Goal: Task Accomplishment & Management: Use online tool/utility

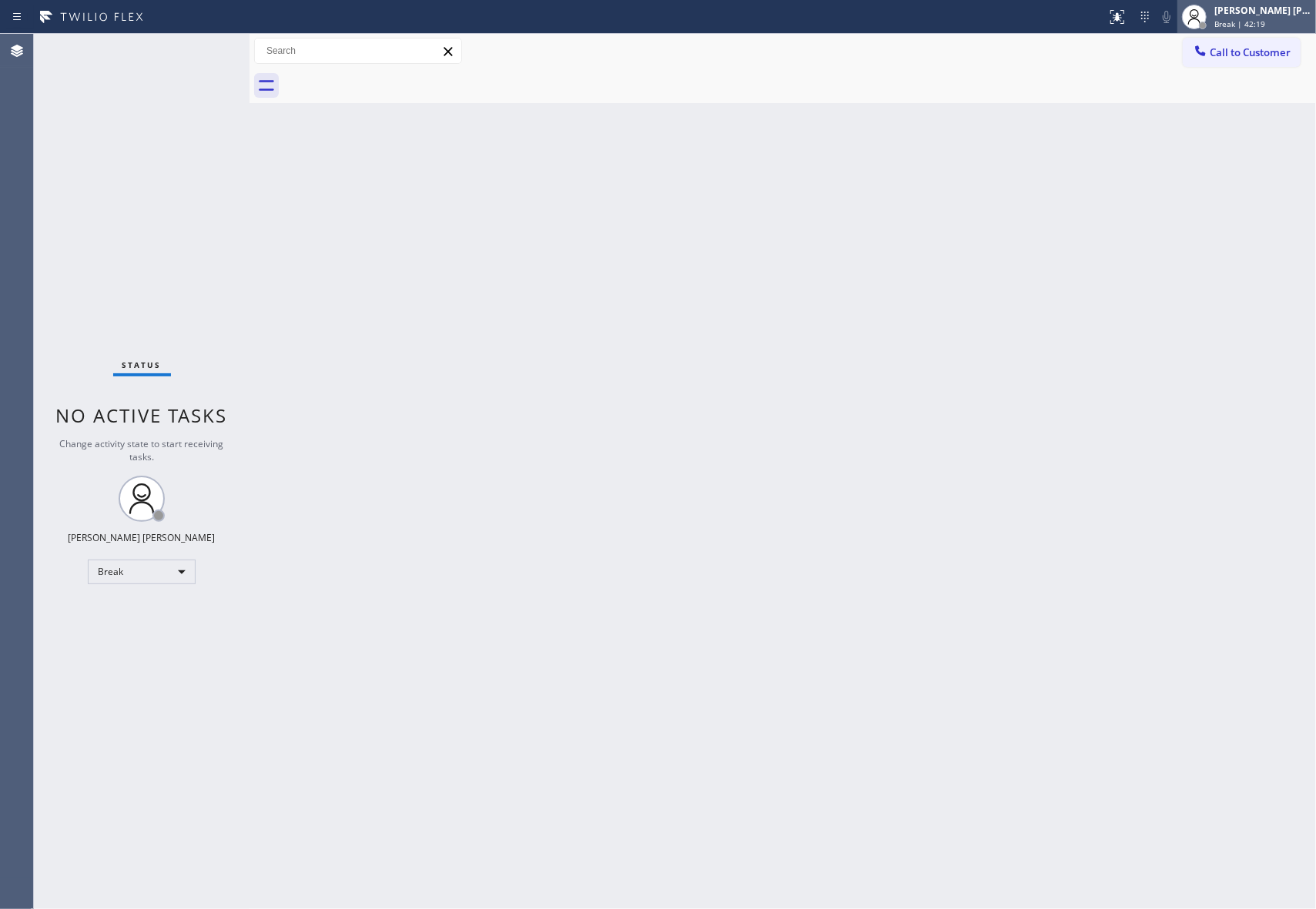
click at [1237, 19] on span "Break | 42:19" at bounding box center [1239, 24] width 51 height 11
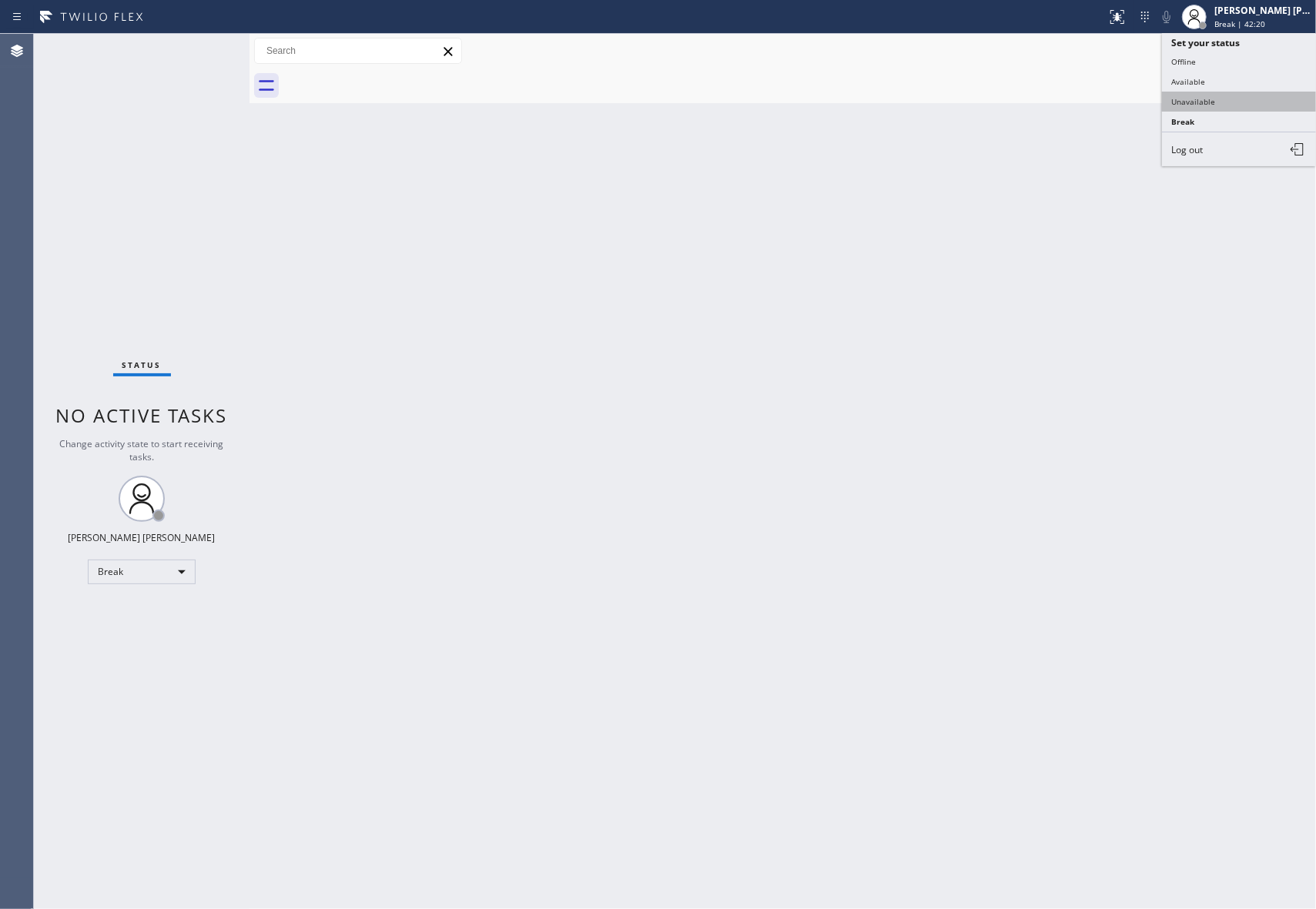
click at [1235, 98] on button "Unavailable" at bounding box center [1239, 101] width 154 height 20
click at [1267, 44] on button "Call to Customer" at bounding box center [1242, 53] width 118 height 30
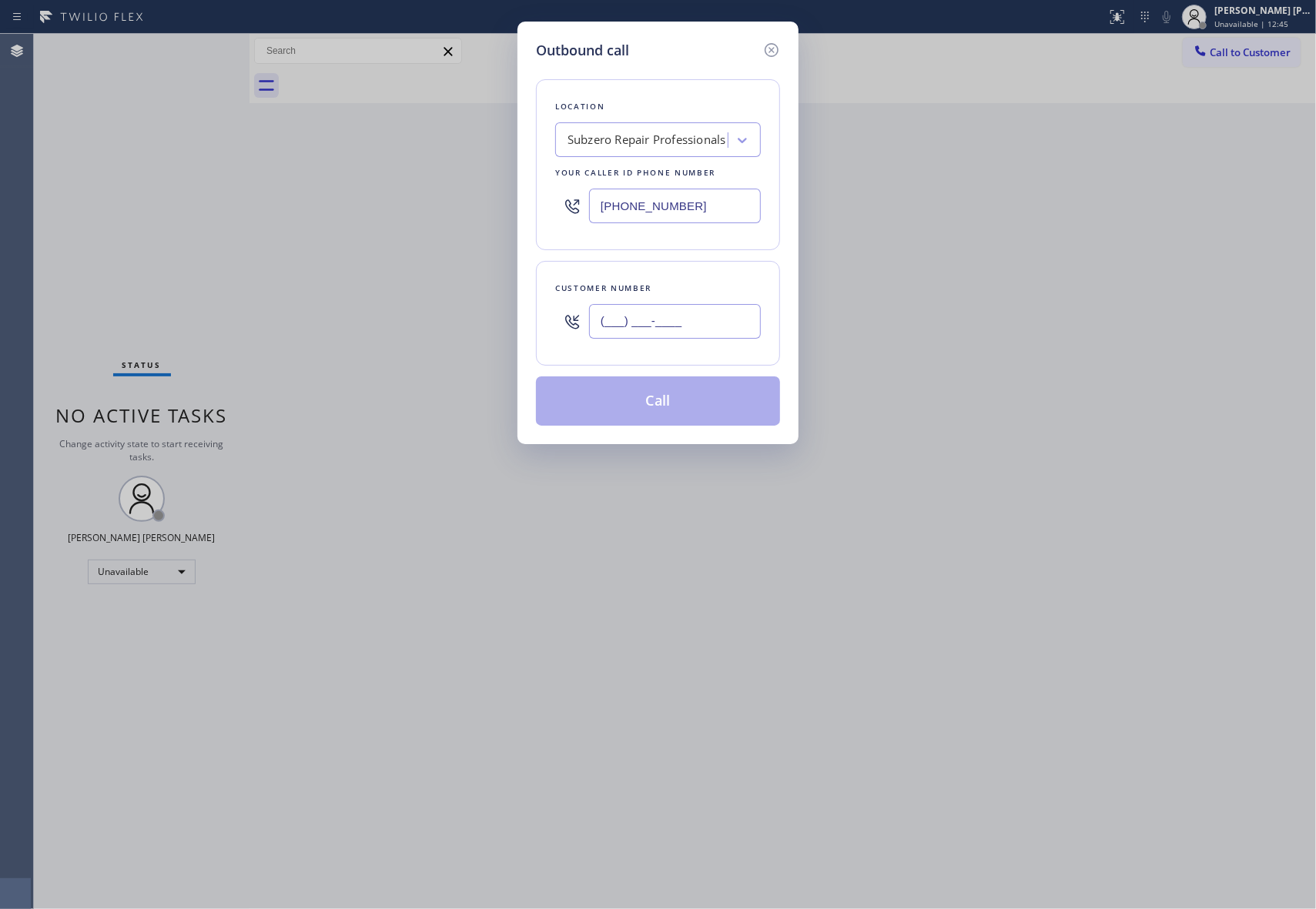
click at [712, 333] on input "(___) ___-____" at bounding box center [674, 321] width 172 height 35
paste input "213) 447-3564"
type input "[PHONE_NUMBER]"
click at [673, 149] on div "Subzero Repair Professionals" at bounding box center [647, 141] width 159 height 18
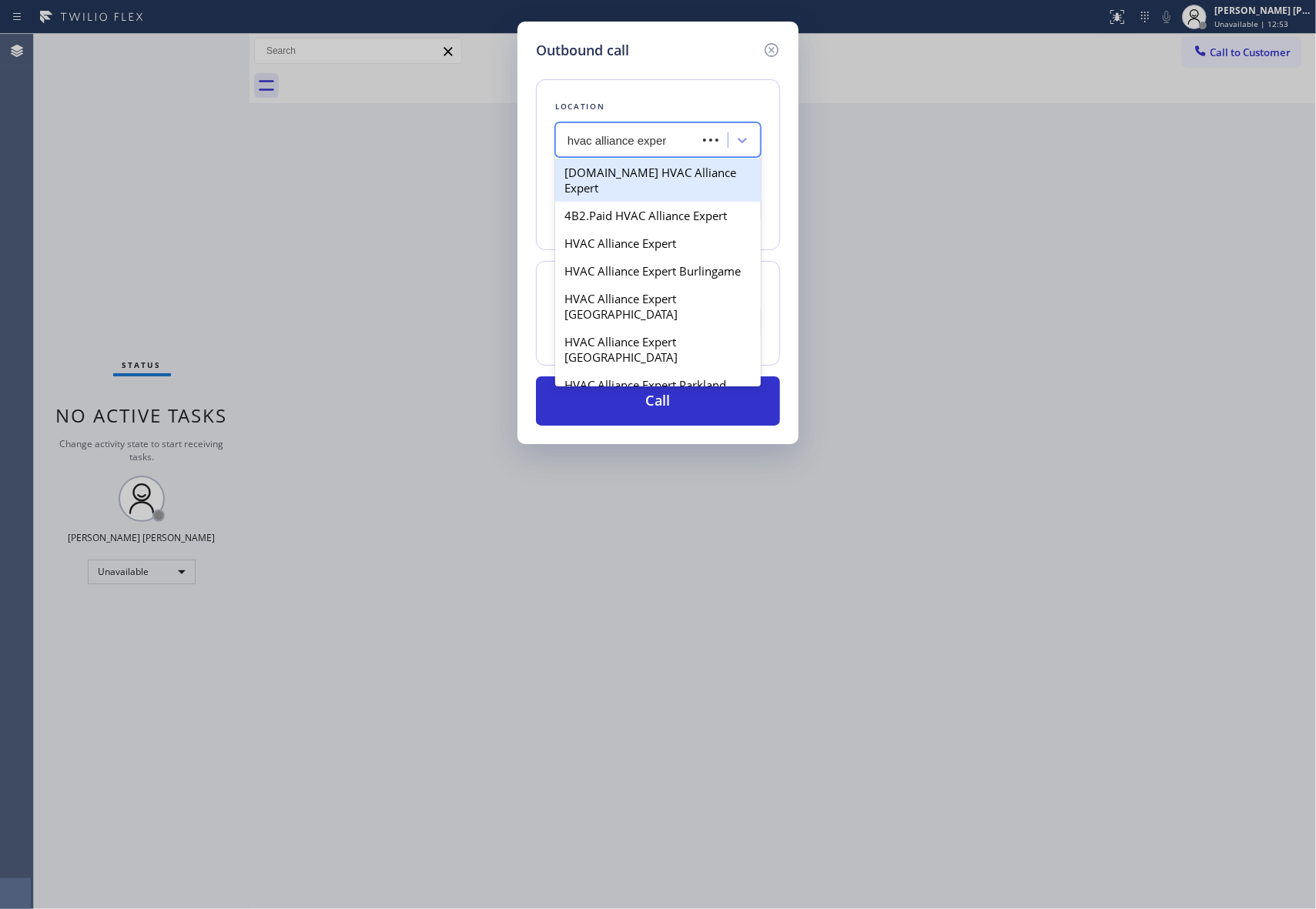
type input "hvac alliance expert"
click at [658, 201] on div "4B2.Paid HVAC Alliance Expert" at bounding box center [658, 215] width 205 height 28
type input "[PHONE_NUMBER]"
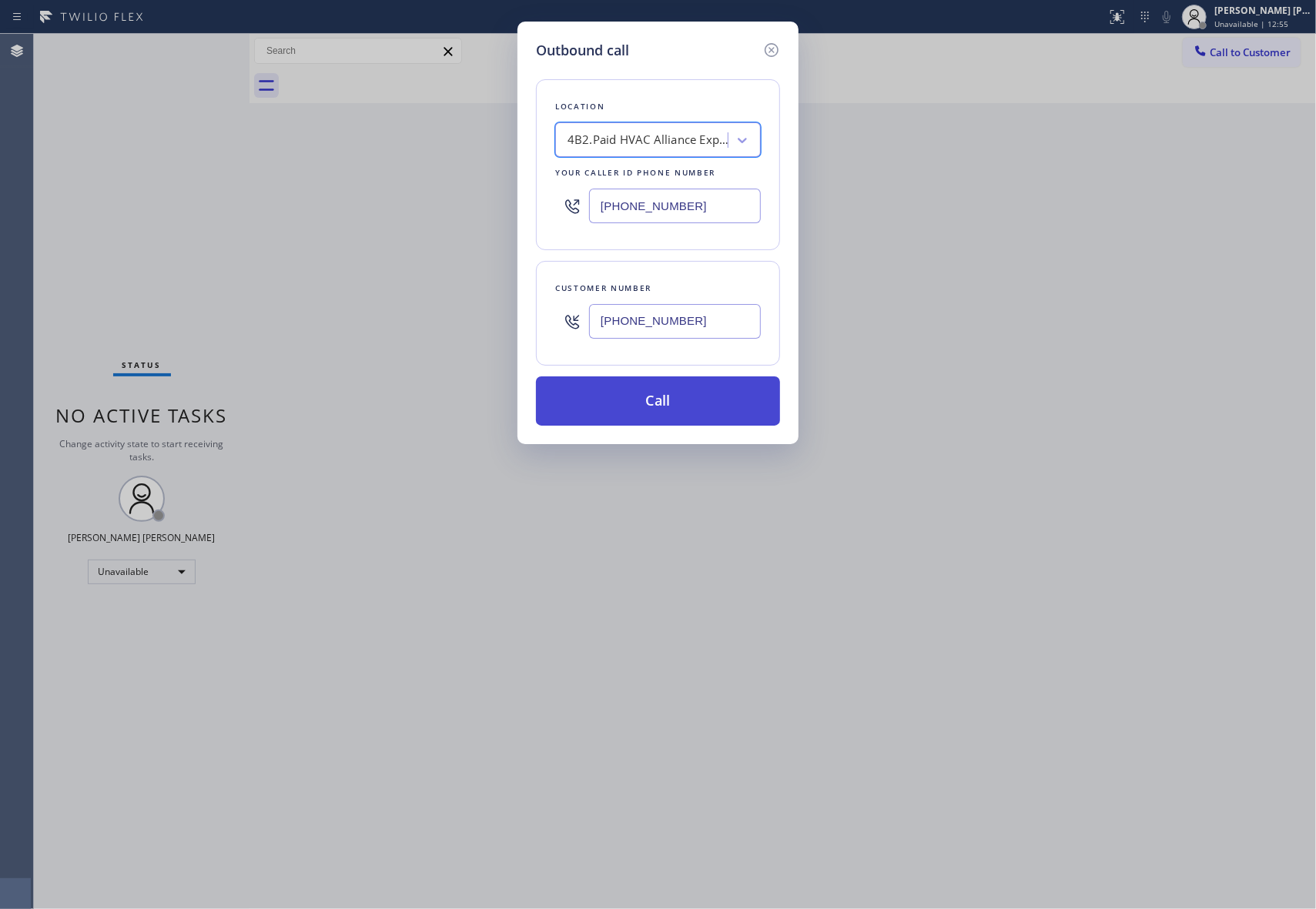
click at [704, 398] on button "Call" at bounding box center [658, 401] width 244 height 50
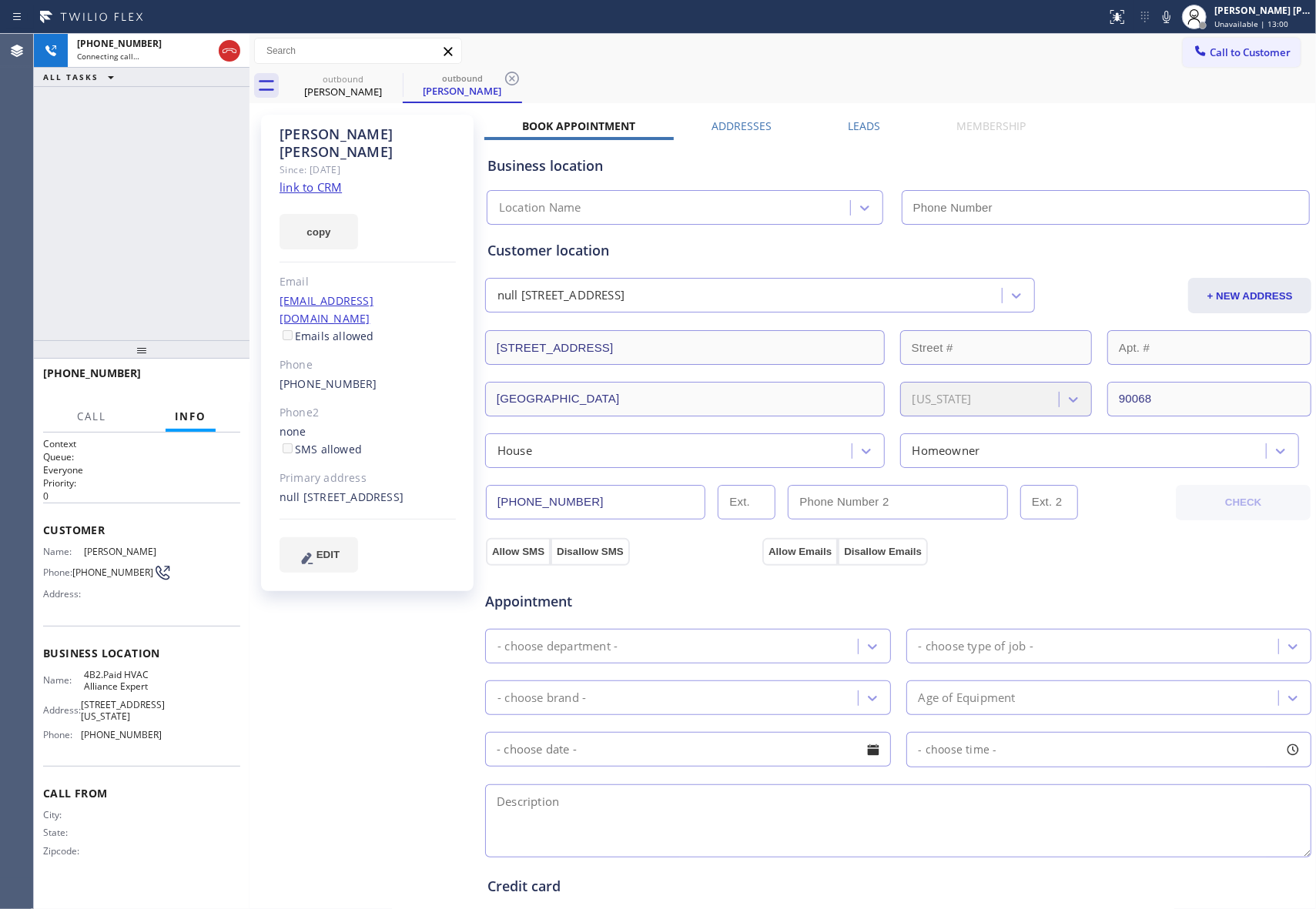
type input "[PHONE_NUMBER]"
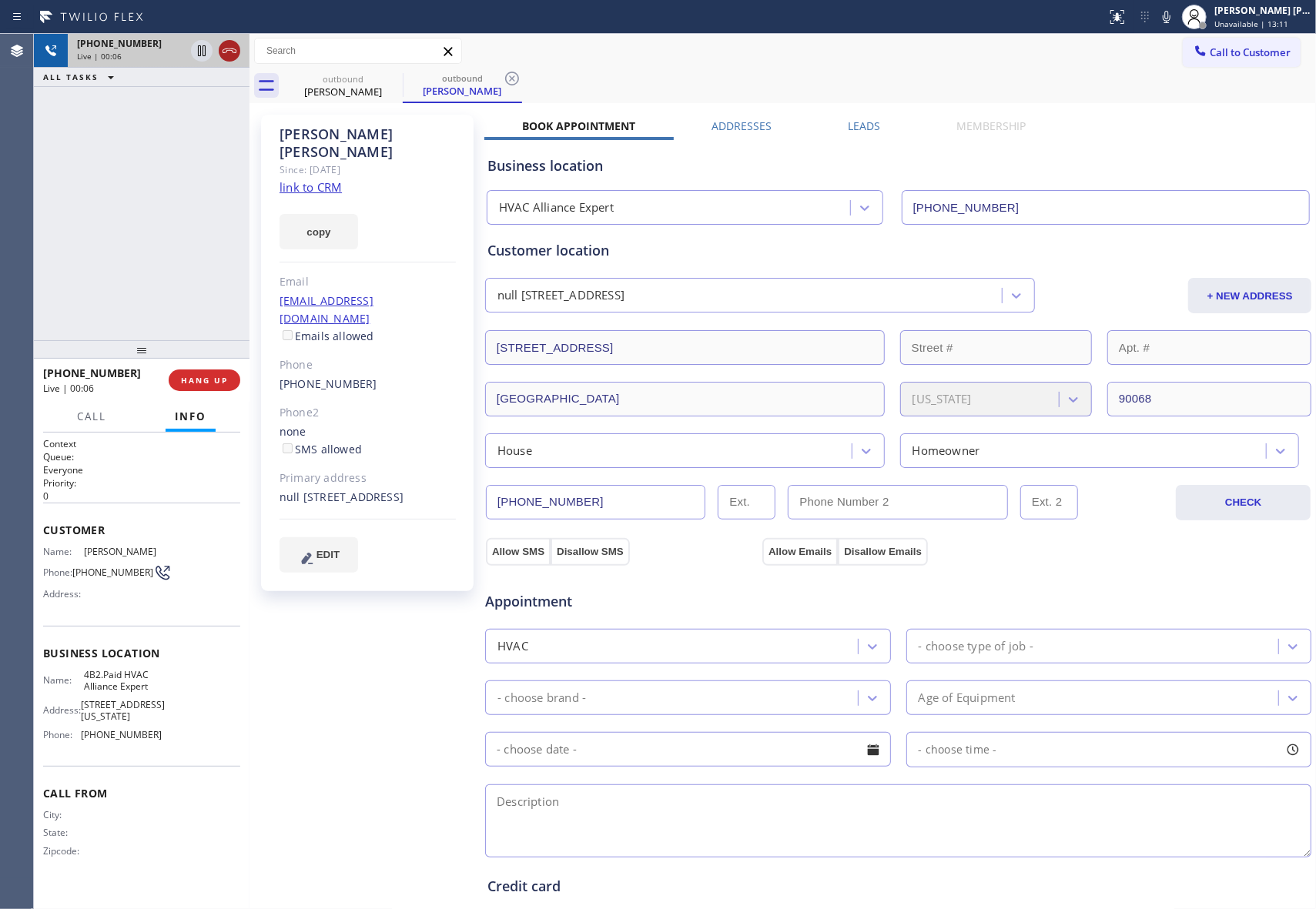
click at [226, 51] on icon at bounding box center [229, 51] width 19 height 19
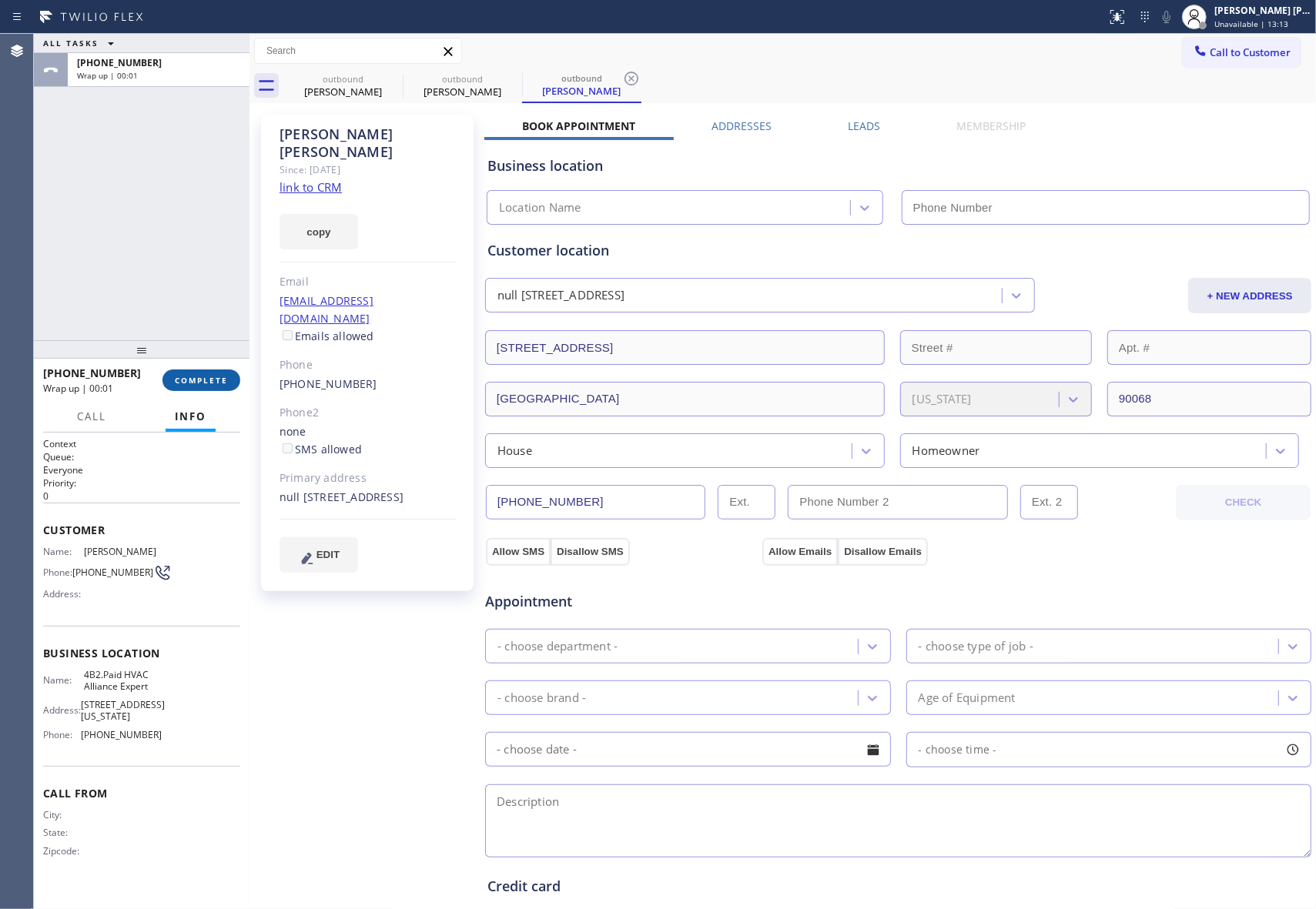
click at [186, 374] on button "COMPLETE" at bounding box center [201, 381] width 77 height 22
type input "[PHONE_NUMBER]"
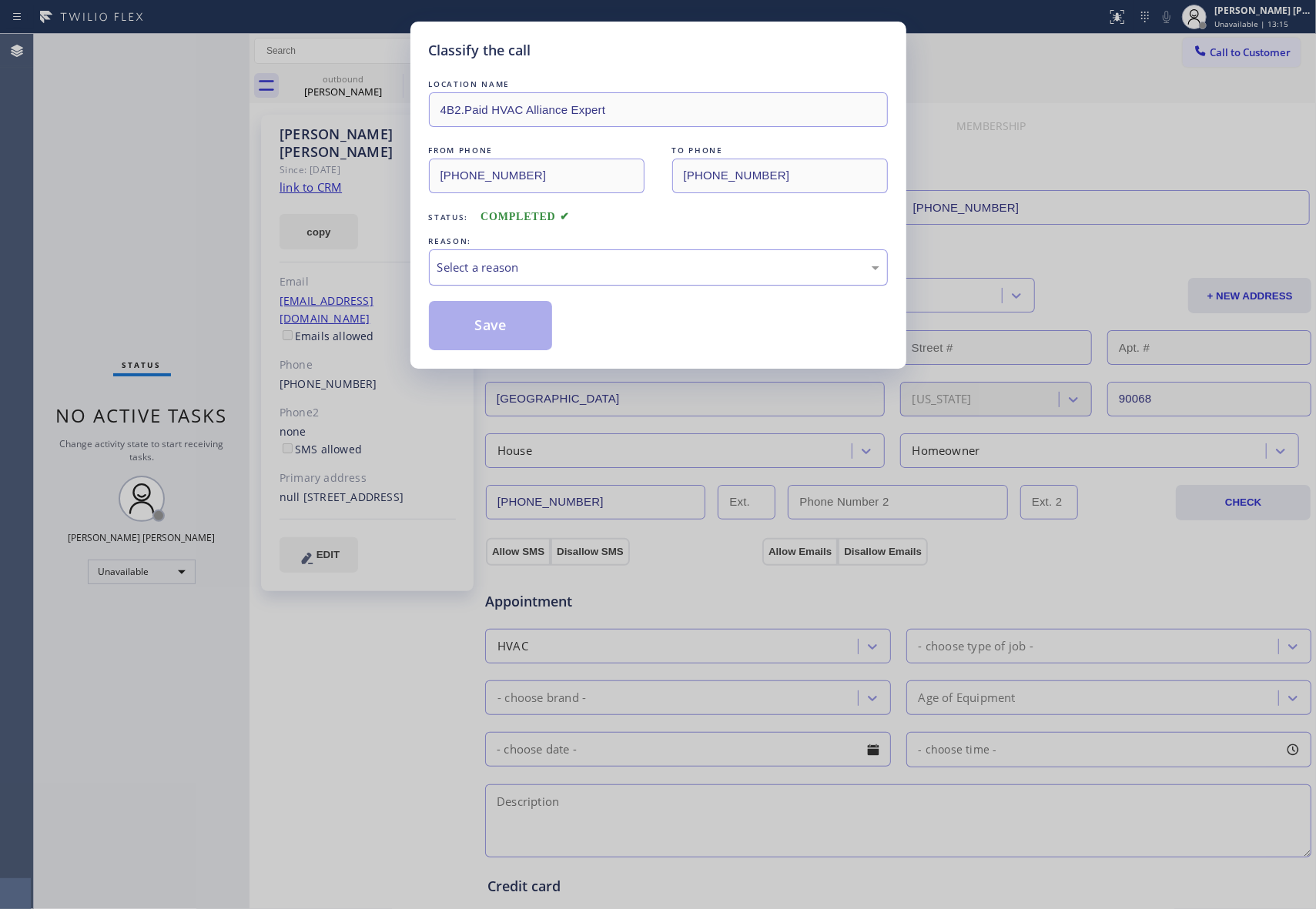
click at [546, 281] on div "Select a reason" at bounding box center [658, 268] width 459 height 36
click at [502, 336] on button "Save" at bounding box center [490, 326] width 124 height 50
click at [361, 88] on div "[PERSON_NAME]" at bounding box center [342, 91] width 116 height 14
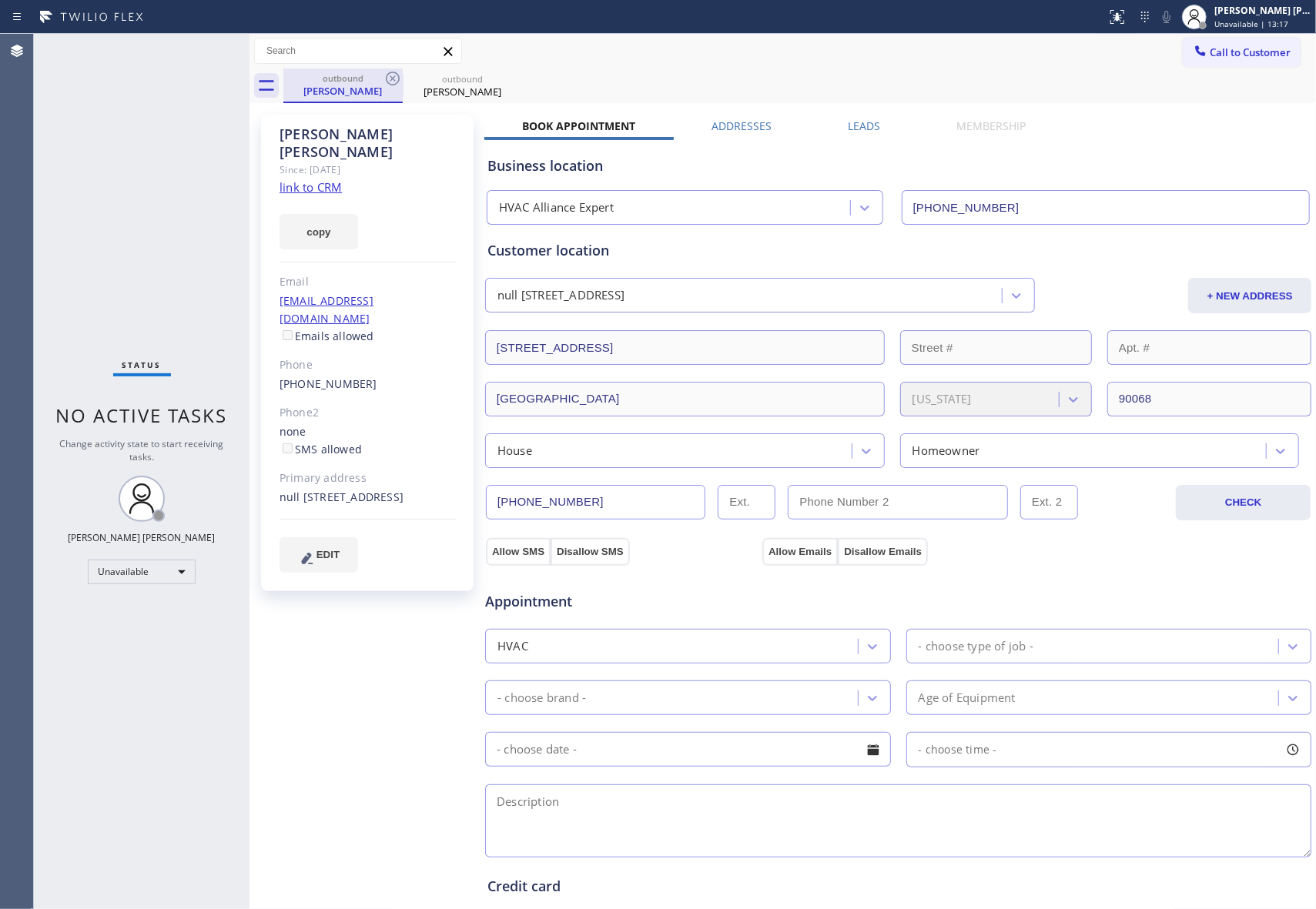
click at [371, 81] on div "outbound" at bounding box center [342, 78] width 116 height 12
click at [392, 80] on icon at bounding box center [393, 78] width 19 height 19
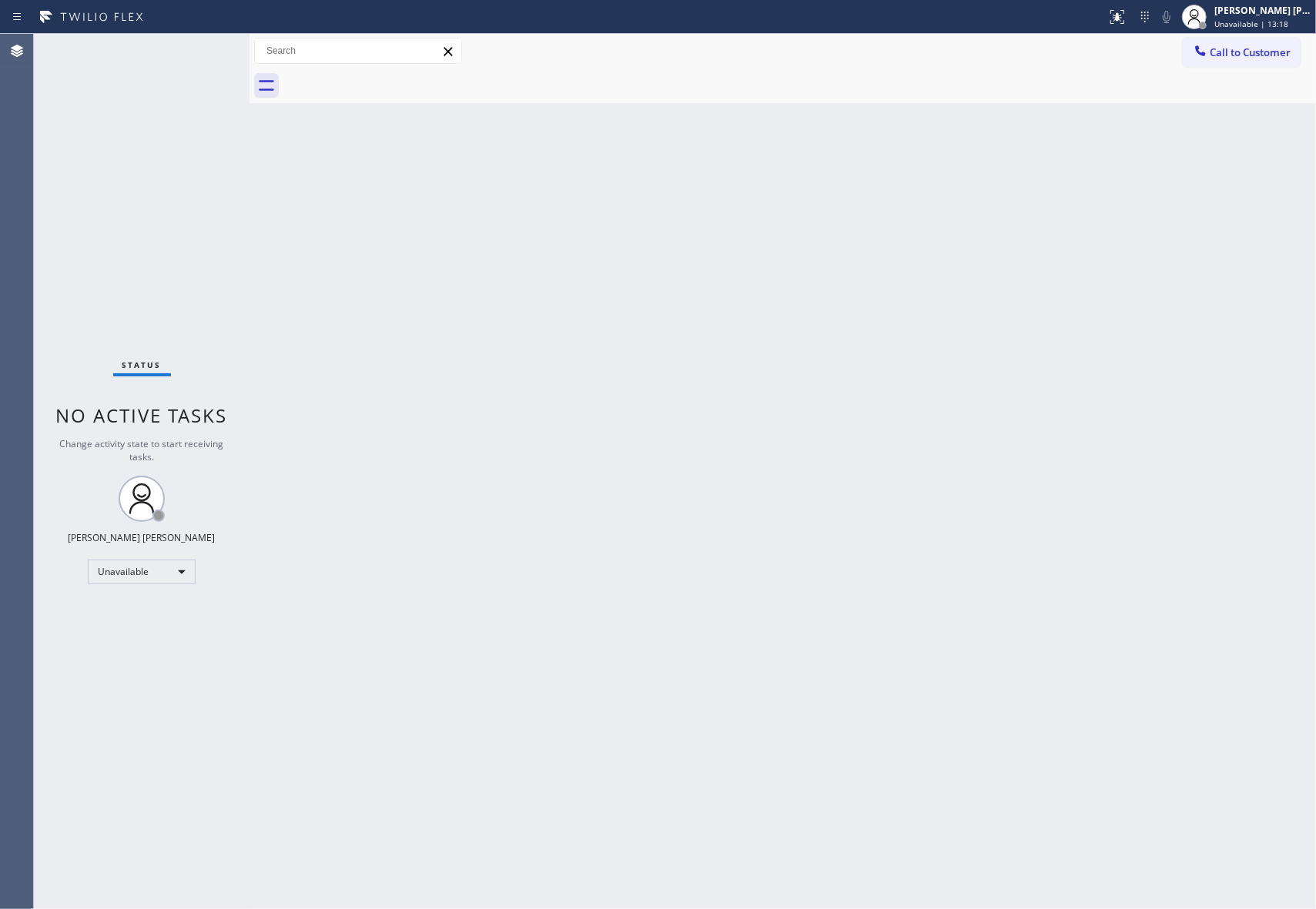
click at [392, 80] on div at bounding box center [799, 85] width 1032 height 35
click at [1269, 48] on span "Call to Customer" at bounding box center [1251, 53] width 81 height 14
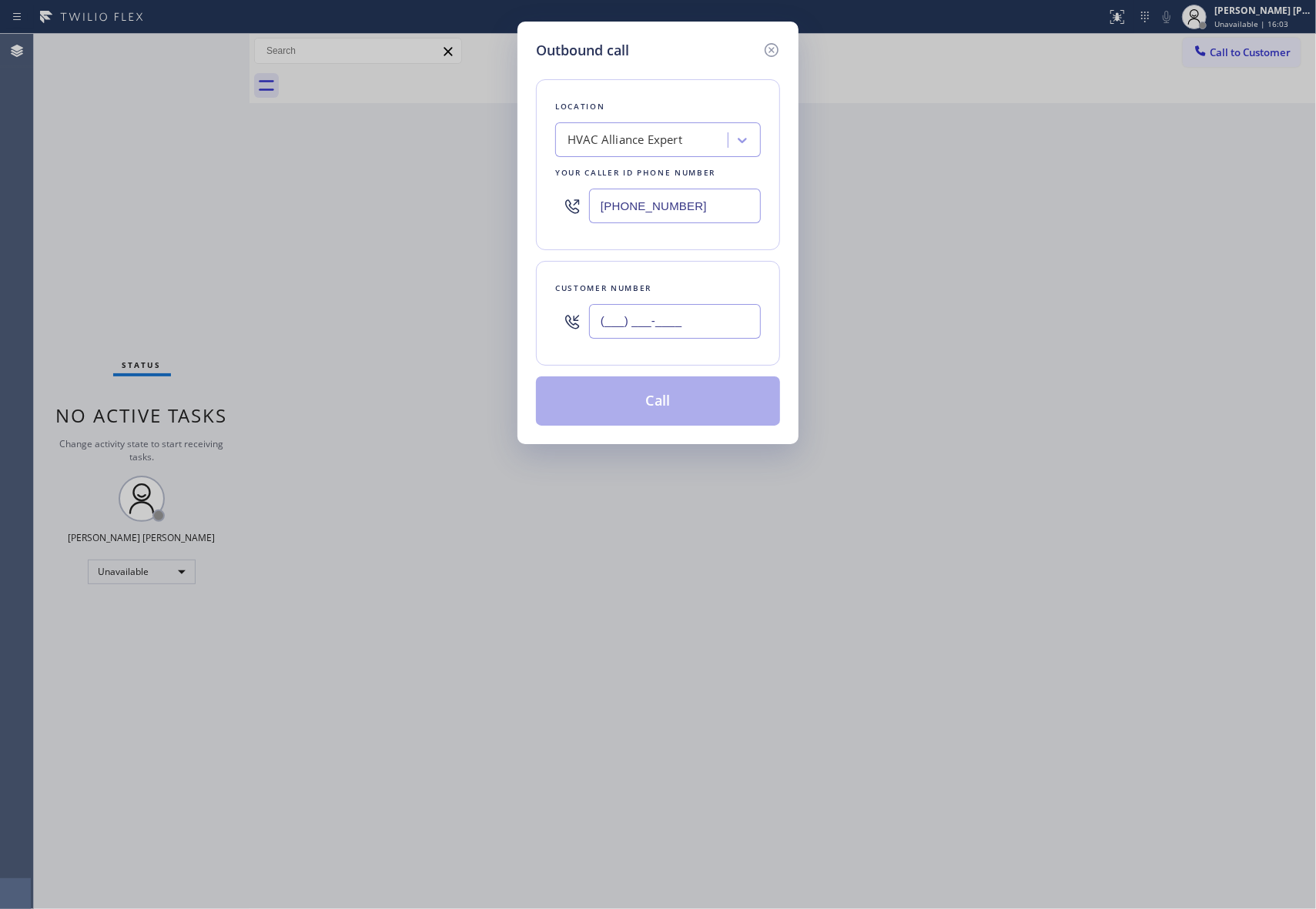
click at [691, 327] on input "(___) ___-____" at bounding box center [674, 321] width 172 height 35
paste input "323) 480-3172"
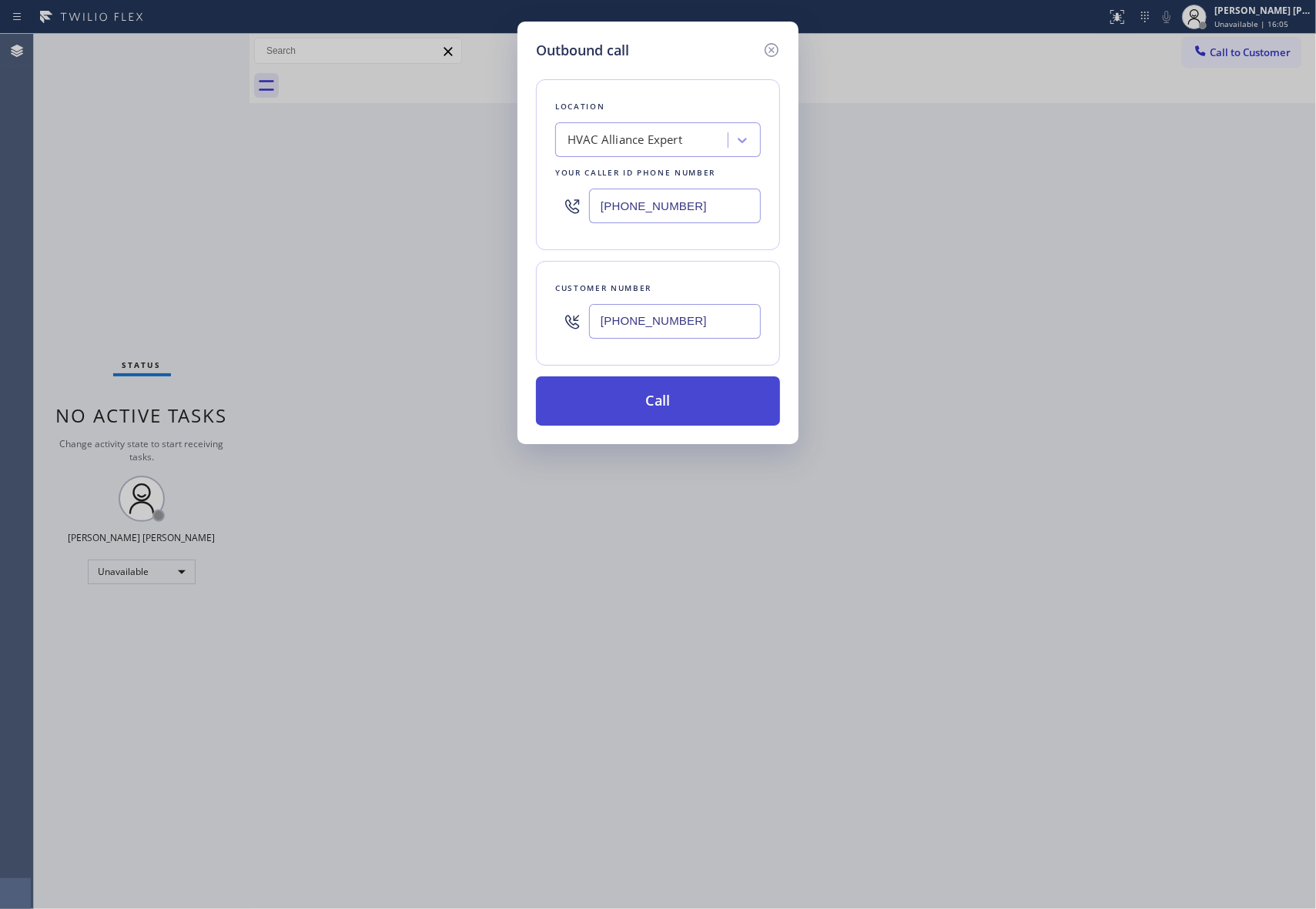
type input "[PHONE_NUMBER]"
click at [670, 404] on button "Call" at bounding box center [658, 401] width 244 height 50
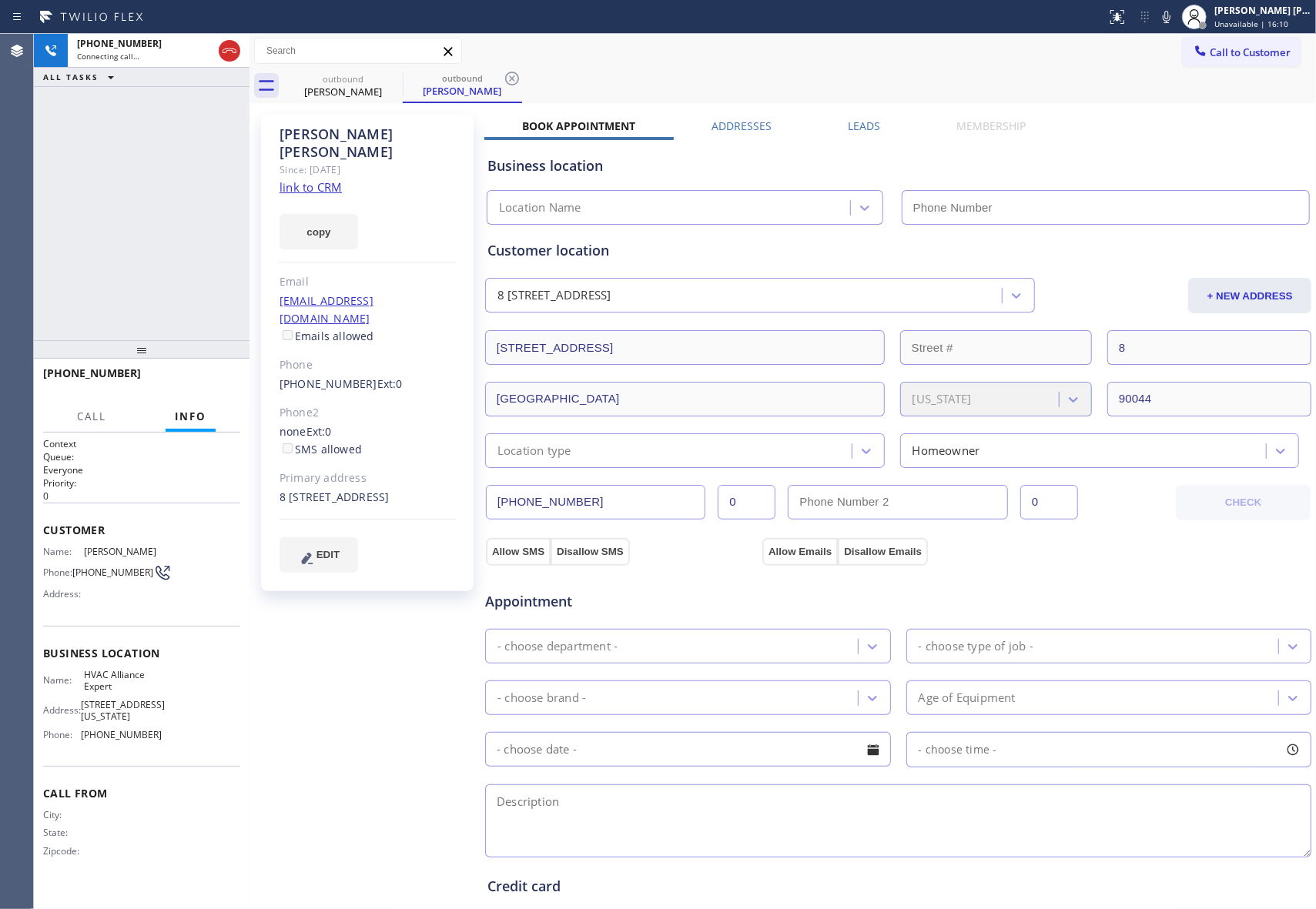
type input "[PHONE_NUMBER]"
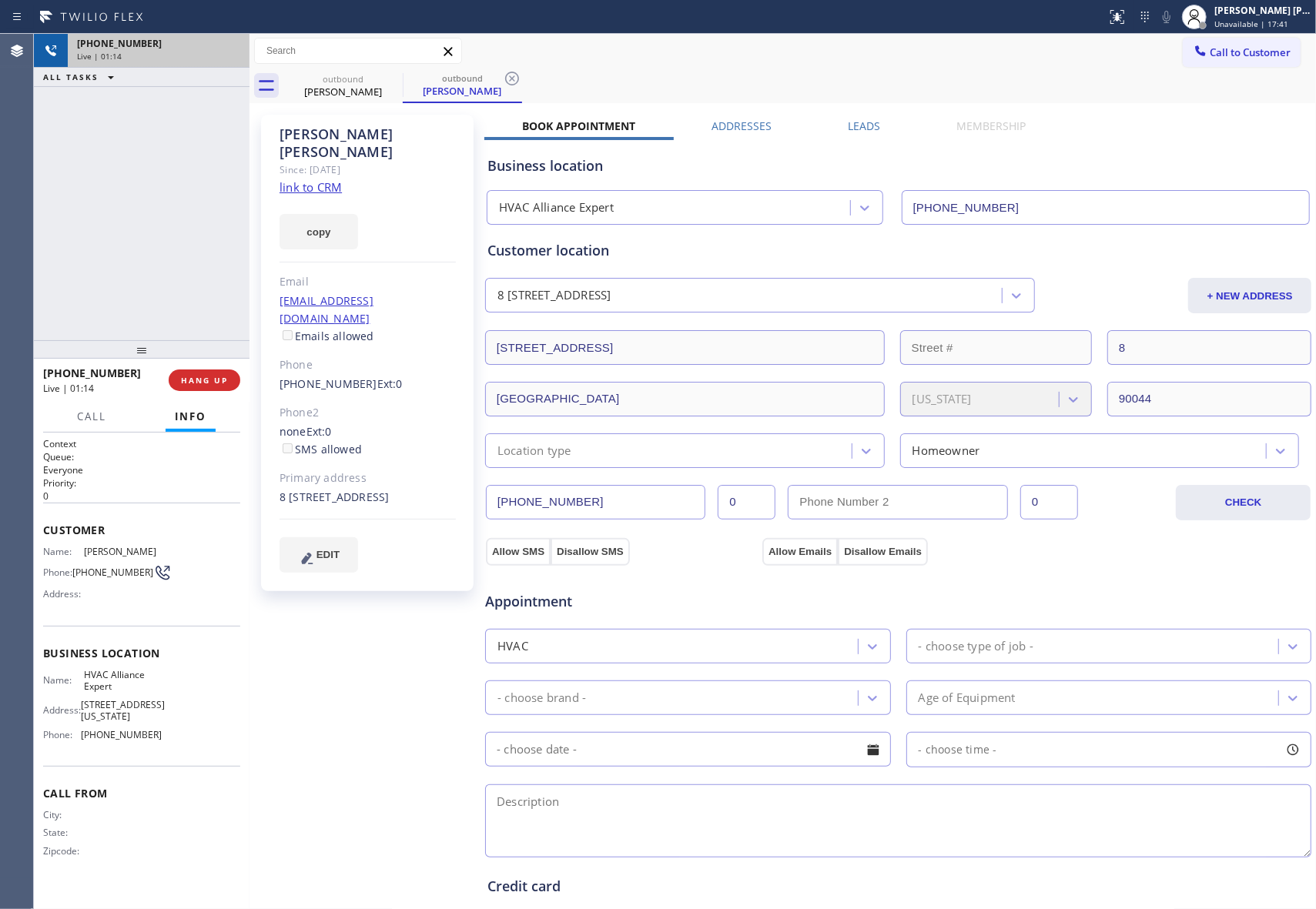
click at [234, 45] on div "[PHONE_NUMBER]" at bounding box center [159, 43] width 164 height 13
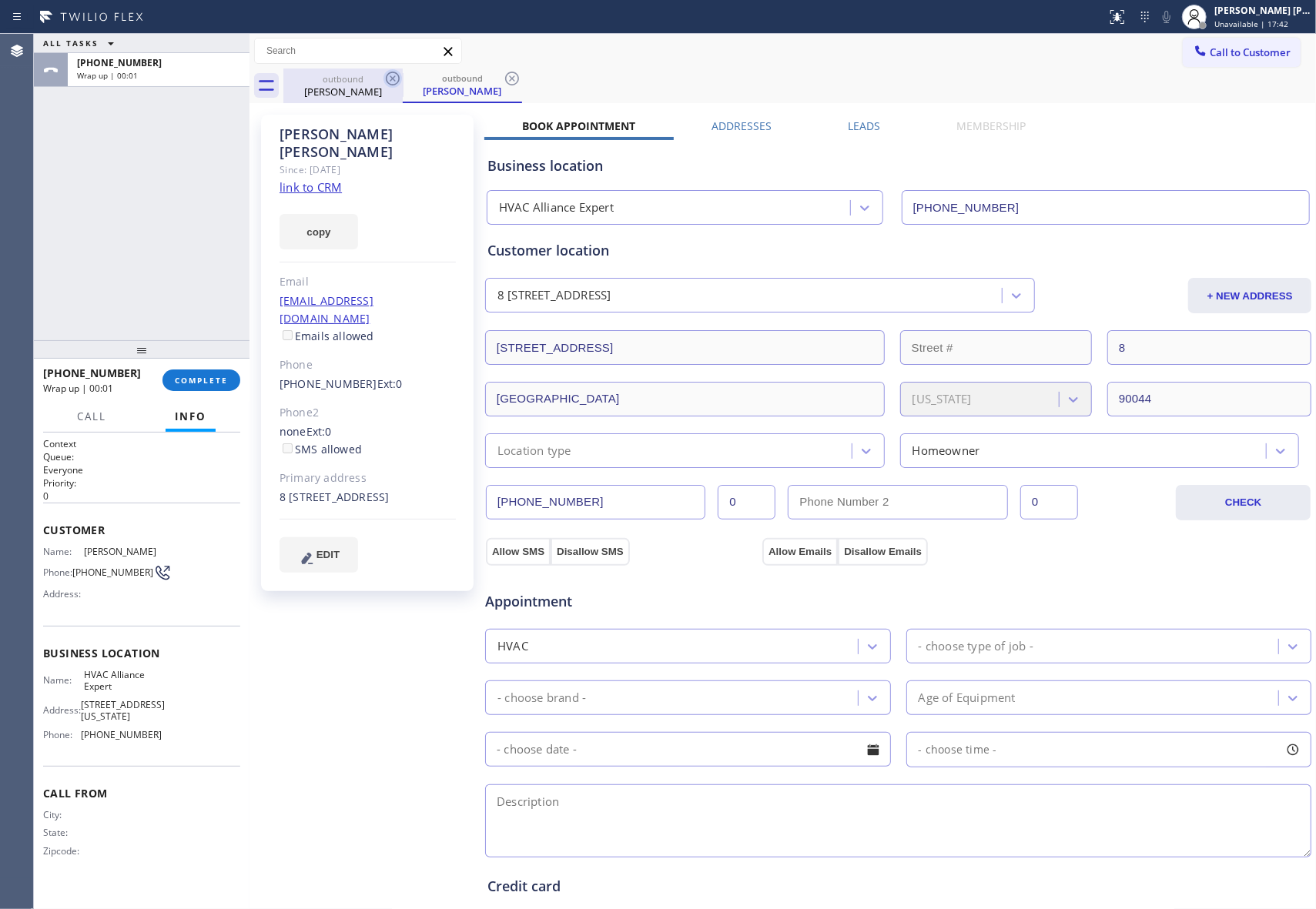
click at [387, 75] on icon at bounding box center [393, 78] width 14 height 14
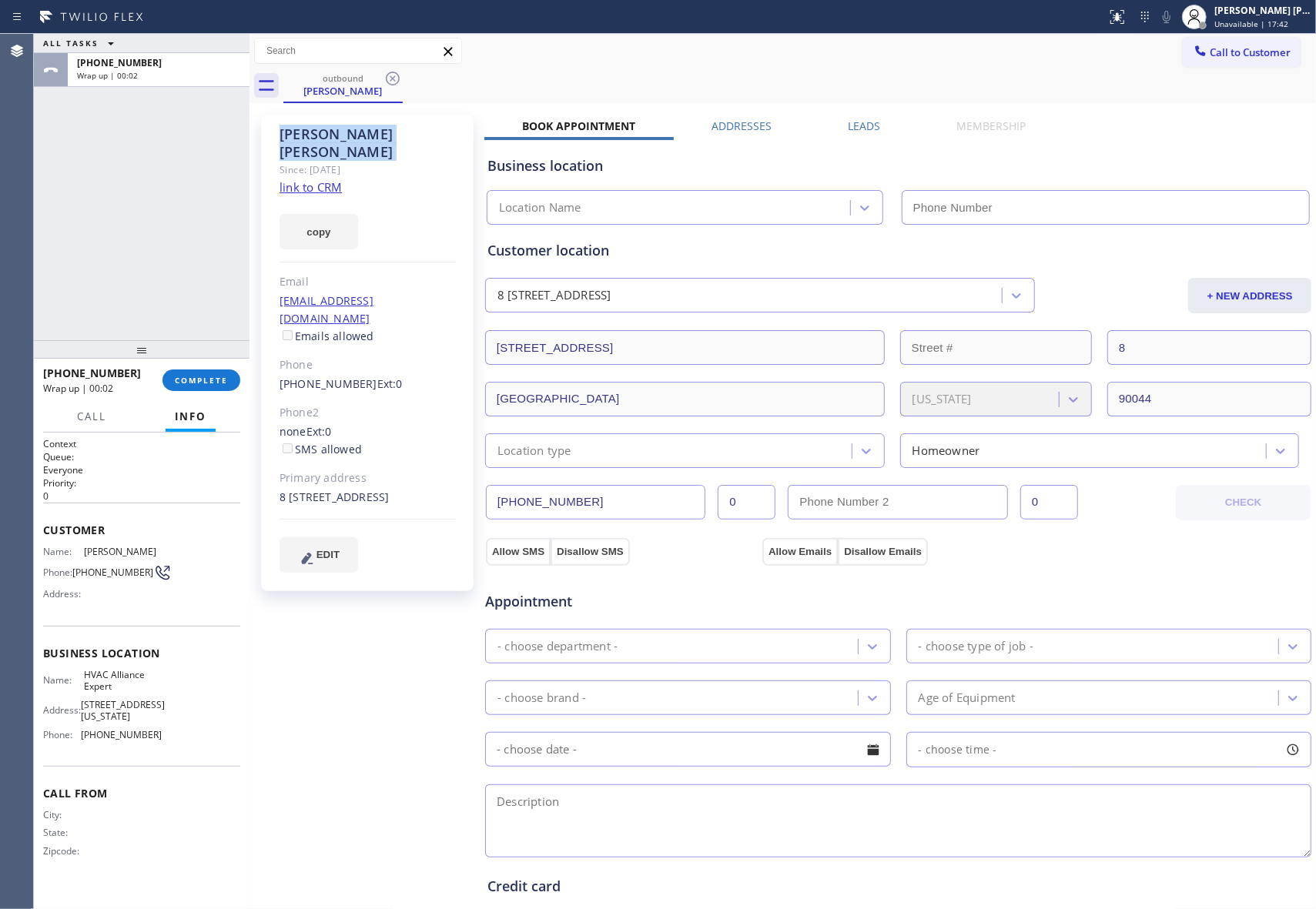
drag, startPoint x: 387, startPoint y: 75, endPoint x: 213, endPoint y: 269, distance: 260.6
click at [387, 77] on icon at bounding box center [393, 78] width 14 height 14
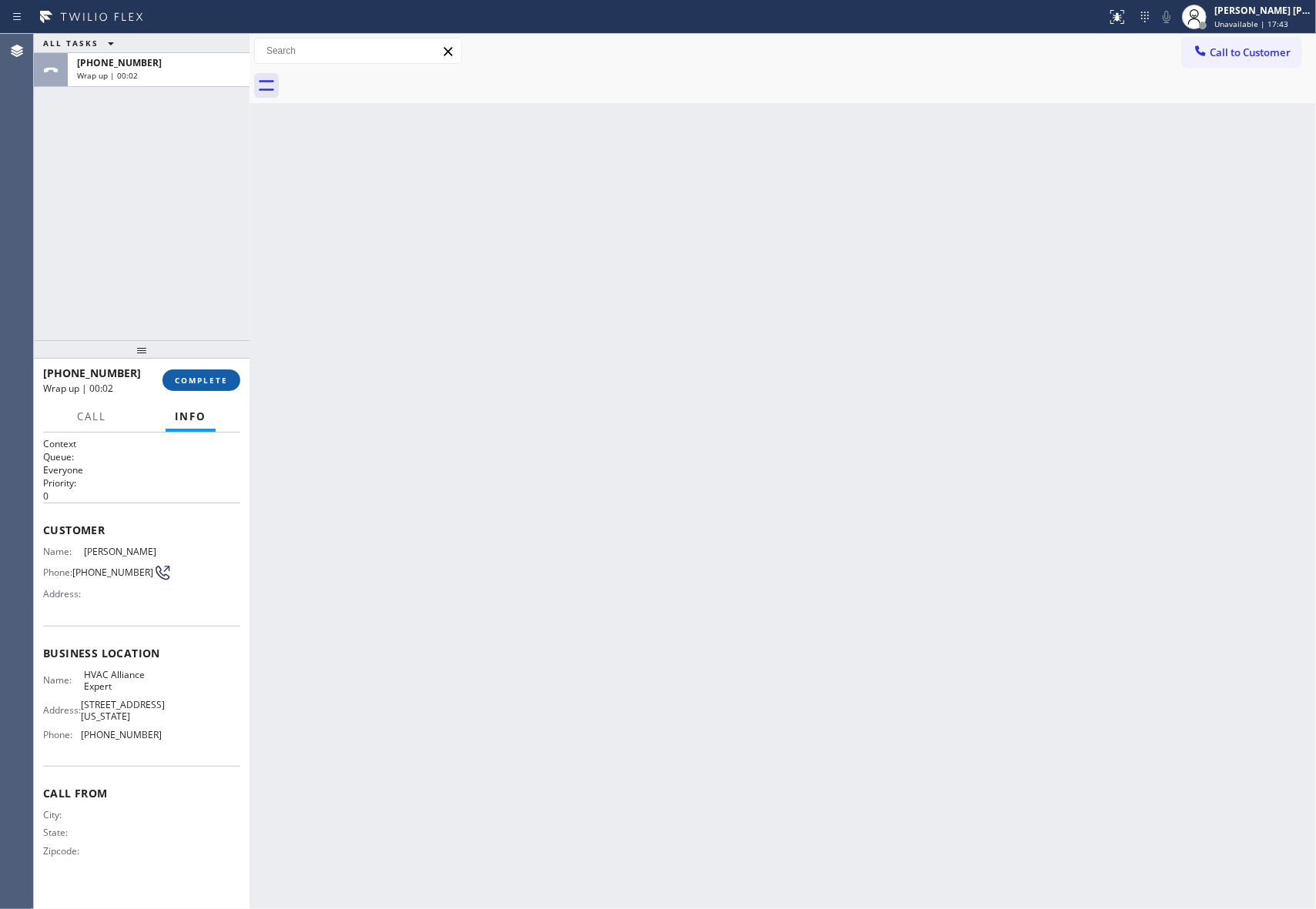
click at [194, 381] on span "COMPLETE" at bounding box center [201, 380] width 54 height 11
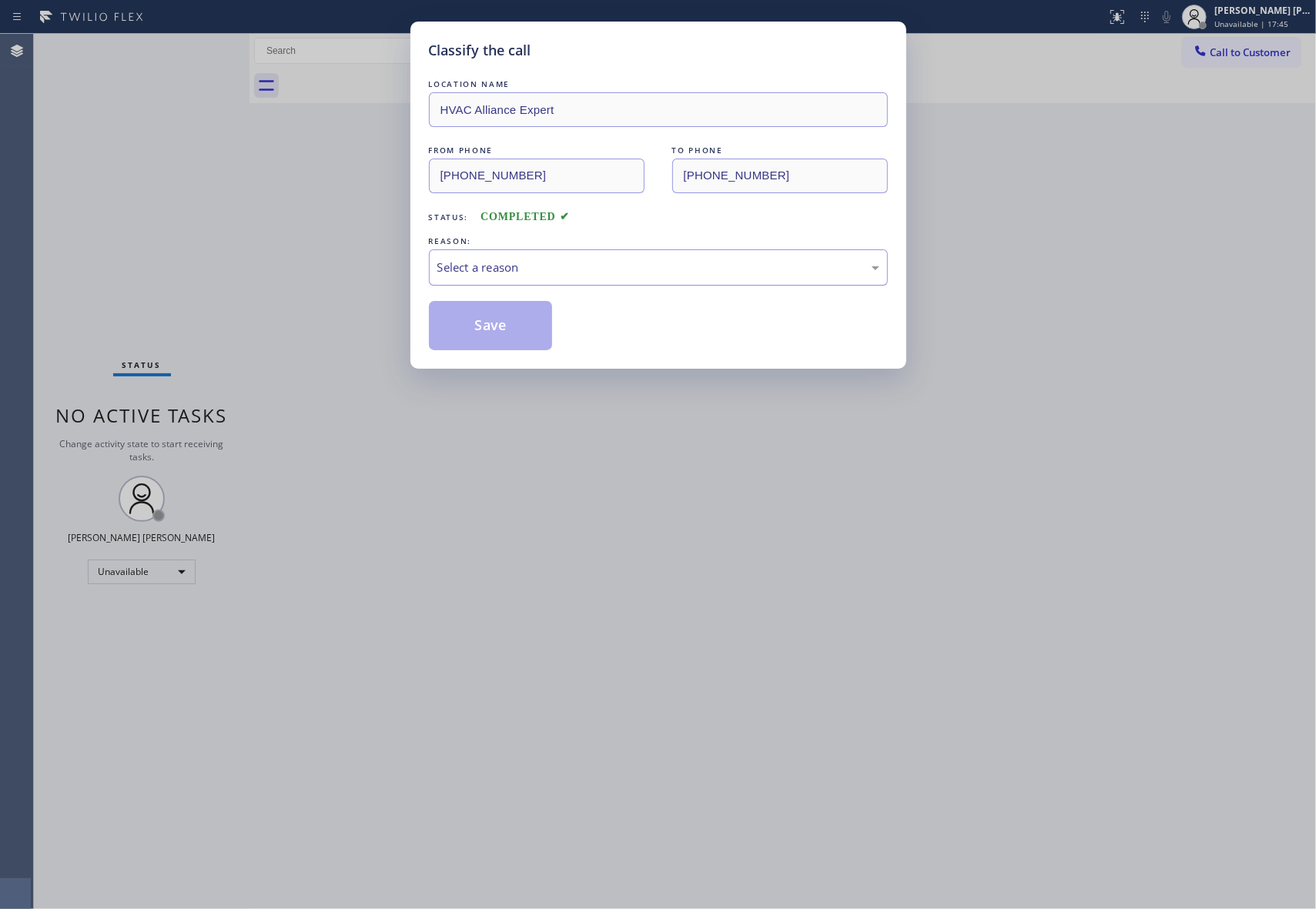
click at [496, 257] on div "Select a reason" at bounding box center [658, 268] width 459 height 36
click at [482, 318] on button "Save" at bounding box center [490, 326] width 124 height 50
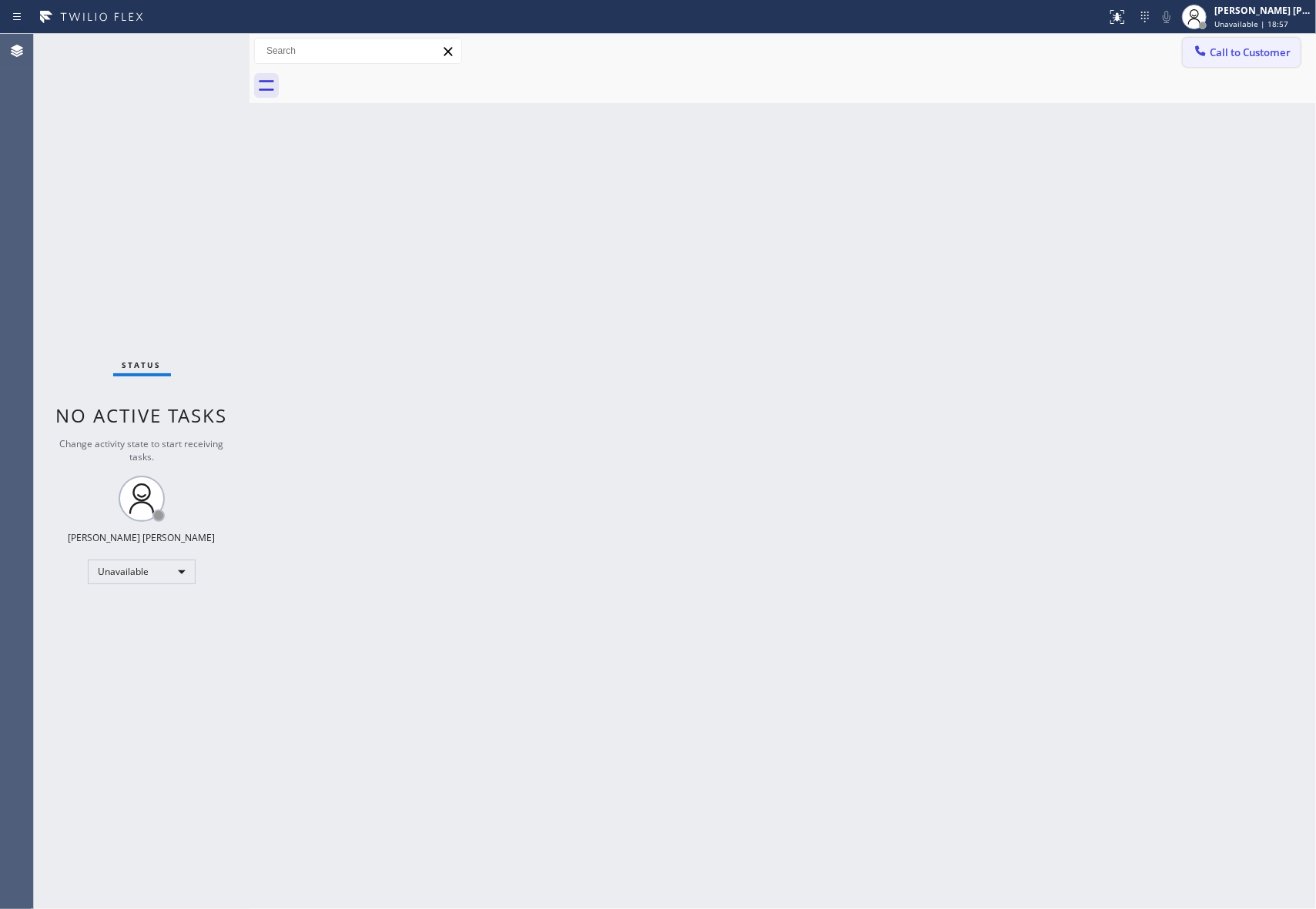
click at [1278, 50] on span "Call to Customer" at bounding box center [1251, 53] width 81 height 14
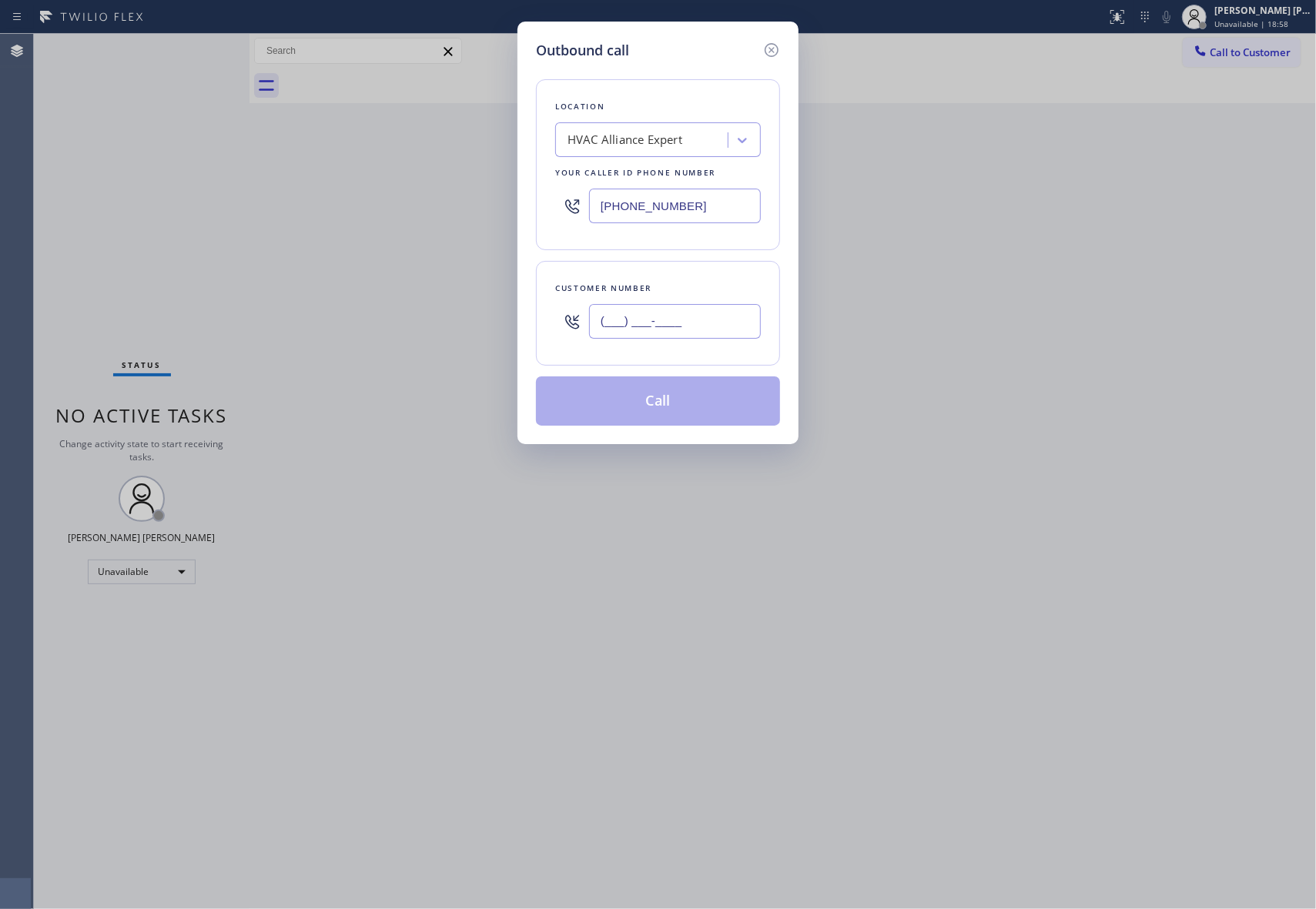
click at [730, 332] on input "(___) ___-____" at bounding box center [674, 321] width 172 height 35
paste input "561) 252-9700"
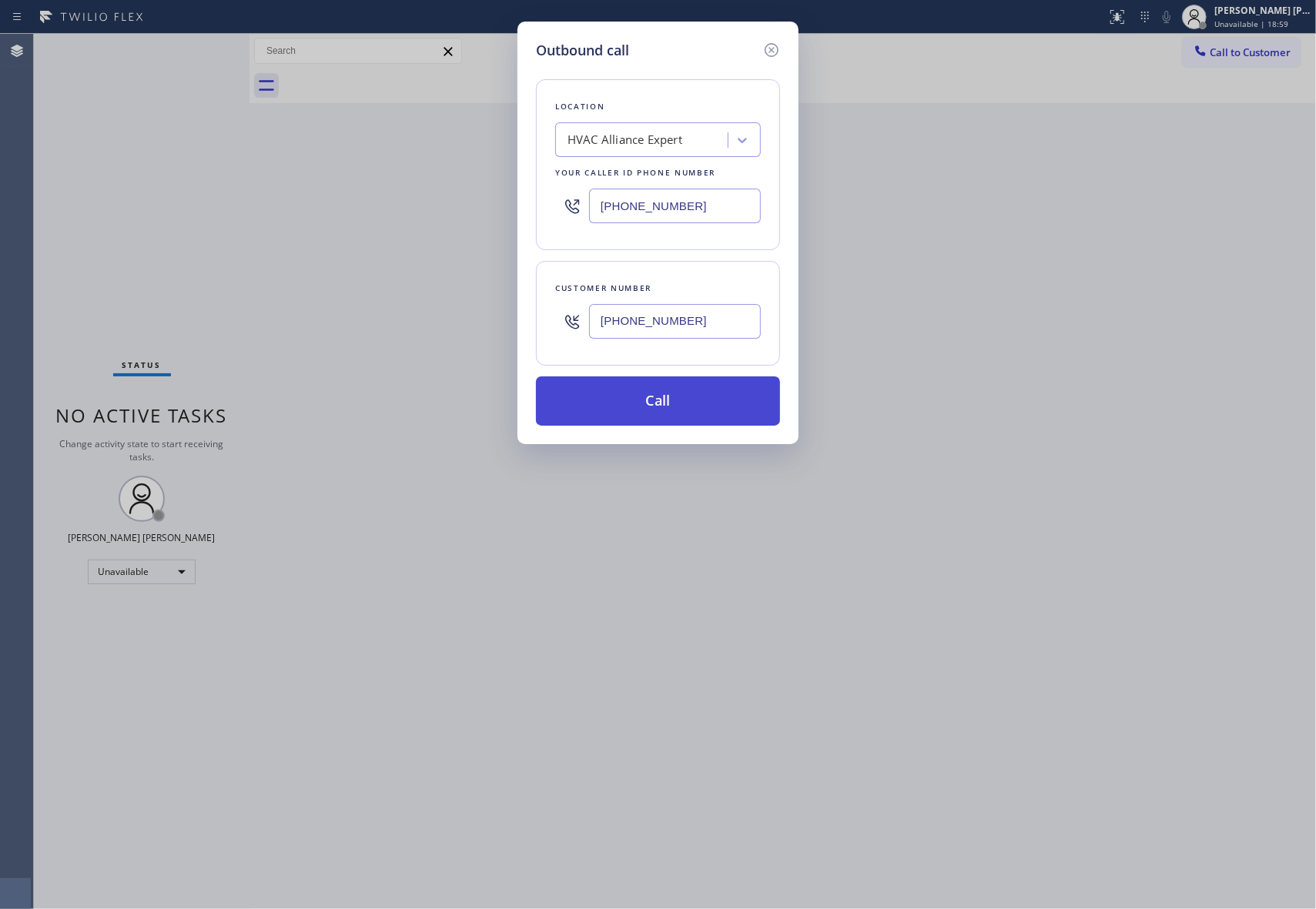
type input "[PHONE_NUMBER]"
click at [684, 407] on button "Call" at bounding box center [658, 401] width 244 height 50
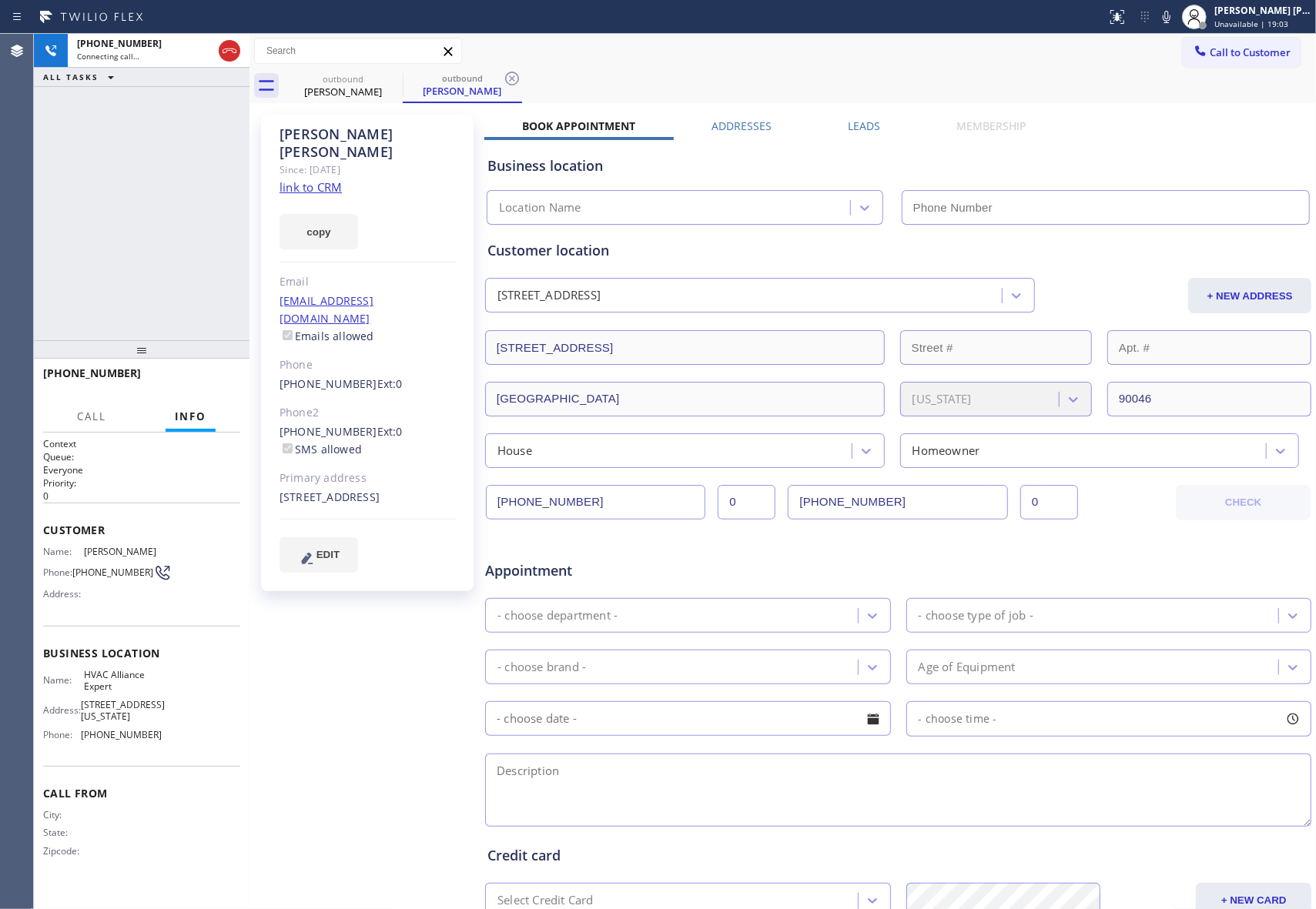
type input "[PHONE_NUMBER]"
click at [866, 126] on label "Leads" at bounding box center [864, 126] width 33 height 15
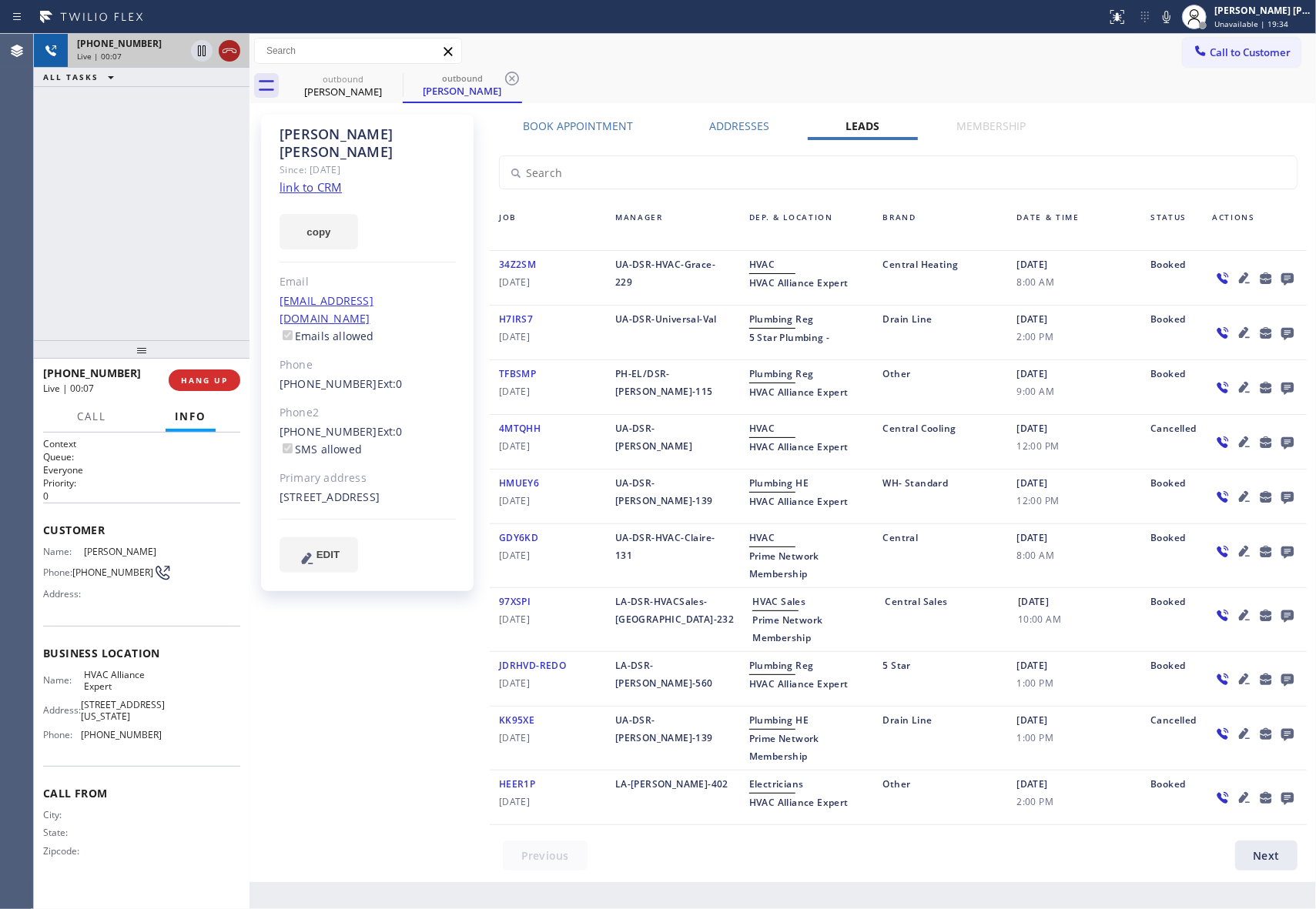
click at [232, 58] on icon at bounding box center [229, 51] width 19 height 19
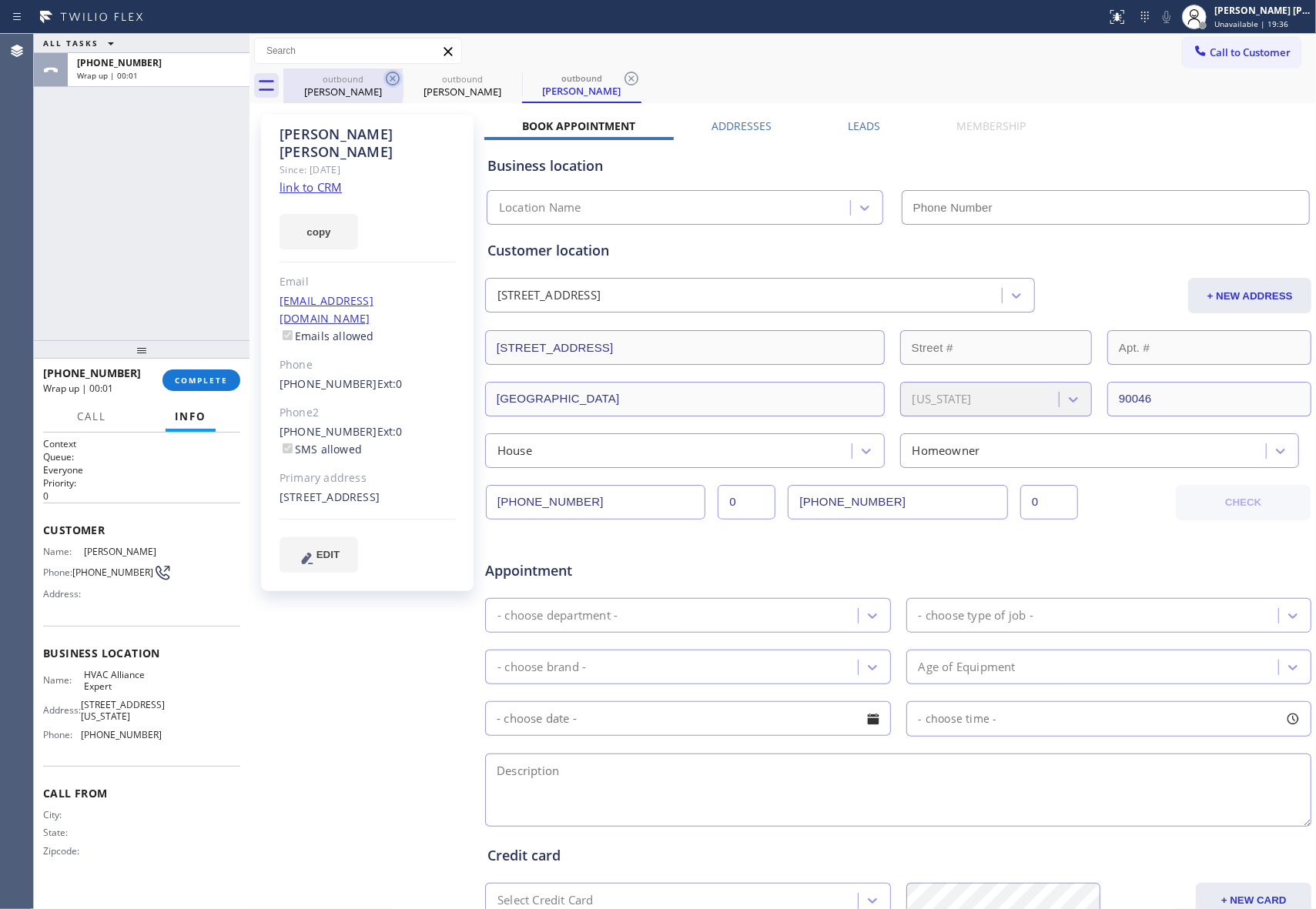
type input "[PHONE_NUMBER]"
click at [370, 80] on div "outbound" at bounding box center [342, 79] width 116 height 12
click at [392, 80] on icon at bounding box center [393, 78] width 19 height 19
click at [0, 0] on icon at bounding box center [0, 0] width 0 height 0
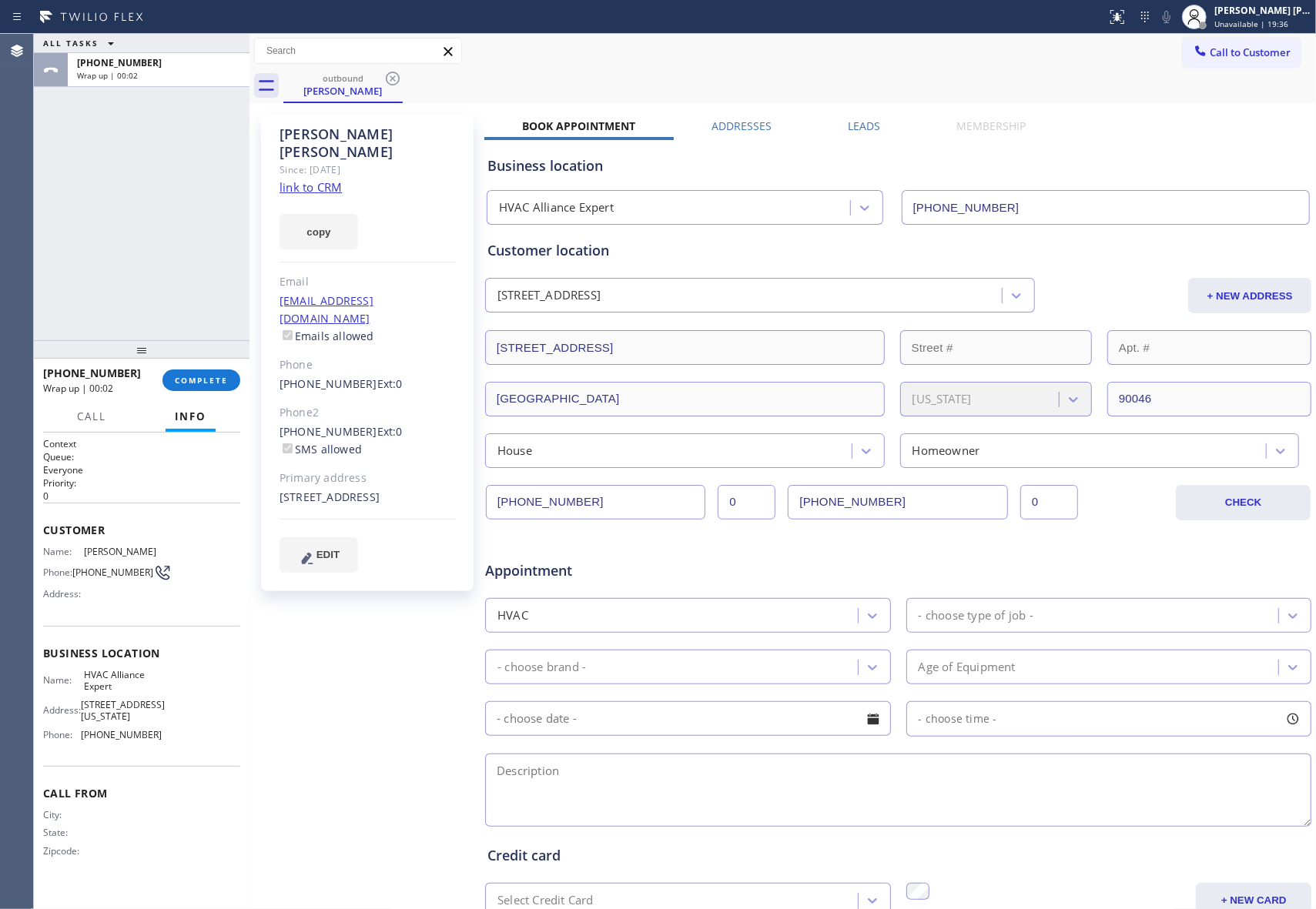
click at [392, 80] on icon at bounding box center [393, 78] width 19 height 19
click at [392, 80] on div "outbound [PERSON_NAME]" at bounding box center [799, 85] width 1032 height 35
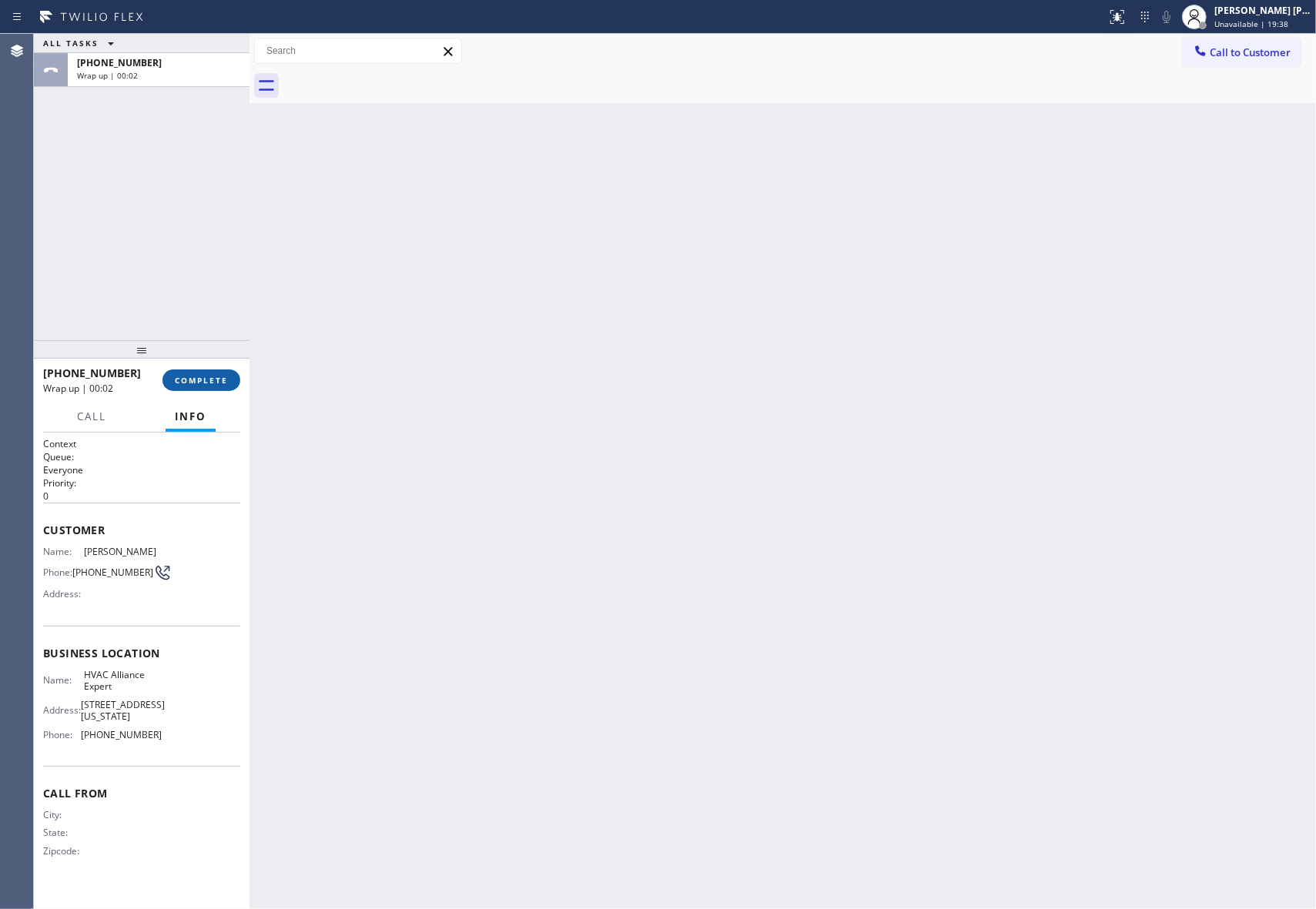
drag, startPoint x: 205, startPoint y: 382, endPoint x: 223, endPoint y: 386, distance: 18.4
click at [208, 384] on span "COMPLETE" at bounding box center [201, 380] width 54 height 11
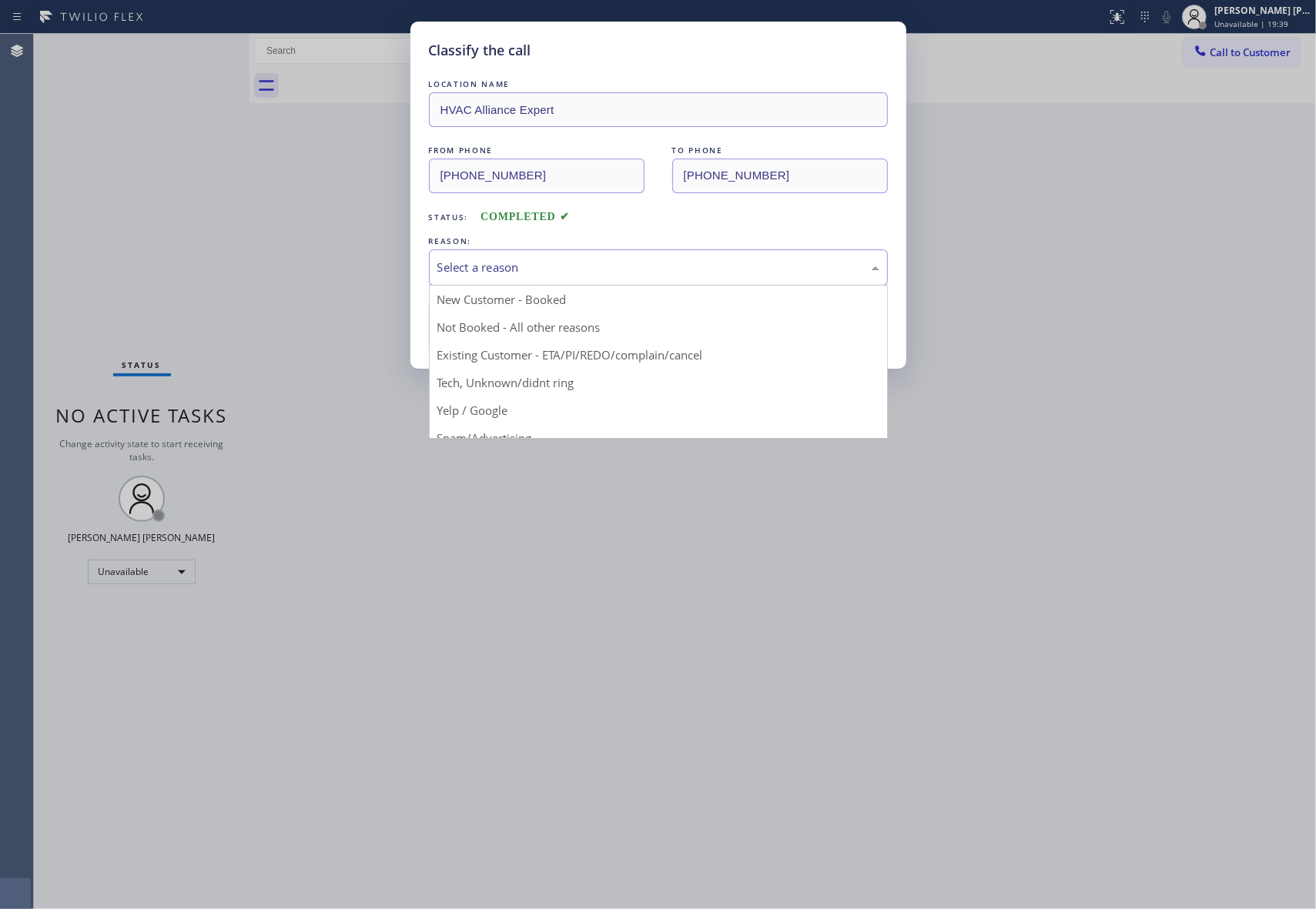
click at [610, 262] on div "Select a reason" at bounding box center [658, 268] width 442 height 18
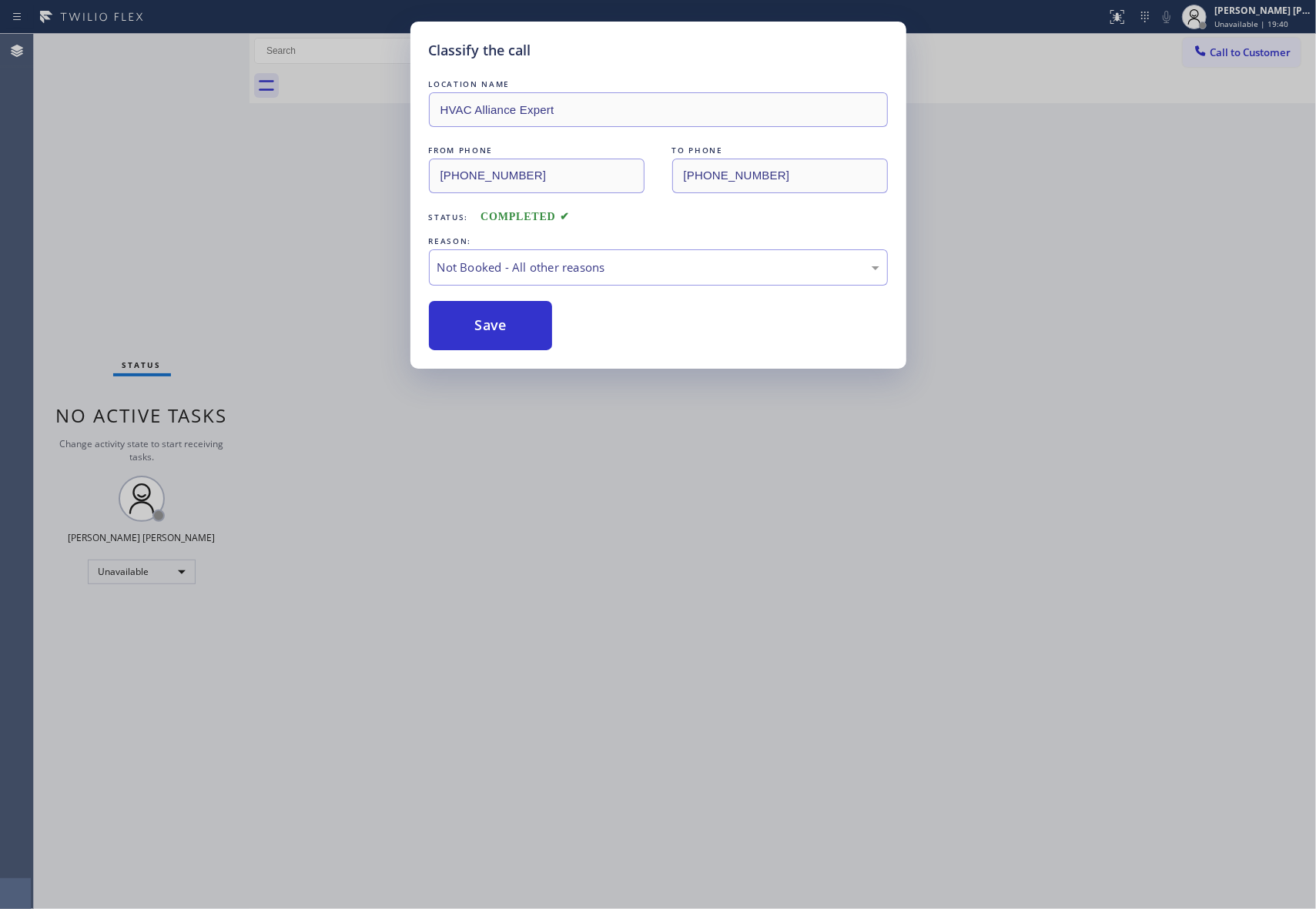
click at [498, 328] on button "Save" at bounding box center [490, 326] width 124 height 50
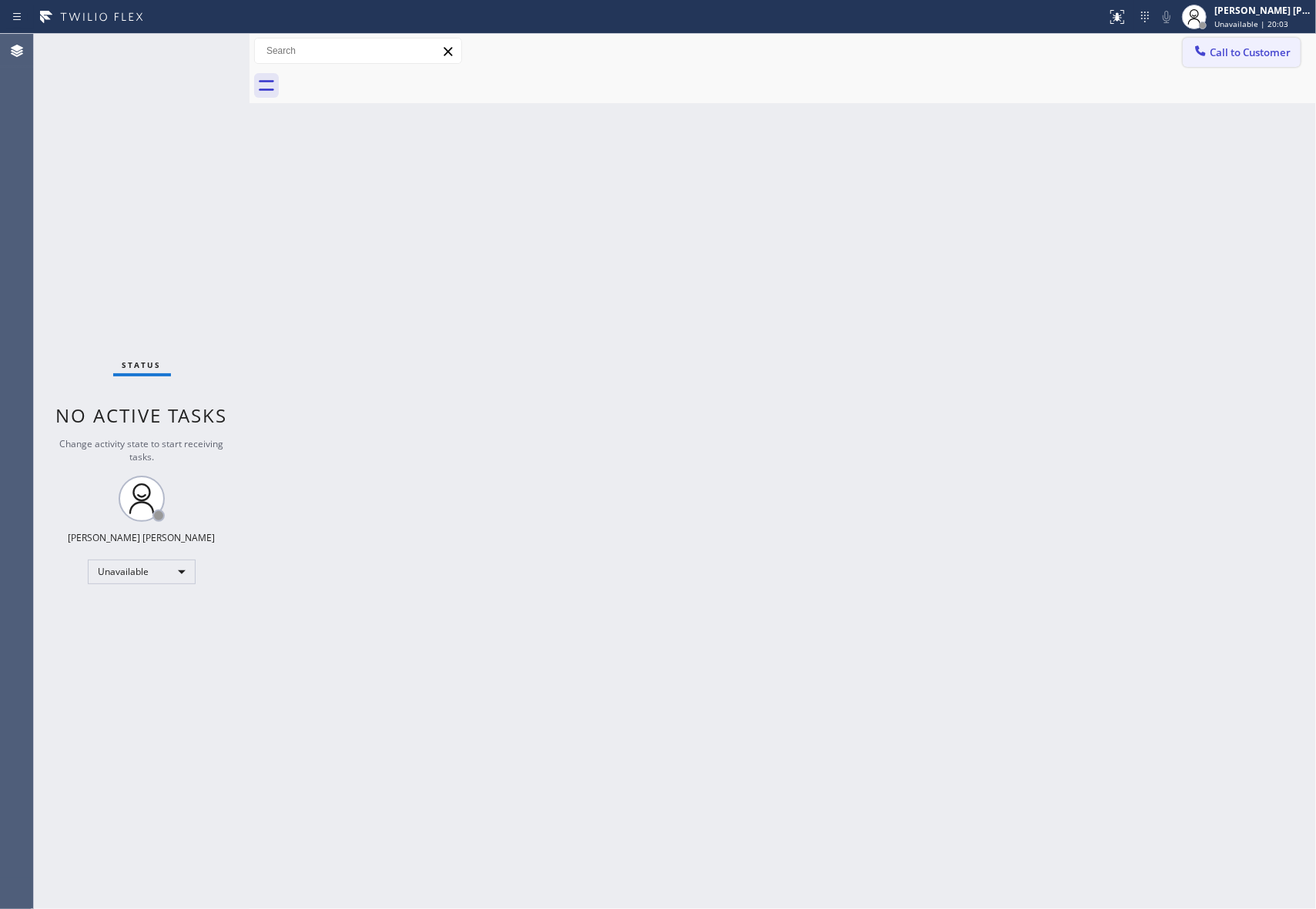
click at [1267, 53] on span "Call to Customer" at bounding box center [1251, 53] width 81 height 14
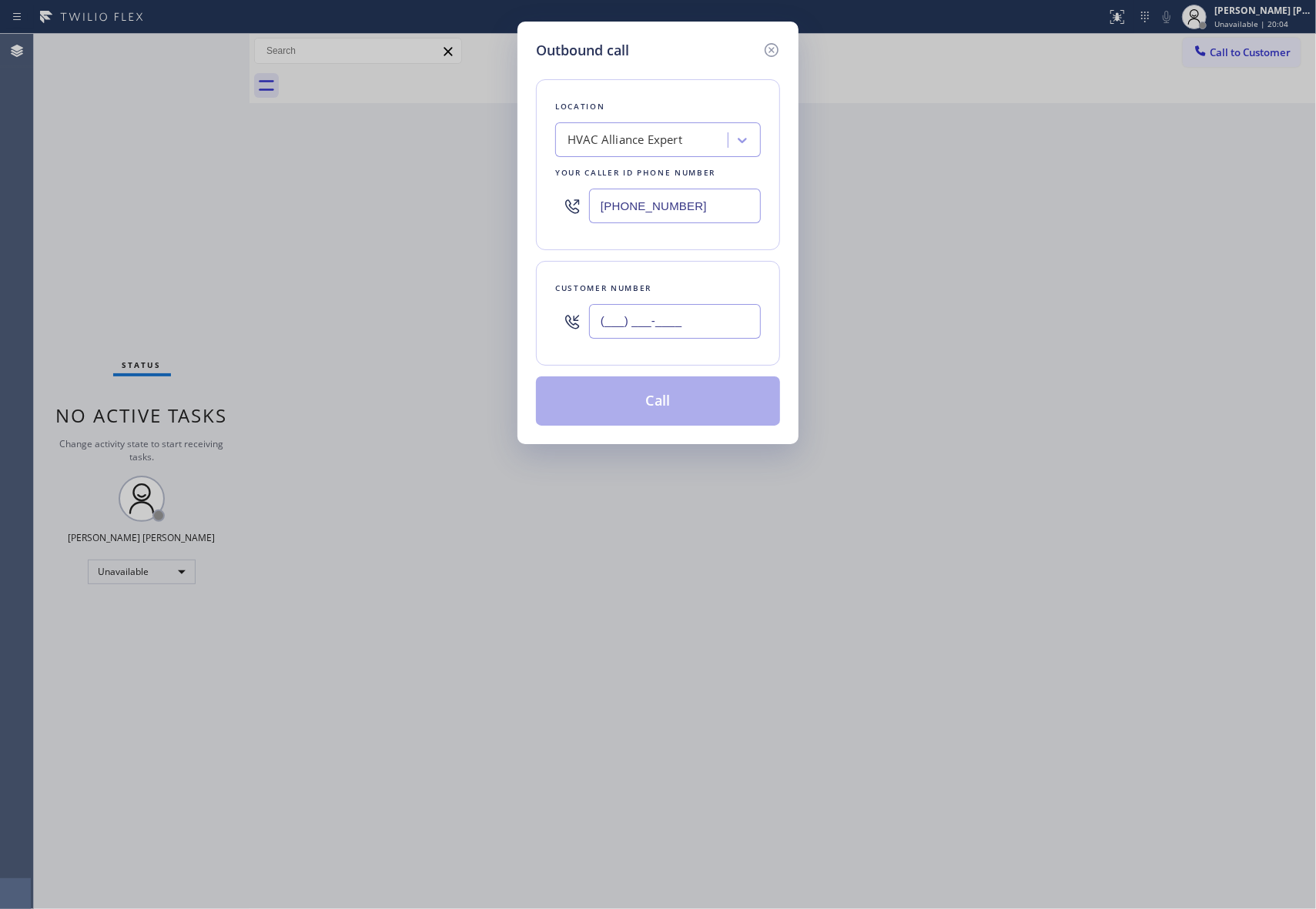
click at [711, 309] on input "(___) ___-____" at bounding box center [674, 321] width 172 height 35
paste input "831) 234-0769"
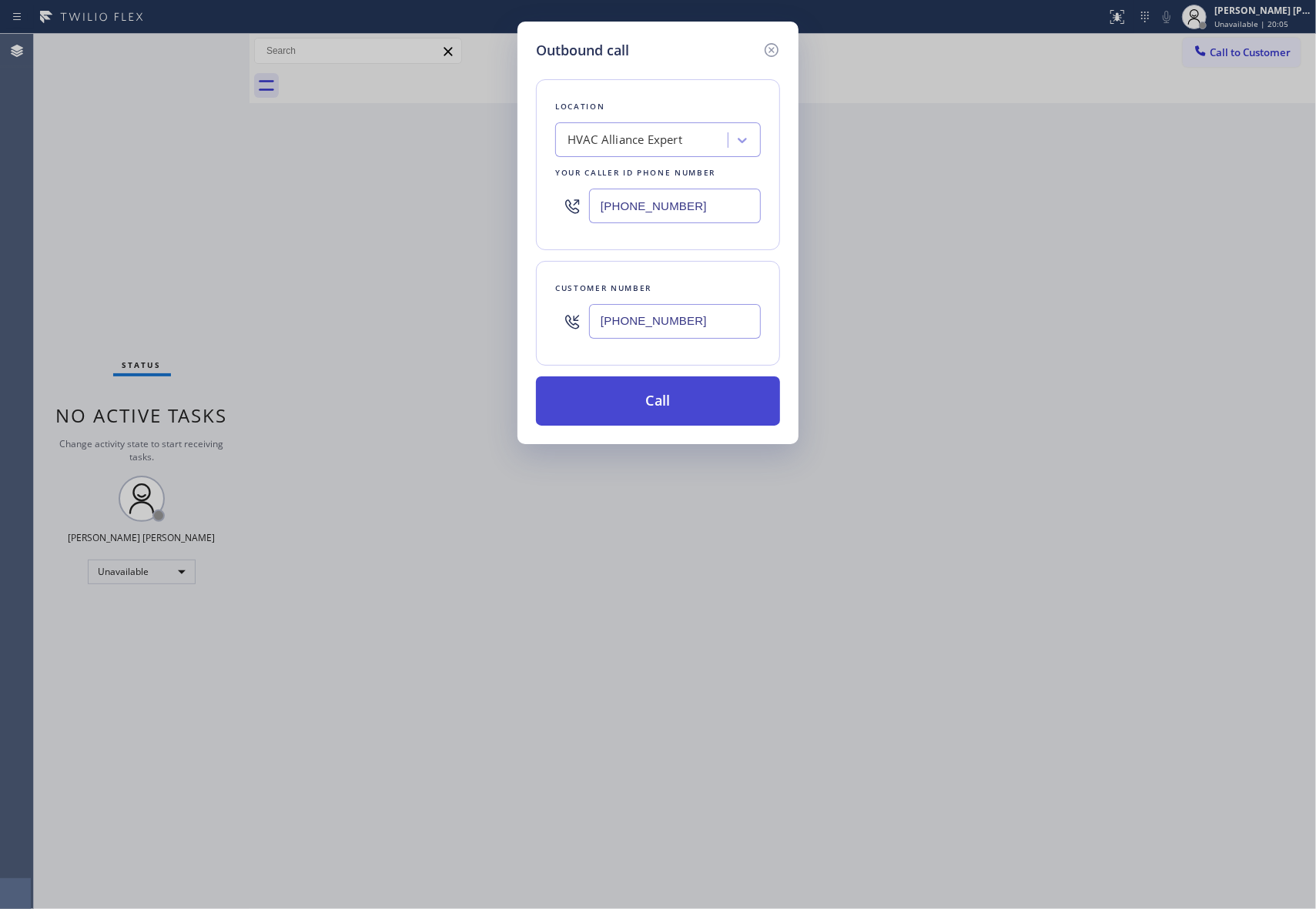
type input "[PHONE_NUMBER]"
click at [690, 396] on button "Call" at bounding box center [658, 401] width 244 height 50
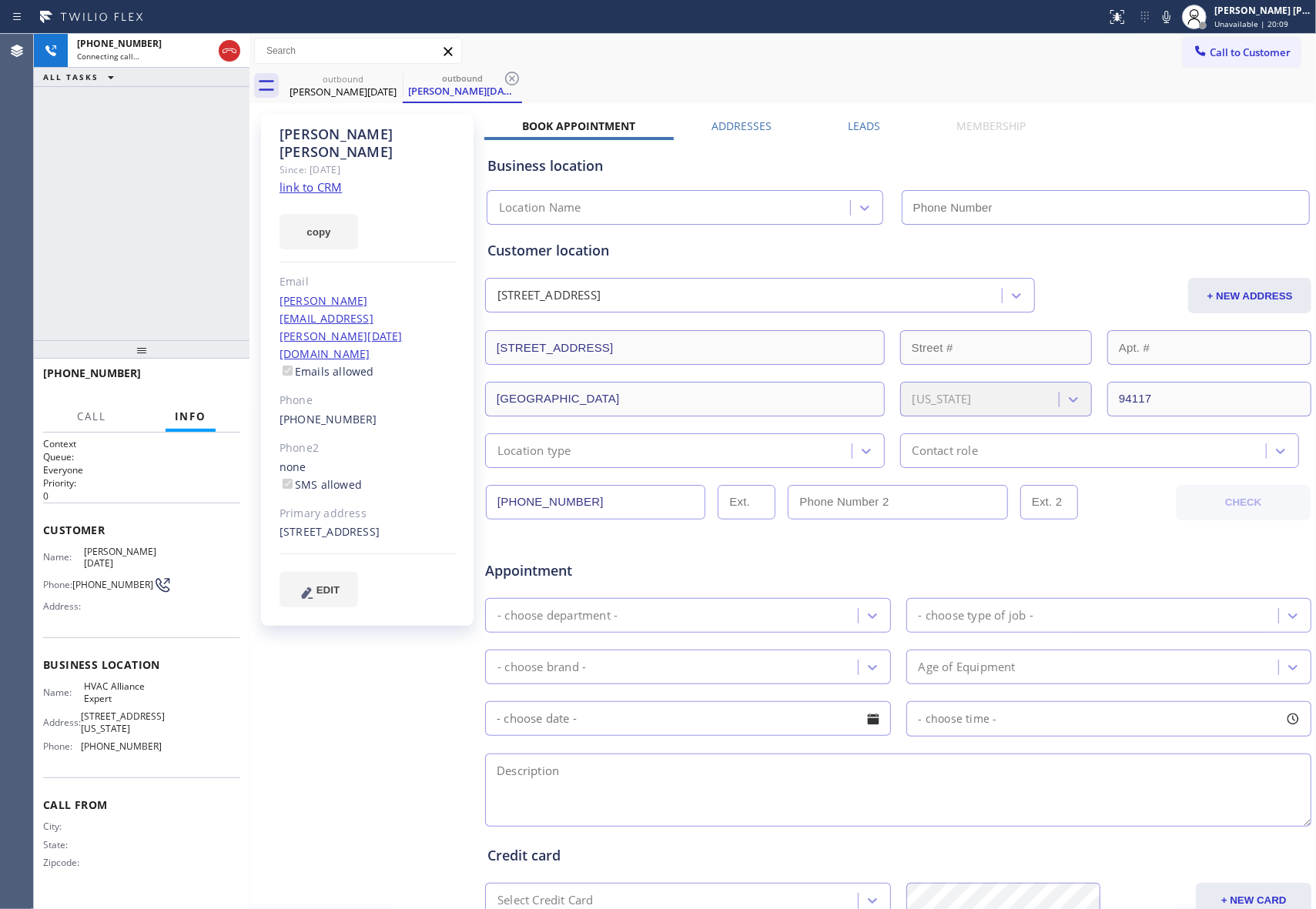
type input "[PHONE_NUMBER]"
click at [182, 371] on button "HANG UP" at bounding box center [204, 381] width 71 height 22
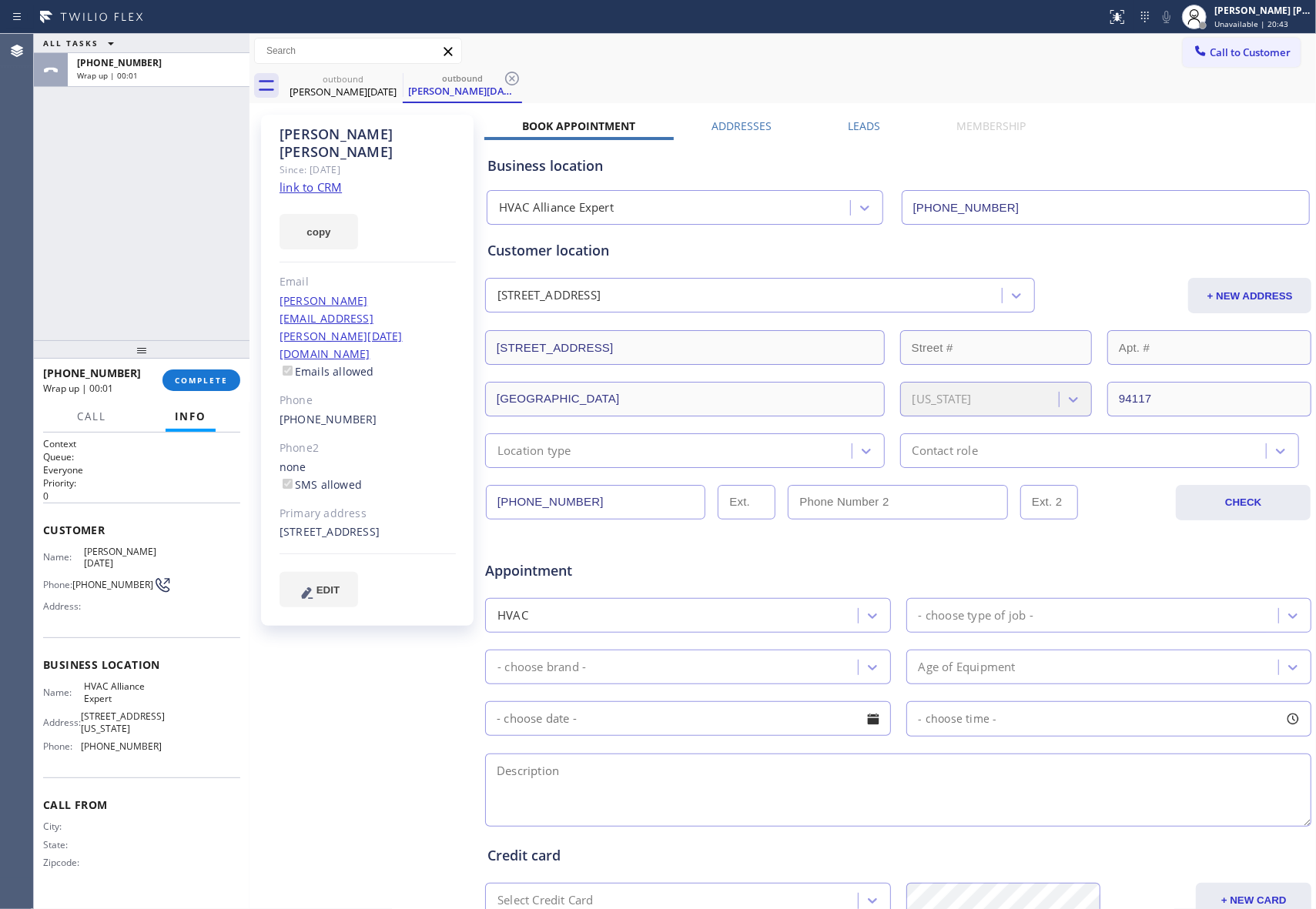
click at [849, 127] on label "Leads" at bounding box center [864, 126] width 33 height 15
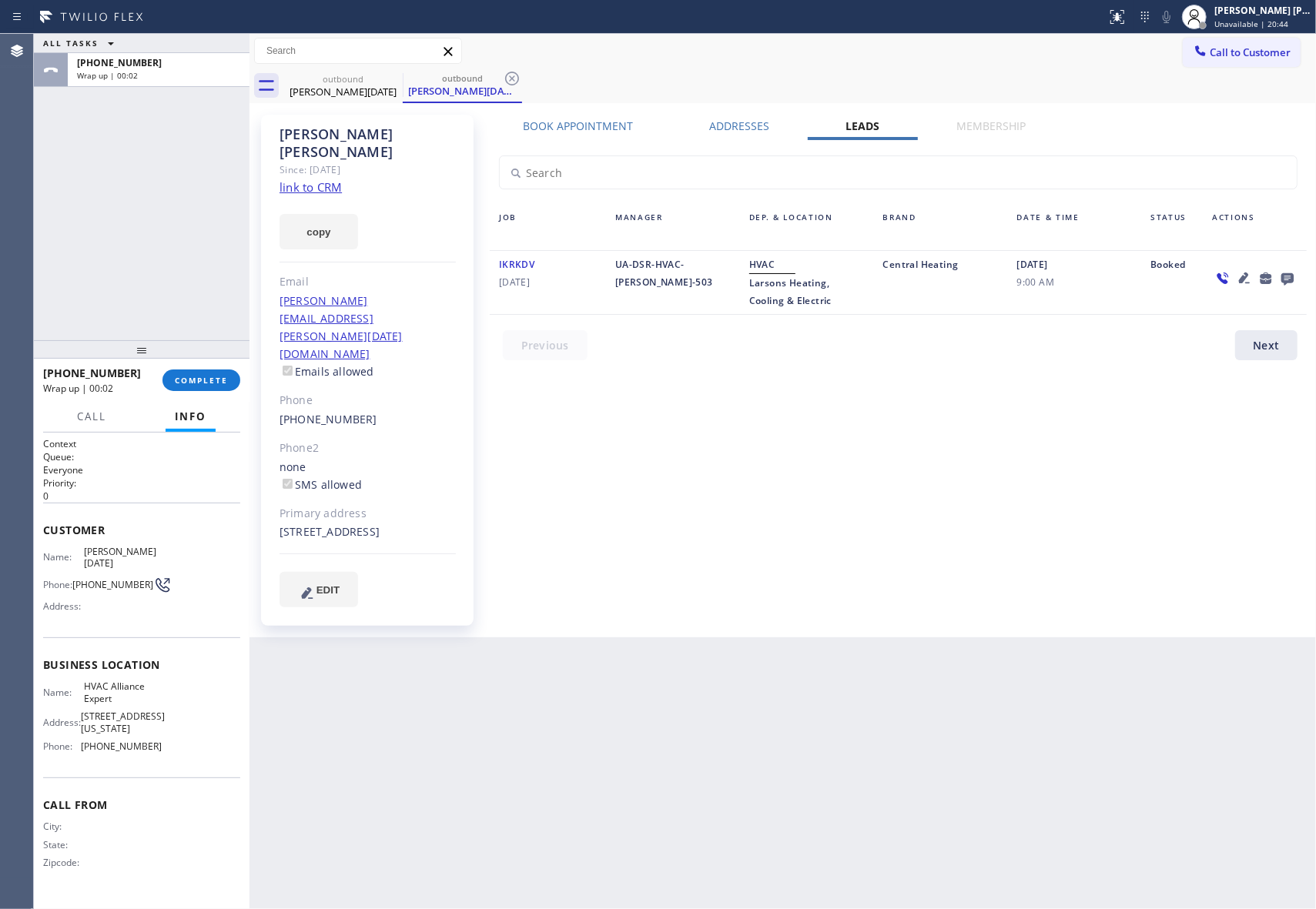
click at [1281, 272] on icon at bounding box center [1287, 278] width 19 height 19
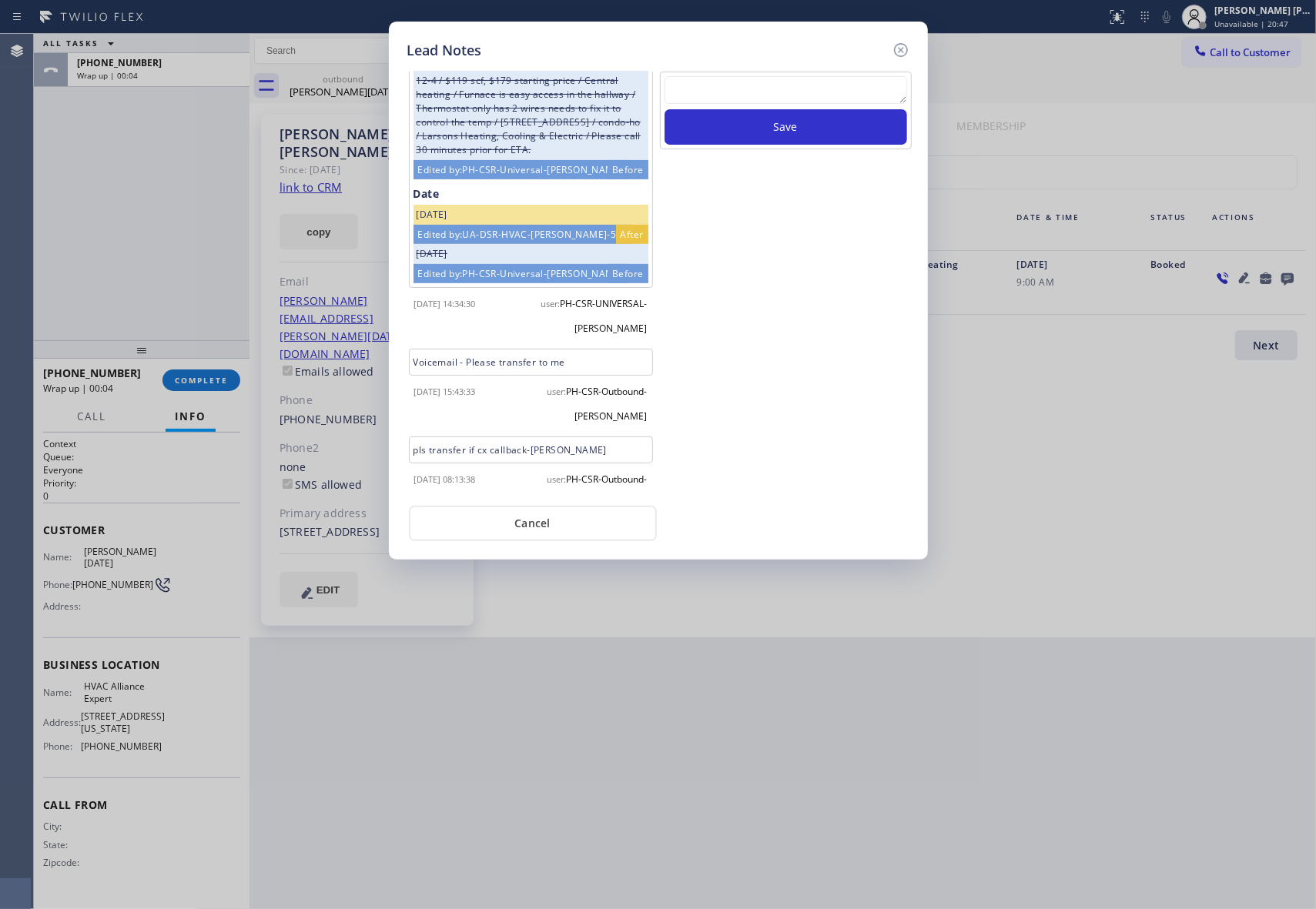
scroll to position [512, 0]
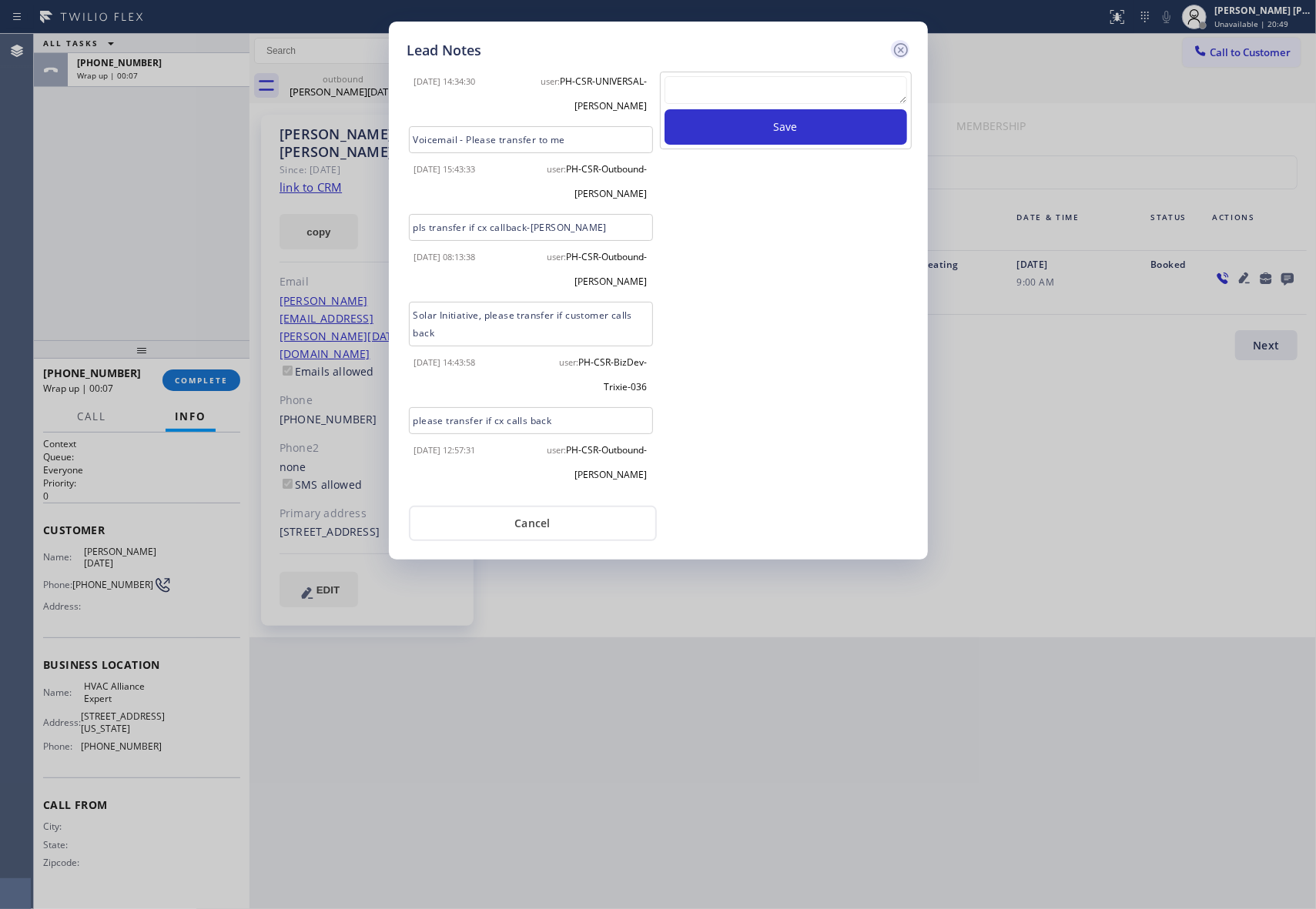
click at [900, 42] on icon at bounding box center [900, 50] width 19 height 19
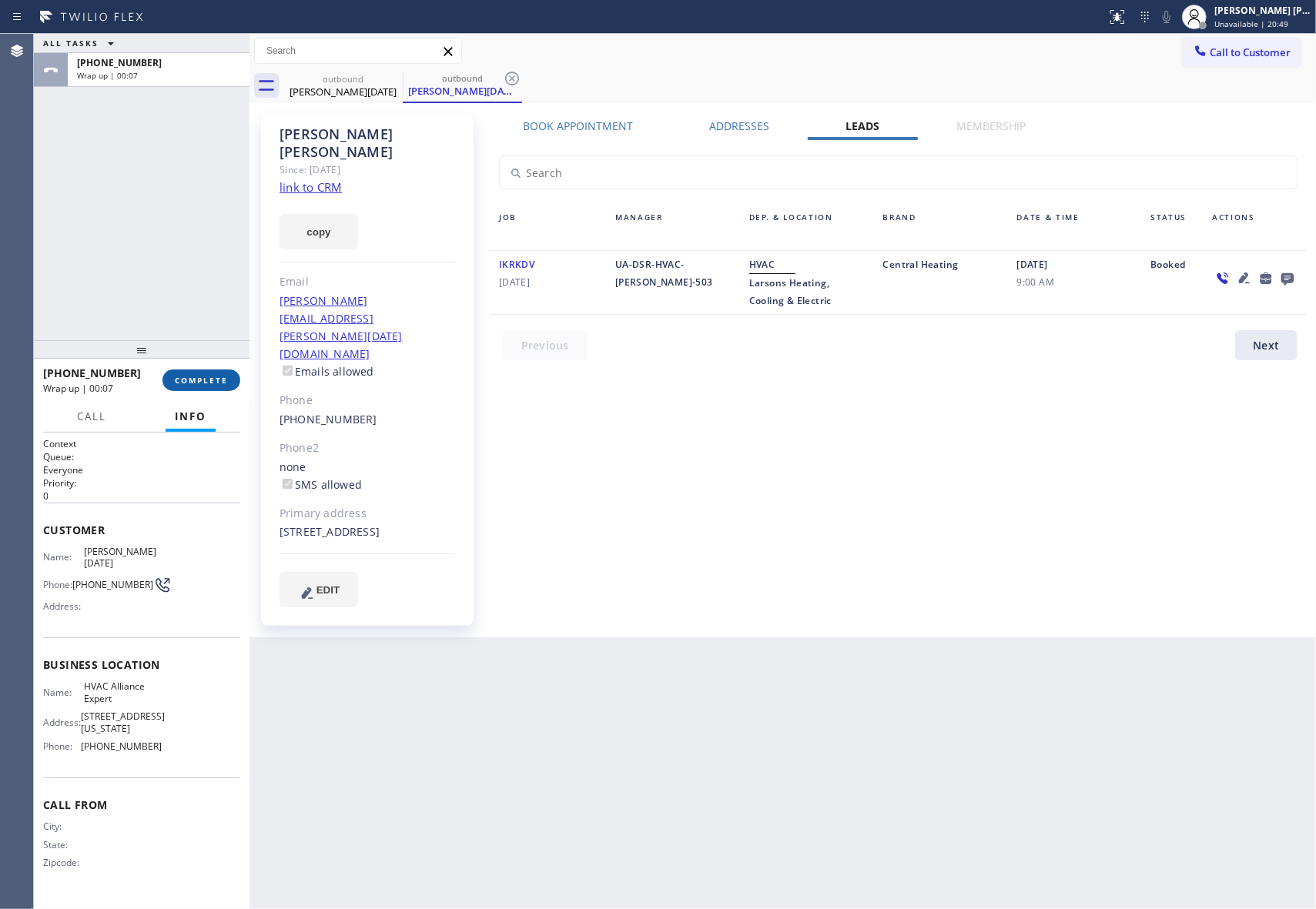
click at [210, 373] on button "COMPLETE" at bounding box center [201, 381] width 77 height 22
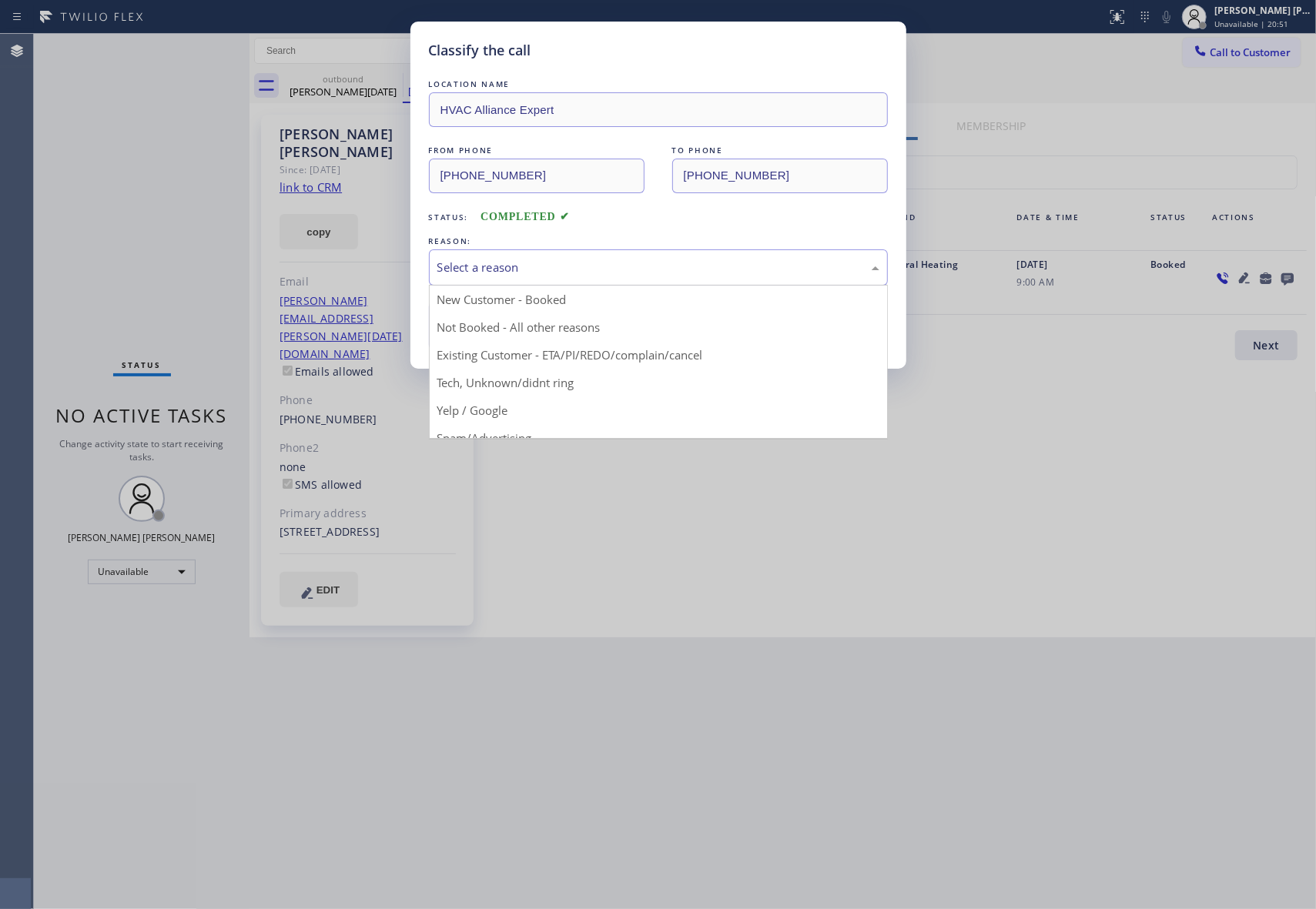
click at [527, 254] on div "Select a reason" at bounding box center [658, 268] width 459 height 36
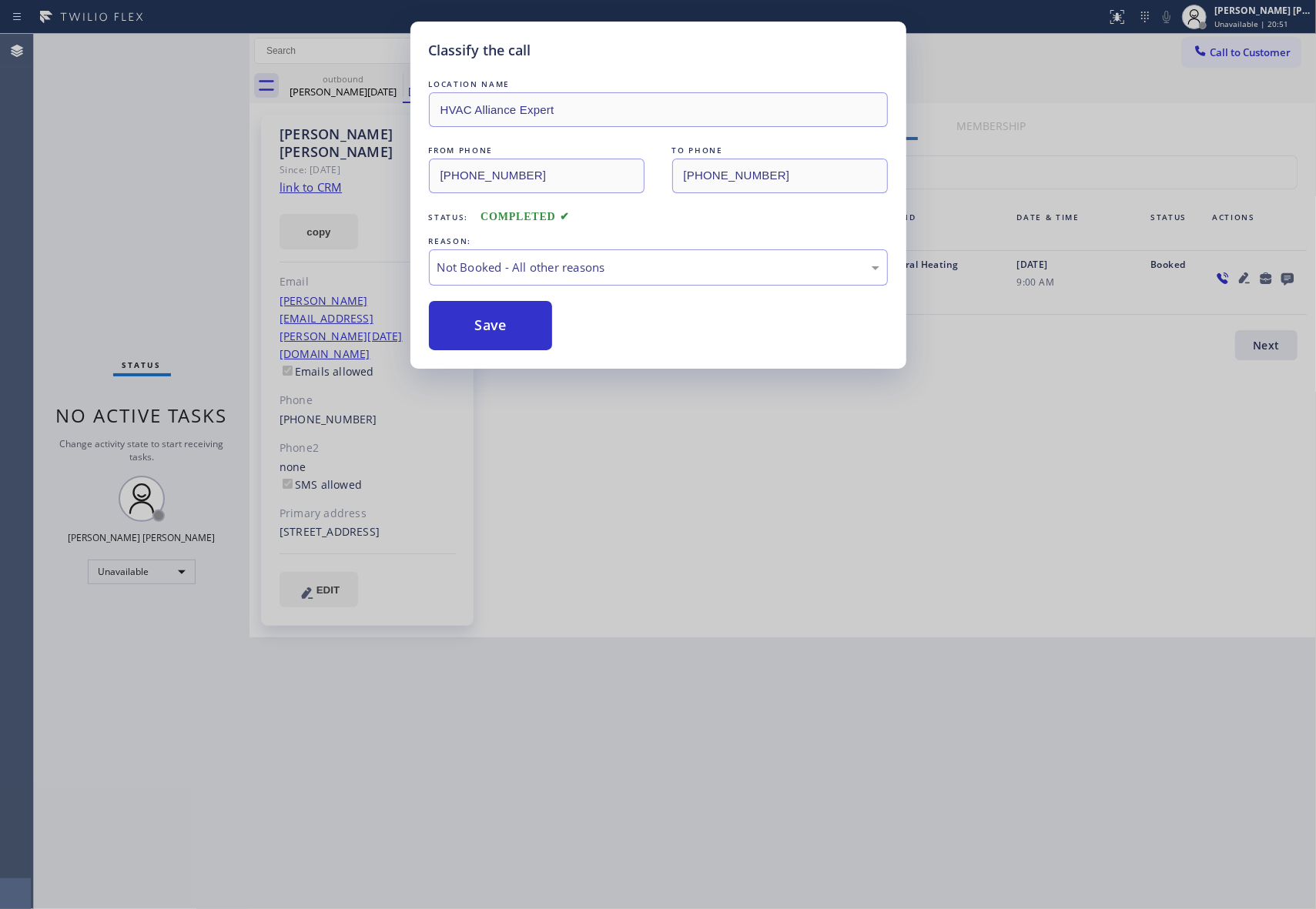
click at [498, 324] on button "Save" at bounding box center [490, 326] width 124 height 50
click at [403, 83] on div "outbound [PERSON_NAME][DATE]" at bounding box center [462, 85] width 119 height 35
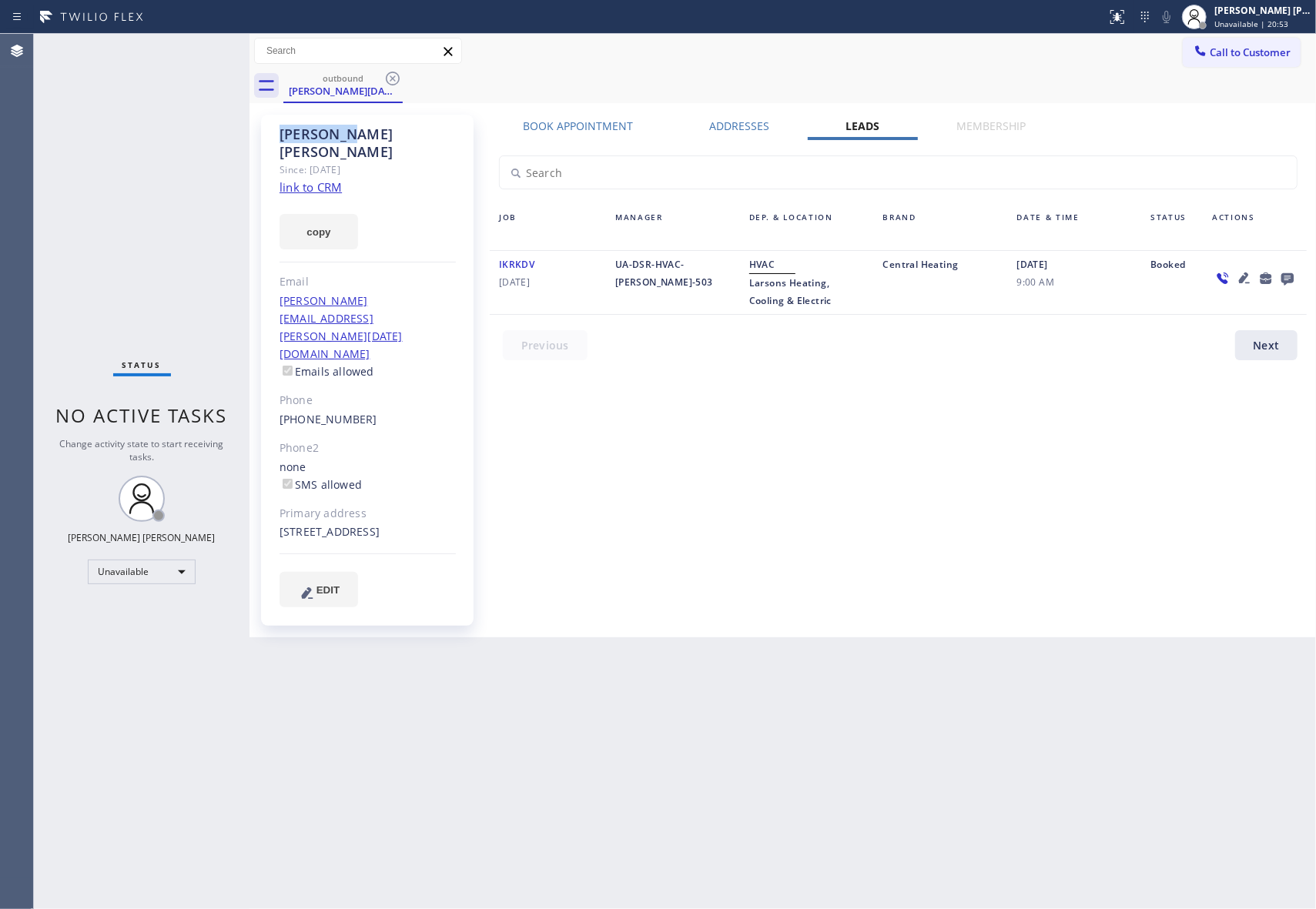
click at [384, 83] on icon at bounding box center [393, 78] width 19 height 19
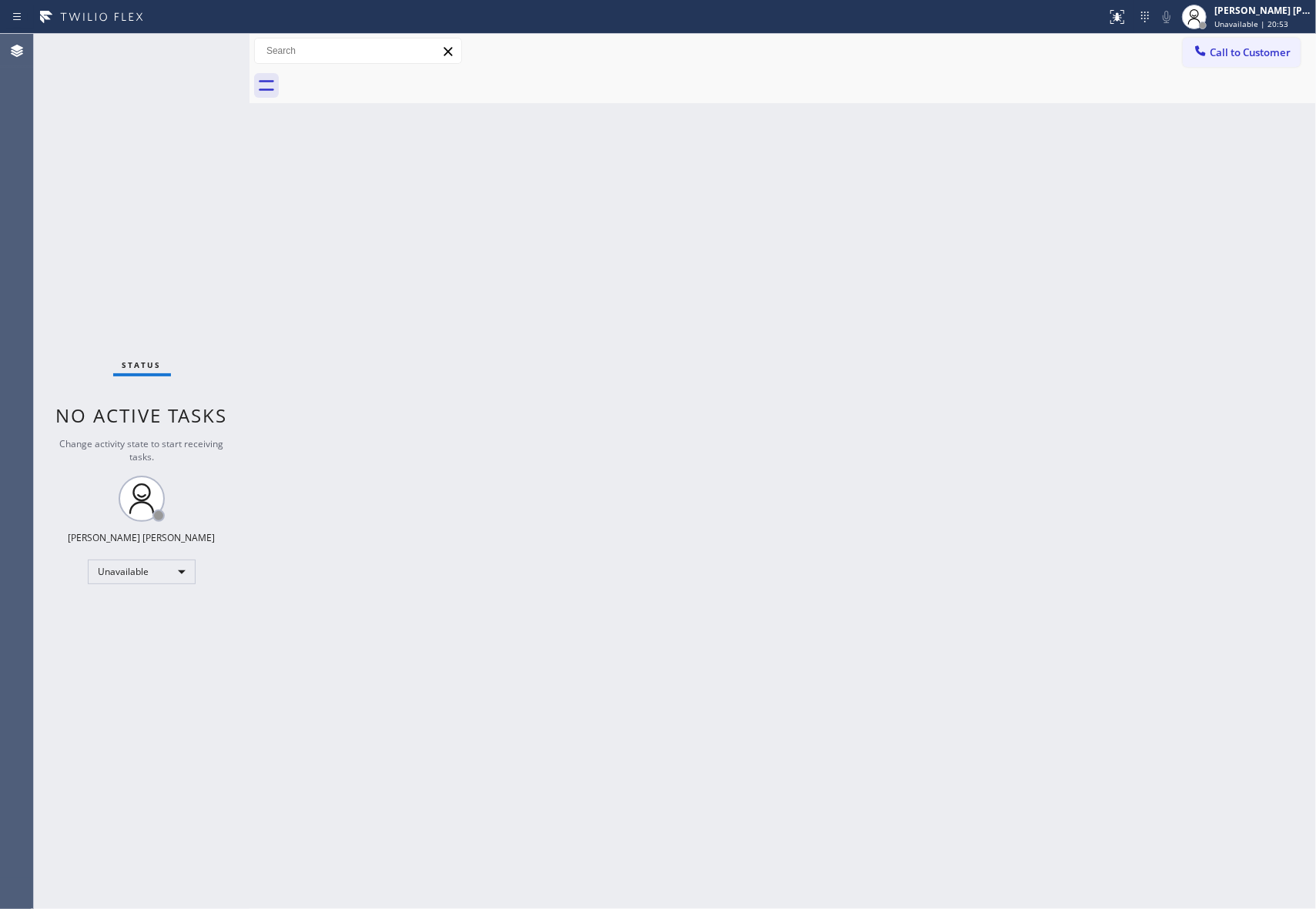
click at [392, 80] on div at bounding box center [799, 85] width 1032 height 35
click at [1266, 56] on span "Call to Customer" at bounding box center [1251, 53] width 81 height 14
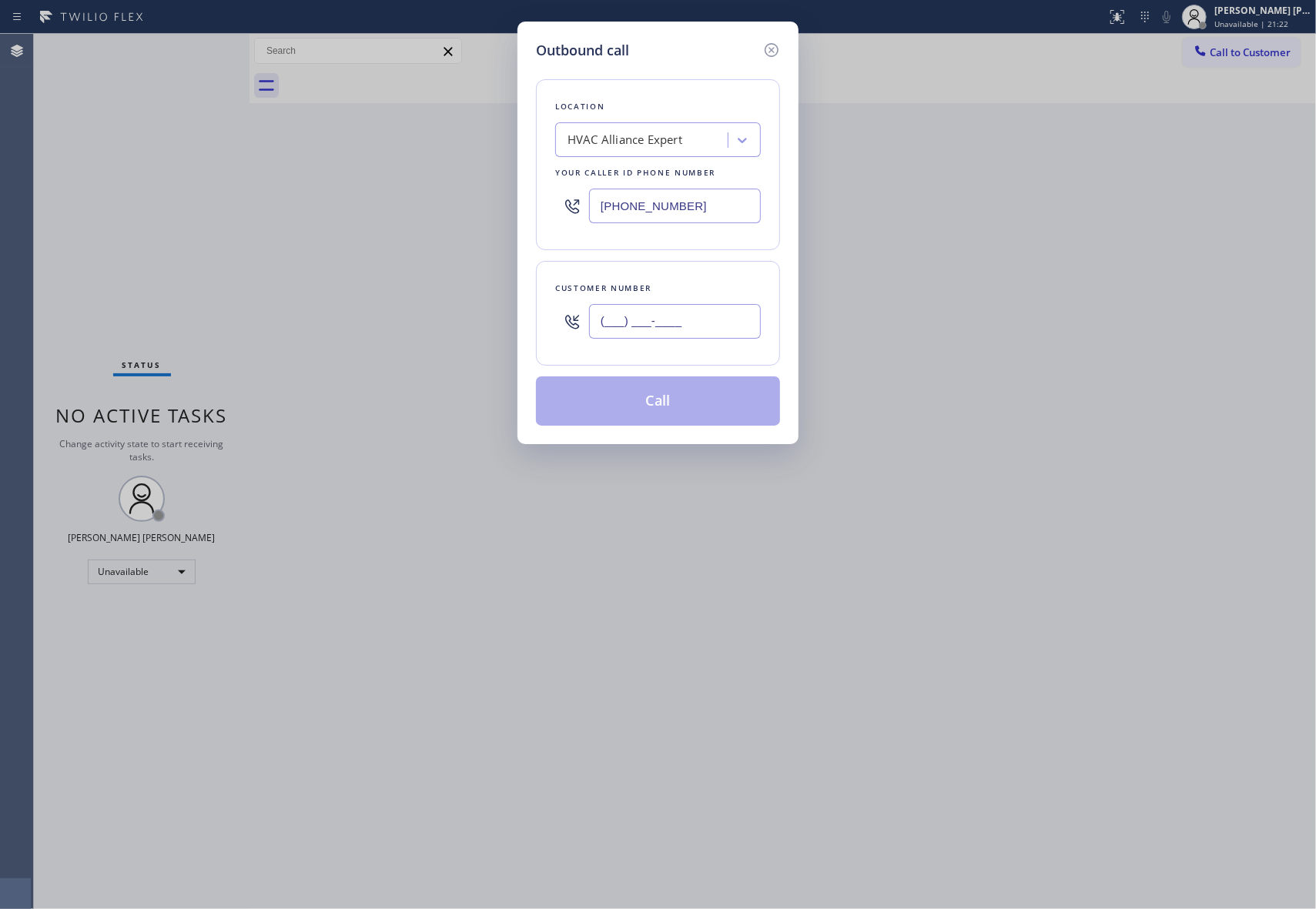
click at [704, 317] on input "(___) ___-____" at bounding box center [674, 321] width 172 height 35
paste input "415) 351-2343"
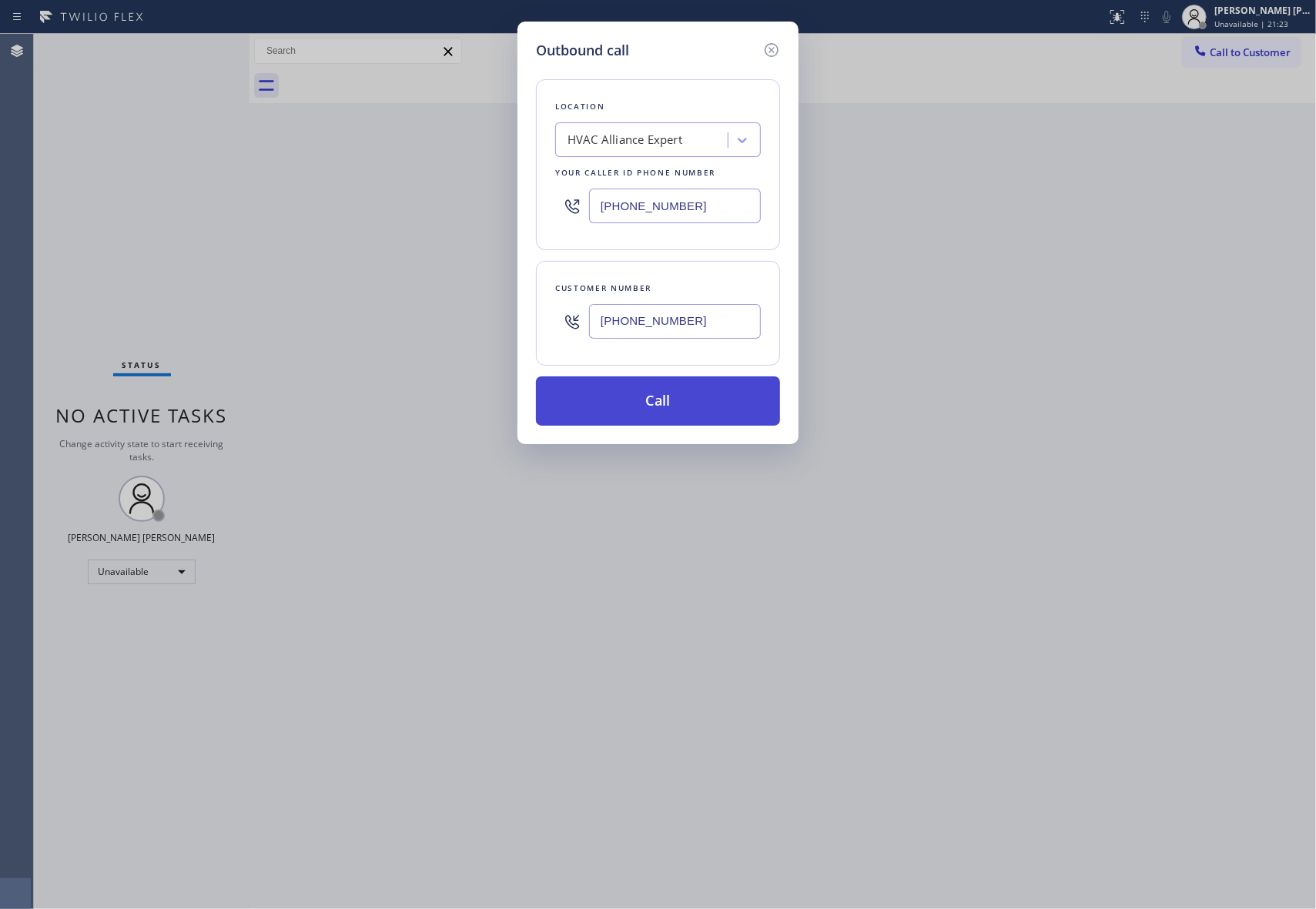
type input "[PHONE_NUMBER]"
click at [704, 409] on button "Call" at bounding box center [658, 401] width 244 height 50
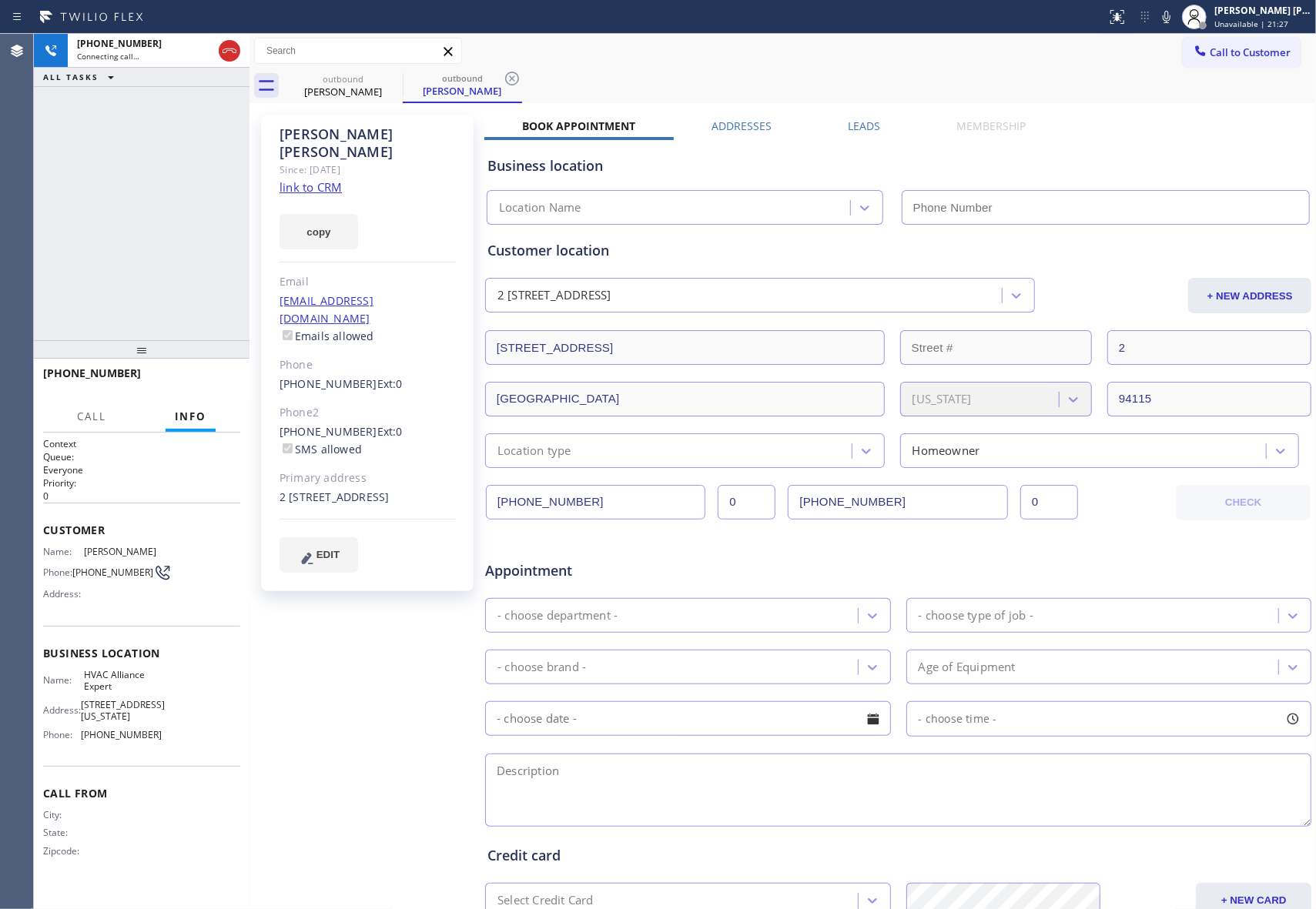
type input "[PHONE_NUMBER]"
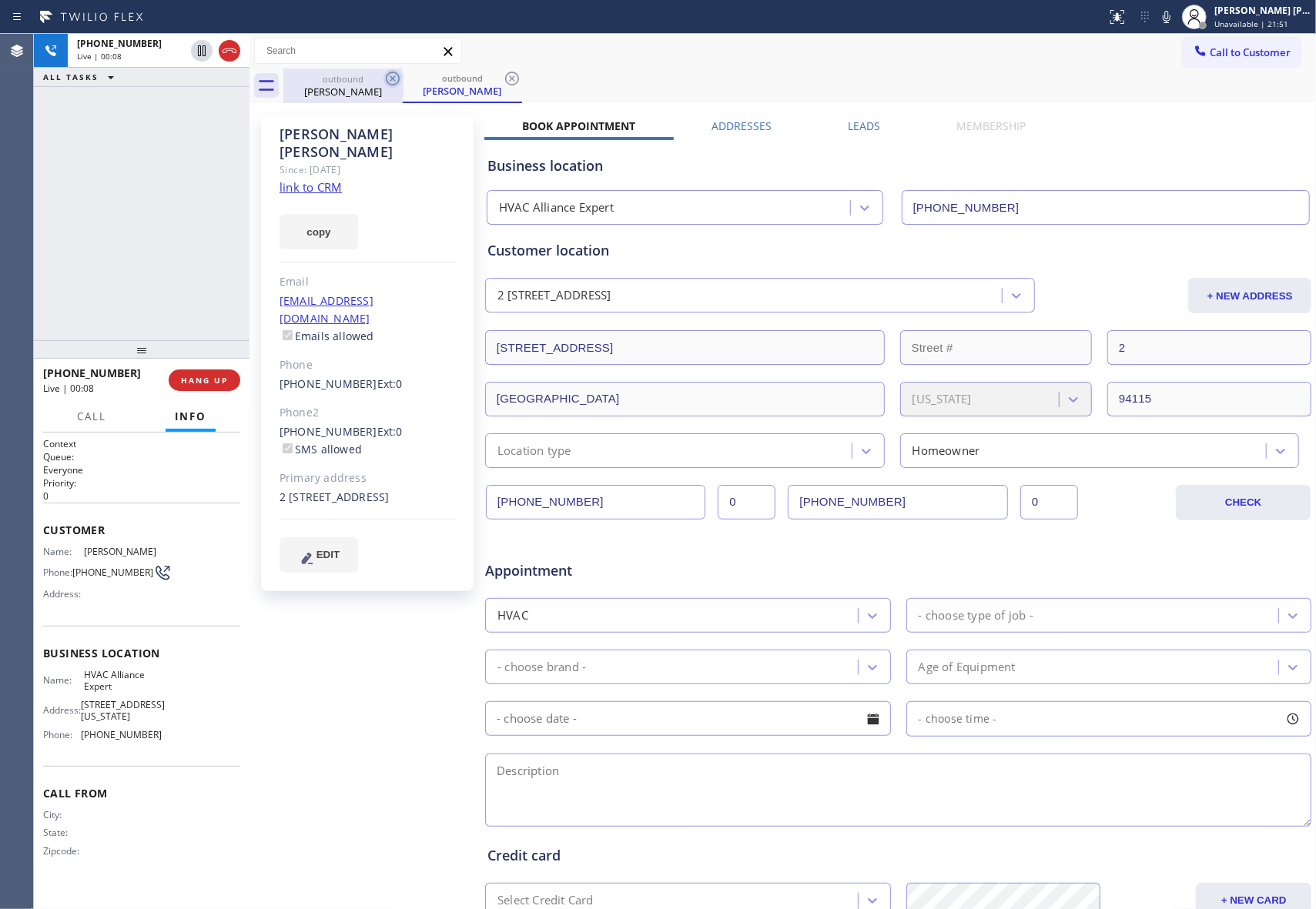
click at [388, 78] on icon at bounding box center [393, 78] width 19 height 19
click at [403, 78] on div "outbound [PERSON_NAME]" at bounding box center [462, 85] width 119 height 35
click at [388, 78] on icon at bounding box center [393, 78] width 19 height 19
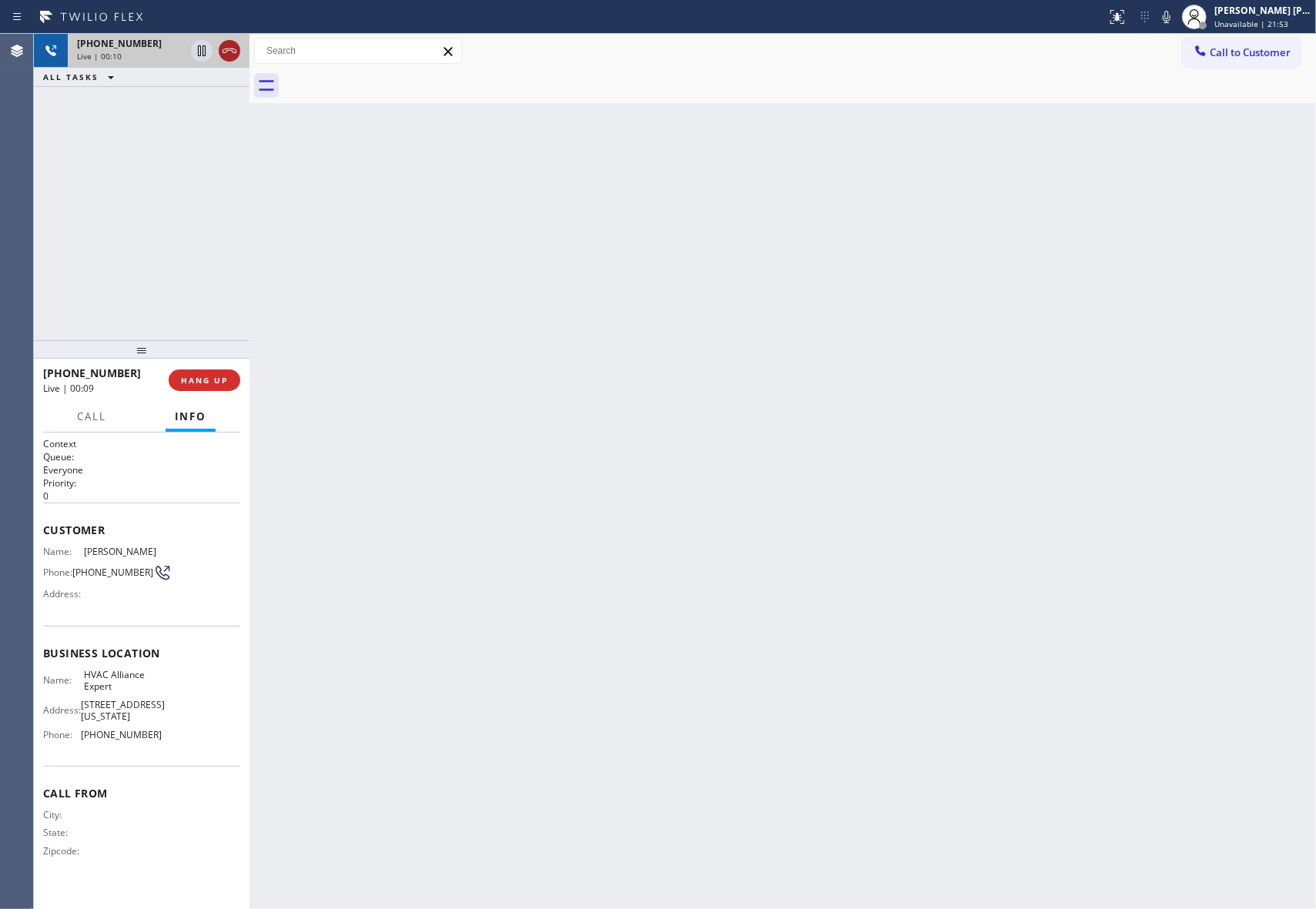
click at [232, 50] on icon at bounding box center [229, 51] width 19 height 19
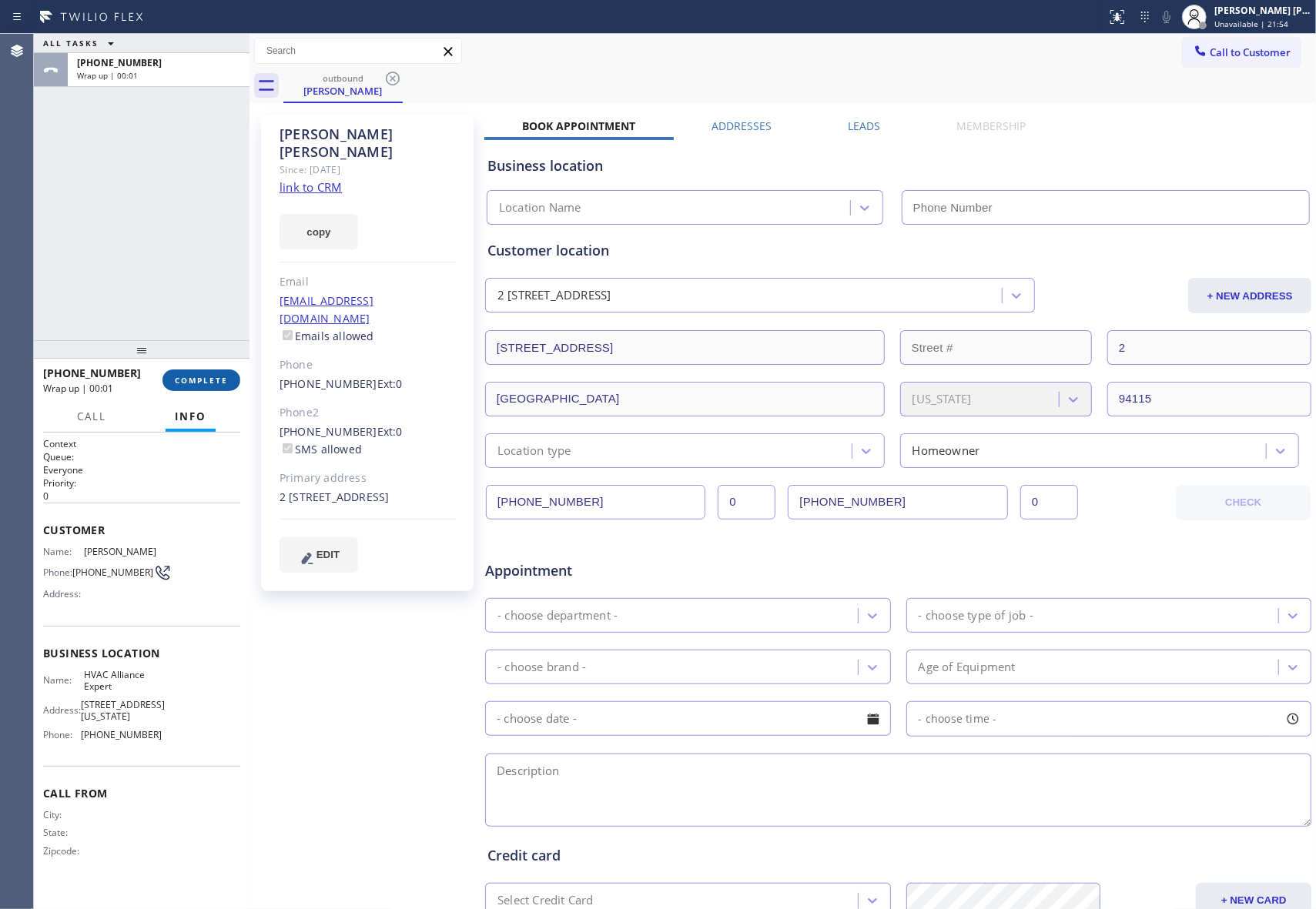
click at [203, 374] on button "COMPLETE" at bounding box center [201, 381] width 77 height 22
type input "[PHONE_NUMBER]"
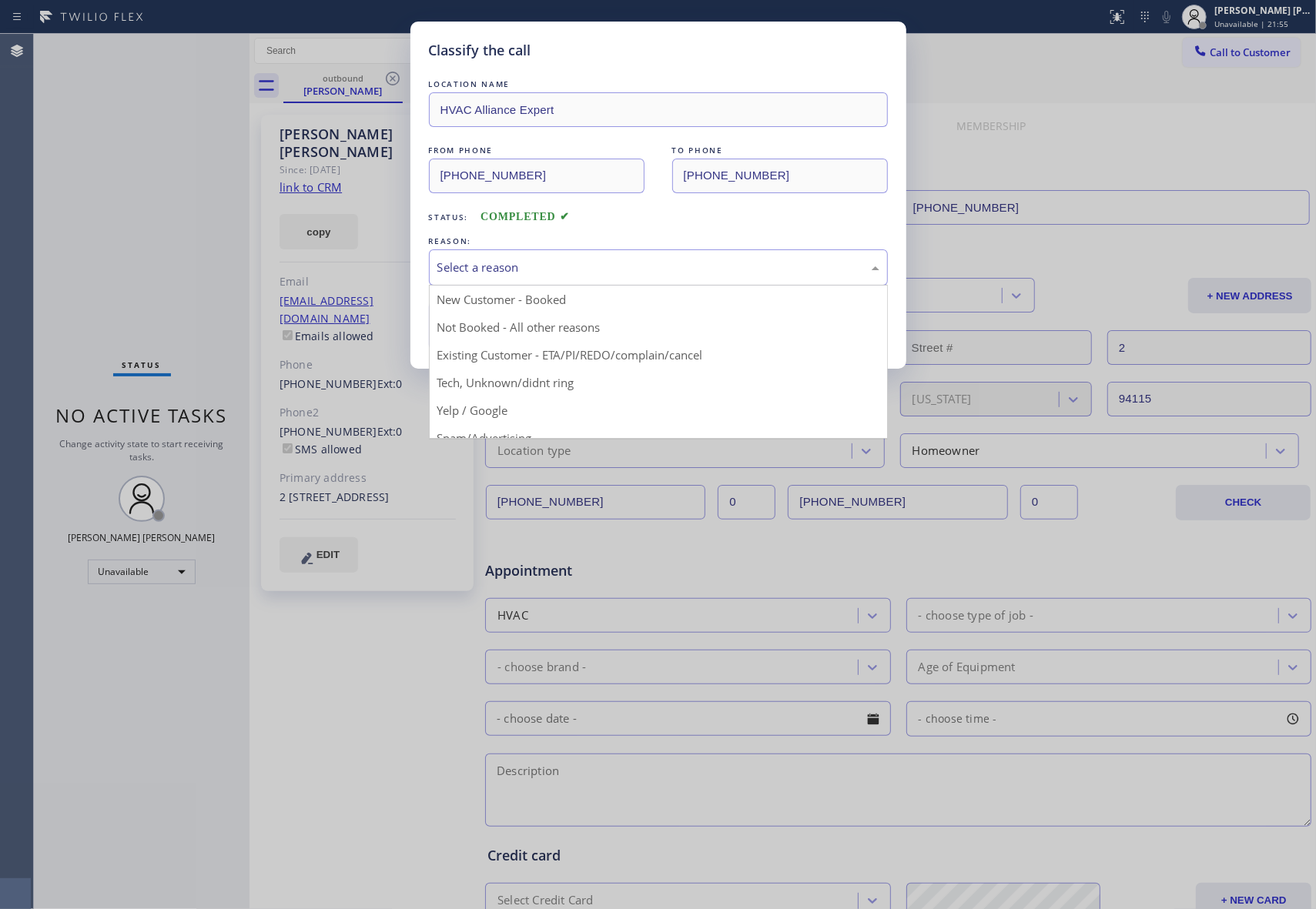
click at [543, 265] on div "Select a reason" at bounding box center [658, 268] width 442 height 18
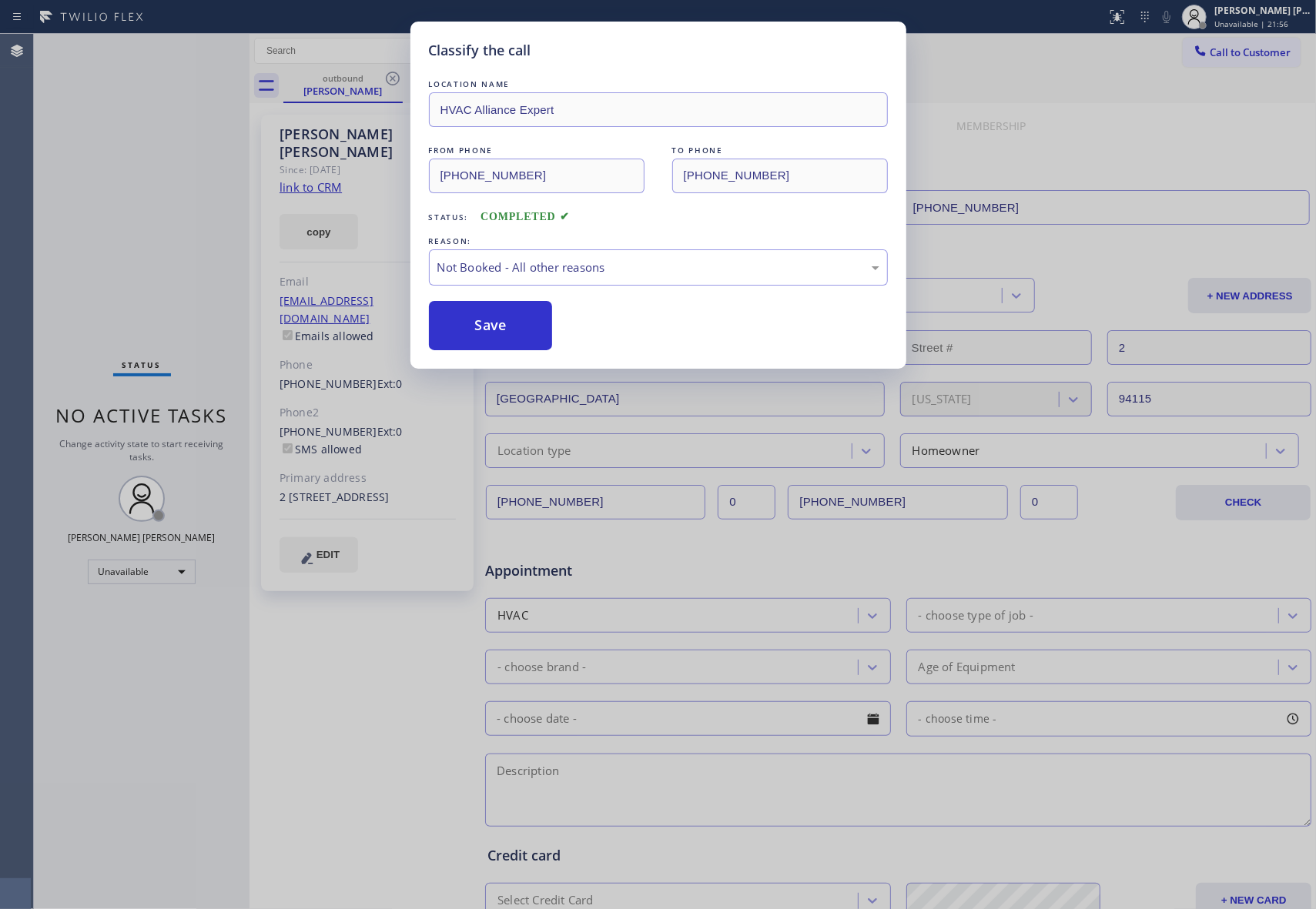
click at [463, 323] on button "Save" at bounding box center [490, 326] width 124 height 50
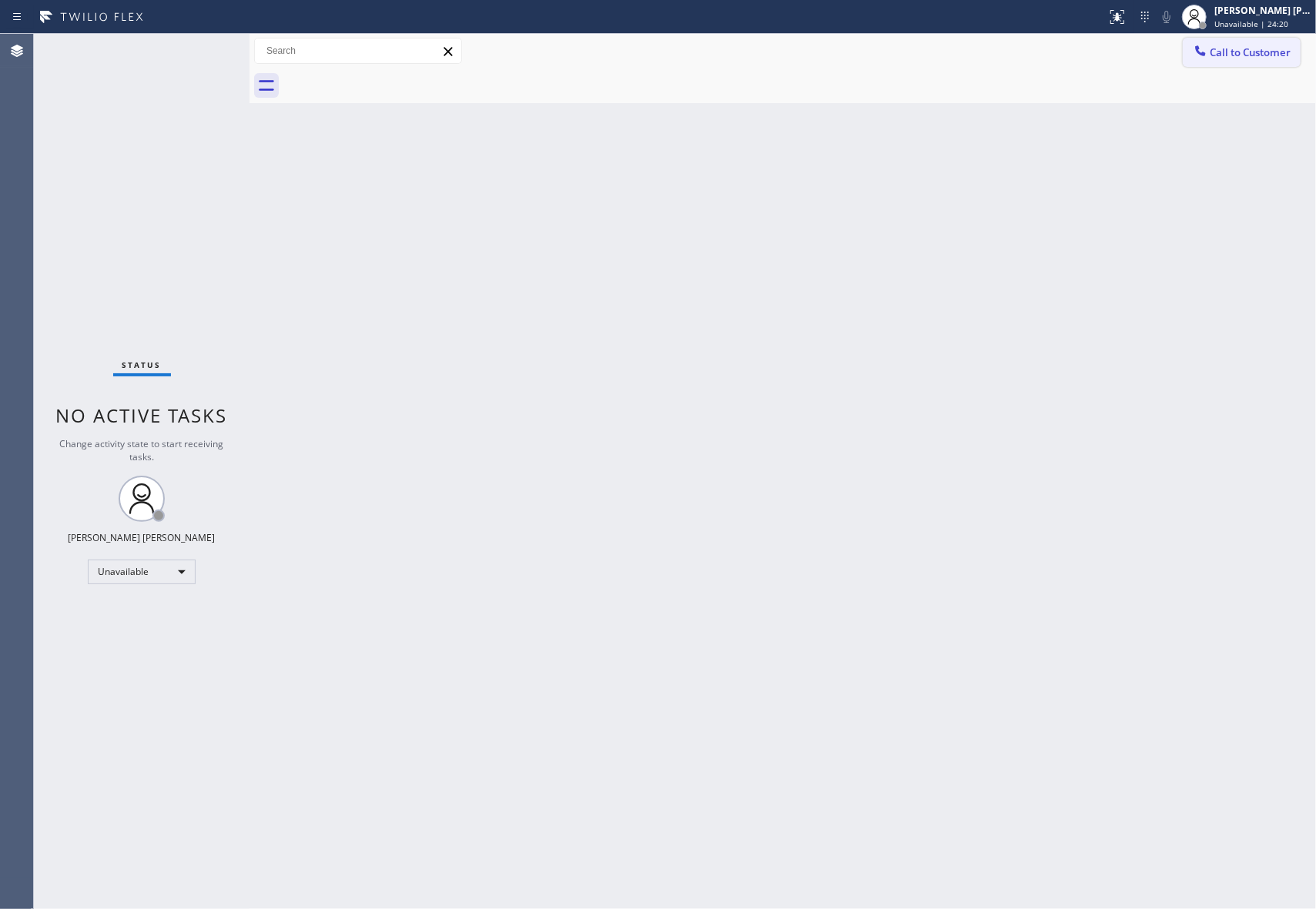
click at [1273, 50] on span "Call to Customer" at bounding box center [1251, 53] width 81 height 14
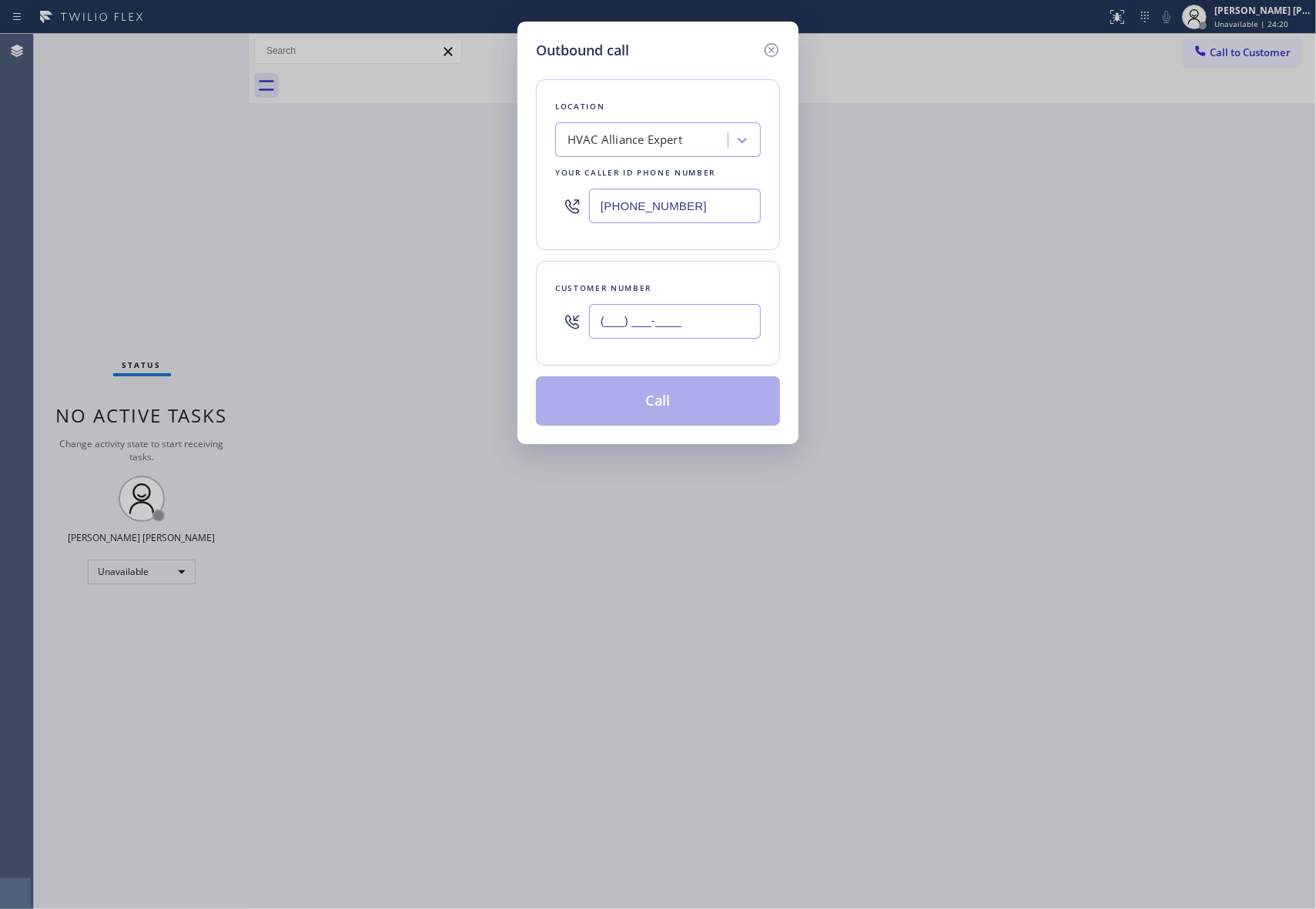
click at [746, 315] on input "(___) ___-____" at bounding box center [674, 321] width 172 height 35
paste input "310) 963-3888"
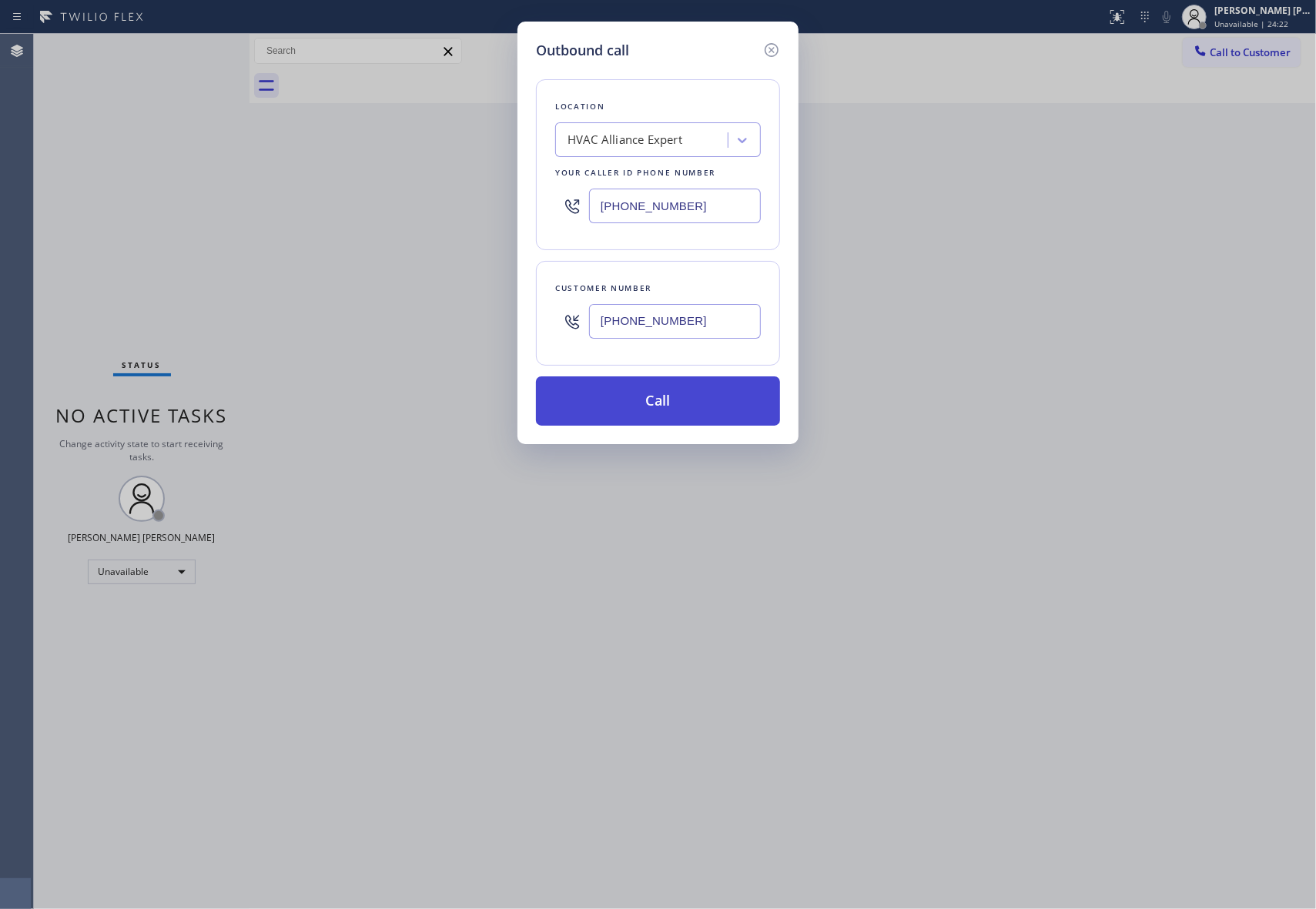
type input "[PHONE_NUMBER]"
click at [690, 404] on button "Call" at bounding box center [658, 401] width 244 height 50
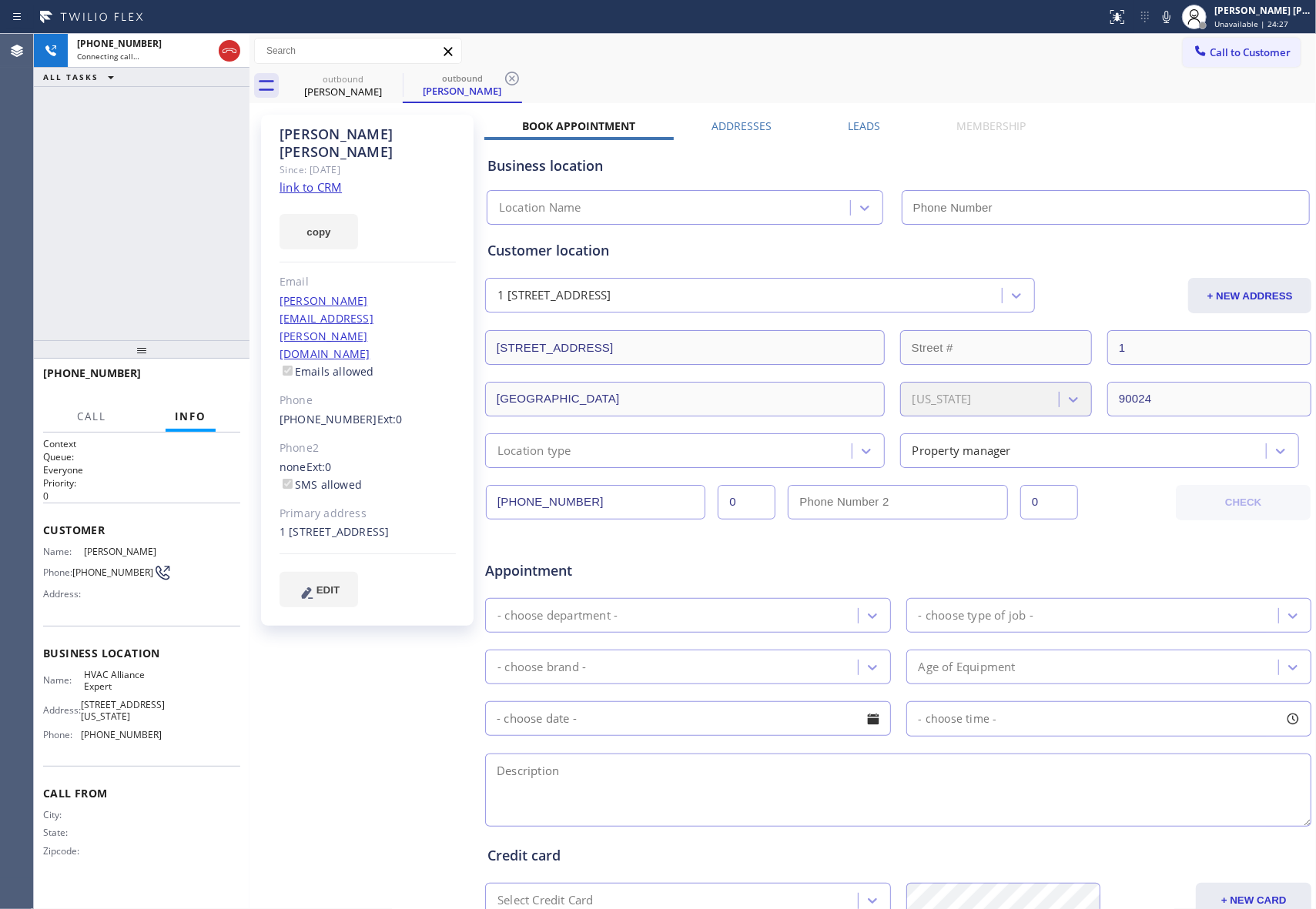
type input "[PHONE_NUMBER]"
click at [205, 381] on span "HANG UP" at bounding box center [203, 380] width 47 height 11
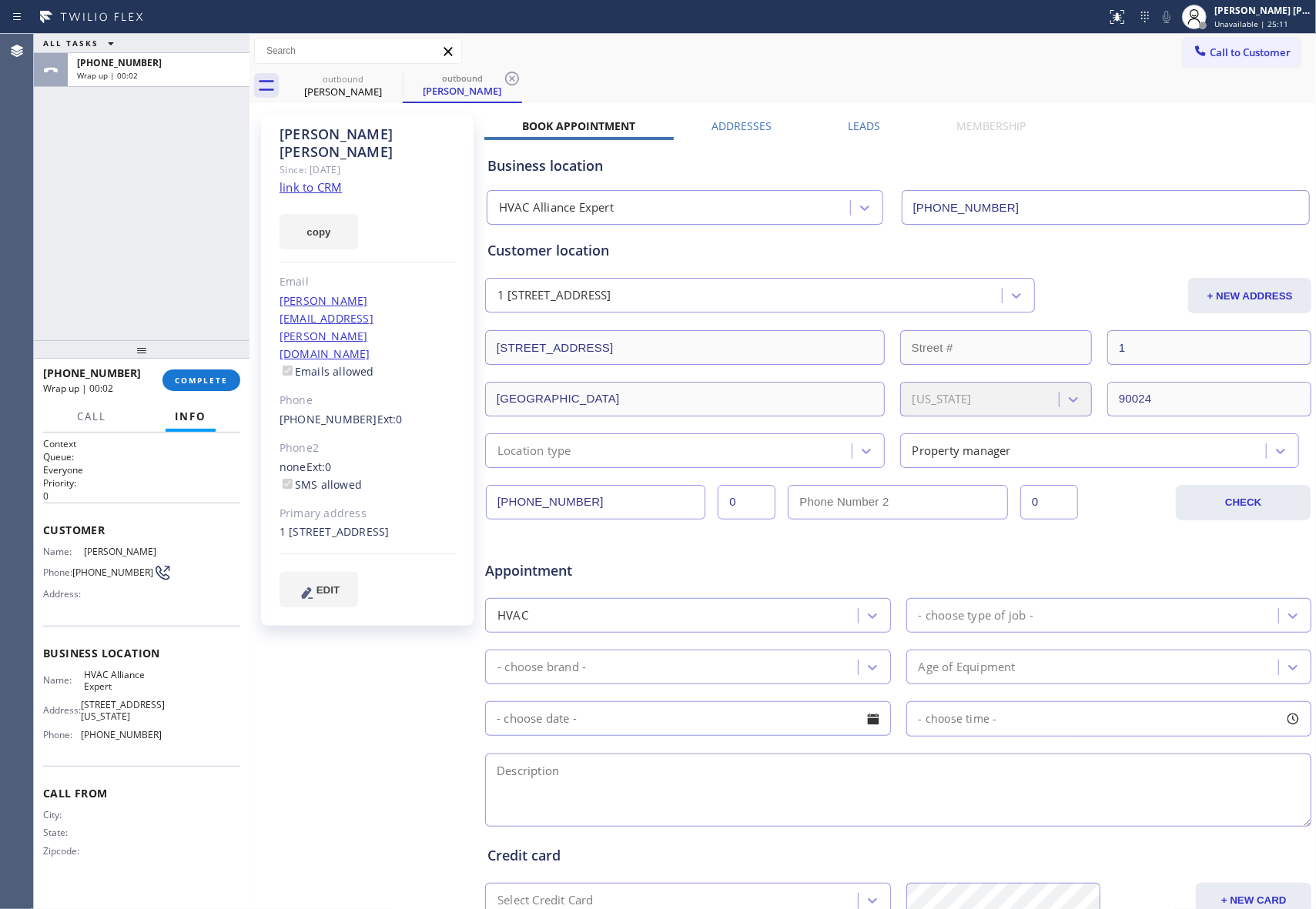
click at [856, 125] on label "Leads" at bounding box center [864, 126] width 33 height 15
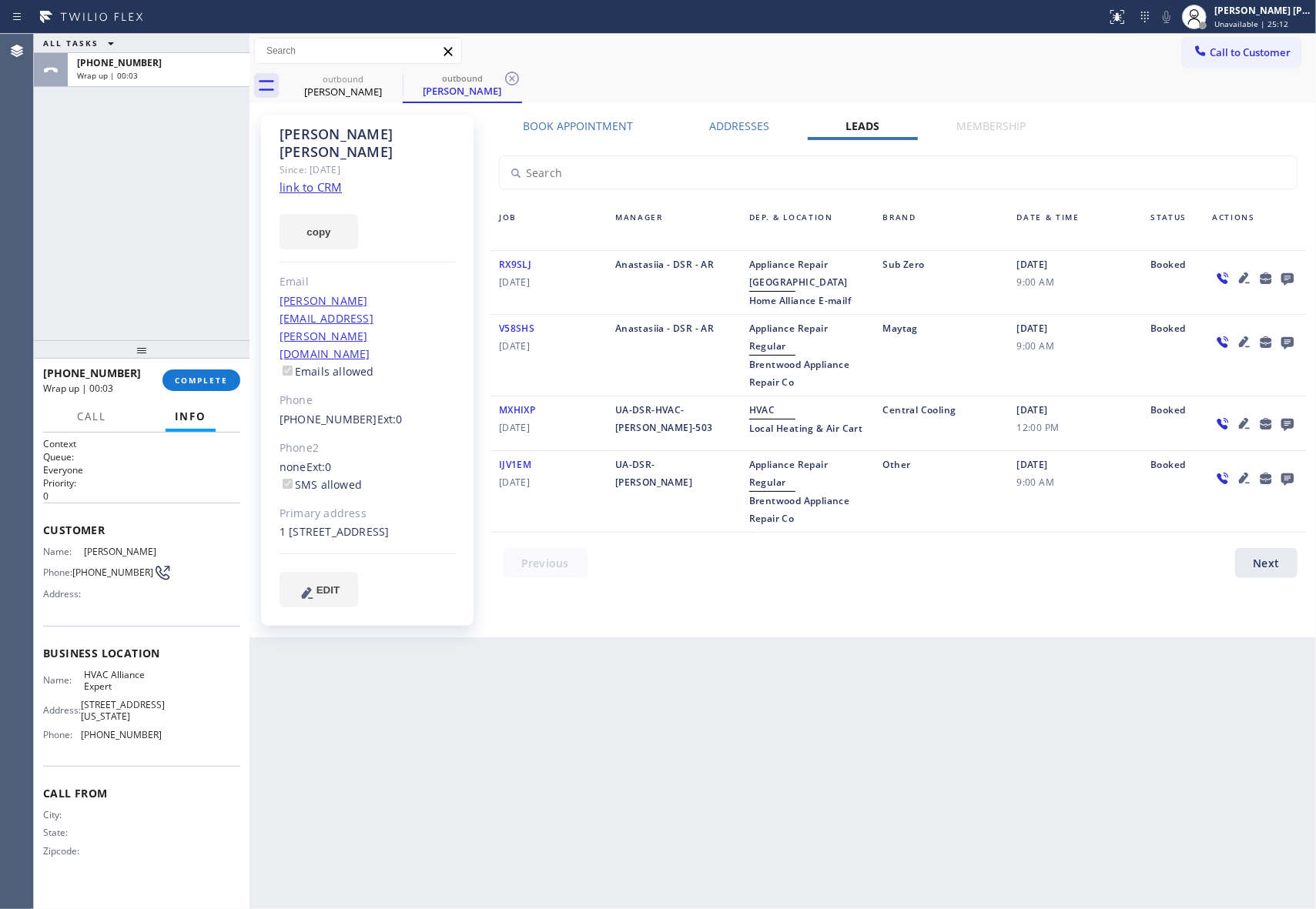
click at [1287, 274] on icon at bounding box center [1287, 280] width 12 height 12
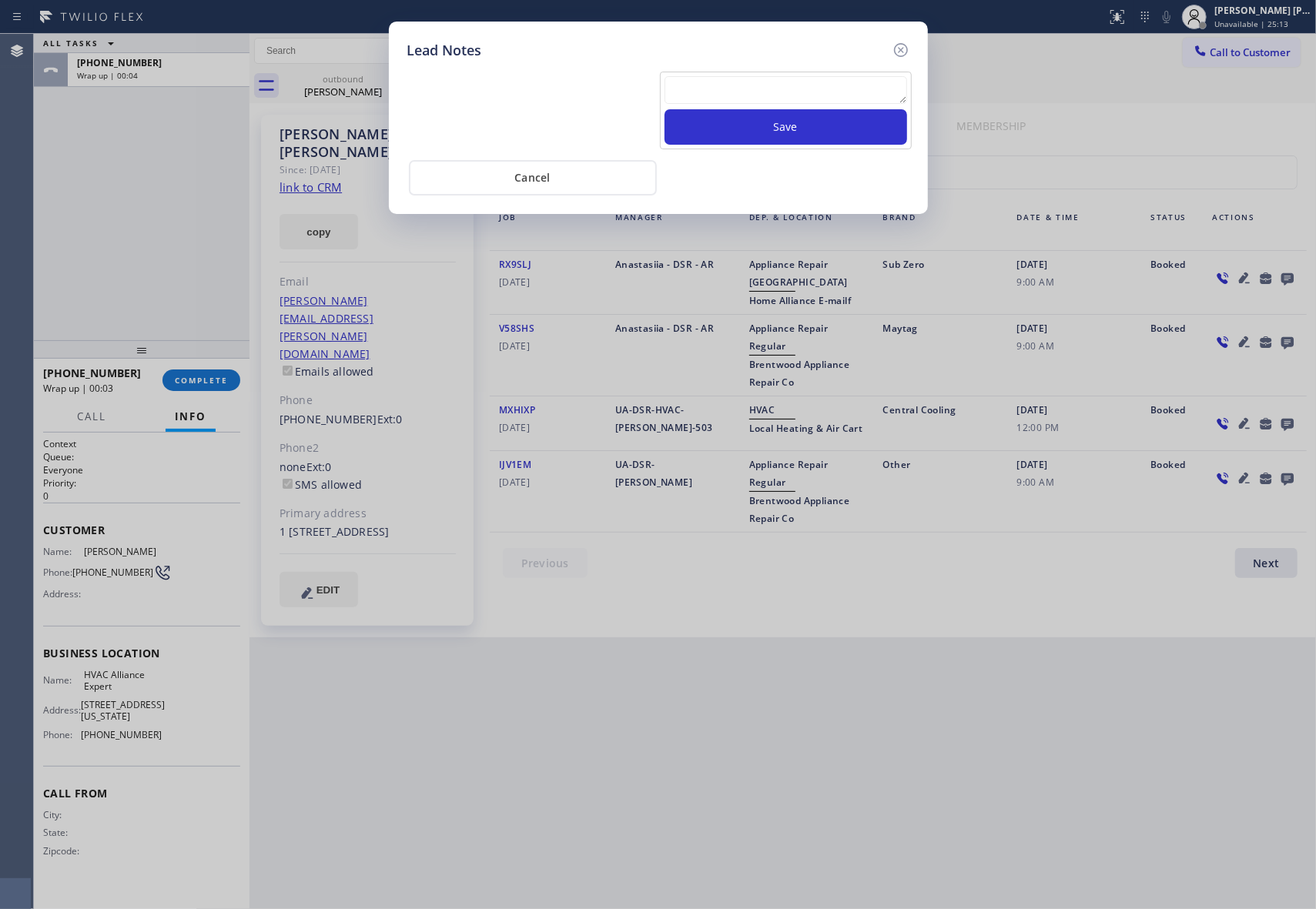
click at [801, 91] on textarea at bounding box center [785, 90] width 243 height 28
paste textarea "please transfer if cx calls back"
type textarea "please transfer if cx calls back"
click at [819, 131] on button "Save" at bounding box center [785, 127] width 243 height 36
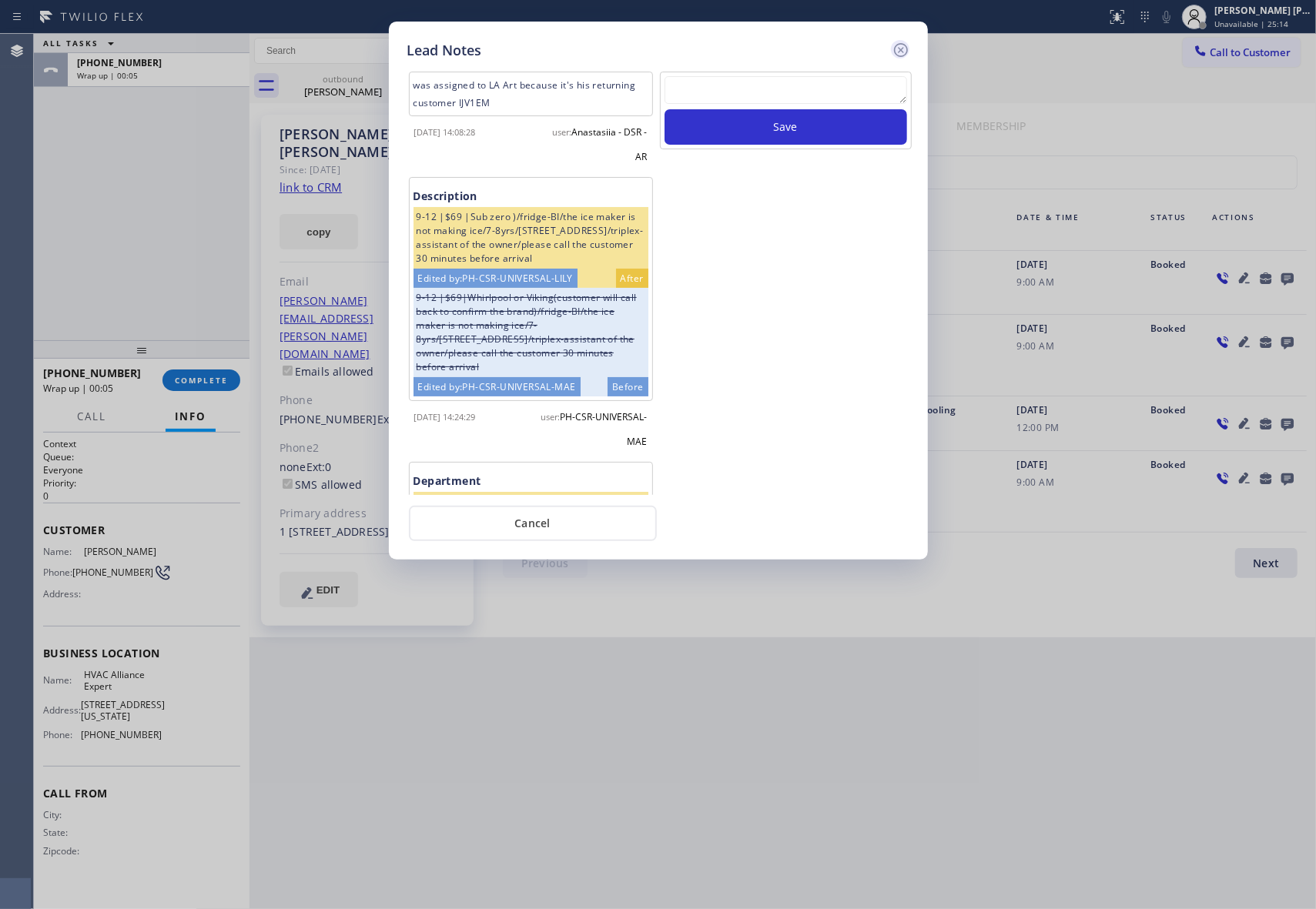
click at [897, 48] on icon at bounding box center [900, 50] width 19 height 19
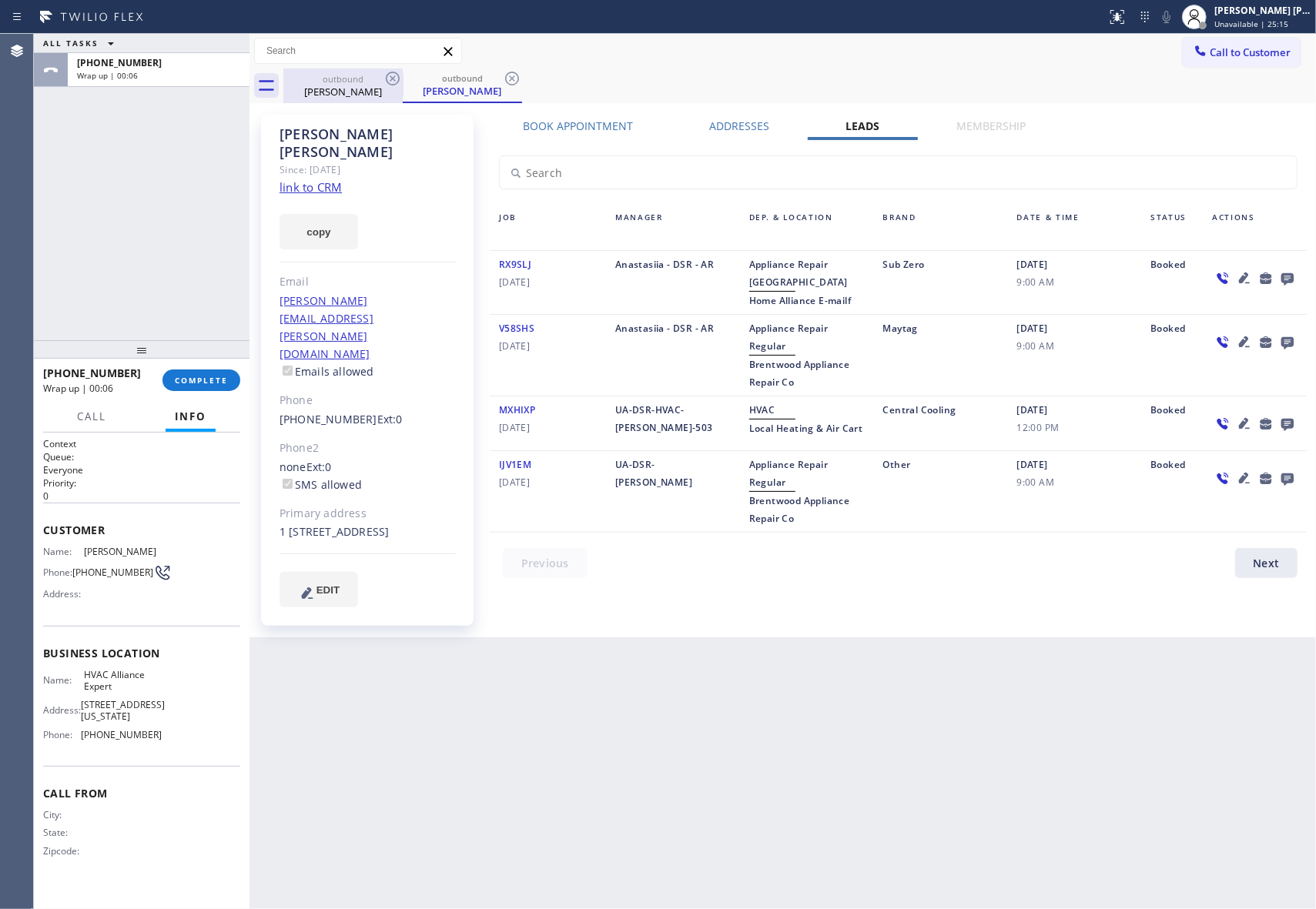
click at [376, 84] on div "[PERSON_NAME]" at bounding box center [342, 91] width 116 height 14
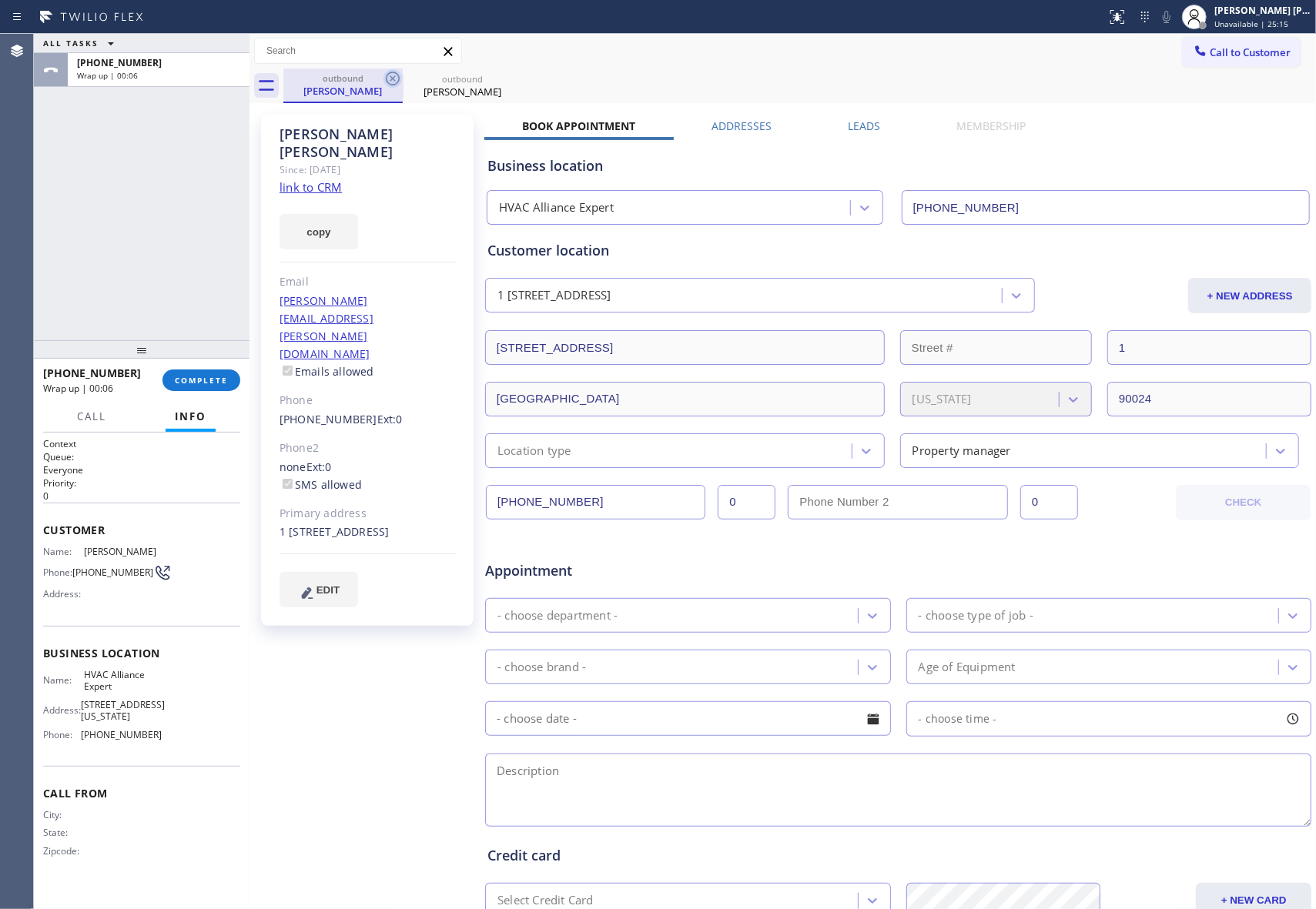
click at [388, 77] on icon at bounding box center [393, 78] width 19 height 19
click at [0, 0] on icon at bounding box center [0, 0] width 0 height 0
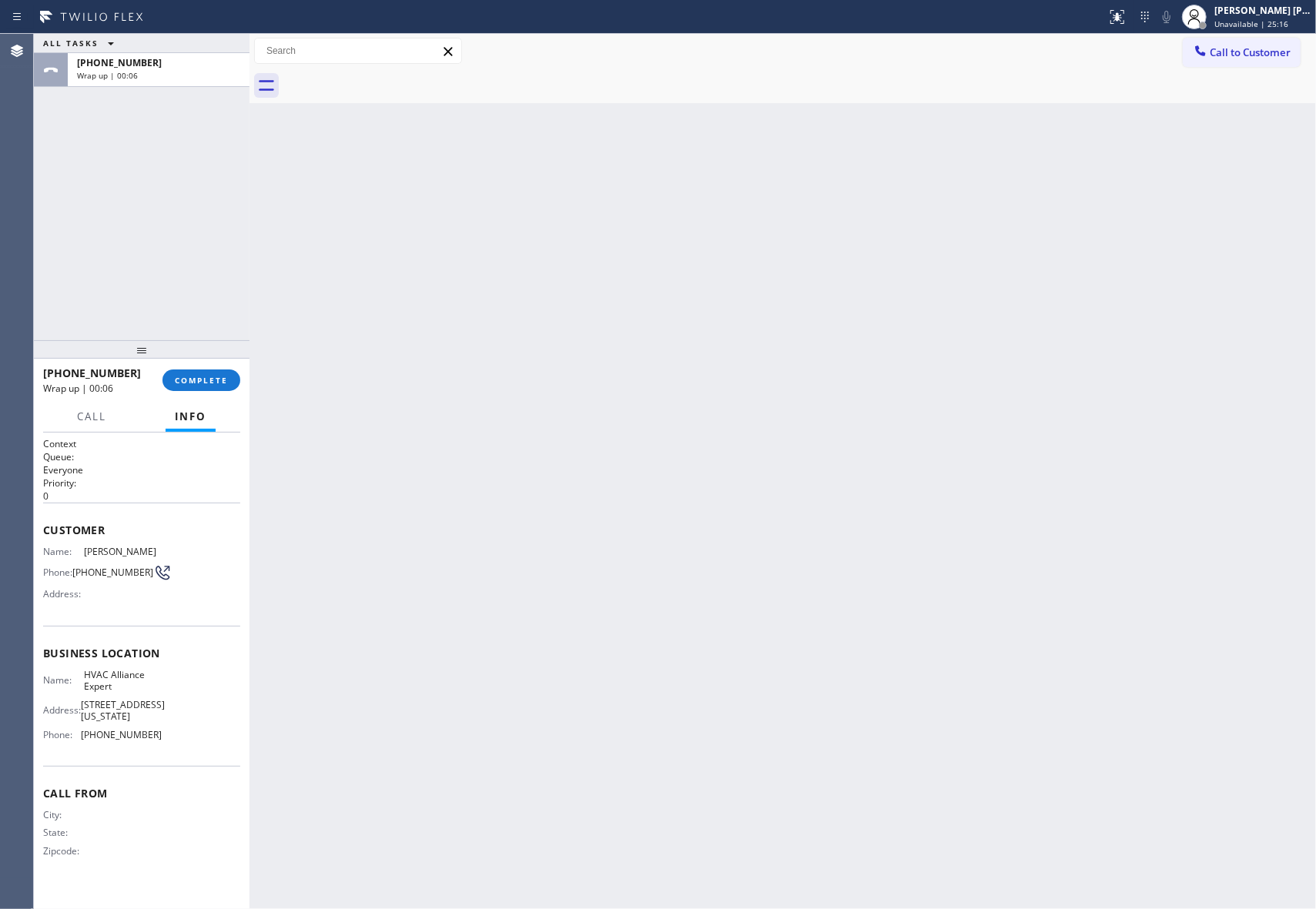
click at [388, 77] on div at bounding box center [799, 85] width 1032 height 35
click at [212, 373] on button "COMPLETE" at bounding box center [201, 381] width 77 height 22
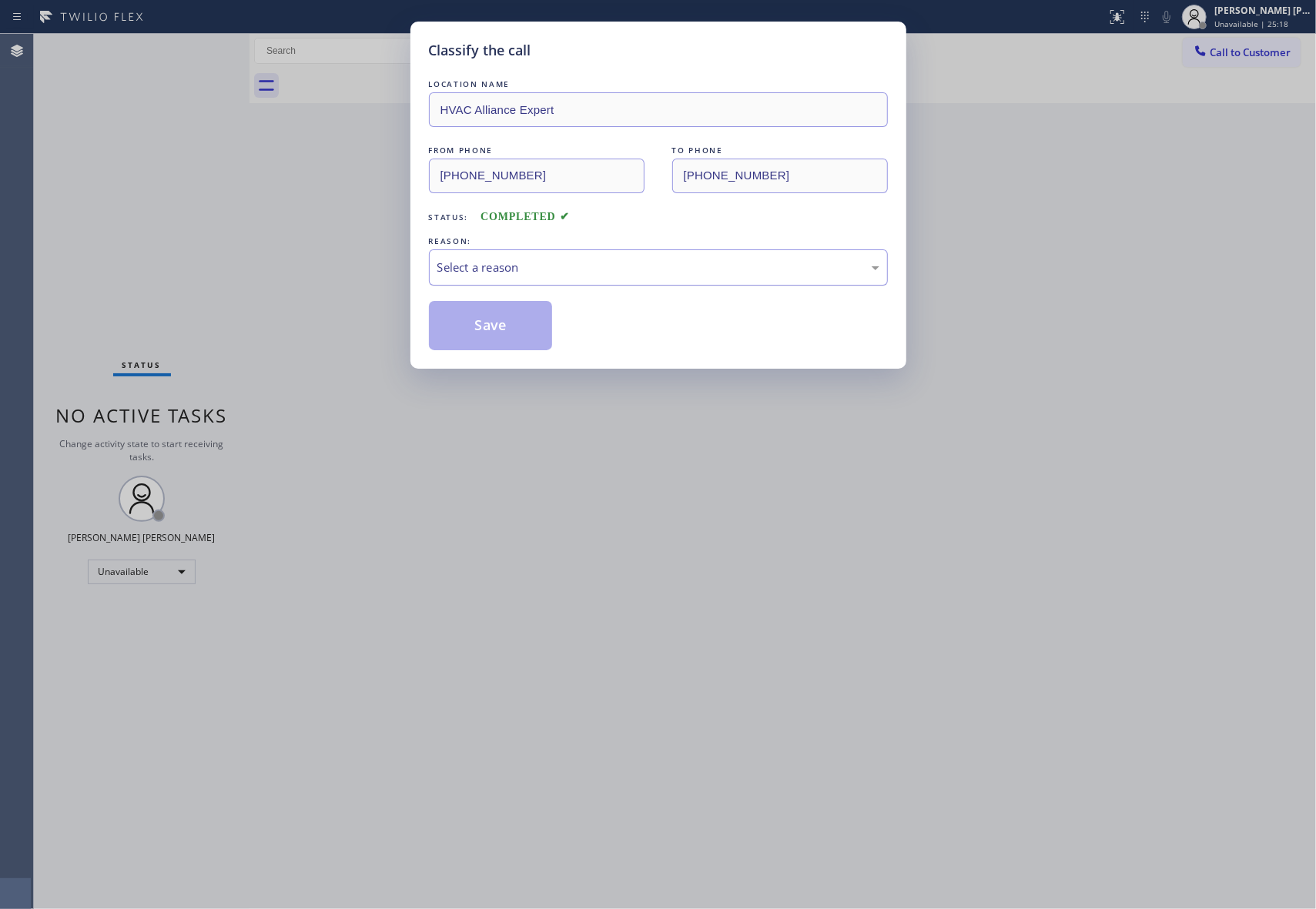
click at [552, 267] on div "Select a reason" at bounding box center [658, 268] width 442 height 18
click at [481, 327] on button "Save" at bounding box center [490, 326] width 124 height 50
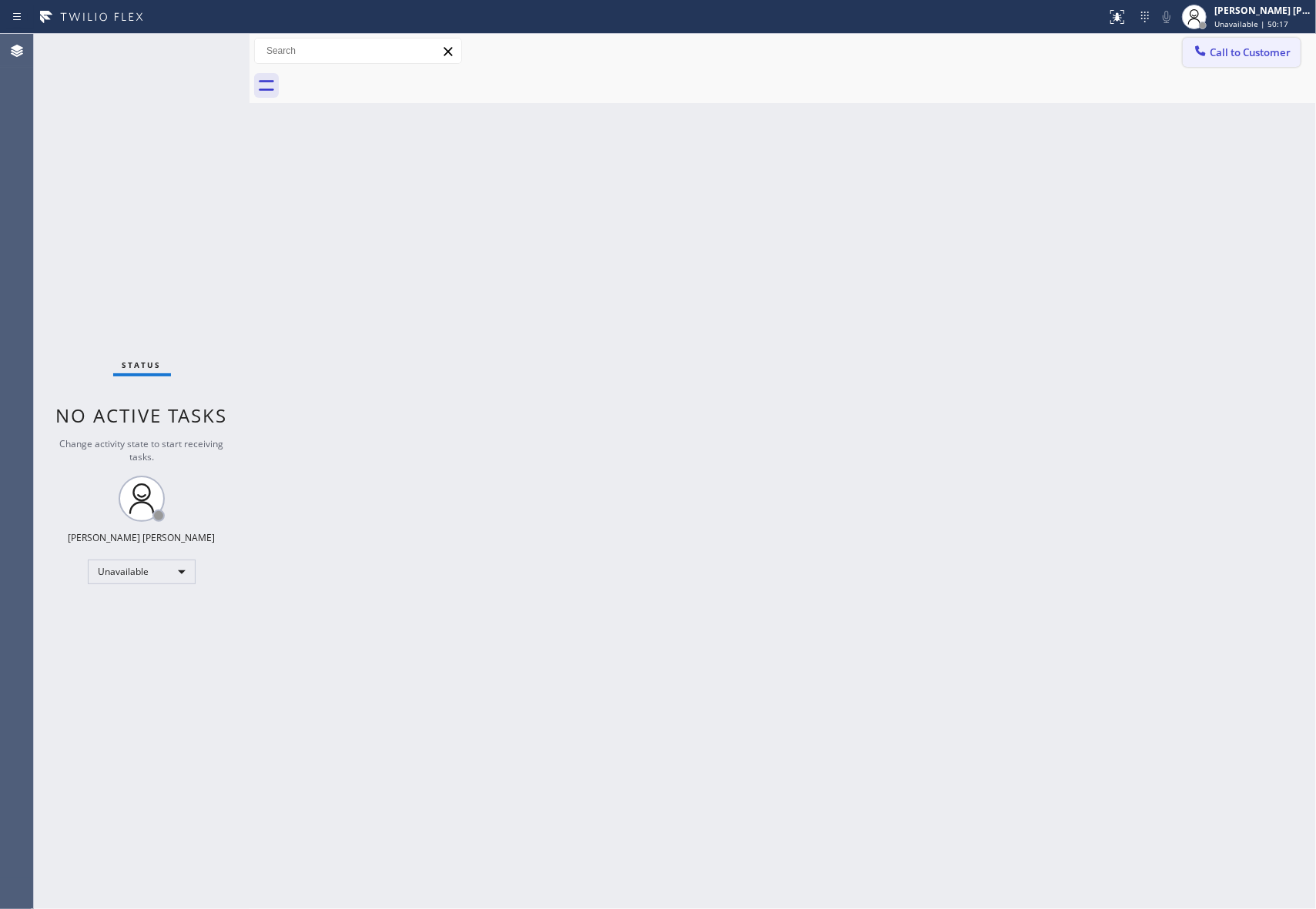
click at [1266, 41] on button "Call to Customer" at bounding box center [1242, 53] width 118 height 30
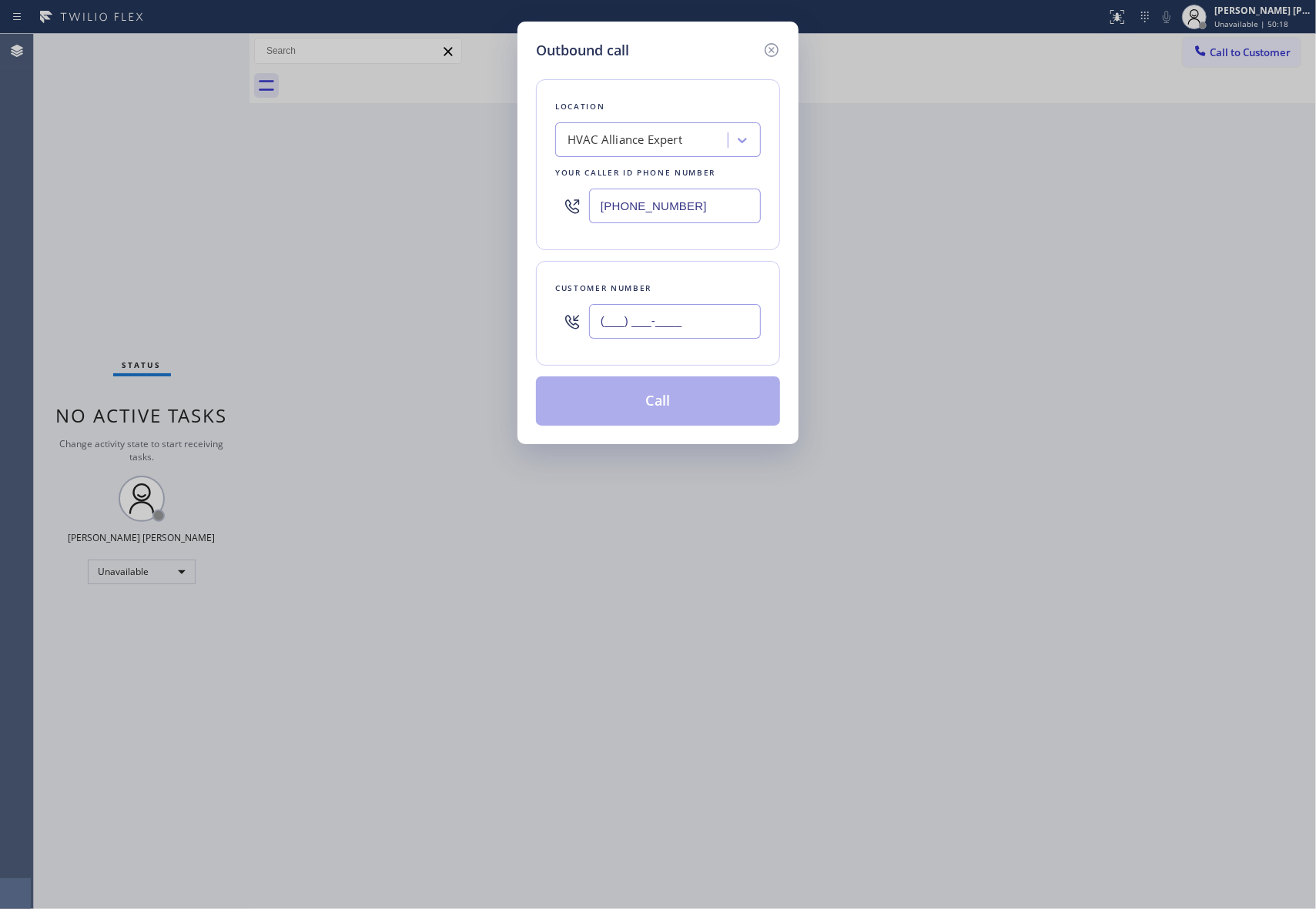
click at [687, 332] on input "(___) ___-____" at bounding box center [674, 321] width 172 height 35
paste input "510) 326-3732"
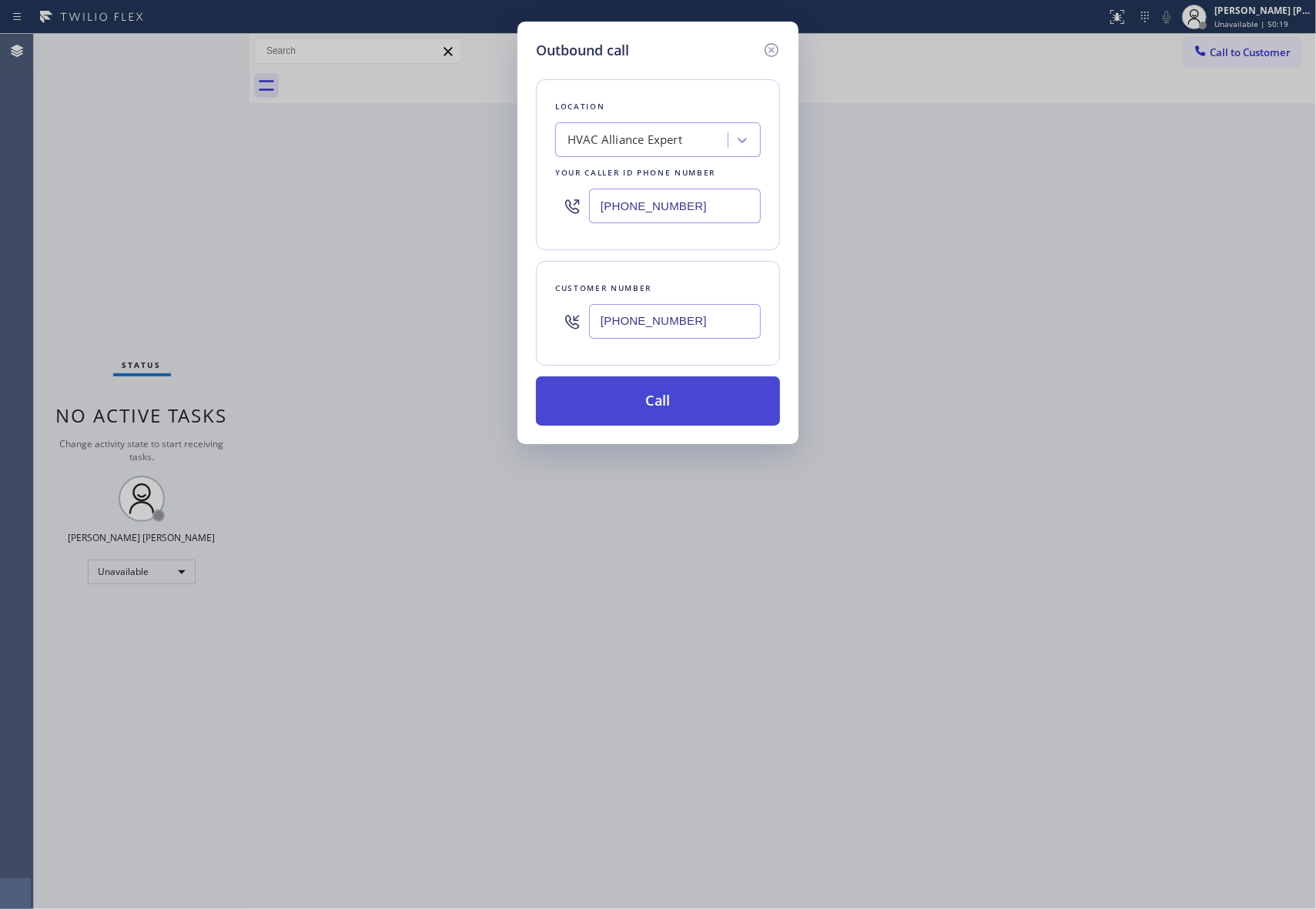
type input "[PHONE_NUMBER]"
click at [684, 403] on button "Call" at bounding box center [658, 401] width 244 height 50
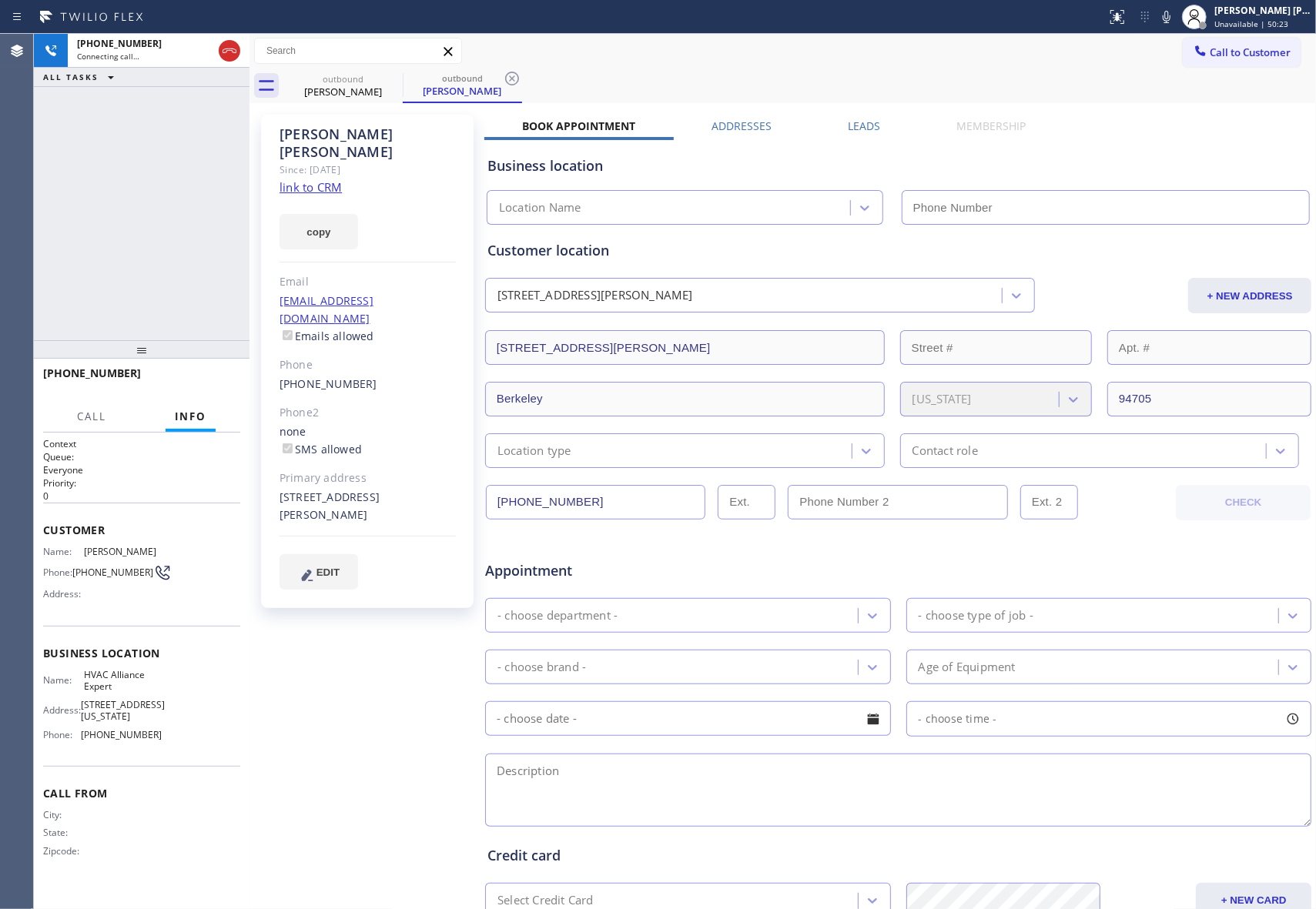
type input "[PHONE_NUMBER]"
click at [222, 379] on span "HANG UP" at bounding box center [203, 380] width 47 height 11
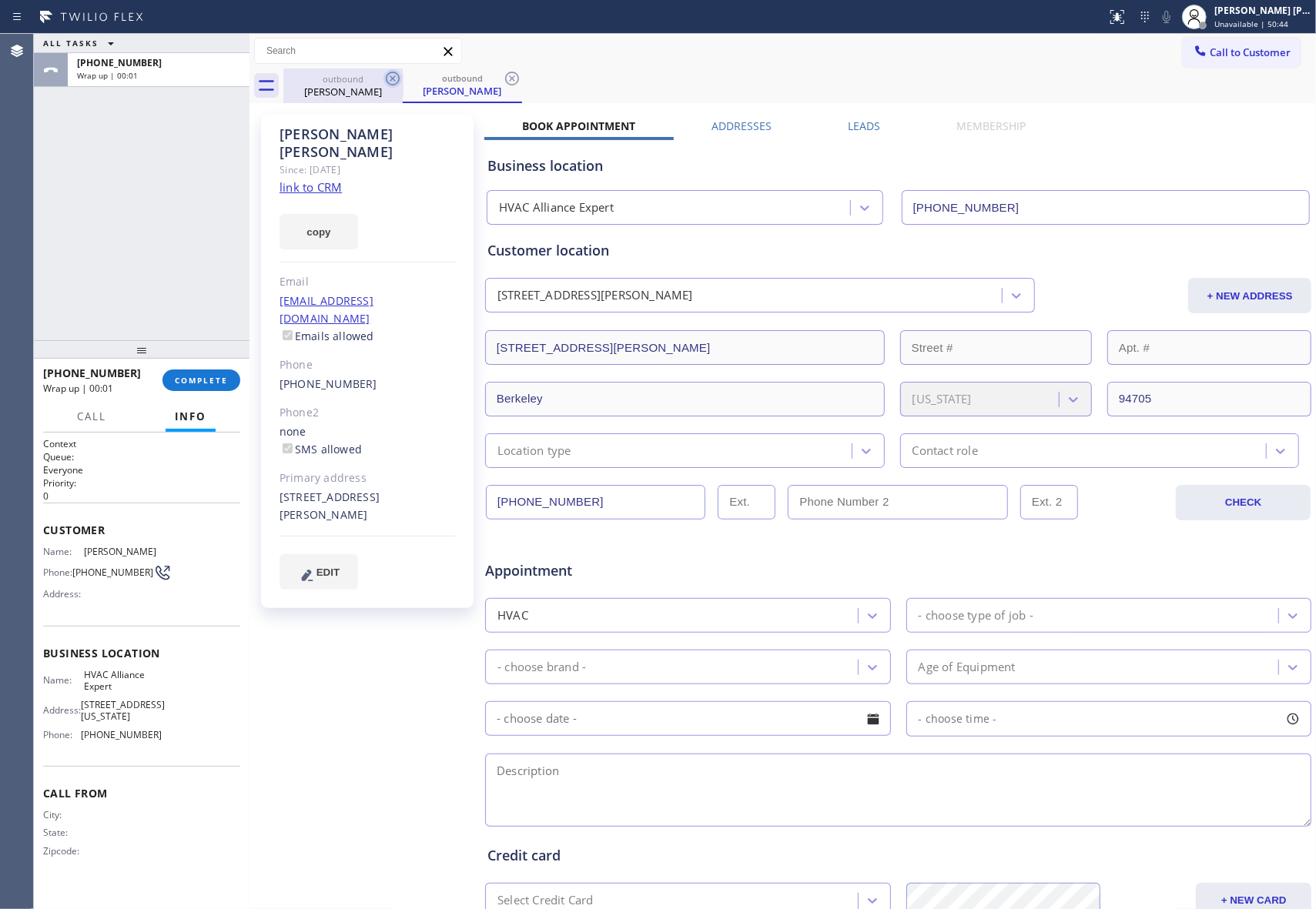
click at [396, 75] on icon at bounding box center [393, 78] width 19 height 19
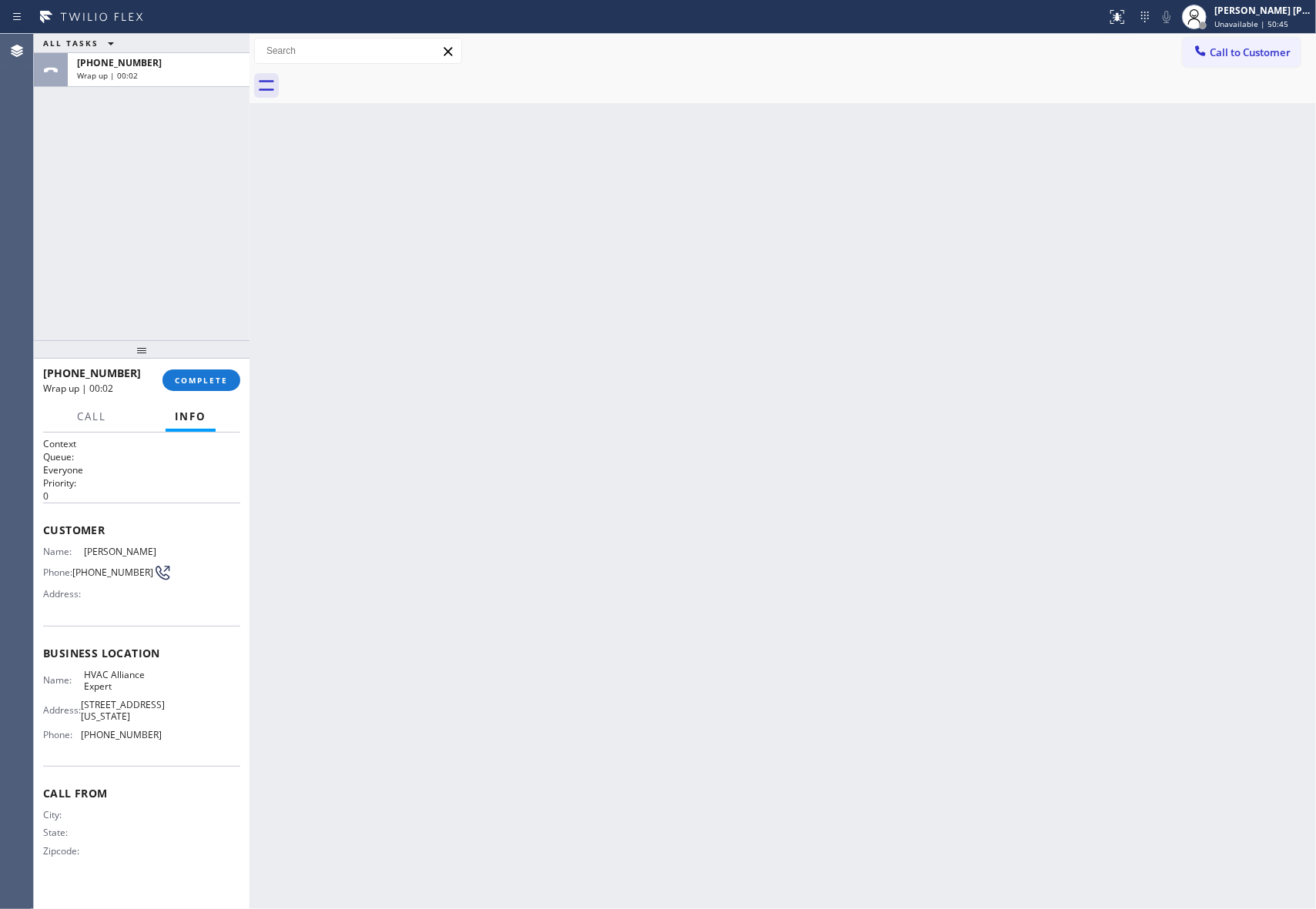
click at [396, 75] on div at bounding box center [799, 85] width 1032 height 35
click at [226, 377] on span "COMPLETE" at bounding box center [201, 380] width 54 height 11
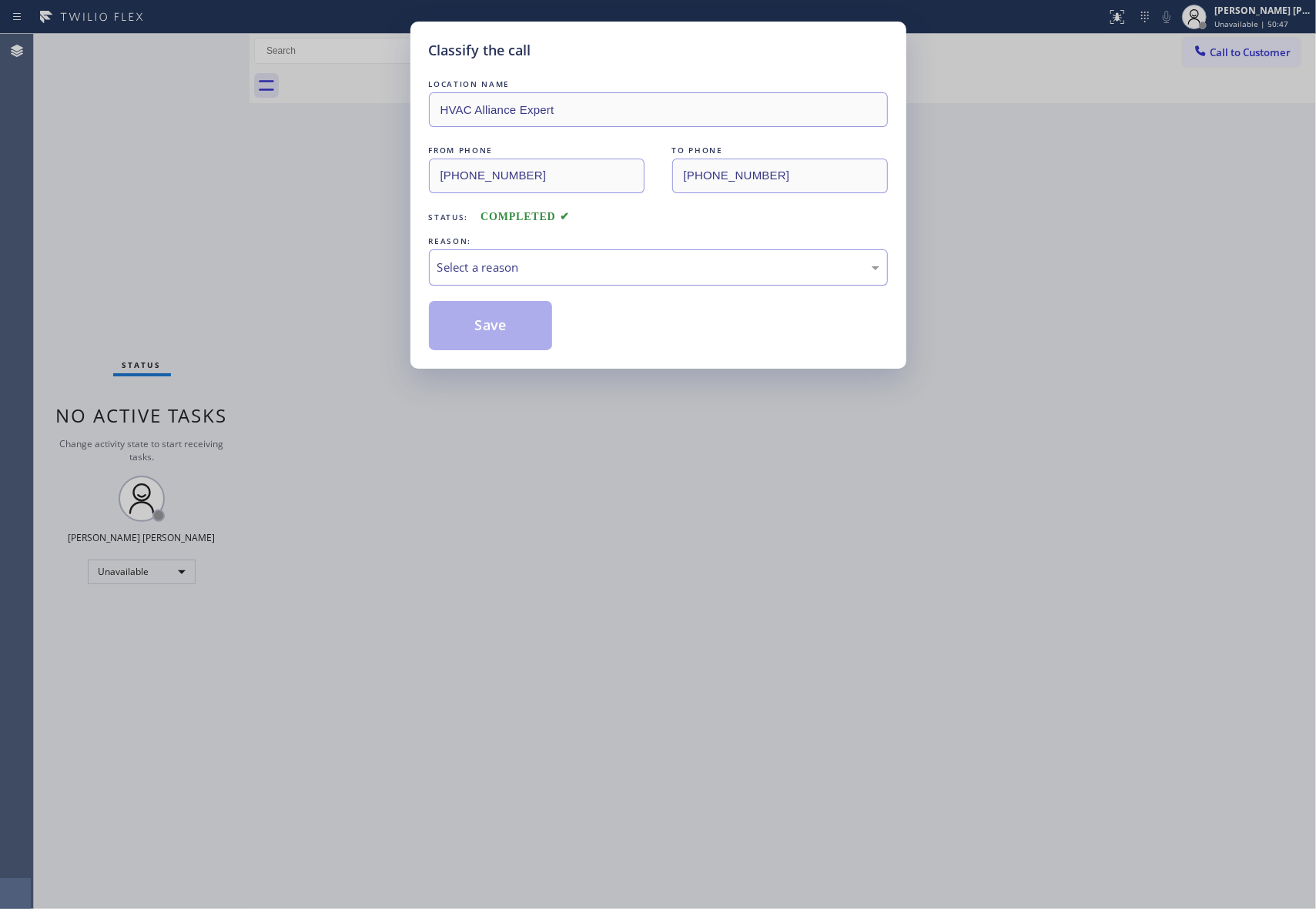
click at [627, 270] on div "Select a reason" at bounding box center [658, 268] width 442 height 18
click at [515, 321] on button "Save" at bounding box center [490, 326] width 124 height 50
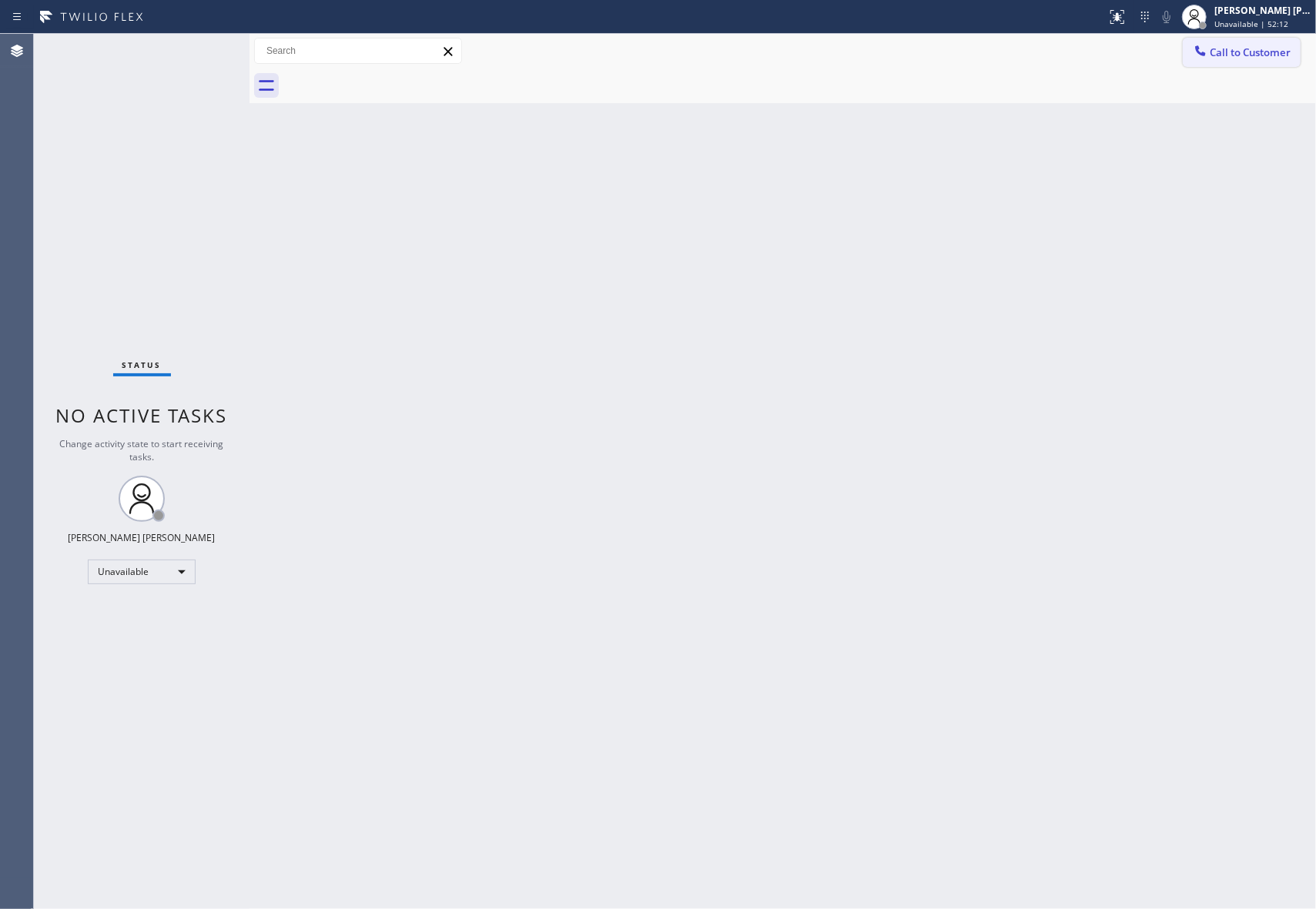
click at [1263, 47] on span "Call to Customer" at bounding box center [1251, 53] width 81 height 14
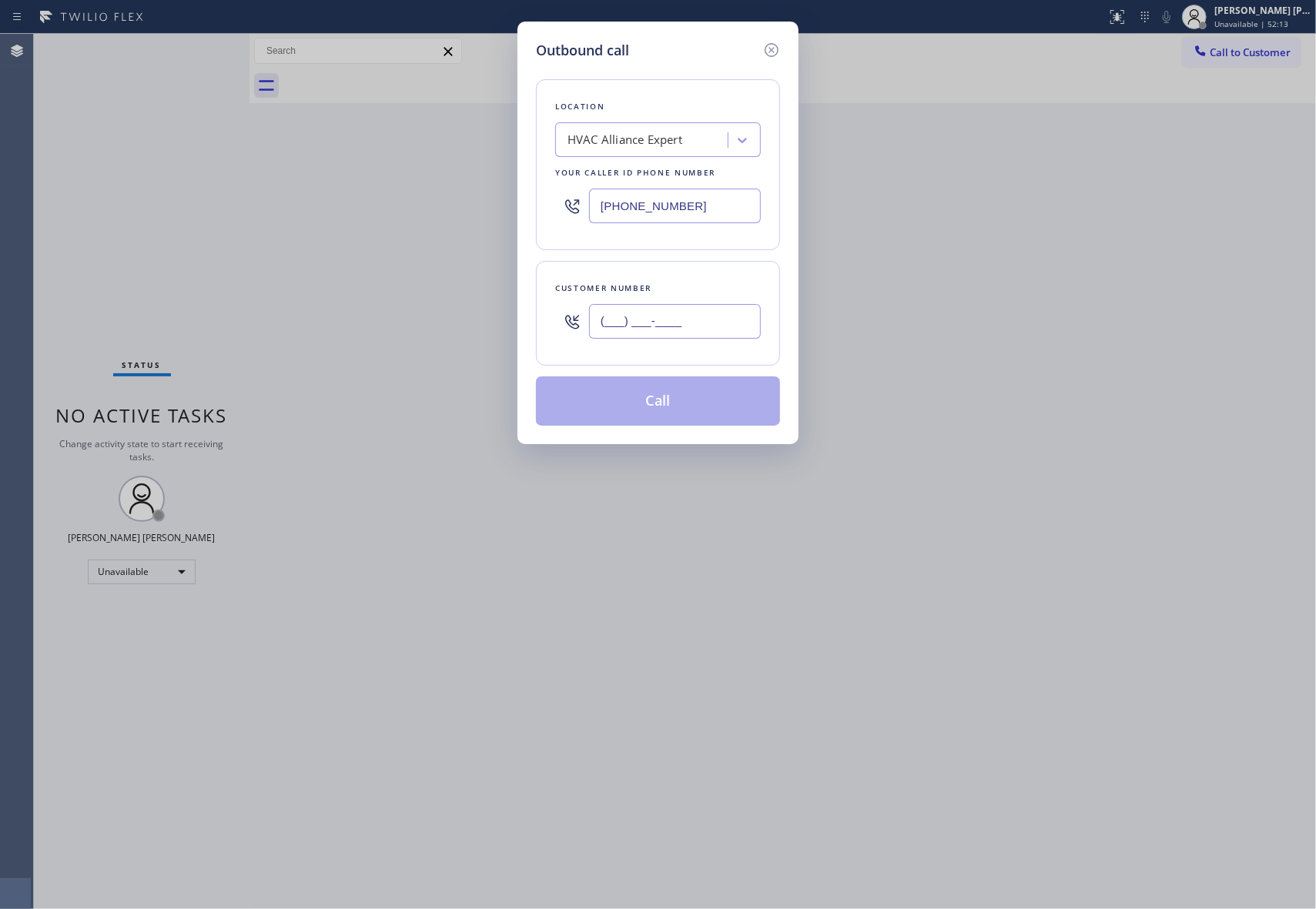
click at [662, 318] on input "(___) ___-____" at bounding box center [674, 321] width 172 height 35
paste input "818) 274-4832"
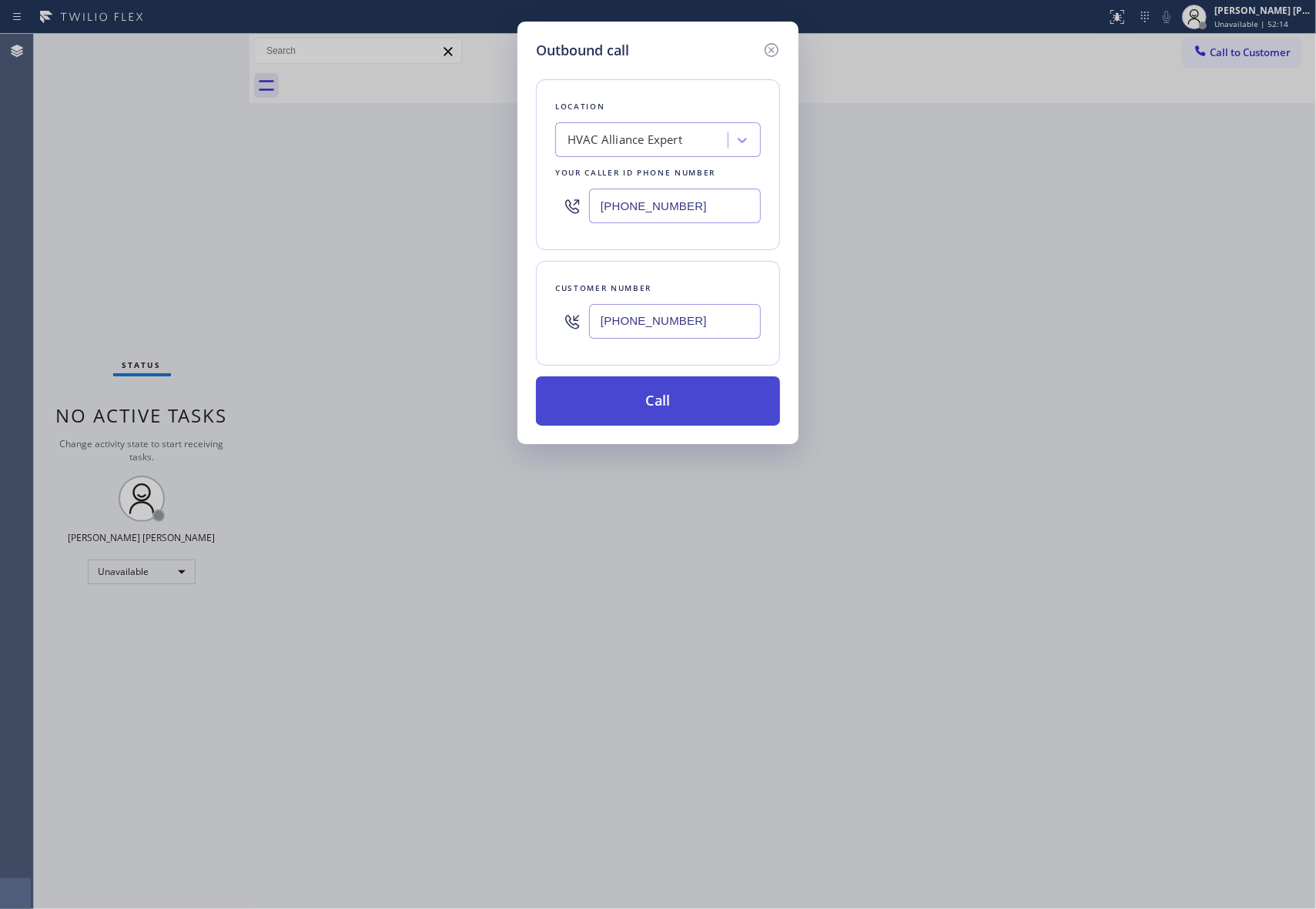
type input "[PHONE_NUMBER]"
click at [716, 401] on button "Call" at bounding box center [658, 401] width 244 height 50
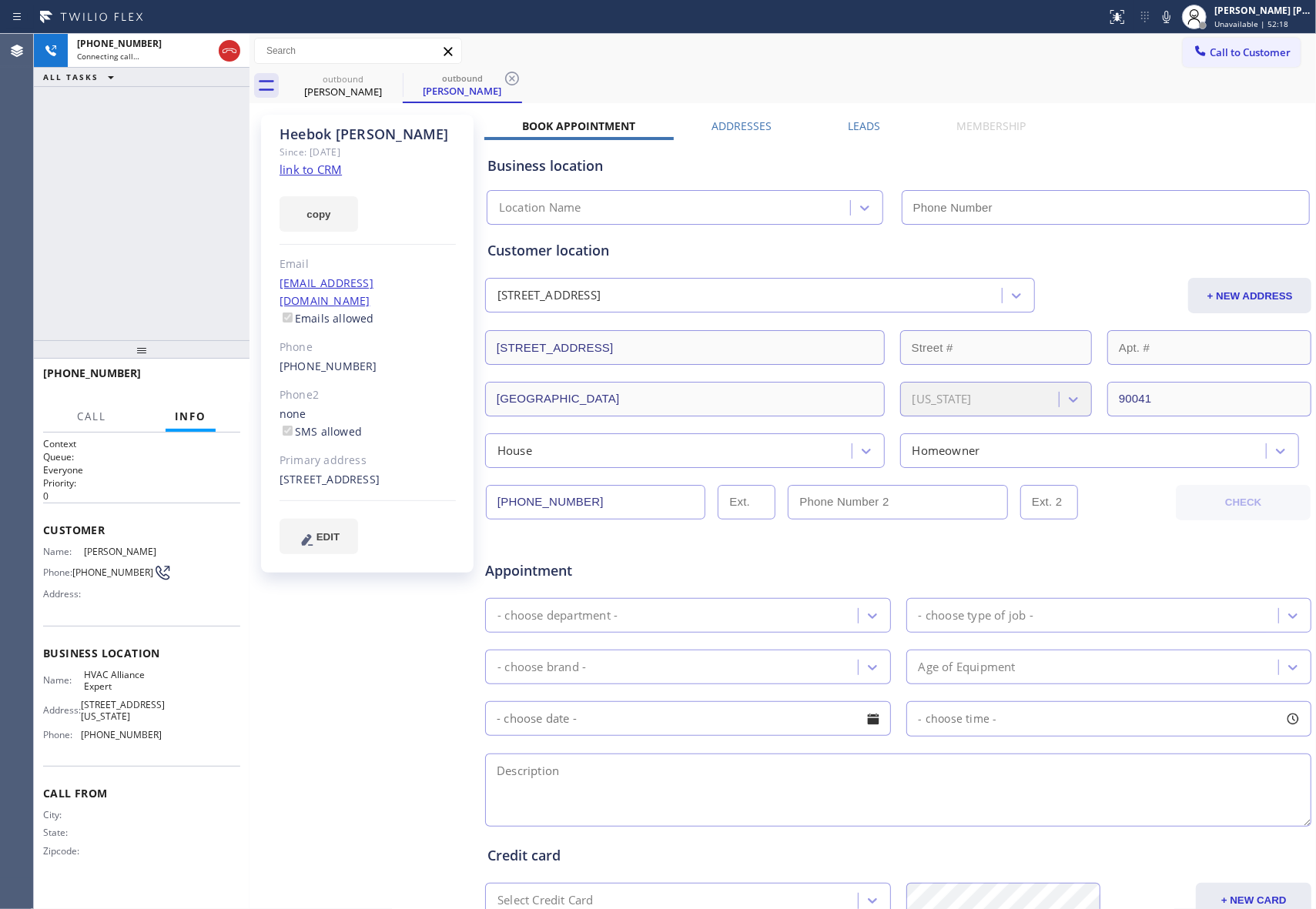
type input "[PHONE_NUMBER]"
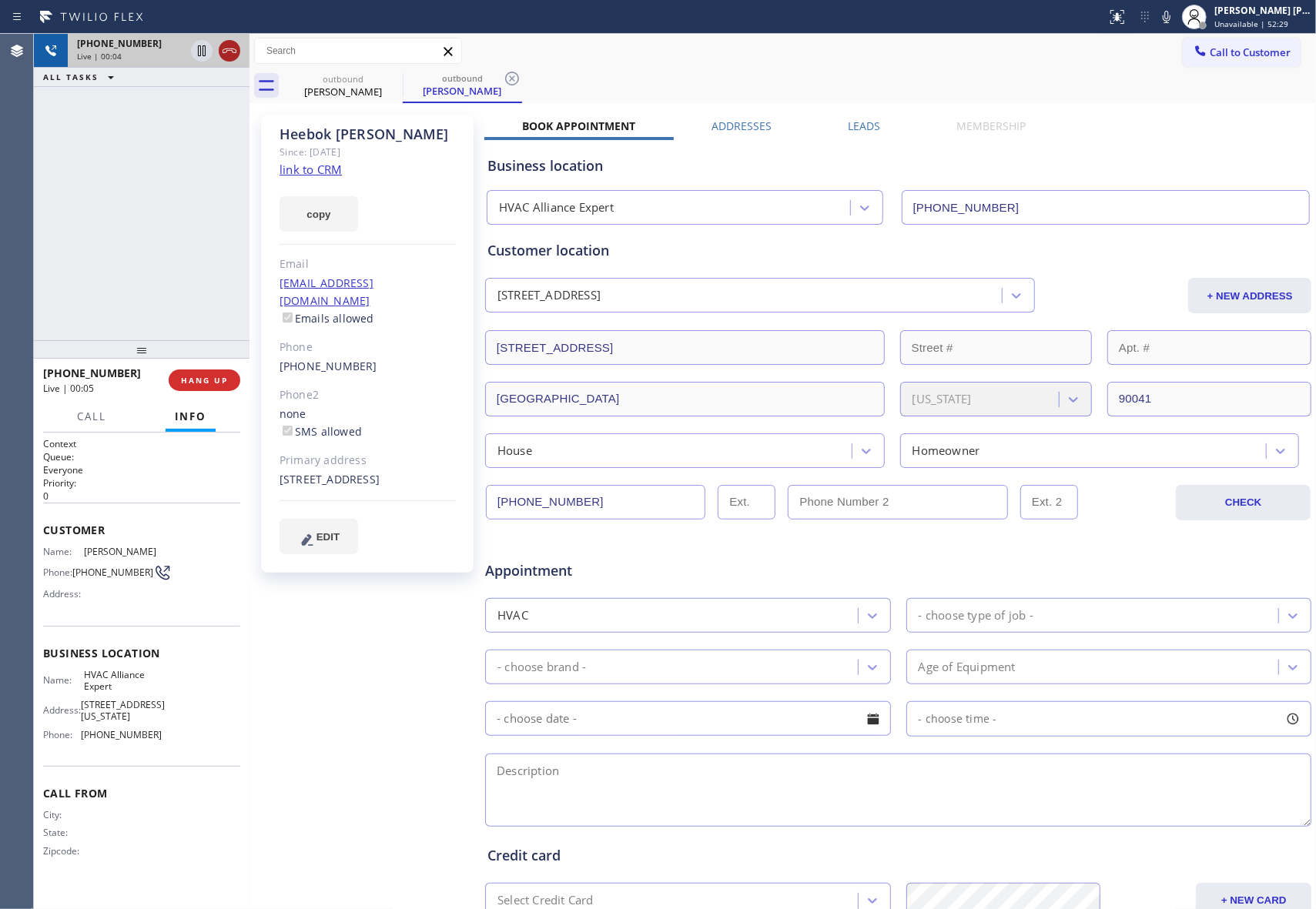
click at [229, 49] on icon at bounding box center [229, 51] width 14 height 5
click at [405, 80] on div "outbound" at bounding box center [462, 78] width 116 height 12
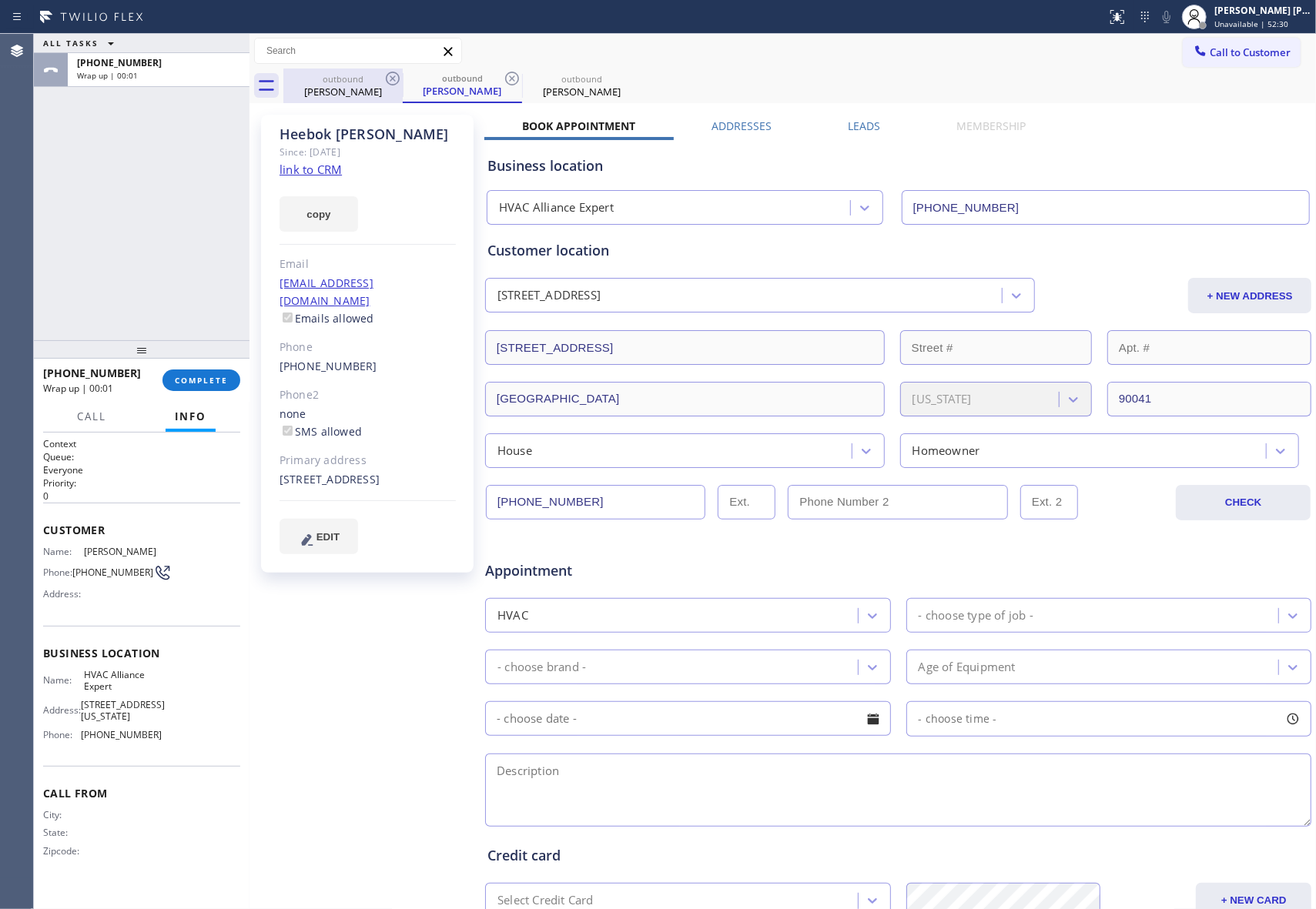
click at [388, 77] on icon at bounding box center [393, 78] width 19 height 19
click at [503, 77] on icon at bounding box center [512, 78] width 19 height 19
click at [0, 0] on icon at bounding box center [0, 0] width 0 height 0
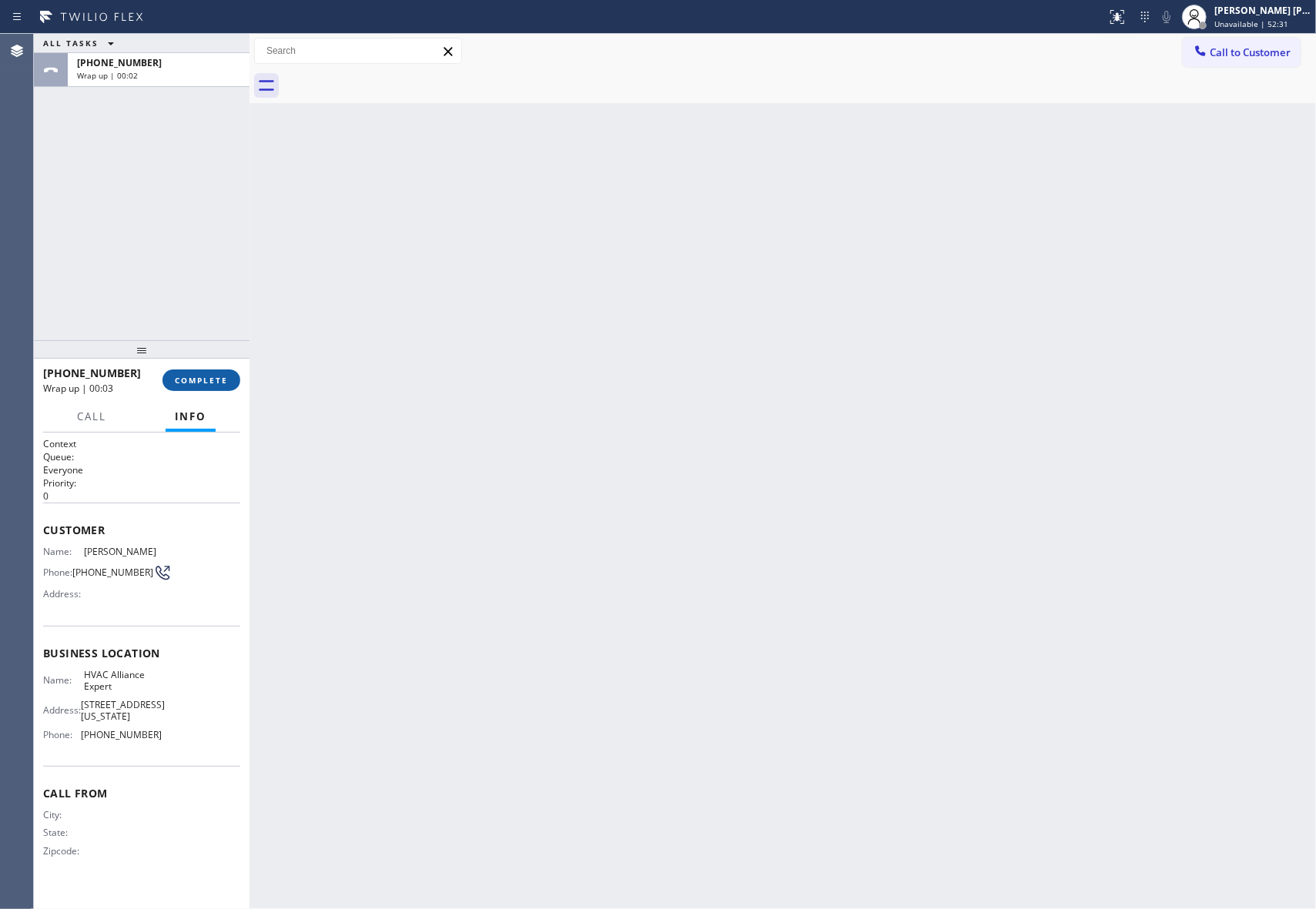
click at [197, 383] on span "COMPLETE" at bounding box center [201, 380] width 54 height 11
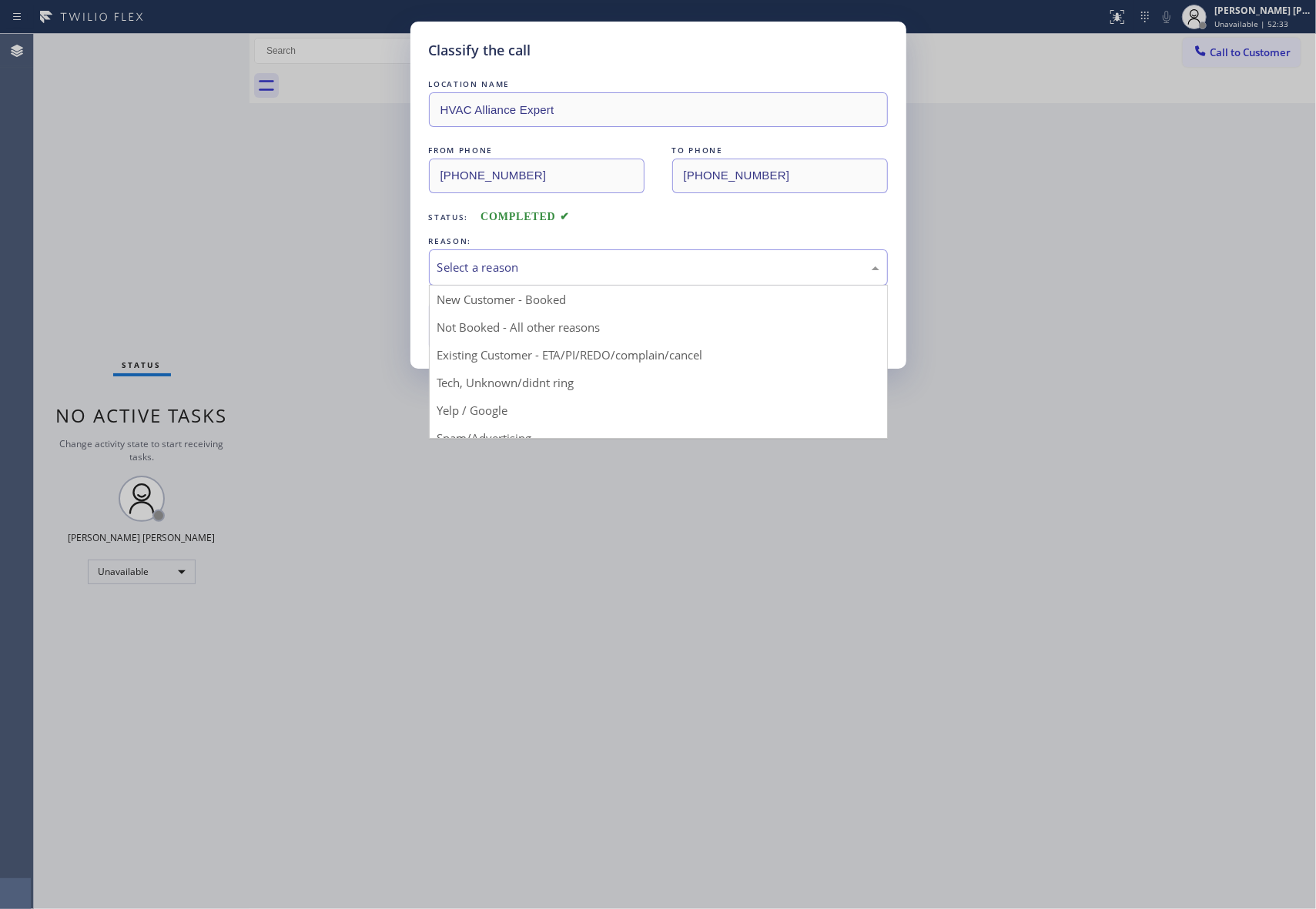
click at [584, 257] on div "Select a reason" at bounding box center [658, 268] width 459 height 36
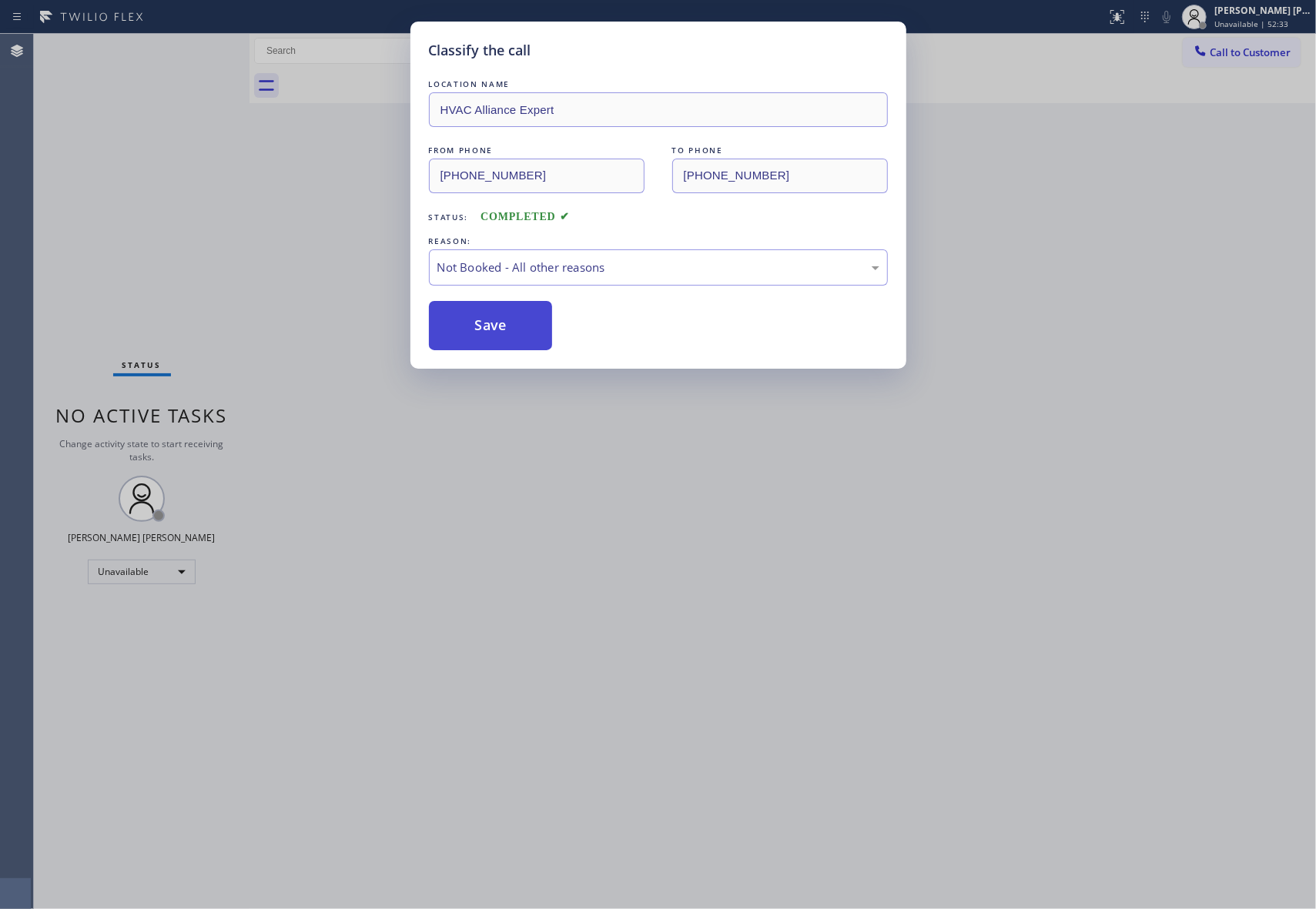
click at [508, 320] on button "Save" at bounding box center [490, 326] width 124 height 50
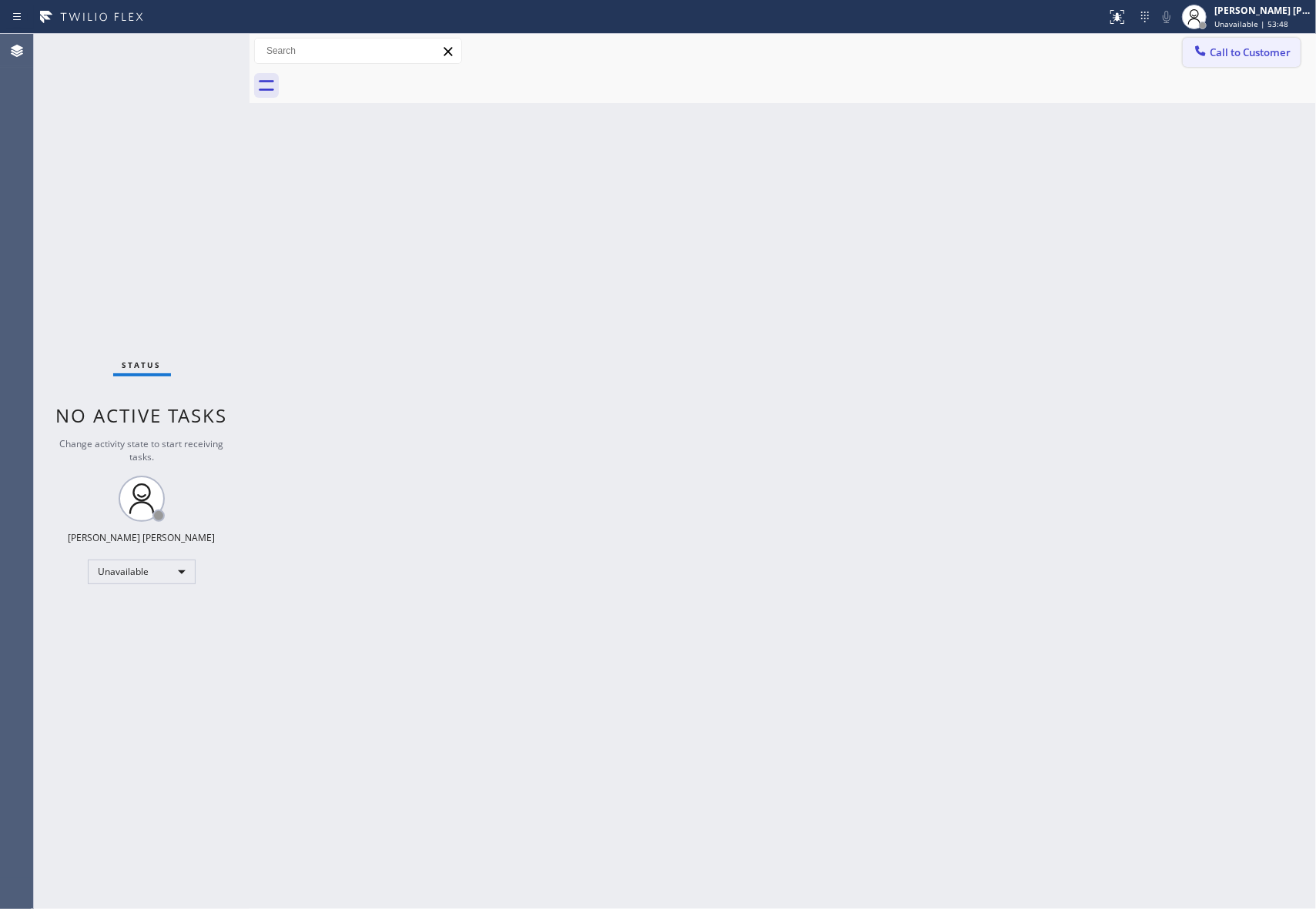
click at [1256, 43] on button "Call to Customer" at bounding box center [1242, 53] width 118 height 30
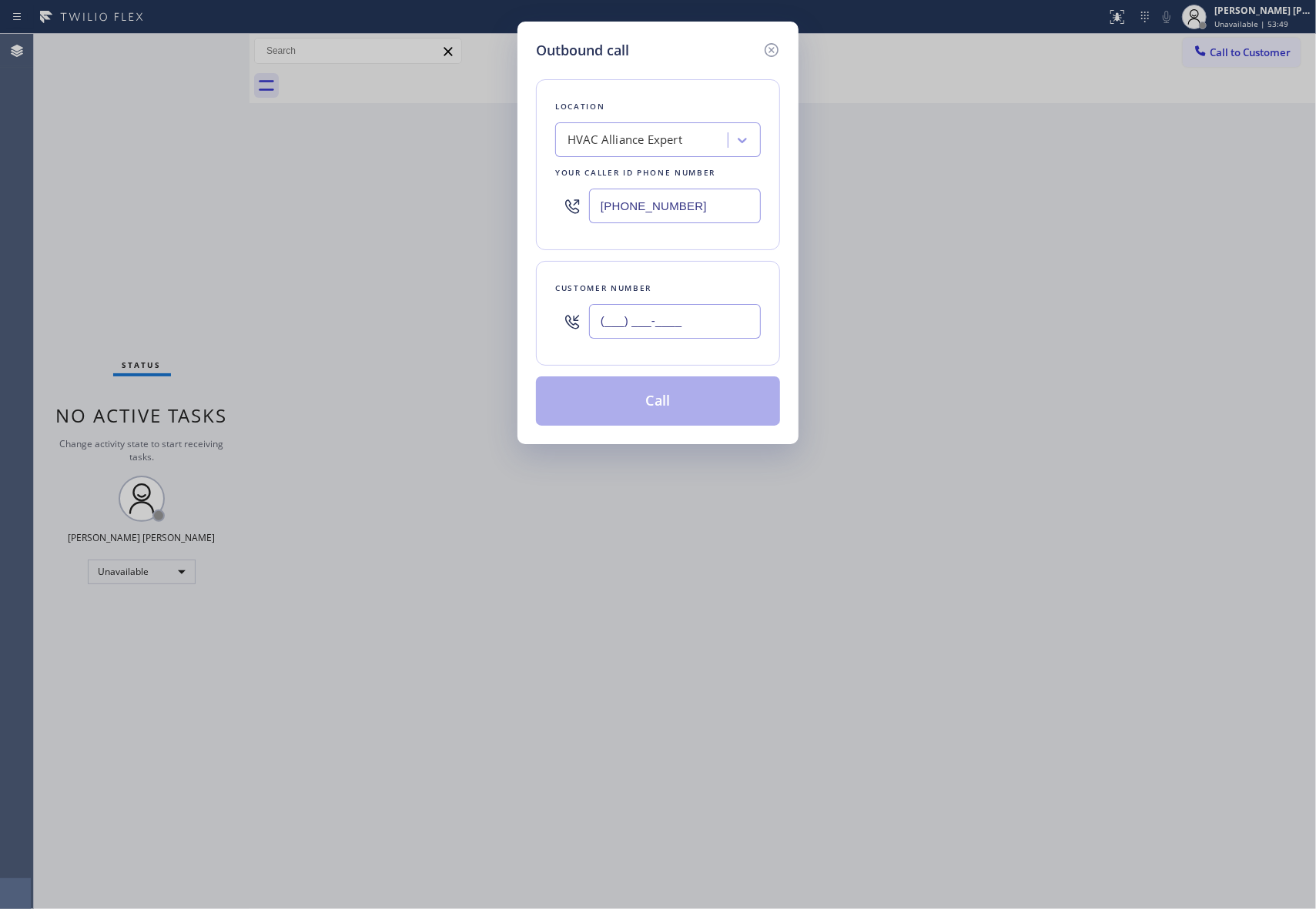
click at [665, 336] on input "(___) ___-____" at bounding box center [674, 321] width 172 height 35
paste input "908) 251-1450"
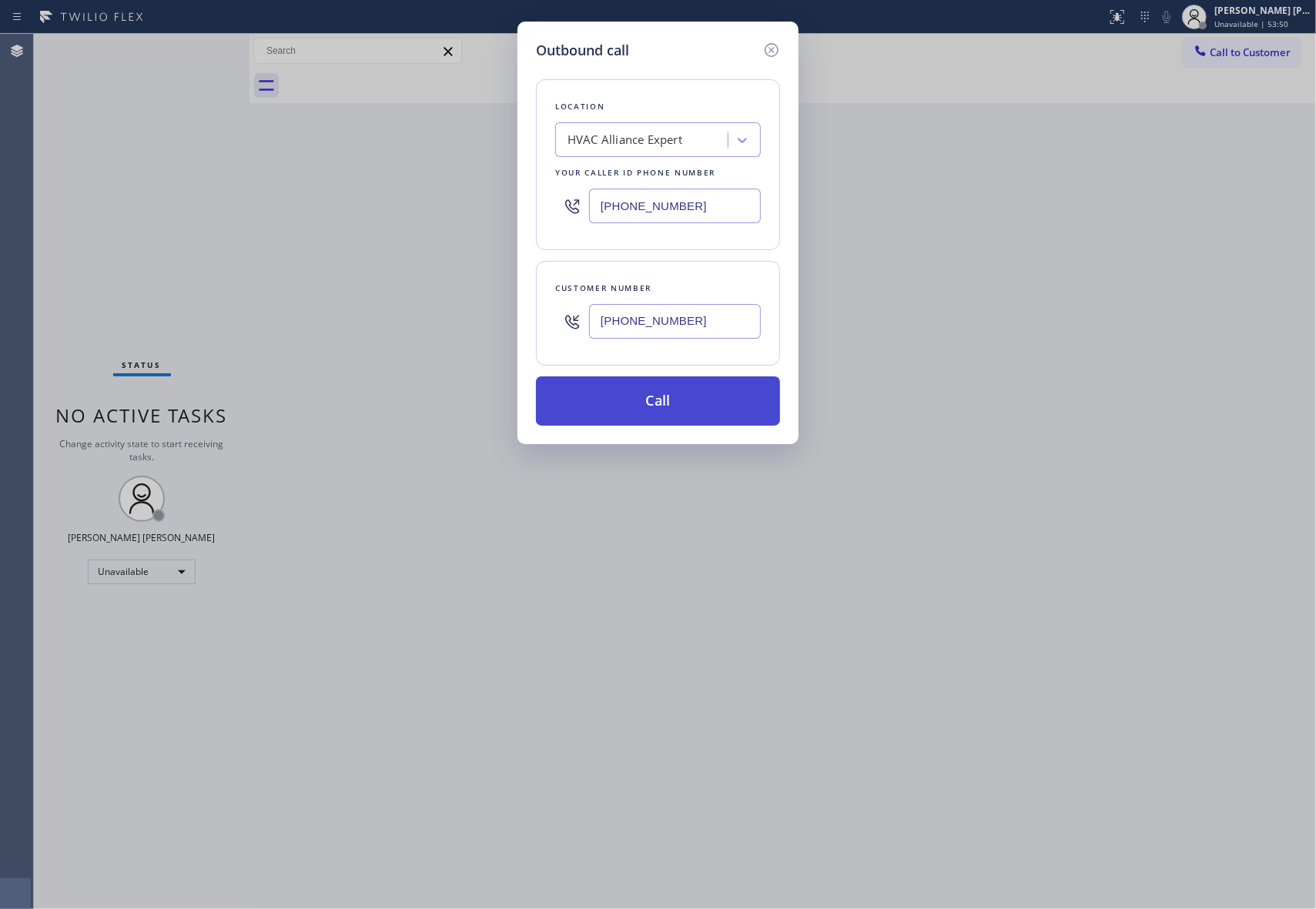
type input "[PHONE_NUMBER]"
click at [660, 404] on button "Call" at bounding box center [658, 401] width 244 height 50
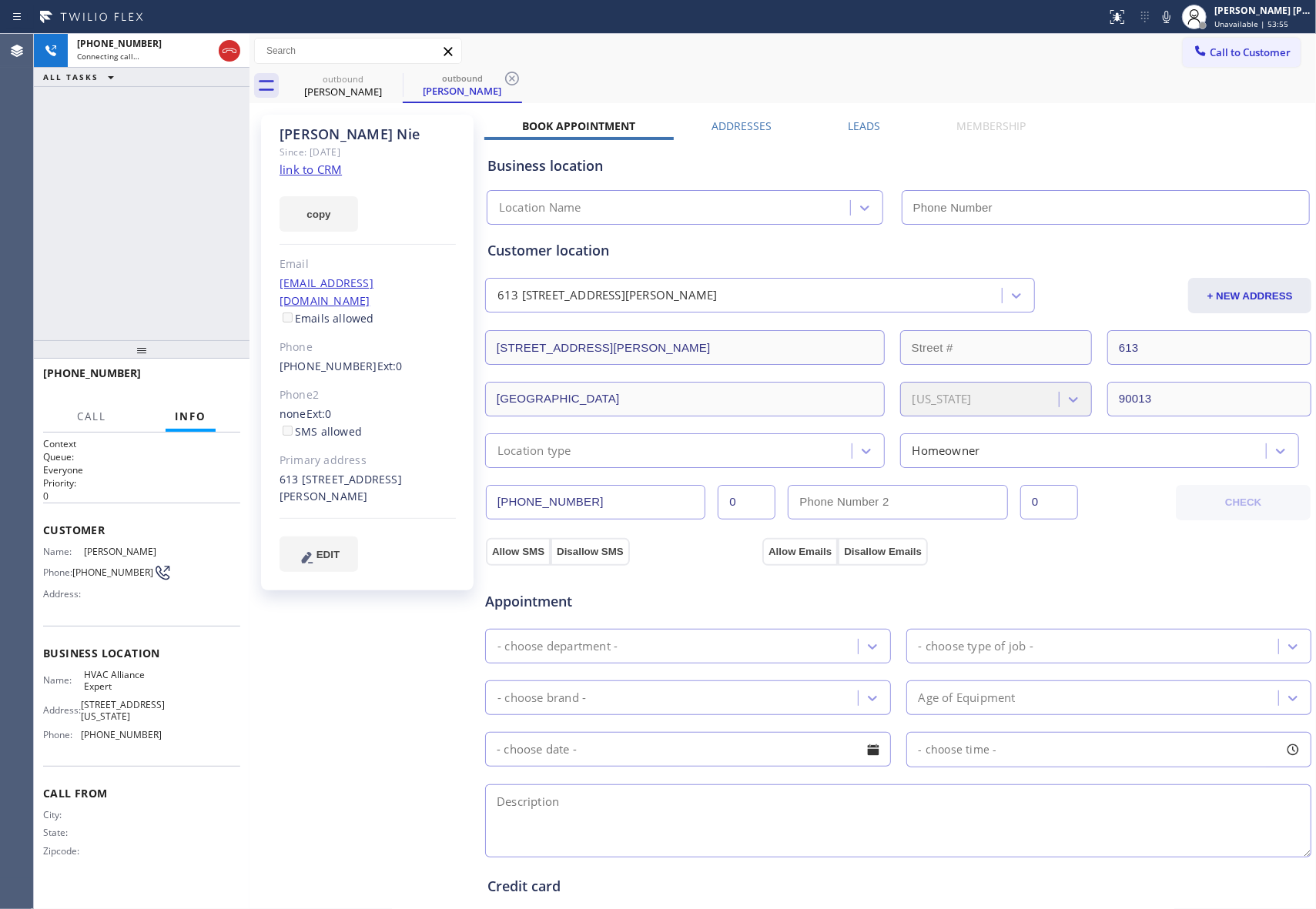
type input "[PHONE_NUMBER]"
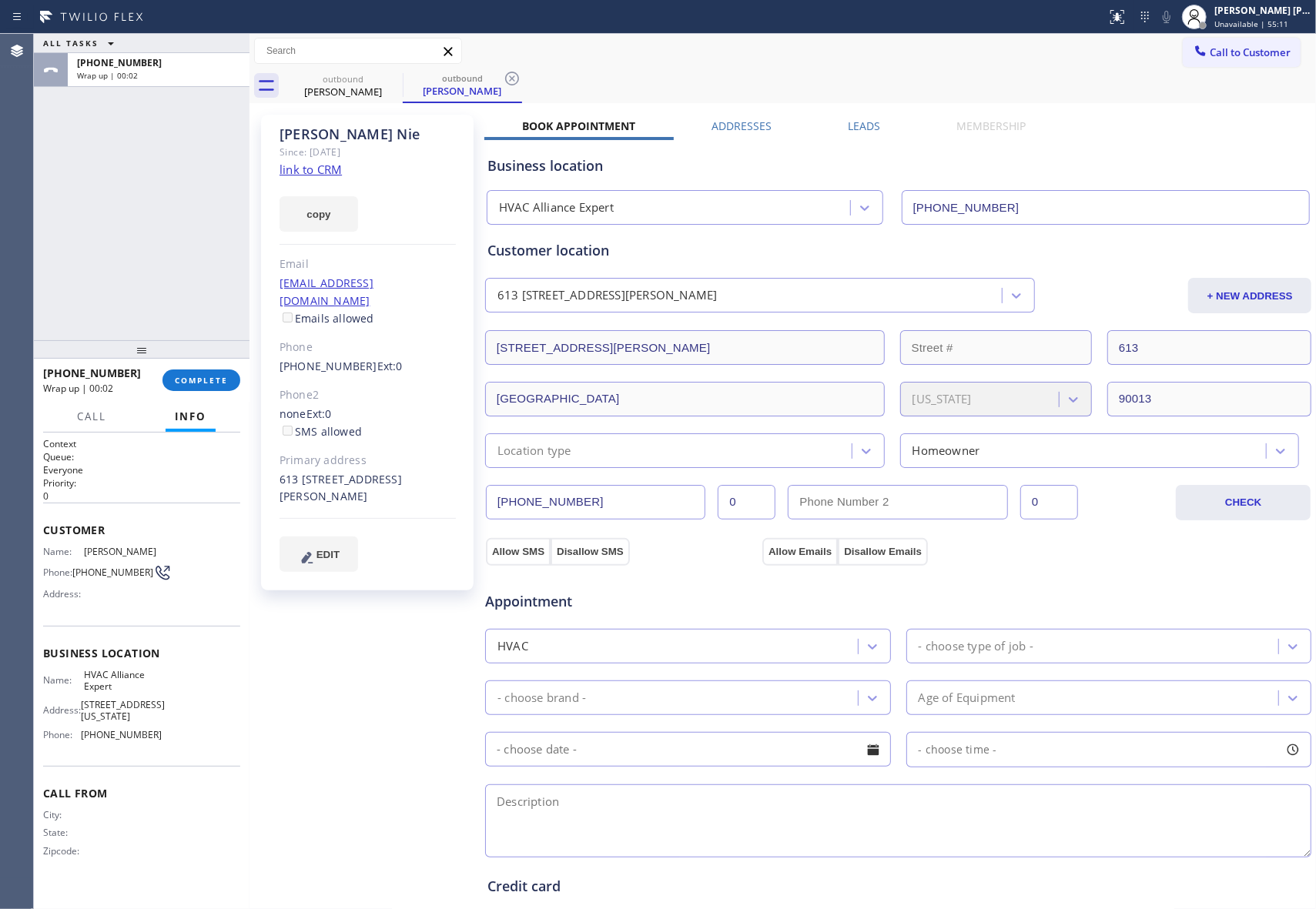
click at [866, 122] on label "Leads" at bounding box center [864, 126] width 33 height 15
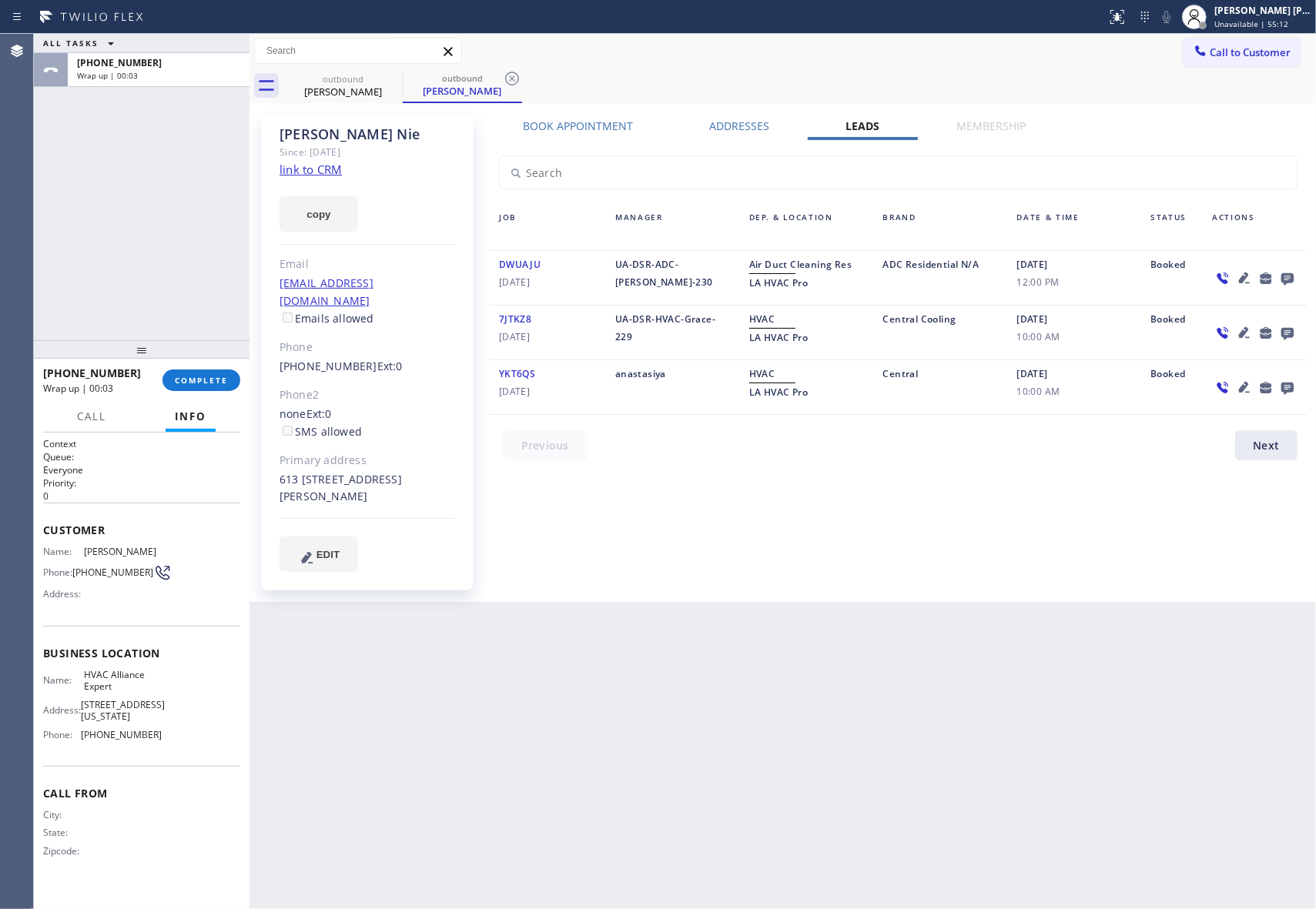
click at [1291, 278] on icon at bounding box center [1287, 280] width 12 height 12
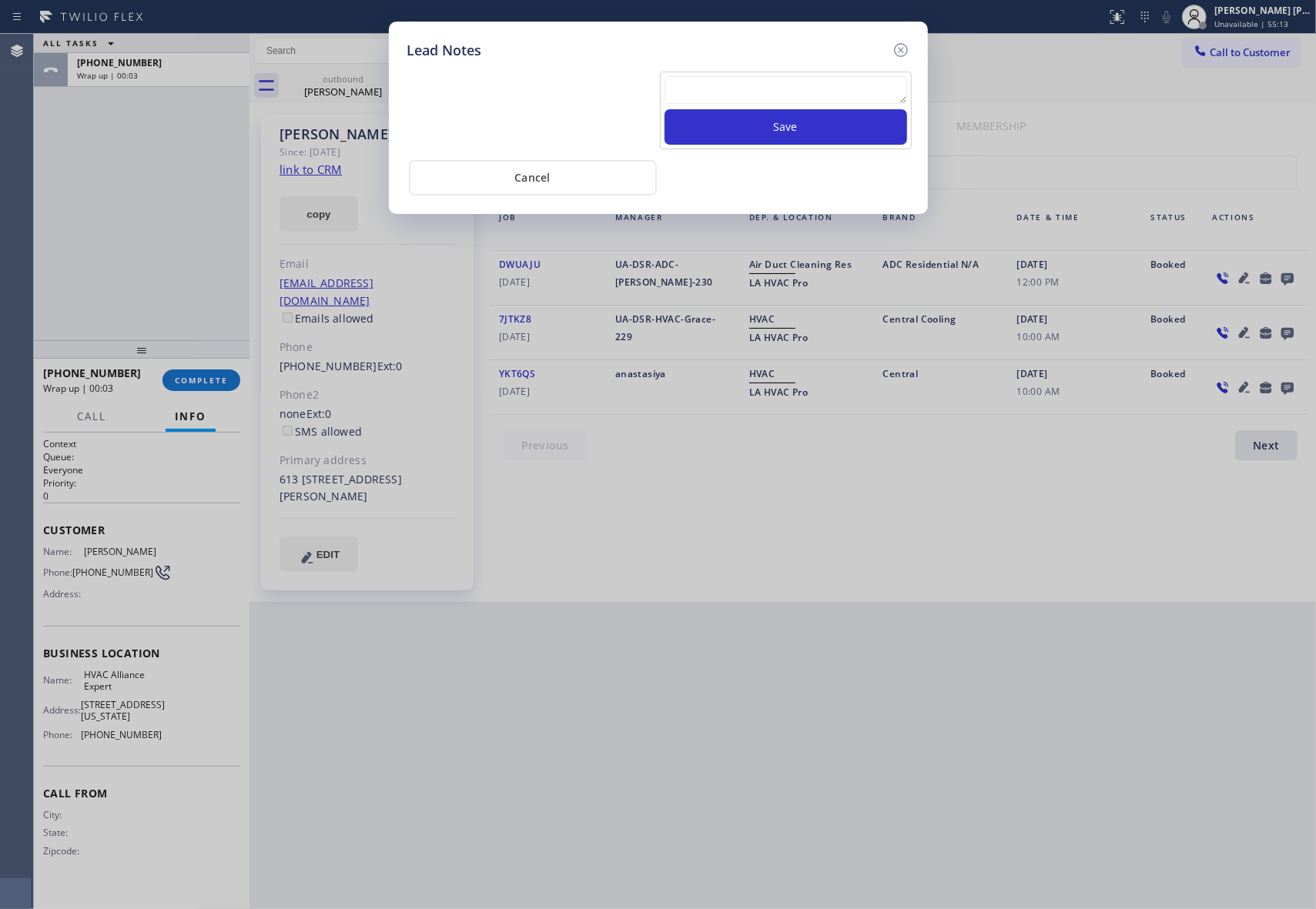
click at [740, 89] on textarea at bounding box center [785, 90] width 243 height 28
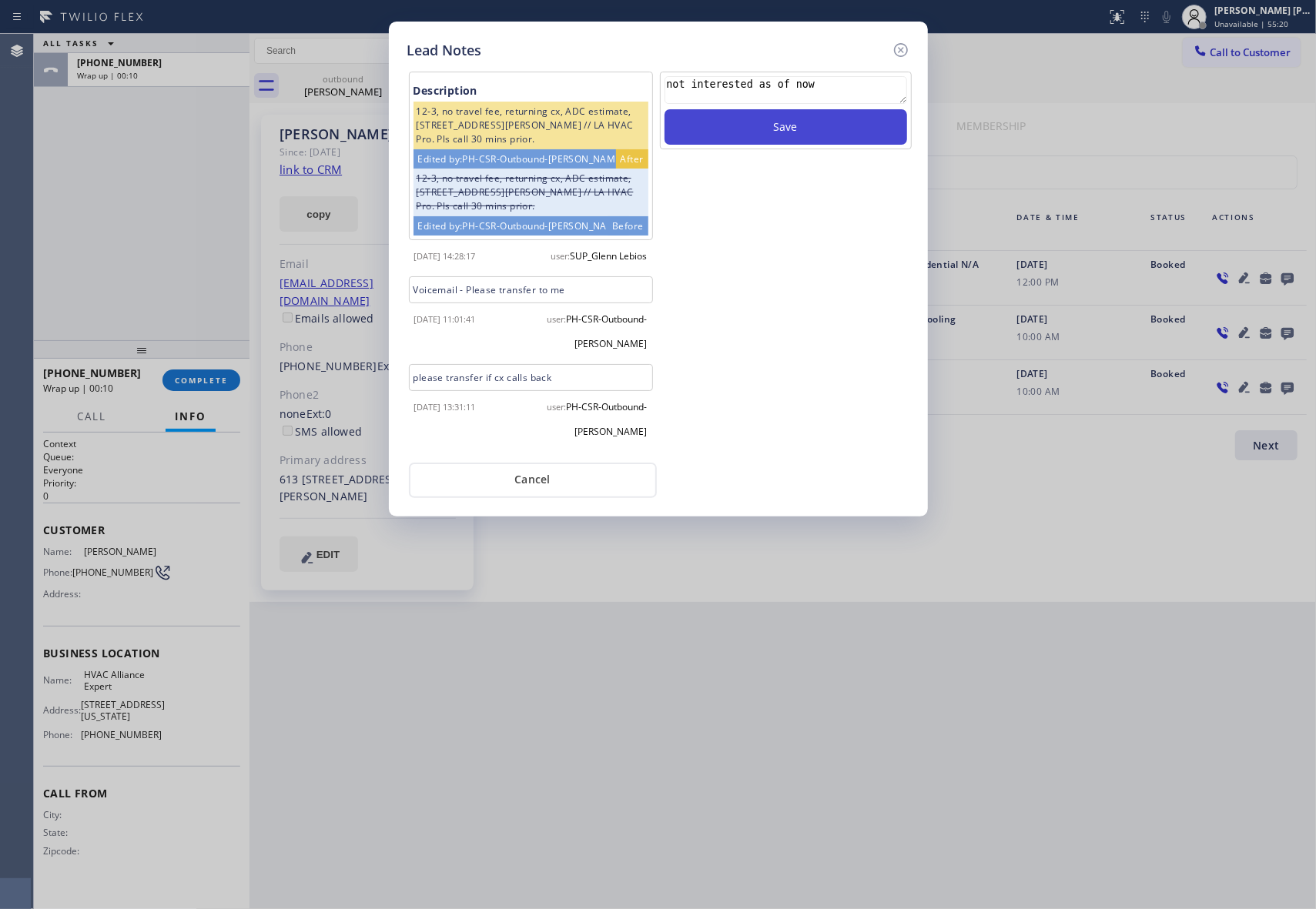
type textarea "not interested as of now"
drag, startPoint x: 763, startPoint y: 136, endPoint x: 755, endPoint y: 133, distance: 8.5
click at [763, 134] on button "Save" at bounding box center [785, 127] width 243 height 36
click at [899, 50] on icon at bounding box center [900, 50] width 14 height 14
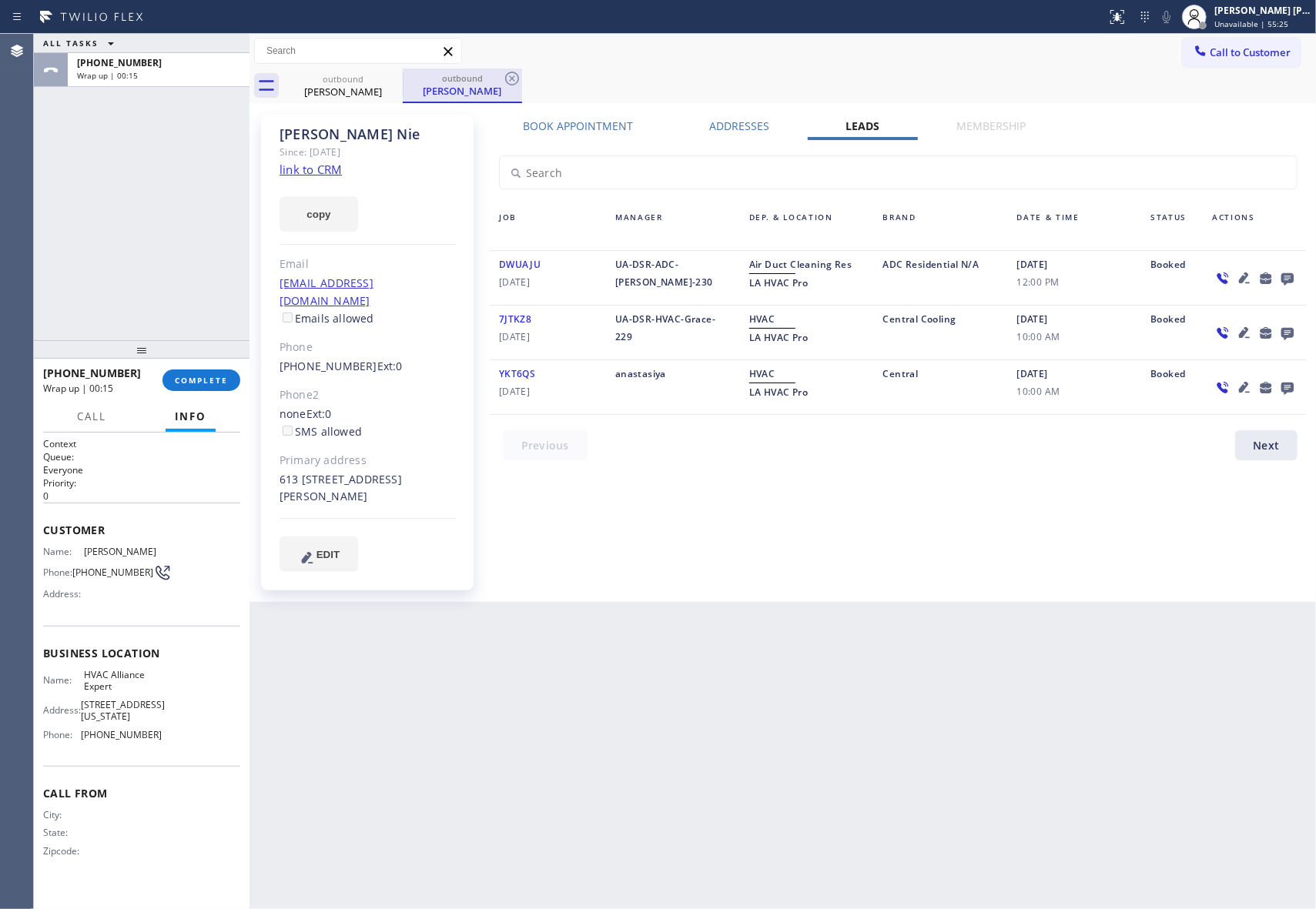
click at [403, 84] on div at bounding box center [403, 84] width 1 height 23
click at [396, 80] on icon at bounding box center [393, 78] width 19 height 19
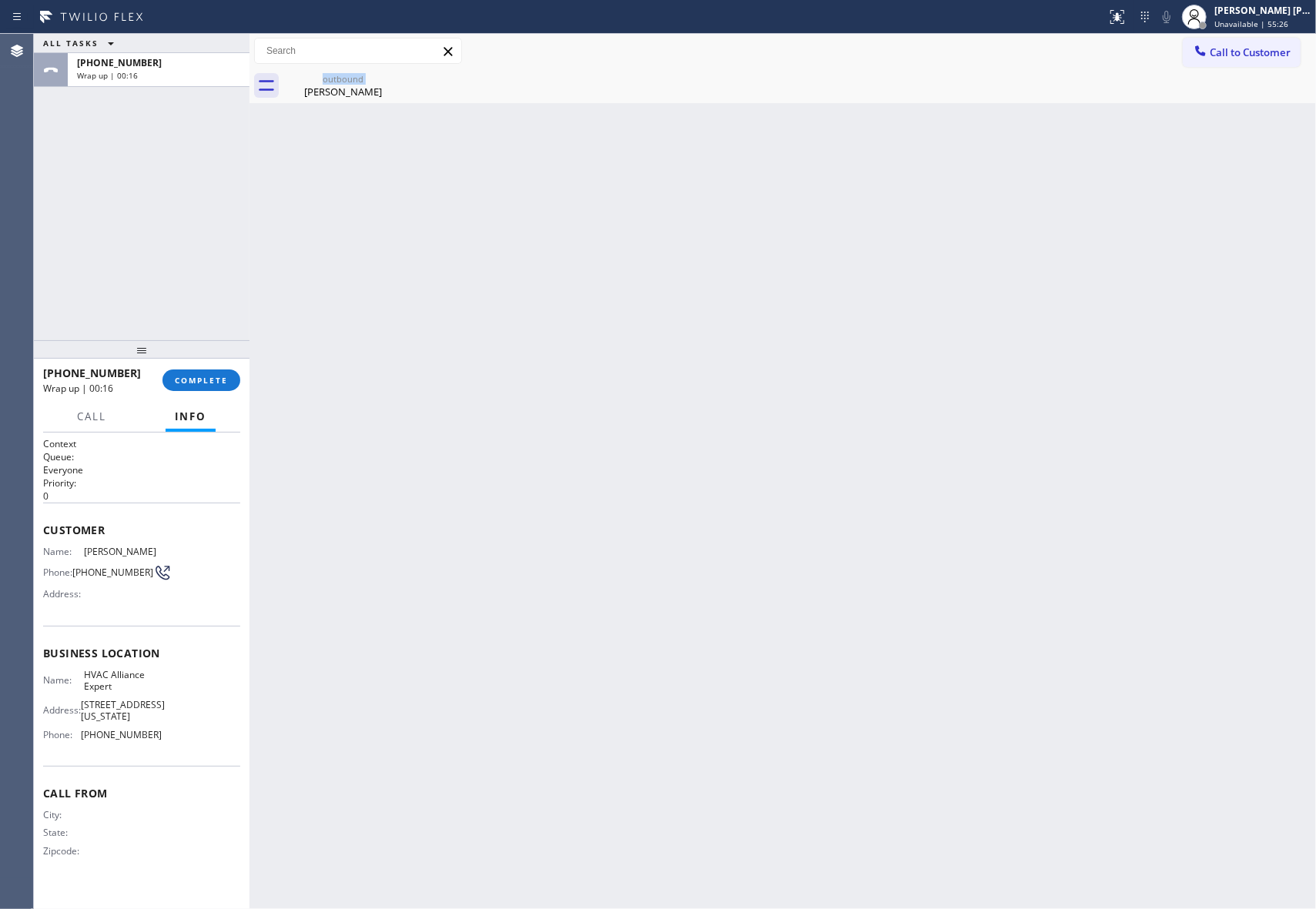
click at [396, 80] on div "outbound [PERSON_NAME]" at bounding box center [343, 85] width 119 height 35
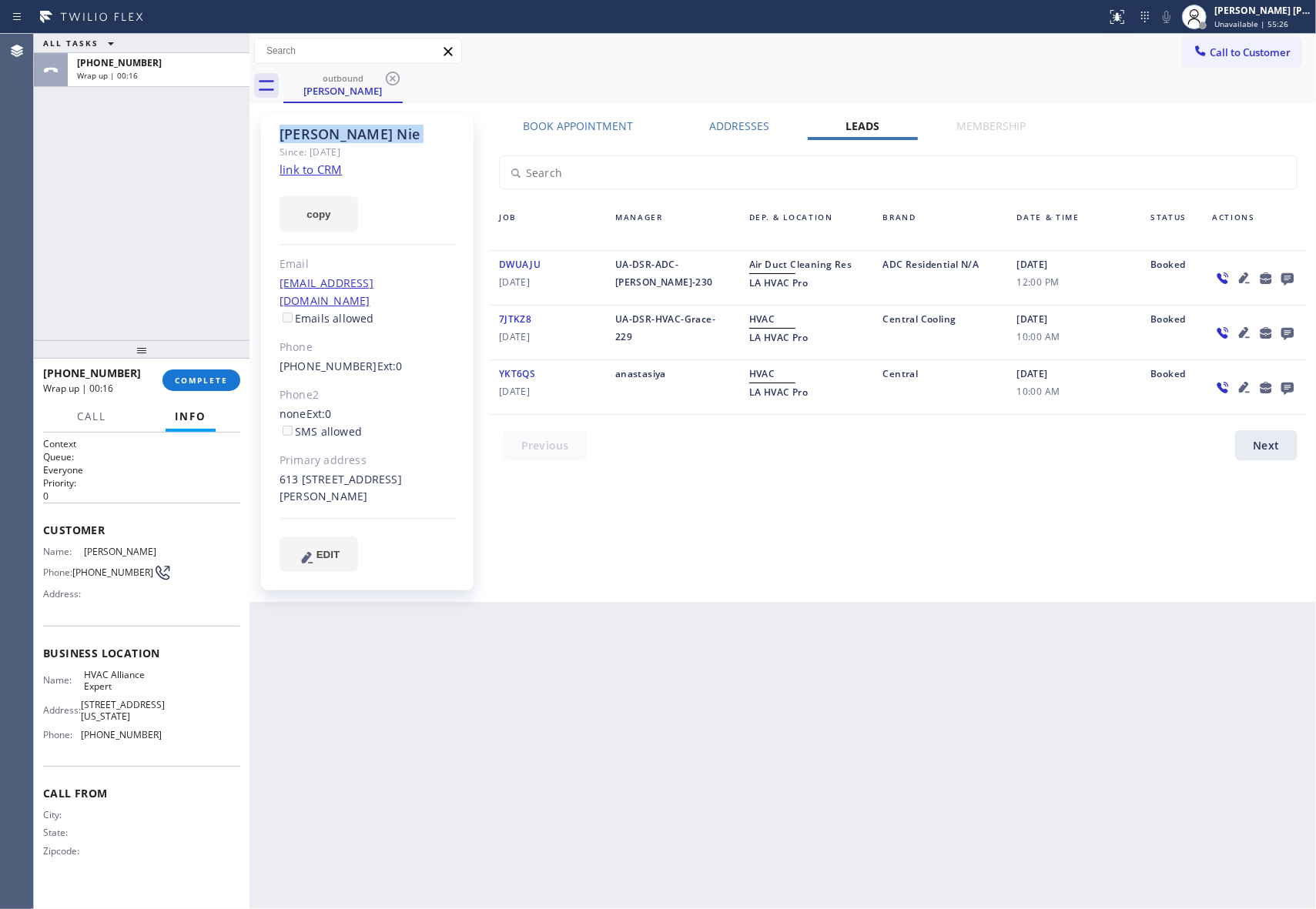
click at [396, 80] on icon at bounding box center [393, 78] width 19 height 19
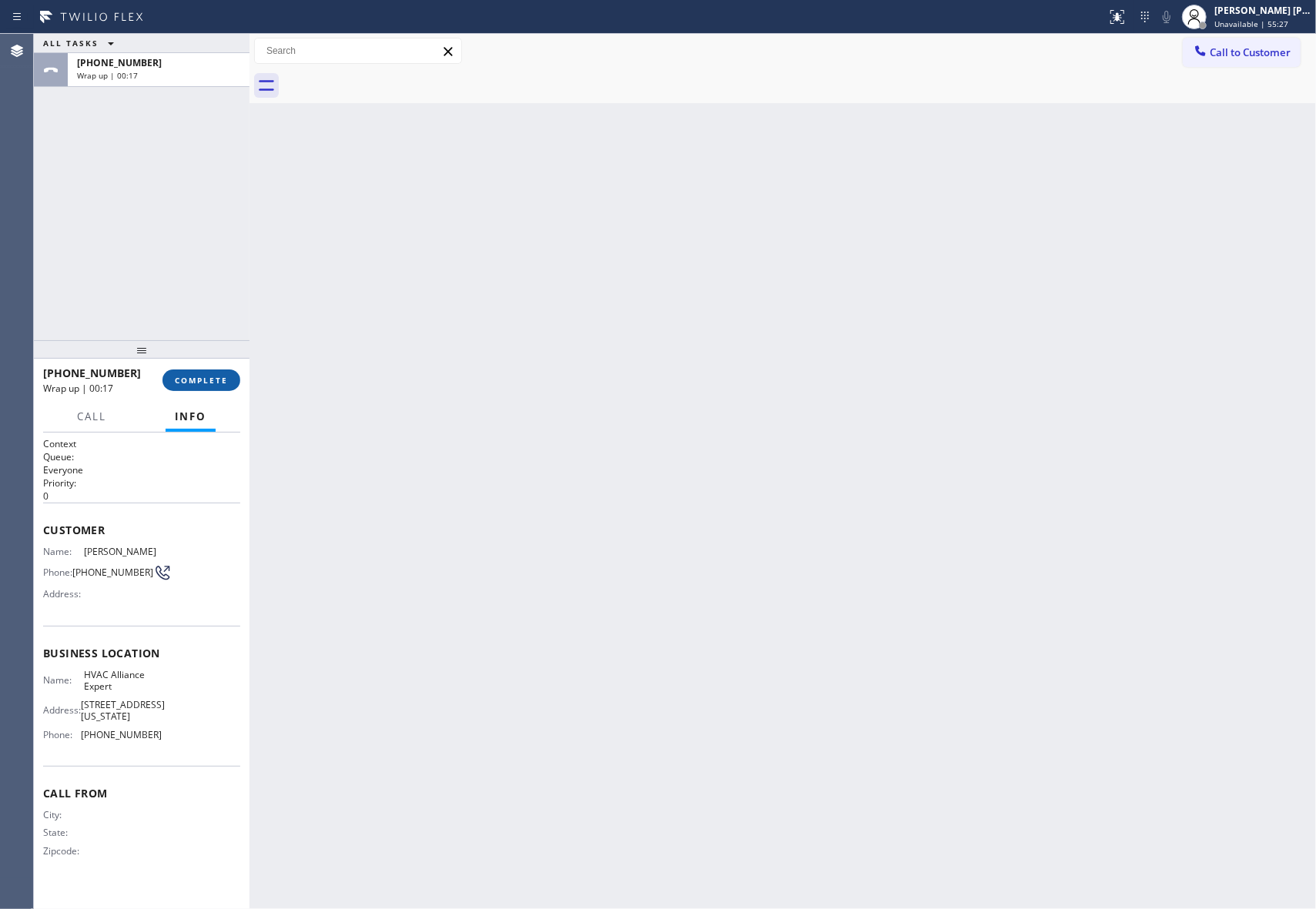
click at [208, 387] on button "COMPLETE" at bounding box center [201, 381] width 77 height 22
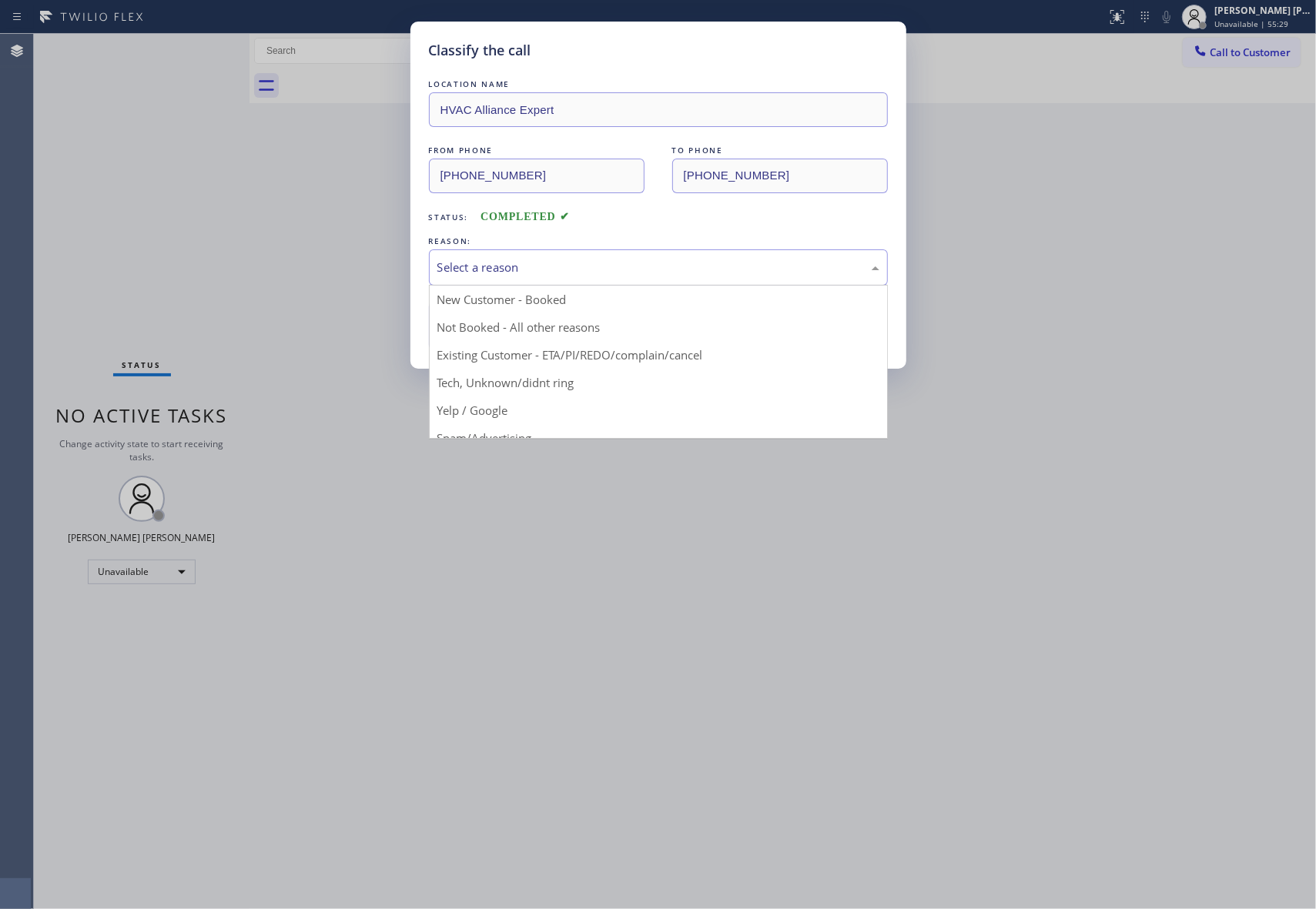
click at [601, 272] on div "Select a reason" at bounding box center [658, 268] width 442 height 18
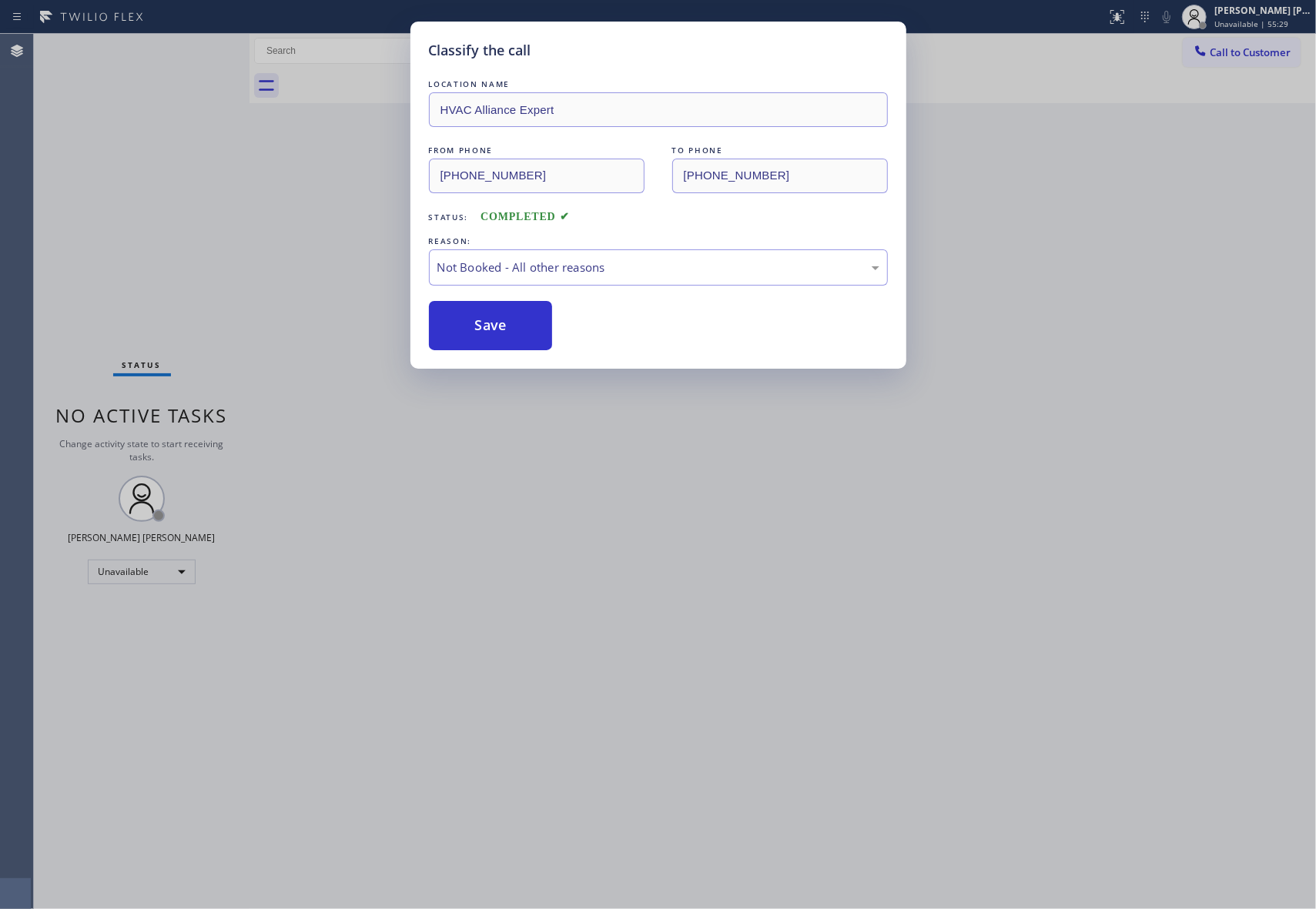
click at [466, 328] on button "Save" at bounding box center [490, 326] width 124 height 50
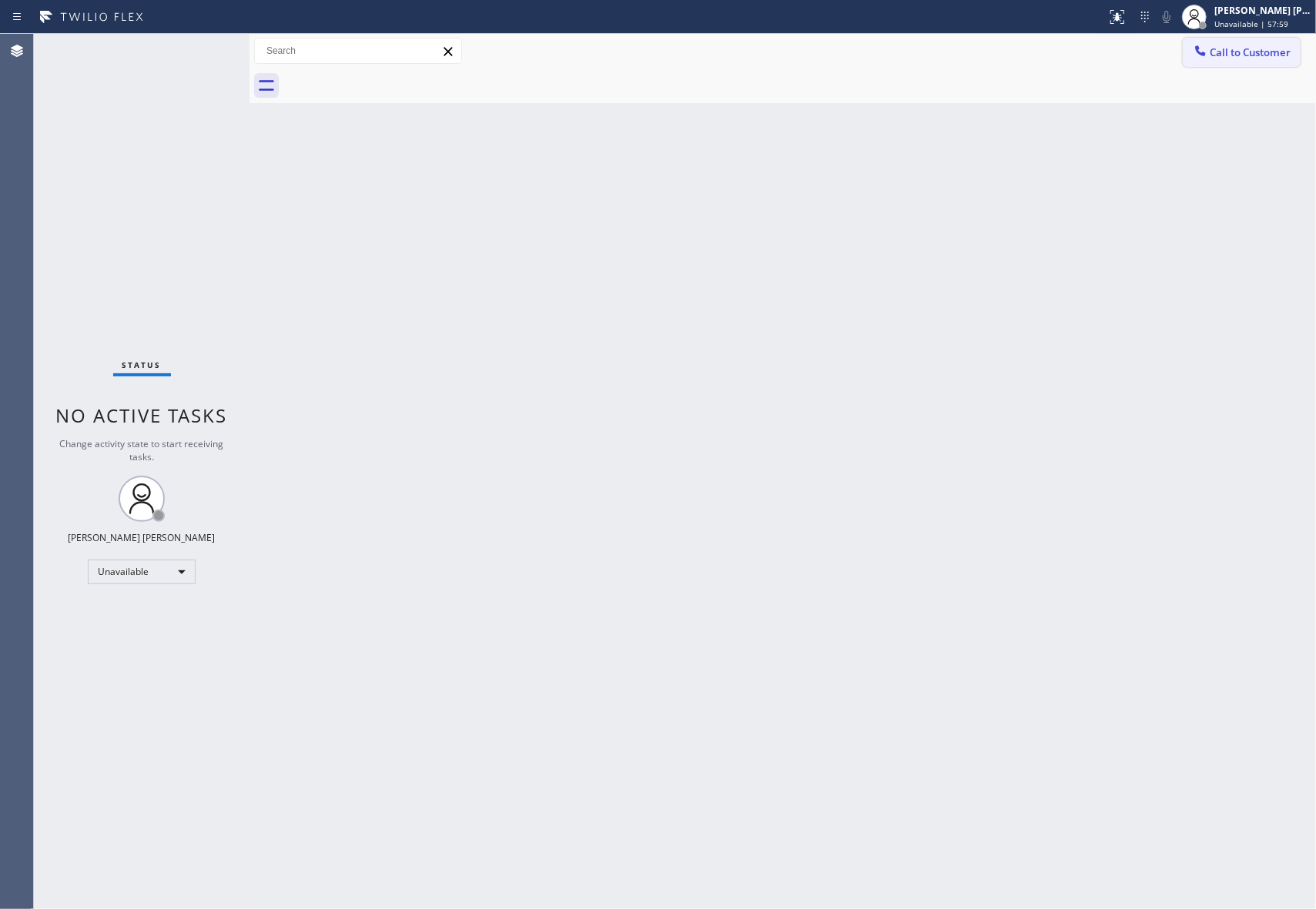
click at [1251, 62] on button "Call to Customer" at bounding box center [1242, 53] width 118 height 30
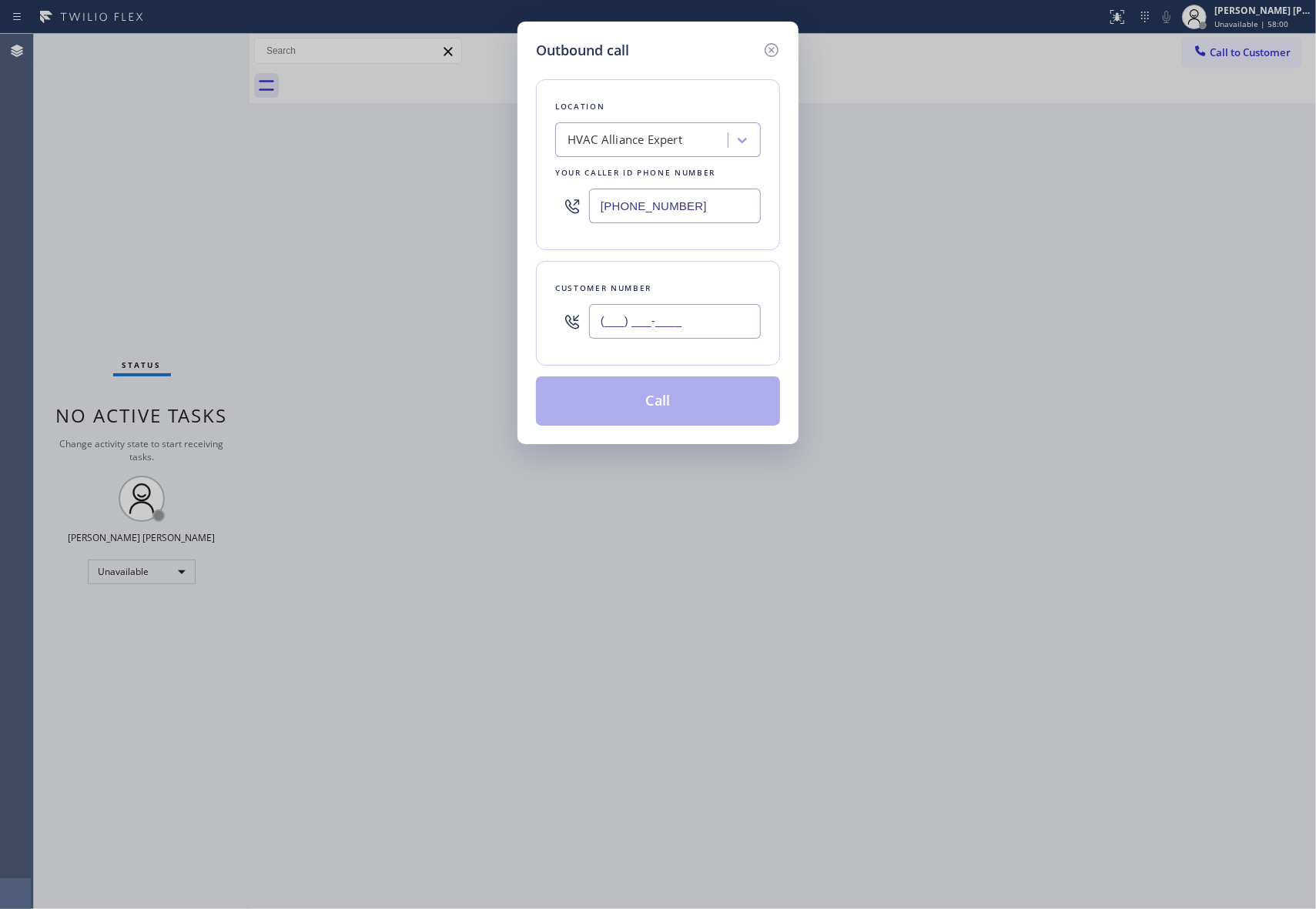
click at [687, 308] on input "(___) ___-____" at bounding box center [674, 321] width 172 height 35
paste input "310) 403-8813"
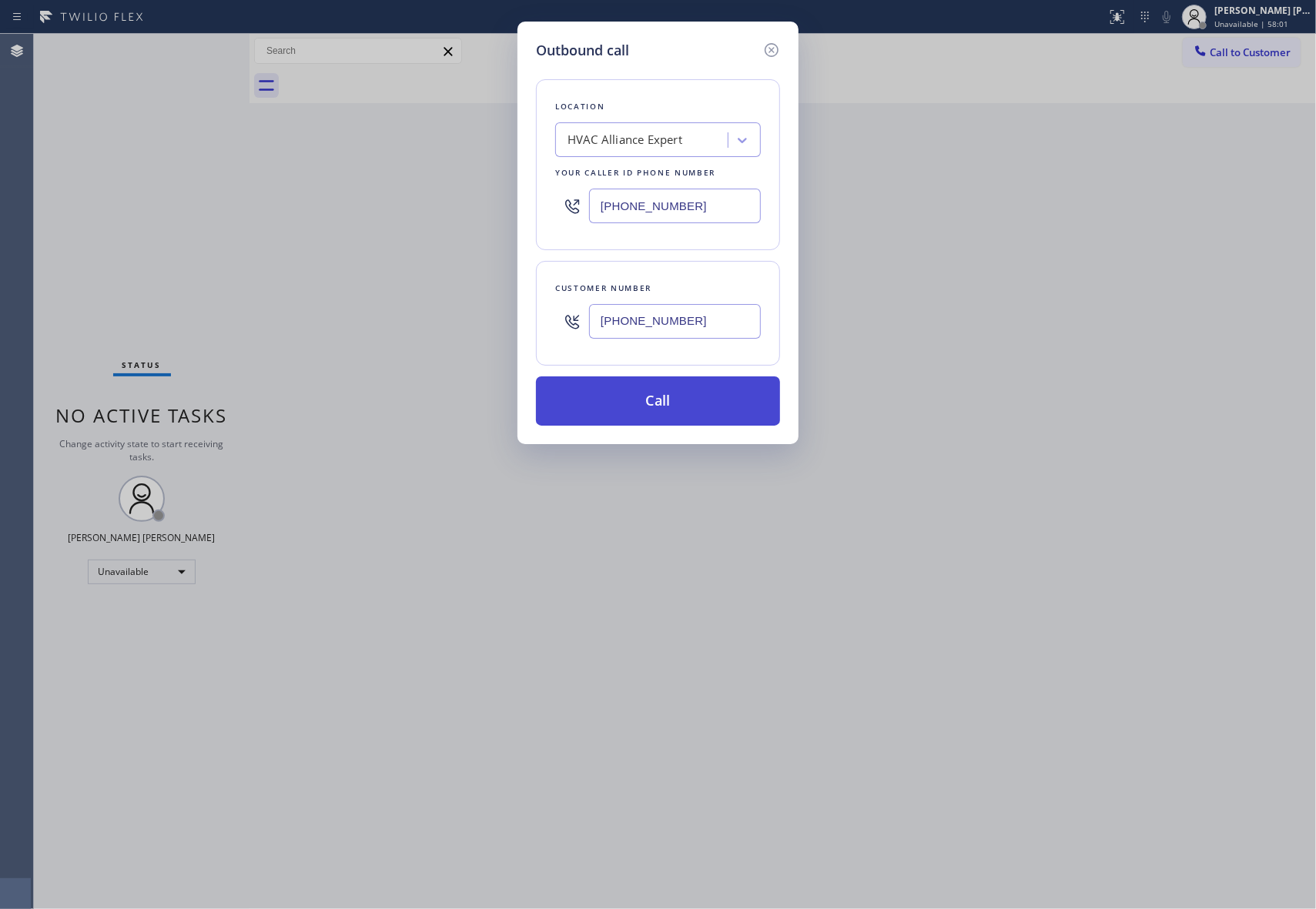
type input "[PHONE_NUMBER]"
click at [673, 396] on button "Call" at bounding box center [658, 401] width 244 height 50
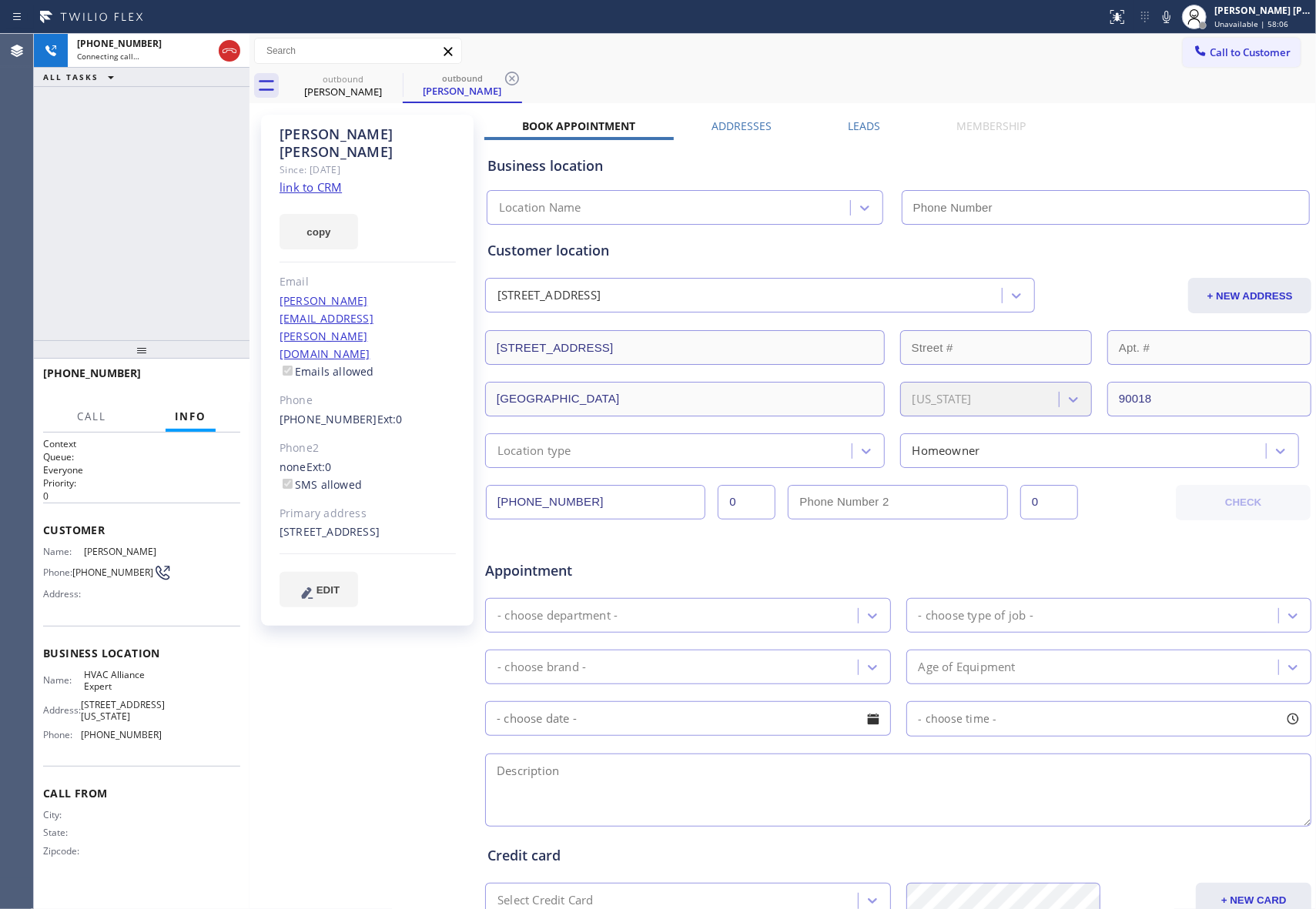
type input "[PHONE_NUMBER]"
click at [863, 128] on label "Leads" at bounding box center [864, 126] width 33 height 15
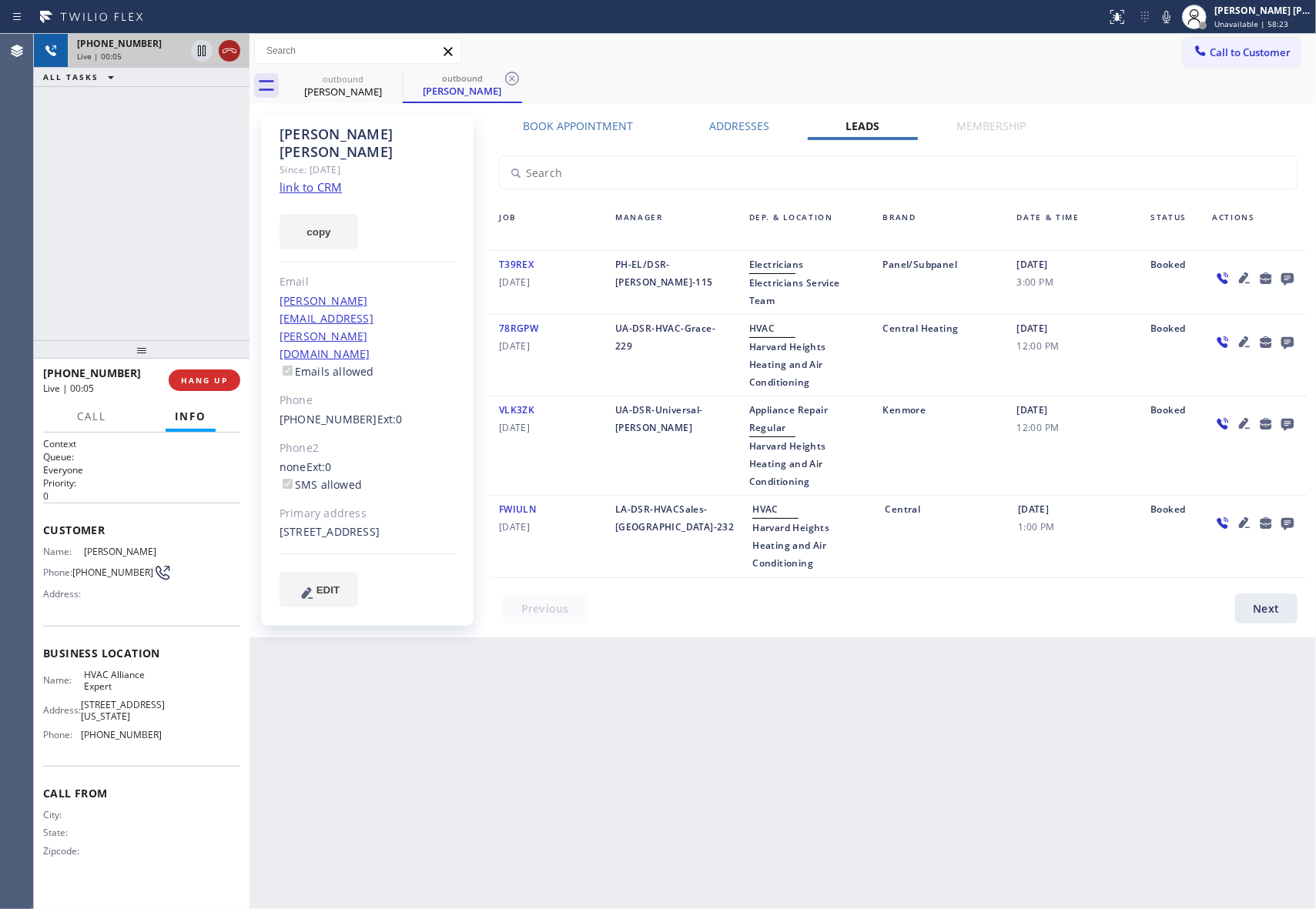
click at [236, 45] on icon at bounding box center [229, 51] width 19 height 19
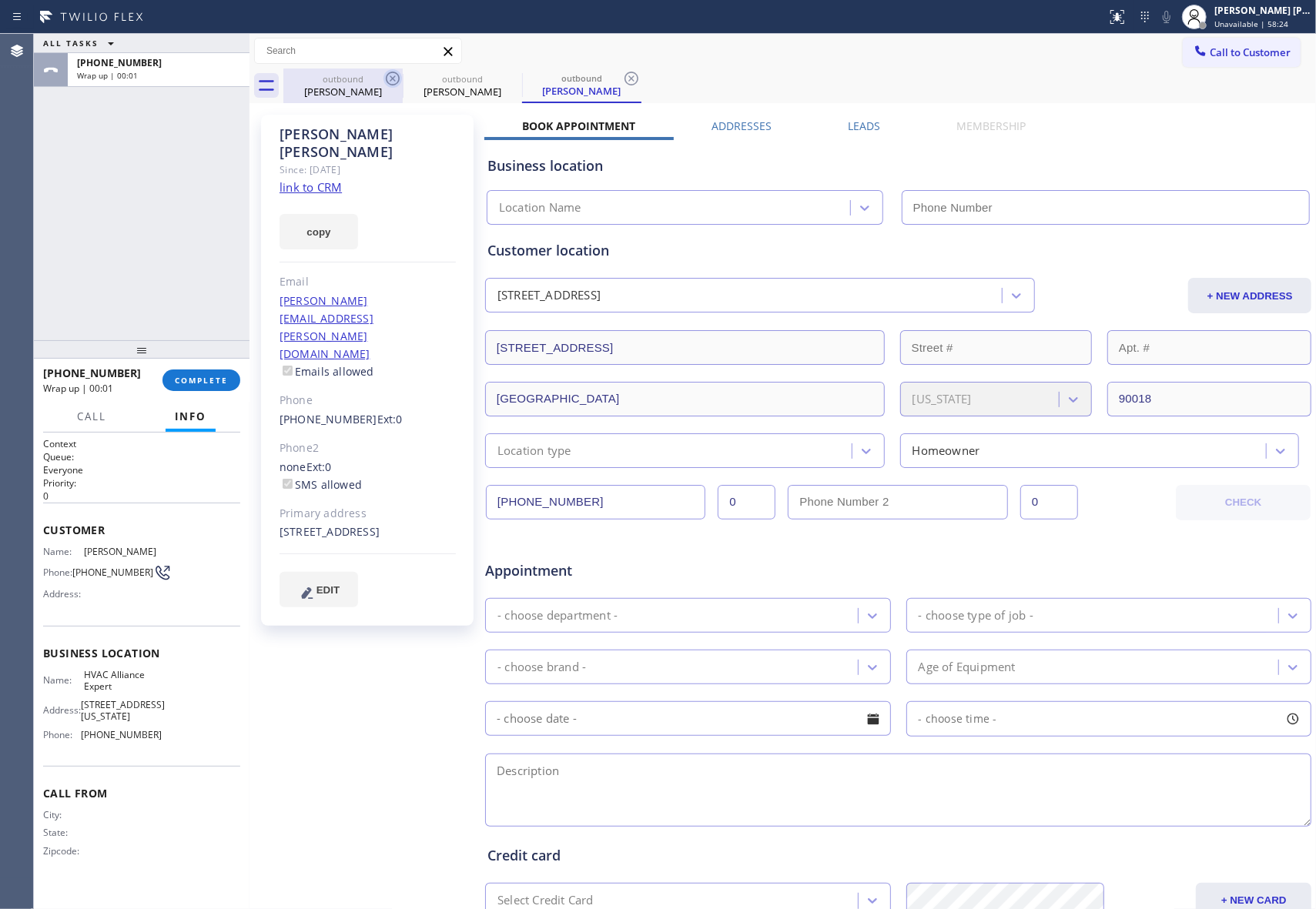
click at [395, 74] on icon at bounding box center [393, 78] width 19 height 19
click at [0, 0] on icon at bounding box center [0, 0] width 0 height 0
click at [622, 74] on icon at bounding box center [631, 78] width 19 height 19
click at [395, 74] on div "outbound [PERSON_NAME] outbound [PERSON_NAME] outbound [PERSON_NAME]" at bounding box center [799, 85] width 1032 height 35
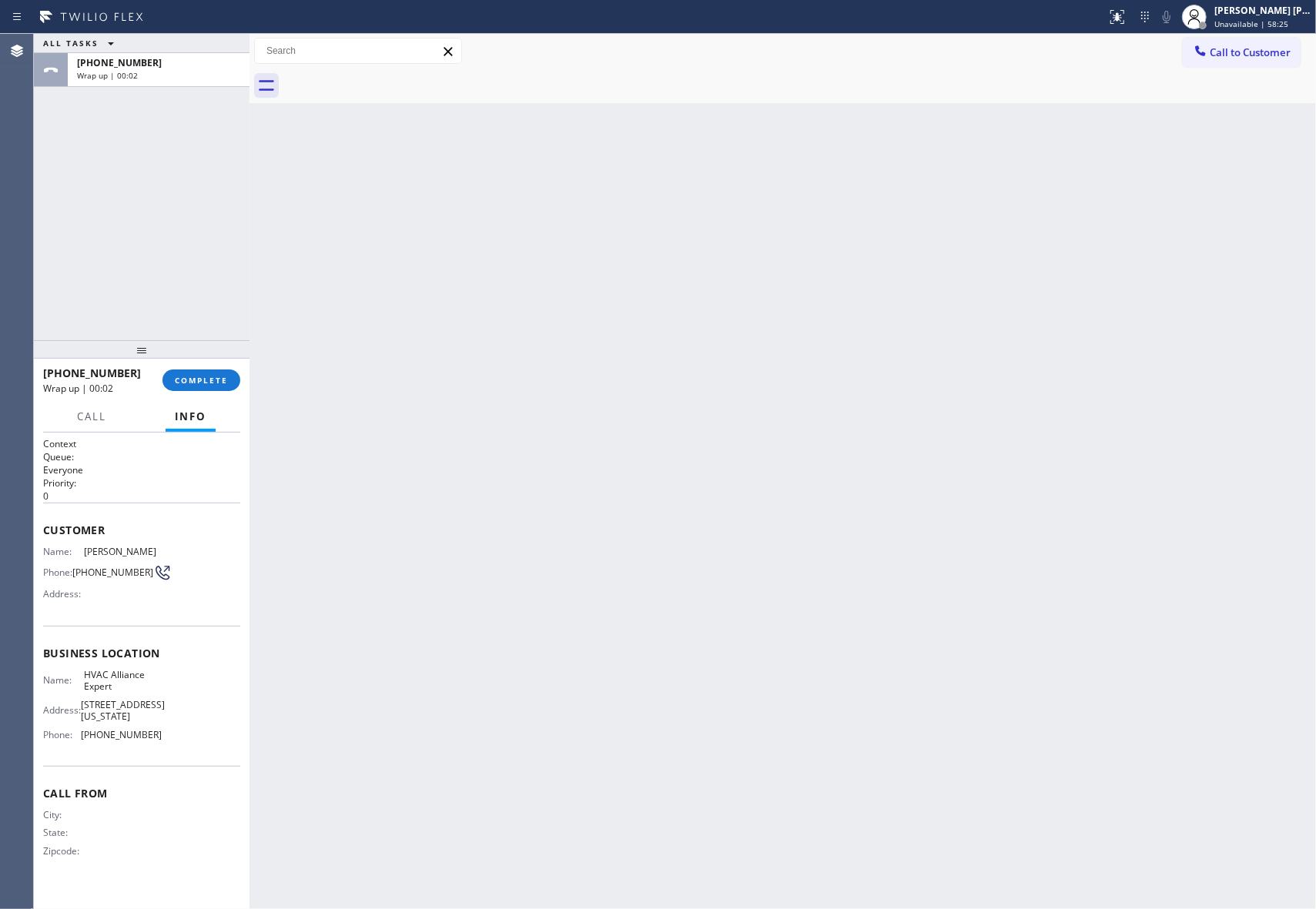
click at [395, 74] on div at bounding box center [799, 85] width 1032 height 35
click at [201, 379] on span "COMPLETE" at bounding box center [201, 380] width 54 height 11
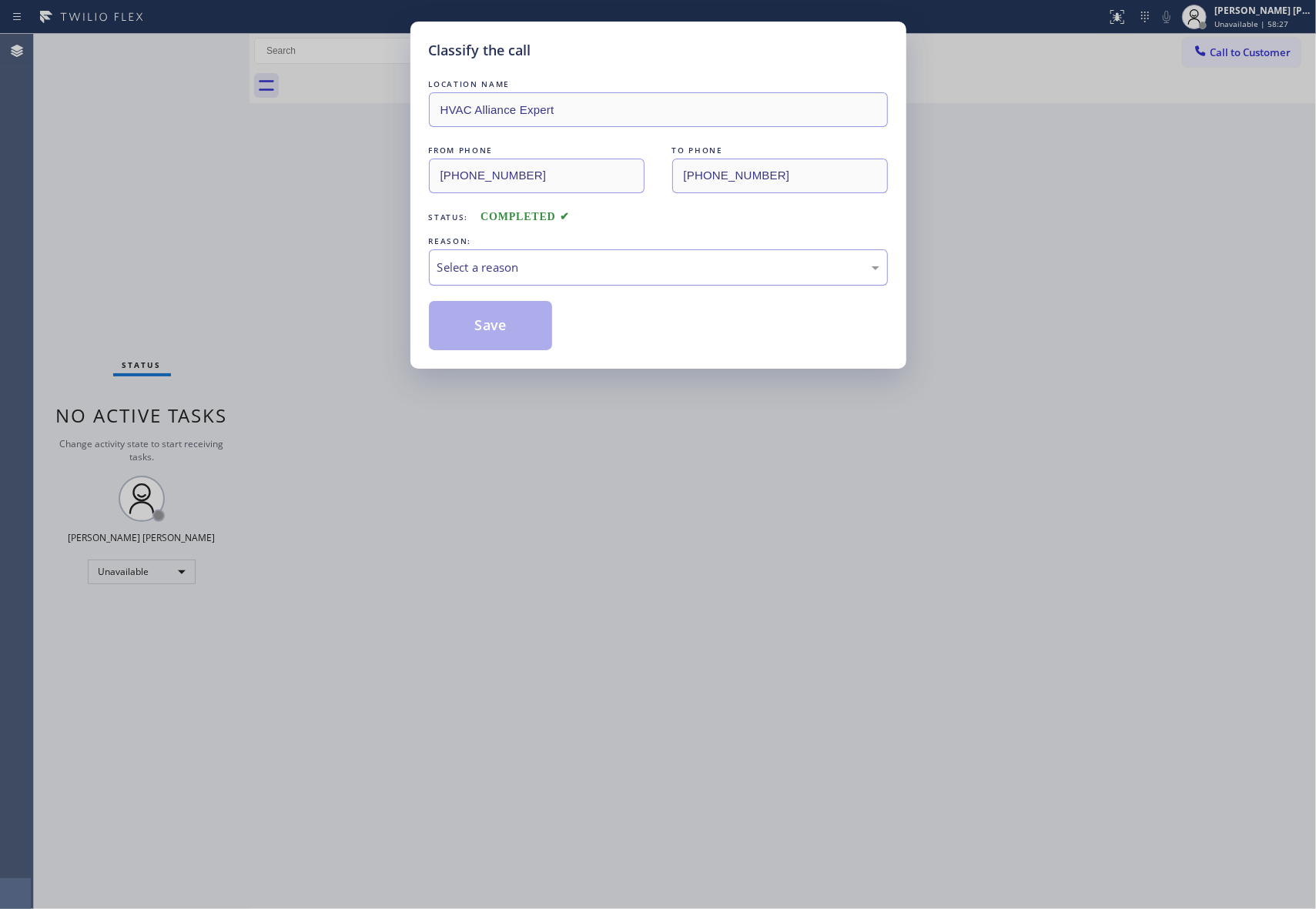
click at [507, 270] on div "Select a reason" at bounding box center [658, 268] width 442 height 18
click at [479, 324] on button "Save" at bounding box center [490, 326] width 124 height 50
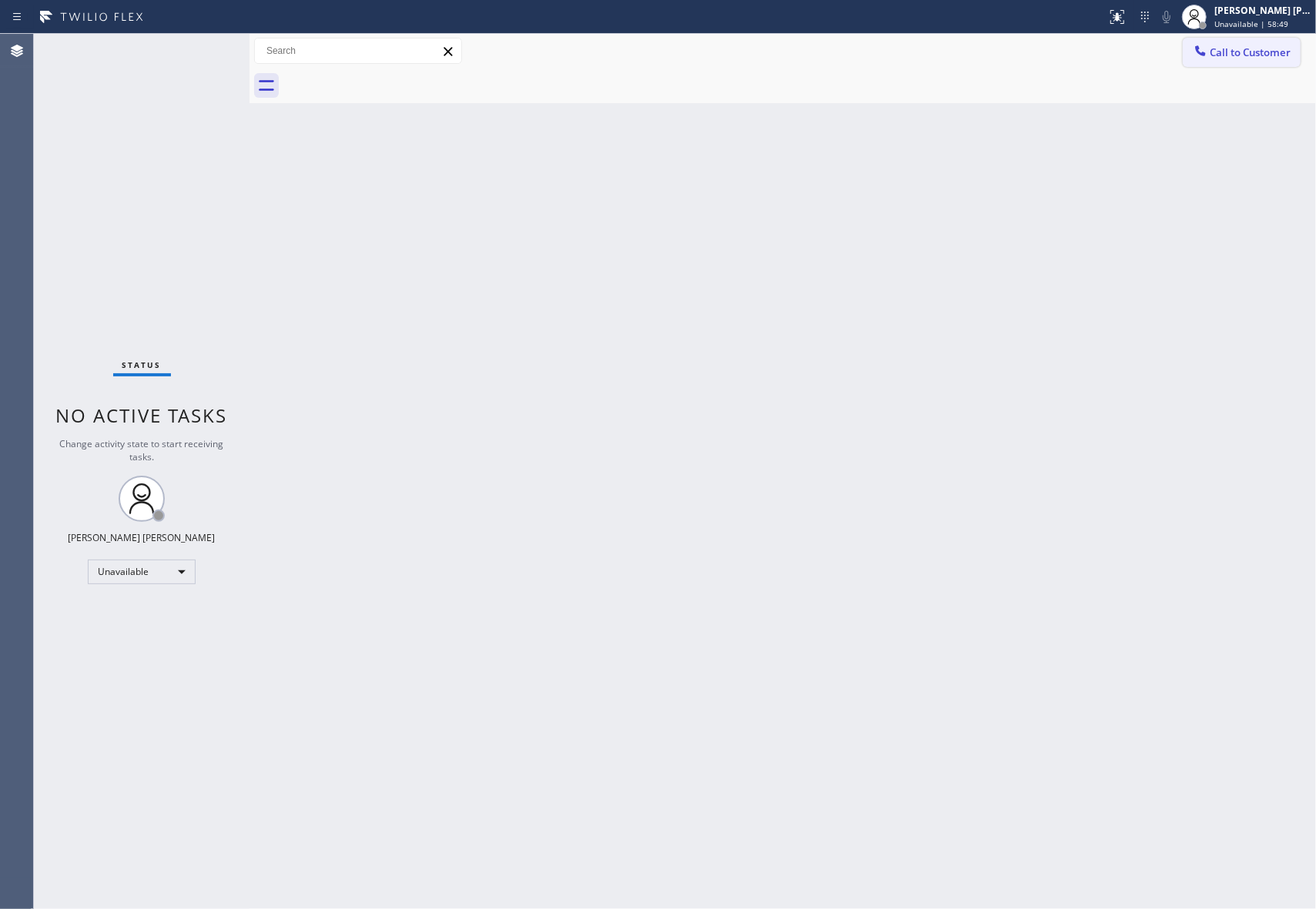
click at [1279, 51] on span "Call to Customer" at bounding box center [1251, 53] width 81 height 14
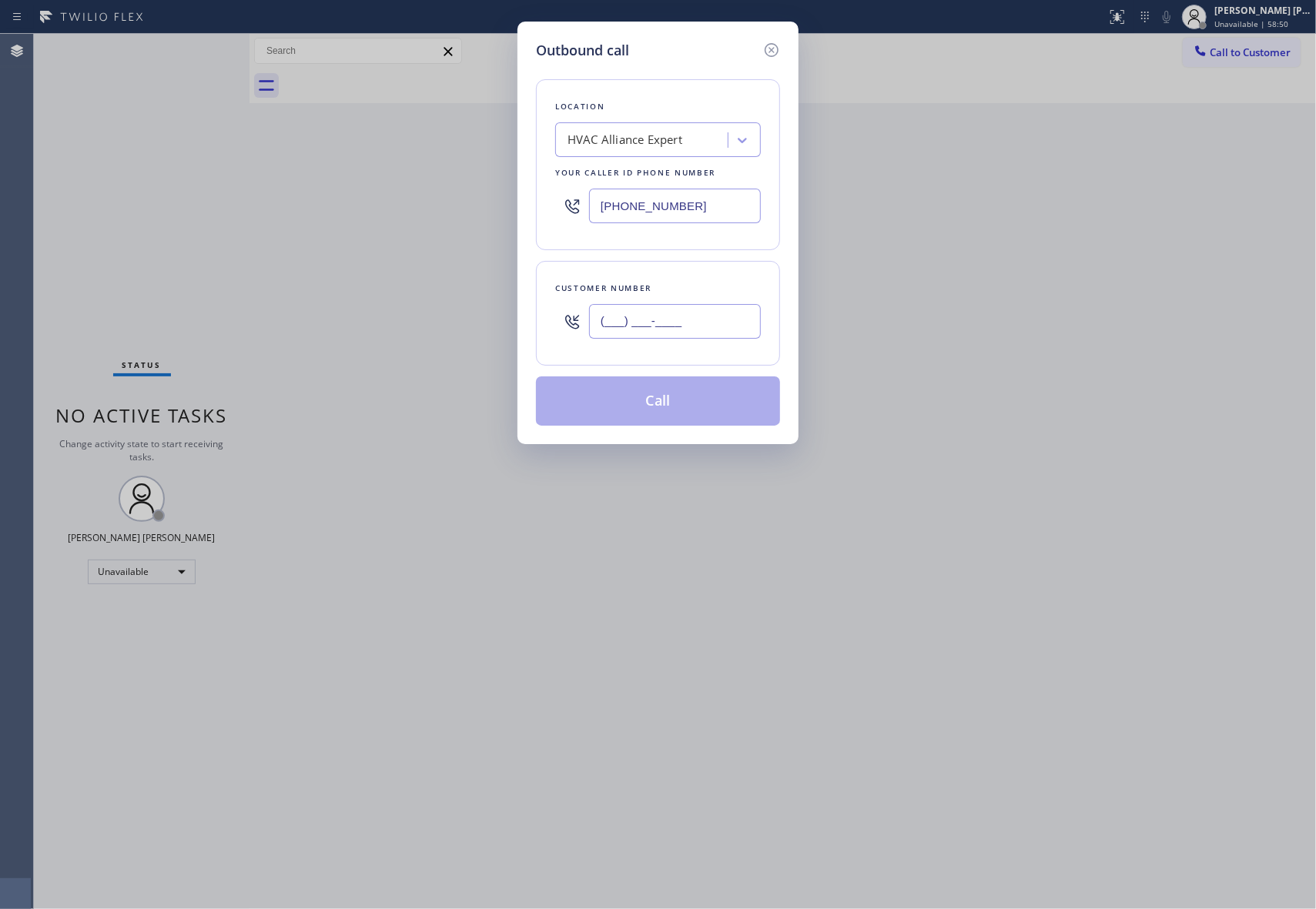
click at [684, 318] on input "(___) ___-____" at bounding box center [674, 321] width 172 height 35
paste input "714) 822-0251"
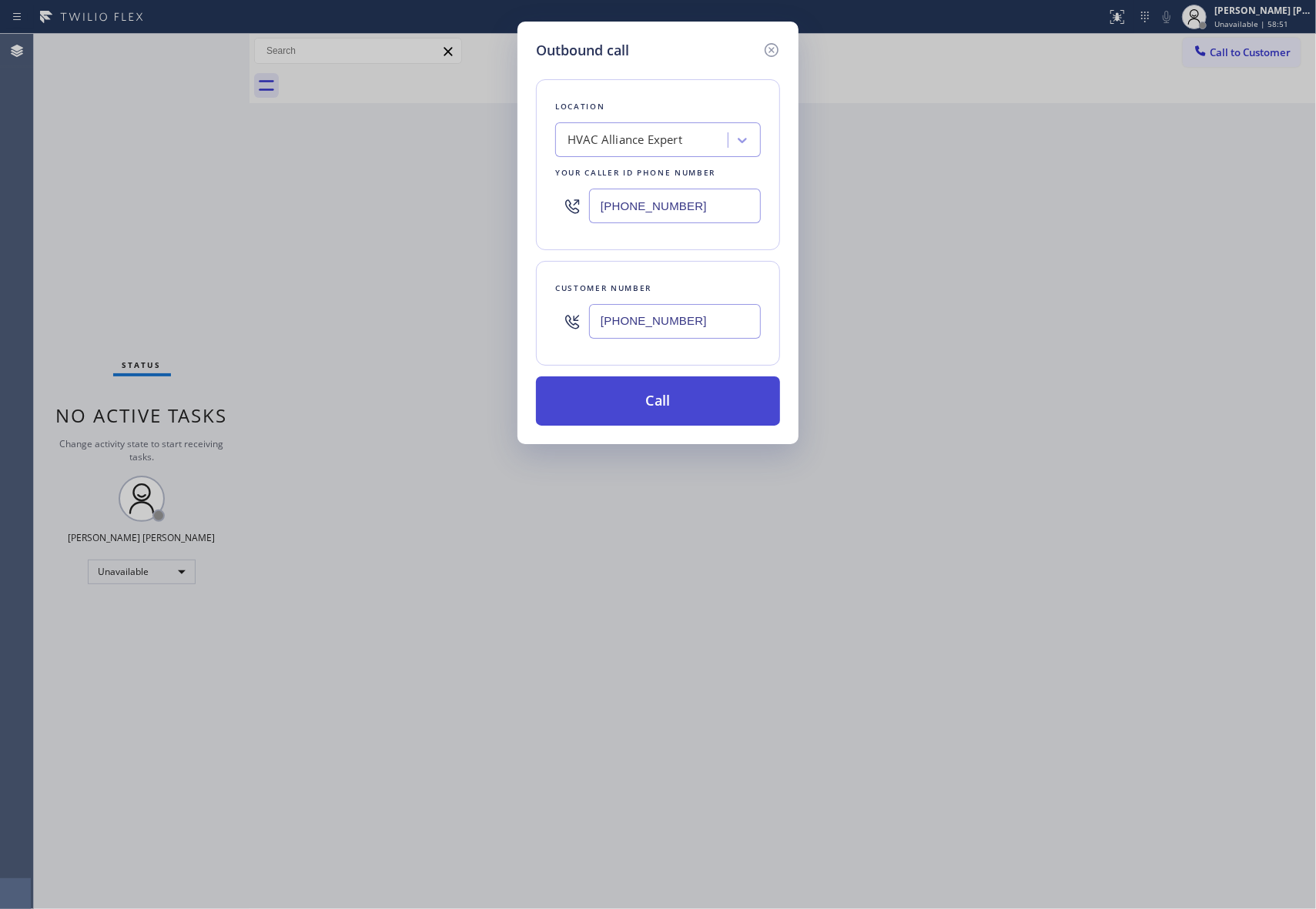
type input "[PHONE_NUMBER]"
click at [685, 395] on button "Call" at bounding box center [658, 401] width 244 height 50
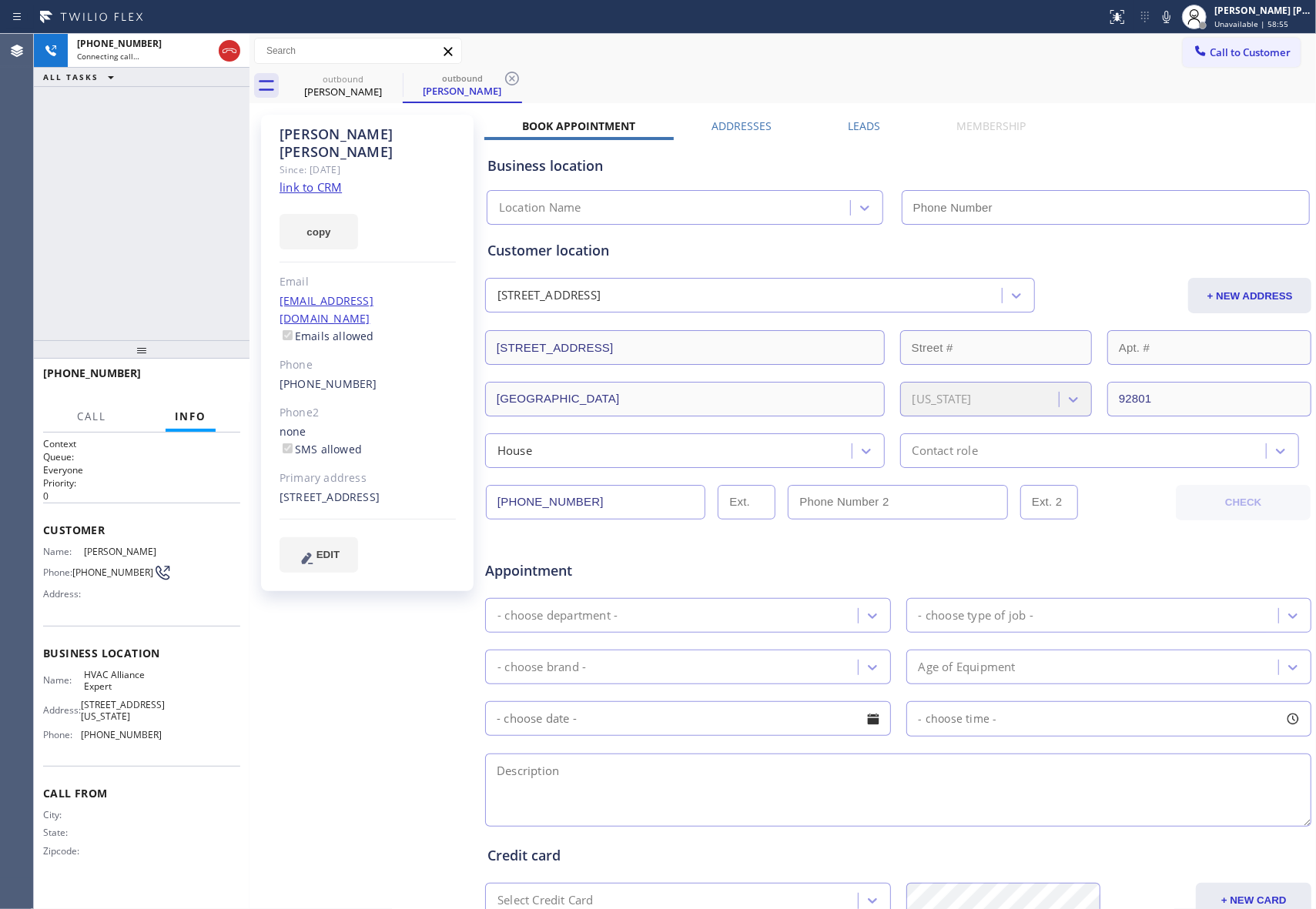
type input "[PHONE_NUMBER]"
click at [211, 373] on button "HANG UP" at bounding box center [204, 381] width 71 height 22
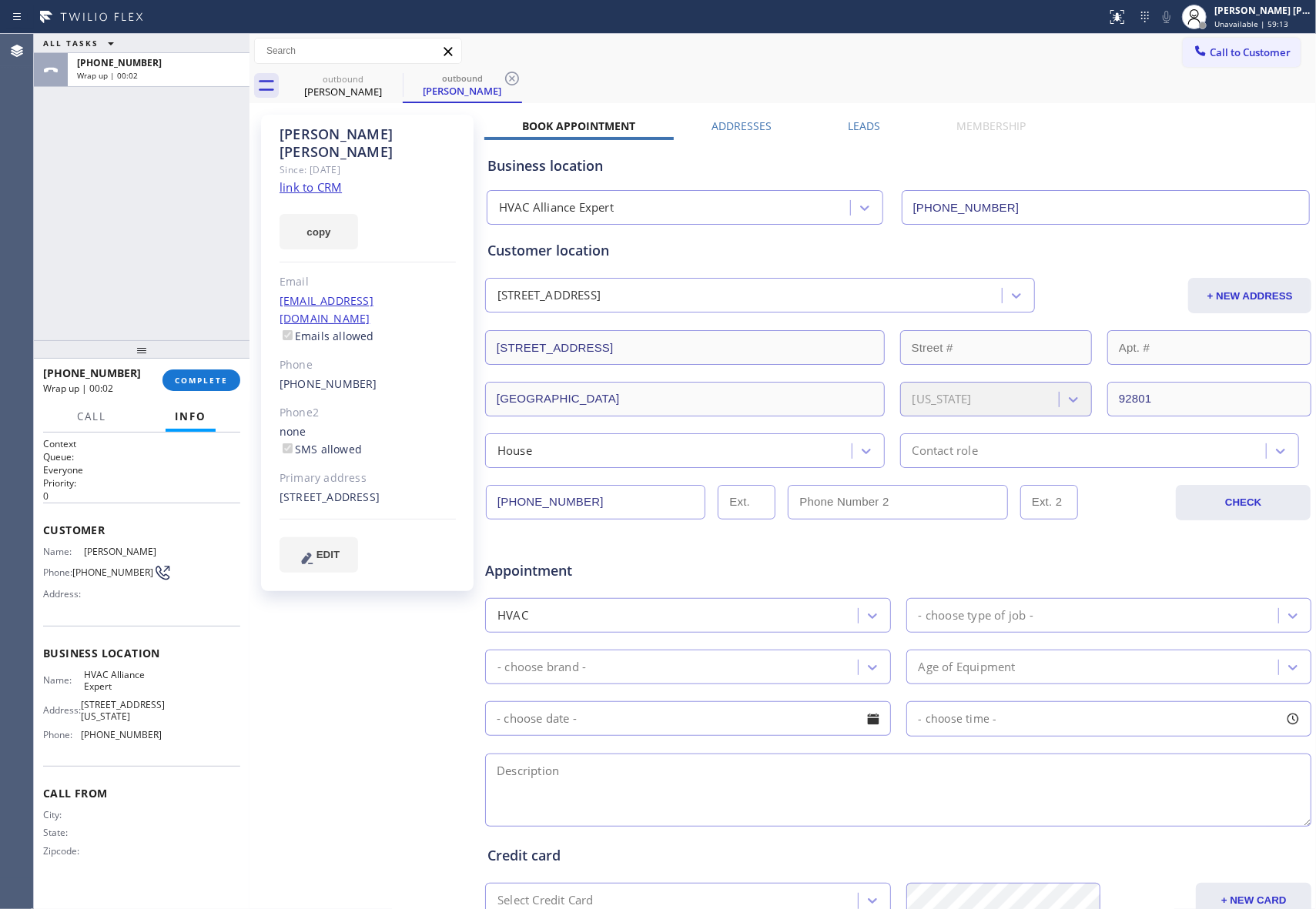
click at [851, 121] on label "Leads" at bounding box center [864, 126] width 33 height 15
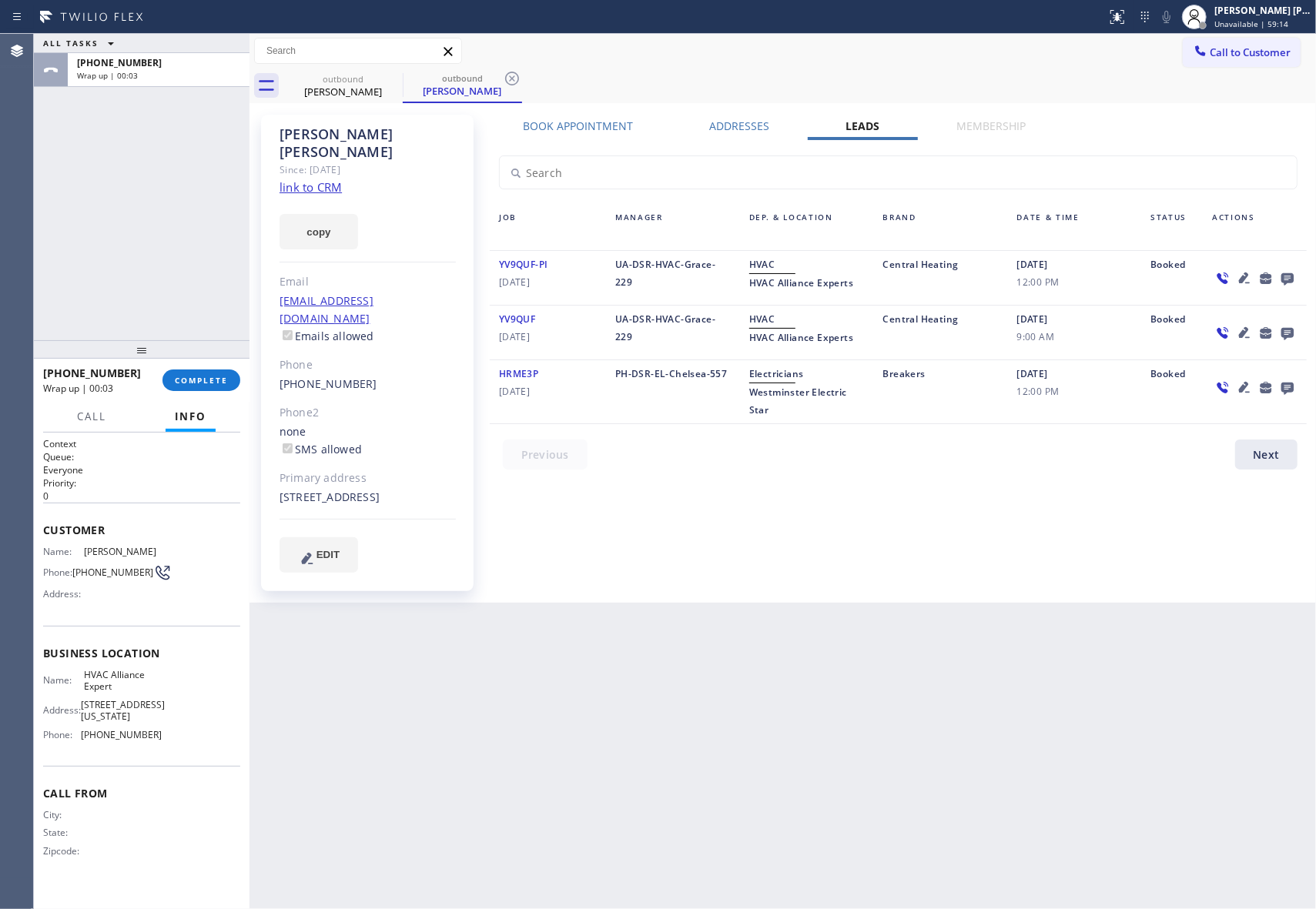
click at [1291, 275] on icon at bounding box center [1287, 280] width 12 height 12
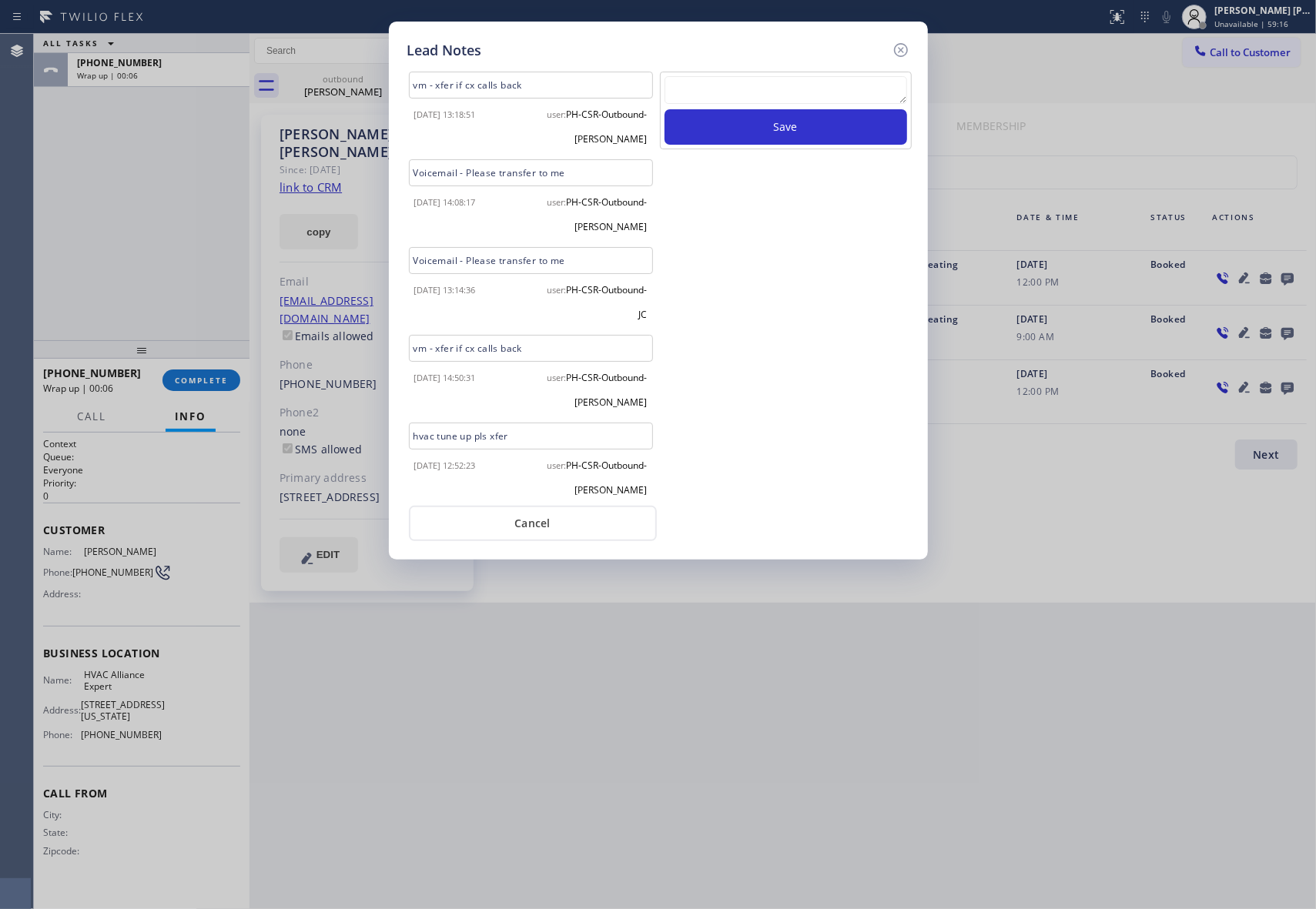
scroll to position [93, 0]
click at [911, 50] on div "Lead Notes vm - xfer if cx calls back [DATE] 13:18:51 user: PH-CSR-Outbound-[PE…" at bounding box center [658, 290] width 539 height 538
click at [907, 50] on icon at bounding box center [900, 50] width 14 height 14
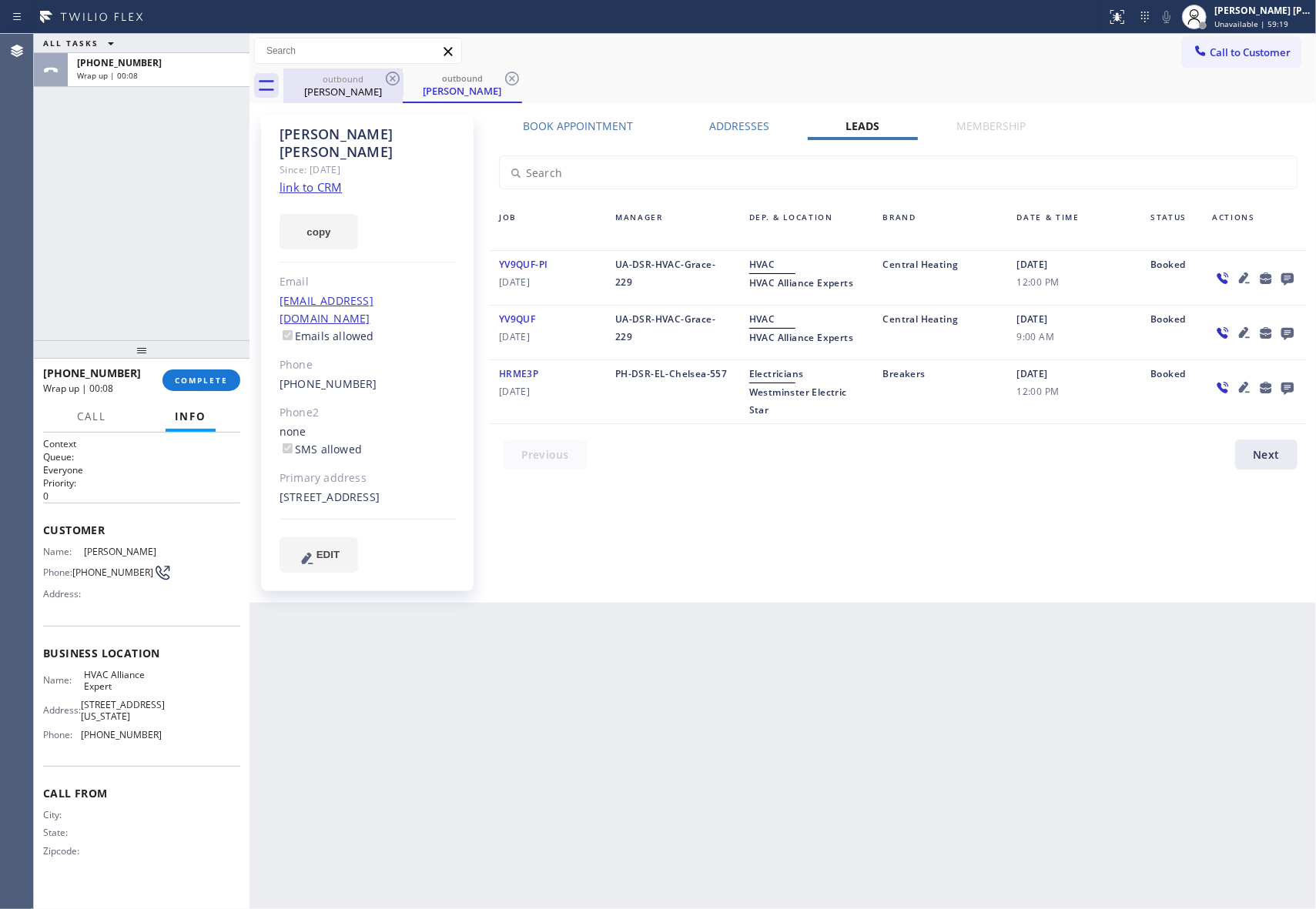
click at [363, 84] on div "[PERSON_NAME]" at bounding box center [342, 91] width 116 height 14
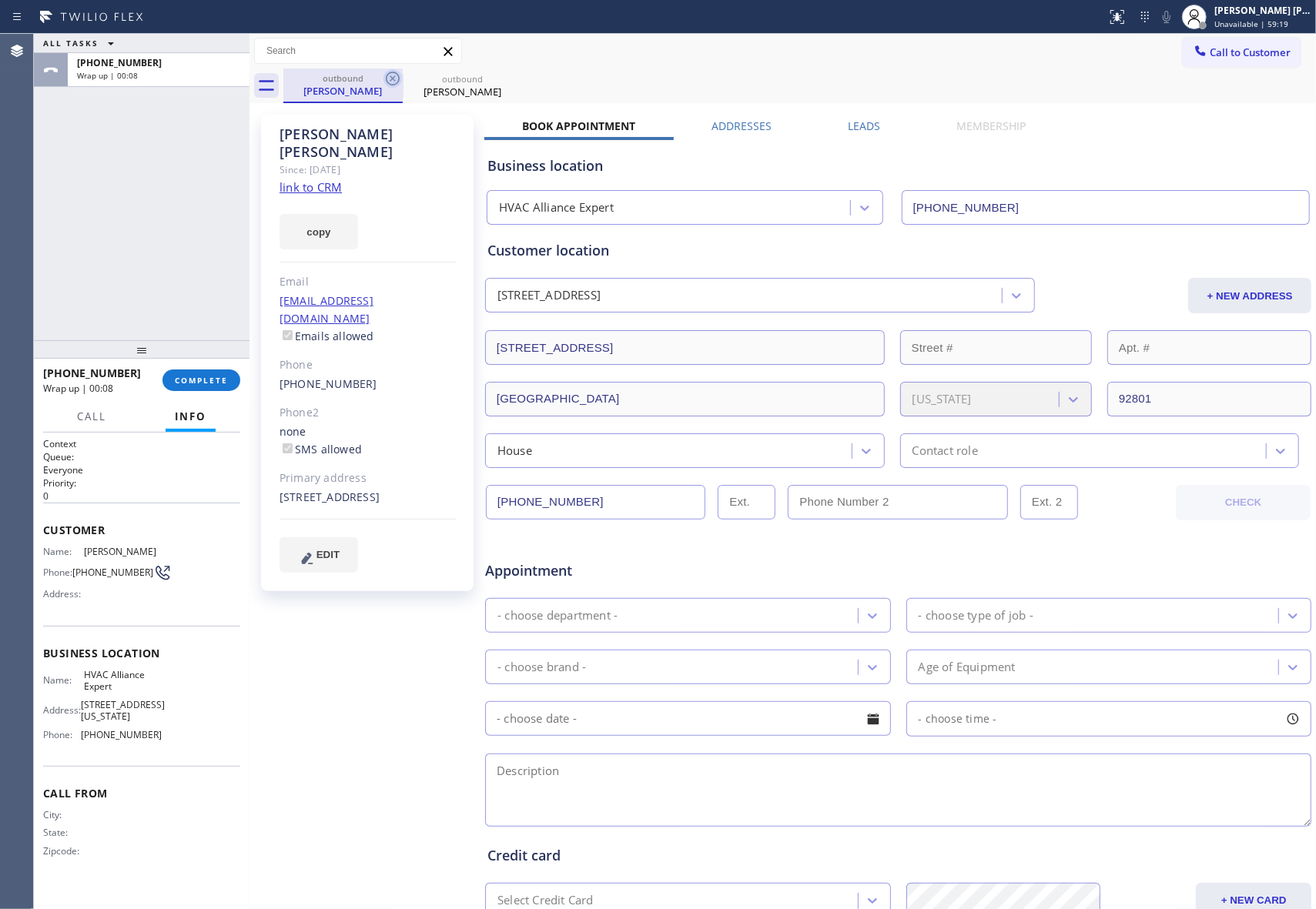
click at [384, 81] on div "outbound [PERSON_NAME]" at bounding box center [343, 85] width 119 height 35
click at [387, 81] on icon at bounding box center [393, 78] width 14 height 14
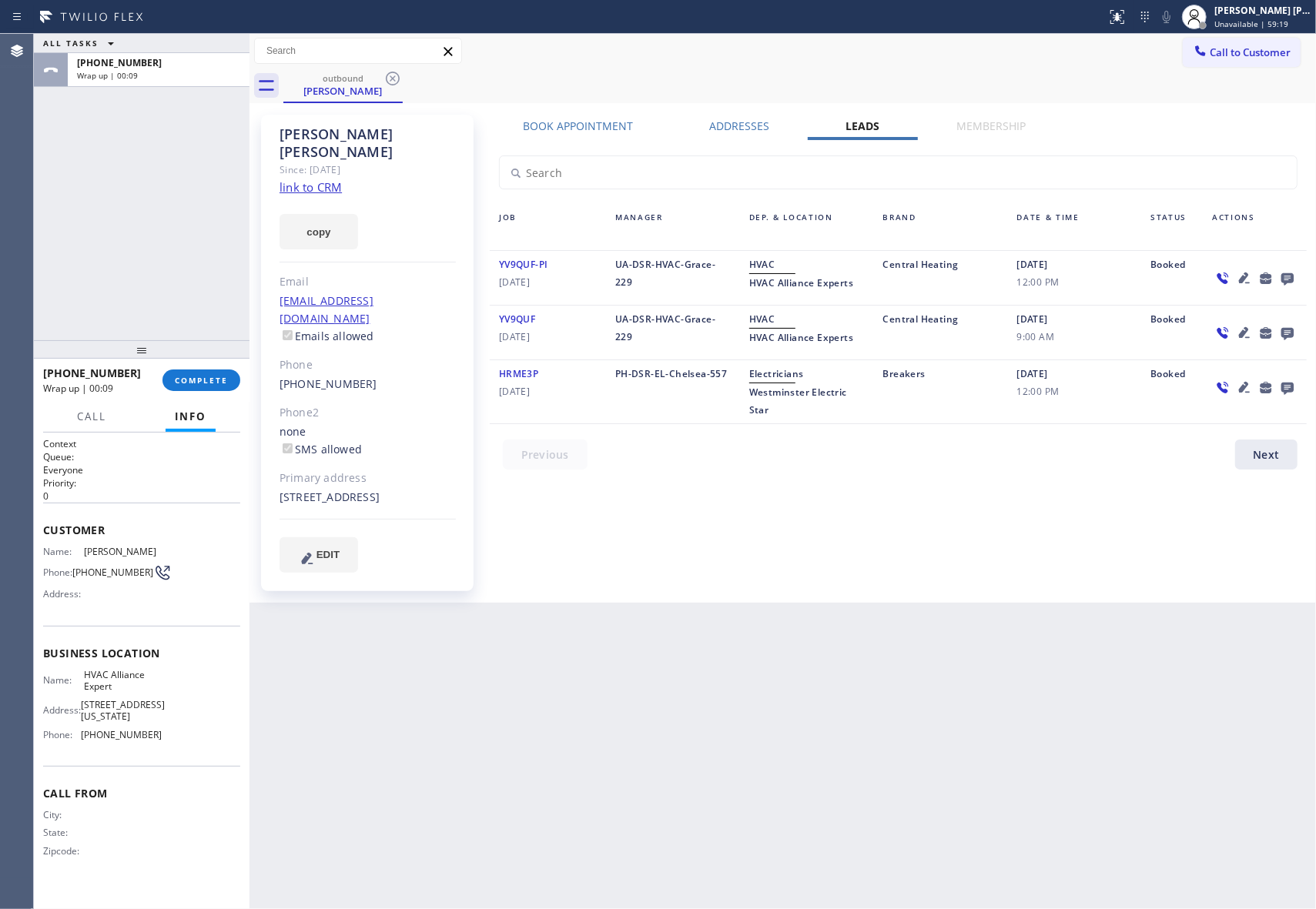
click at [387, 81] on icon at bounding box center [393, 78] width 14 height 14
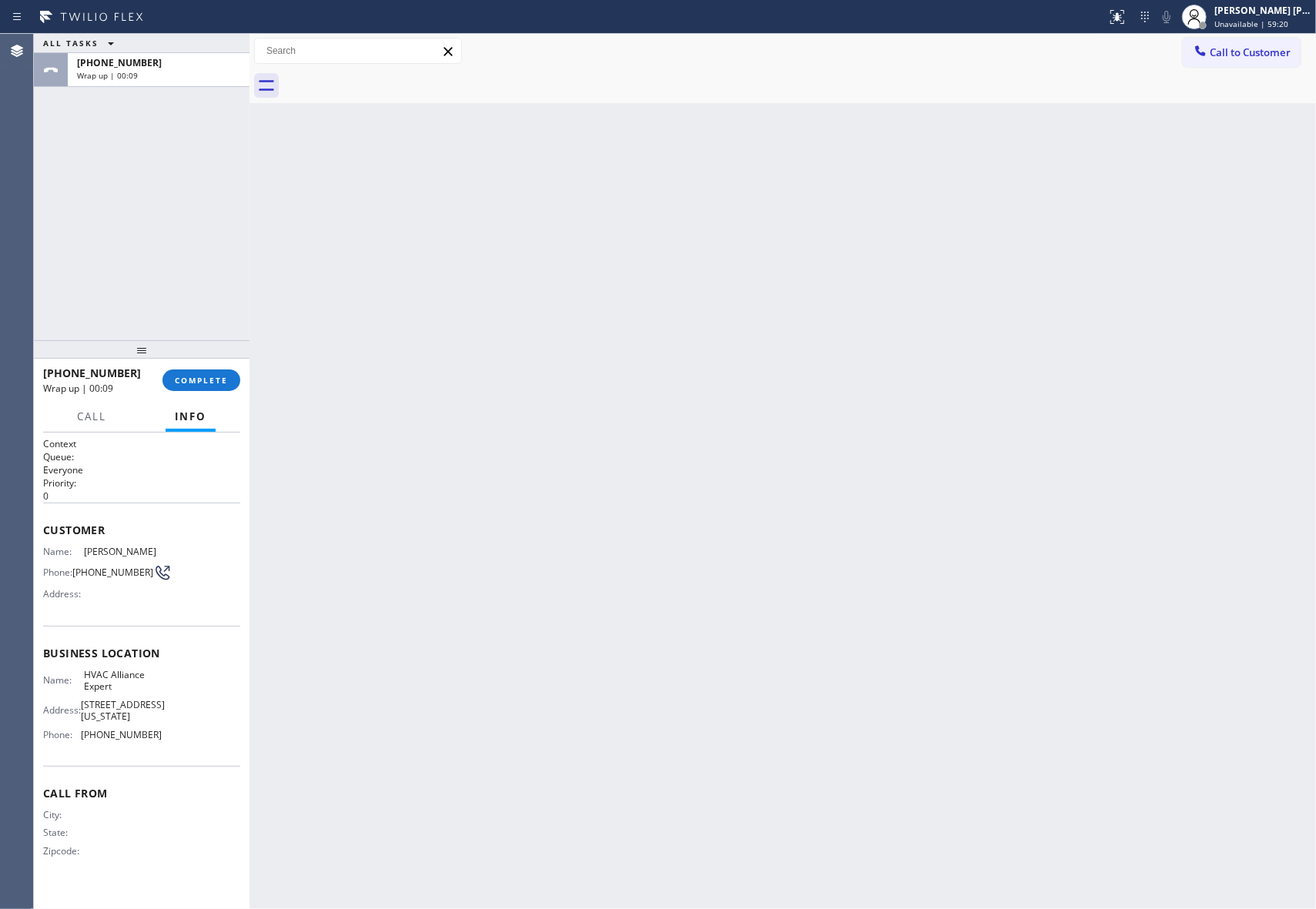
click at [387, 81] on div at bounding box center [799, 85] width 1032 height 35
click at [201, 374] on button "COMPLETE" at bounding box center [201, 381] width 77 height 22
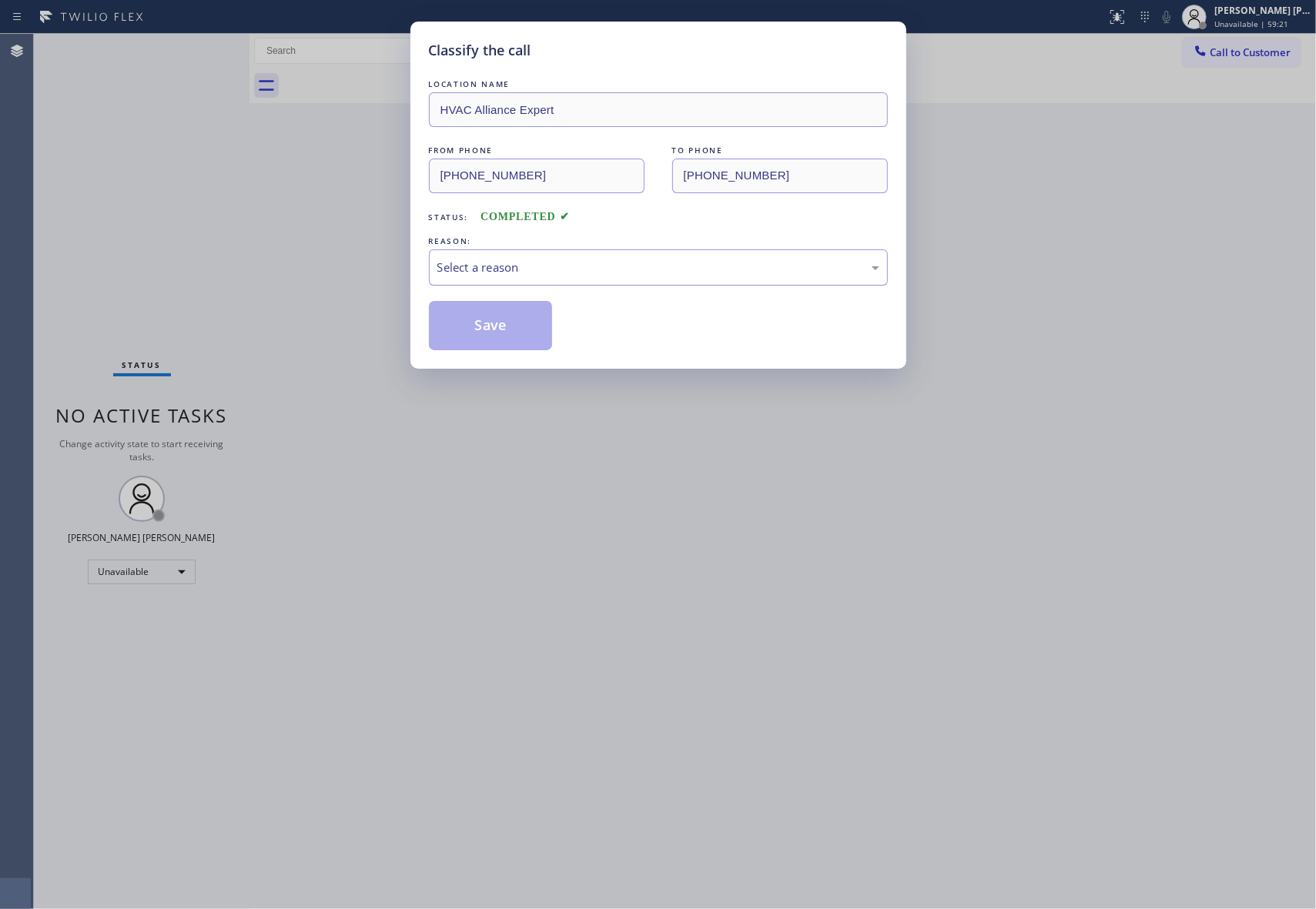
click at [515, 265] on div "Select a reason" at bounding box center [658, 268] width 442 height 18
click at [487, 325] on button "Save" at bounding box center [490, 326] width 124 height 50
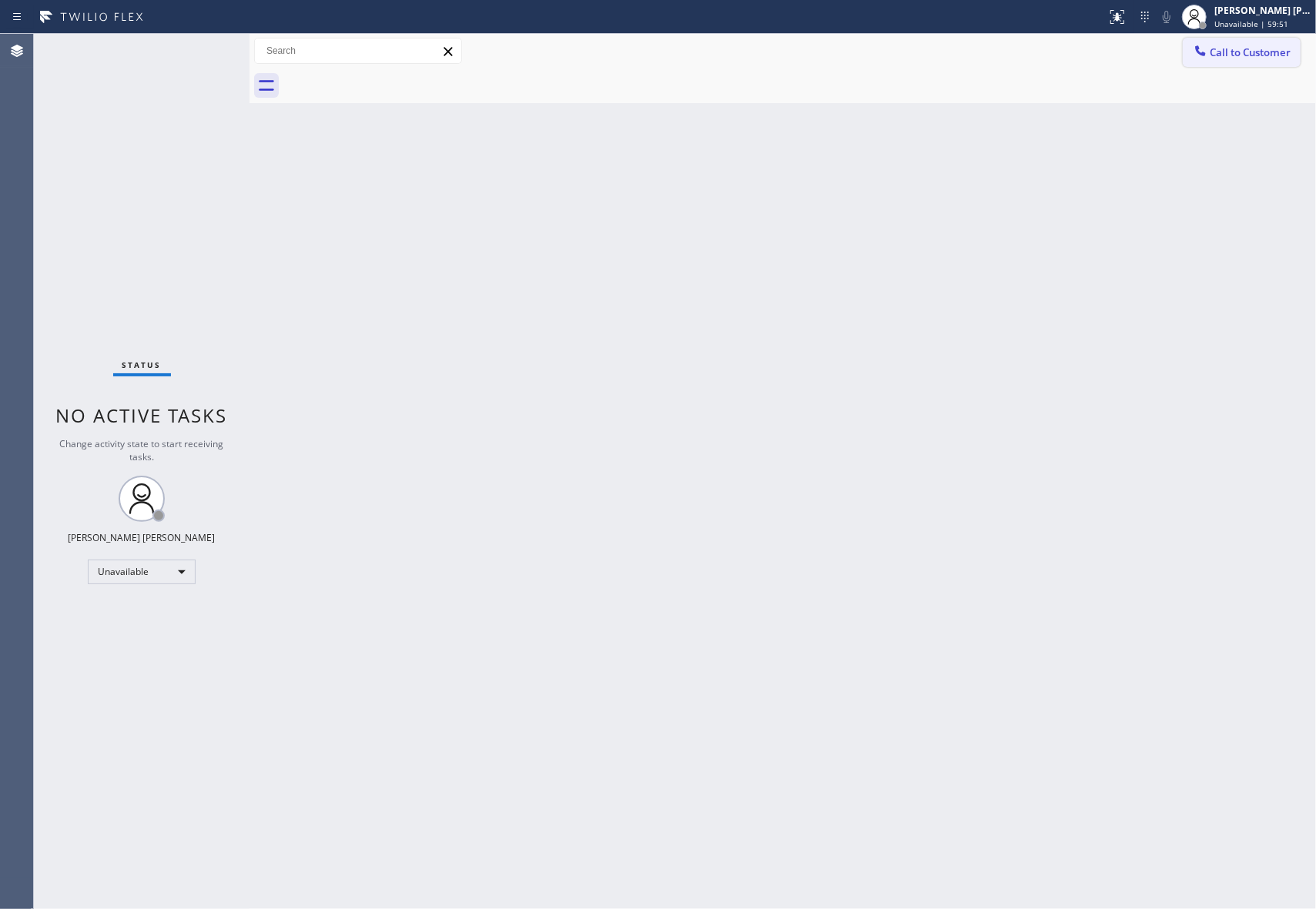
click at [1256, 57] on span "Call to Customer" at bounding box center [1251, 53] width 81 height 14
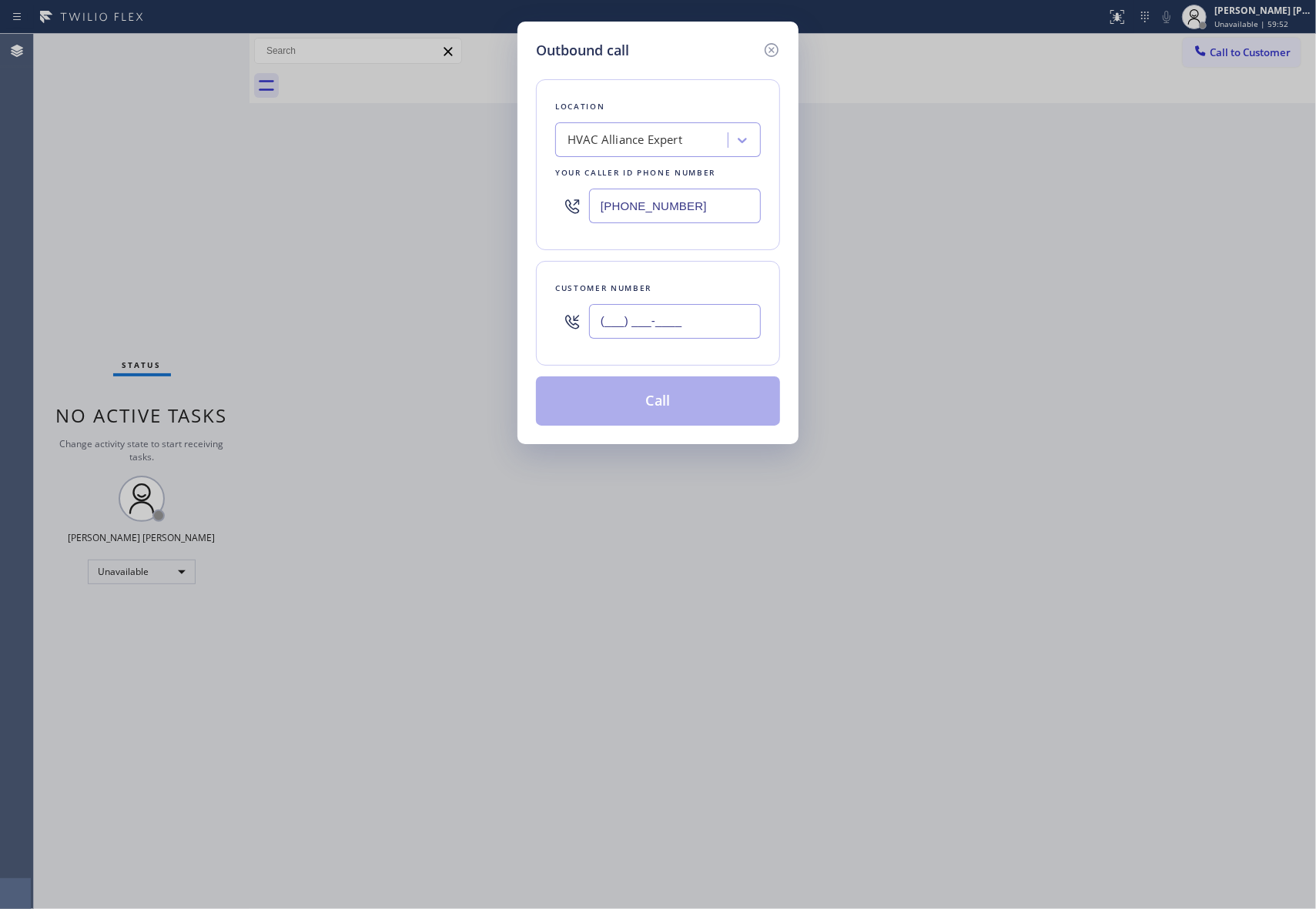
click at [679, 322] on input "(___) ___-____" at bounding box center [674, 321] width 172 height 35
paste input "714) 308-9077"
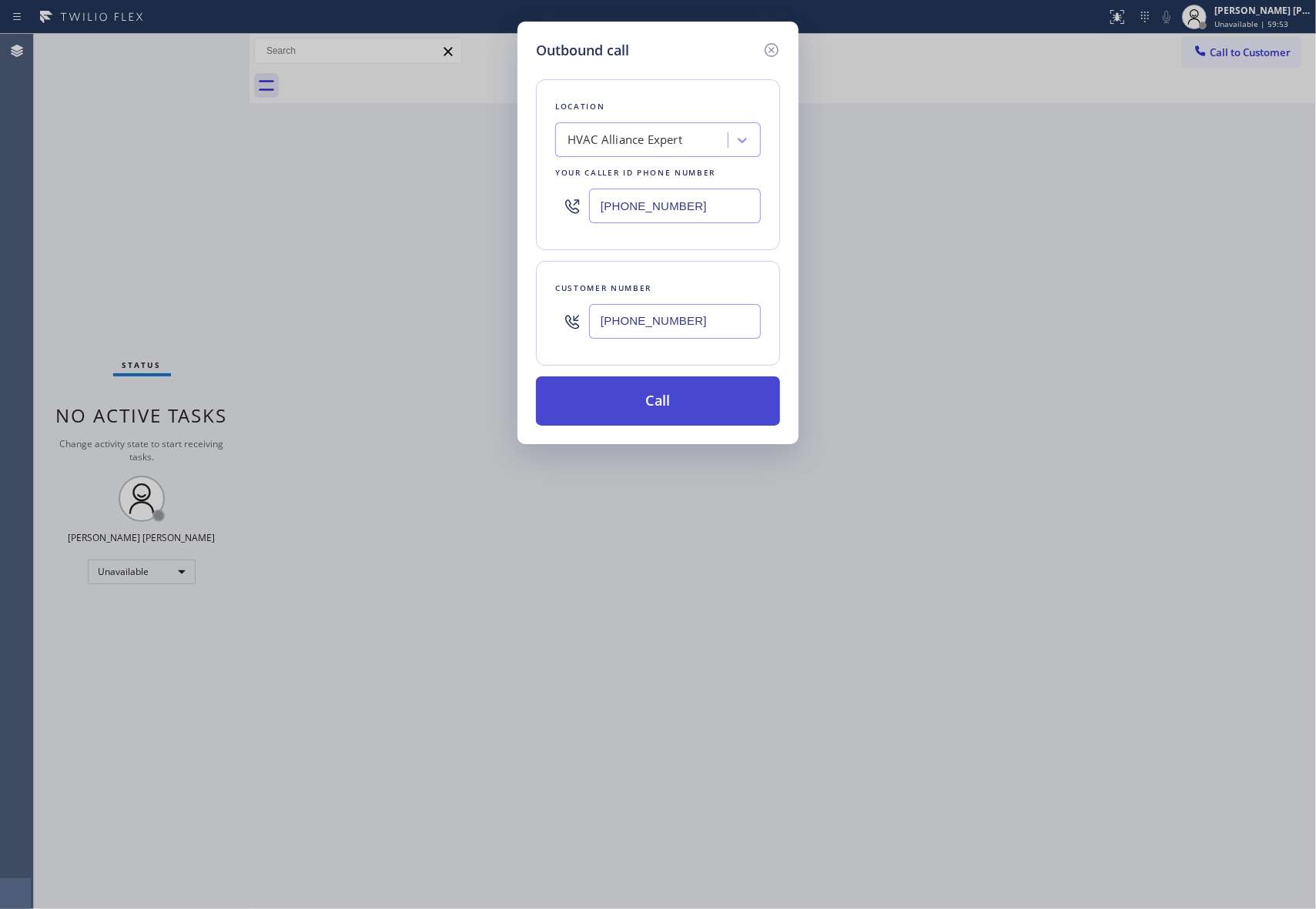
type input "[PHONE_NUMBER]"
click at [672, 403] on button "Call" at bounding box center [658, 401] width 244 height 50
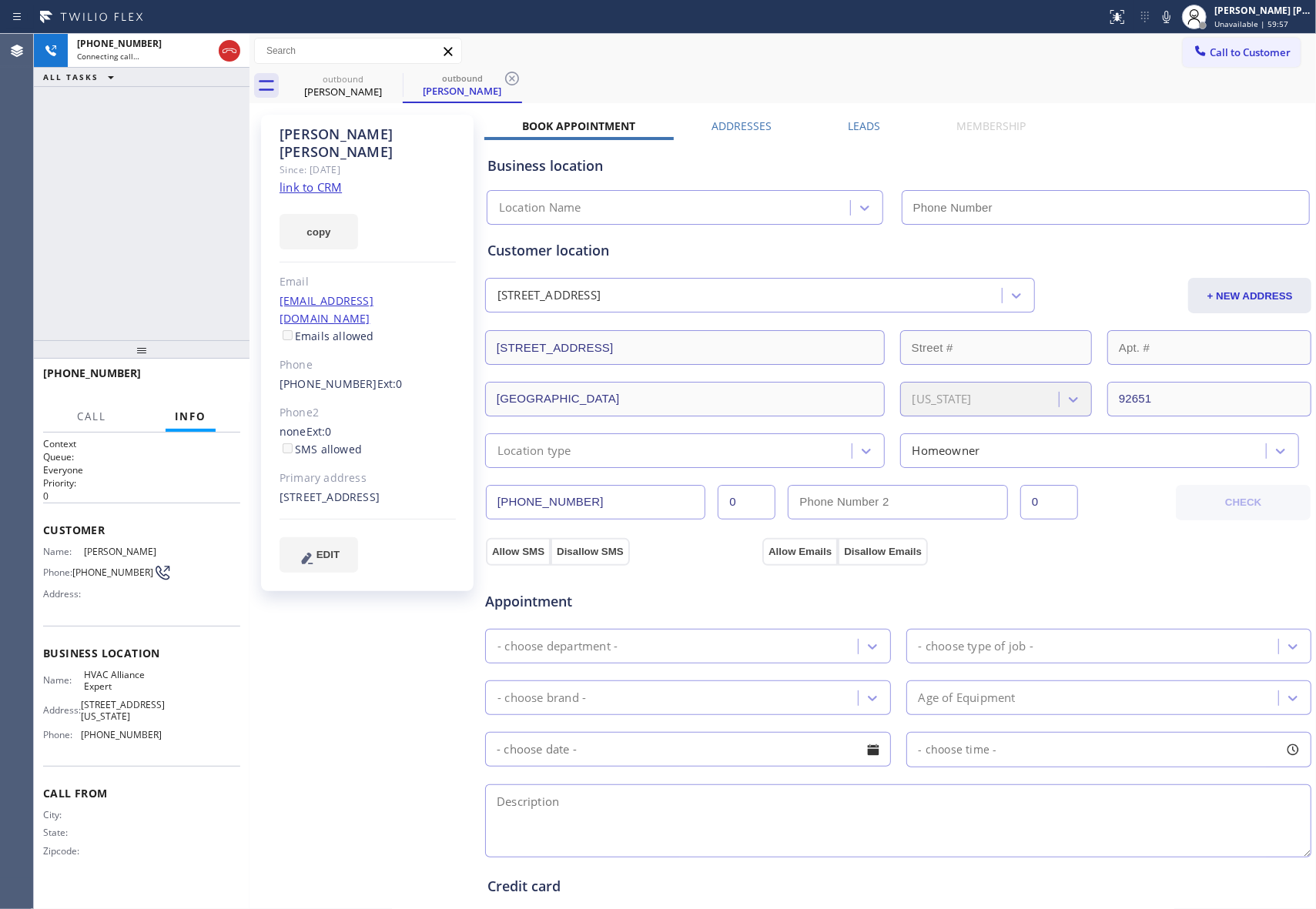
type input "[PHONE_NUMBER]"
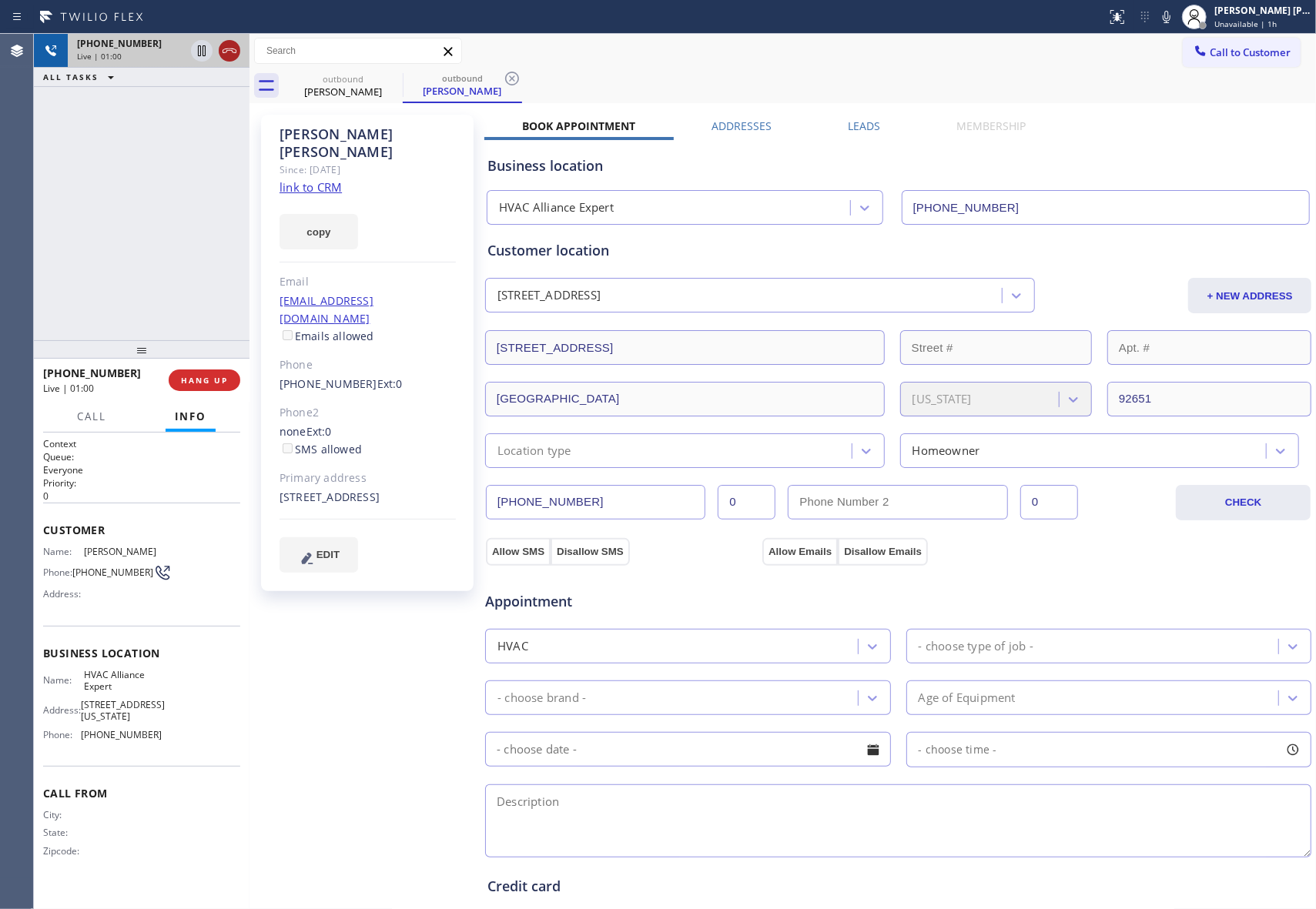
click at [232, 47] on icon at bounding box center [229, 51] width 19 height 19
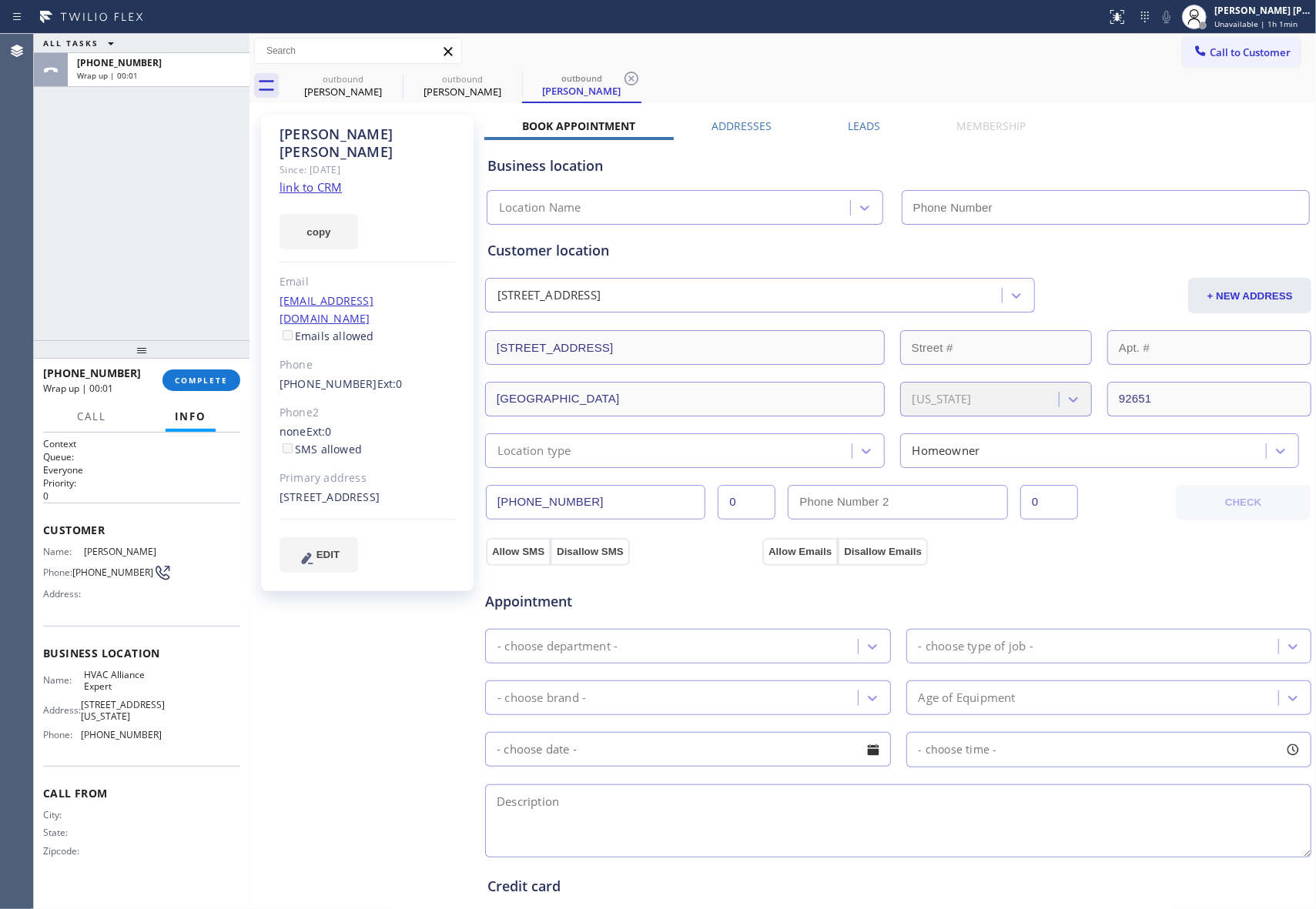
type input "[PHONE_NUMBER]"
click at [216, 389] on button "COMPLETE" at bounding box center [201, 381] width 77 height 22
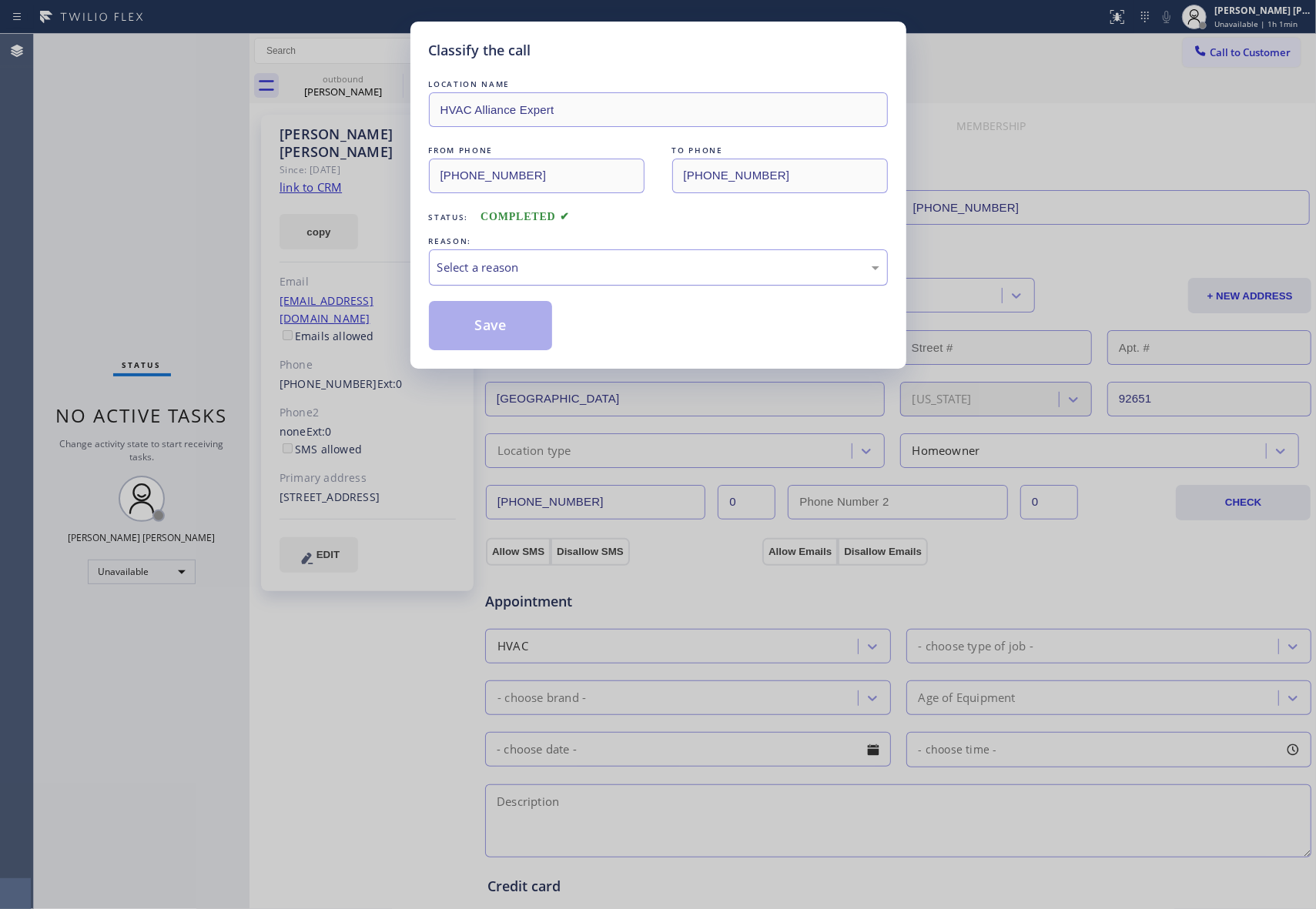
click at [632, 264] on div "Select a reason" at bounding box center [658, 268] width 442 height 18
click at [499, 326] on button "Save" at bounding box center [490, 326] width 124 height 50
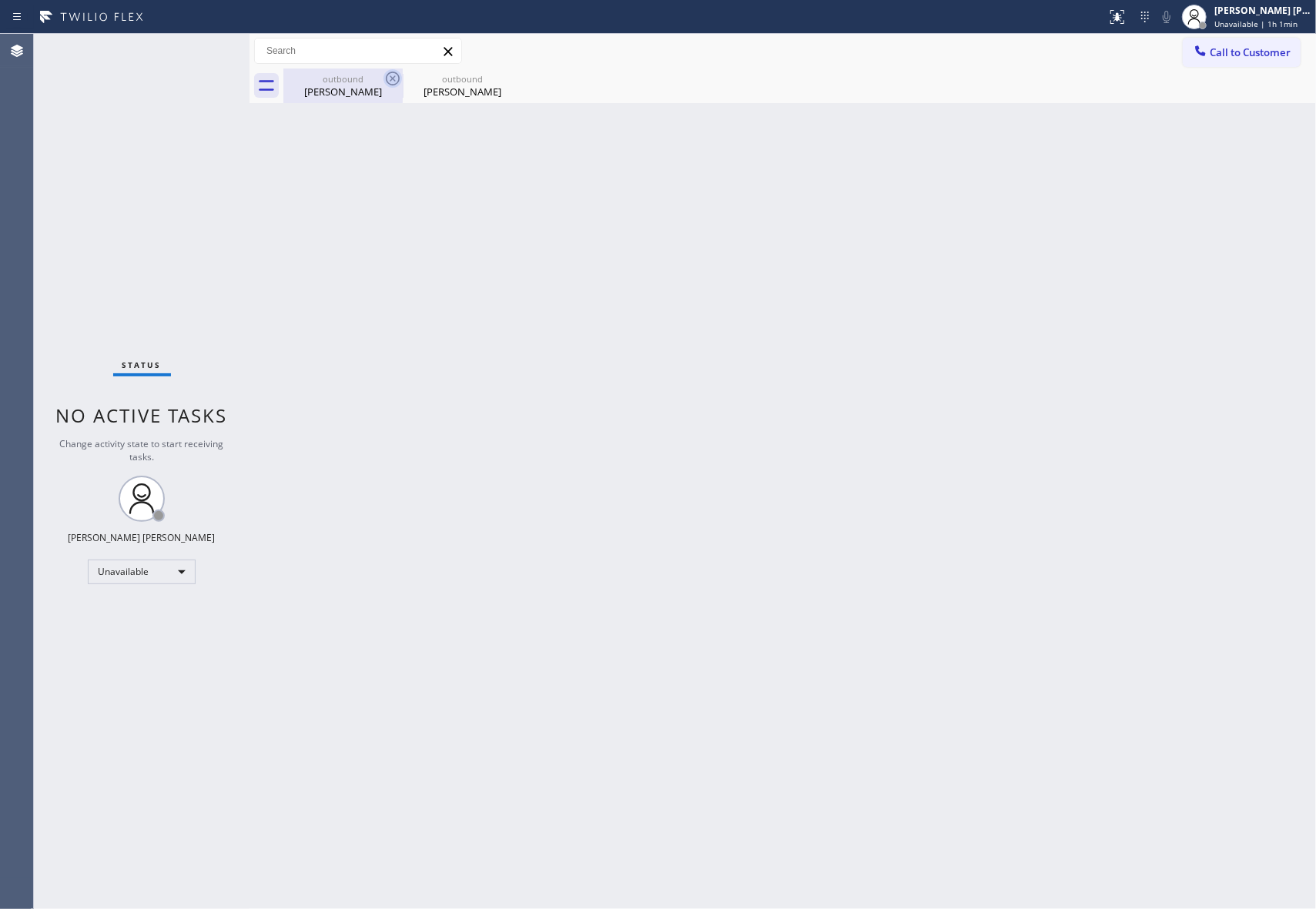
drag, startPoint x: 371, startPoint y: 84, endPoint x: 395, endPoint y: 81, distance: 24.2
click at [374, 84] on div "[PERSON_NAME]" at bounding box center [342, 91] width 116 height 14
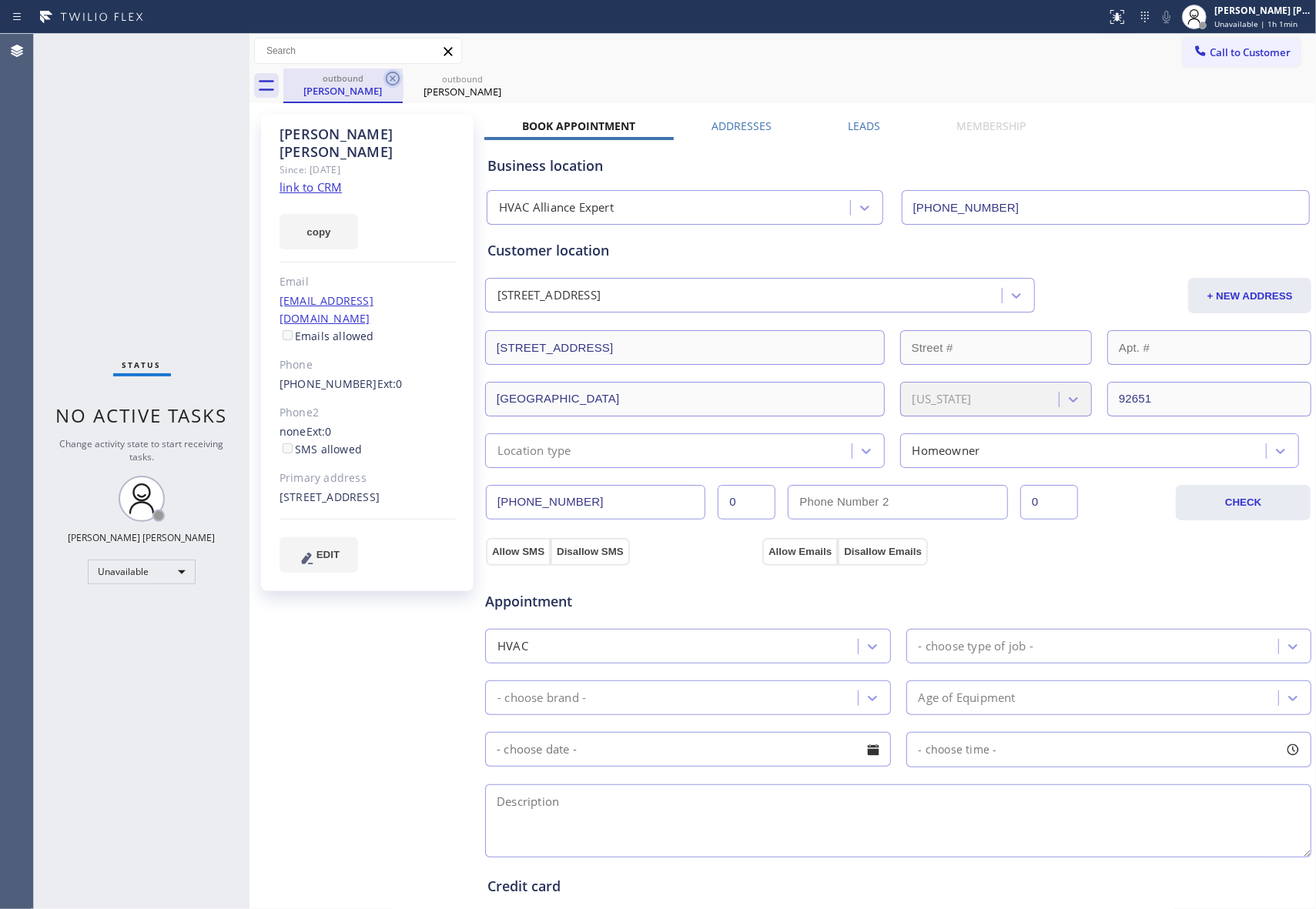
click at [395, 81] on icon at bounding box center [393, 78] width 19 height 19
click at [0, 0] on icon at bounding box center [0, 0] width 0 height 0
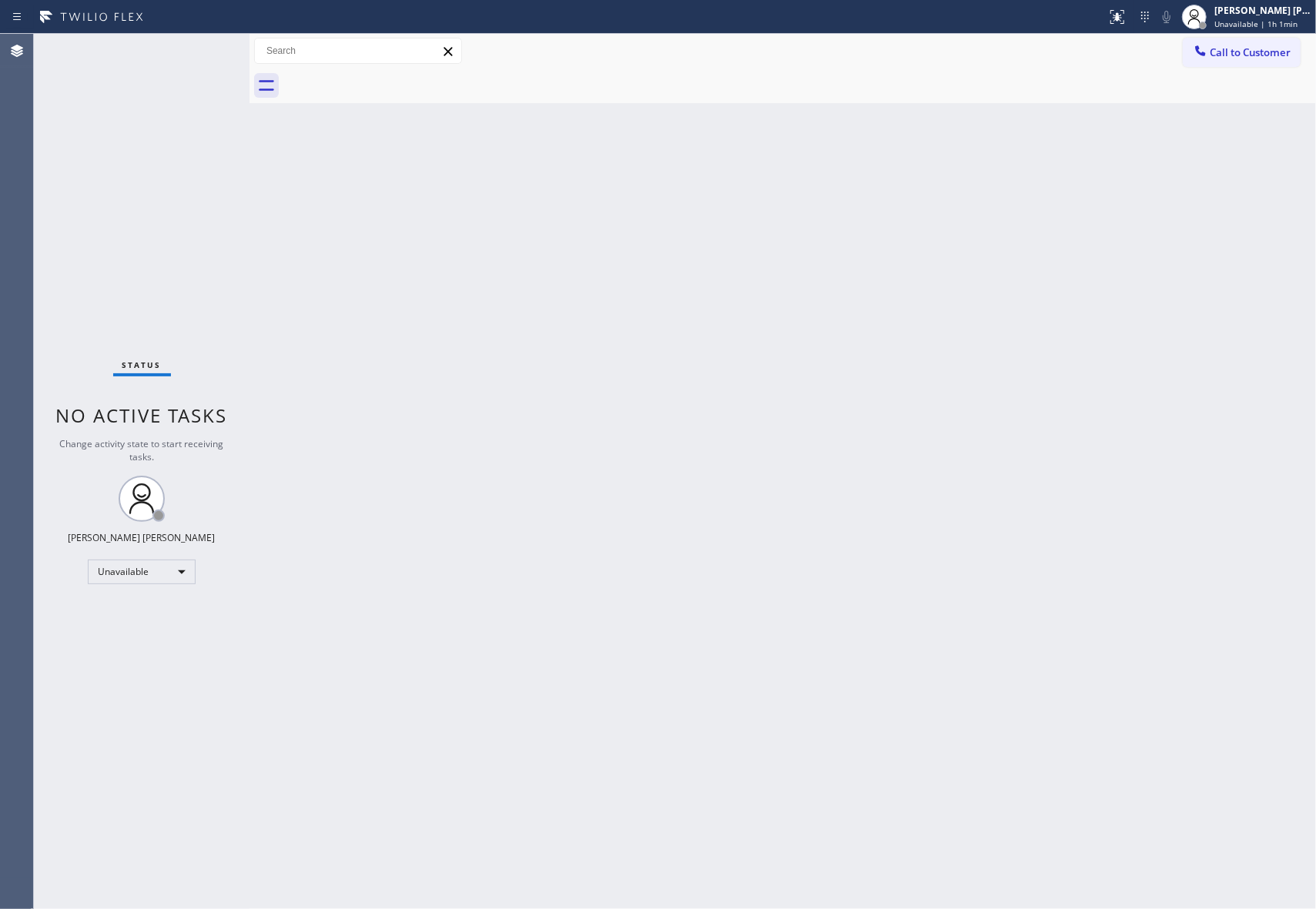
click at [395, 81] on div at bounding box center [799, 85] width 1032 height 35
click at [1288, 50] on span "Call to Customer" at bounding box center [1251, 53] width 81 height 14
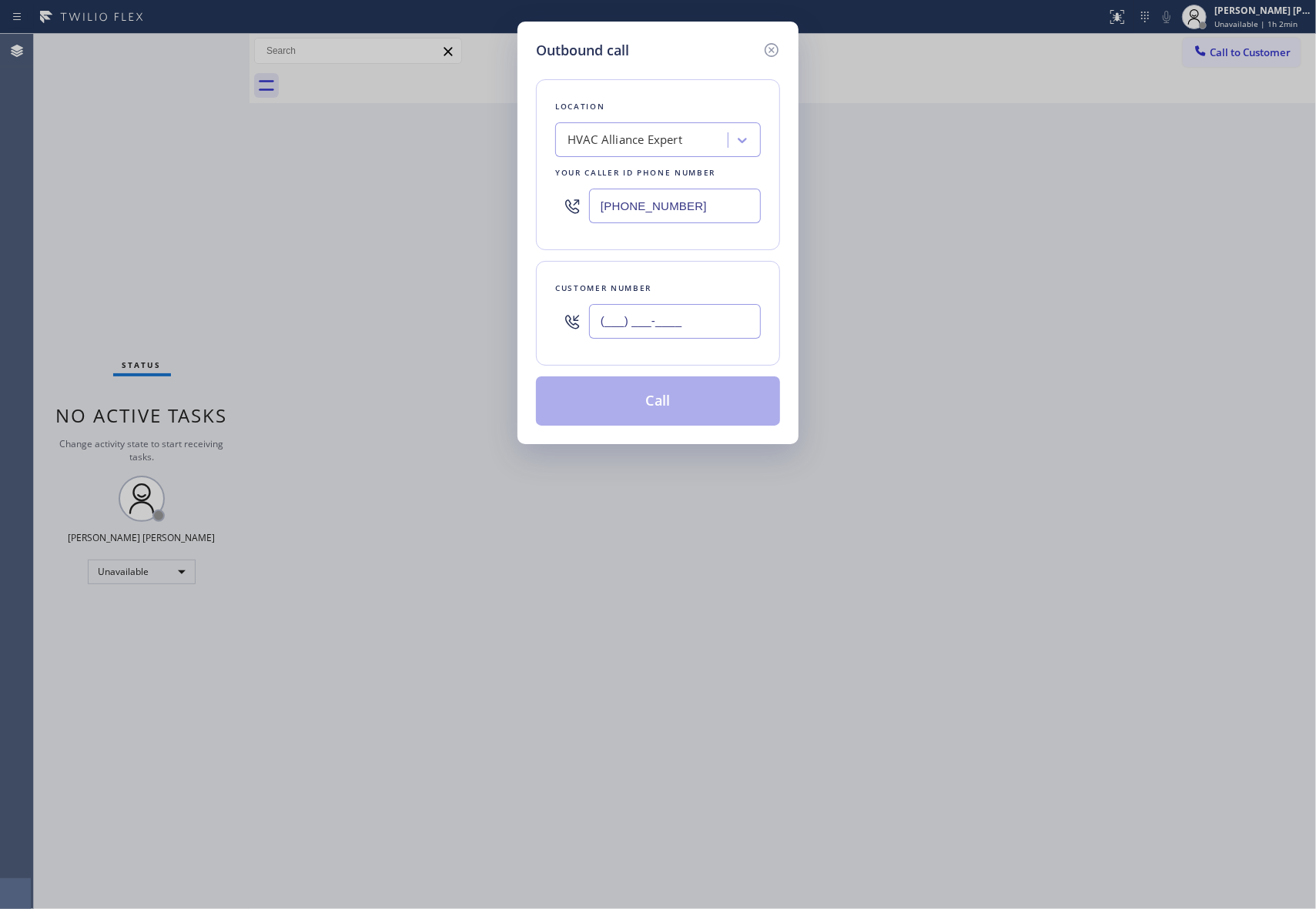
click at [688, 320] on input "(___) ___-____" at bounding box center [674, 321] width 172 height 35
paste input "619) 249-0648"
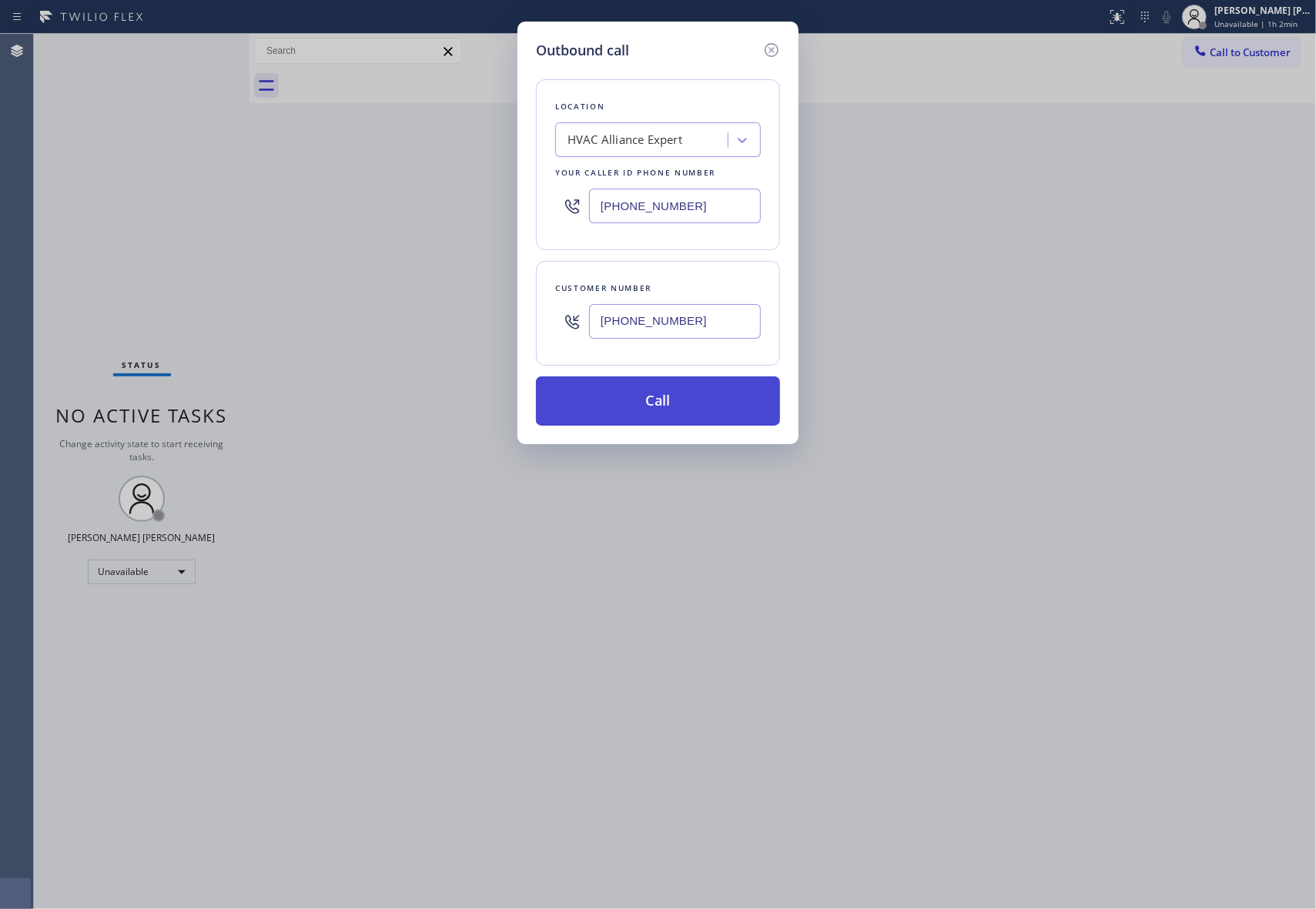
type input "[PHONE_NUMBER]"
click at [699, 408] on button "Call" at bounding box center [658, 401] width 244 height 50
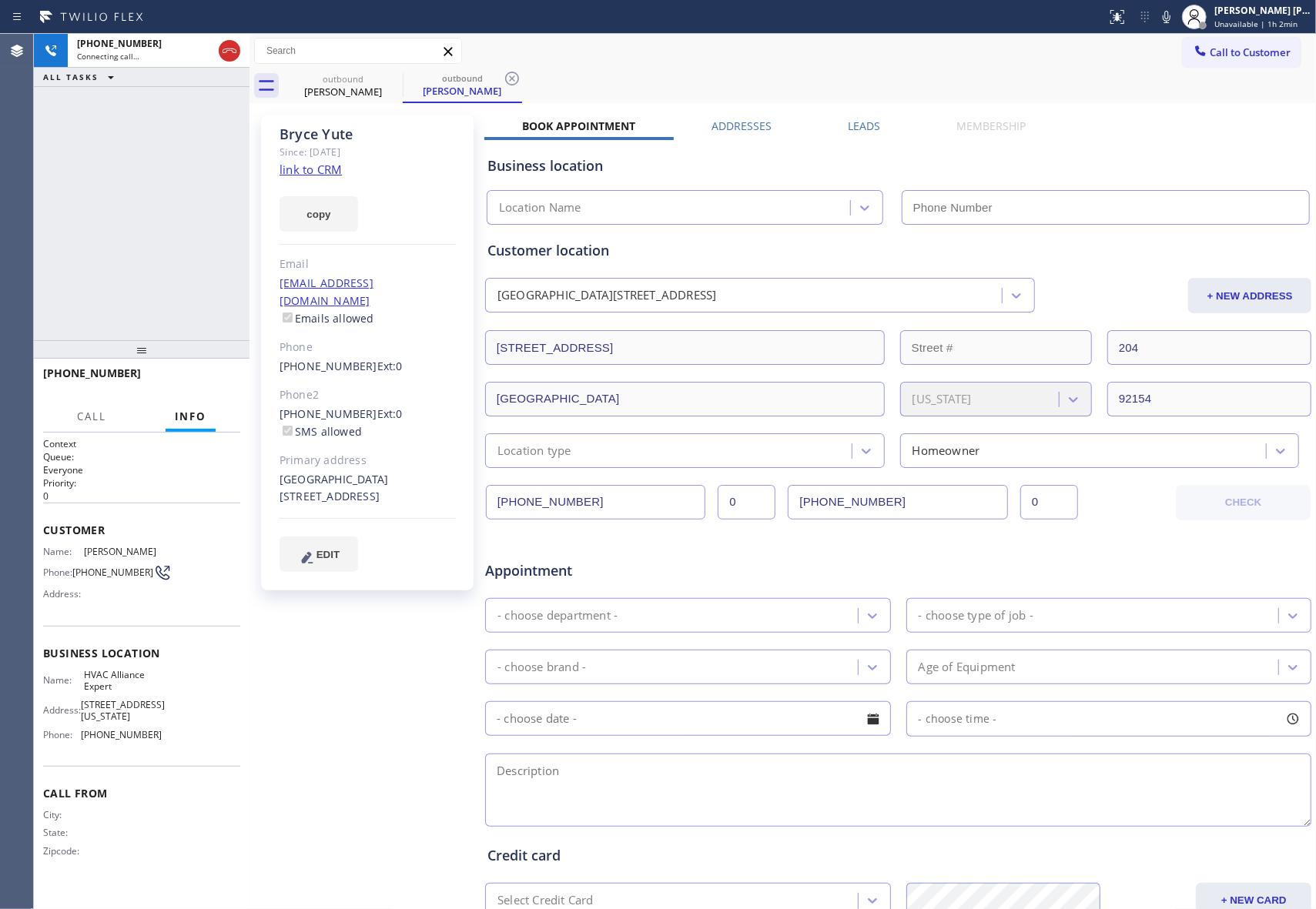
type input "[PHONE_NUMBER]"
click at [219, 380] on span "HANG UP" at bounding box center [203, 380] width 47 height 11
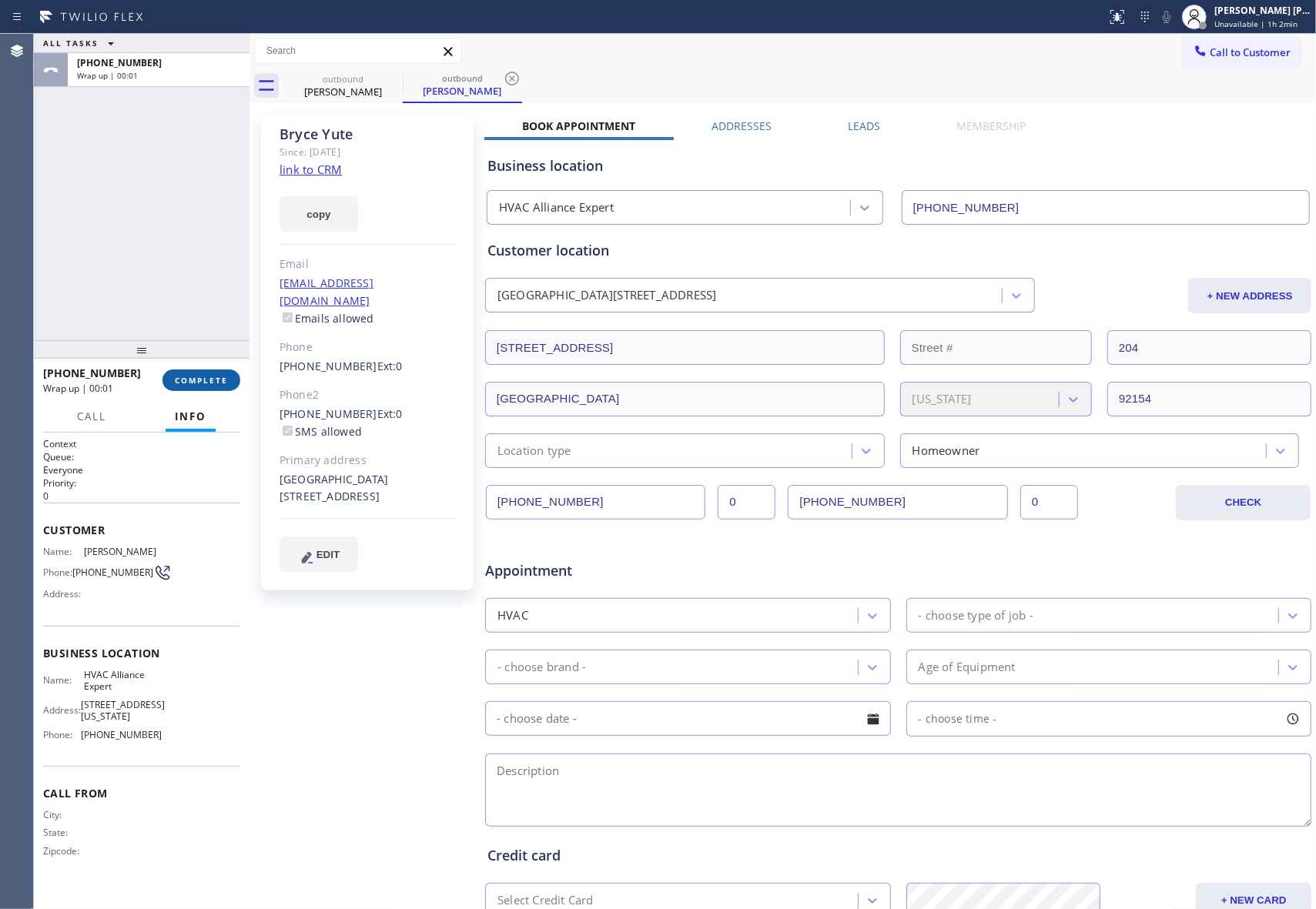
click at [219, 380] on span "COMPLETE" at bounding box center [201, 380] width 54 height 11
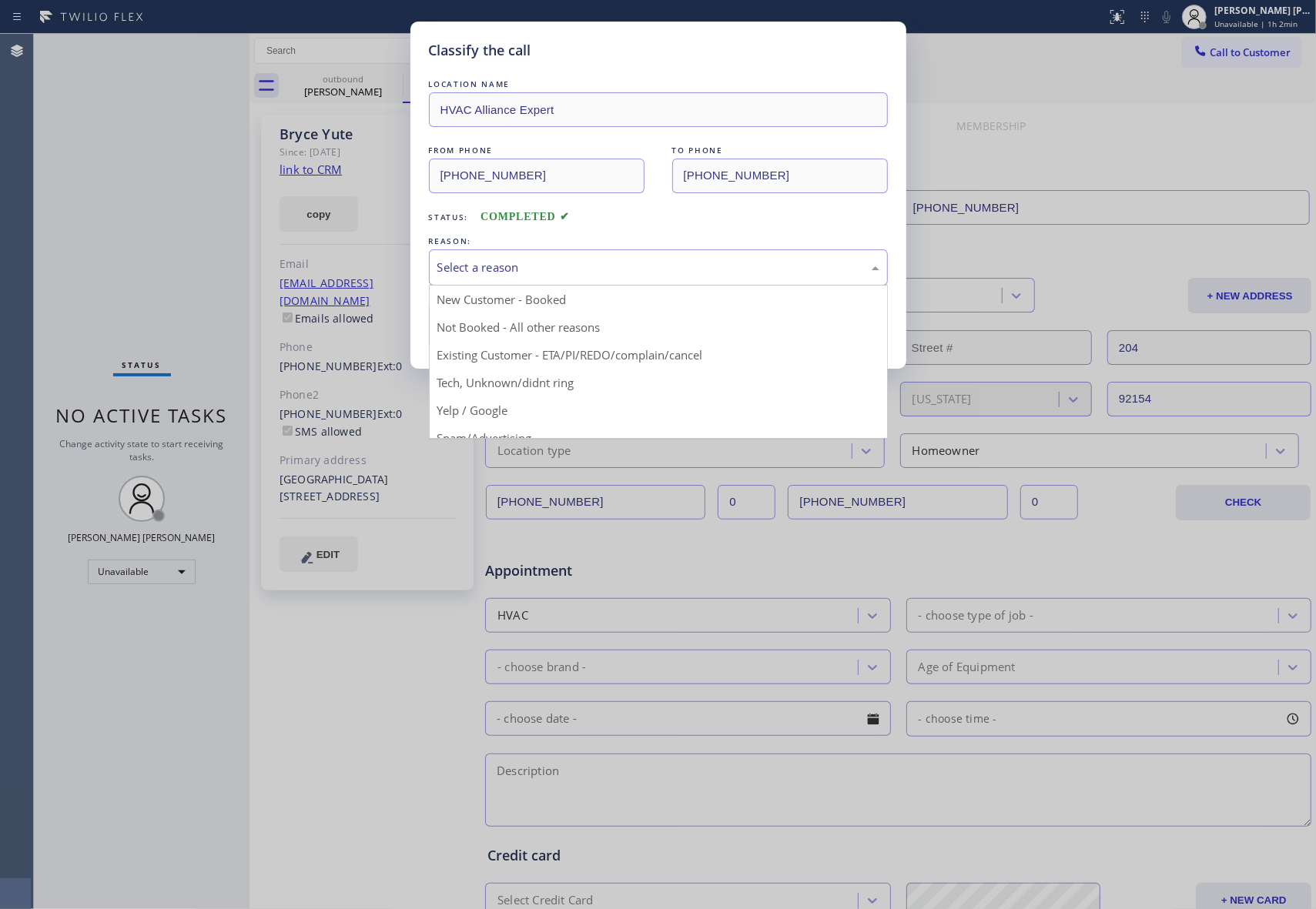
click at [481, 265] on div "Select a reason" at bounding box center [658, 268] width 442 height 18
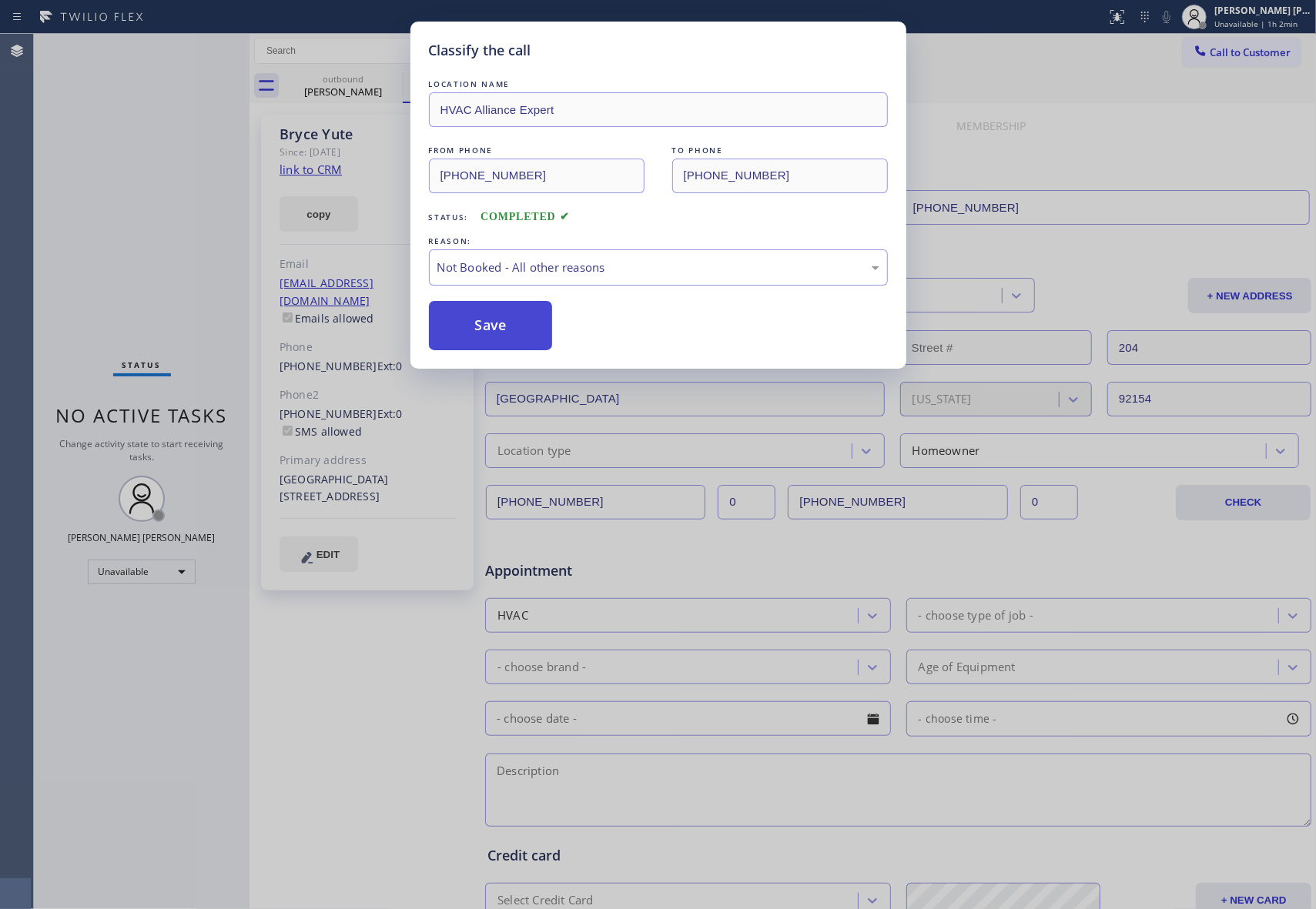
click at [467, 322] on button "Save" at bounding box center [490, 326] width 124 height 50
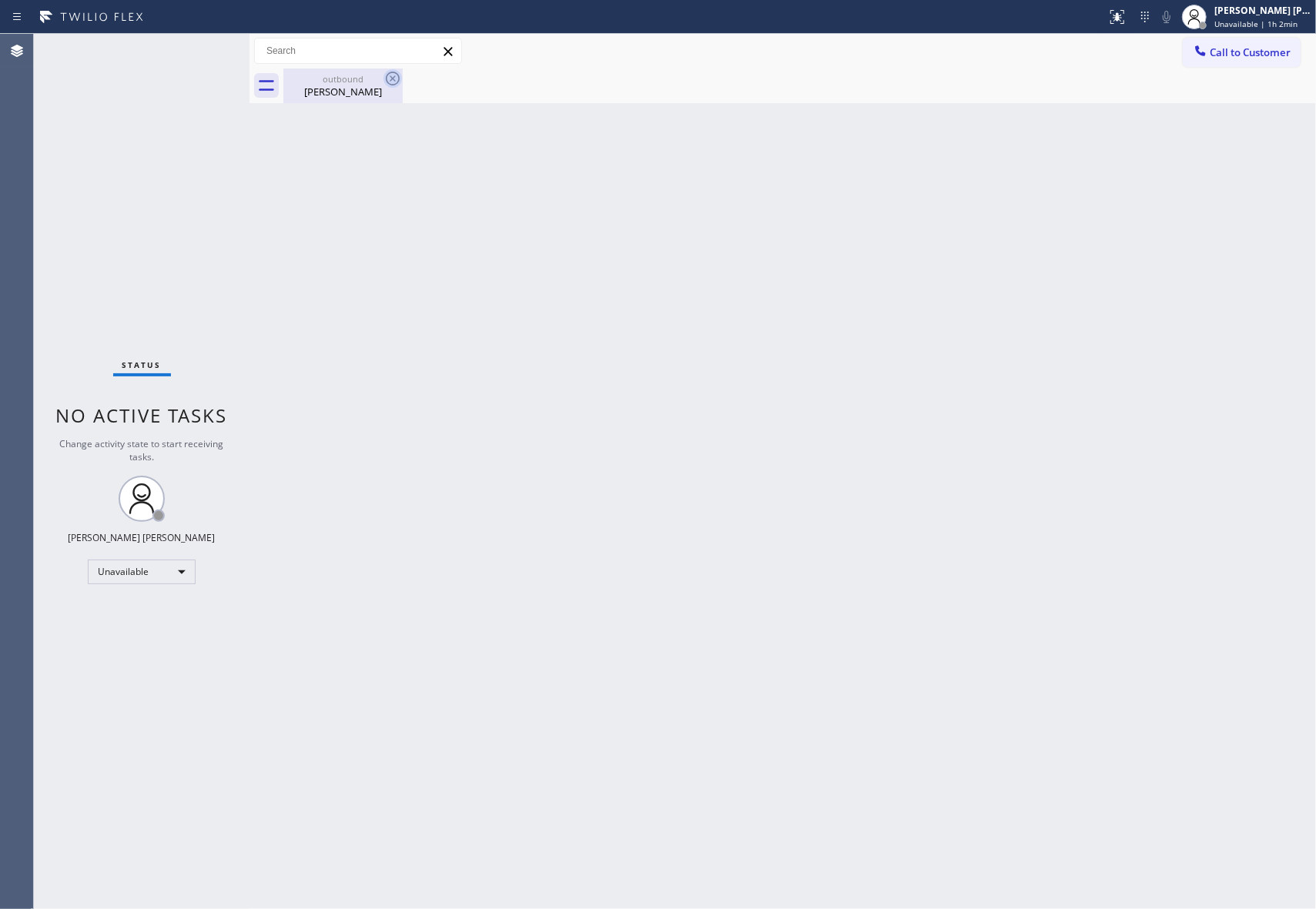
click at [384, 84] on icon at bounding box center [393, 78] width 19 height 19
click at [392, 74] on icon at bounding box center [393, 78] width 19 height 19
click at [351, 84] on div "[PERSON_NAME]" at bounding box center [342, 91] width 116 height 14
click at [391, 83] on div at bounding box center [799, 85] width 1032 height 35
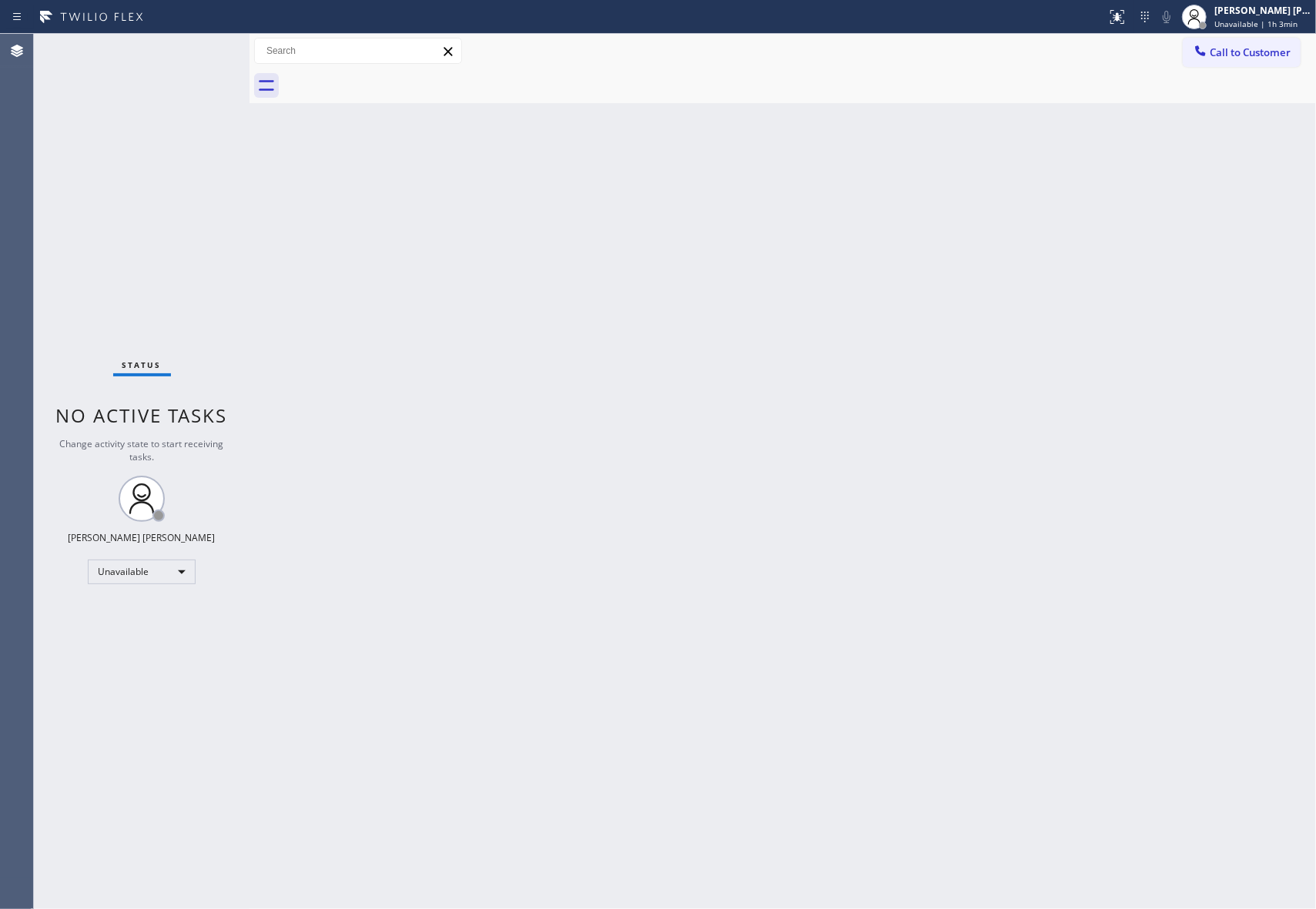
click at [391, 83] on div at bounding box center [799, 85] width 1032 height 35
click at [1276, 48] on span "Call to Customer" at bounding box center [1251, 53] width 81 height 14
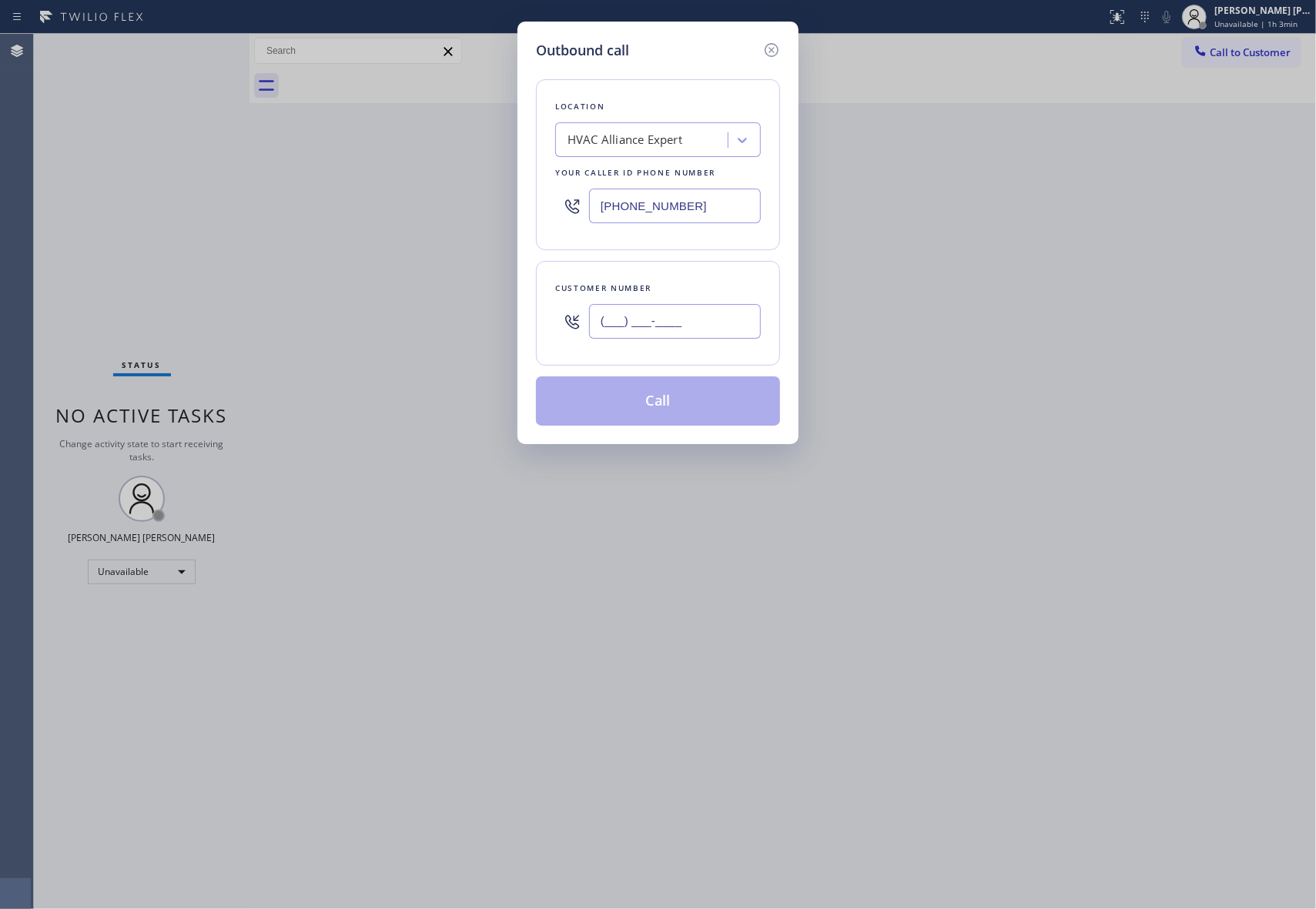
click at [693, 325] on input "(___) ___-____" at bounding box center [674, 321] width 172 height 35
paste input "917) 974-9474"
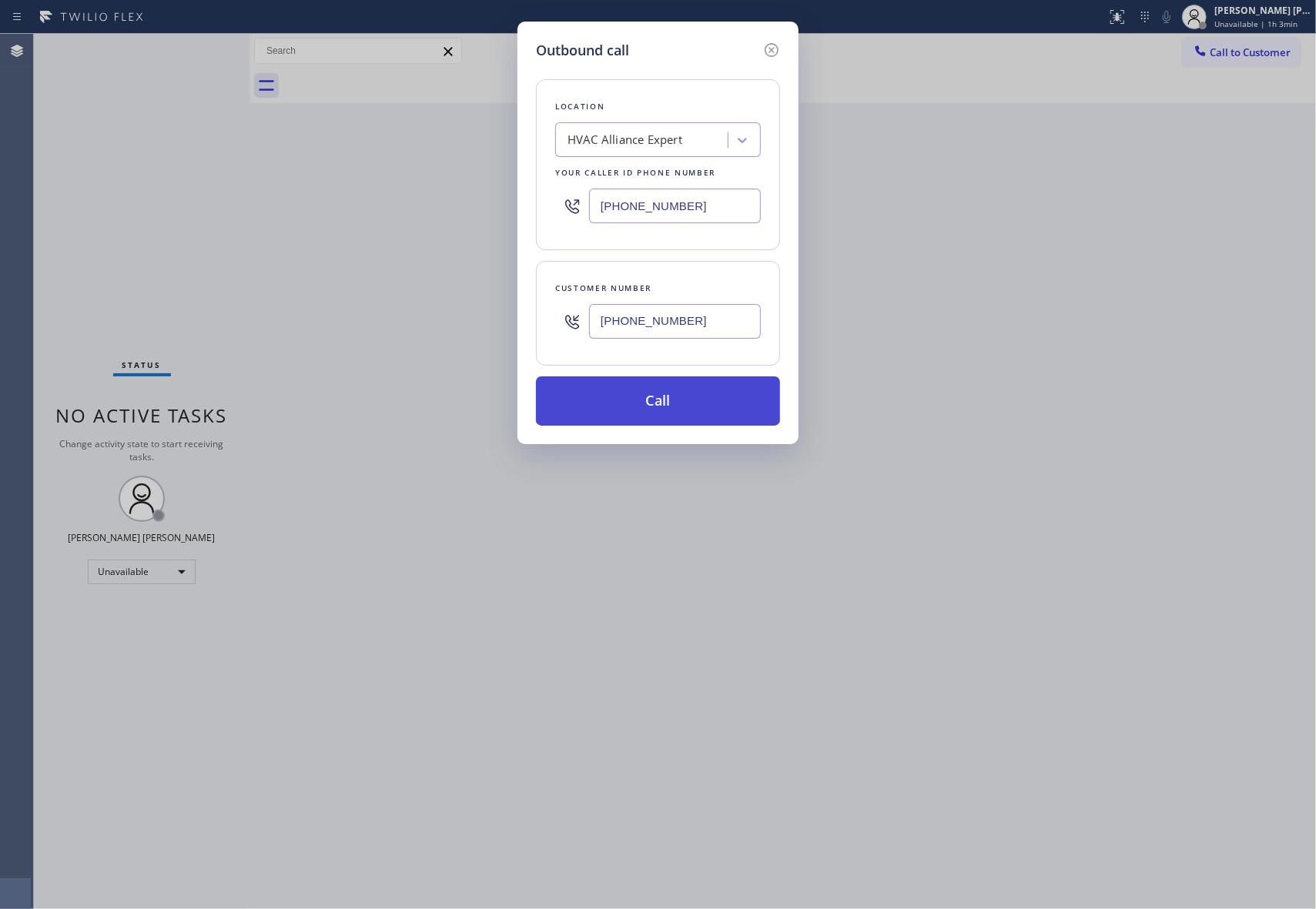
type input "[PHONE_NUMBER]"
click at [677, 400] on button "Call" at bounding box center [658, 401] width 244 height 50
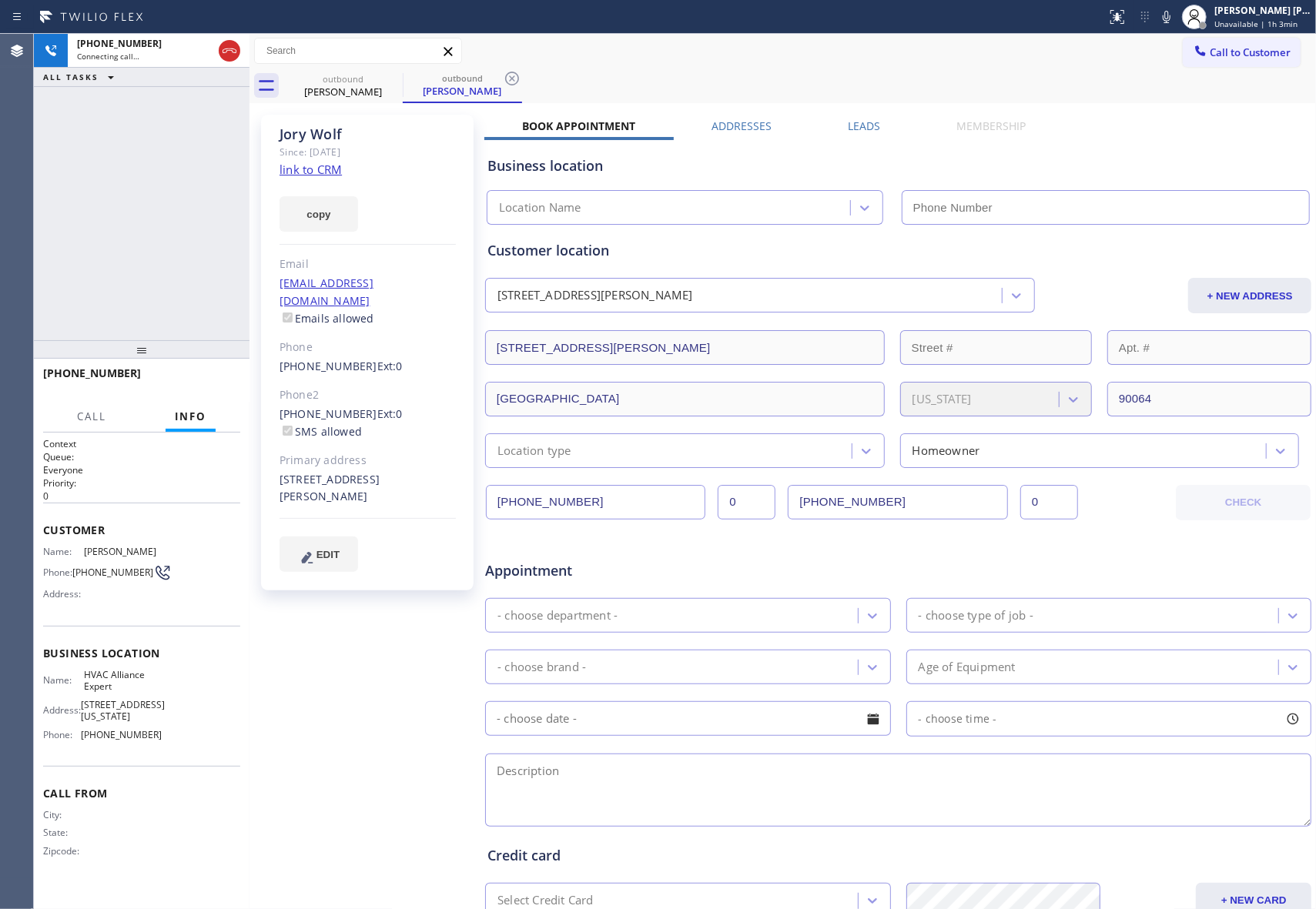
type input "[PHONE_NUMBER]"
click at [204, 377] on span "HANG UP" at bounding box center [203, 380] width 47 height 11
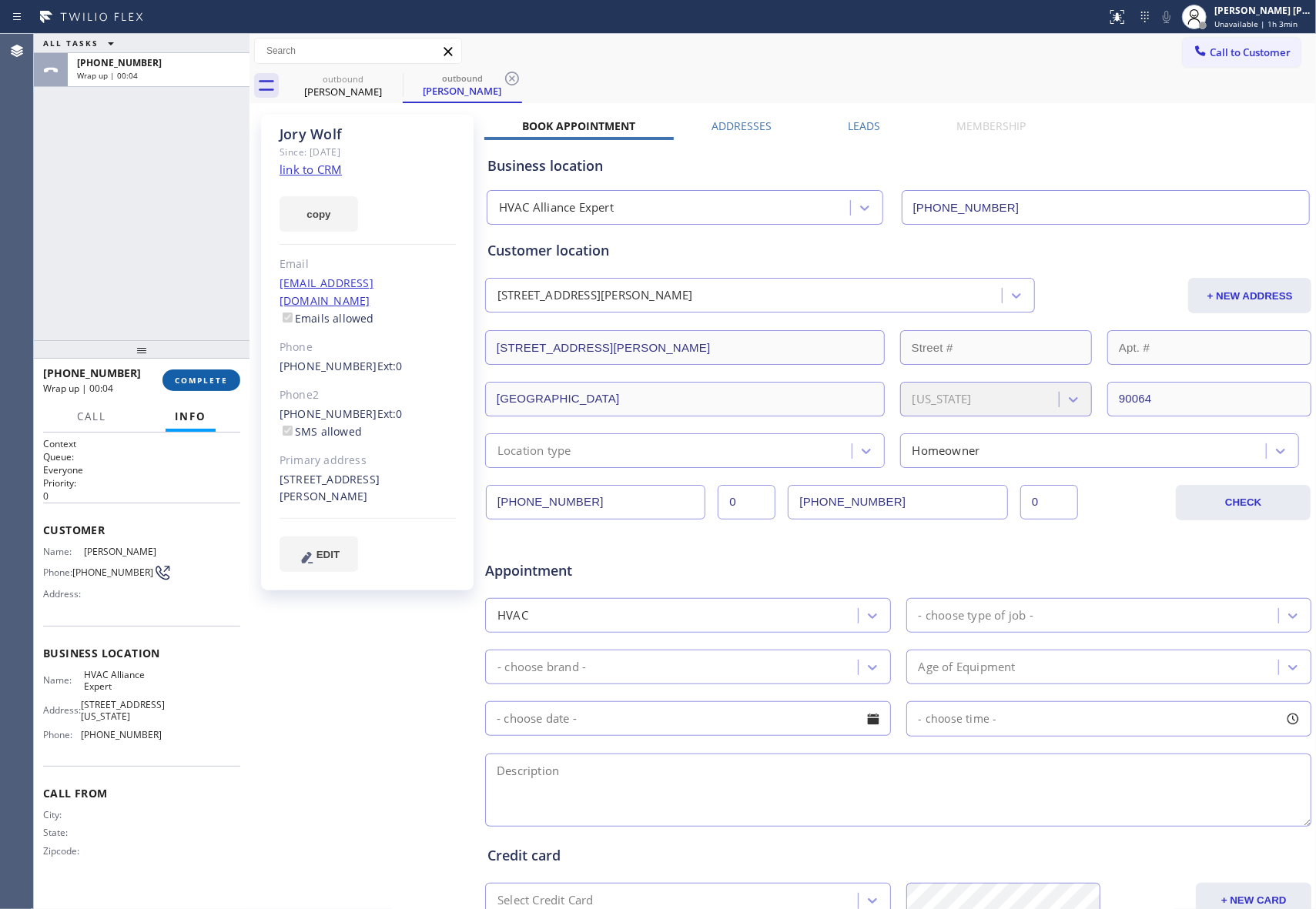
click at [204, 387] on button "COMPLETE" at bounding box center [201, 381] width 77 height 22
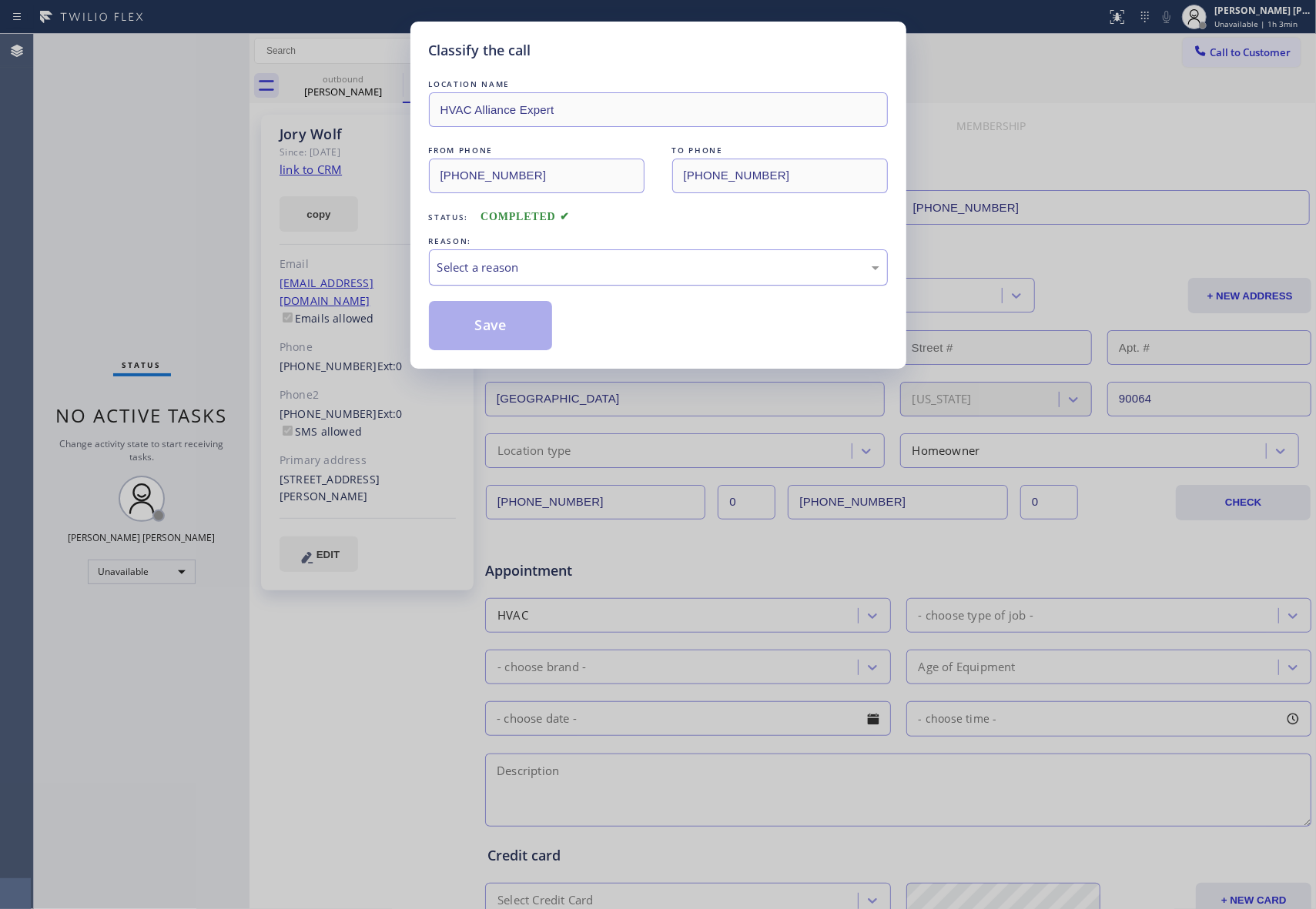
click at [497, 264] on div "Select a reason" at bounding box center [658, 268] width 442 height 18
click at [481, 325] on button "Save" at bounding box center [490, 326] width 124 height 50
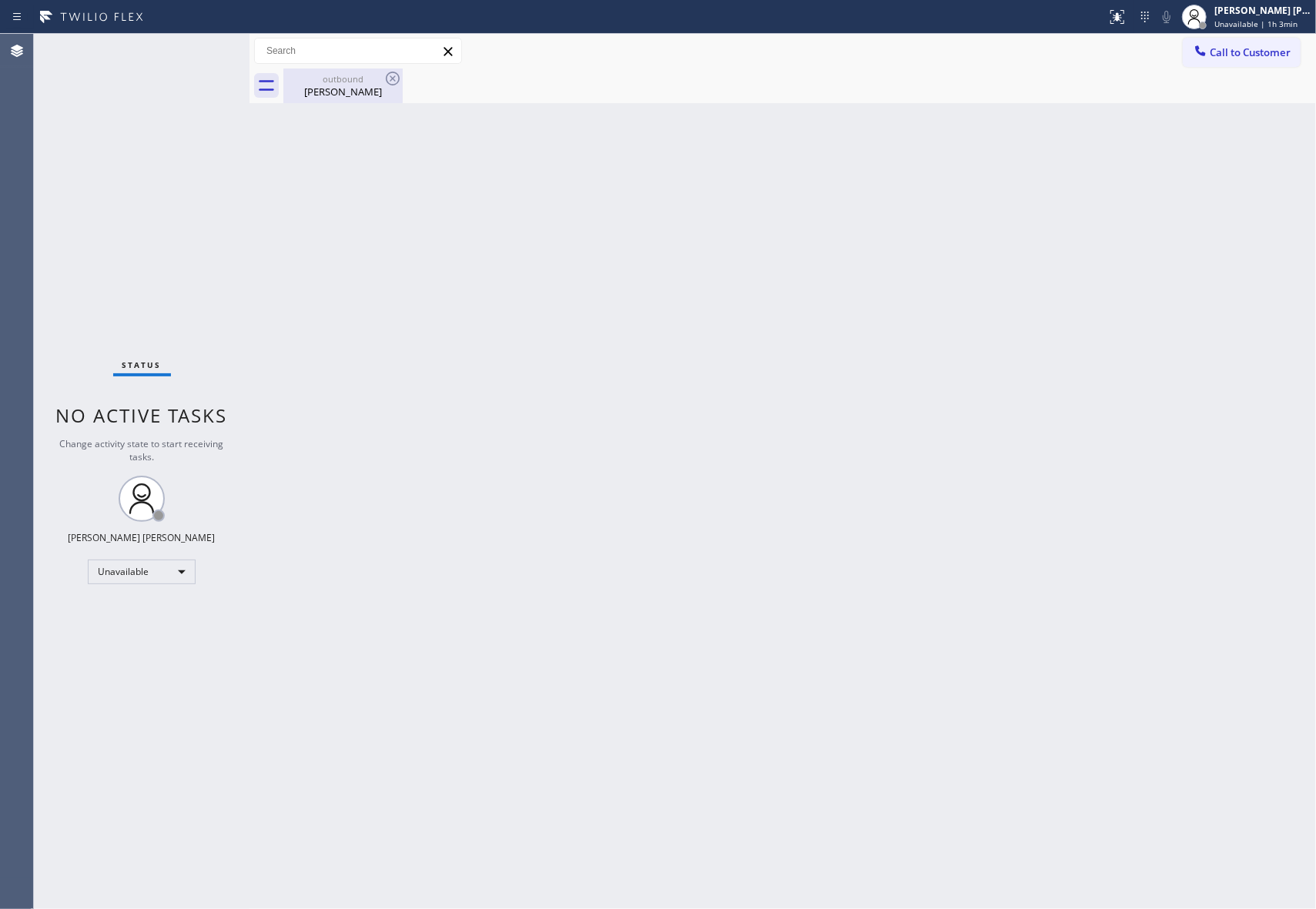
click at [356, 88] on div "[PERSON_NAME]" at bounding box center [342, 91] width 116 height 14
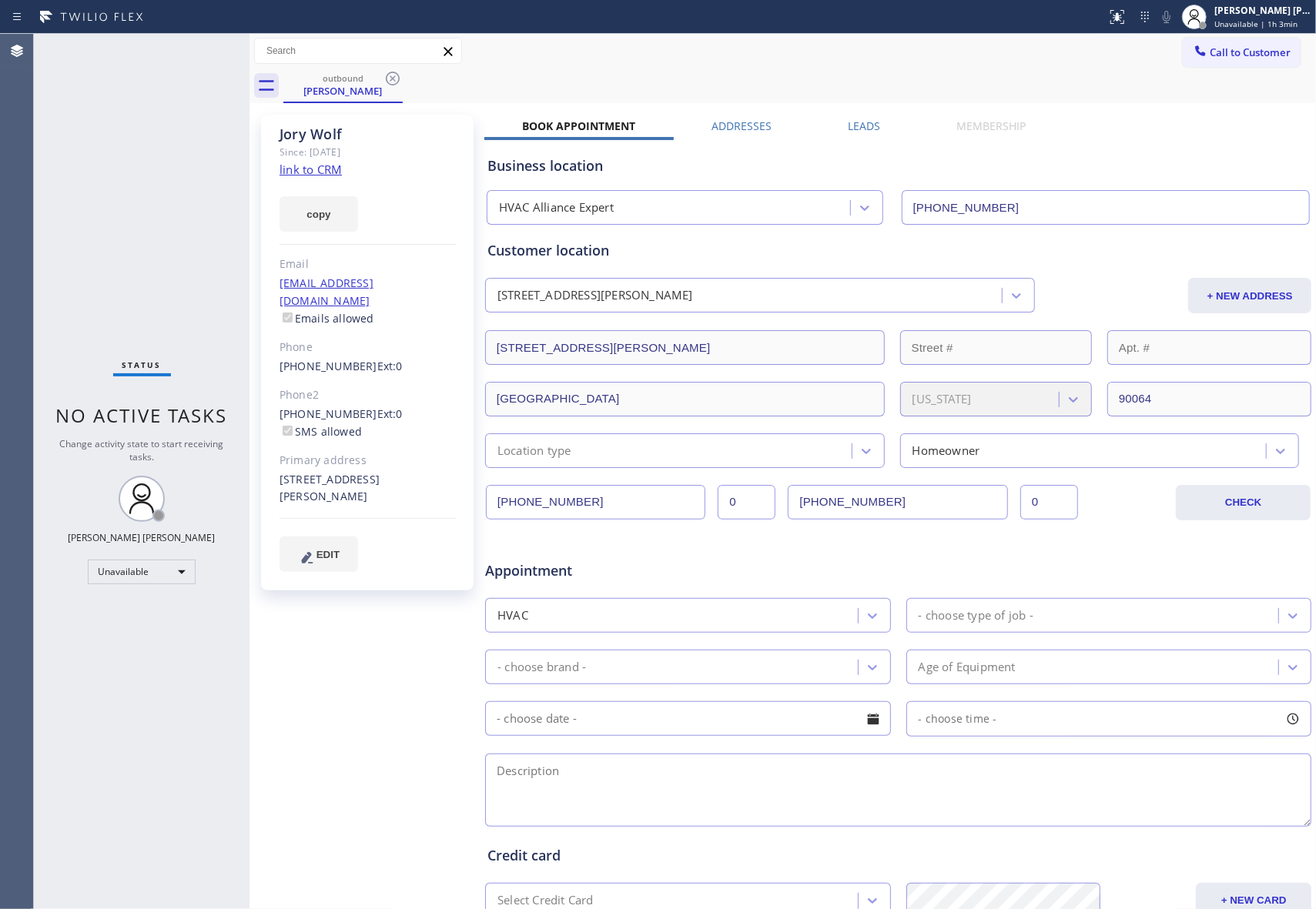
click at [388, 78] on icon at bounding box center [393, 78] width 19 height 19
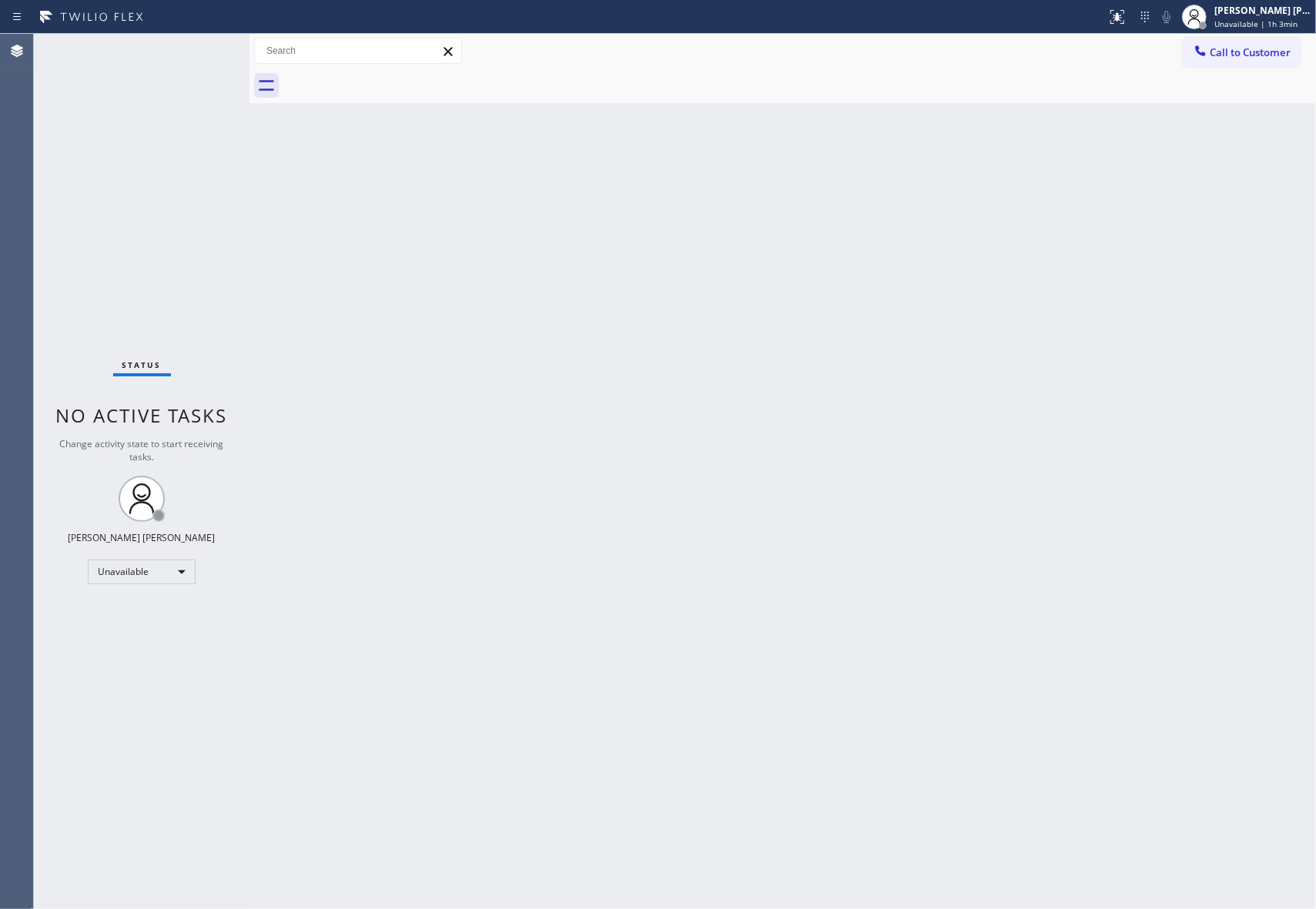
click at [389, 78] on div at bounding box center [799, 85] width 1032 height 35
click at [1256, 38] on button "Call to Customer" at bounding box center [1242, 53] width 118 height 30
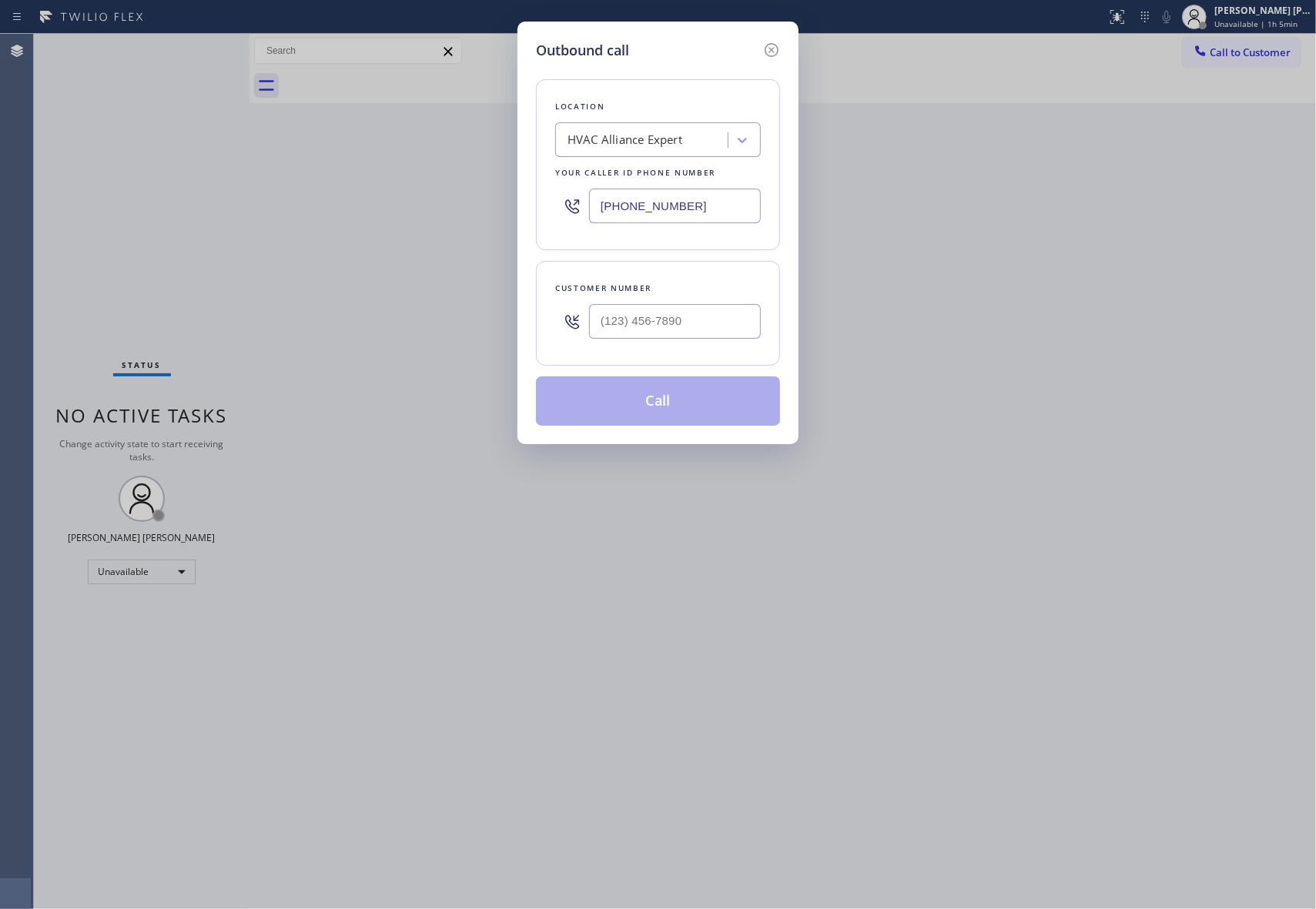
click at [672, 346] on div at bounding box center [674, 321] width 172 height 50
click at [688, 326] on input "(___) ___-____" at bounding box center [674, 321] width 172 height 35
paste input "415) 509-1174"
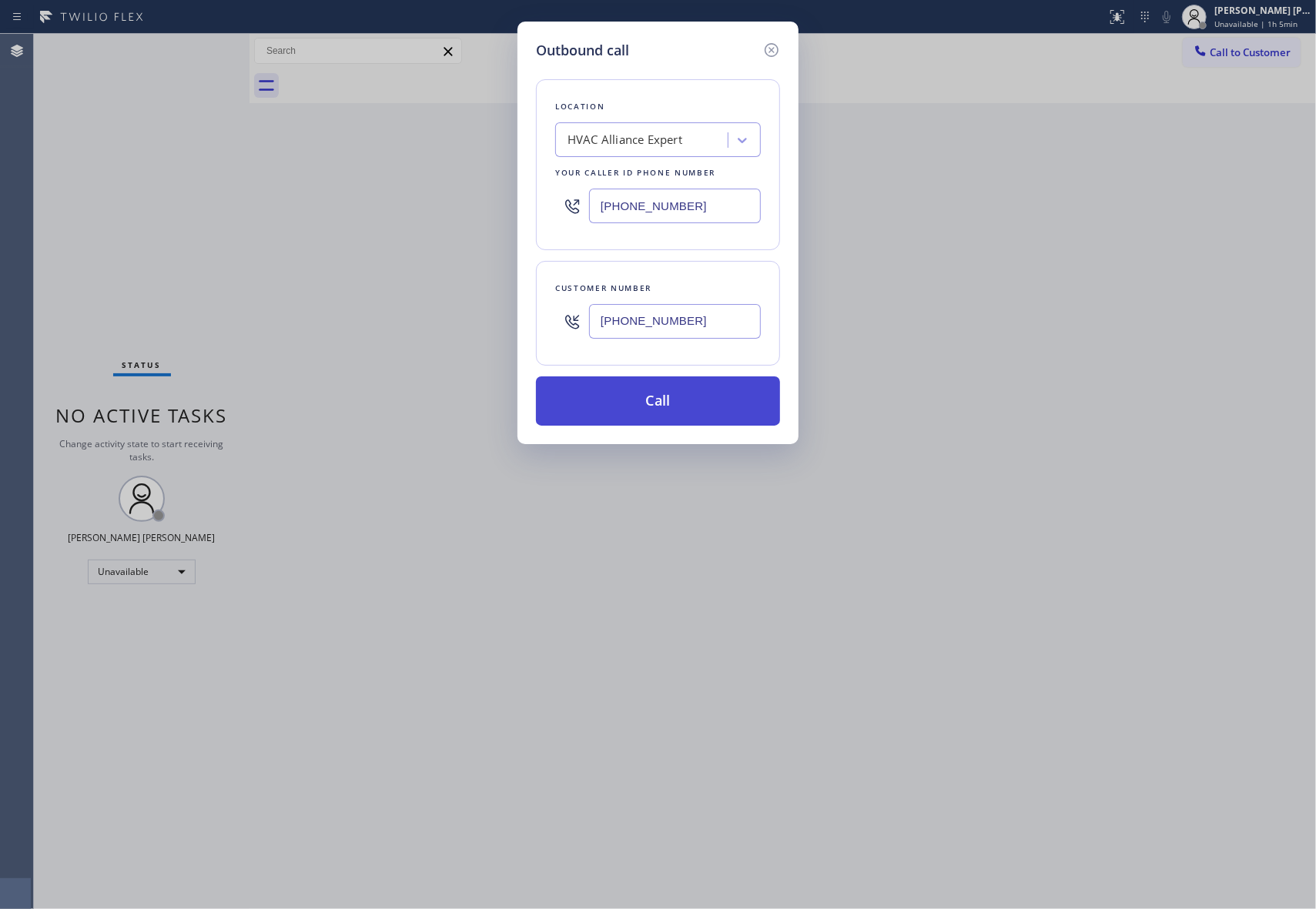
type input "[PHONE_NUMBER]"
click at [657, 401] on button "Call" at bounding box center [658, 401] width 244 height 50
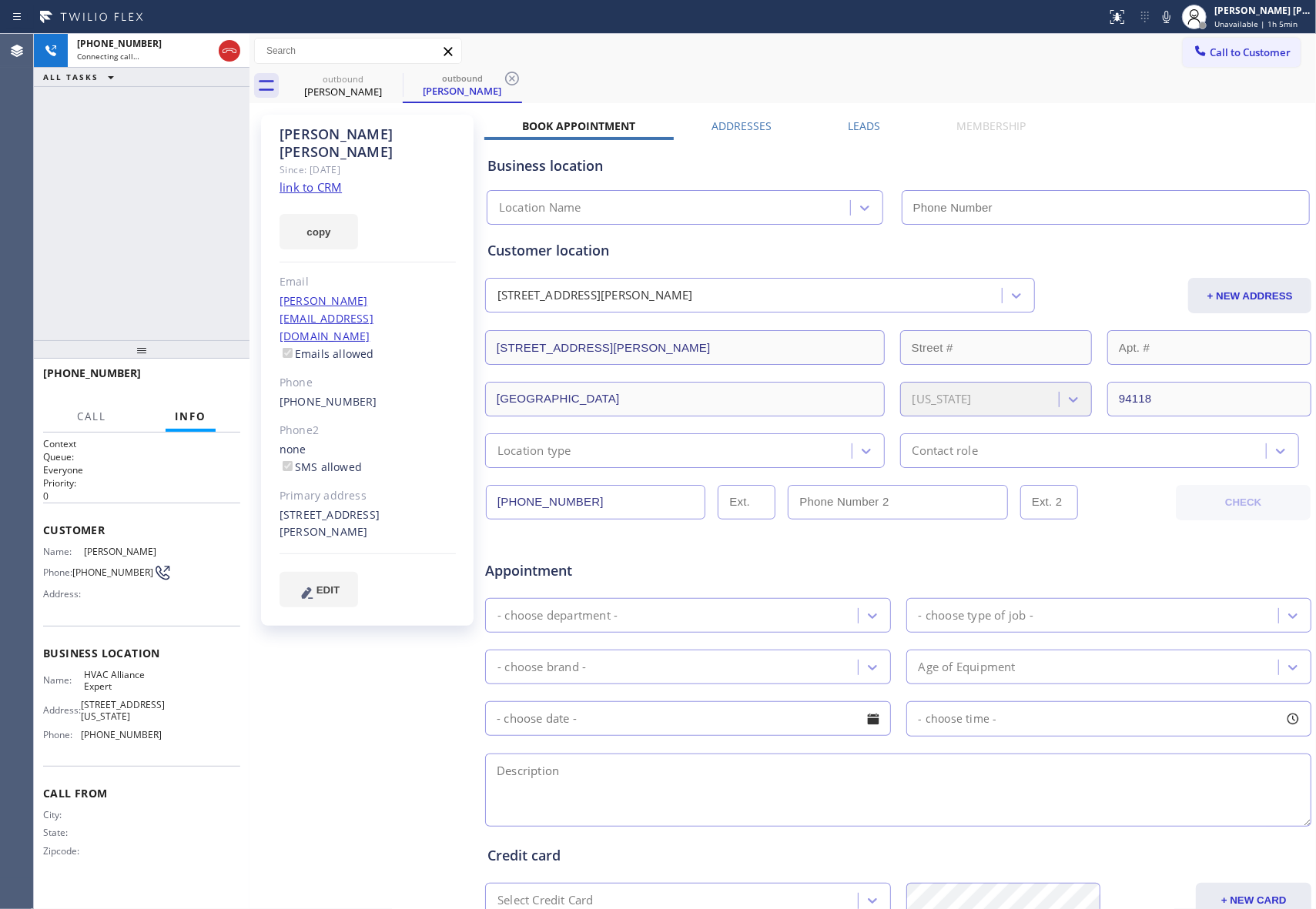
type input "[PHONE_NUMBER]"
click at [854, 127] on label "Leads" at bounding box center [864, 126] width 33 height 15
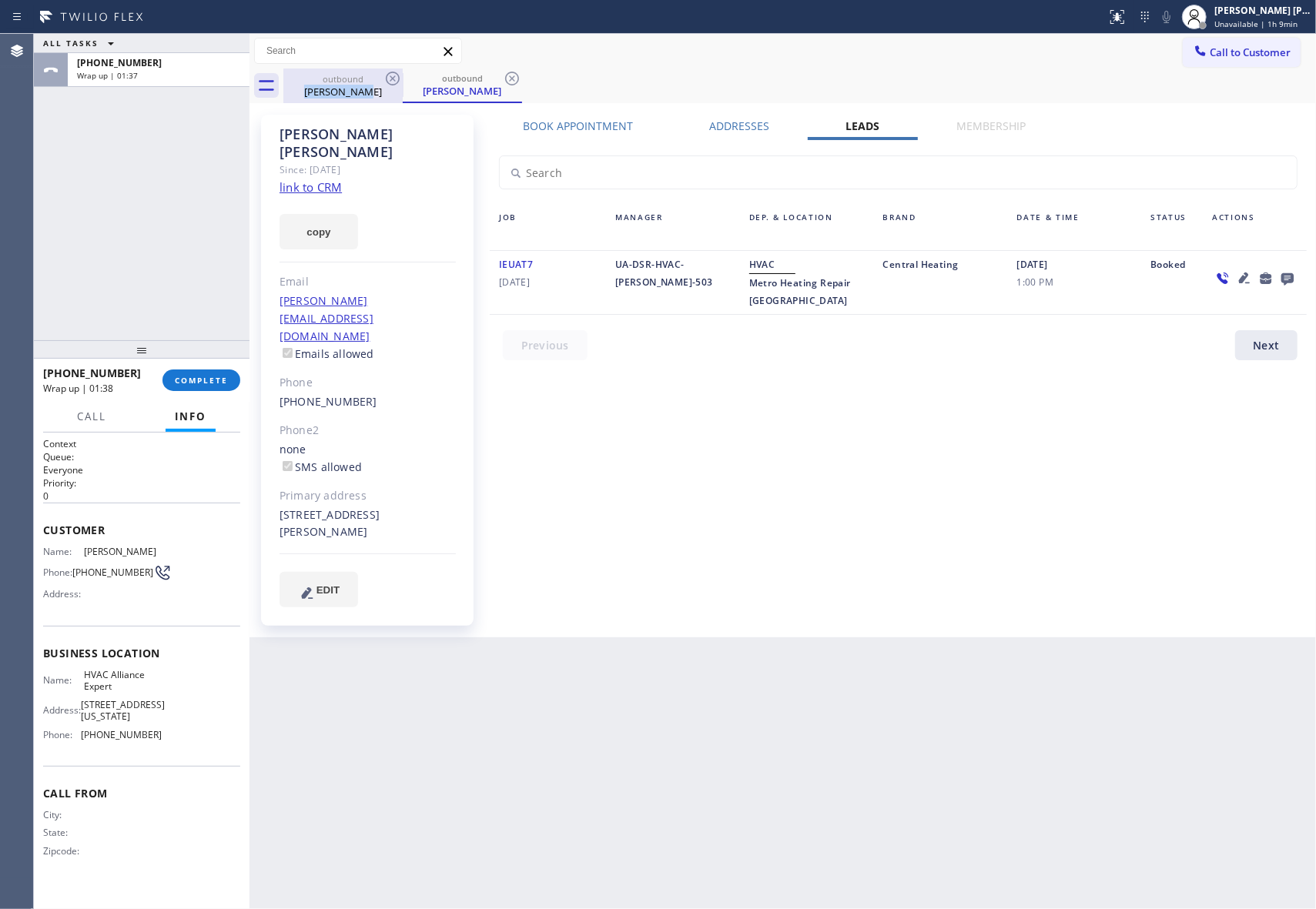
click at [376, 83] on div "outbound [PERSON_NAME]" at bounding box center [342, 85] width 116 height 35
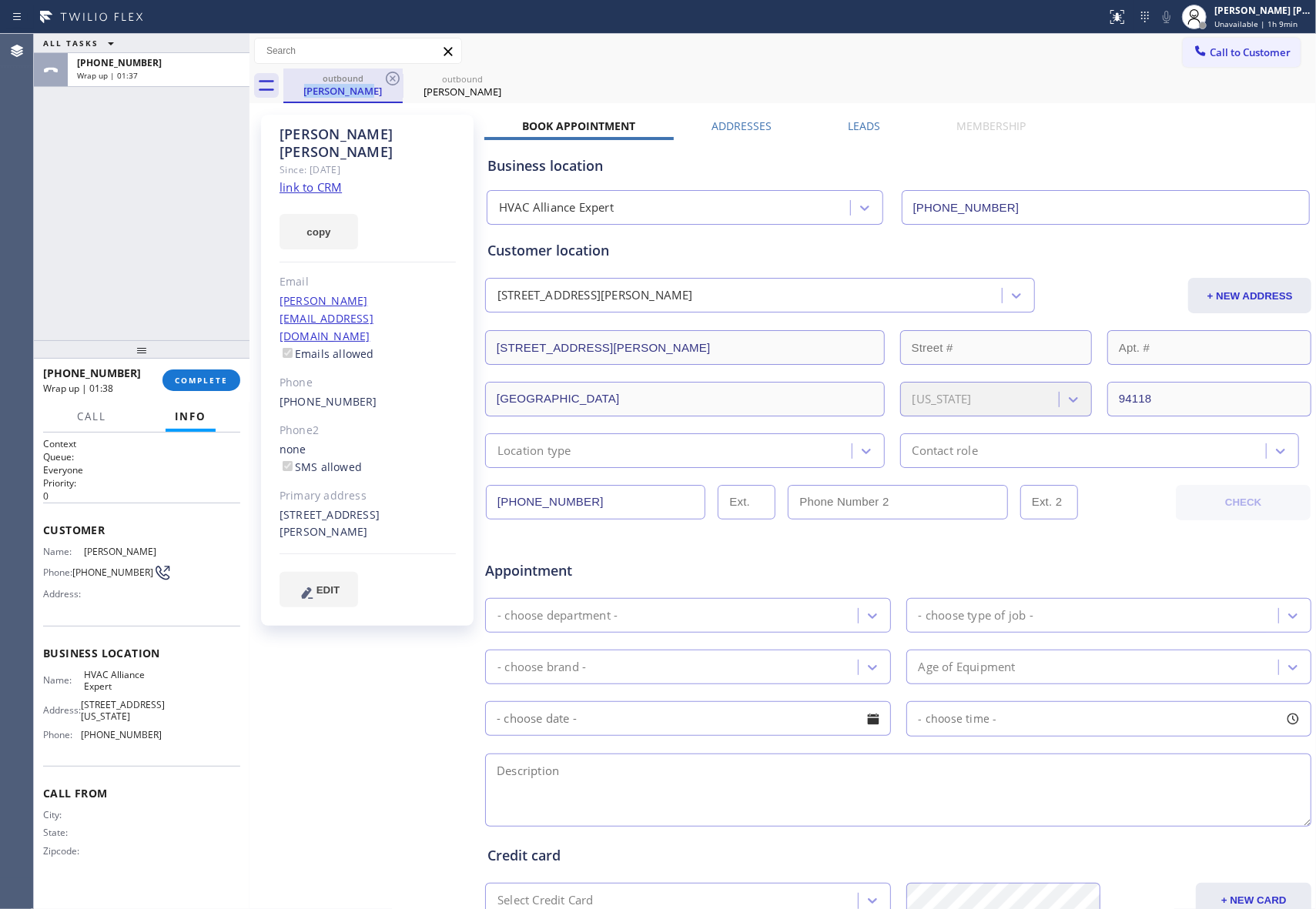
click at [382, 78] on div "outbound" at bounding box center [342, 78] width 116 height 12
click at [391, 80] on icon at bounding box center [393, 78] width 14 height 14
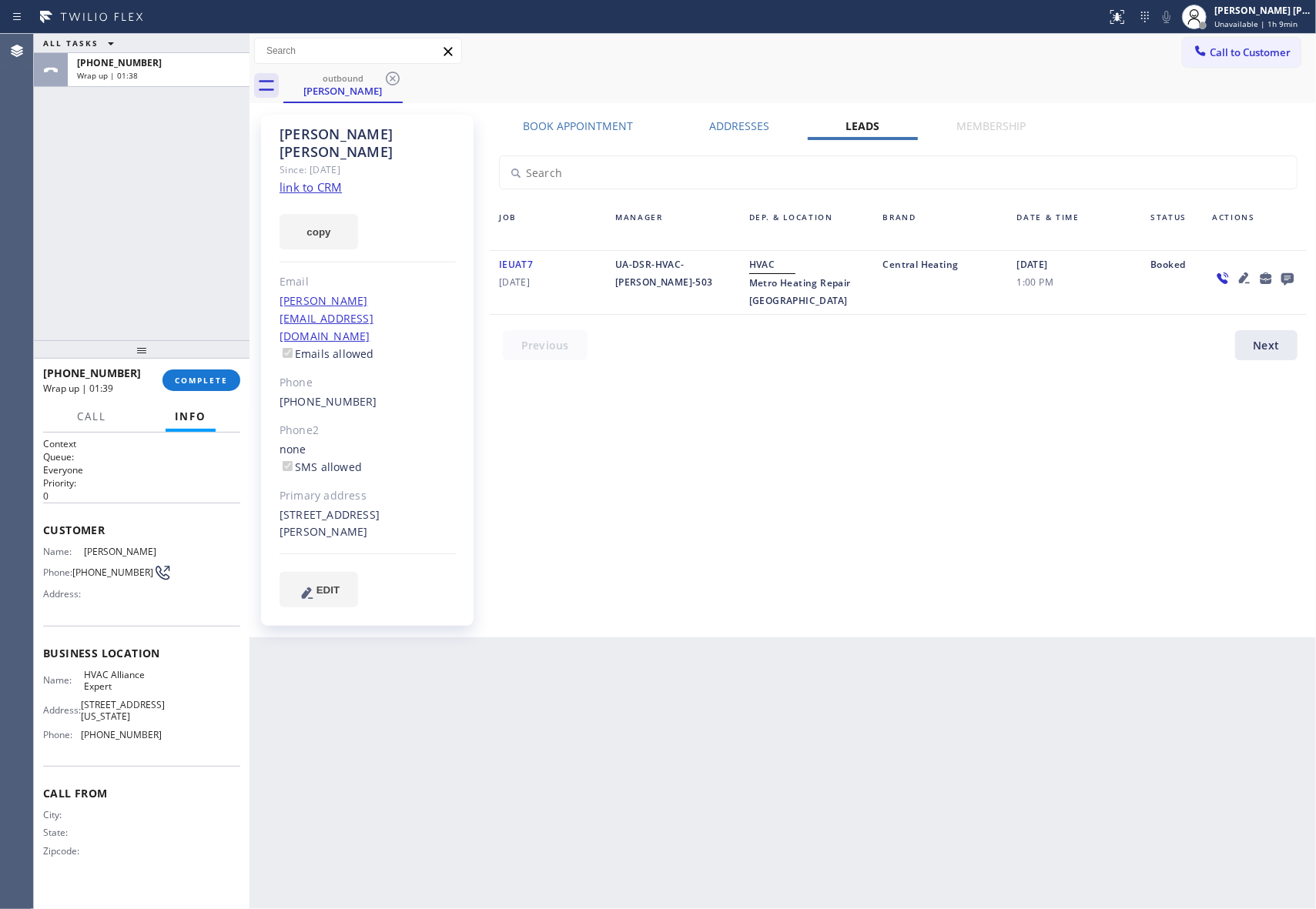
click at [391, 80] on icon at bounding box center [393, 78] width 14 height 14
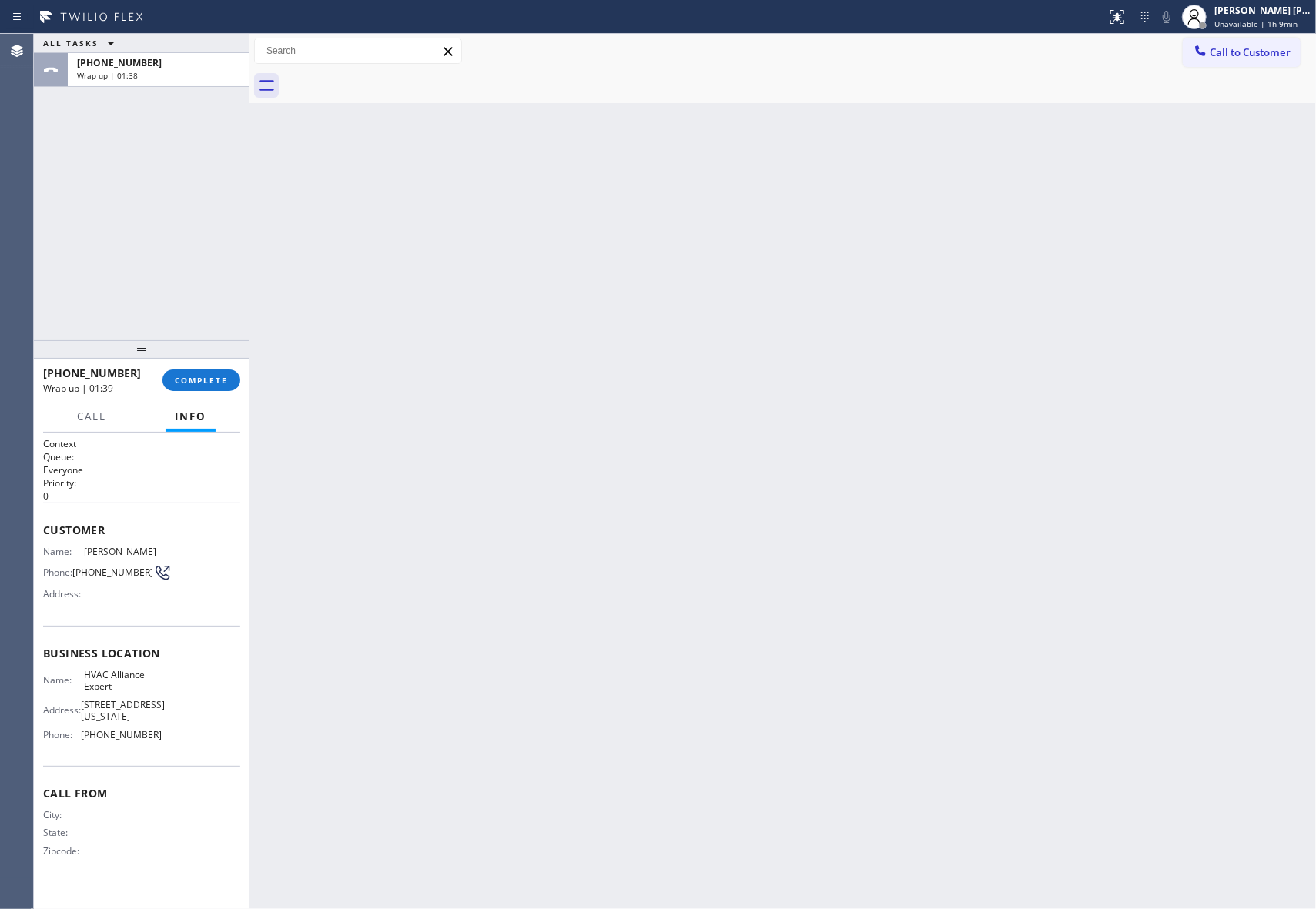
click at [391, 80] on div at bounding box center [799, 85] width 1032 height 35
click at [210, 385] on span "COMPLETE" at bounding box center [201, 380] width 54 height 11
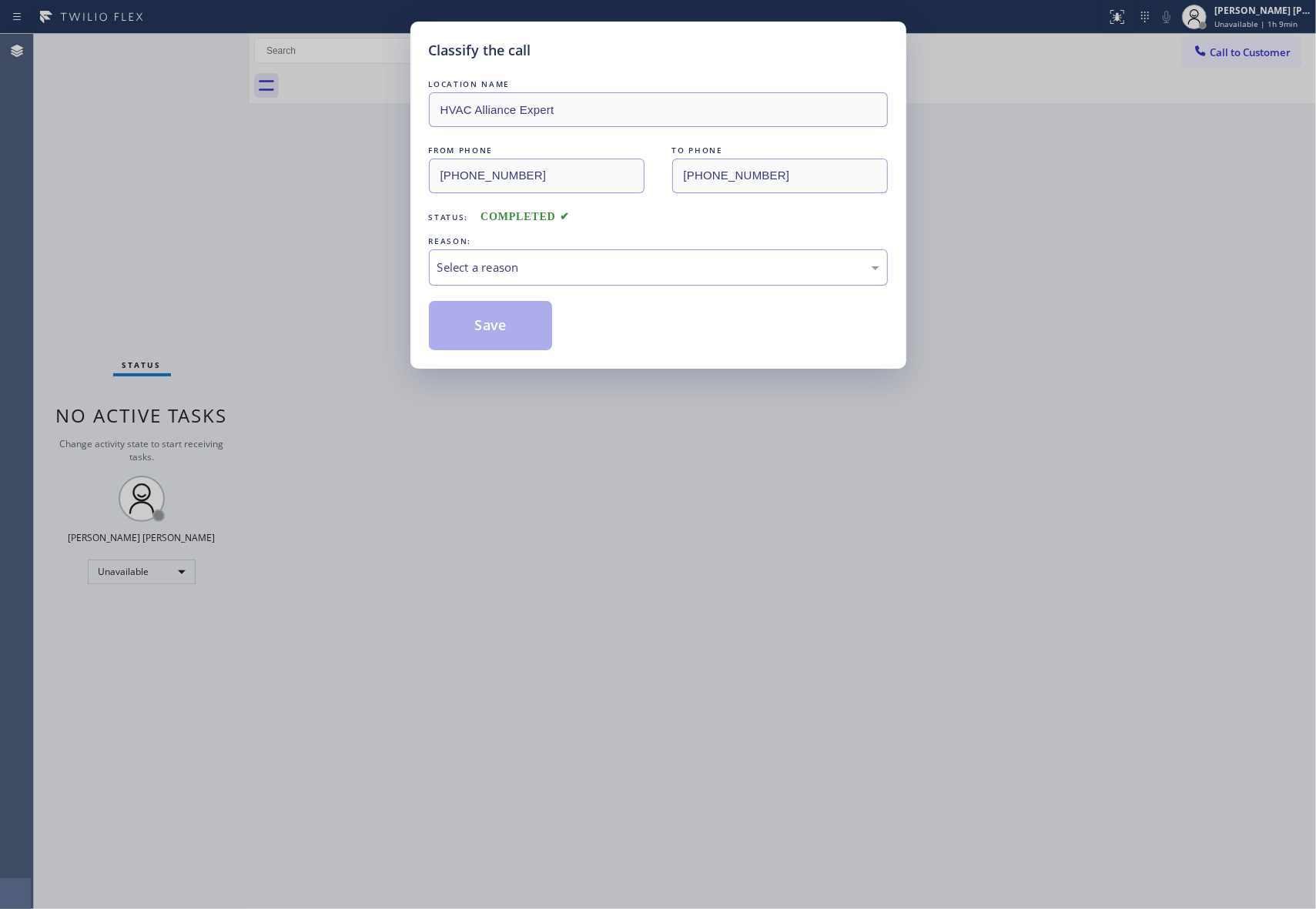
click at [646, 266] on div "Select a reason" at bounding box center [658, 268] width 442 height 18
click at [496, 327] on button "Save" at bounding box center [490, 326] width 124 height 50
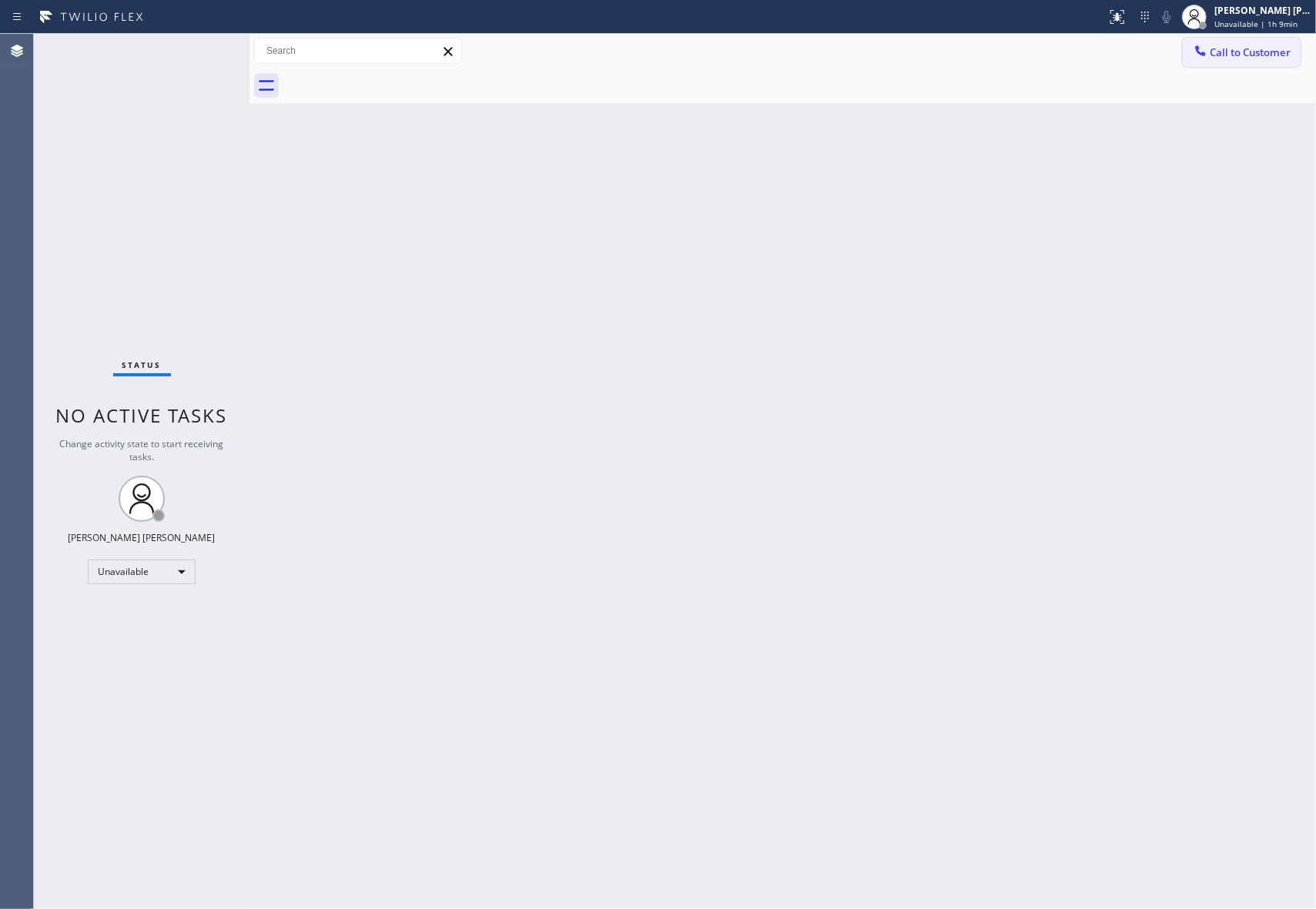
click at [1266, 47] on span "Call to Customer" at bounding box center [1251, 53] width 81 height 14
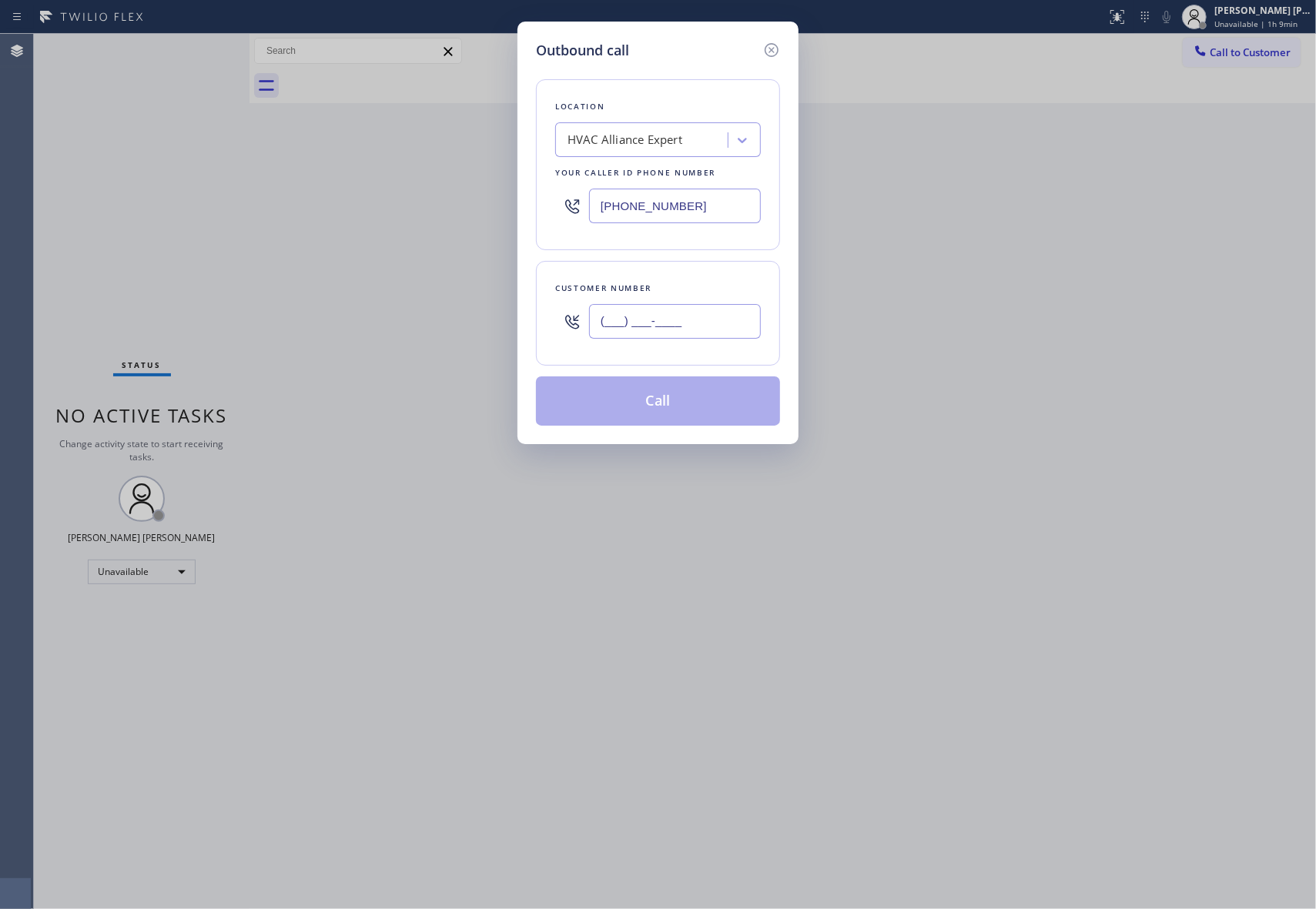
click at [688, 323] on input "(___) ___-____" at bounding box center [674, 321] width 172 height 35
paste input "917) 797-3054"
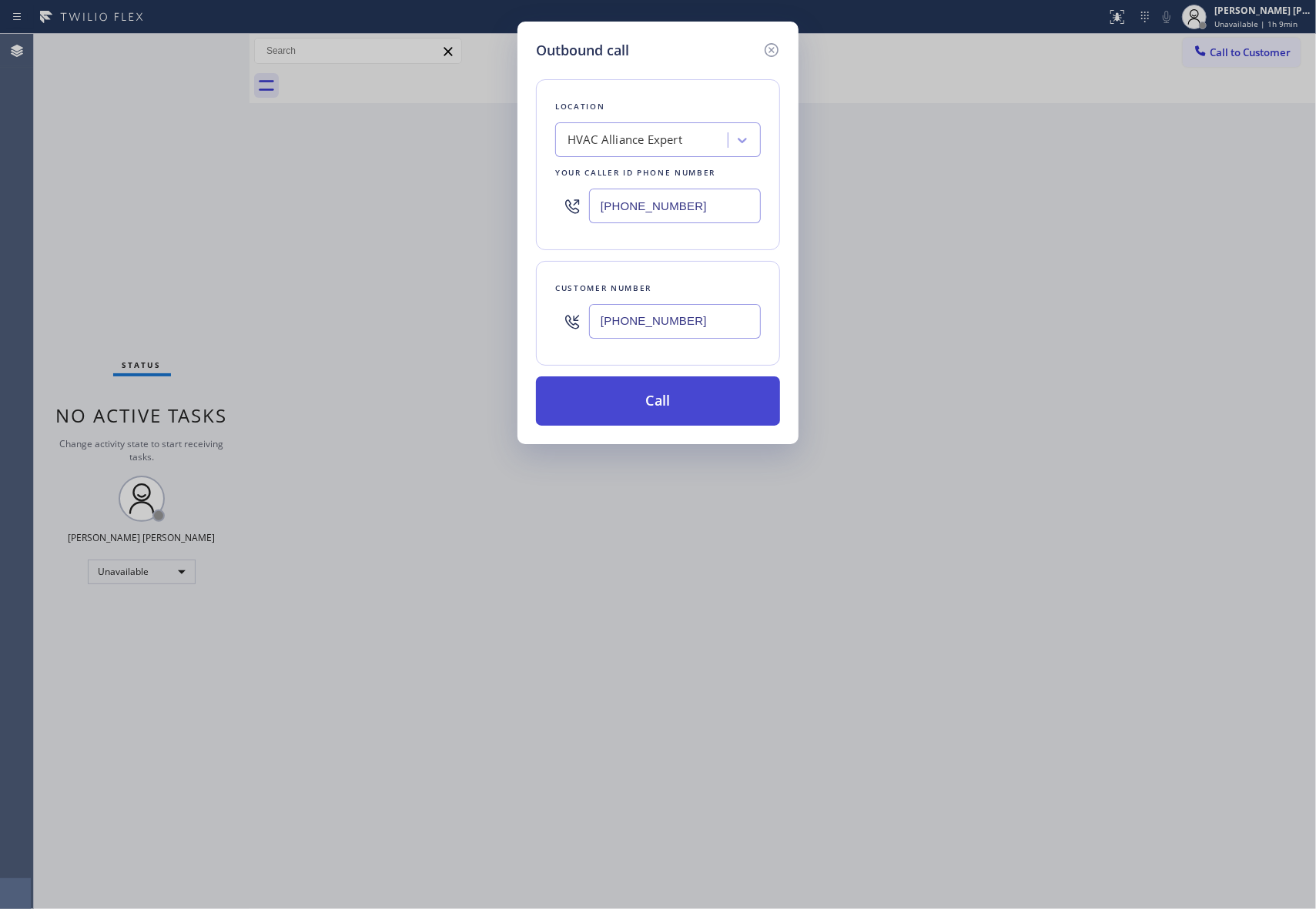
type input "[PHONE_NUMBER]"
click at [649, 406] on button "Call" at bounding box center [658, 401] width 244 height 50
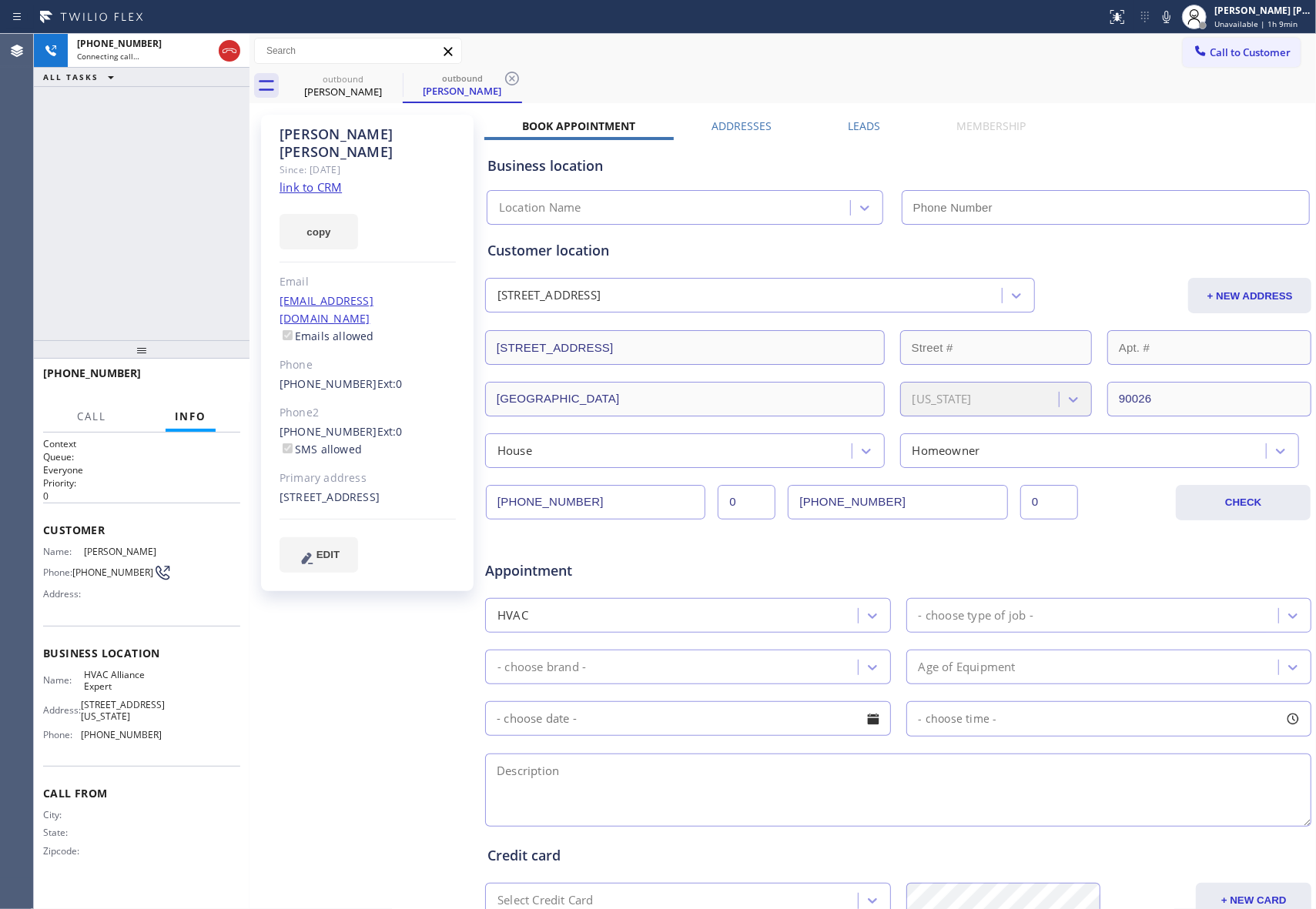
type input "[PHONE_NUMBER]"
click at [222, 385] on span "COMPLETE" at bounding box center [201, 380] width 54 height 11
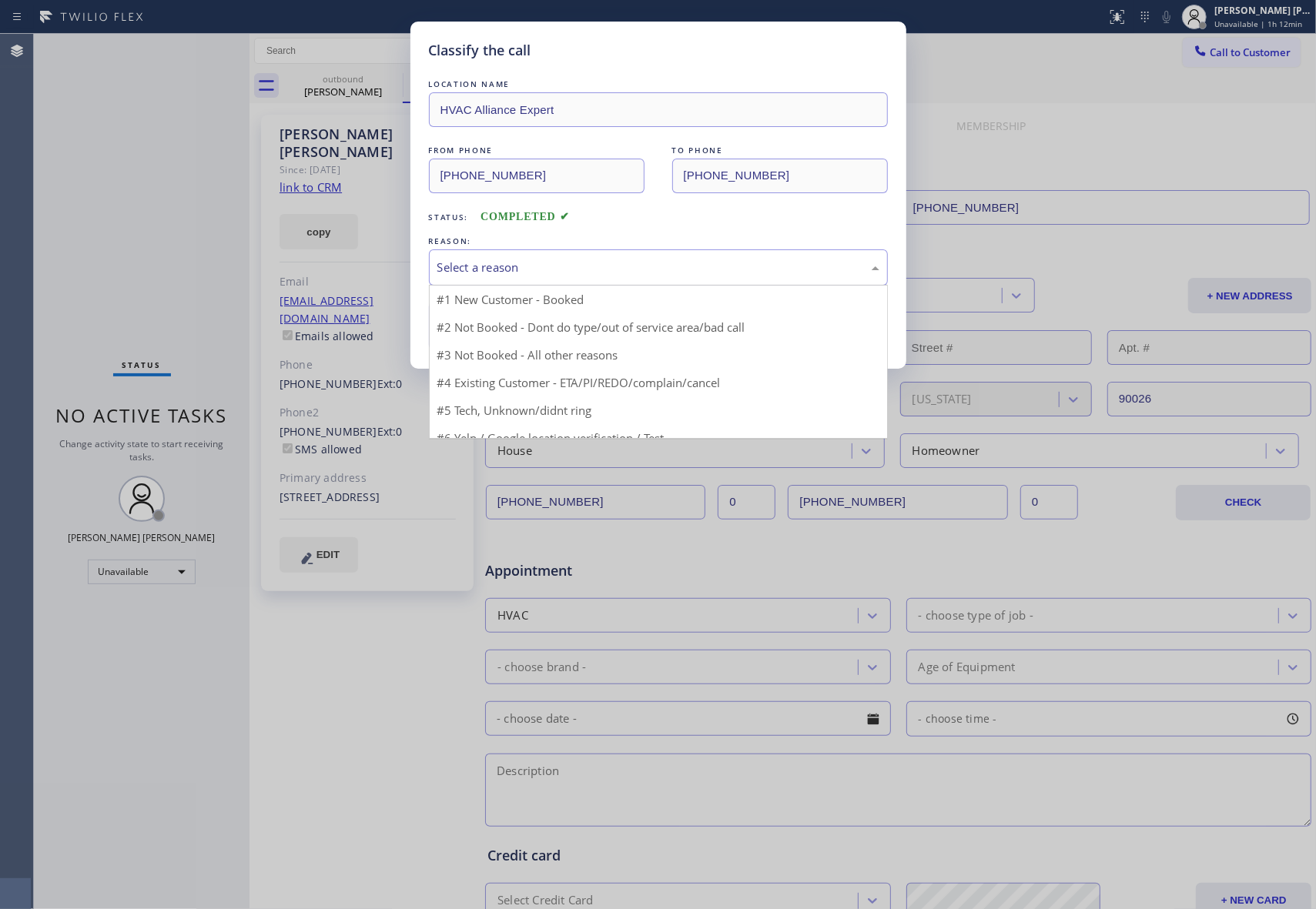
click at [586, 266] on div "Select a reason" at bounding box center [658, 268] width 442 height 18
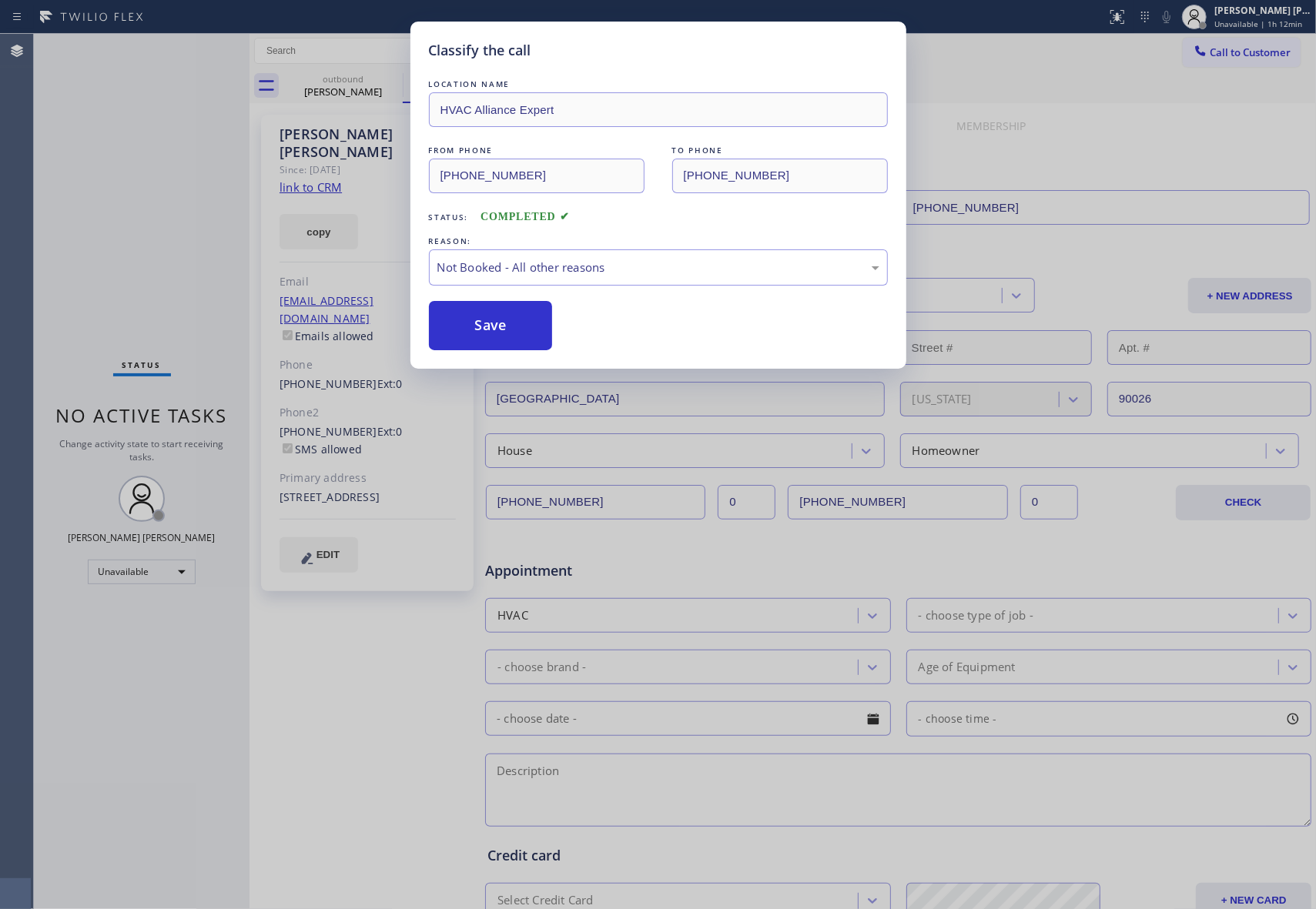
click at [481, 318] on button "Save" at bounding box center [490, 326] width 124 height 50
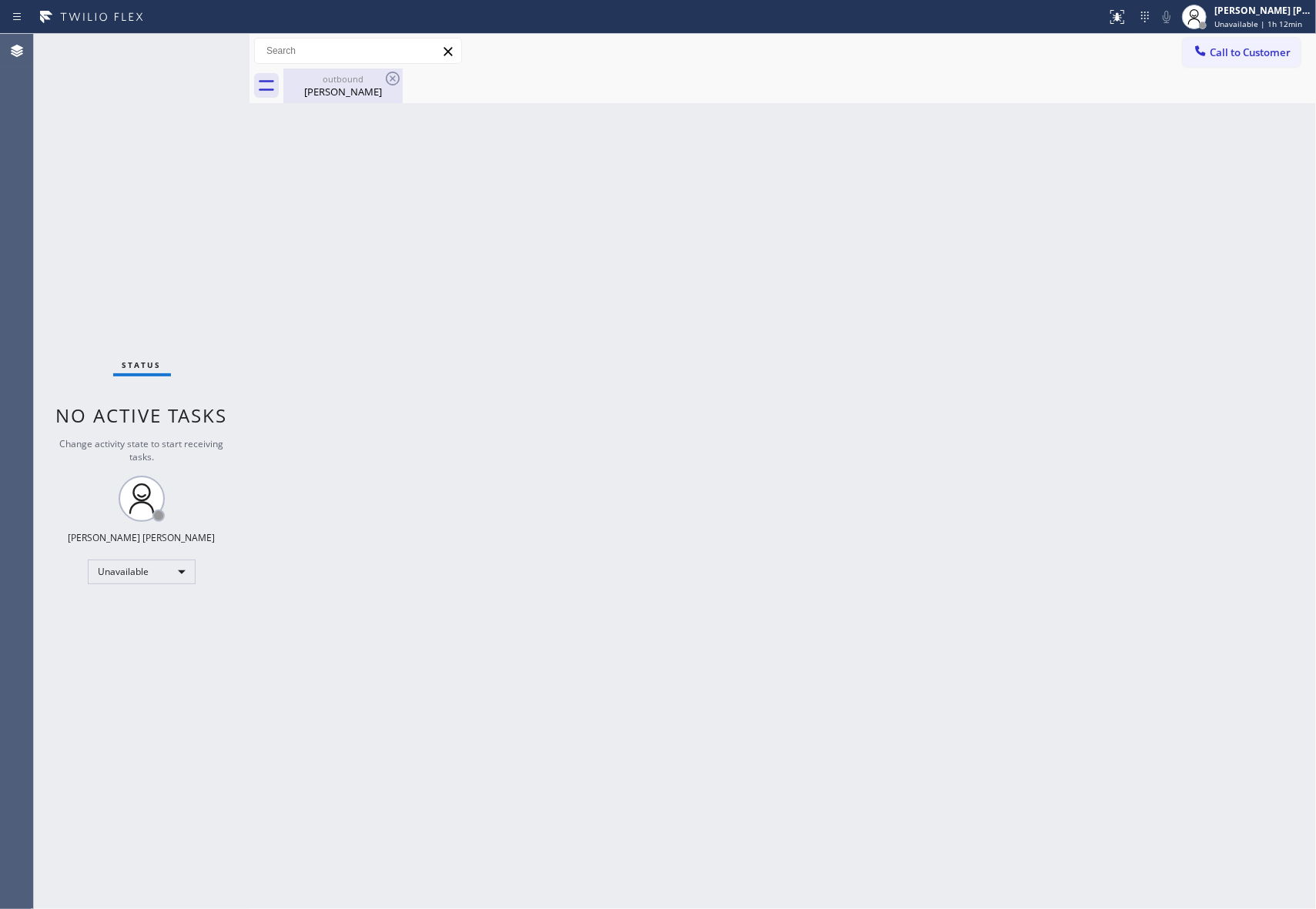
click at [376, 83] on div "outbound" at bounding box center [342, 79] width 116 height 12
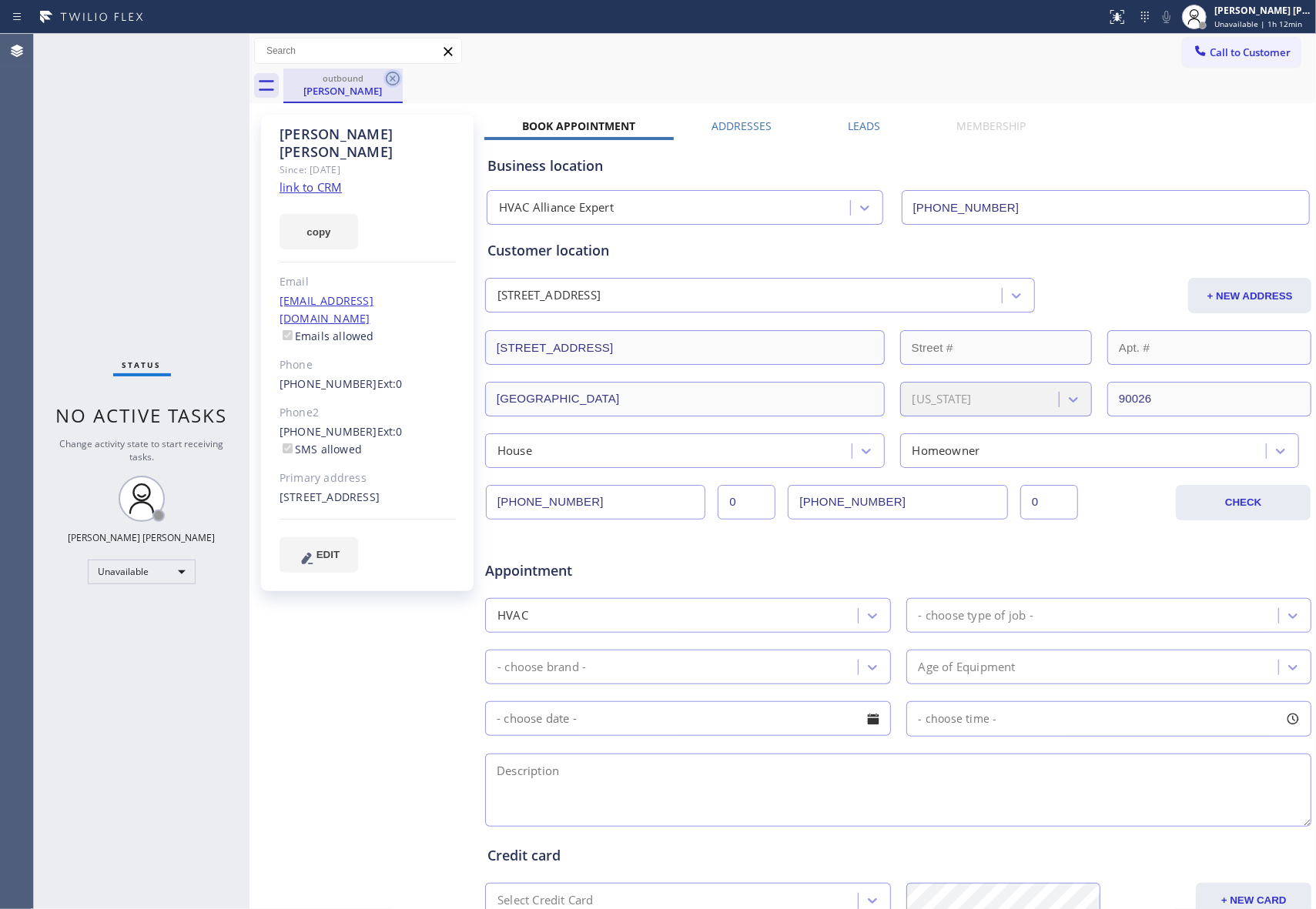
click at [391, 77] on icon at bounding box center [393, 78] width 19 height 19
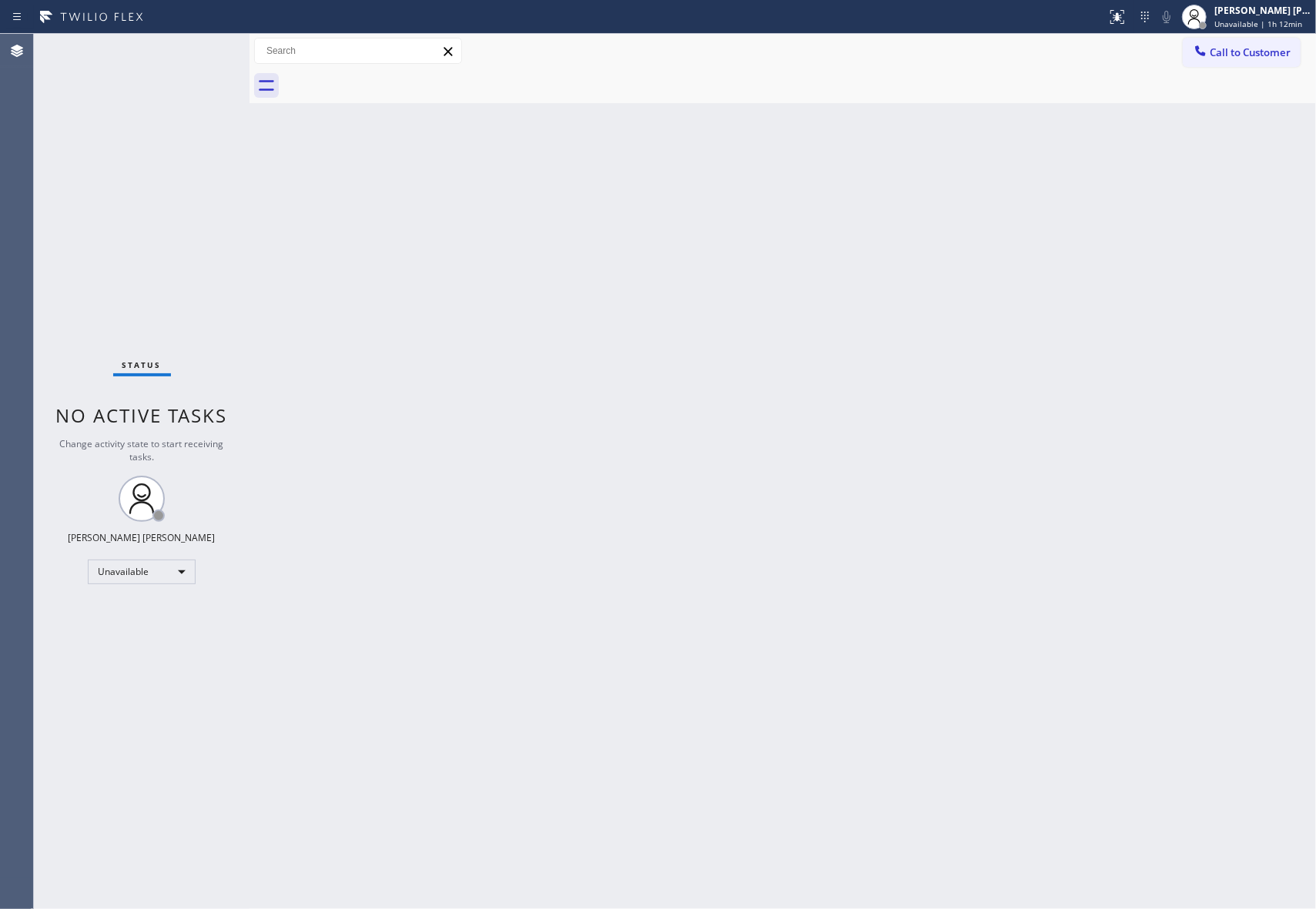
click at [391, 77] on div at bounding box center [799, 85] width 1032 height 35
click at [1263, 58] on span "Call to Customer" at bounding box center [1251, 53] width 81 height 14
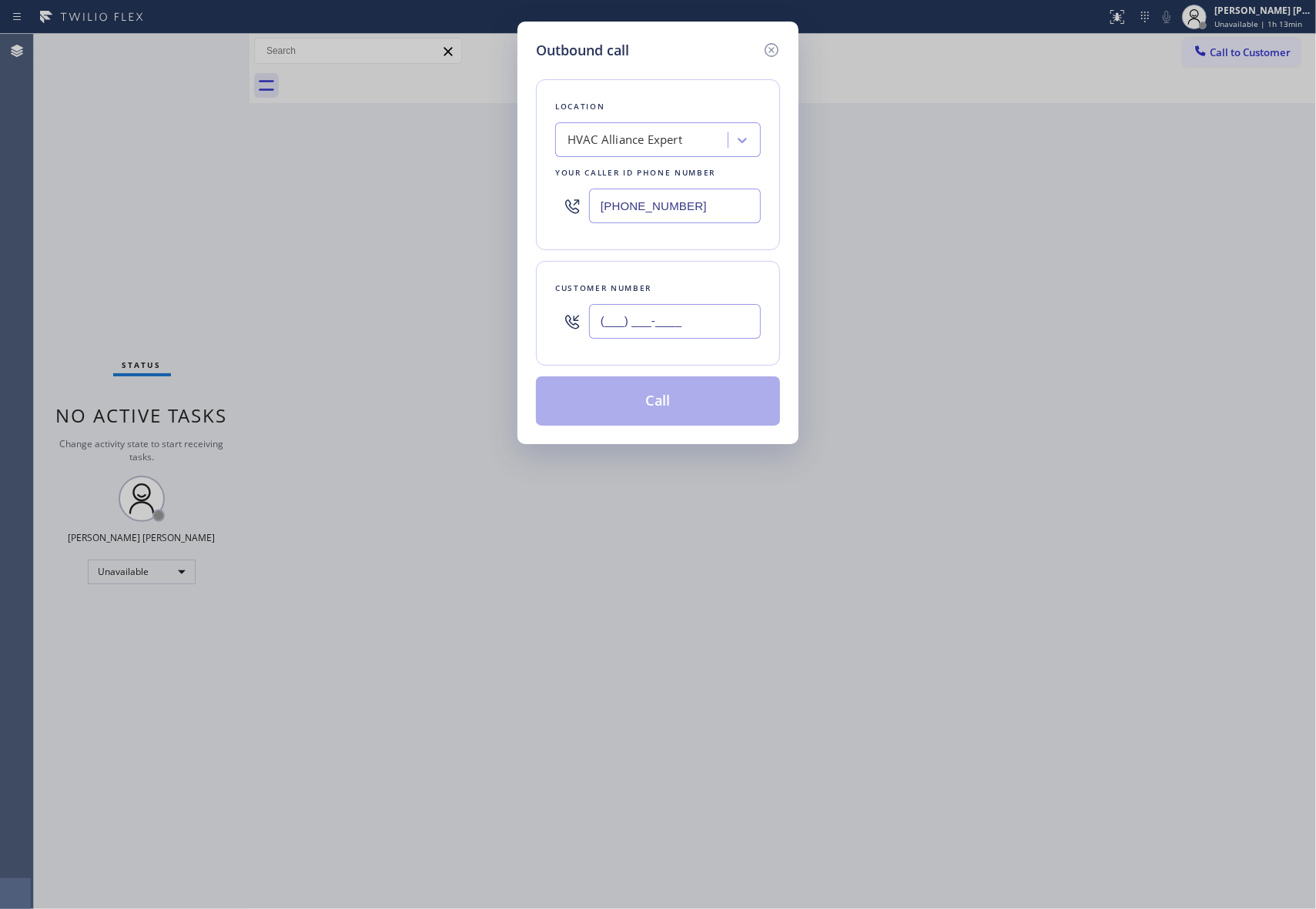
click at [706, 318] on input "(___) ___-____" at bounding box center [674, 321] width 172 height 35
paste input "917) 748-8894"
type input "[PHONE_NUMBER]"
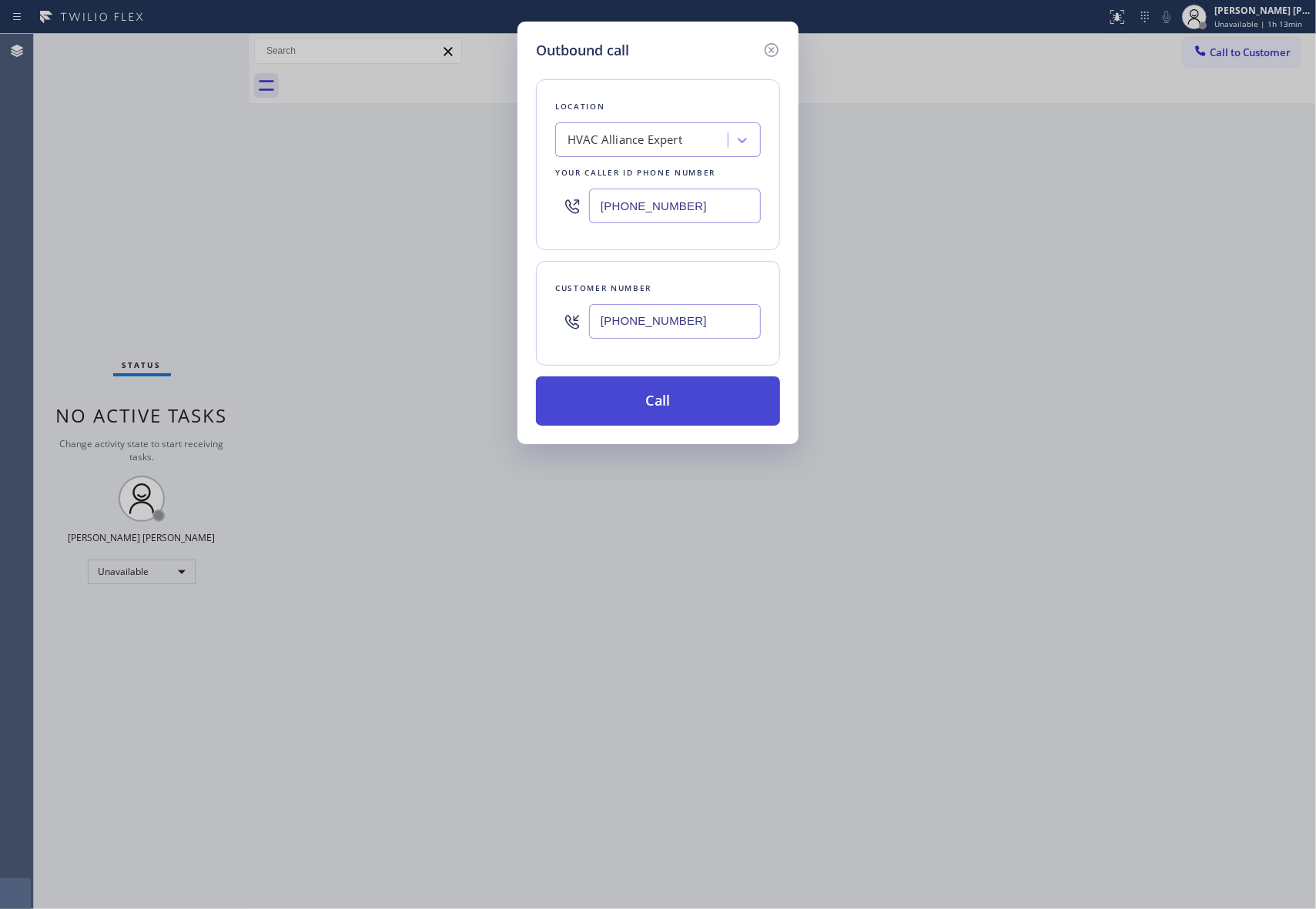
click at [684, 398] on button "Call" at bounding box center [658, 401] width 244 height 50
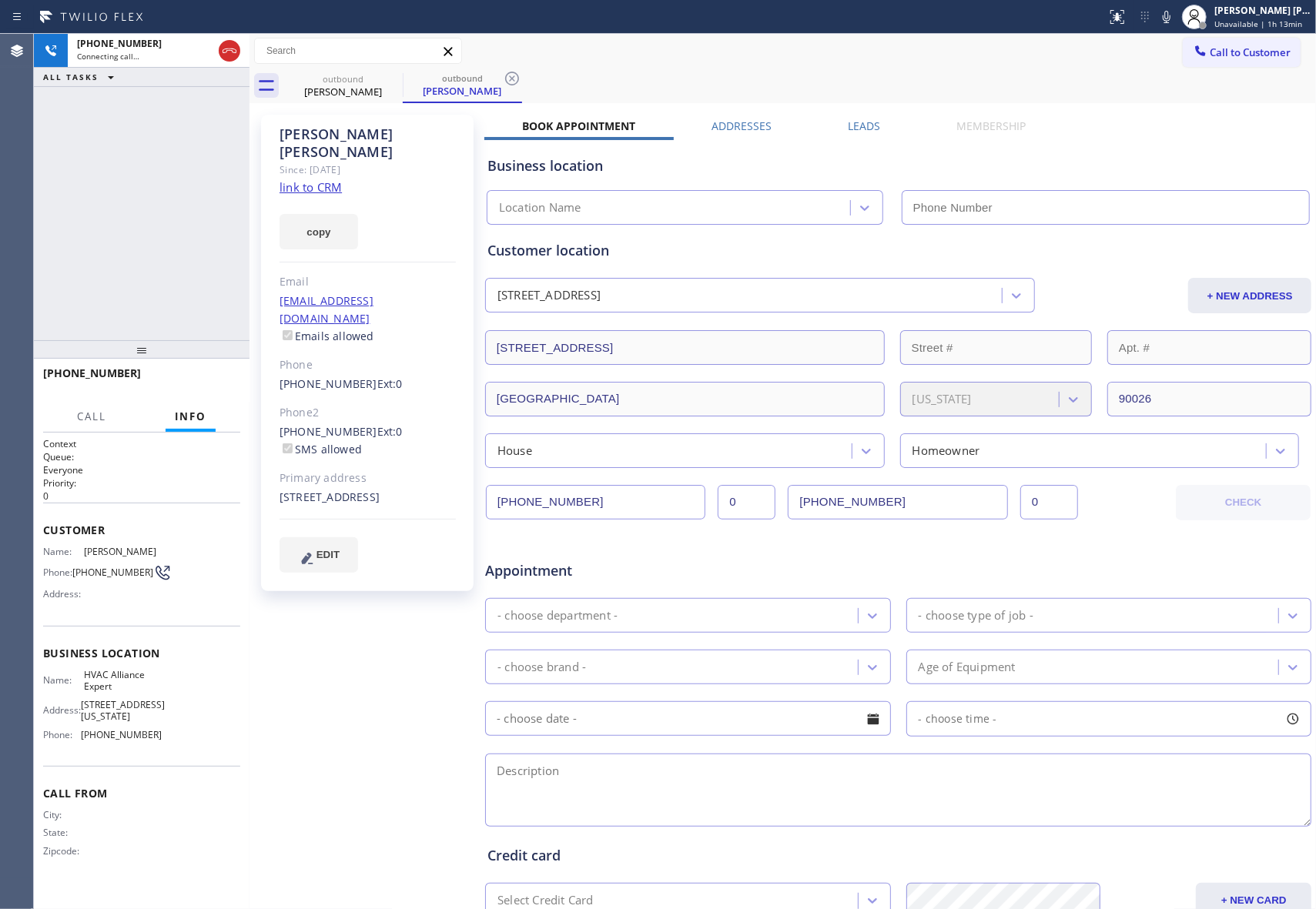
type input "[PHONE_NUMBER]"
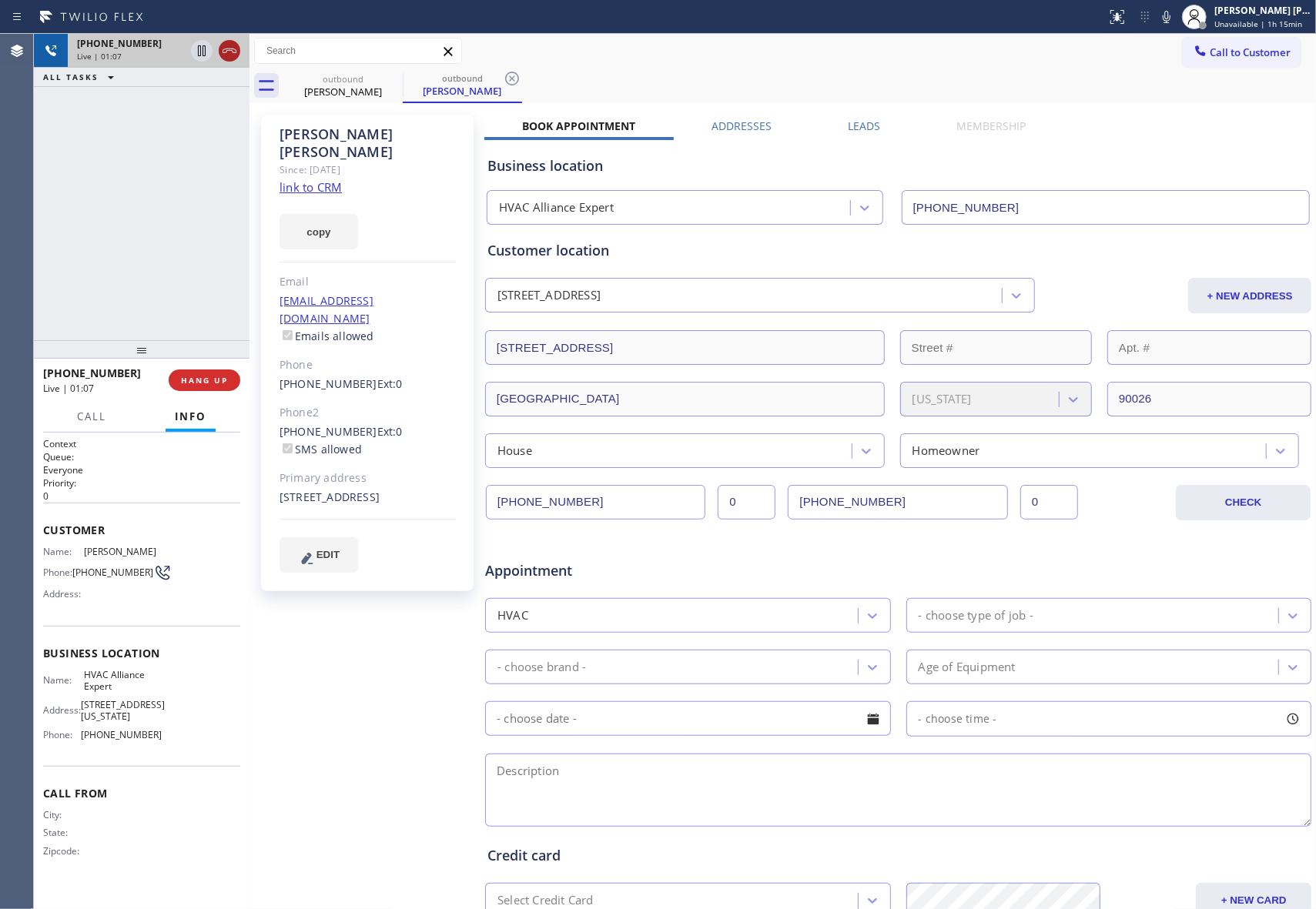
click at [234, 54] on icon at bounding box center [229, 51] width 19 height 19
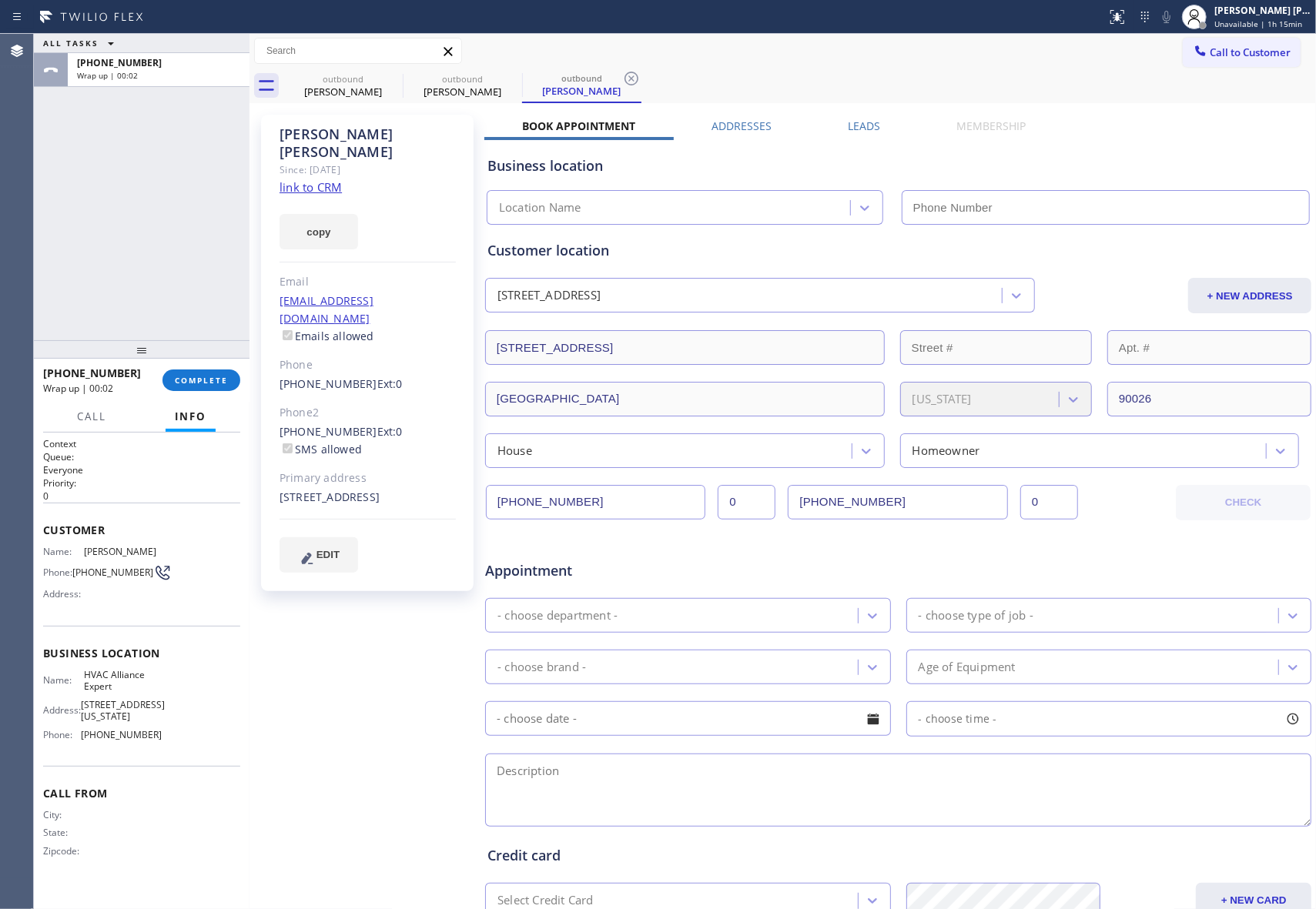
type input "[PHONE_NUMBER]"
click at [395, 77] on icon at bounding box center [393, 78] width 14 height 14
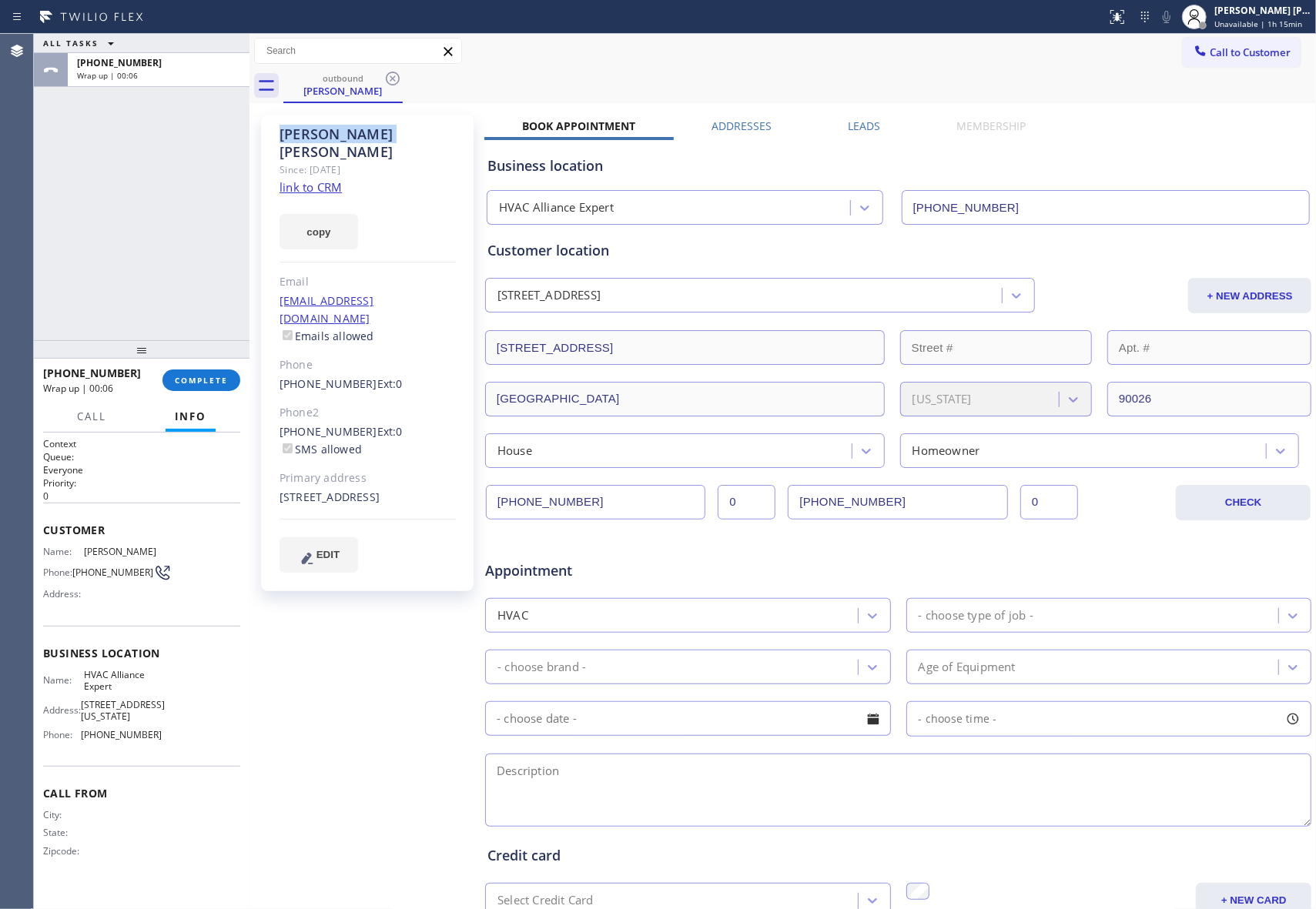
click at [395, 77] on icon at bounding box center [393, 78] width 14 height 14
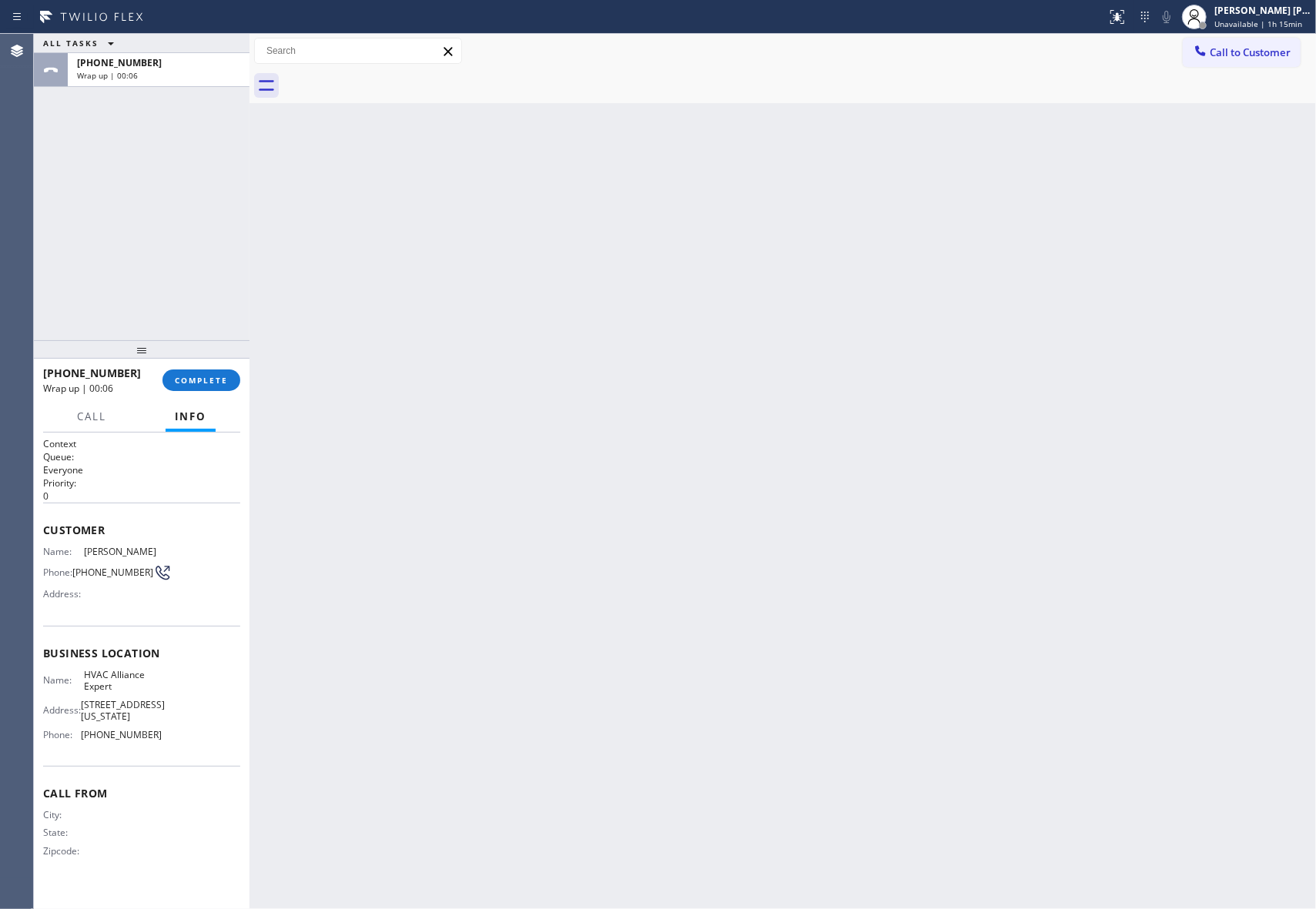
click at [395, 77] on div at bounding box center [799, 85] width 1032 height 35
click at [211, 381] on span "COMPLETE" at bounding box center [201, 380] width 54 height 11
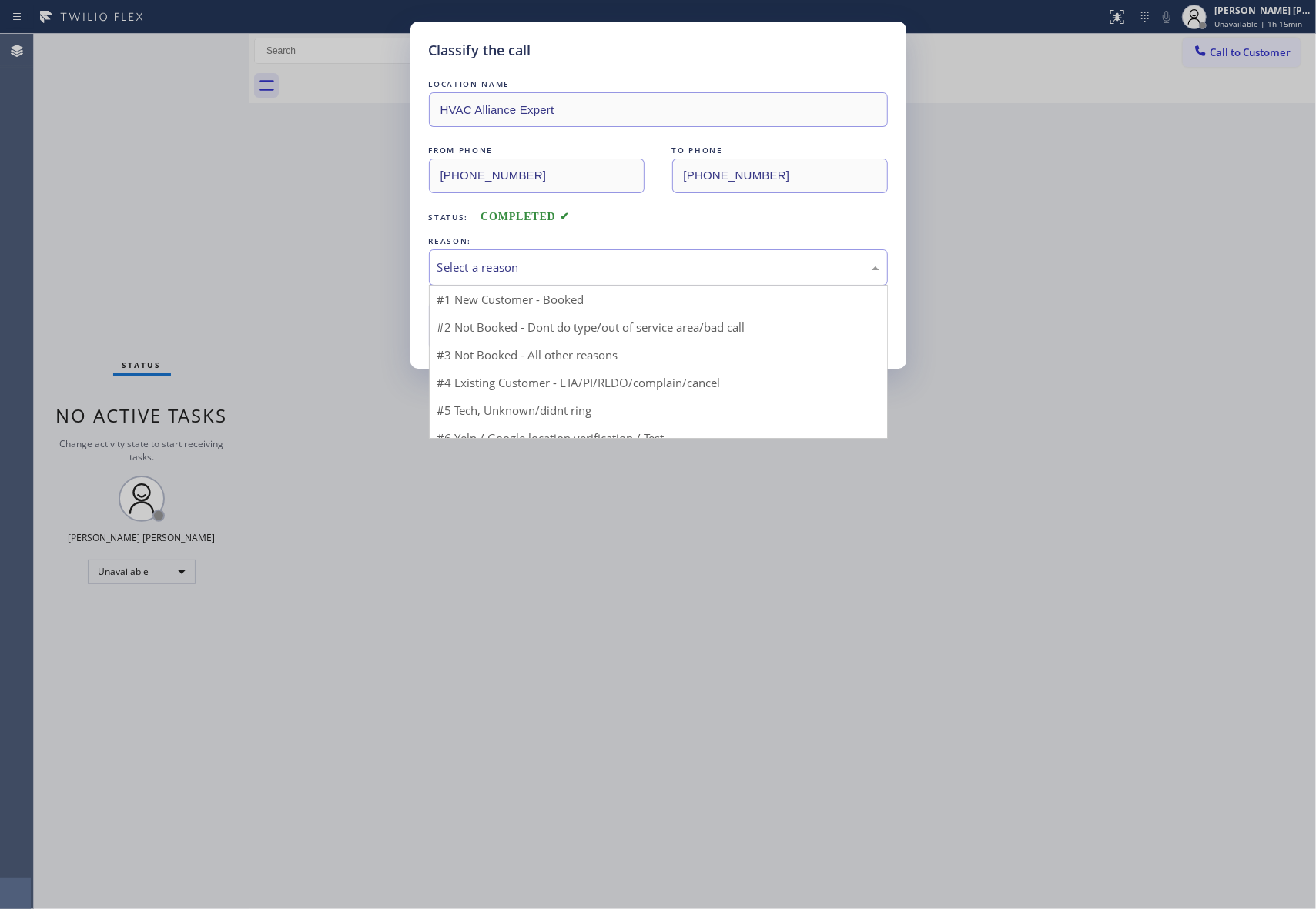
click at [535, 266] on div "Select a reason" at bounding box center [658, 268] width 442 height 18
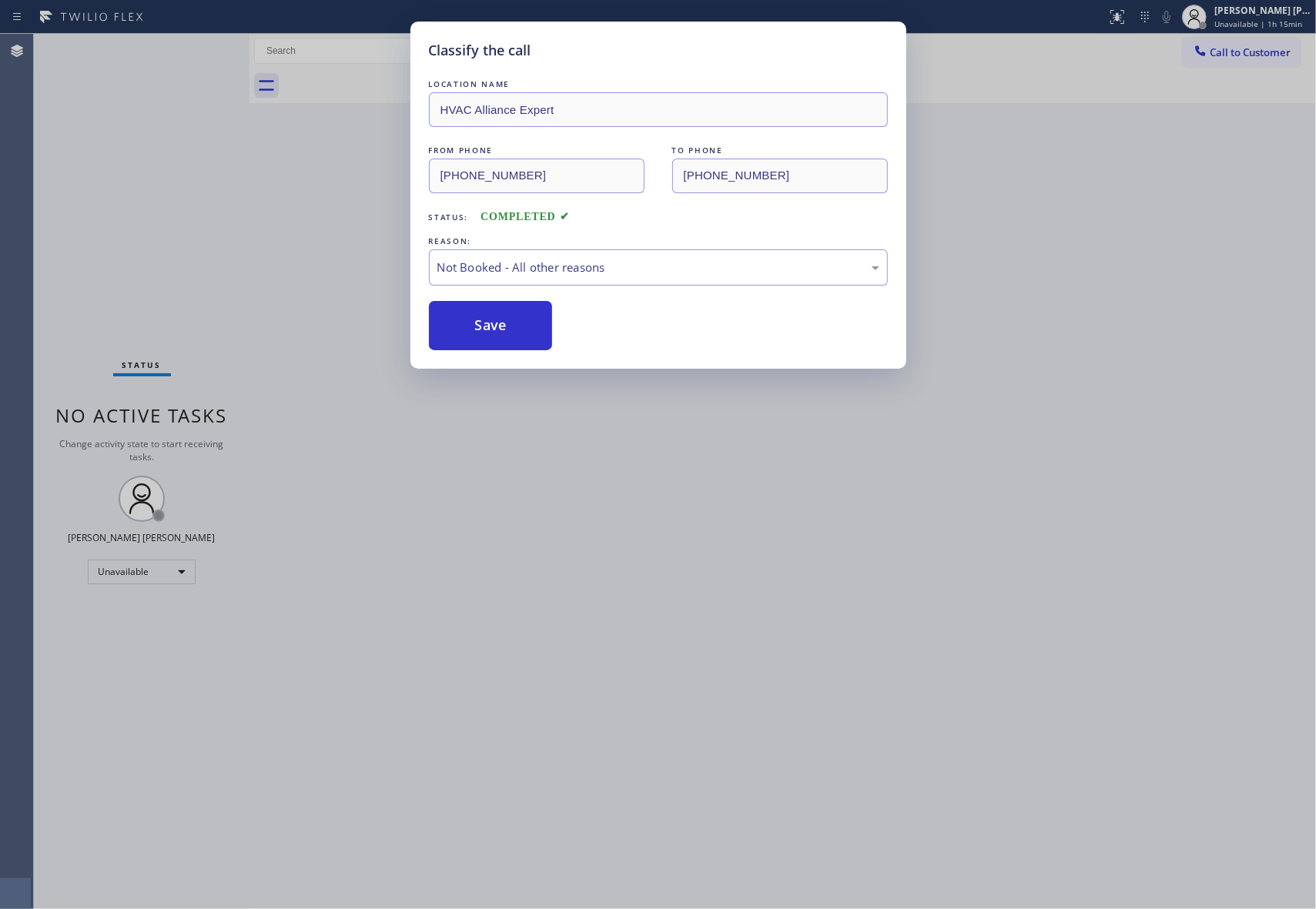
click at [484, 334] on button "Save" at bounding box center [490, 326] width 124 height 50
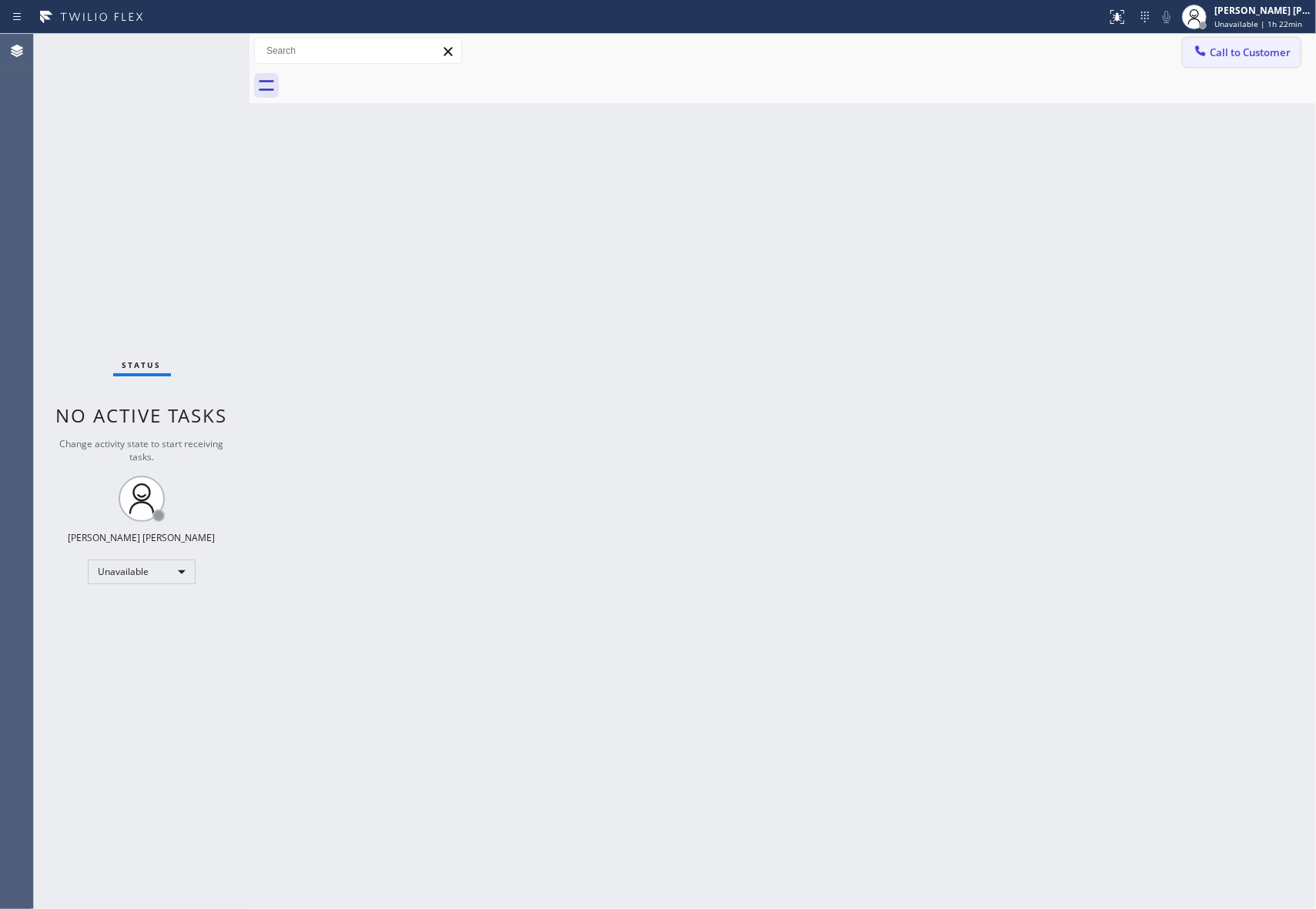
click at [1256, 57] on span "Call to Customer" at bounding box center [1251, 53] width 81 height 14
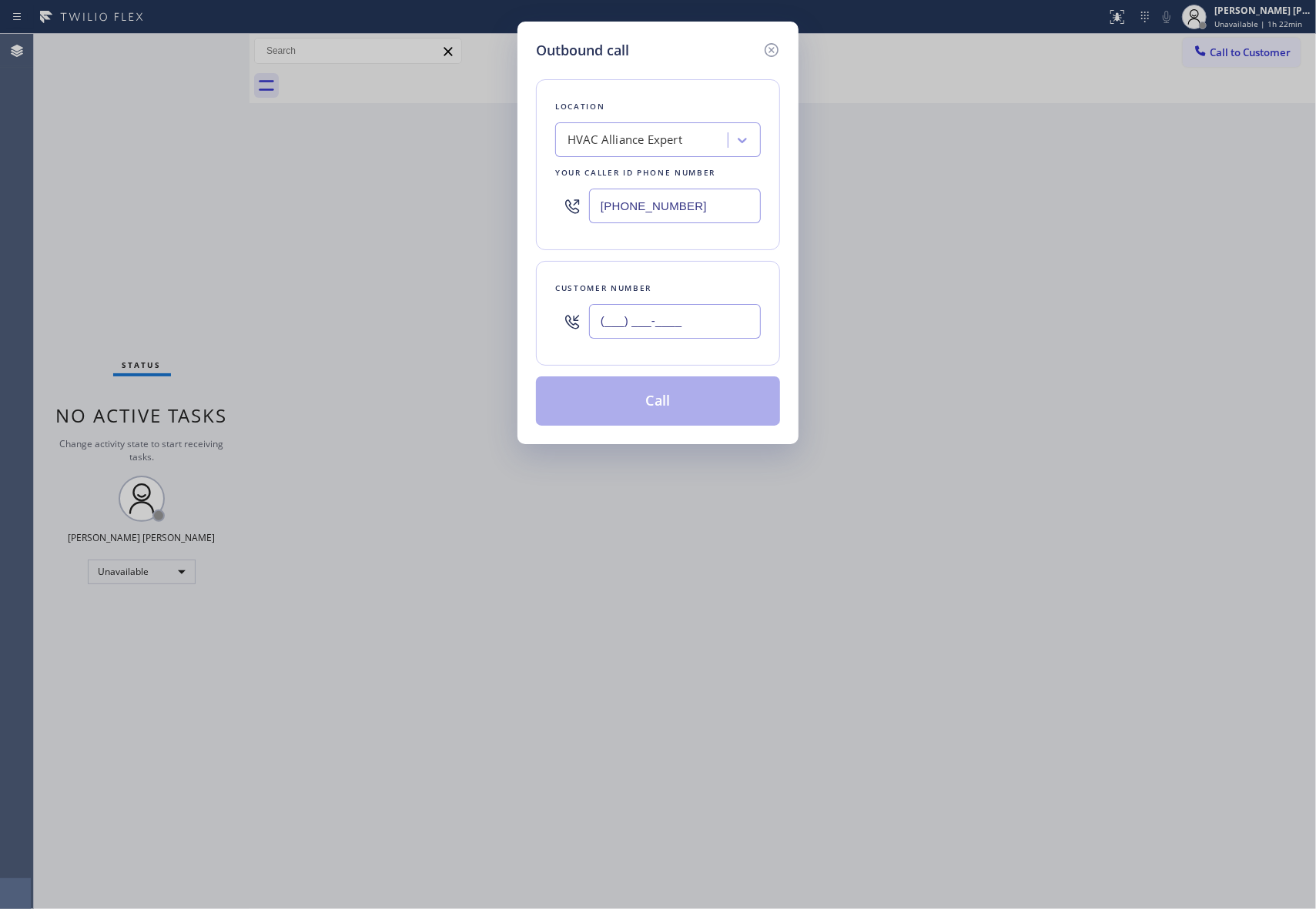
click at [699, 339] on input "(___) ___-____" at bounding box center [674, 321] width 172 height 35
paste input "917) 748-8894"
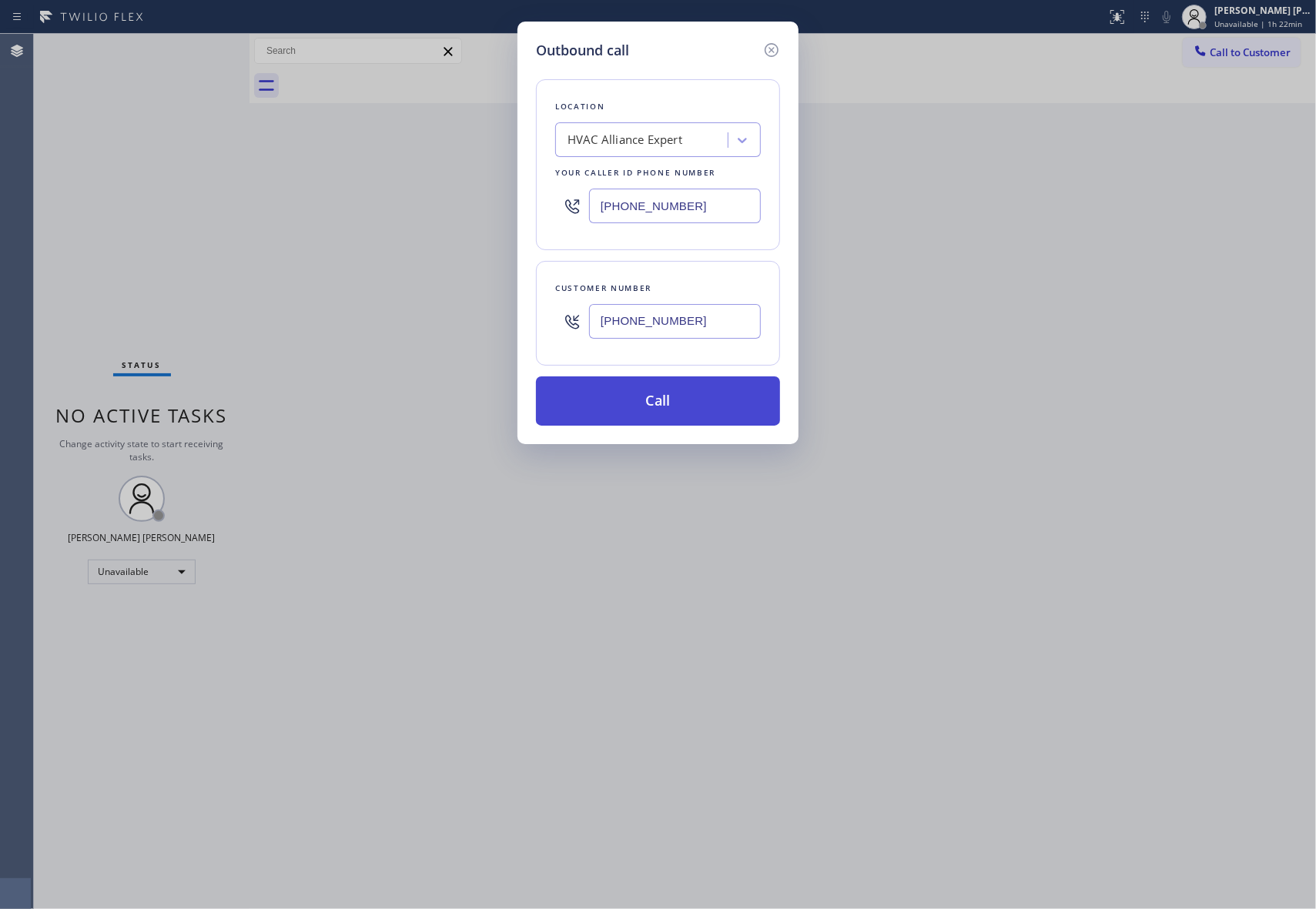
type input "[PHONE_NUMBER]"
click at [691, 404] on button "Call" at bounding box center [658, 401] width 244 height 50
click at [725, 398] on button "Call" at bounding box center [658, 401] width 244 height 50
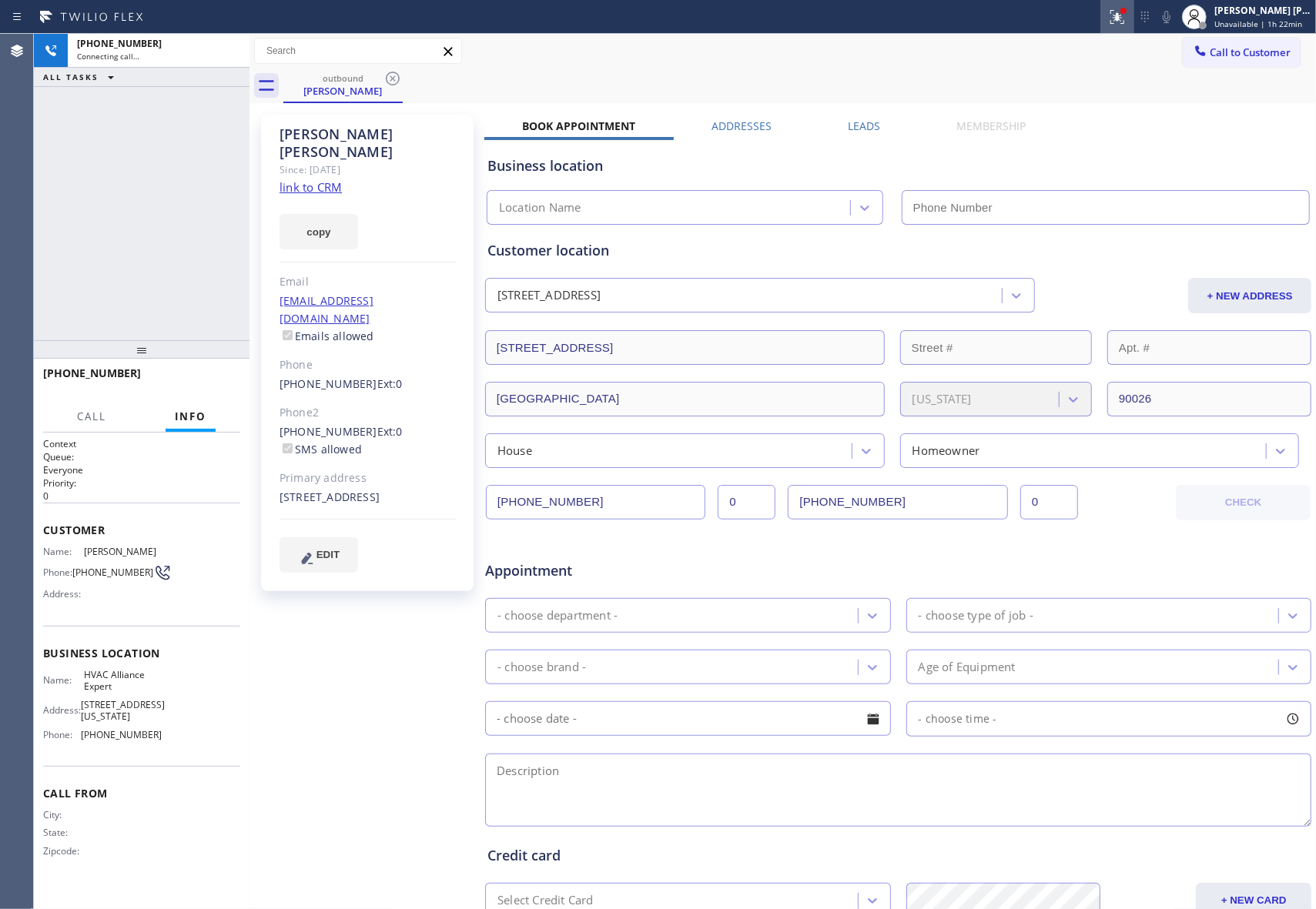
click at [1119, 23] on icon at bounding box center [1117, 17] width 19 height 19
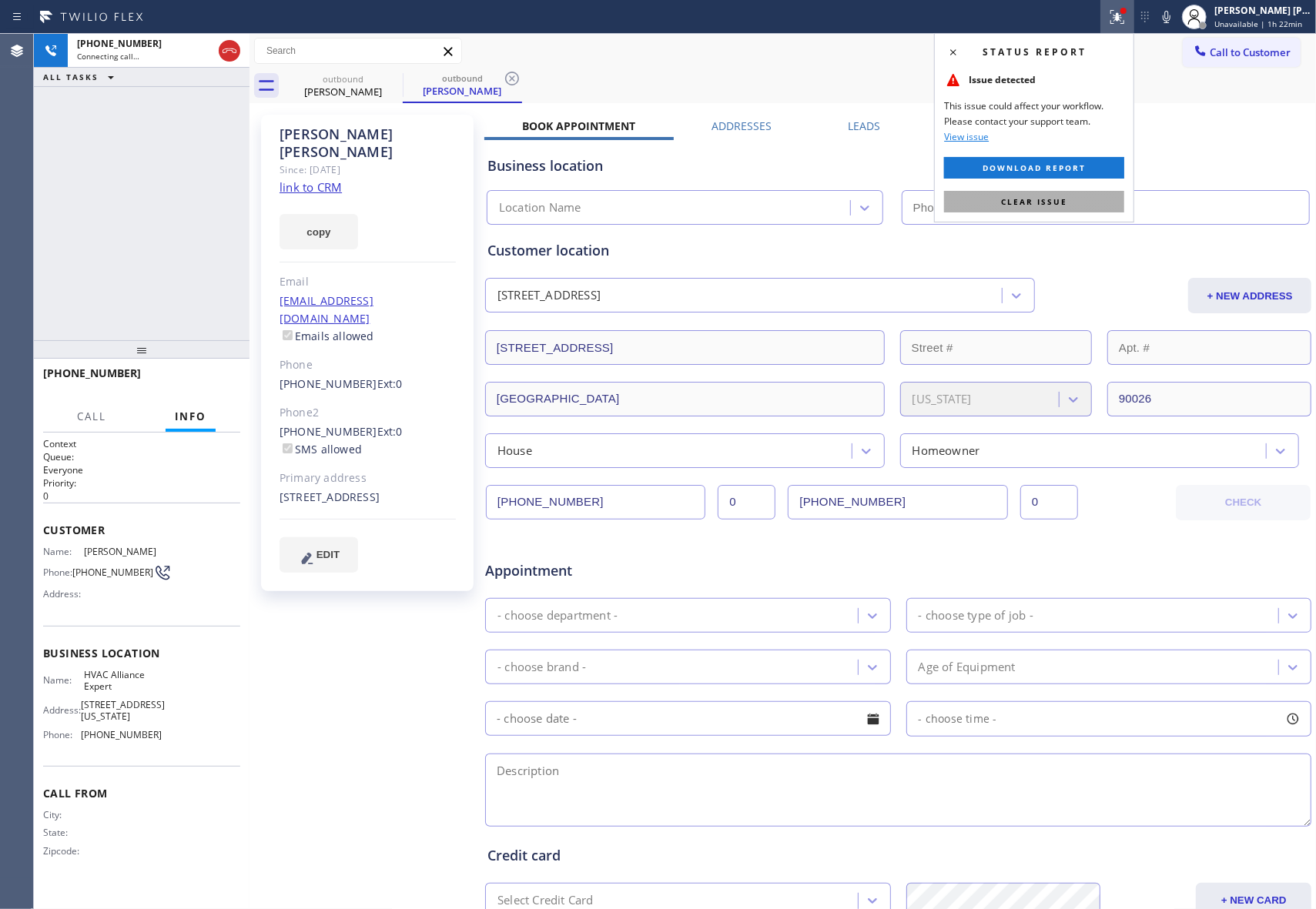
click at [1073, 207] on button "Clear issue" at bounding box center [1034, 202] width 180 height 22
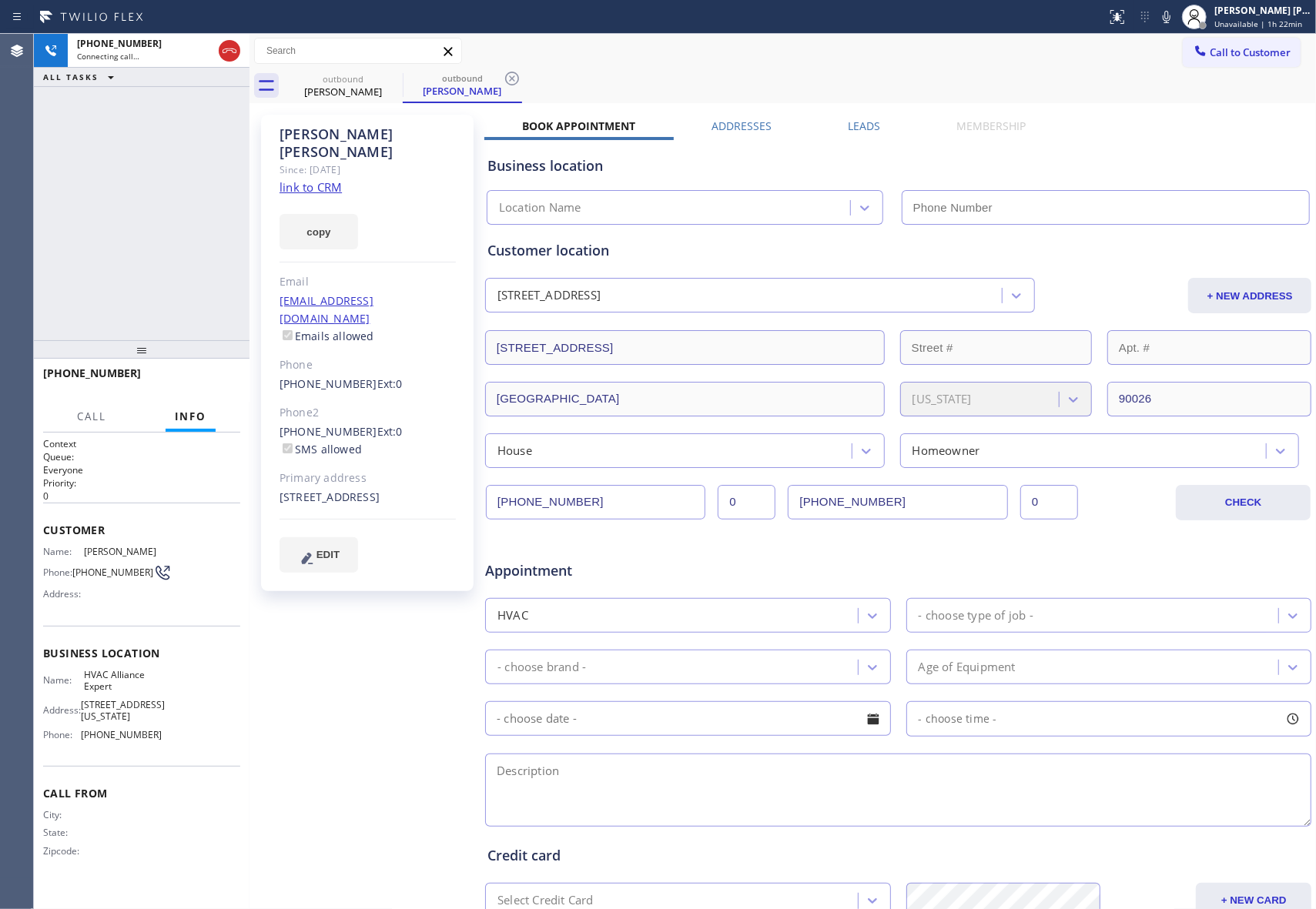
type input "[PHONE_NUMBER]"
click at [208, 379] on span "COMPLETE" at bounding box center [201, 380] width 54 height 11
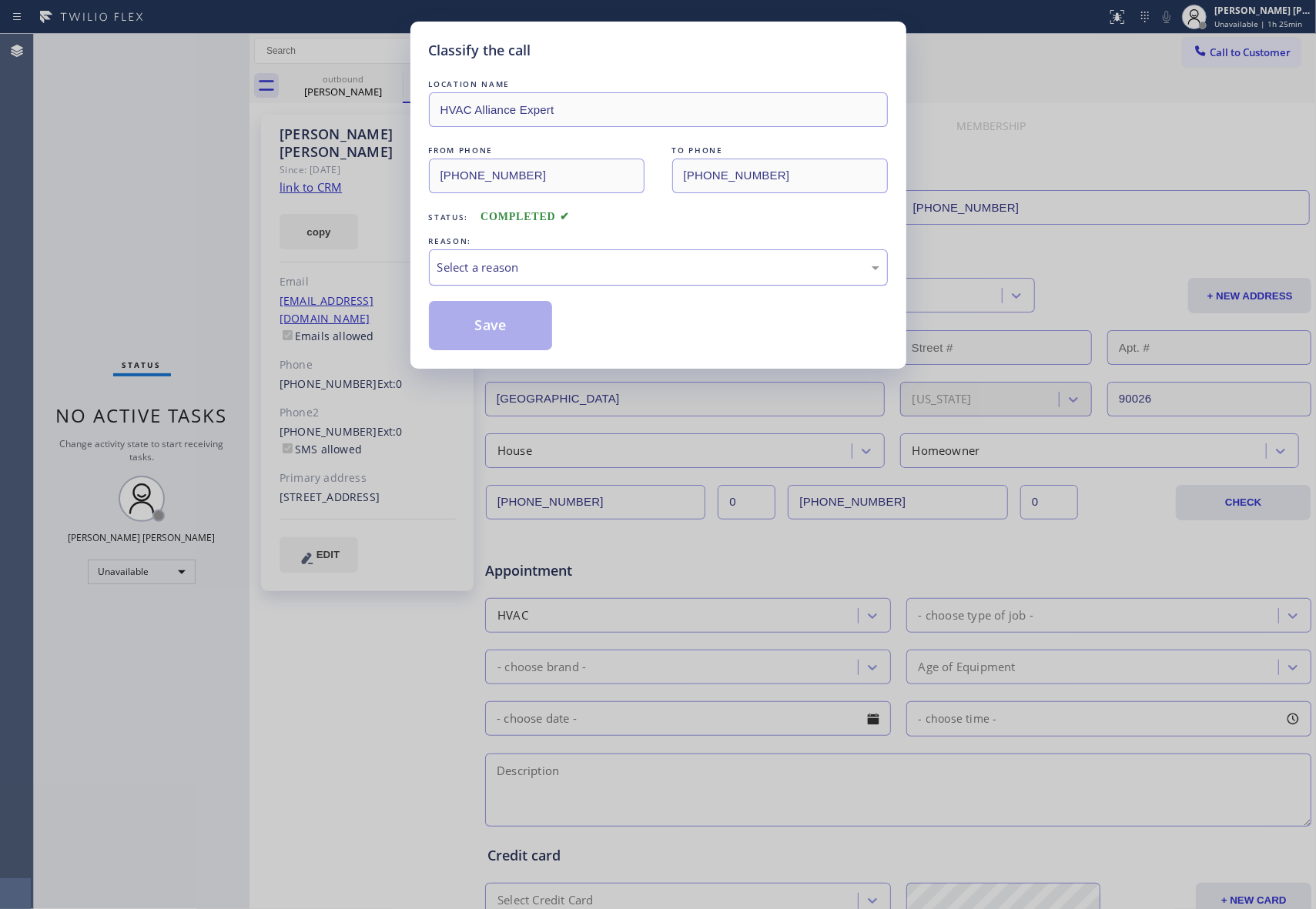
click at [610, 272] on div "Select a reason" at bounding box center [658, 268] width 442 height 18
click at [508, 318] on button "Save" at bounding box center [490, 326] width 124 height 50
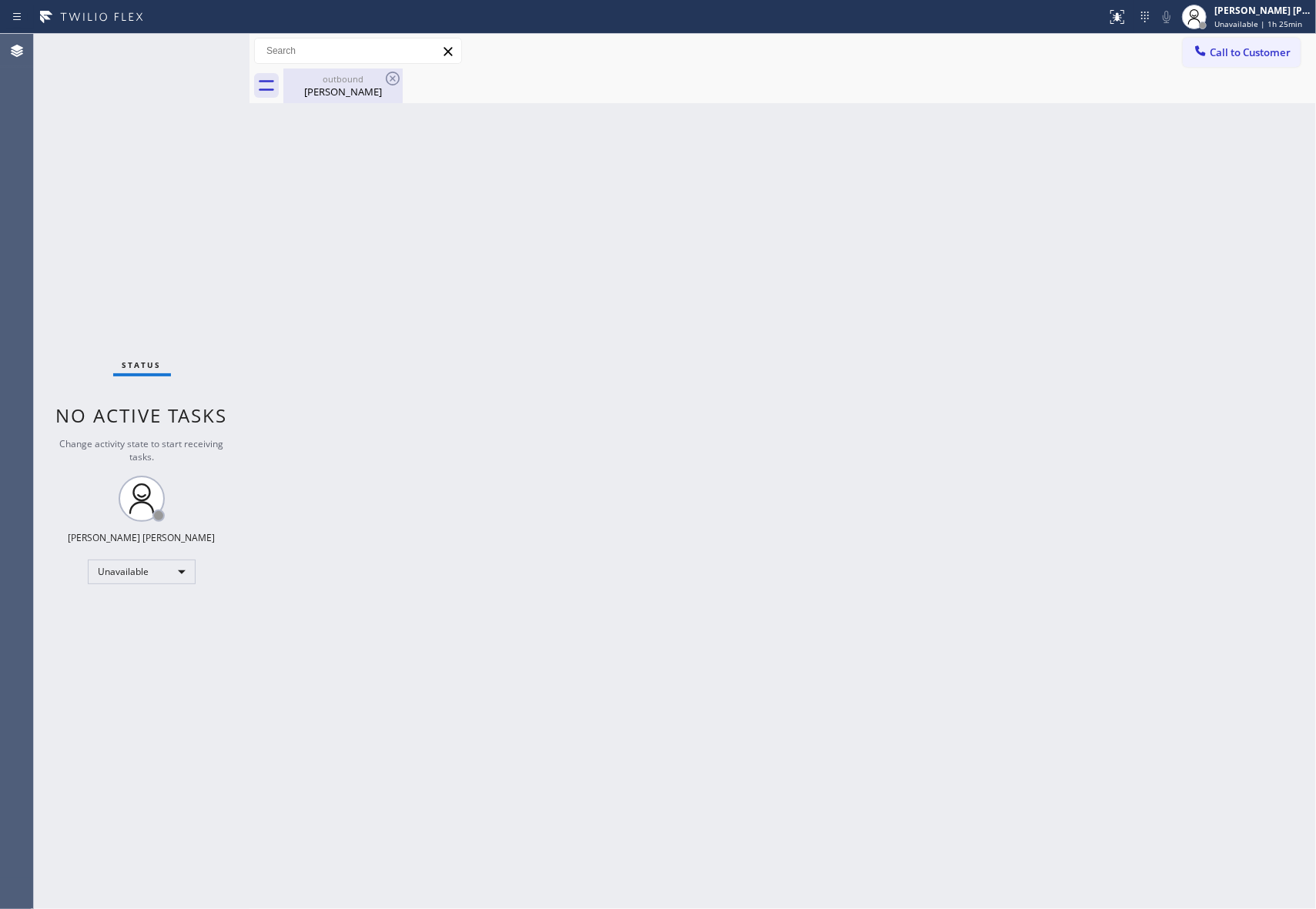
click at [362, 98] on div "outbound [PERSON_NAME]" at bounding box center [342, 85] width 116 height 35
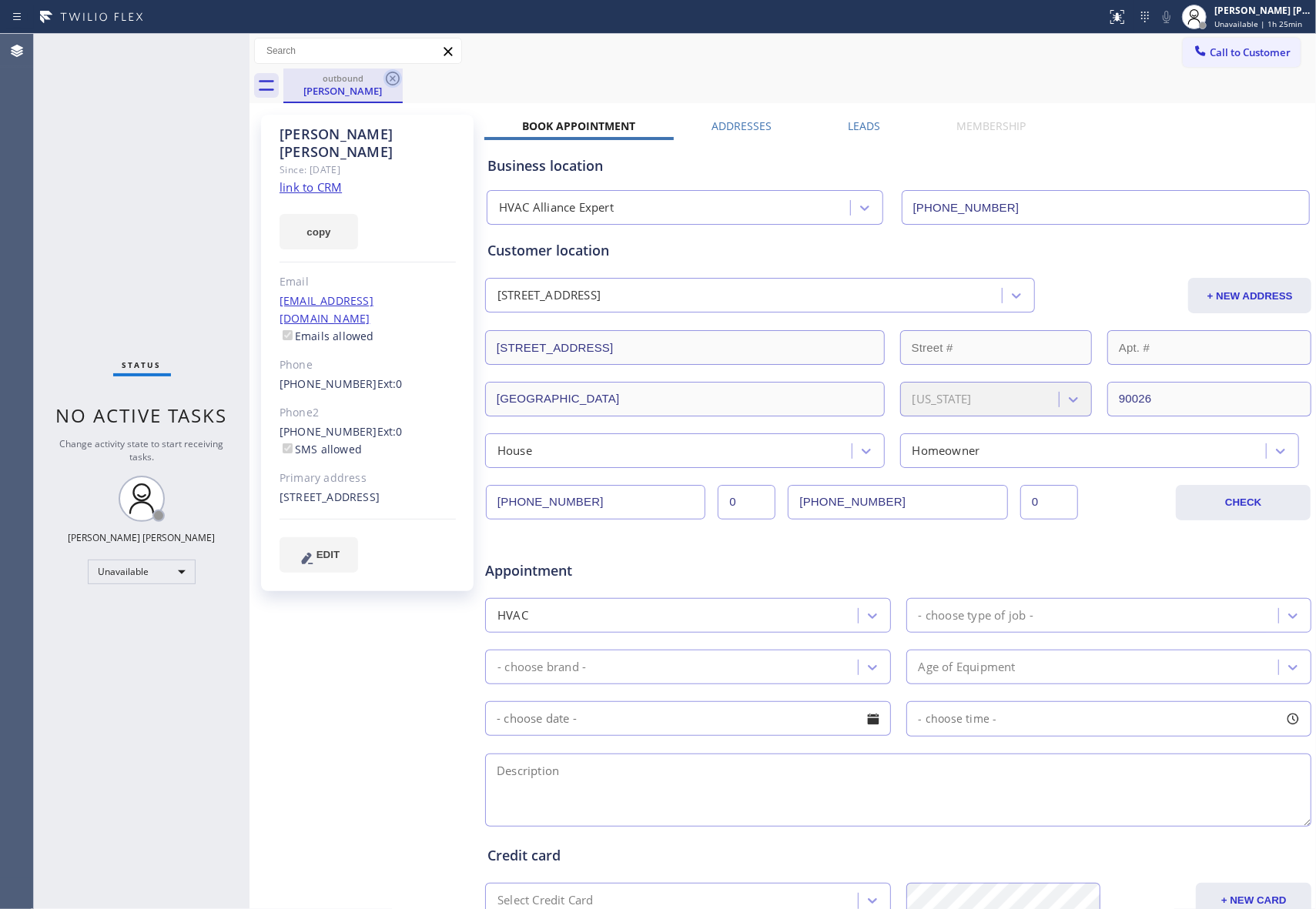
click at [390, 80] on icon at bounding box center [393, 78] width 19 height 19
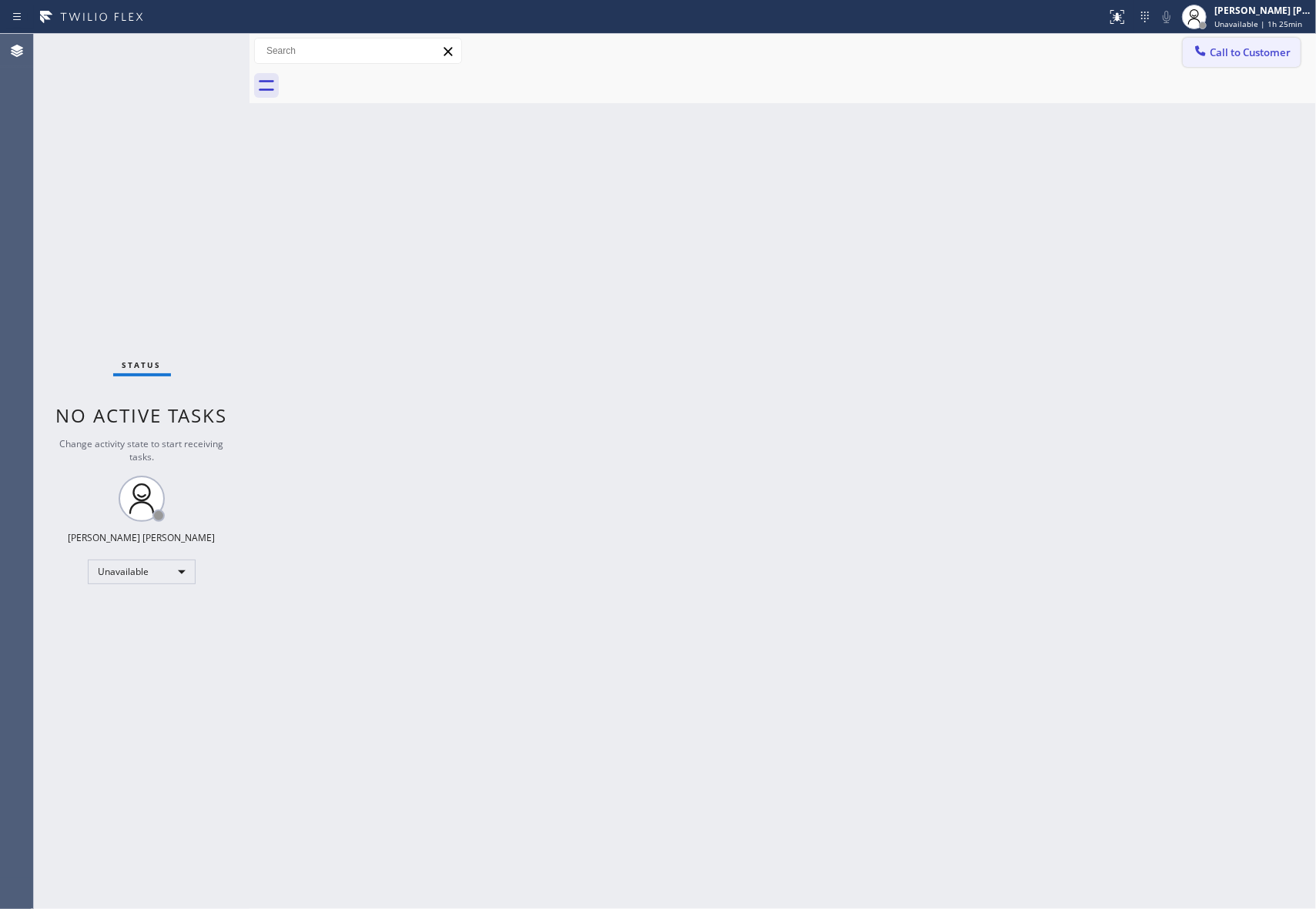
click at [1292, 56] on button "Call to Customer" at bounding box center [1242, 53] width 118 height 30
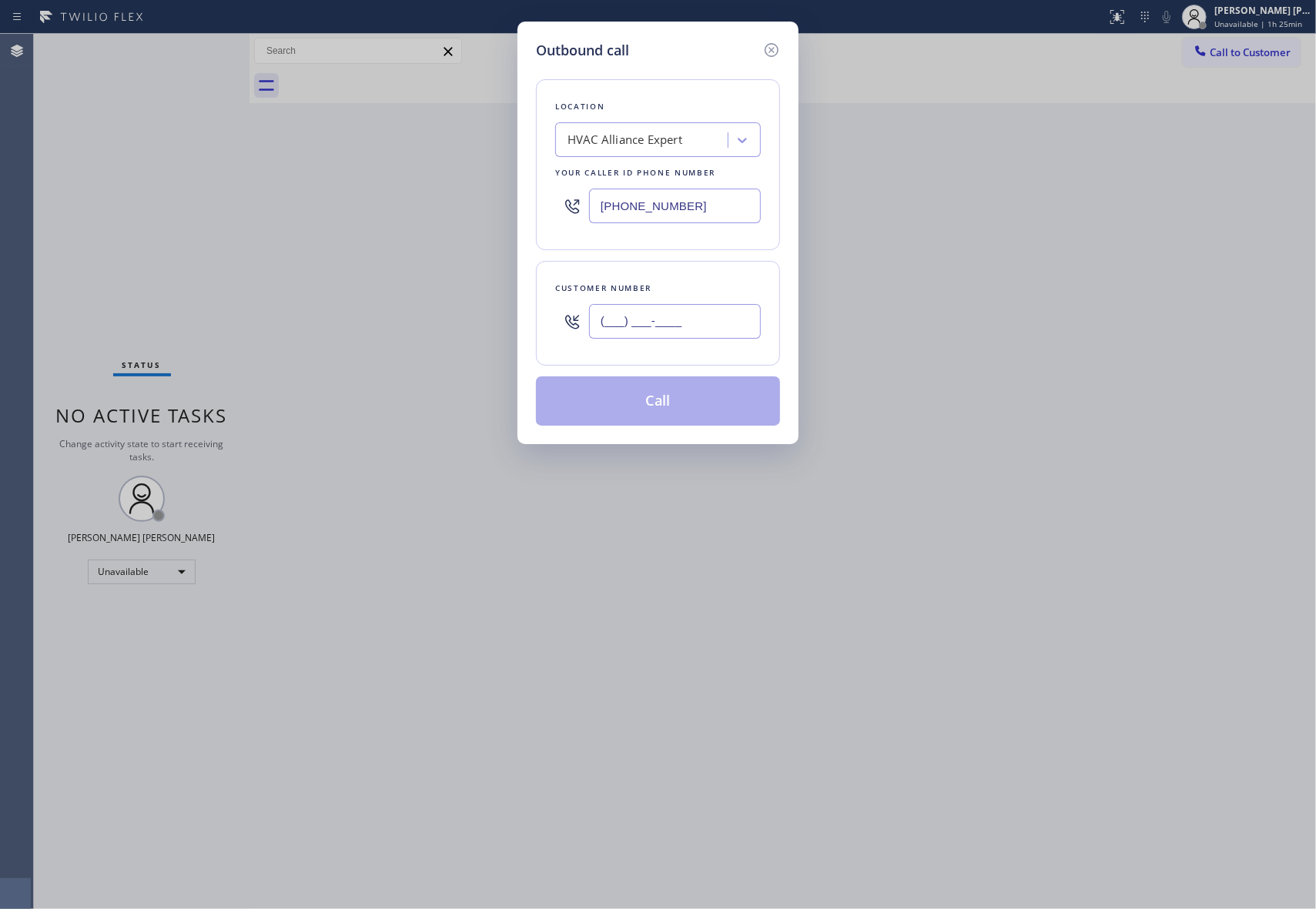
click at [677, 325] on input "(___) ___-____" at bounding box center [674, 321] width 172 height 35
paste input "619) 519-0393"
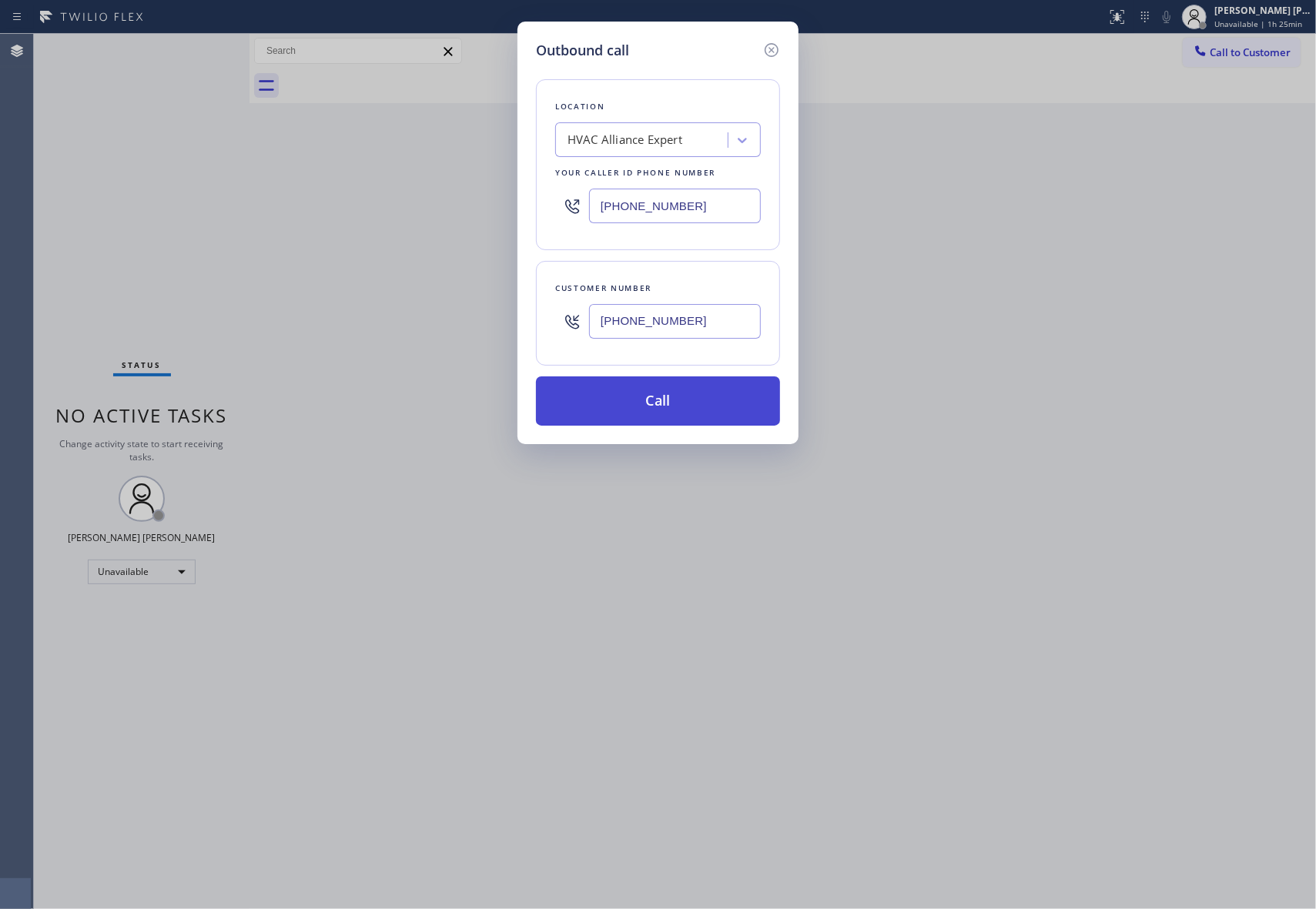
type input "[PHONE_NUMBER]"
click at [673, 410] on button "Call" at bounding box center [658, 401] width 244 height 50
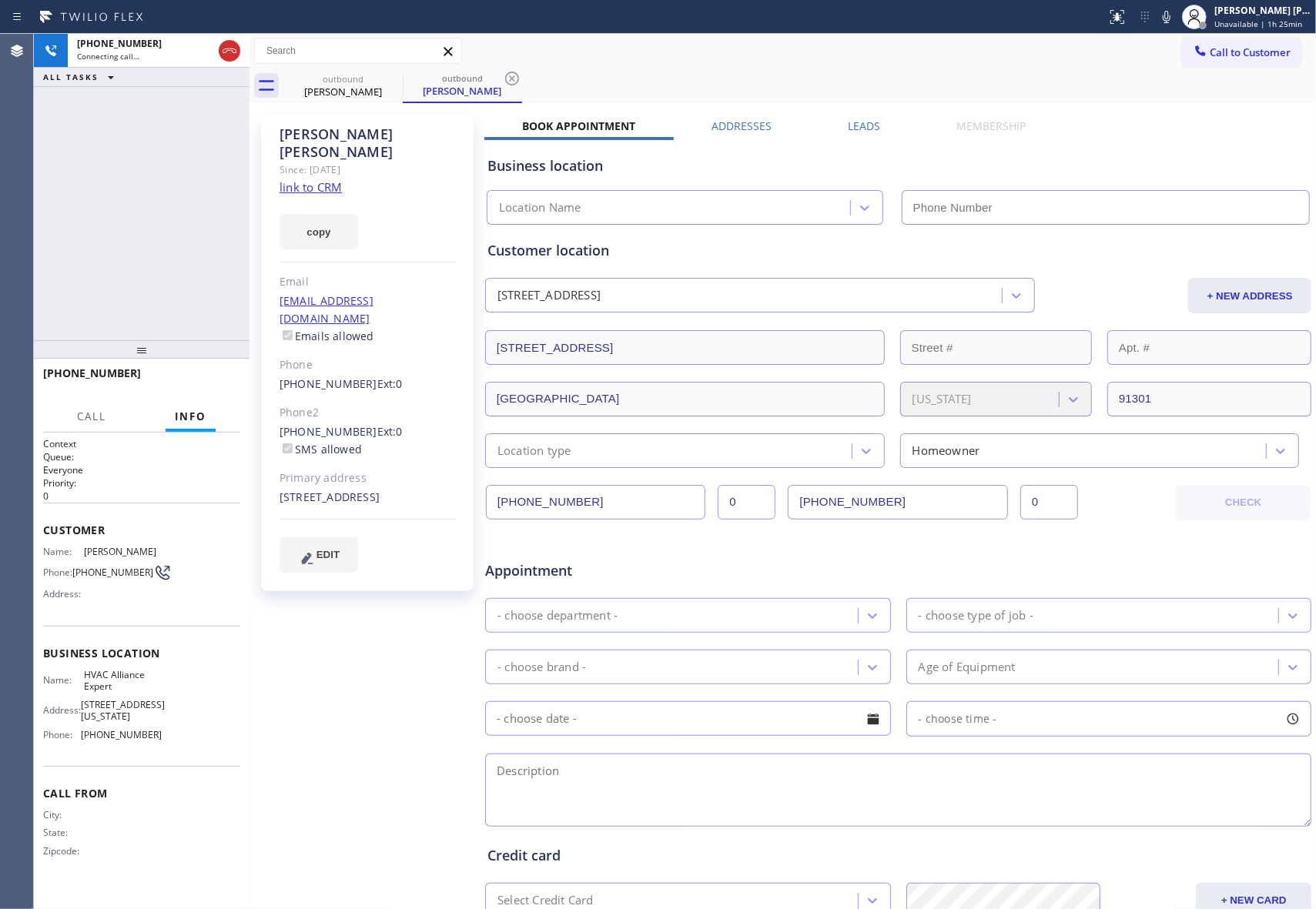
type input "[PHONE_NUMBER]"
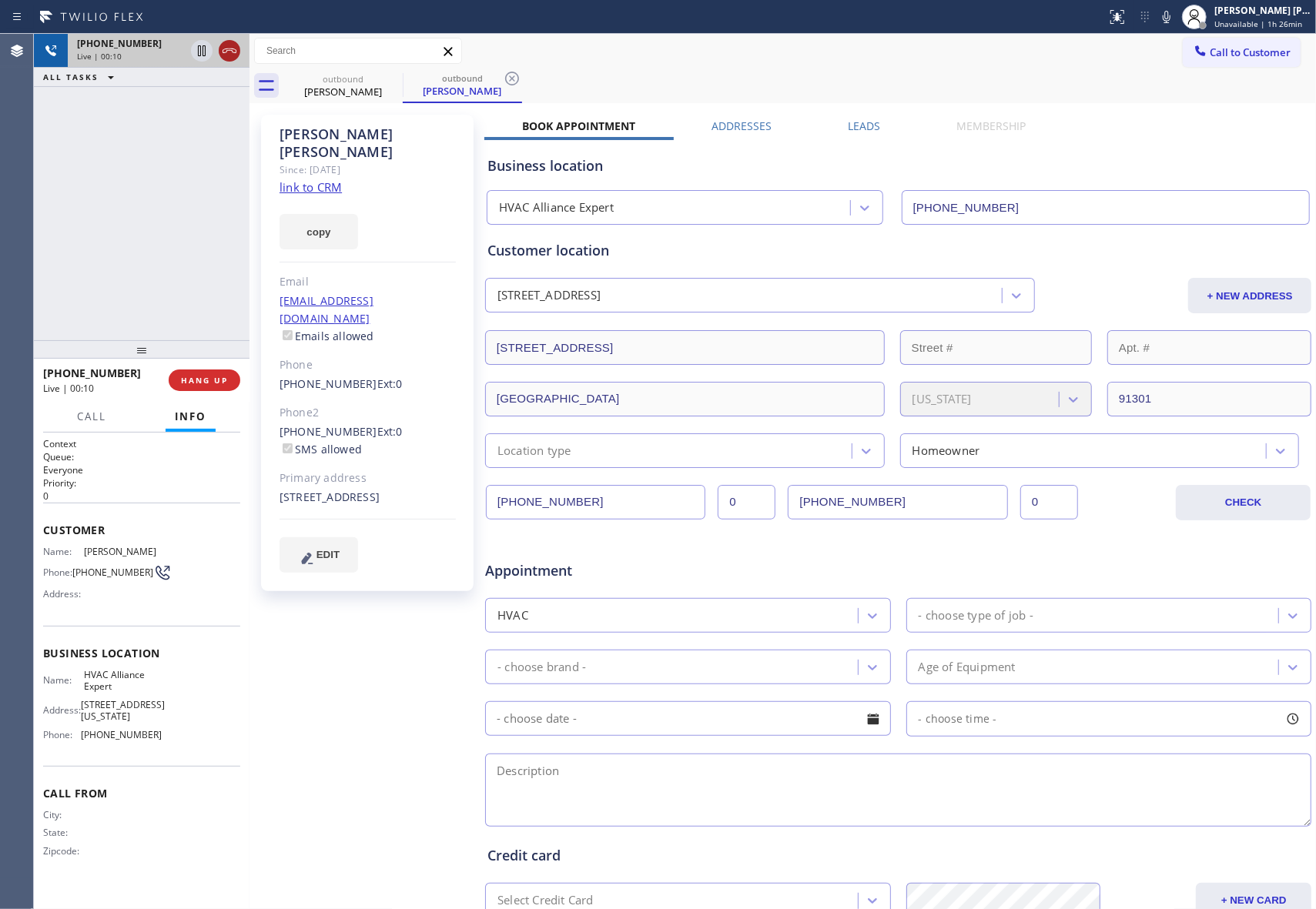
click at [231, 51] on icon at bounding box center [229, 51] width 19 height 19
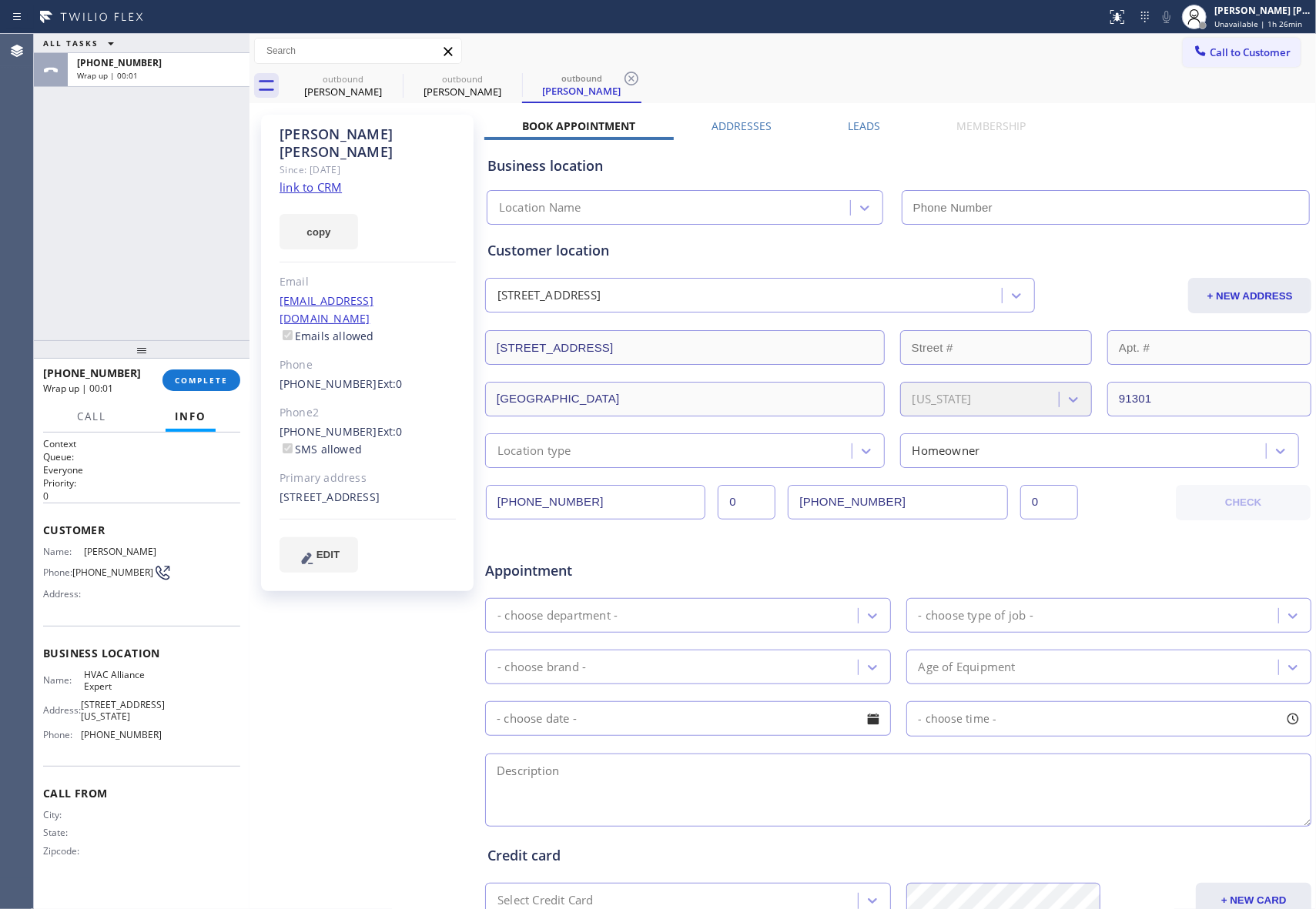
type input "[PHONE_NUMBER]"
click at [850, 126] on label "Leads" at bounding box center [864, 126] width 33 height 15
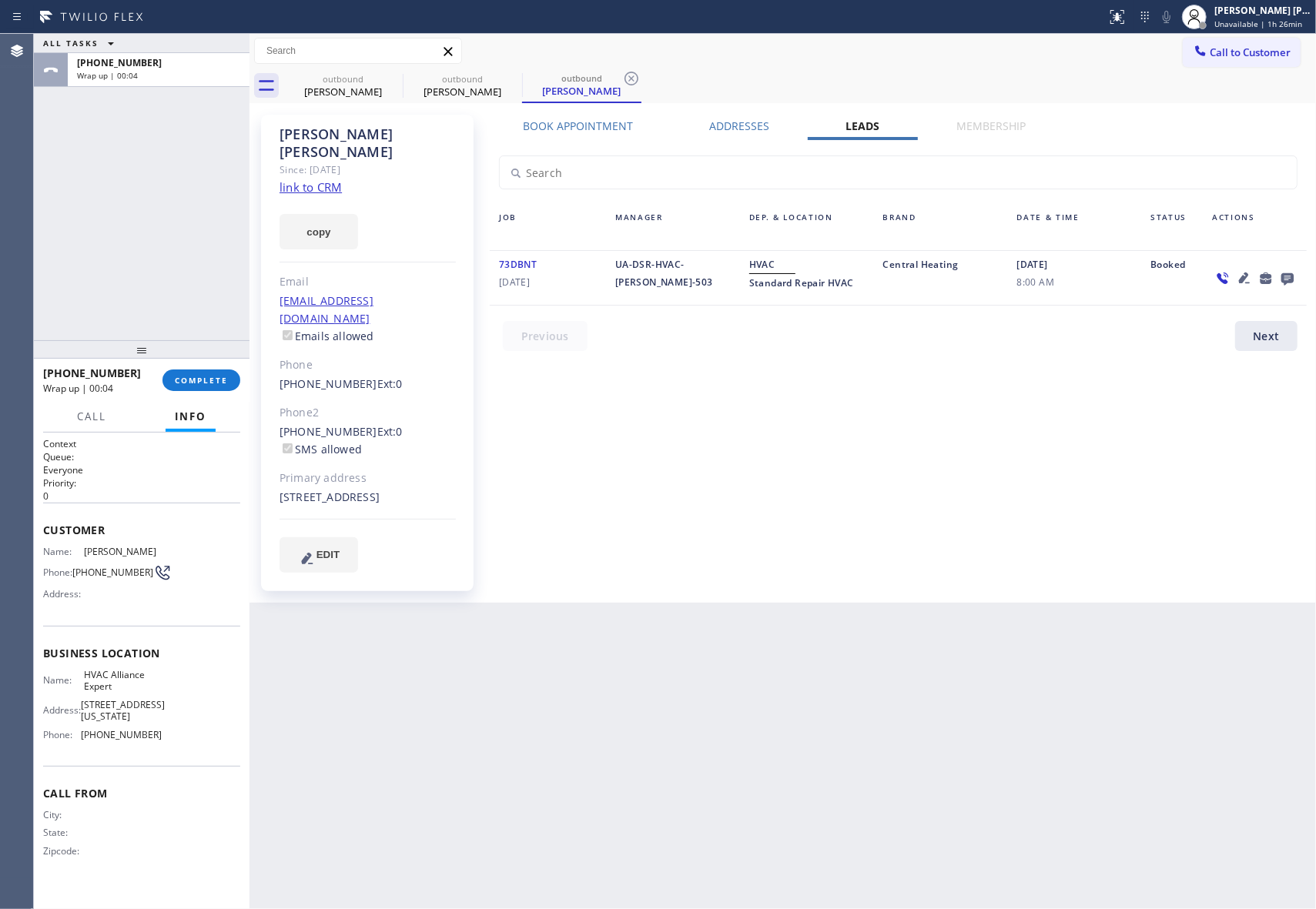
click at [1294, 276] on icon at bounding box center [1287, 278] width 19 height 19
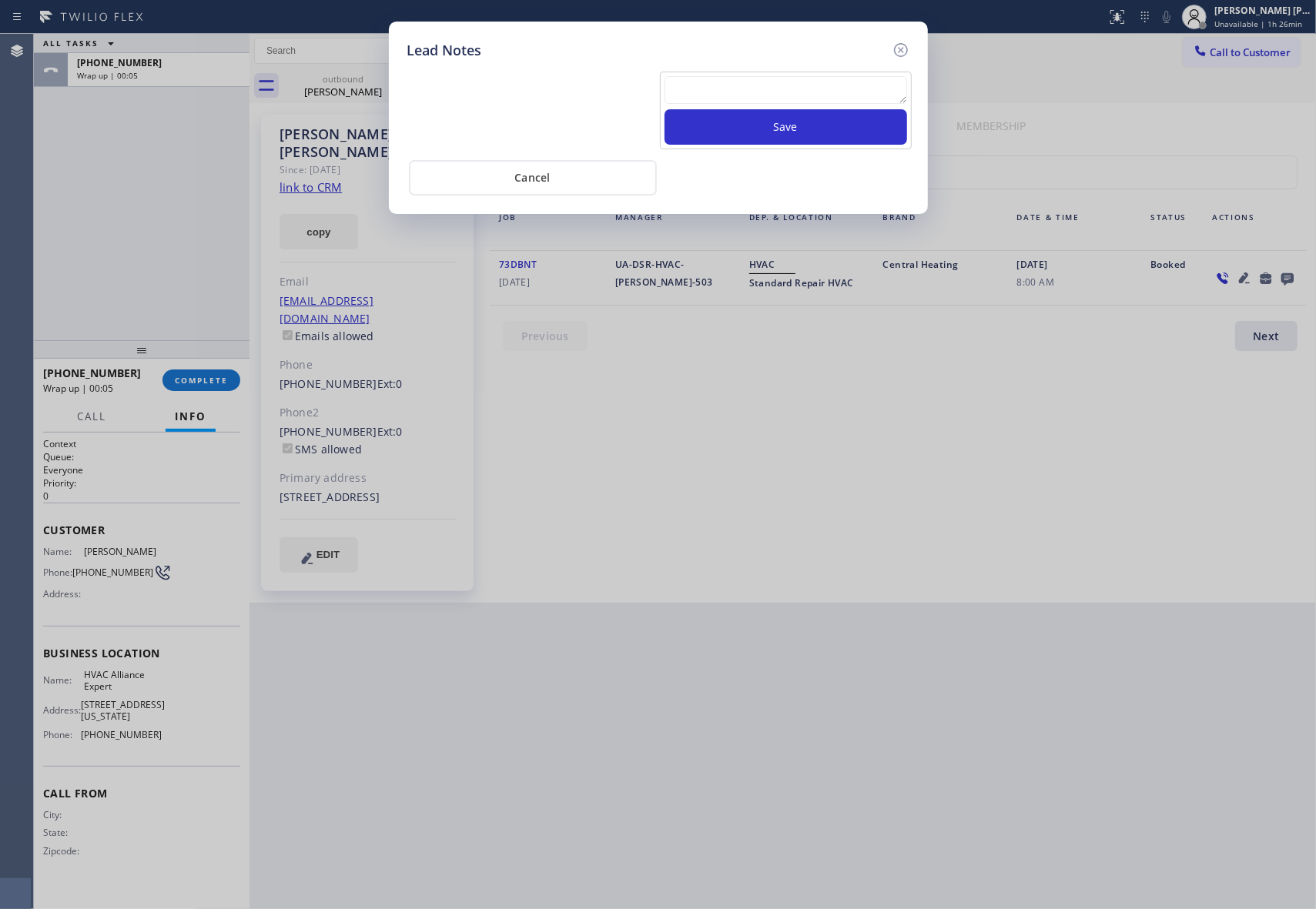
click at [853, 86] on textarea at bounding box center [785, 90] width 243 height 28
paste textarea "VM | please transfer if cx calls back"
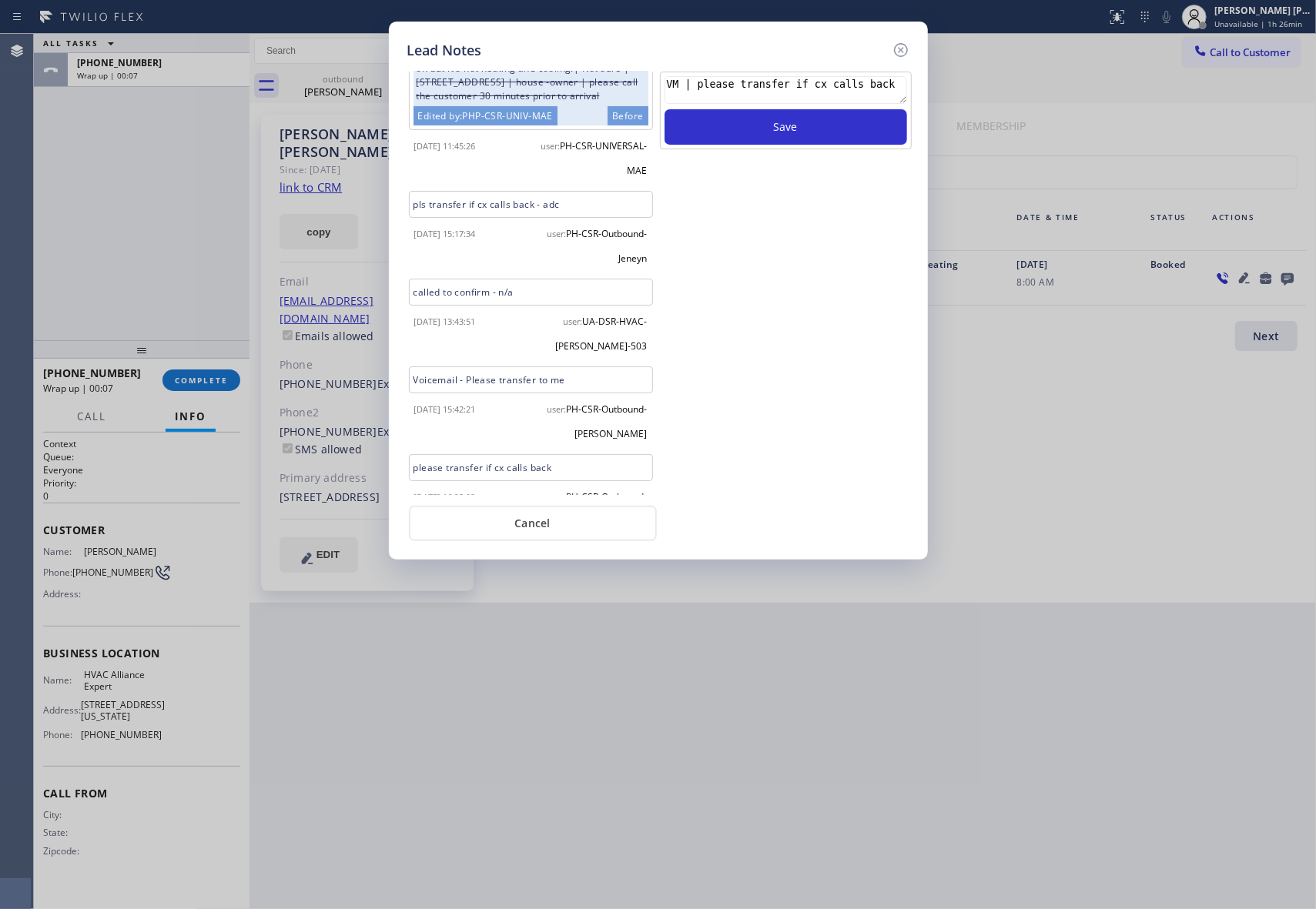
scroll to position [374, 0]
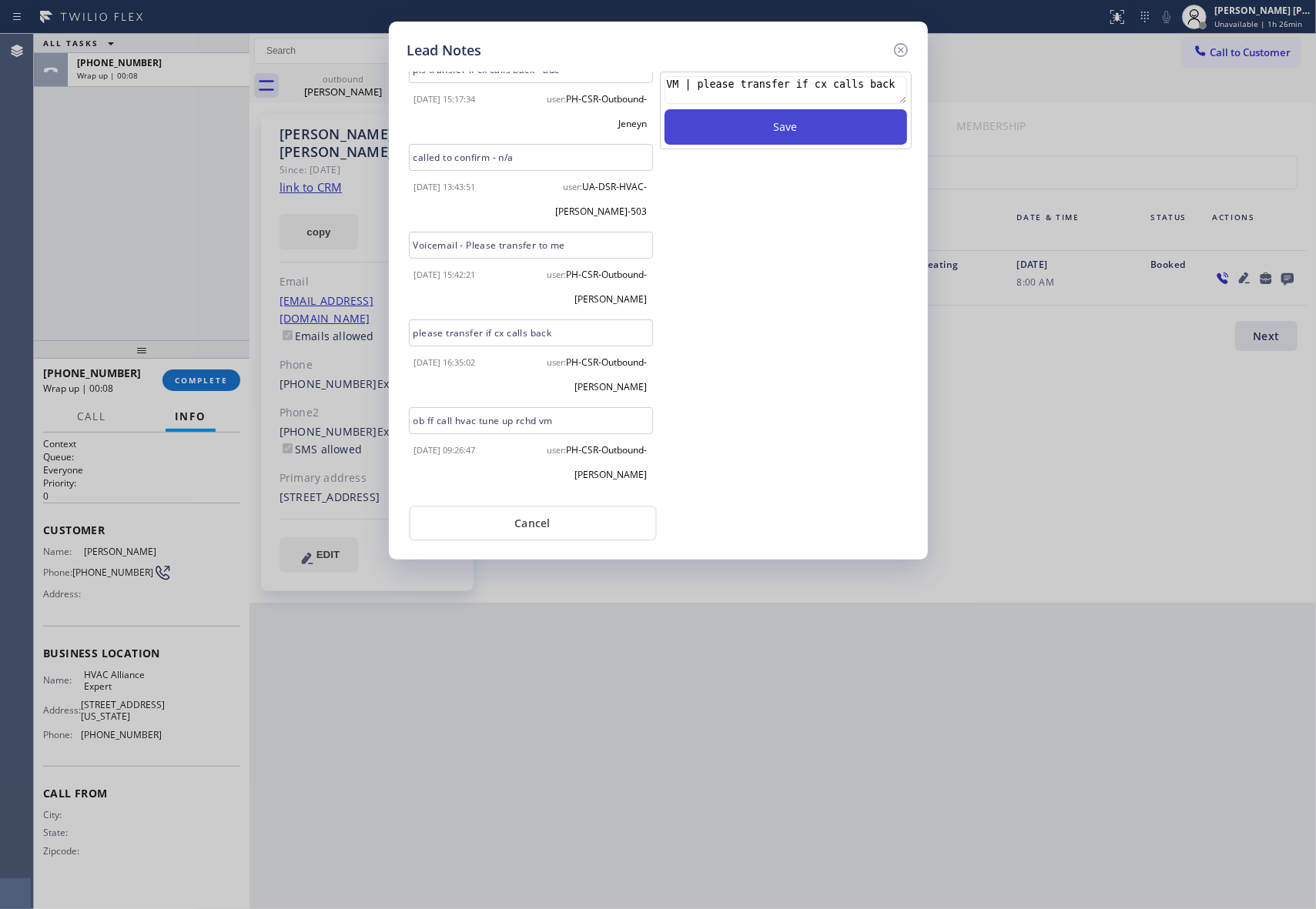
type textarea "VM | please transfer if cx calls back"
click at [805, 133] on button "Save" at bounding box center [785, 127] width 243 height 36
click at [903, 50] on icon at bounding box center [900, 50] width 19 height 19
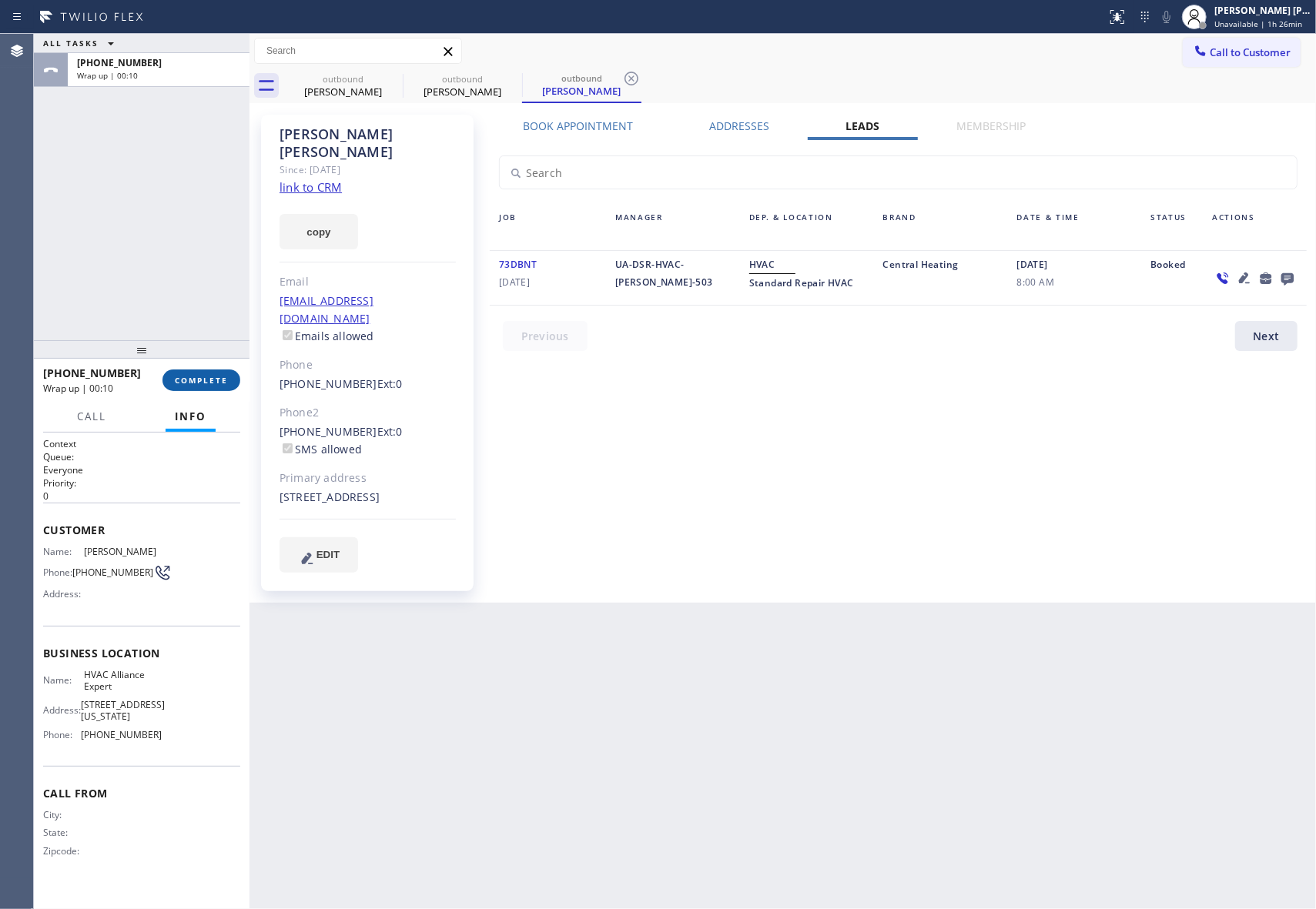
click at [206, 380] on span "COMPLETE" at bounding box center [201, 380] width 54 height 11
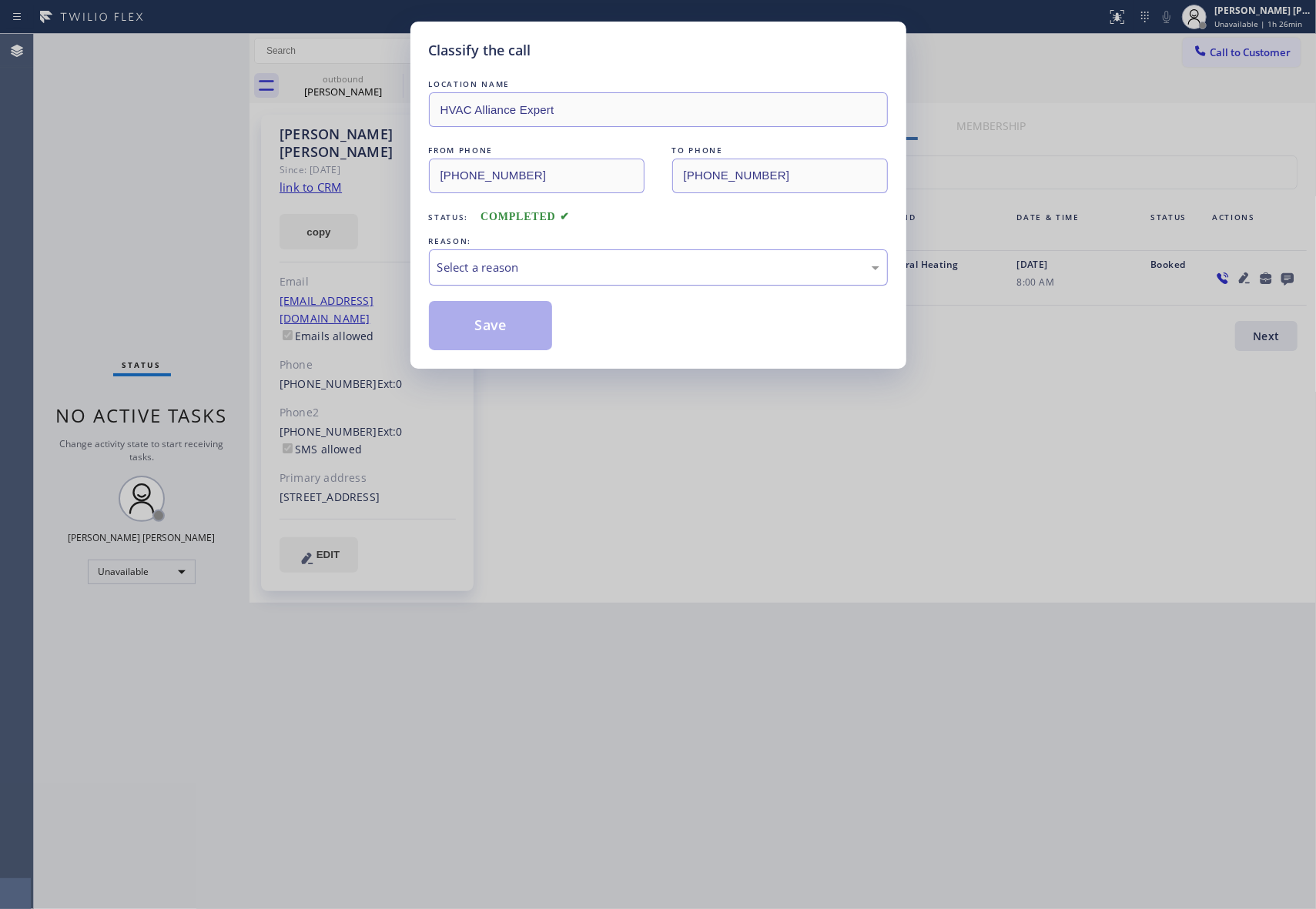
click at [626, 272] on div "Select a reason" at bounding box center [658, 268] width 442 height 18
click at [487, 322] on button "Save" at bounding box center [490, 326] width 124 height 50
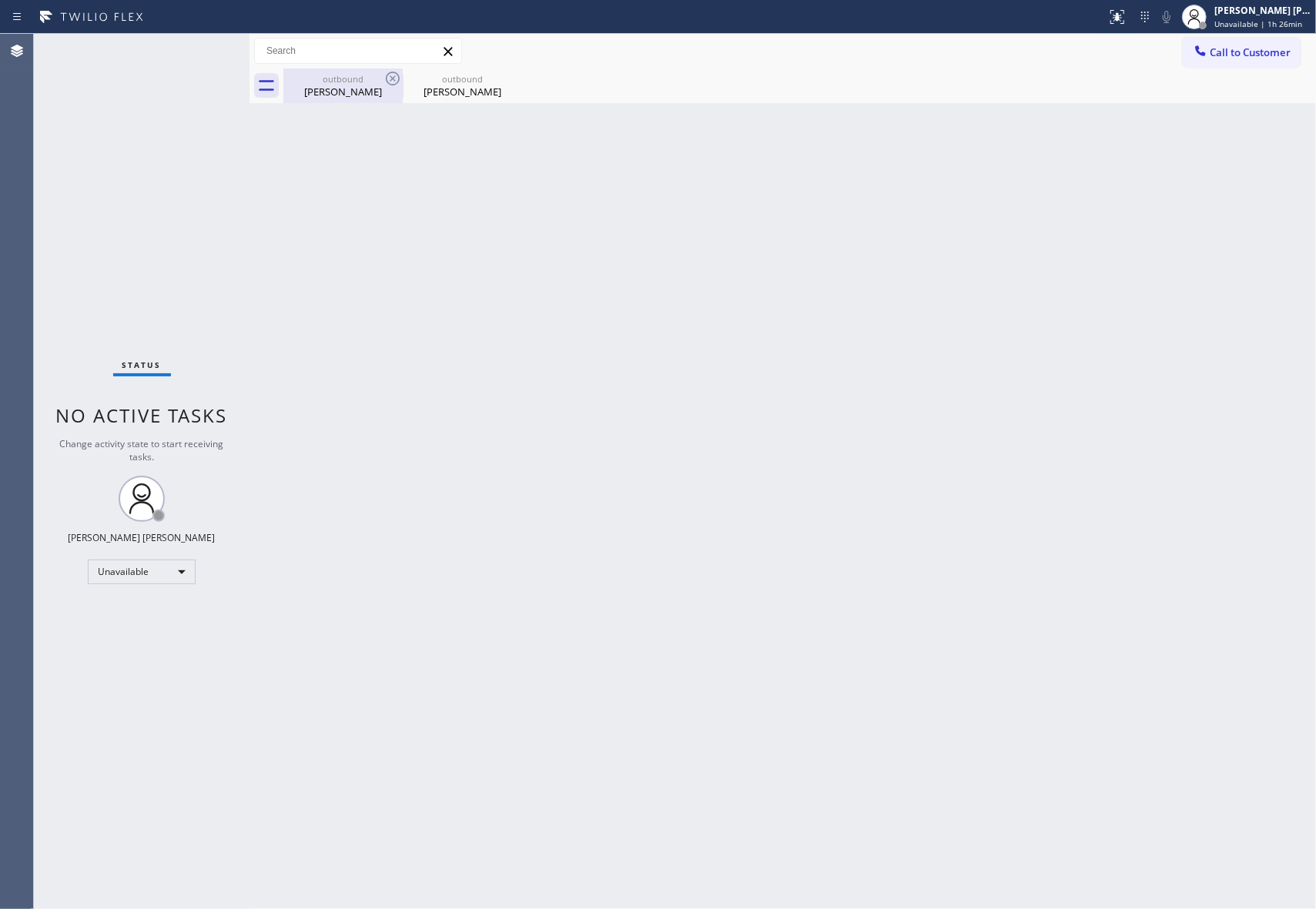
drag, startPoint x: 353, startPoint y: 84, endPoint x: 388, endPoint y: 84, distance: 35.0
click at [355, 84] on div "[PERSON_NAME]" at bounding box center [342, 91] width 116 height 14
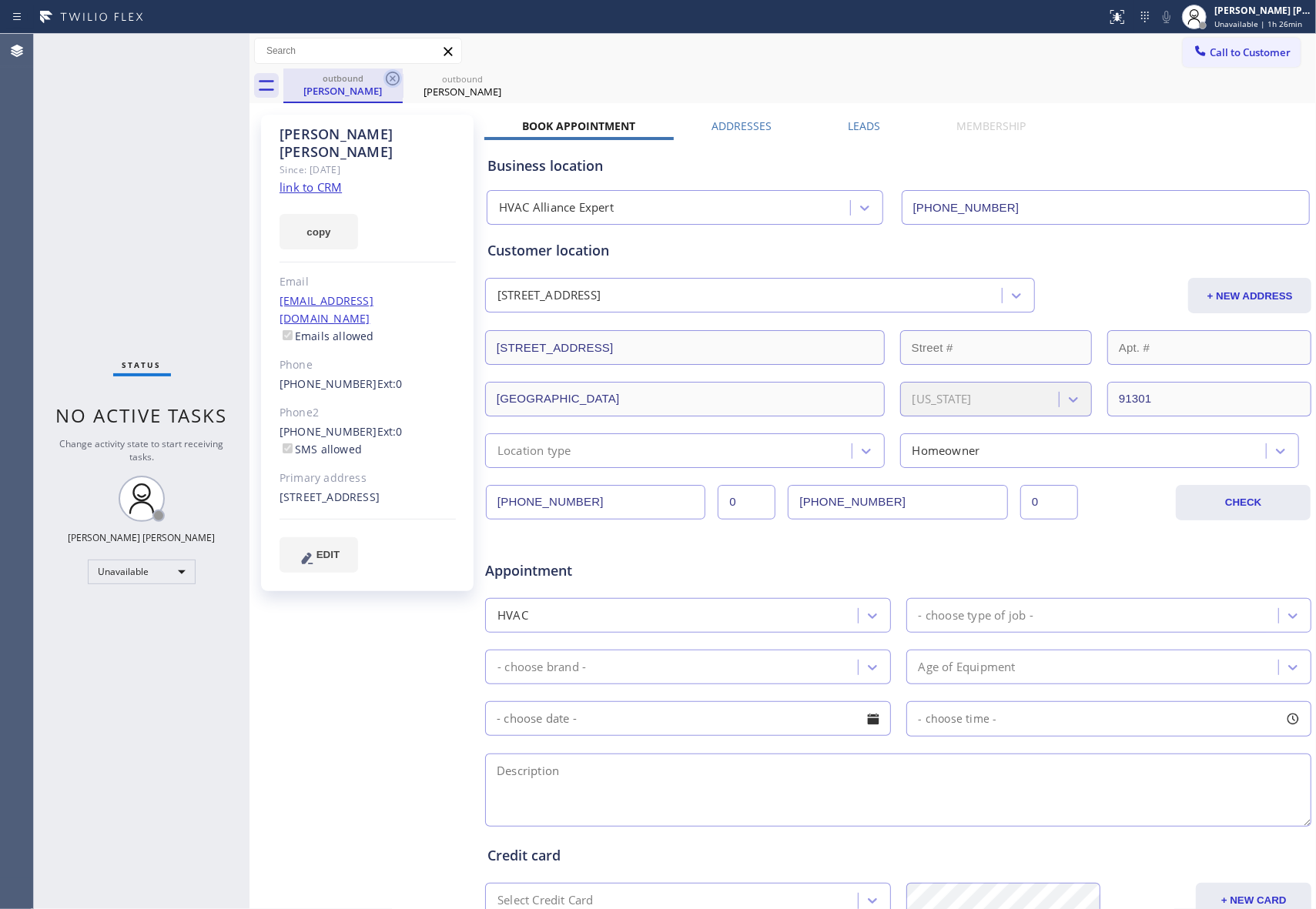
click at [390, 80] on icon at bounding box center [393, 78] width 19 height 19
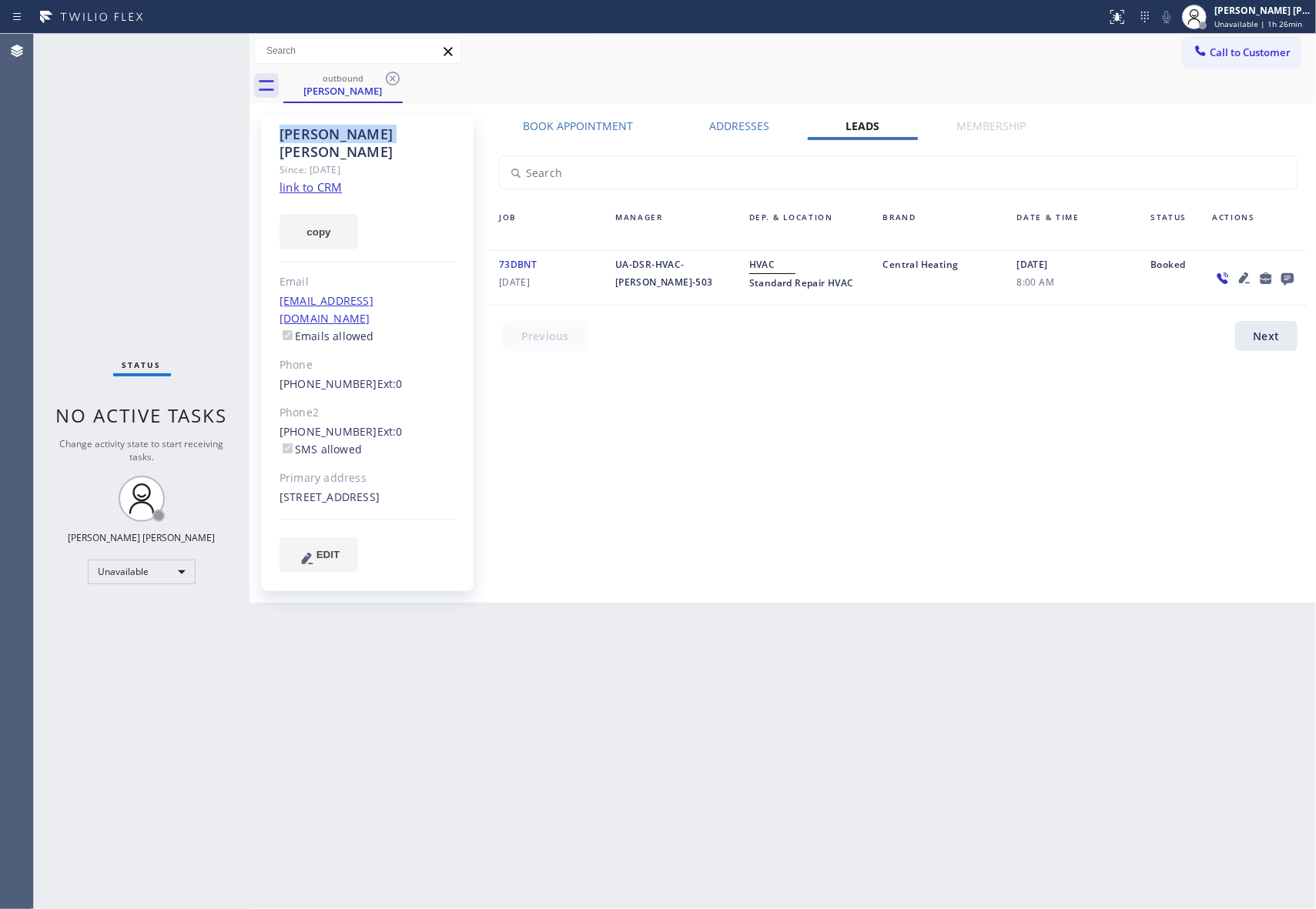
click at [390, 80] on icon at bounding box center [393, 78] width 19 height 19
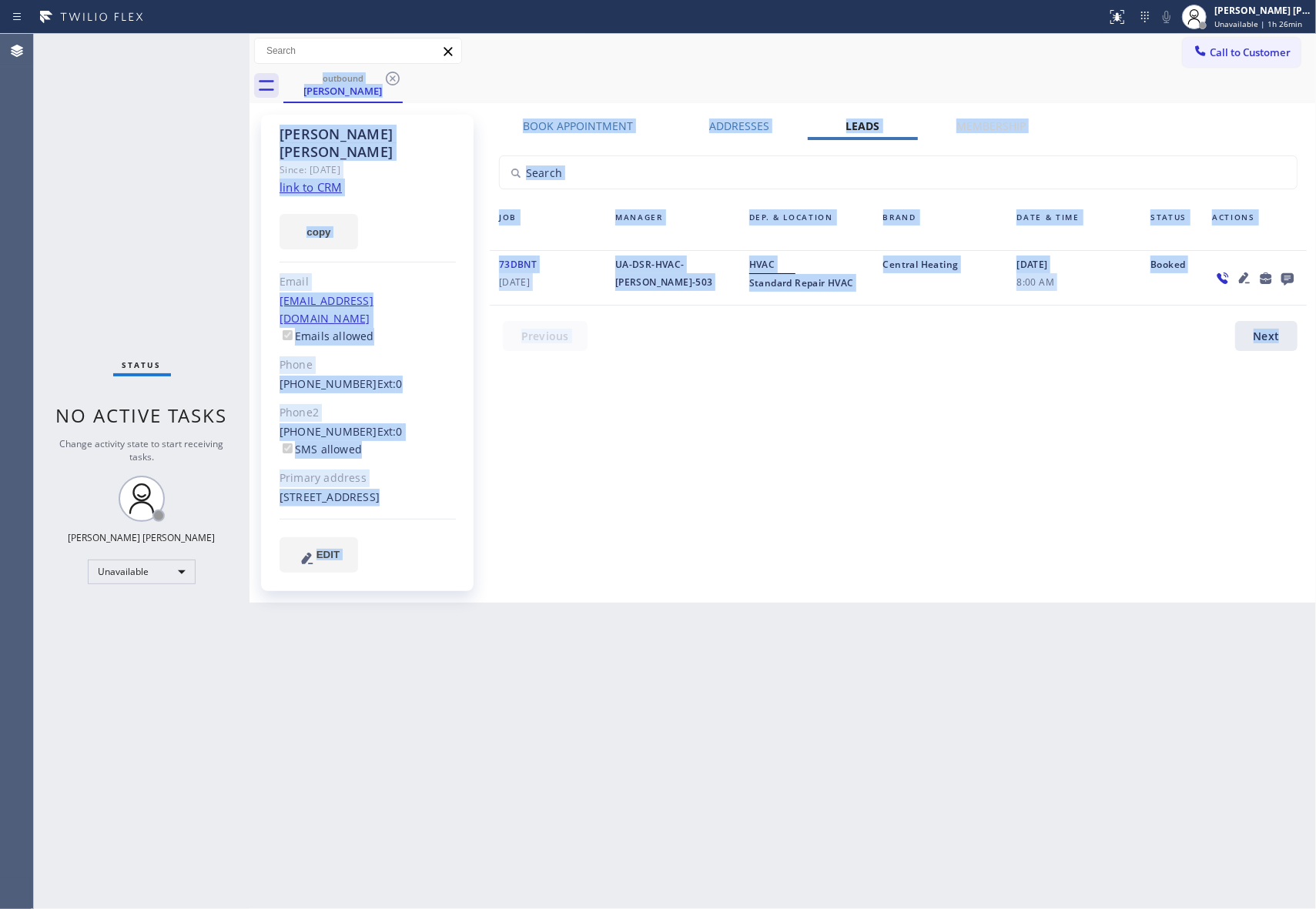
click at [390, 80] on div "outbound [PERSON_NAME]" at bounding box center [799, 85] width 1032 height 35
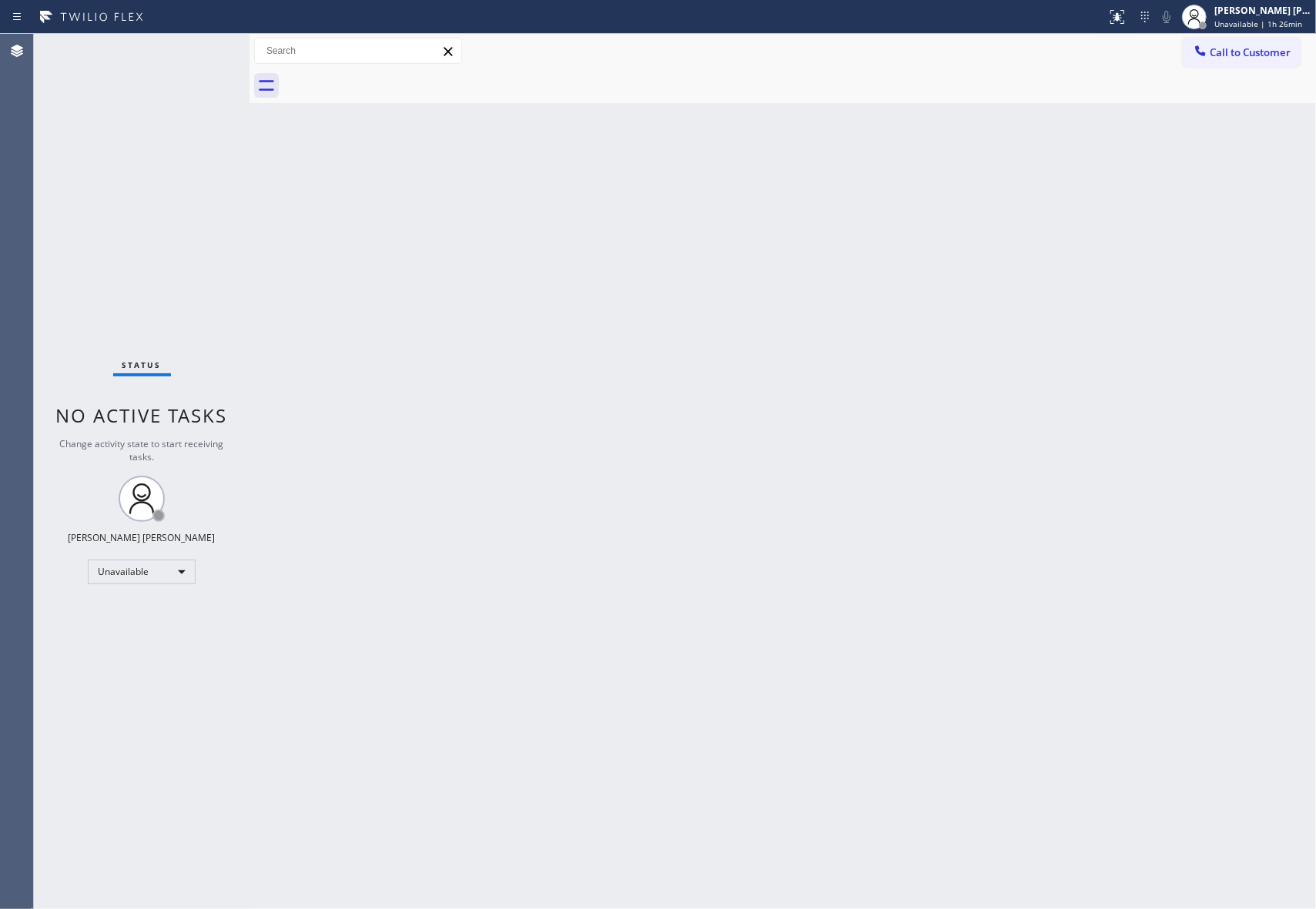
click at [390, 80] on div at bounding box center [799, 85] width 1032 height 35
click at [1266, 56] on span "Call to Customer" at bounding box center [1251, 53] width 81 height 14
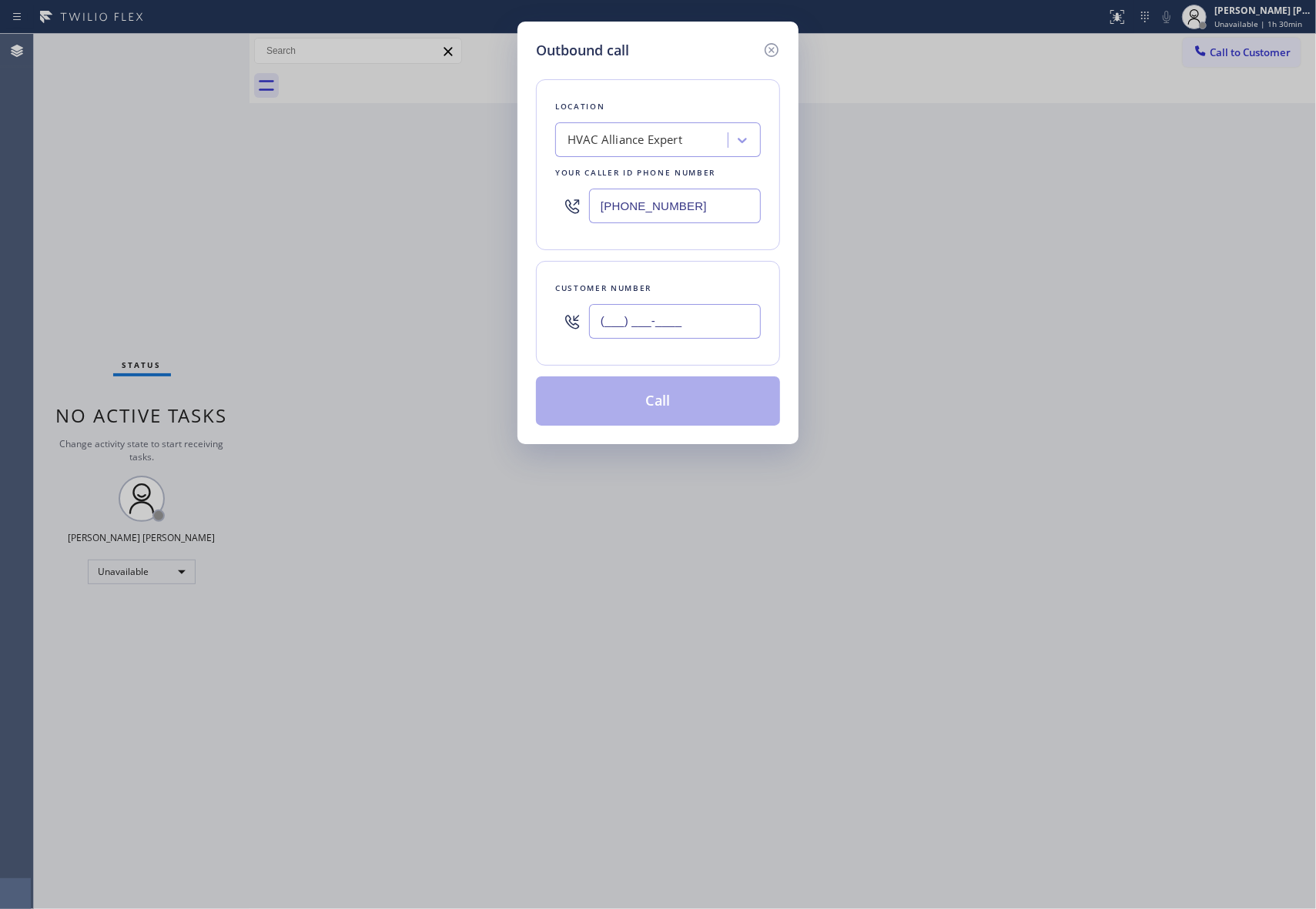
click at [690, 318] on input "(___) ___-____" at bounding box center [674, 321] width 172 height 35
paste input "650) 740-5786"
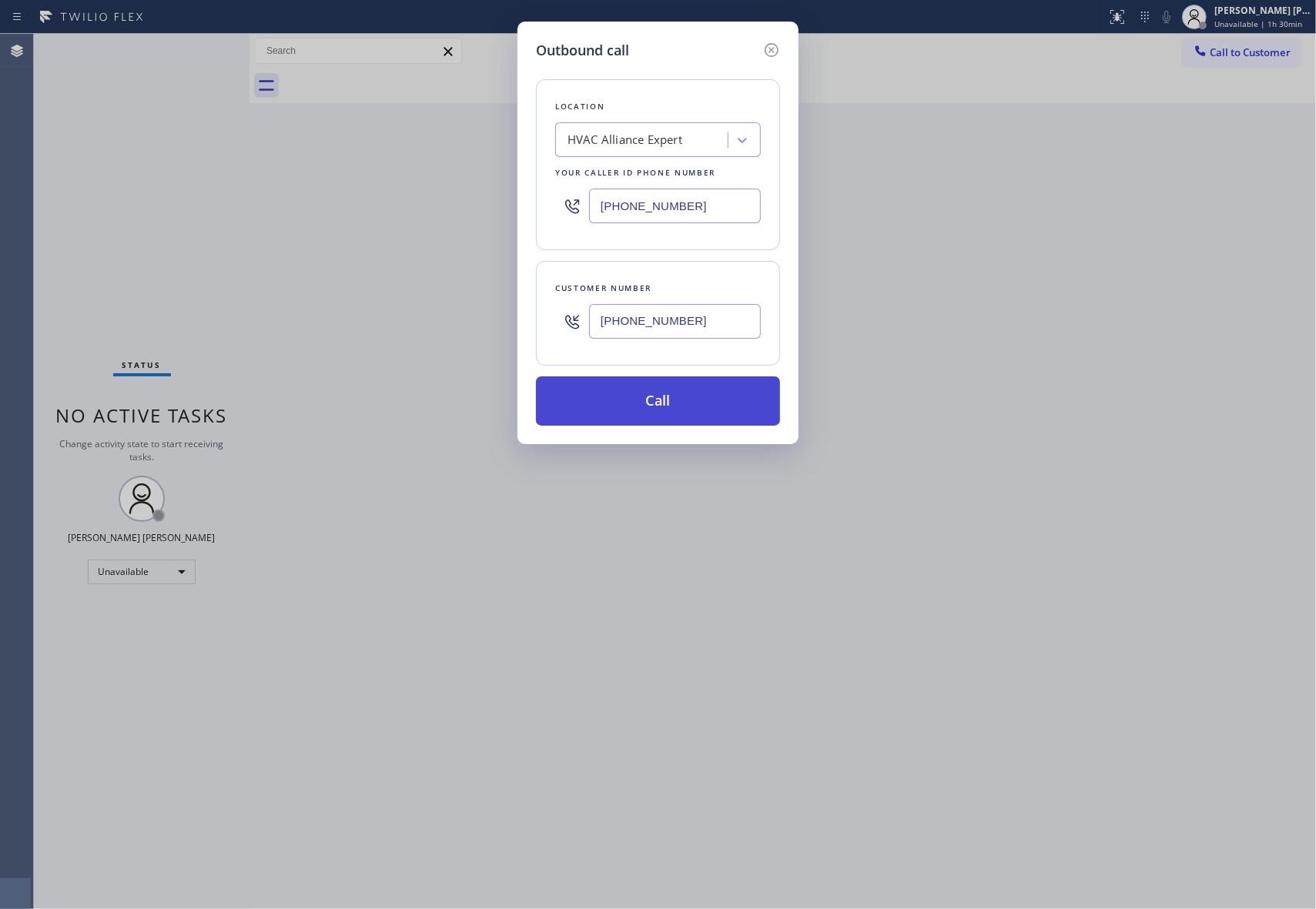
type input "[PHONE_NUMBER]"
click at [687, 400] on button "Call" at bounding box center [658, 401] width 244 height 50
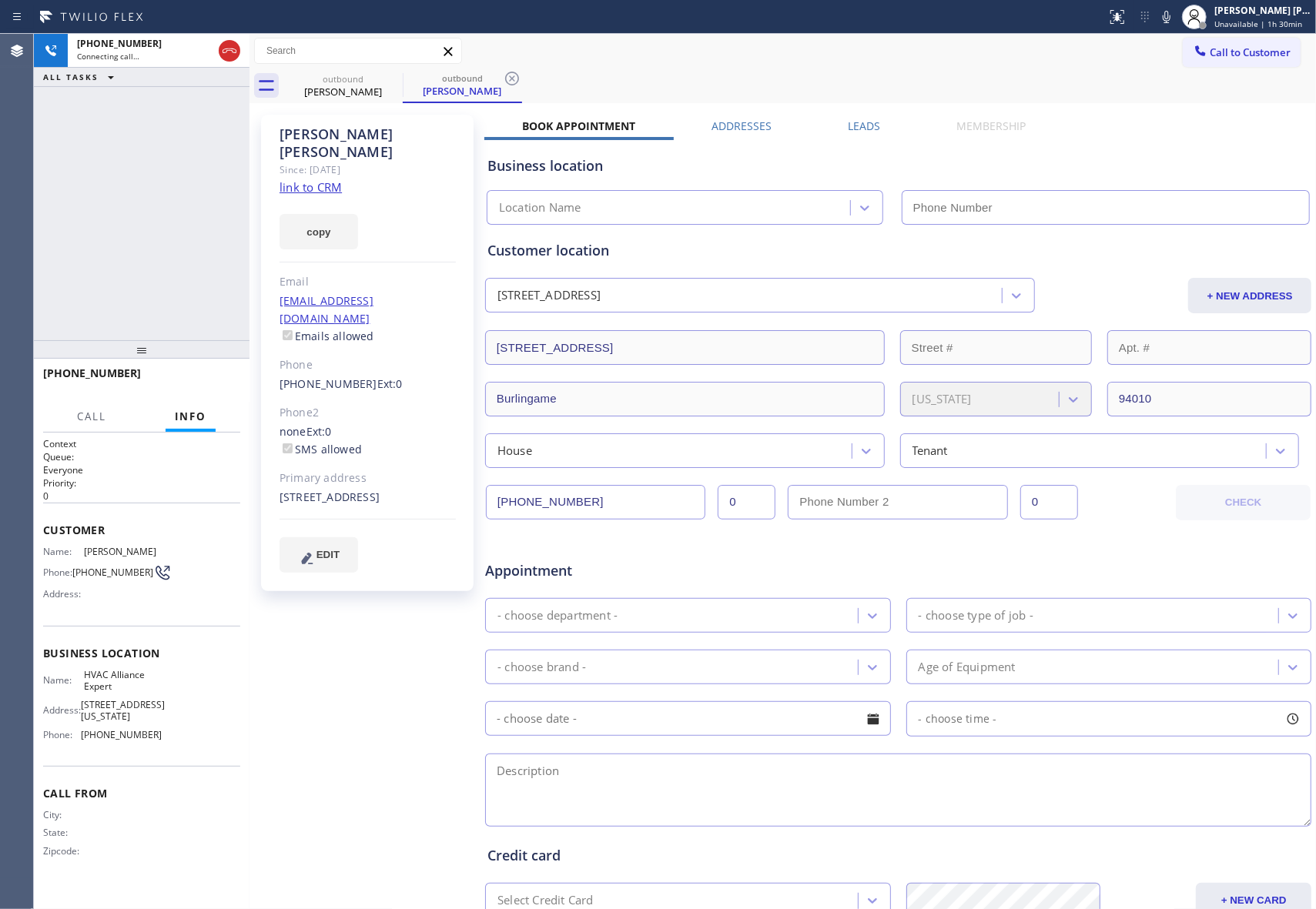
type input "[PHONE_NUMBER]"
drag, startPoint x: 198, startPoint y: 379, endPoint x: 211, endPoint y: 374, distance: 13.9
click at [198, 379] on span "HANG UP" at bounding box center [203, 380] width 47 height 11
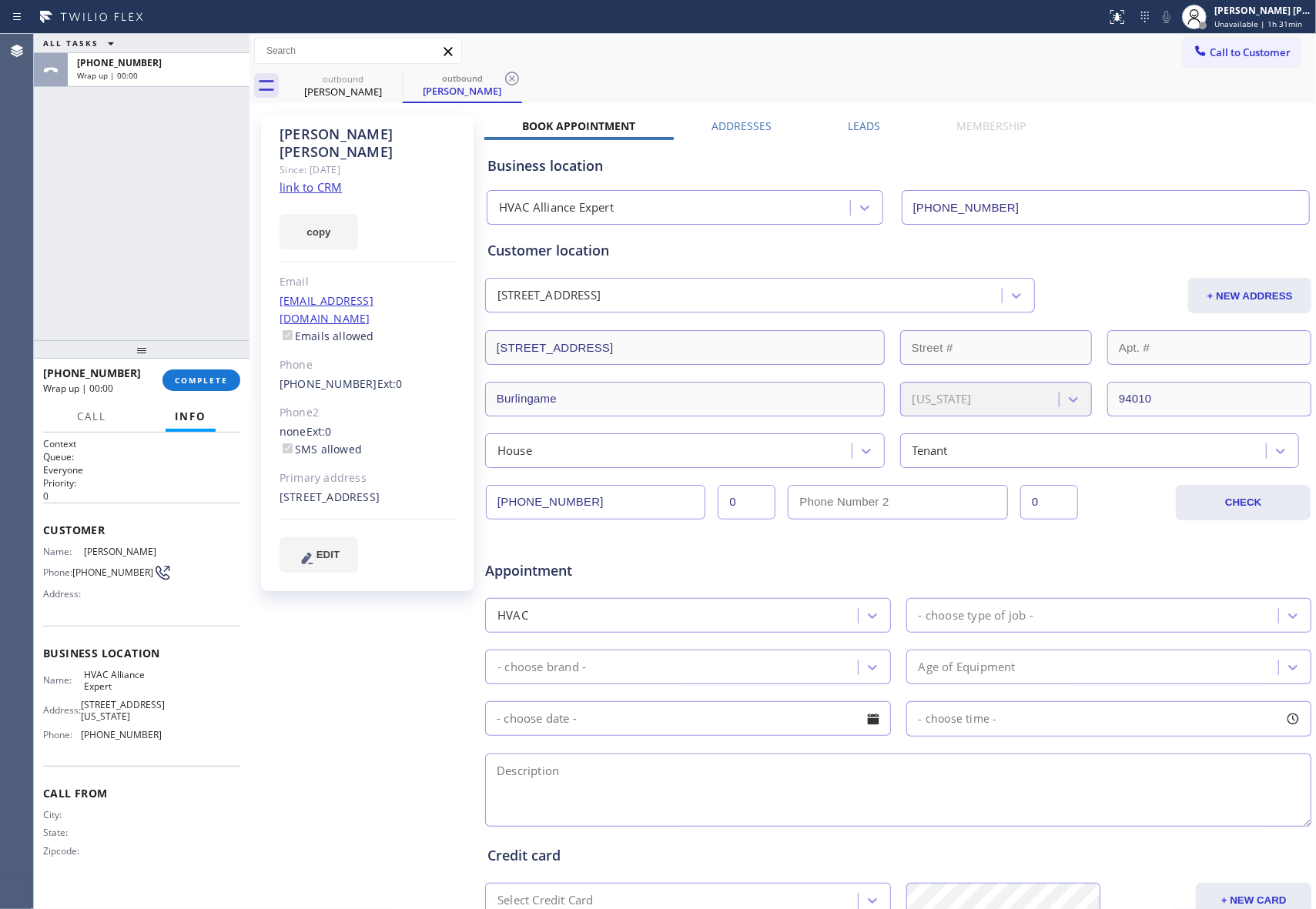
click at [860, 129] on label "Leads" at bounding box center [864, 126] width 33 height 15
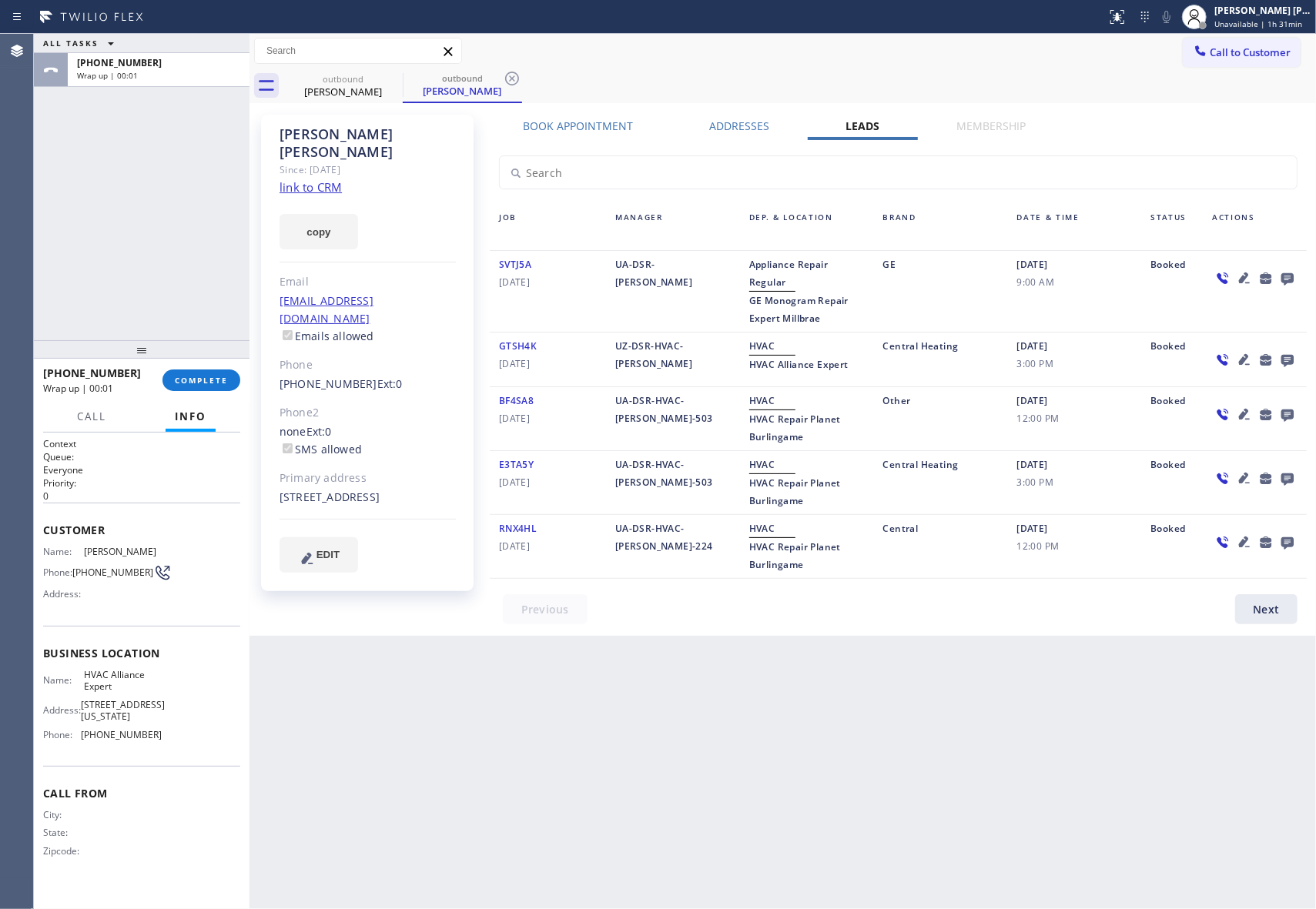
click at [1288, 278] on icon at bounding box center [1287, 280] width 12 height 12
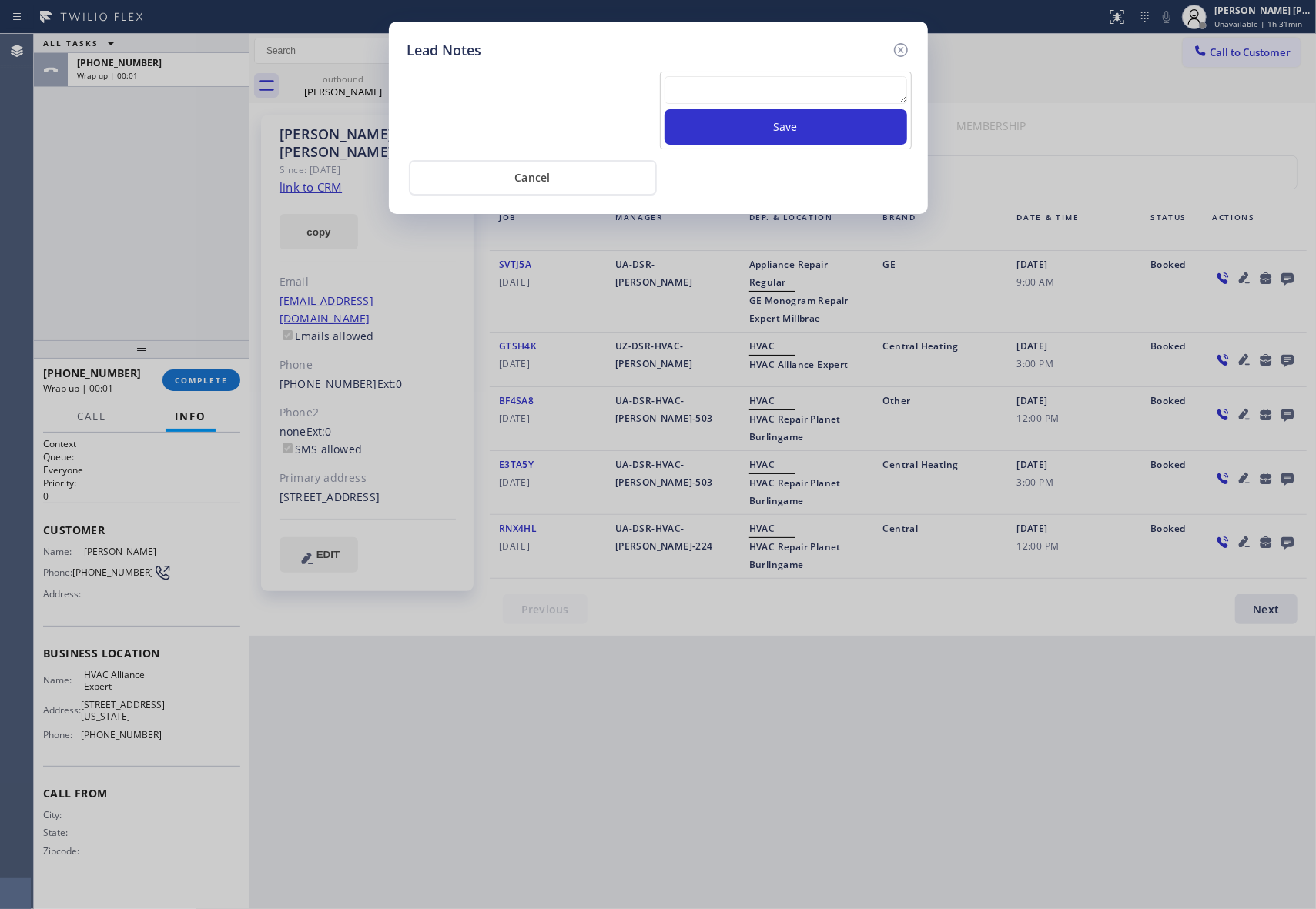
click at [826, 98] on textarea at bounding box center [785, 90] width 243 height 28
paste textarea "VM | please transfer if cx calls back"
type textarea "VM | please transfer if cx calls back"
click at [835, 133] on button "Save" at bounding box center [785, 127] width 243 height 36
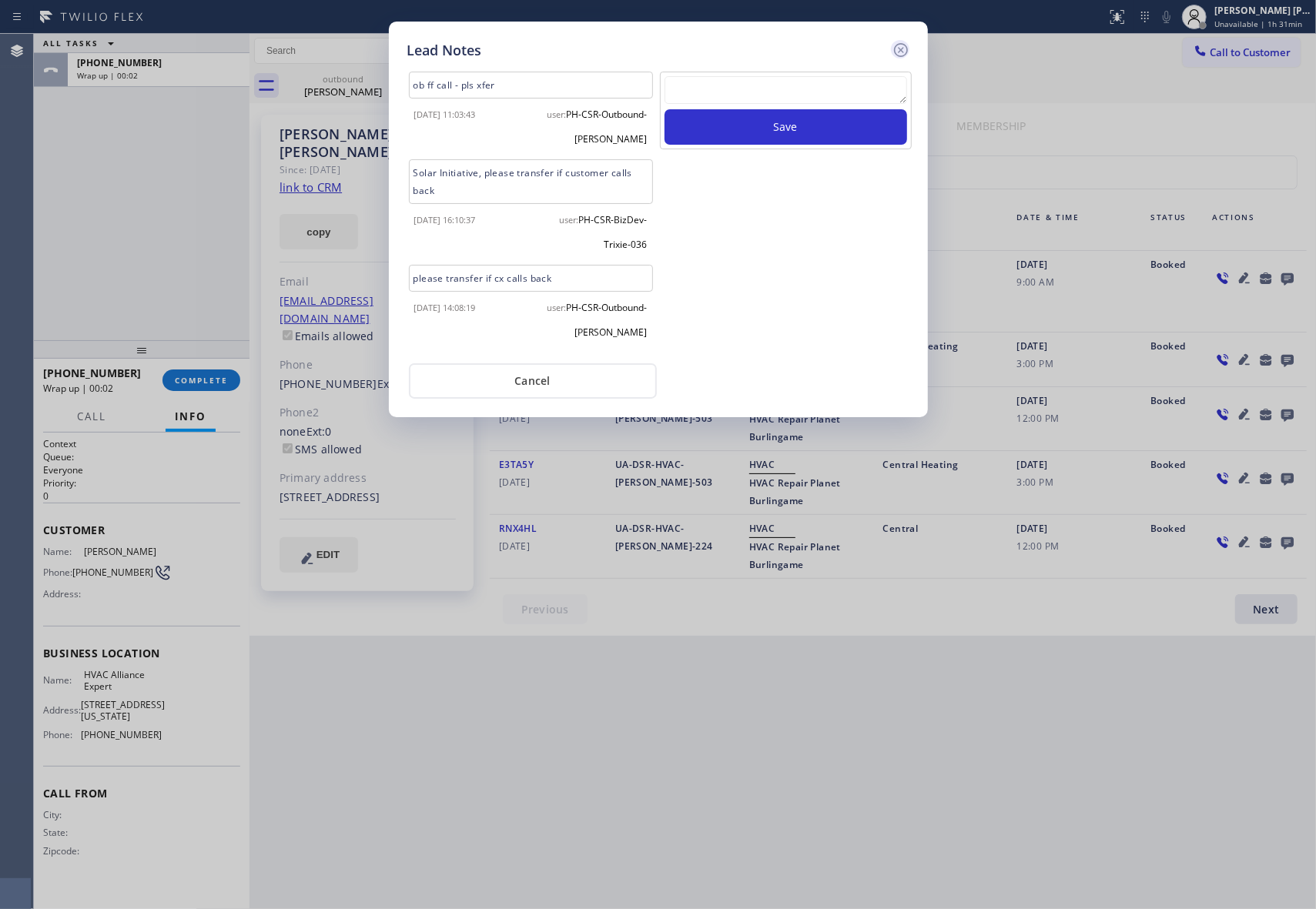
click at [900, 48] on icon at bounding box center [900, 50] width 14 height 14
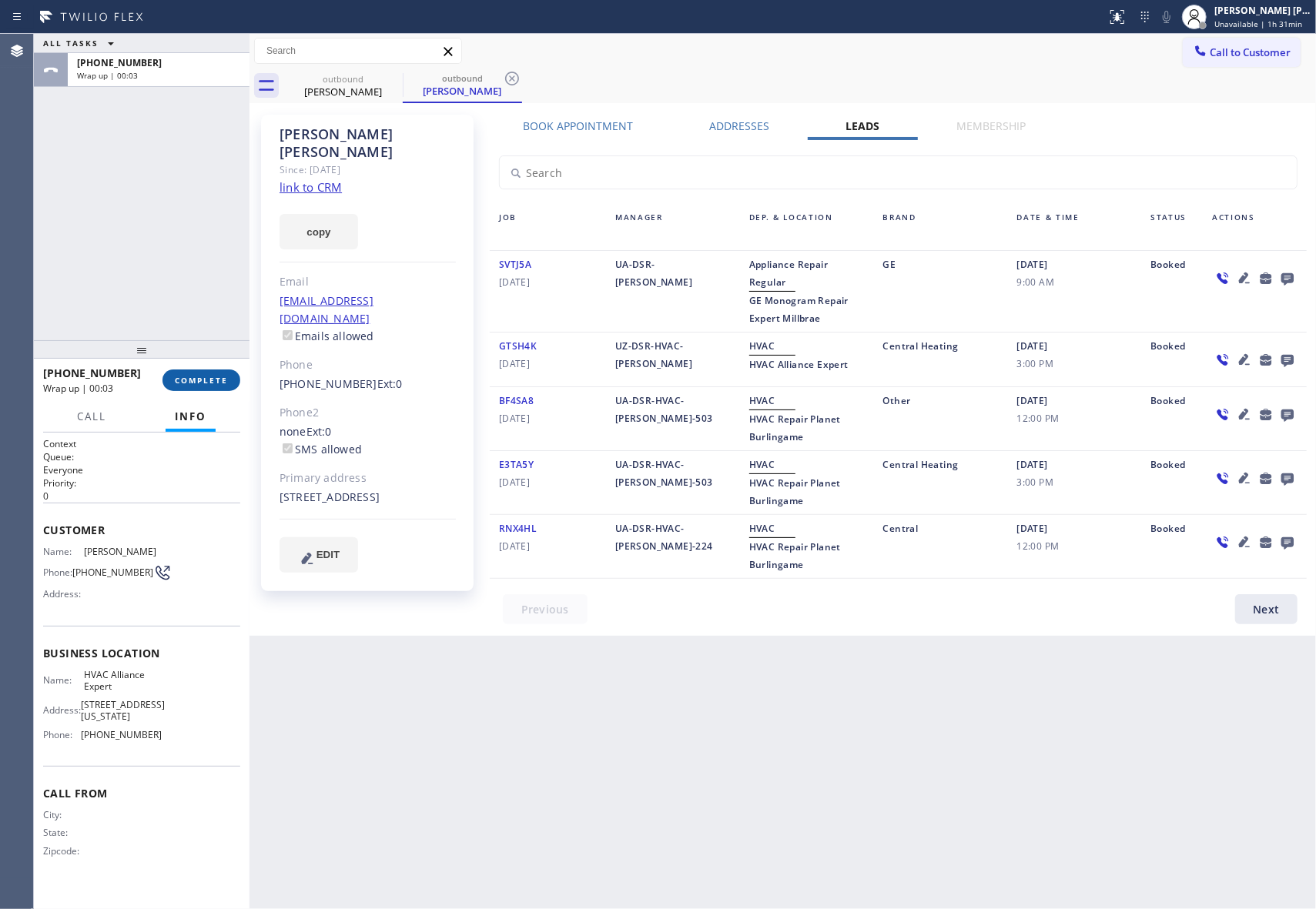
click at [209, 374] on button "COMPLETE" at bounding box center [201, 381] width 77 height 22
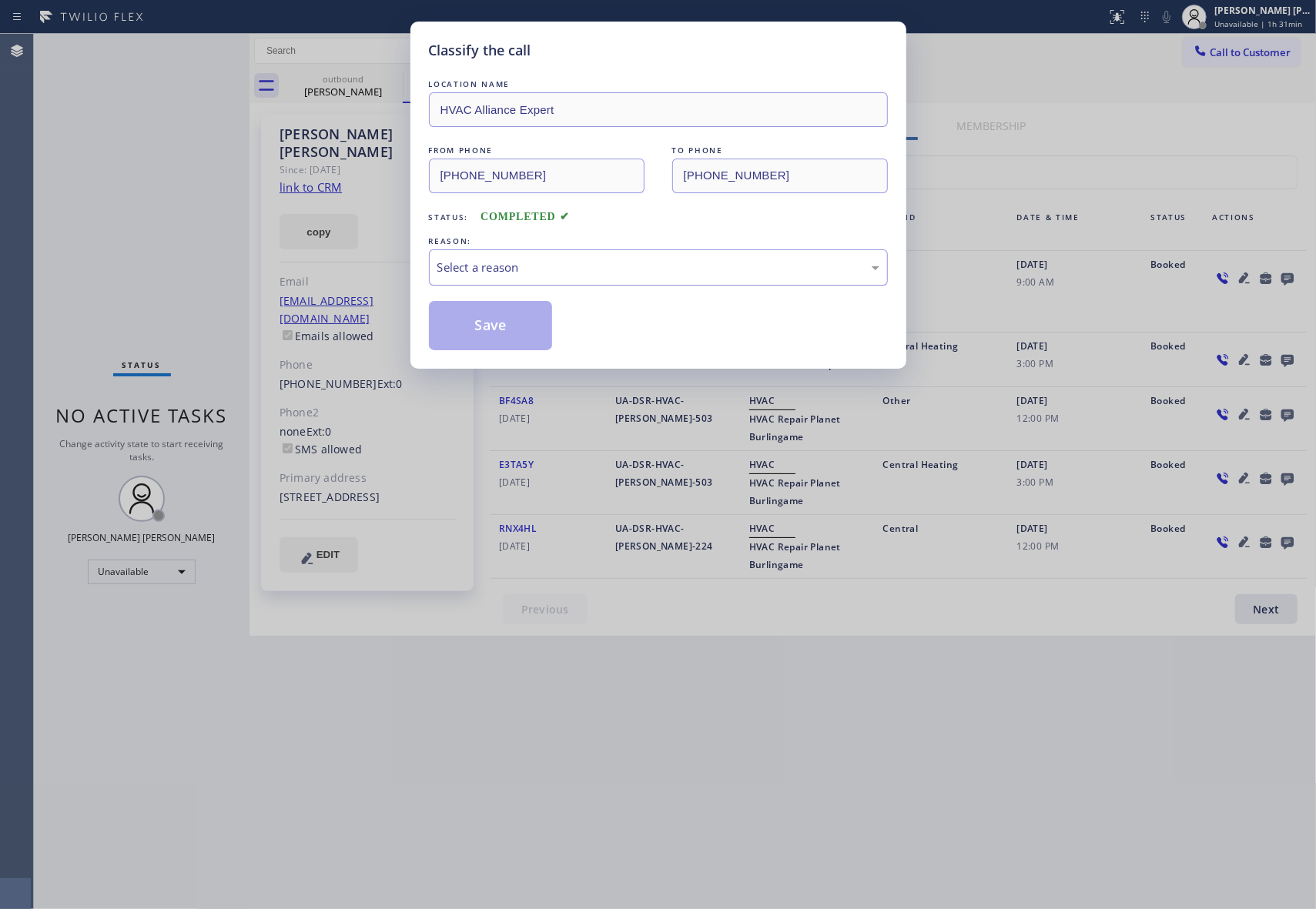
click at [512, 269] on div "Select a reason" at bounding box center [658, 268] width 442 height 18
click at [500, 328] on button "Save" at bounding box center [490, 326] width 124 height 50
click at [405, 81] on div "outbound" at bounding box center [462, 78] width 116 height 12
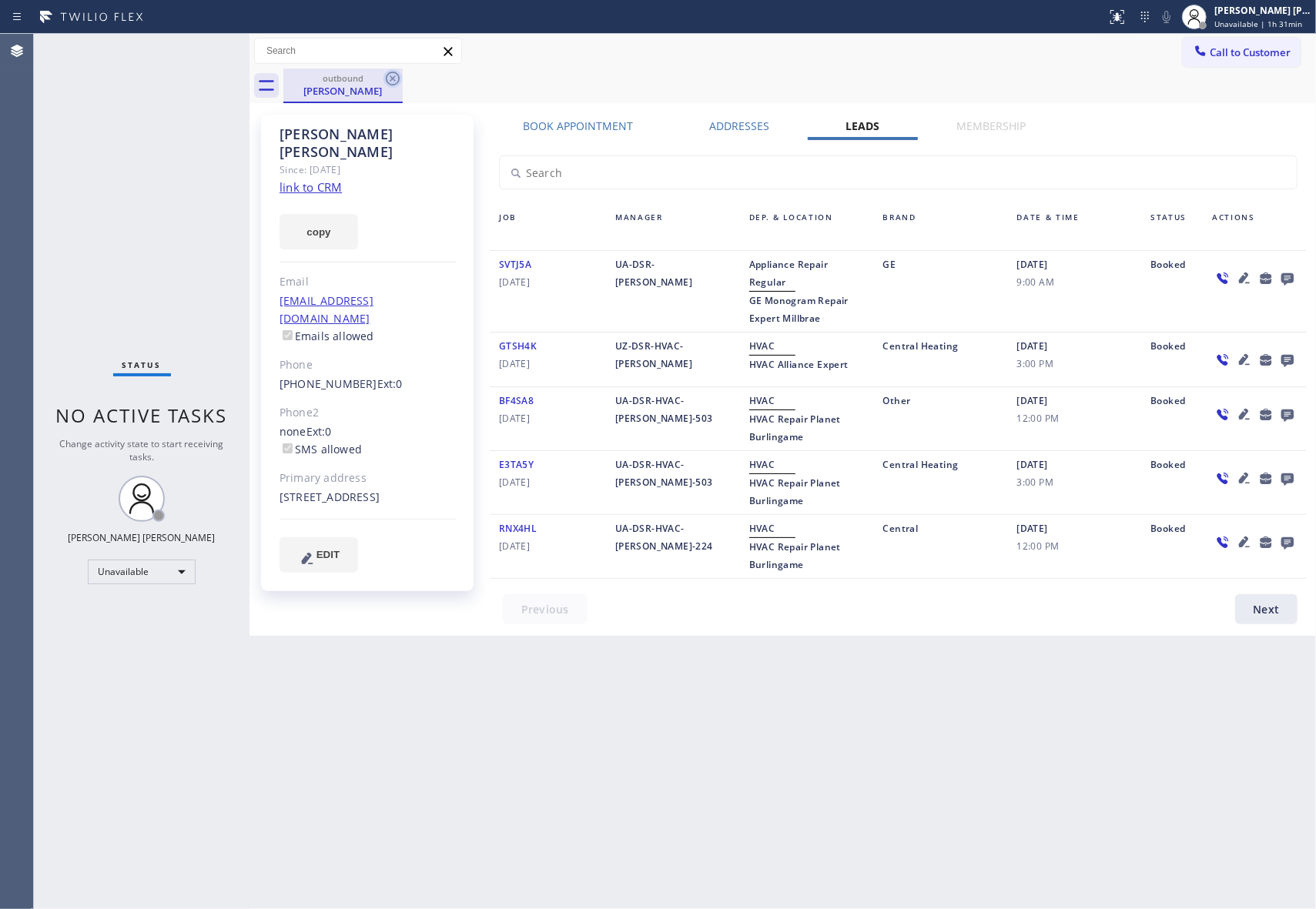
click at [401, 81] on icon at bounding box center [393, 78] width 19 height 19
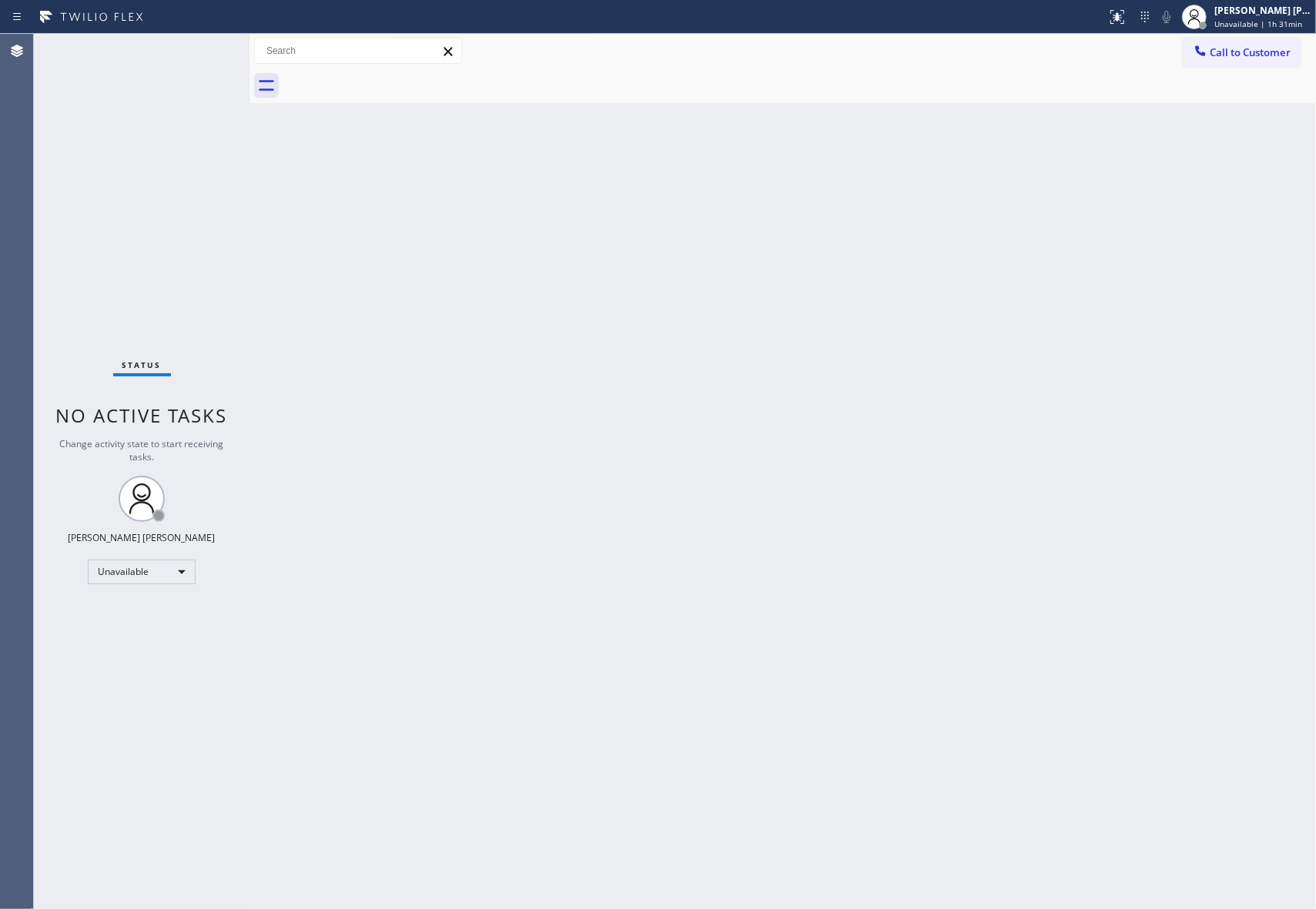
click at [392, 77] on div at bounding box center [799, 85] width 1032 height 35
click at [1242, 66] on button "Call to Customer" at bounding box center [1242, 53] width 118 height 30
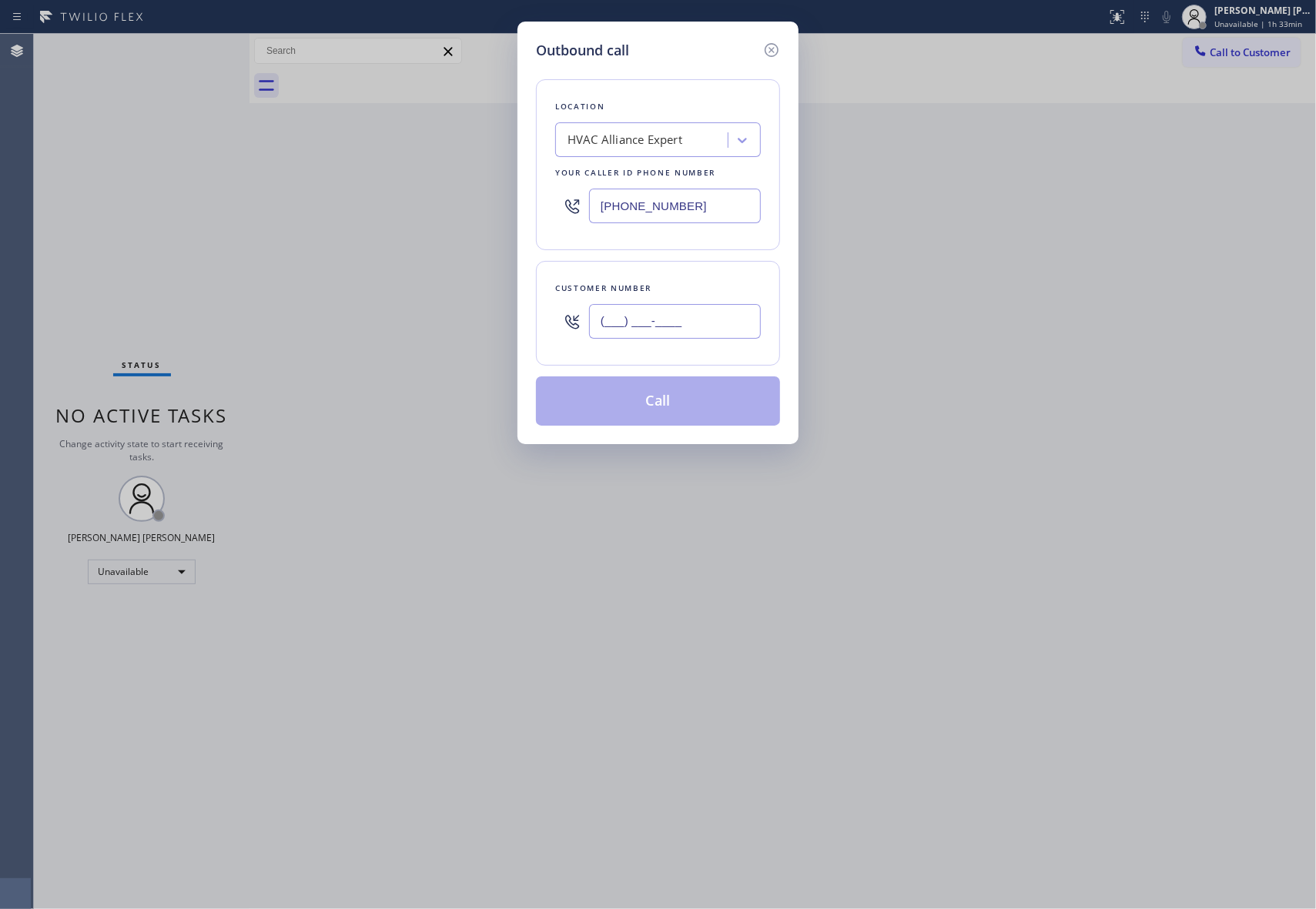
click at [663, 317] on input "(___) ___-____" at bounding box center [674, 321] width 172 height 35
paste input "925) 858-4709"
type input "[PHONE_NUMBER]"
click at [662, 411] on button "Call" at bounding box center [658, 401] width 244 height 50
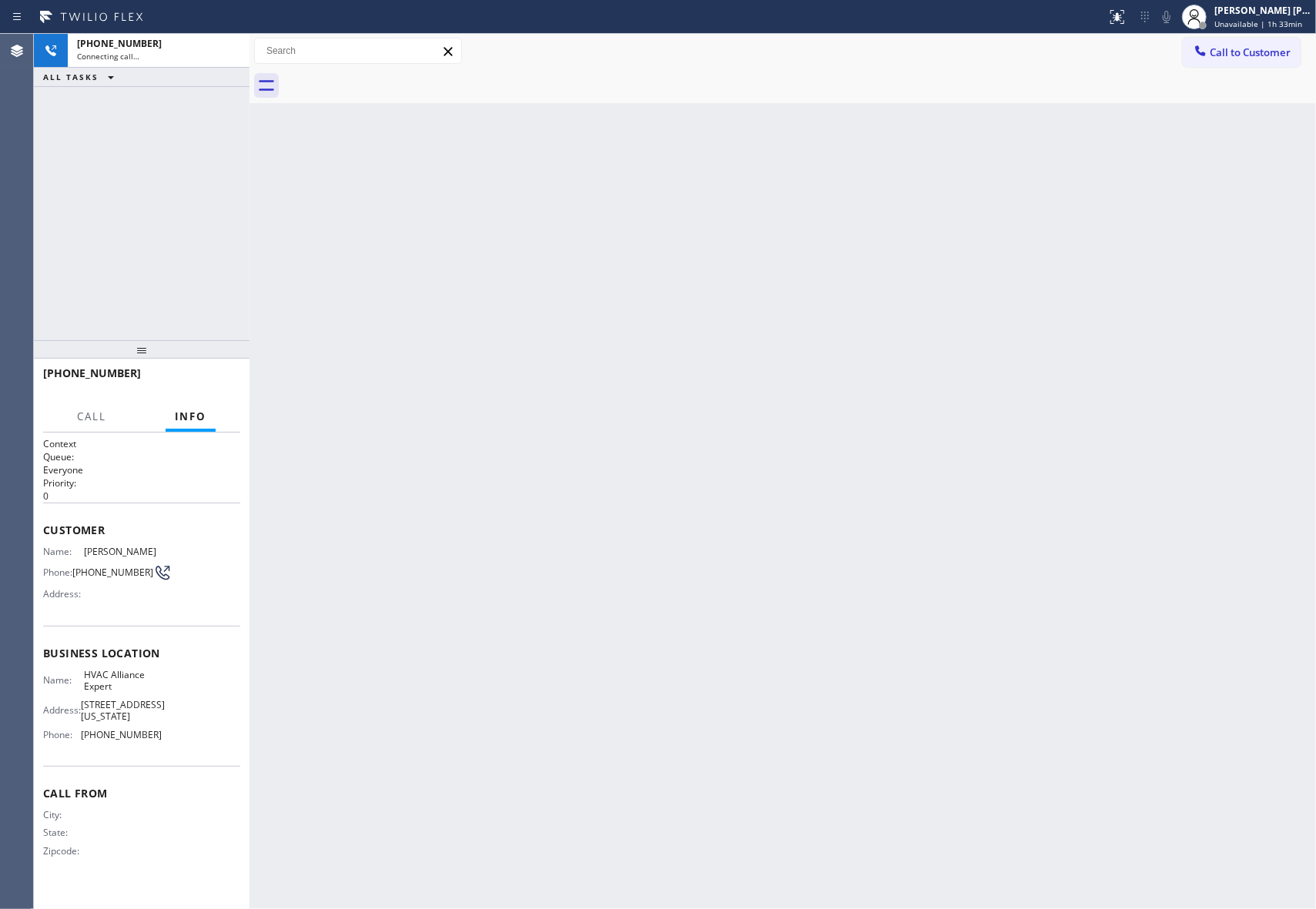
click at [670, 392] on div "Back to Dashboard Change Sender ID Customers Technicians Select a contact Outbo…" at bounding box center [782, 471] width 1066 height 875
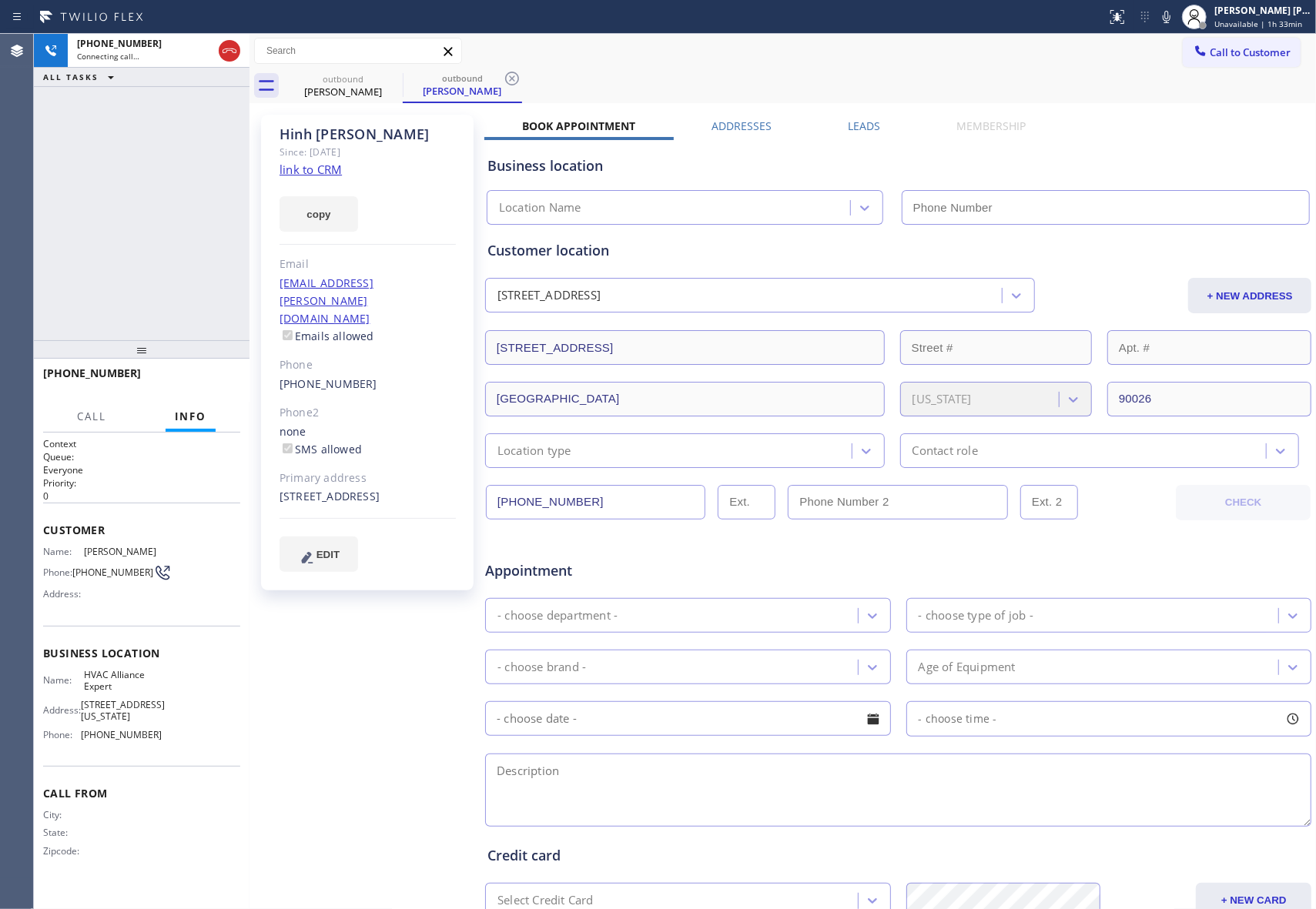
type input "[PHONE_NUMBER]"
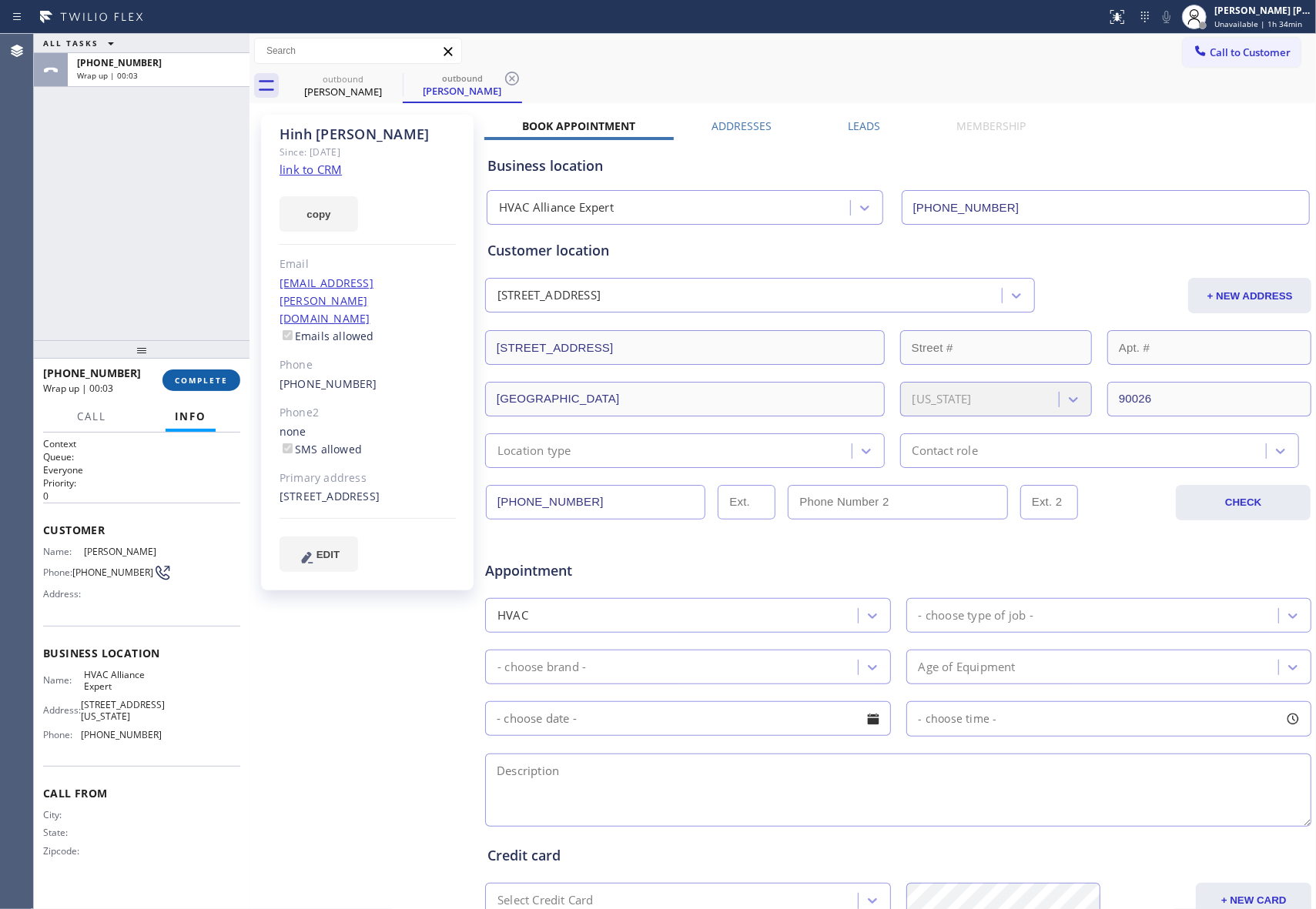
click at [211, 375] on span "COMPLETE" at bounding box center [201, 380] width 54 height 11
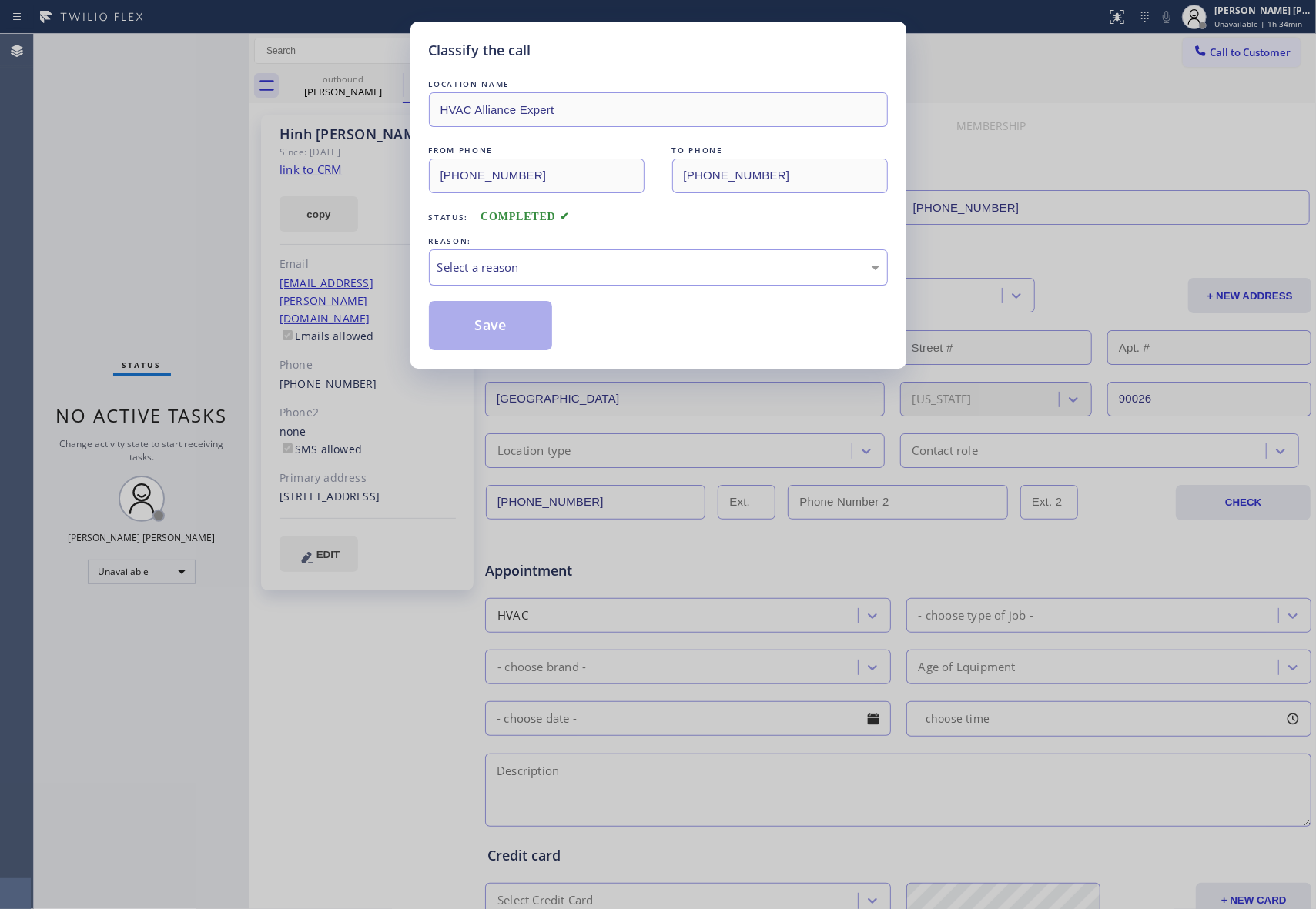
click at [602, 265] on div "Select a reason" at bounding box center [658, 268] width 442 height 18
click at [504, 322] on button "Save" at bounding box center [490, 326] width 124 height 50
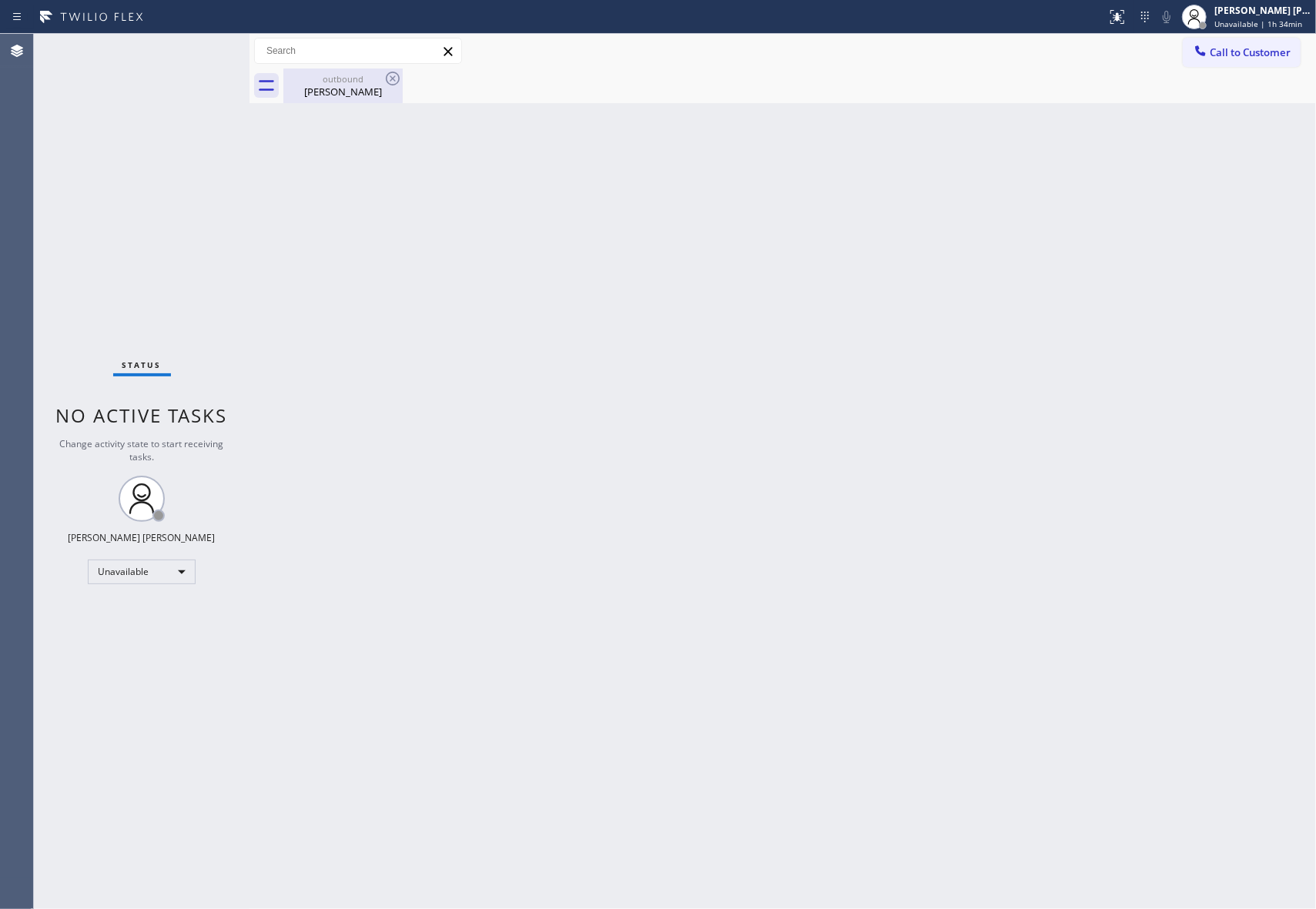
click at [365, 77] on div "outbound" at bounding box center [342, 79] width 116 height 12
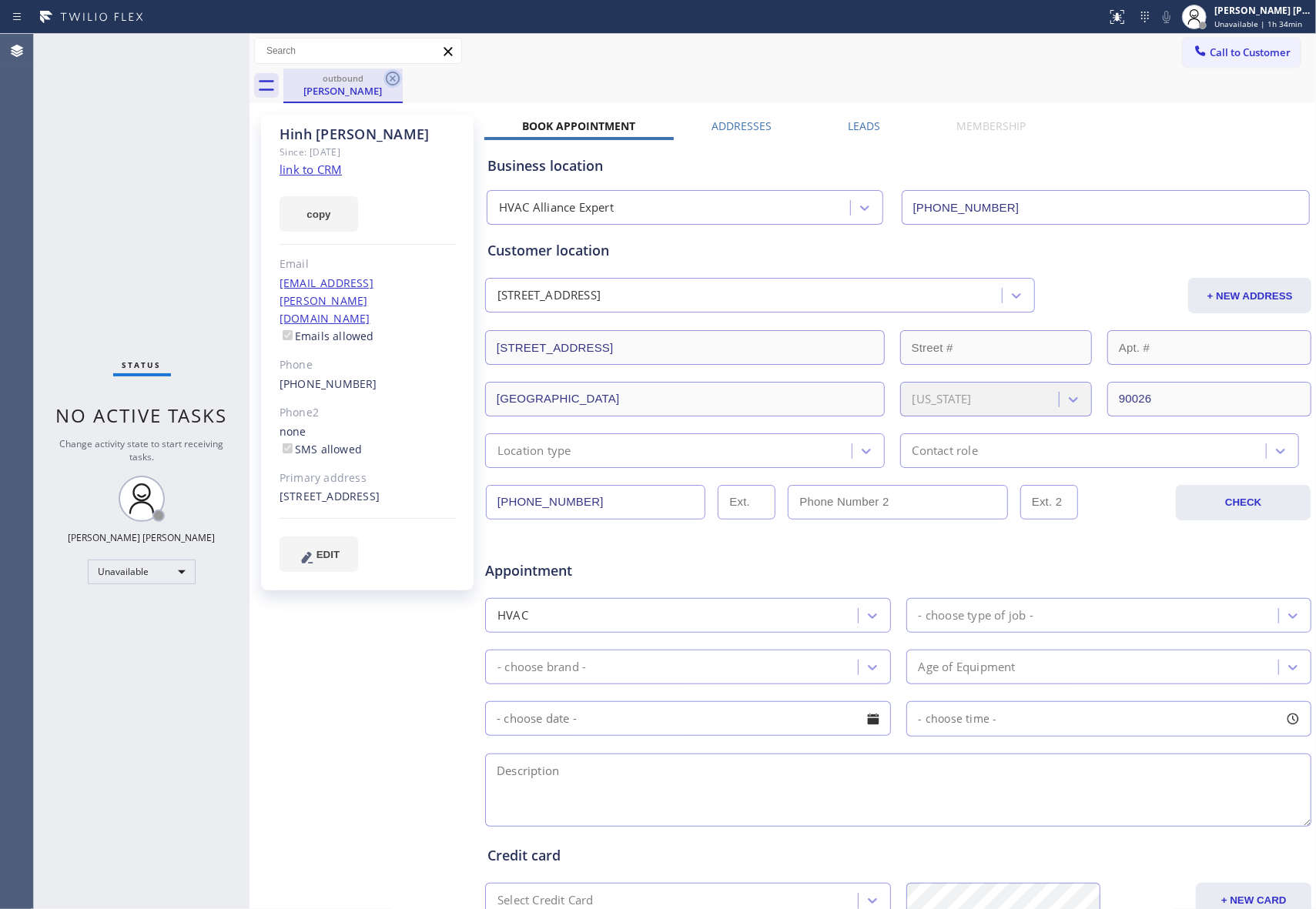
click at [393, 75] on icon at bounding box center [393, 78] width 19 height 19
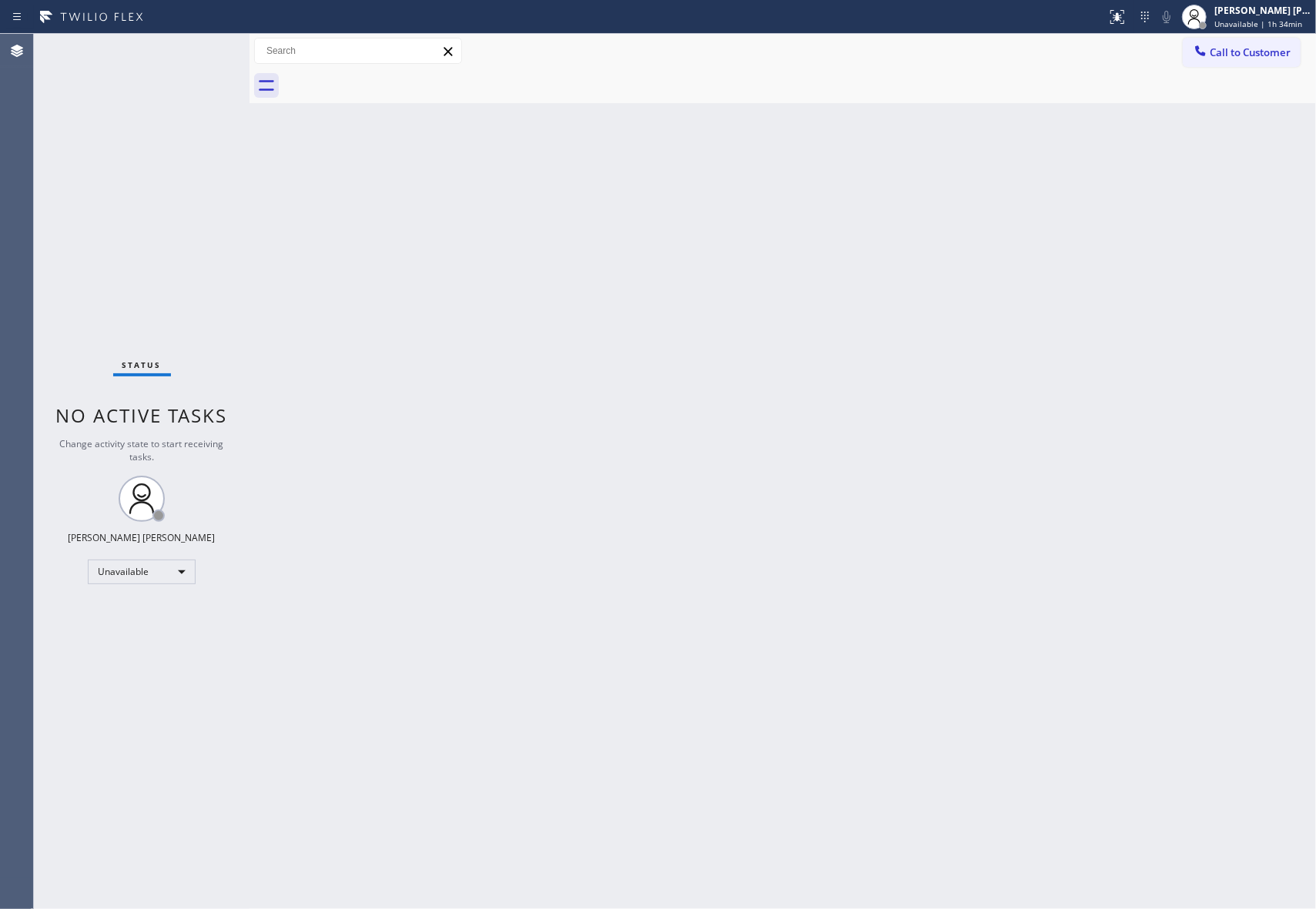
click at [393, 75] on div at bounding box center [799, 85] width 1032 height 35
click at [1281, 53] on span "Call to Customer" at bounding box center [1251, 53] width 81 height 14
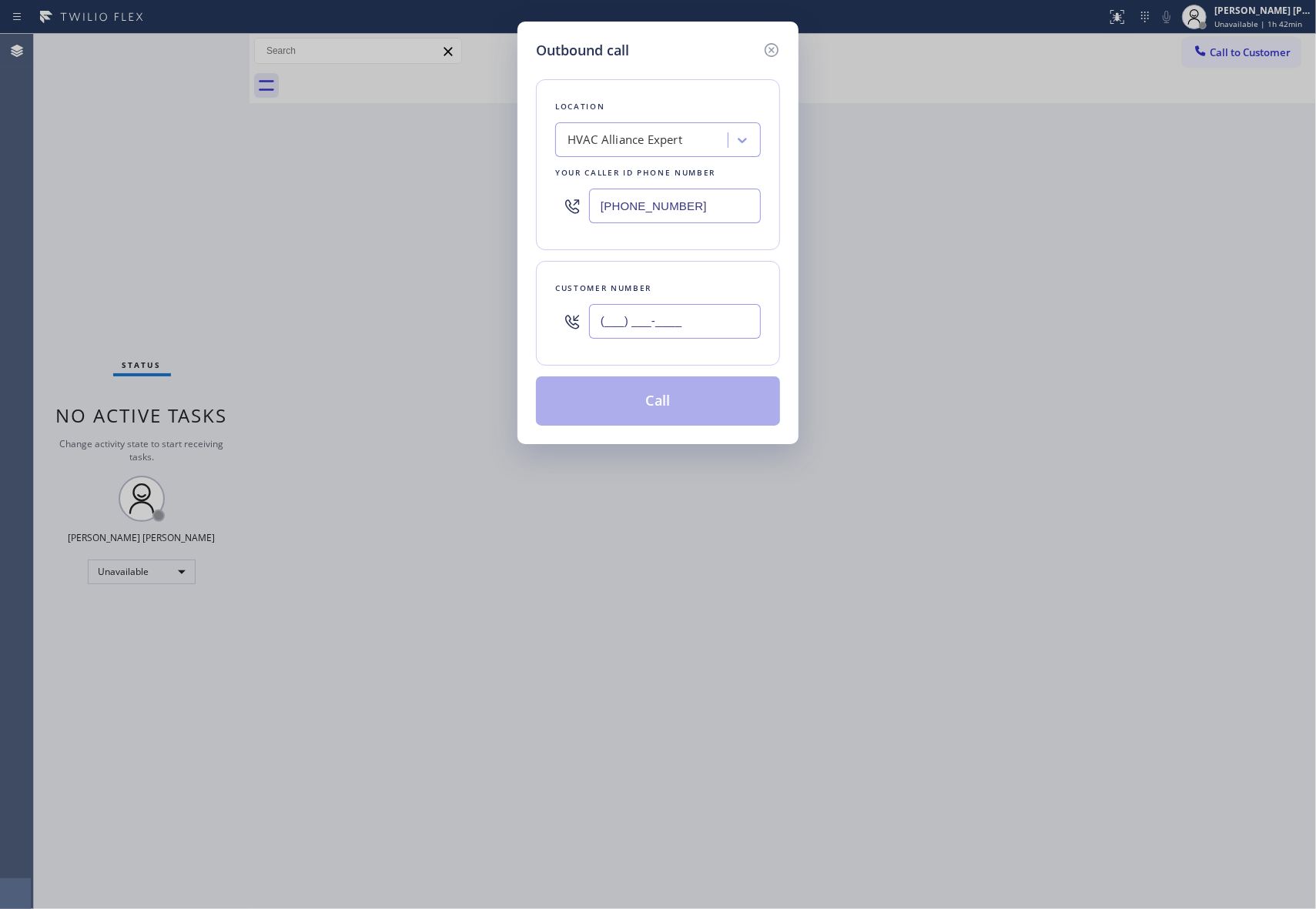
click at [728, 312] on input "(___) ___-____" at bounding box center [674, 321] width 172 height 35
paste input "951) 990-2017"
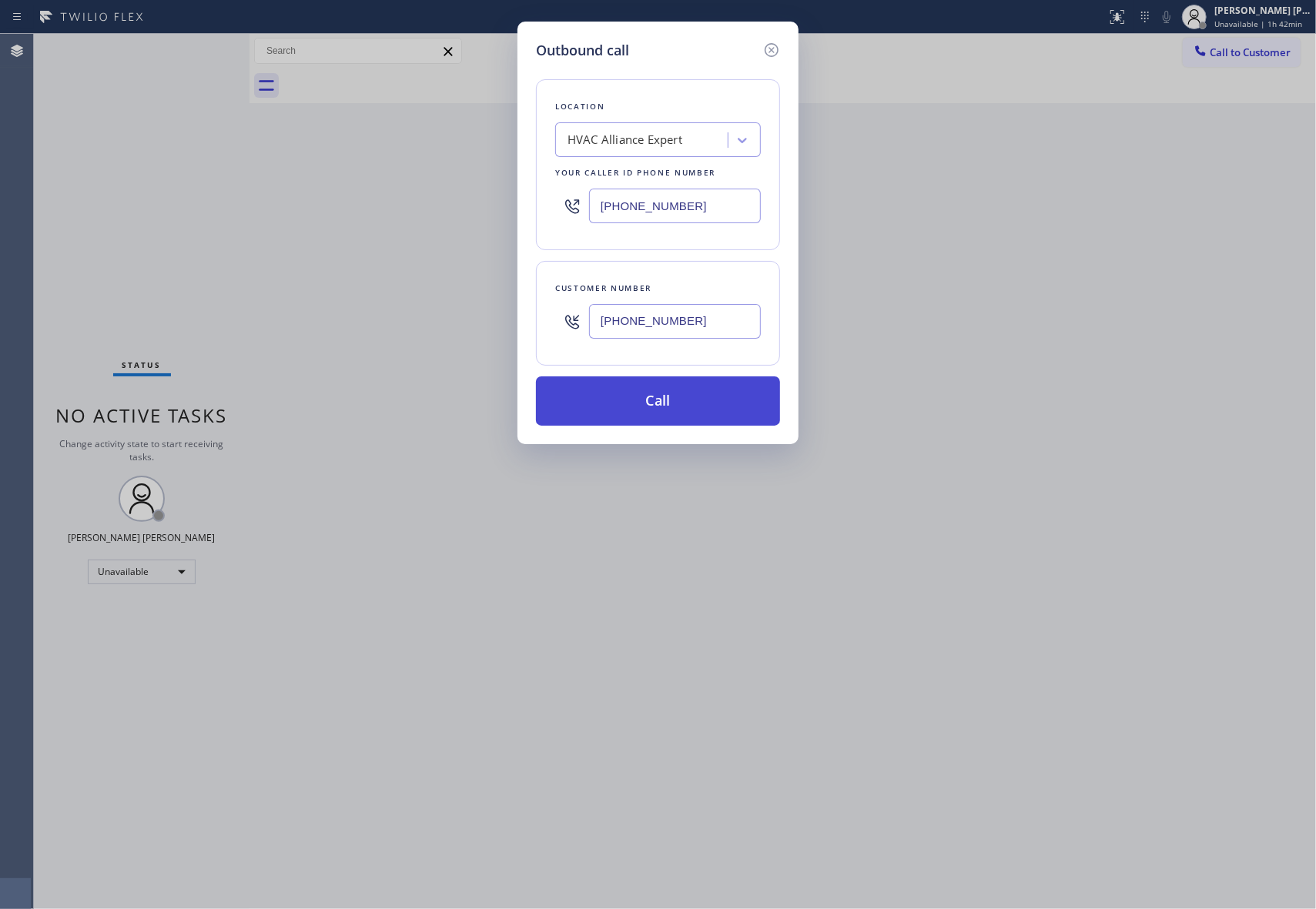
type input "[PHONE_NUMBER]"
click at [691, 408] on button "Call" at bounding box center [658, 401] width 244 height 50
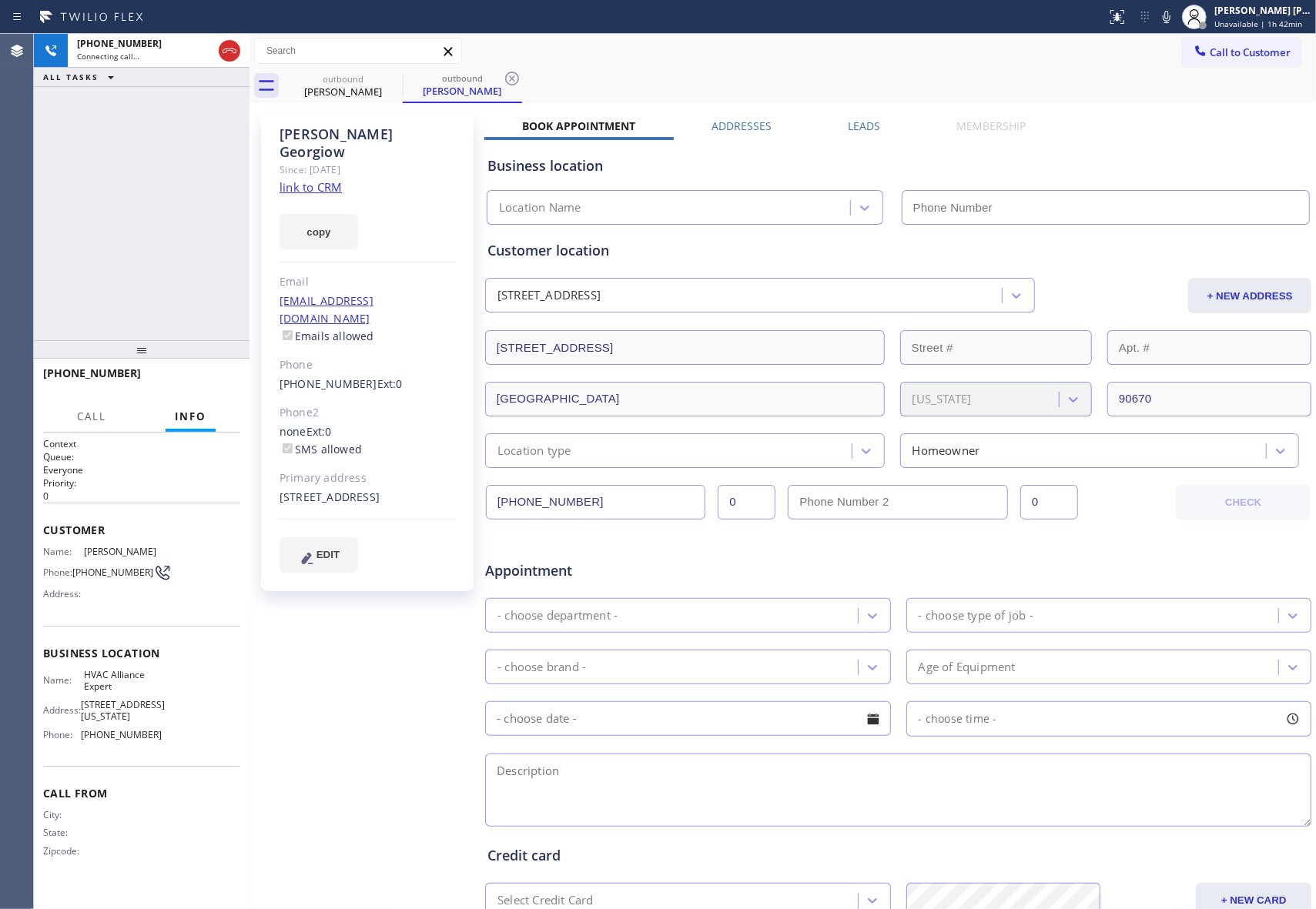
type input "[PHONE_NUMBER]"
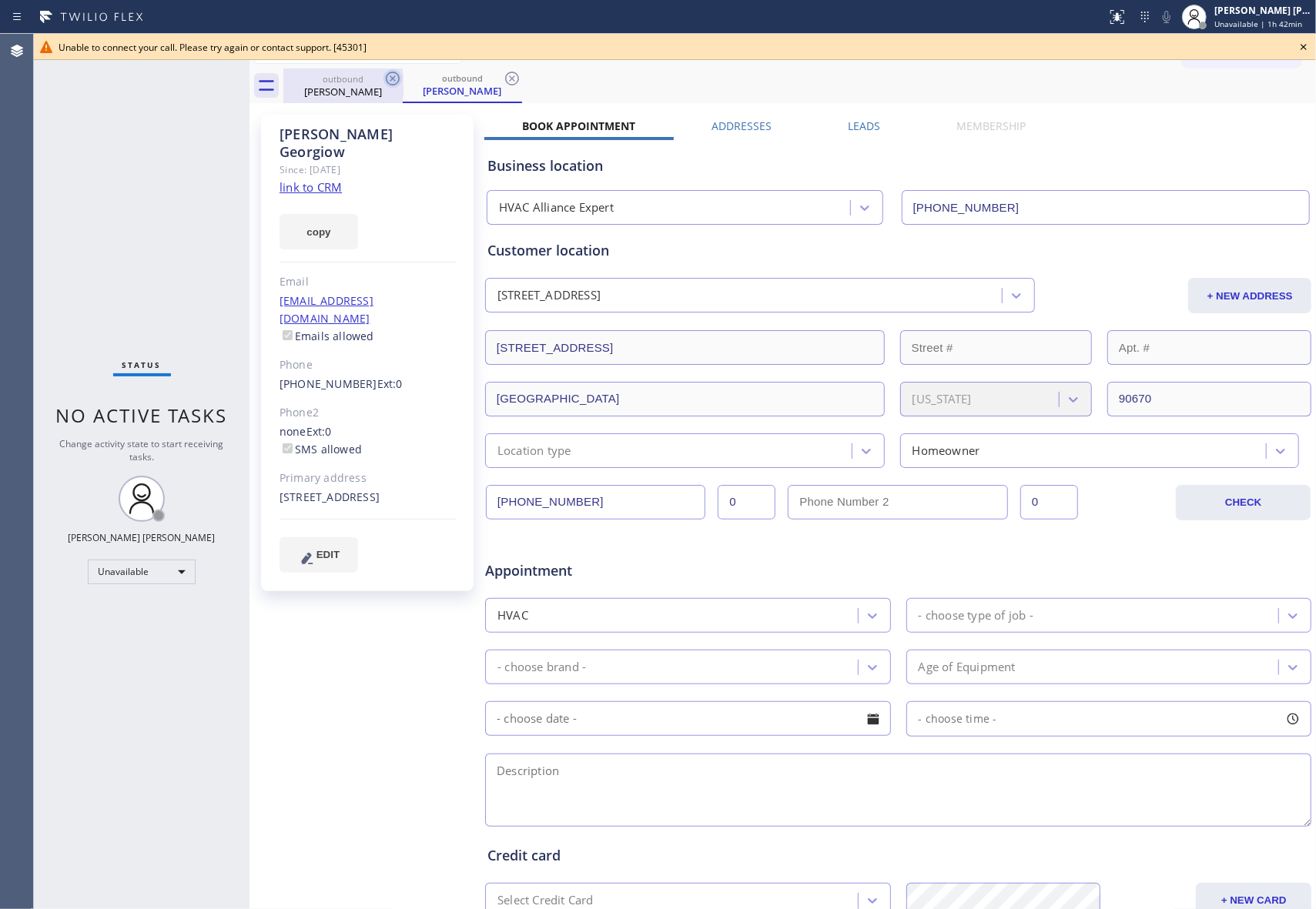
click at [398, 77] on icon at bounding box center [393, 78] width 19 height 19
click at [403, 77] on div "outbound [PERSON_NAME]" at bounding box center [462, 85] width 119 height 35
click at [398, 77] on icon at bounding box center [393, 78] width 19 height 19
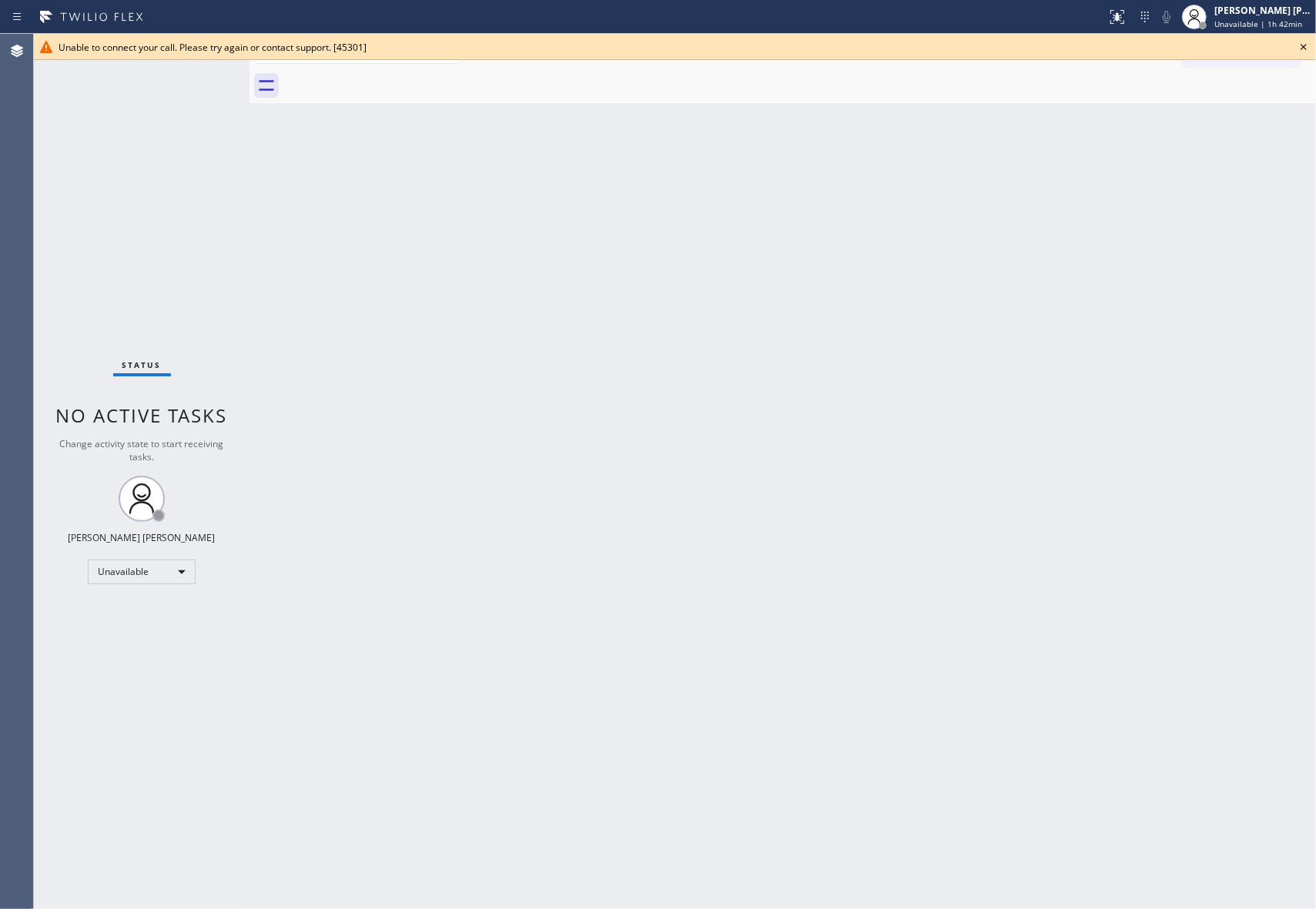
click at [1307, 47] on icon at bounding box center [1303, 47] width 19 height 19
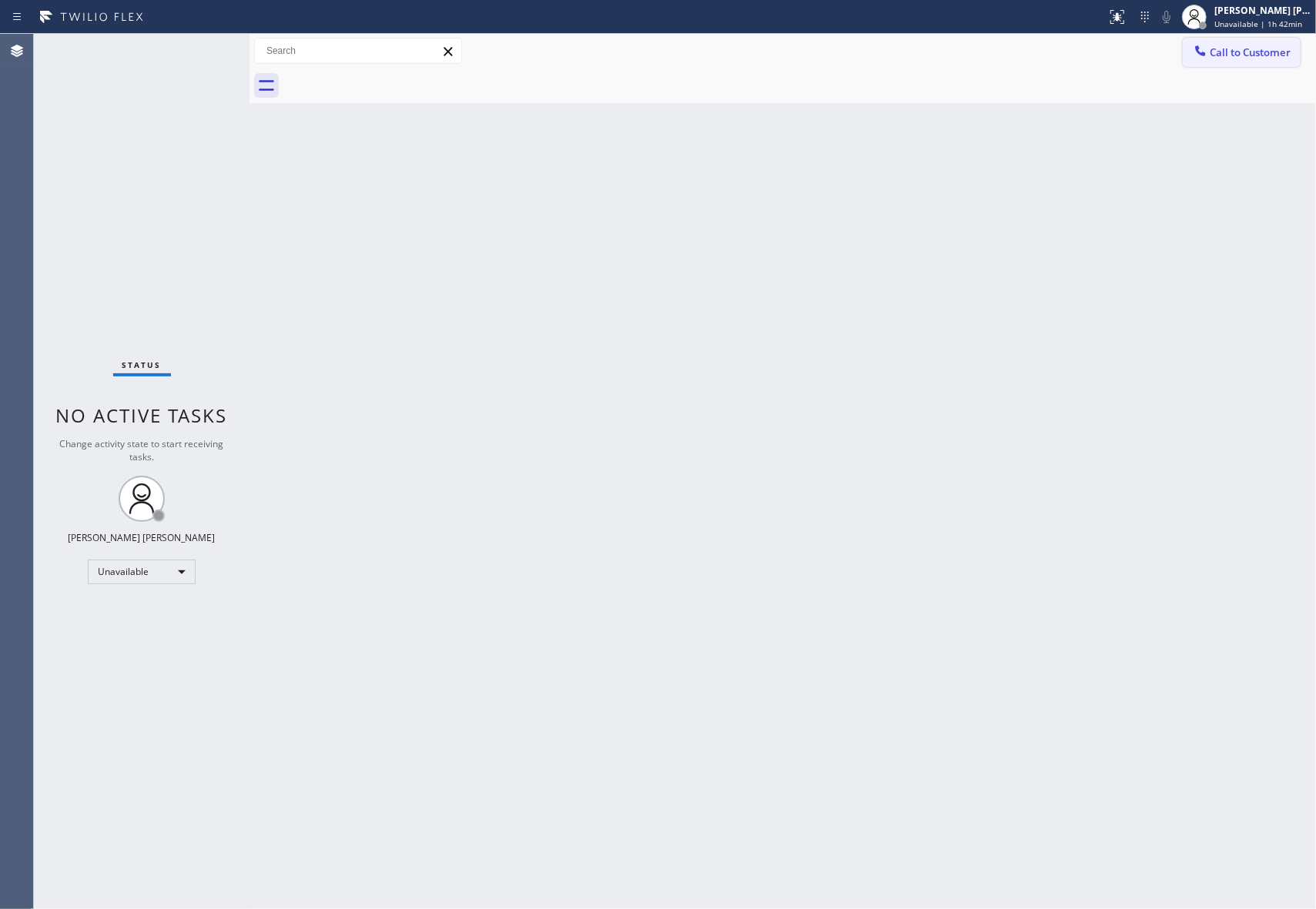
click at [1262, 51] on span "Call to Customer" at bounding box center [1251, 53] width 81 height 14
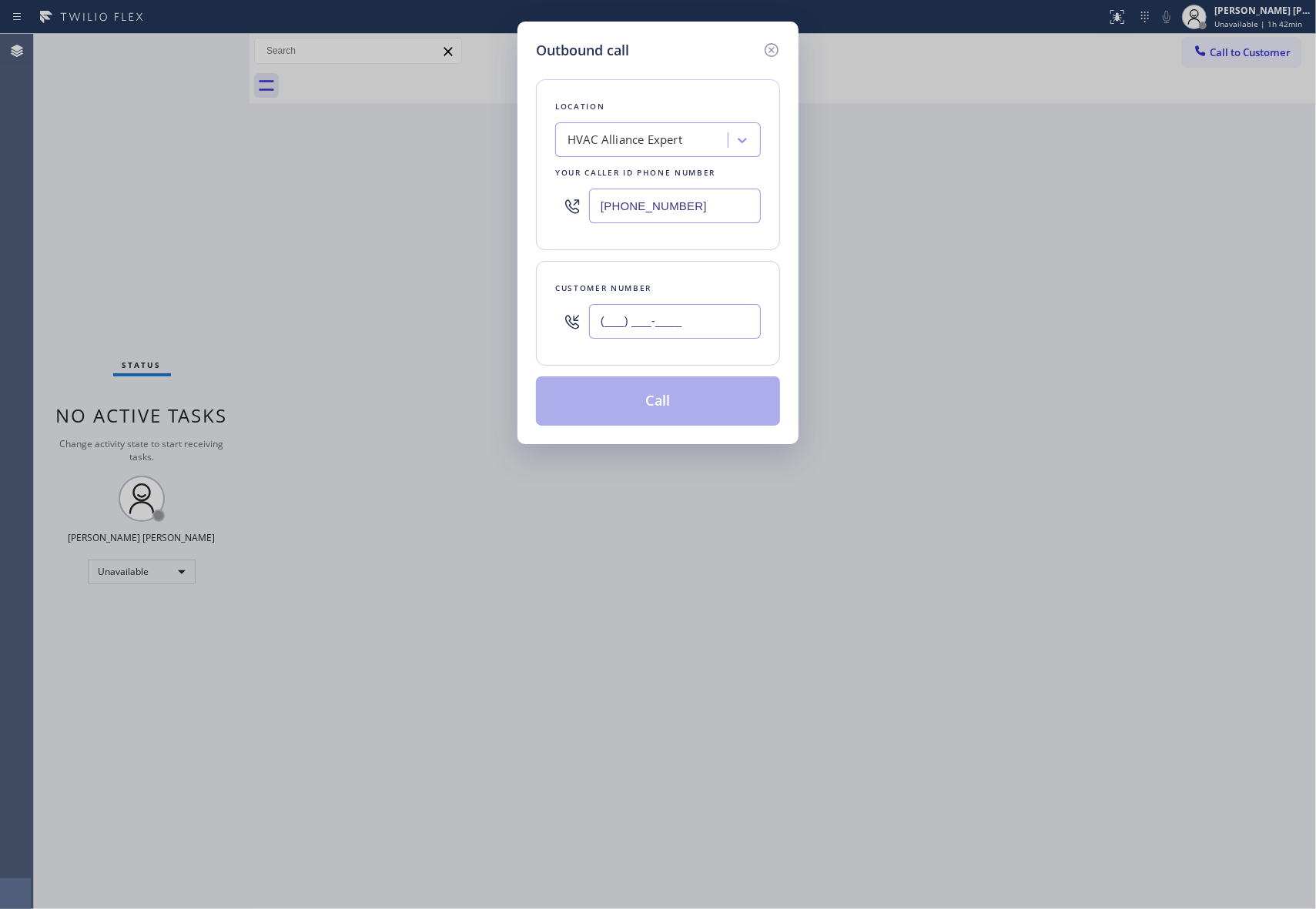
click at [702, 339] on input "(___) ___-____" at bounding box center [674, 321] width 172 height 35
paste input "951) 990-2017"
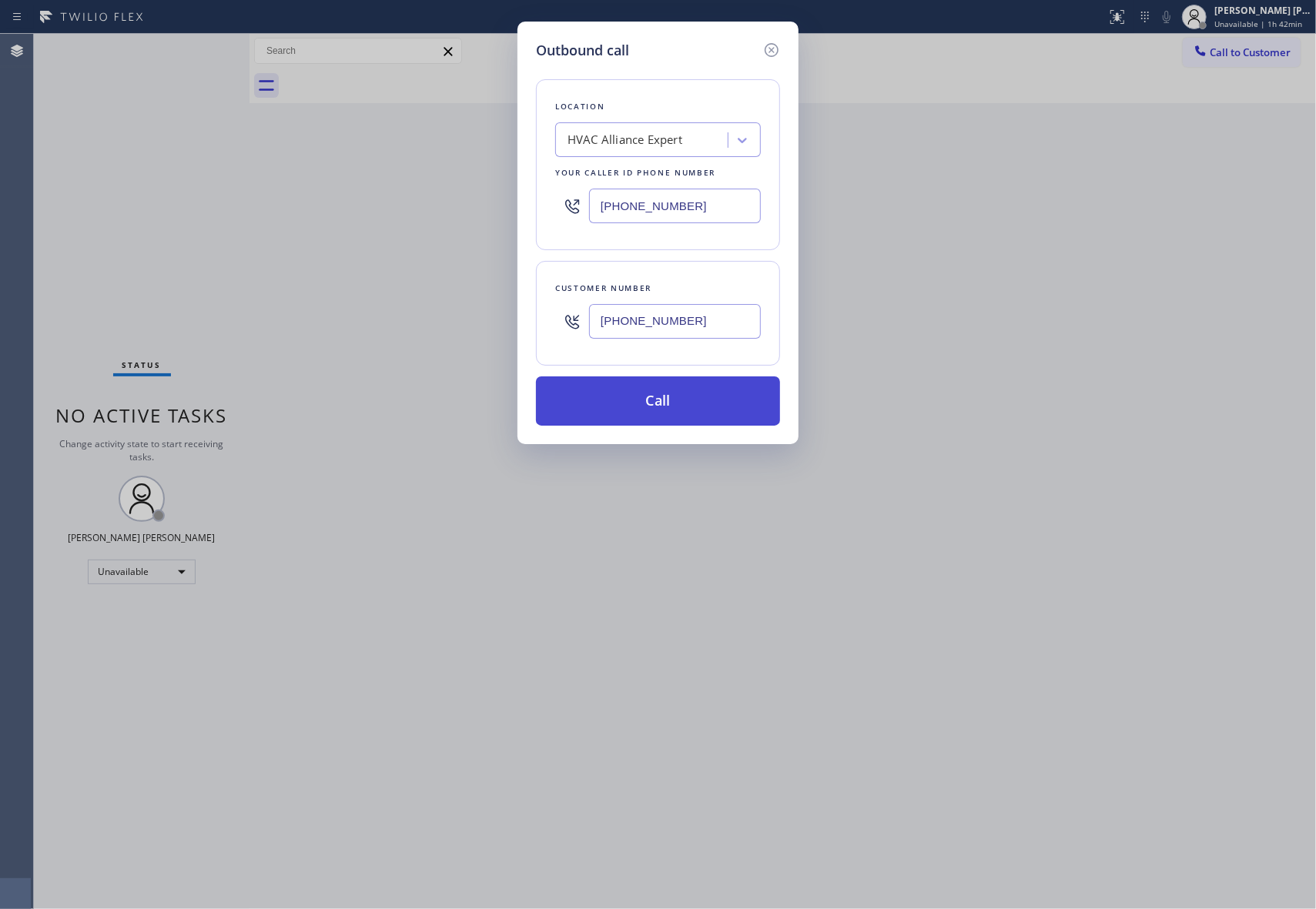
type input "[PHONE_NUMBER]"
click at [690, 407] on button "Call" at bounding box center [658, 401] width 244 height 50
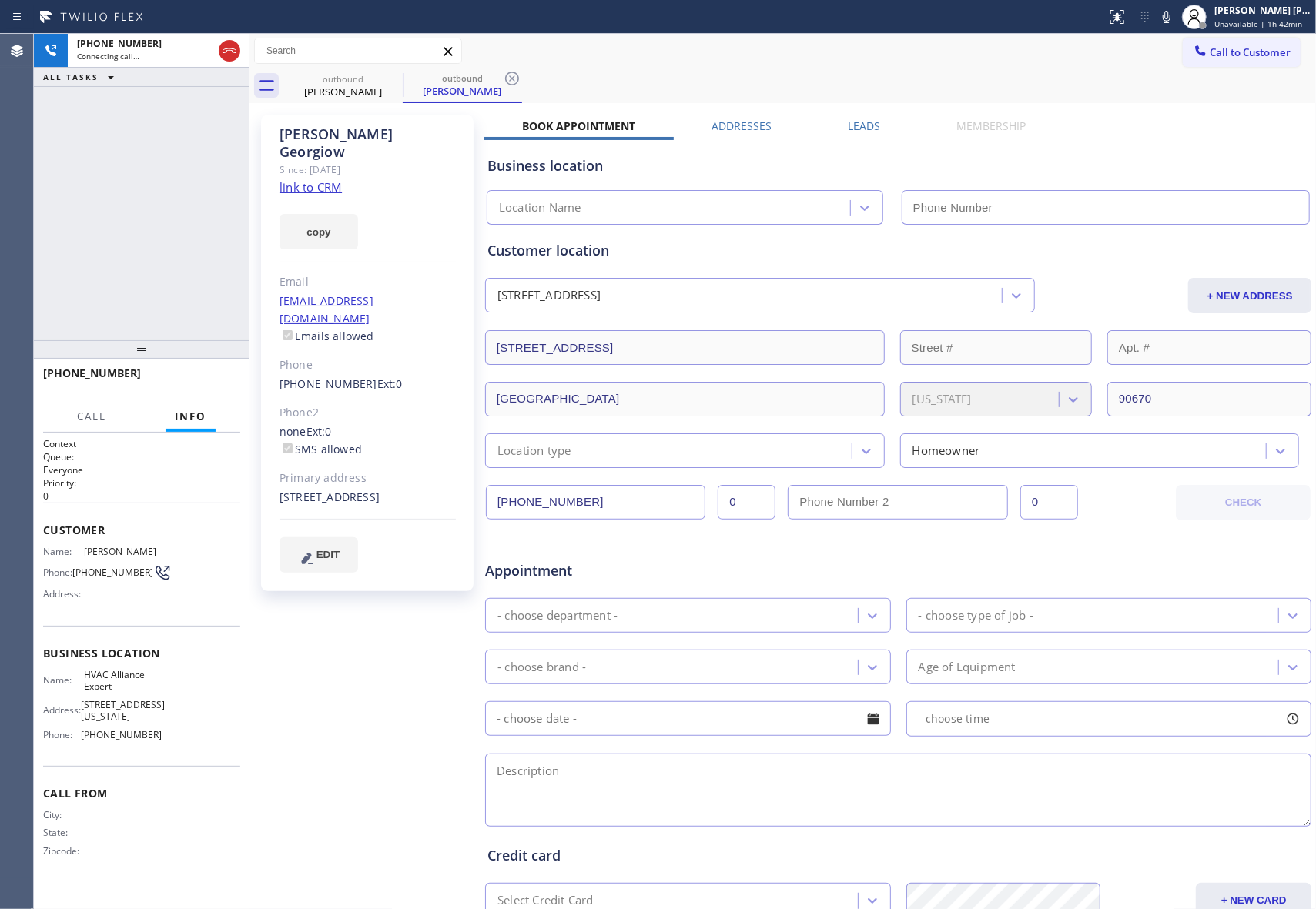
type input "[PHONE_NUMBER]"
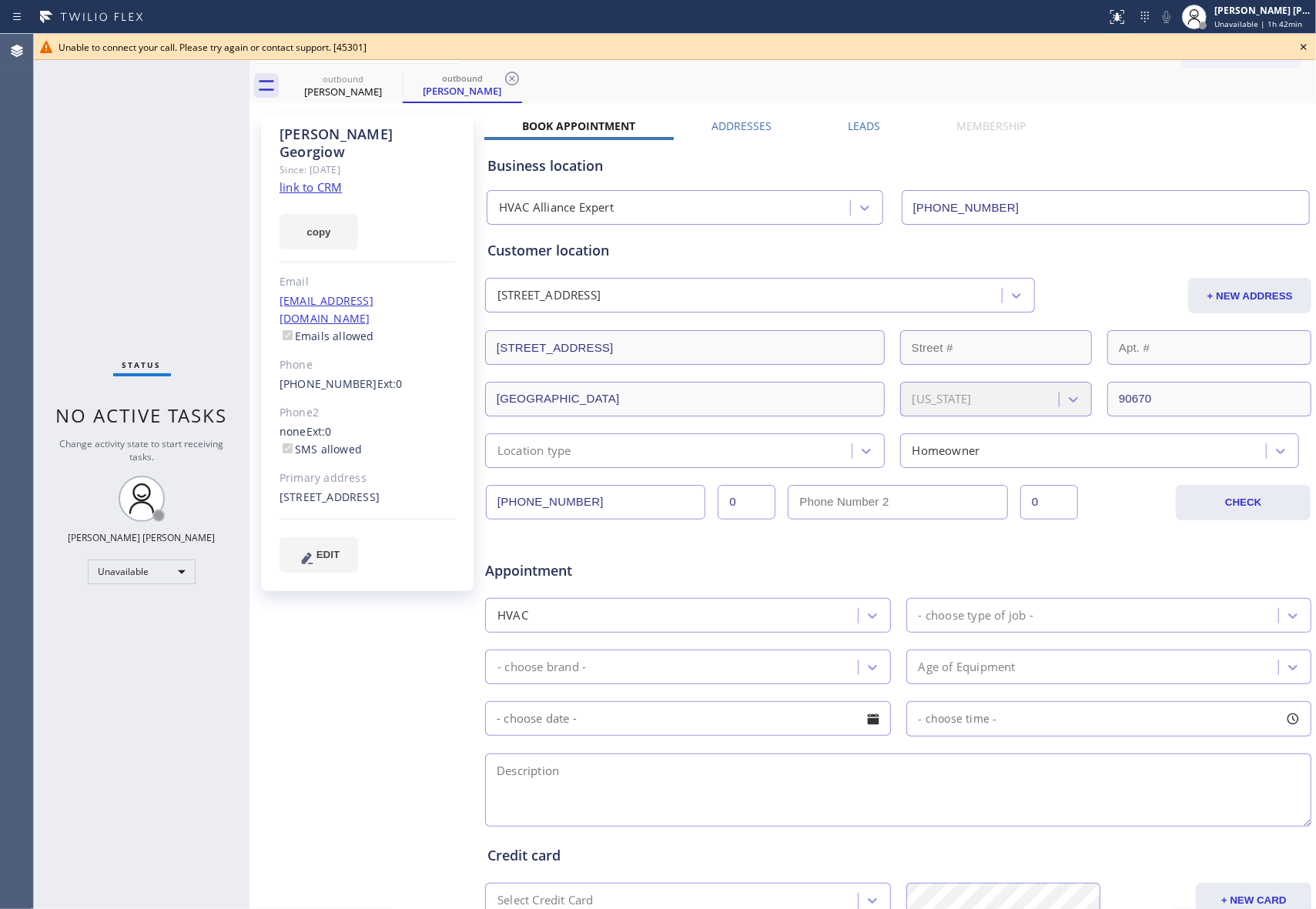
drag, startPoint x: 1306, startPoint y: 47, endPoint x: 1011, endPoint y: 50, distance: 295.0
click at [1306, 47] on icon at bounding box center [1303, 47] width 19 height 19
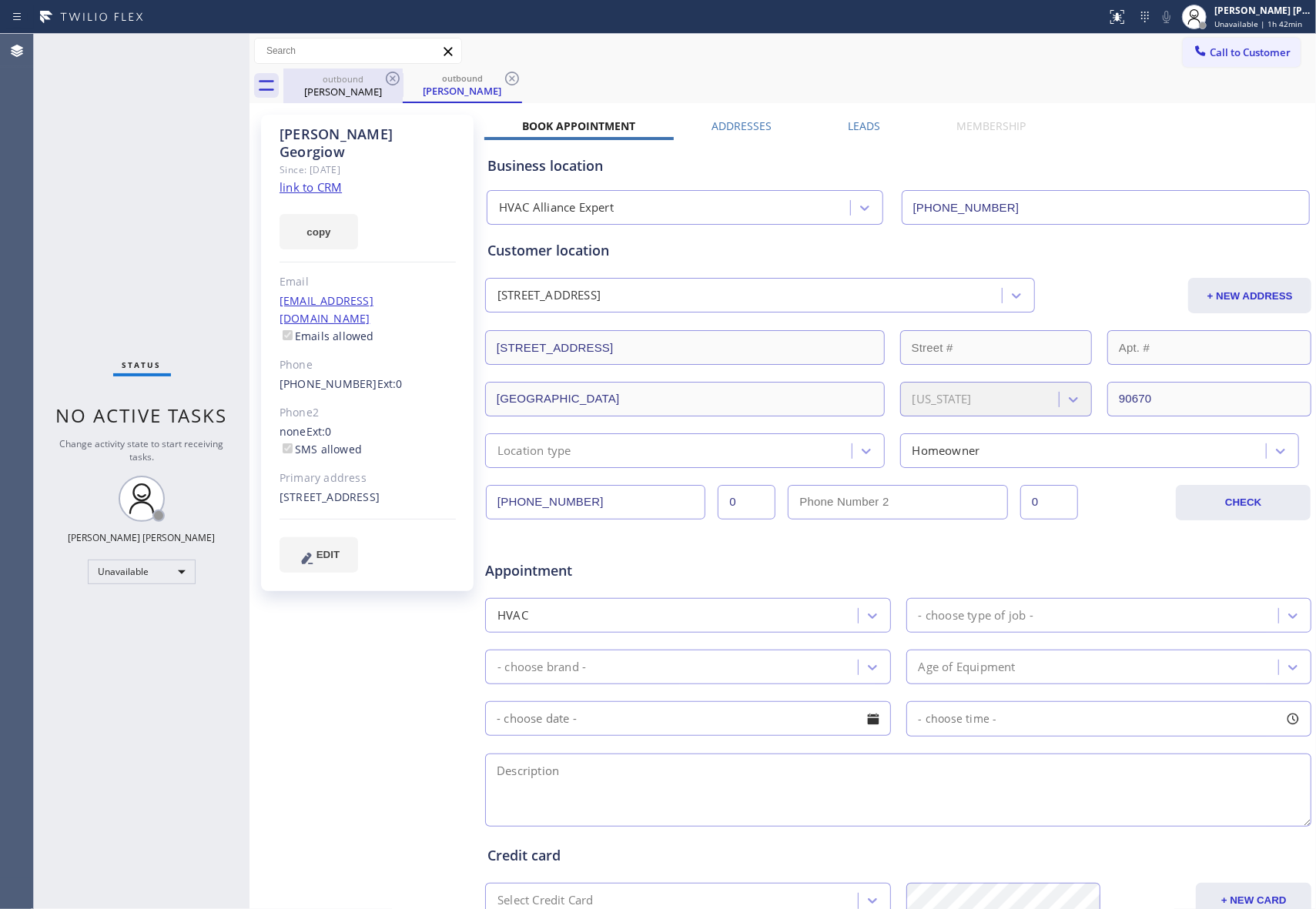
drag, startPoint x: 382, startPoint y: 96, endPoint x: 390, endPoint y: 84, distance: 14.4
click at [382, 95] on div "[PERSON_NAME]" at bounding box center [342, 91] width 116 height 14
click at [390, 81] on icon at bounding box center [393, 78] width 19 height 19
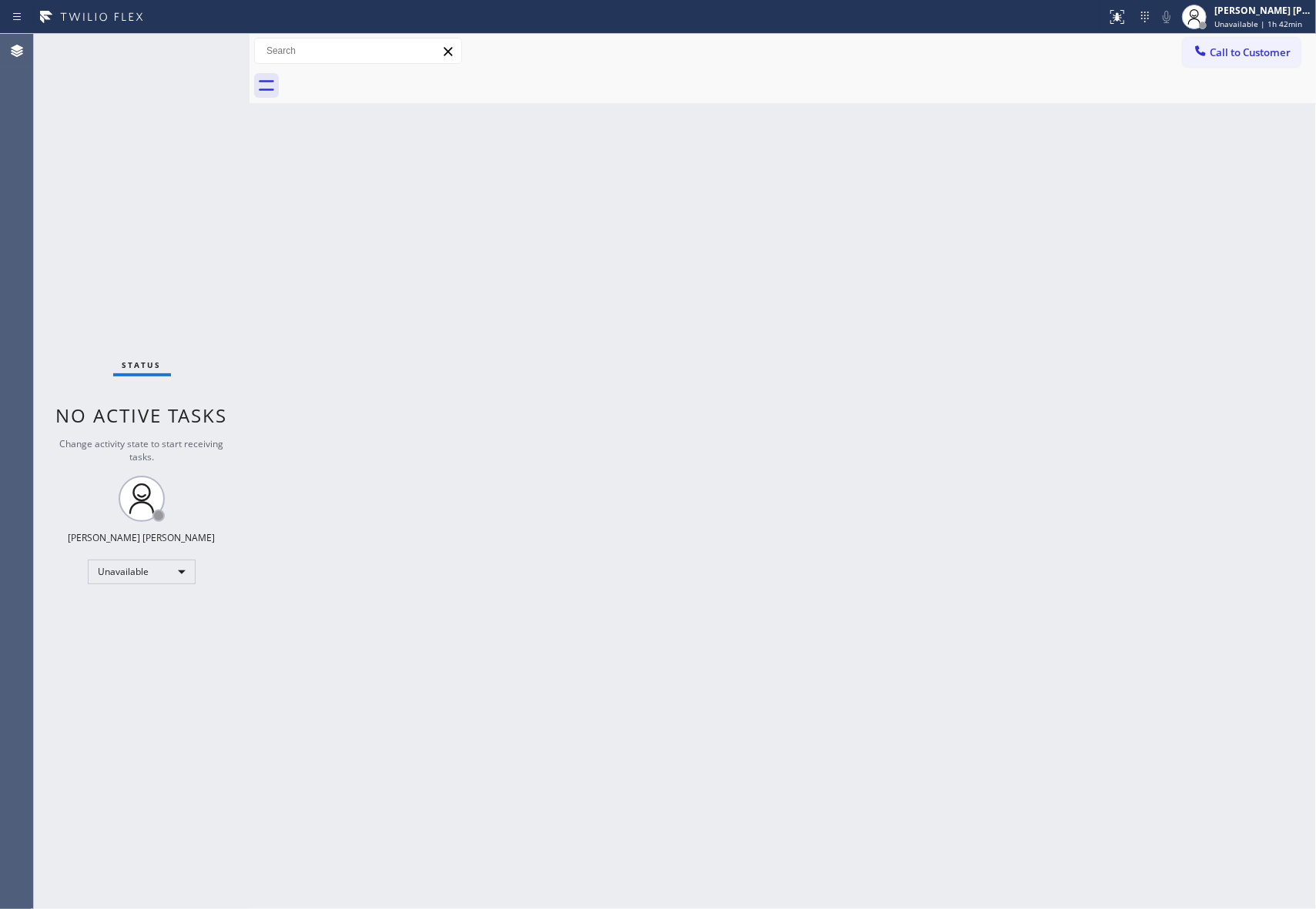
click at [390, 81] on div at bounding box center [799, 85] width 1032 height 35
click at [1272, 47] on span "Call to Customer" at bounding box center [1251, 53] width 81 height 14
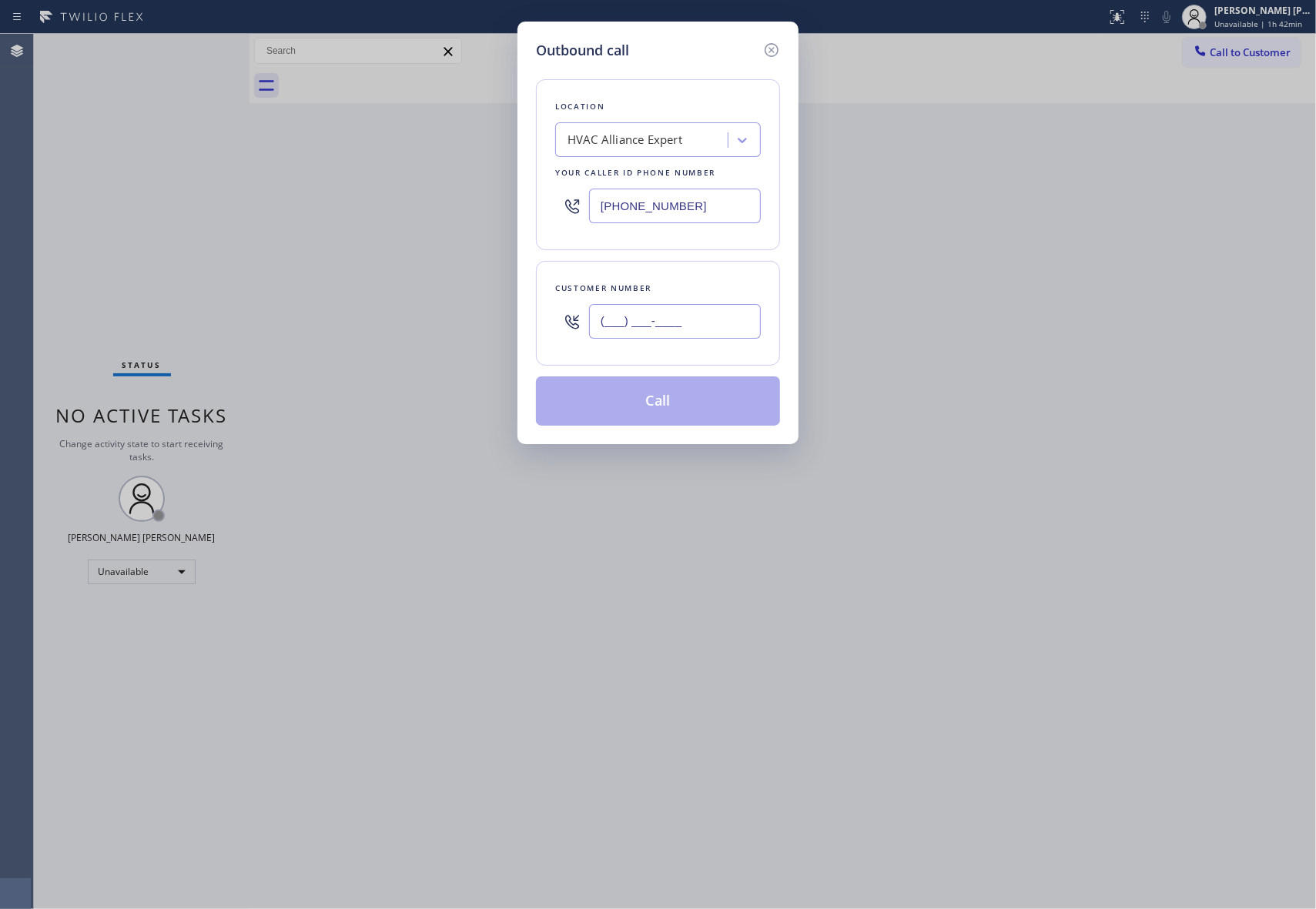
click at [679, 331] on input "(___) ___-____" at bounding box center [674, 321] width 172 height 35
paste input "213) 618-0889"
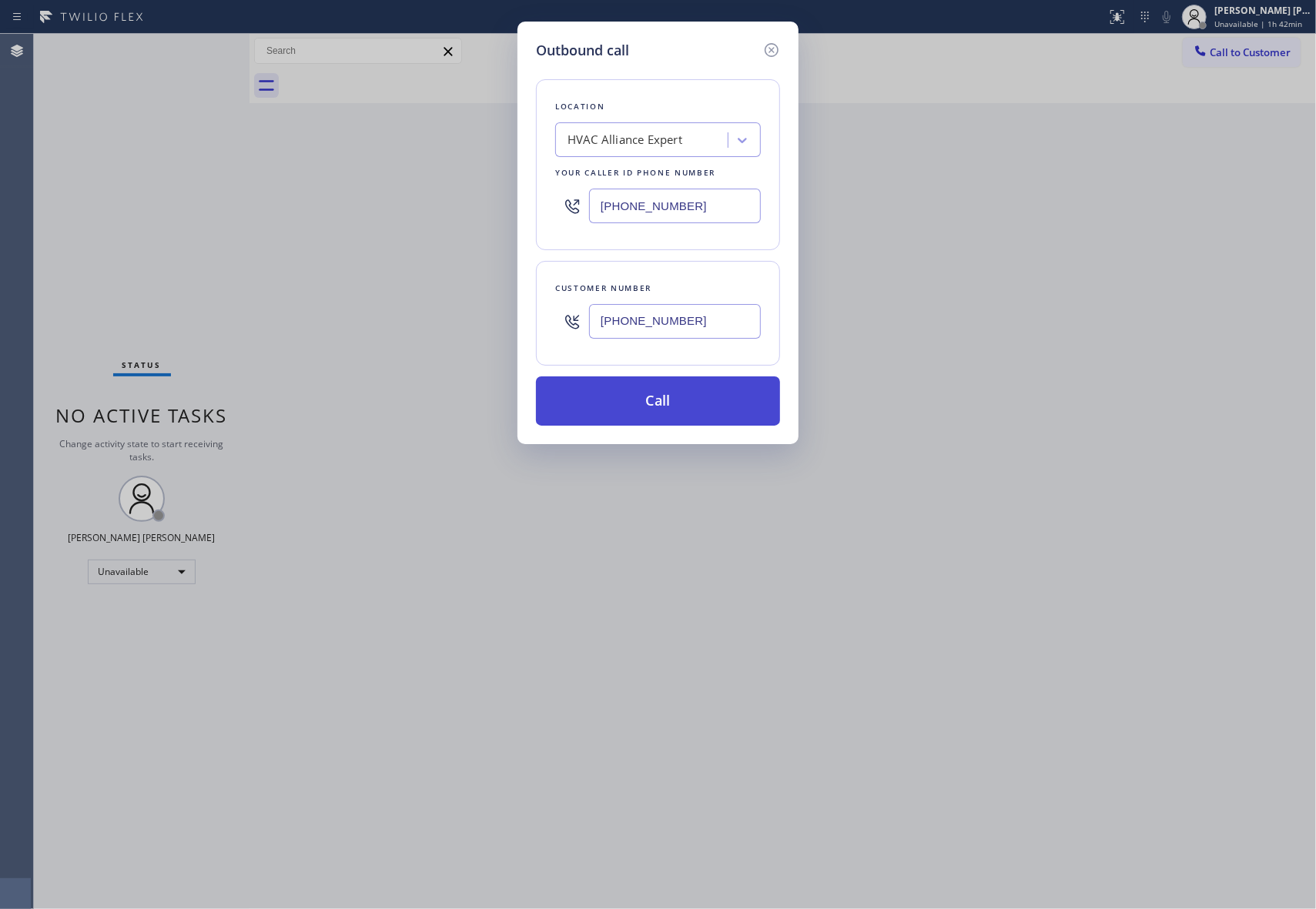
type input "[PHONE_NUMBER]"
click at [684, 404] on button "Call" at bounding box center [658, 401] width 244 height 50
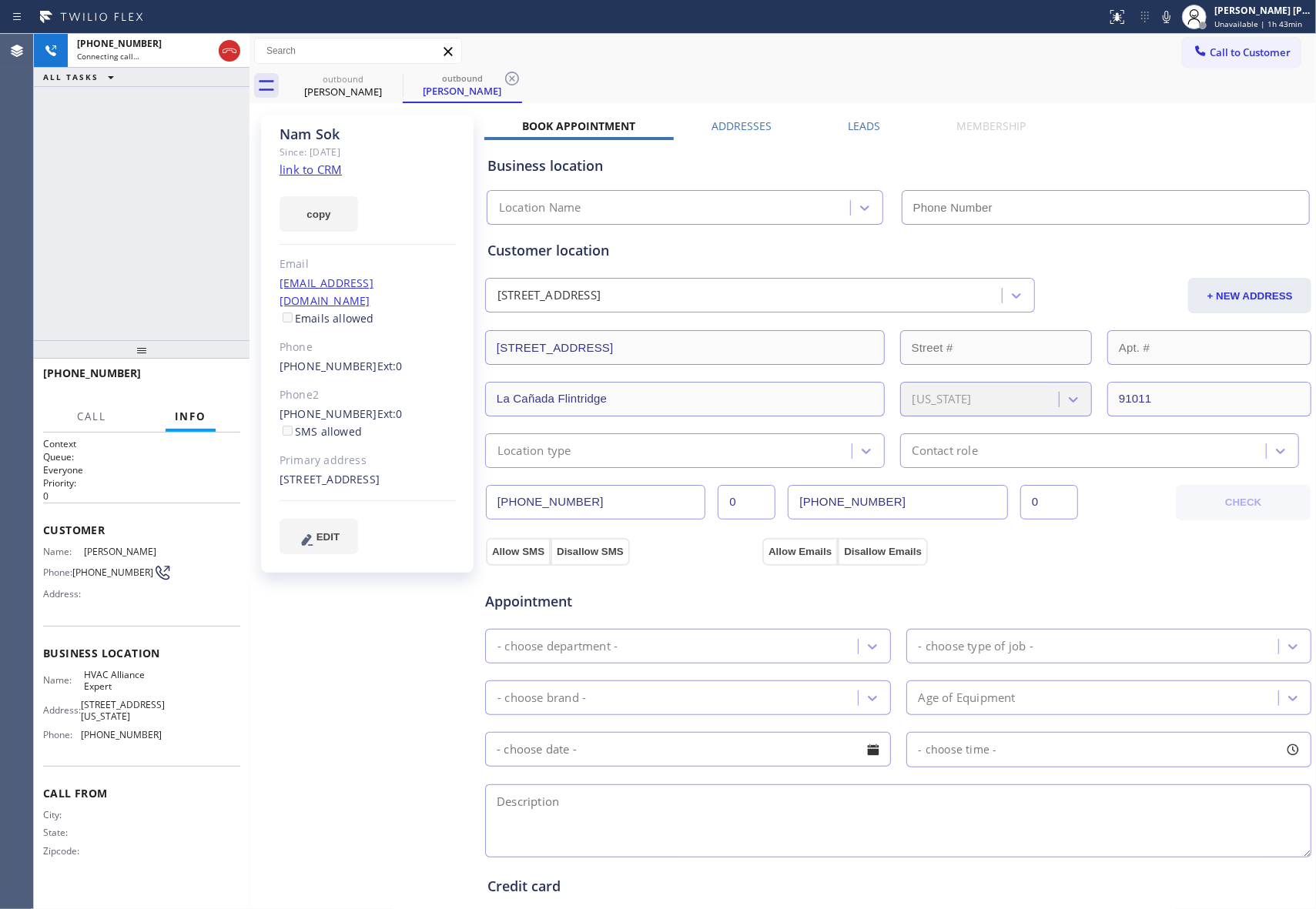
type input "[PHONE_NUMBER]"
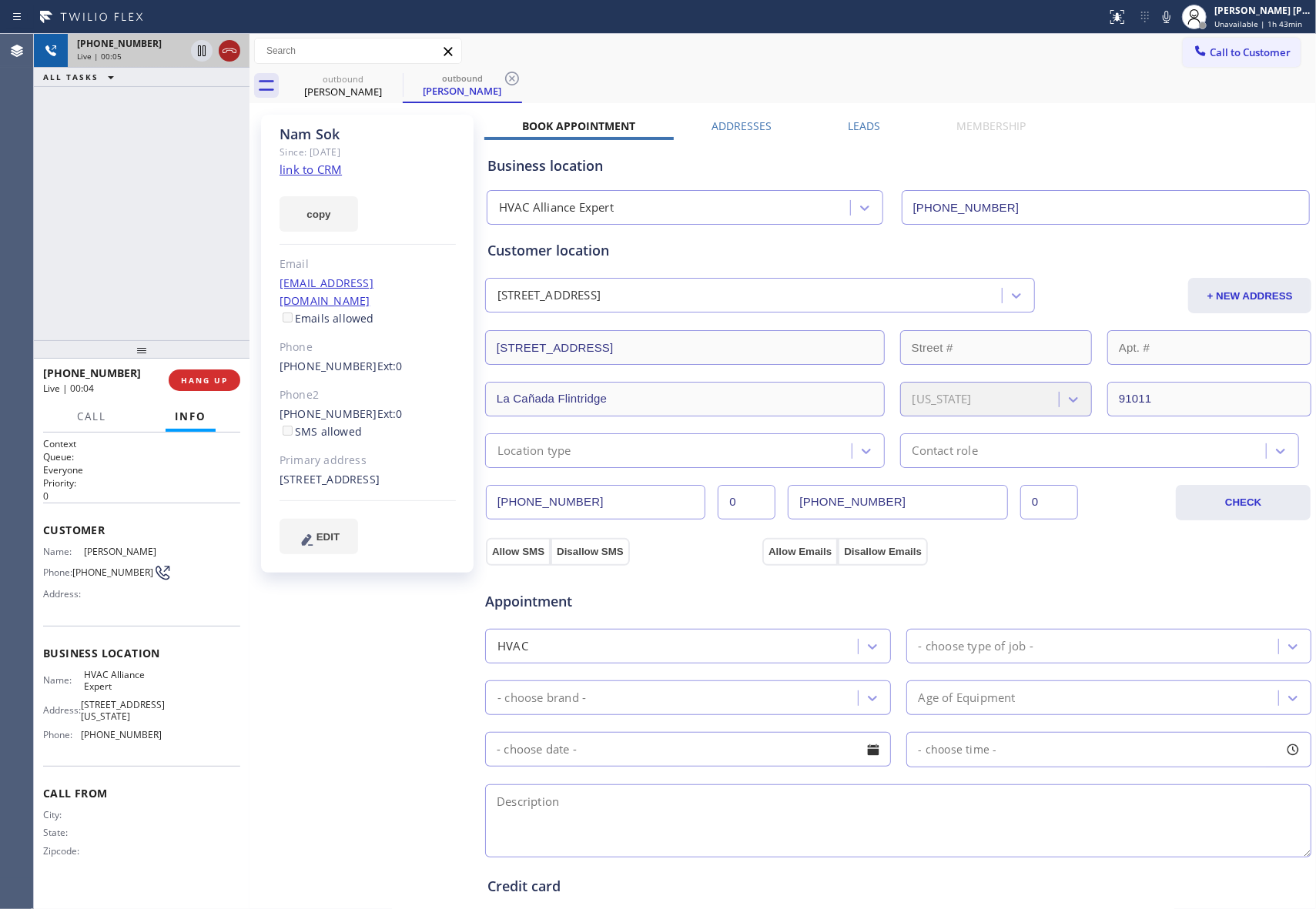
click at [231, 50] on icon at bounding box center [229, 51] width 14 height 5
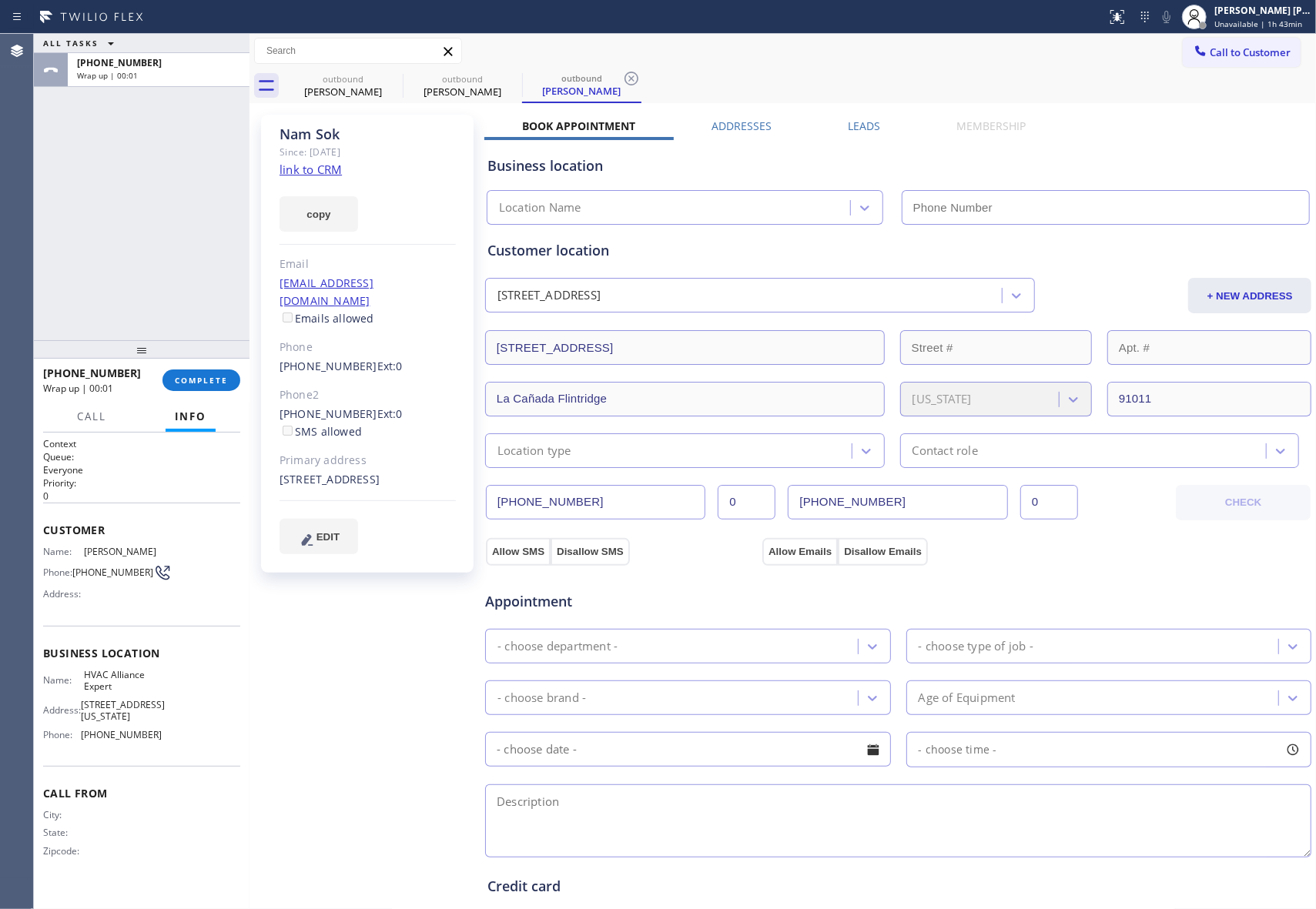
type input "[PHONE_NUMBER]"
click at [387, 84] on icon at bounding box center [393, 78] width 19 height 19
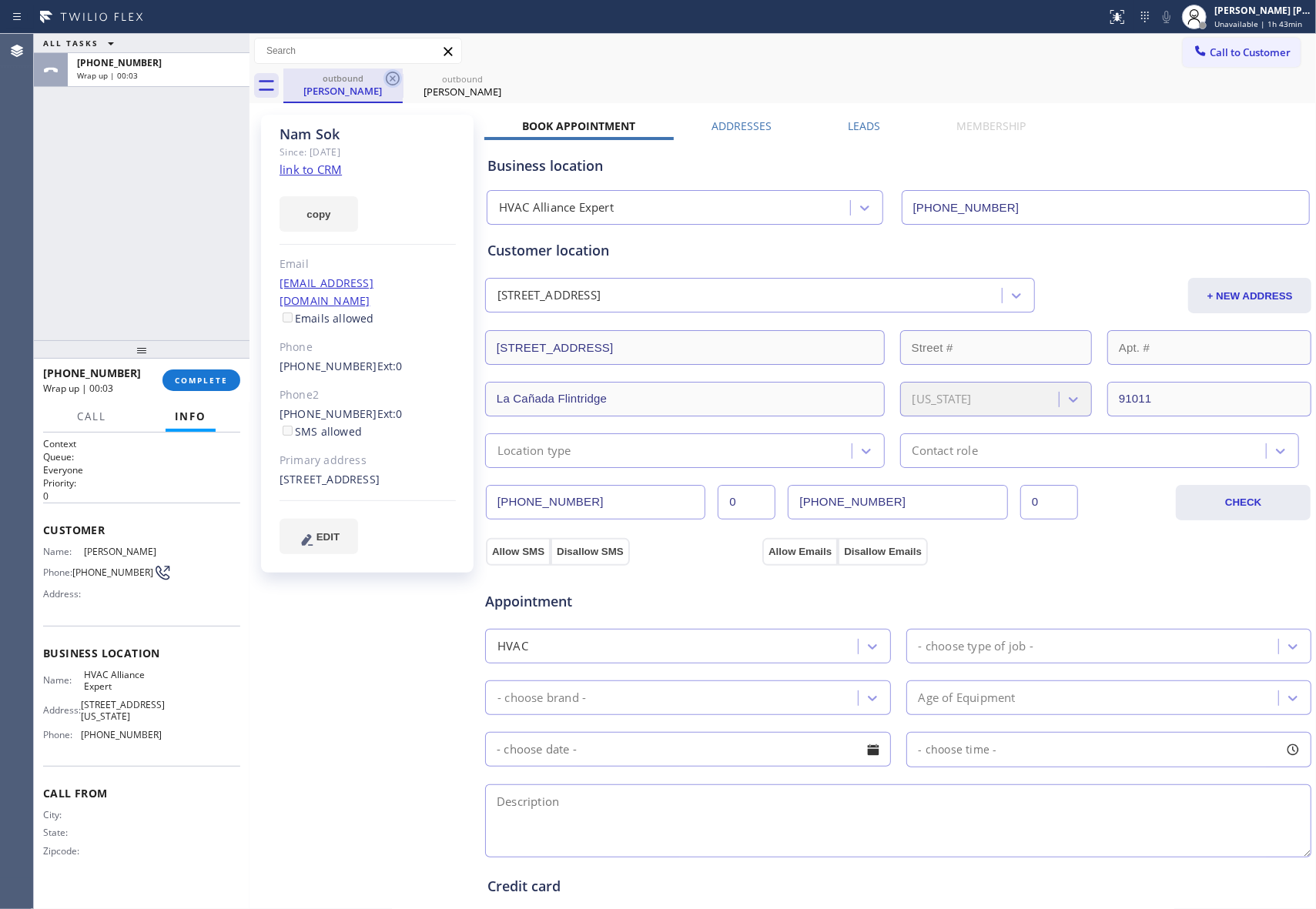
click at [393, 77] on icon at bounding box center [393, 78] width 14 height 14
click at [393, 77] on div "outbound [PERSON_NAME]" at bounding box center [799, 85] width 1032 height 35
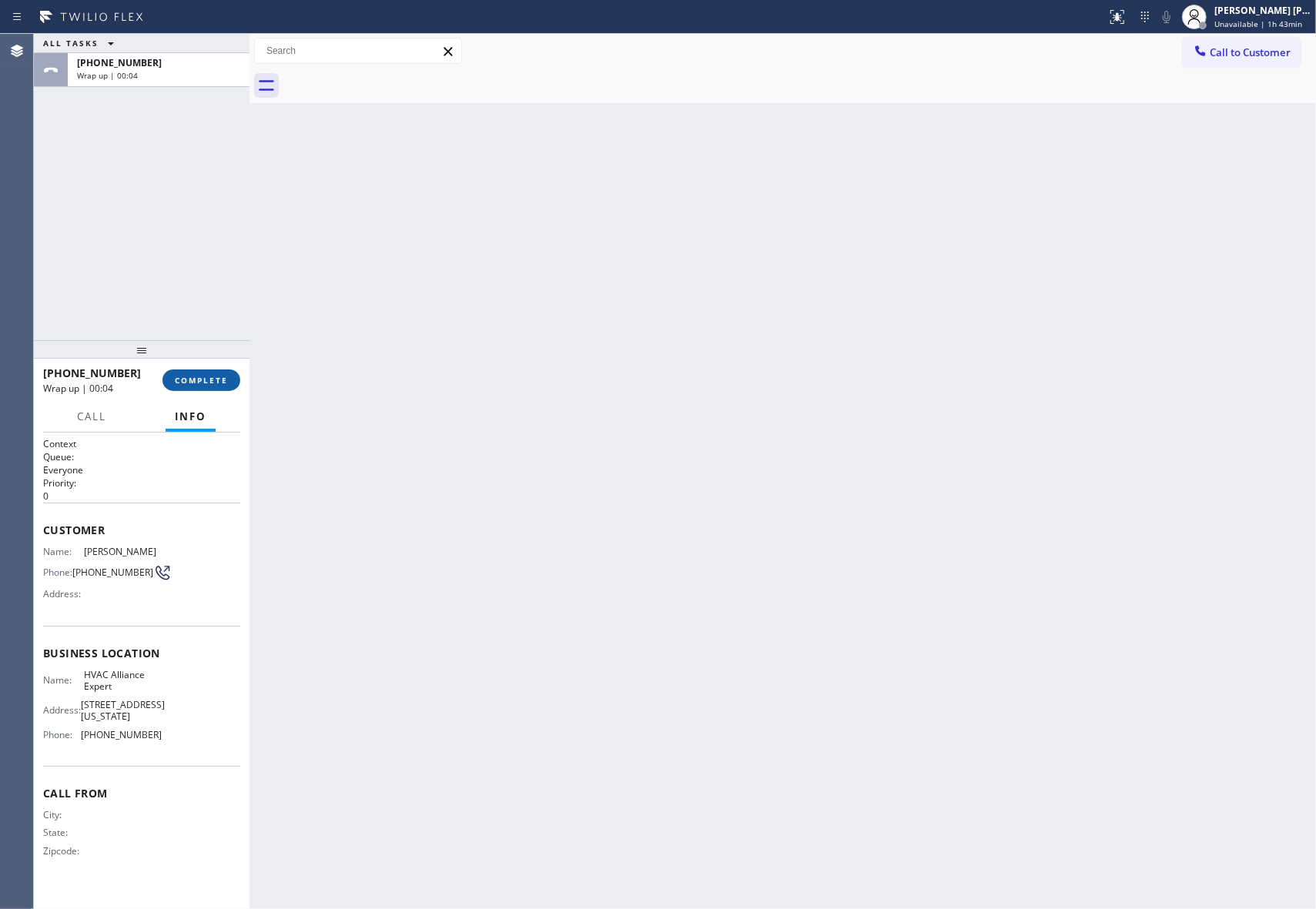
click at [217, 376] on span "COMPLETE" at bounding box center [201, 380] width 54 height 11
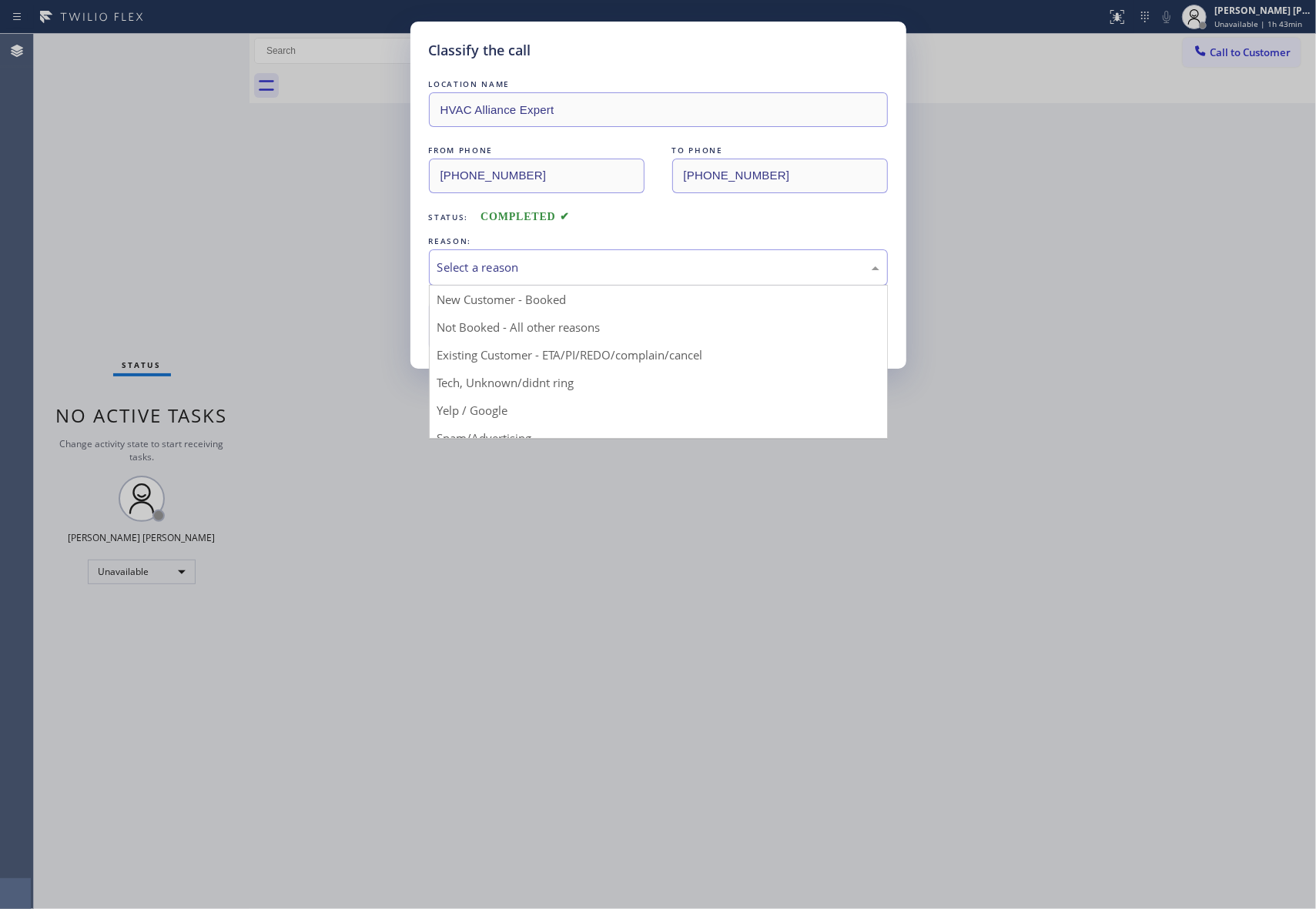
click at [522, 265] on div "Select a reason" at bounding box center [658, 268] width 442 height 18
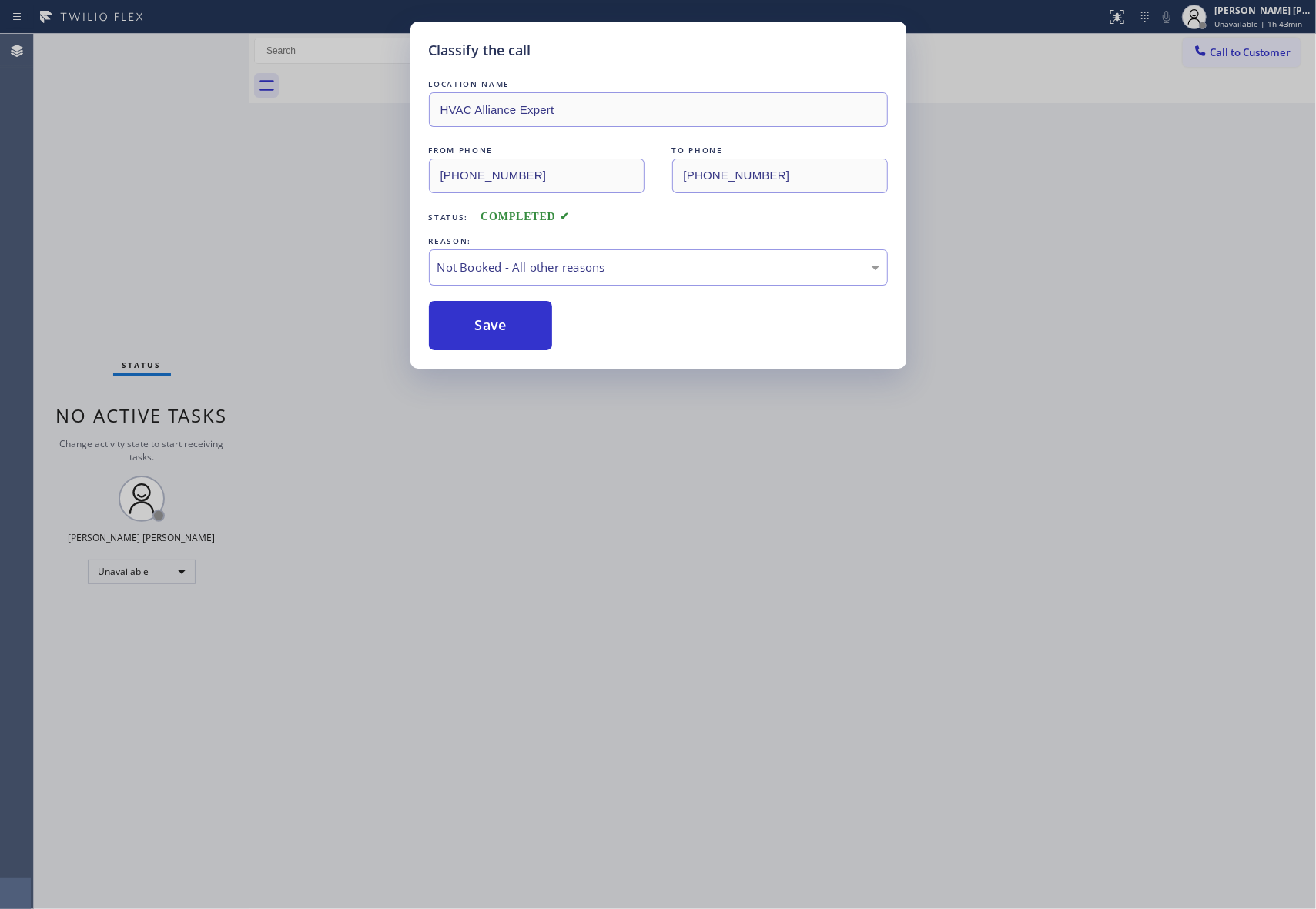
click at [512, 331] on button "Save" at bounding box center [490, 326] width 124 height 50
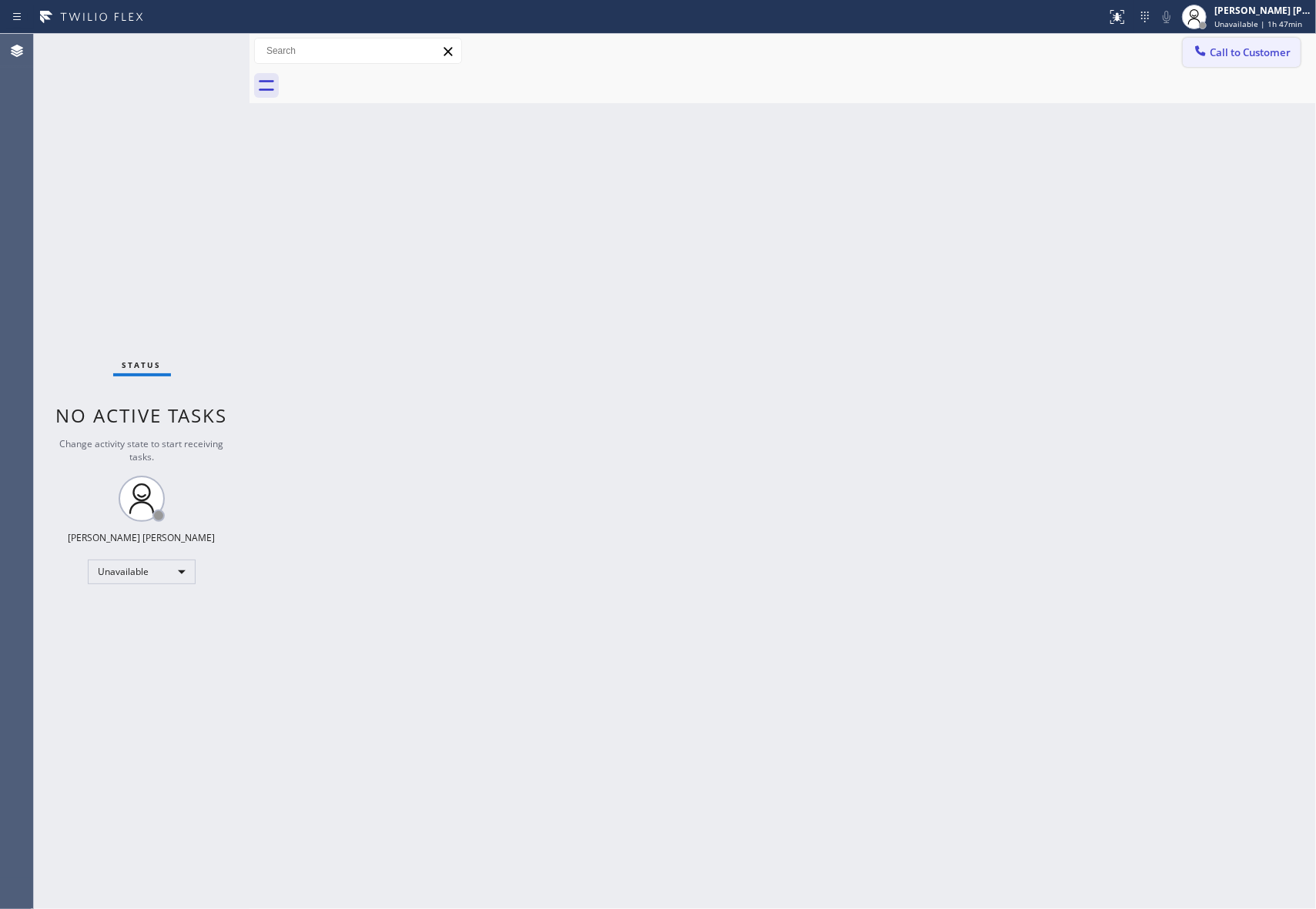
click at [1266, 57] on span "Call to Customer" at bounding box center [1251, 53] width 81 height 14
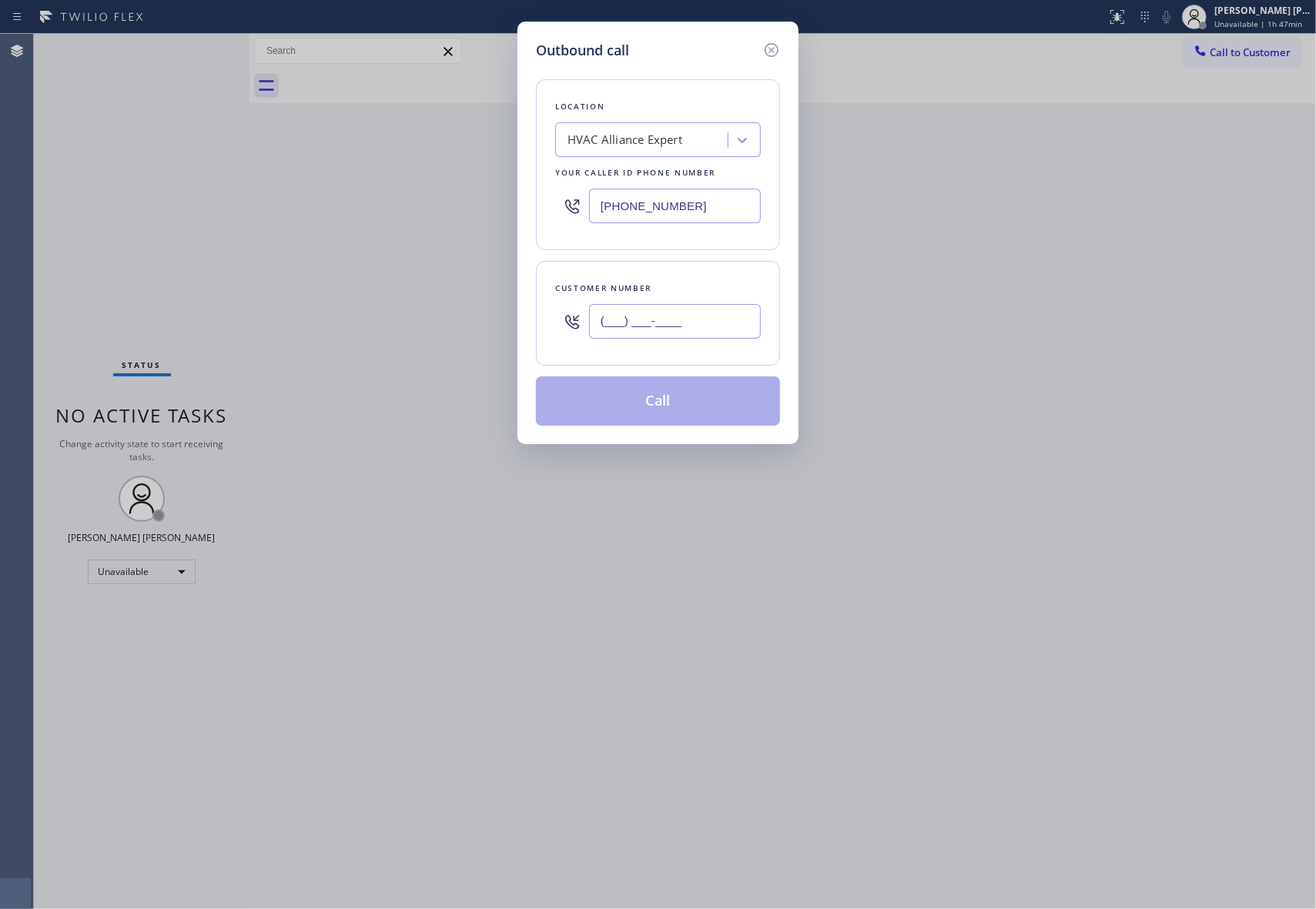
click at [728, 330] on input "(___) ___-____" at bounding box center [674, 321] width 172 height 35
paste input "562) 310-0131"
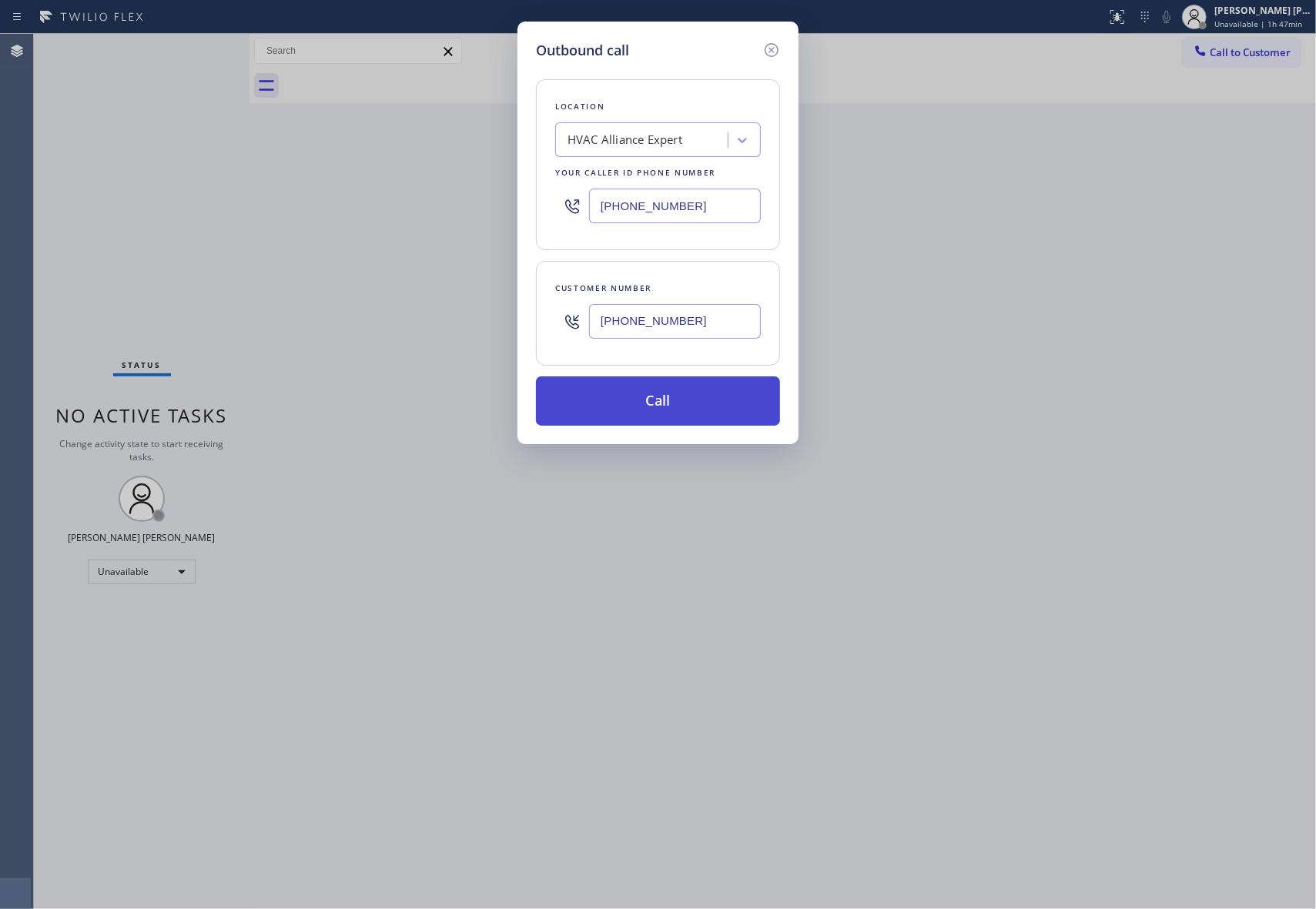
type input "[PHONE_NUMBER]"
click at [679, 401] on button "Call" at bounding box center [658, 401] width 244 height 50
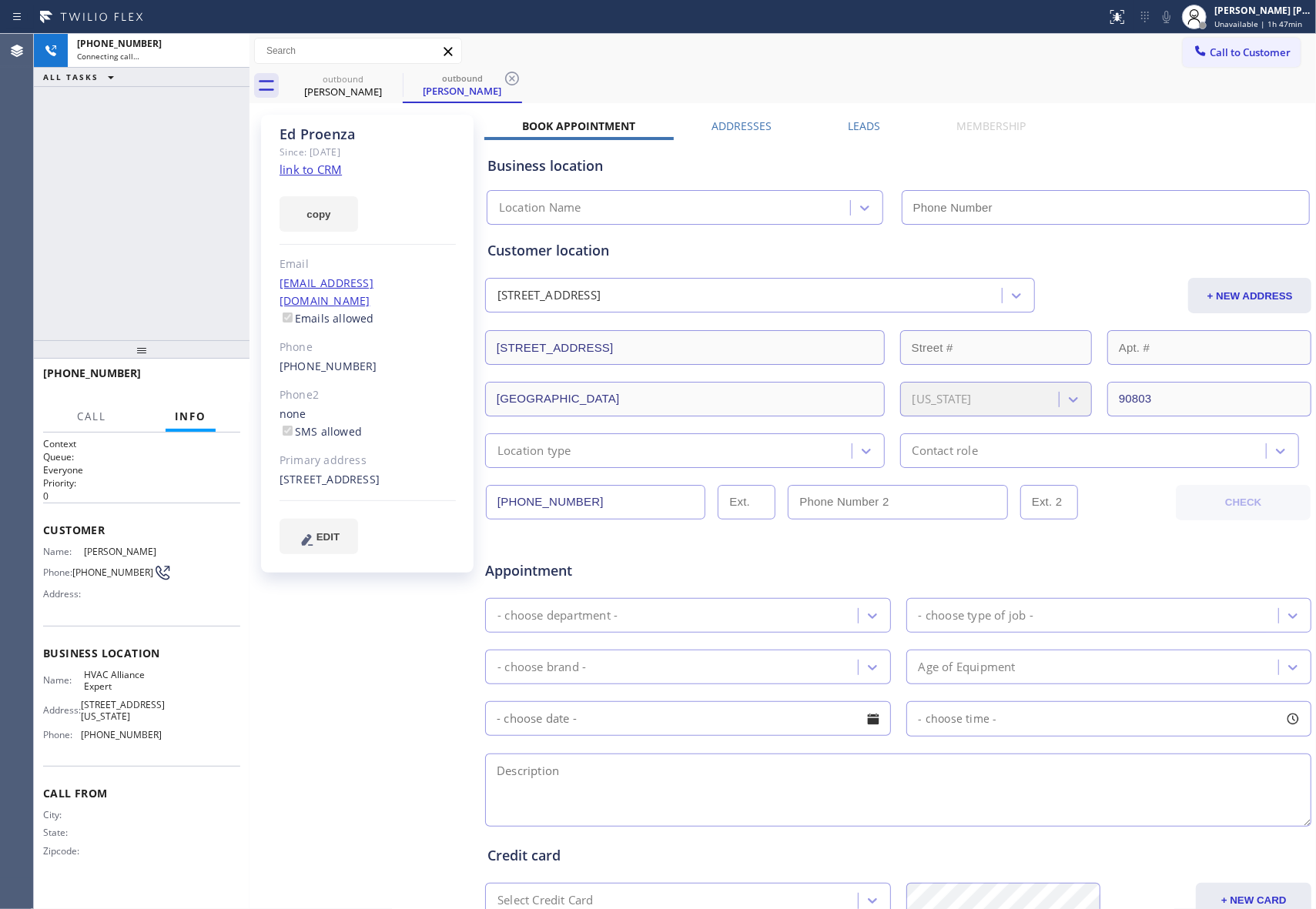
type input "[PHONE_NUMBER]"
drag, startPoint x: 229, startPoint y: 42, endPoint x: 7, endPoint y: 83, distance: 225.8
click at [229, 42] on icon at bounding box center [229, 51] width 19 height 19
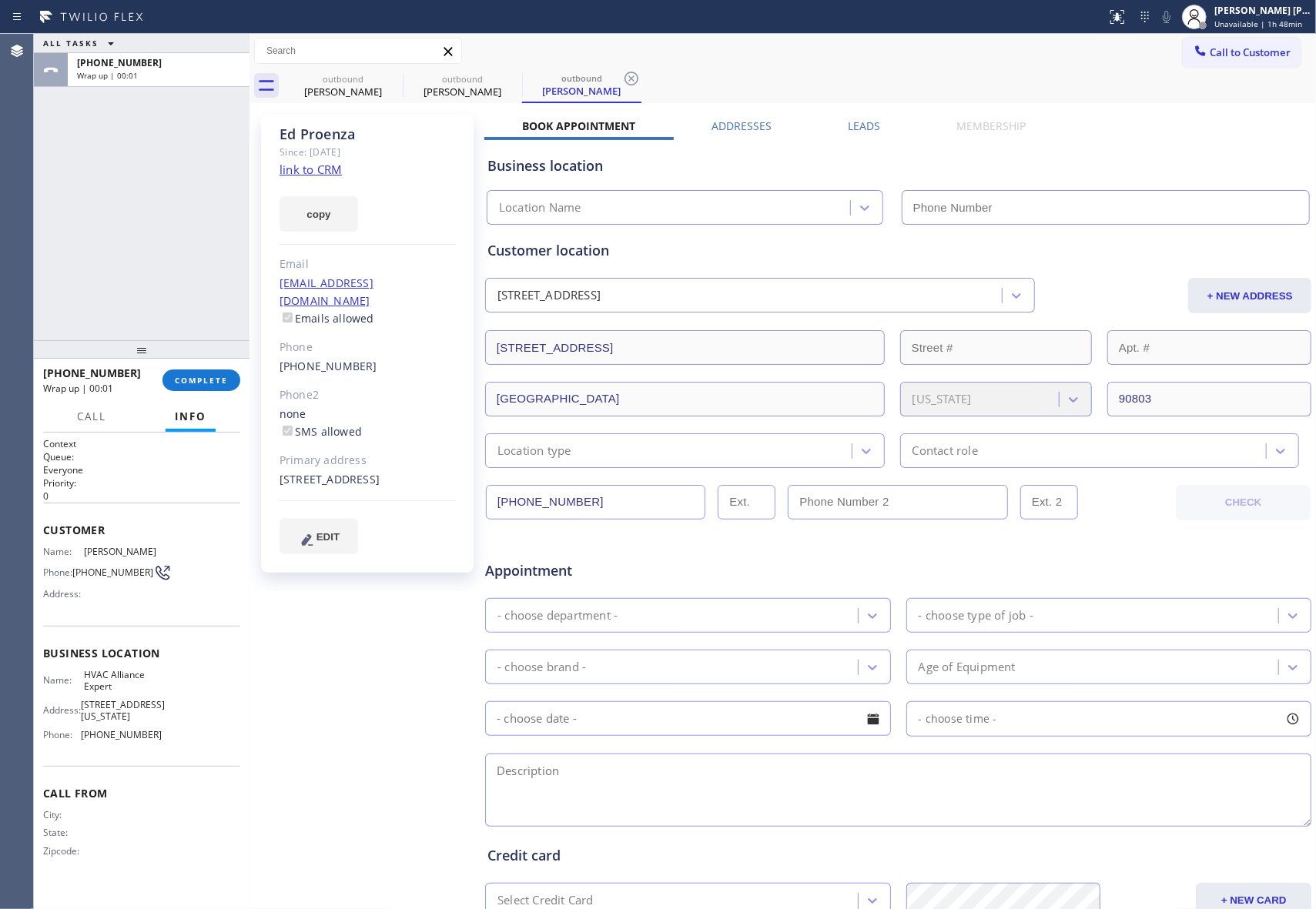
type input "[PHONE_NUMBER]"
click at [200, 380] on span "COMPLETE" at bounding box center [201, 380] width 54 height 11
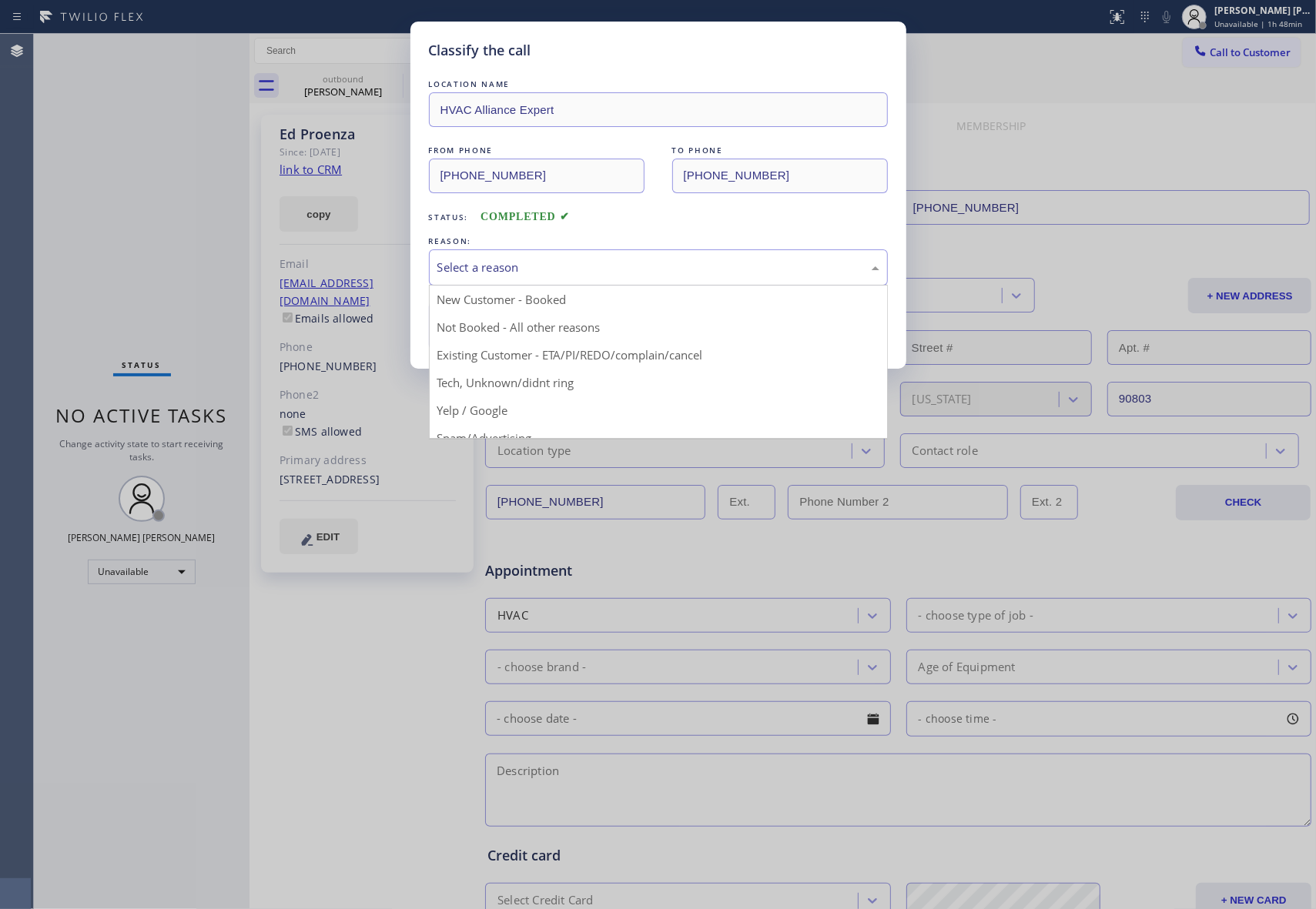
click at [499, 265] on div "Select a reason" at bounding box center [658, 268] width 442 height 18
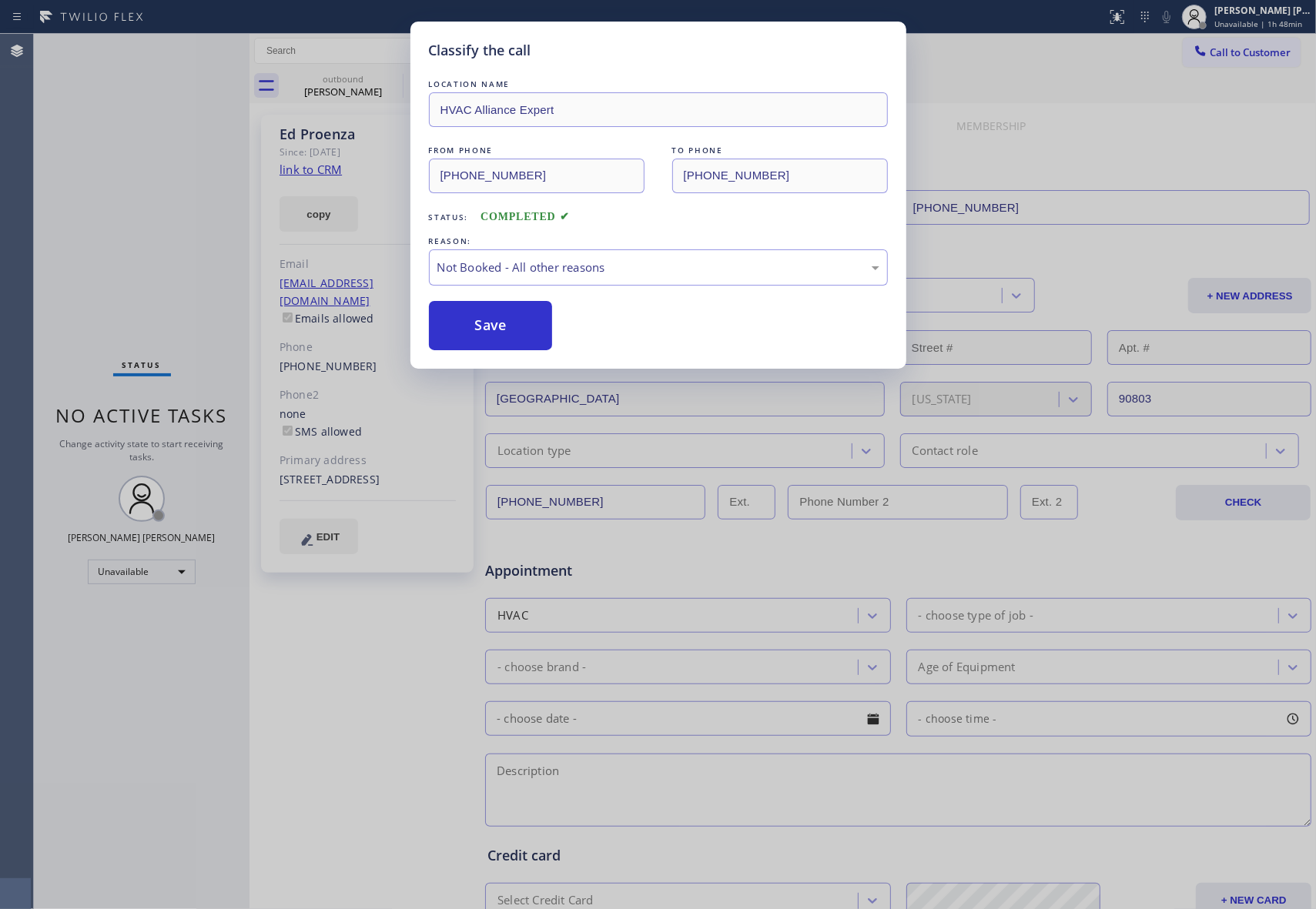
click at [491, 329] on button "Save" at bounding box center [490, 326] width 124 height 50
click at [379, 88] on div "Classify the call LOCATION NAME 5 Star Appliance Repair Pro FROM PHONE [PHONE_N…" at bounding box center [674, 471] width 1282 height 875
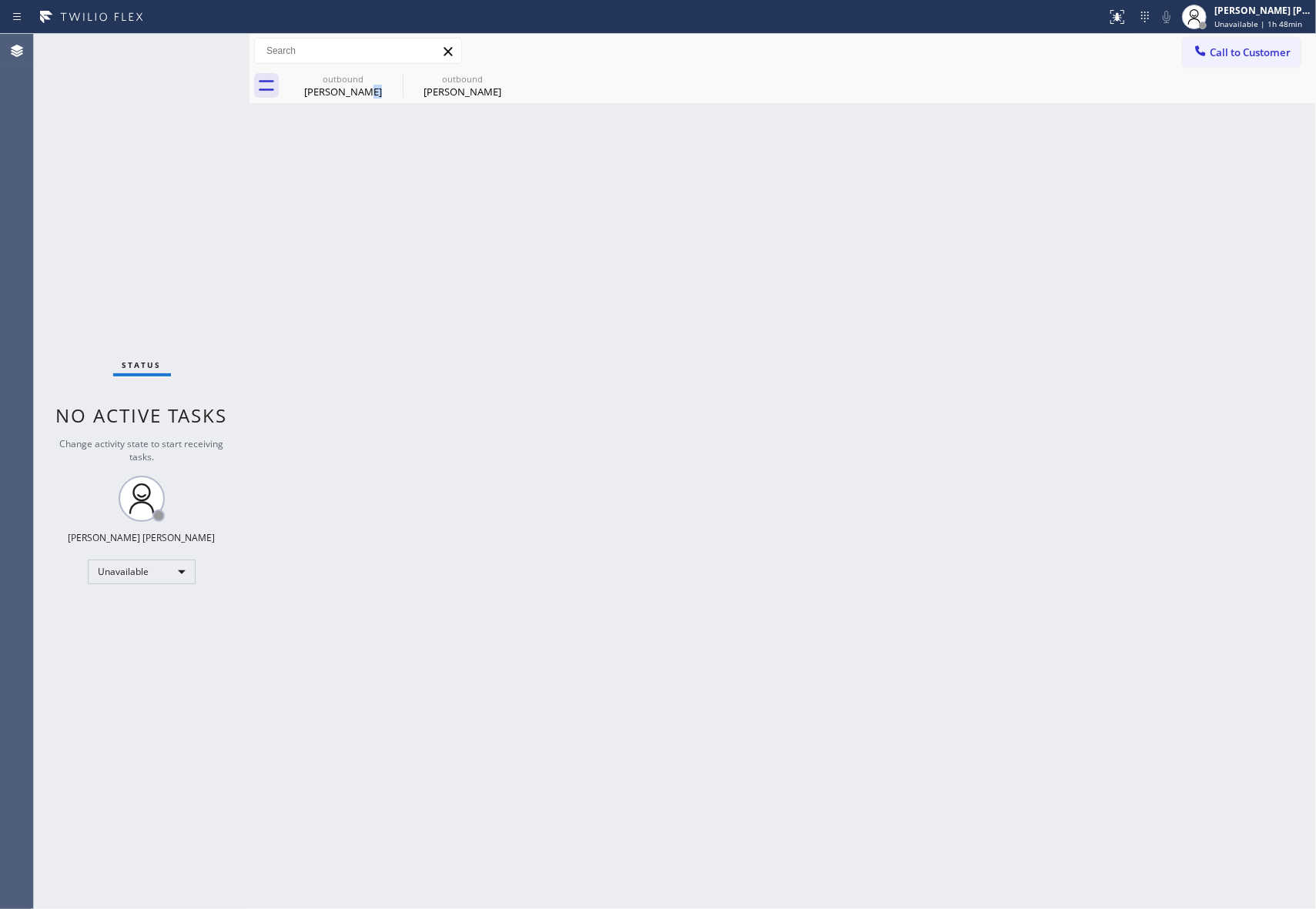
click at [379, 88] on div "[PERSON_NAME]" at bounding box center [342, 91] width 116 height 14
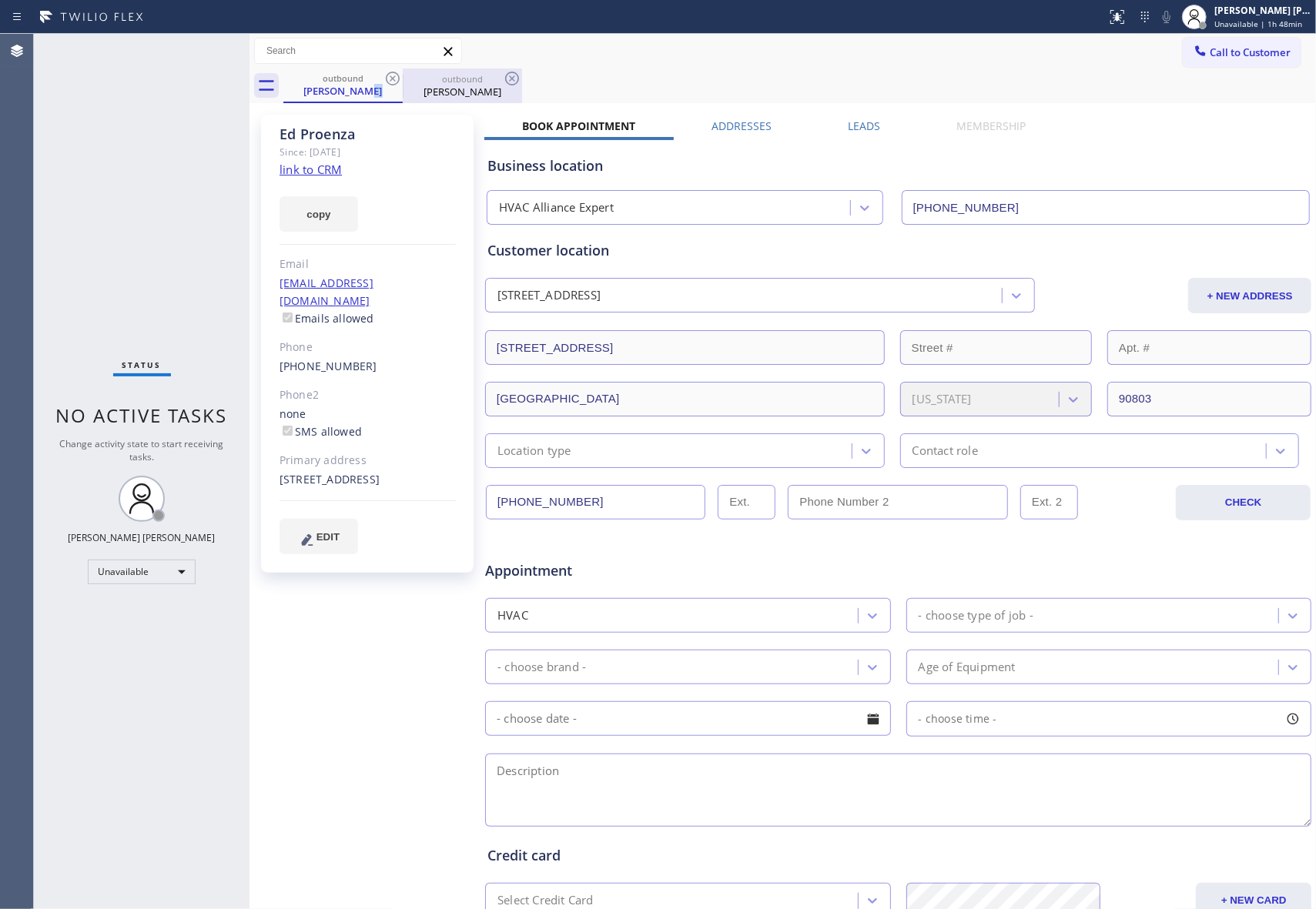
click at [405, 78] on div "outbound" at bounding box center [462, 79] width 116 height 12
click at [403, 77] on div at bounding box center [403, 84] width 1 height 23
click at [395, 81] on icon at bounding box center [393, 78] width 14 height 14
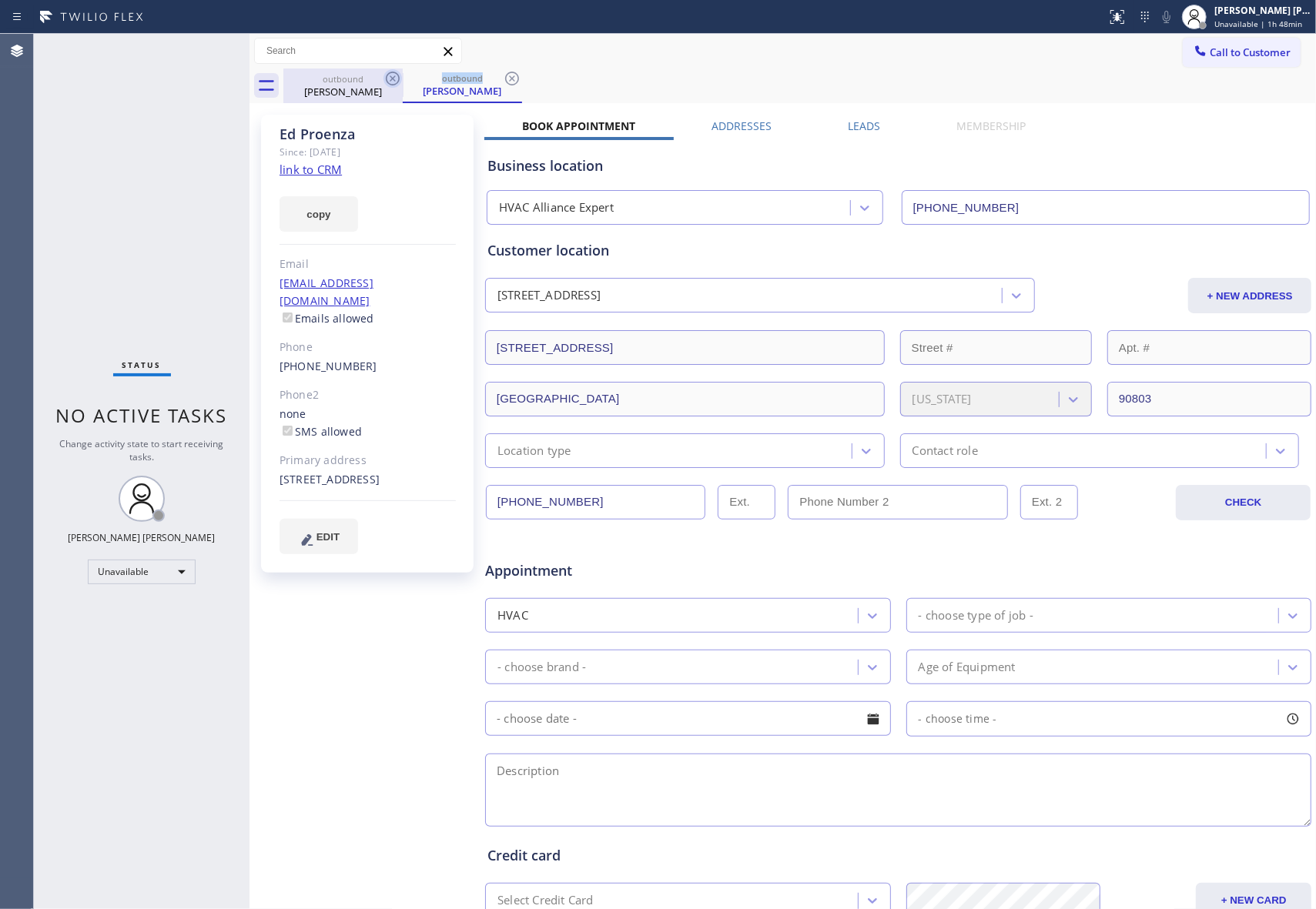
click at [395, 81] on icon at bounding box center [393, 78] width 19 height 19
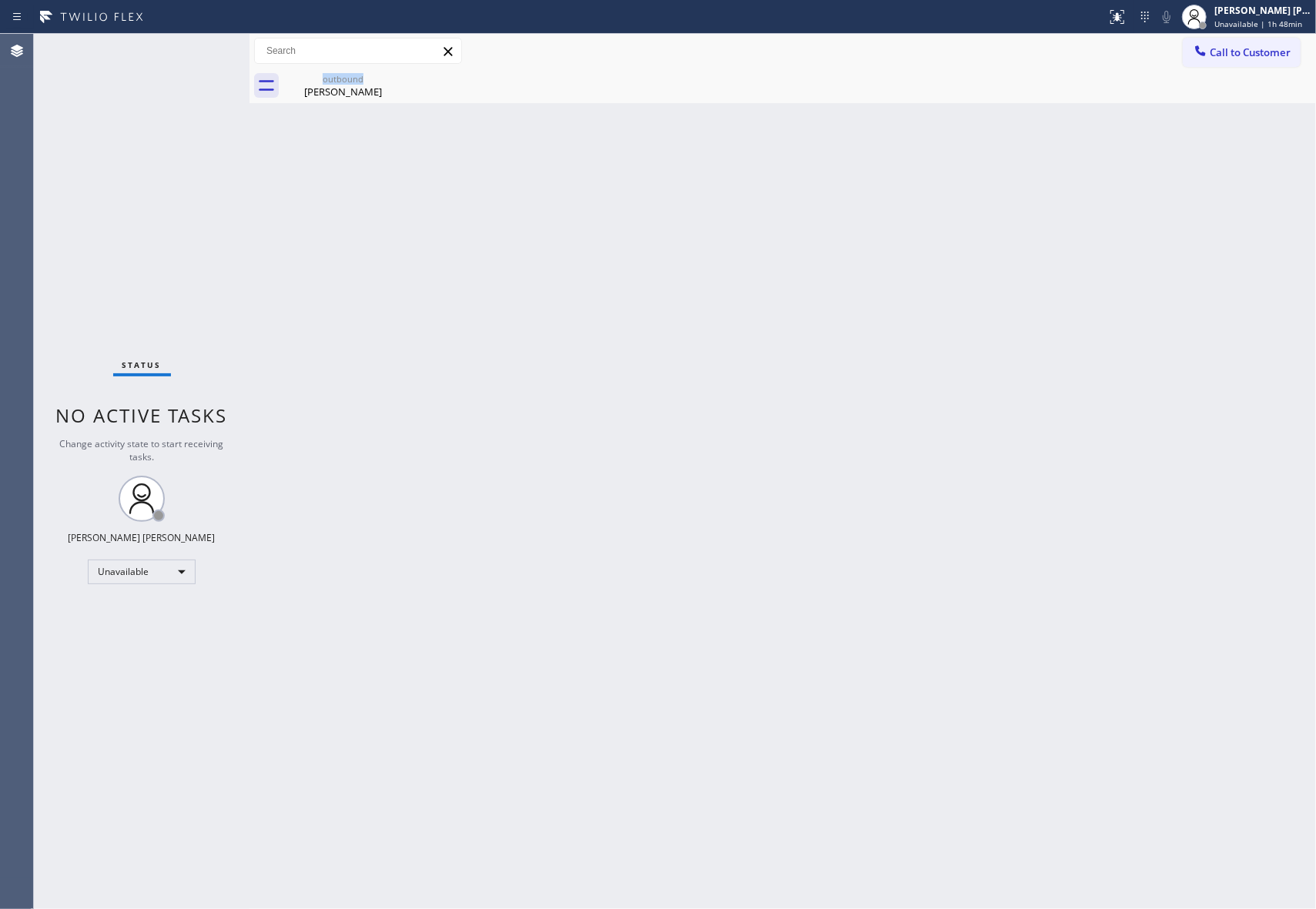
click at [395, 81] on div "outbound [PERSON_NAME]" at bounding box center [343, 85] width 119 height 35
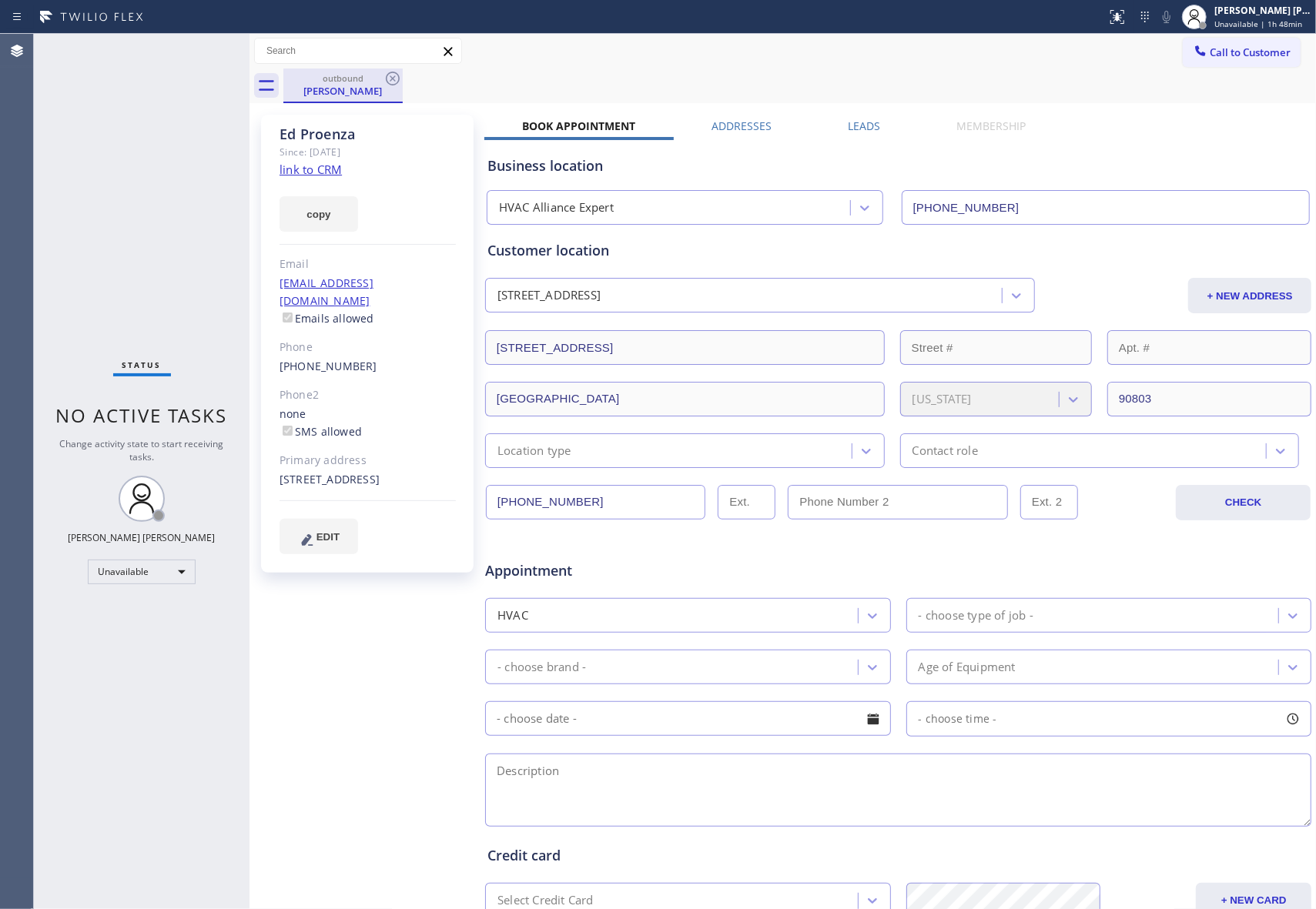
click at [362, 88] on div "[PERSON_NAME]" at bounding box center [342, 91] width 116 height 14
click at [387, 81] on icon at bounding box center [393, 78] width 14 height 14
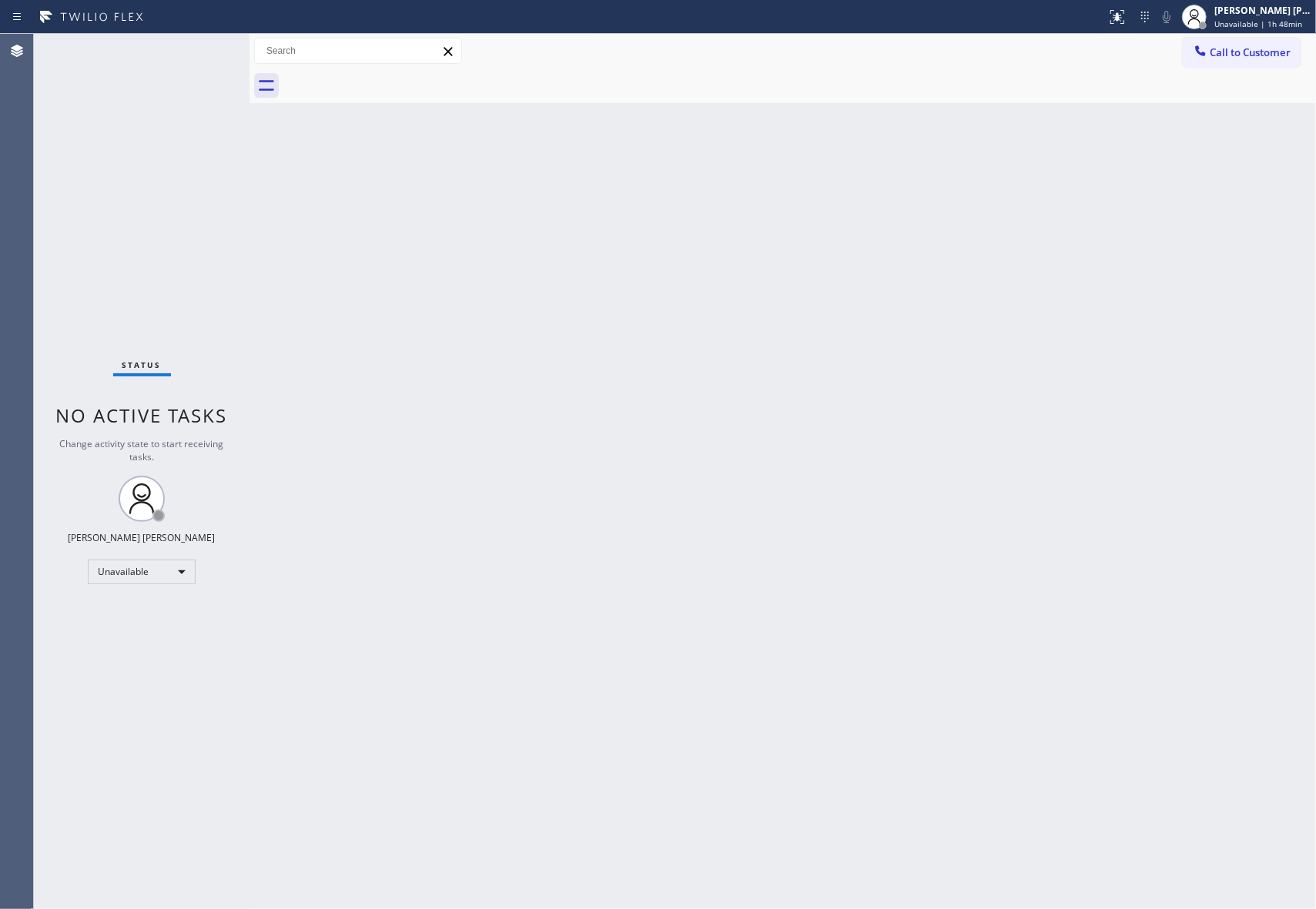
click at [293, 93] on div at bounding box center [799, 85] width 1032 height 35
click at [1289, 48] on span "Call to Customer" at bounding box center [1251, 53] width 81 height 14
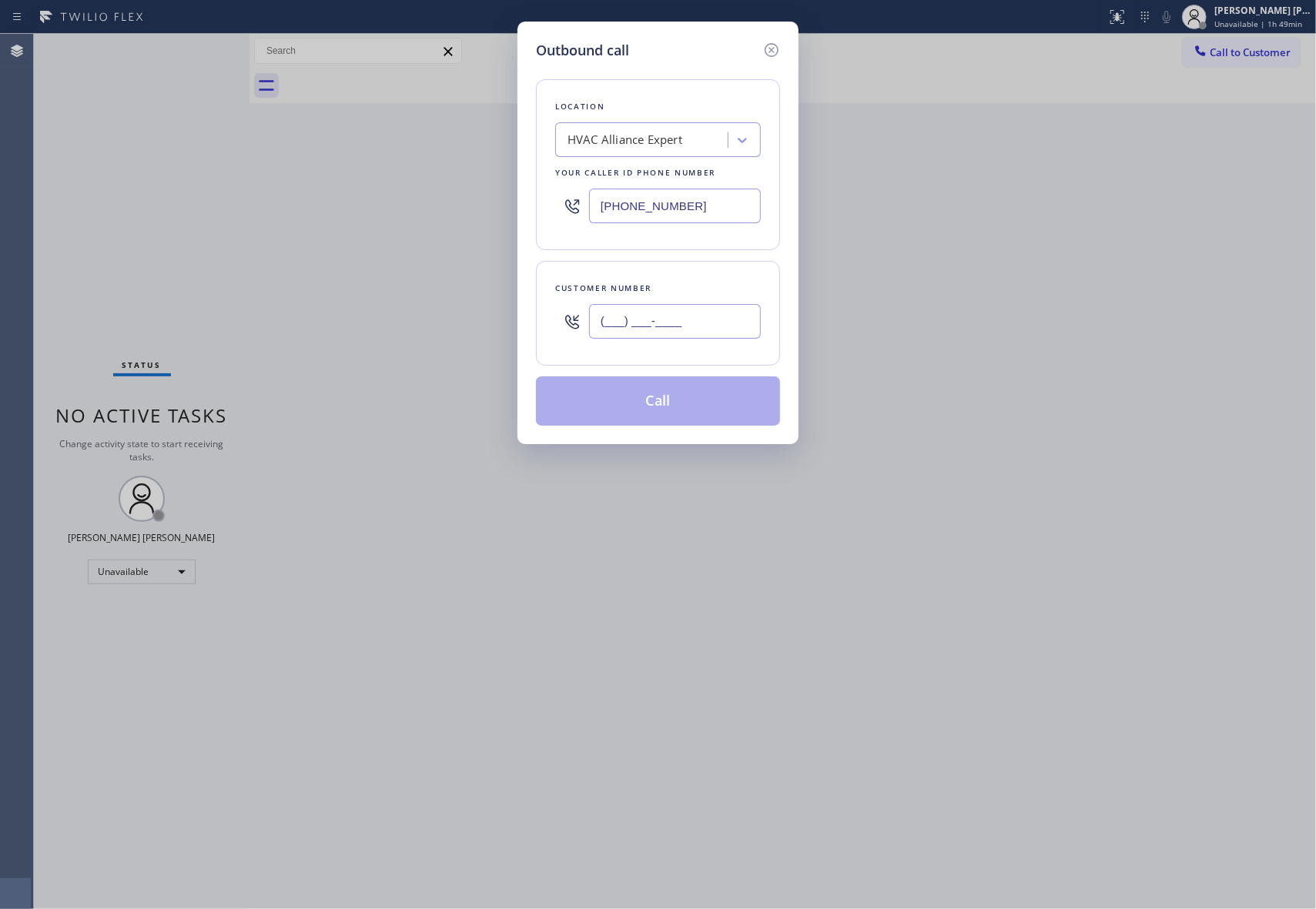
click at [718, 315] on input "(___) ___-____" at bounding box center [674, 321] width 172 height 35
paste input "415) 515-7122"
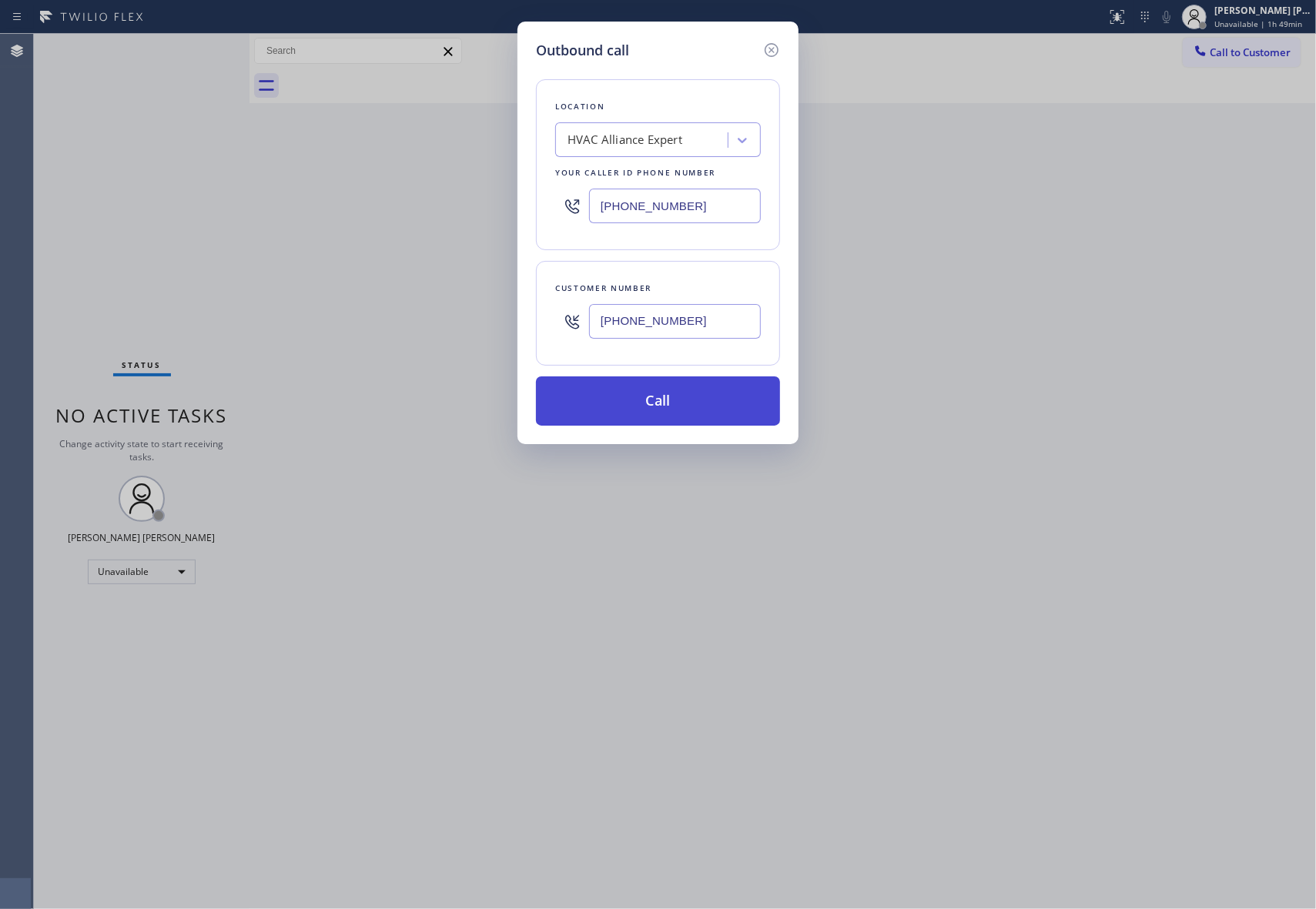
type input "[PHONE_NUMBER]"
click at [668, 404] on button "Call" at bounding box center [658, 401] width 244 height 50
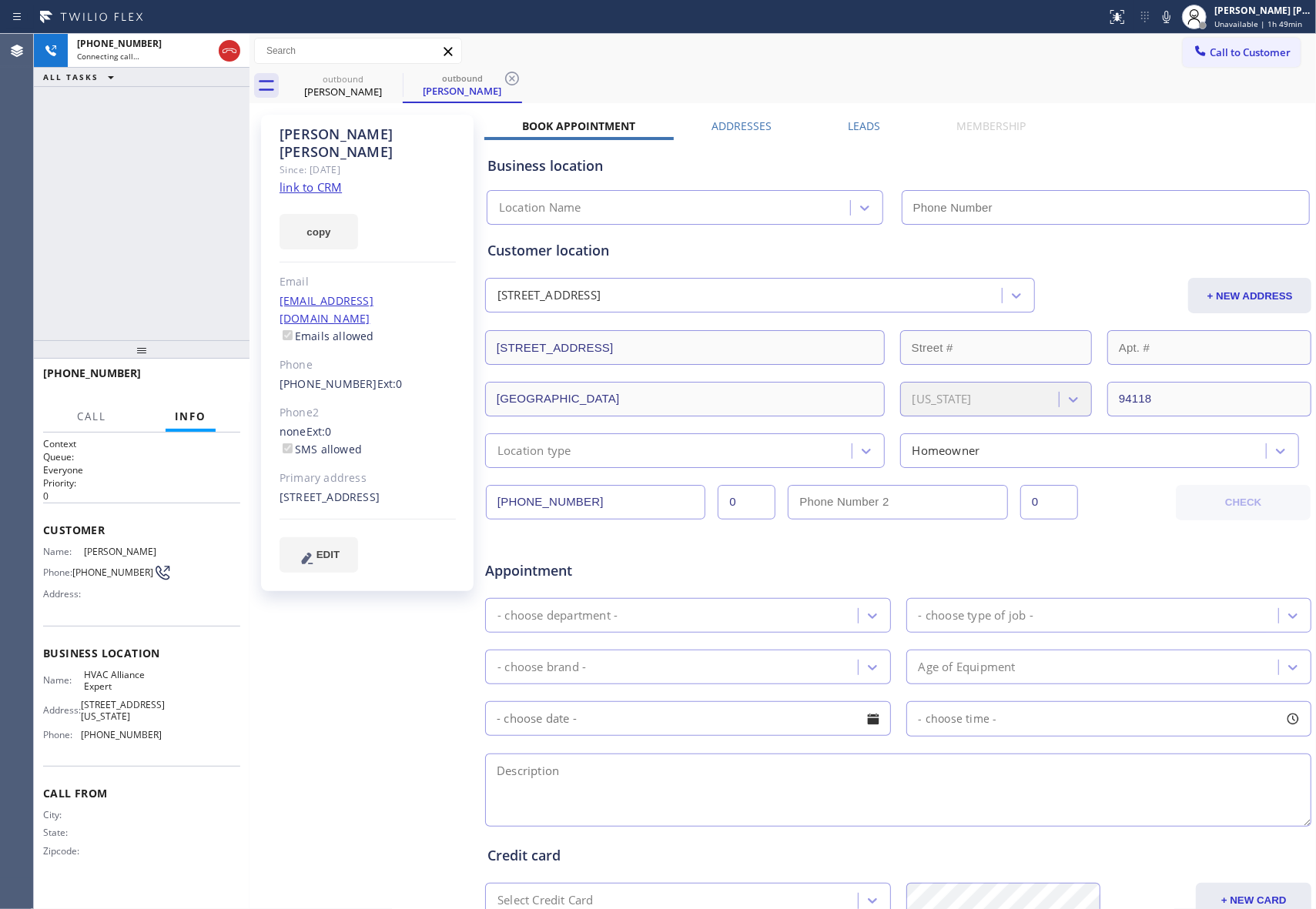
type input "[PHONE_NUMBER]"
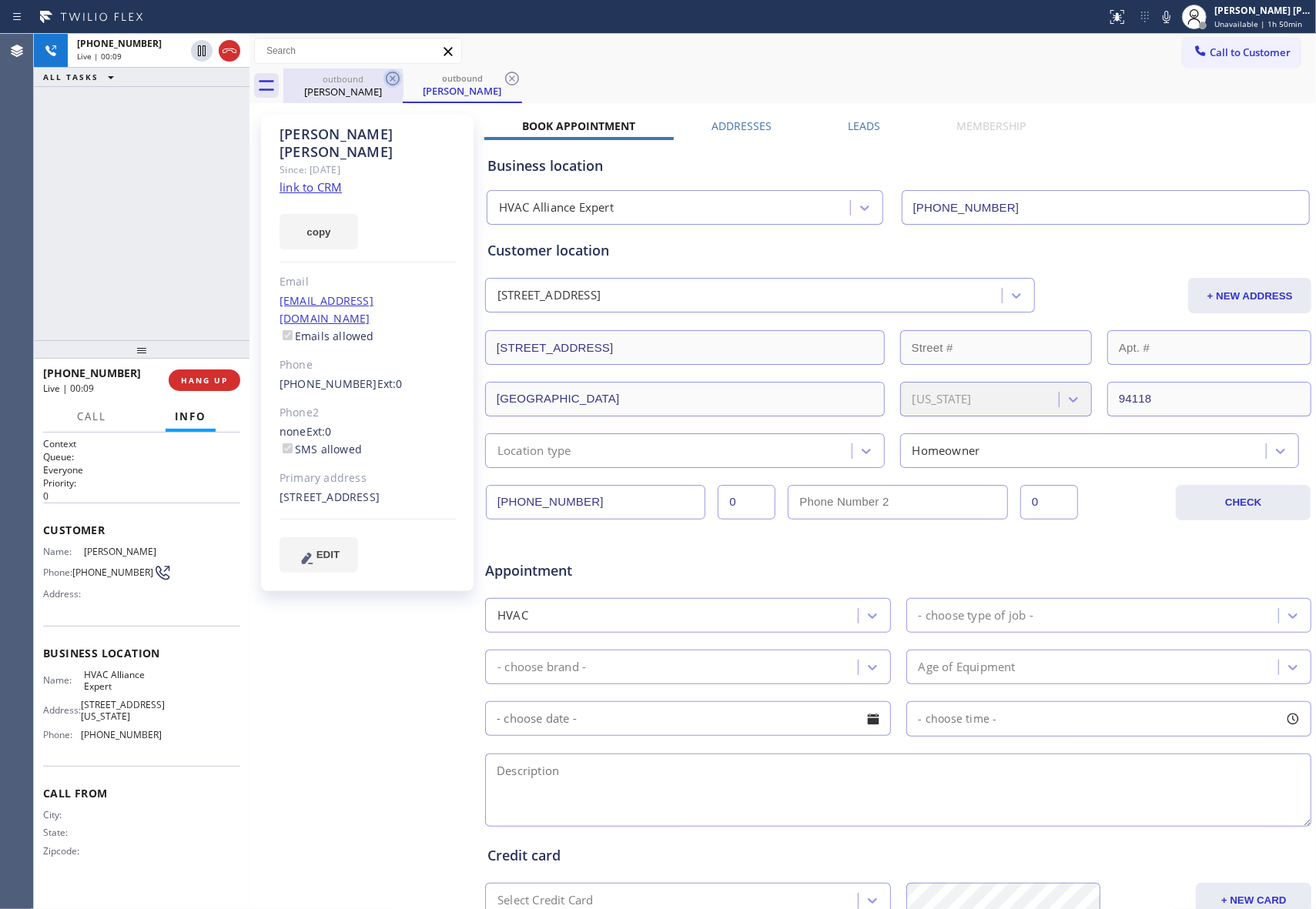
click at [382, 77] on div "outbound" at bounding box center [342, 79] width 116 height 12
click at [392, 77] on icon at bounding box center [393, 78] width 19 height 19
click at [392, 77] on div "outbound [PERSON_NAME]" at bounding box center [799, 85] width 1032 height 35
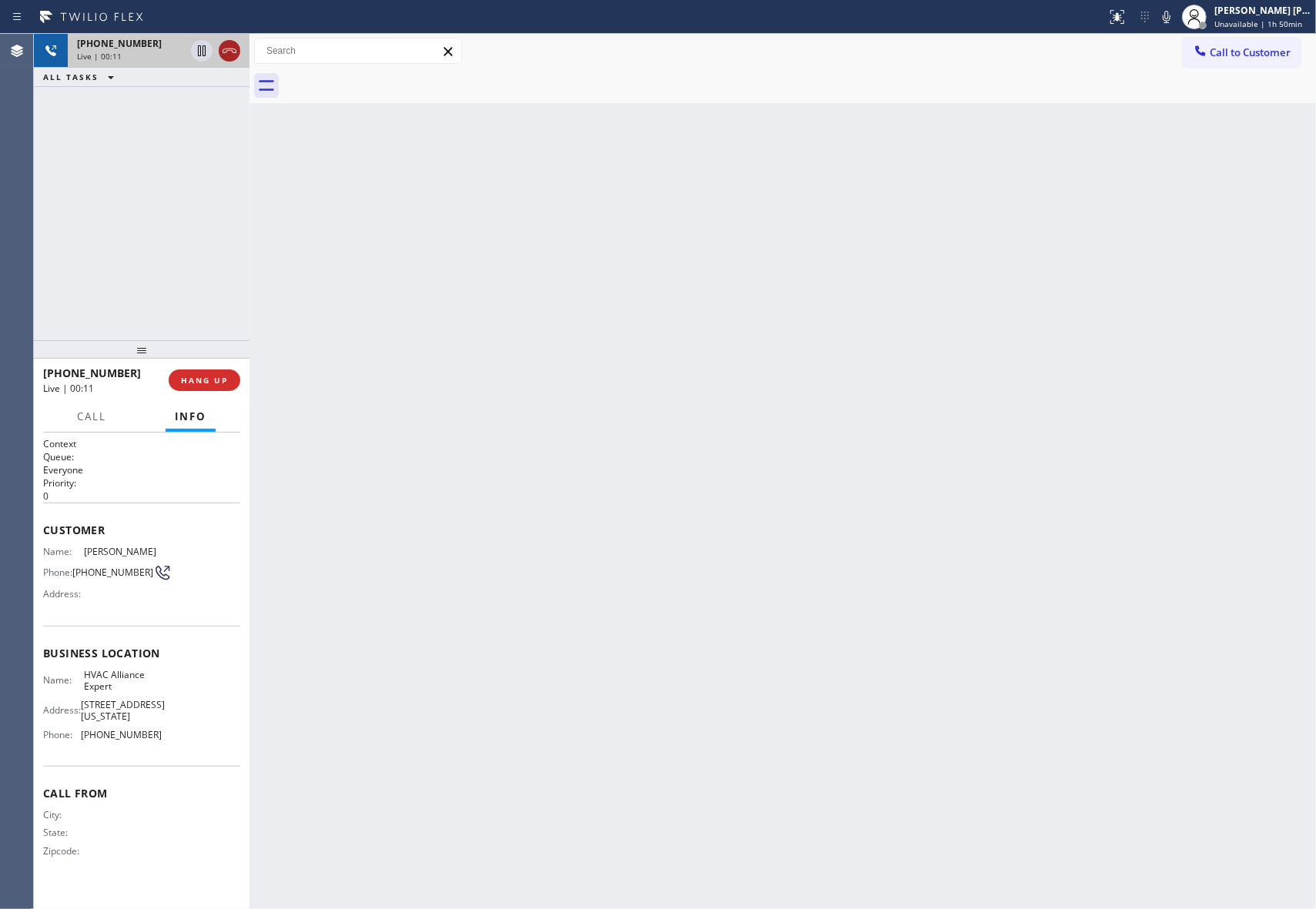
click at [236, 54] on icon at bounding box center [229, 51] width 19 height 19
click at [220, 370] on button "COMPLETE" at bounding box center [201, 381] width 77 height 22
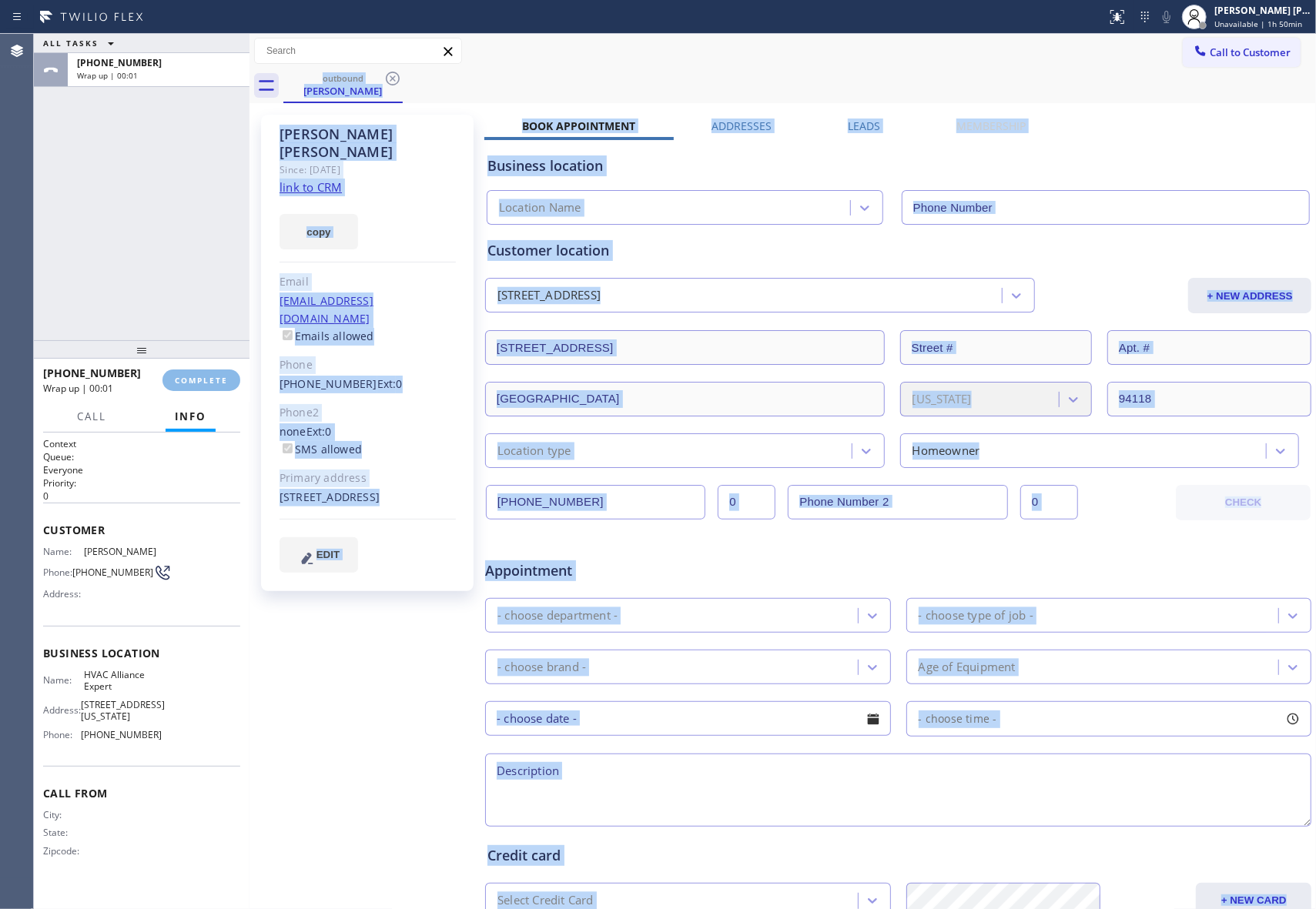
type input "[PHONE_NUMBER]"
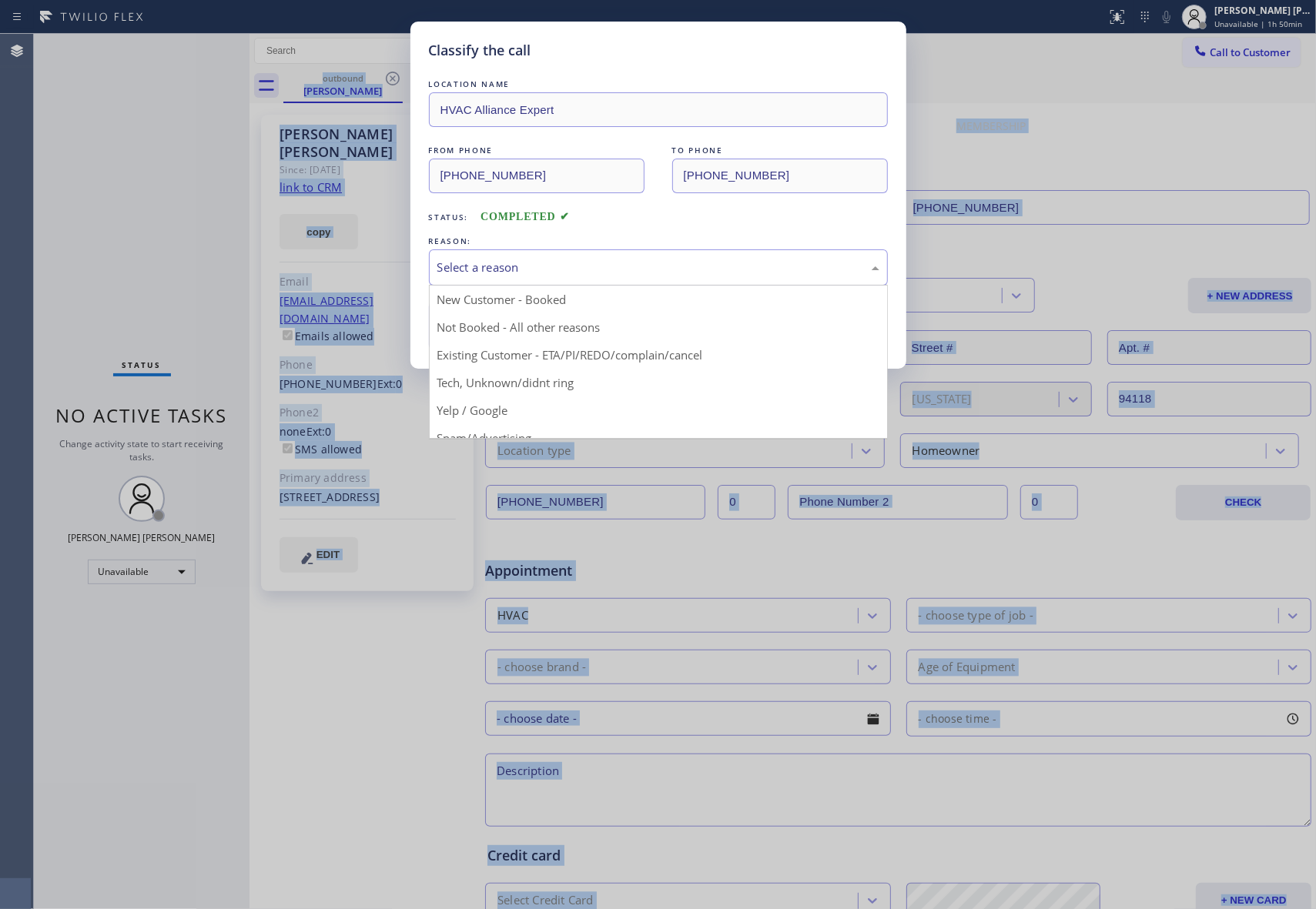
click at [633, 265] on div "Select a reason" at bounding box center [658, 268] width 442 height 18
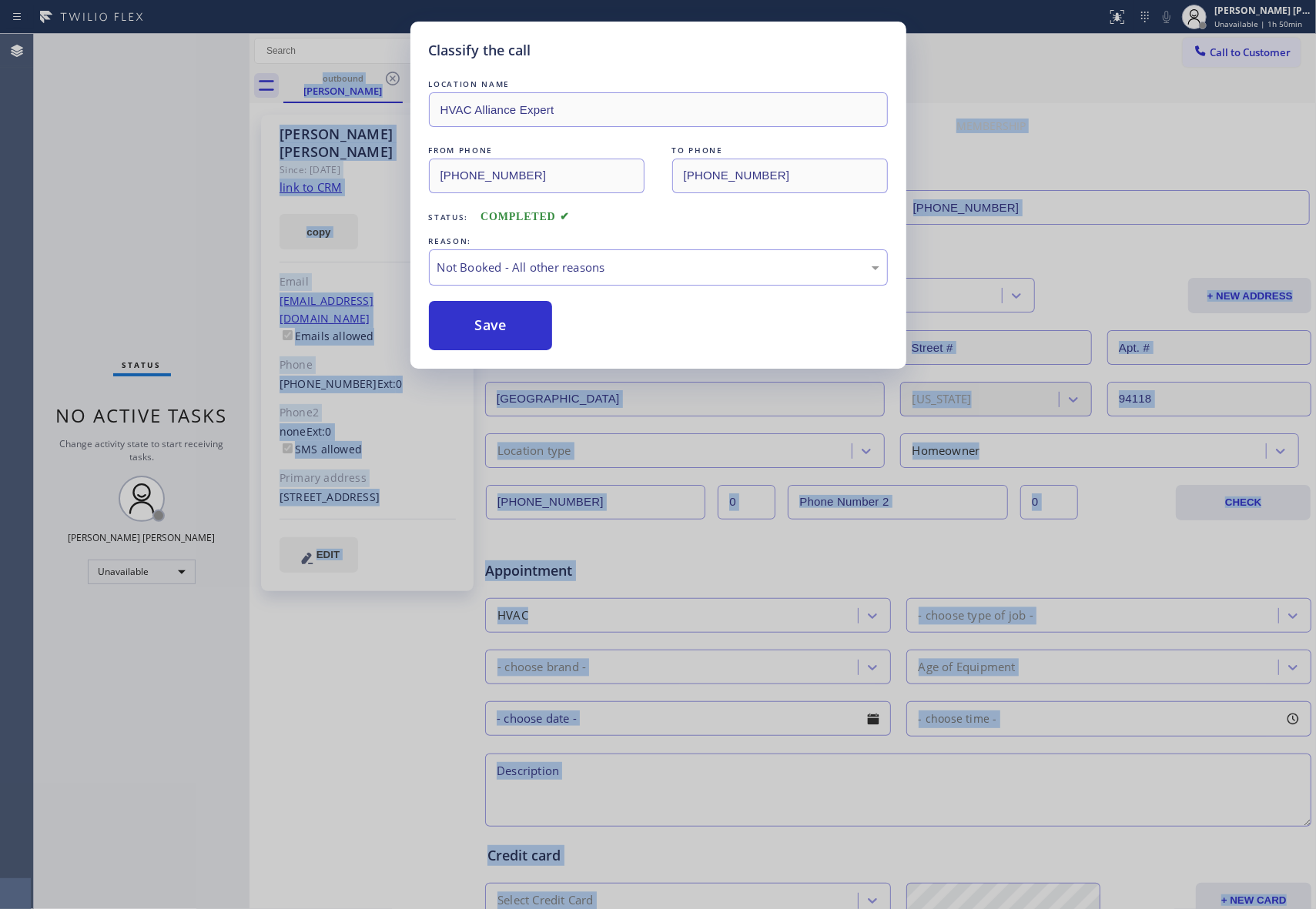
click at [494, 322] on button "Save" at bounding box center [490, 326] width 124 height 50
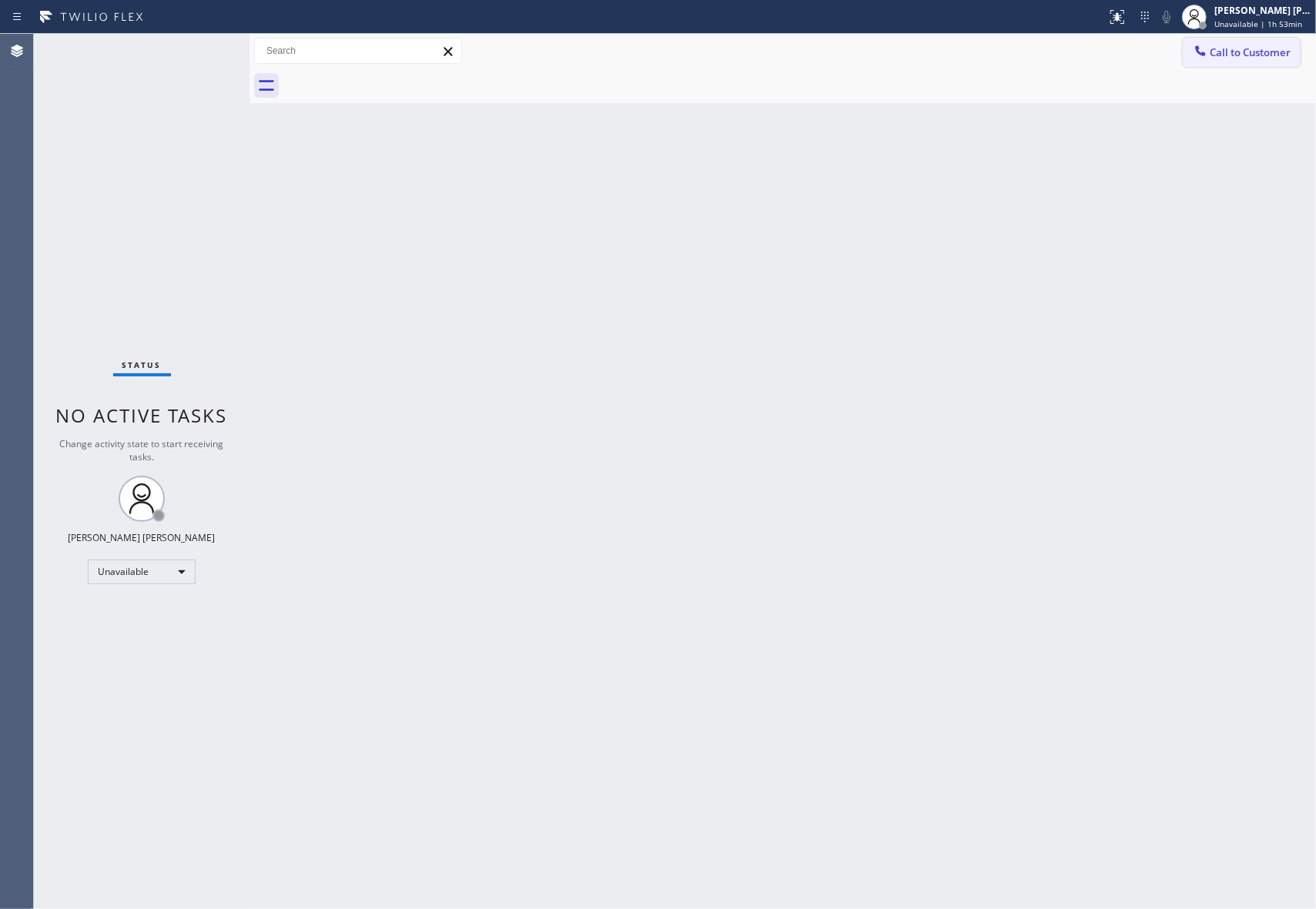
click at [1269, 47] on span "Call to Customer" at bounding box center [1251, 53] width 81 height 14
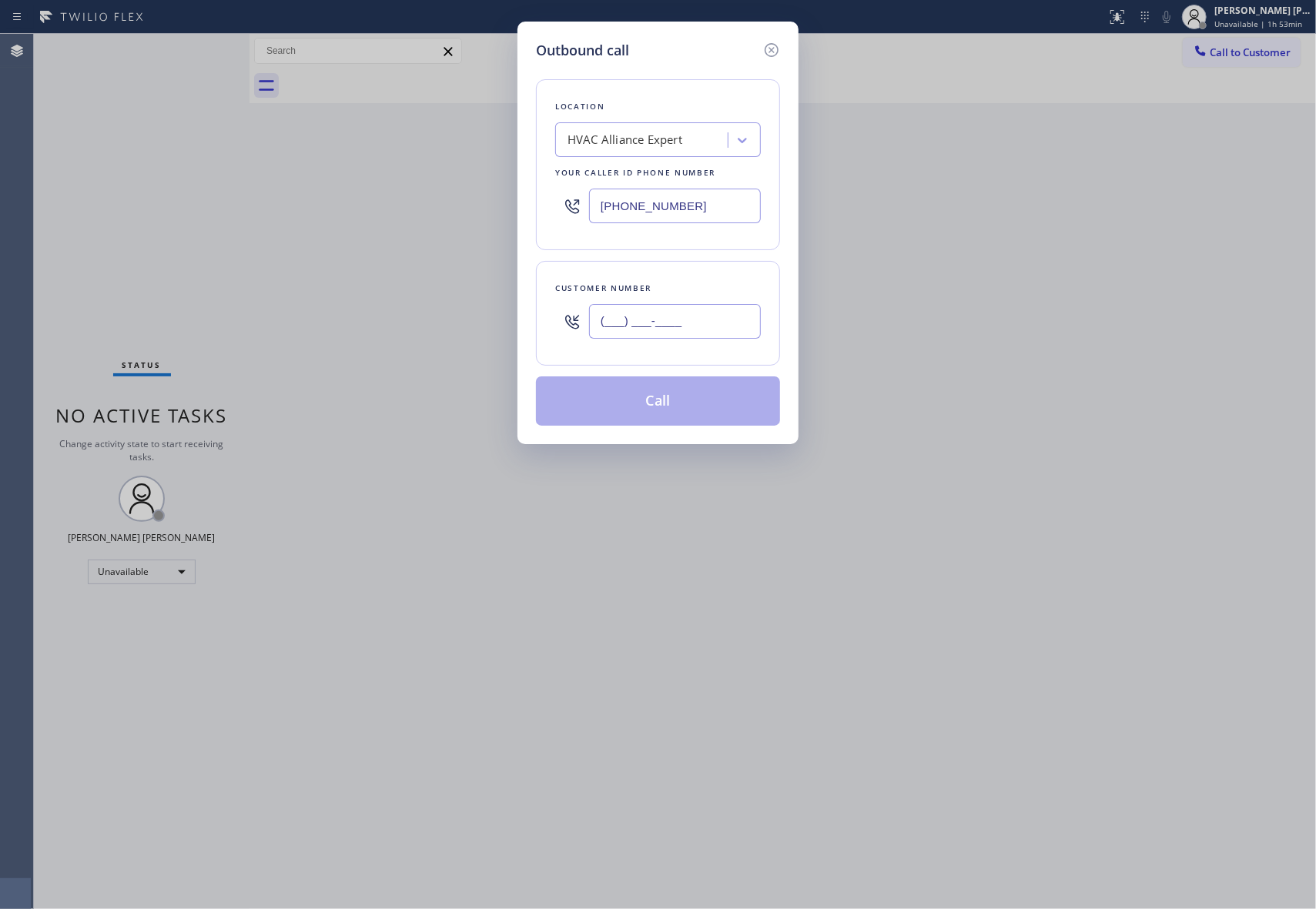
click at [710, 311] on input "(___) ___-____" at bounding box center [674, 321] width 172 height 35
paste input "323) 485-4467"
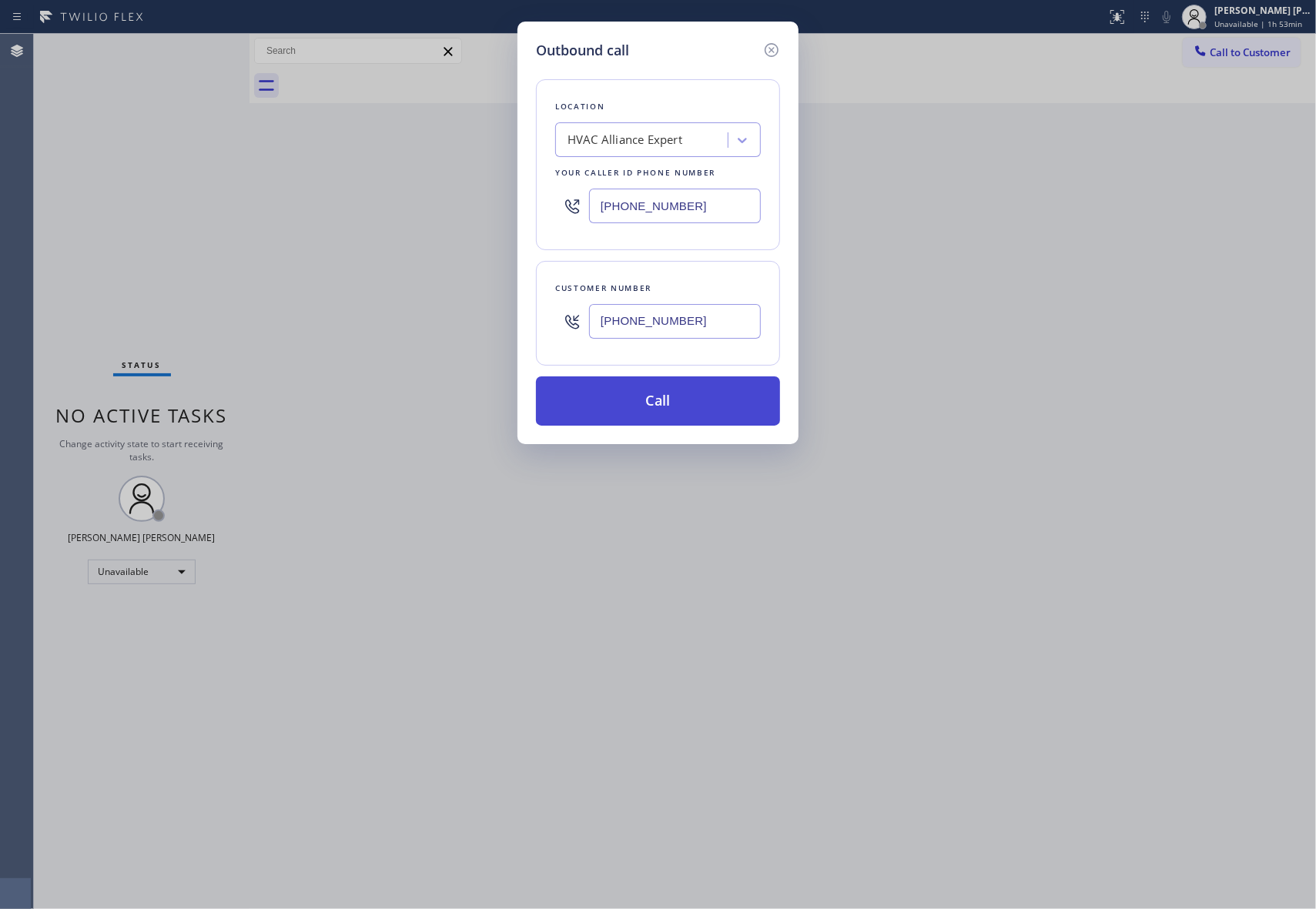
type input "[PHONE_NUMBER]"
click at [674, 406] on button "Call" at bounding box center [658, 401] width 244 height 50
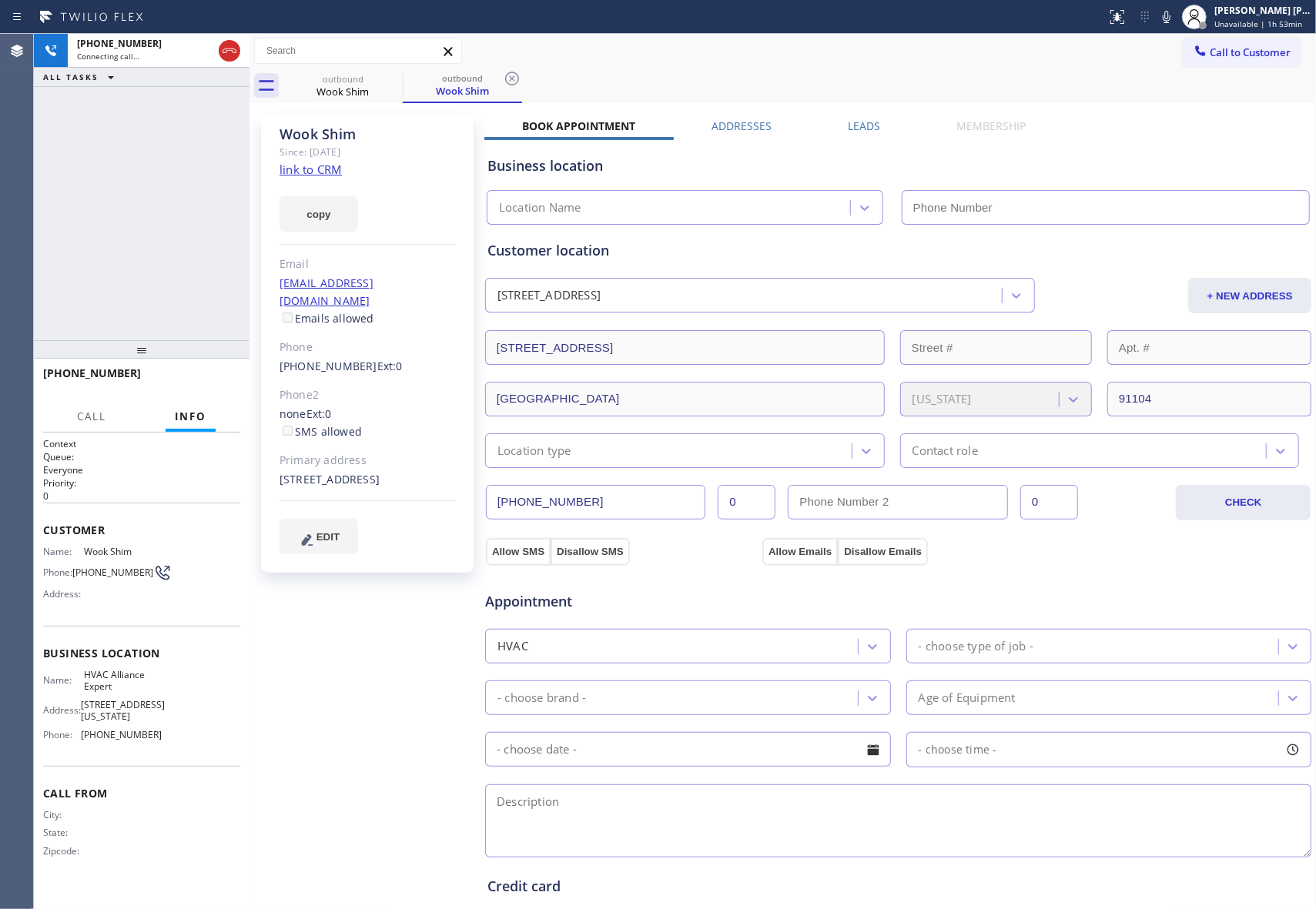
type input "[PHONE_NUMBER]"
click at [212, 375] on span "HANG UP" at bounding box center [203, 380] width 47 height 11
click at [860, 133] on label "Leads" at bounding box center [864, 126] width 33 height 15
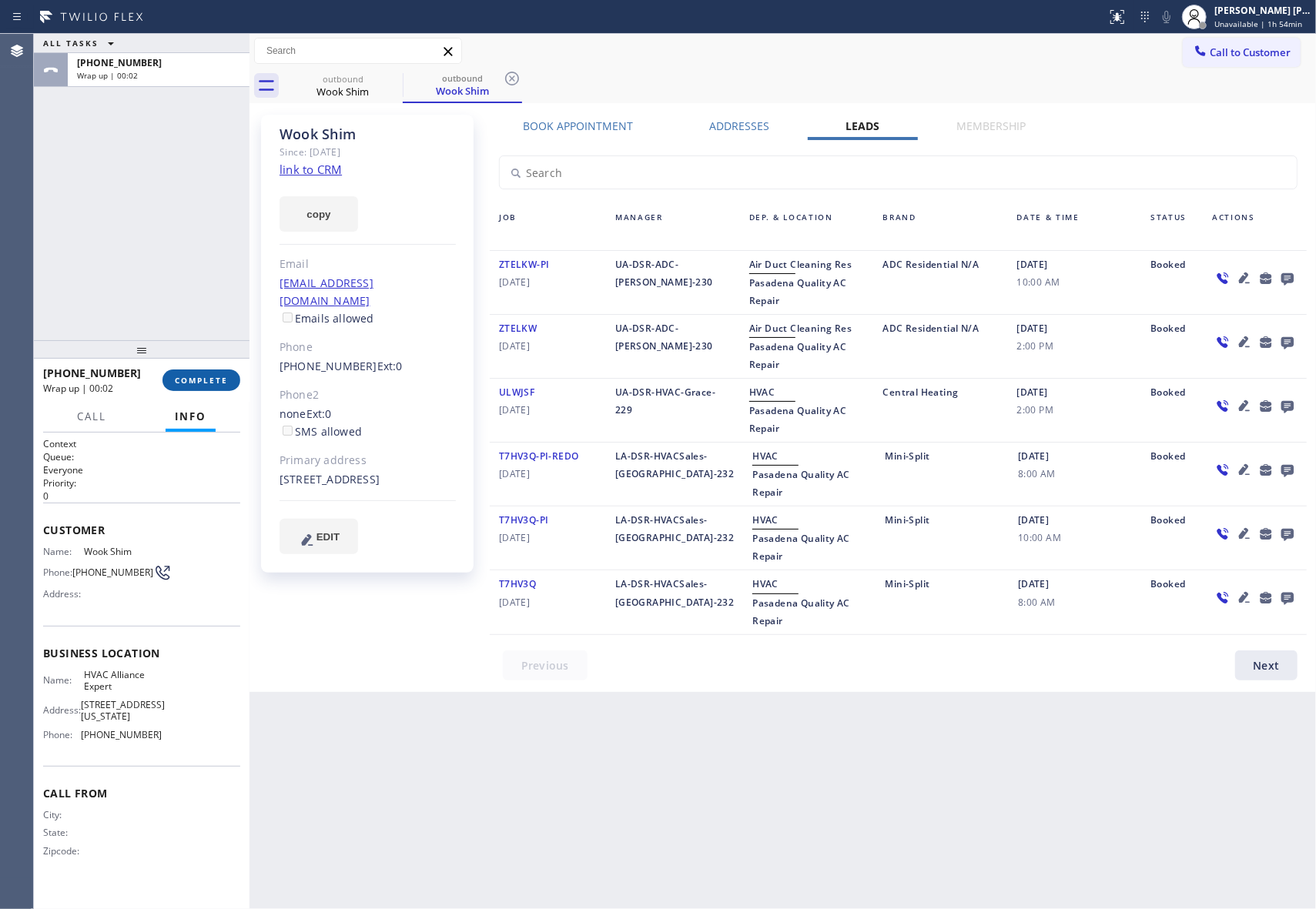
click at [209, 380] on span "COMPLETE" at bounding box center [201, 380] width 54 height 11
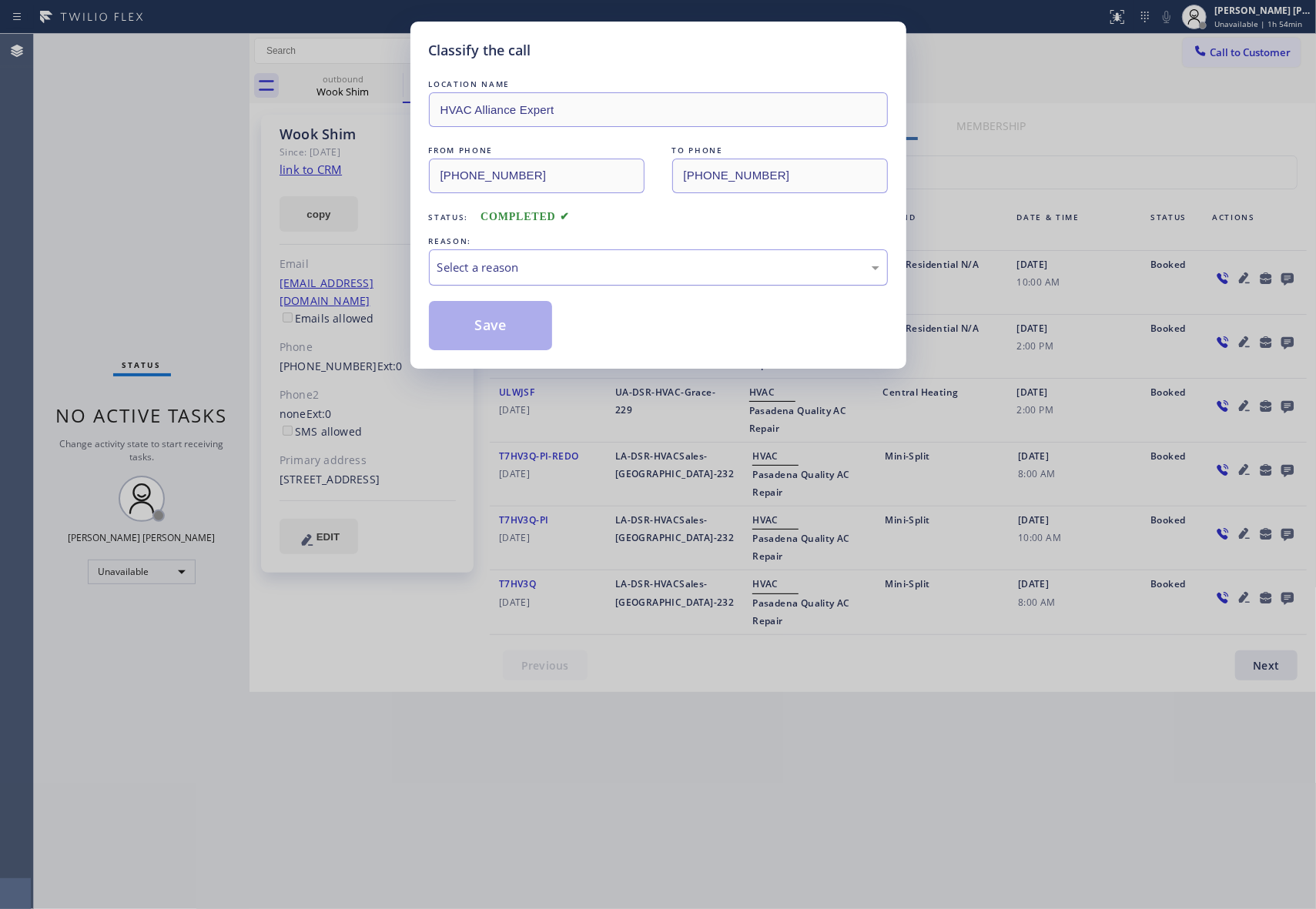
click at [590, 272] on div "Select a reason" at bounding box center [658, 268] width 442 height 18
click at [481, 324] on button "Save" at bounding box center [490, 326] width 124 height 50
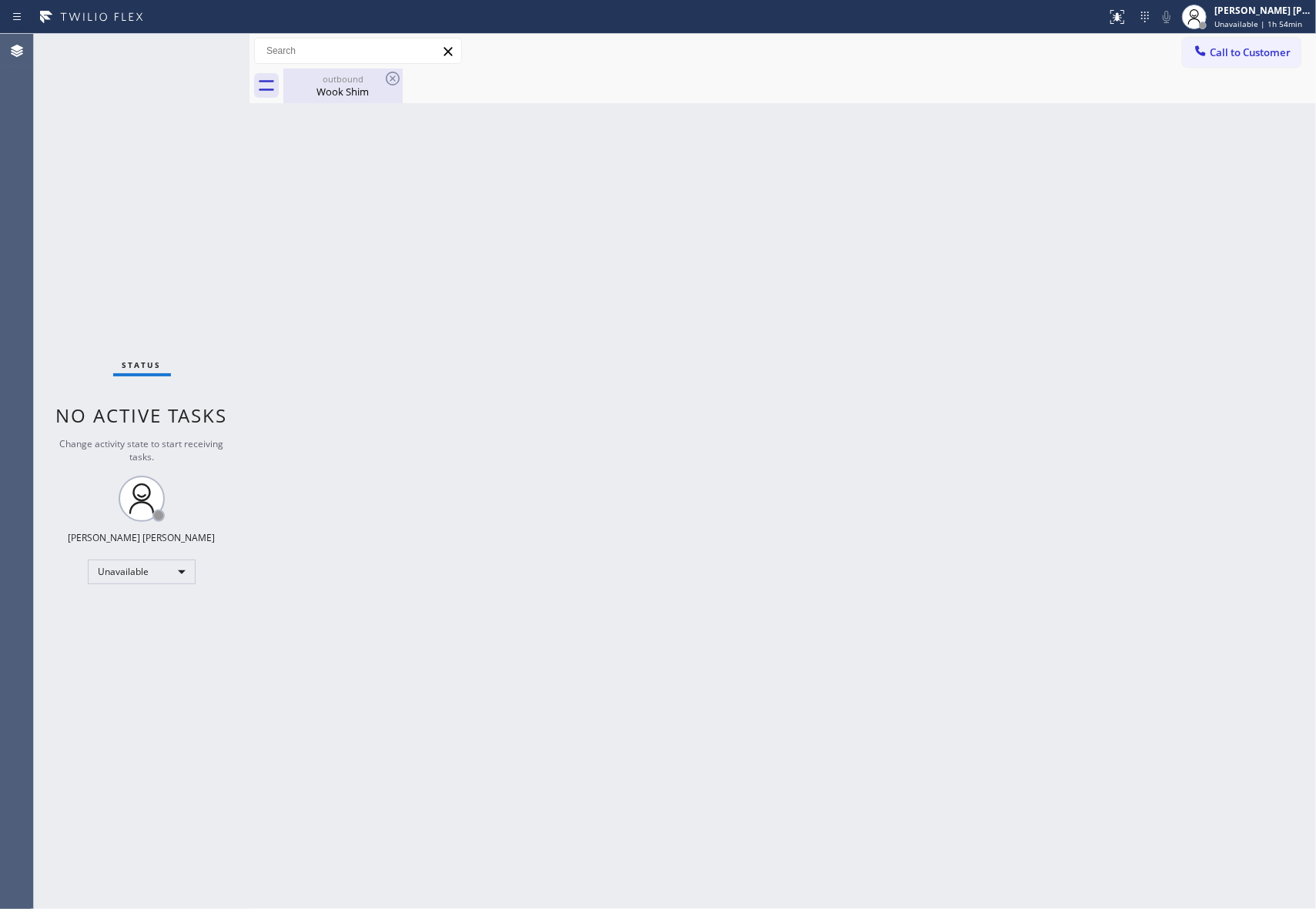
click at [357, 89] on div "Wook Shim" at bounding box center [342, 91] width 116 height 14
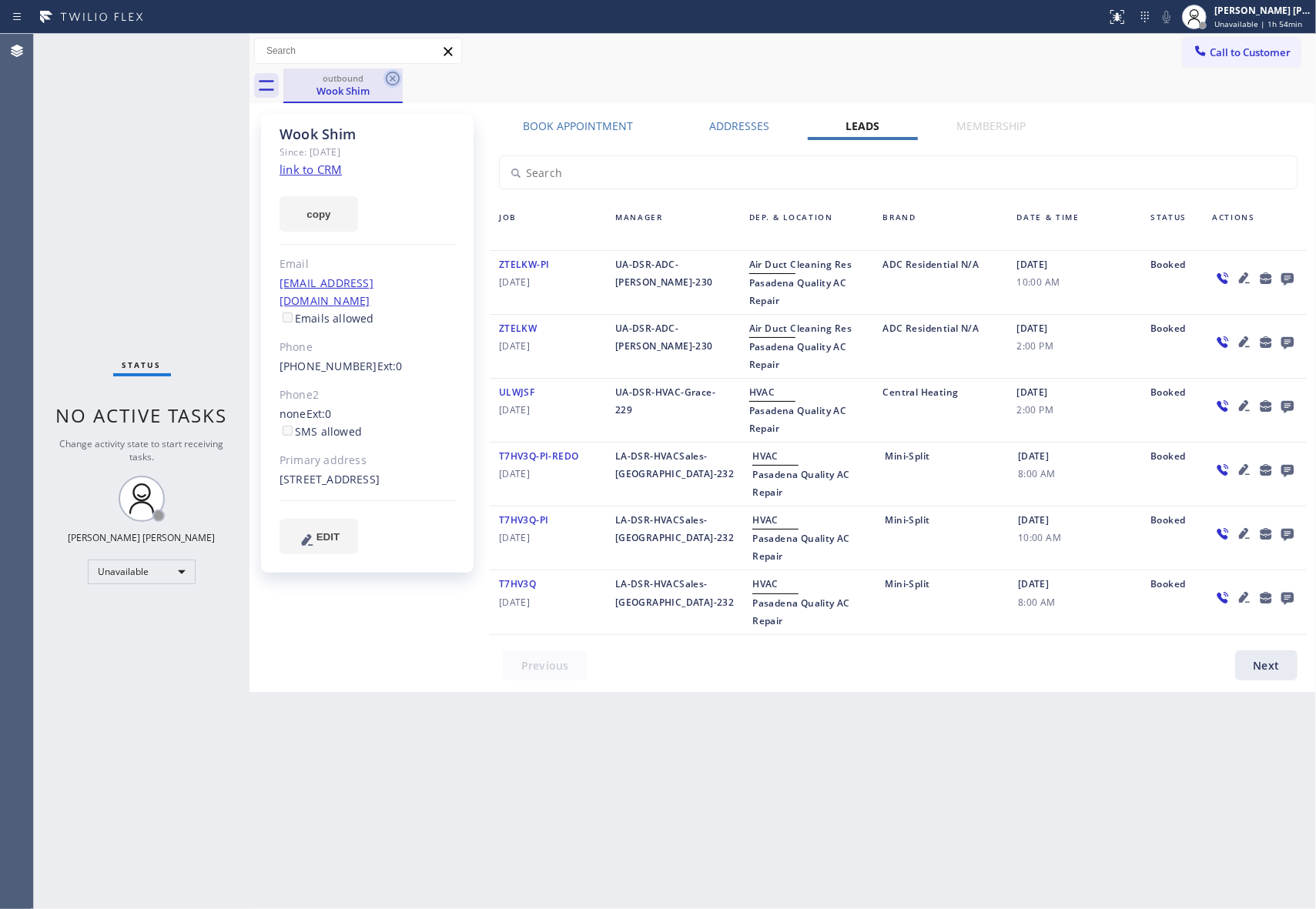
click at [389, 86] on icon at bounding box center [393, 78] width 19 height 19
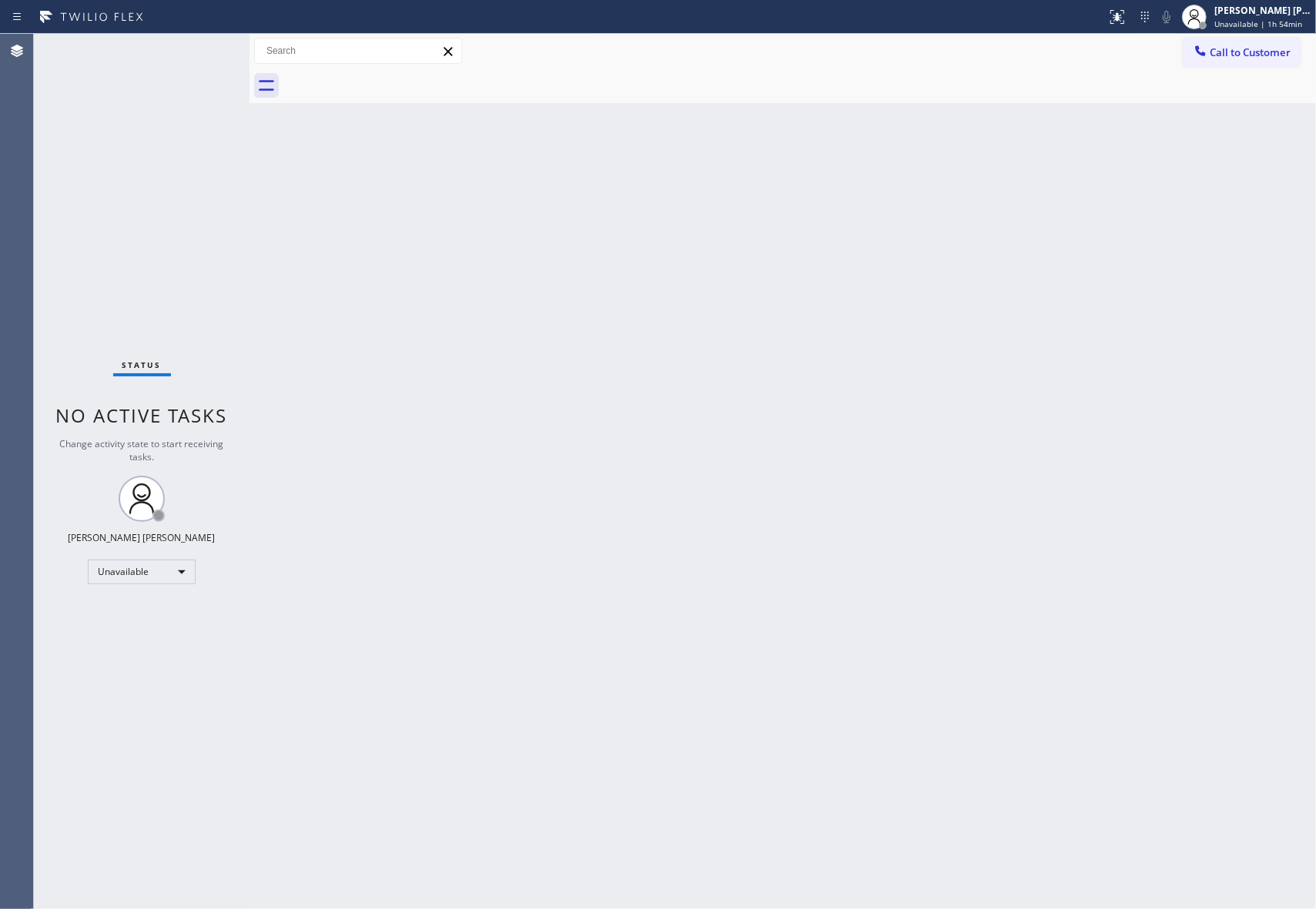
click at [389, 86] on div at bounding box center [799, 85] width 1032 height 35
click at [1283, 53] on span "Call to Customer" at bounding box center [1251, 53] width 81 height 14
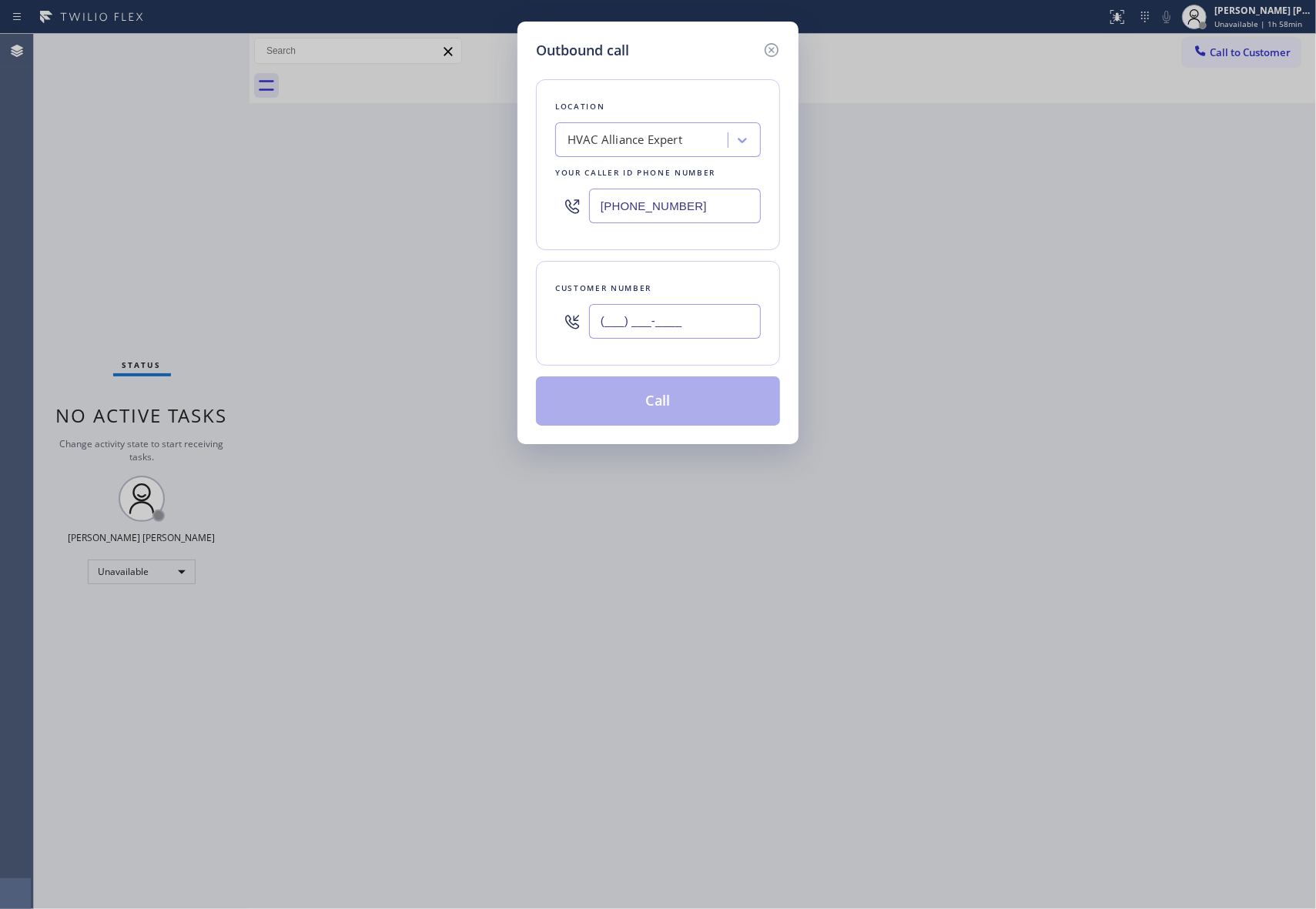
click at [685, 322] on input "(___) ___-____" at bounding box center [674, 321] width 172 height 35
paste input "310) 904-9802"
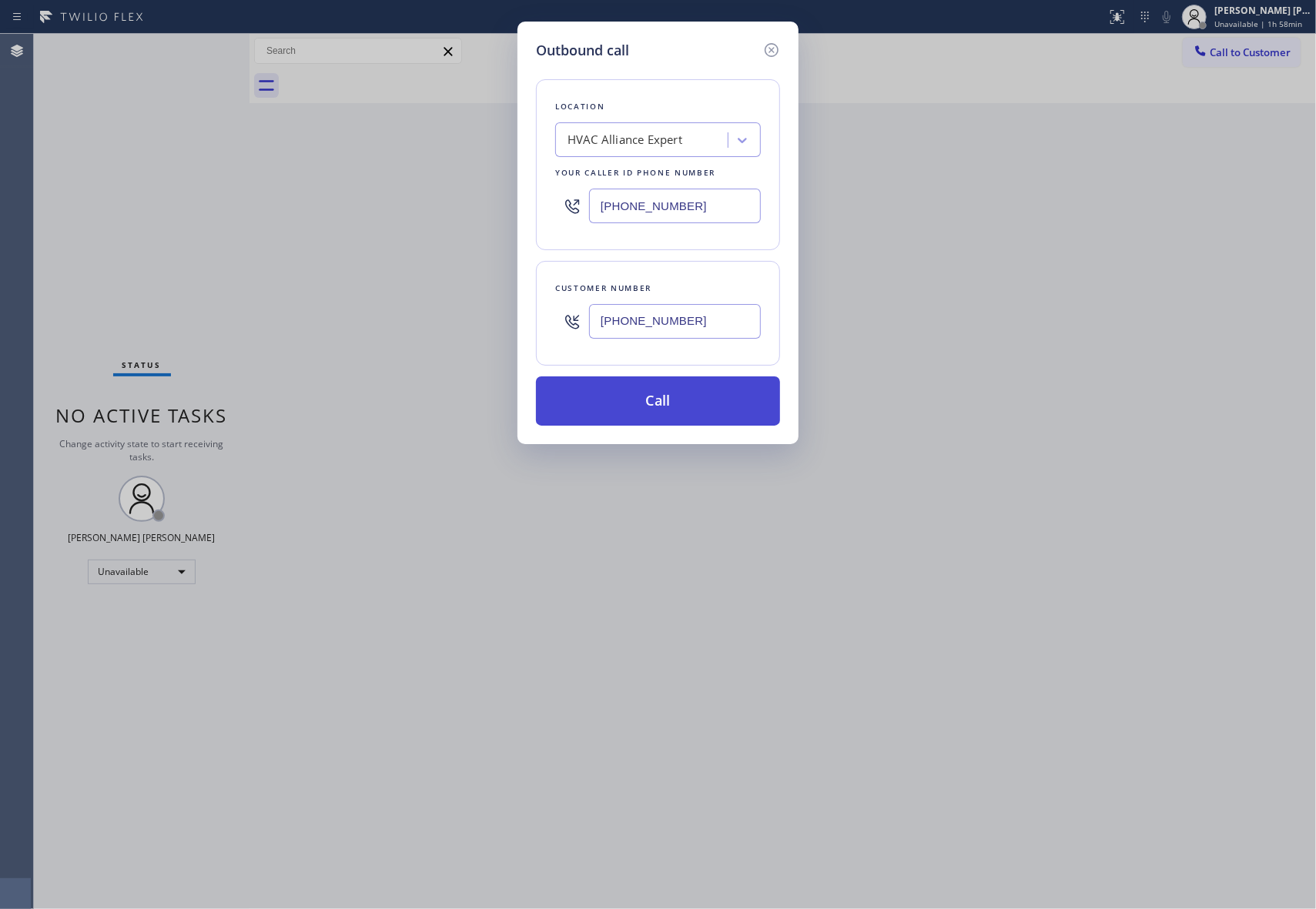
type input "[PHONE_NUMBER]"
click at [693, 400] on button "Call" at bounding box center [658, 401] width 244 height 50
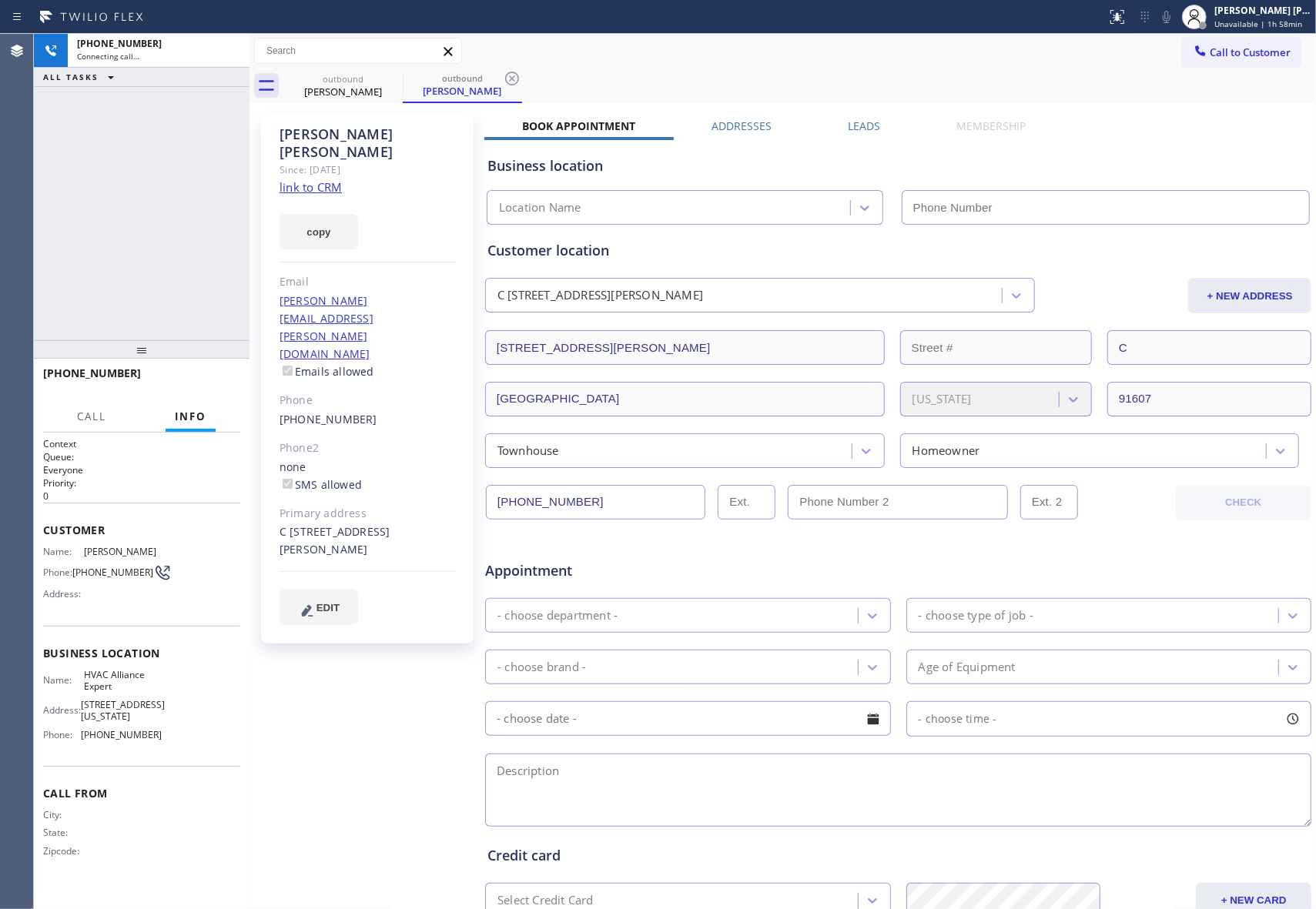
type input "[PHONE_NUMBER]"
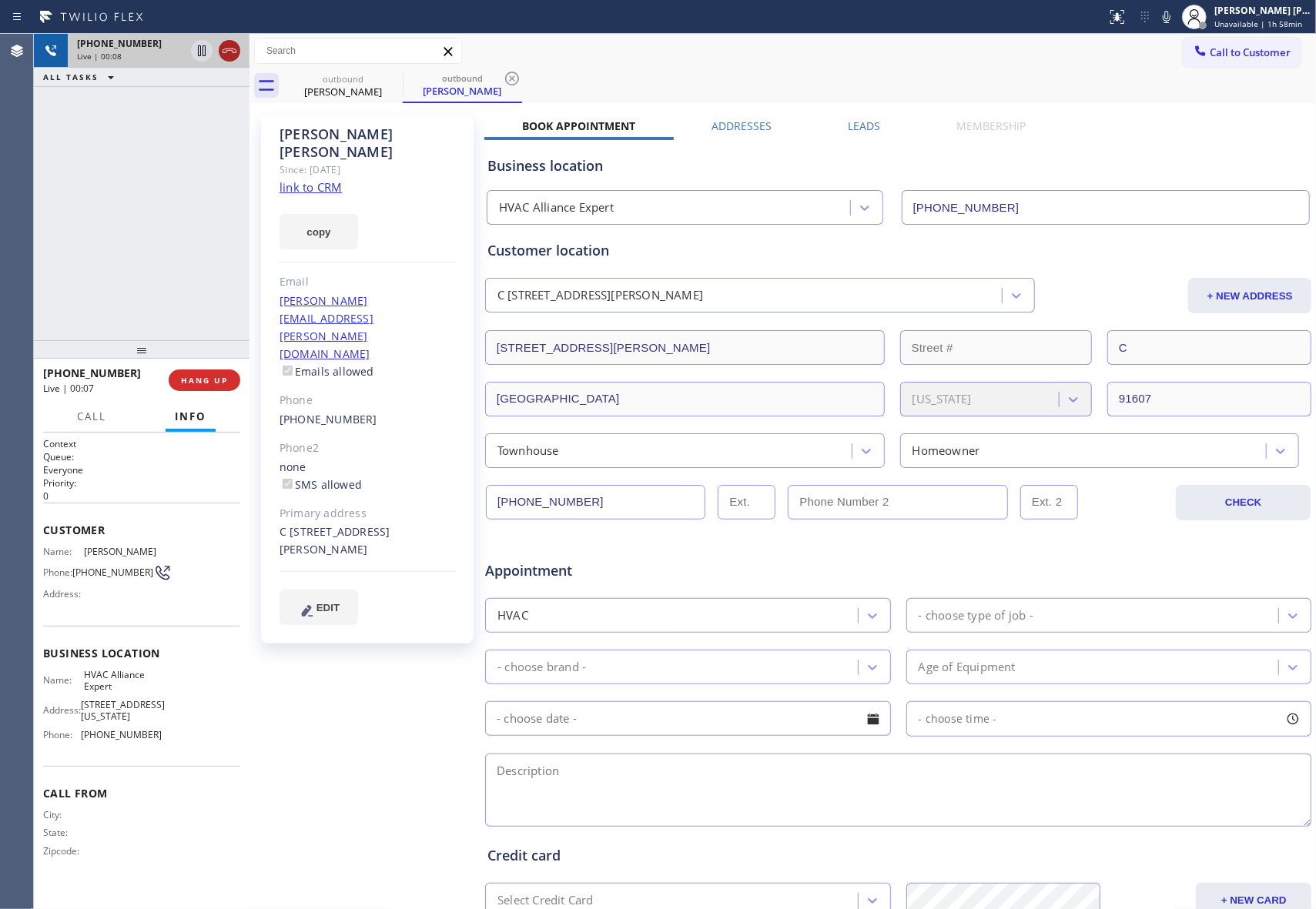
click at [234, 54] on icon at bounding box center [229, 51] width 19 height 19
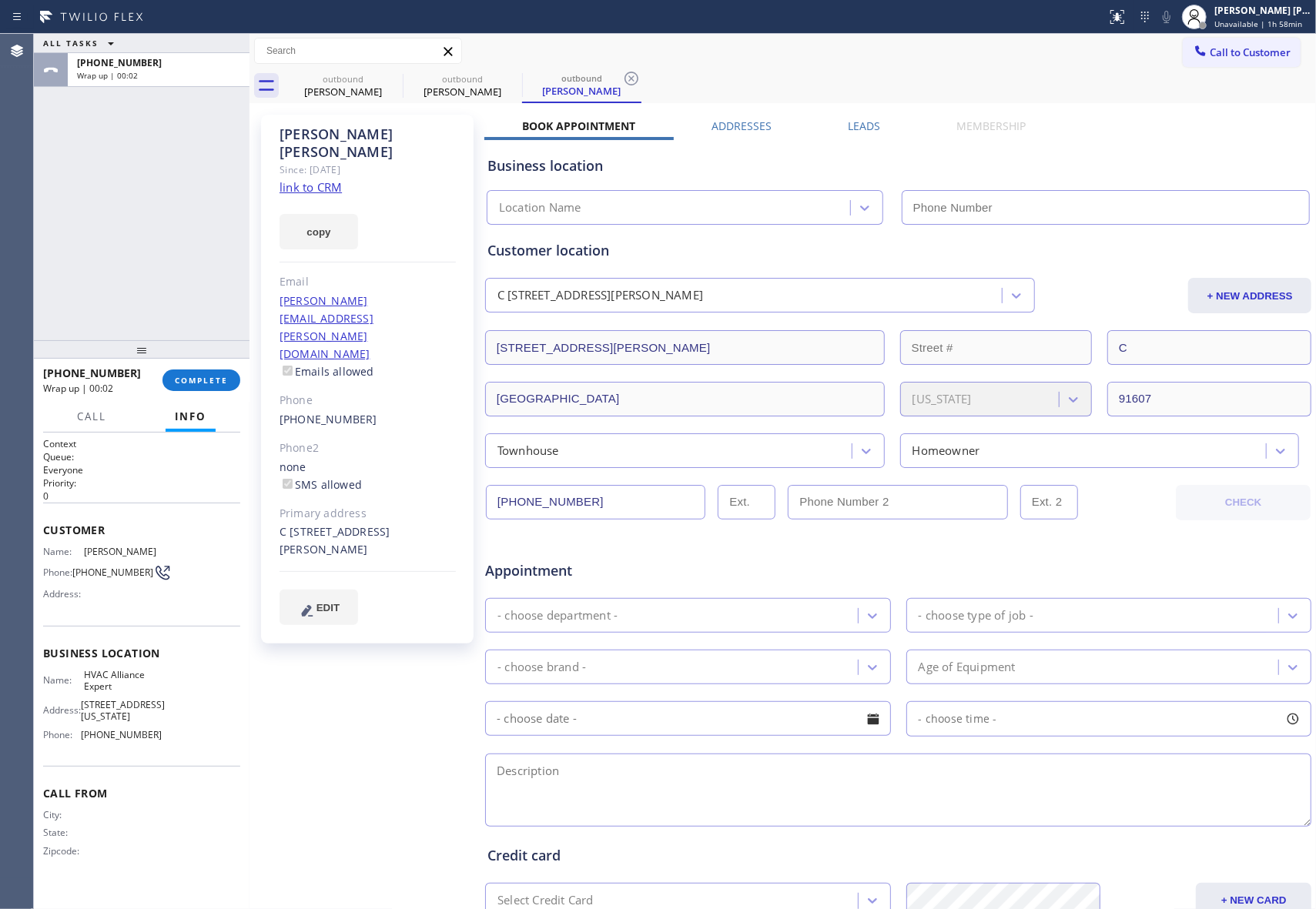
type input "[PHONE_NUMBER]"
click at [857, 126] on label "Leads" at bounding box center [864, 126] width 33 height 15
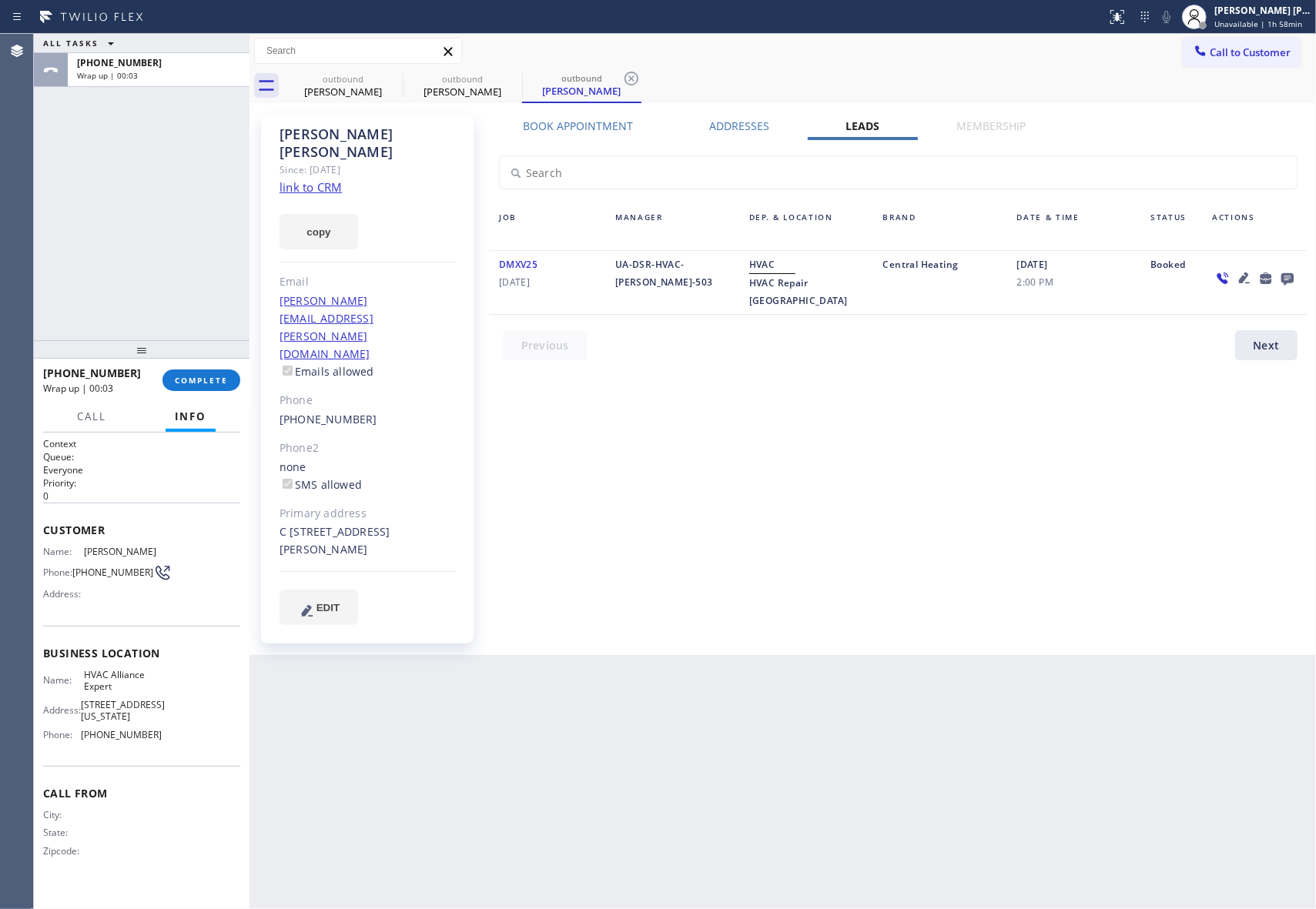
click at [1285, 269] on icon at bounding box center [1287, 278] width 19 height 19
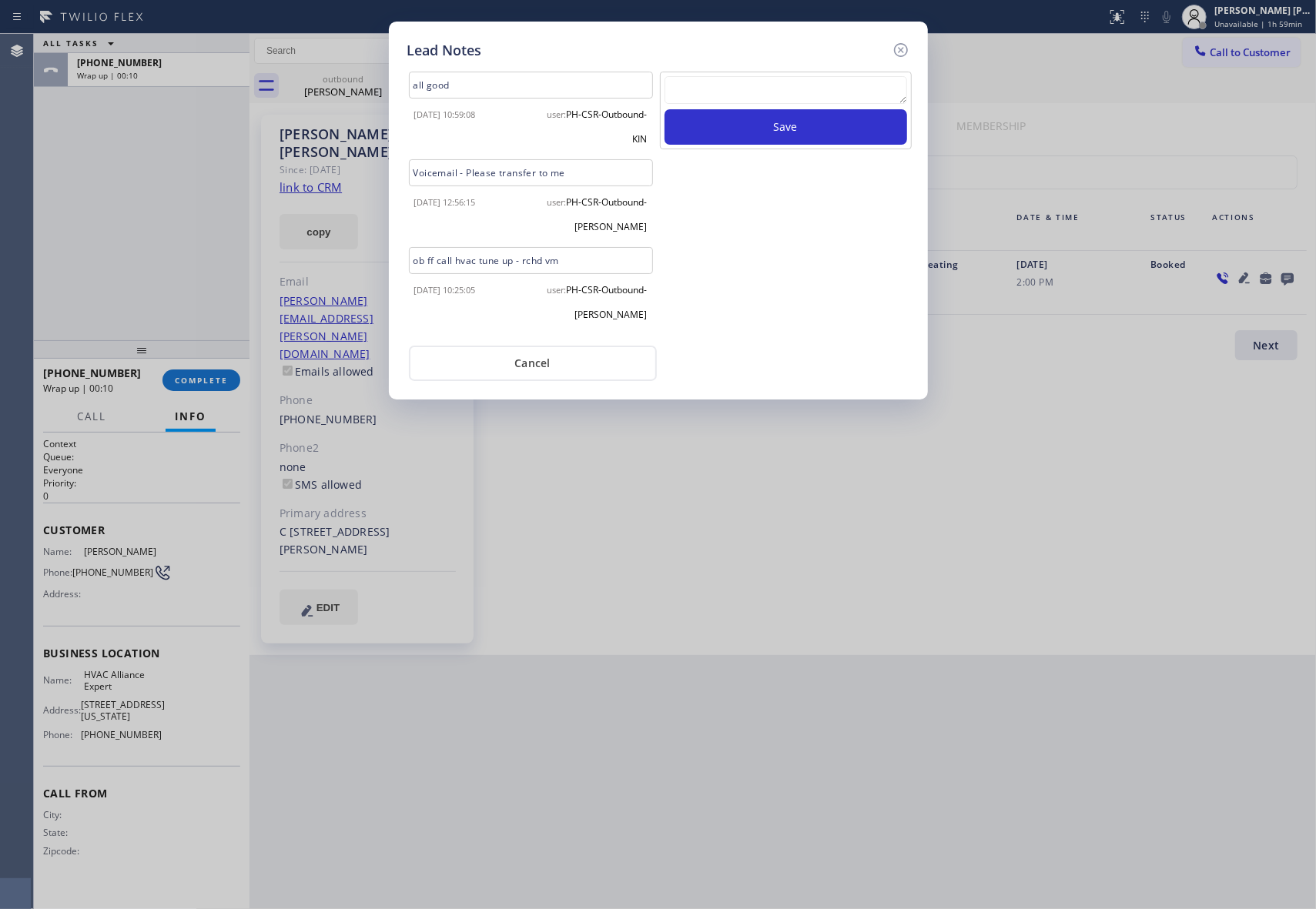
click at [739, 84] on textarea at bounding box center [785, 90] width 243 height 28
paste textarea "please transfer if cx calls back"
type textarea "please transfer if cx calls back"
click at [811, 130] on button "Save" at bounding box center [785, 127] width 243 height 36
click at [899, 54] on icon at bounding box center [900, 50] width 19 height 19
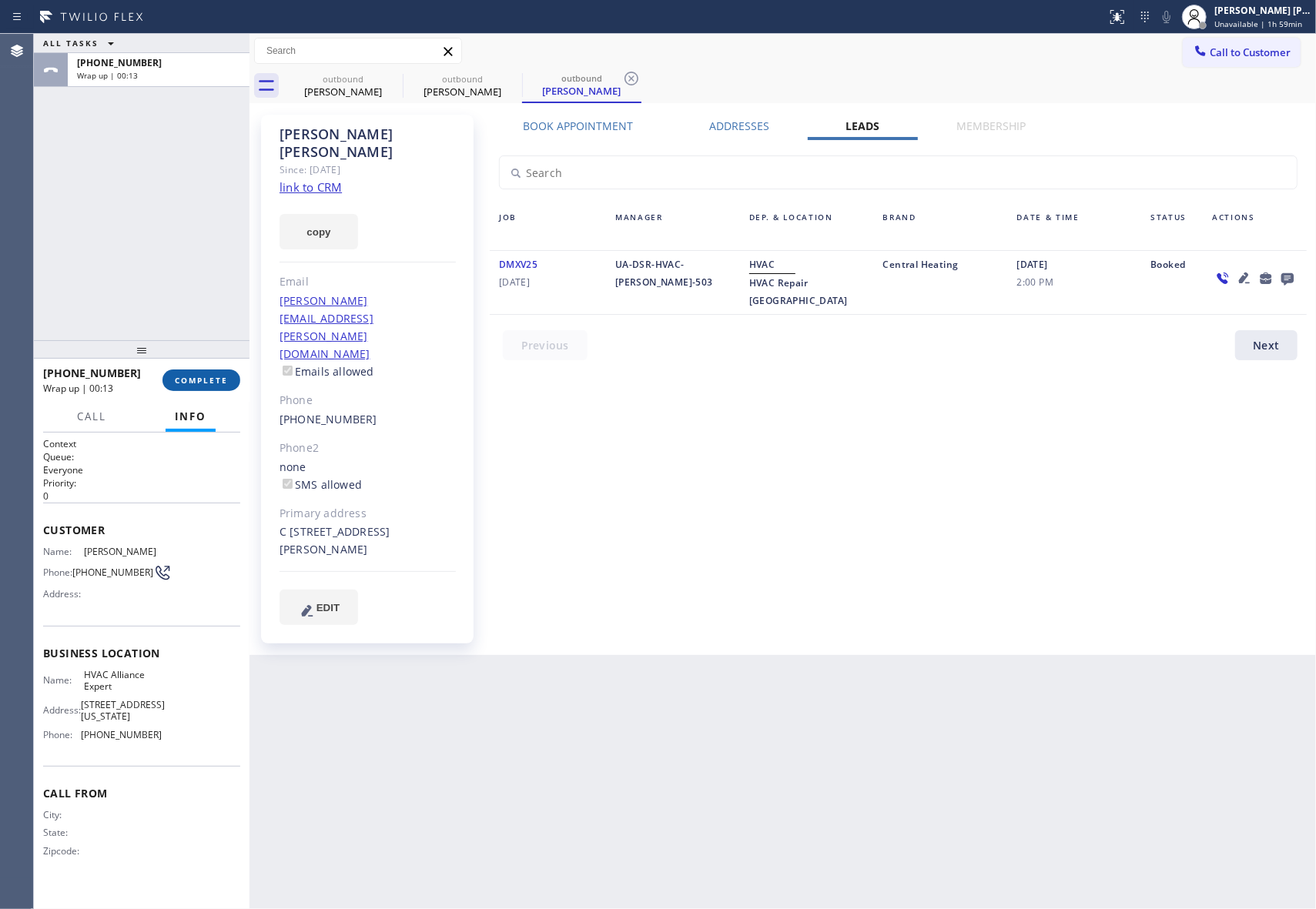
click at [207, 377] on span "COMPLETE" at bounding box center [201, 380] width 54 height 11
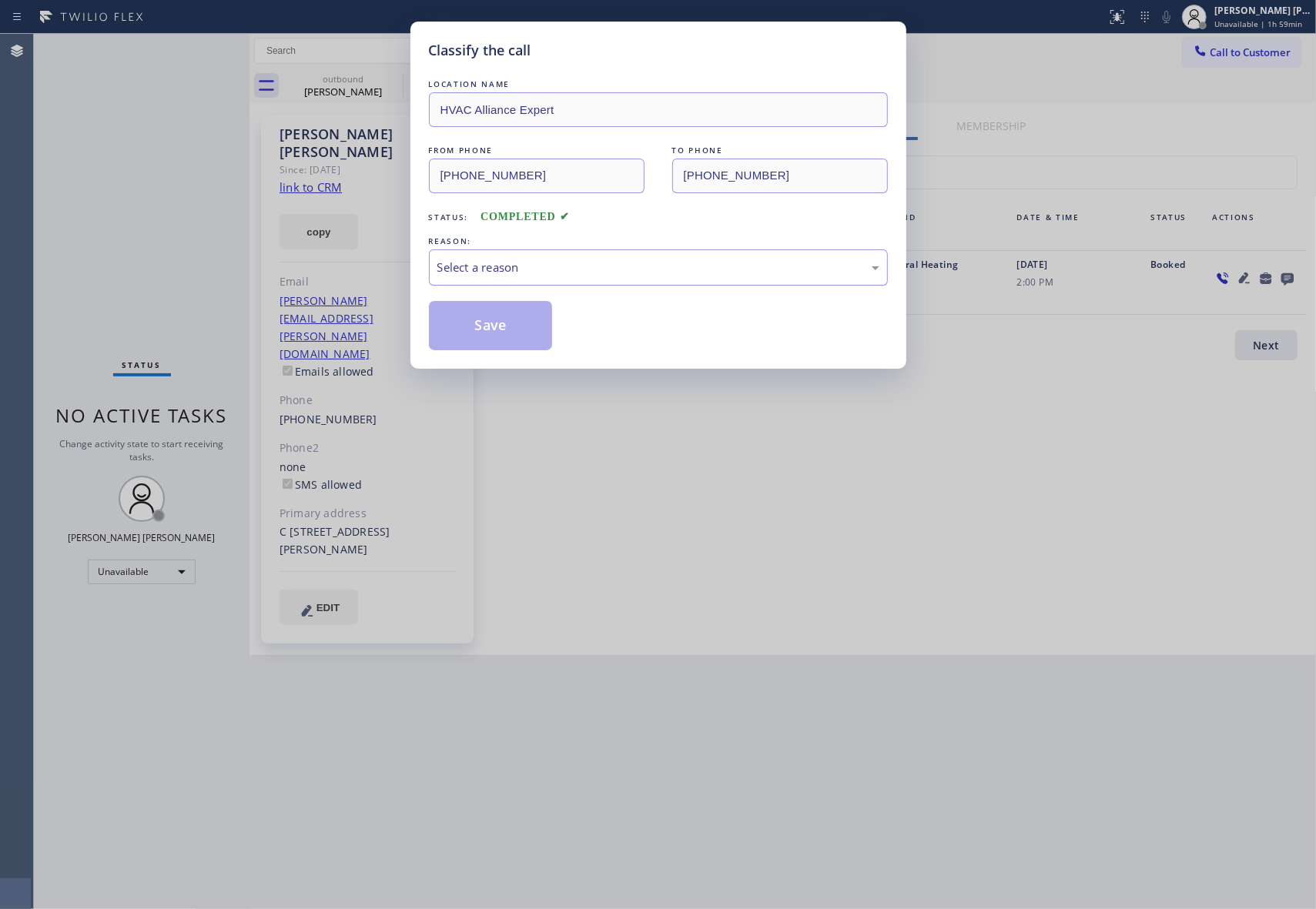
click at [585, 257] on div "Select a reason" at bounding box center [658, 268] width 459 height 36
click at [494, 333] on button "Save" at bounding box center [490, 326] width 124 height 50
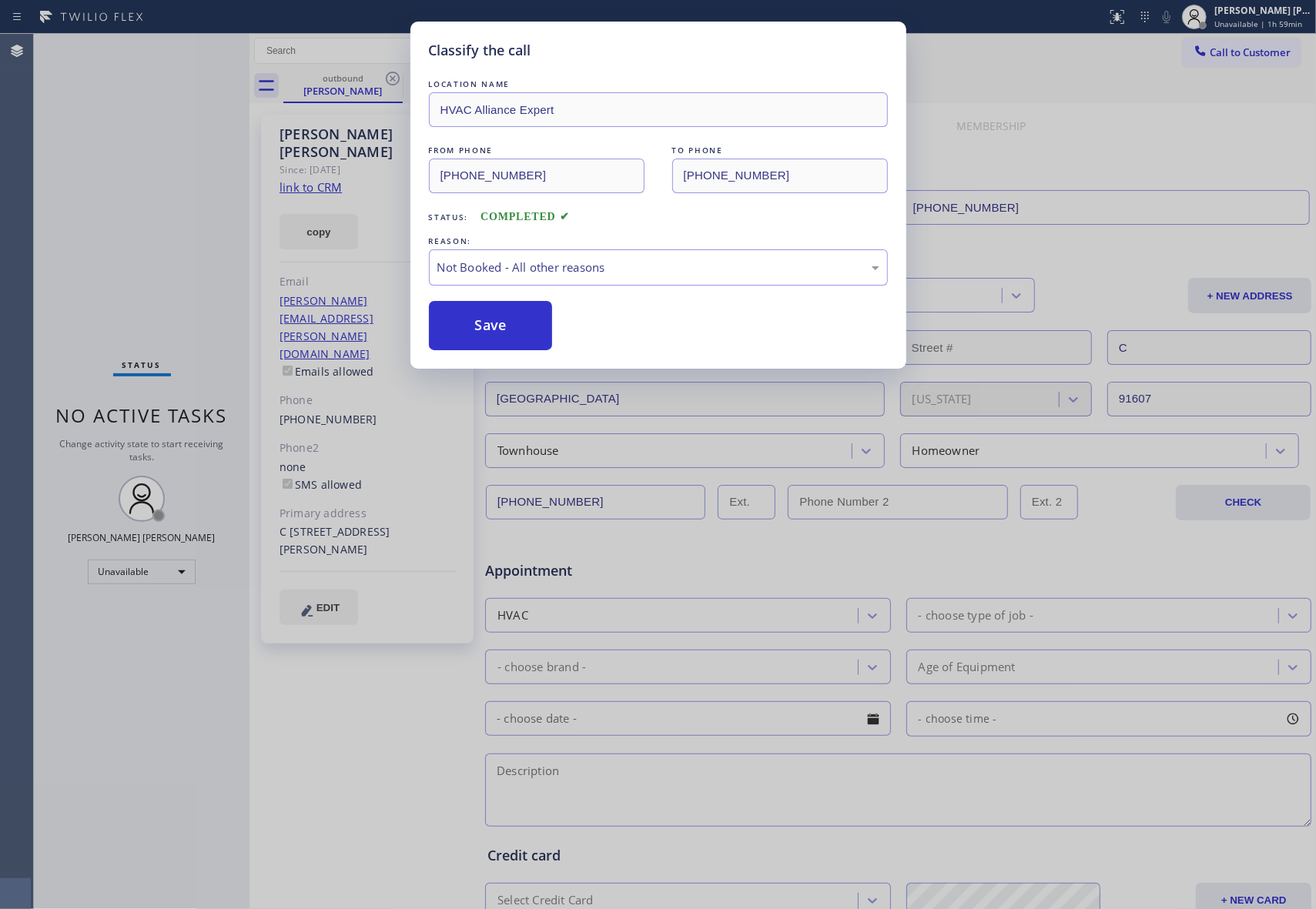
click at [374, 86] on div "Classify the call LOCATION NAME HVAC Alliance Expert FROM PHONE [PHONE_NUMBER] …" at bounding box center [658, 454] width 1316 height 909
click at [374, 86] on div "[PERSON_NAME]" at bounding box center [342, 91] width 116 height 14
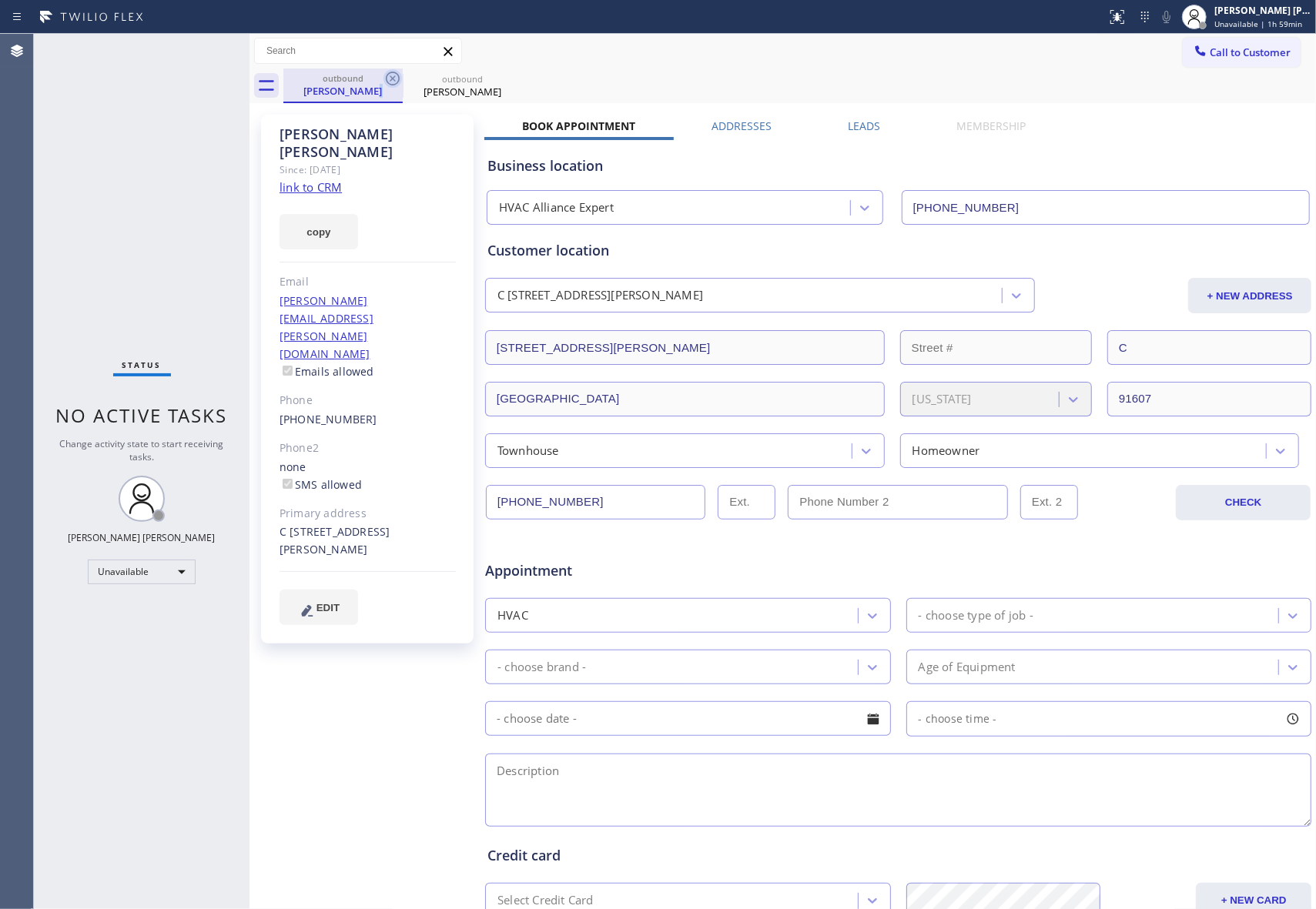
click at [398, 77] on icon at bounding box center [393, 78] width 14 height 14
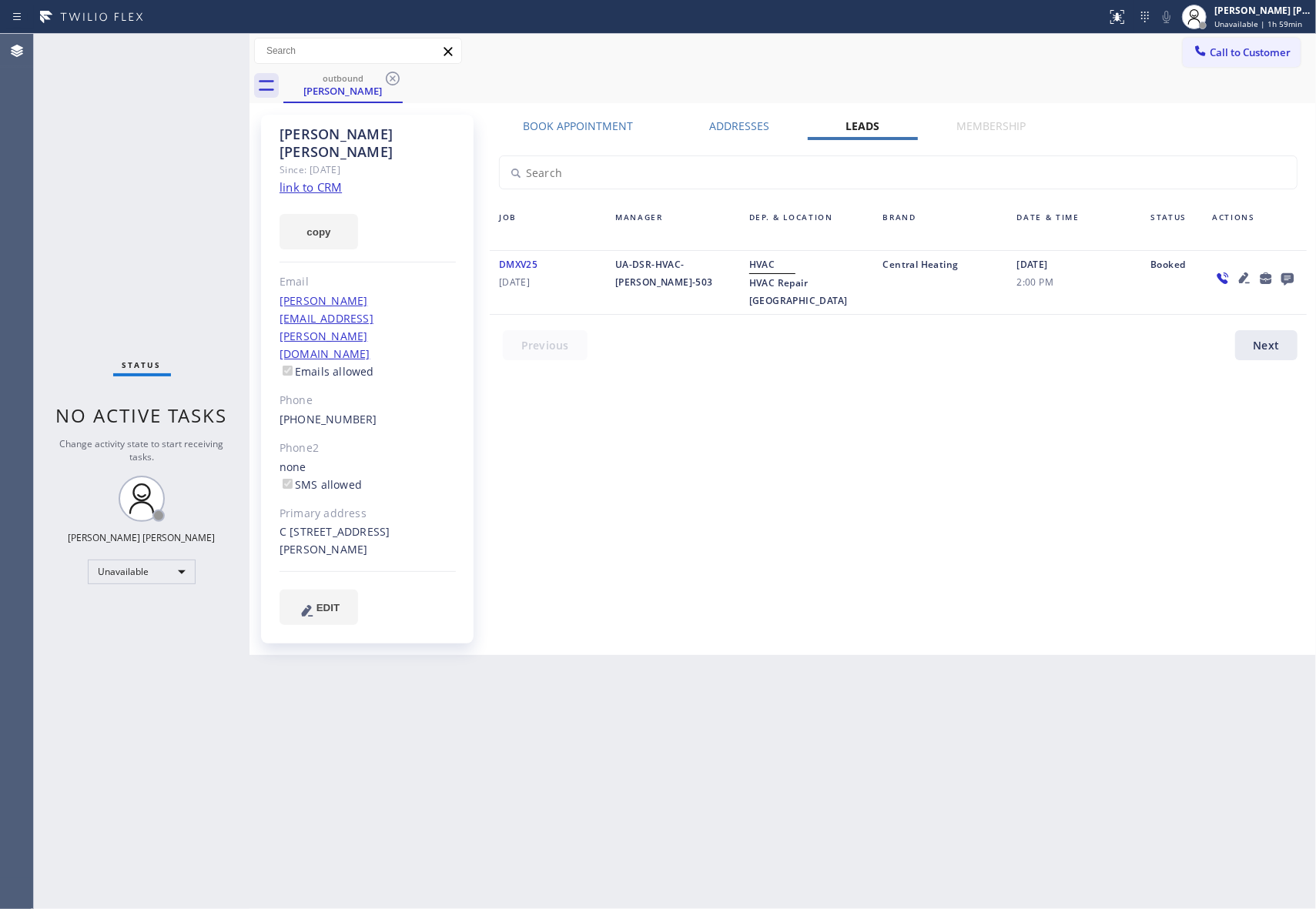
click at [398, 77] on icon at bounding box center [393, 78] width 14 height 14
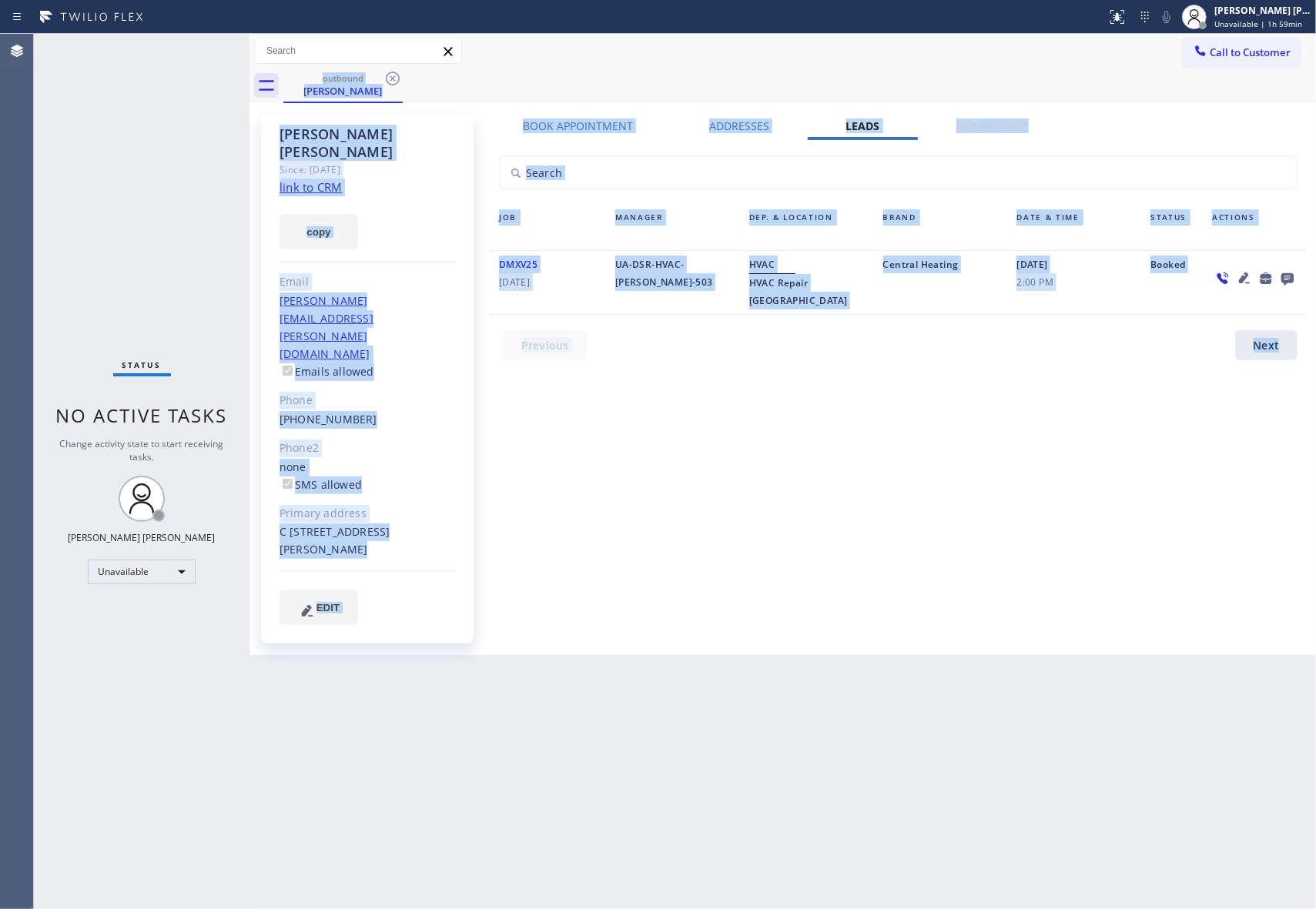
click at [398, 77] on div "outbound [PERSON_NAME]" at bounding box center [799, 85] width 1032 height 35
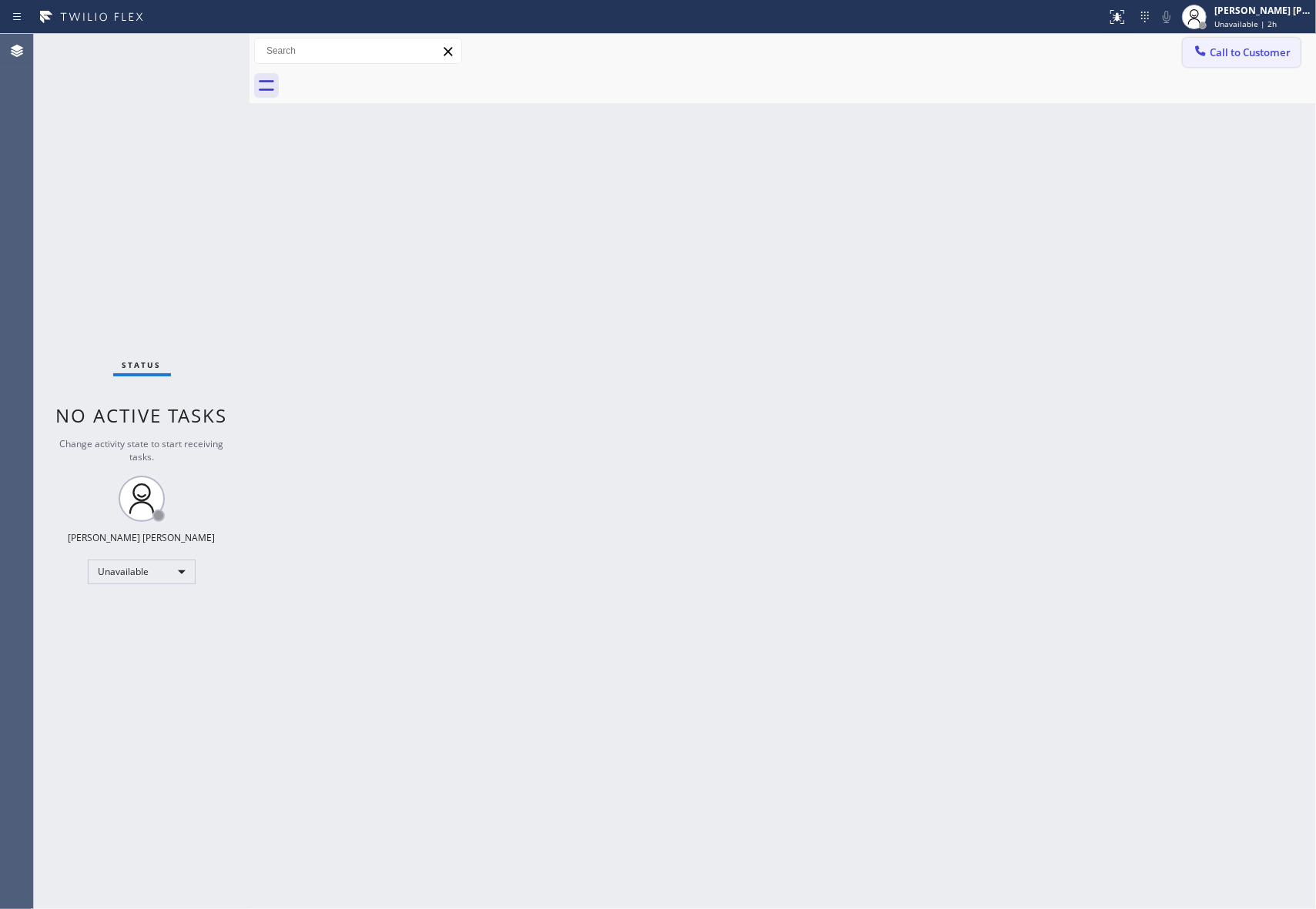
click at [1266, 50] on span "Call to Customer" at bounding box center [1251, 53] width 81 height 14
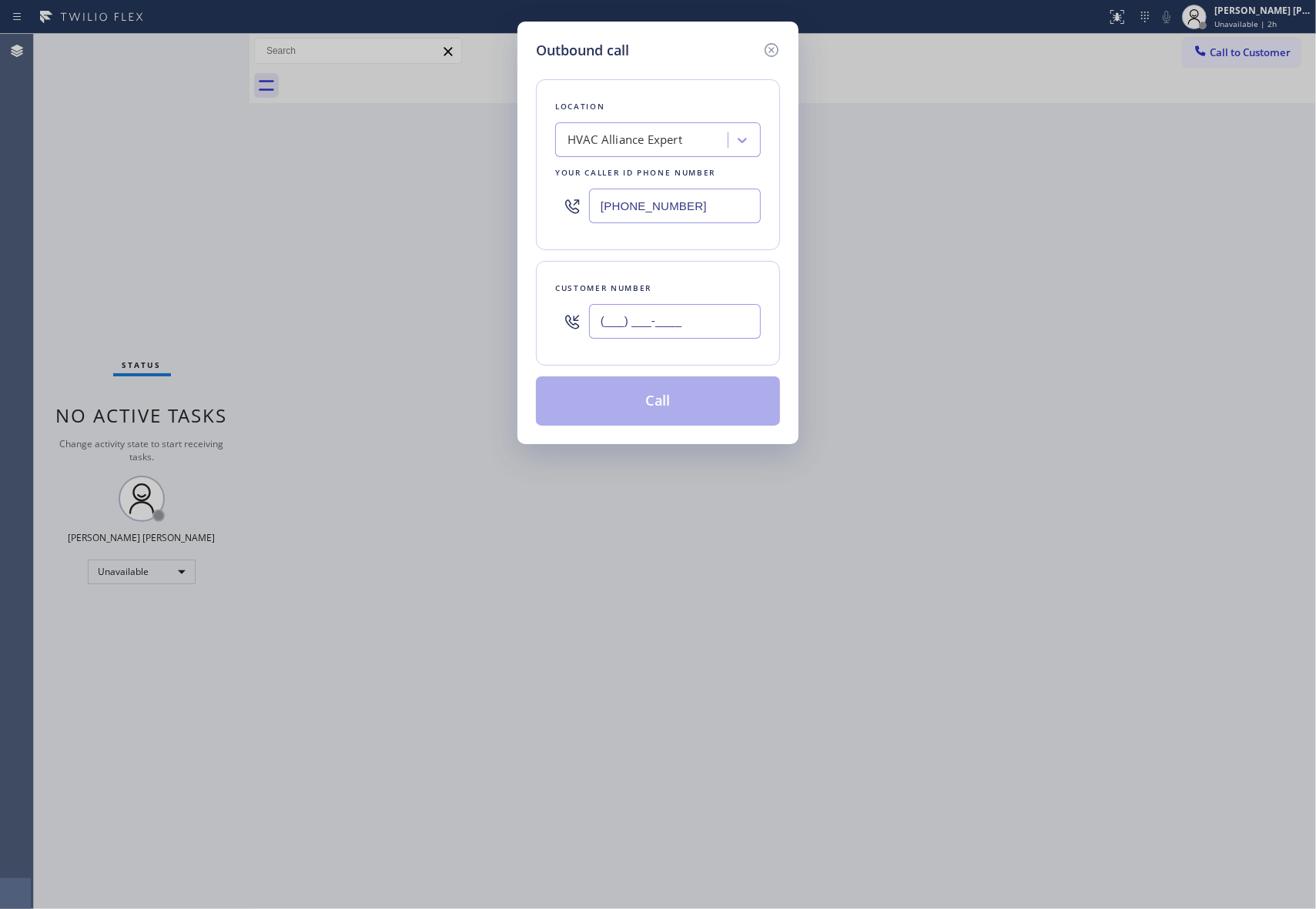
click at [700, 325] on input "(___) ___-____" at bounding box center [674, 321] width 172 height 35
paste input "310) 779-5693"
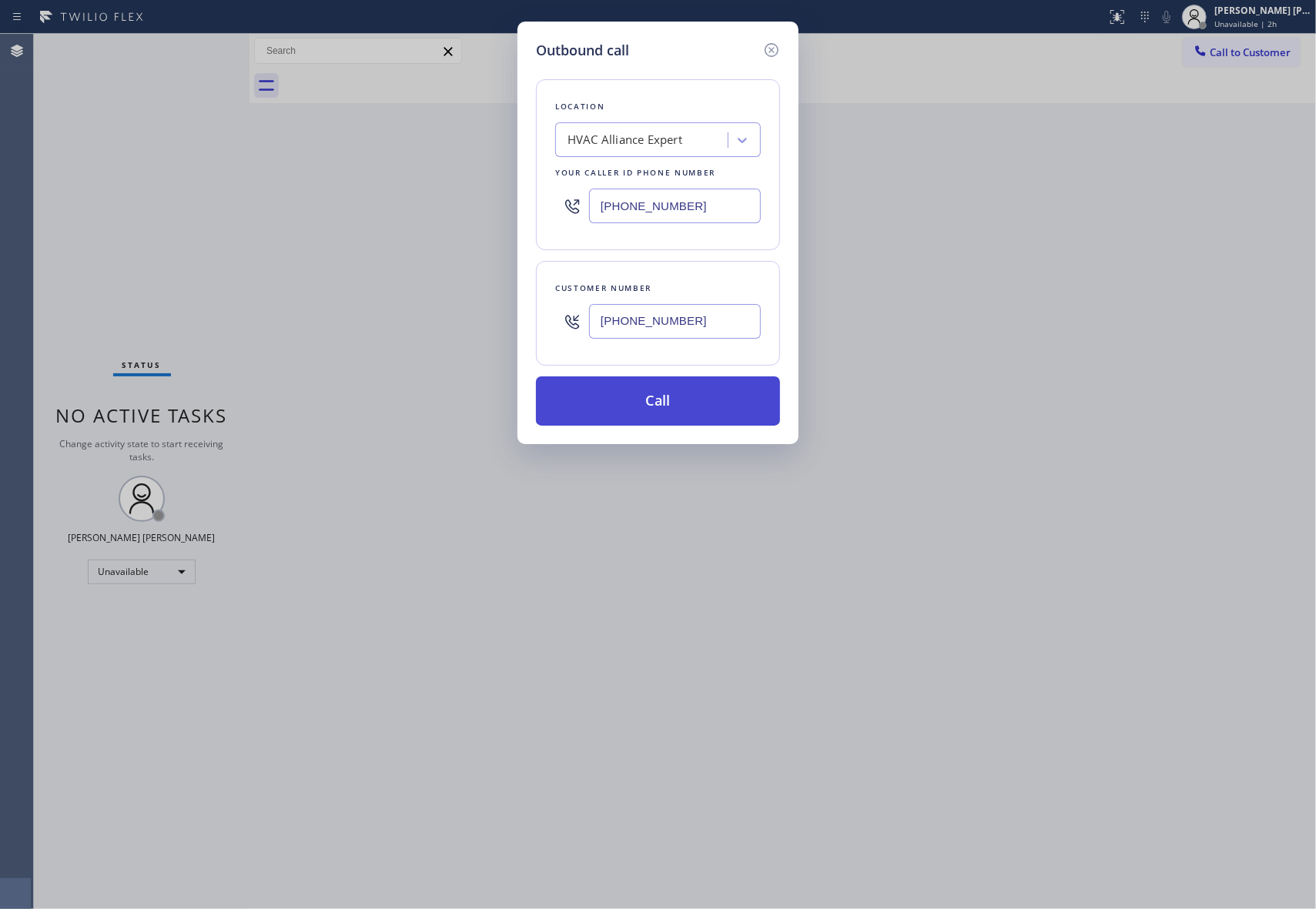
type input "[PHONE_NUMBER]"
click at [672, 391] on button "Call" at bounding box center [658, 401] width 244 height 50
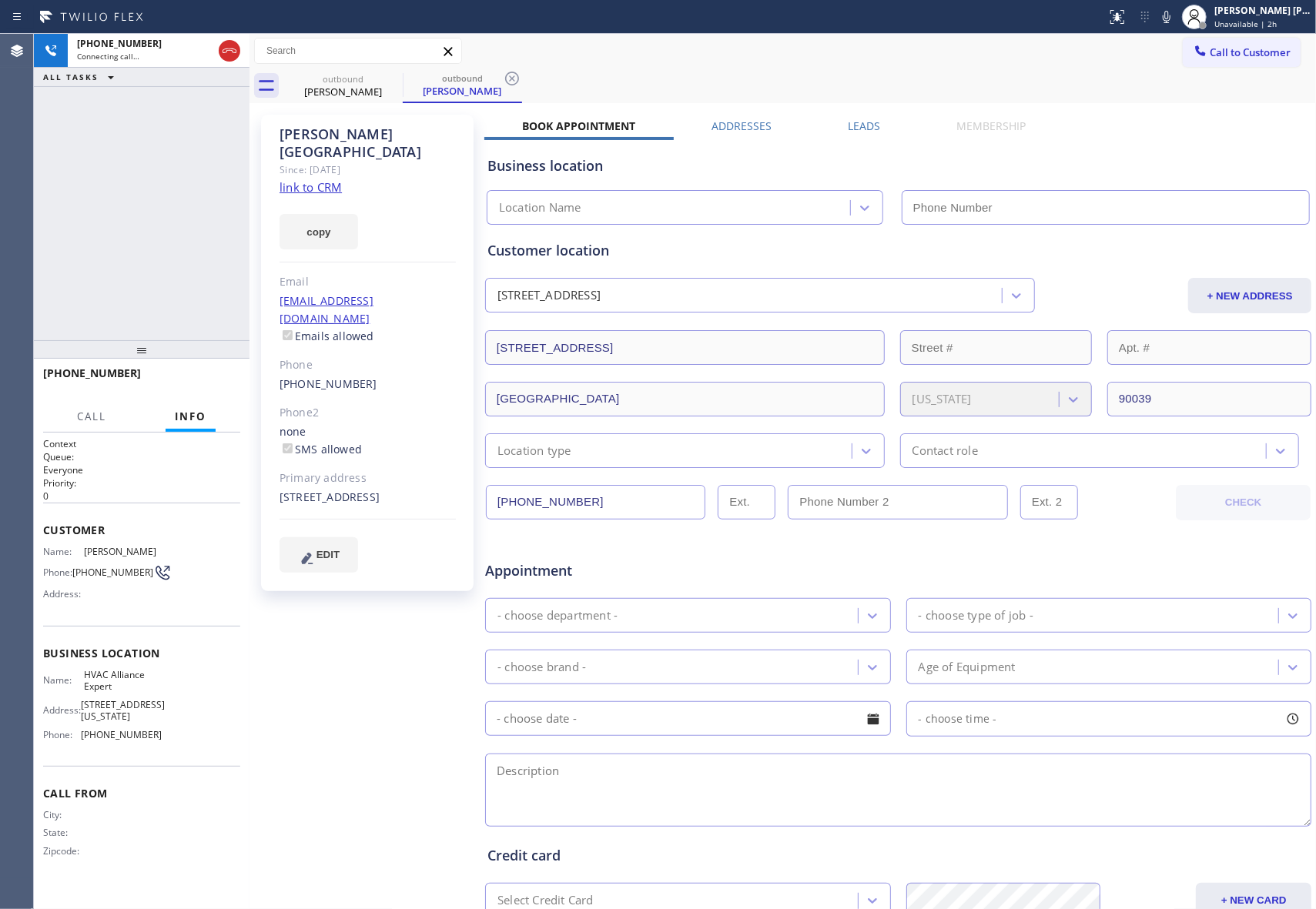
type input "[PHONE_NUMBER]"
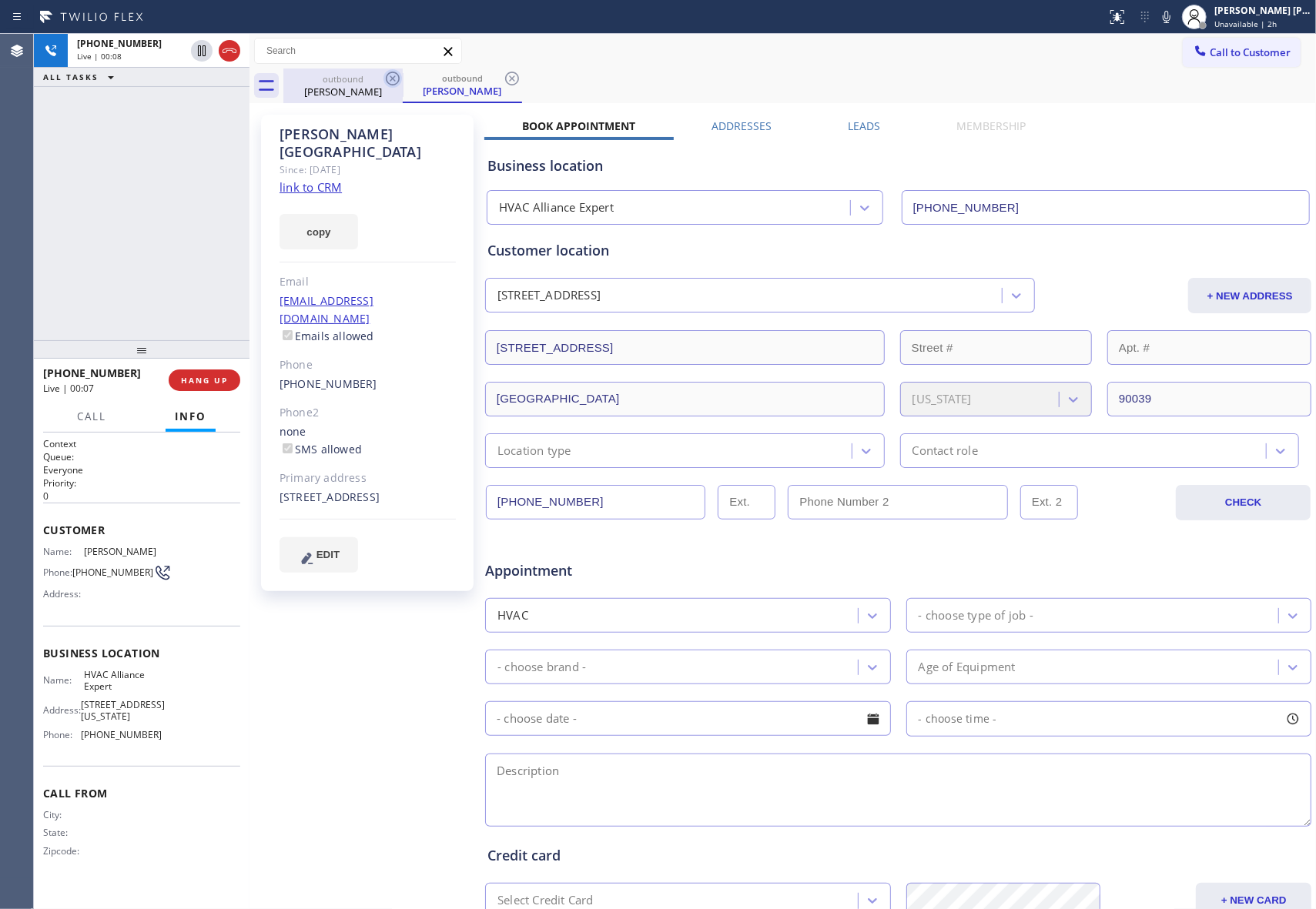
click at [393, 78] on icon at bounding box center [393, 78] width 14 height 14
click at [229, 54] on icon at bounding box center [229, 51] width 19 height 19
click at [393, 77] on icon at bounding box center [393, 78] width 14 height 14
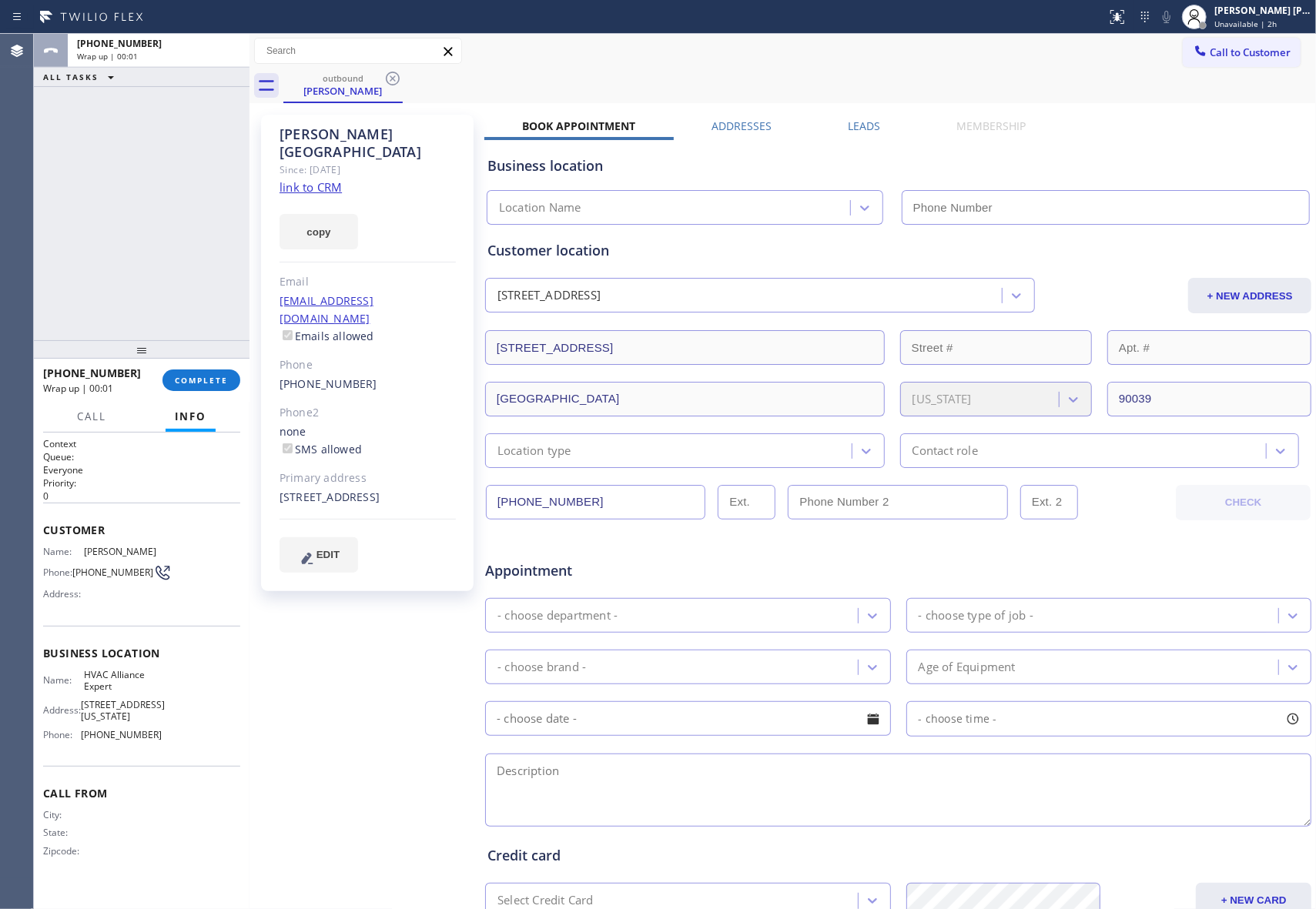
click at [393, 77] on icon at bounding box center [393, 78] width 14 height 14
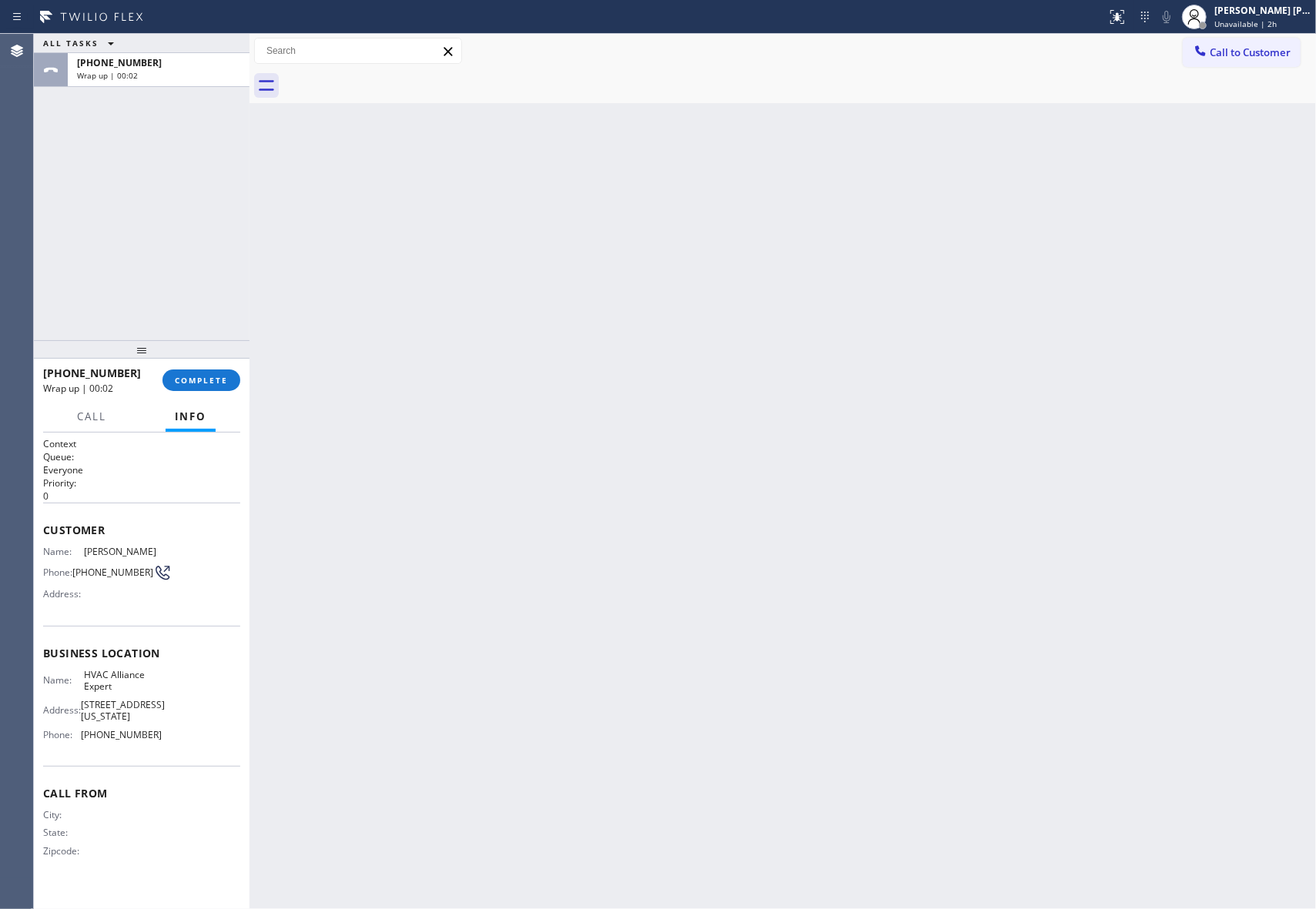
click at [209, 353] on div at bounding box center [141, 349] width 215 height 19
click at [211, 358] on div at bounding box center [141, 349] width 215 height 19
click at [208, 374] on button "COMPLETE" at bounding box center [201, 381] width 77 height 22
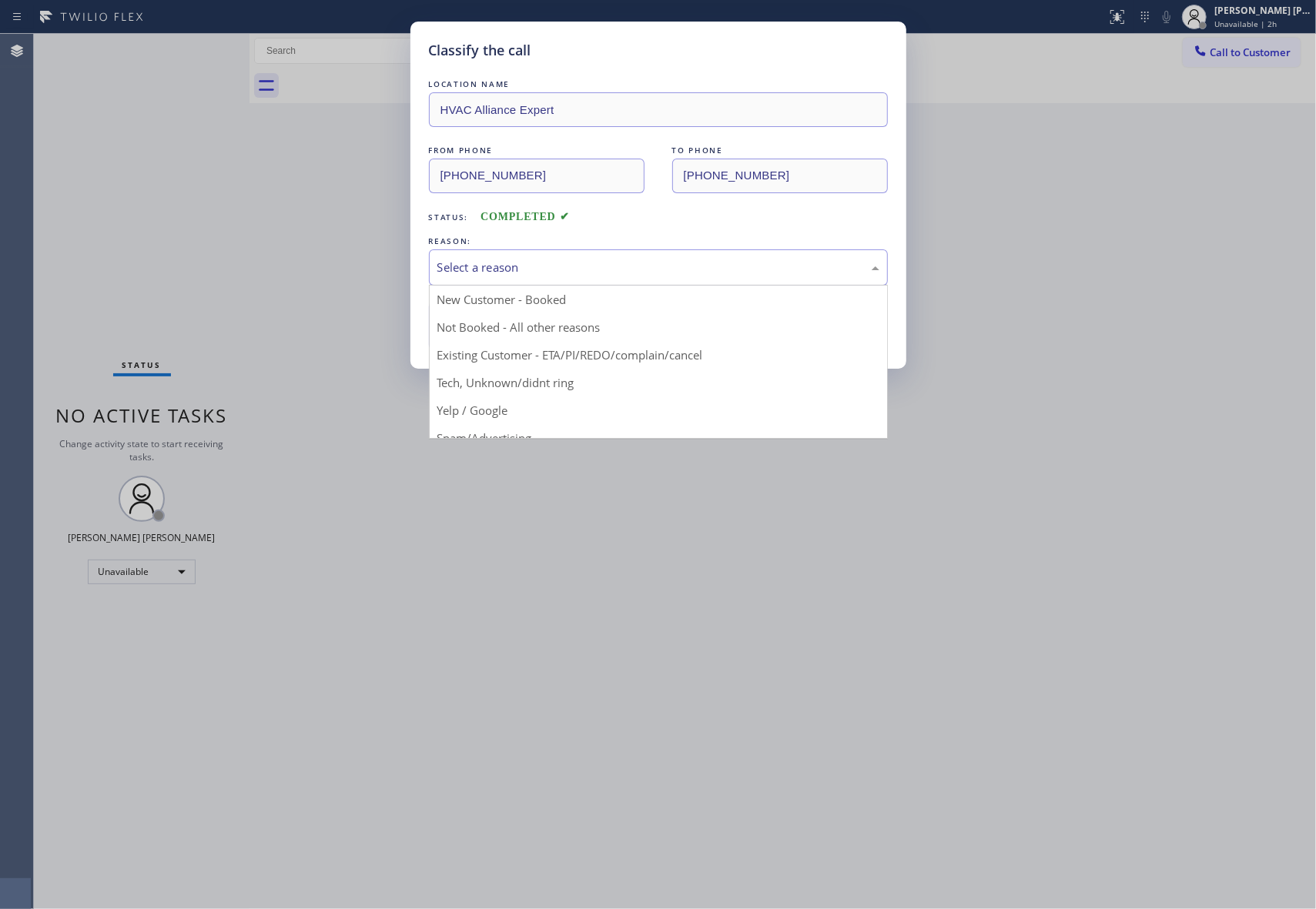
click at [679, 269] on div "Select a reason" at bounding box center [658, 268] width 442 height 18
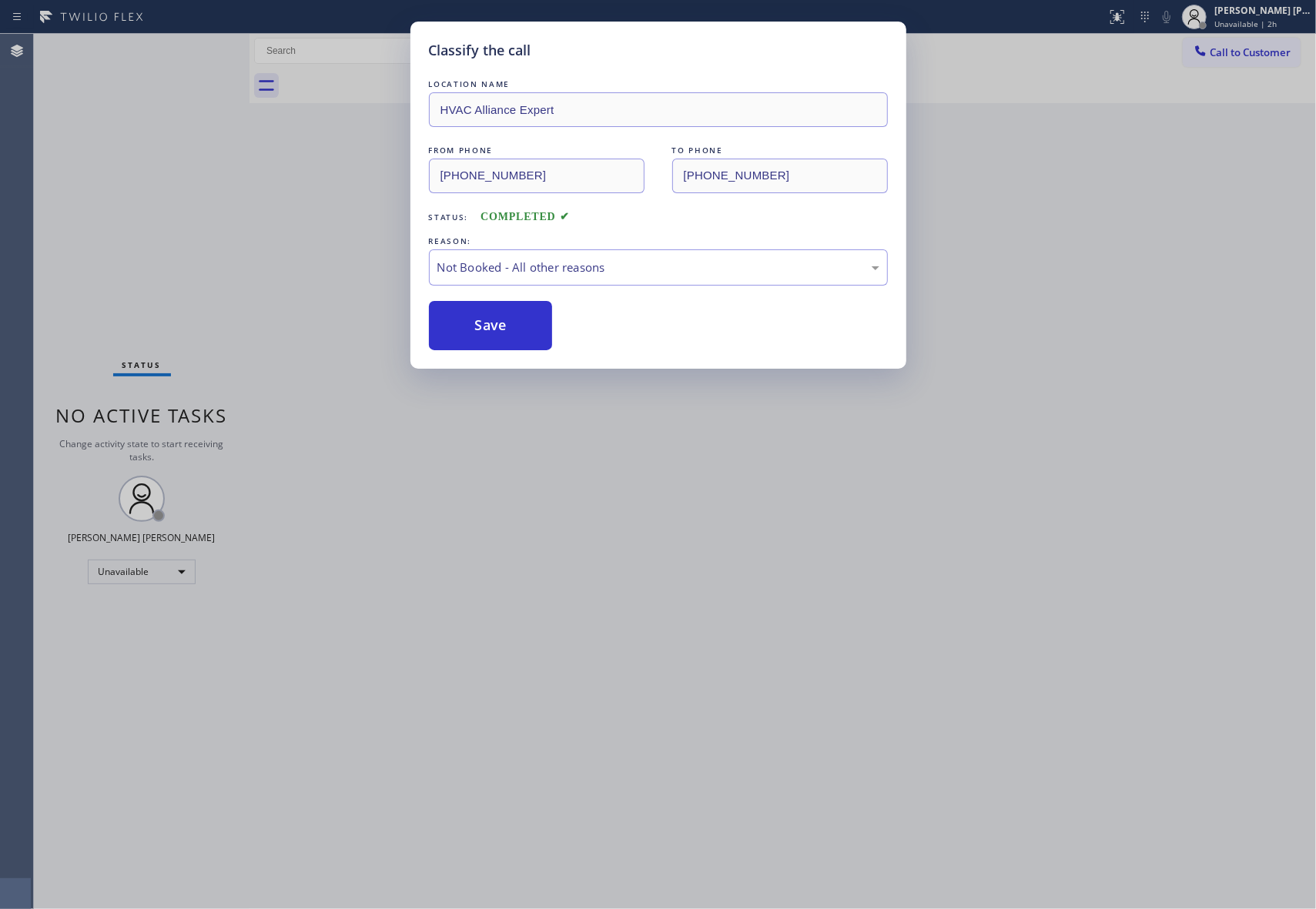
click at [519, 328] on button "Save" at bounding box center [490, 326] width 124 height 50
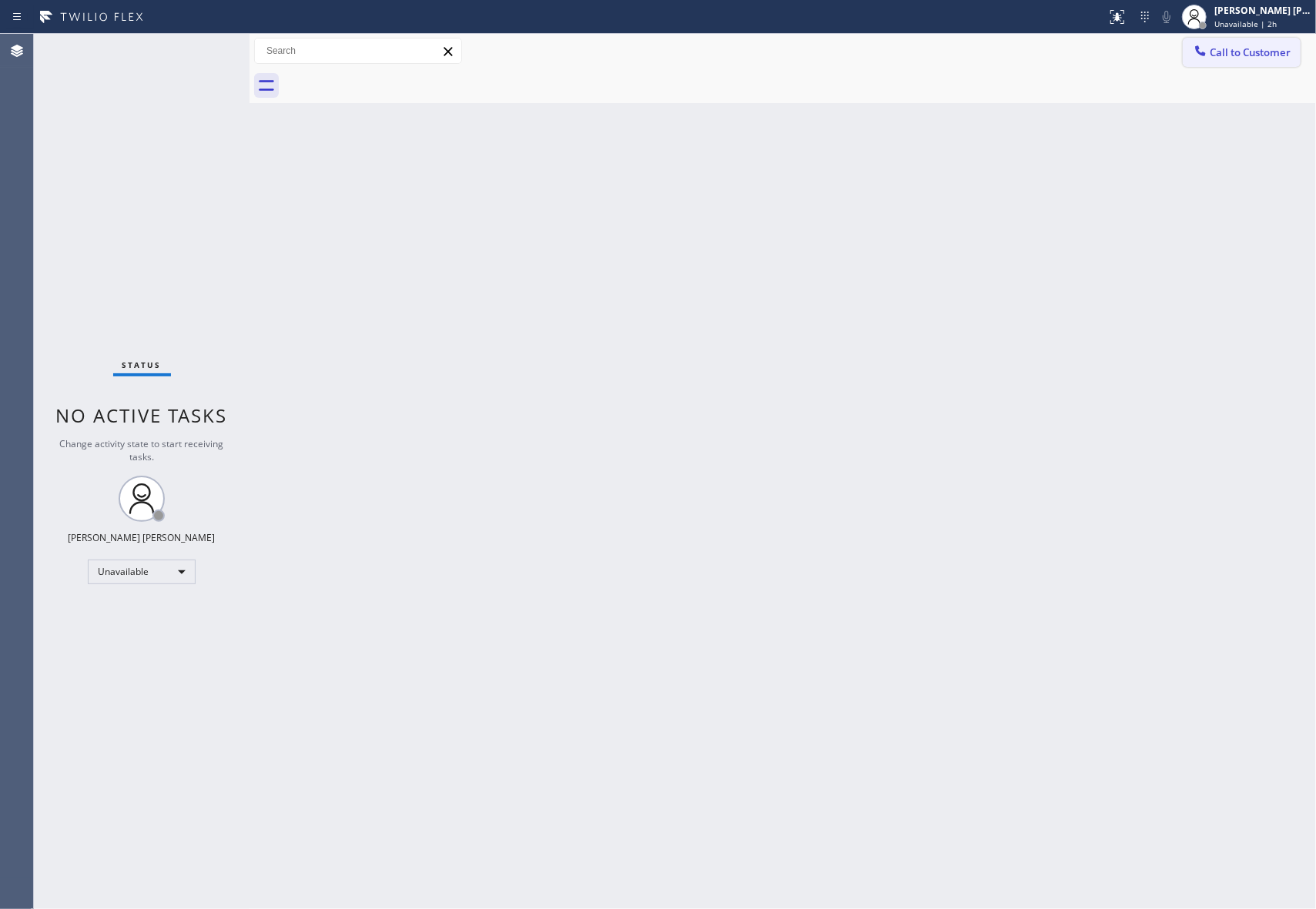
click at [1252, 54] on span "Call to Customer" at bounding box center [1251, 53] width 81 height 14
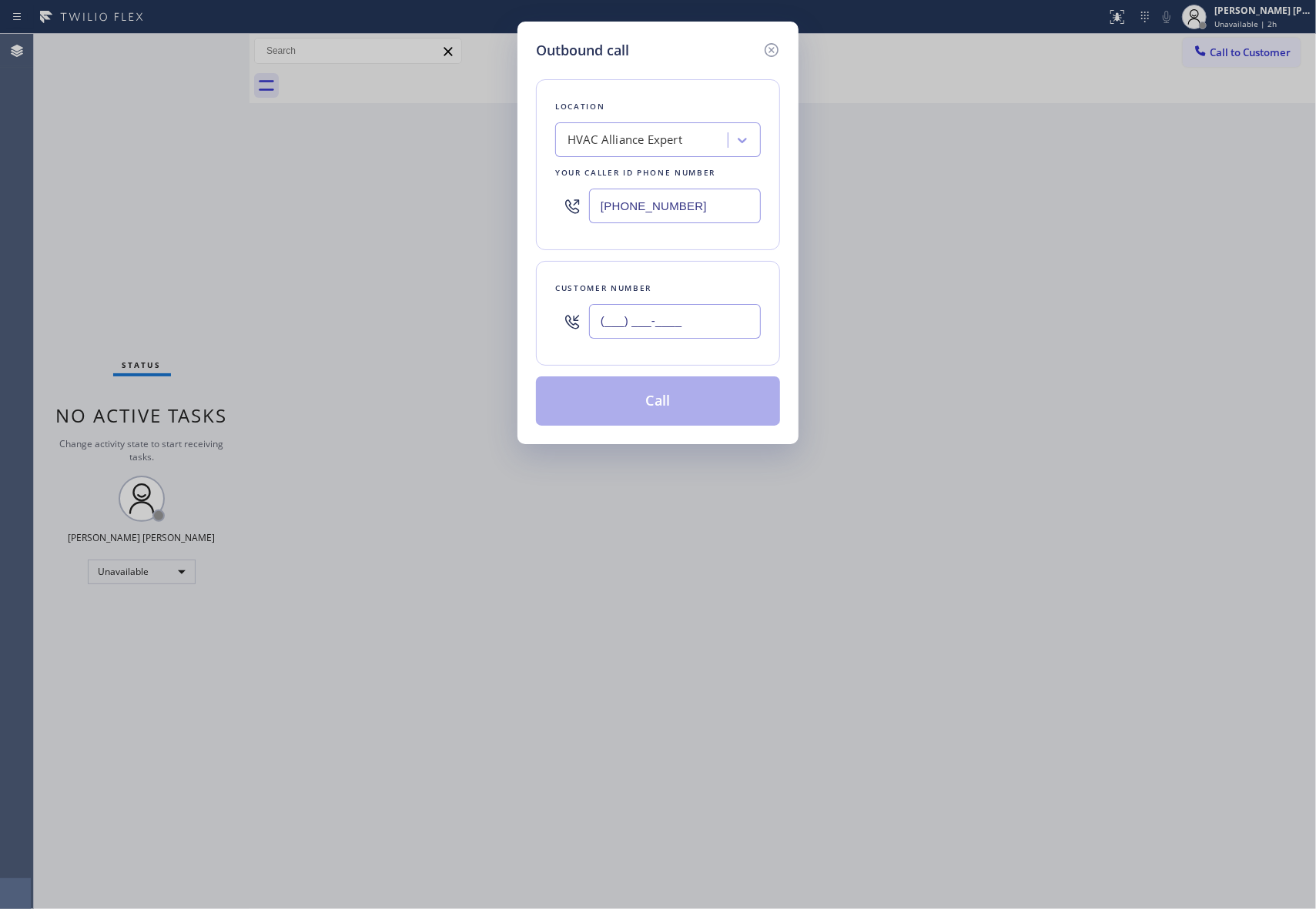
click at [684, 308] on input "(___) ___-____" at bounding box center [674, 321] width 172 height 35
paste input "310) 666-4870"
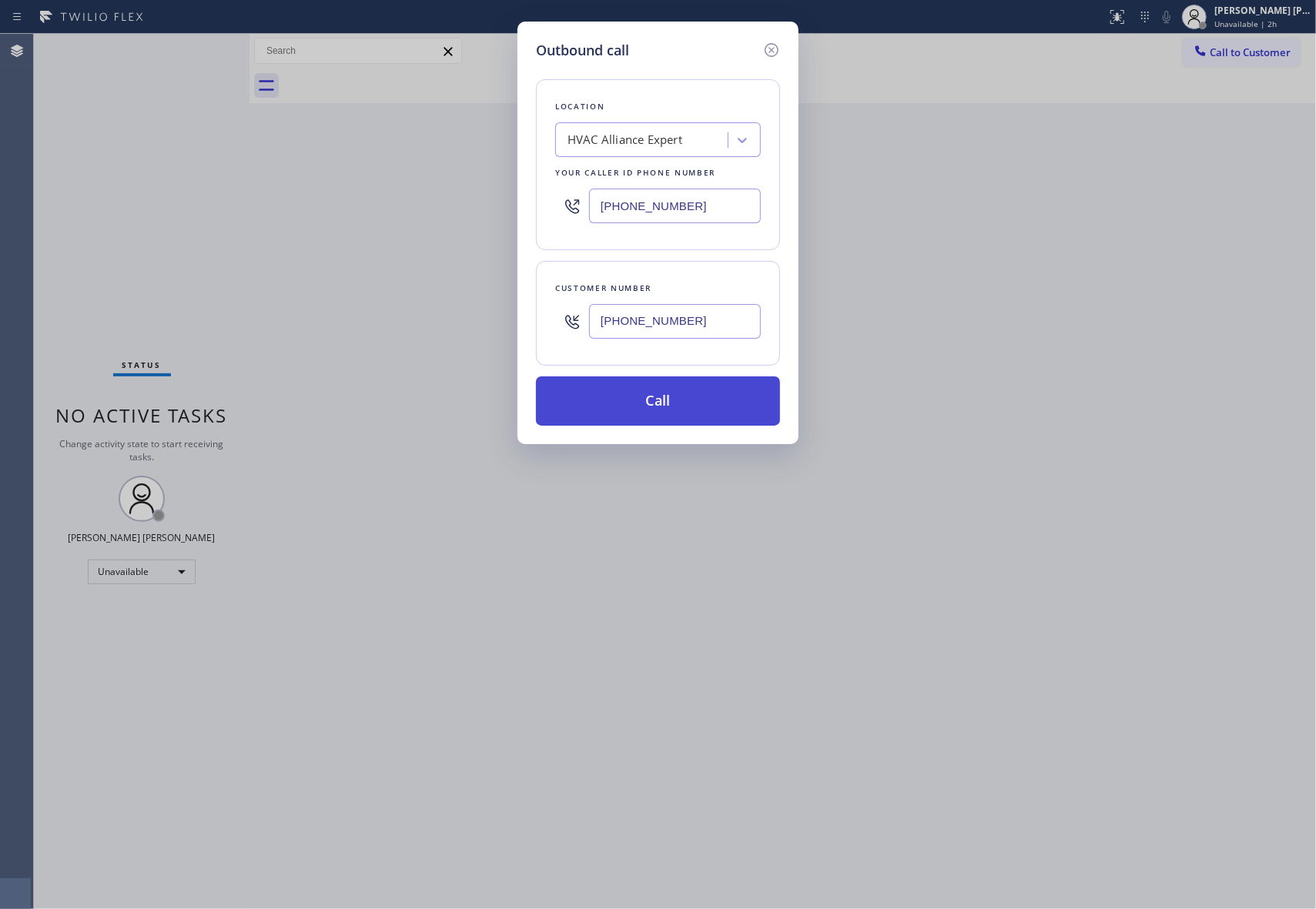
type input "[PHONE_NUMBER]"
click at [688, 400] on button "Call" at bounding box center [658, 401] width 244 height 50
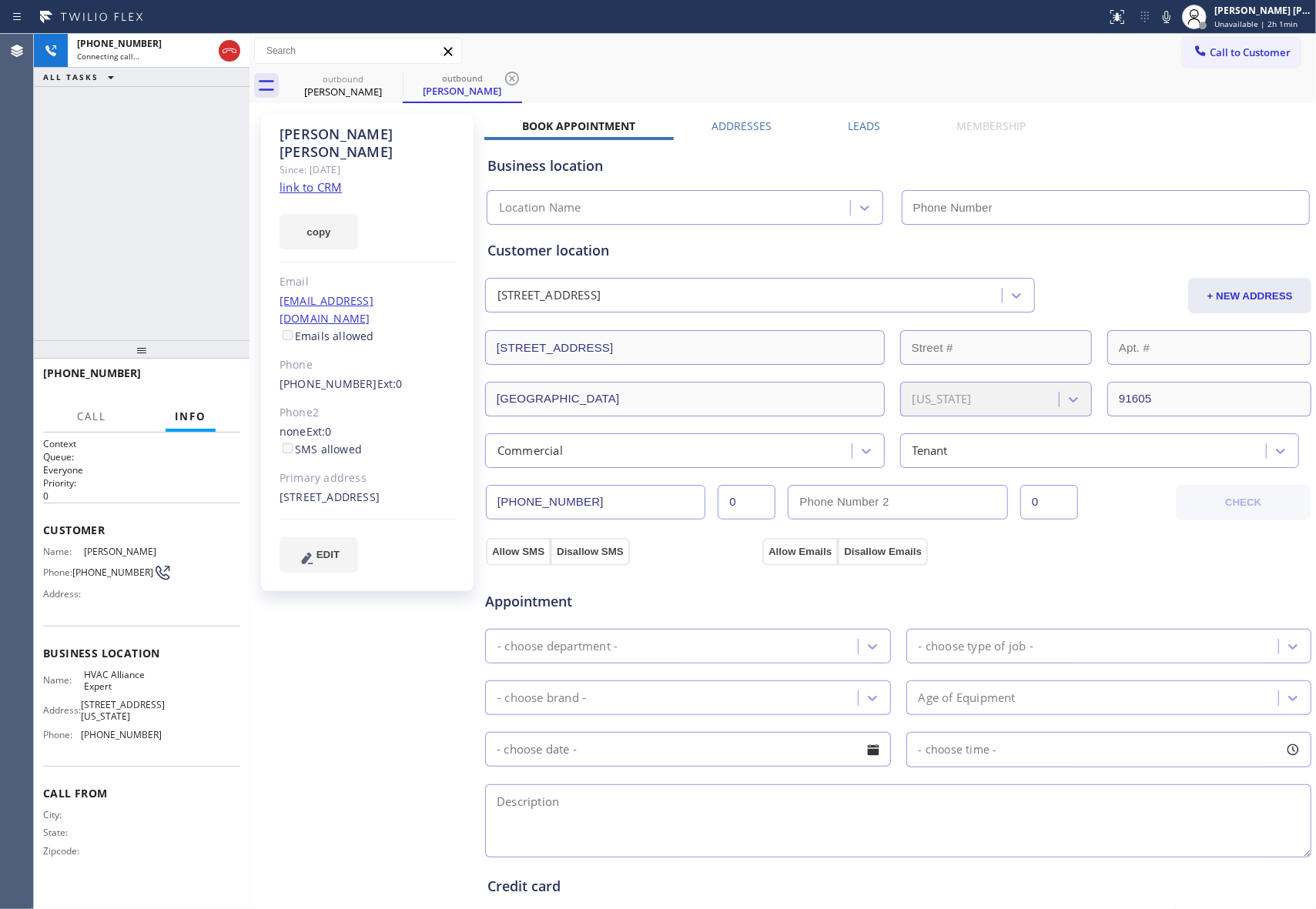
type input "[PHONE_NUMBER]"
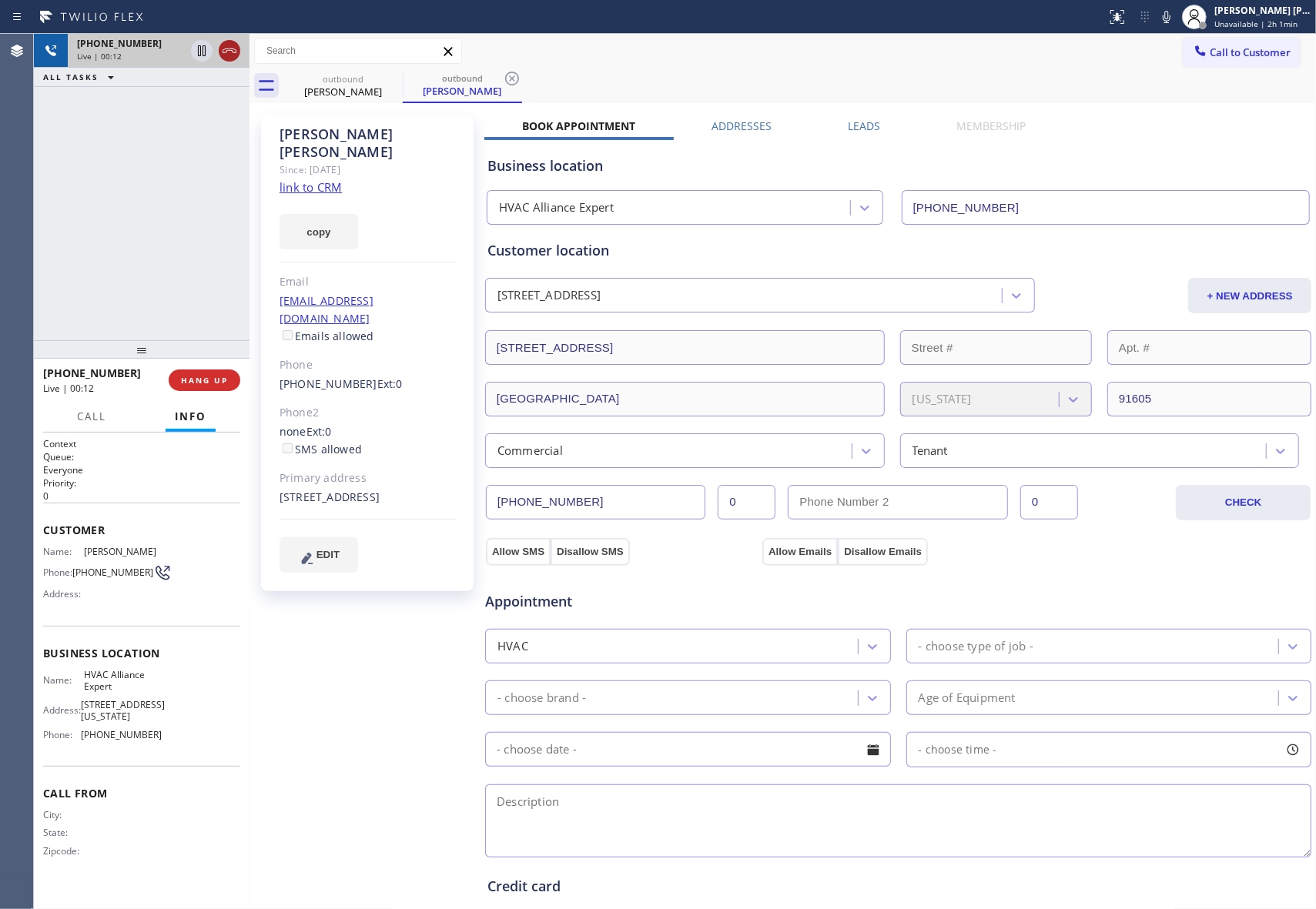
click at [229, 49] on icon at bounding box center [229, 51] width 14 height 5
click at [392, 78] on icon at bounding box center [393, 78] width 14 height 14
click at [505, 78] on icon at bounding box center [512, 78] width 14 height 14
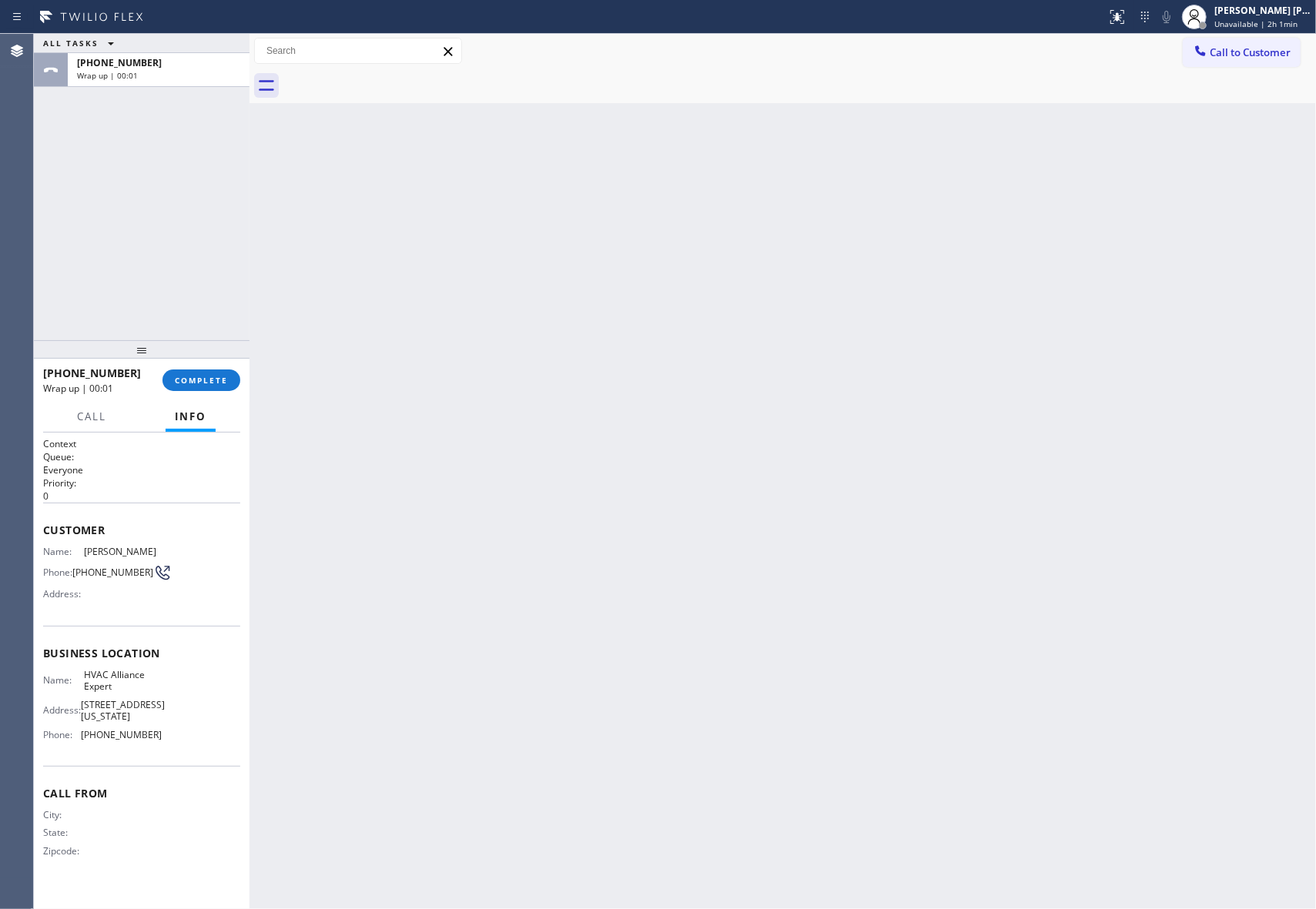
click at [392, 78] on div at bounding box center [799, 85] width 1032 height 35
drag, startPoint x: 209, startPoint y: 377, endPoint x: 220, endPoint y: 379, distance: 11.2
click at [212, 377] on span "COMPLETE" at bounding box center [201, 380] width 54 height 11
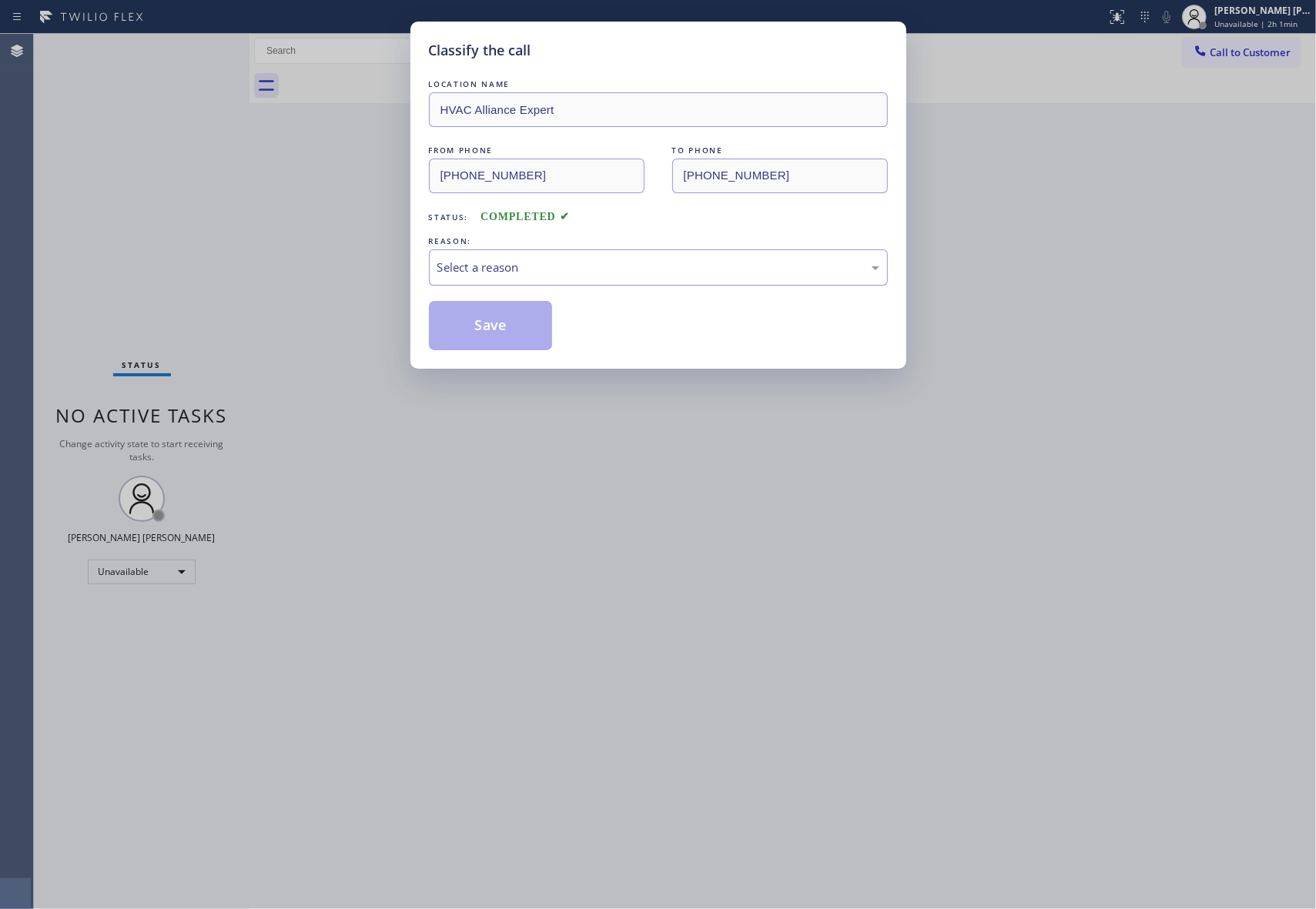
click at [638, 260] on div "Select a reason" at bounding box center [658, 268] width 442 height 18
click at [471, 318] on button "Save" at bounding box center [490, 326] width 124 height 50
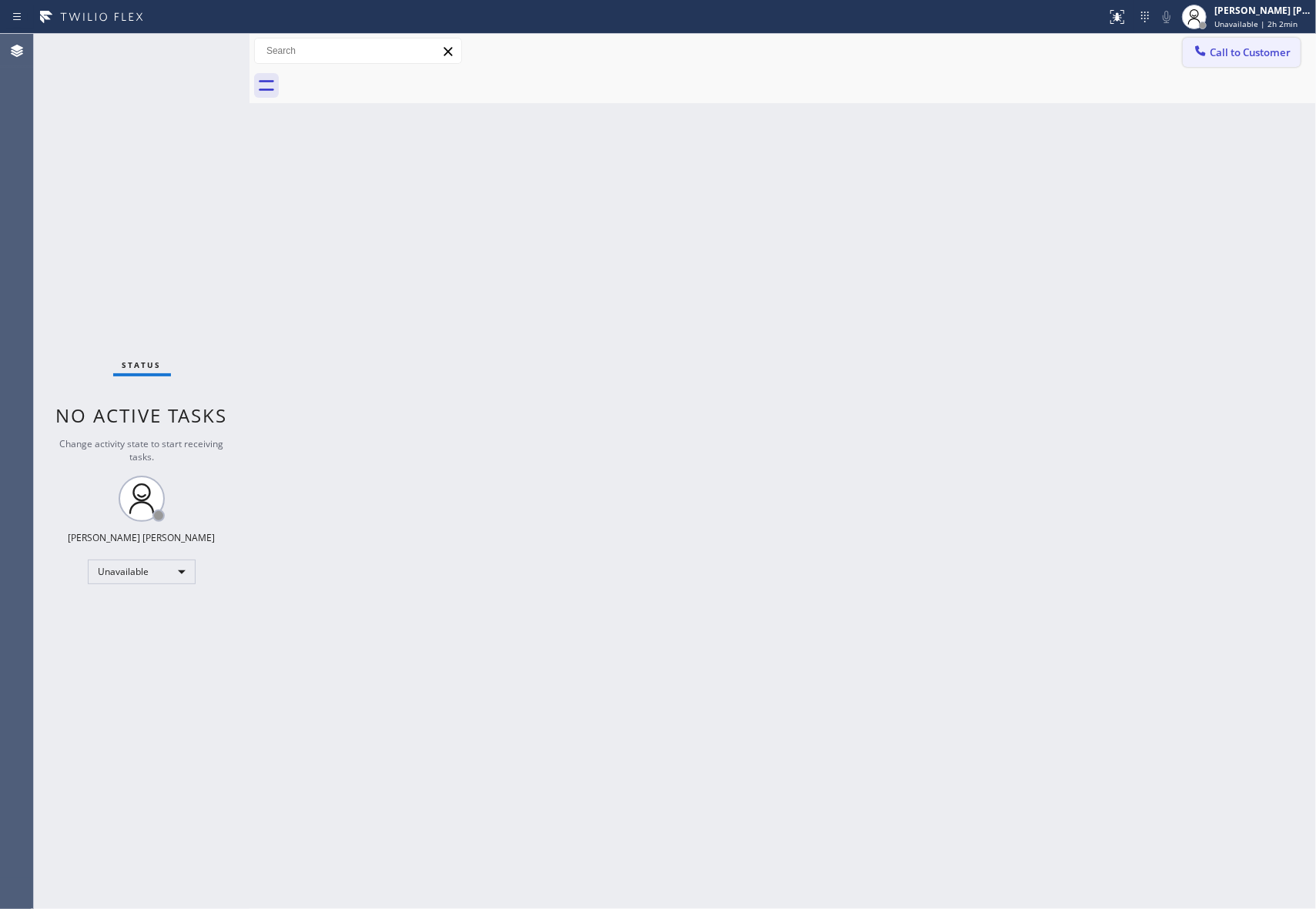
click at [1249, 56] on span "Call to Customer" at bounding box center [1251, 53] width 81 height 14
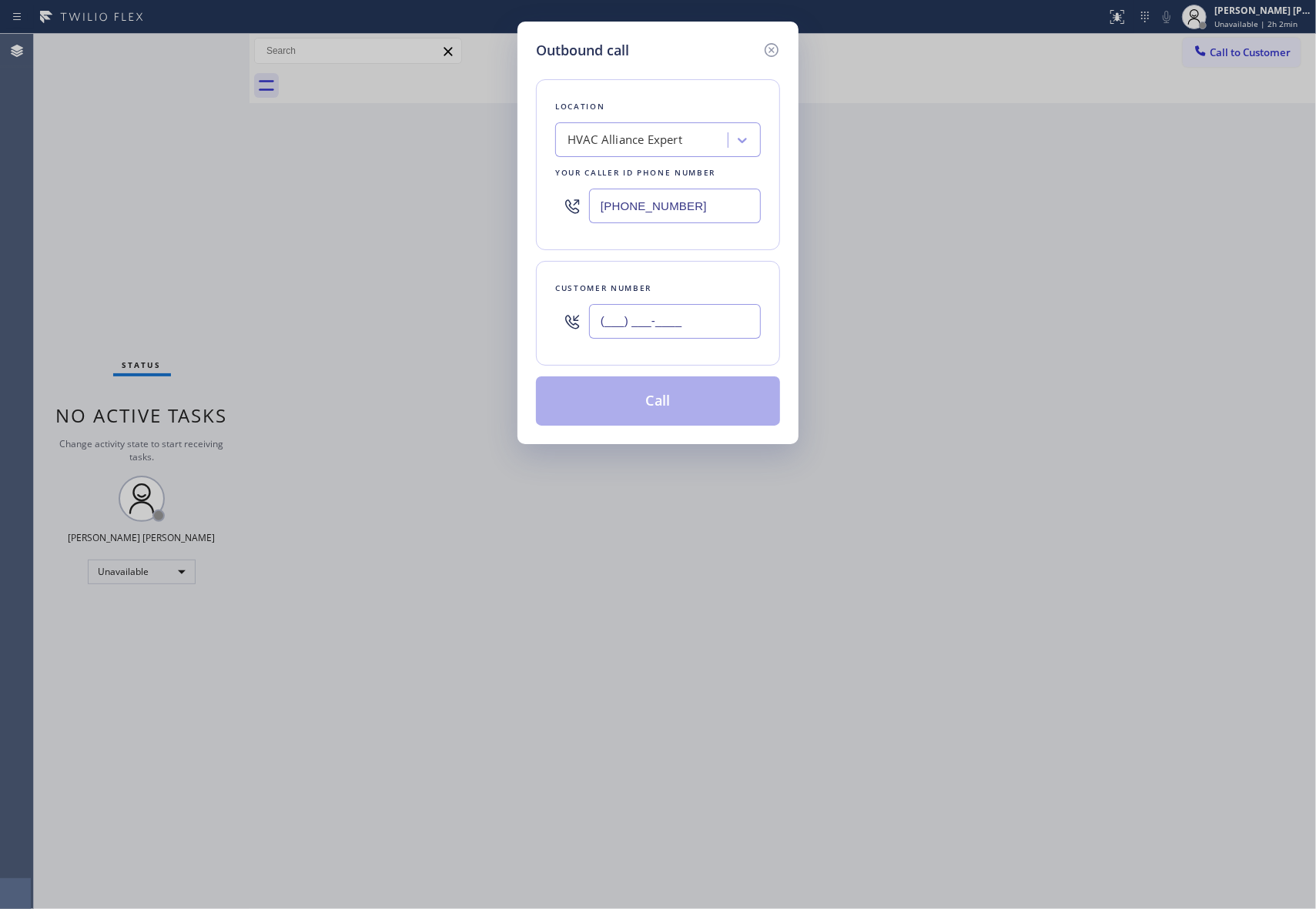
click at [614, 324] on input "(___) ___-____" at bounding box center [674, 321] width 172 height 35
paste input "805) 368-3218"
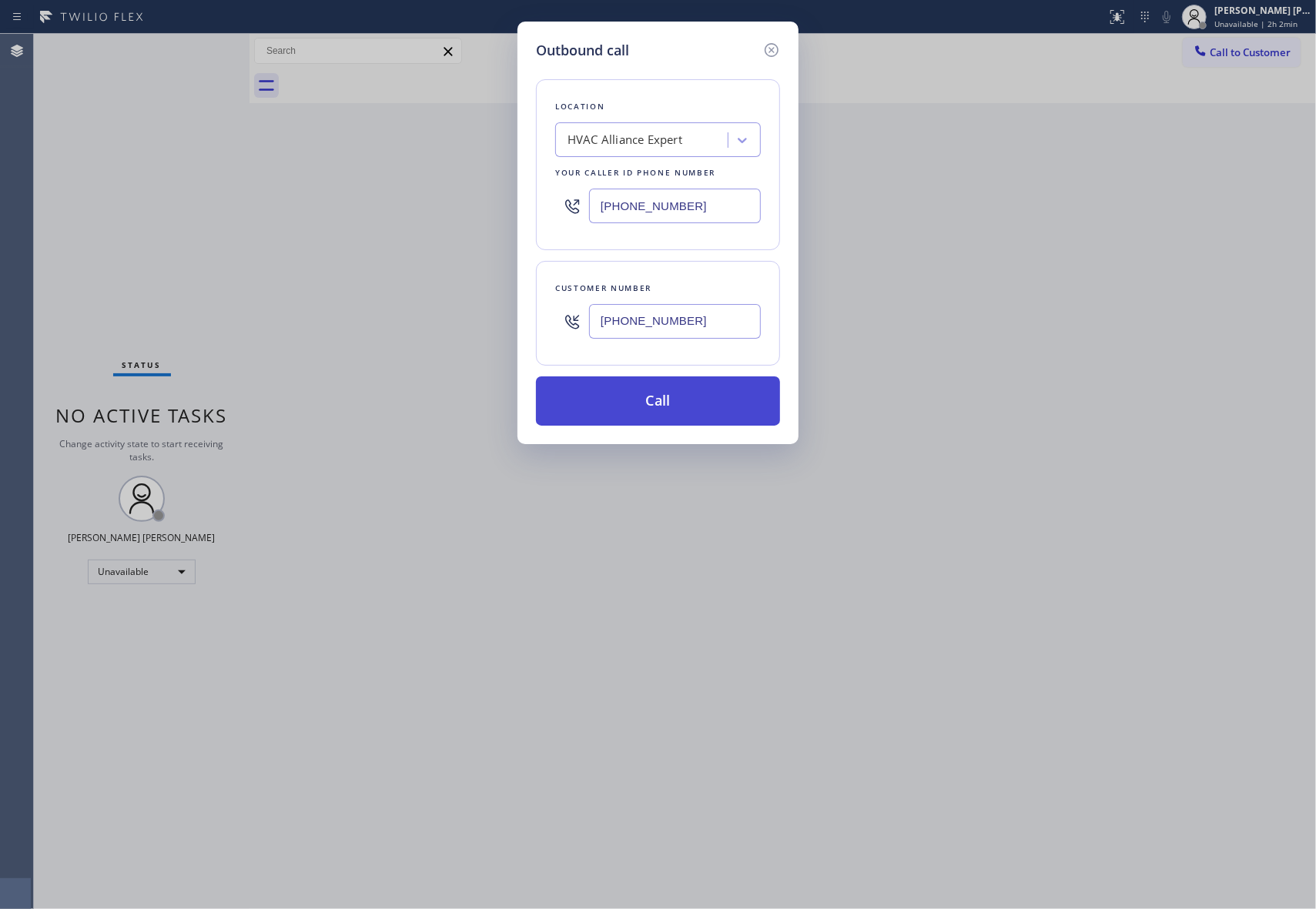
type input "[PHONE_NUMBER]"
click at [694, 398] on button "Call" at bounding box center [658, 401] width 244 height 50
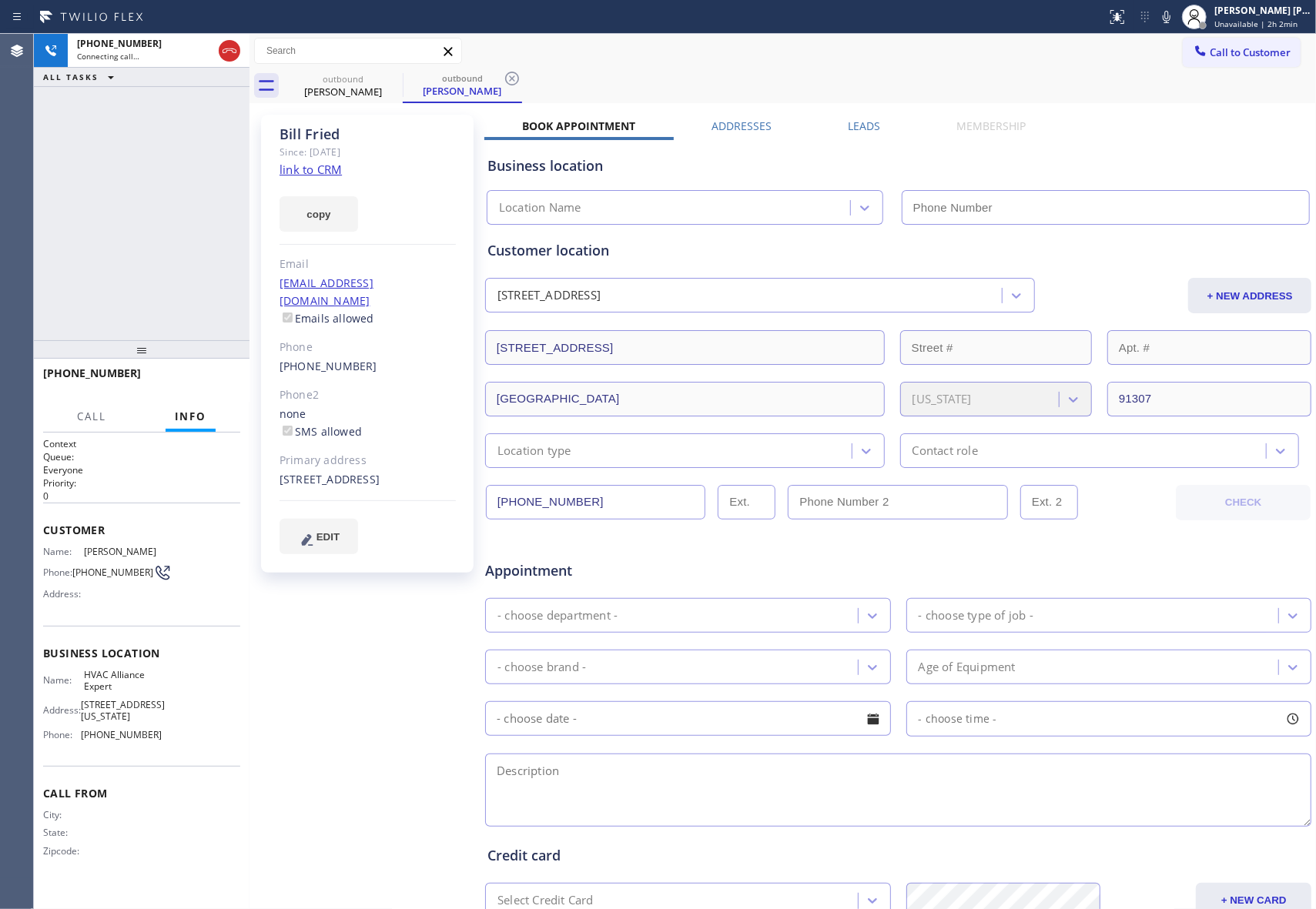
type input "[PHONE_NUMBER]"
click at [857, 119] on label "Leads" at bounding box center [864, 126] width 33 height 15
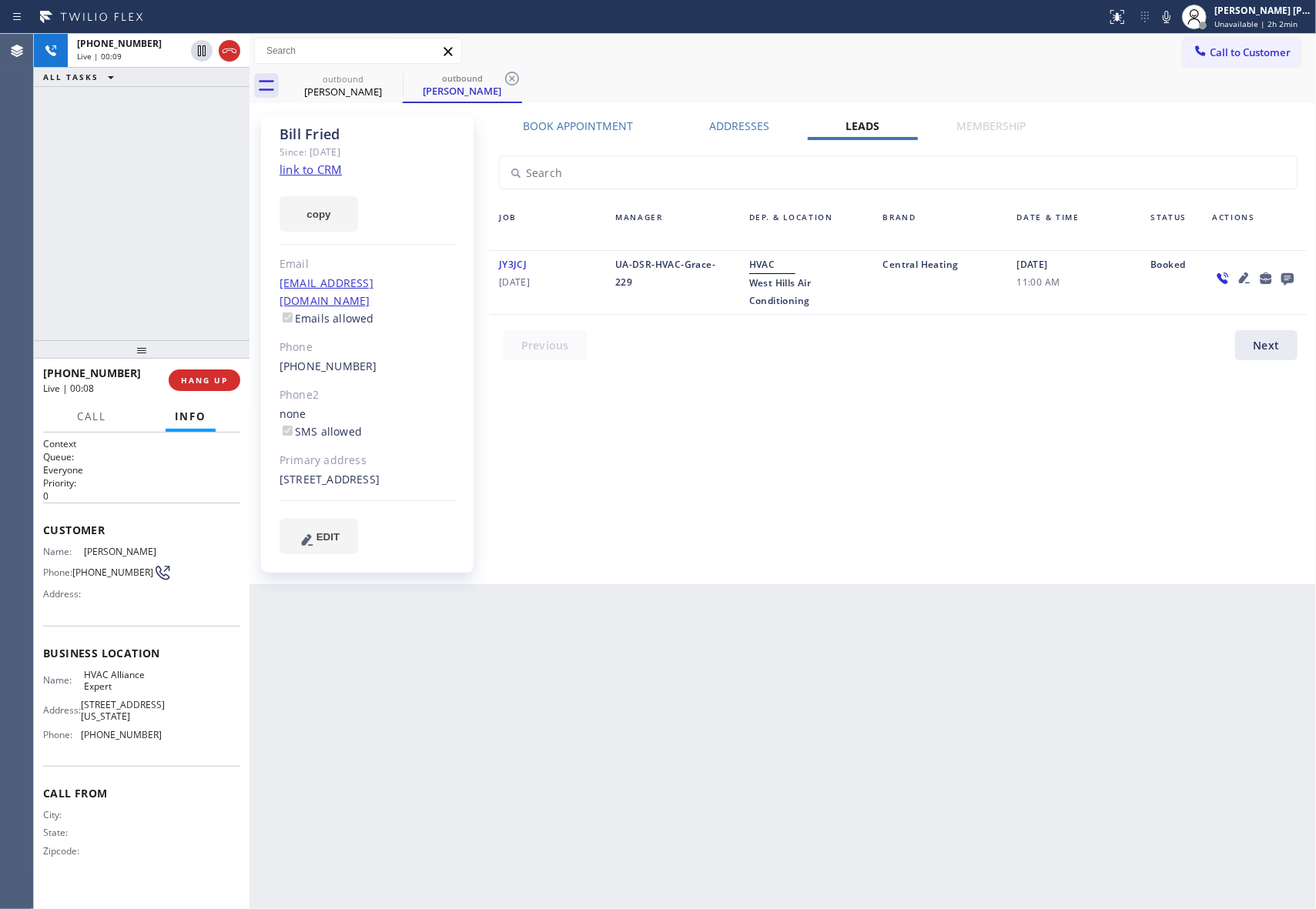
click at [1279, 273] on icon at bounding box center [1287, 278] width 19 height 19
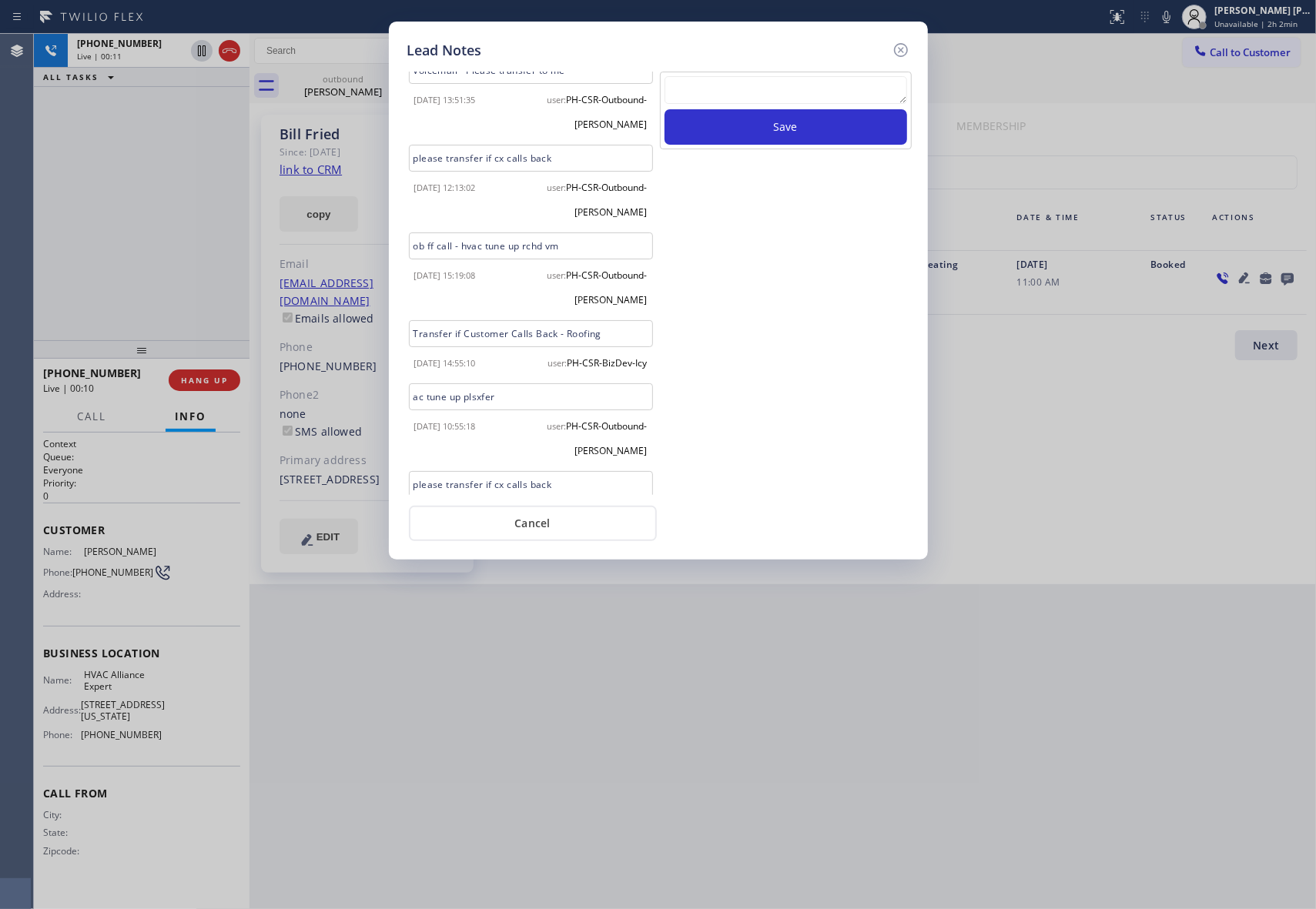
scroll to position [179, 0]
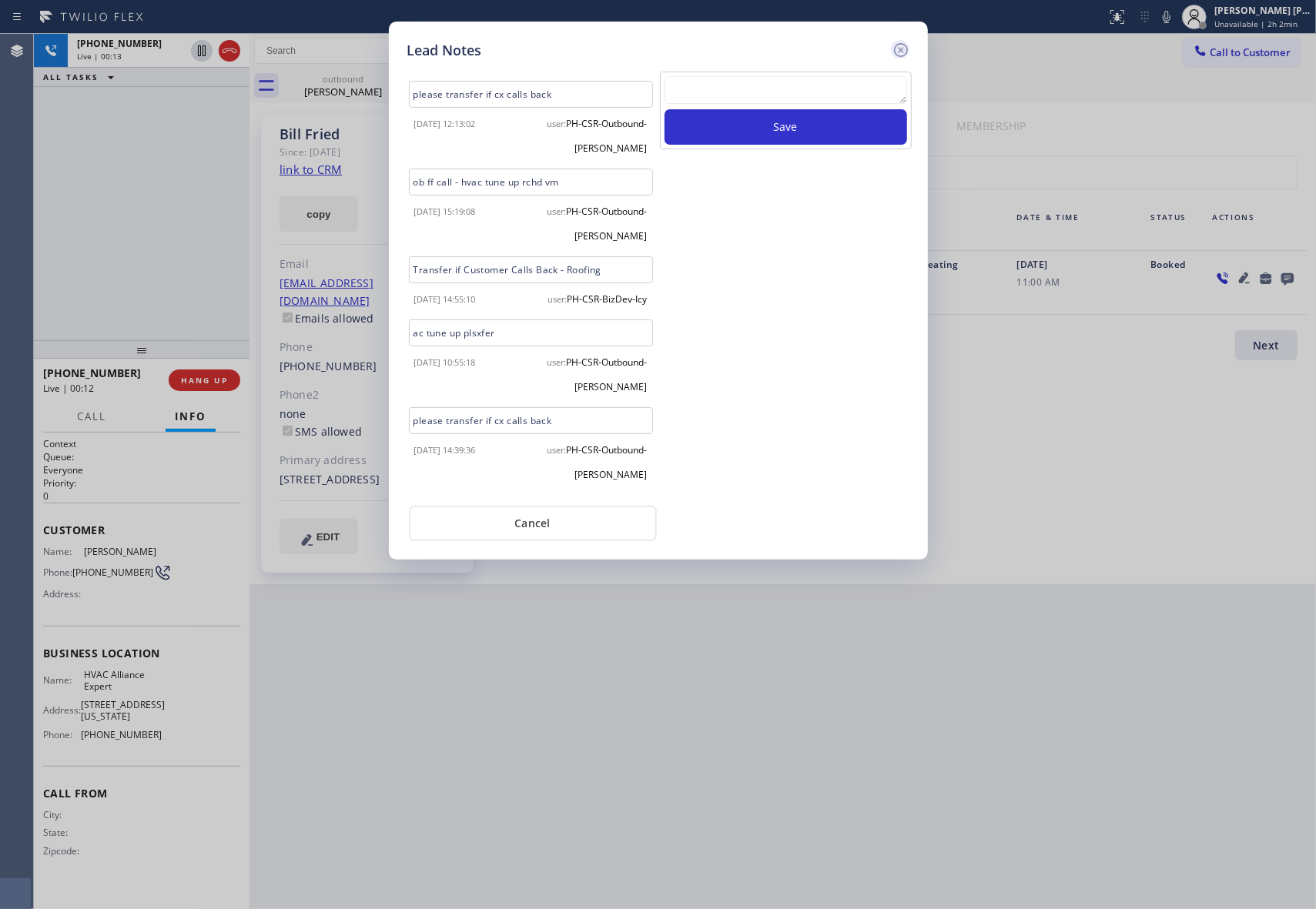
click at [903, 53] on icon at bounding box center [900, 50] width 19 height 19
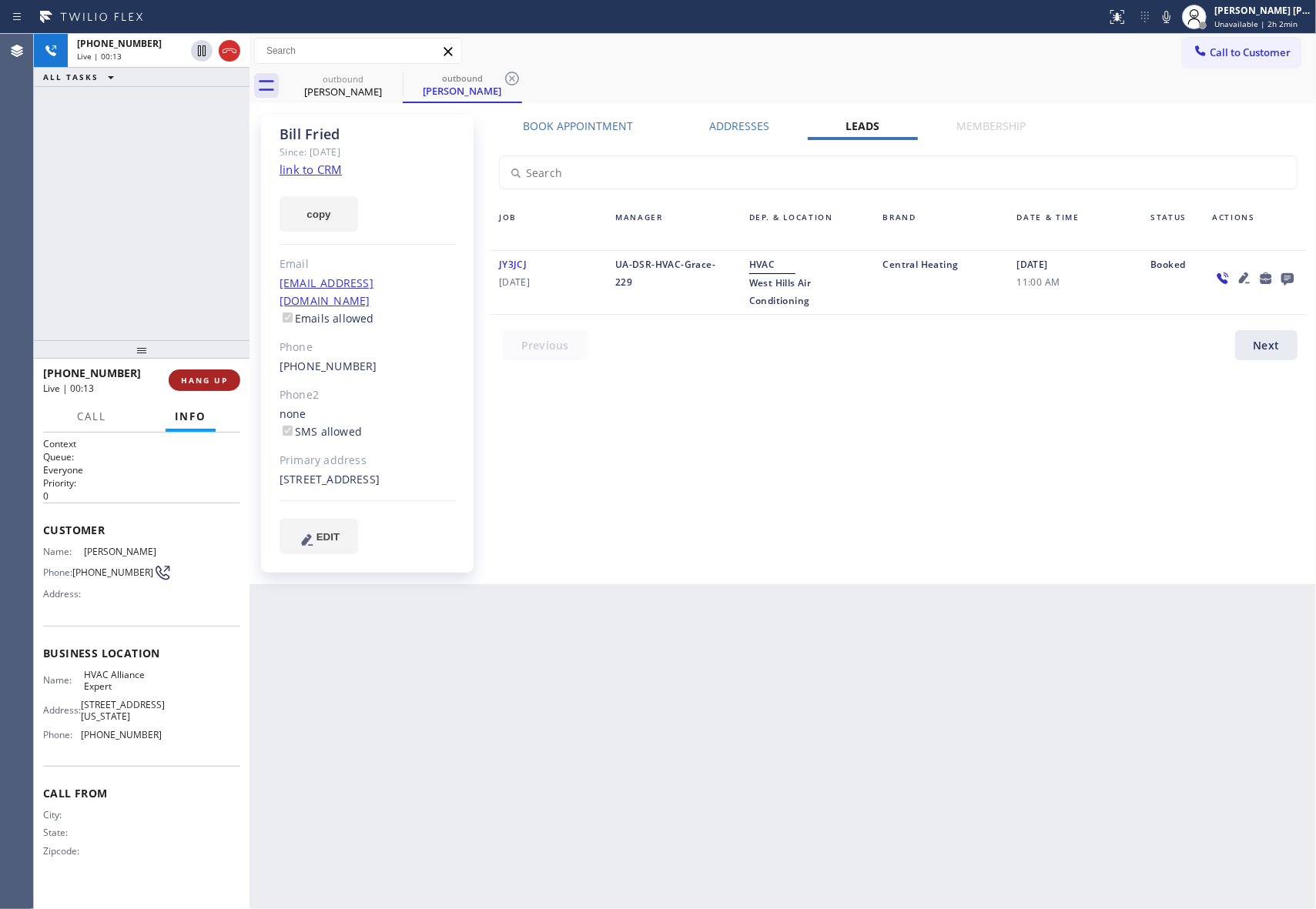
click at [215, 390] on button "HANG UP" at bounding box center [204, 381] width 71 height 22
click at [206, 371] on button "COMPLETE" at bounding box center [201, 381] width 77 height 22
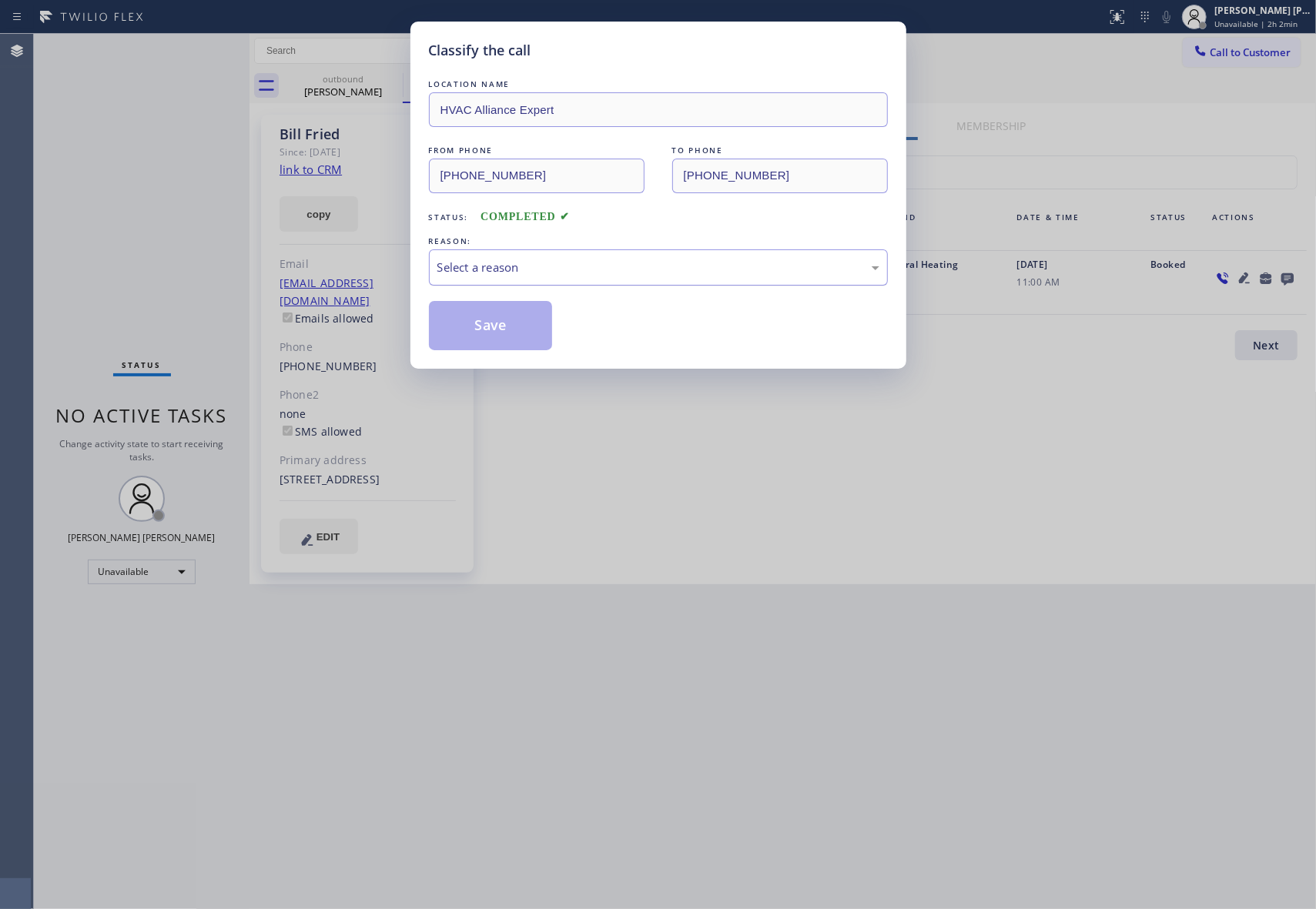
click at [605, 267] on div "Select a reason" at bounding box center [658, 268] width 442 height 18
click at [488, 324] on button "Save" at bounding box center [490, 326] width 124 height 50
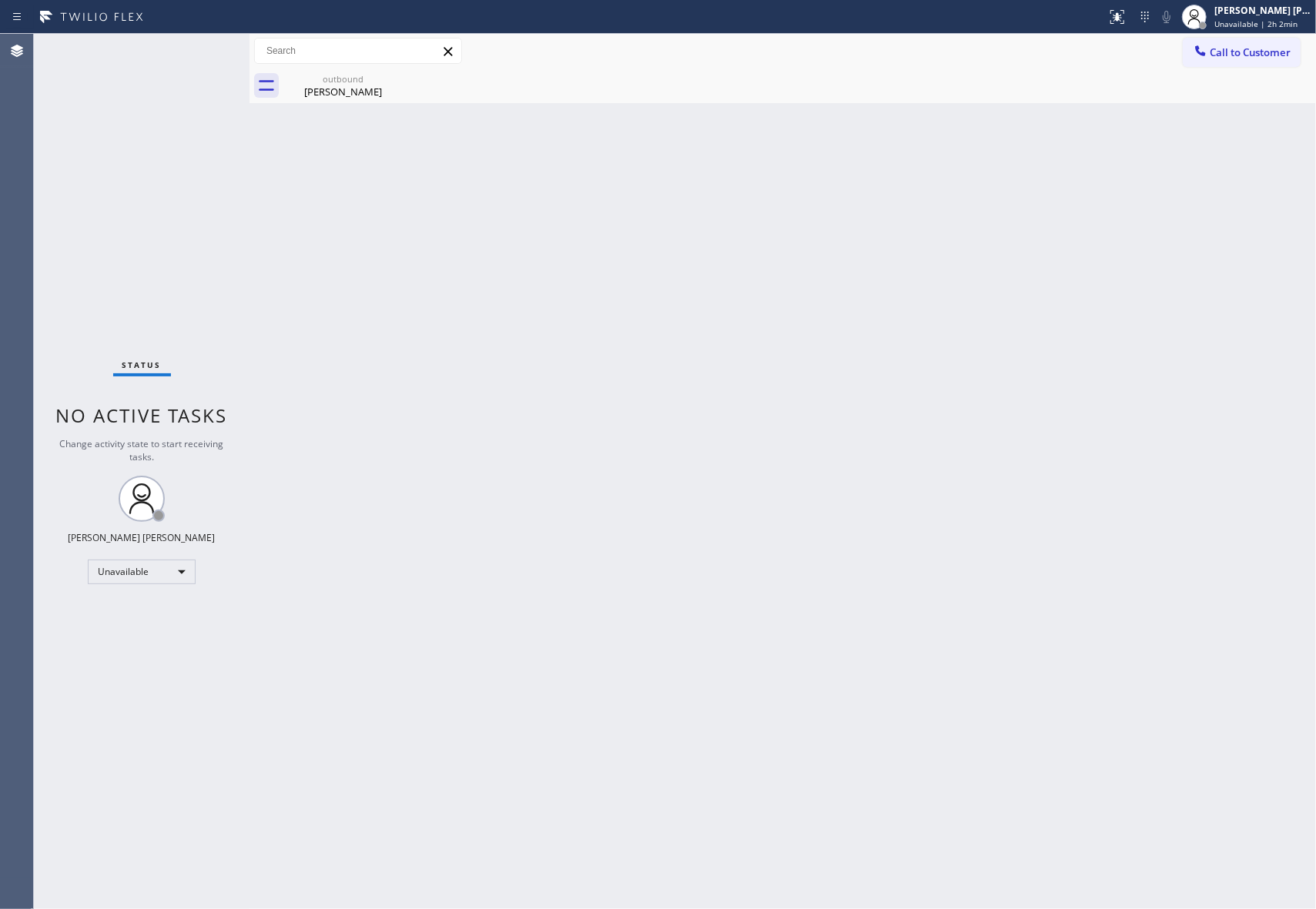
drag, startPoint x: 357, startPoint y: 94, endPoint x: 413, endPoint y: 80, distance: 57.7
click at [361, 93] on div "[PERSON_NAME]" at bounding box center [342, 91] width 116 height 14
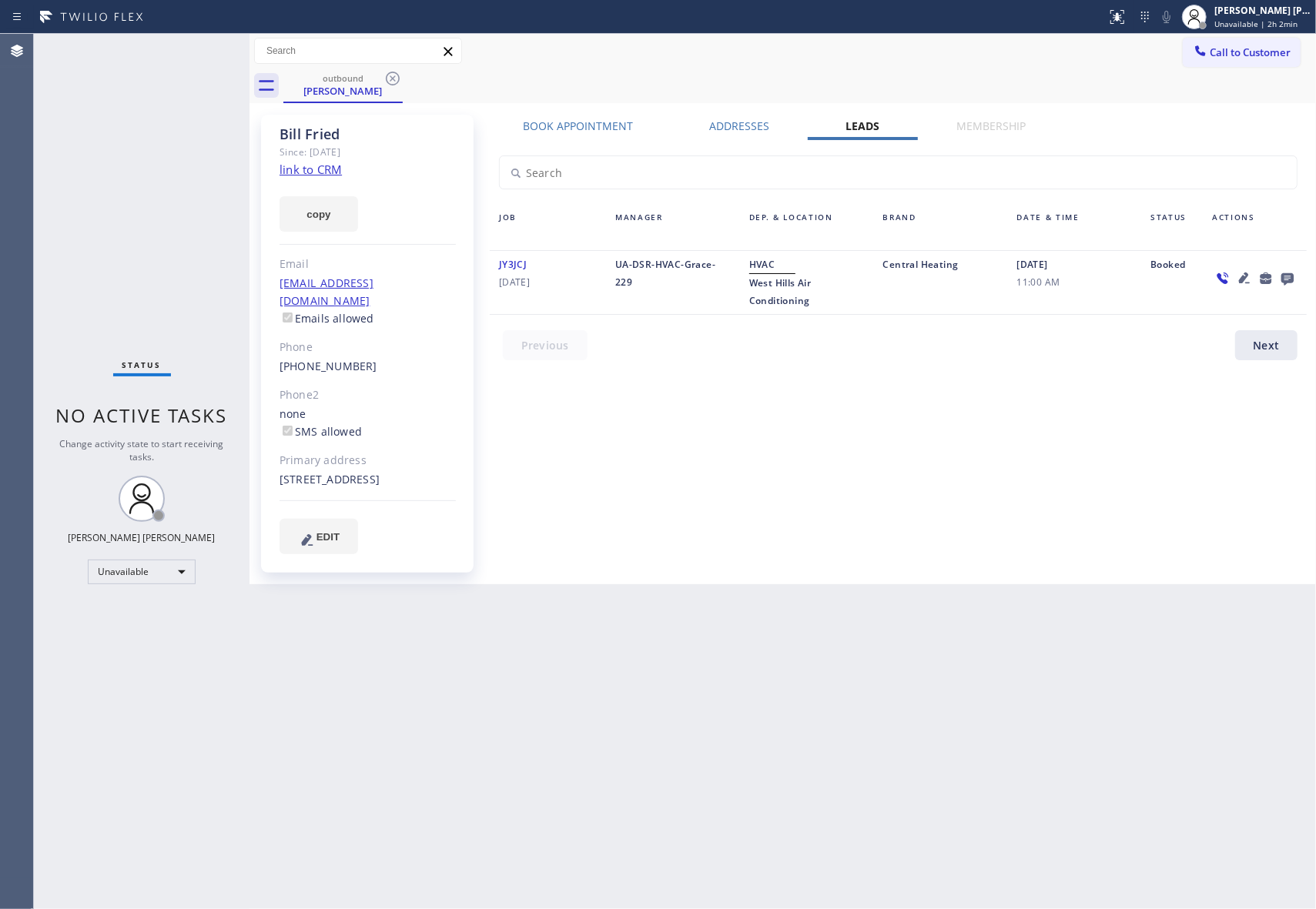
click at [404, 78] on div "outbound [PERSON_NAME]" at bounding box center [799, 85] width 1032 height 35
click at [393, 77] on icon at bounding box center [393, 78] width 19 height 19
click at [398, 77] on div "outbound [PERSON_NAME]" at bounding box center [799, 85] width 1032 height 35
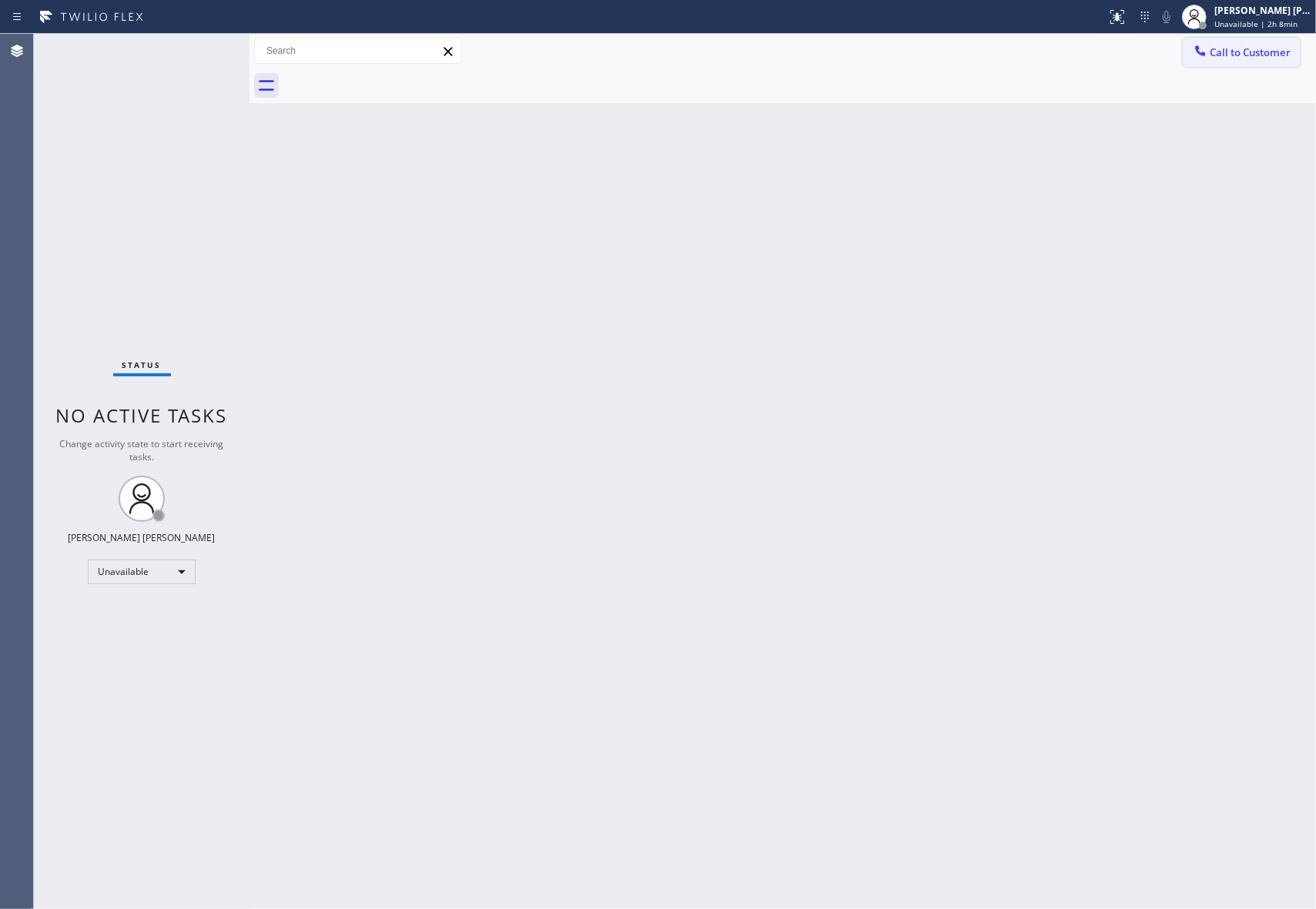
click at [1286, 54] on span "Call to Customer" at bounding box center [1251, 53] width 81 height 14
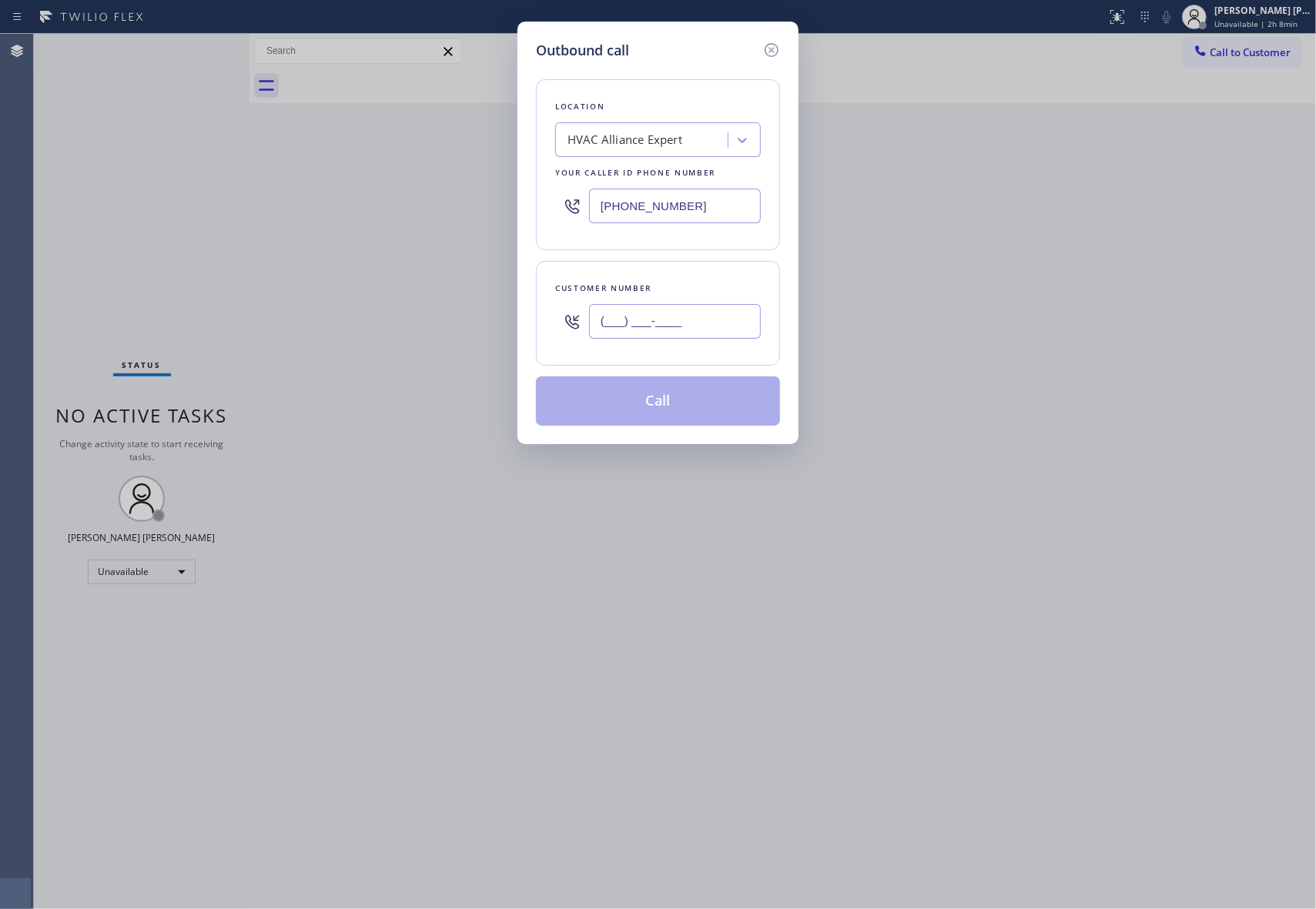
click at [706, 315] on input "(___) ___-____" at bounding box center [674, 321] width 172 height 35
paste input "213) 400-6332"
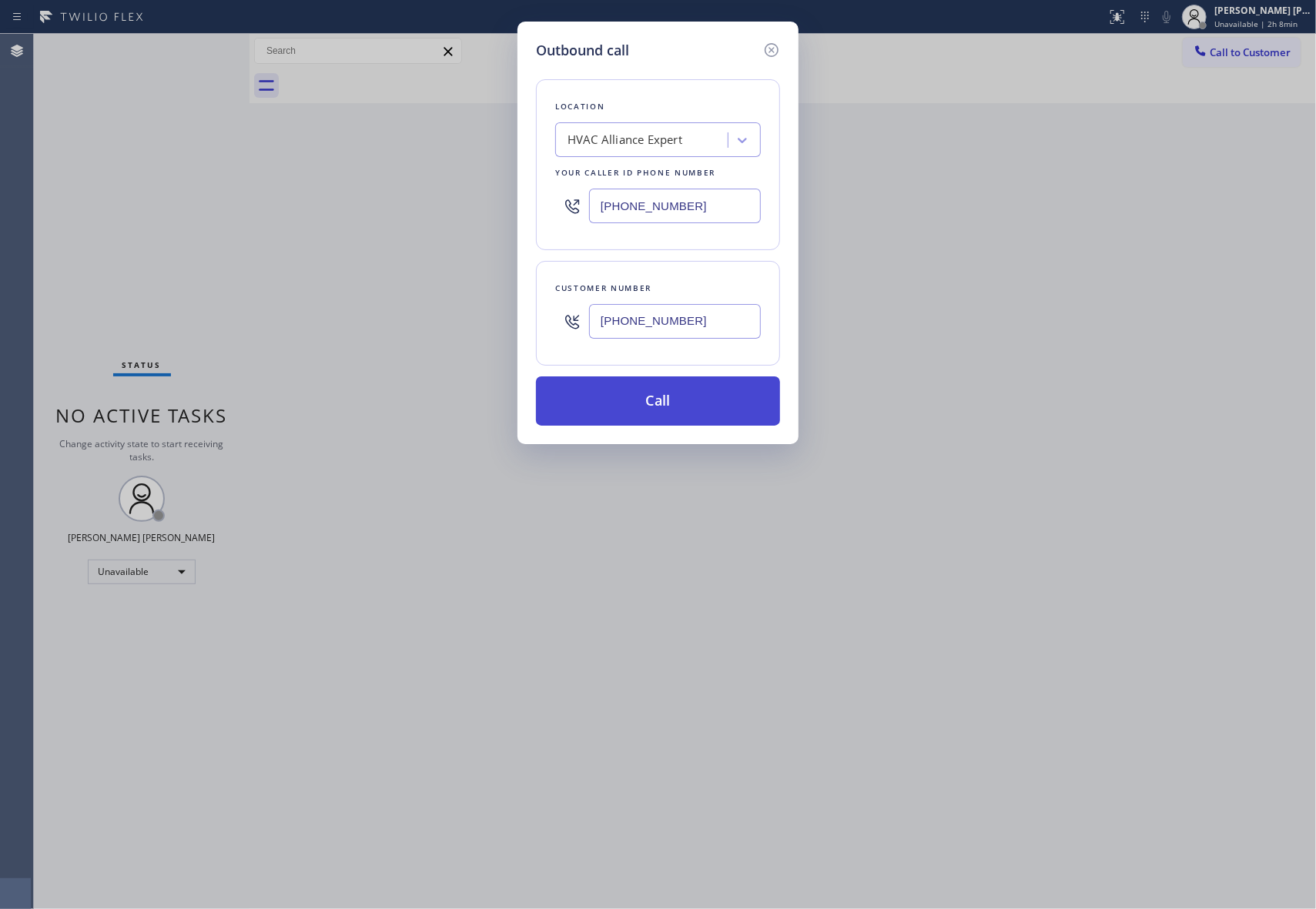
type input "[PHONE_NUMBER]"
click at [682, 398] on button "Call" at bounding box center [658, 401] width 244 height 50
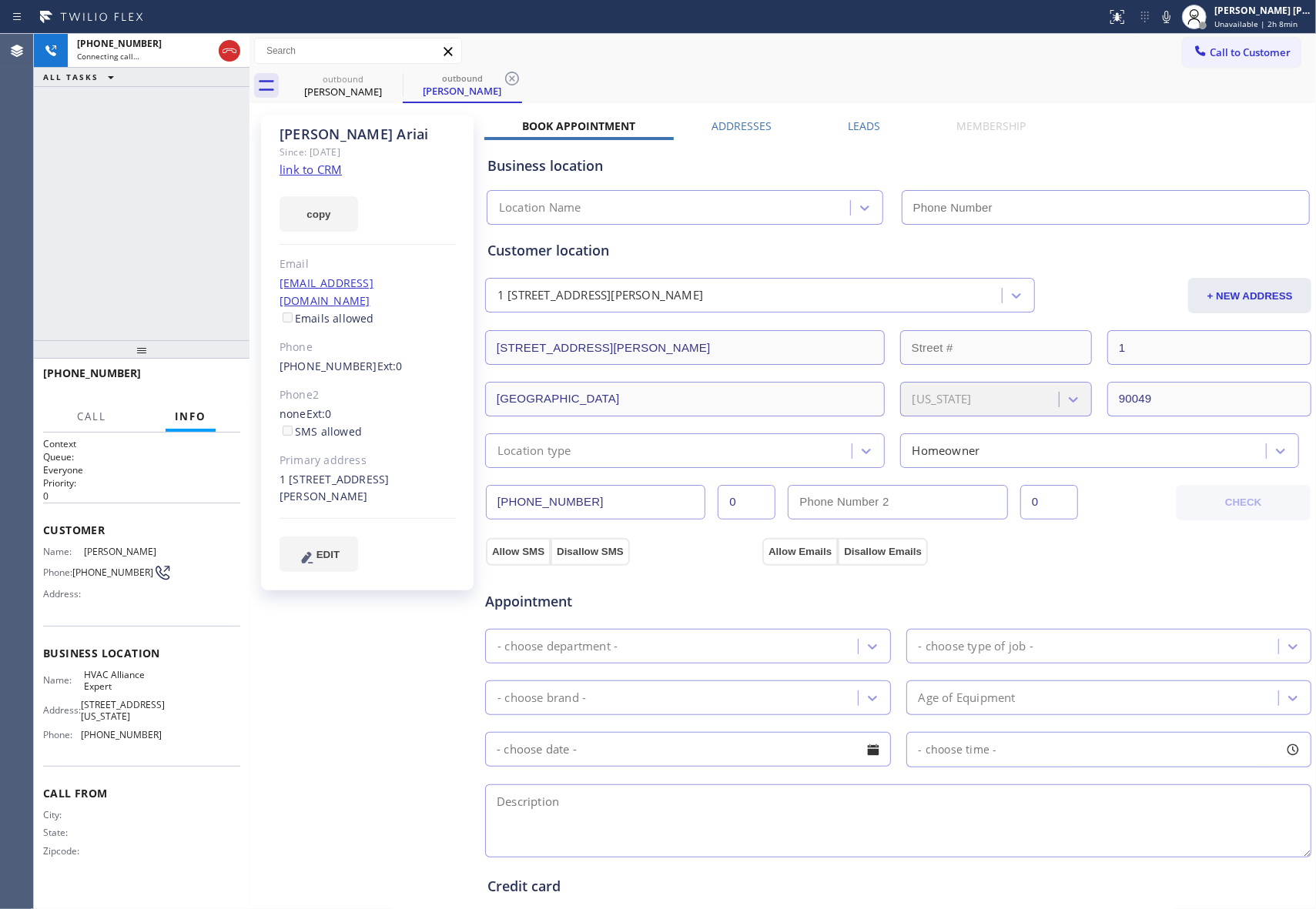
type input "[PHONE_NUMBER]"
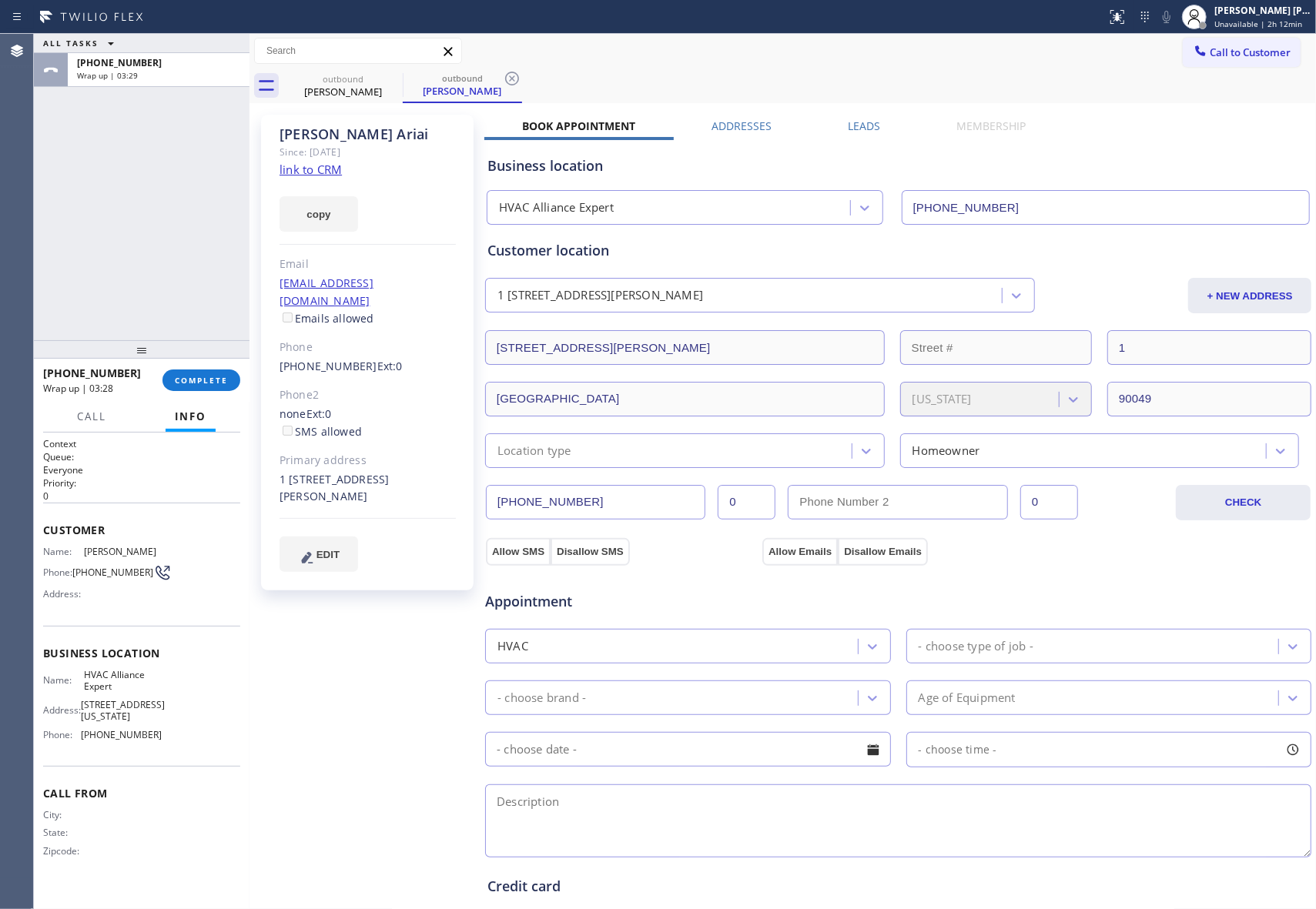
click at [204, 367] on div "[PHONE_NUMBER] Wrap up | 03:28 COMPLETE" at bounding box center [141, 380] width 197 height 40
click at [203, 374] on button "COMPLETE" at bounding box center [201, 381] width 77 height 22
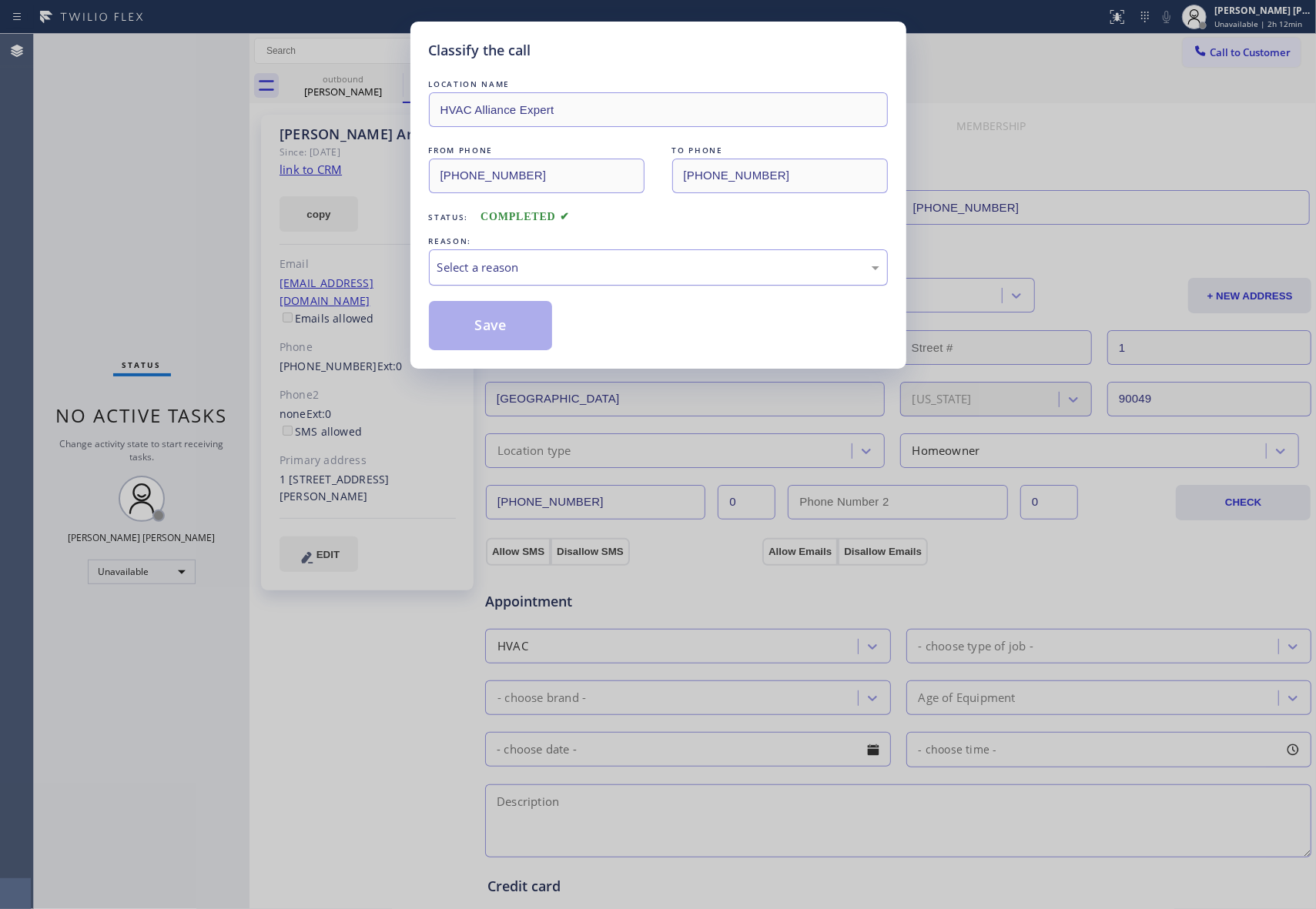
click at [538, 269] on div "Select a reason" at bounding box center [658, 268] width 442 height 18
click at [494, 327] on button "Save" at bounding box center [490, 326] width 124 height 50
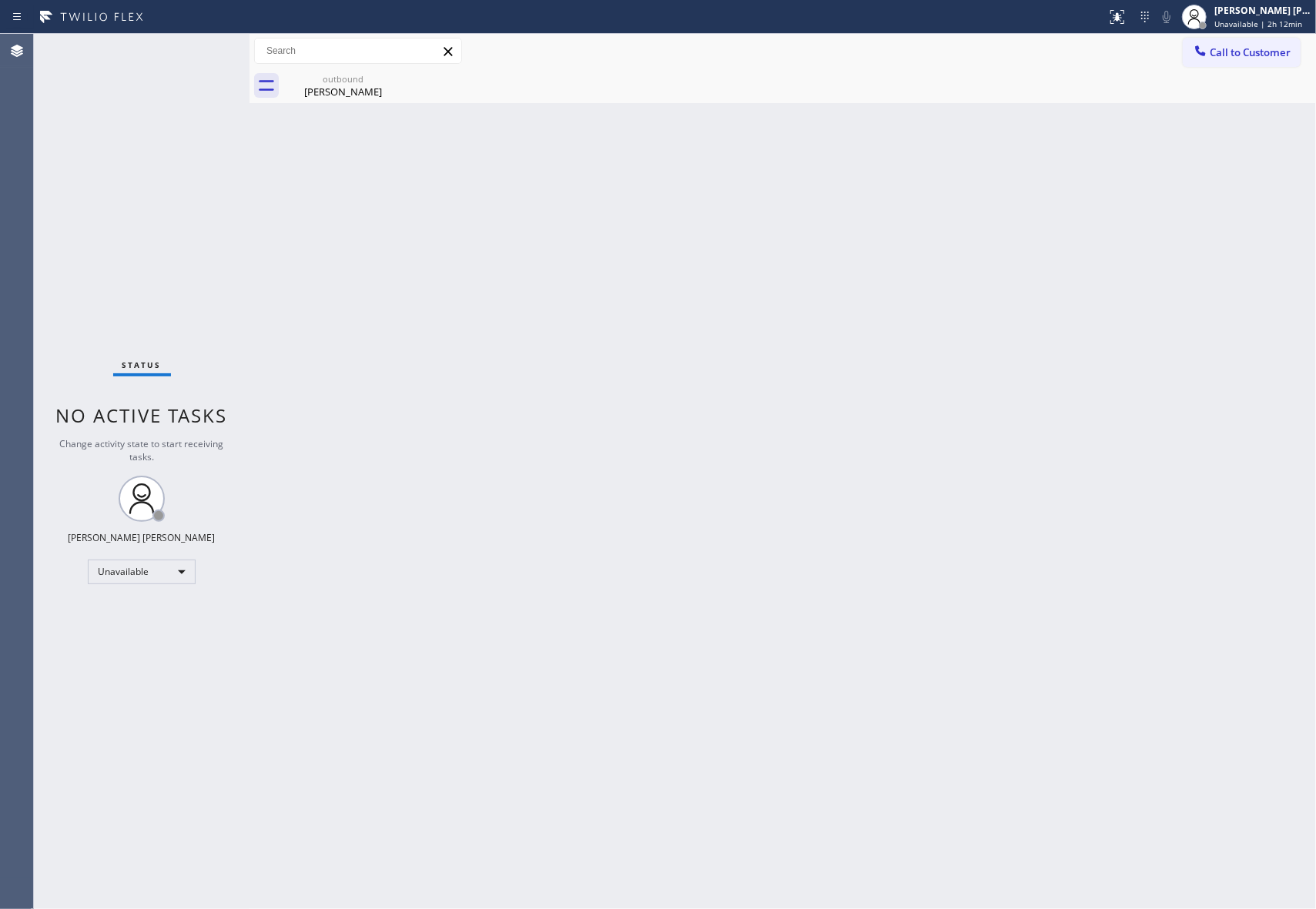
drag, startPoint x: 367, startPoint y: 84, endPoint x: 408, endPoint y: 77, distance: 41.6
click at [371, 84] on div "[PERSON_NAME]" at bounding box center [342, 91] width 116 height 14
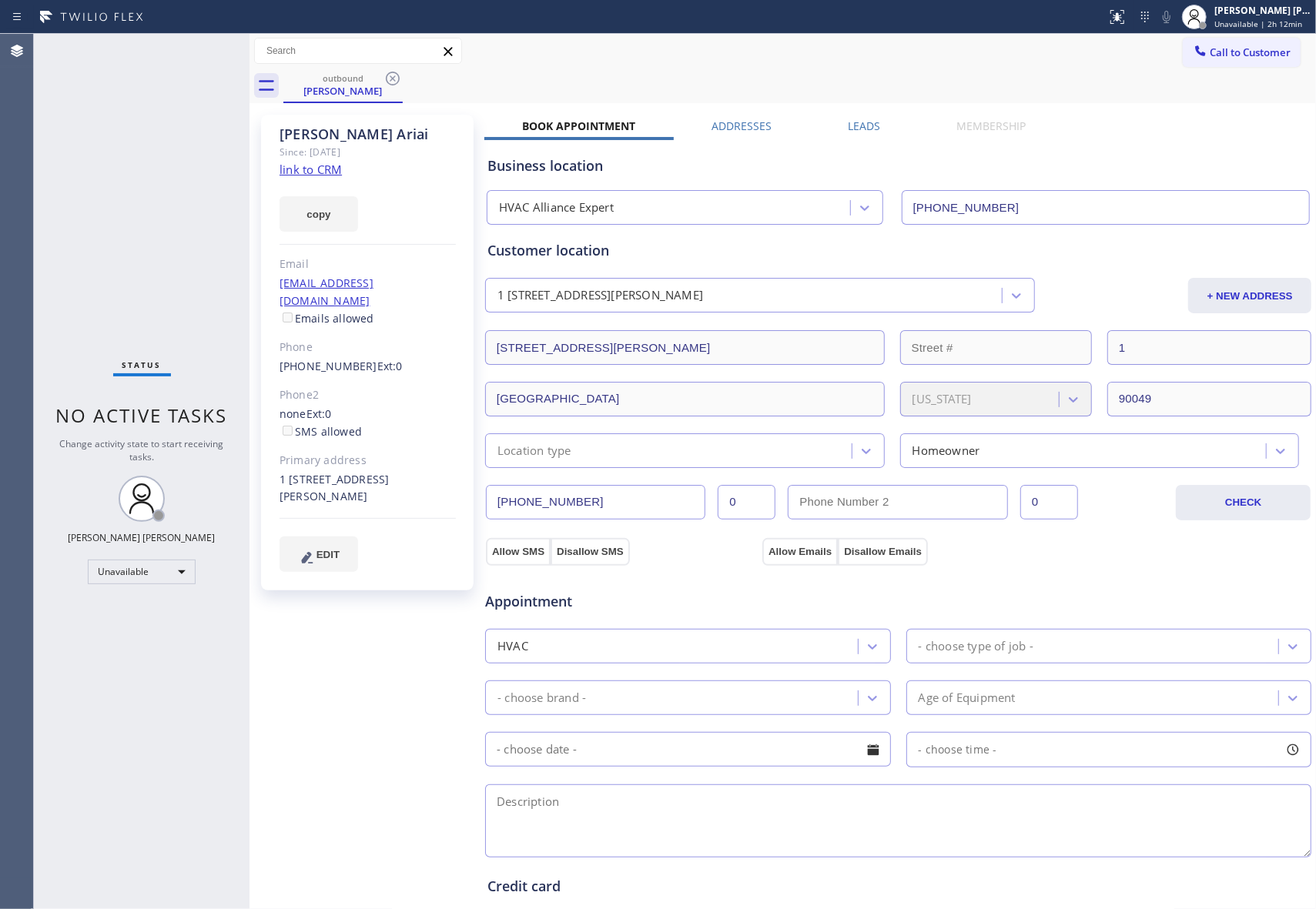
click at [408, 77] on div "outbound [PERSON_NAME]" at bounding box center [799, 85] width 1032 height 35
click at [393, 77] on icon at bounding box center [393, 78] width 19 height 19
drag, startPoint x: 393, startPoint y: 77, endPoint x: 460, endPoint y: 77, distance: 67.0
click at [401, 77] on div "outbound [PERSON_NAME]" at bounding box center [799, 85] width 1032 height 35
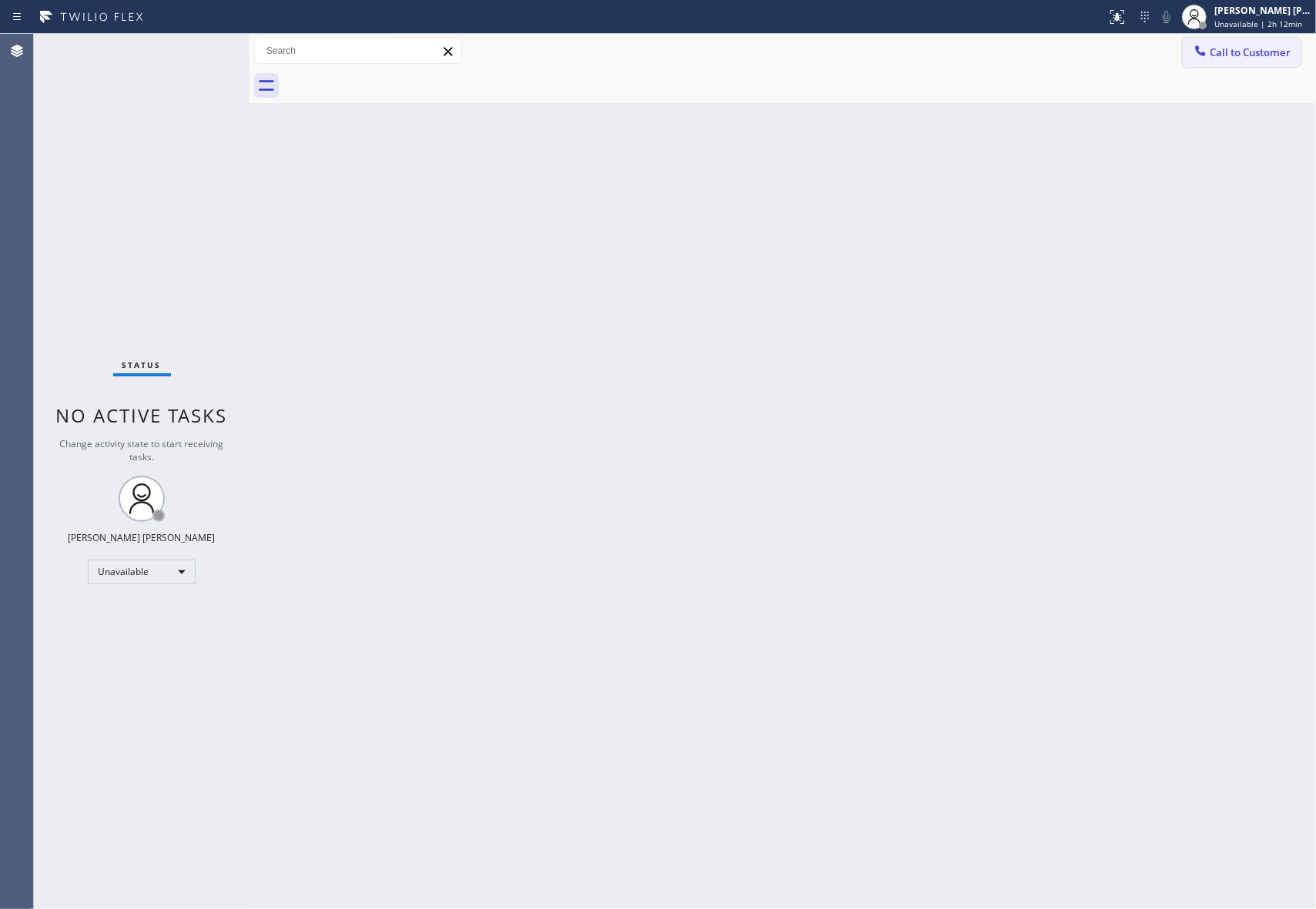
click at [1263, 51] on span "Call to Customer" at bounding box center [1251, 53] width 81 height 14
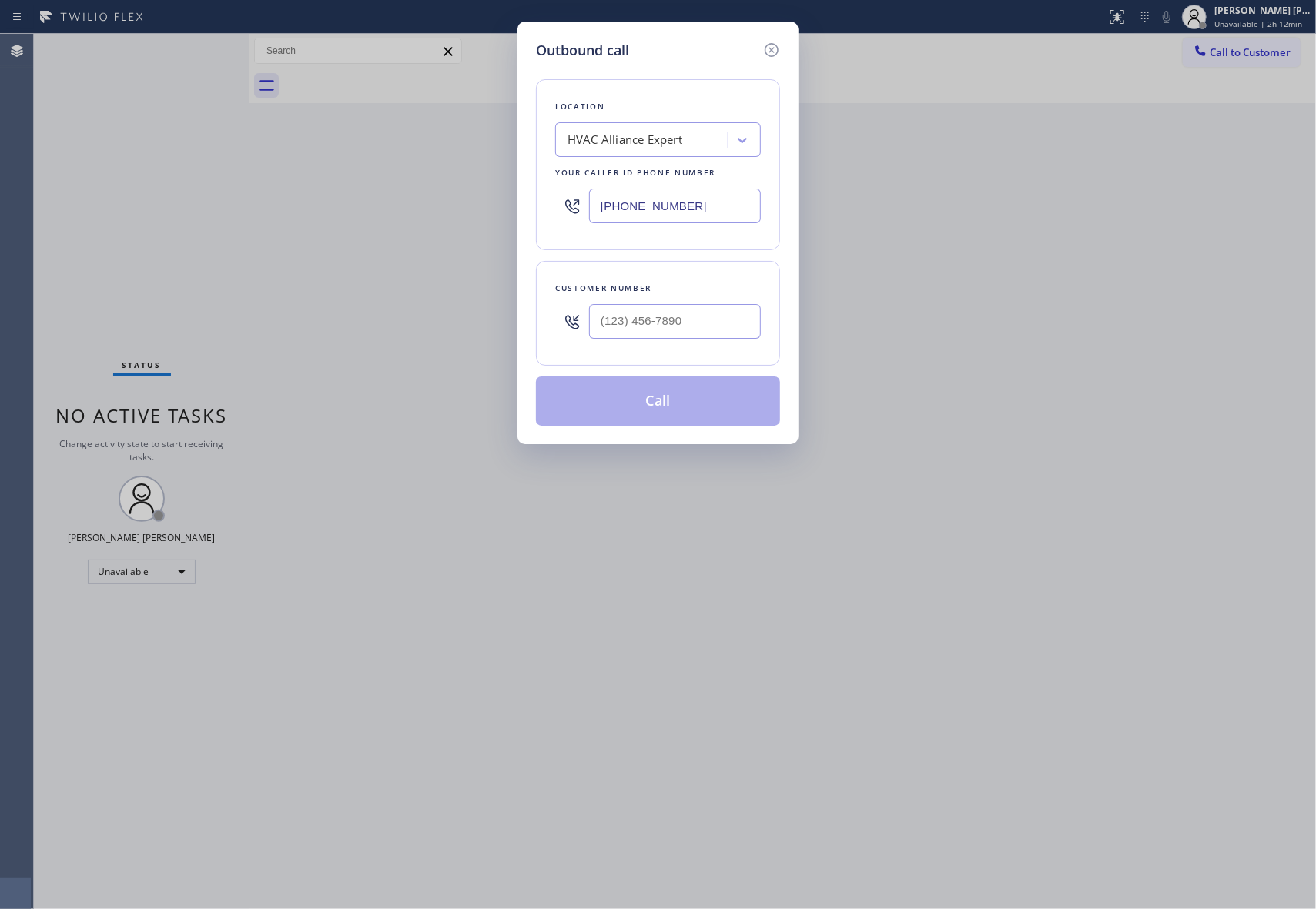
click at [635, 140] on div "HVAC Alliance Expert" at bounding box center [625, 141] width 115 height 18
paste input "San [PERSON_NAME] Pro Appliance Service."
type input "San [PERSON_NAME] Pro Appliance Service"
click at [642, 172] on div "San [PERSON_NAME] Pro Appliance Service" at bounding box center [658, 179] width 205 height 43
type input "[PHONE_NUMBER]"
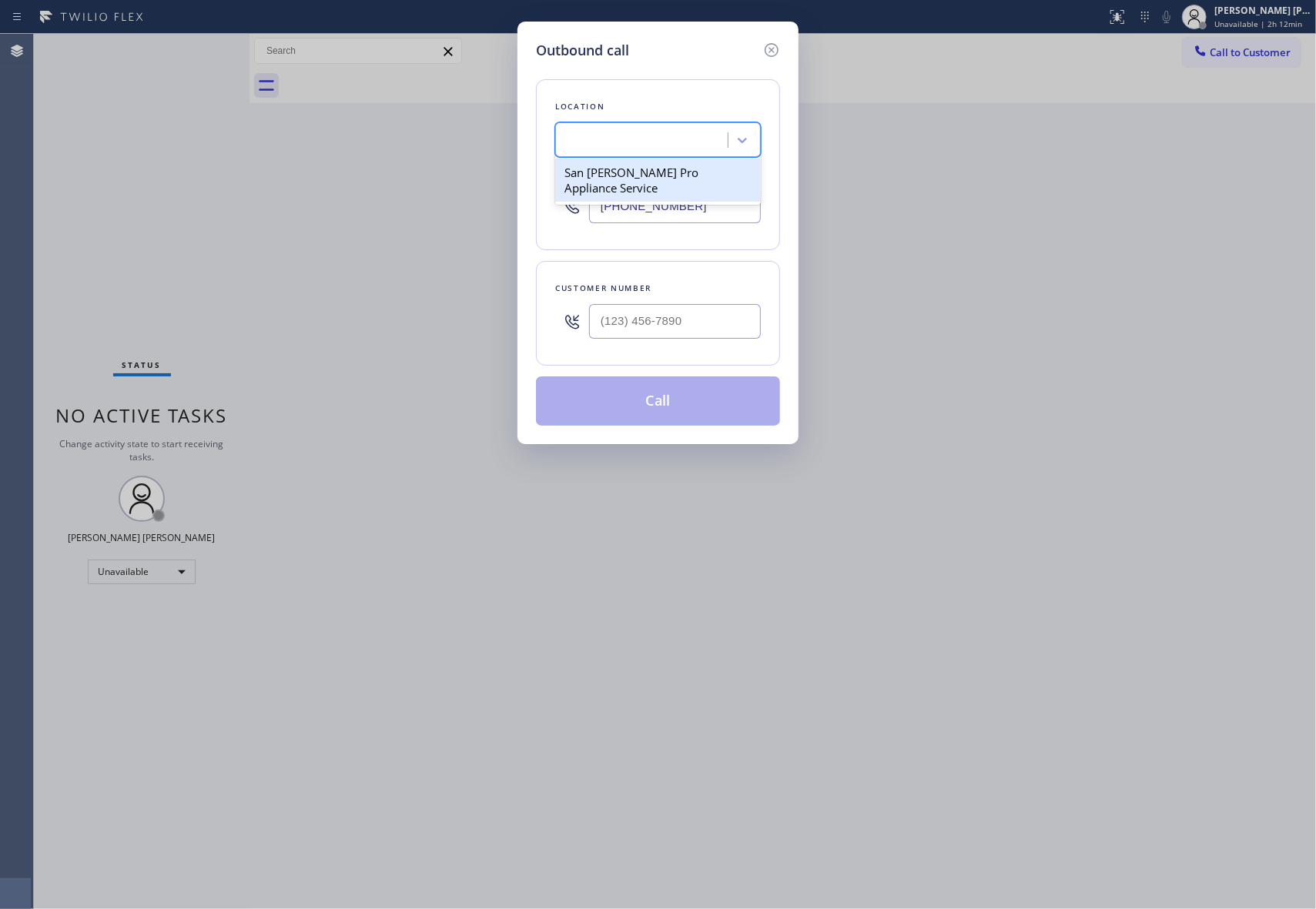
scroll to position [0, 1]
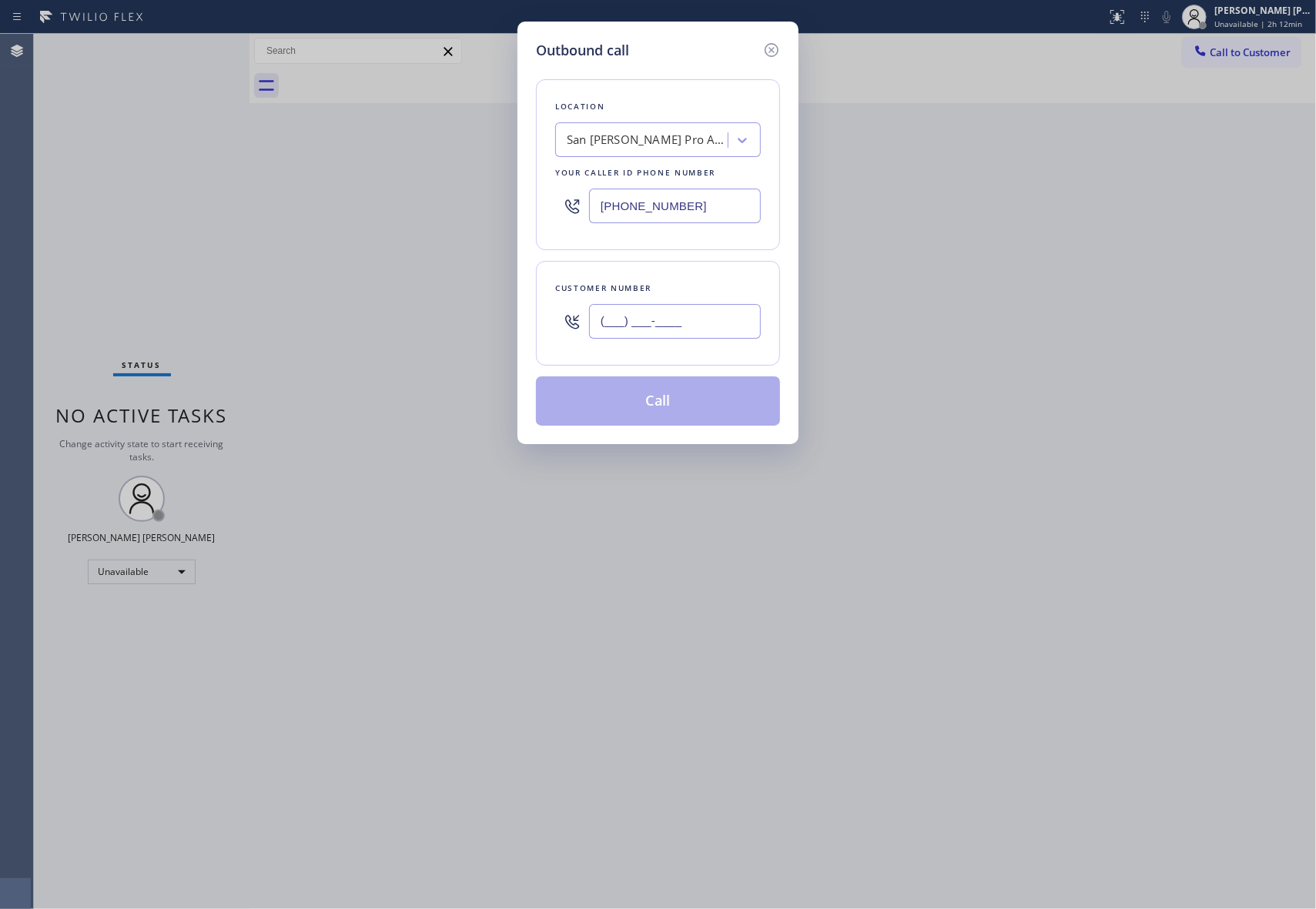
drag, startPoint x: 693, startPoint y: 320, endPoint x: 558, endPoint y: 320, distance: 135.0
click at [558, 320] on div "(___) ___-____" at bounding box center [658, 321] width 205 height 50
paste input "323) 229-3557"
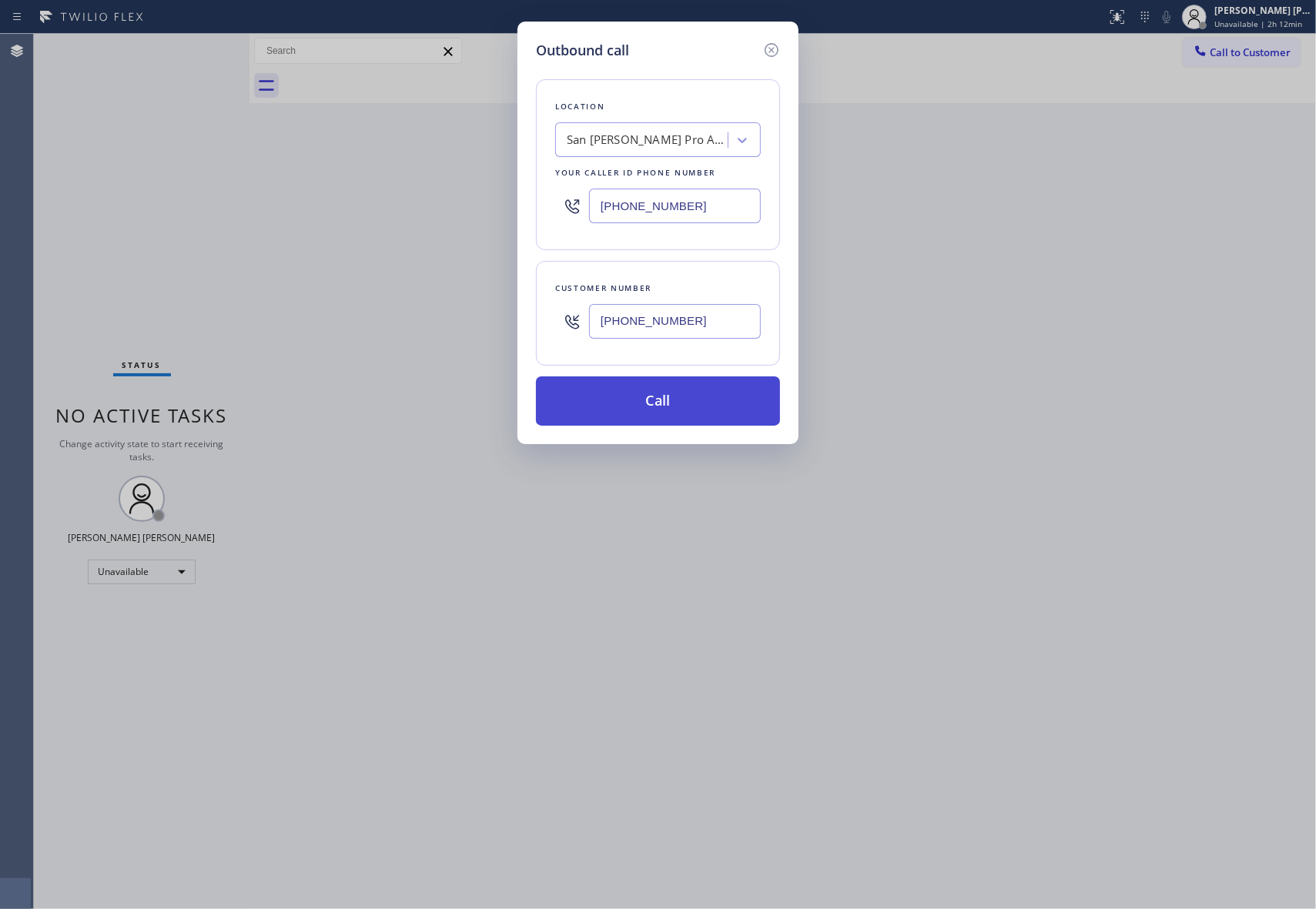
type input "[PHONE_NUMBER]"
click at [679, 410] on button "Call" at bounding box center [658, 401] width 244 height 50
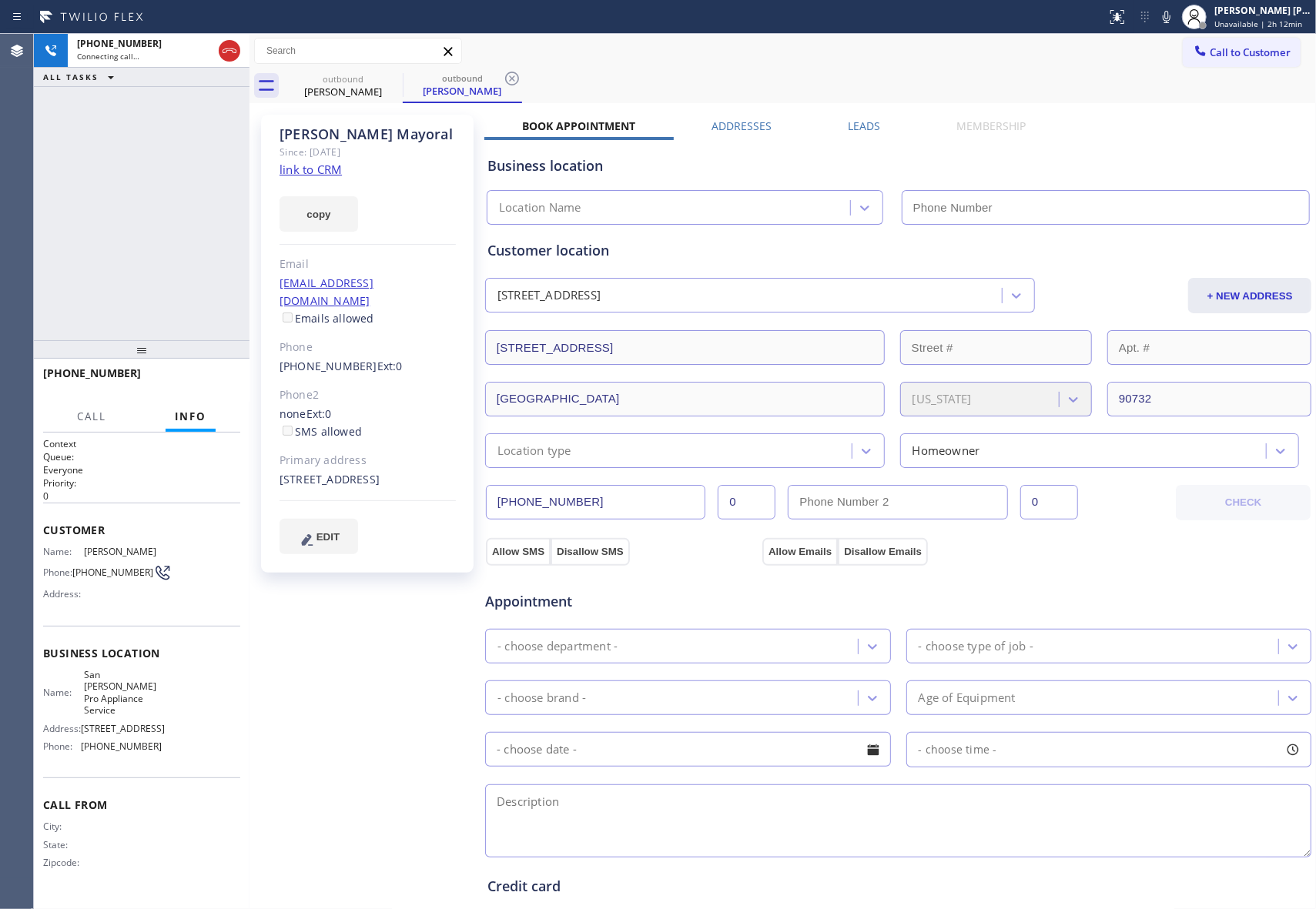
type input "[PHONE_NUMBER]"
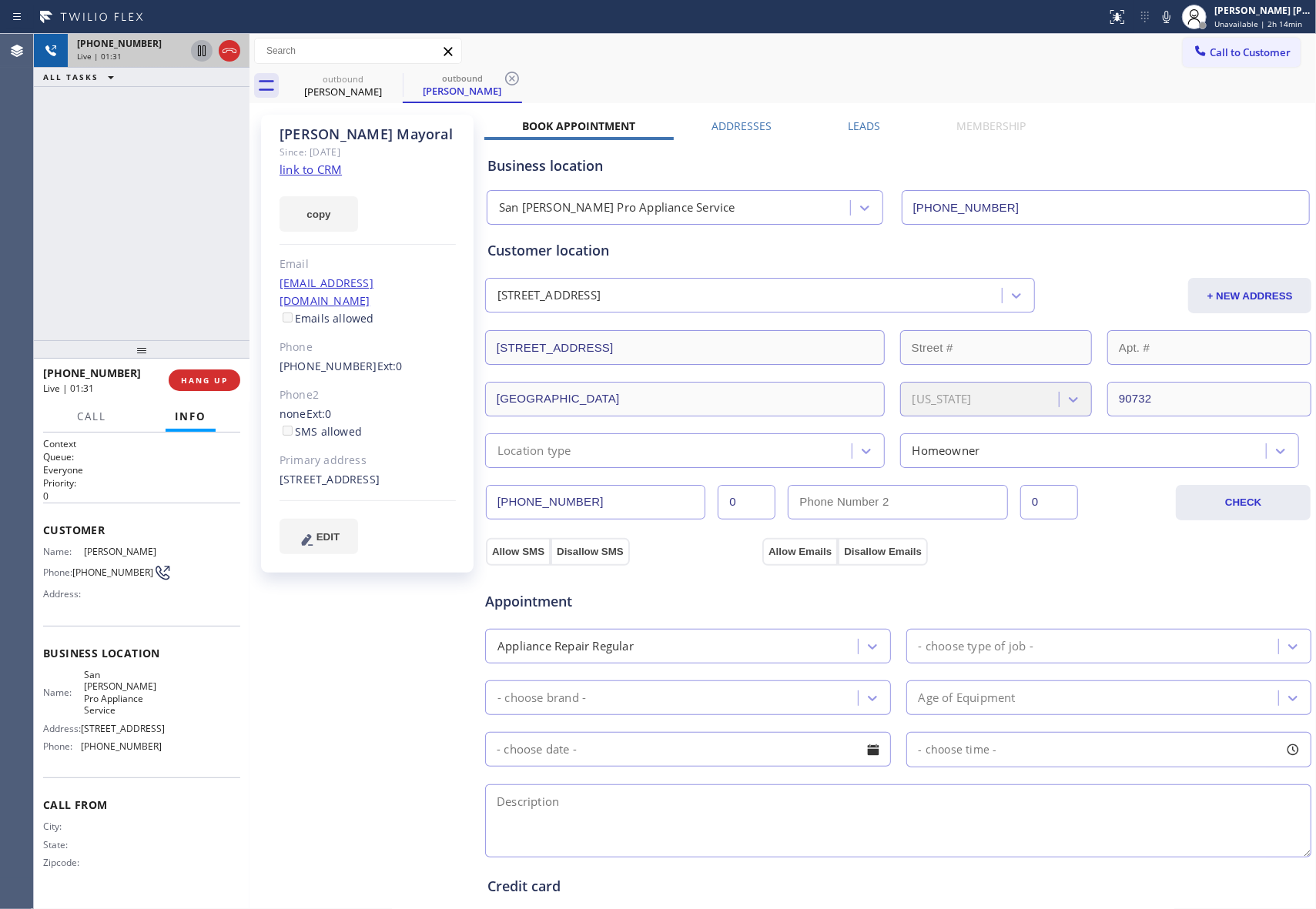
click at [200, 54] on icon at bounding box center [202, 51] width 8 height 11
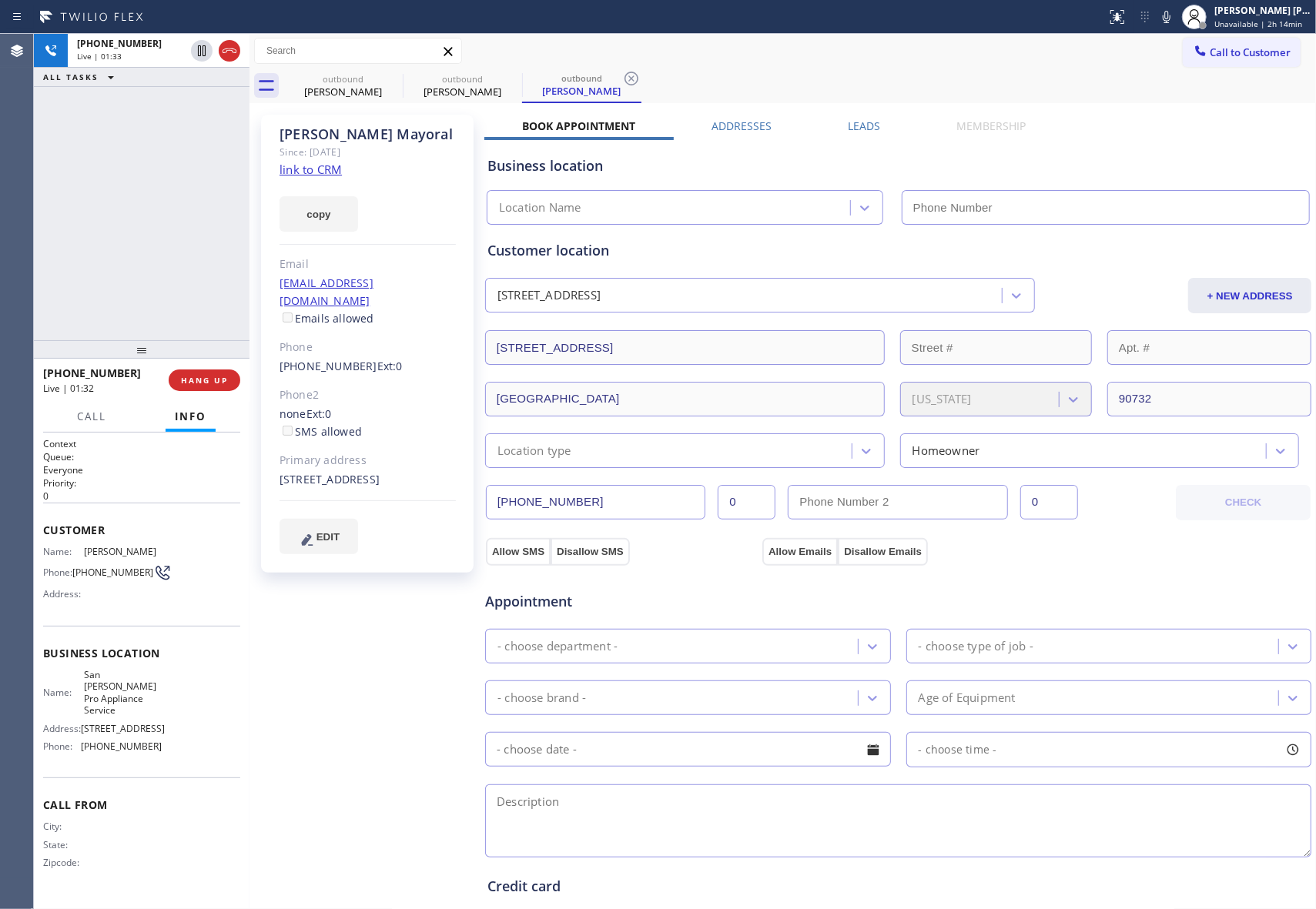
type input "[PHONE_NUMBER]"
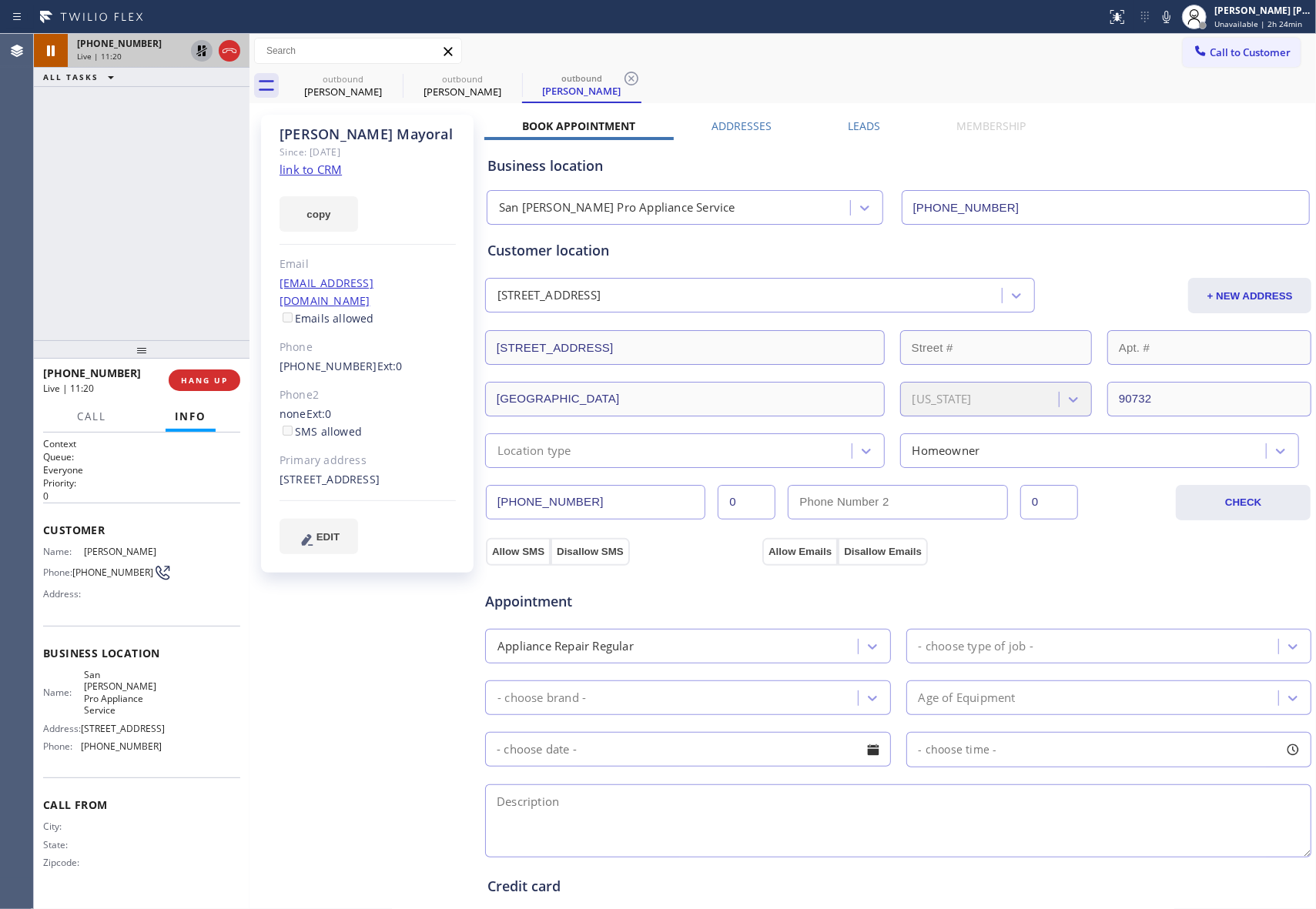
click at [198, 54] on icon at bounding box center [201, 51] width 11 height 11
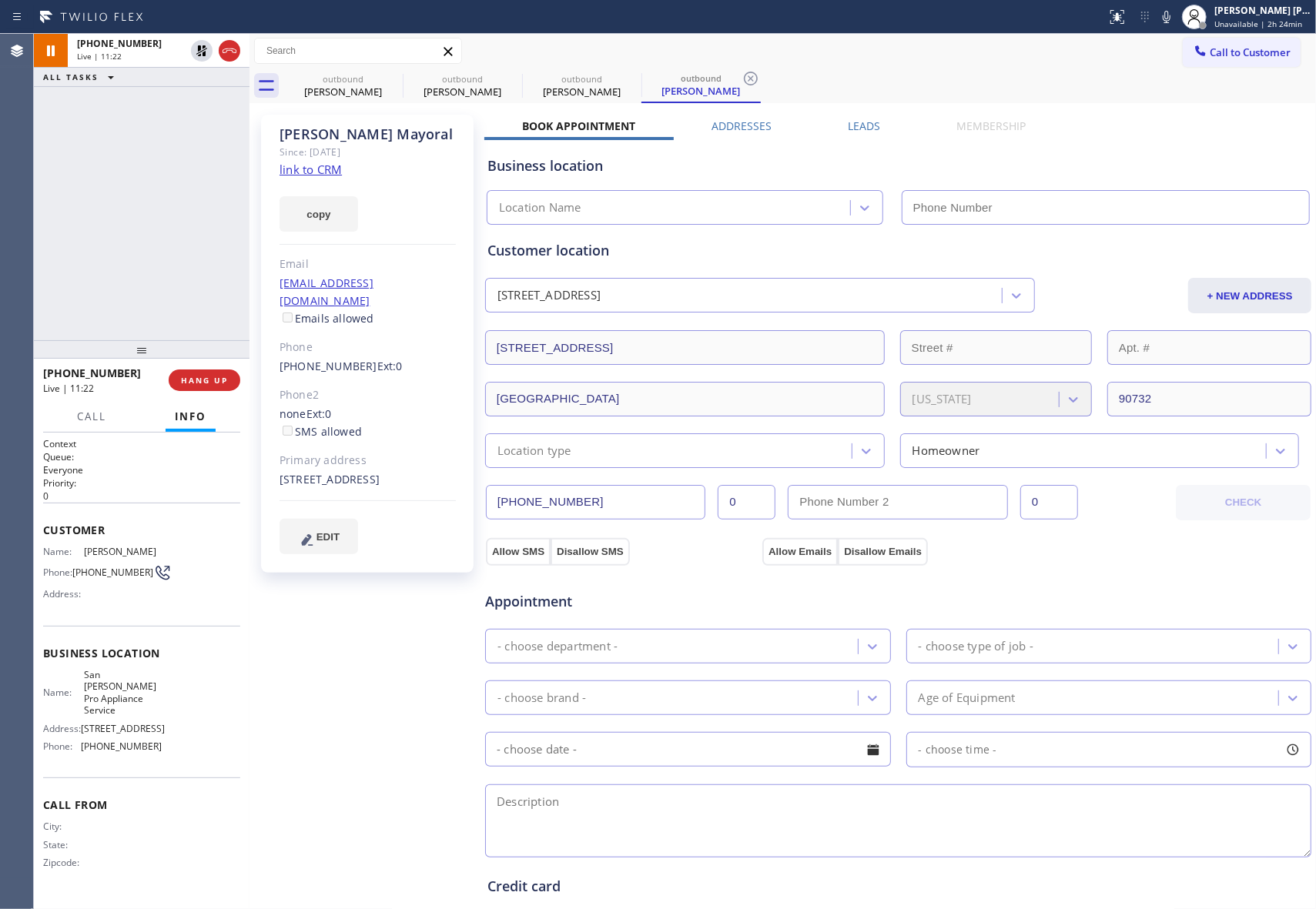
type input "[PHONE_NUMBER]"
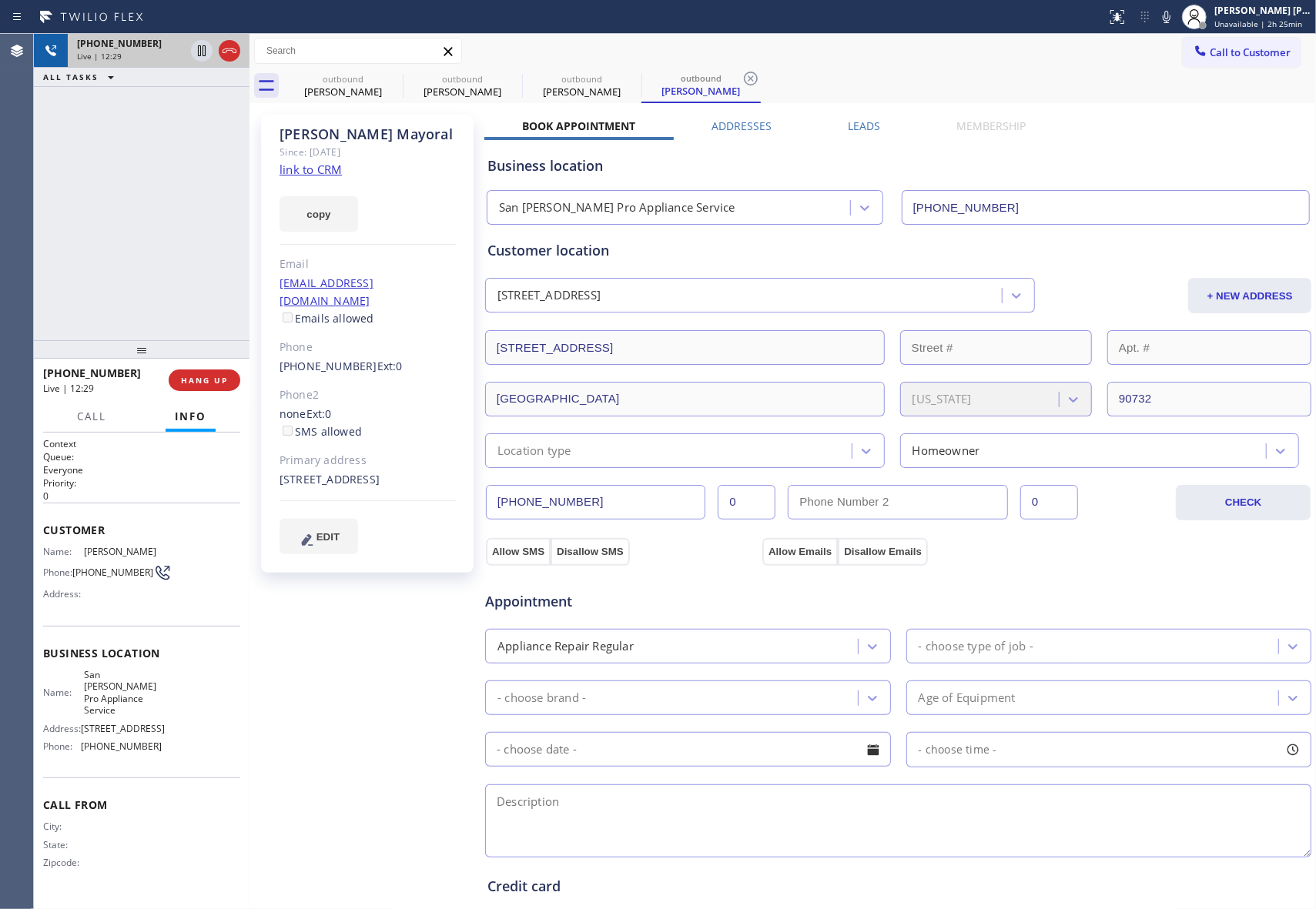
drag, startPoint x: 231, startPoint y: 51, endPoint x: 173, endPoint y: 57, distance: 58.3
click at [231, 51] on icon at bounding box center [229, 51] width 19 height 19
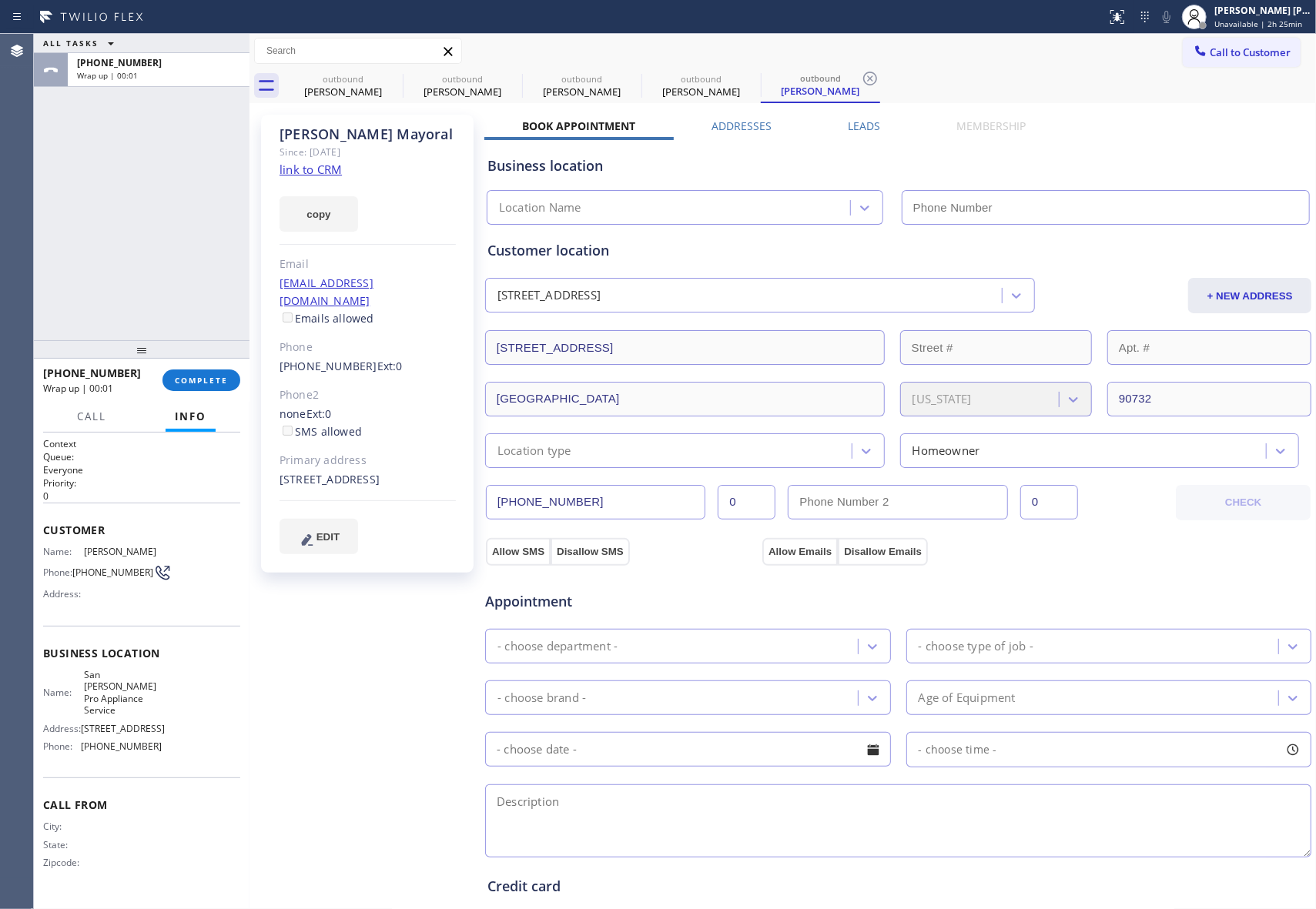
type input "[PHONE_NUMBER]"
click at [211, 385] on span "COMPLETE" at bounding box center [201, 380] width 54 height 11
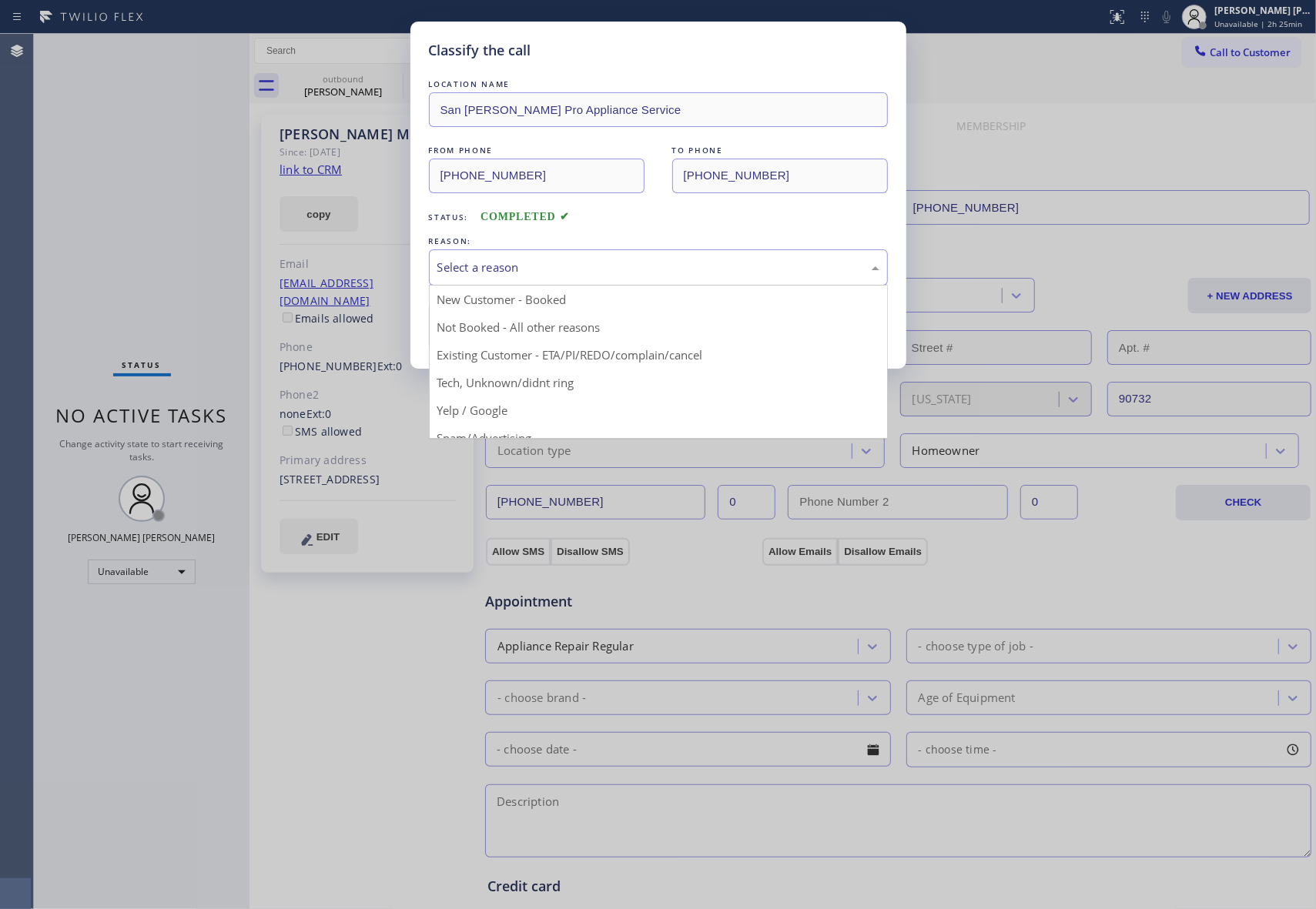
click at [668, 269] on div "Select a reason" at bounding box center [658, 268] width 442 height 18
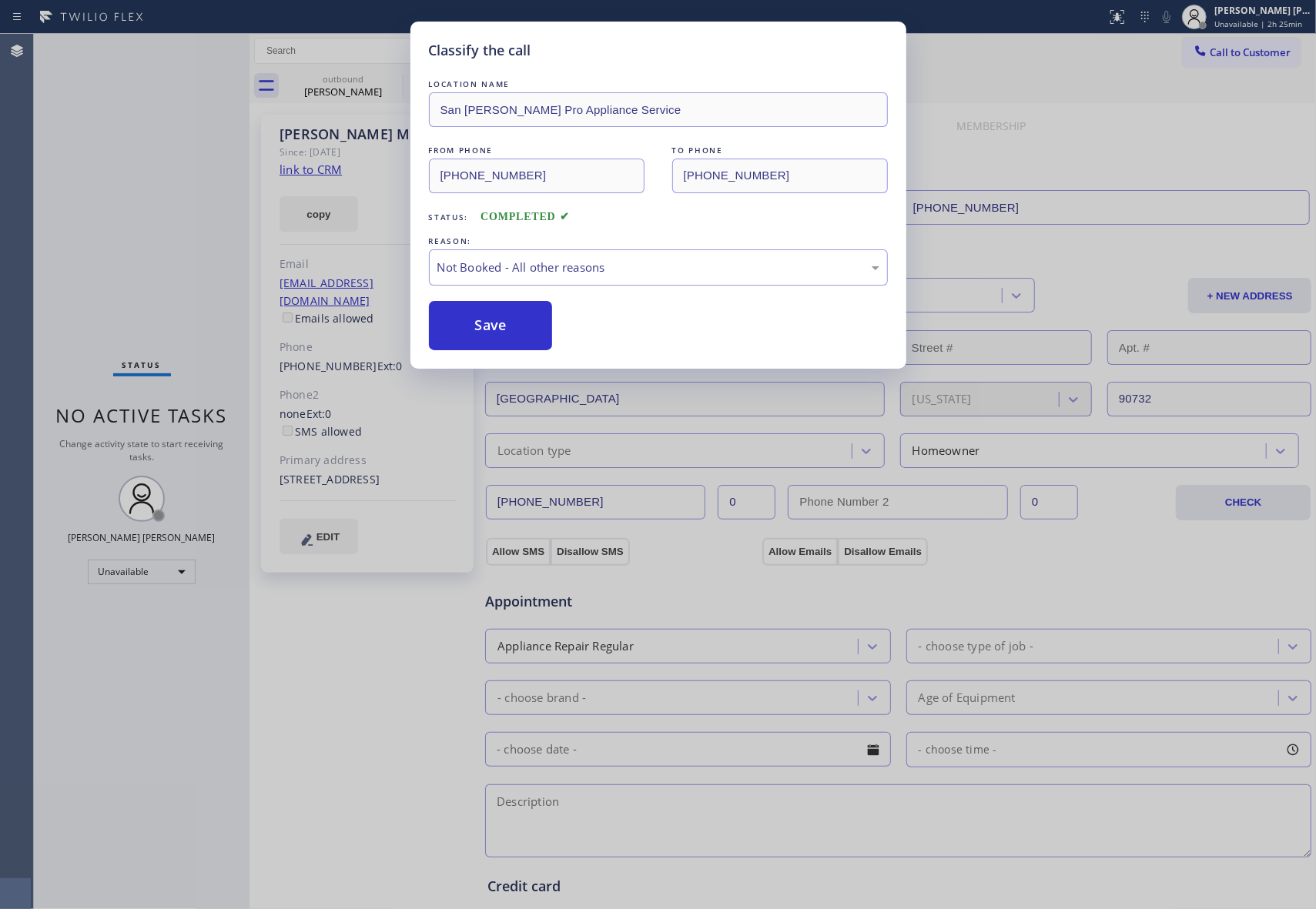
click at [507, 329] on button "Save" at bounding box center [490, 326] width 124 height 50
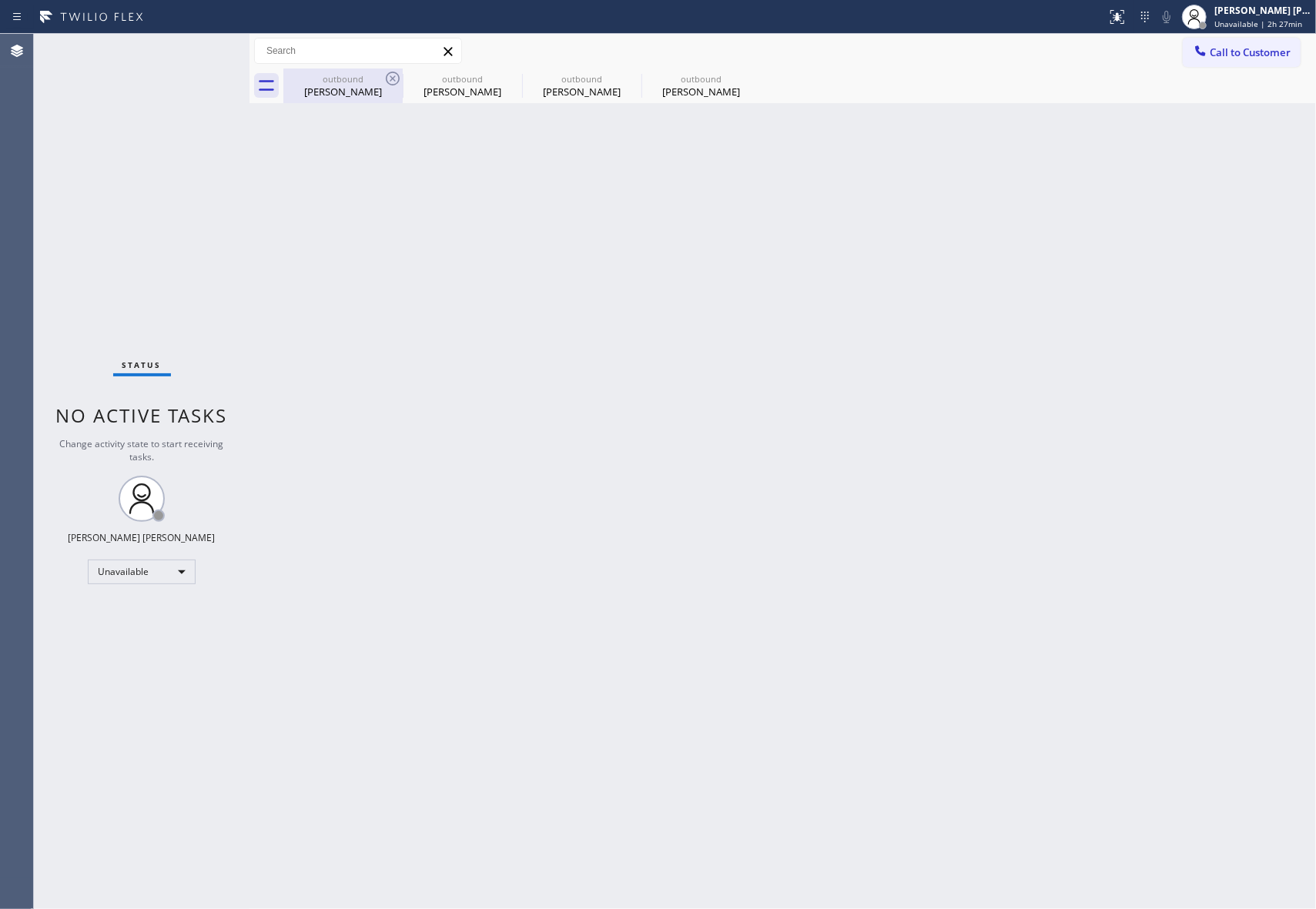
click at [377, 78] on div "outbound" at bounding box center [342, 79] width 116 height 12
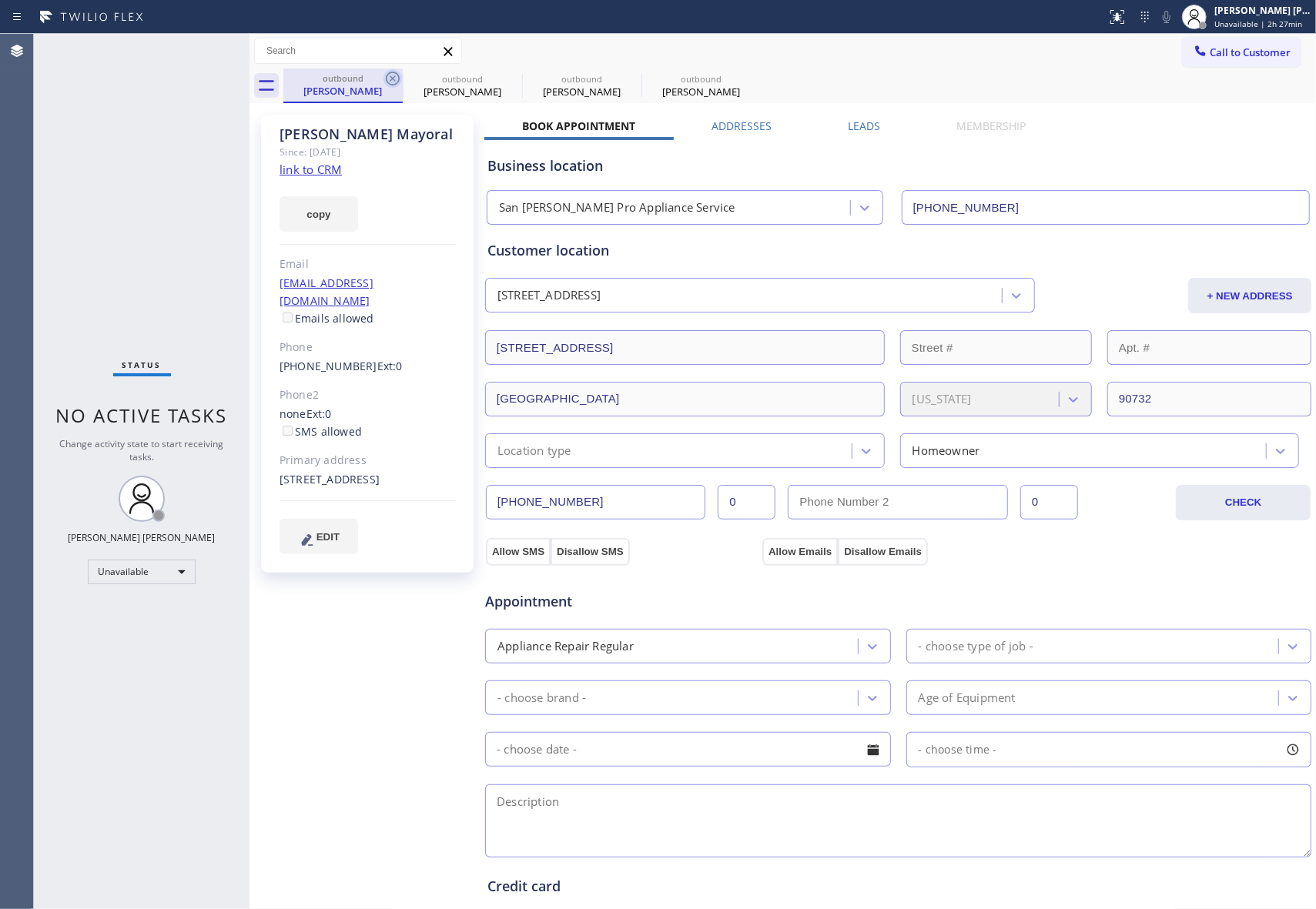
click at [388, 78] on icon at bounding box center [393, 78] width 19 height 19
click at [0, 0] on icon at bounding box center [0, 0] width 0 height 0
click at [388, 78] on icon at bounding box center [393, 78] width 19 height 19
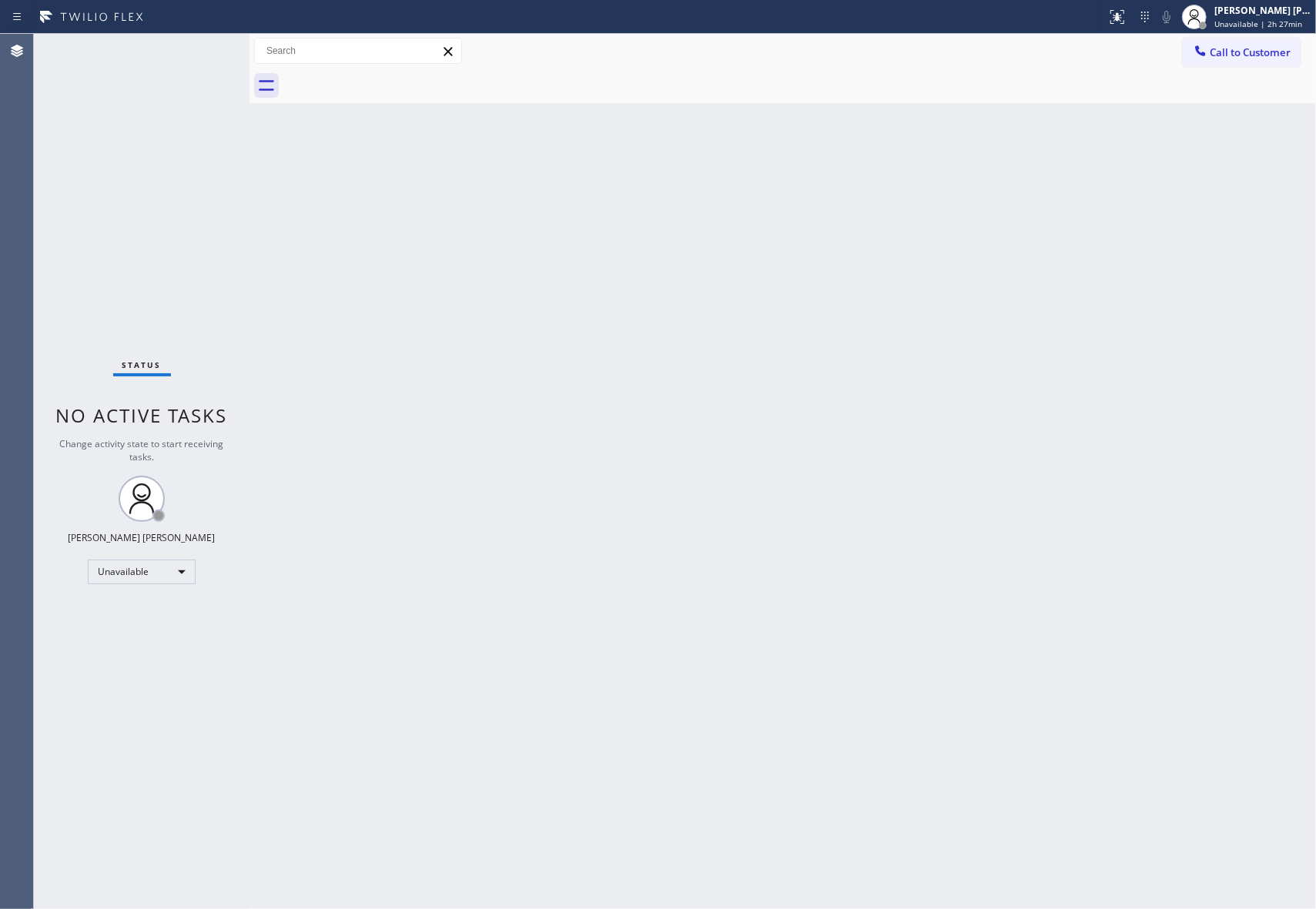
click at [392, 78] on div at bounding box center [799, 85] width 1032 height 35
click at [1259, 59] on button "Call to Customer" at bounding box center [1242, 53] width 118 height 30
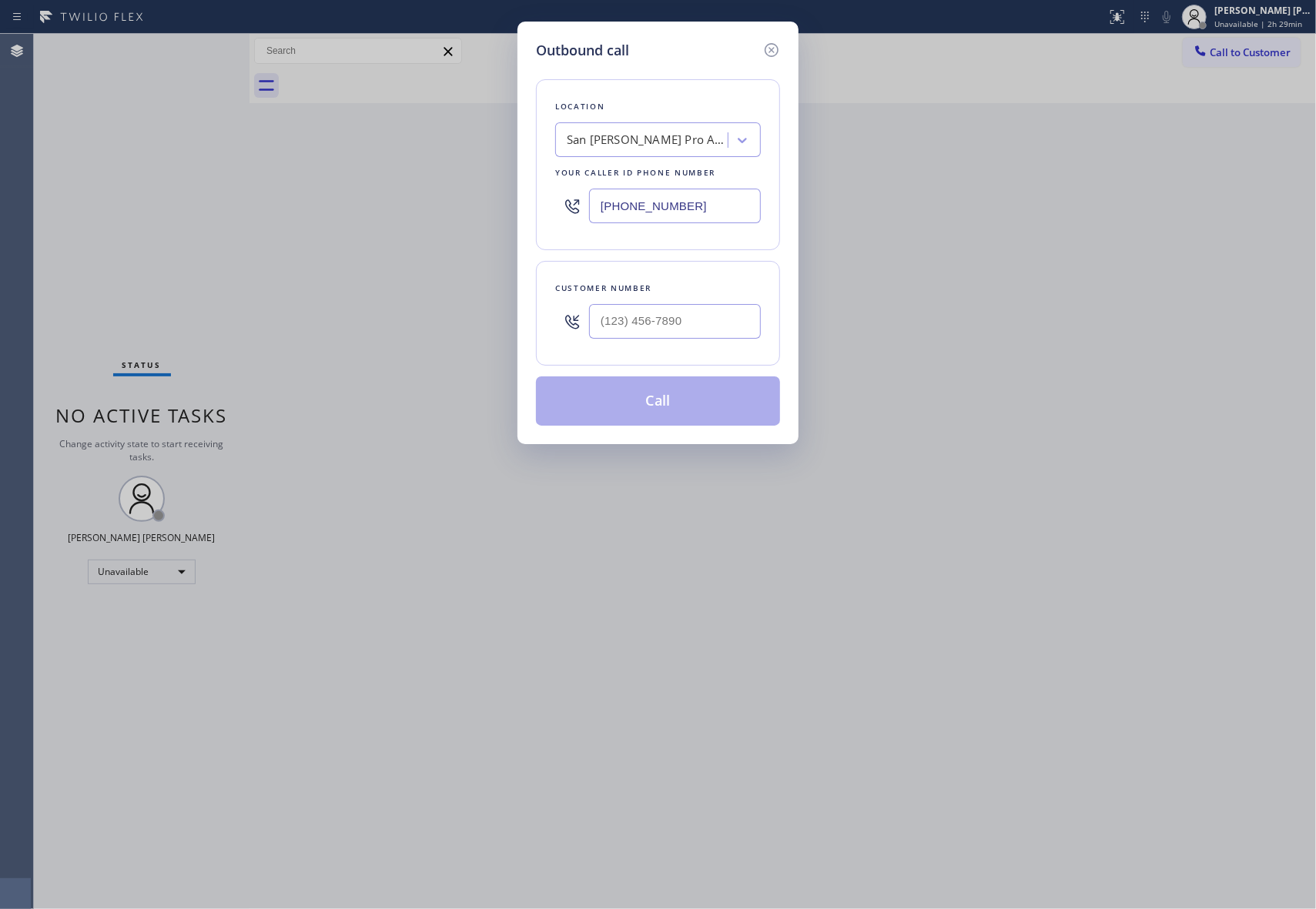
click at [655, 153] on div "San [PERSON_NAME] Pro Appliance Service" at bounding box center [643, 140] width 168 height 27
type input "hvac alliance expert"
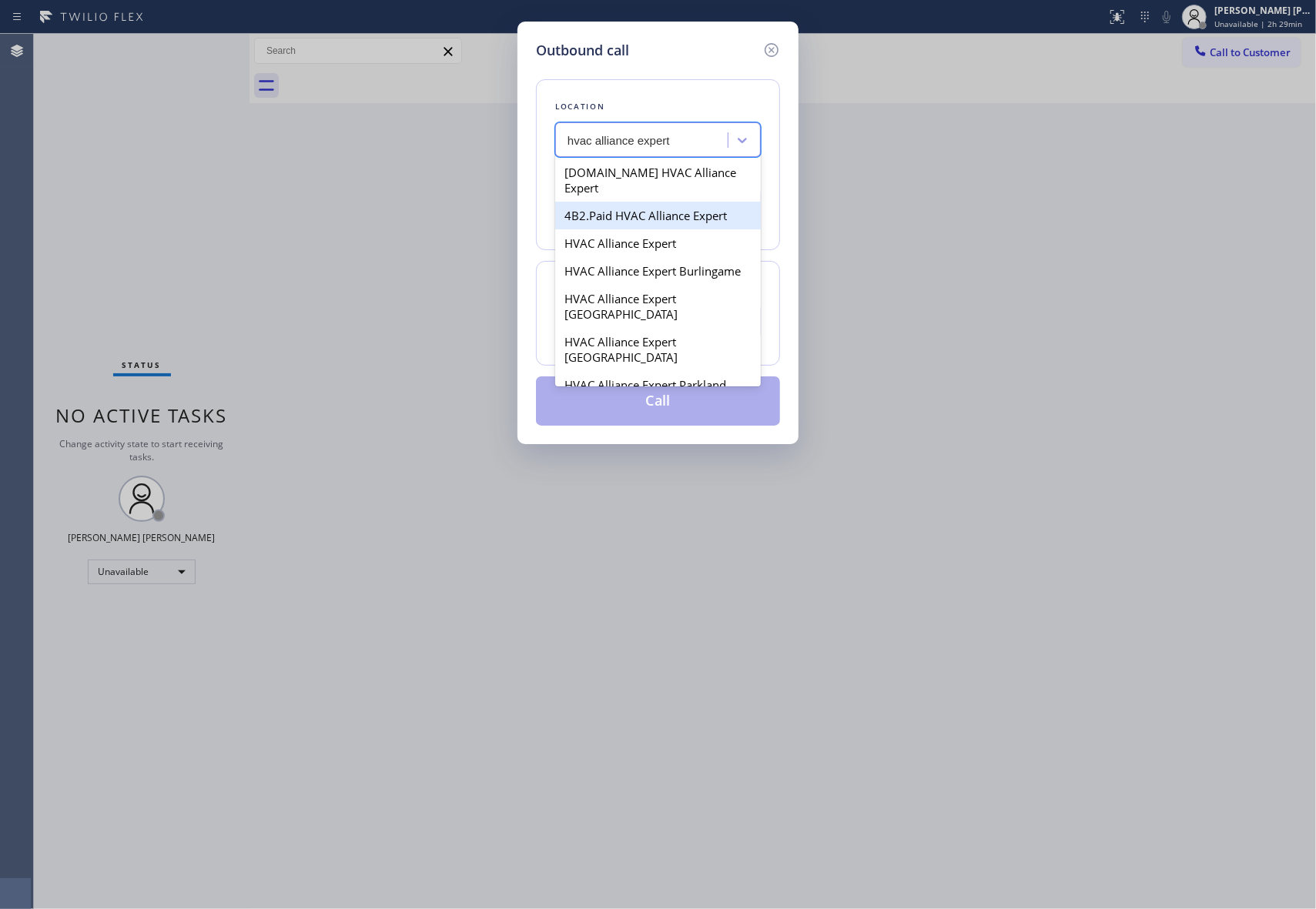
click at [665, 204] on div "4B2.Paid HVAC Alliance Expert" at bounding box center [658, 215] width 205 height 28
type input "[PHONE_NUMBER]"
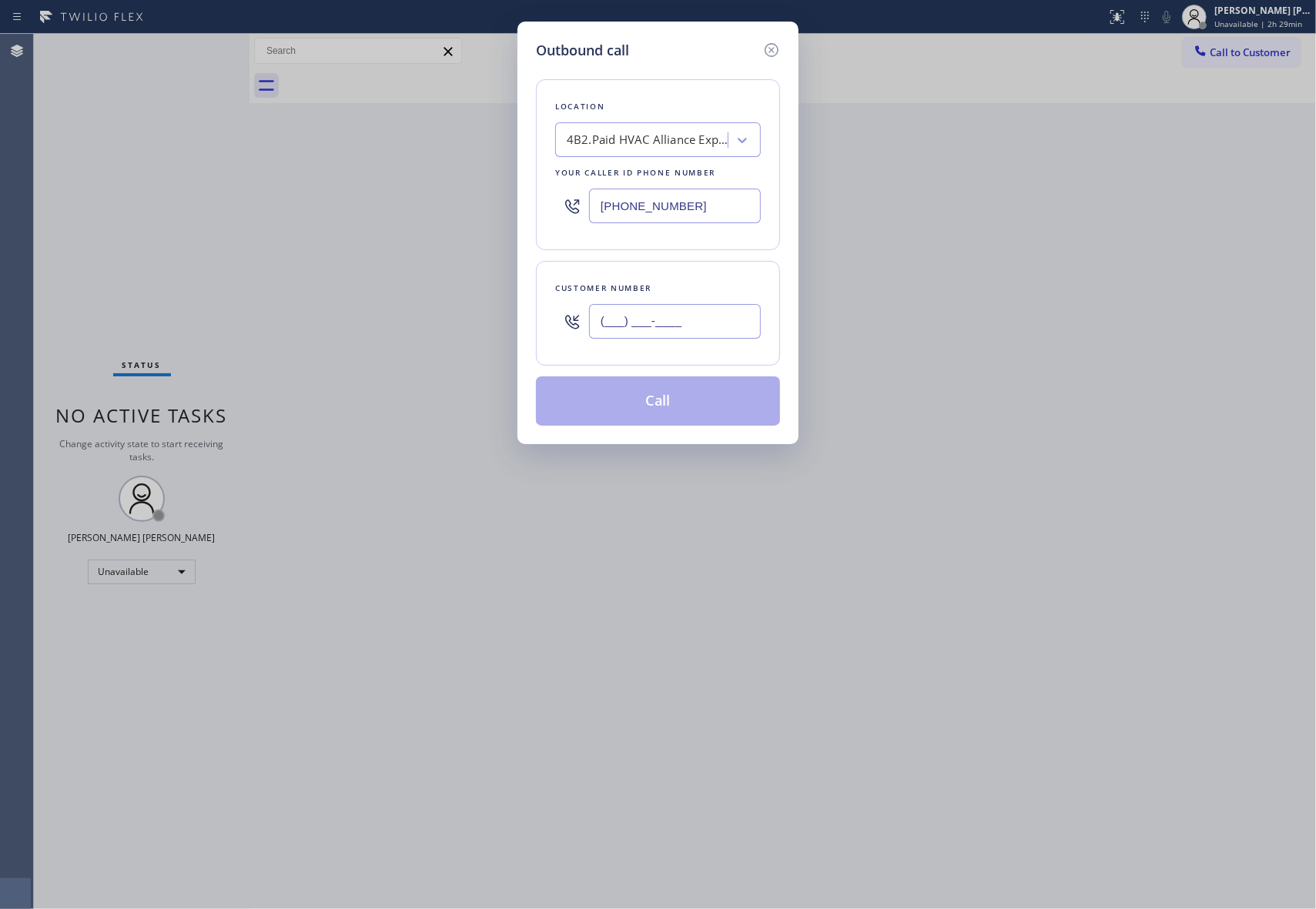
click at [701, 315] on input "(___) ___-____" at bounding box center [674, 321] width 172 height 35
paste input "510) 329-4027"
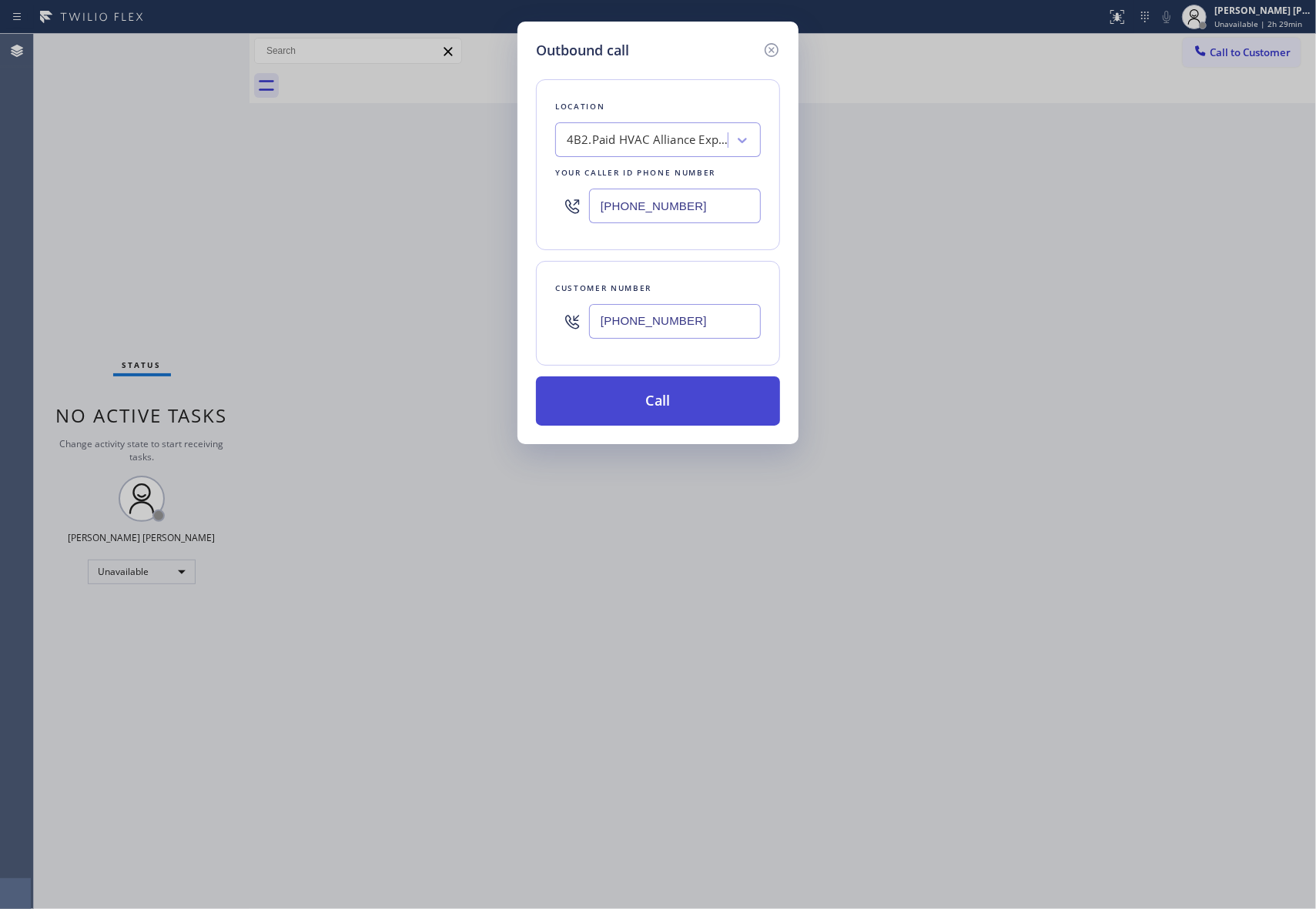
type input "[PHONE_NUMBER]"
click at [710, 407] on button "Call" at bounding box center [658, 401] width 244 height 50
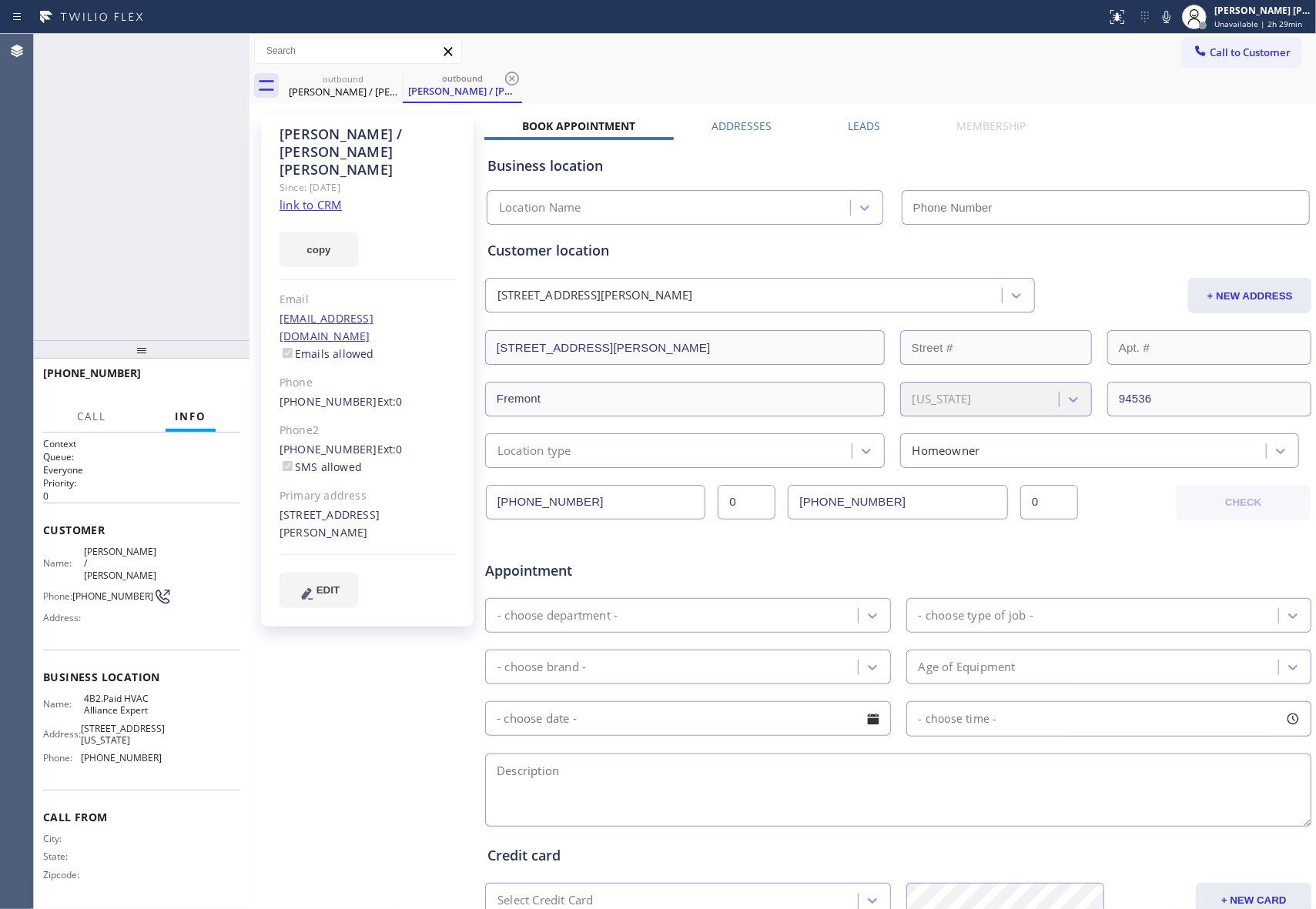
type input "[PHONE_NUMBER]"
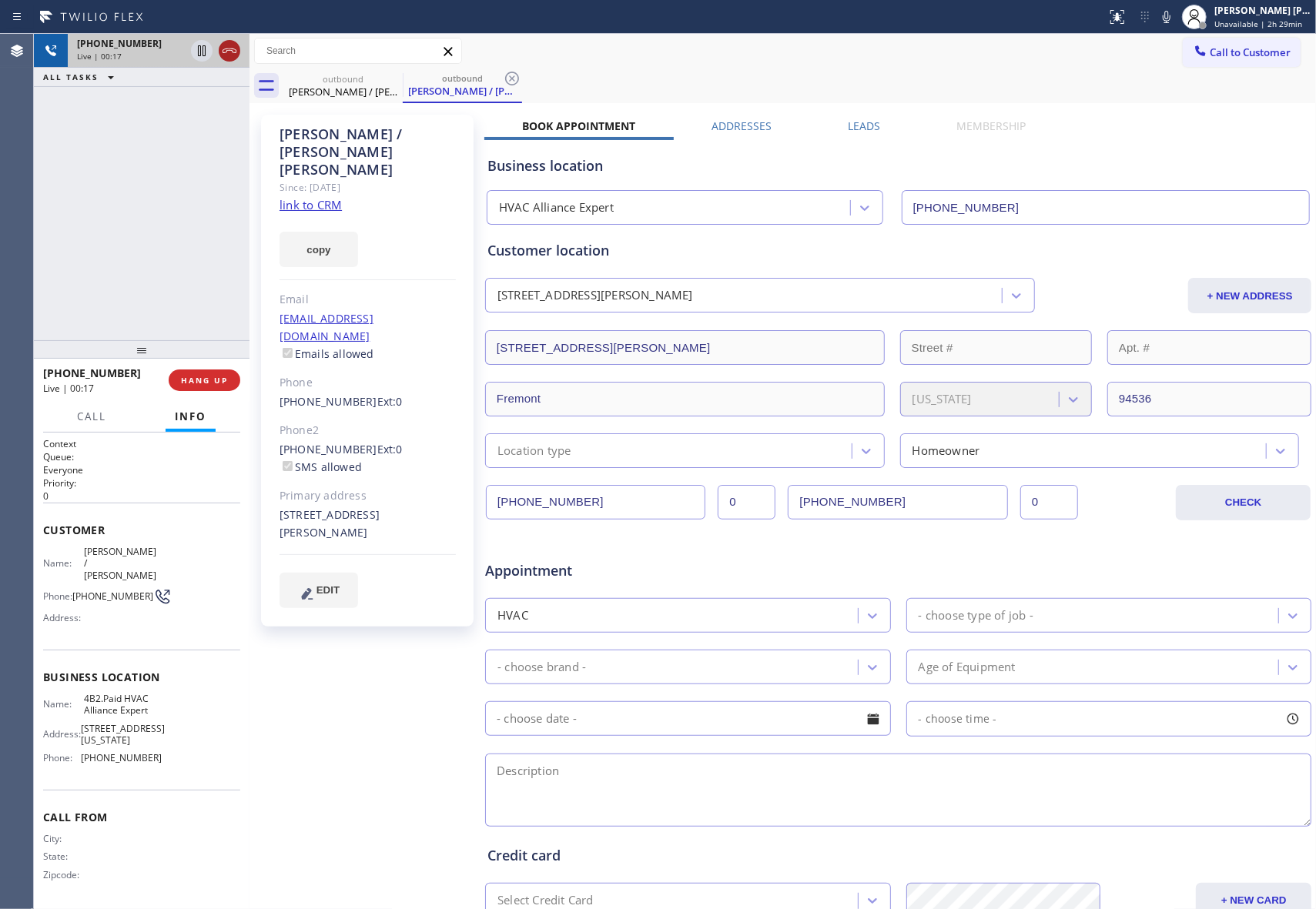
click at [238, 58] on icon at bounding box center [229, 51] width 19 height 19
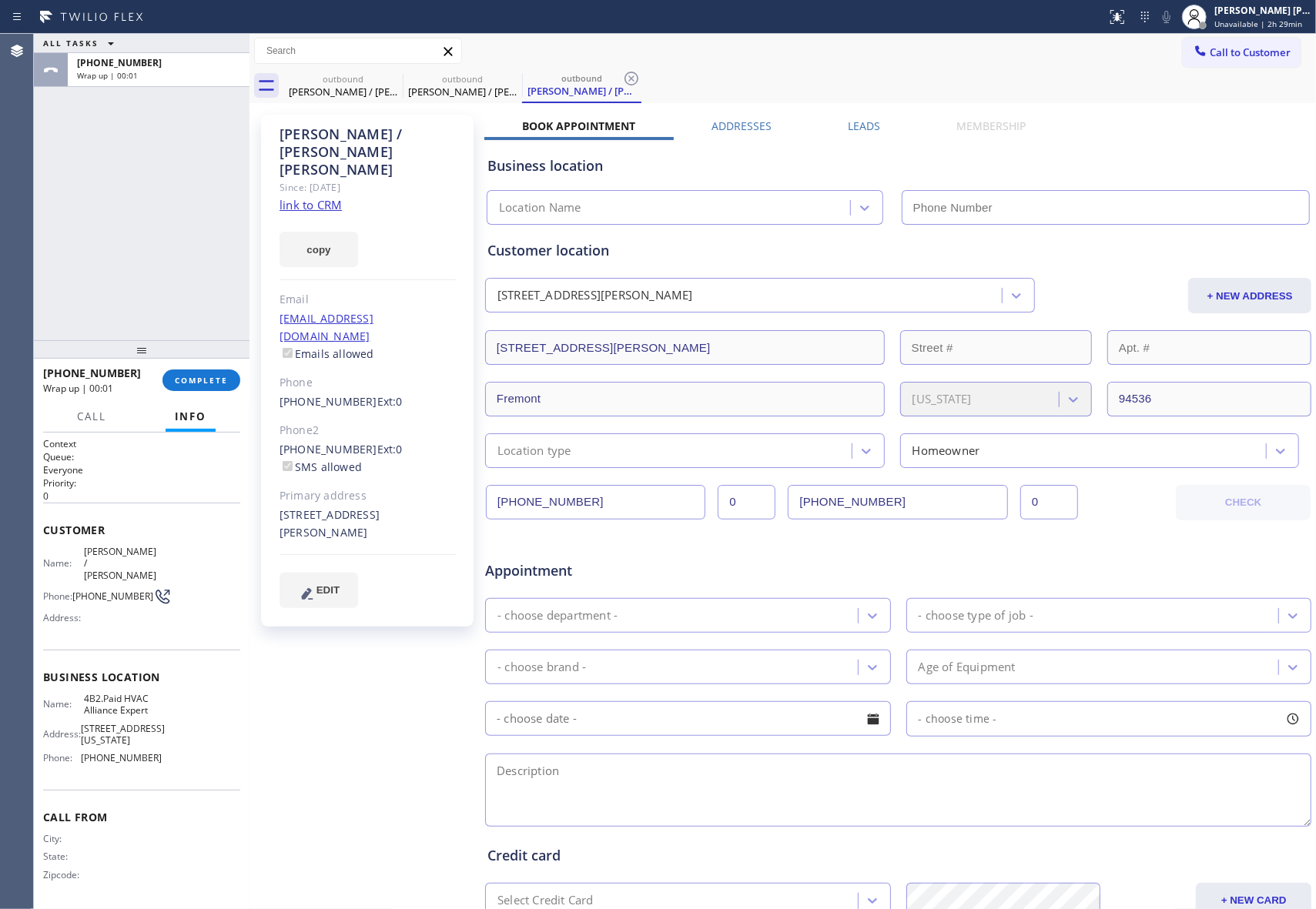
type input "[PHONE_NUMBER]"
drag, startPoint x: 435, startPoint y: 83, endPoint x: 393, endPoint y: 81, distance: 42.0
click at [435, 83] on div "outbound" at bounding box center [462, 79] width 116 height 12
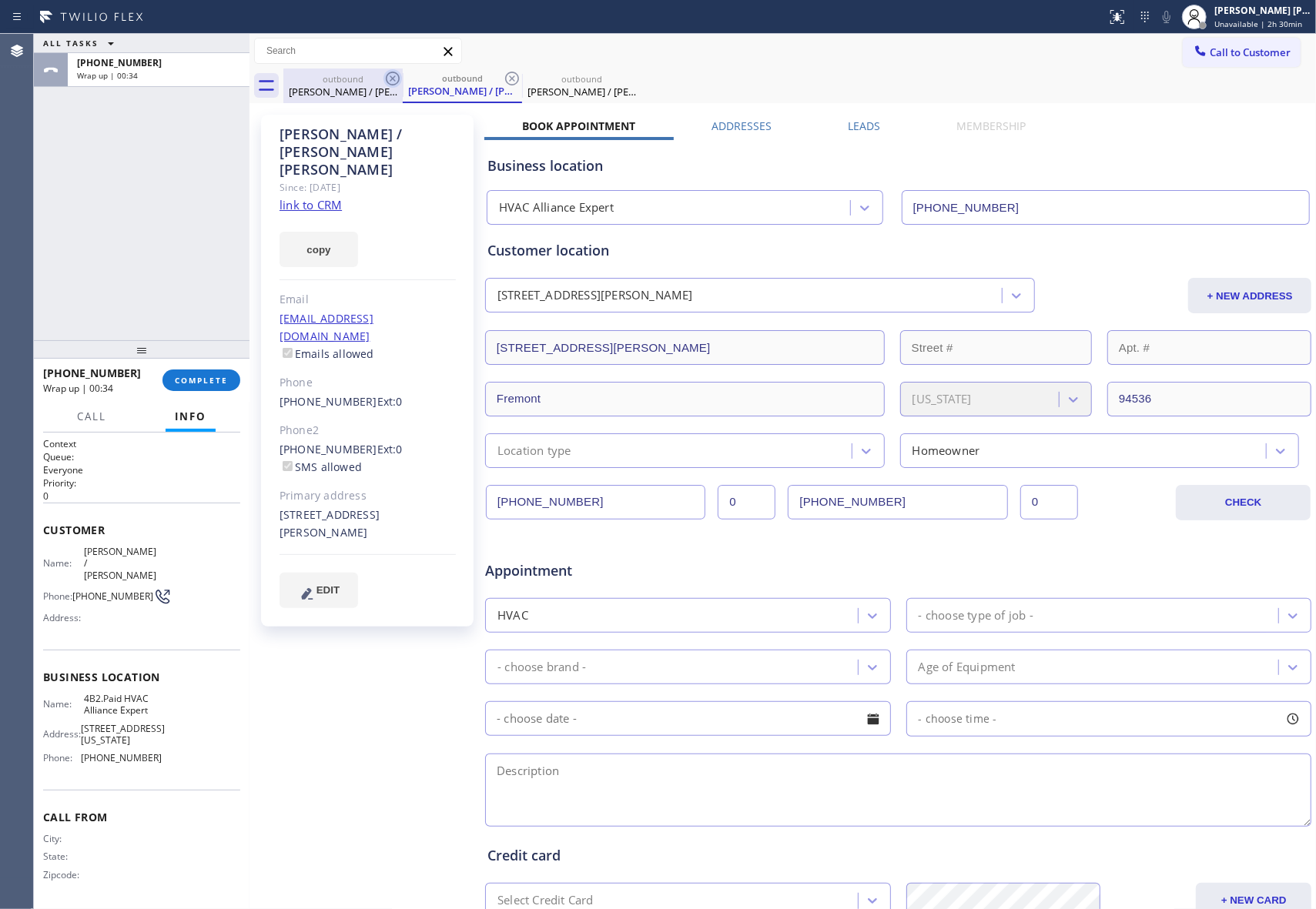
drag, startPoint x: 390, startPoint y: 81, endPoint x: 399, endPoint y: 80, distance: 9.1
click at [391, 81] on icon at bounding box center [393, 78] width 19 height 19
click at [399, 80] on icon at bounding box center [393, 78] width 14 height 14
click at [403, 80] on div "outbound [PERSON_NAME] / [PERSON_NAME]" at bounding box center [462, 85] width 119 height 35
click at [392, 80] on icon at bounding box center [393, 78] width 19 height 19
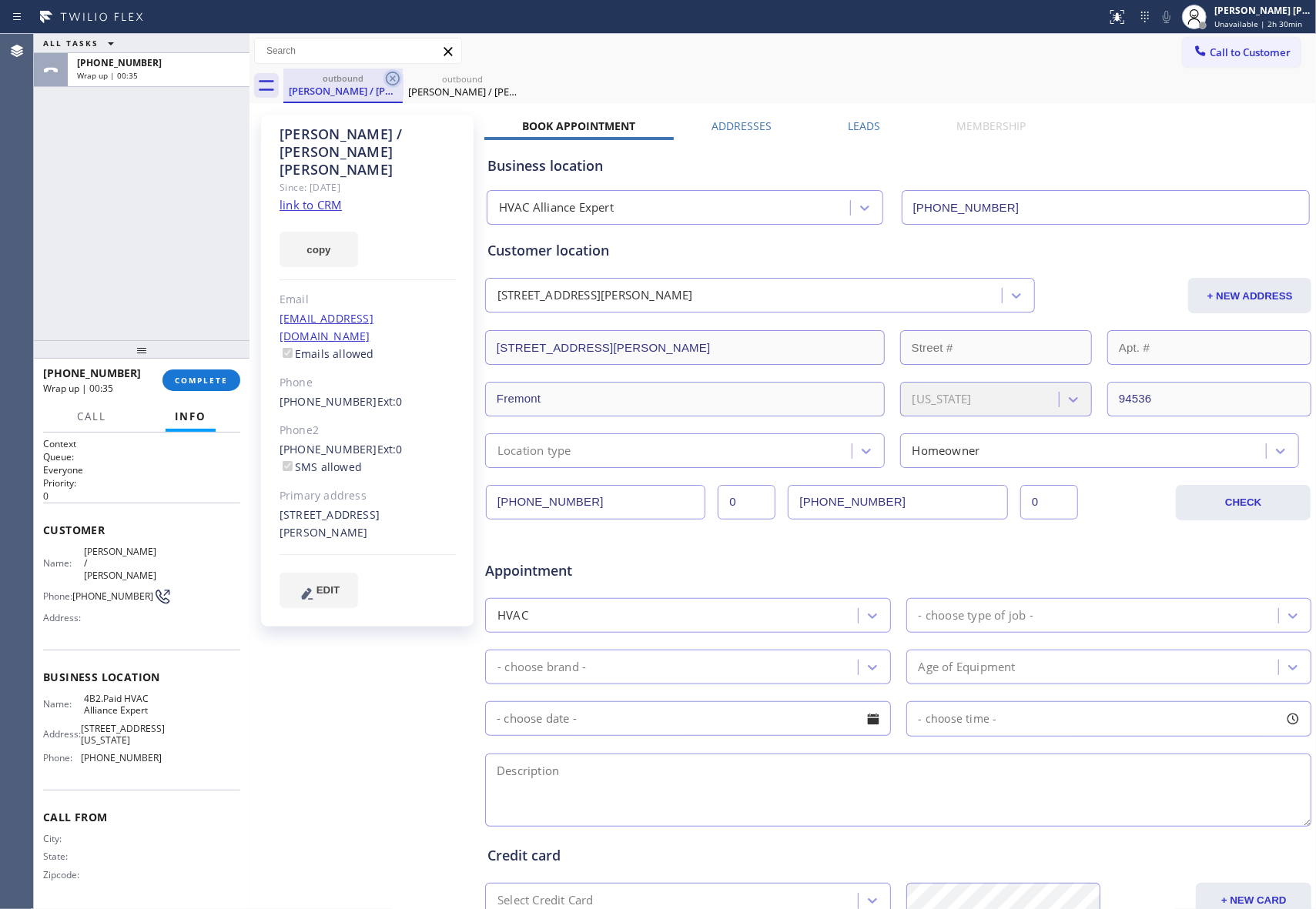
click at [0, 0] on icon at bounding box center [0, 0] width 0 height 0
click at [392, 80] on div "outbound [PERSON_NAME] / [PERSON_NAME] outbound [PERSON_NAME] / [PERSON_NAME]" at bounding box center [799, 85] width 1032 height 35
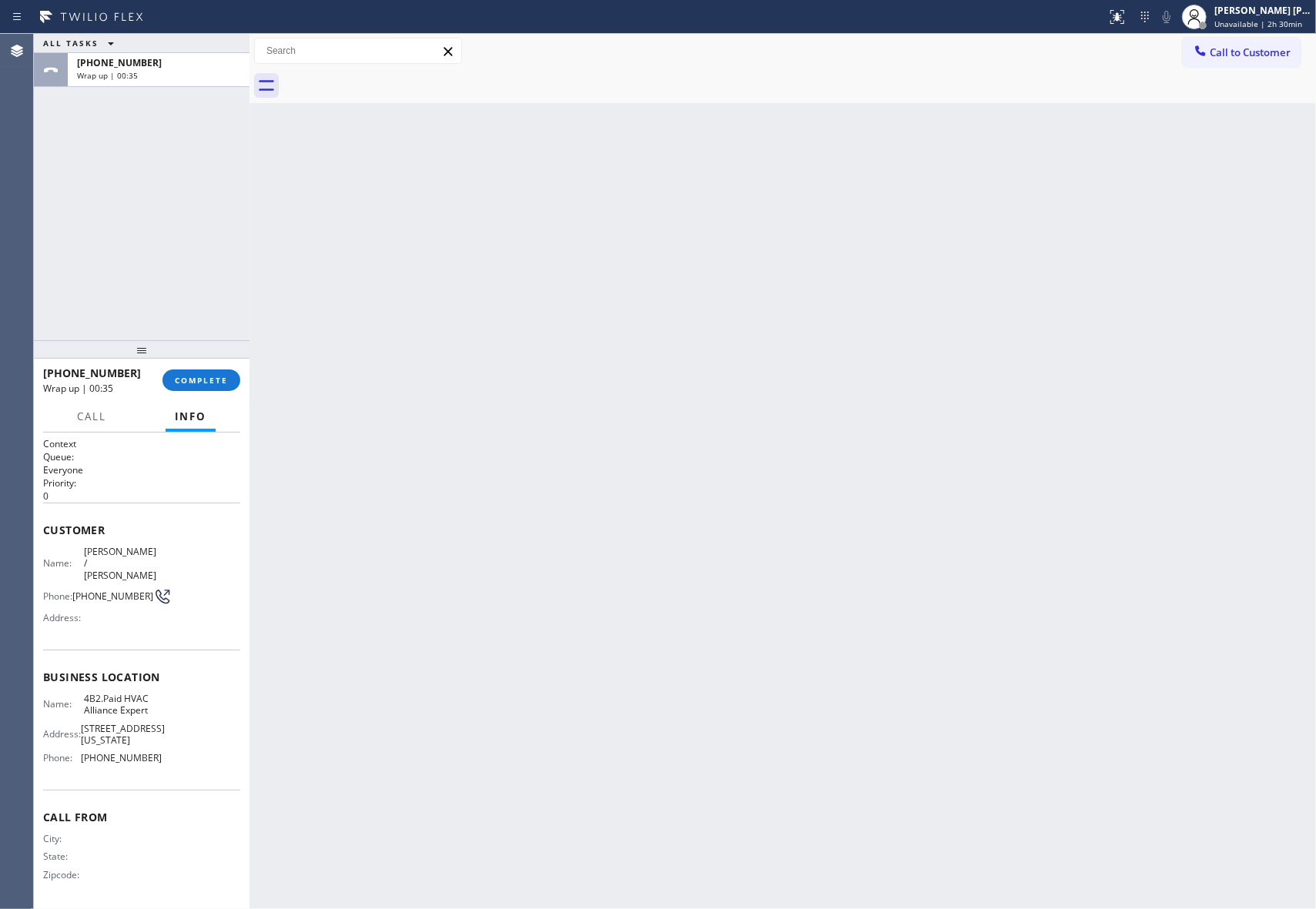
click at [392, 80] on div at bounding box center [799, 85] width 1032 height 35
click at [212, 380] on span "COMPLETE" at bounding box center [201, 380] width 54 height 11
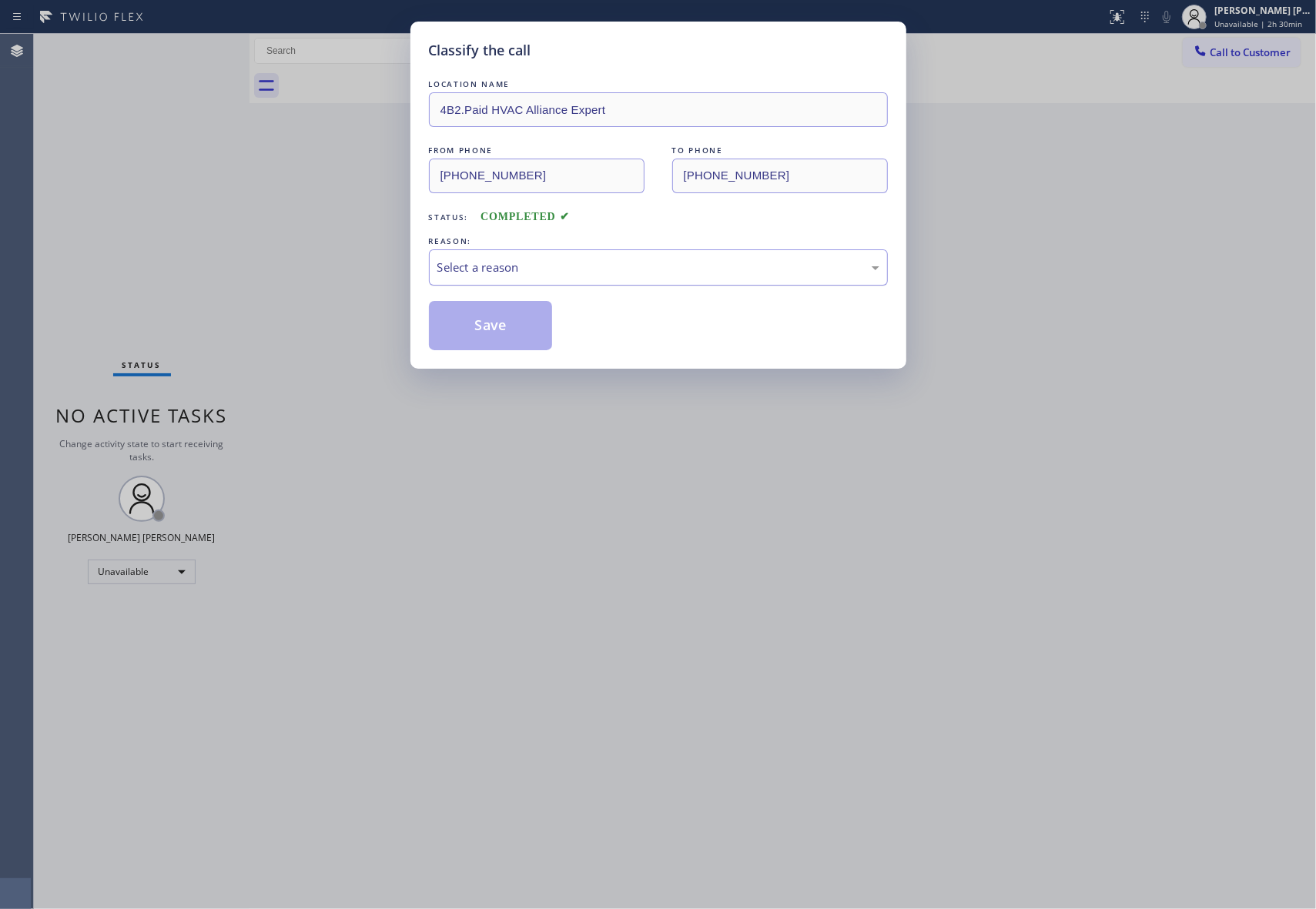
click at [528, 260] on div "Select a reason" at bounding box center [658, 268] width 442 height 18
click at [512, 328] on button "Save" at bounding box center [490, 326] width 124 height 50
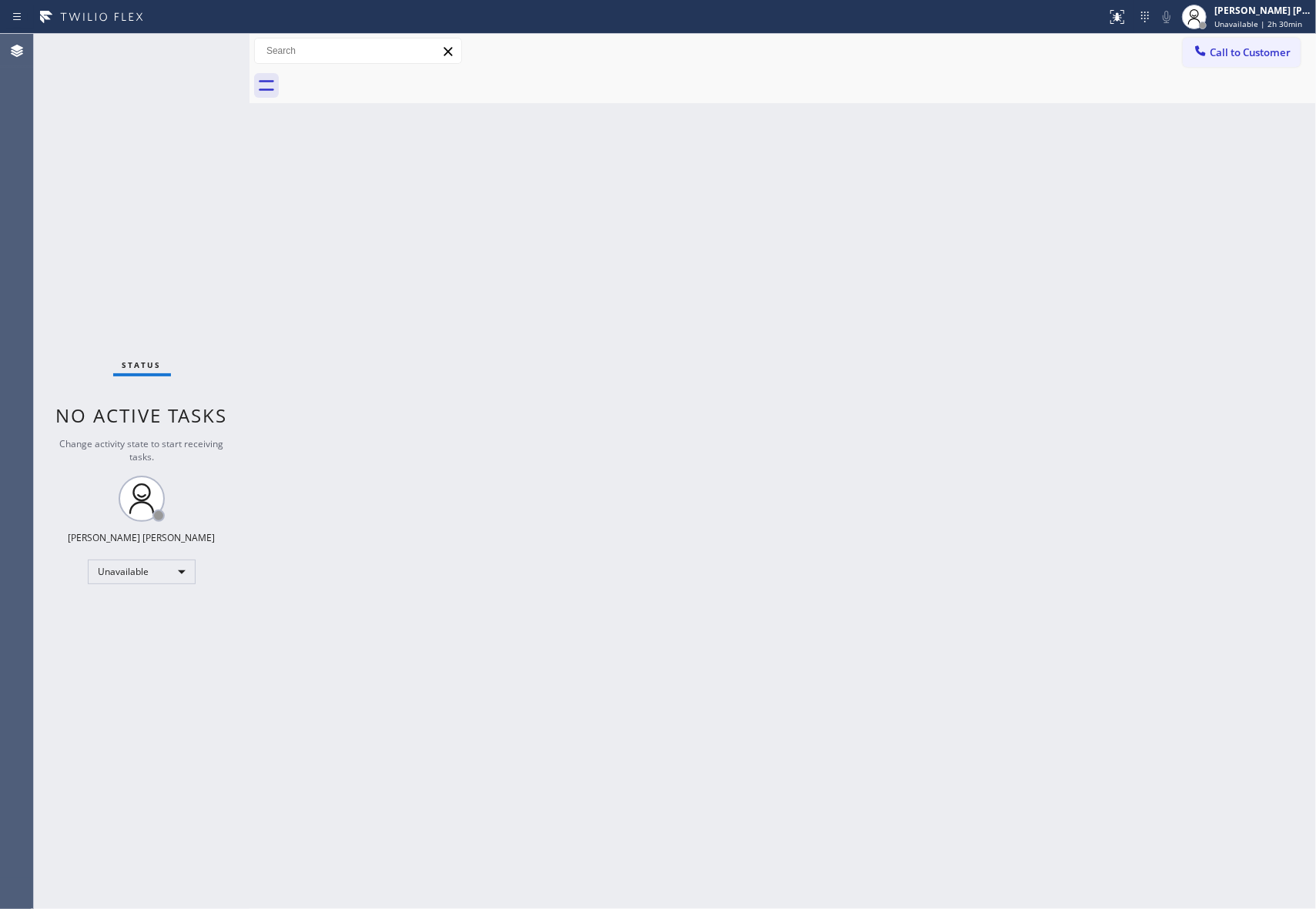
click at [1269, 47] on span "Call to Customer" at bounding box center [1251, 53] width 81 height 14
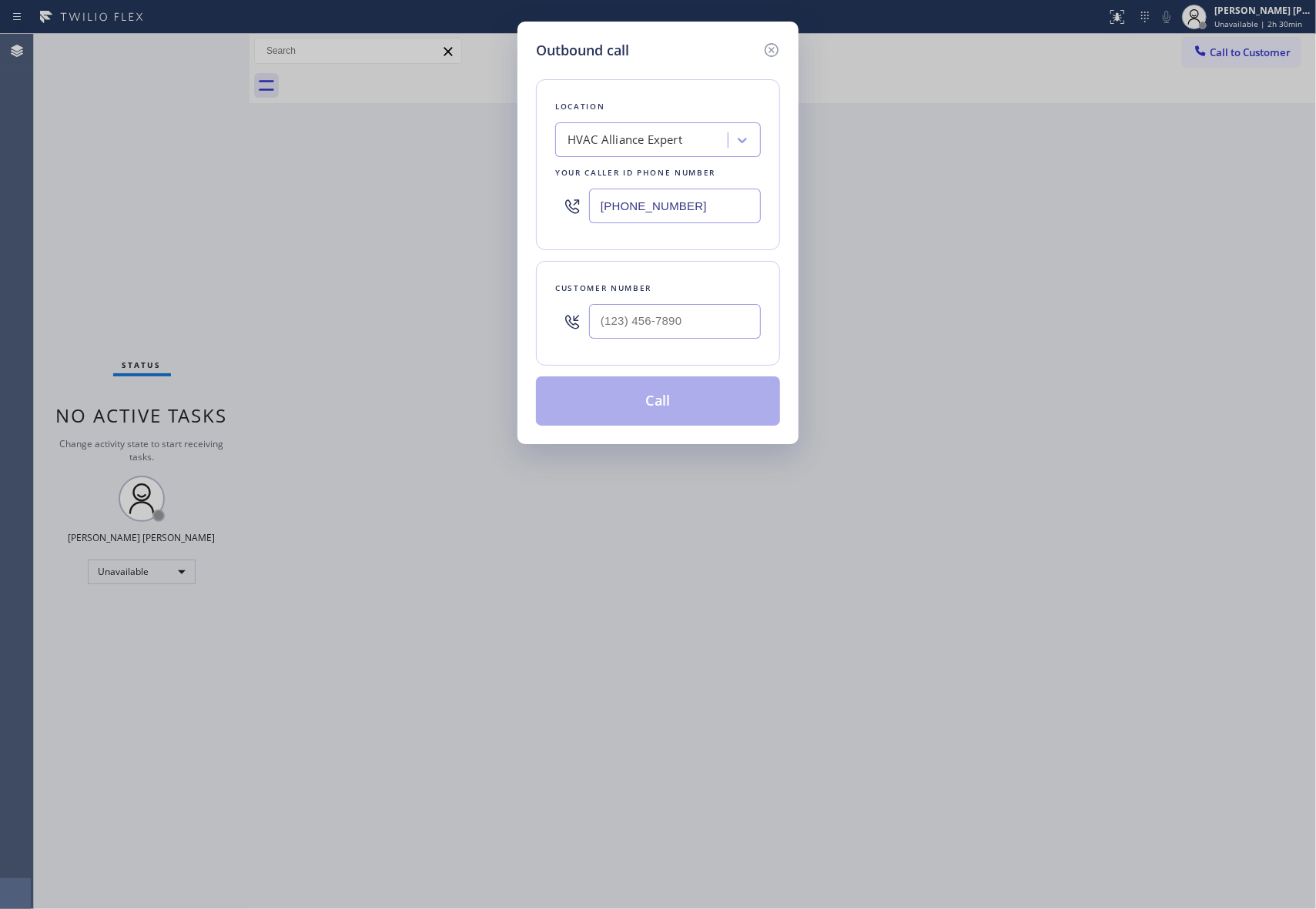
click at [688, 297] on div at bounding box center [674, 321] width 172 height 50
click at [671, 321] on input "(___) ___-____" at bounding box center [674, 321] width 172 height 35
paste input "626) 232-5929"
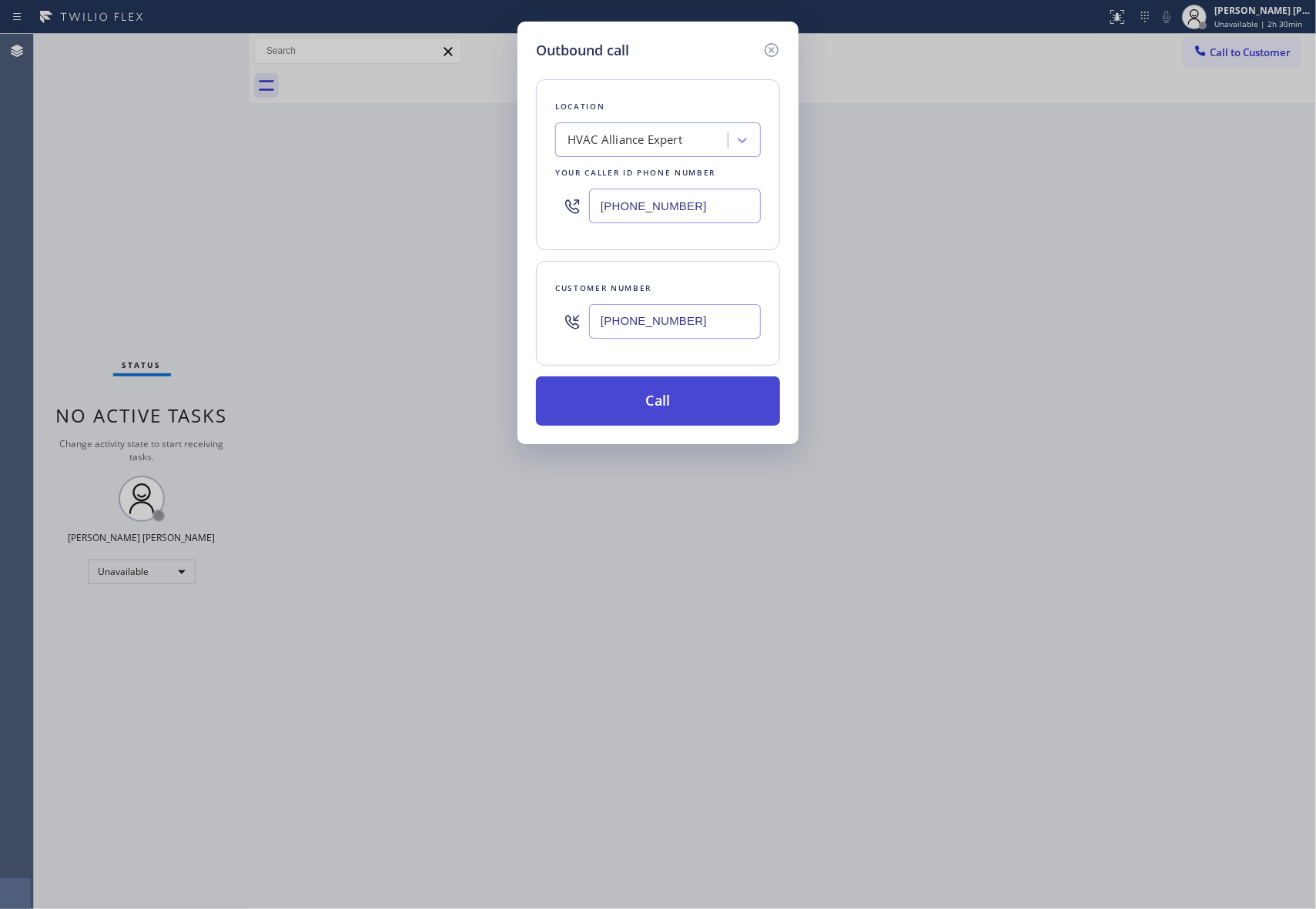
type input "[PHONE_NUMBER]"
click at [722, 413] on button "Call" at bounding box center [658, 401] width 244 height 50
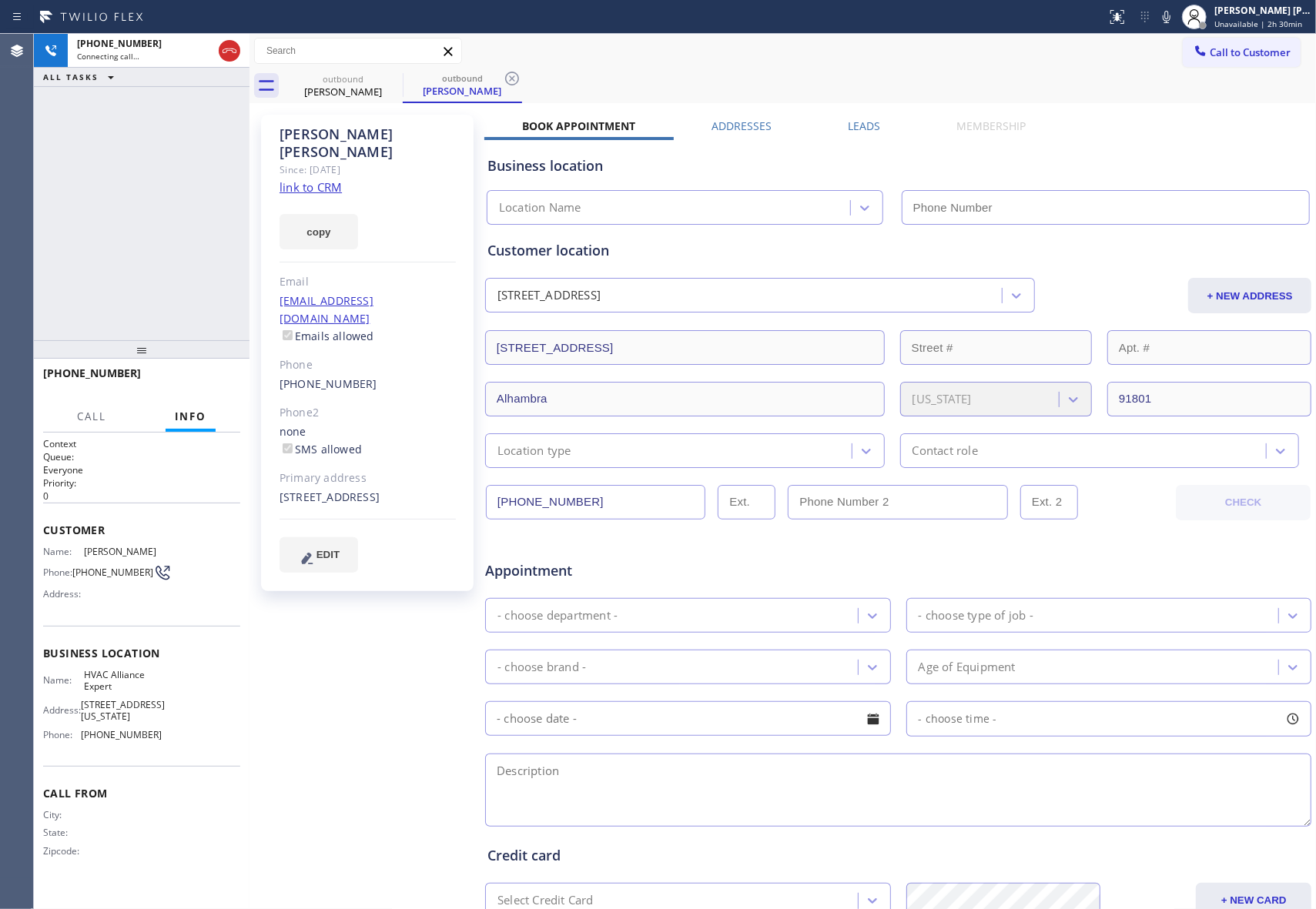
type input "[PHONE_NUMBER]"
click at [211, 382] on span "HANG UP" at bounding box center [203, 380] width 47 height 11
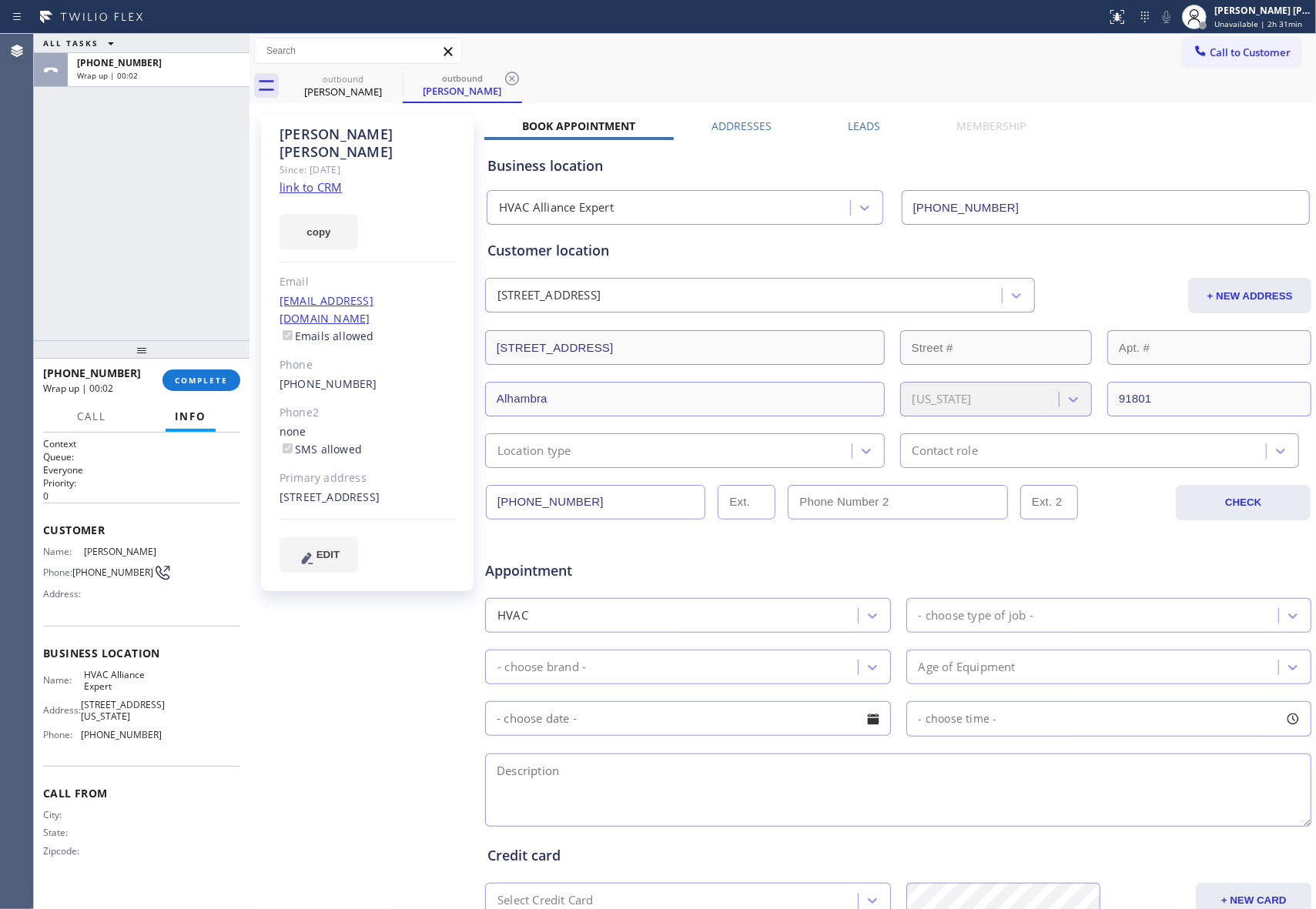
click at [863, 120] on label "Leads" at bounding box center [864, 126] width 33 height 15
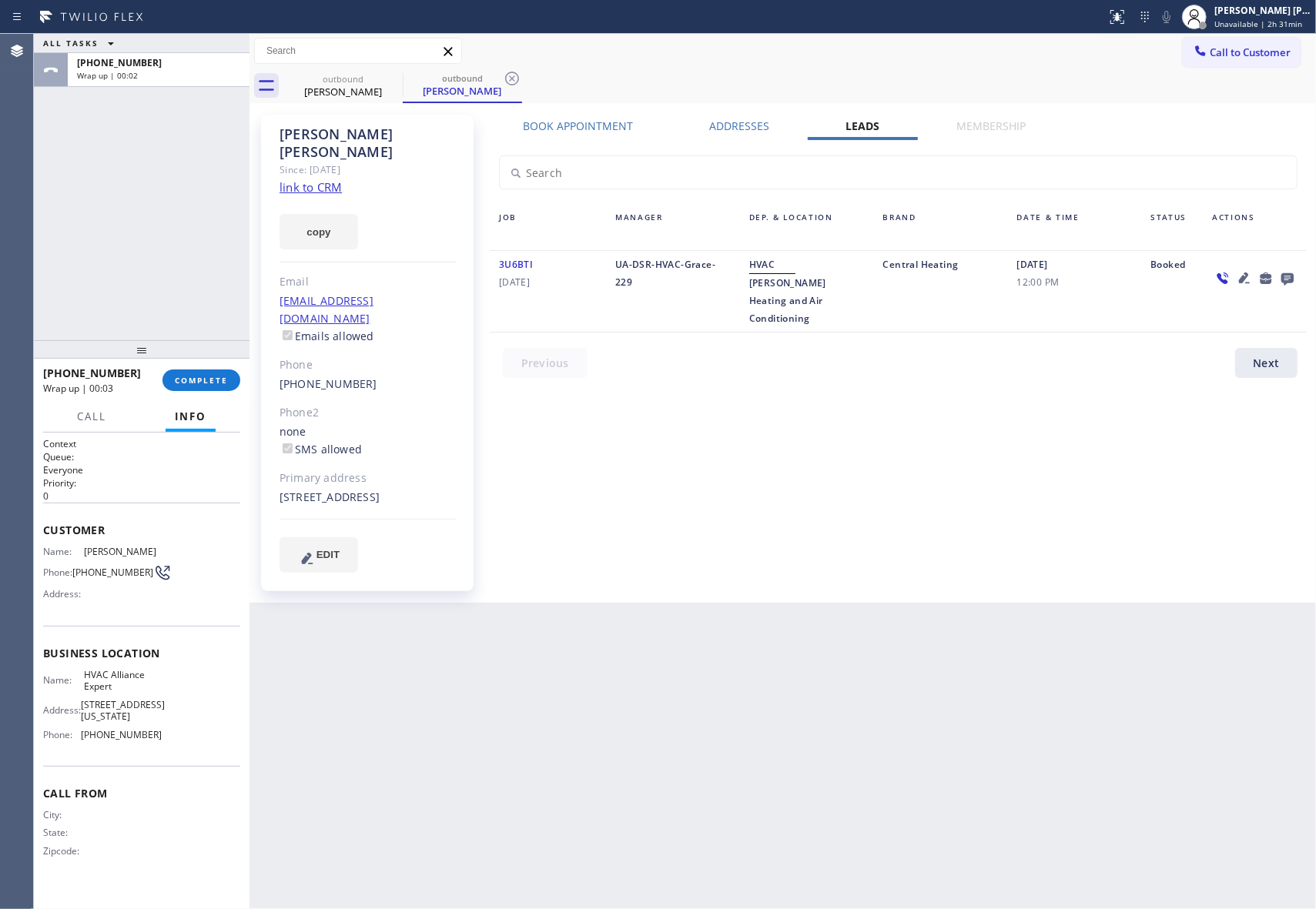
click at [1287, 275] on icon at bounding box center [1287, 280] width 12 height 12
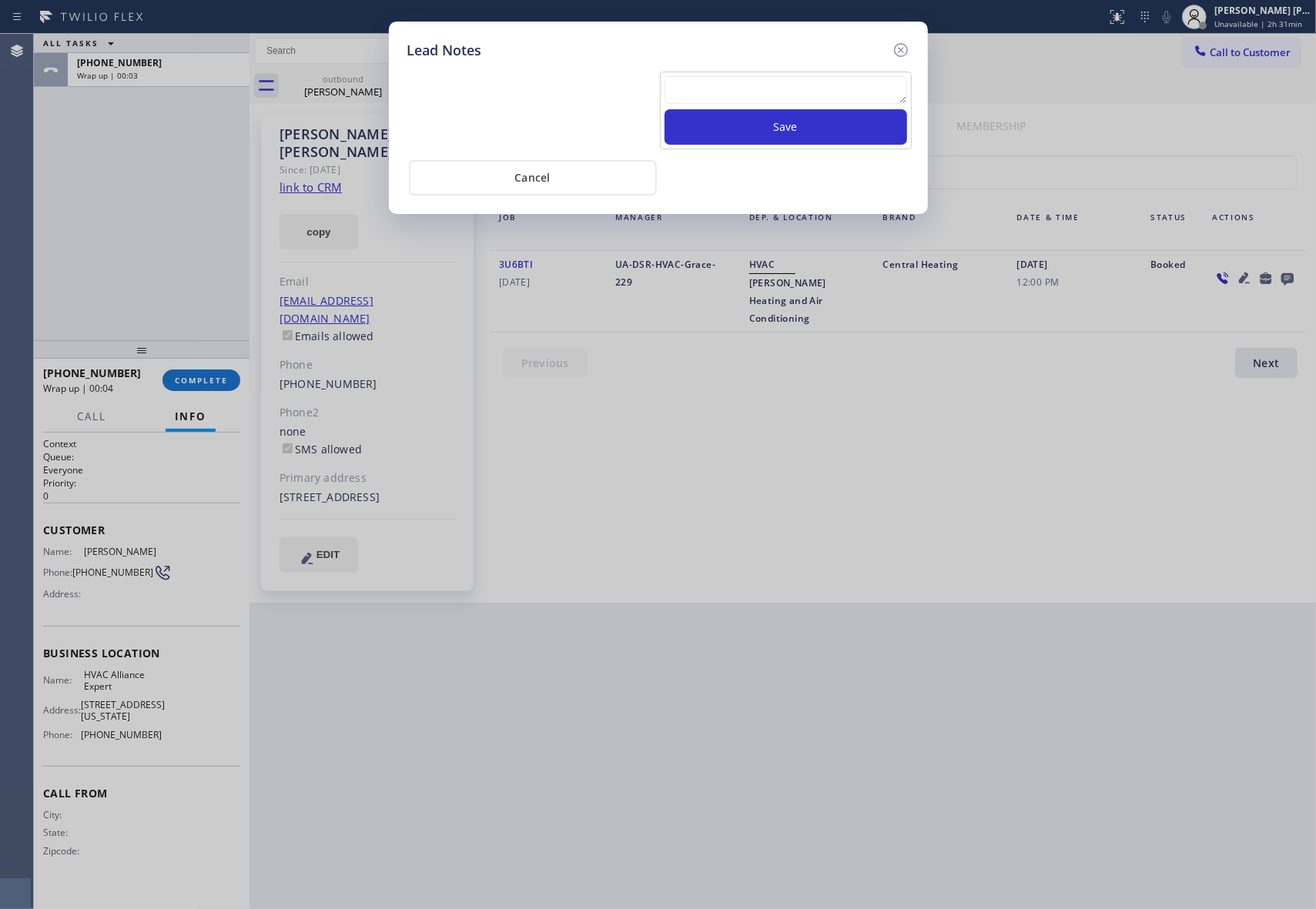
click at [712, 95] on textarea at bounding box center [785, 90] width 243 height 28
paste textarea "VM | please transfer if cx calls back"
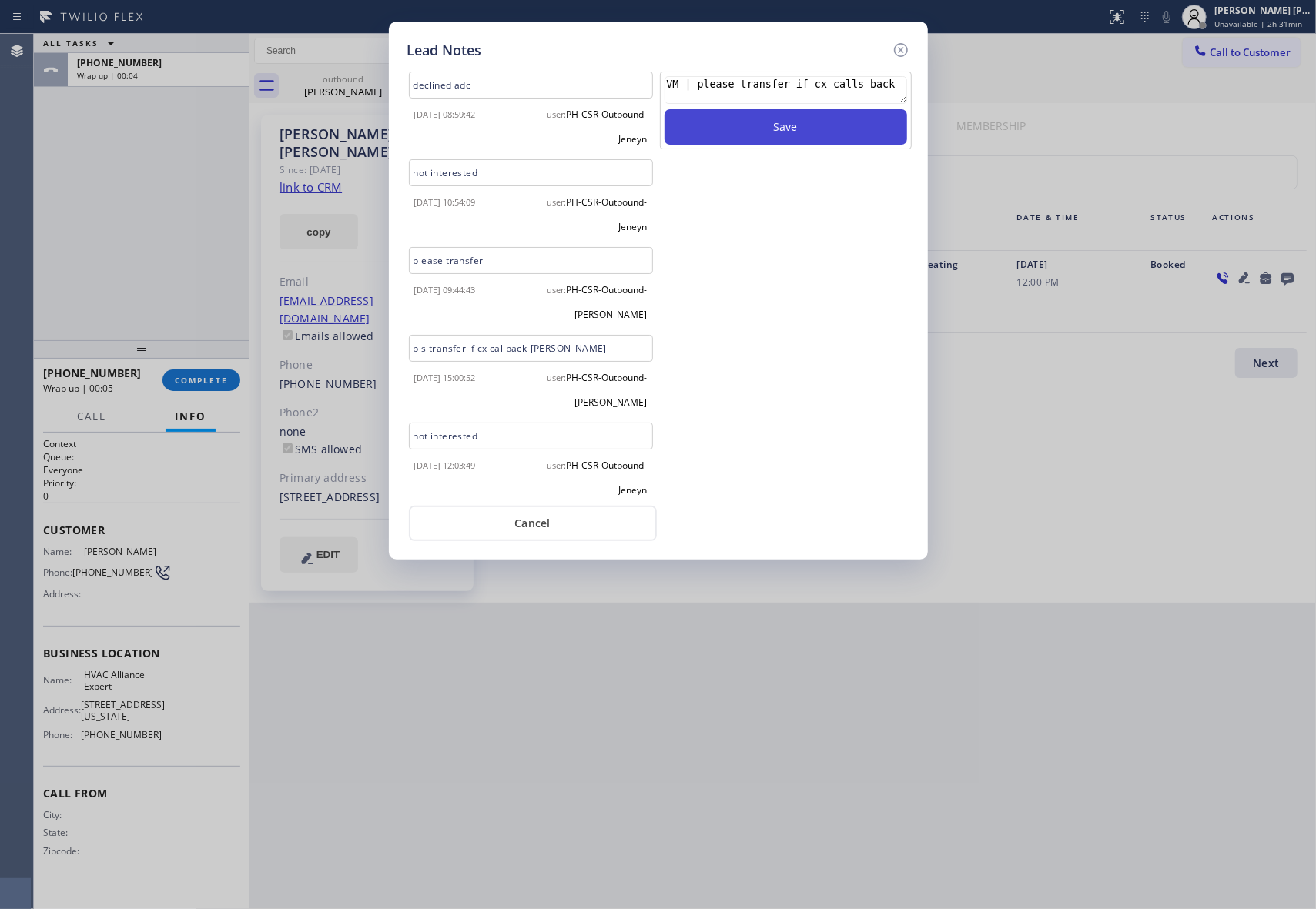
type textarea "VM | please transfer if cx calls back"
click at [760, 126] on button "Save" at bounding box center [785, 127] width 243 height 36
drag, startPoint x: 899, startPoint y: 47, endPoint x: 601, endPoint y: 81, distance: 299.9
click at [894, 50] on icon at bounding box center [900, 50] width 14 height 14
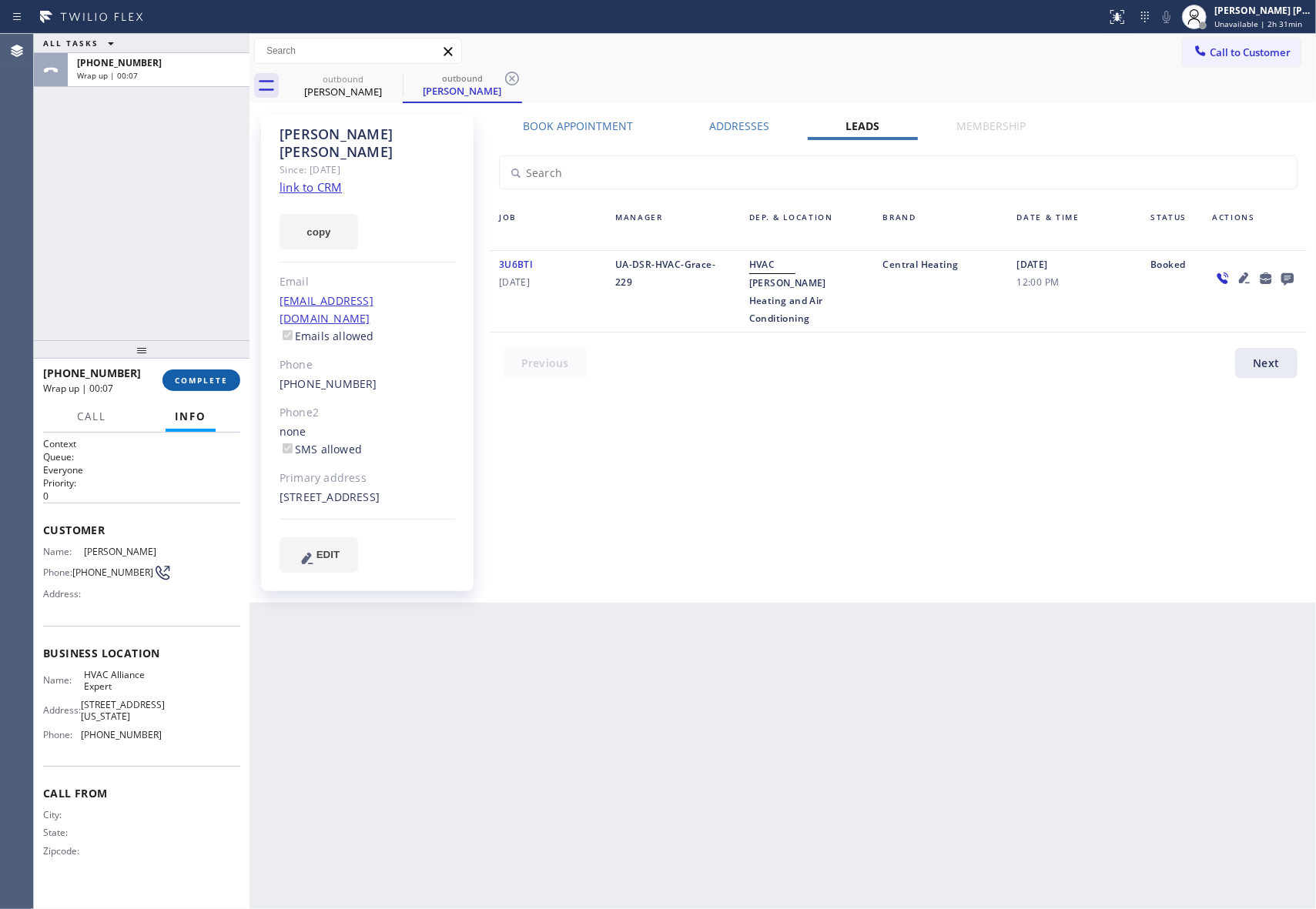
click at [212, 385] on span "COMPLETE" at bounding box center [201, 380] width 54 height 11
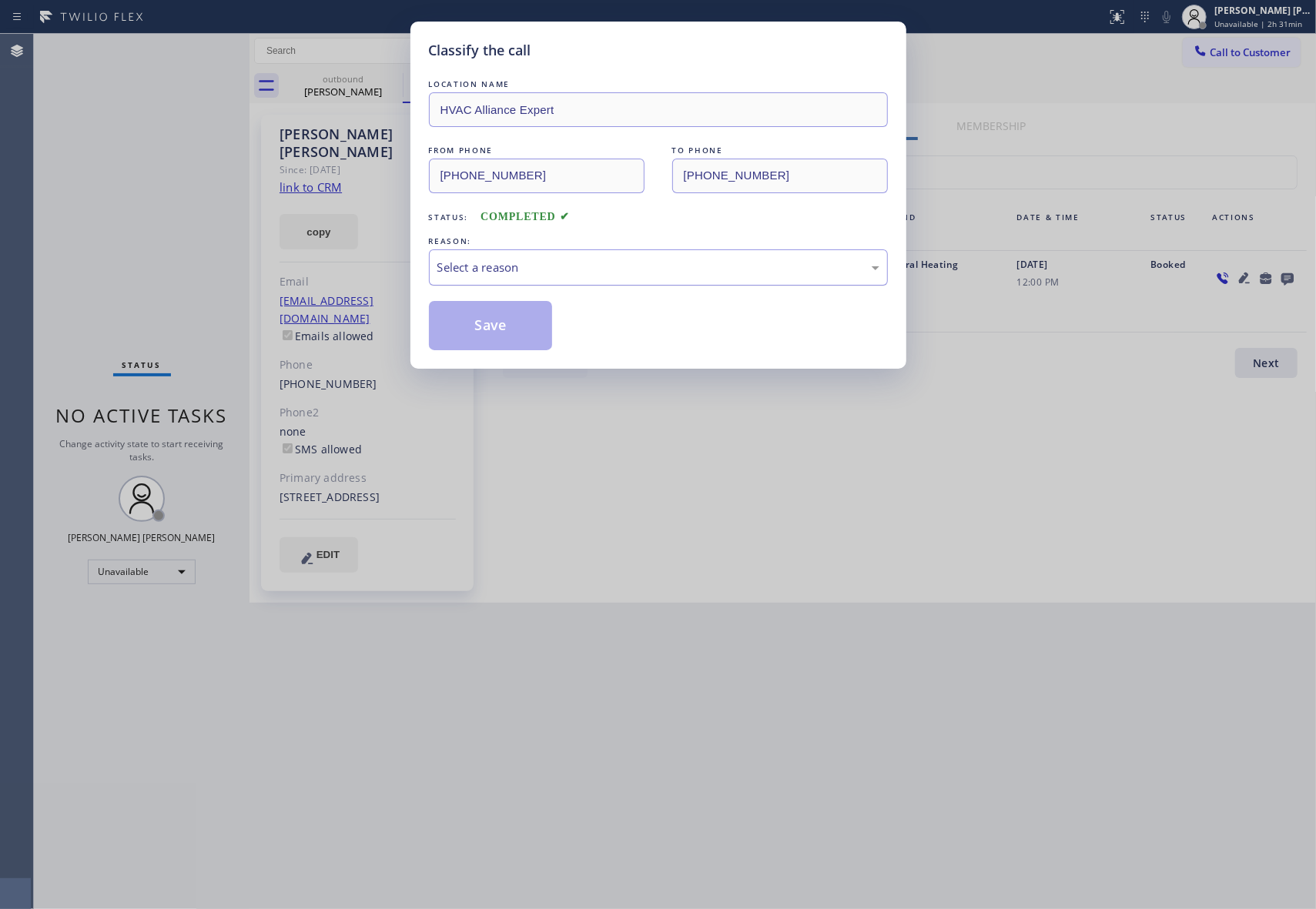
click at [555, 262] on div "Select a reason" at bounding box center [658, 268] width 442 height 18
click at [467, 328] on button "Save" at bounding box center [490, 326] width 124 height 50
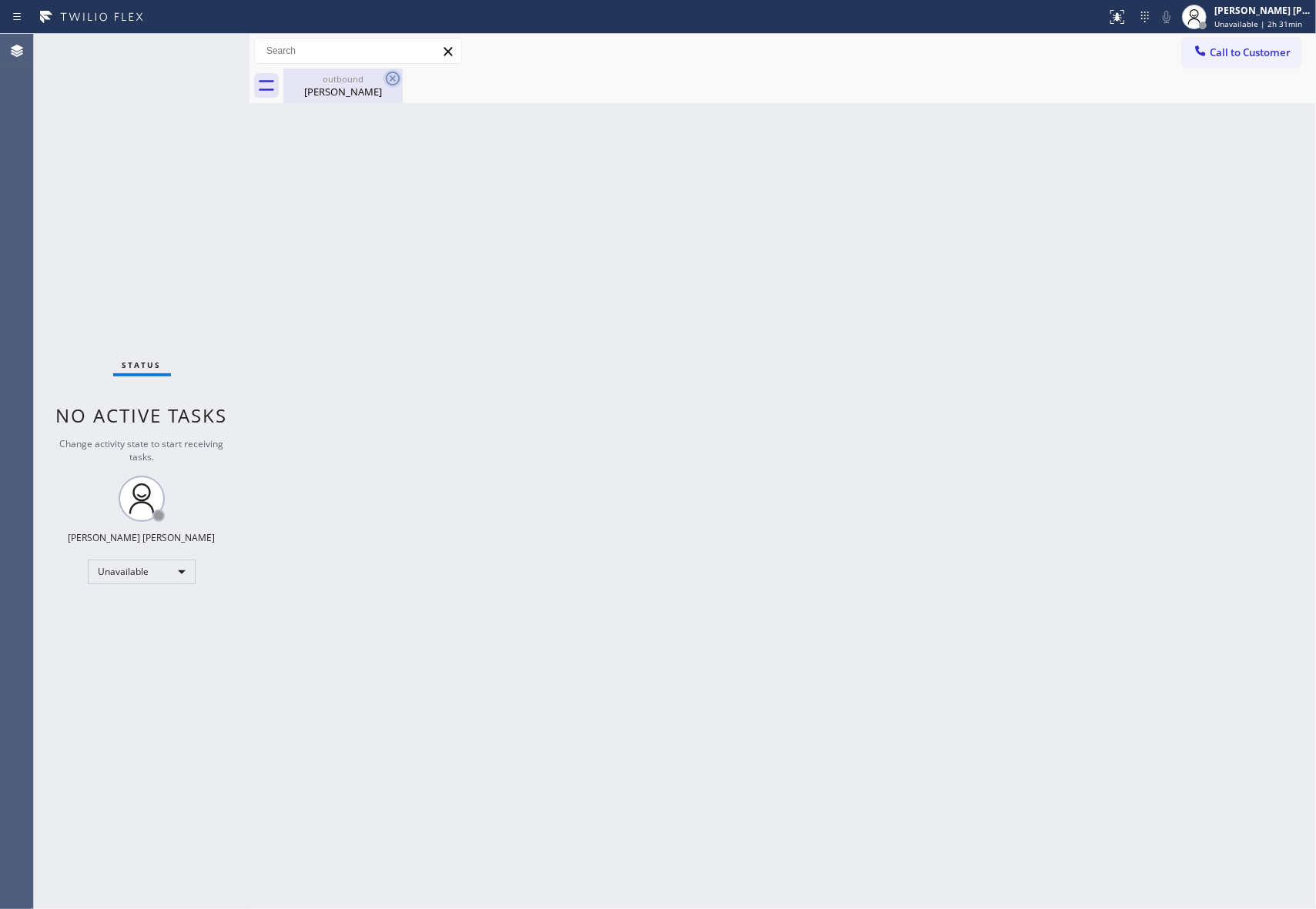
drag, startPoint x: 359, startPoint y: 83, endPoint x: 390, endPoint y: 84, distance: 31.0
click at [362, 84] on div "outbound [PERSON_NAME]" at bounding box center [342, 85] width 116 height 35
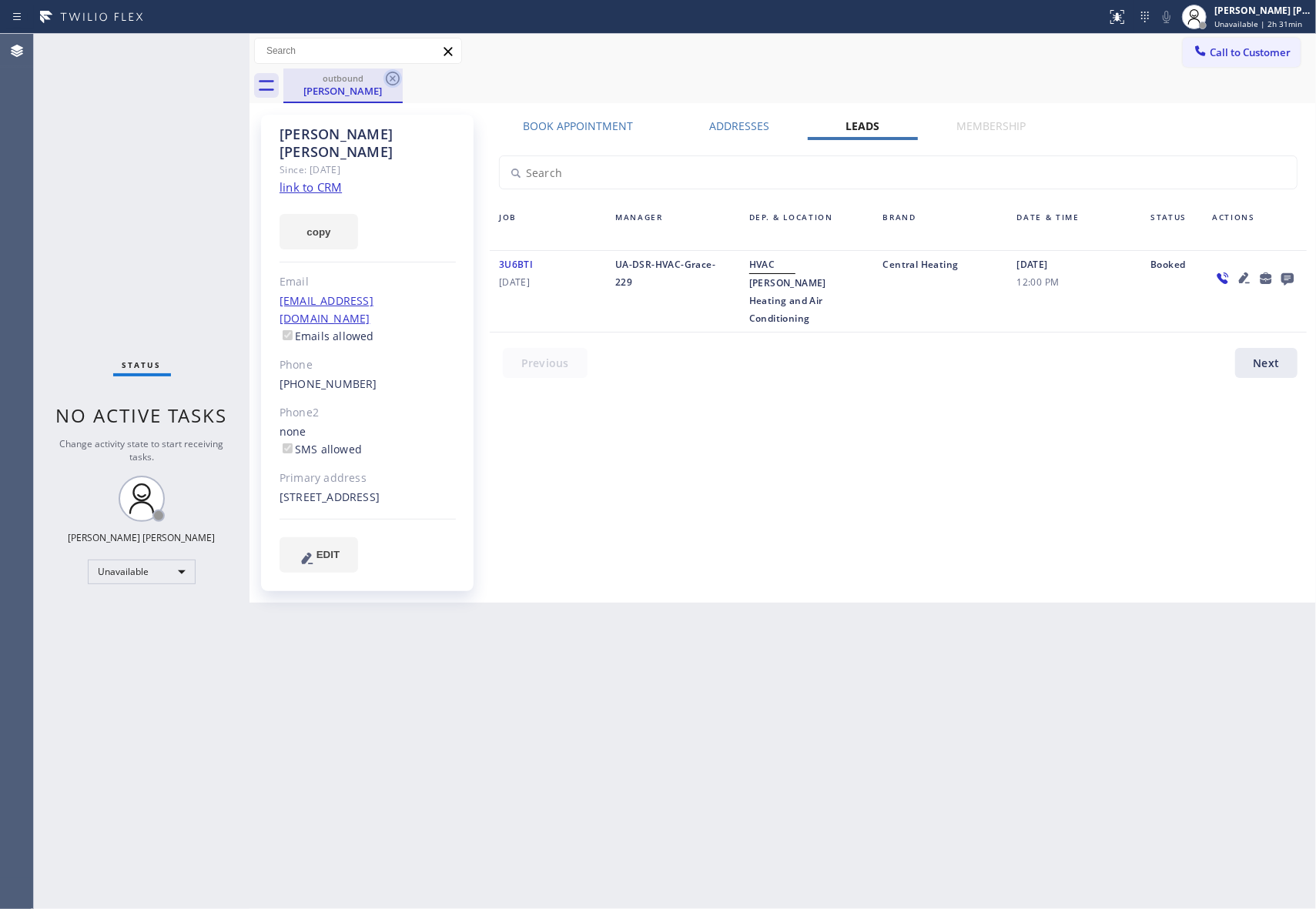
click at [396, 80] on icon at bounding box center [393, 78] width 19 height 19
click at [393, 80] on div "outbound [PERSON_NAME]" at bounding box center [799, 85] width 1032 height 35
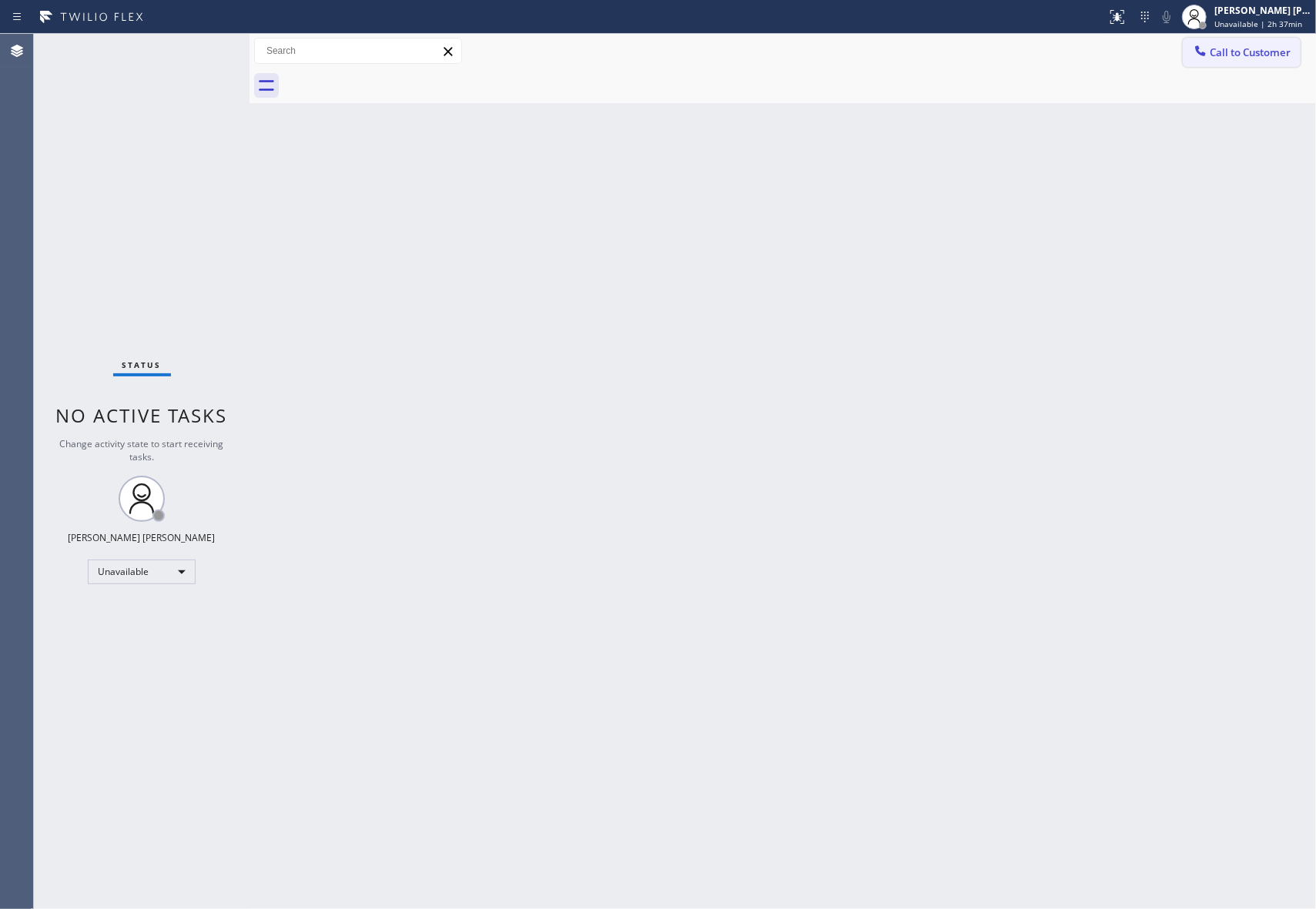
click at [1235, 64] on button "Call to Customer" at bounding box center [1242, 53] width 118 height 30
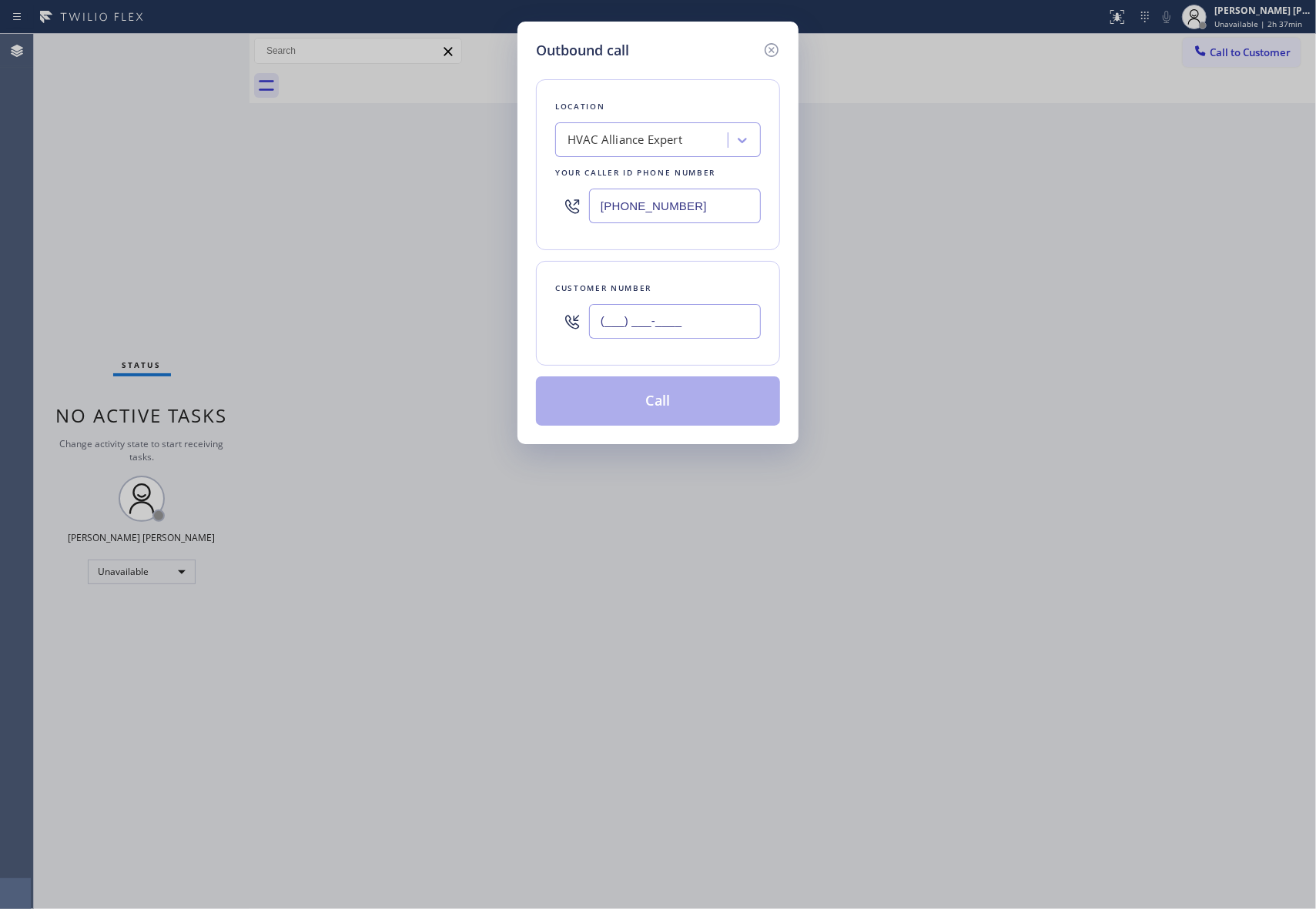
click at [718, 317] on input "(___) ___-____" at bounding box center [674, 321] width 172 height 35
paste input "203) 676-1222"
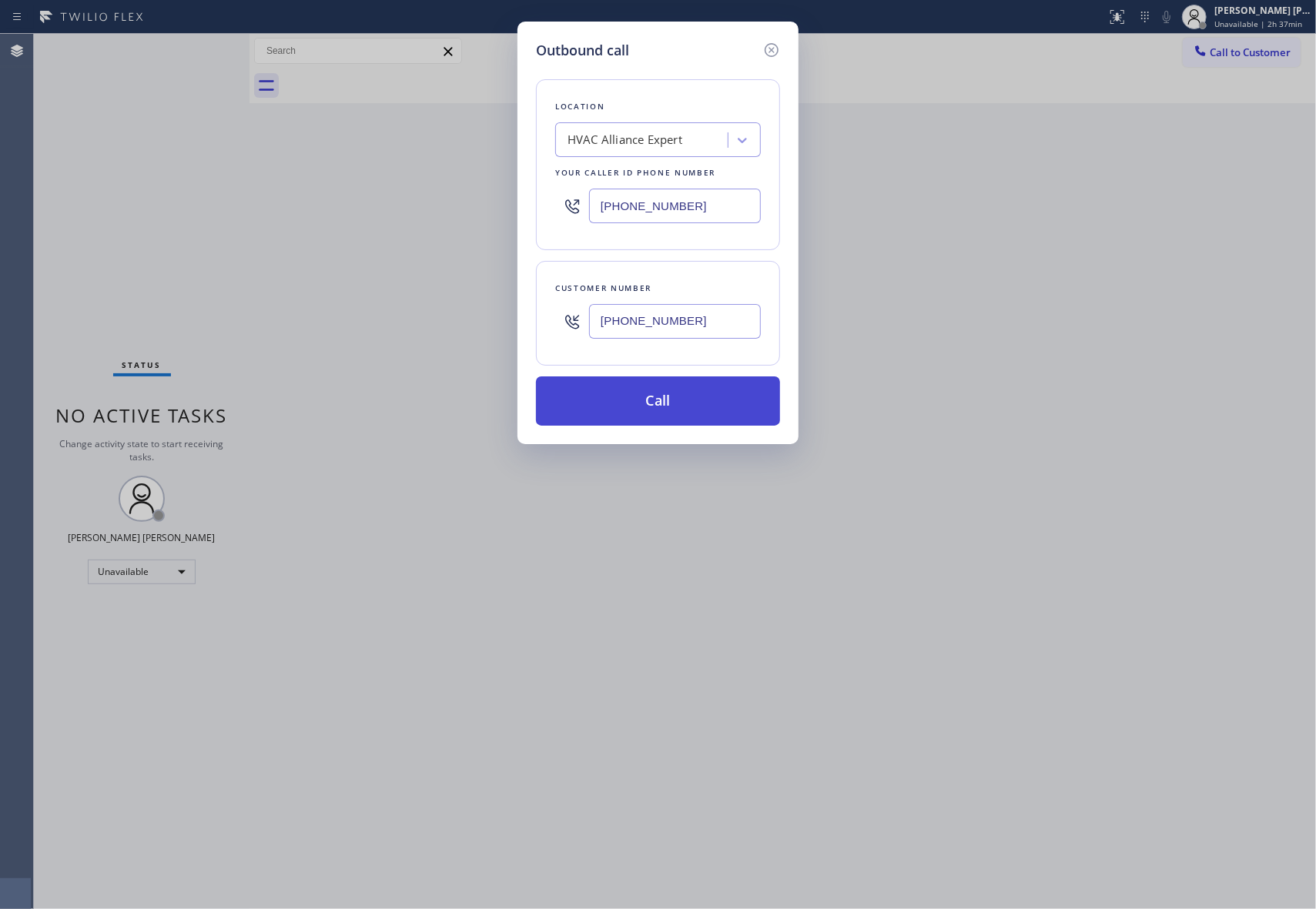
type input "[PHONE_NUMBER]"
click at [687, 403] on button "Call" at bounding box center [658, 401] width 244 height 50
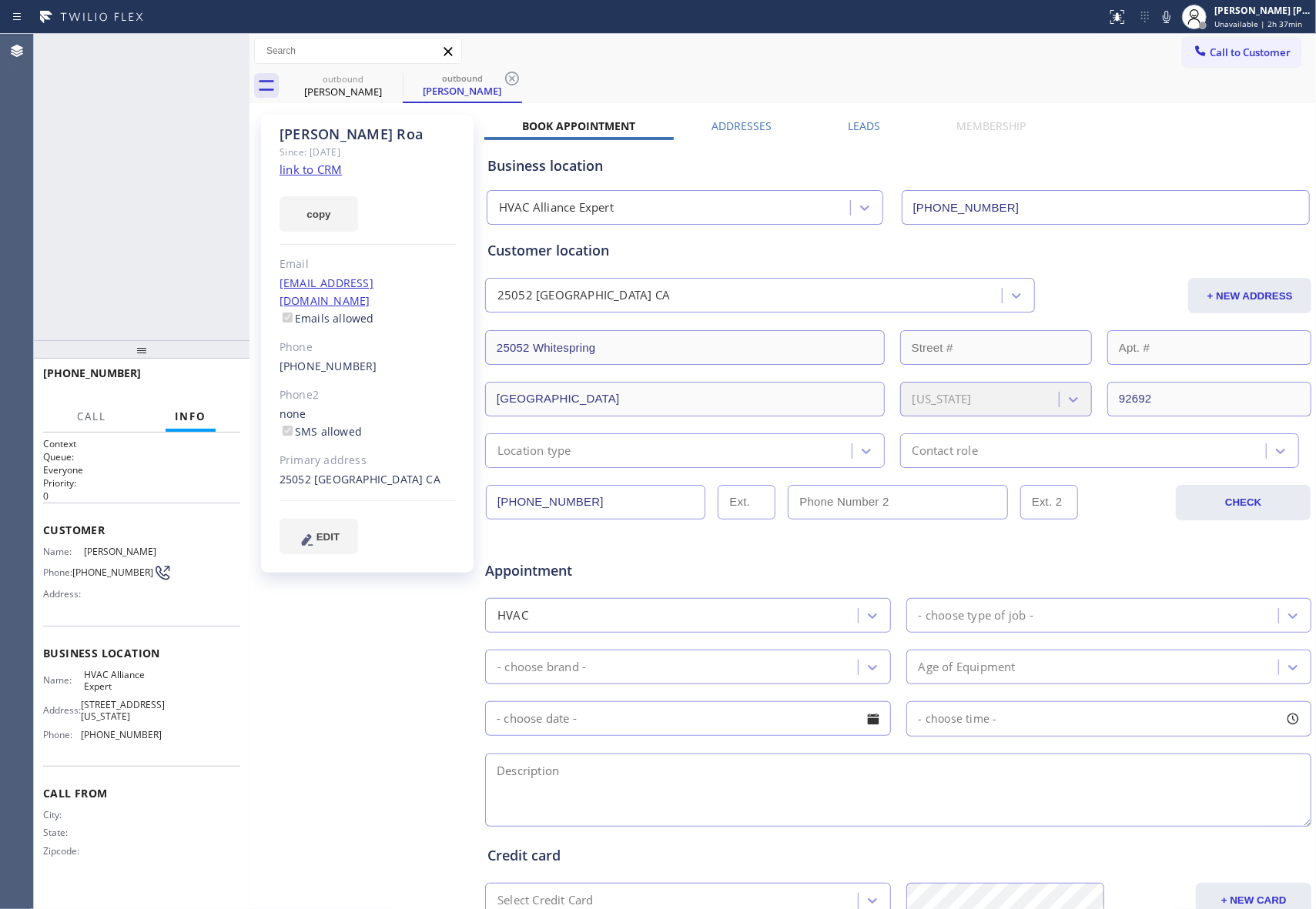
type input "[PHONE_NUMBER]"
click at [201, 380] on span "HANG UP" at bounding box center [203, 380] width 47 height 11
click at [214, 377] on span "COMPLETE" at bounding box center [201, 380] width 54 height 11
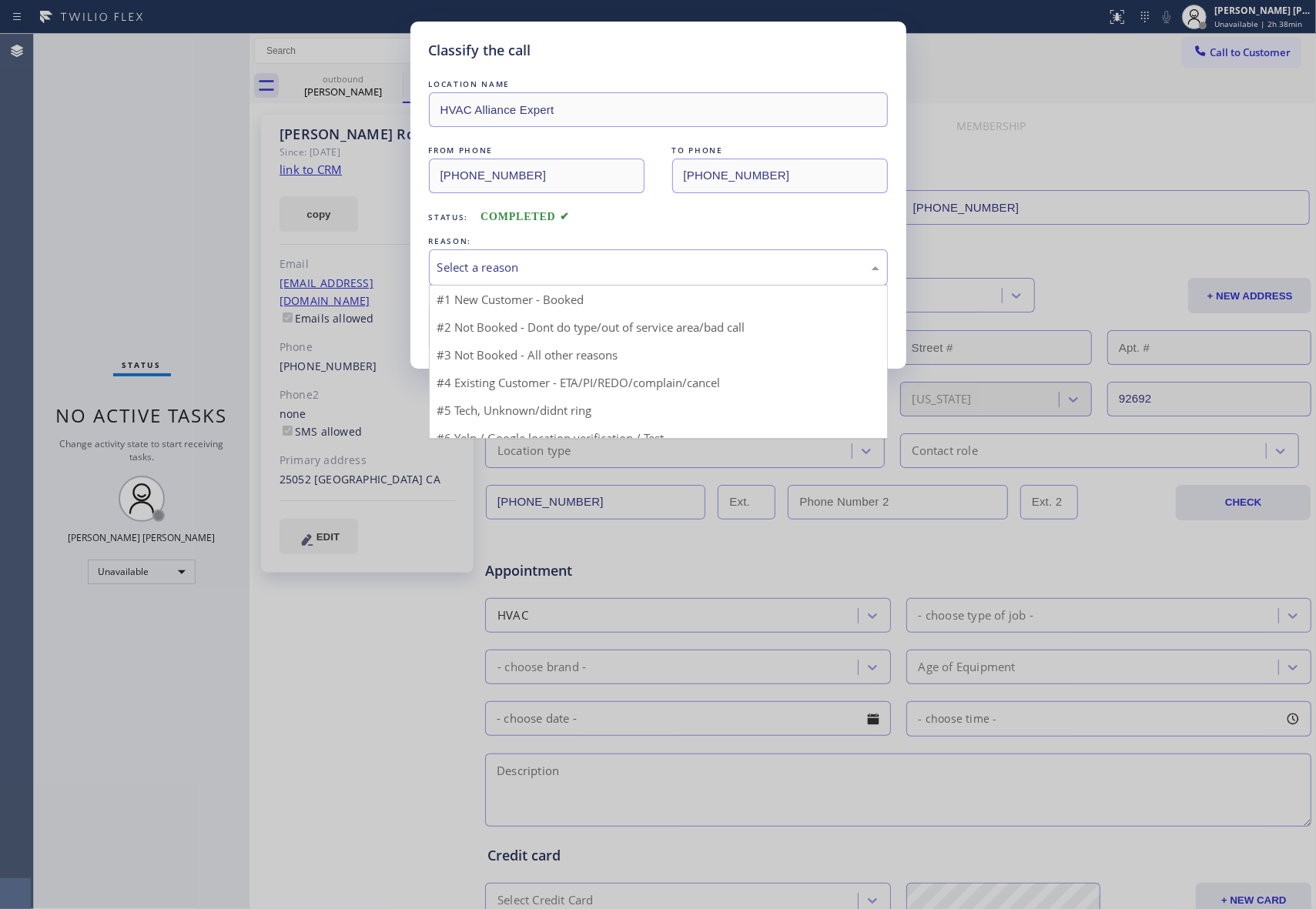
click at [592, 268] on div "Select a reason" at bounding box center [658, 268] width 442 height 18
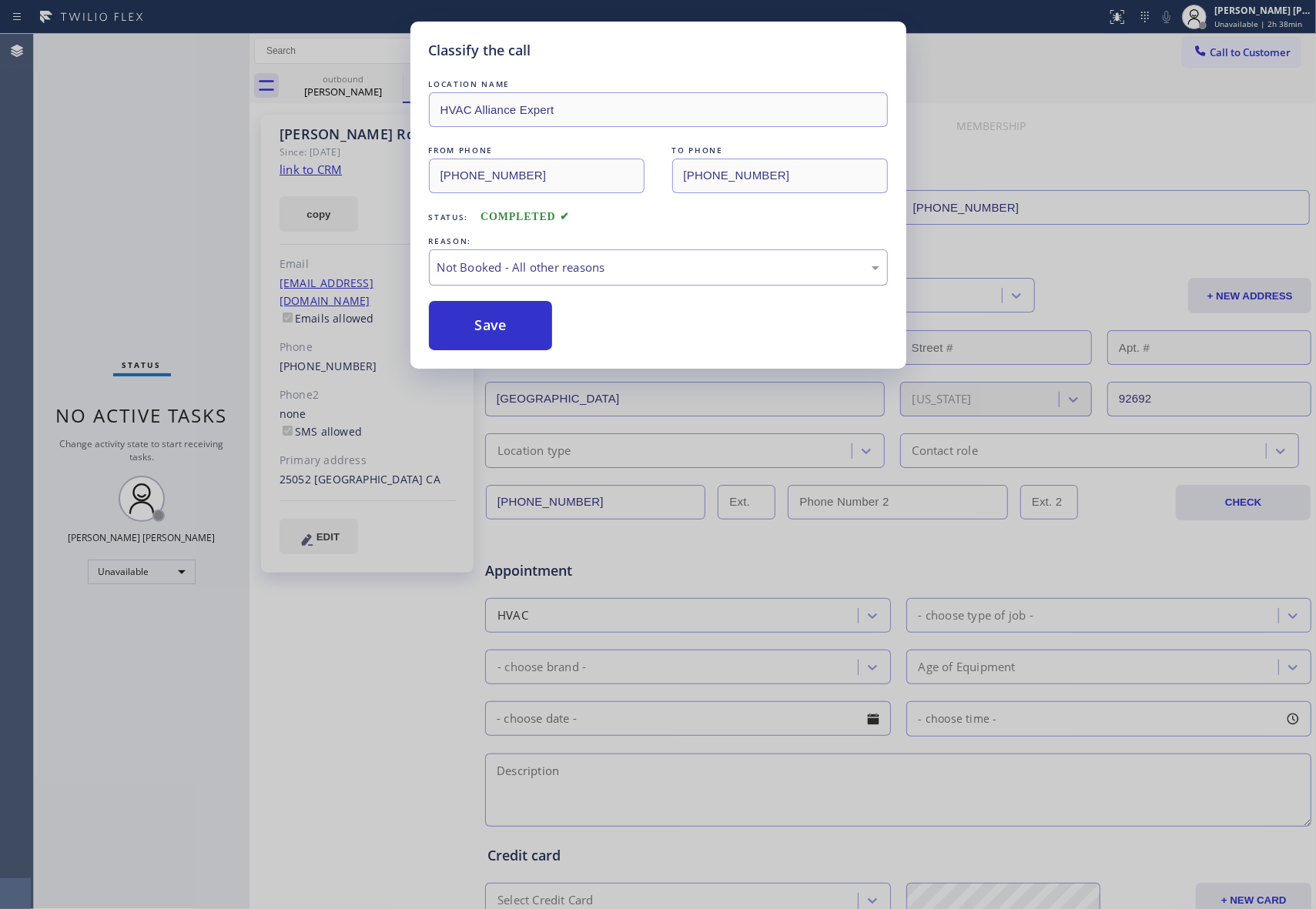
click at [488, 325] on button "Save" at bounding box center [490, 326] width 124 height 50
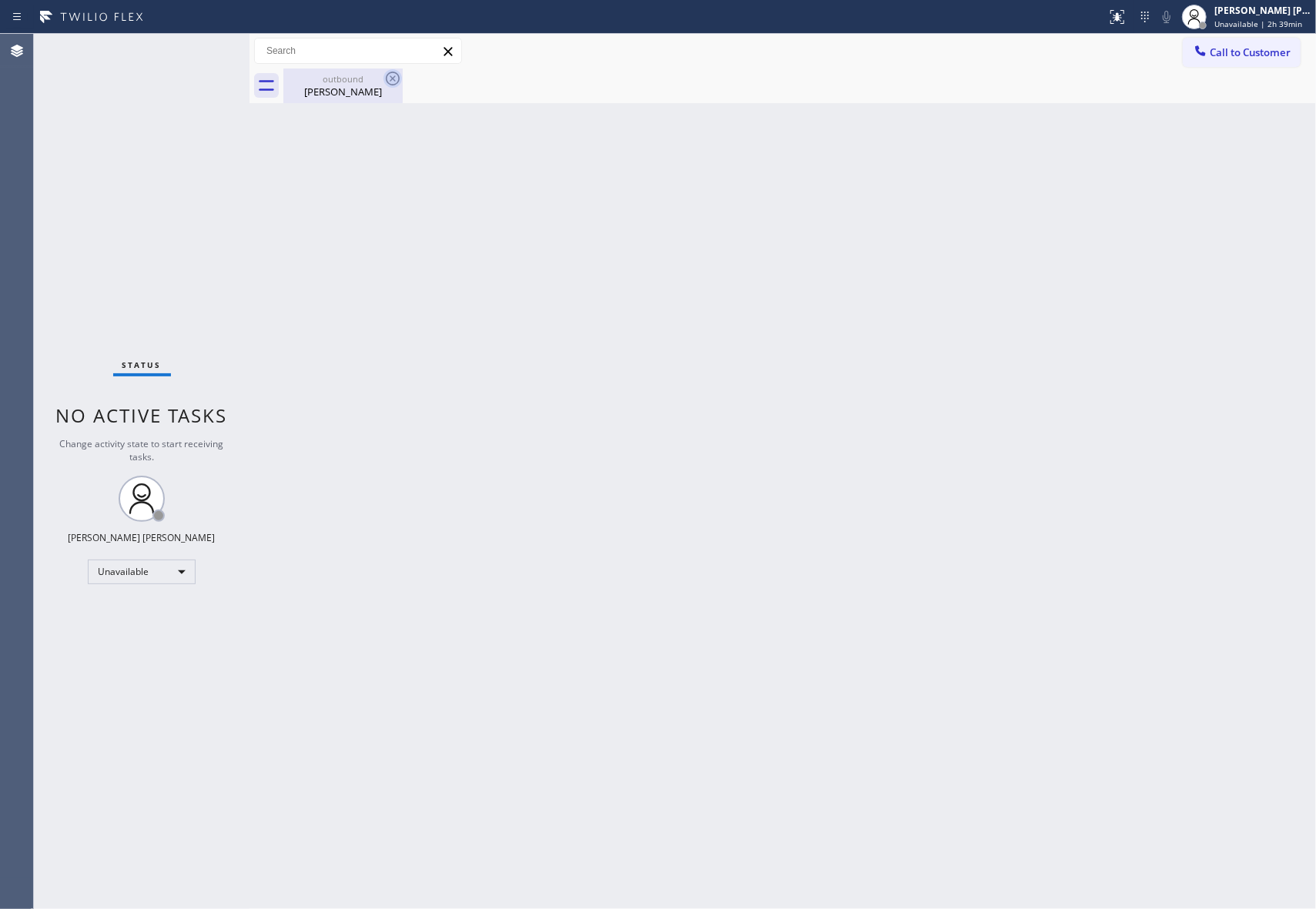
drag, startPoint x: 361, startPoint y: 81, endPoint x: 392, endPoint y: 74, distance: 31.8
click at [362, 81] on div "outbound" at bounding box center [342, 79] width 116 height 12
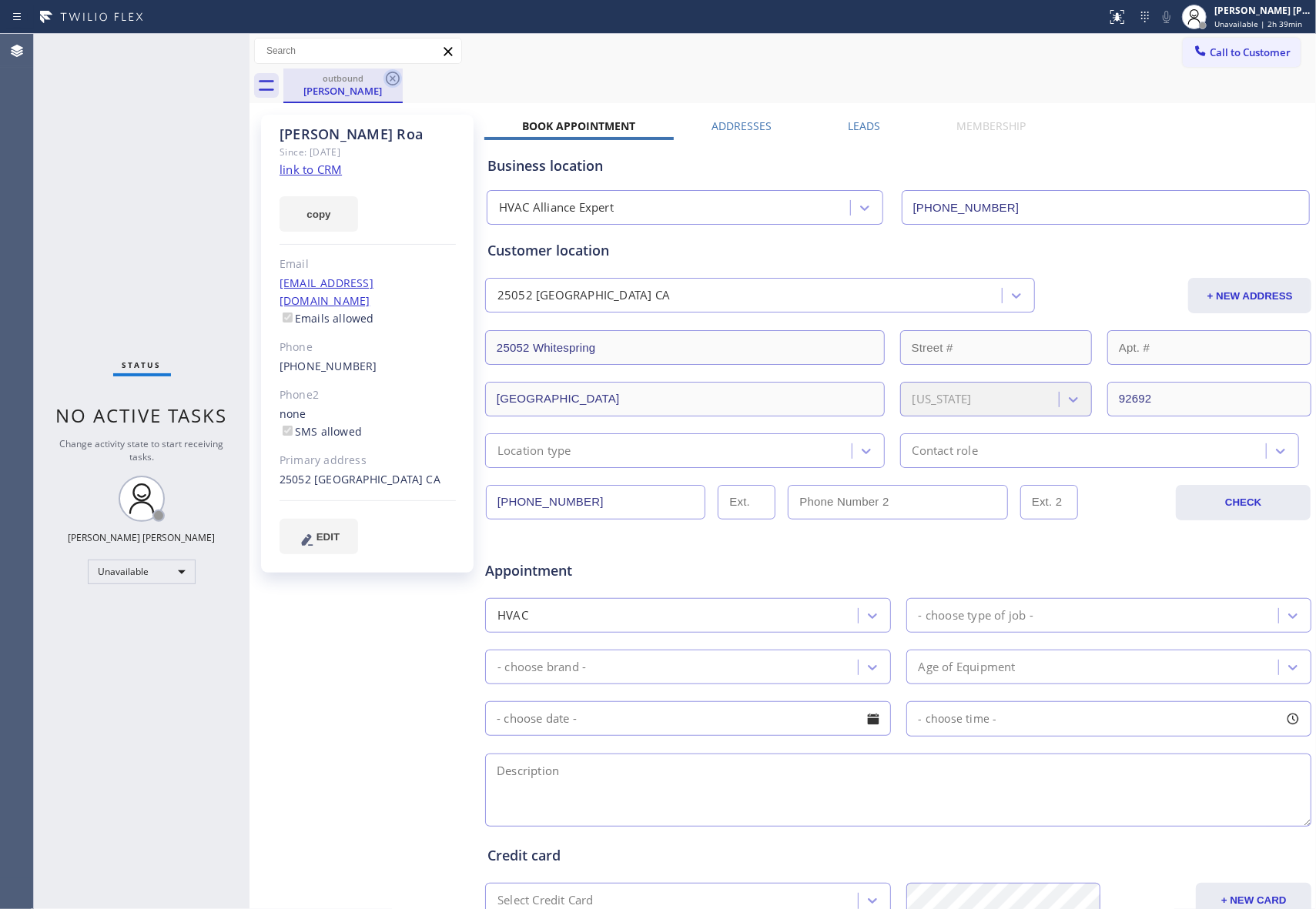
click at [399, 72] on icon at bounding box center [393, 78] width 19 height 19
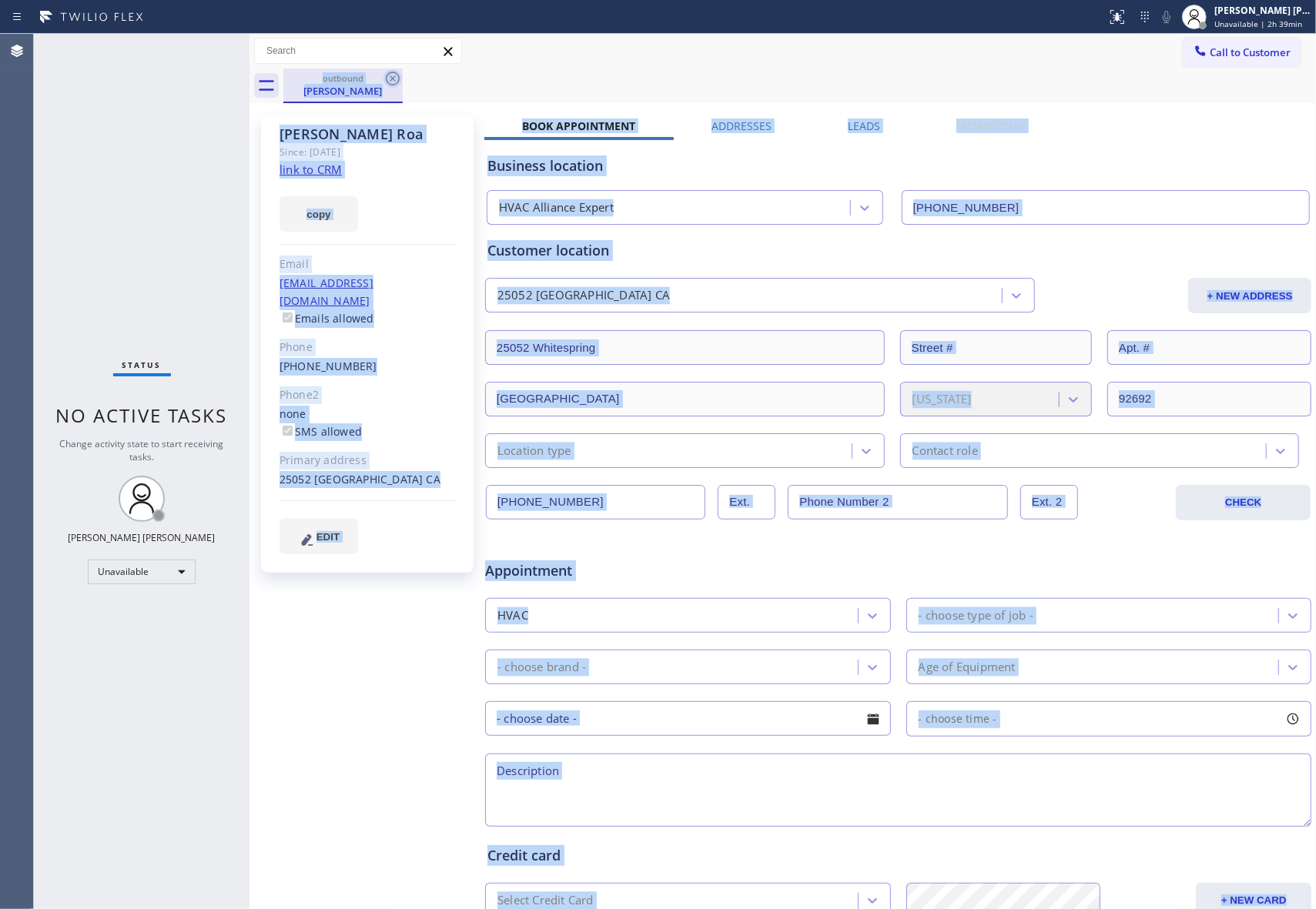
click at [399, 72] on div "outbound [PERSON_NAME]" at bounding box center [799, 85] width 1032 height 35
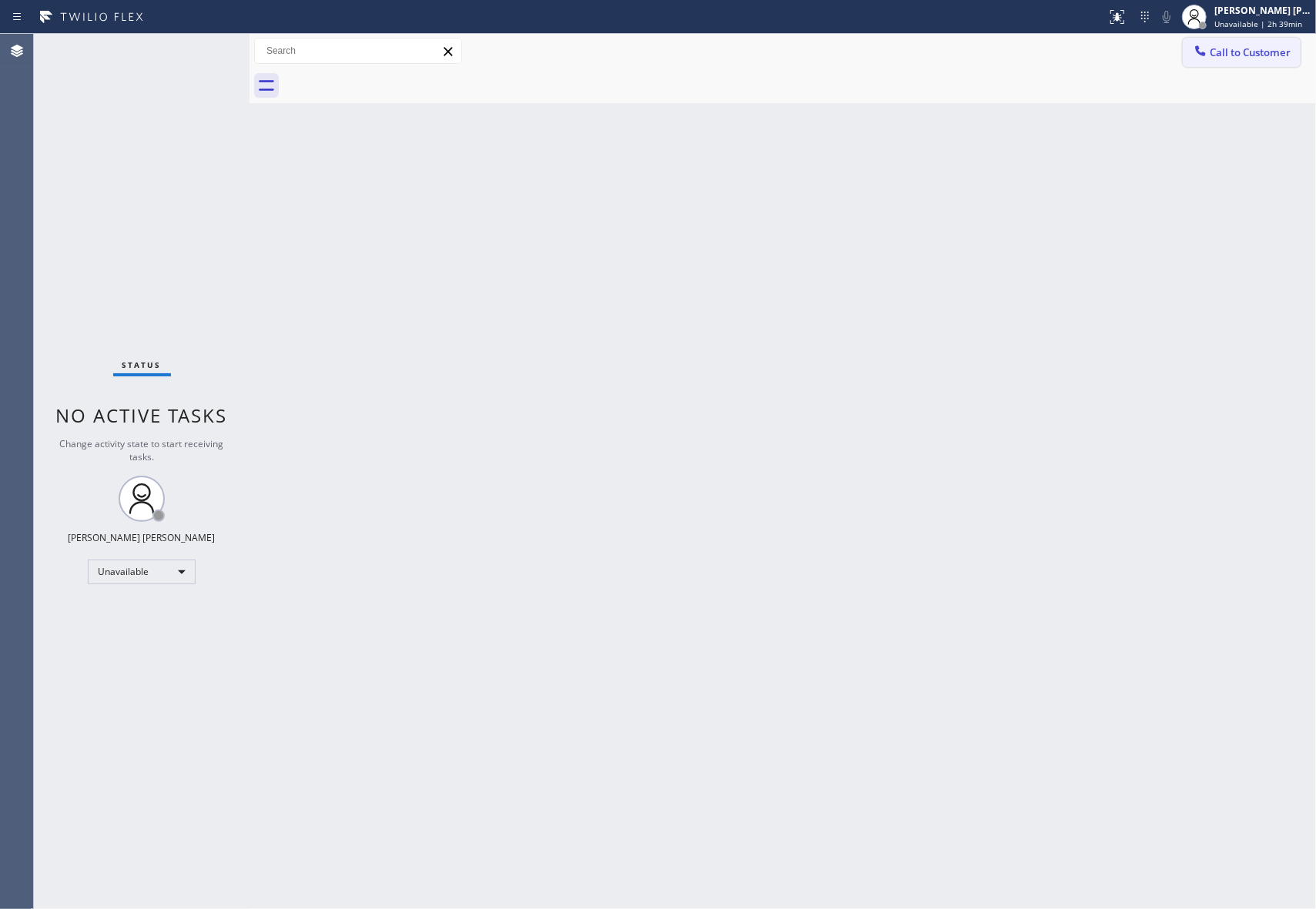
click at [1263, 54] on span "Call to Customer" at bounding box center [1251, 53] width 81 height 14
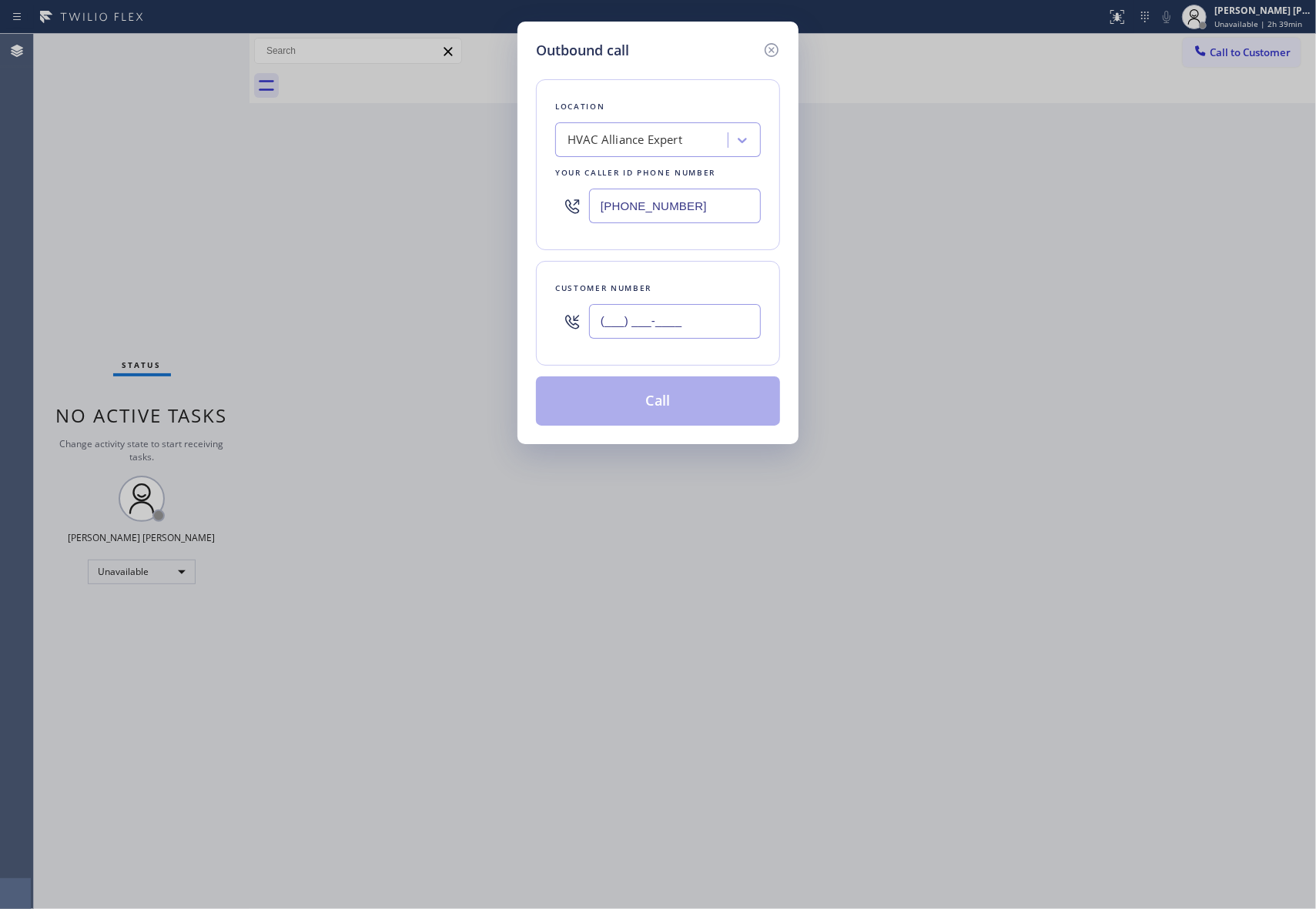
click at [722, 309] on input "(___) ___-____" at bounding box center [674, 321] width 172 height 35
paste input "323) 258-5278"
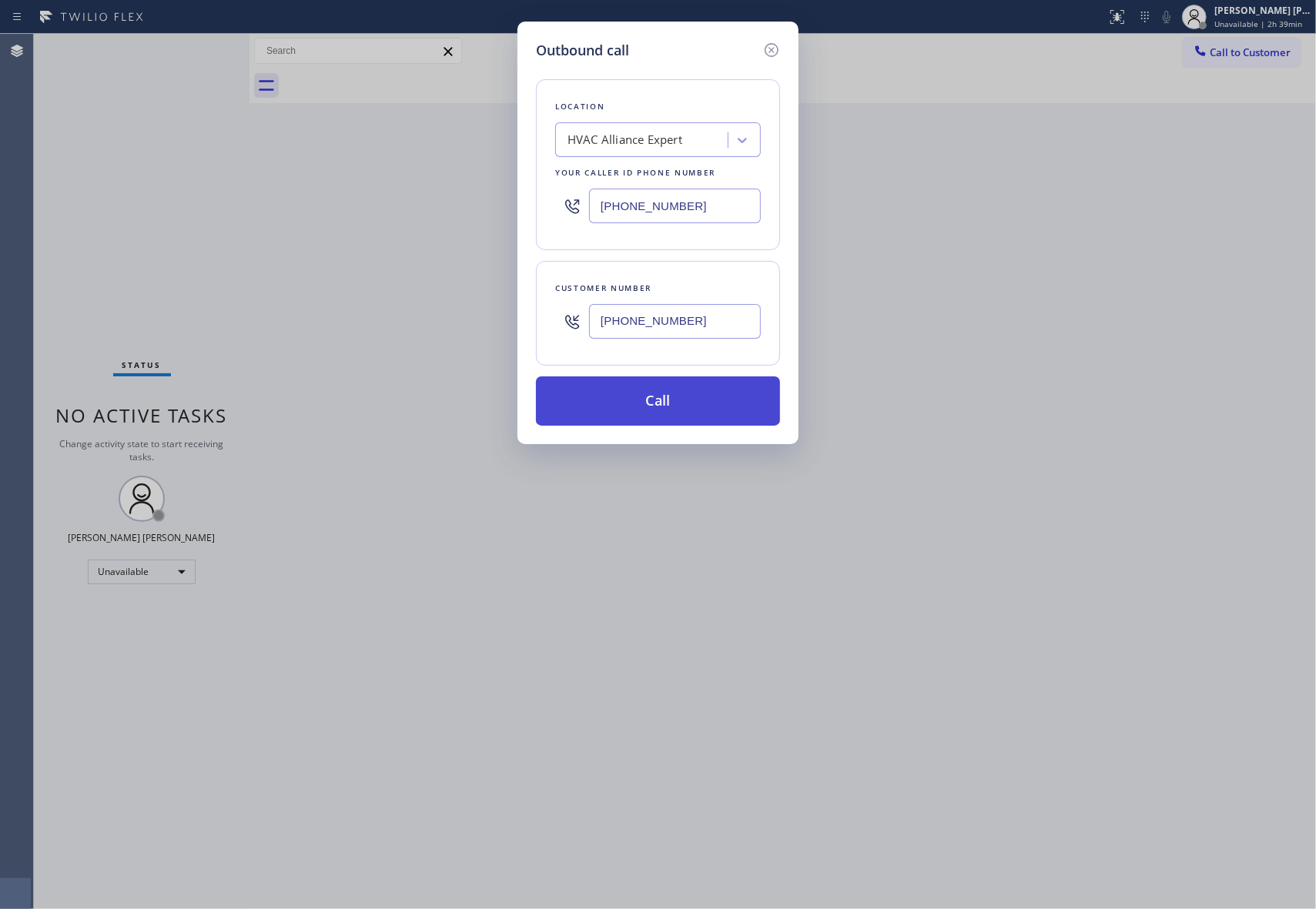
type input "[PHONE_NUMBER]"
click at [679, 400] on button "Call" at bounding box center [658, 401] width 244 height 50
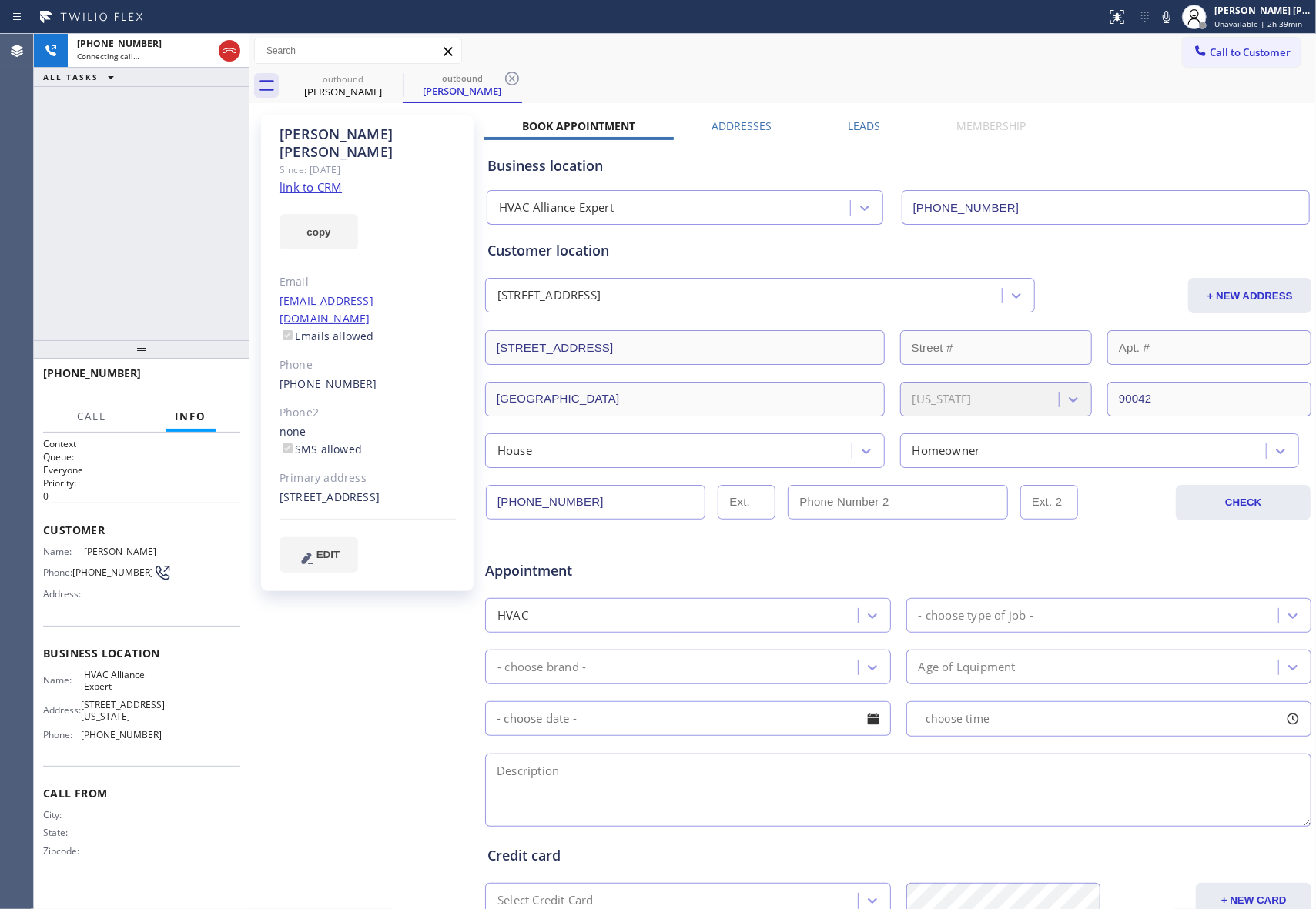
type input "[PHONE_NUMBER]"
click at [231, 50] on icon at bounding box center [229, 51] width 14 height 5
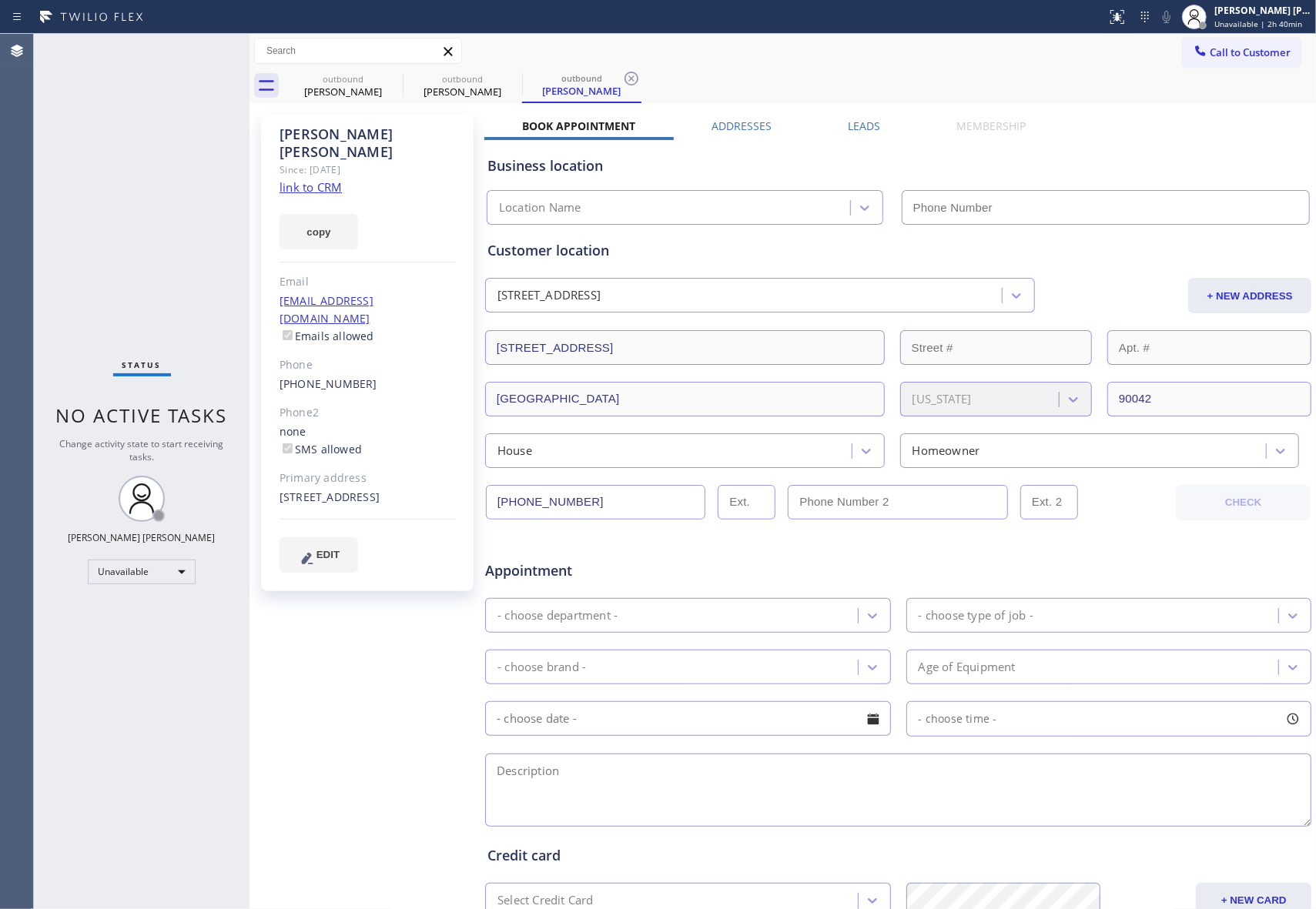
type input "[PHONE_NUMBER]"
click at [393, 71] on icon at bounding box center [393, 78] width 14 height 14
click at [0, 0] on icon at bounding box center [0, 0] width 0 height 0
click at [393, 71] on icon at bounding box center [393, 78] width 14 height 14
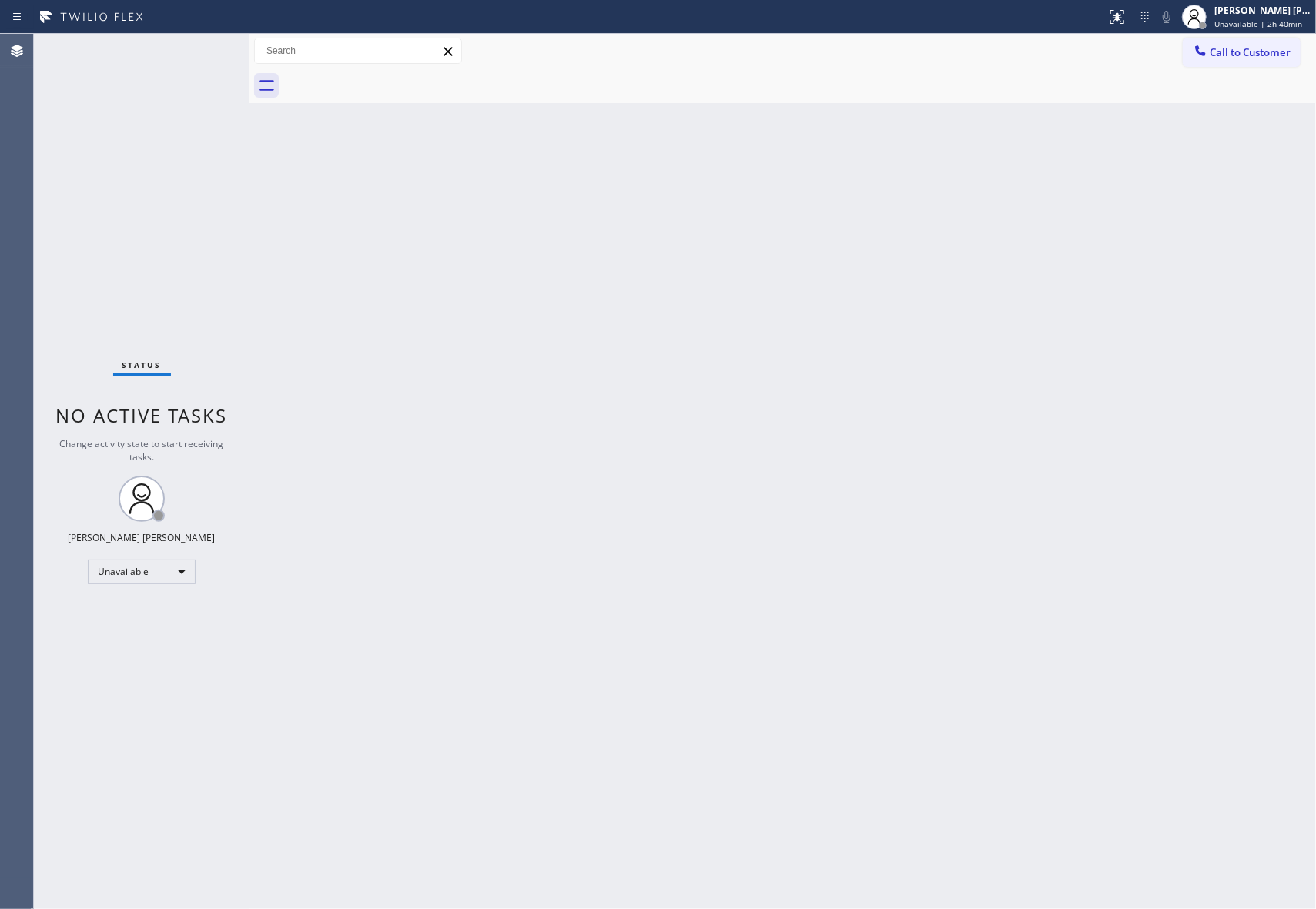
click at [393, 71] on div at bounding box center [799, 85] width 1032 height 35
click at [1257, 51] on span "Call to Customer" at bounding box center [1251, 53] width 81 height 14
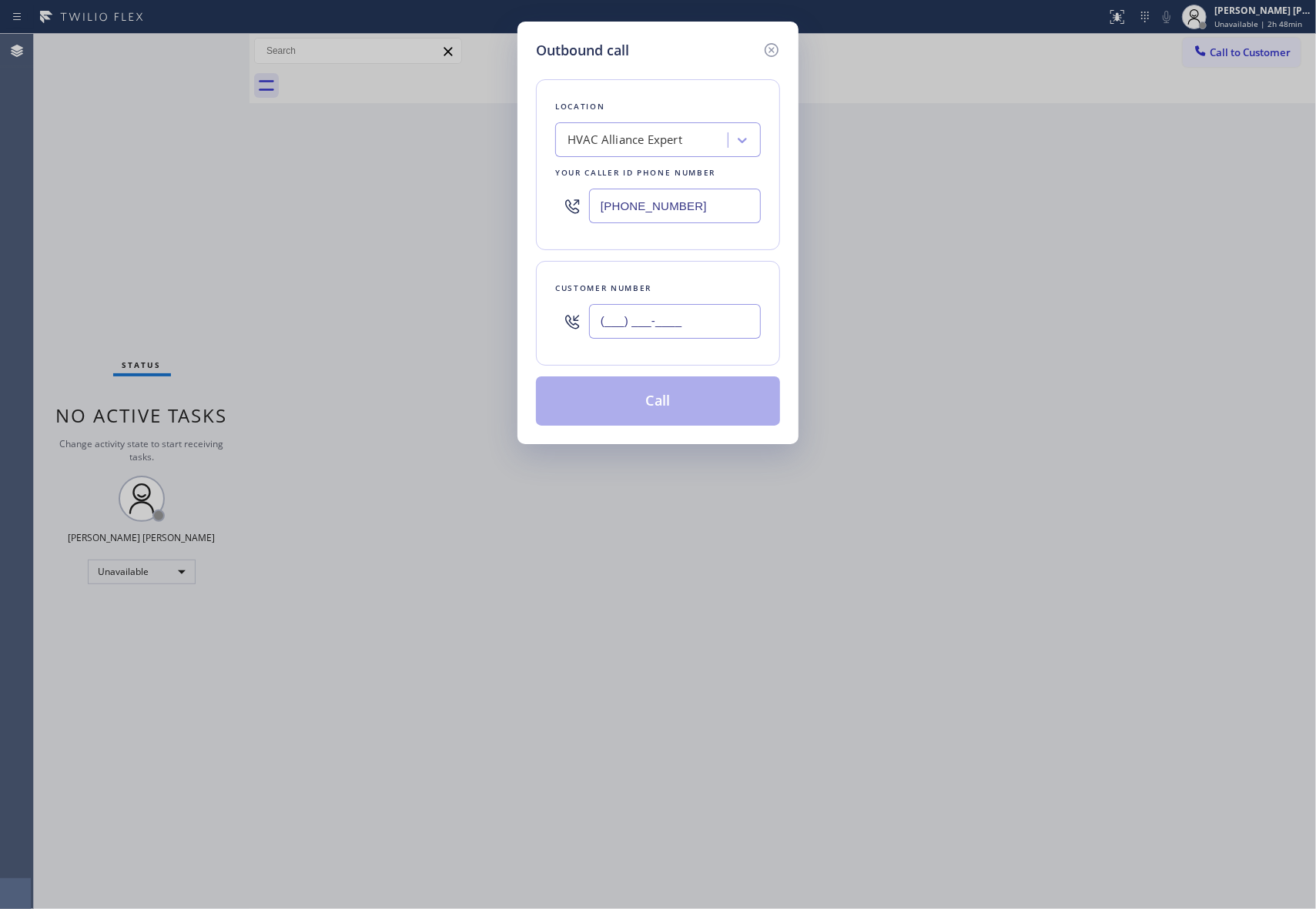
click at [682, 326] on input "(___) ___-____" at bounding box center [674, 321] width 172 height 35
paste input "562) 719-5785"
type input "[PHONE_NUMBER]"
click at [673, 410] on button "Call" at bounding box center [658, 401] width 244 height 50
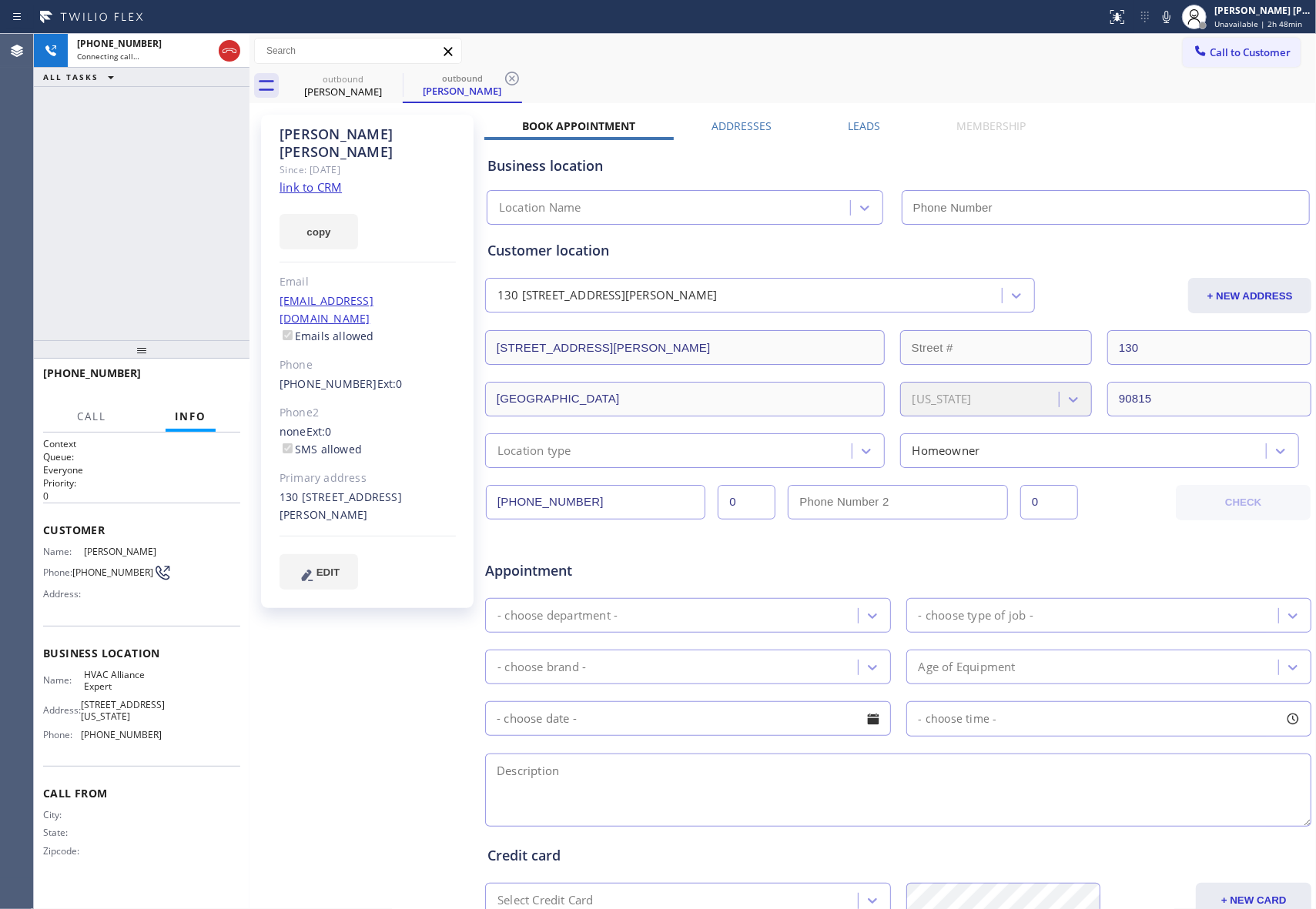
type input "[PHONE_NUMBER]"
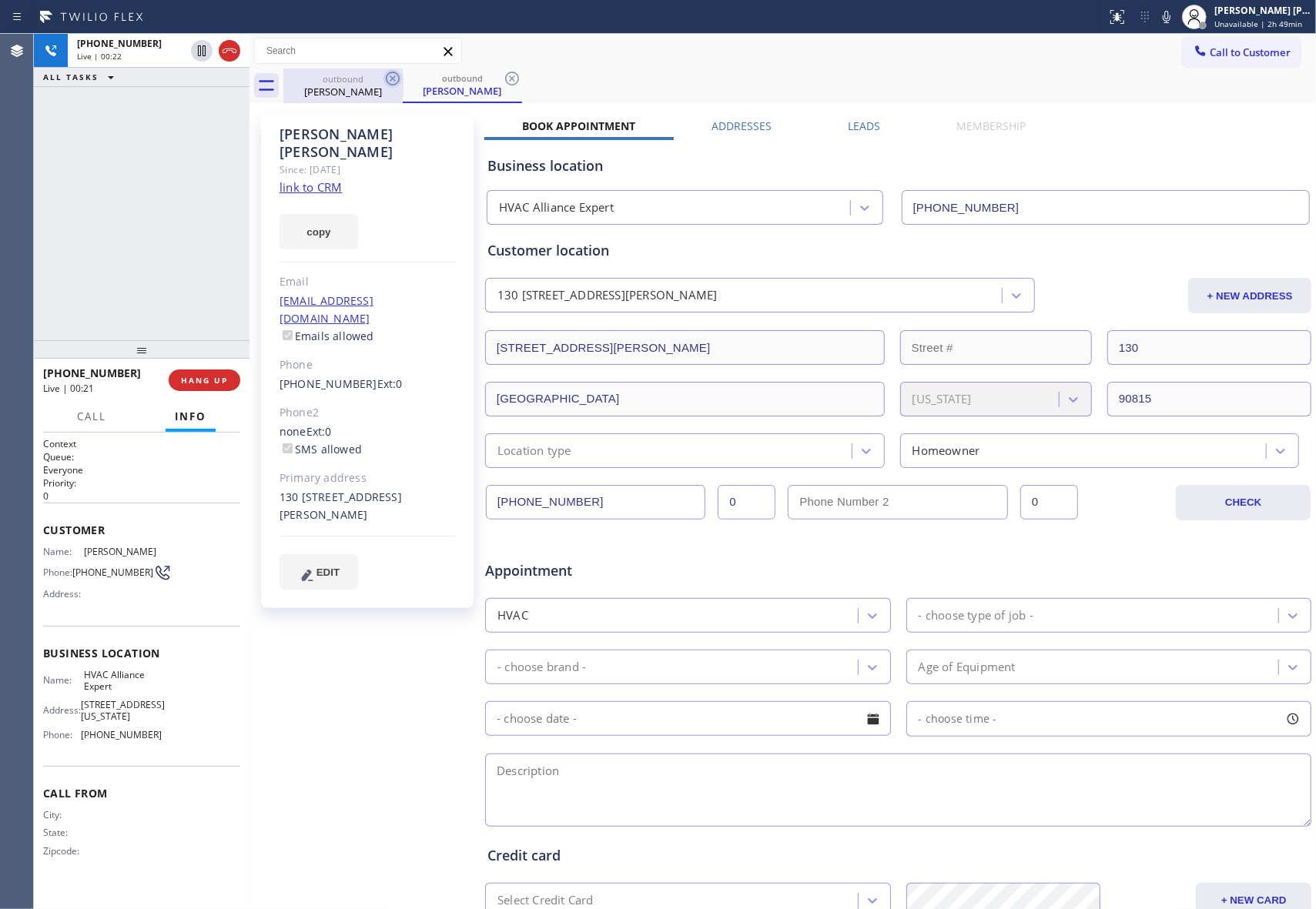
click at [388, 80] on icon at bounding box center [393, 78] width 19 height 19
click at [403, 80] on div "outbound [PERSON_NAME]" at bounding box center [462, 85] width 119 height 35
click at [503, 80] on icon at bounding box center [512, 78] width 19 height 19
click at [388, 80] on div "outbound [PERSON_NAME] outbound [PERSON_NAME]" at bounding box center [799, 85] width 1032 height 35
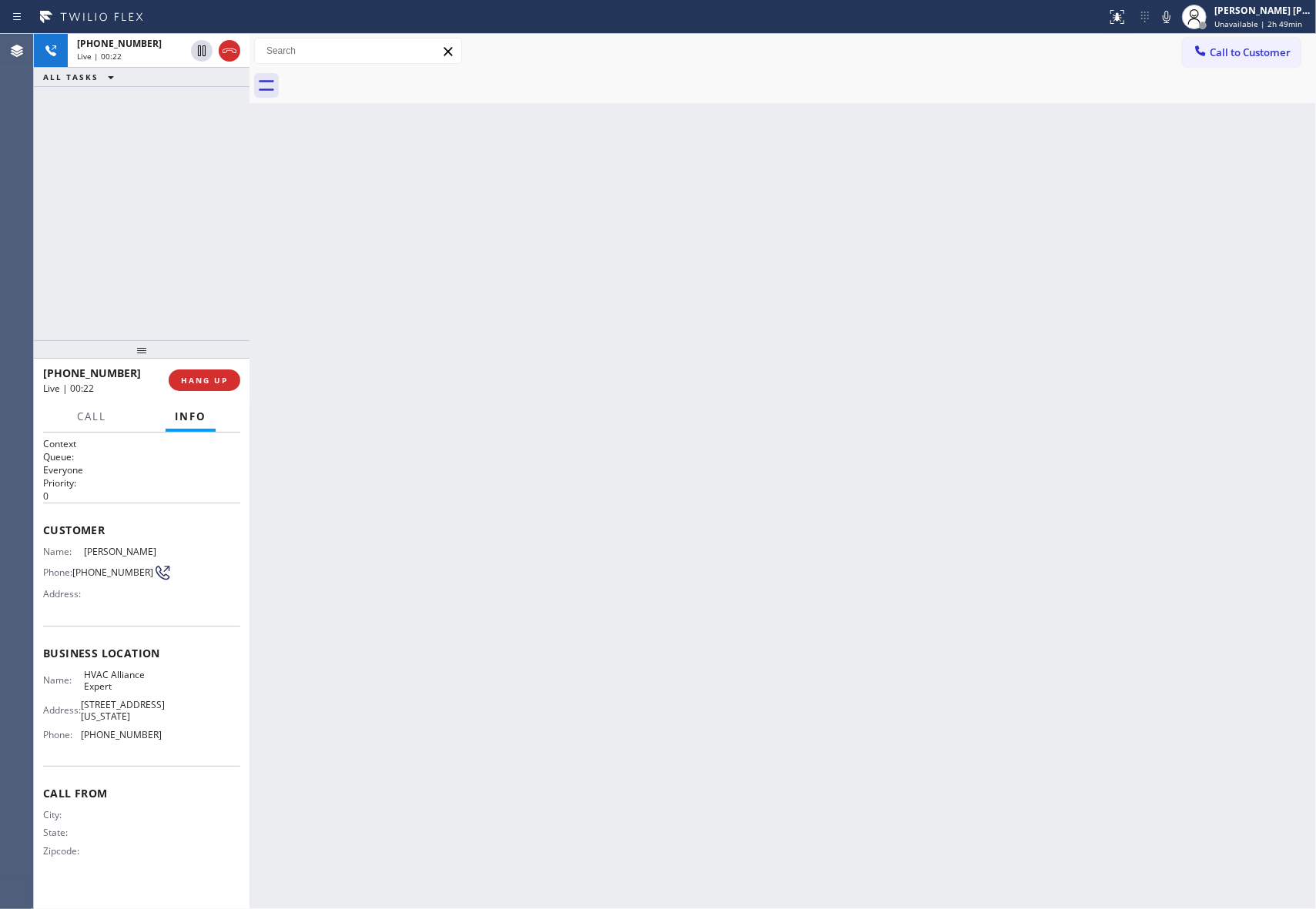
click at [388, 80] on div at bounding box center [799, 85] width 1032 height 35
click at [237, 48] on icon at bounding box center [229, 51] width 19 height 19
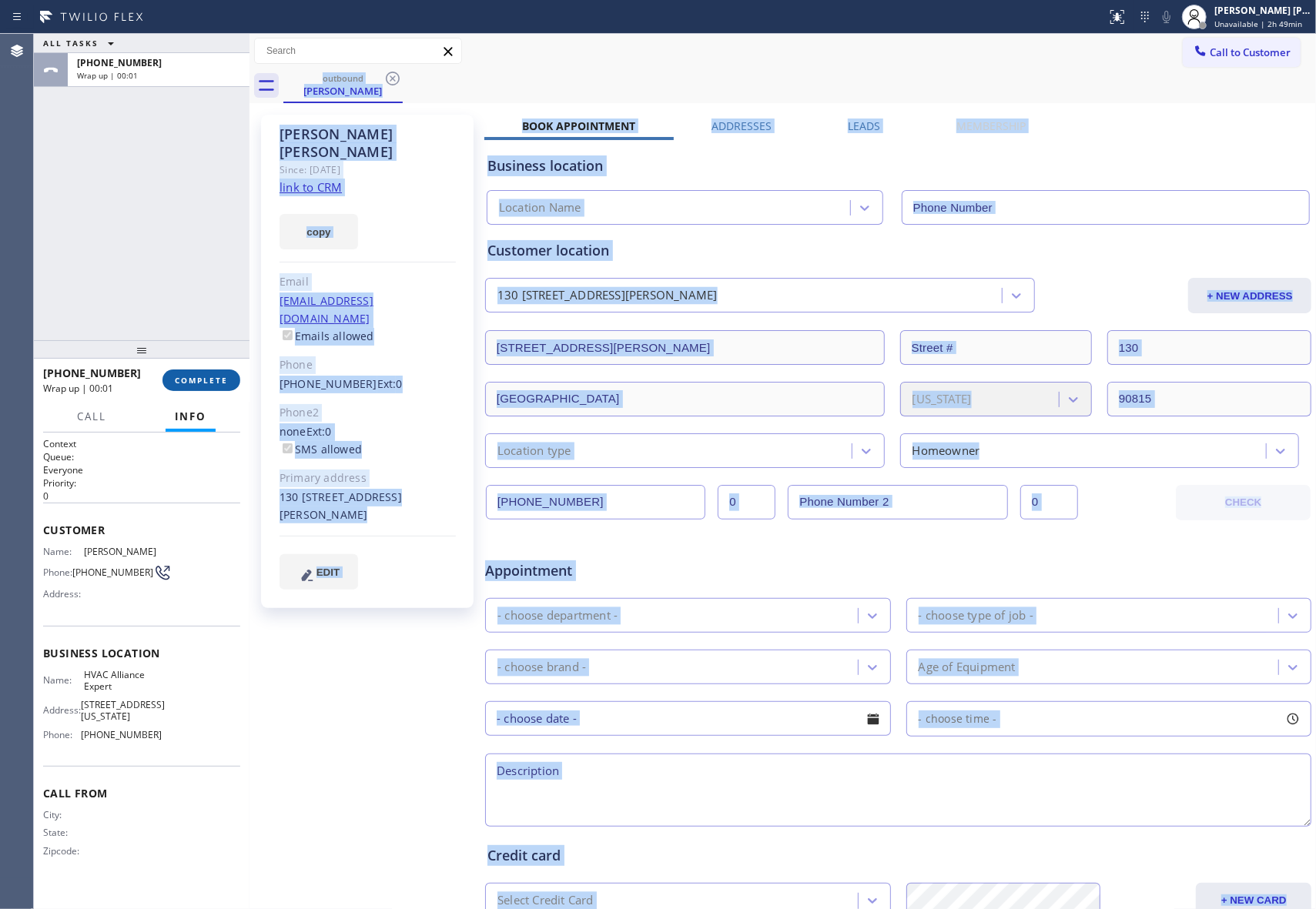
click at [210, 382] on span "COMPLETE" at bounding box center [201, 380] width 54 height 11
type input "[PHONE_NUMBER]"
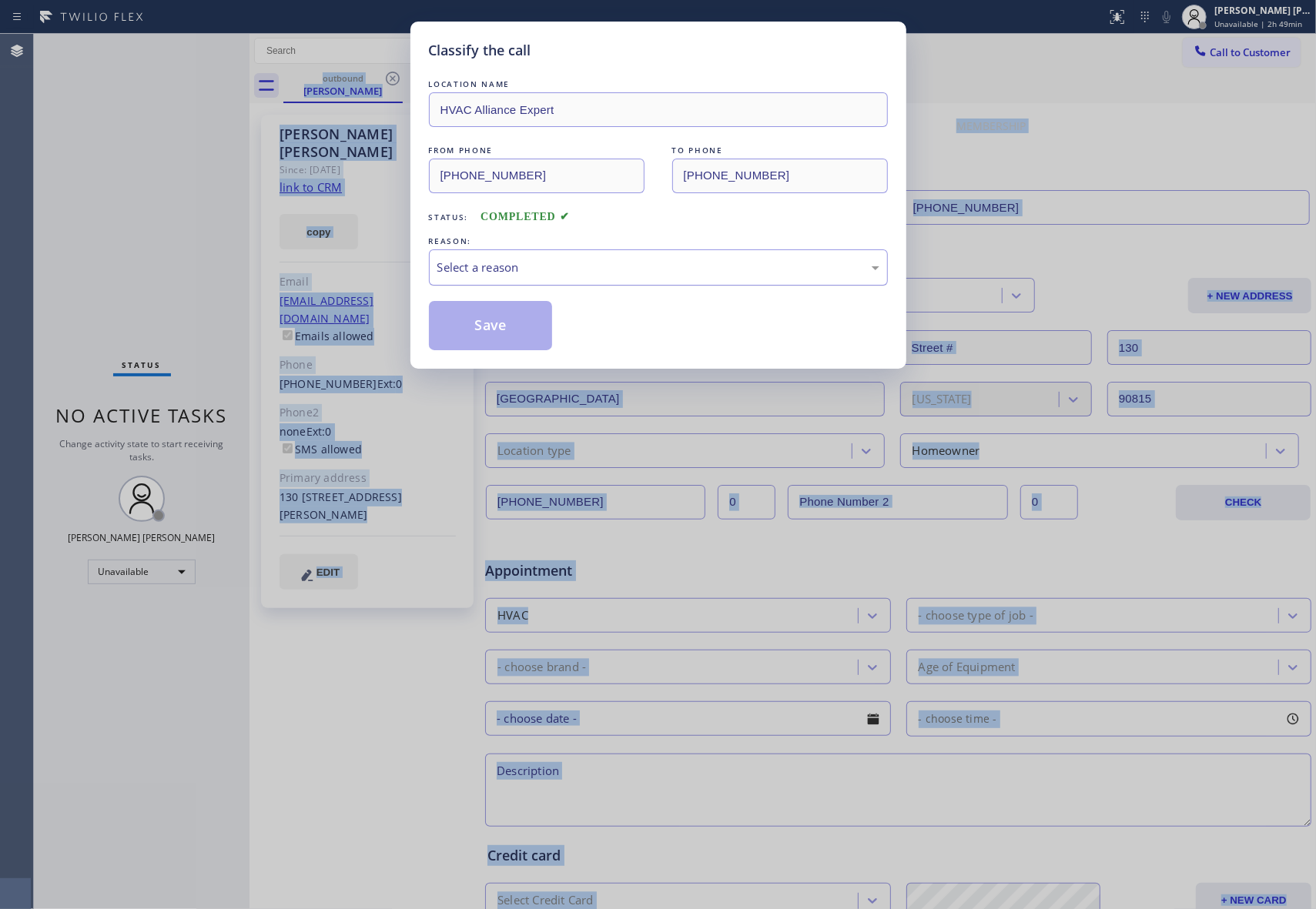
click at [487, 260] on div "Select a reason" at bounding box center [658, 268] width 442 height 18
click at [477, 321] on button "Save" at bounding box center [490, 326] width 124 height 50
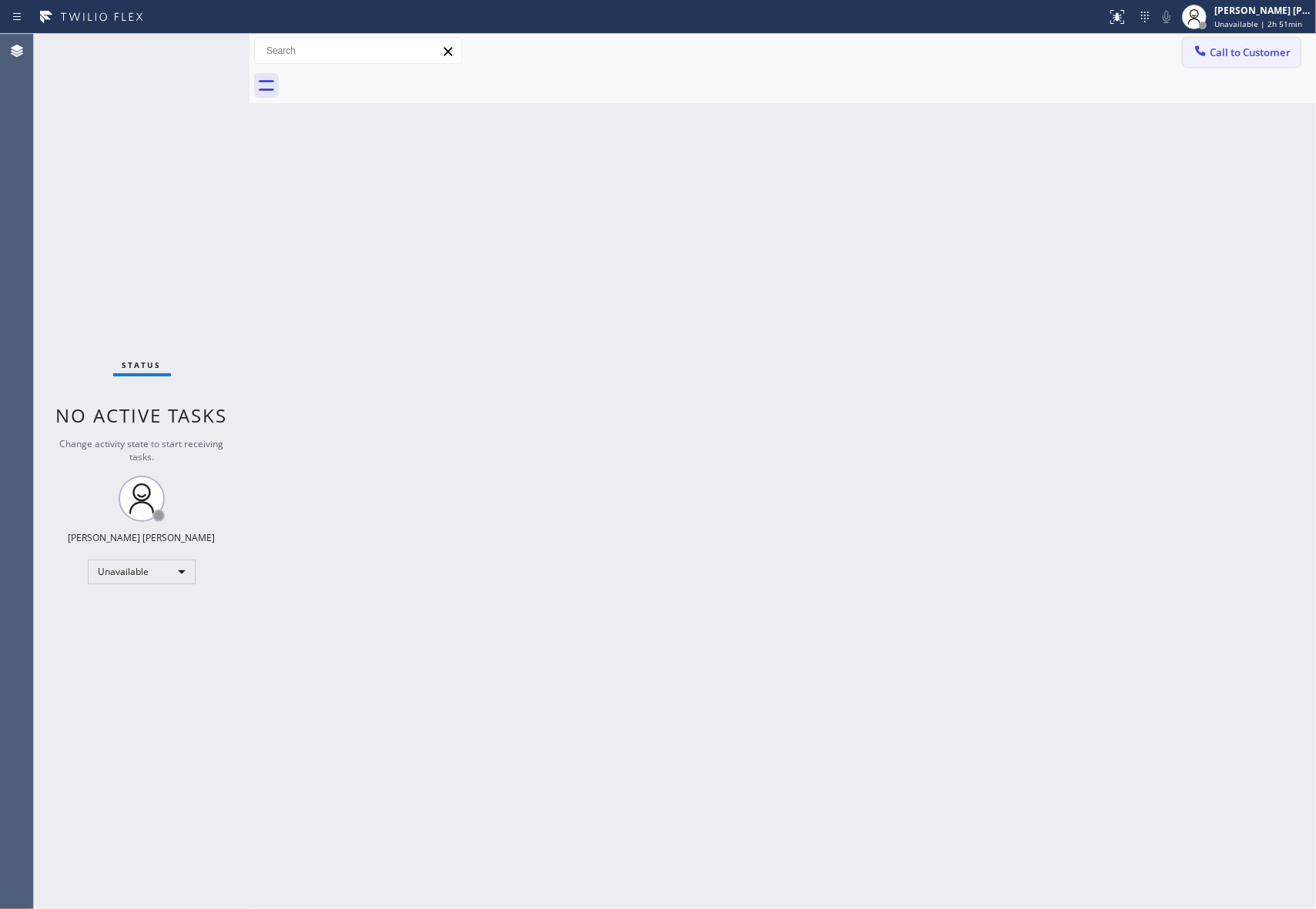
click at [1266, 50] on span "Call to Customer" at bounding box center [1251, 53] width 81 height 14
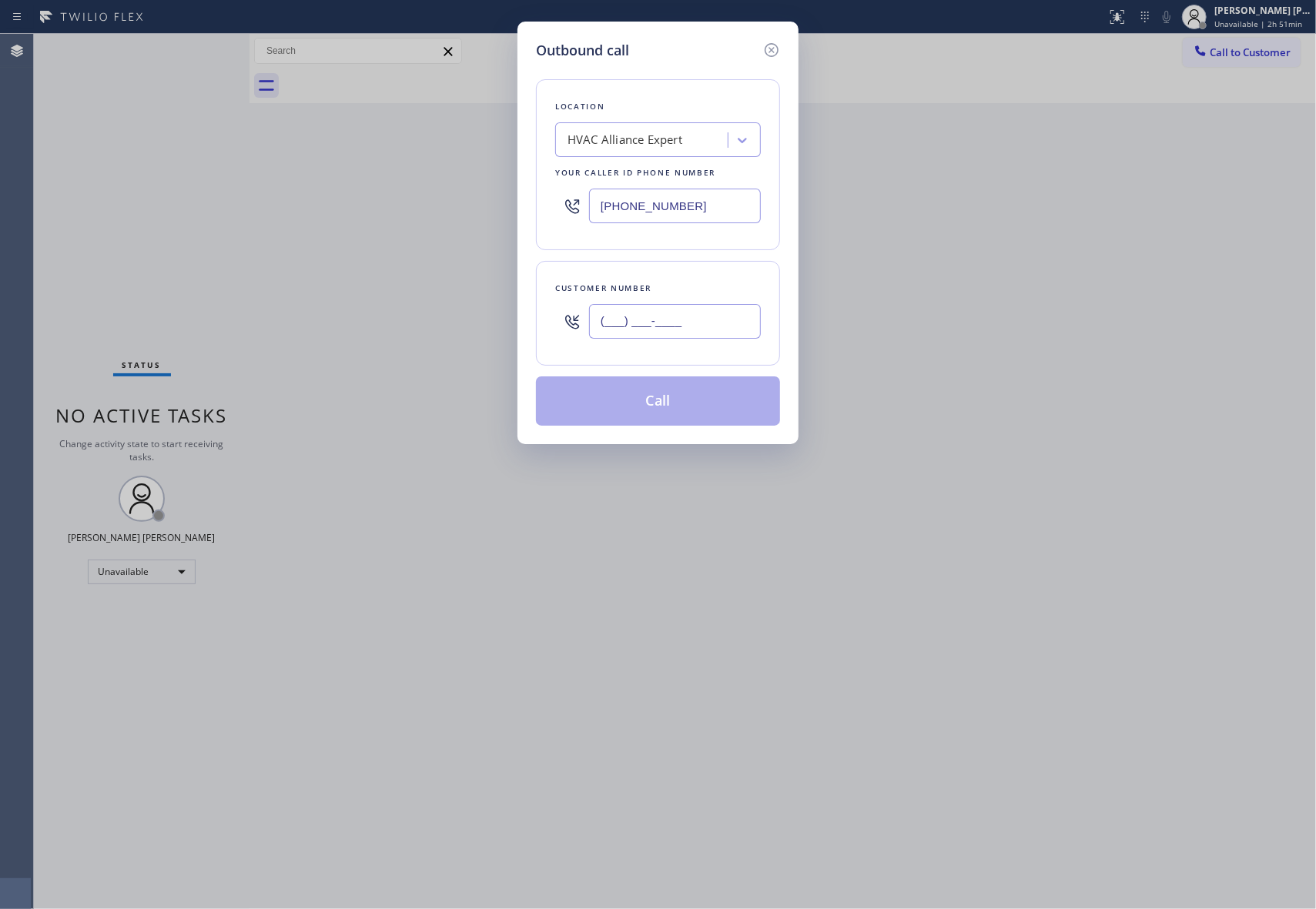
click at [711, 329] on input "(___) ___-____" at bounding box center [674, 321] width 172 height 35
paste input "415) 412-6307"
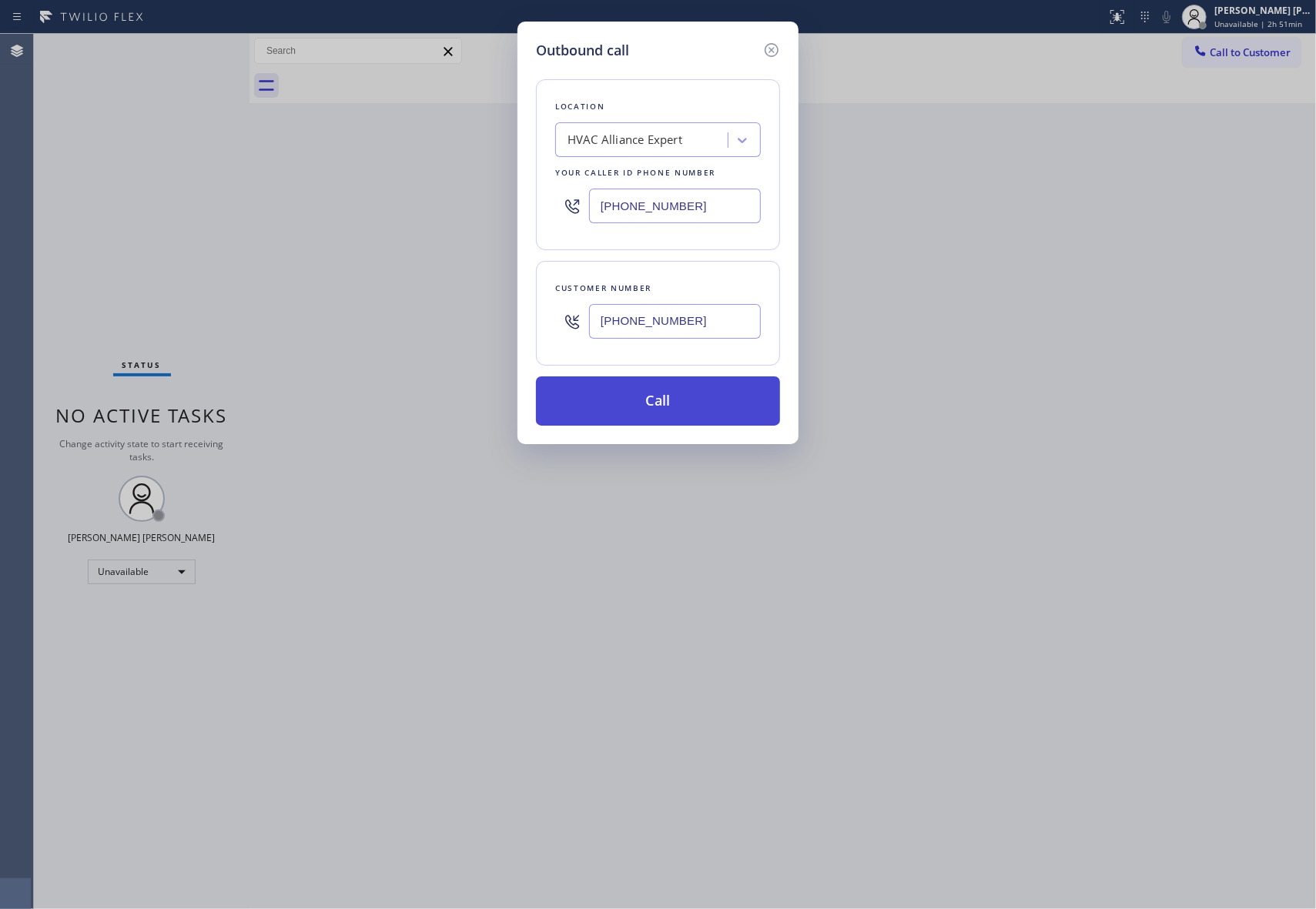
type input "[PHONE_NUMBER]"
click at [674, 407] on button "Call" at bounding box center [658, 401] width 244 height 50
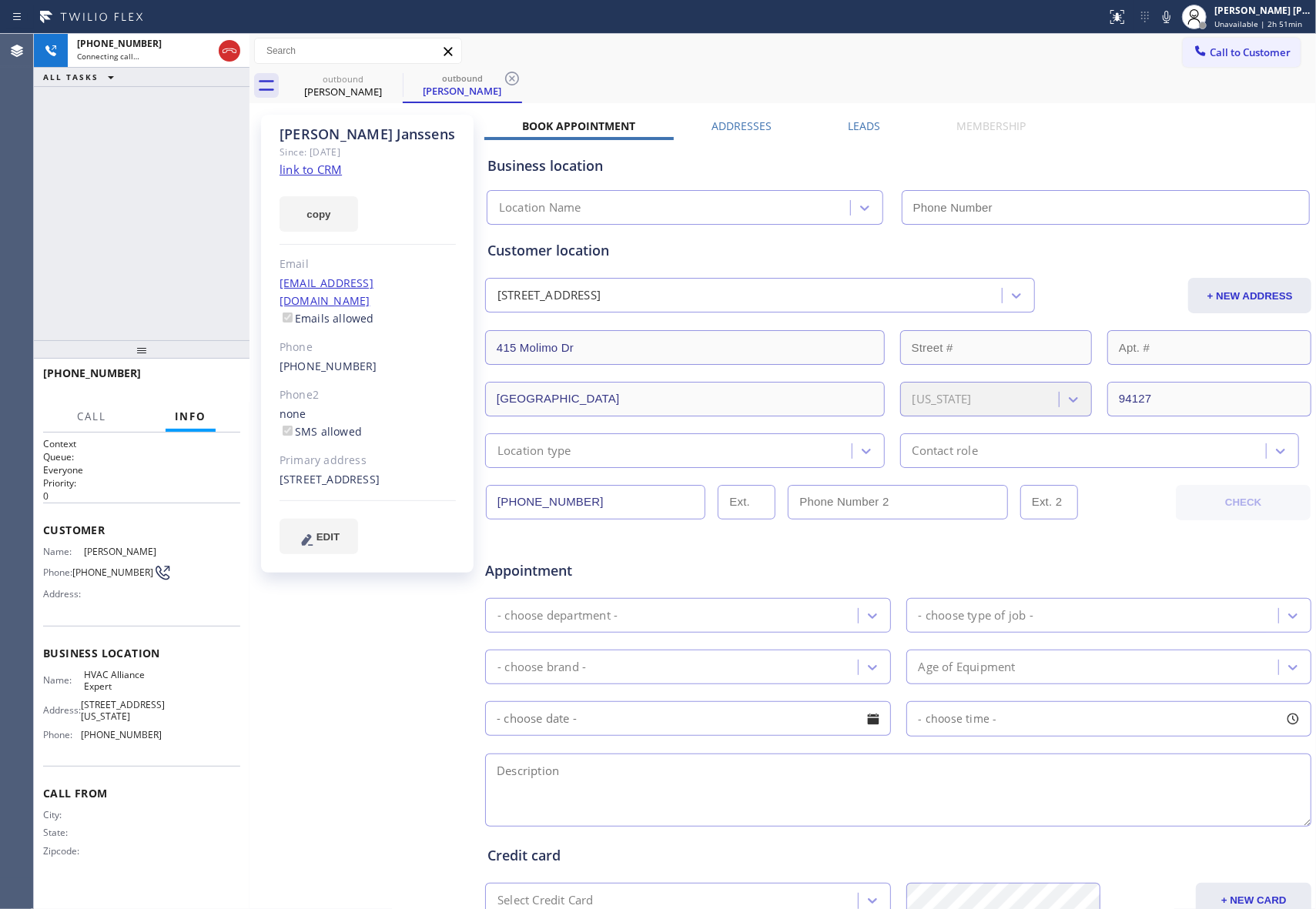
type input "[PHONE_NUMBER]"
click at [212, 359] on div at bounding box center [141, 349] width 215 height 19
click at [214, 385] on span "HANG UP" at bounding box center [203, 380] width 47 height 11
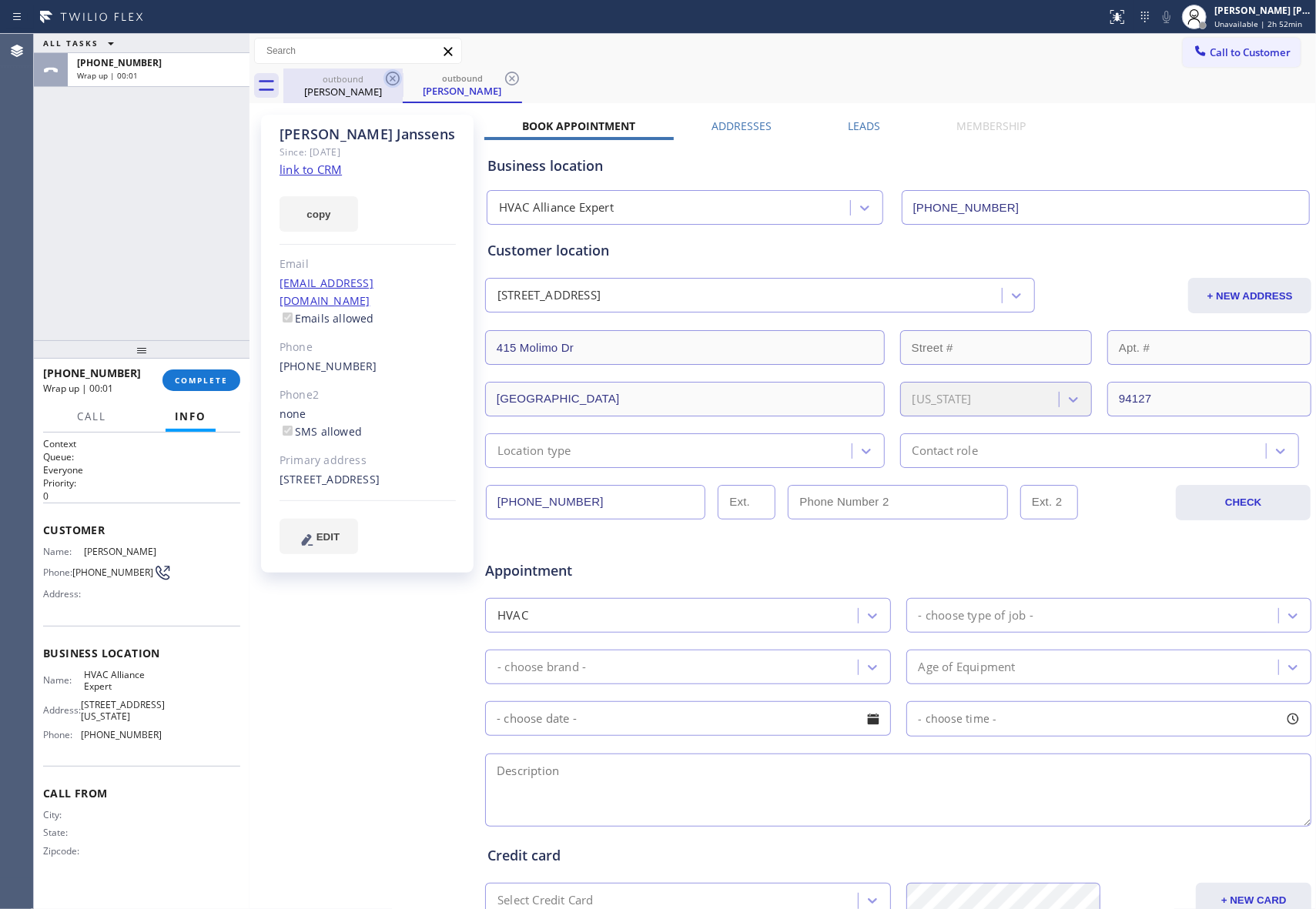
drag, startPoint x: 398, startPoint y: 70, endPoint x: 392, endPoint y: 80, distance: 11.7
click at [398, 70] on icon at bounding box center [393, 78] width 19 height 19
click at [503, 81] on icon at bounding box center [512, 78] width 19 height 19
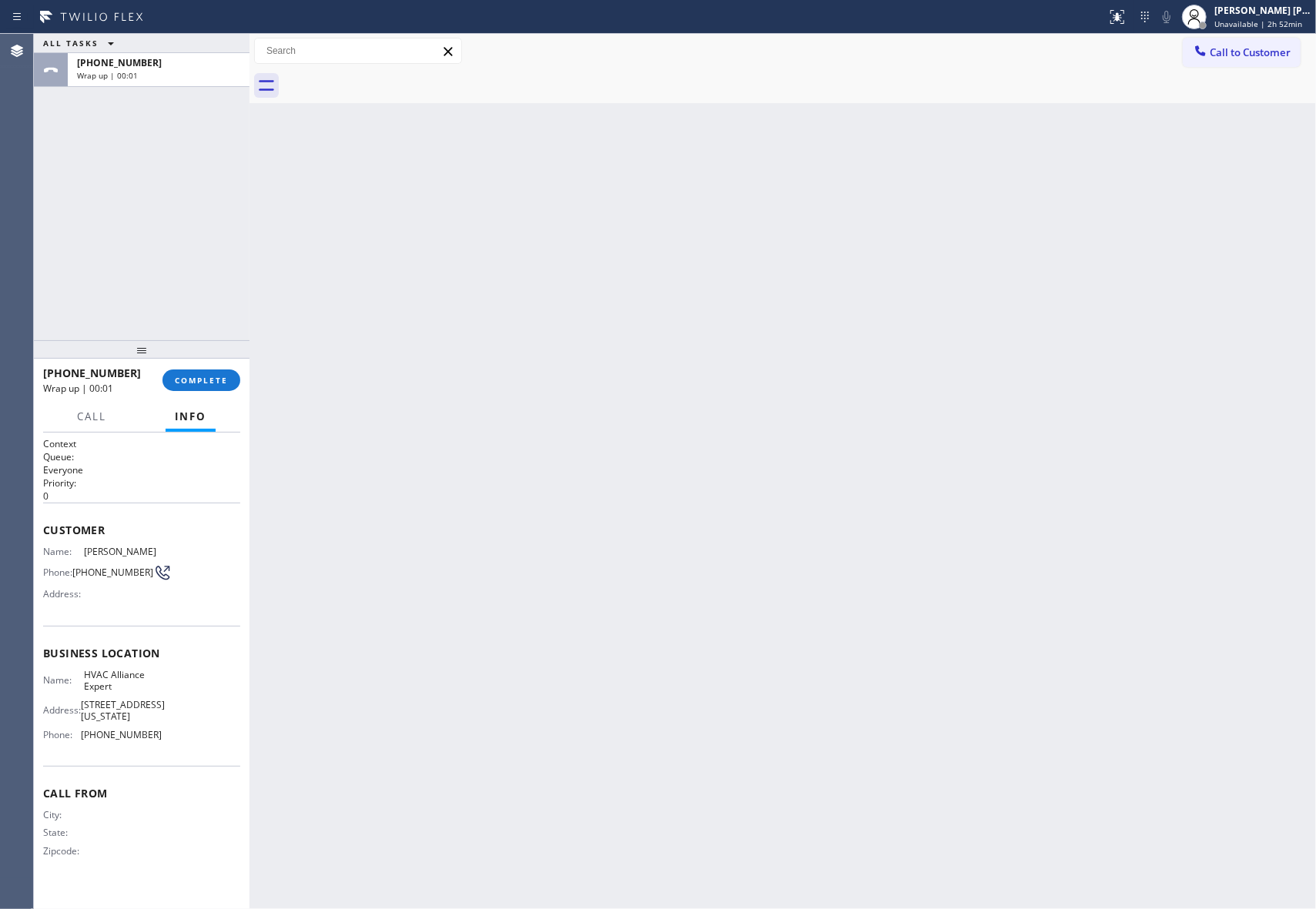
click at [392, 81] on div at bounding box center [799, 85] width 1032 height 35
click at [222, 385] on span "COMPLETE" at bounding box center [201, 380] width 54 height 11
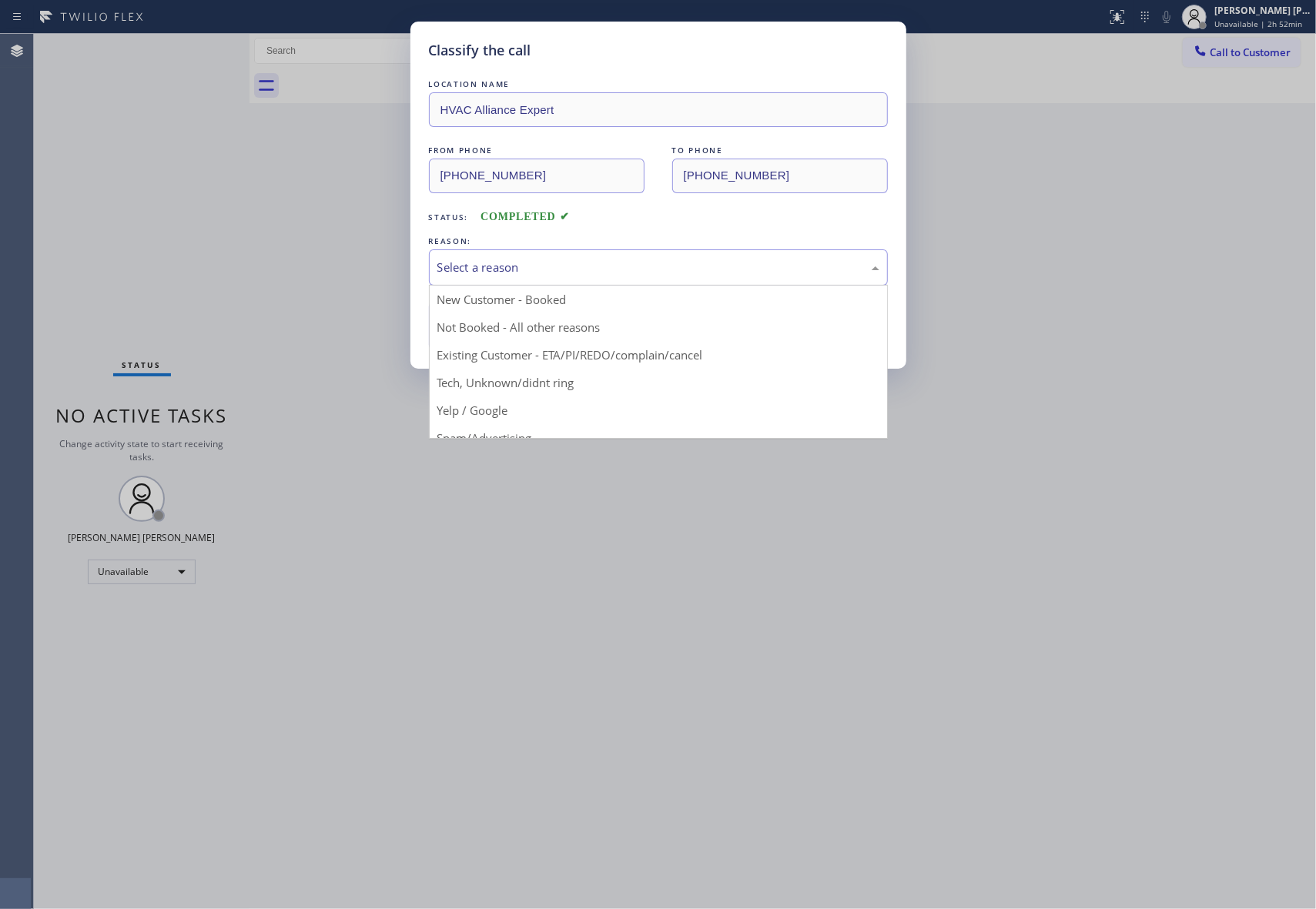
click at [659, 269] on div "Select a reason" at bounding box center [658, 268] width 442 height 18
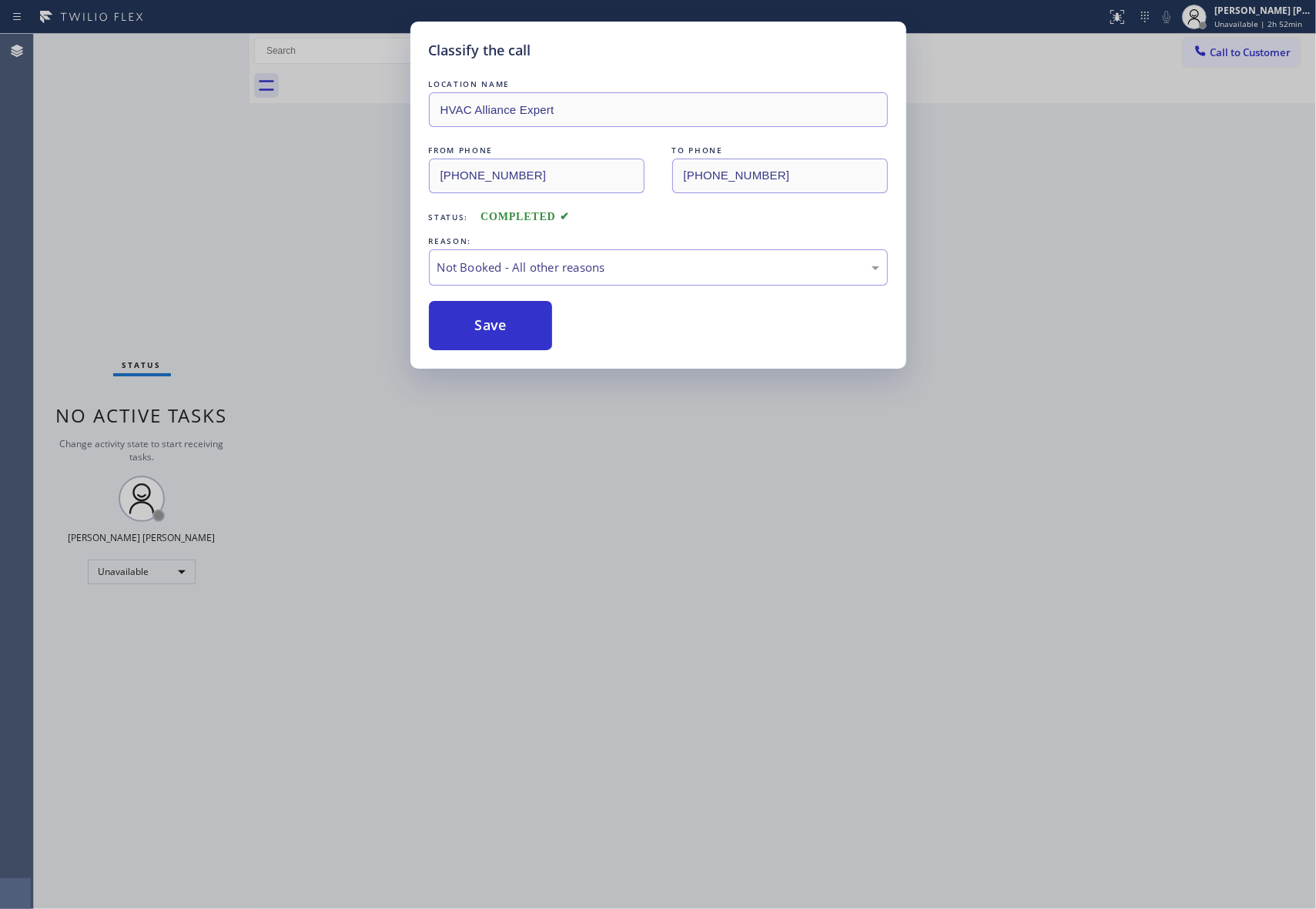
click at [490, 322] on button "Save" at bounding box center [490, 326] width 124 height 50
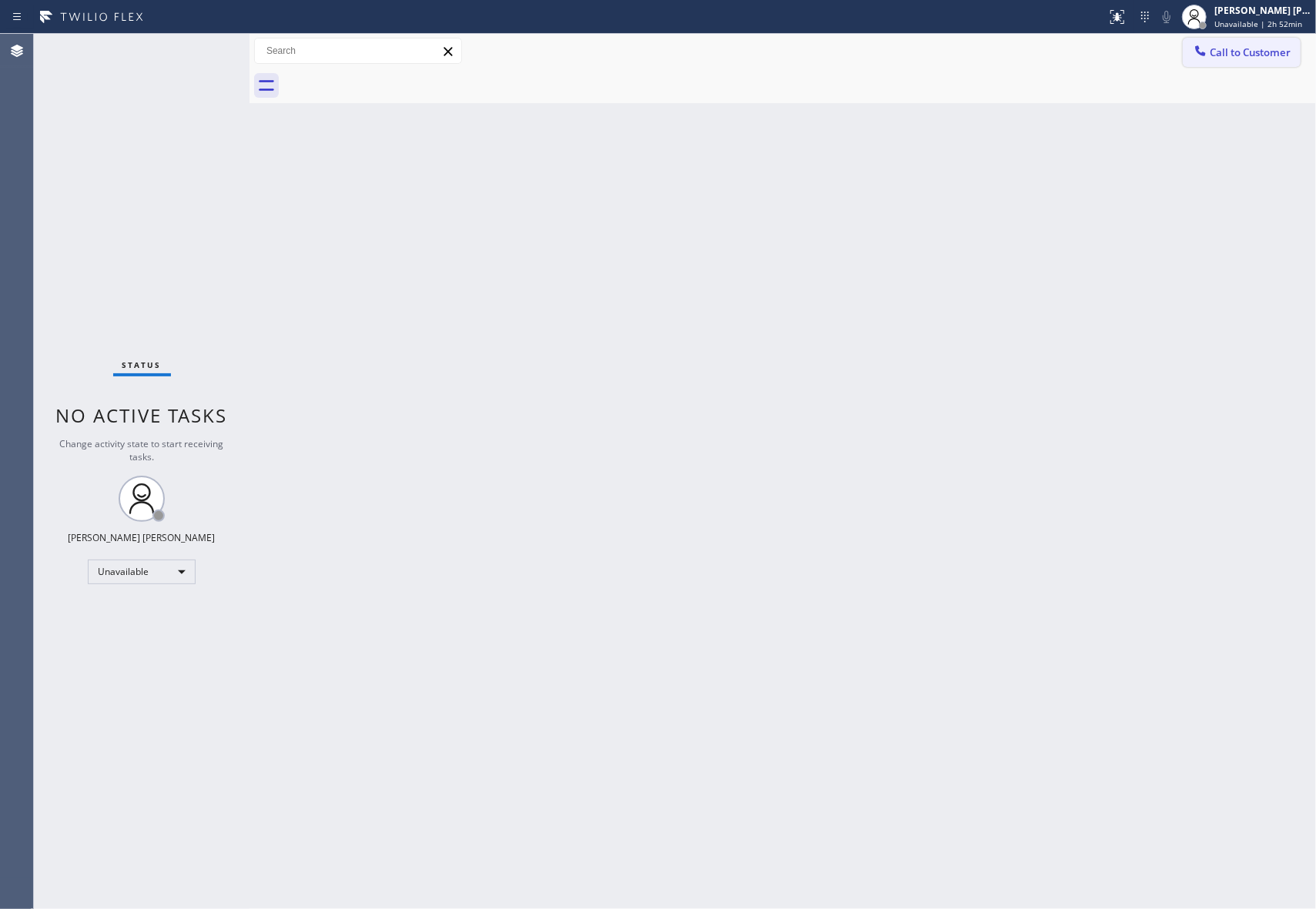
click at [1249, 46] on span "Call to Customer" at bounding box center [1251, 53] width 81 height 14
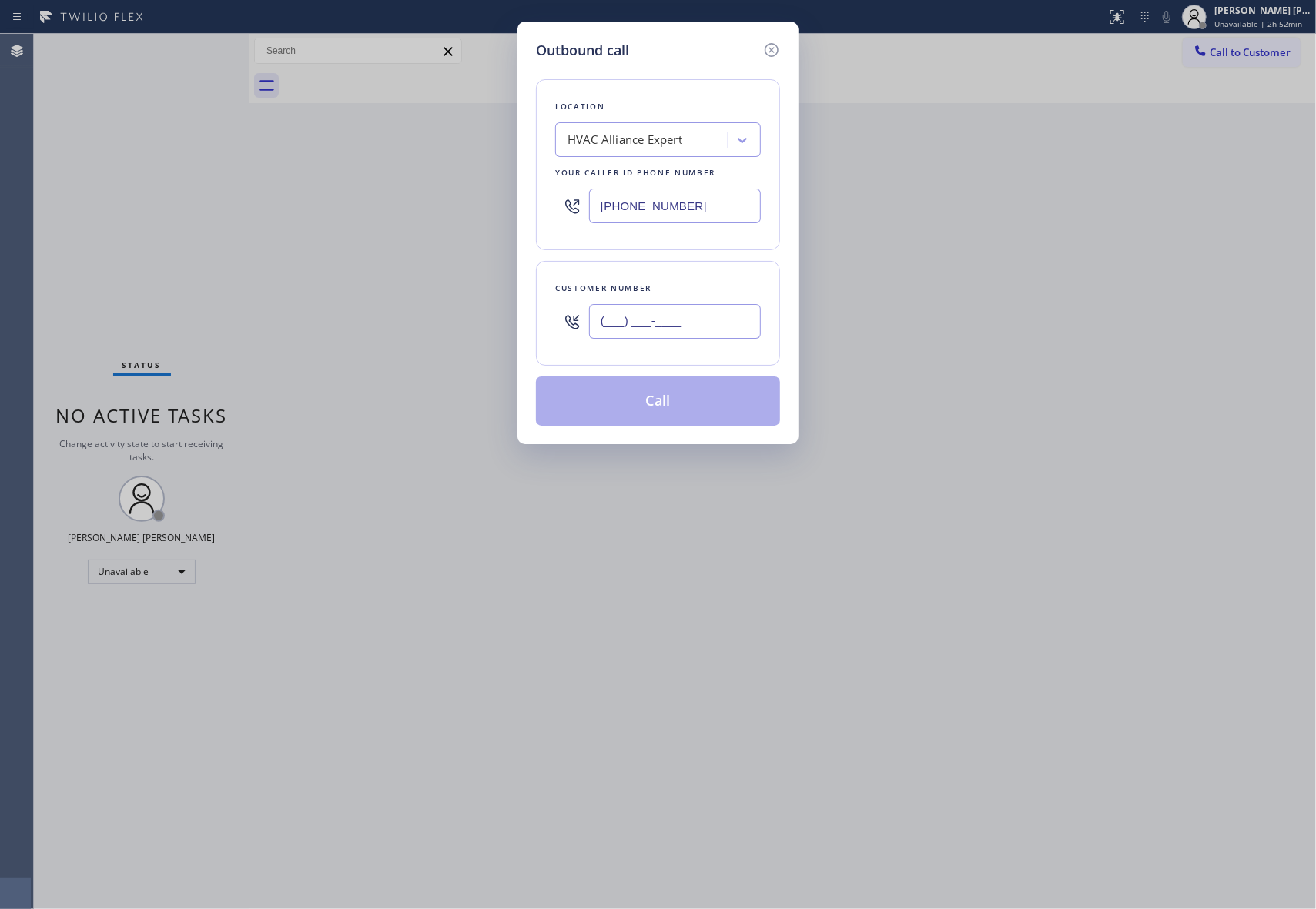
click at [687, 334] on input "(___) ___-____" at bounding box center [674, 321] width 172 height 35
paste input "408) 482-3128"
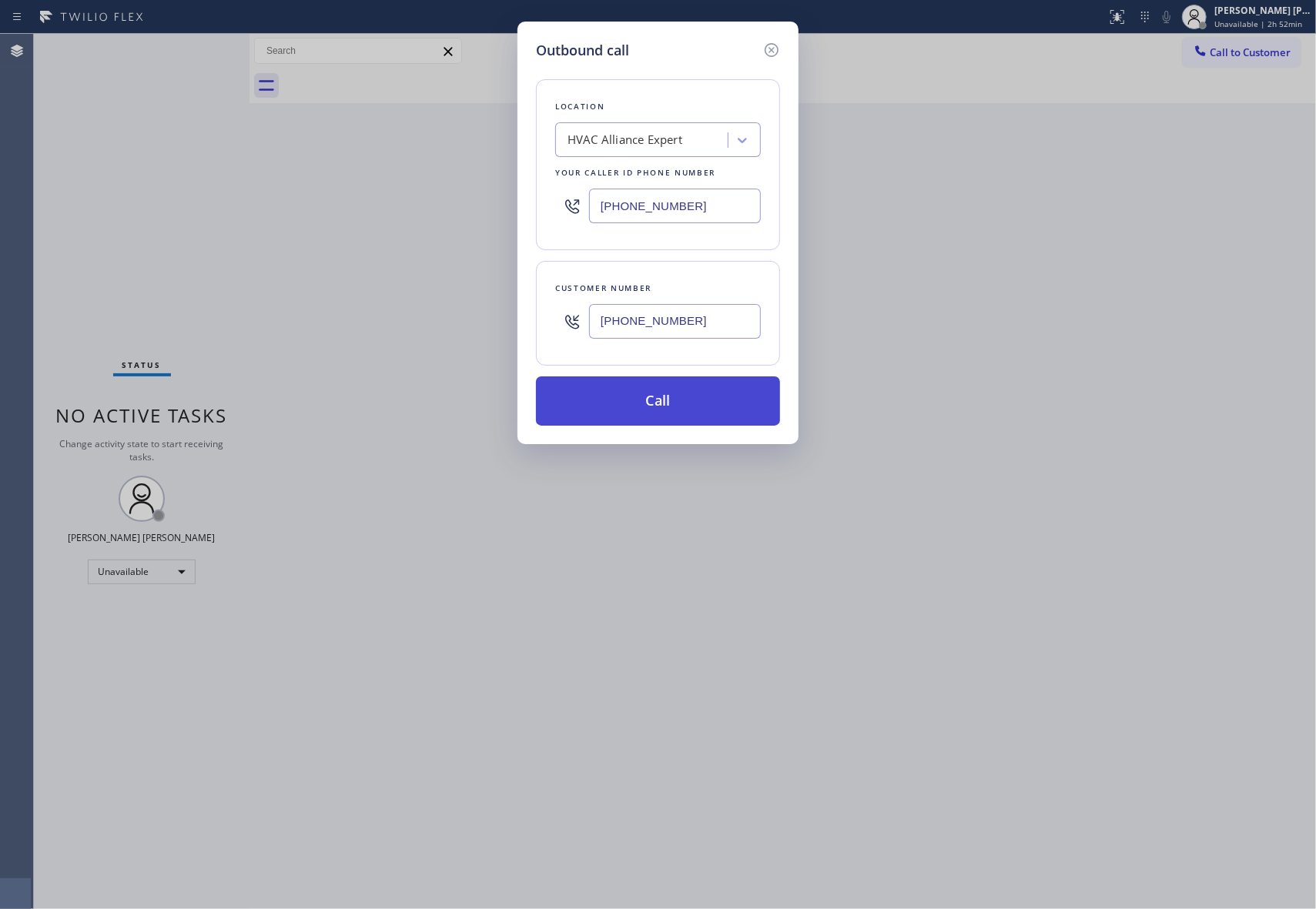
type input "[PHONE_NUMBER]"
click at [678, 401] on button "Call" at bounding box center [658, 401] width 244 height 50
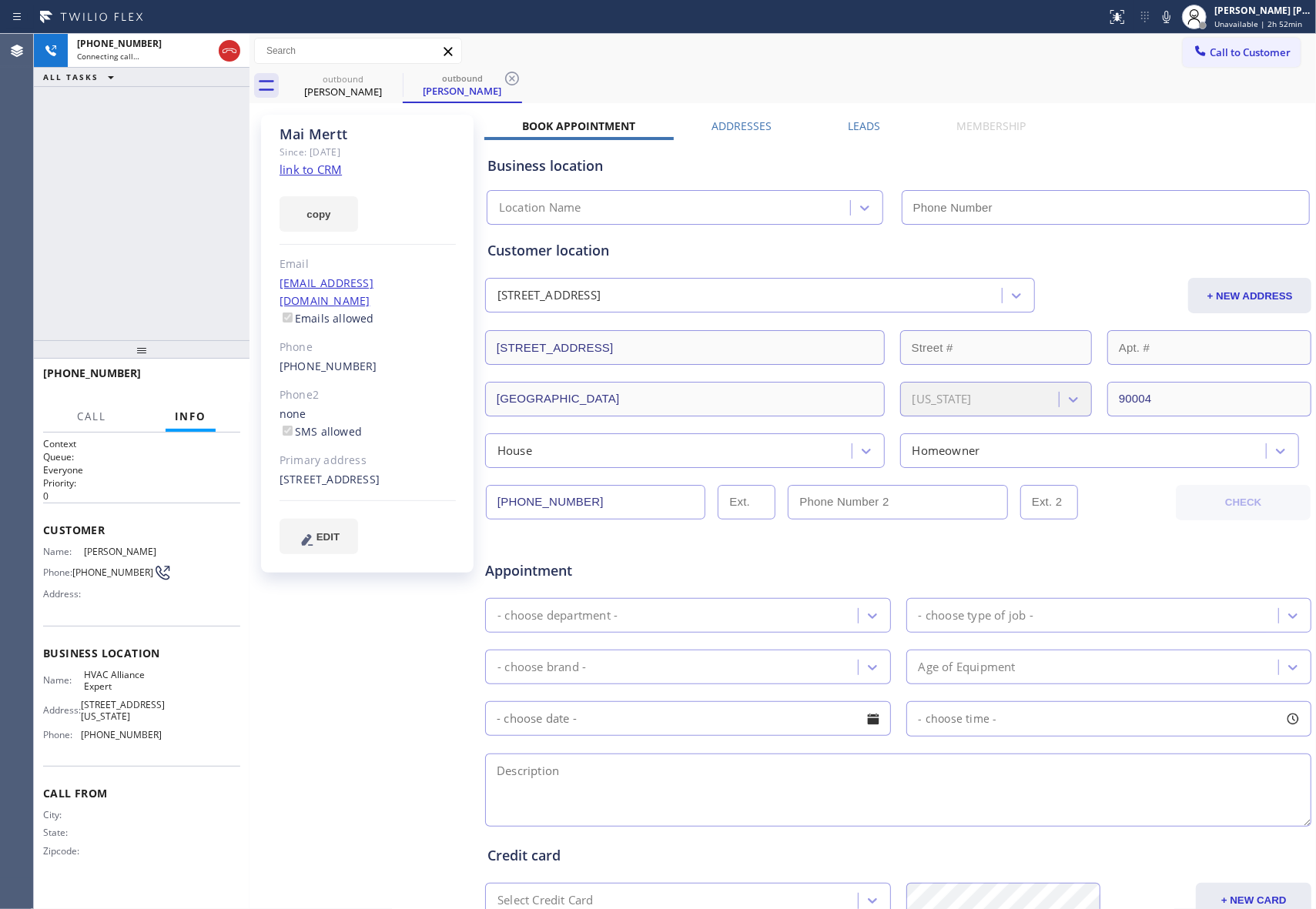
type input "[PHONE_NUMBER]"
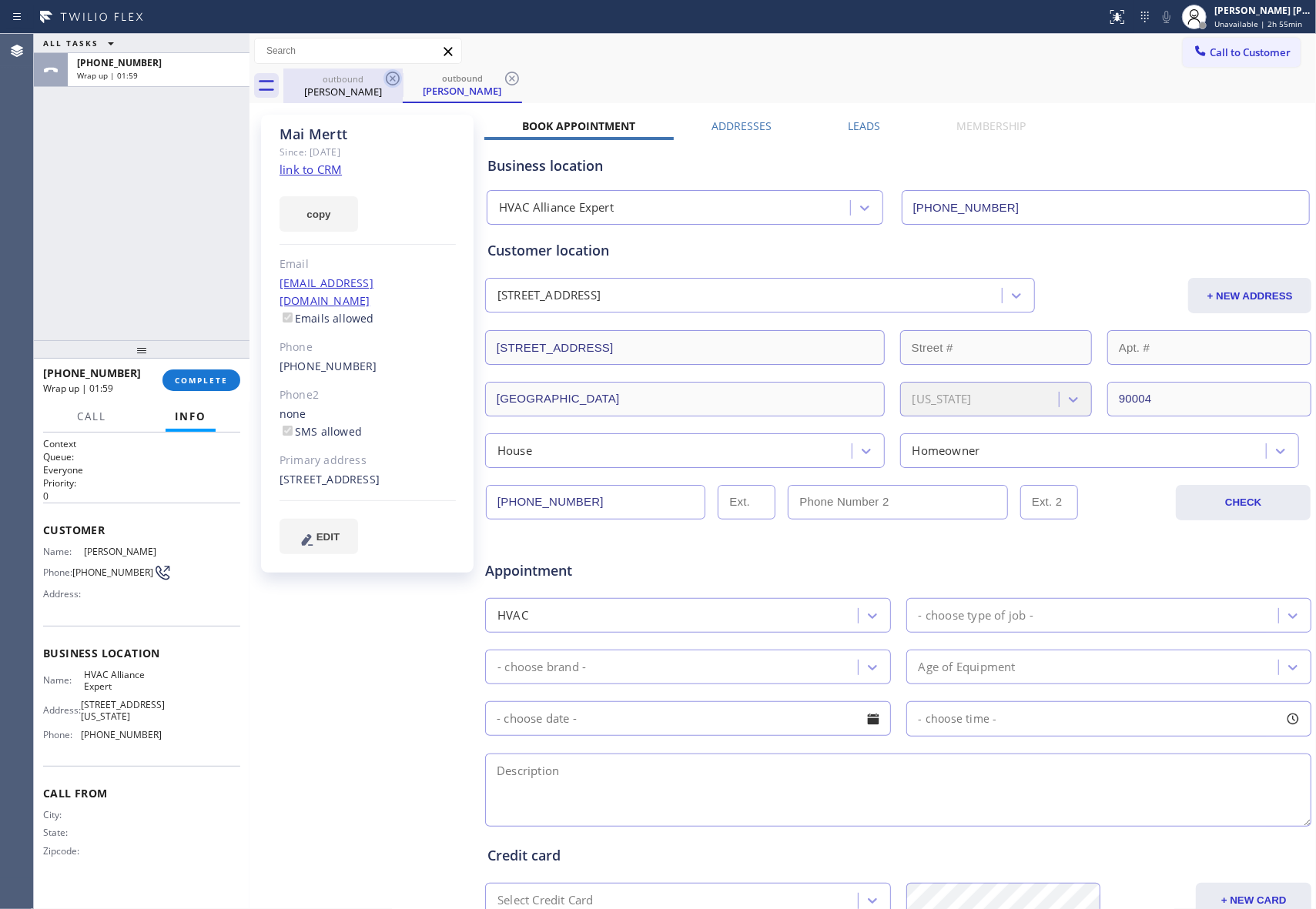
click at [388, 72] on icon at bounding box center [393, 78] width 19 height 19
click at [388, 74] on icon at bounding box center [393, 78] width 14 height 14
click at [403, 74] on div "outbound [PERSON_NAME]" at bounding box center [462, 85] width 119 height 35
click at [388, 74] on icon at bounding box center [393, 78] width 14 height 14
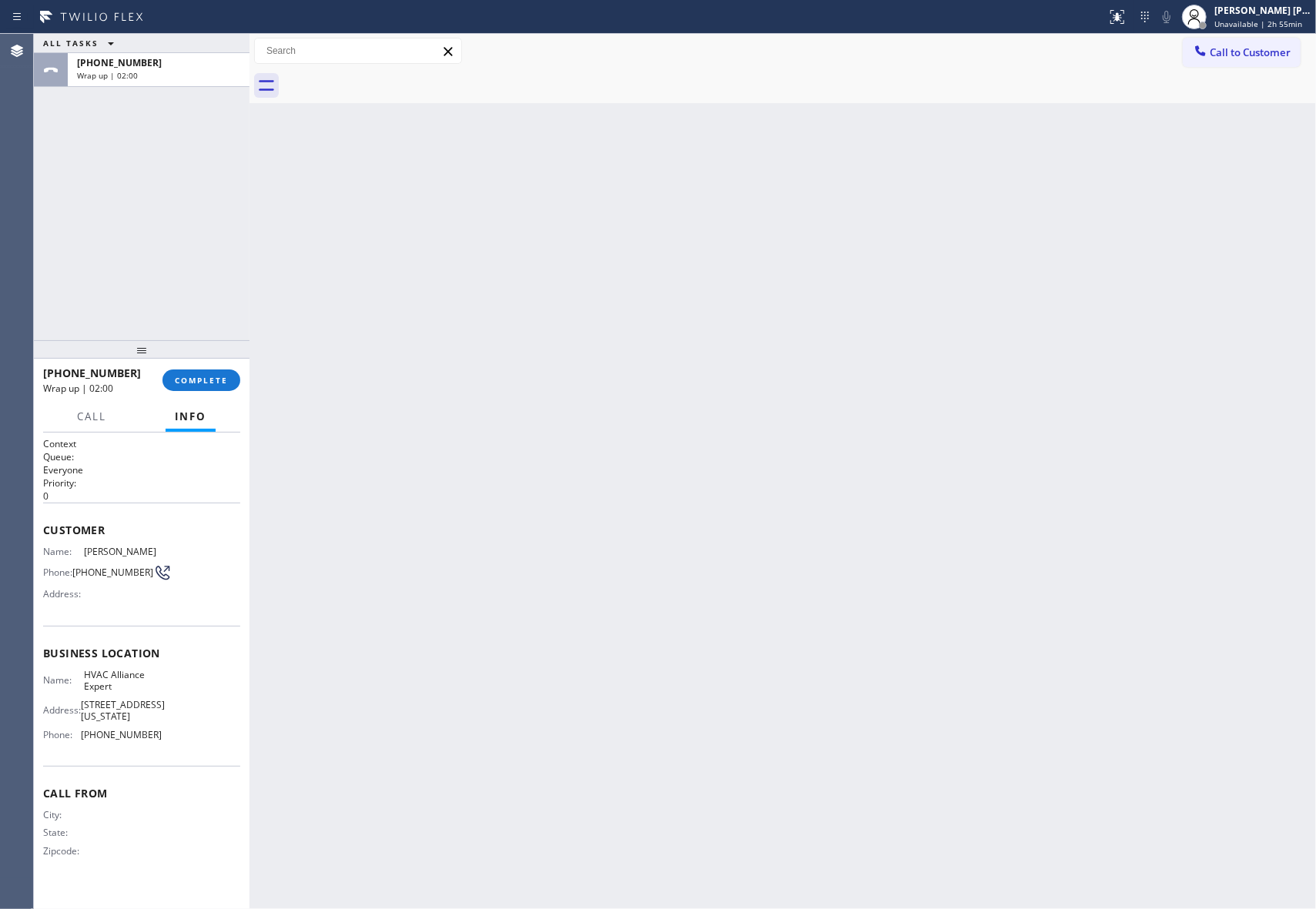
click at [388, 74] on div at bounding box center [799, 85] width 1032 height 35
click at [225, 373] on button "COMPLETE" at bounding box center [201, 381] width 77 height 22
click at [198, 380] on span "COMPLETE" at bounding box center [201, 380] width 54 height 11
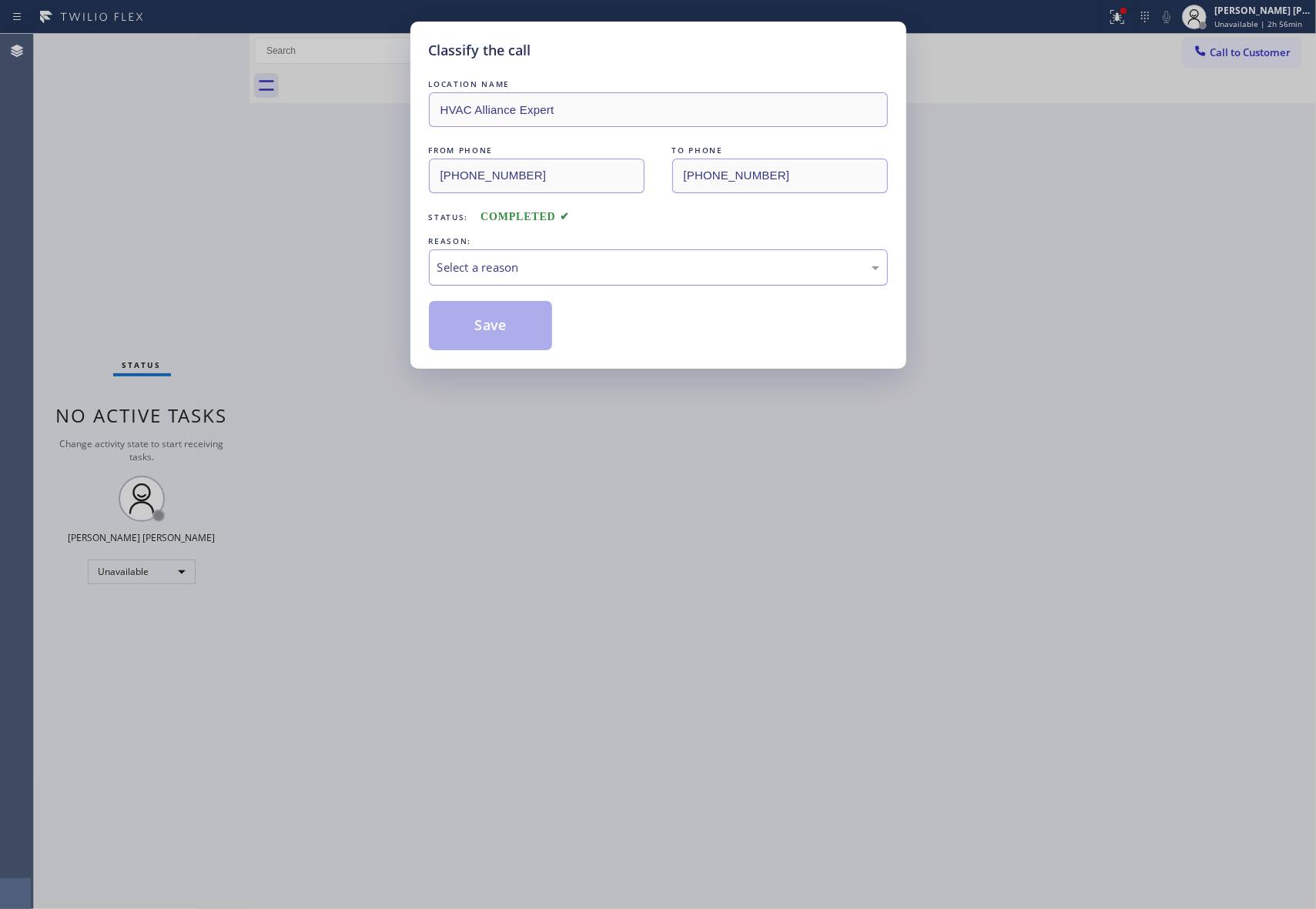
click at [625, 256] on div "Select a reason" at bounding box center [658, 268] width 459 height 36
click at [508, 325] on button "Save" at bounding box center [490, 326] width 124 height 50
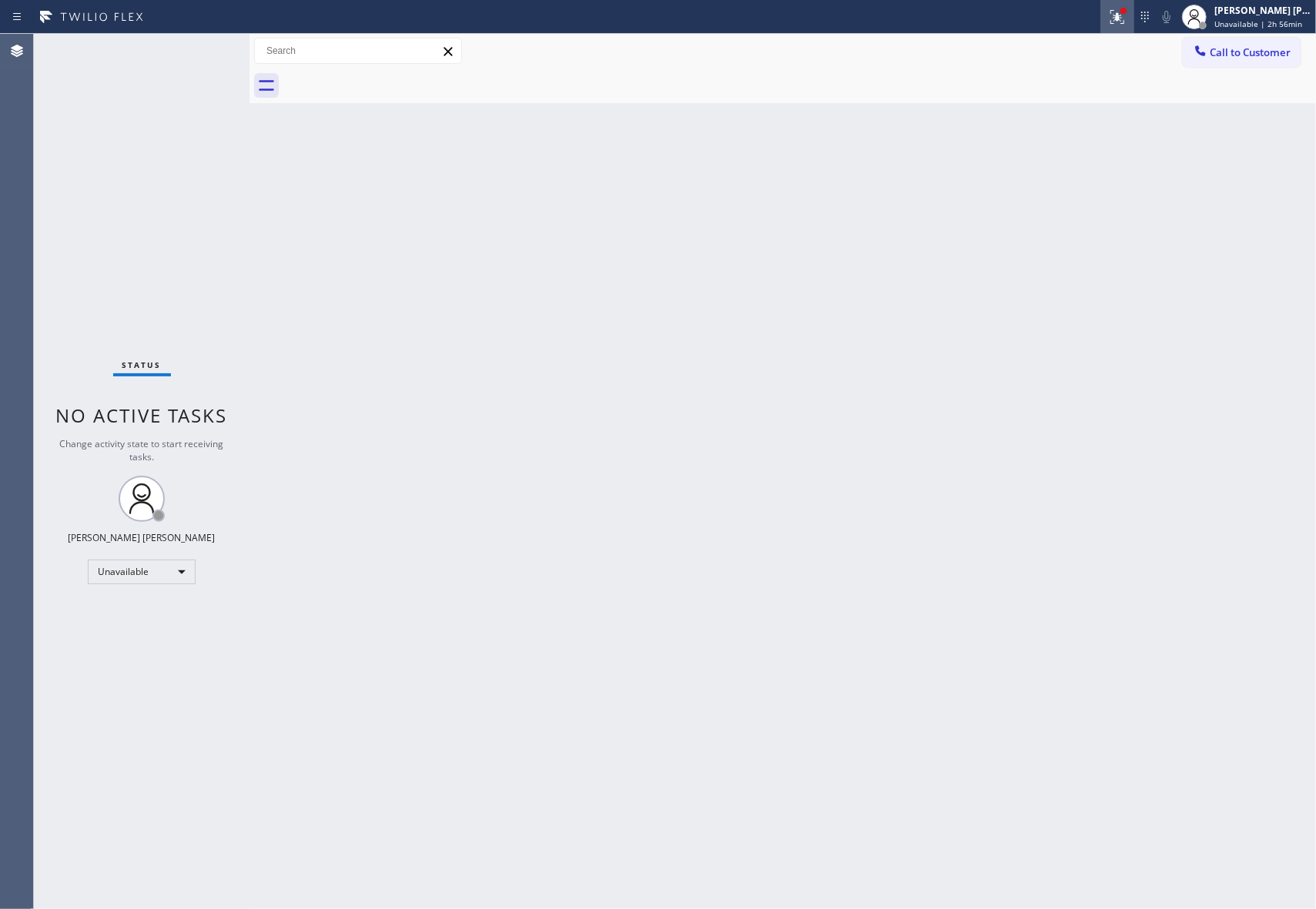
click at [1118, 14] on icon at bounding box center [1117, 14] width 9 height 5
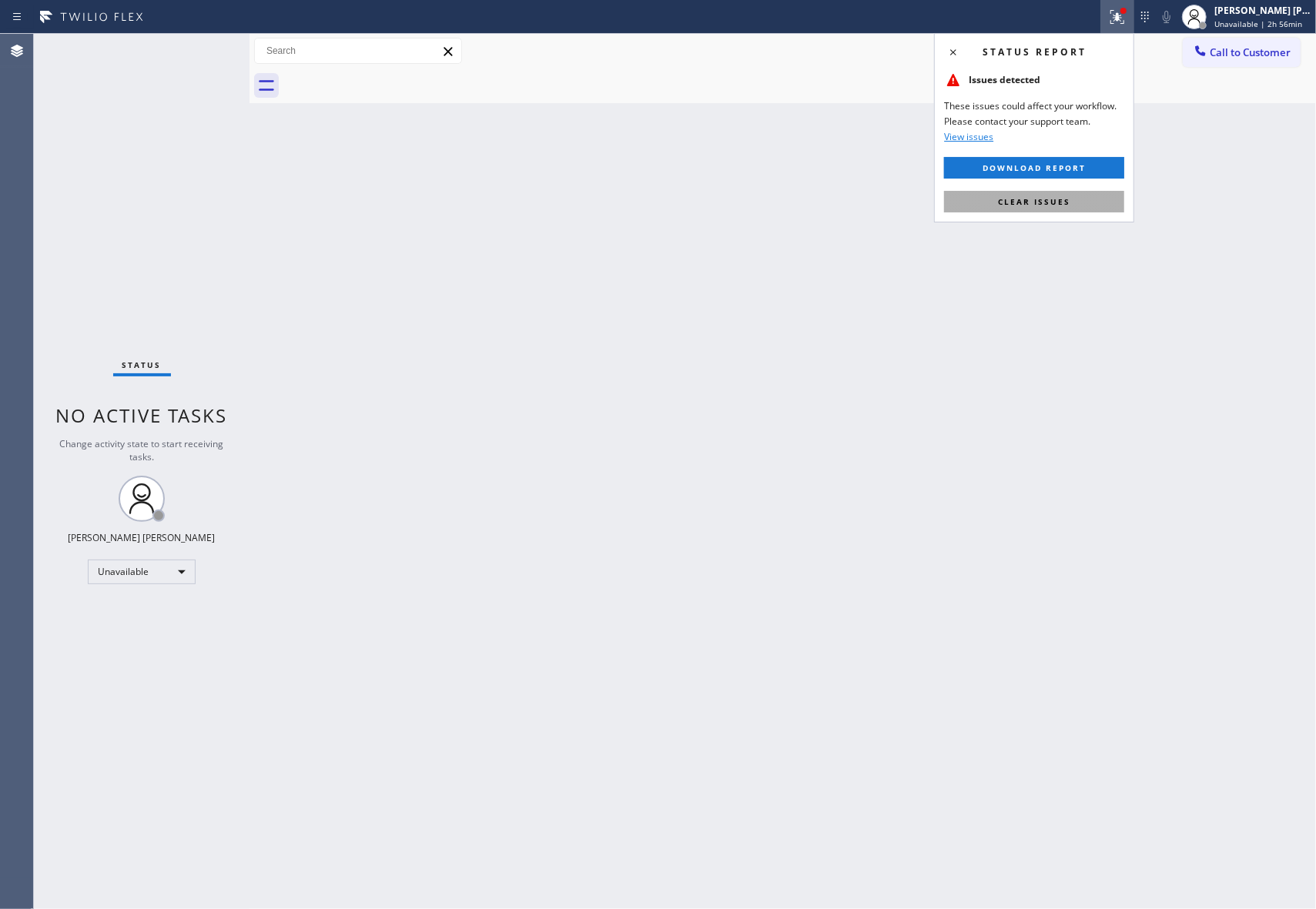
click at [1079, 191] on button "Clear issues" at bounding box center [1034, 202] width 180 height 22
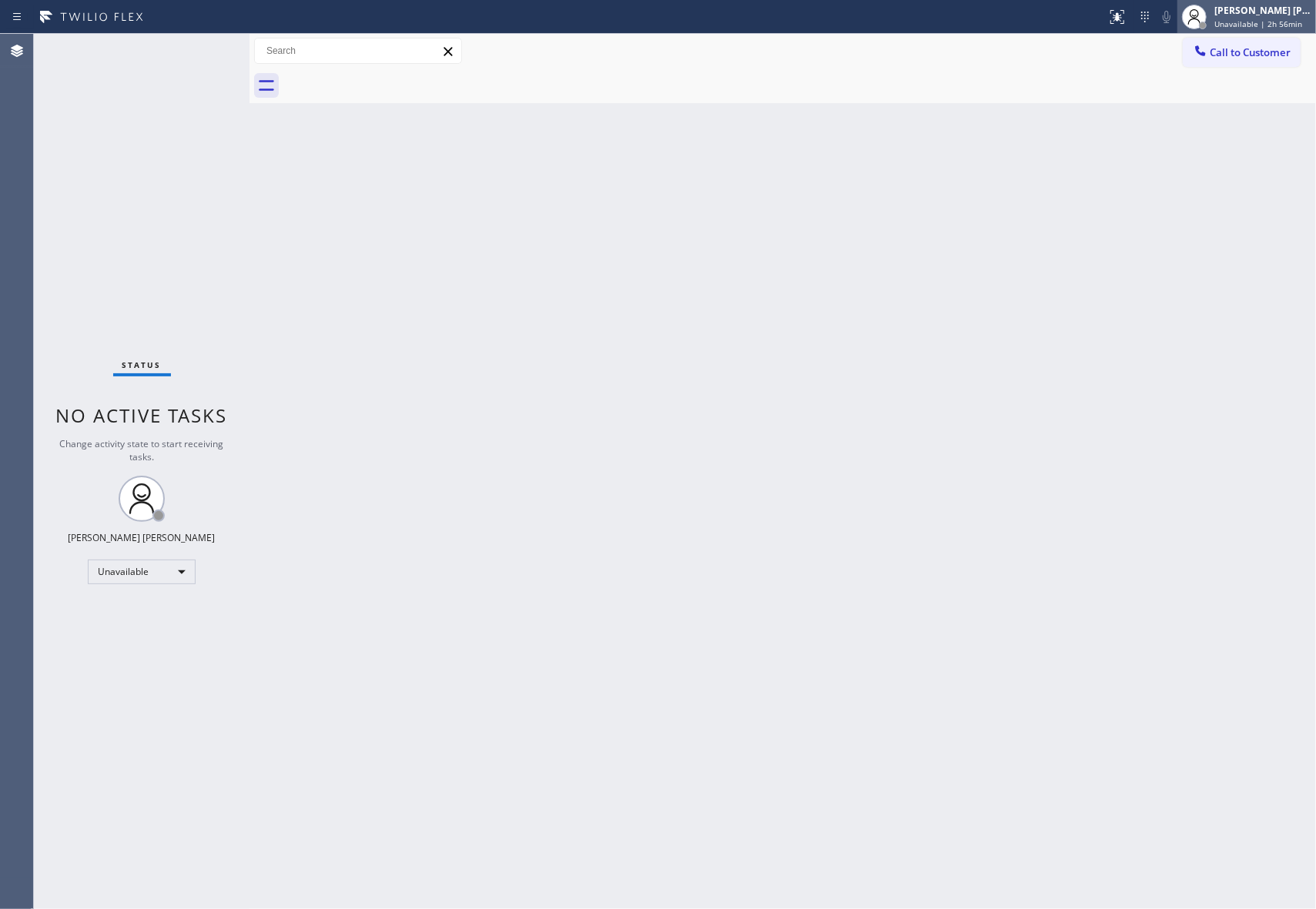
click at [1261, 19] on span "Unavailable | 2h 56min" at bounding box center [1257, 24] width 88 height 11
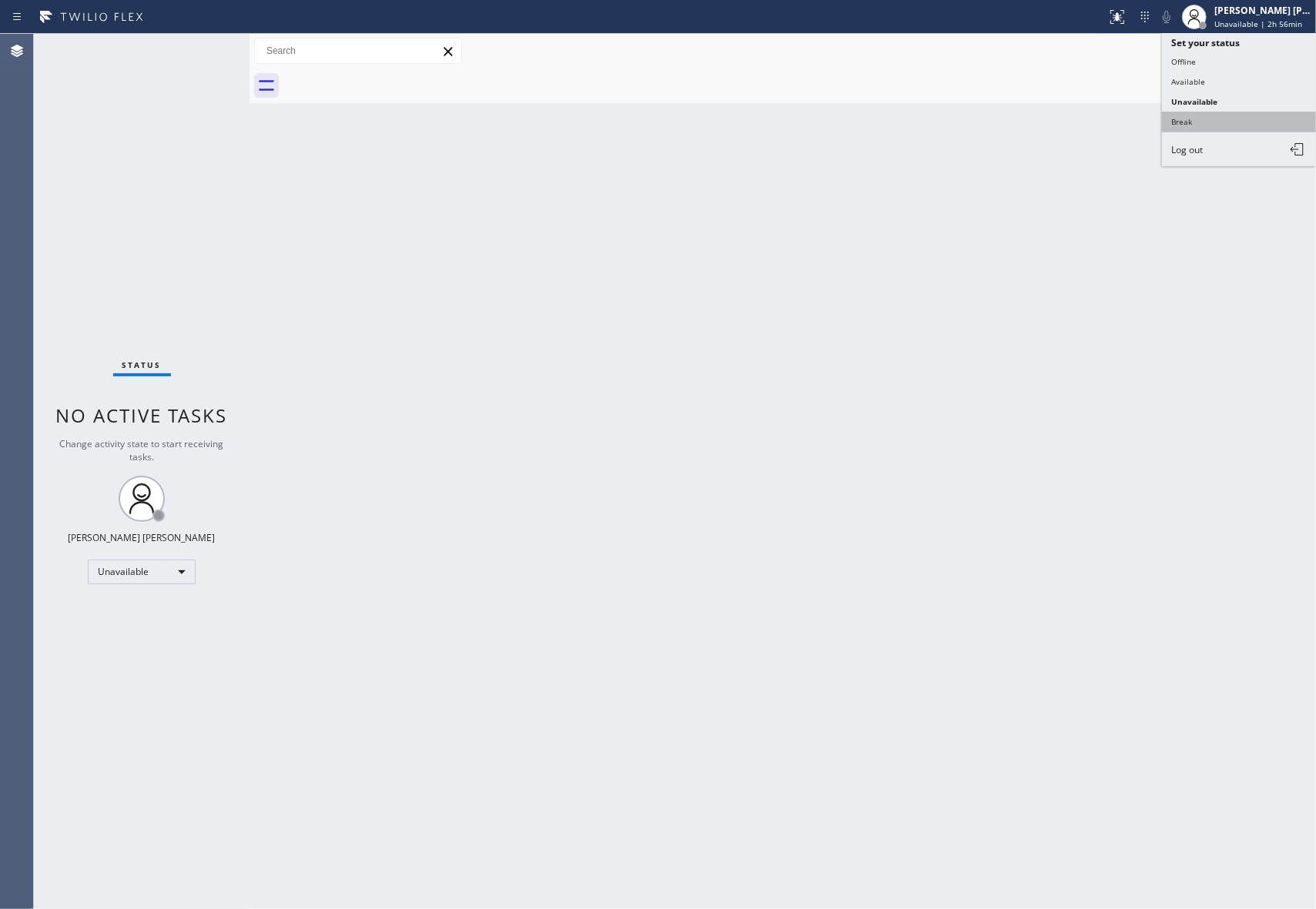
click at [1221, 119] on button "Break" at bounding box center [1239, 122] width 154 height 20
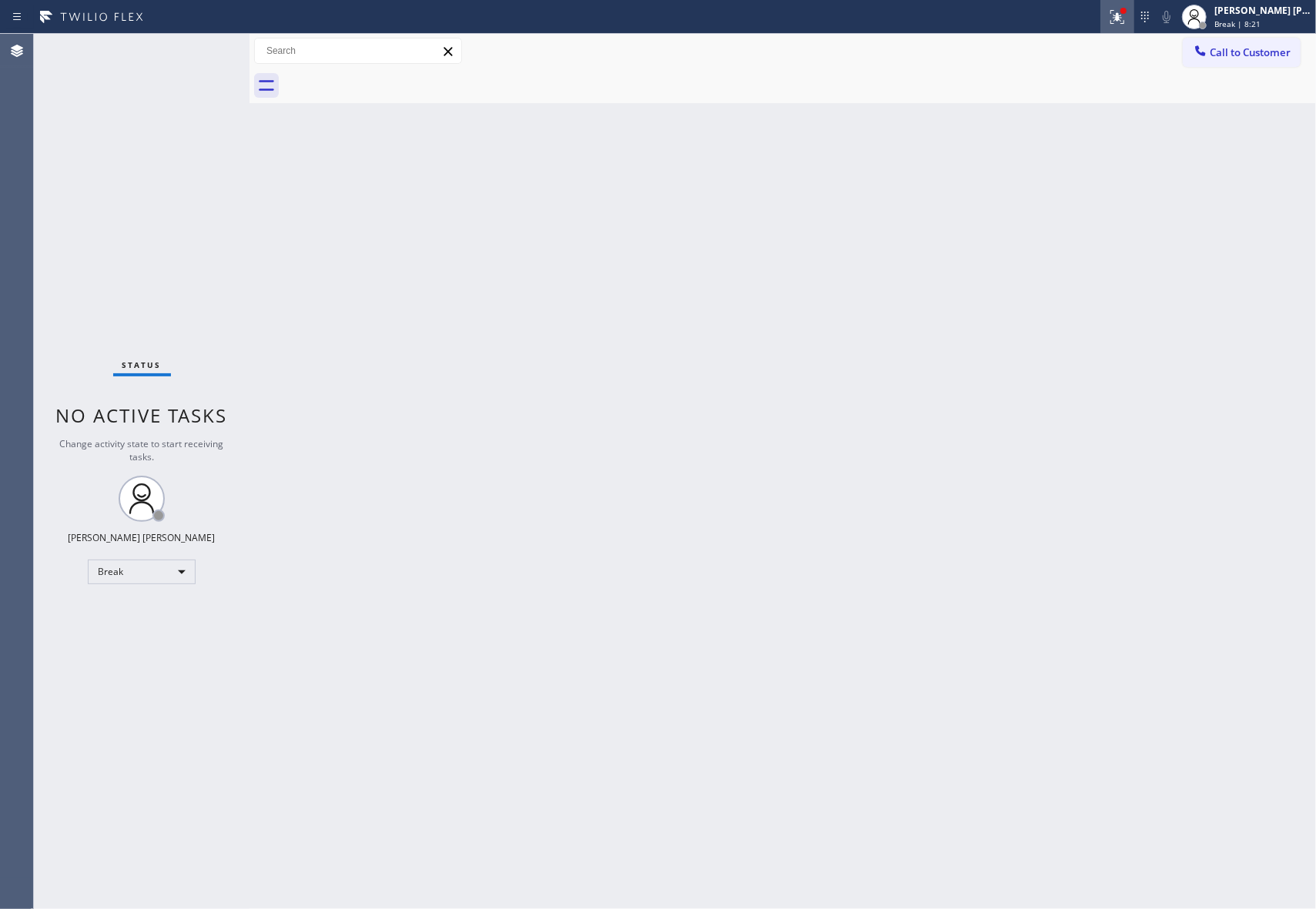
click at [1129, 17] on div at bounding box center [1118, 17] width 34 height 19
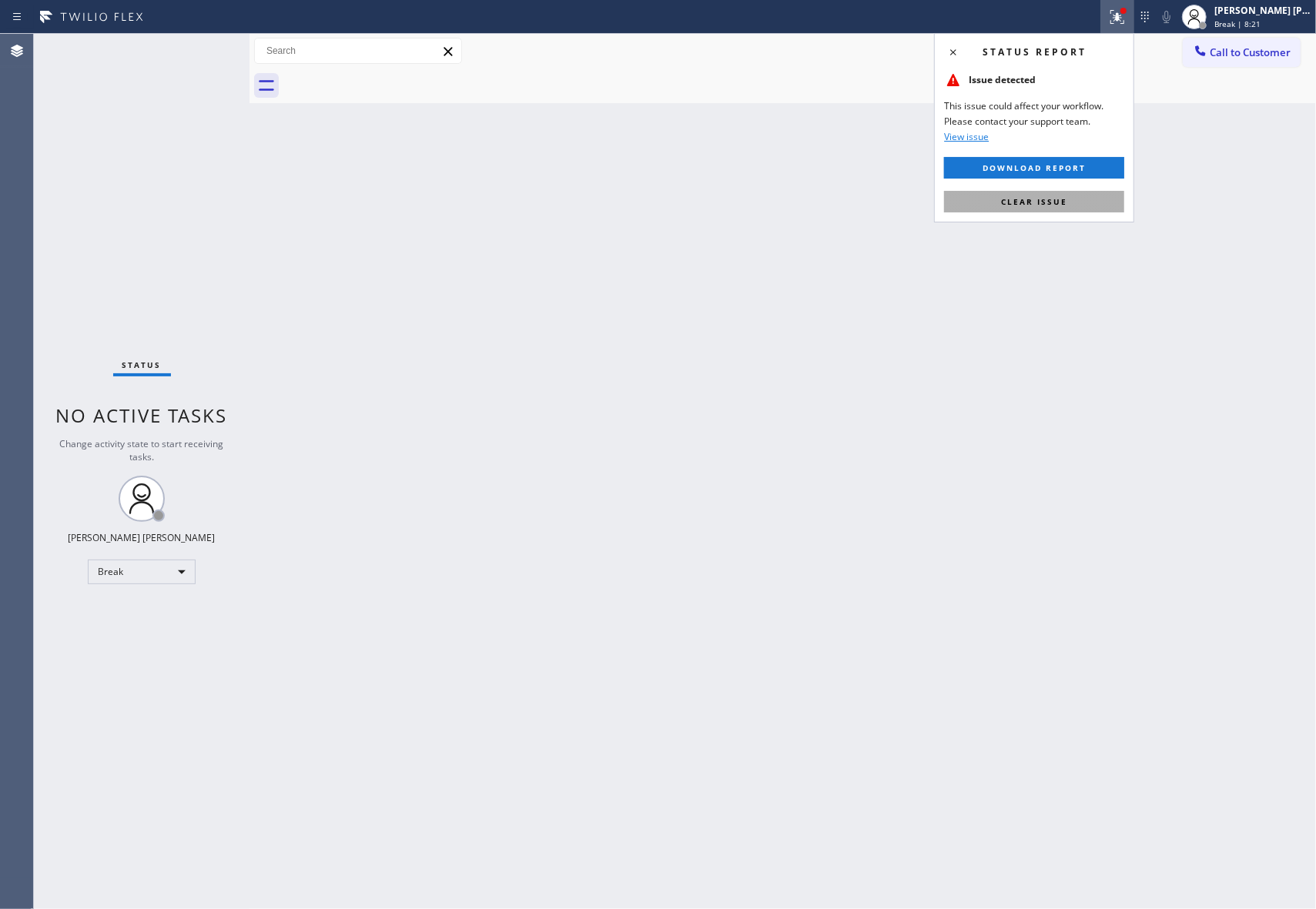
click at [1088, 207] on button "Clear issue" at bounding box center [1034, 202] width 180 height 22
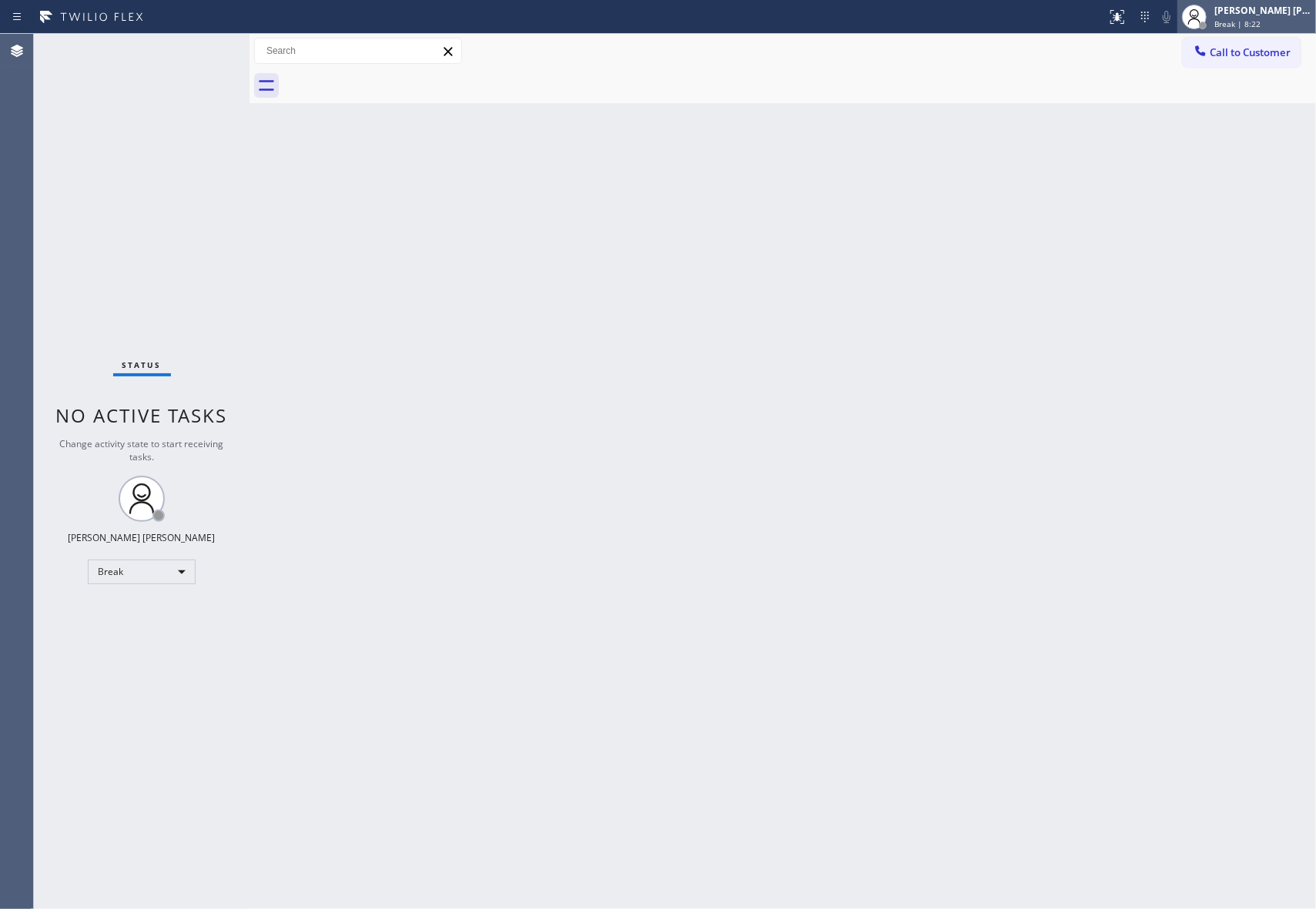
click at [1269, 11] on div "[PERSON_NAME] [PERSON_NAME]" at bounding box center [1262, 10] width 97 height 13
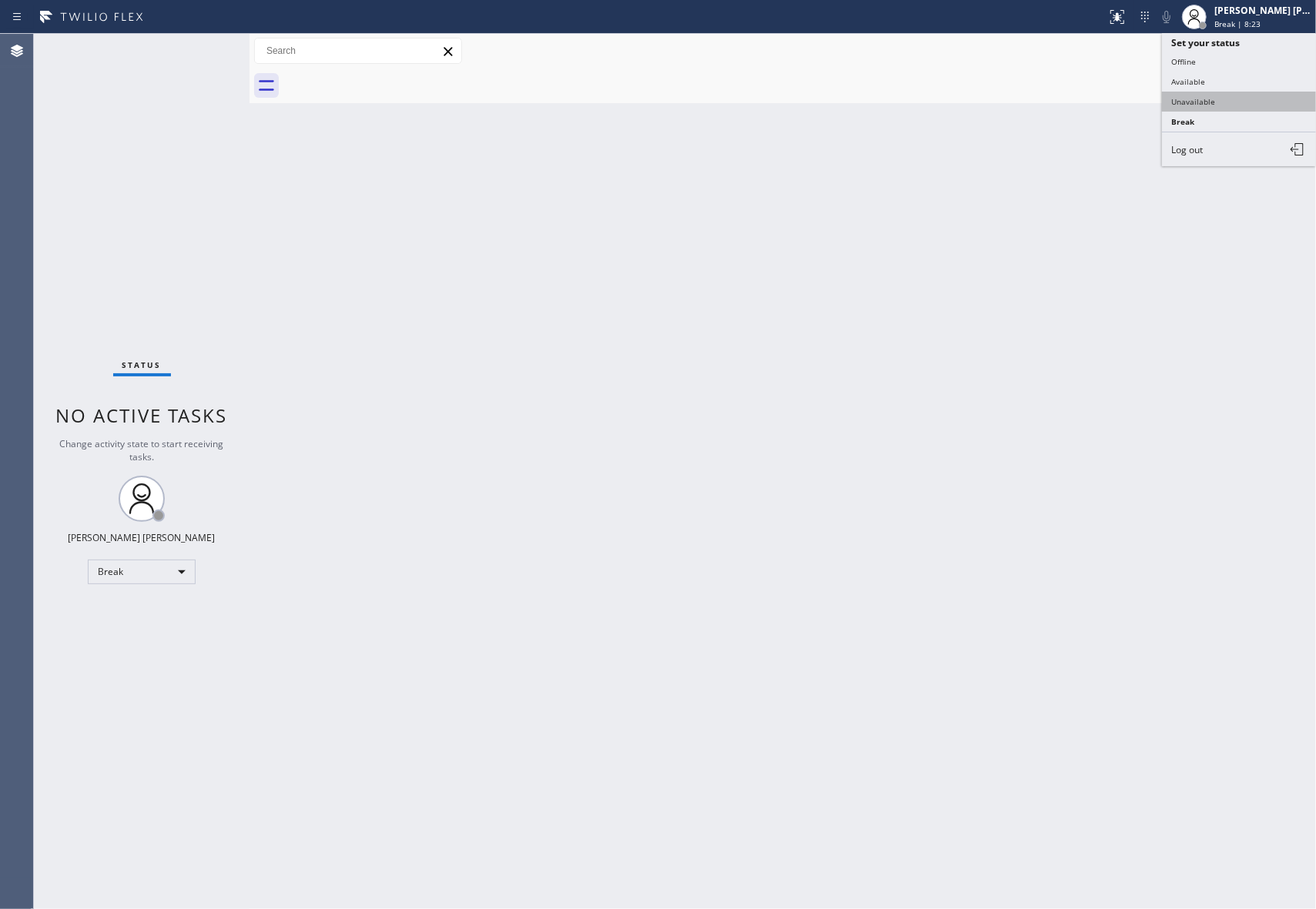
click at [1253, 102] on button "Unavailable" at bounding box center [1239, 101] width 154 height 20
click at [1264, 53] on span "Call to Customer" at bounding box center [1251, 53] width 81 height 14
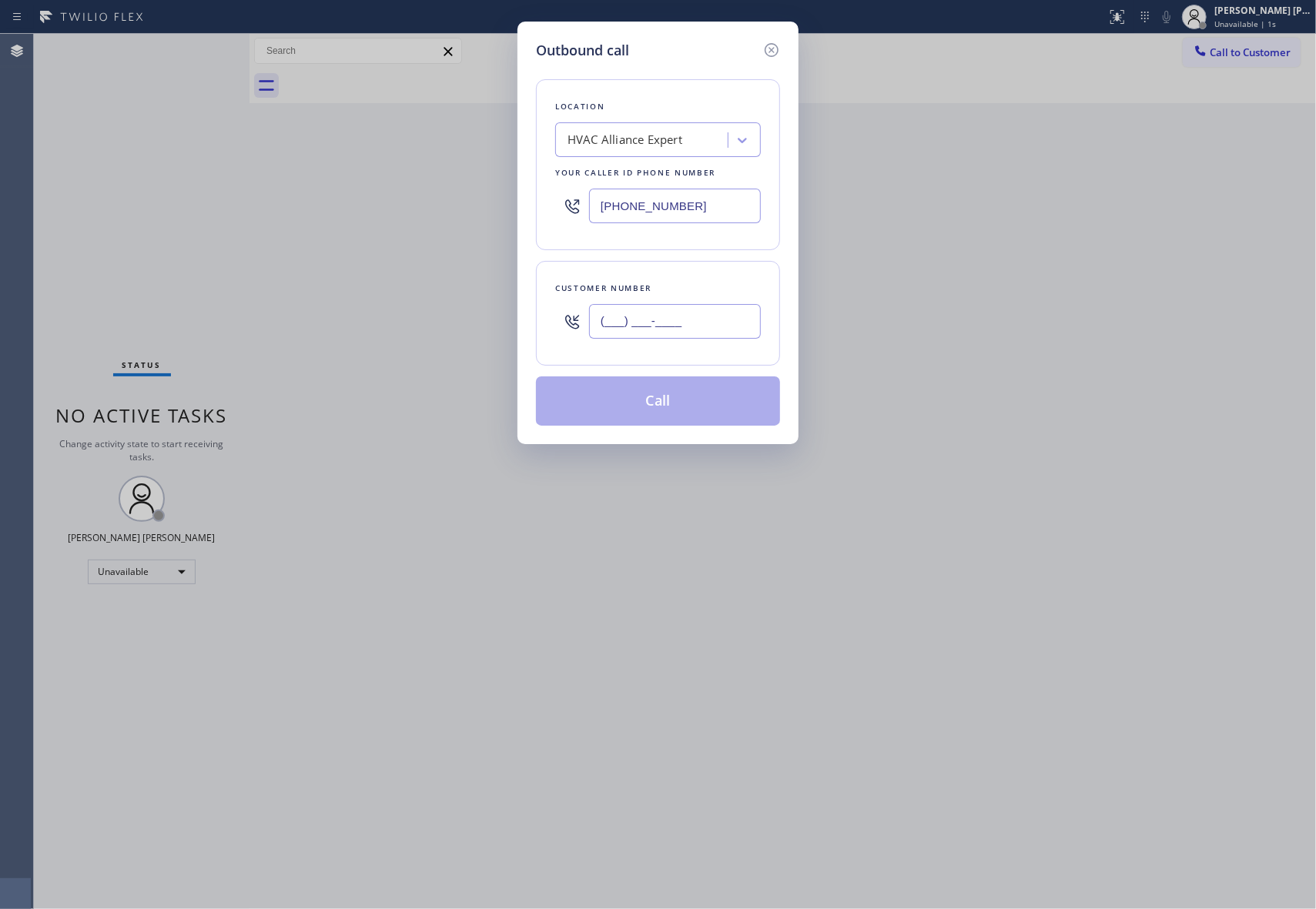
click at [715, 320] on input "(___) ___-____" at bounding box center [674, 321] width 172 height 35
paste input "408) 476-4664"
type input "[PHONE_NUMBER]"
click at [703, 400] on button "Call" at bounding box center [658, 401] width 244 height 50
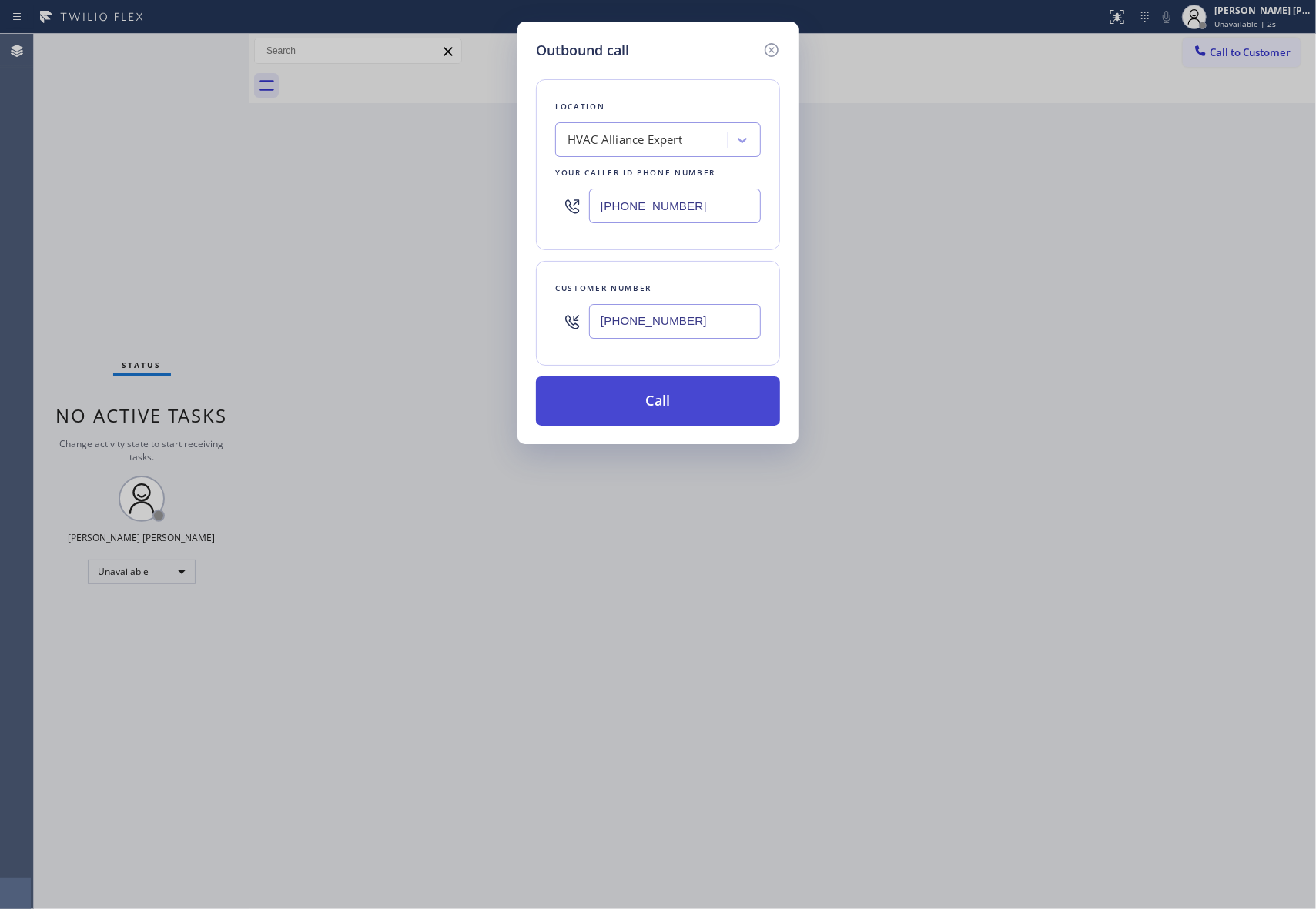
click at [703, 400] on button "Call" at bounding box center [658, 401] width 244 height 50
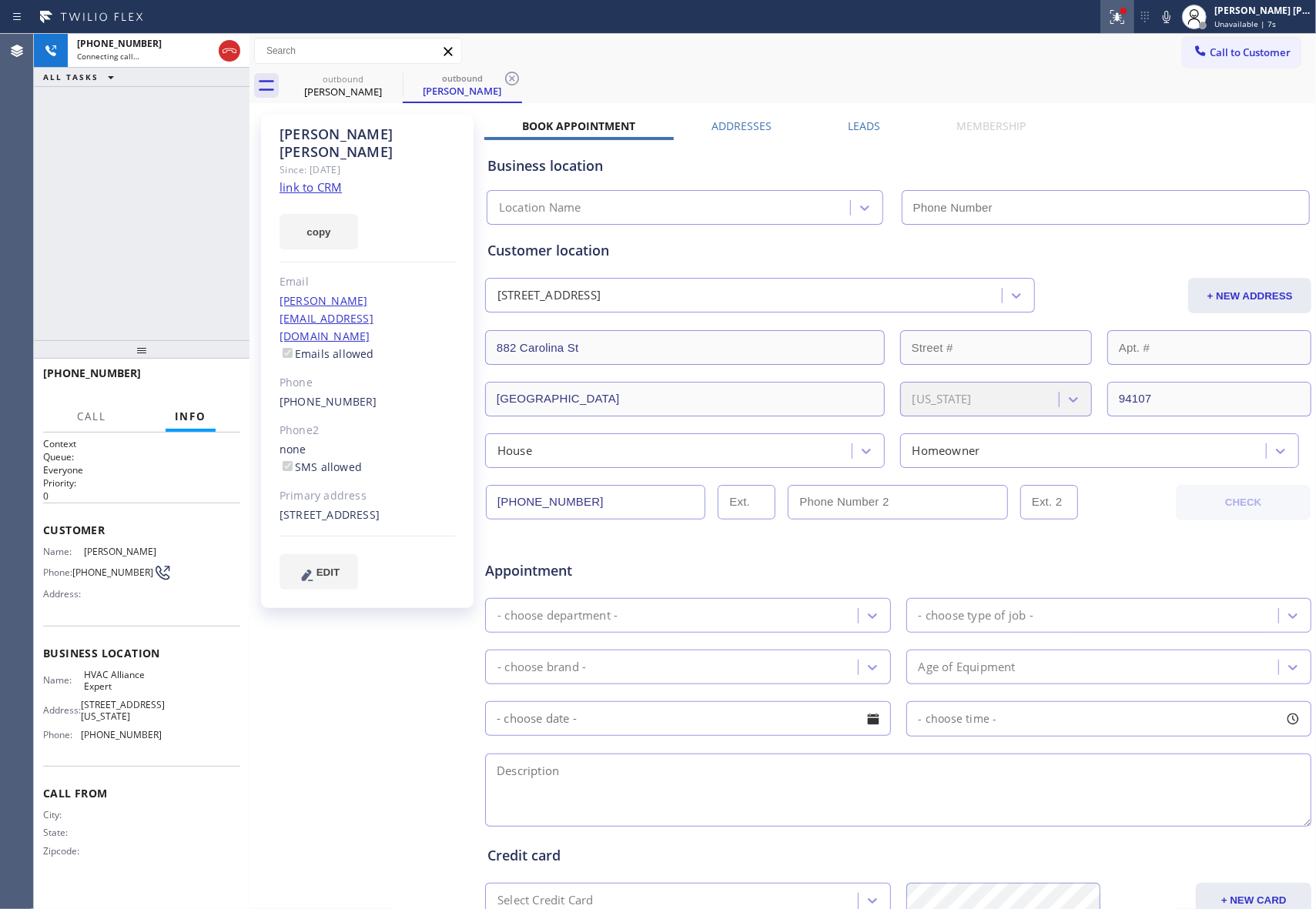
click at [1116, 13] on icon at bounding box center [1117, 17] width 19 height 19
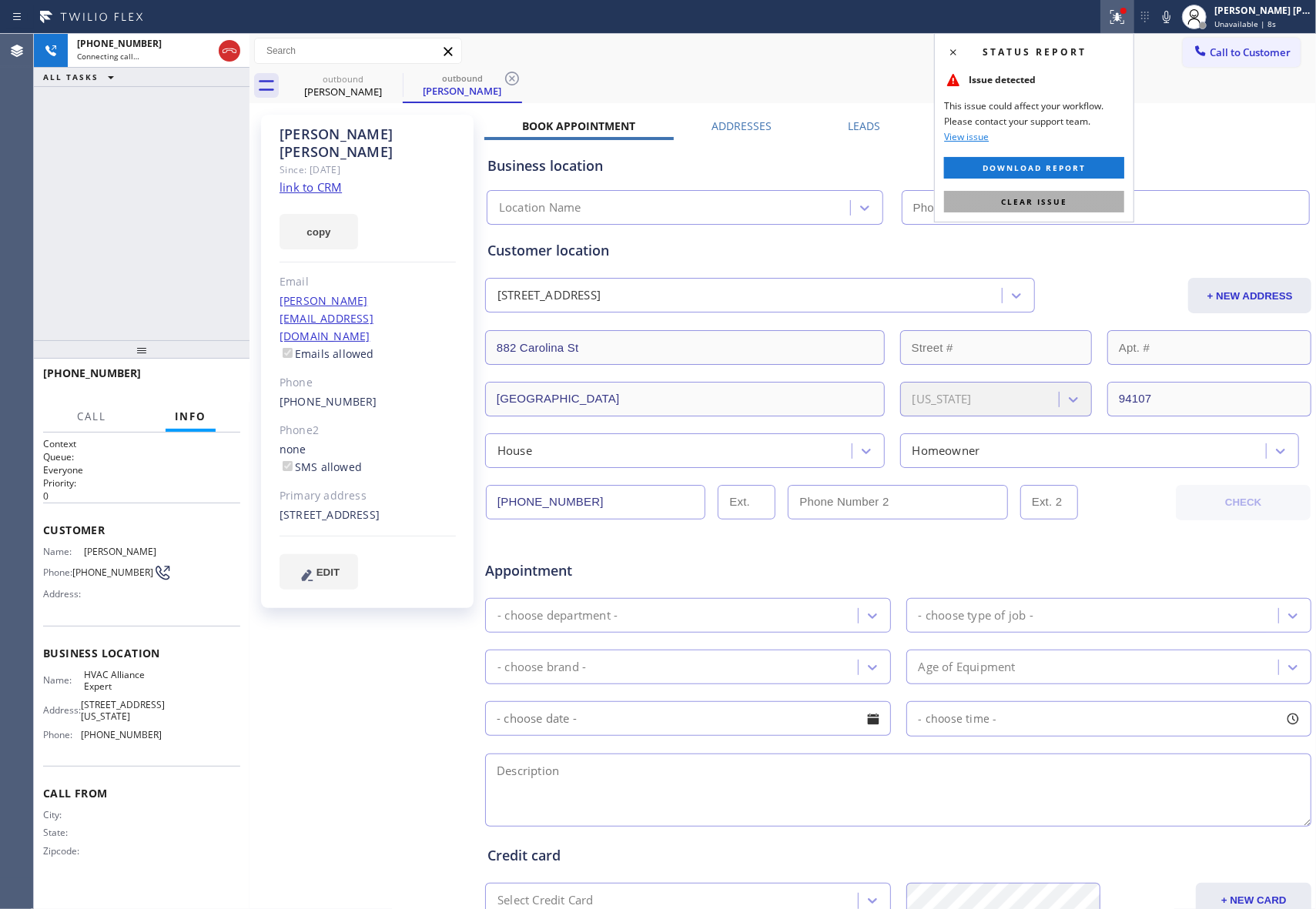
click at [1042, 201] on span "Clear issue" at bounding box center [1033, 201] width 66 height 11
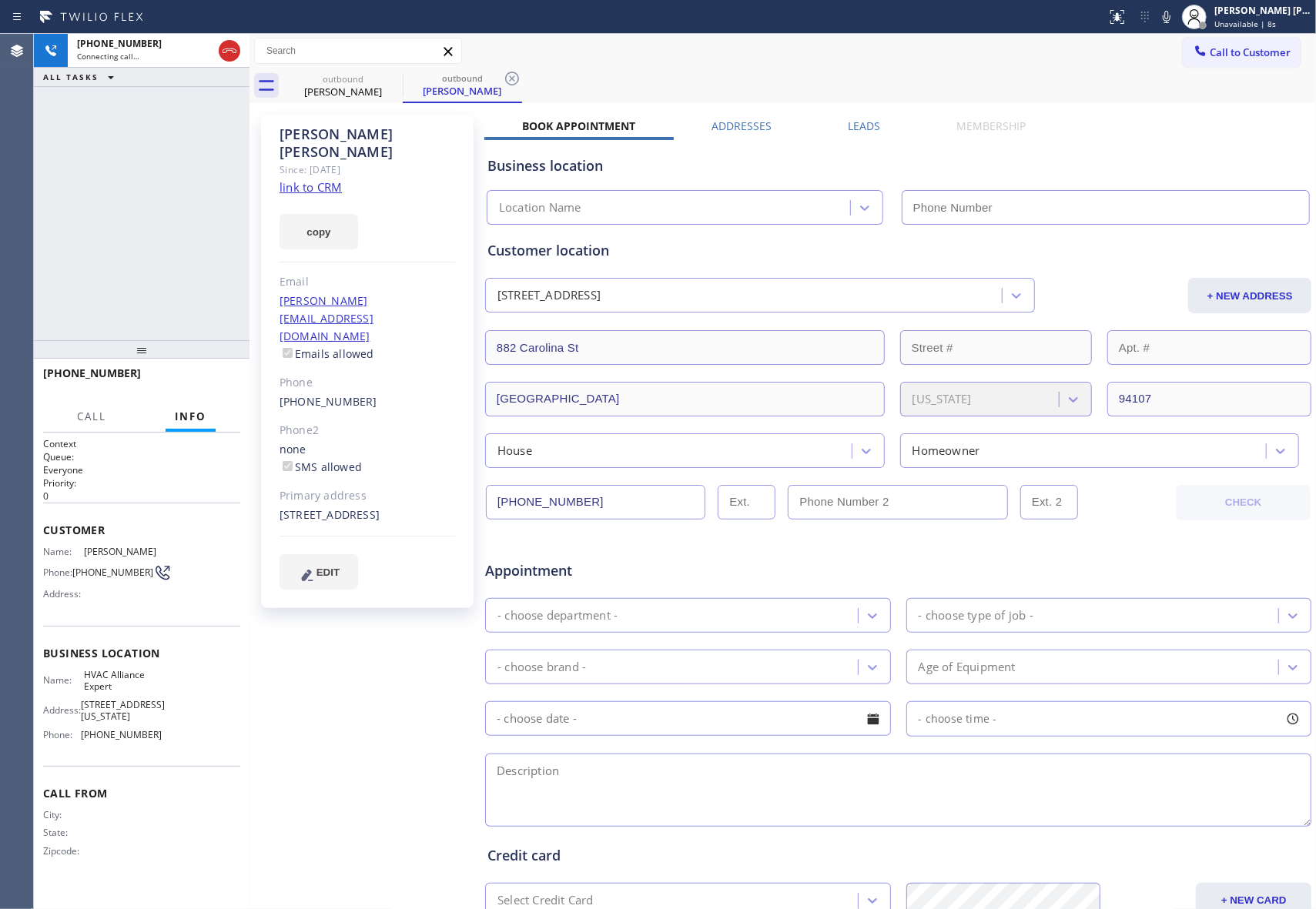
type input "[PHONE_NUMBER]"
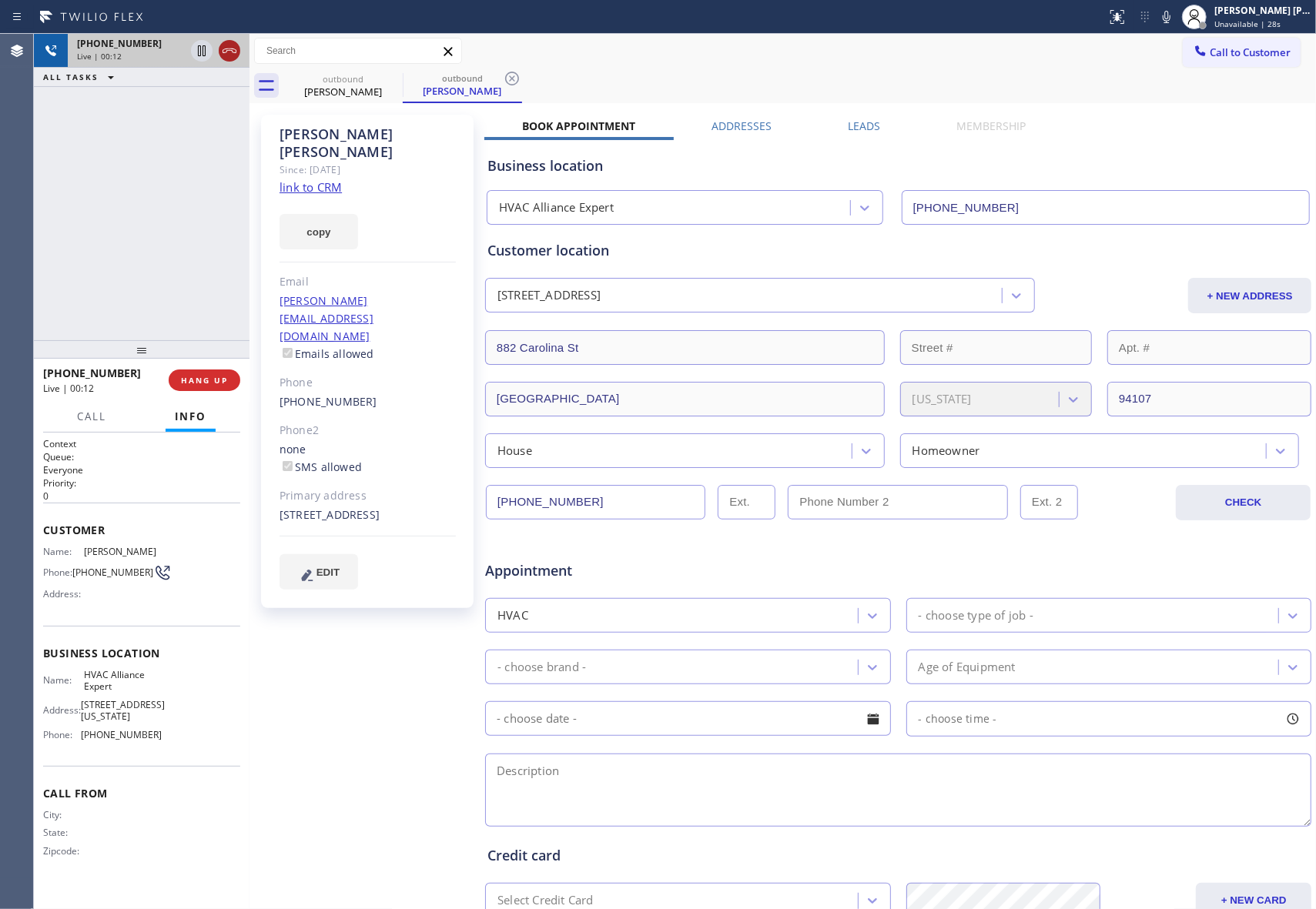
click at [229, 42] on icon at bounding box center [229, 51] width 19 height 19
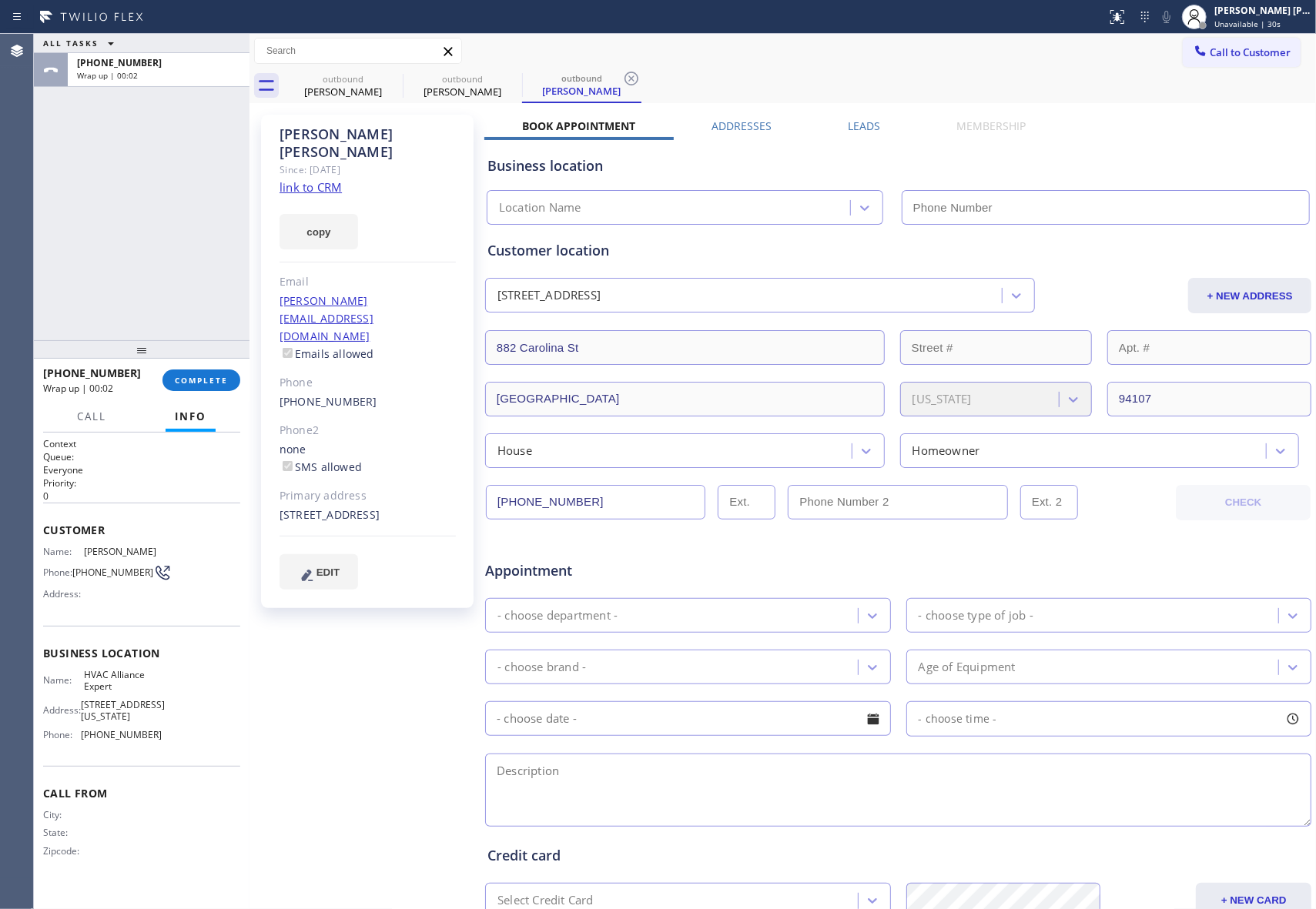
type input "[PHONE_NUMBER]"
click at [217, 379] on span "COMPLETE" at bounding box center [201, 380] width 54 height 11
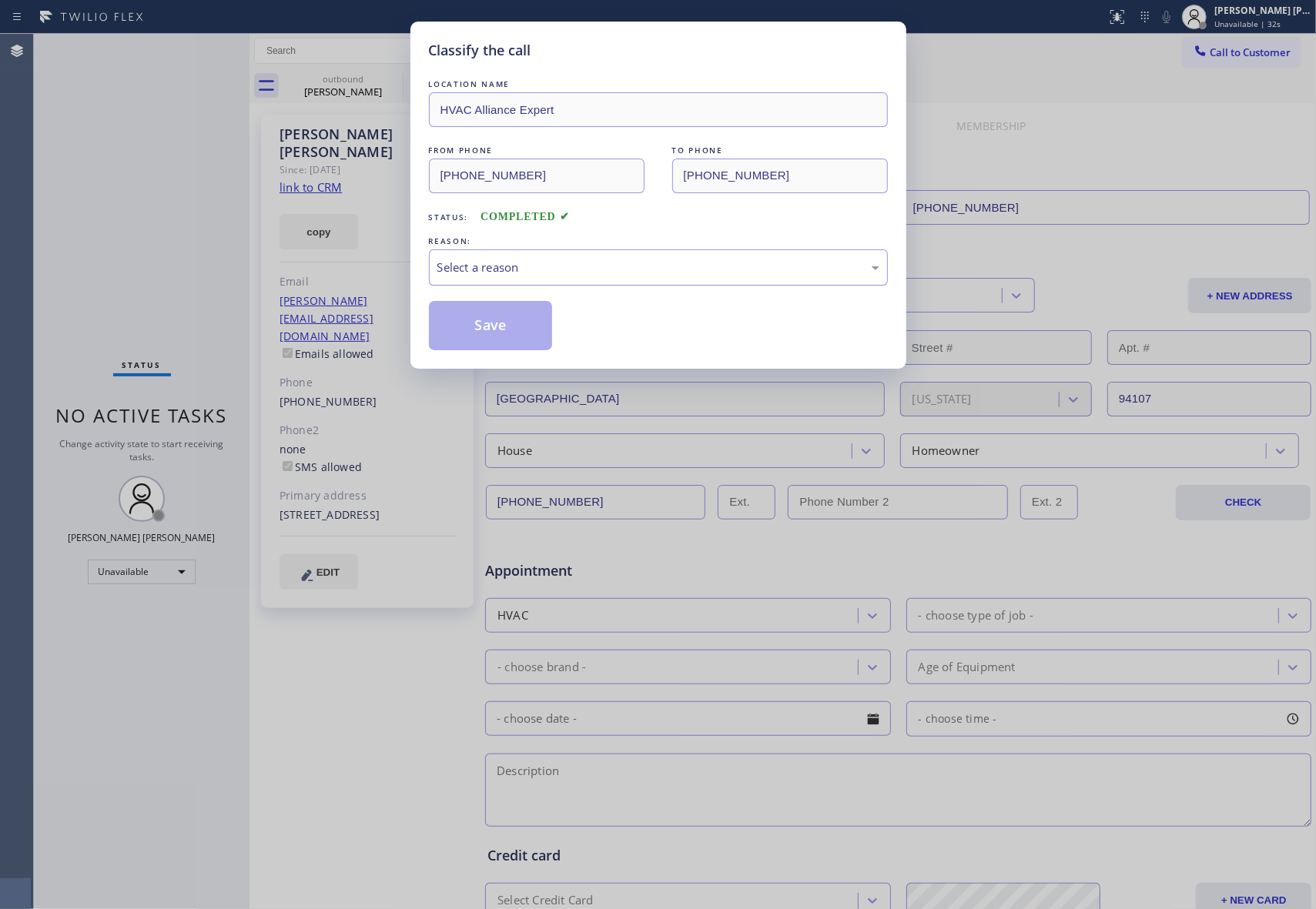
click at [560, 257] on div "Select a reason" at bounding box center [658, 268] width 459 height 36
click at [501, 331] on button "Save" at bounding box center [490, 326] width 124 height 50
click at [374, 90] on div "[PERSON_NAME]" at bounding box center [342, 91] width 116 height 14
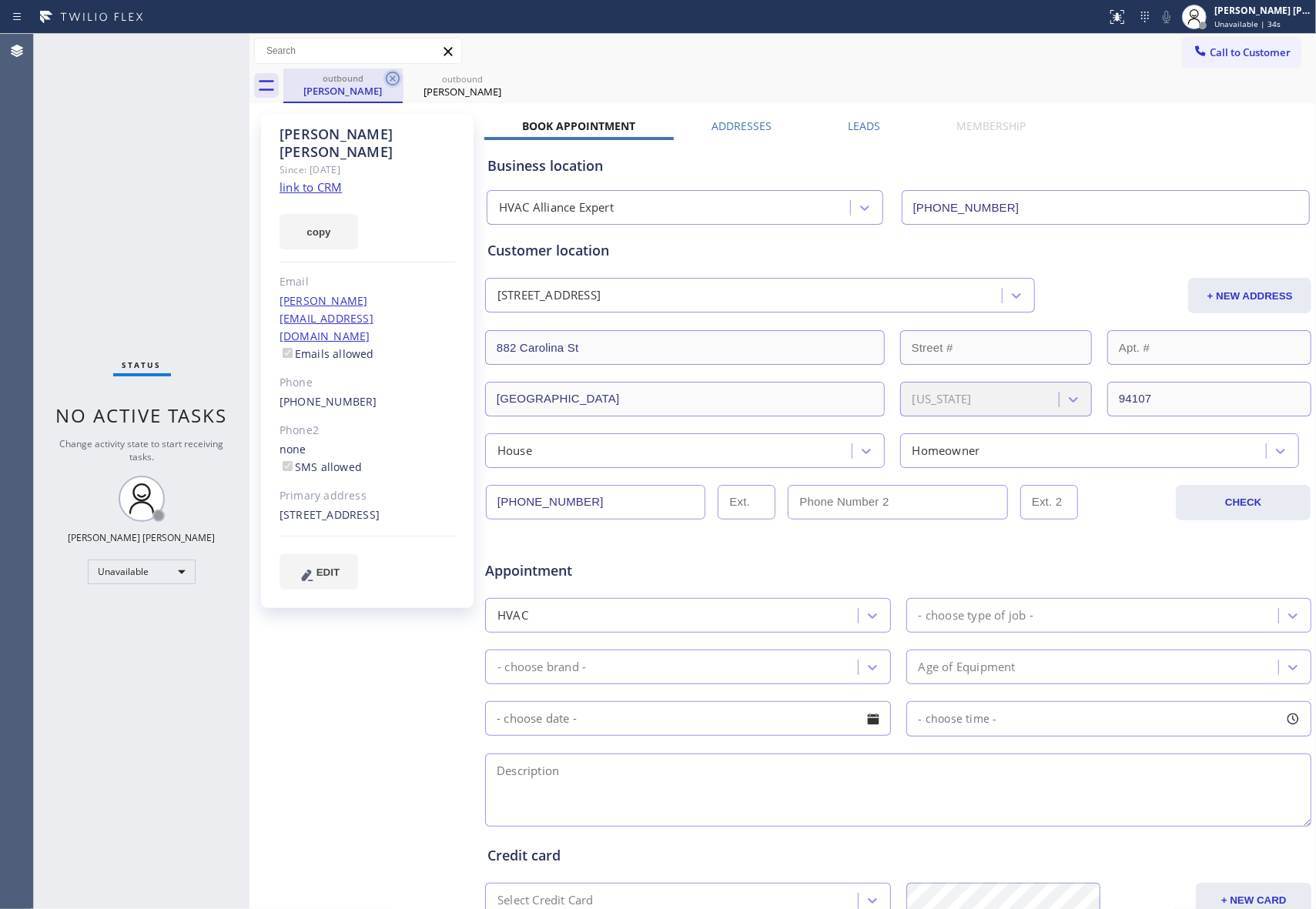
click at [403, 83] on div at bounding box center [403, 86] width 1 height 25
click at [395, 78] on icon at bounding box center [393, 78] width 19 height 19
click at [395, 77] on icon at bounding box center [393, 78] width 19 height 19
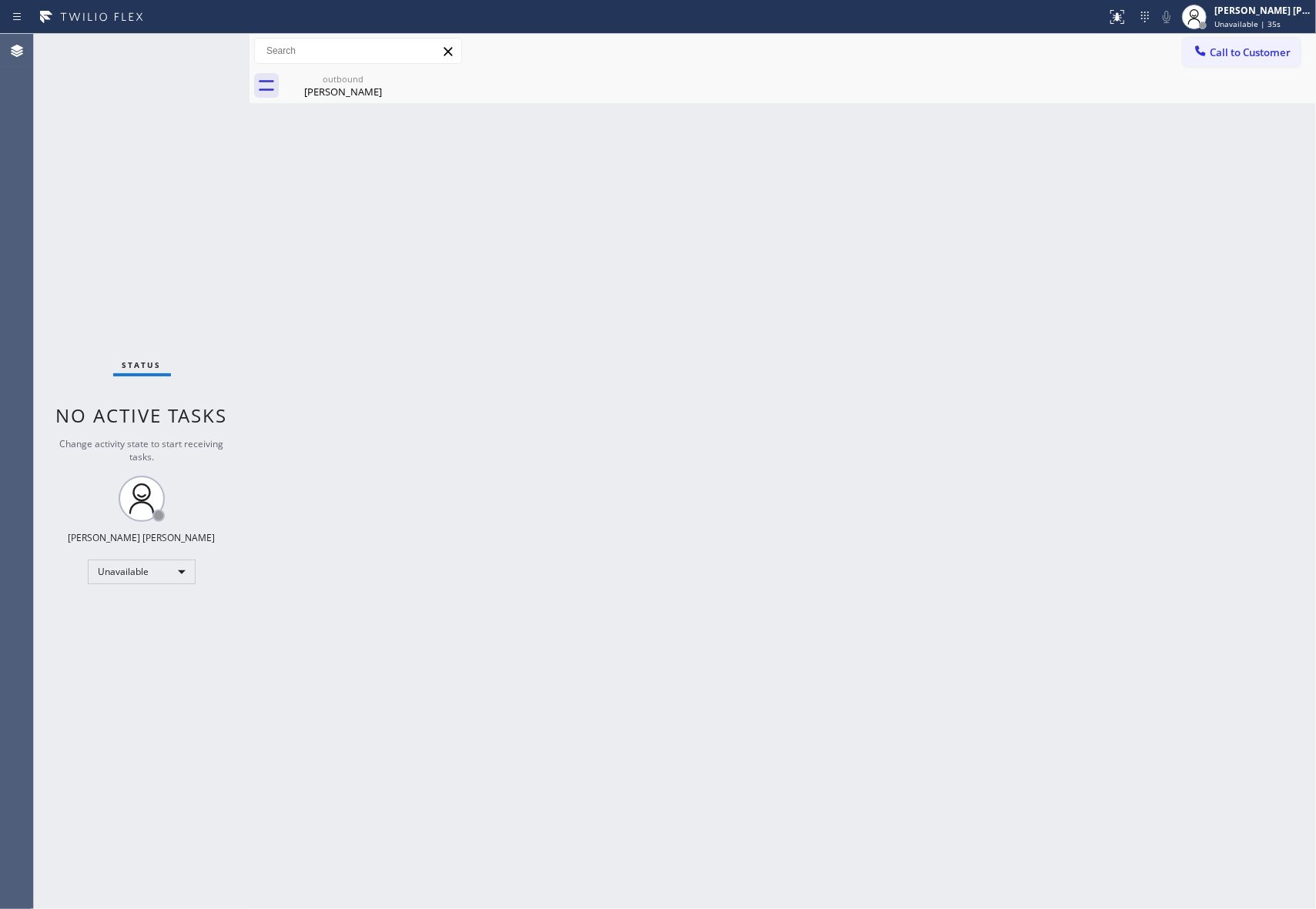
click at [395, 77] on div "outbound [PERSON_NAME]" at bounding box center [343, 85] width 119 height 35
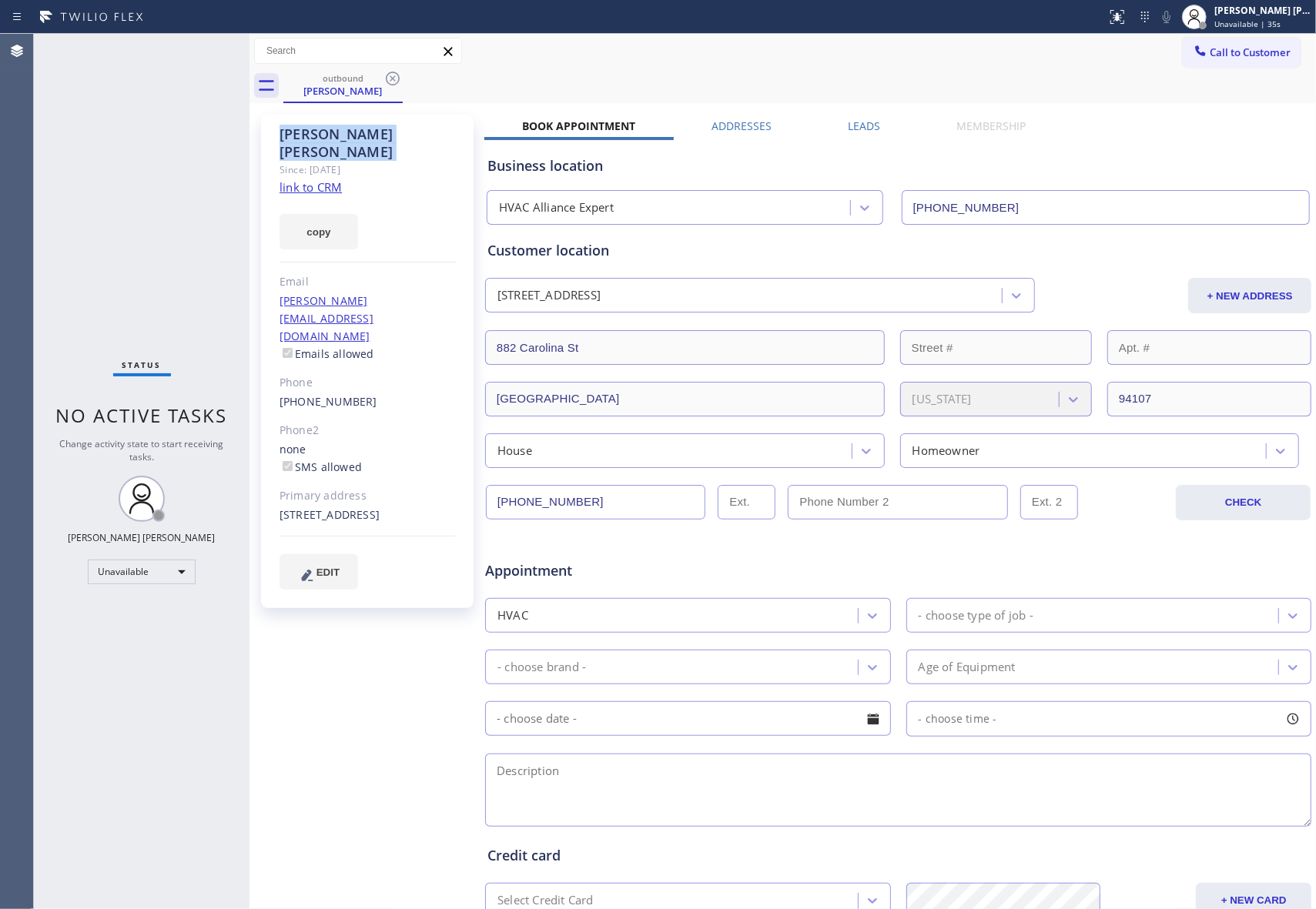
click at [395, 77] on icon at bounding box center [393, 78] width 19 height 19
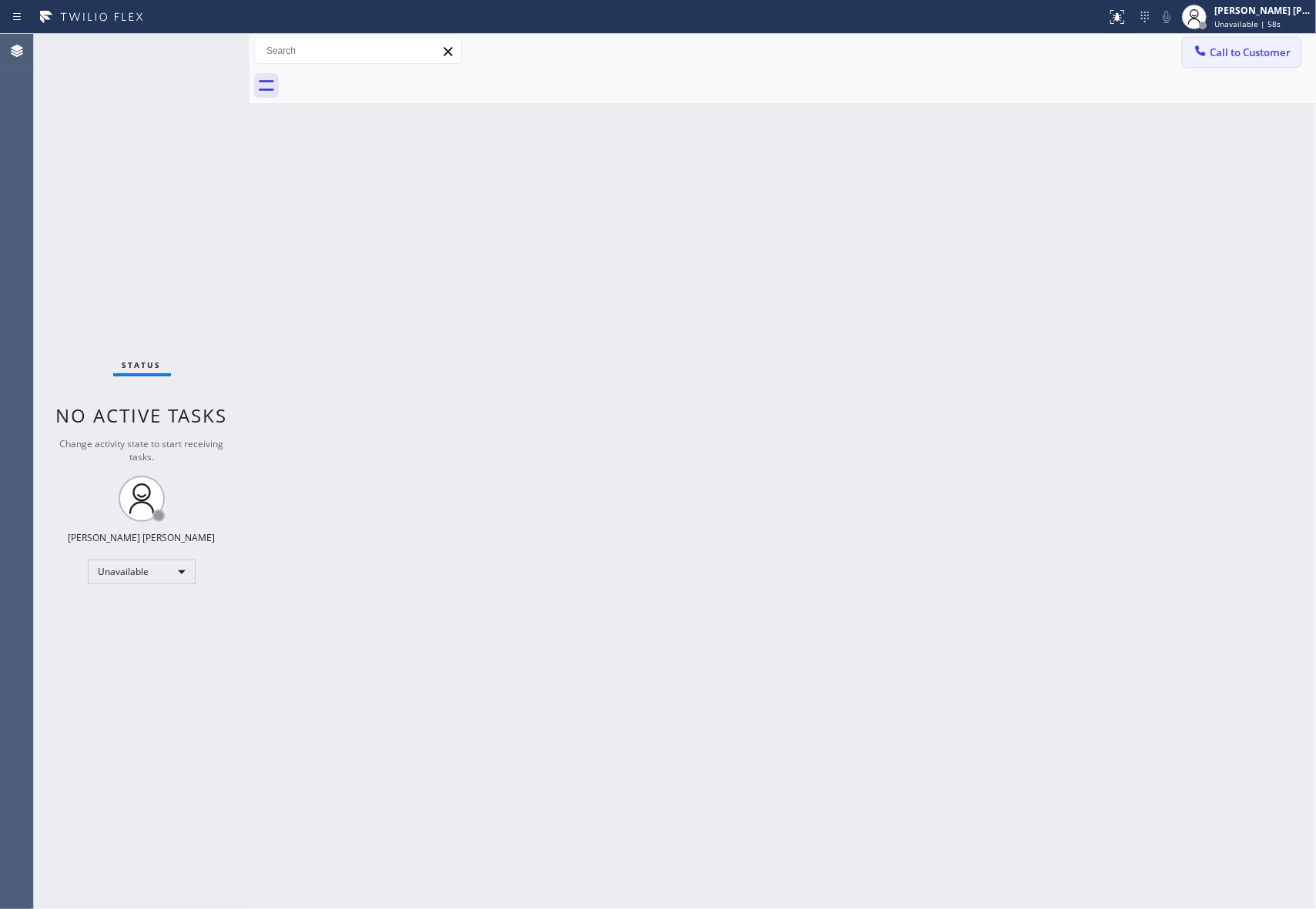
click at [1286, 54] on span "Call to Customer" at bounding box center [1251, 53] width 81 height 14
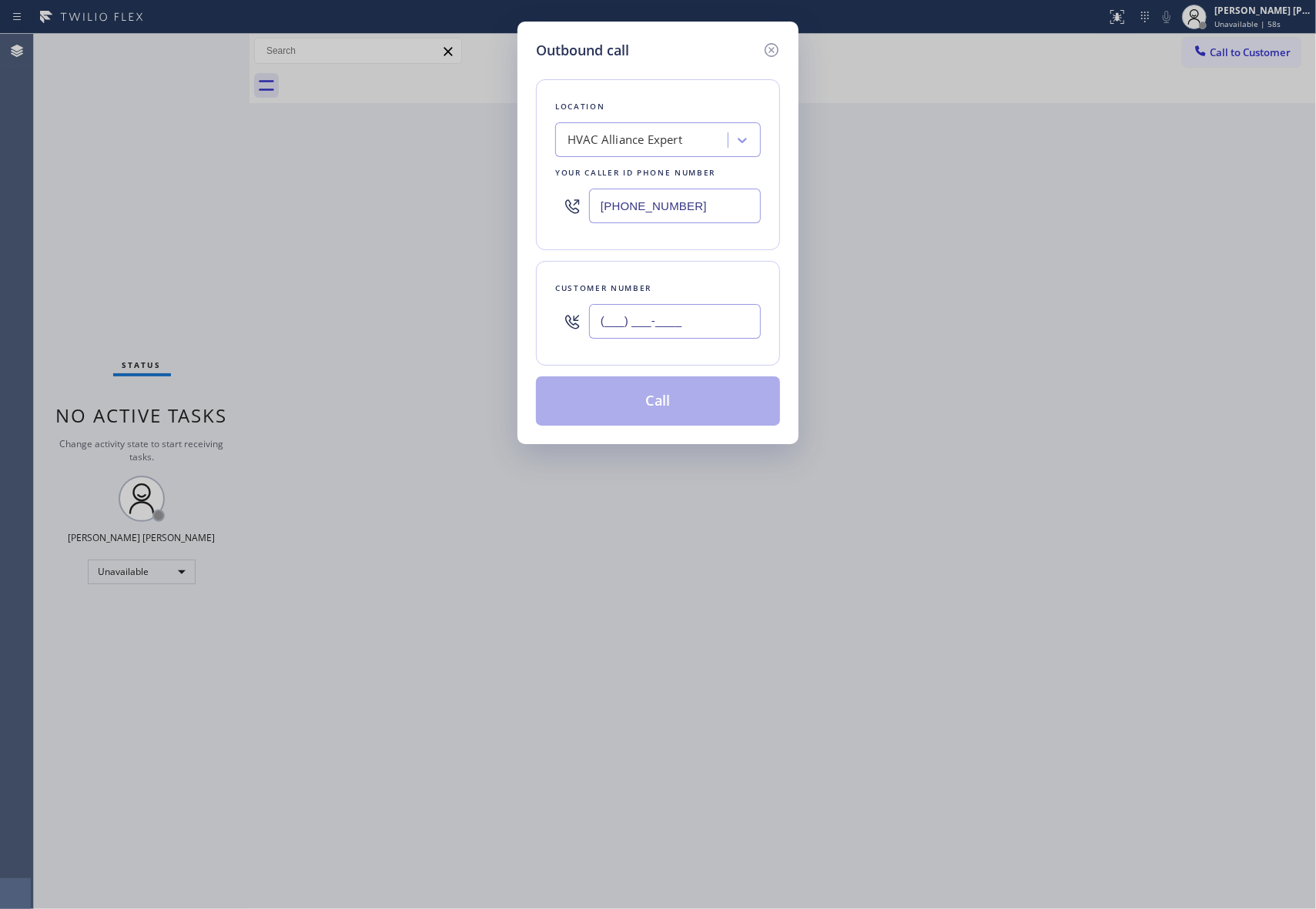
click at [678, 337] on input "(___) ___-____" at bounding box center [674, 321] width 172 height 35
paste input "213) 248-8722"
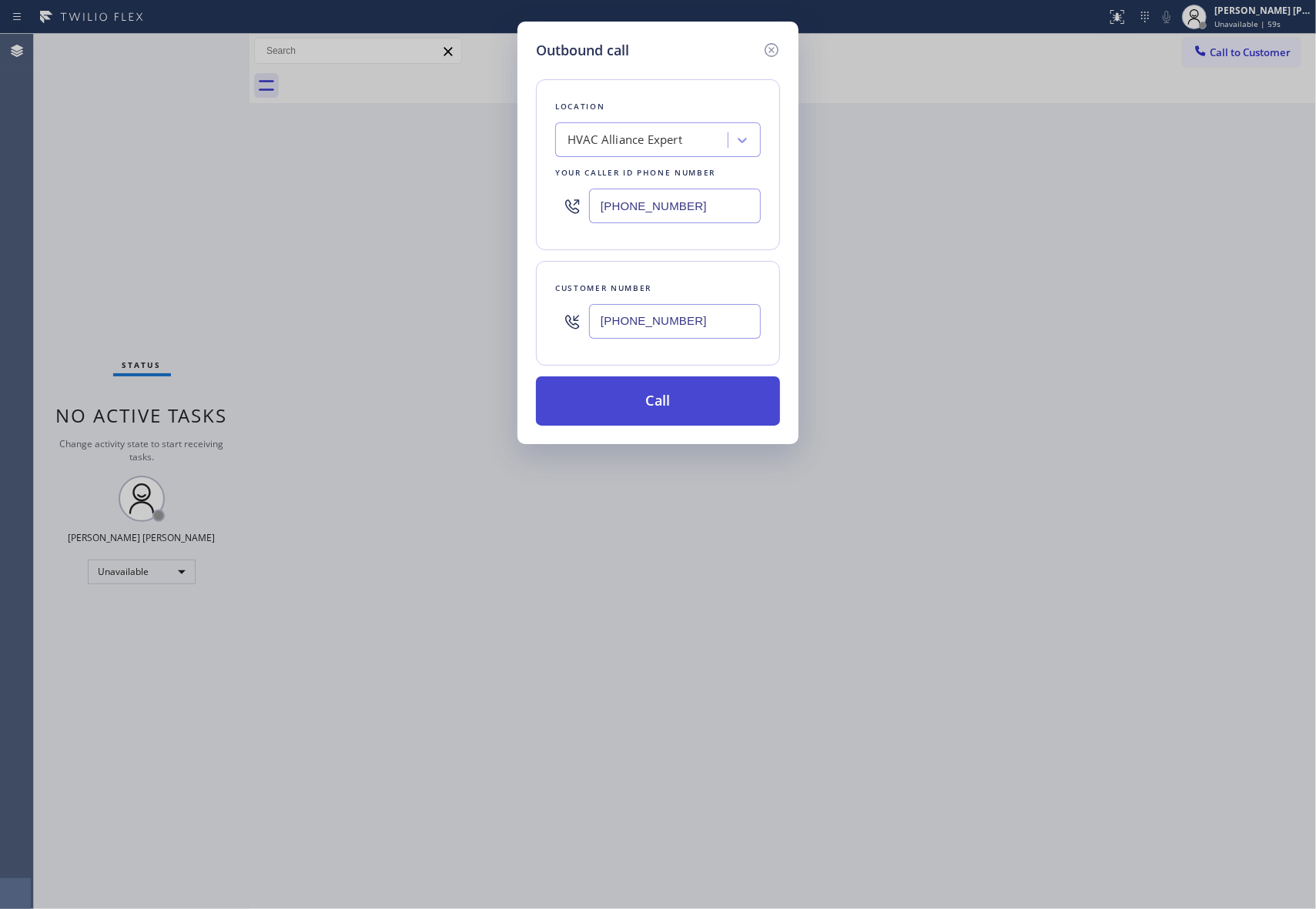
type input "[PHONE_NUMBER]"
click at [659, 401] on button "Call" at bounding box center [658, 401] width 244 height 50
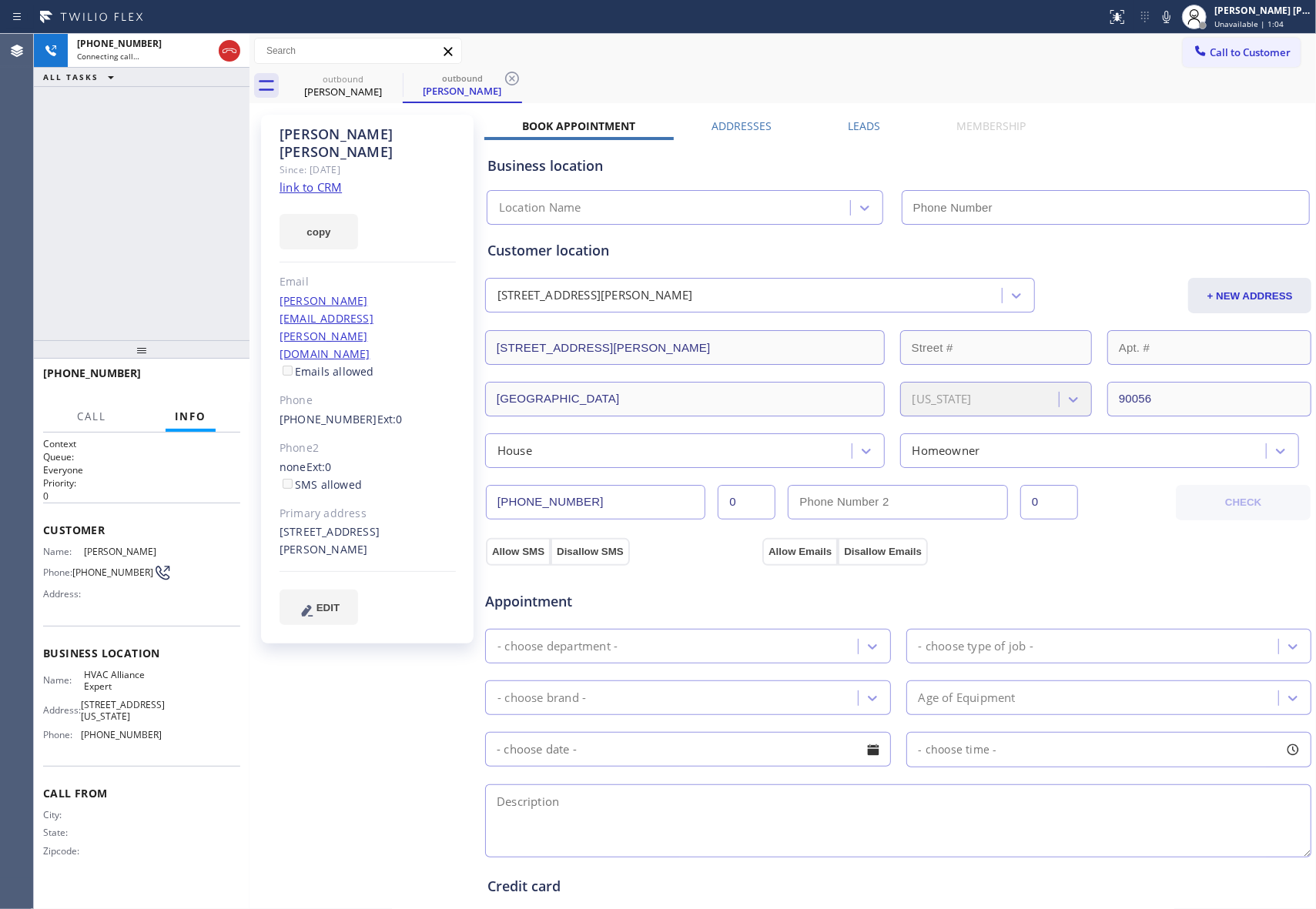
type input "[PHONE_NUMBER]"
click at [226, 381] on span "HANG UP" at bounding box center [203, 380] width 47 height 11
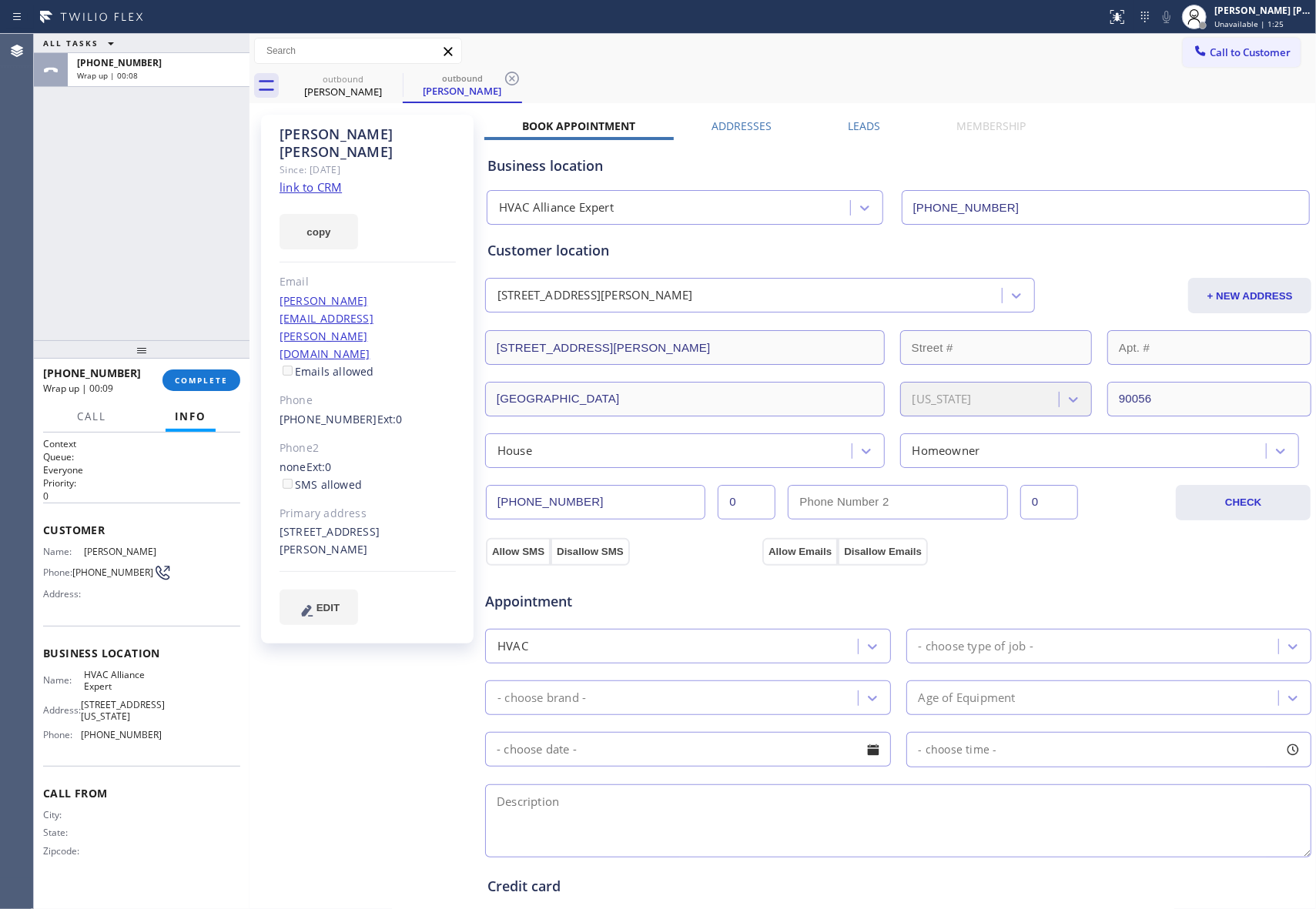
click at [870, 129] on label "Leads" at bounding box center [864, 126] width 33 height 15
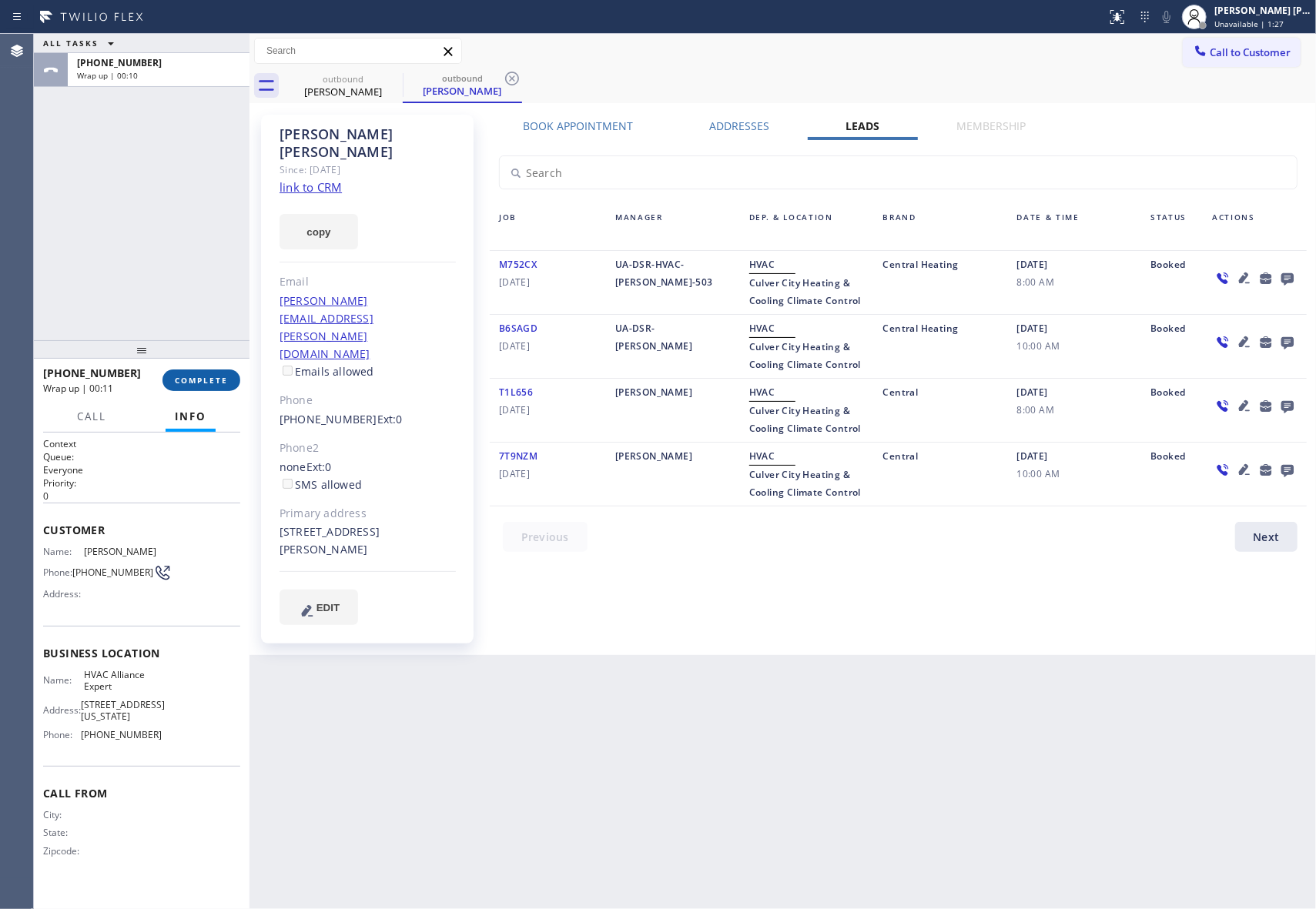
click at [205, 380] on span "COMPLETE" at bounding box center [201, 380] width 54 height 11
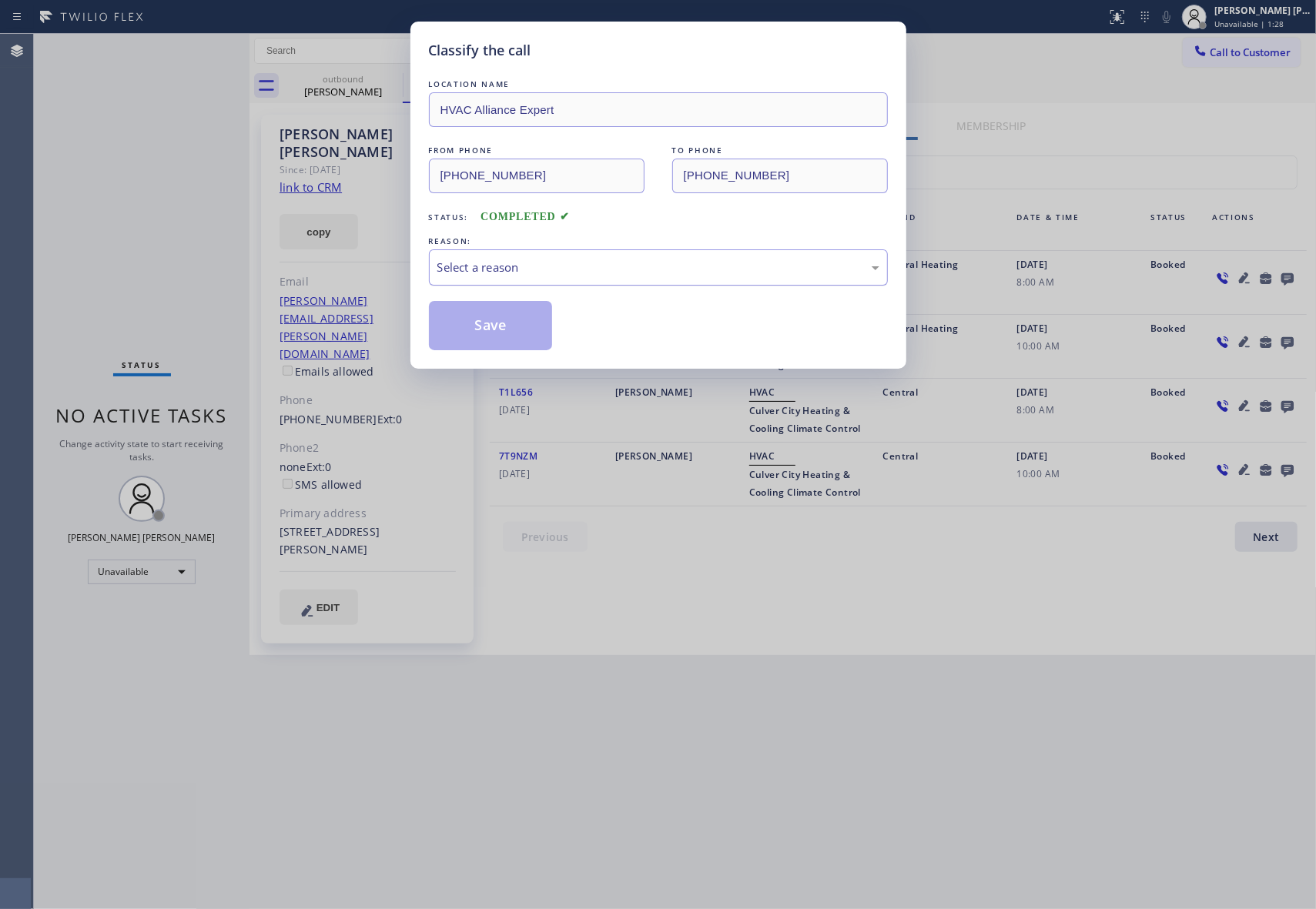
click at [598, 274] on div "Select a reason" at bounding box center [658, 268] width 442 height 18
click at [462, 331] on button "Save" at bounding box center [490, 326] width 124 height 50
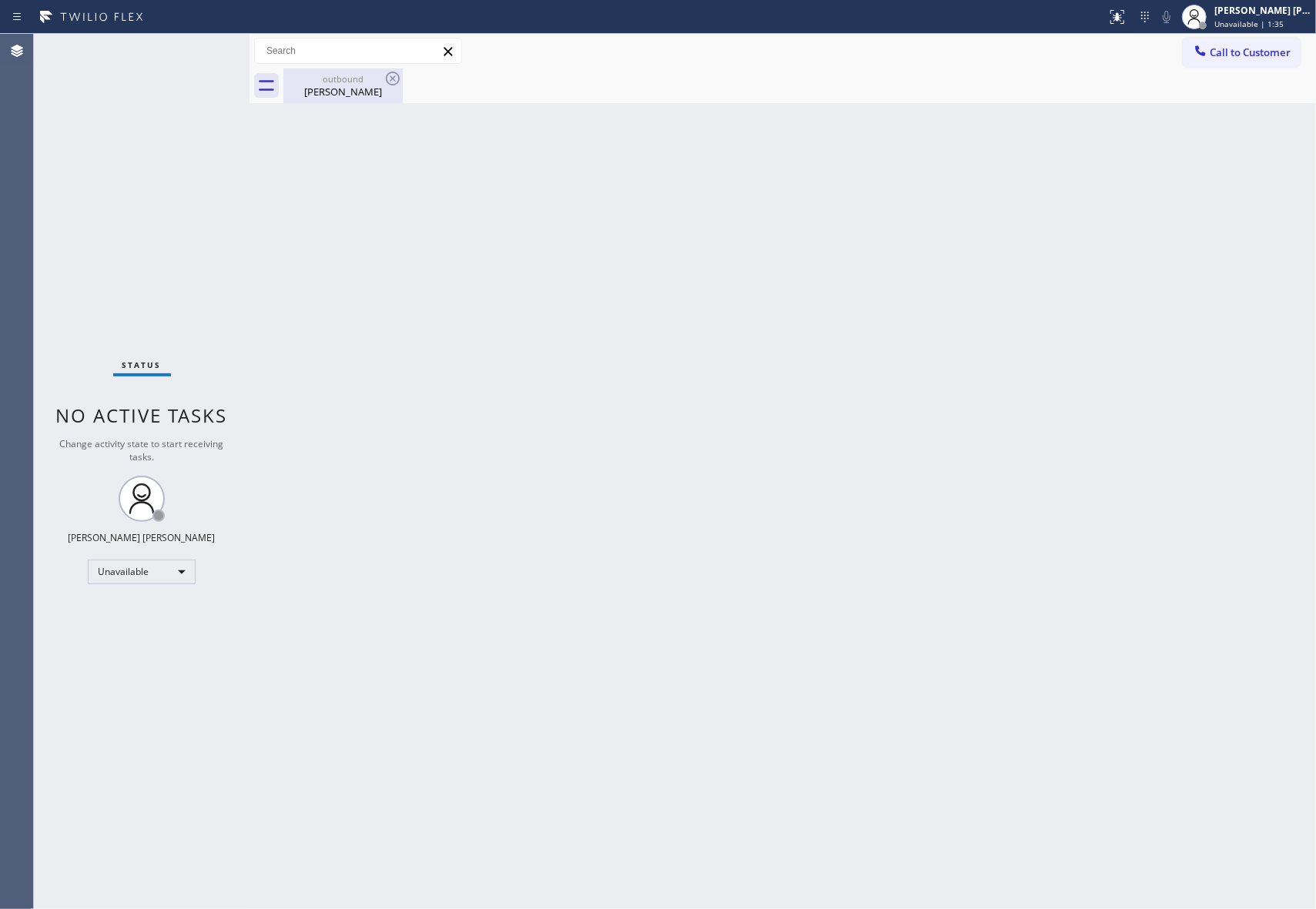
click at [334, 84] on div "[PERSON_NAME]" at bounding box center [342, 91] width 116 height 14
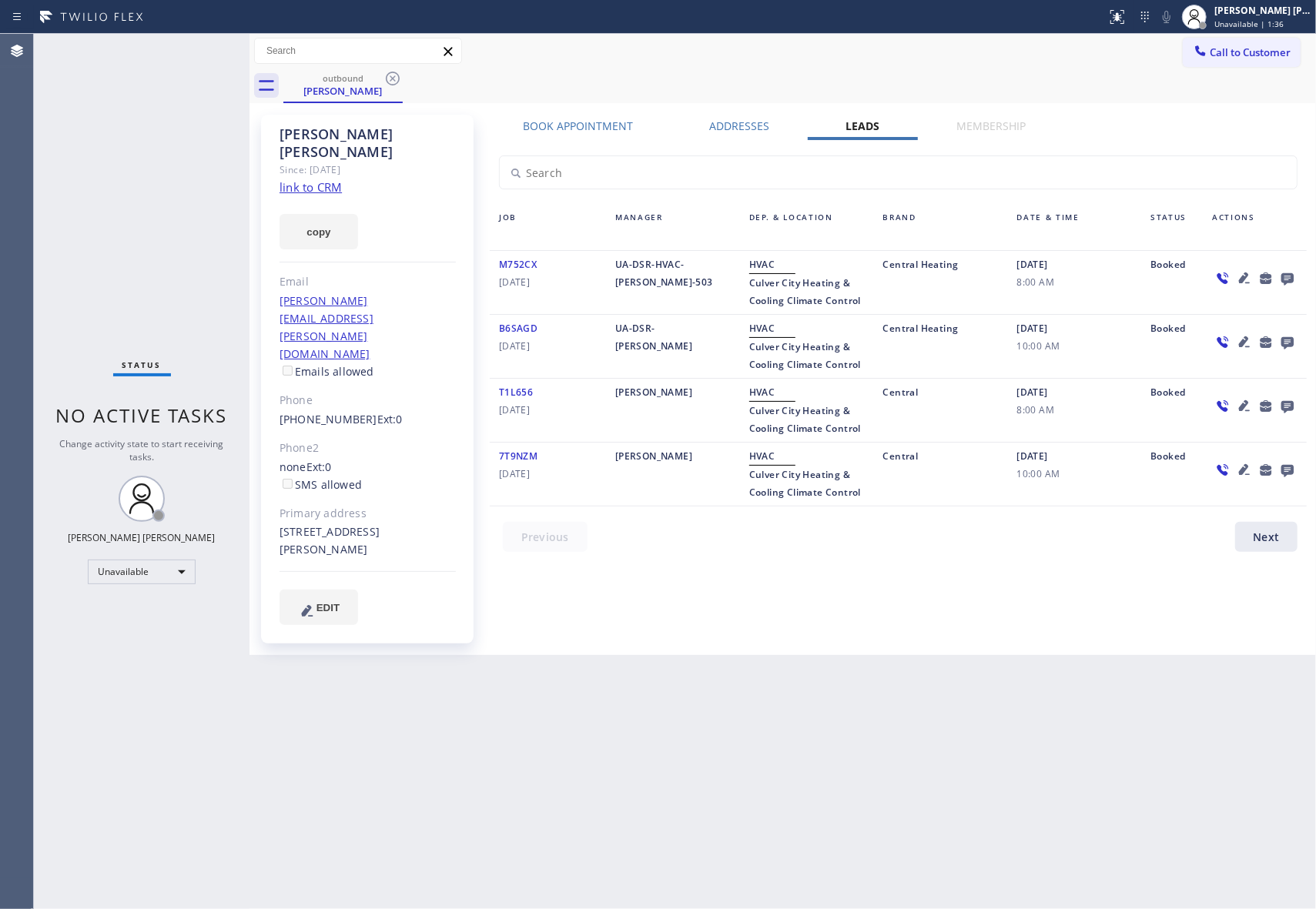
click at [1287, 274] on icon at bounding box center [1287, 280] width 12 height 12
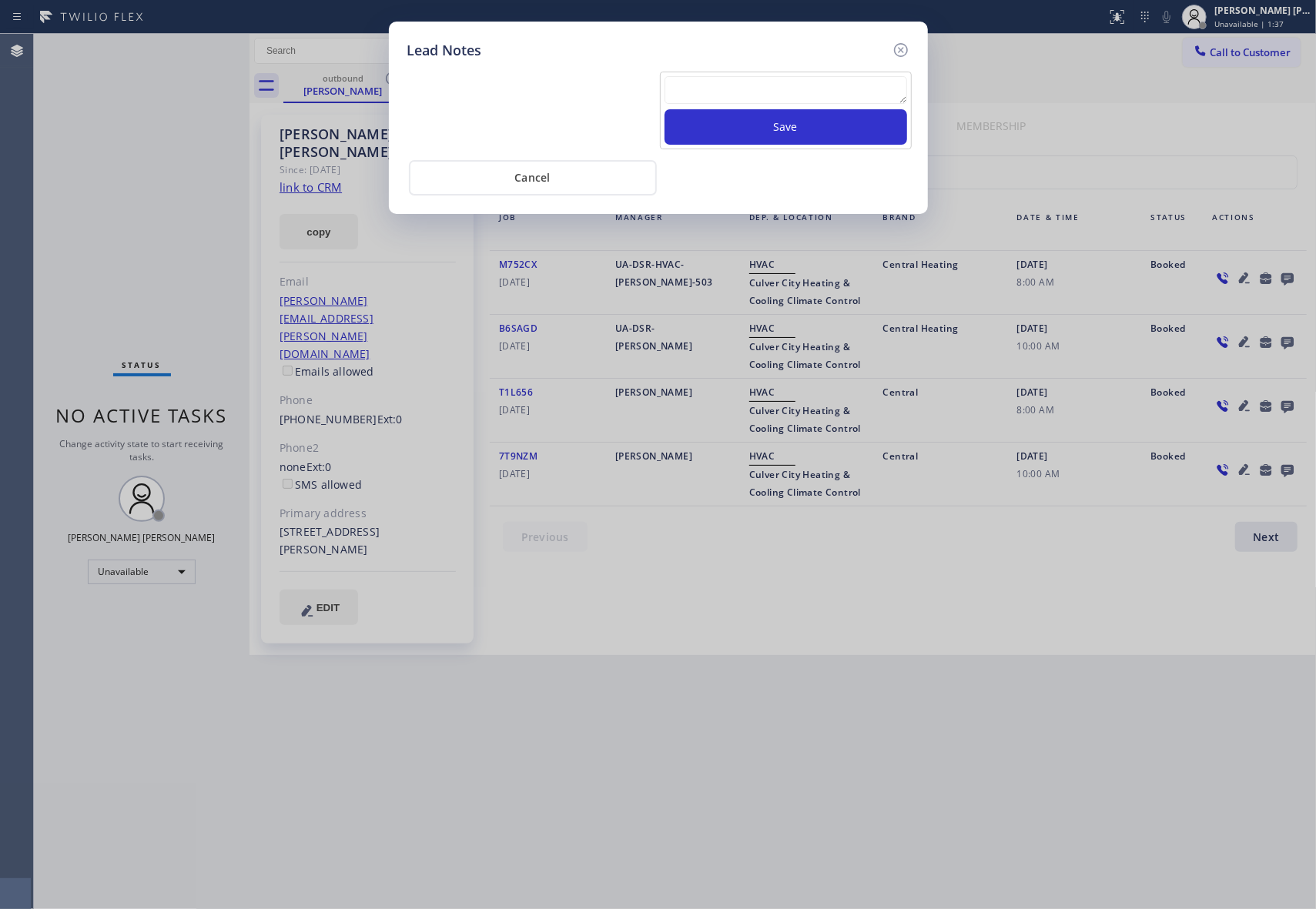
click at [730, 91] on textarea at bounding box center [785, 90] width 243 height 28
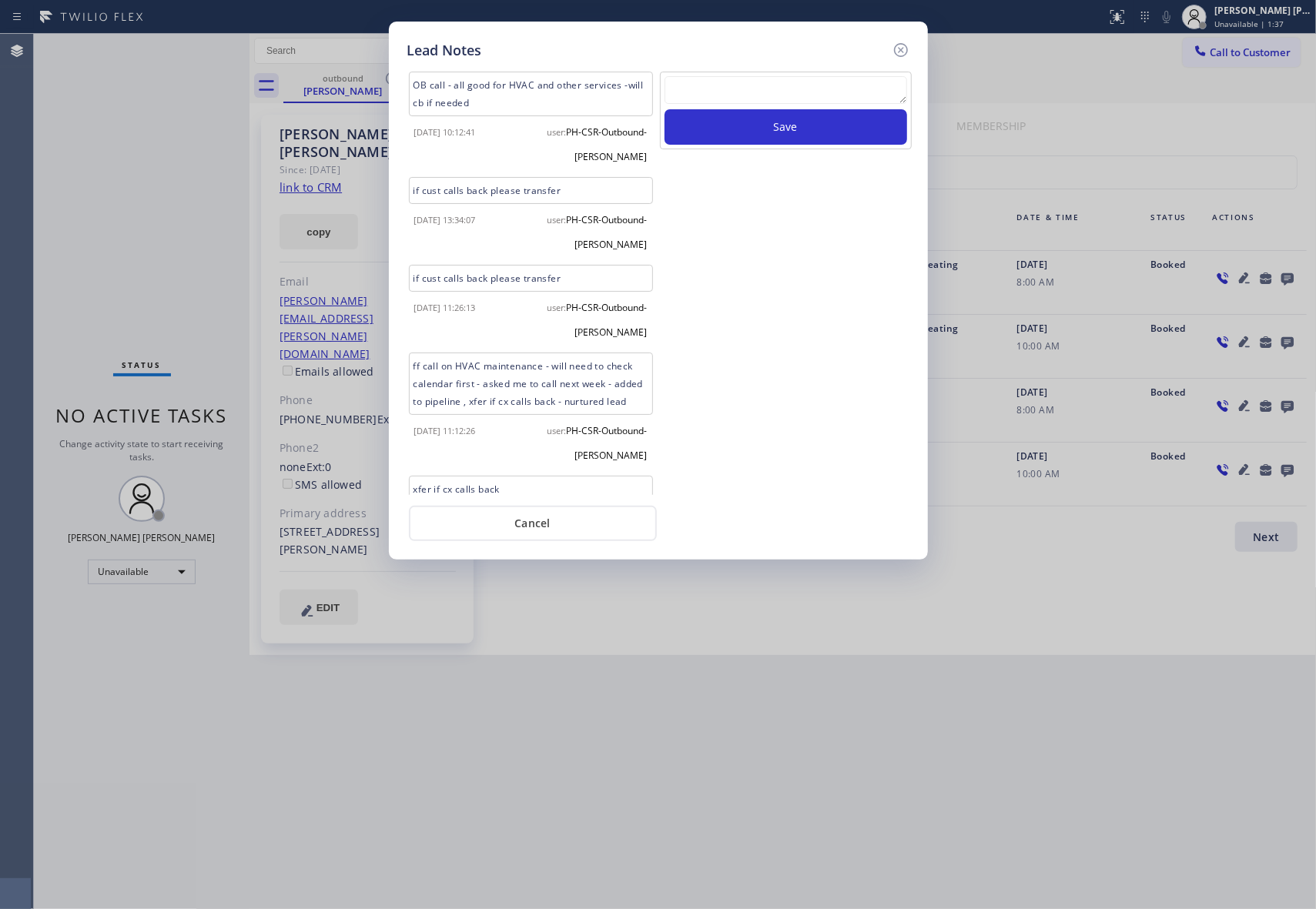
paste textarea "[PHONE_NUMBER]"
type textarea "[PHONE_NUMBER]"
drag, startPoint x: 789, startPoint y: 90, endPoint x: 622, endPoint y: 89, distance: 167.0
click at [622, 89] on div "OB call - all good for HVAC and other services -will cb if needed [DATE] 10:12:…" at bounding box center [658, 282] width 510 height 426
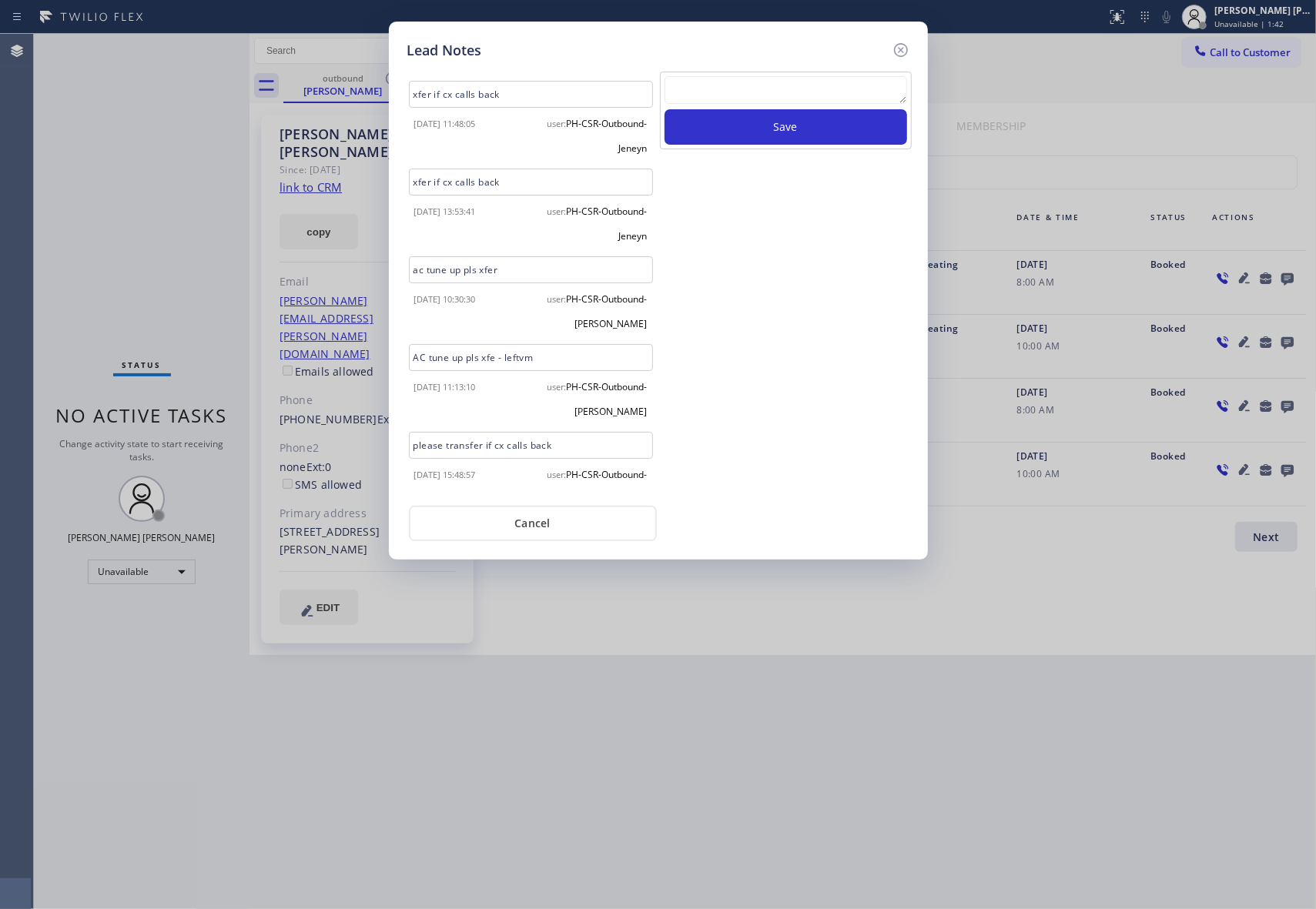
scroll to position [1423, 0]
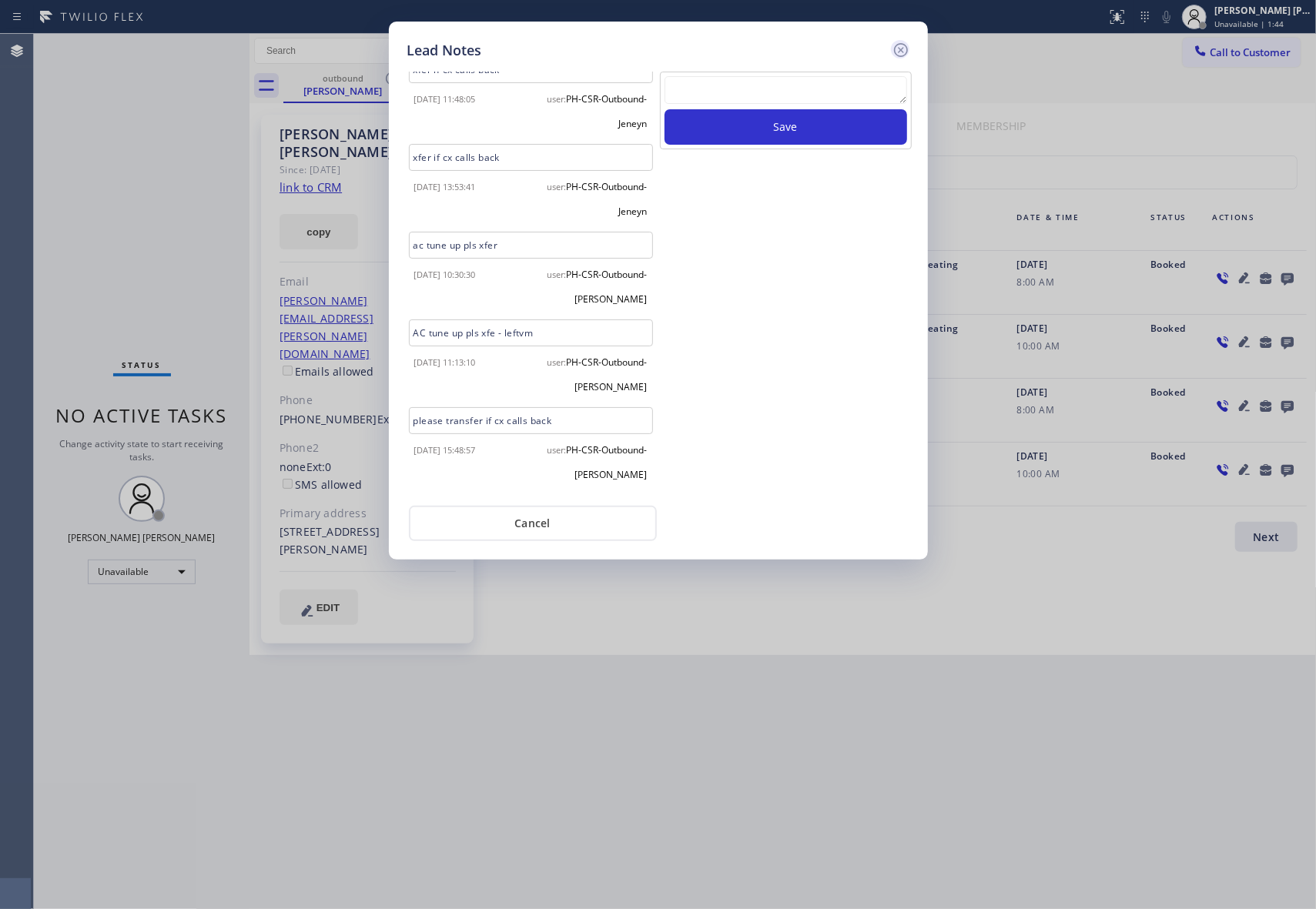
click at [900, 48] on icon at bounding box center [900, 50] width 14 height 14
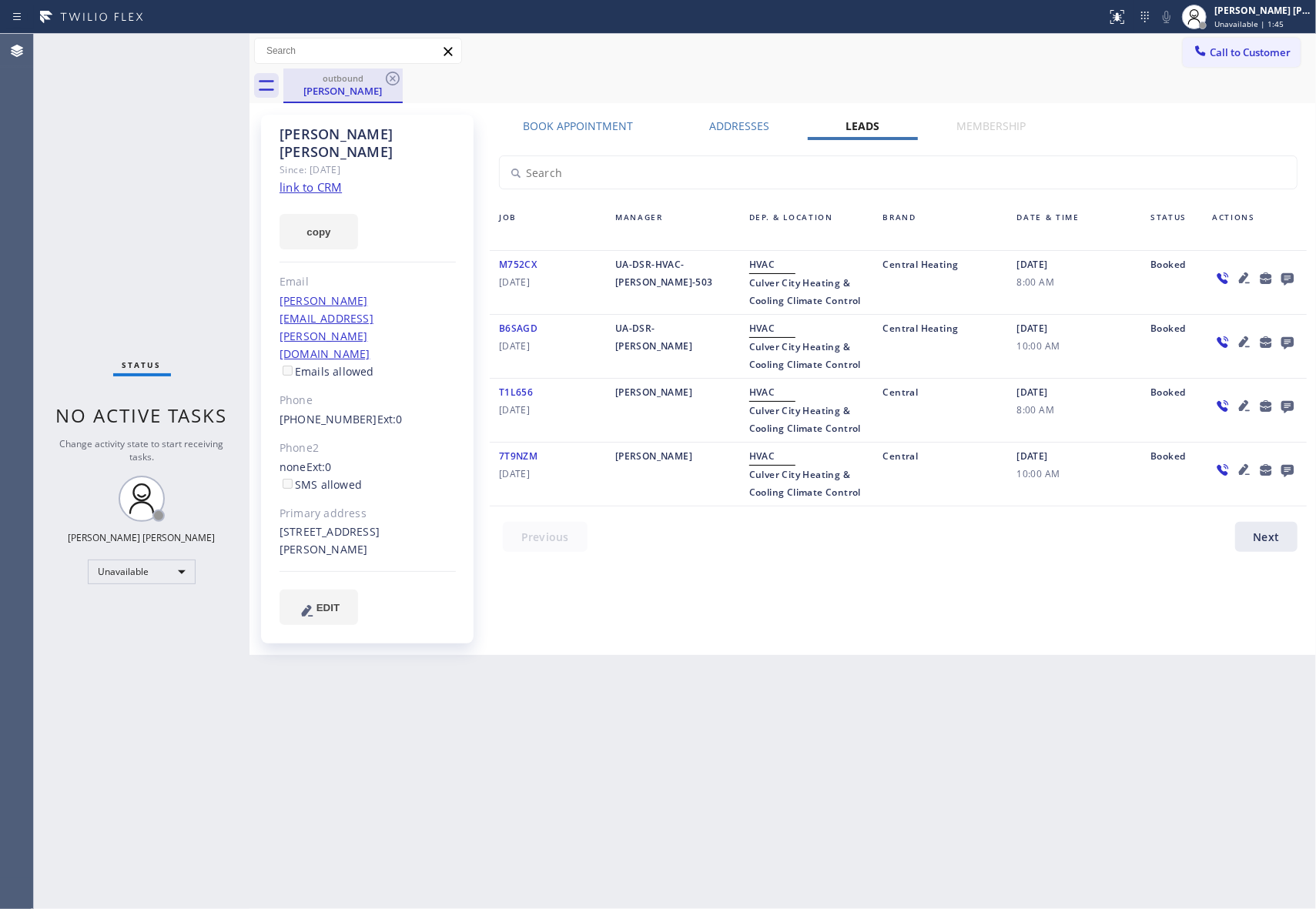
click at [355, 88] on div "[PERSON_NAME]" at bounding box center [342, 91] width 116 height 14
click at [393, 77] on icon at bounding box center [393, 78] width 14 height 14
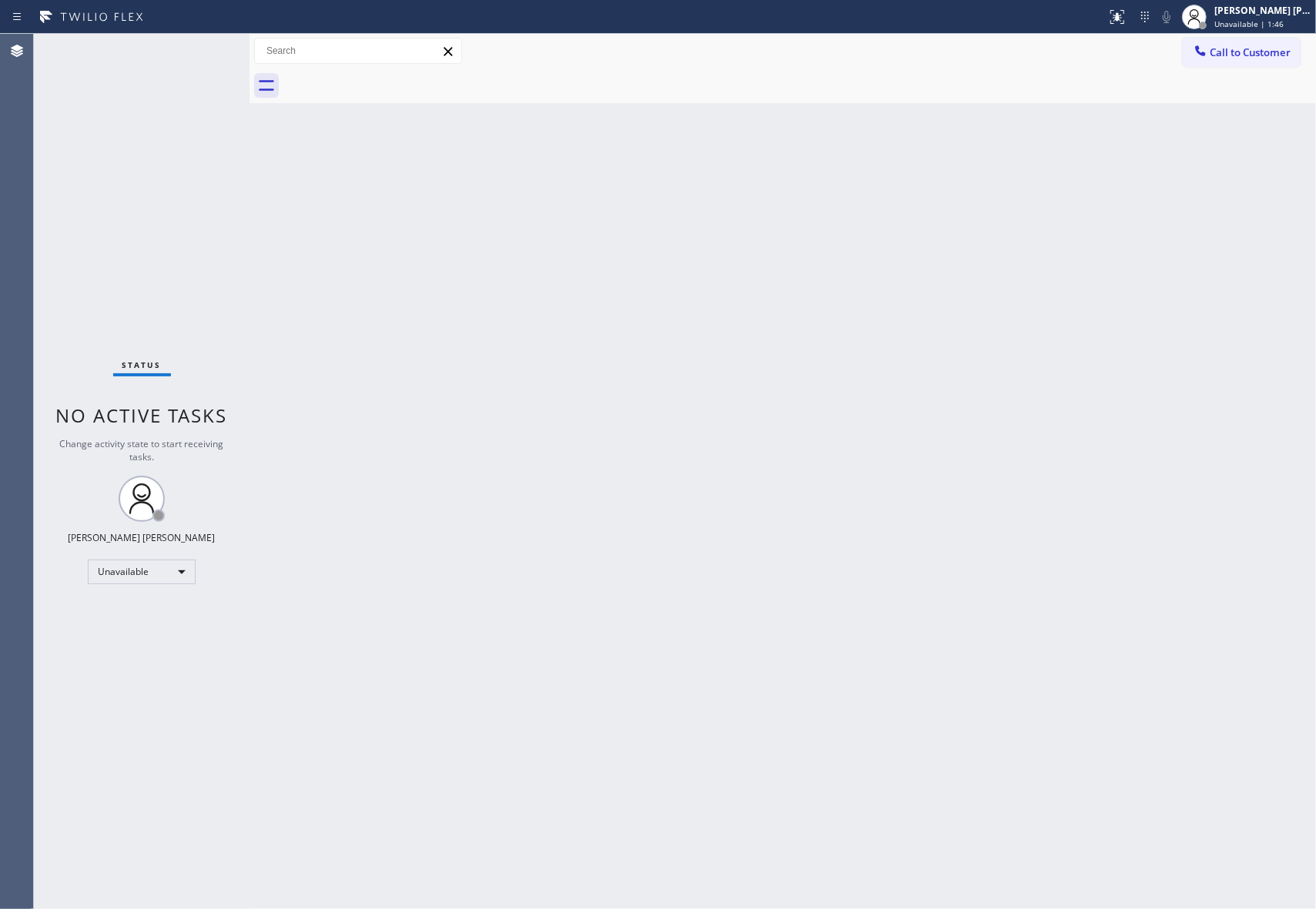
click at [393, 77] on div at bounding box center [799, 85] width 1032 height 35
click at [1295, 57] on button "Call to Customer" at bounding box center [1242, 53] width 118 height 30
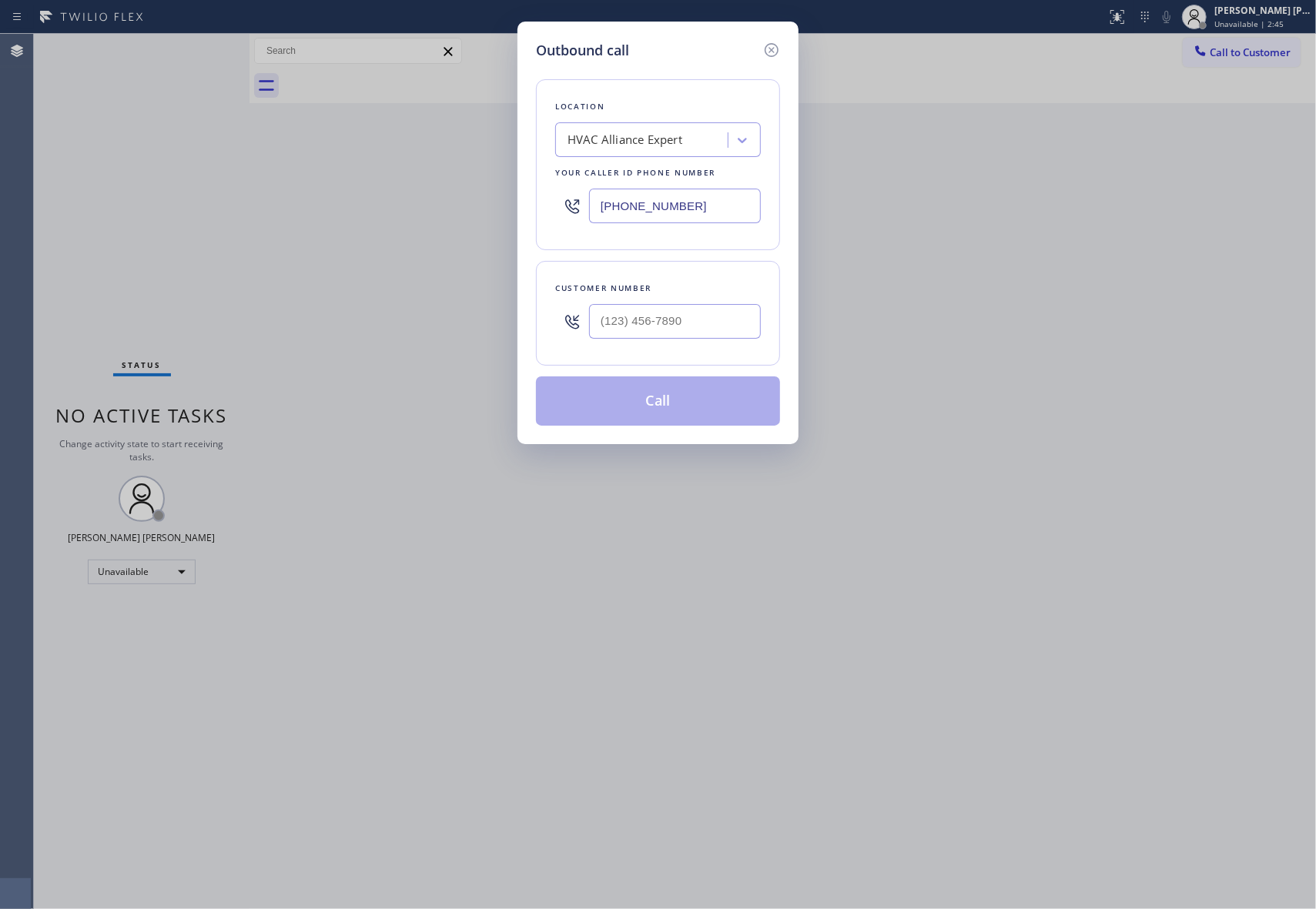
click at [696, 346] on div at bounding box center [674, 321] width 172 height 50
paste input "323) 534-3348"
click at [696, 322] on input "[PHONE_NUMBER]" at bounding box center [674, 321] width 172 height 35
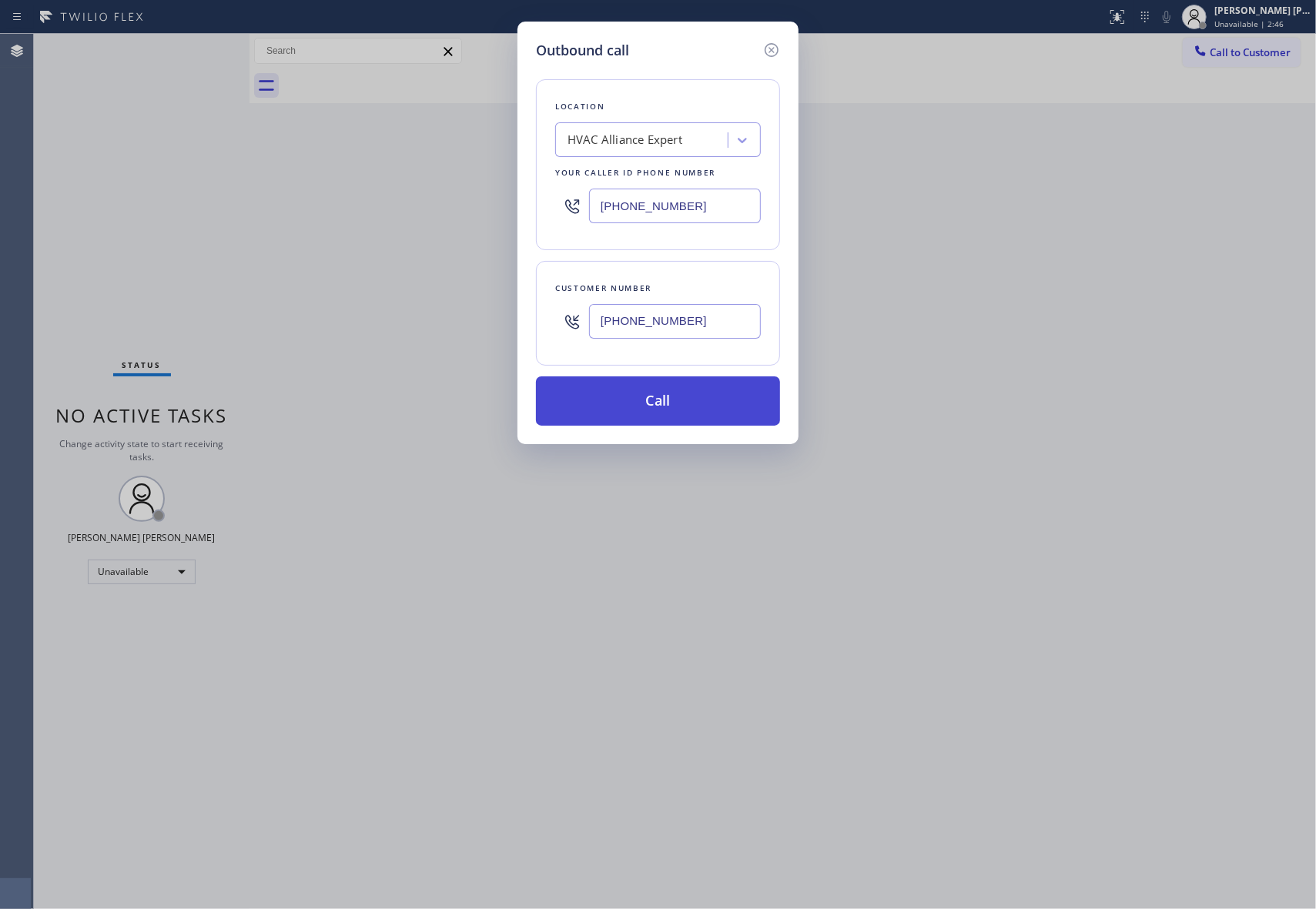
type input "[PHONE_NUMBER]"
click at [670, 403] on button "Call" at bounding box center [658, 401] width 244 height 50
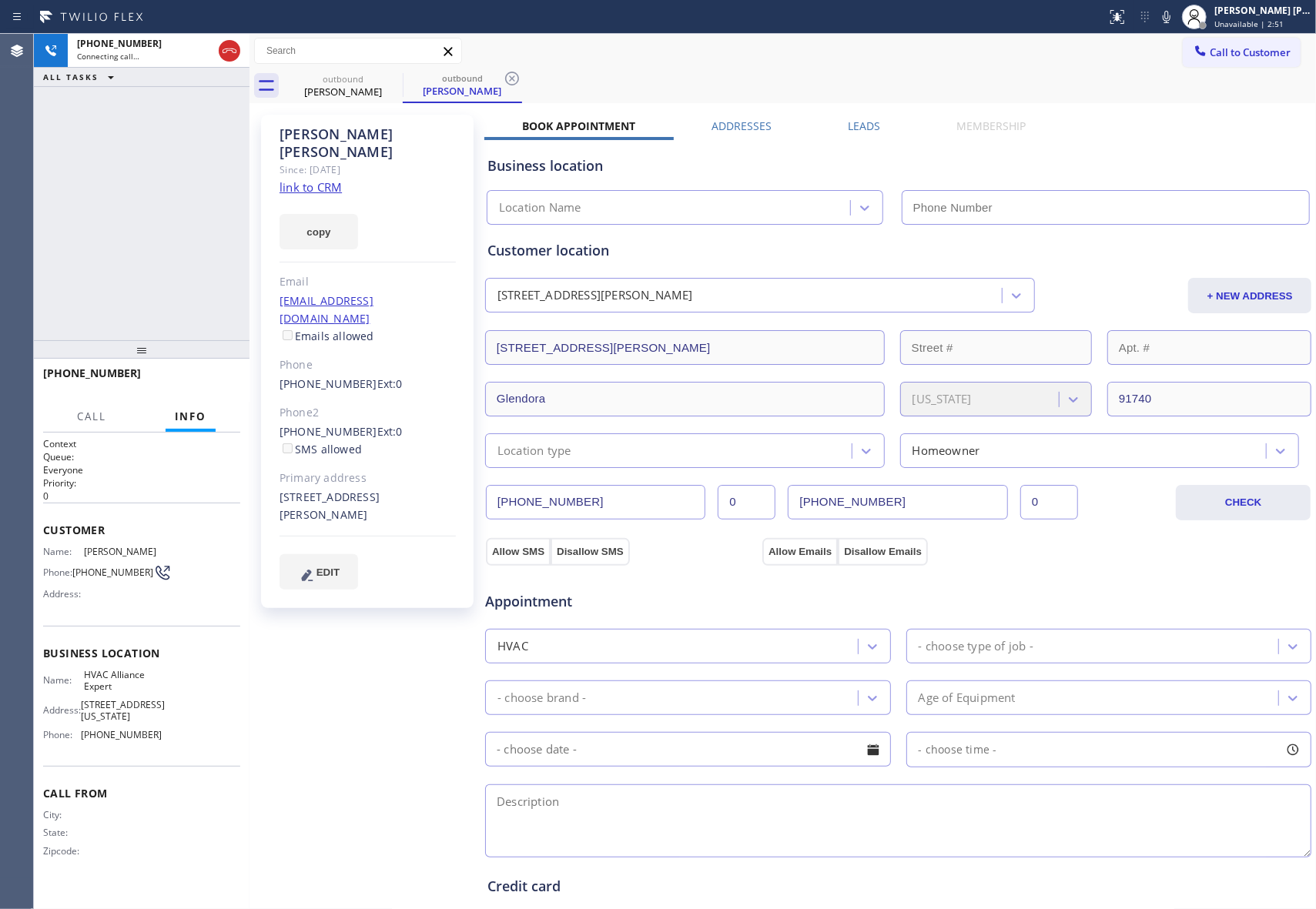
type input "[PHONE_NUMBER]"
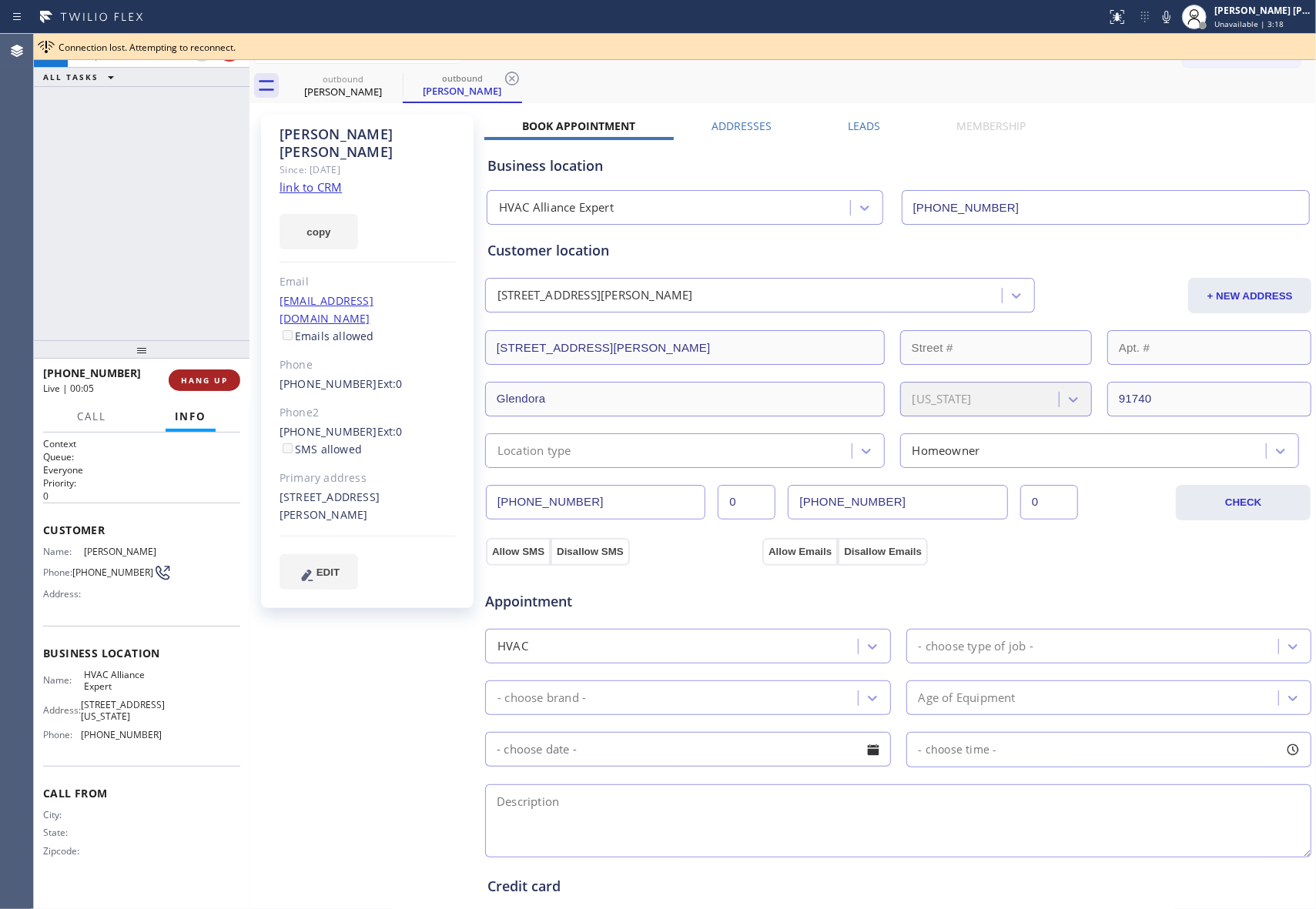
click at [209, 373] on button "HANG UP" at bounding box center [204, 381] width 71 height 22
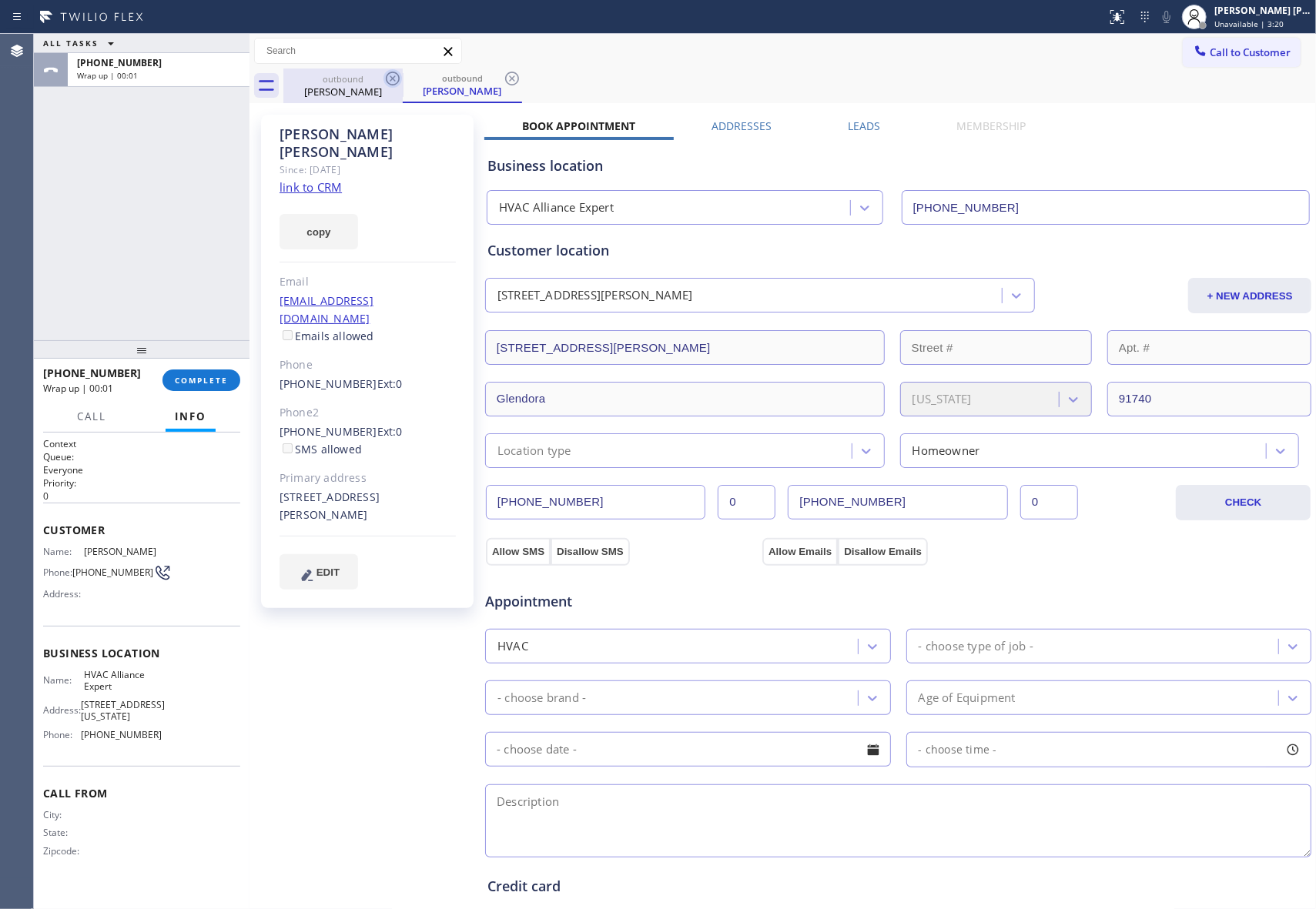
click at [393, 77] on icon at bounding box center [393, 78] width 19 height 19
click at [395, 74] on icon at bounding box center [393, 78] width 19 height 19
click at [403, 74] on div "outbound [PERSON_NAME]" at bounding box center [462, 85] width 119 height 35
click at [503, 74] on icon at bounding box center [512, 78] width 19 height 19
click at [395, 74] on div "outbound [PERSON_NAME] outbound [PERSON_NAME]" at bounding box center [799, 85] width 1032 height 35
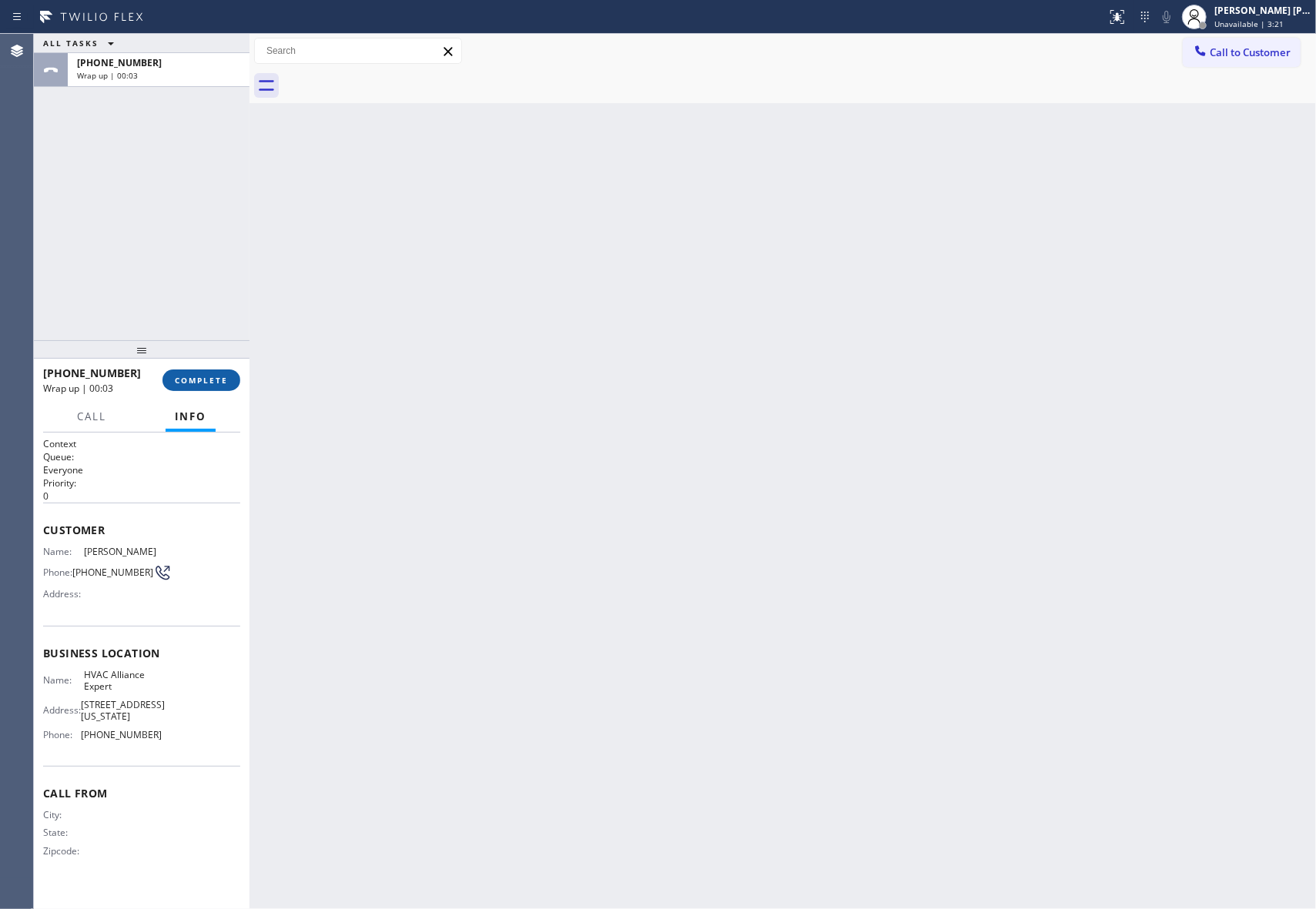
click at [206, 384] on span "COMPLETE" at bounding box center [201, 380] width 54 height 11
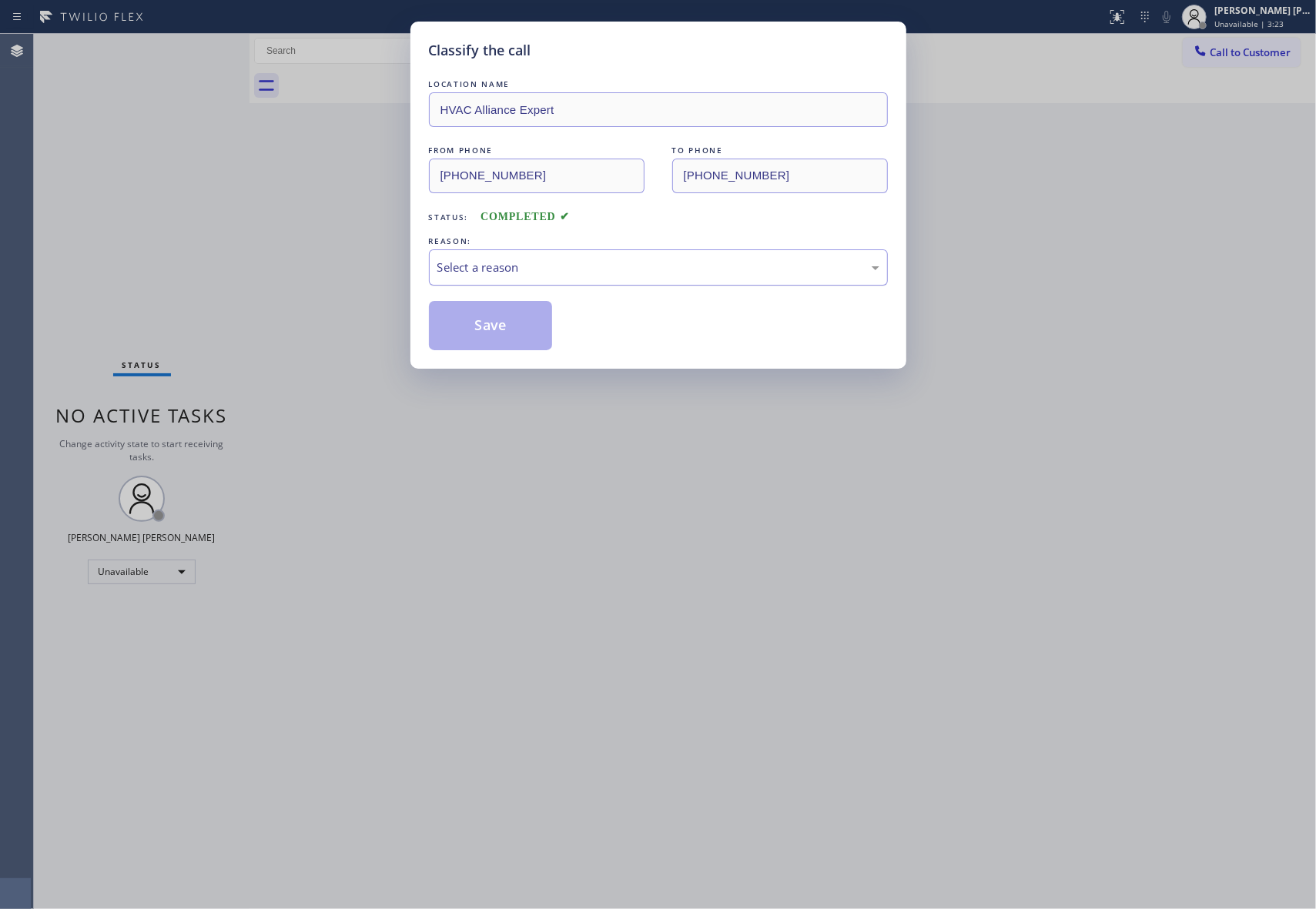
click at [659, 276] on div "Select a reason" at bounding box center [658, 268] width 442 height 18
click at [494, 326] on button "Save" at bounding box center [490, 326] width 124 height 50
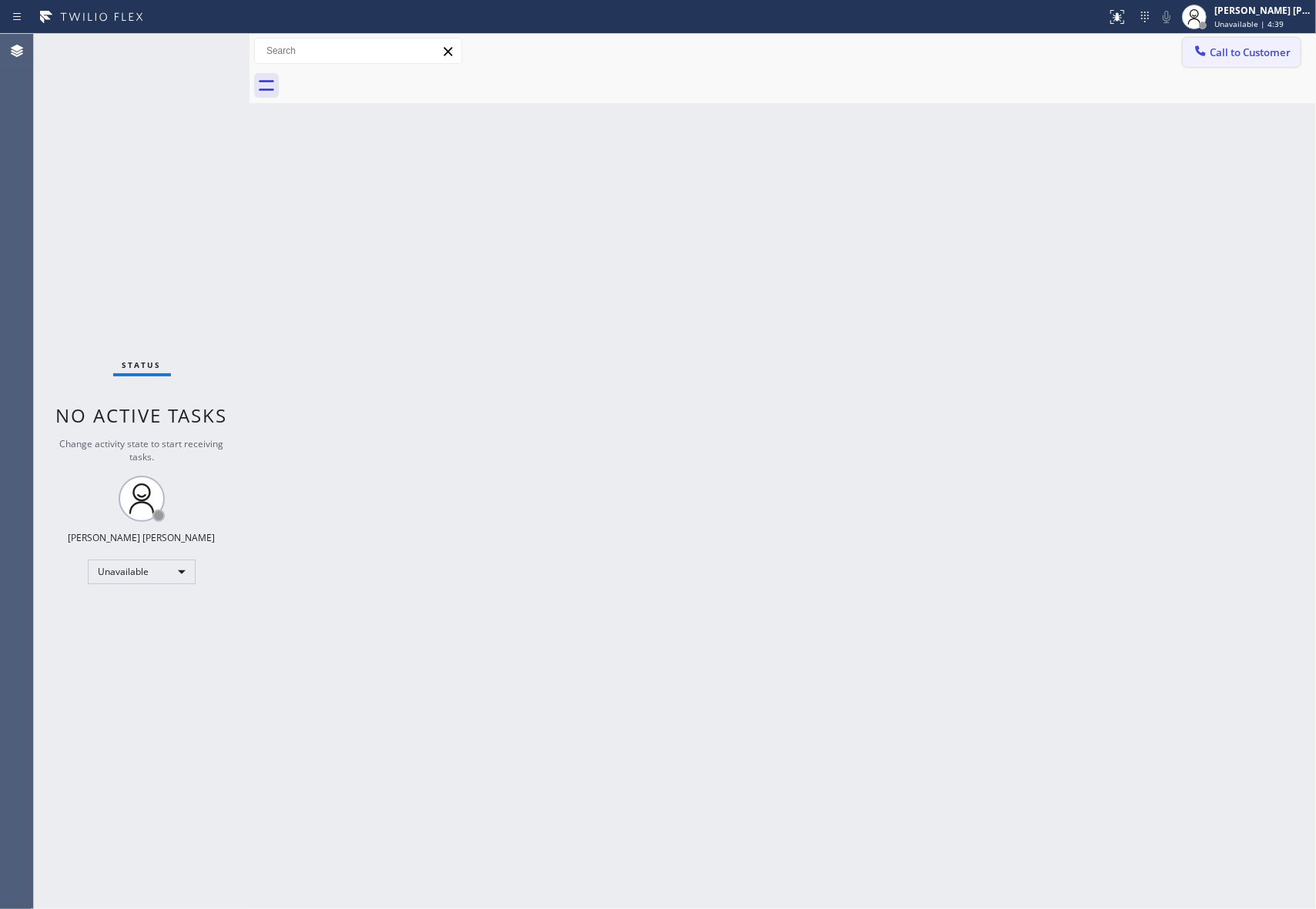
click at [1264, 46] on span "Call to Customer" at bounding box center [1251, 53] width 81 height 14
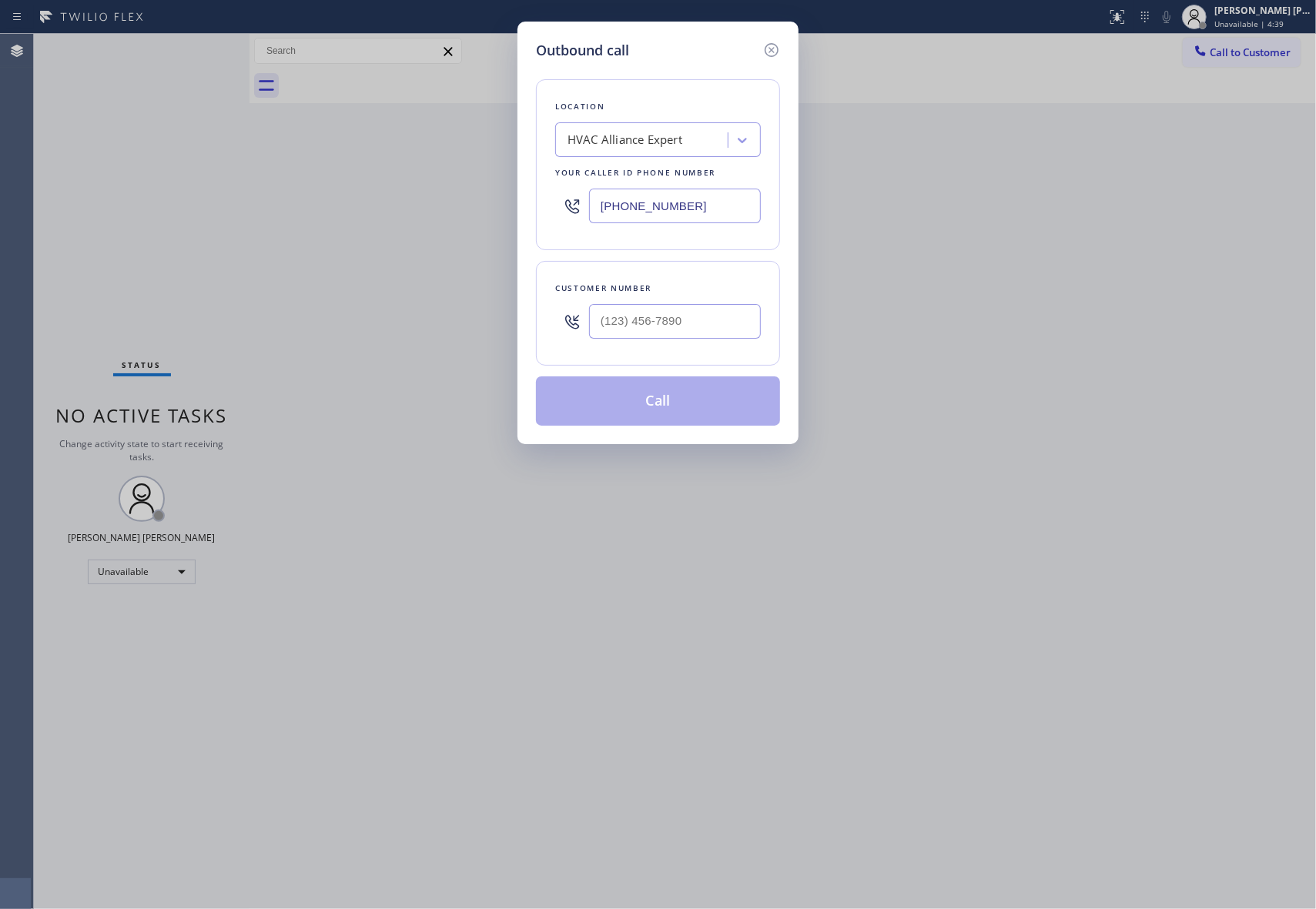
click at [687, 342] on div at bounding box center [674, 321] width 172 height 50
click at [699, 322] on input "(___) ___-____" at bounding box center [674, 321] width 172 height 35
paste input "310) 433-2610"
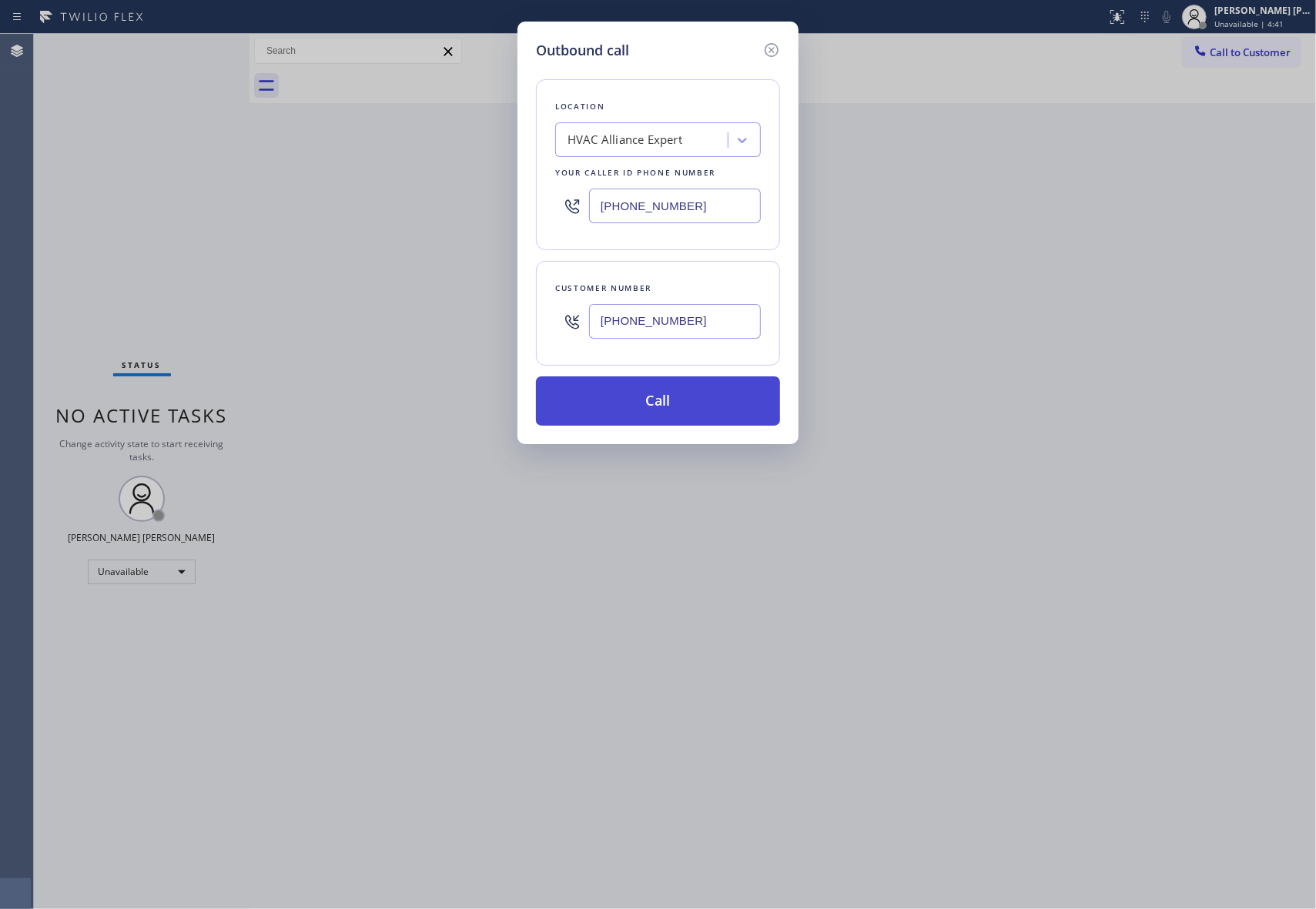
type input "[PHONE_NUMBER]"
click at [697, 404] on button "Call" at bounding box center [658, 401] width 244 height 50
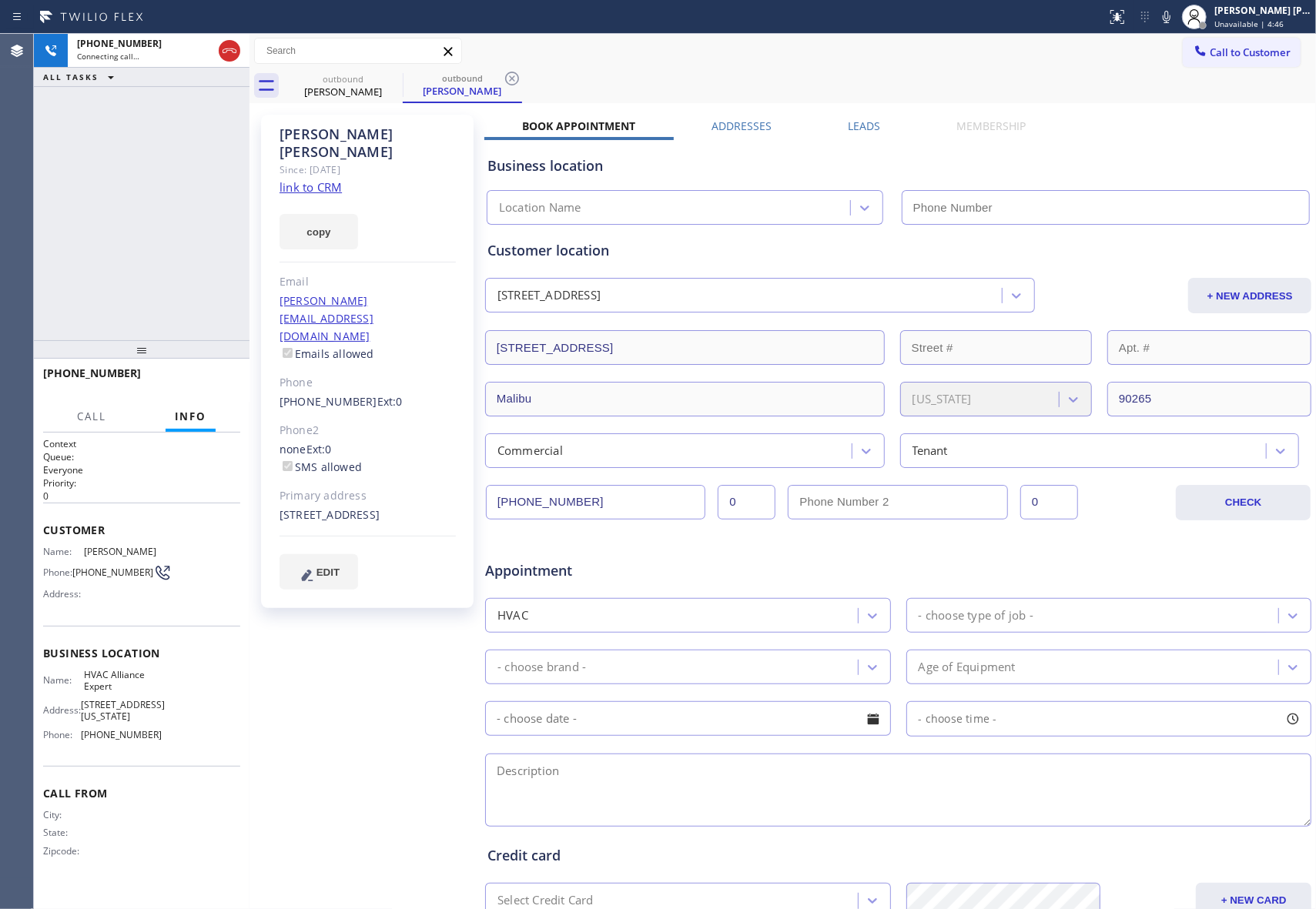
type input "[PHONE_NUMBER]"
click at [231, 47] on icon at bounding box center [229, 51] width 19 height 19
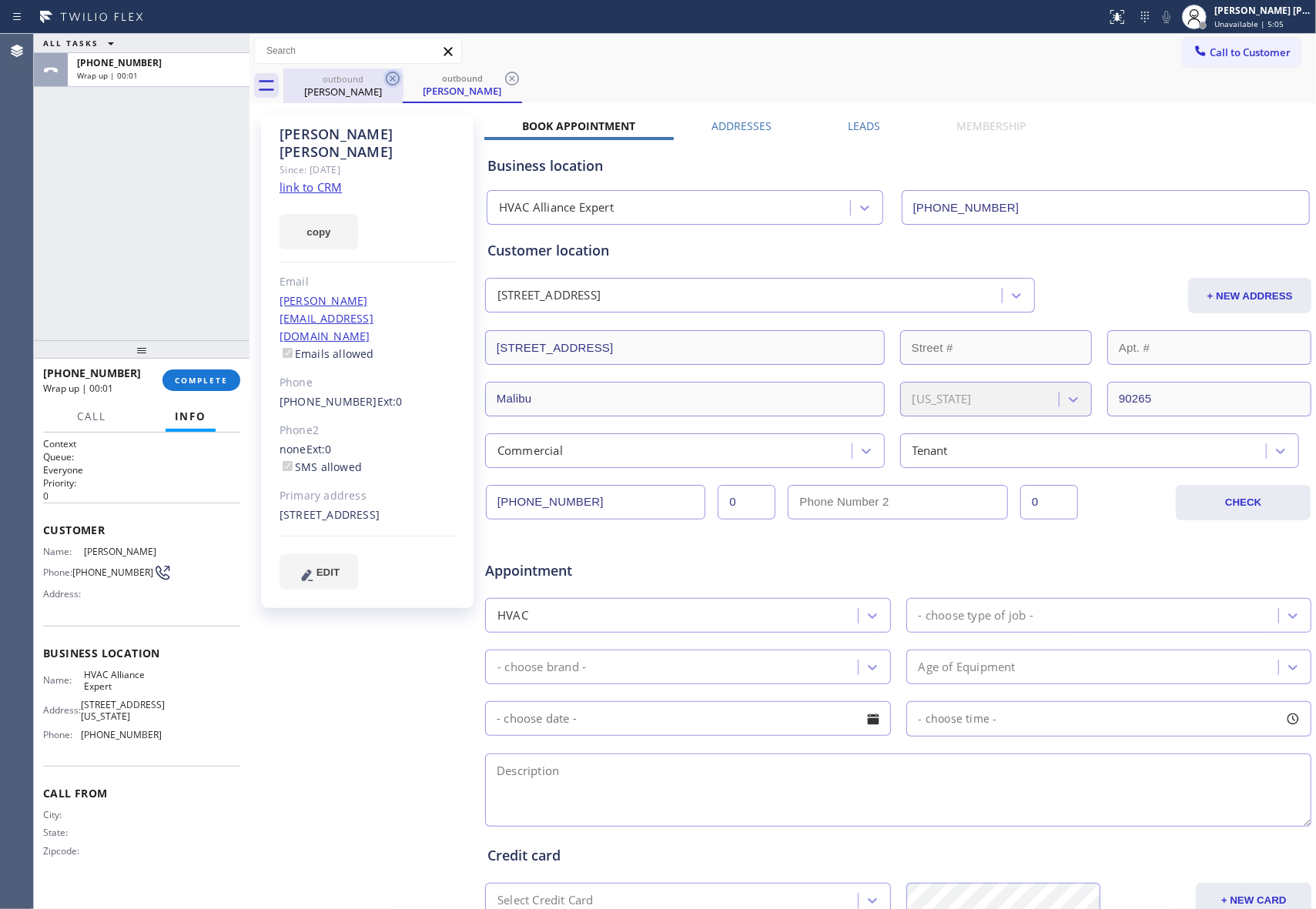
click at [396, 74] on icon at bounding box center [393, 78] width 14 height 14
click at [403, 74] on div "outbound [PERSON_NAME]" at bounding box center [462, 85] width 119 height 35
click at [505, 74] on icon at bounding box center [512, 78] width 14 height 14
click at [0, 0] on icon at bounding box center [0, 0] width 0 height 0
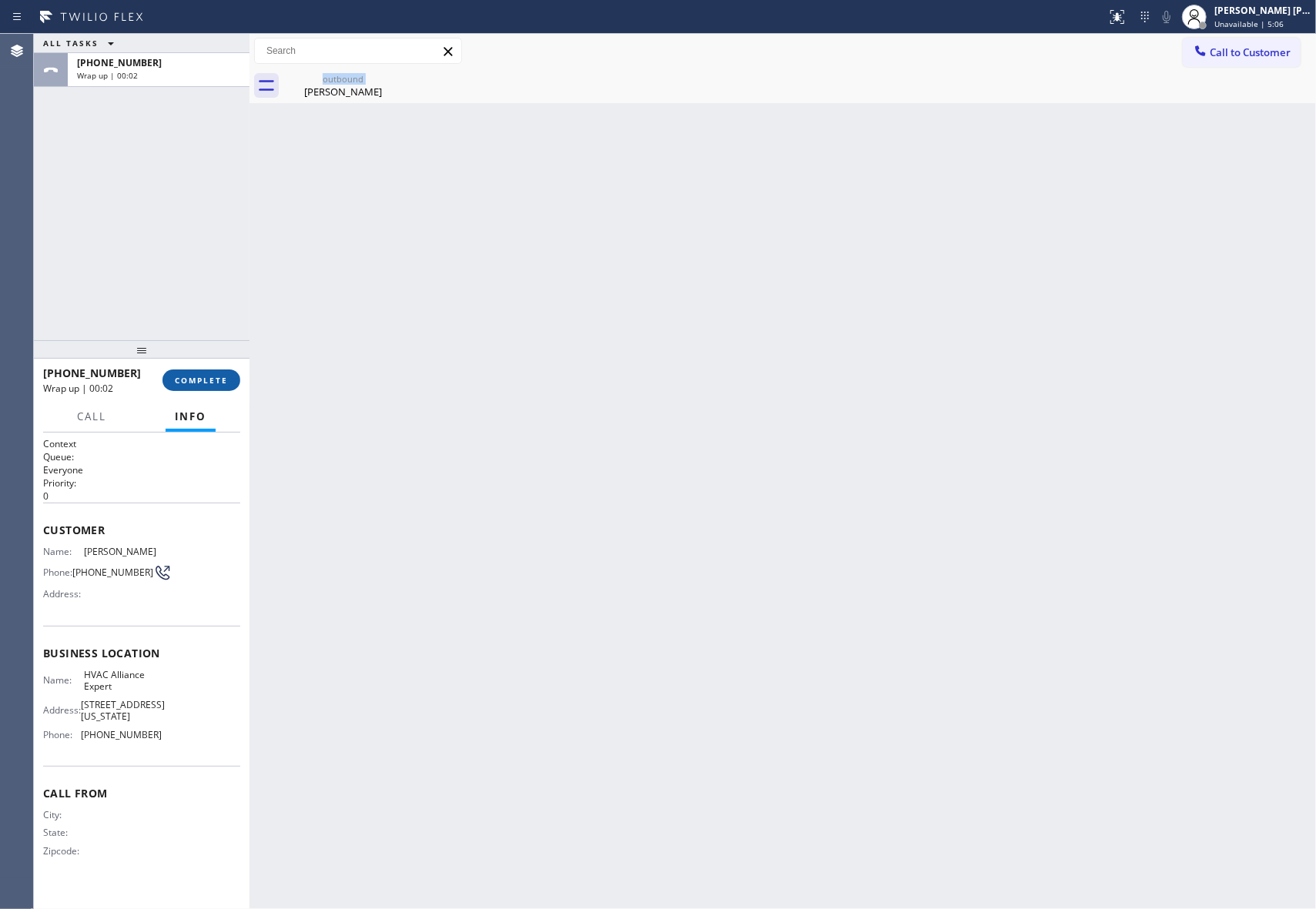
click at [204, 382] on span "COMPLETE" at bounding box center [201, 380] width 54 height 11
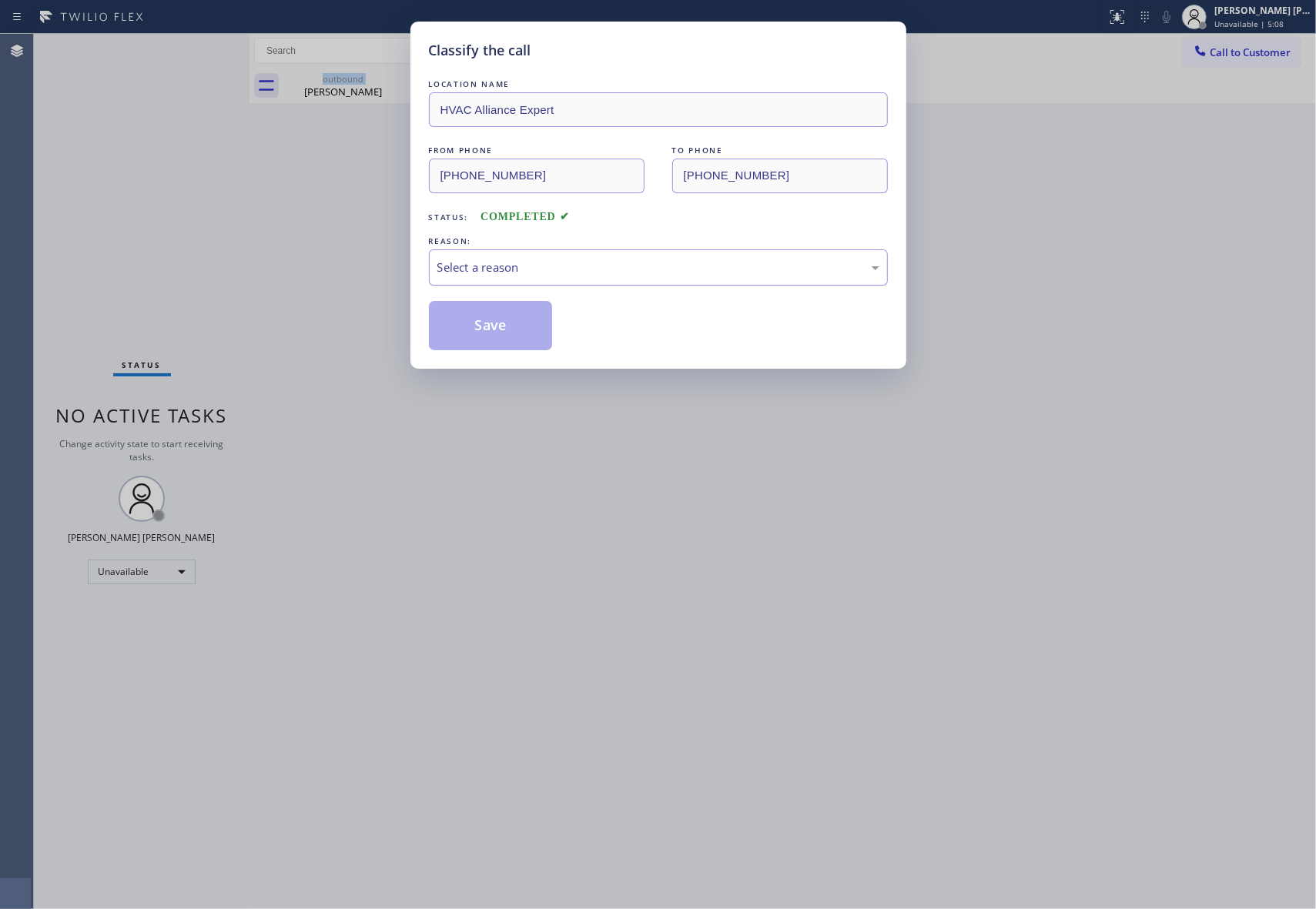
click at [484, 260] on div "Select a reason" at bounding box center [658, 268] width 442 height 18
click at [472, 326] on button "Save" at bounding box center [490, 326] width 124 height 50
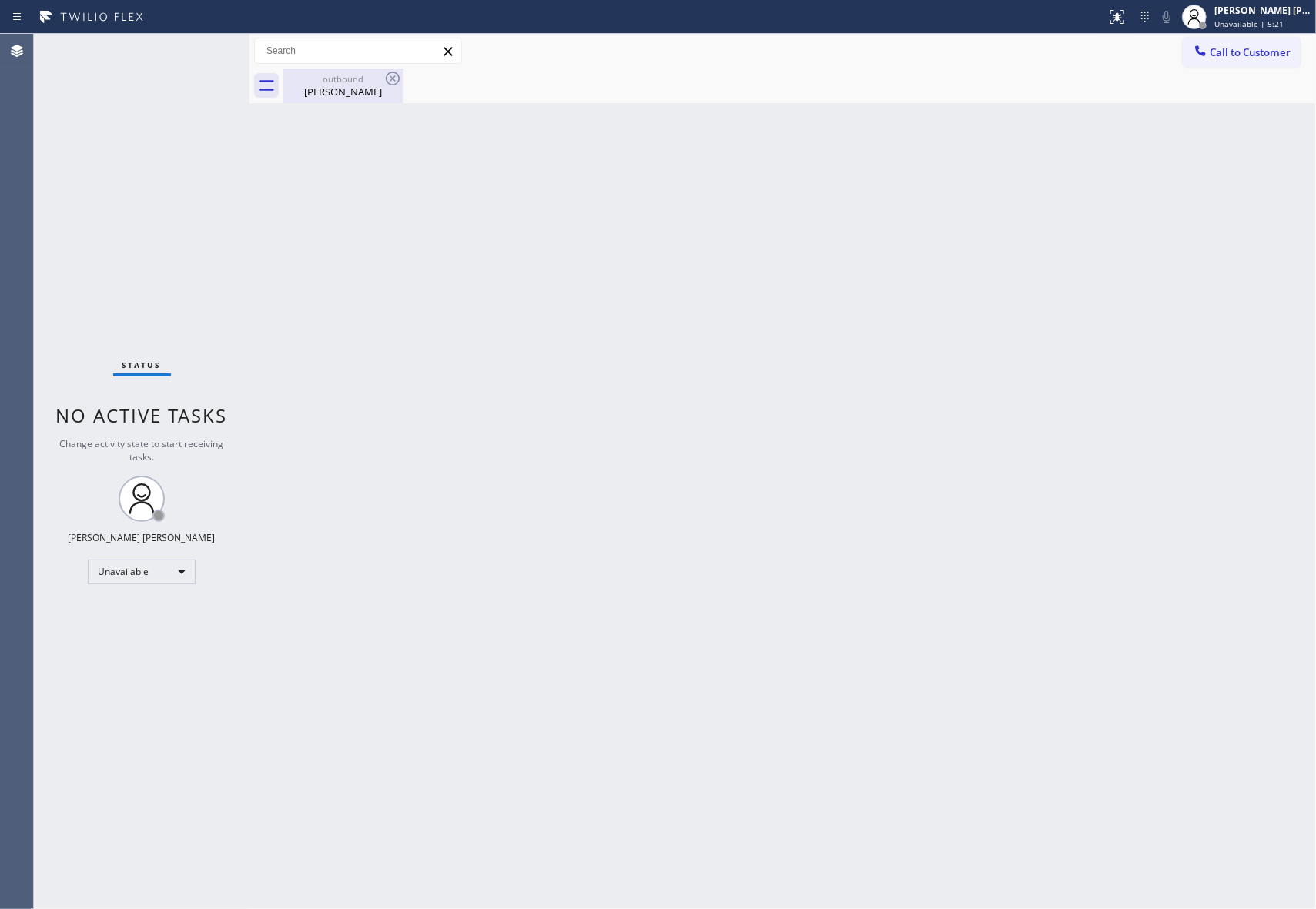
click at [358, 87] on div "[PERSON_NAME]" at bounding box center [342, 91] width 116 height 14
click at [391, 80] on div at bounding box center [799, 85] width 1032 height 35
drag, startPoint x: 393, startPoint y: 78, endPoint x: 1311, endPoint y: 67, distance: 918.1
click at [395, 78] on div at bounding box center [799, 85] width 1032 height 35
click at [1275, 50] on span "Call to Customer" at bounding box center [1251, 53] width 81 height 14
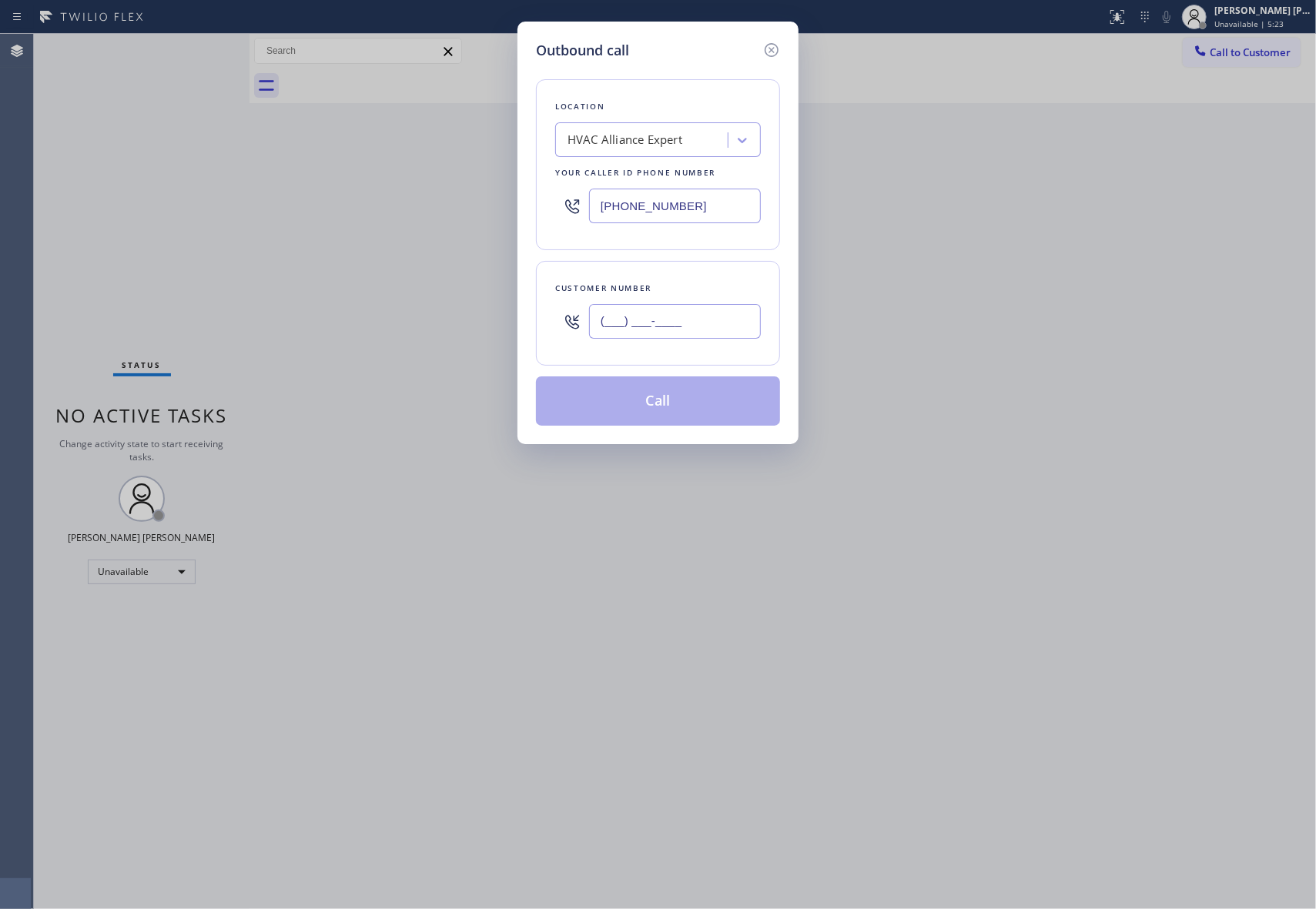
click at [703, 339] on input "(___) ___-____" at bounding box center [674, 321] width 172 height 35
paste input "310) 261-9887"
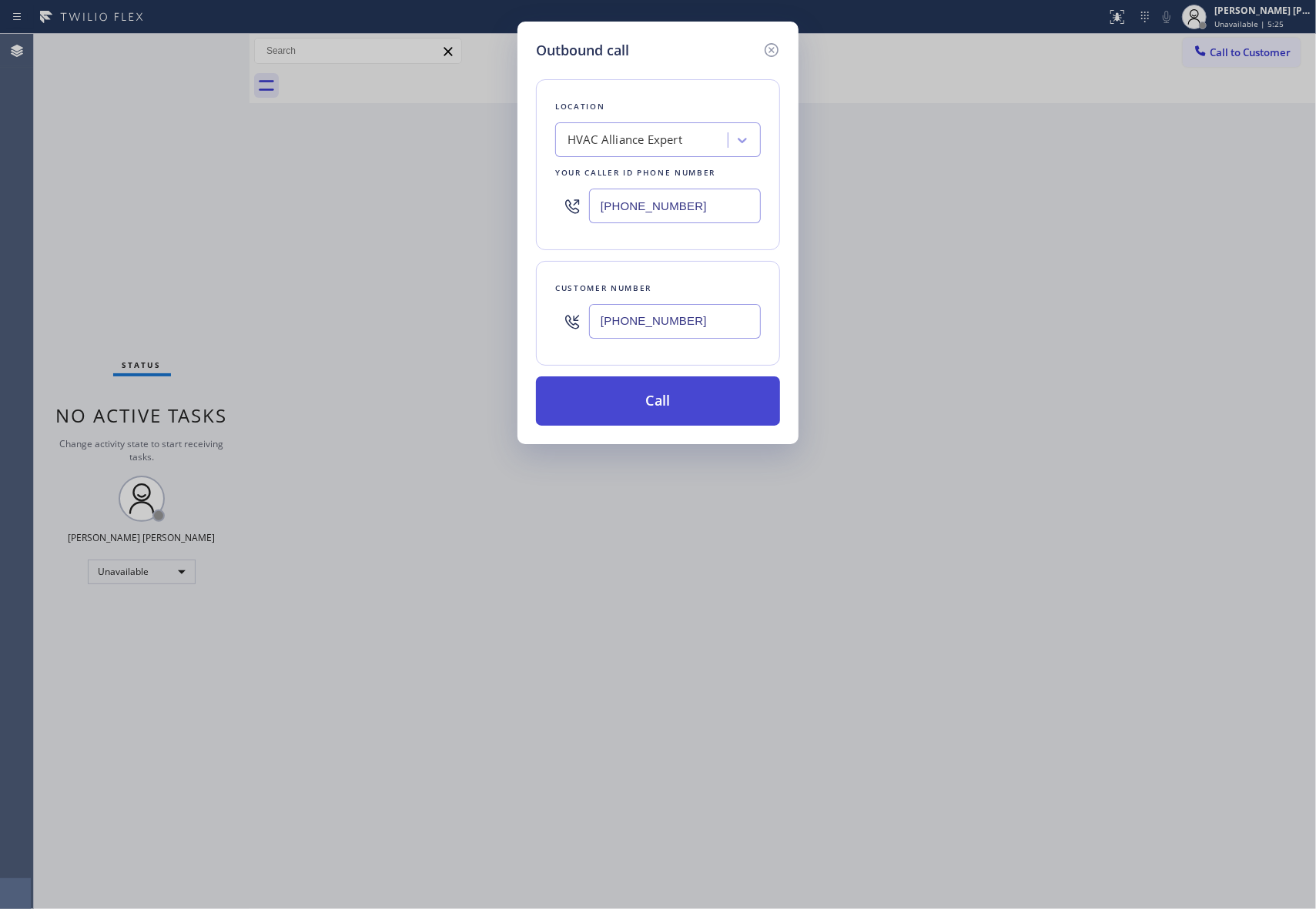
type input "[PHONE_NUMBER]"
click at [678, 400] on button "Call" at bounding box center [658, 401] width 244 height 50
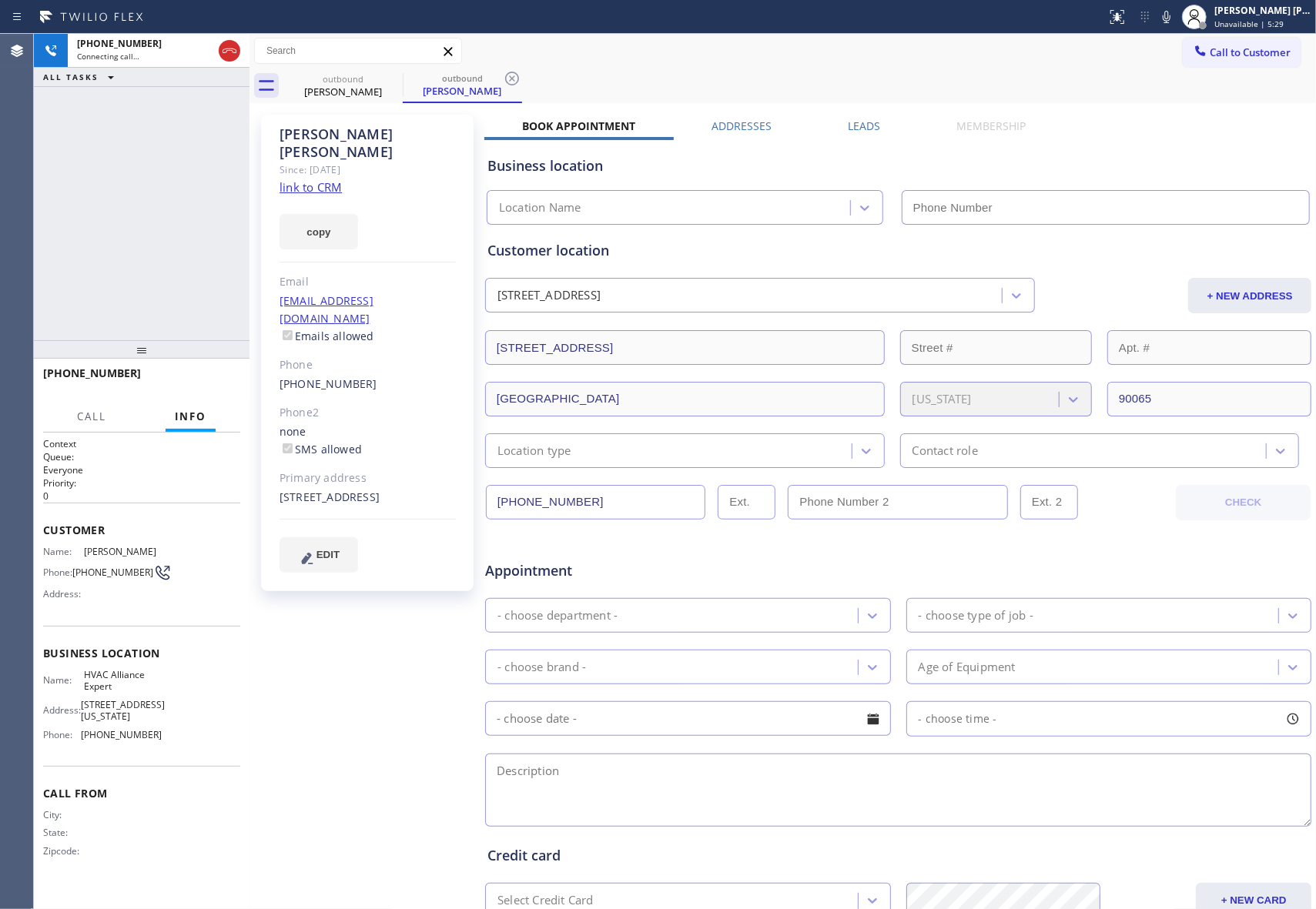
type input "[PHONE_NUMBER]"
click at [211, 381] on span "HANG UP" at bounding box center [203, 380] width 47 height 11
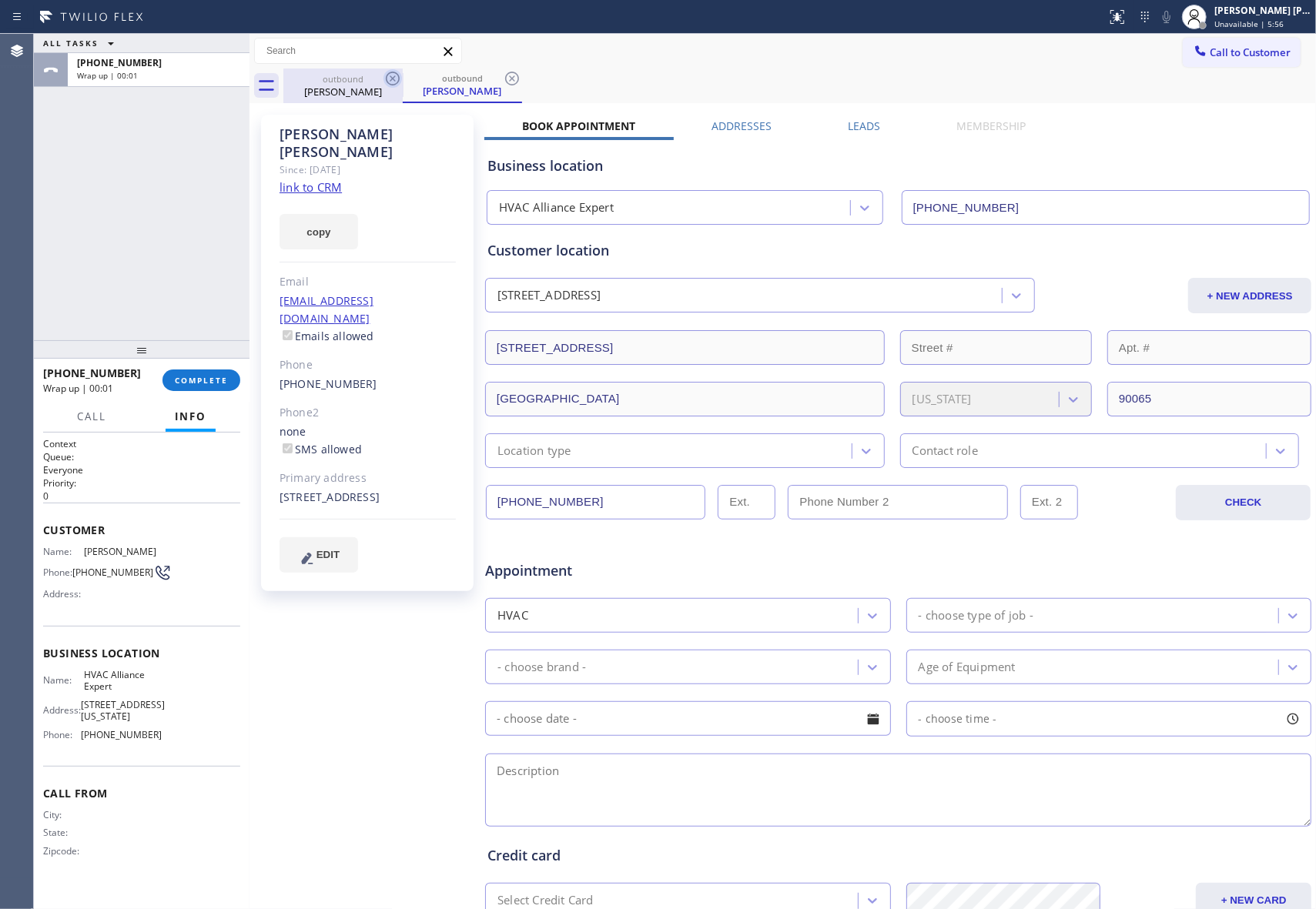
click at [398, 77] on icon at bounding box center [393, 78] width 14 height 14
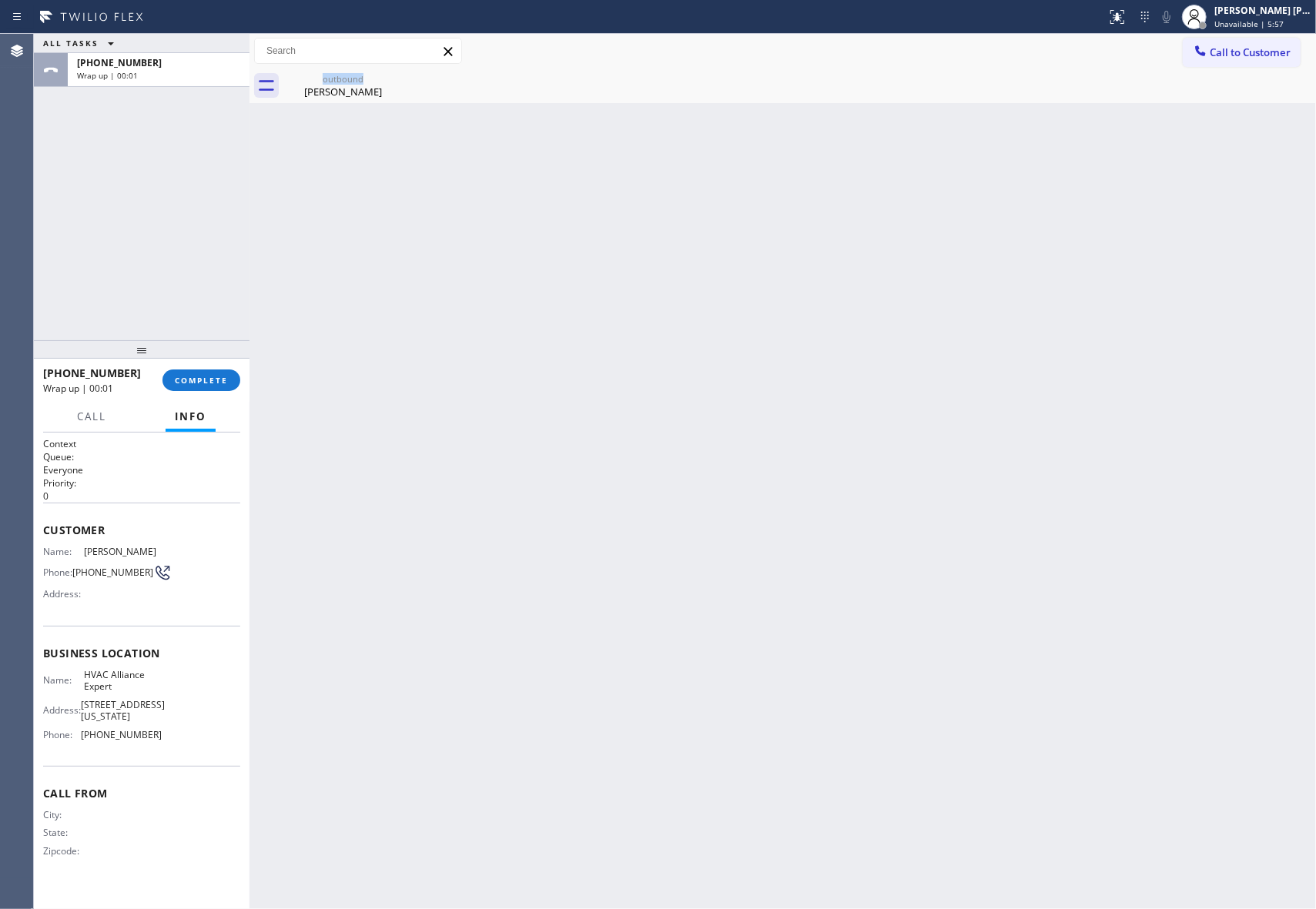
click at [398, 77] on div "outbound [PERSON_NAME]" at bounding box center [343, 85] width 119 height 35
click at [0, 0] on icon at bounding box center [0, 0] width 0 height 0
click at [398, 77] on div at bounding box center [799, 85] width 1032 height 35
click at [208, 370] on button "COMPLETE" at bounding box center [201, 381] width 77 height 22
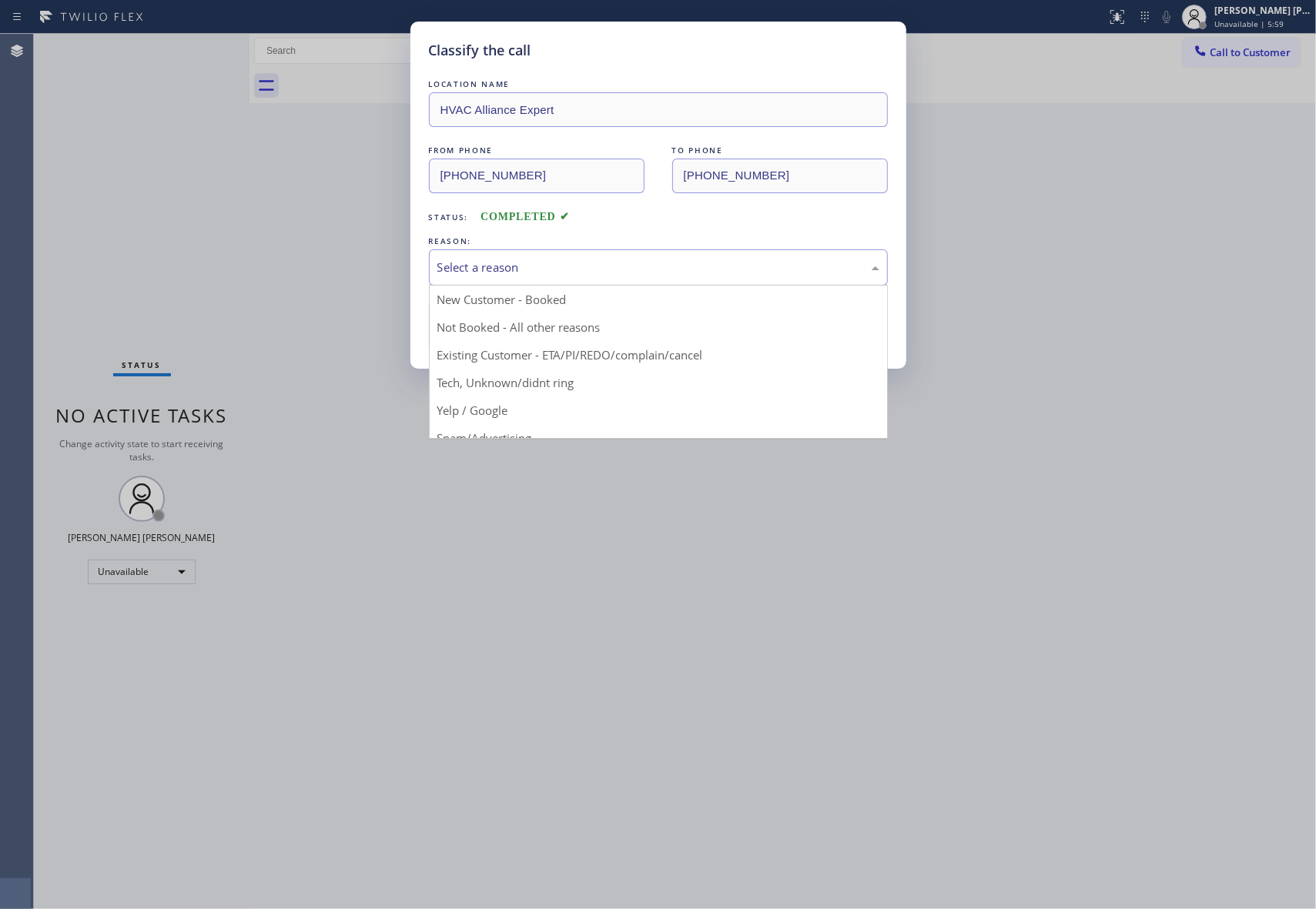
click at [650, 264] on div "Select a reason" at bounding box center [658, 268] width 442 height 18
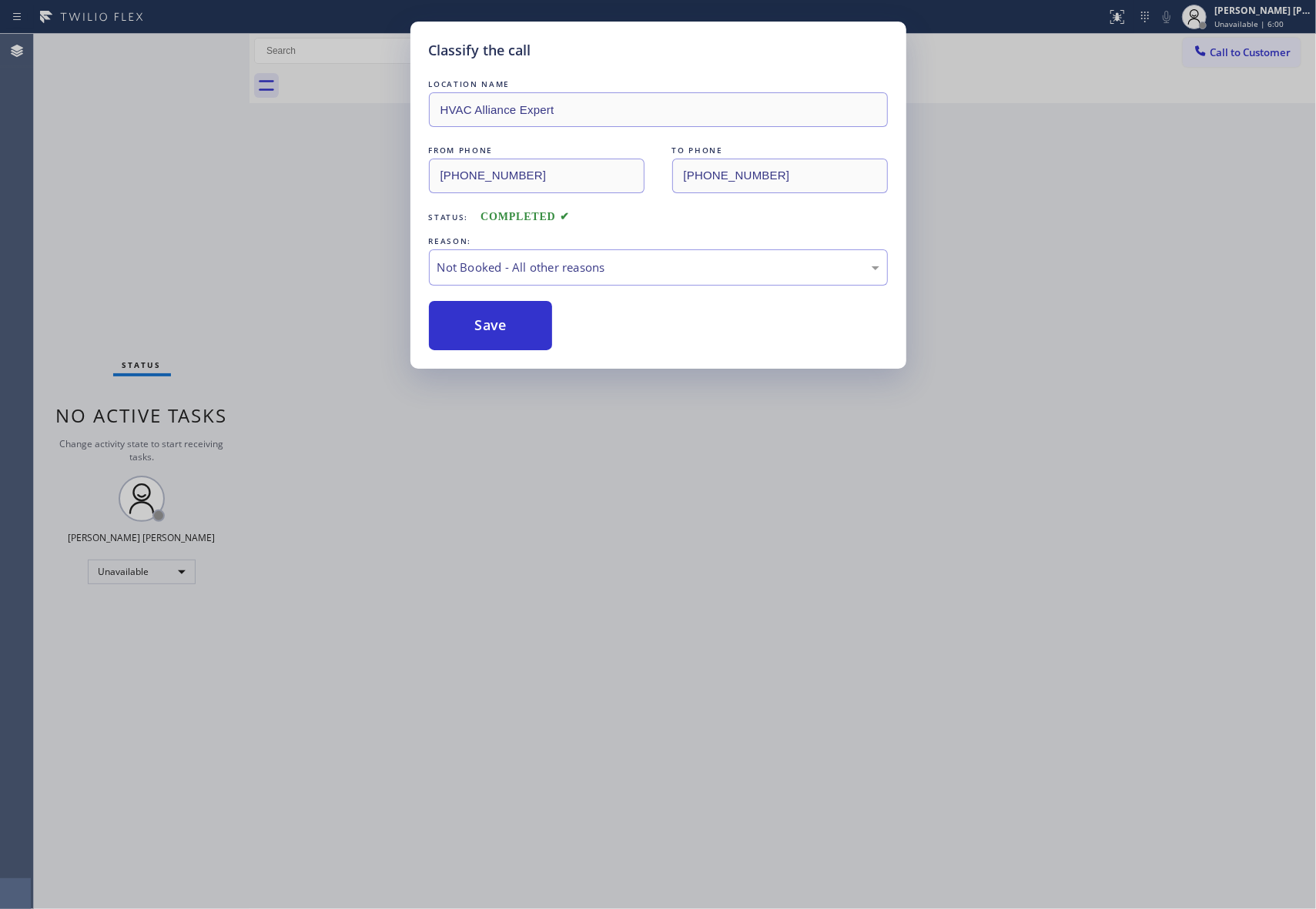
click at [494, 329] on button "Save" at bounding box center [490, 326] width 124 height 50
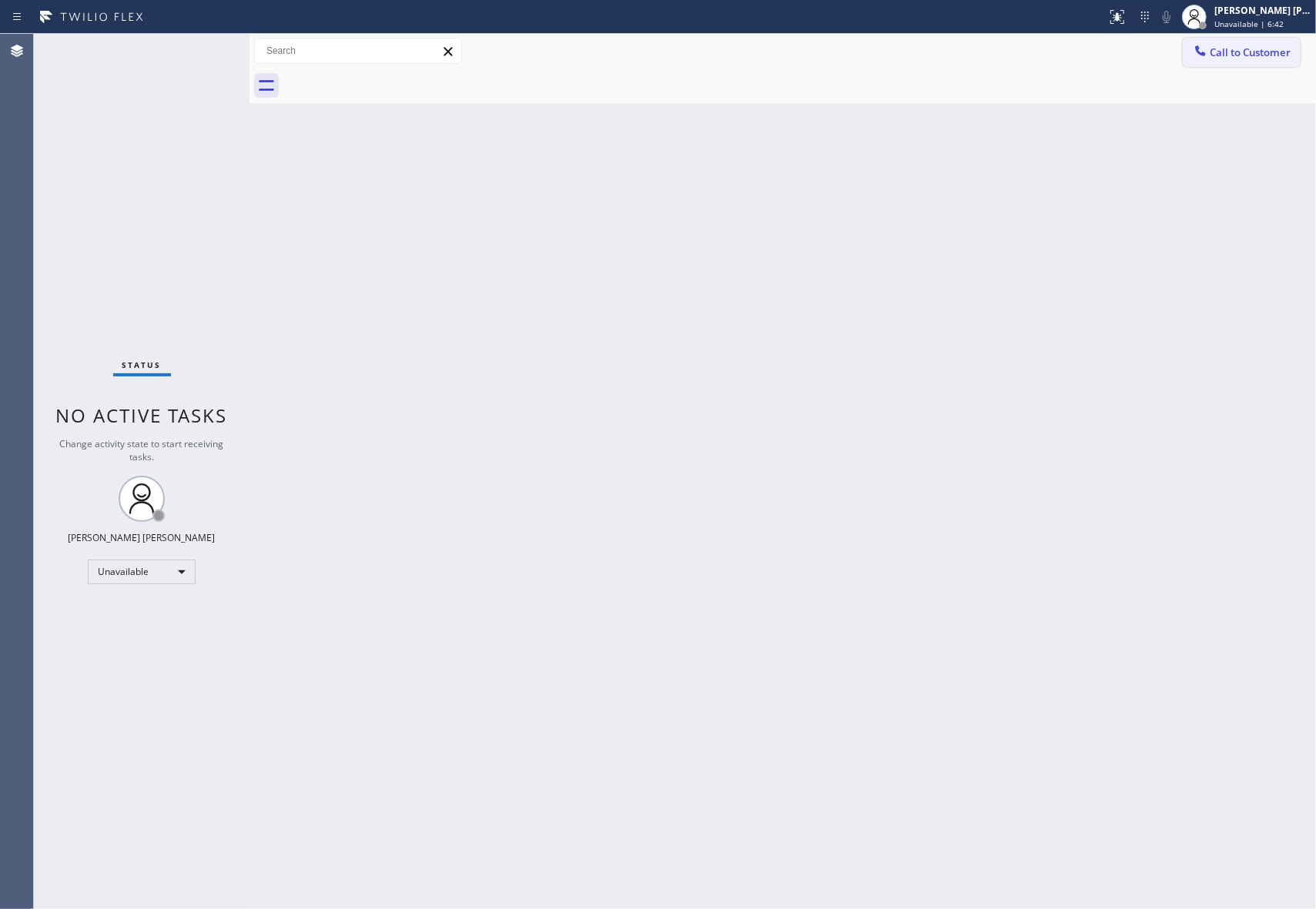
click at [1275, 56] on span "Call to Customer" at bounding box center [1251, 53] width 81 height 14
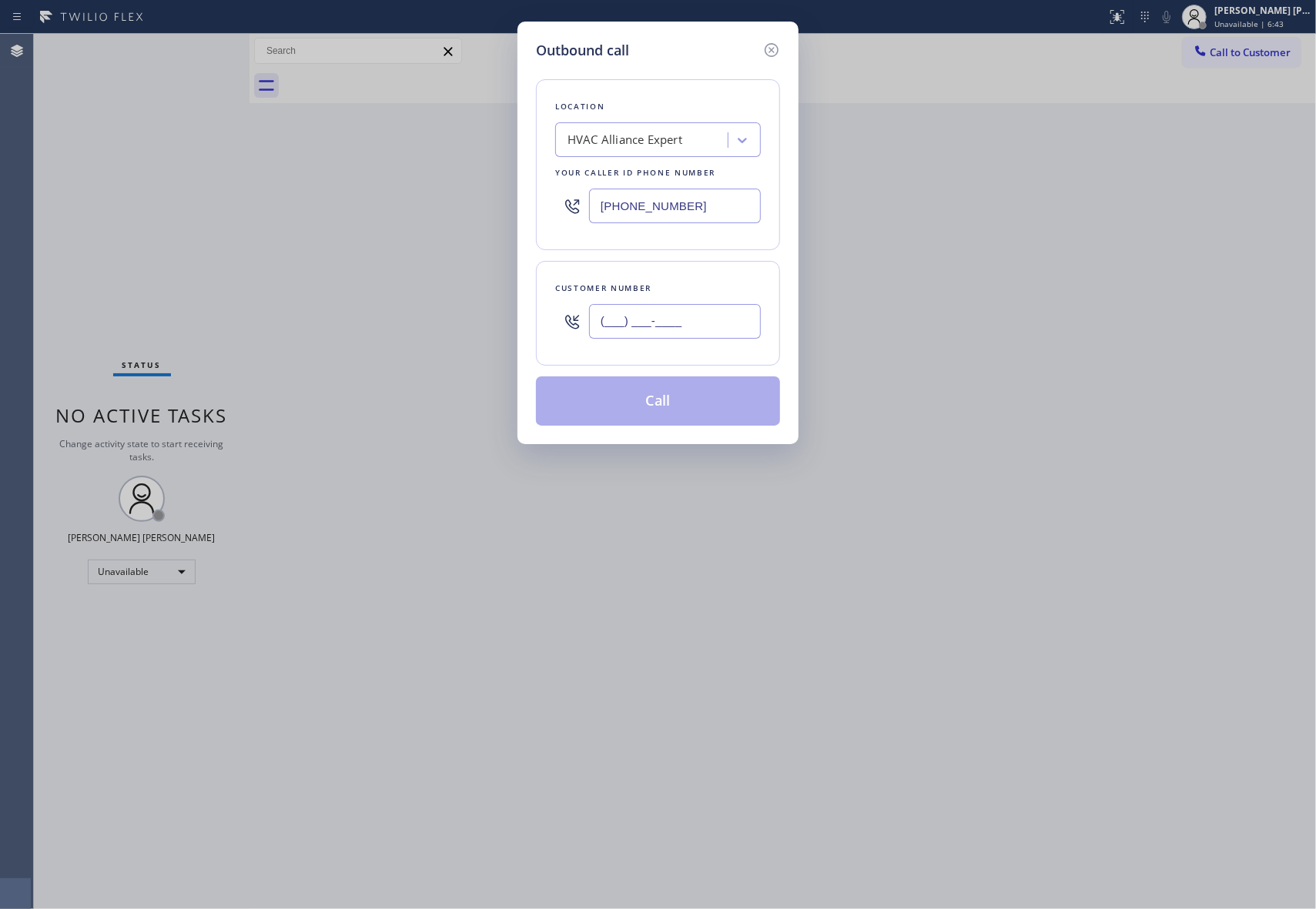
click at [725, 336] on input "(___) ___-____" at bounding box center [674, 321] width 172 height 35
paste input "214) 803-2856"
type input "[PHONE_NUMBER]"
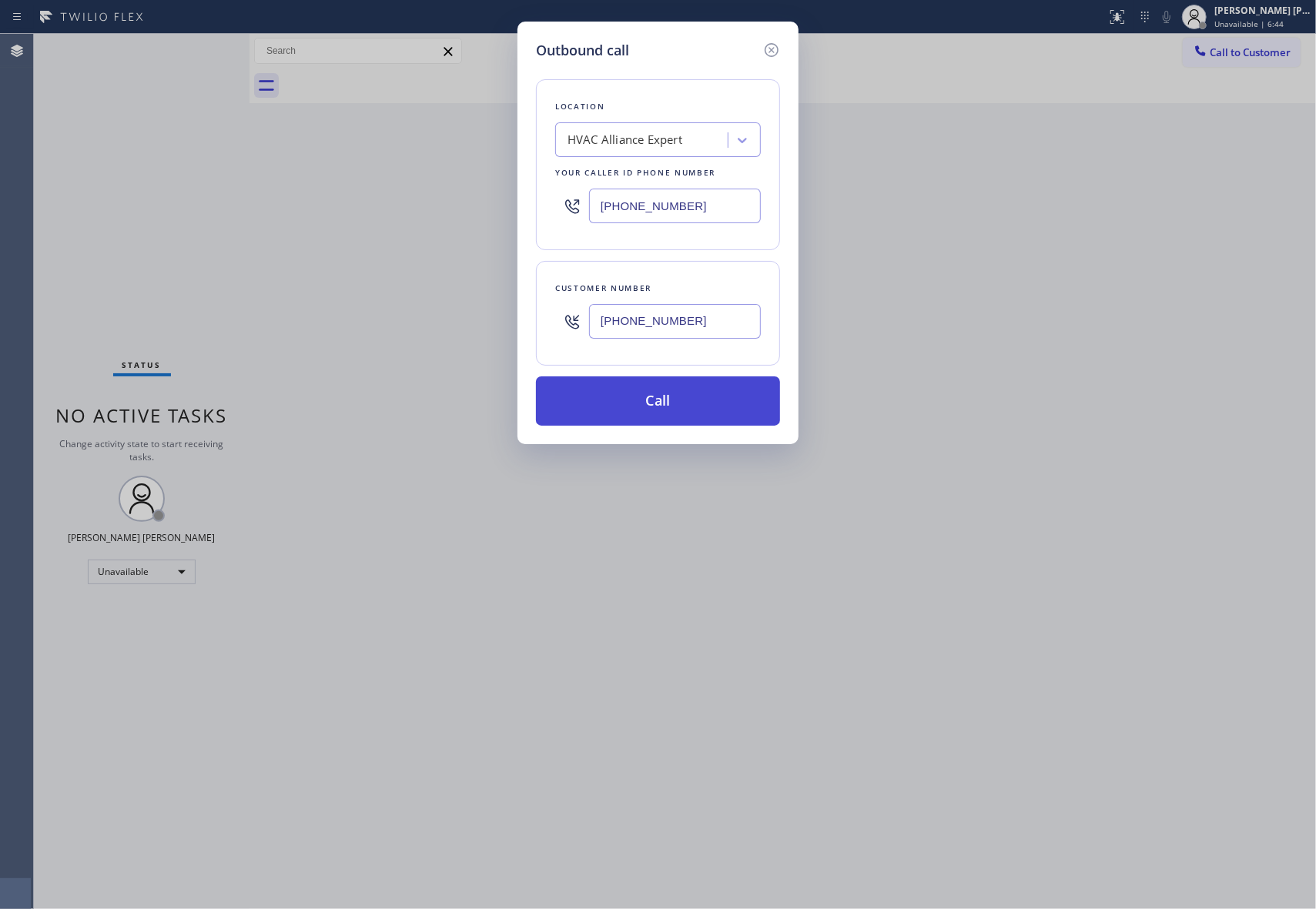
click at [690, 412] on button "Call" at bounding box center [658, 401] width 244 height 50
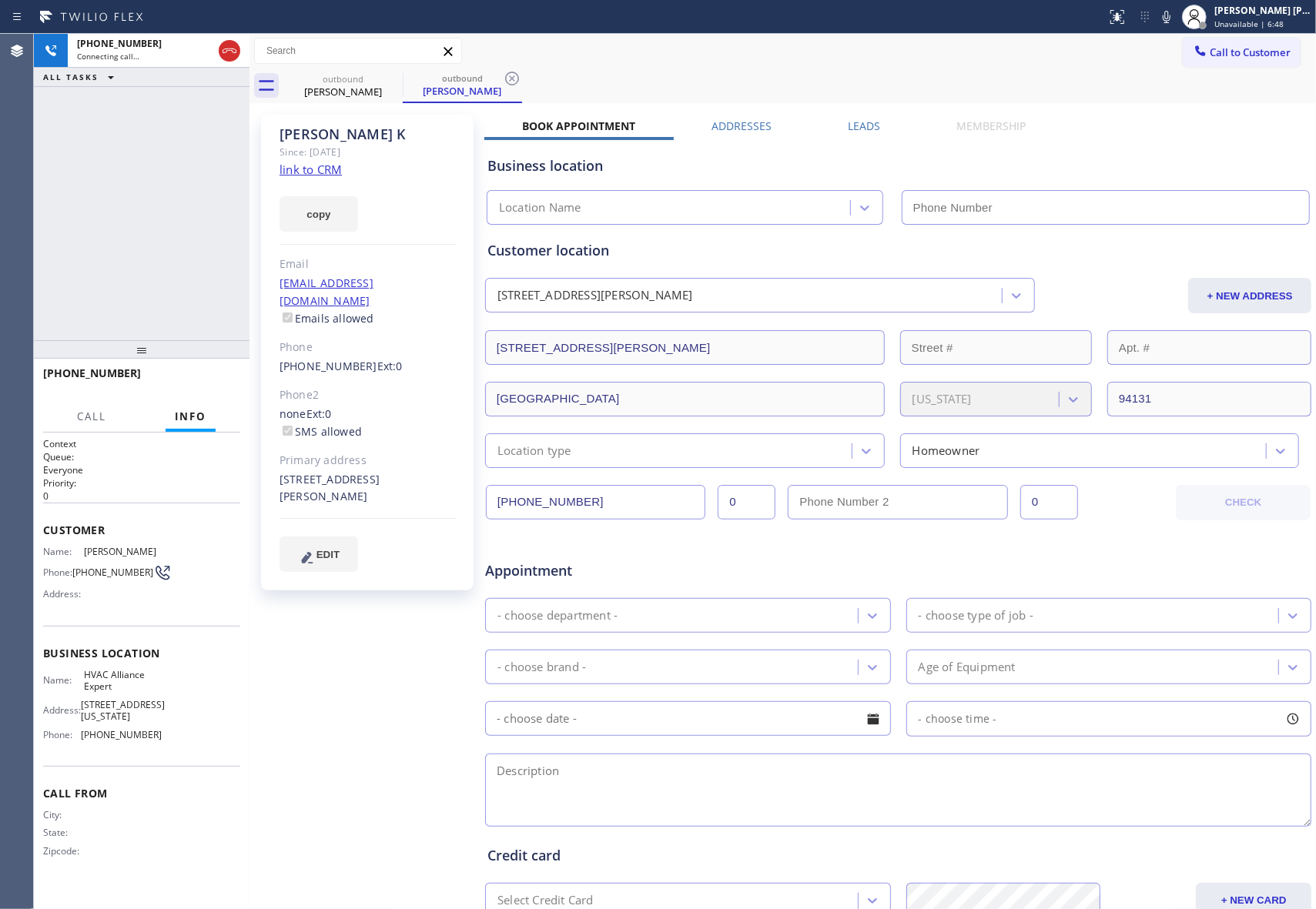
type input "[PHONE_NUMBER]"
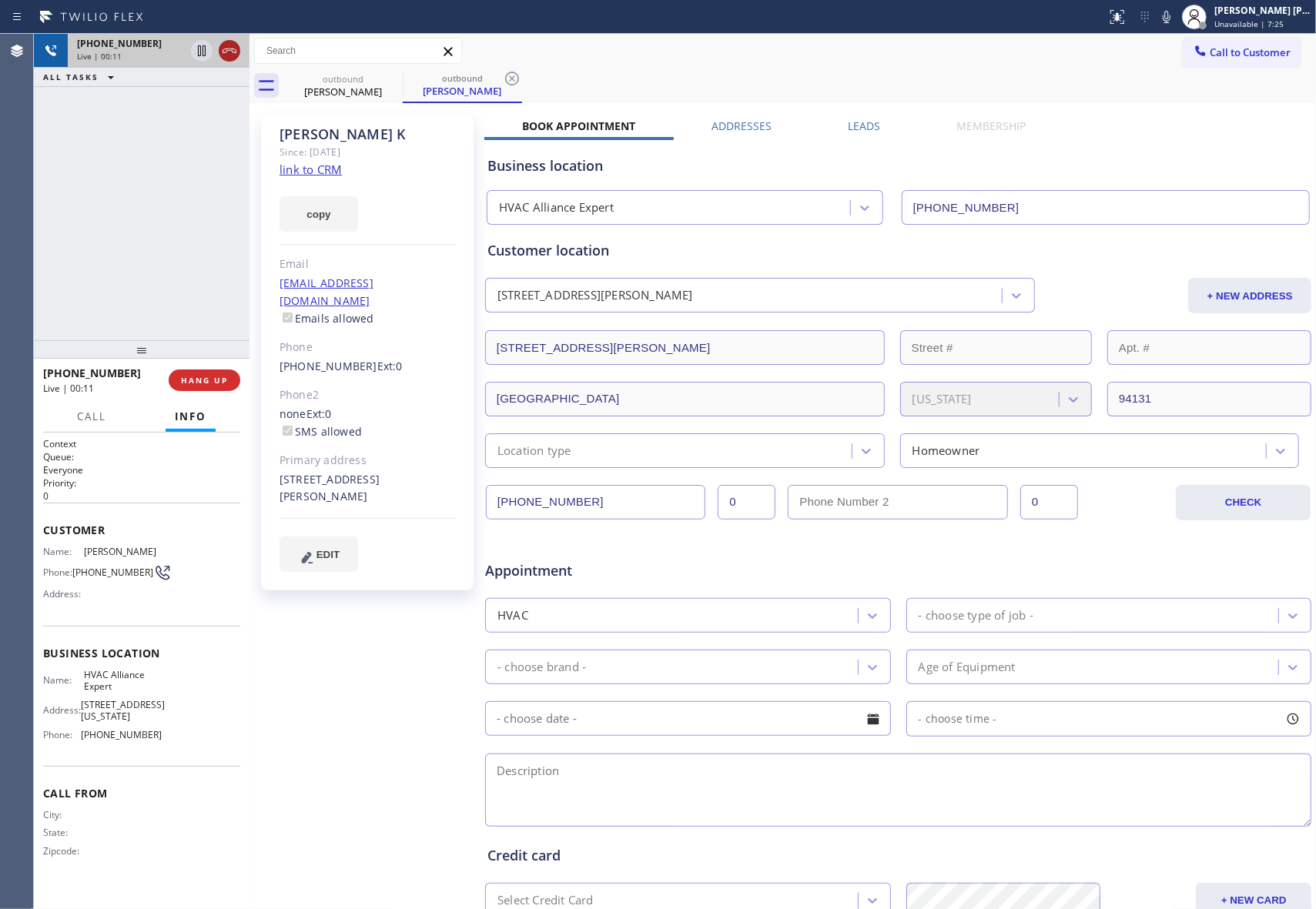
click at [228, 57] on icon at bounding box center [229, 51] width 19 height 19
click at [377, 83] on div "outbound" at bounding box center [342, 79] width 116 height 12
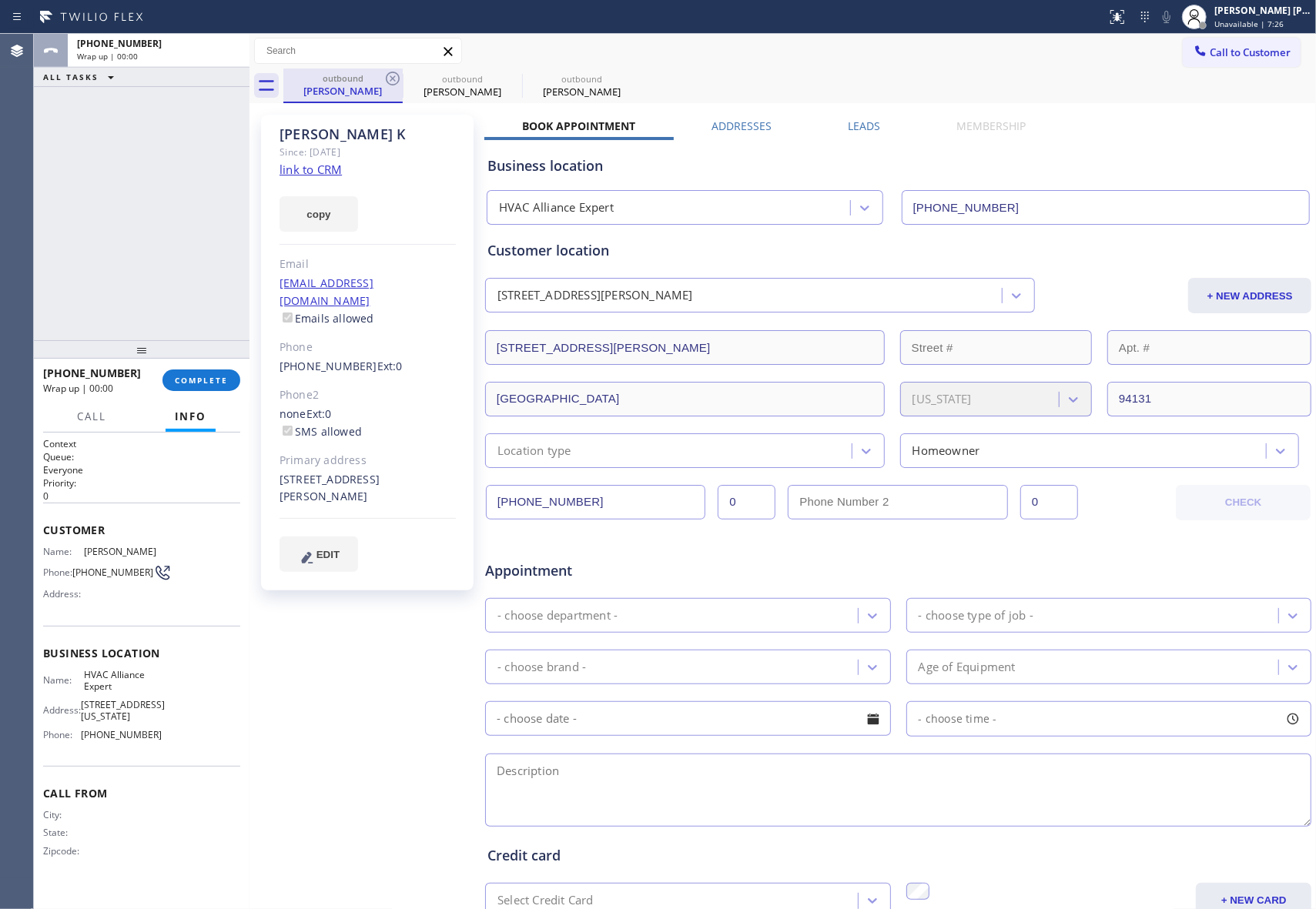
click at [380, 80] on div "outbound" at bounding box center [342, 78] width 116 height 12
click at [395, 74] on icon at bounding box center [393, 78] width 19 height 19
click at [0, 0] on icon at bounding box center [0, 0] width 0 height 0
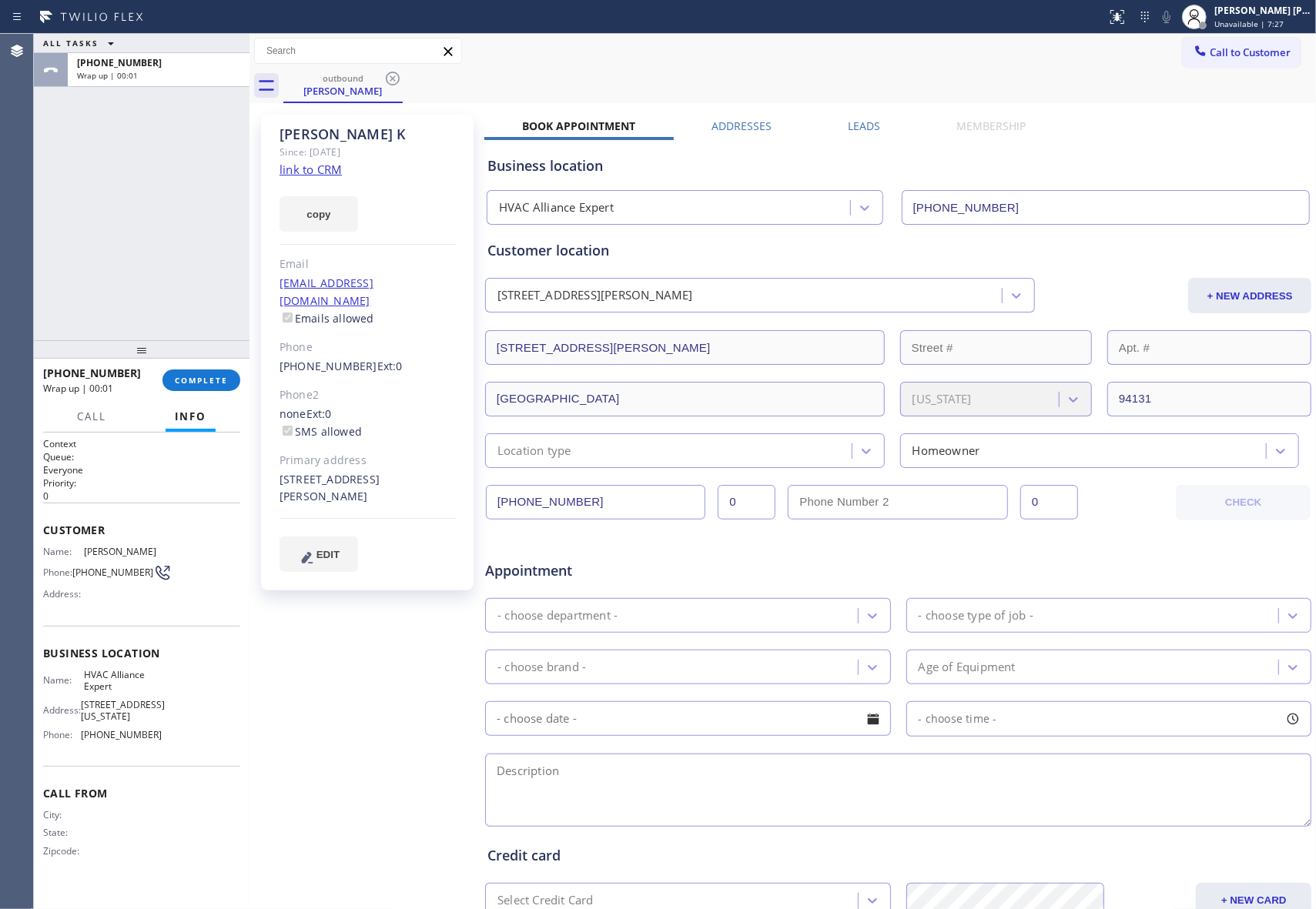
click at [395, 74] on icon at bounding box center [393, 78] width 19 height 19
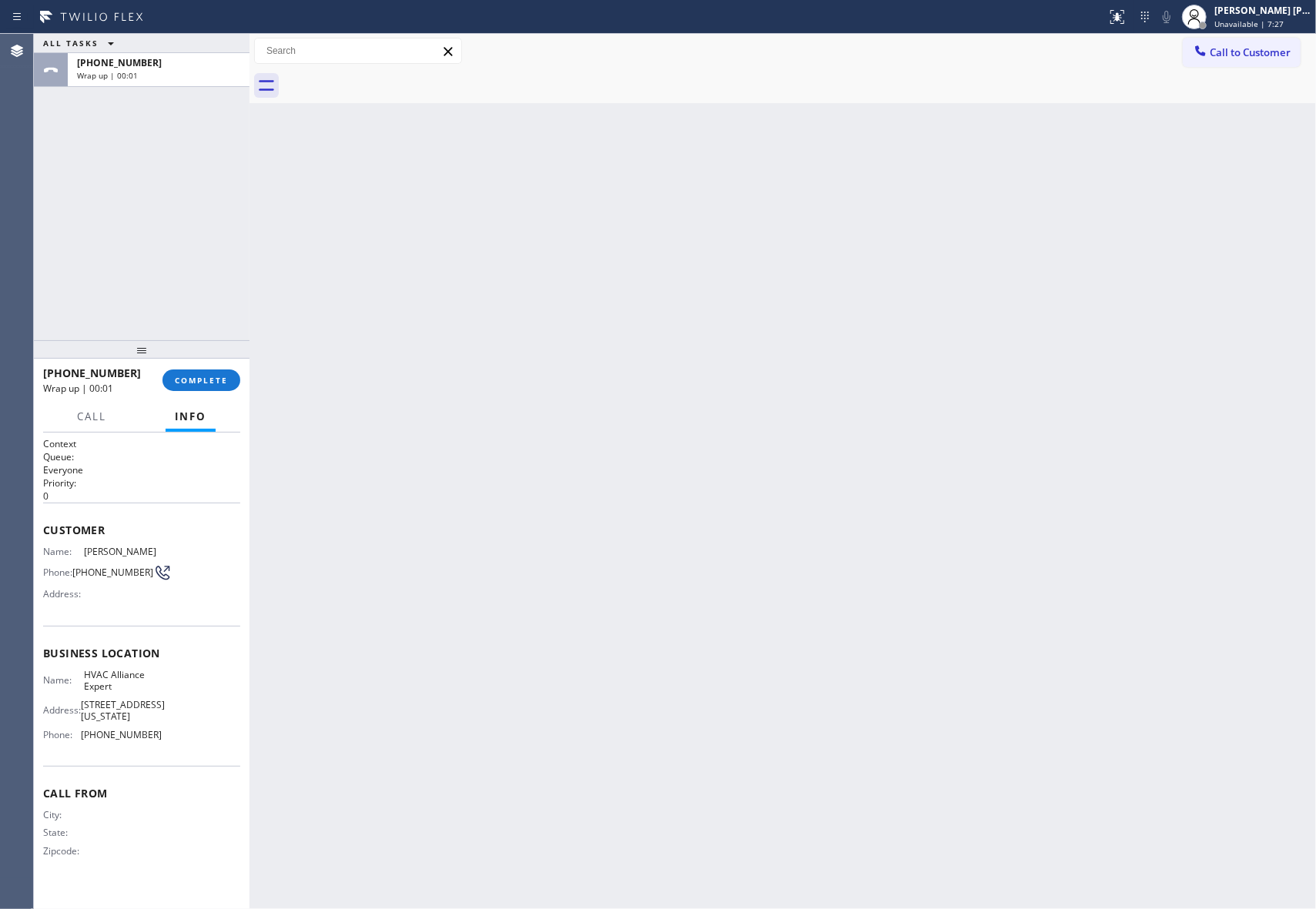
click at [395, 74] on div at bounding box center [799, 85] width 1032 height 35
click at [191, 384] on span "COMPLETE" at bounding box center [201, 380] width 54 height 11
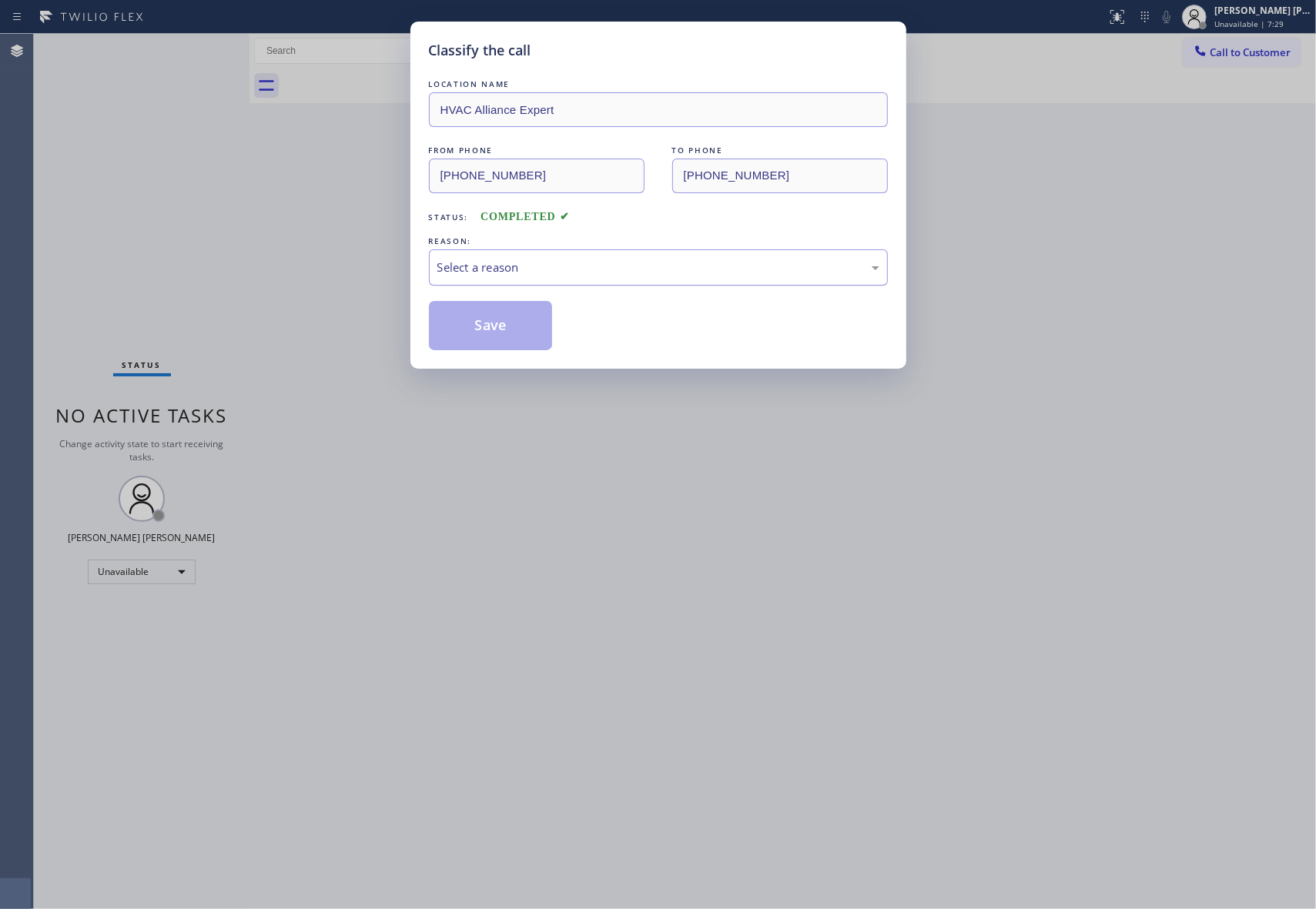
click at [596, 270] on div "Select a reason" at bounding box center [658, 268] width 442 height 18
click at [512, 320] on button "Save" at bounding box center [490, 326] width 124 height 50
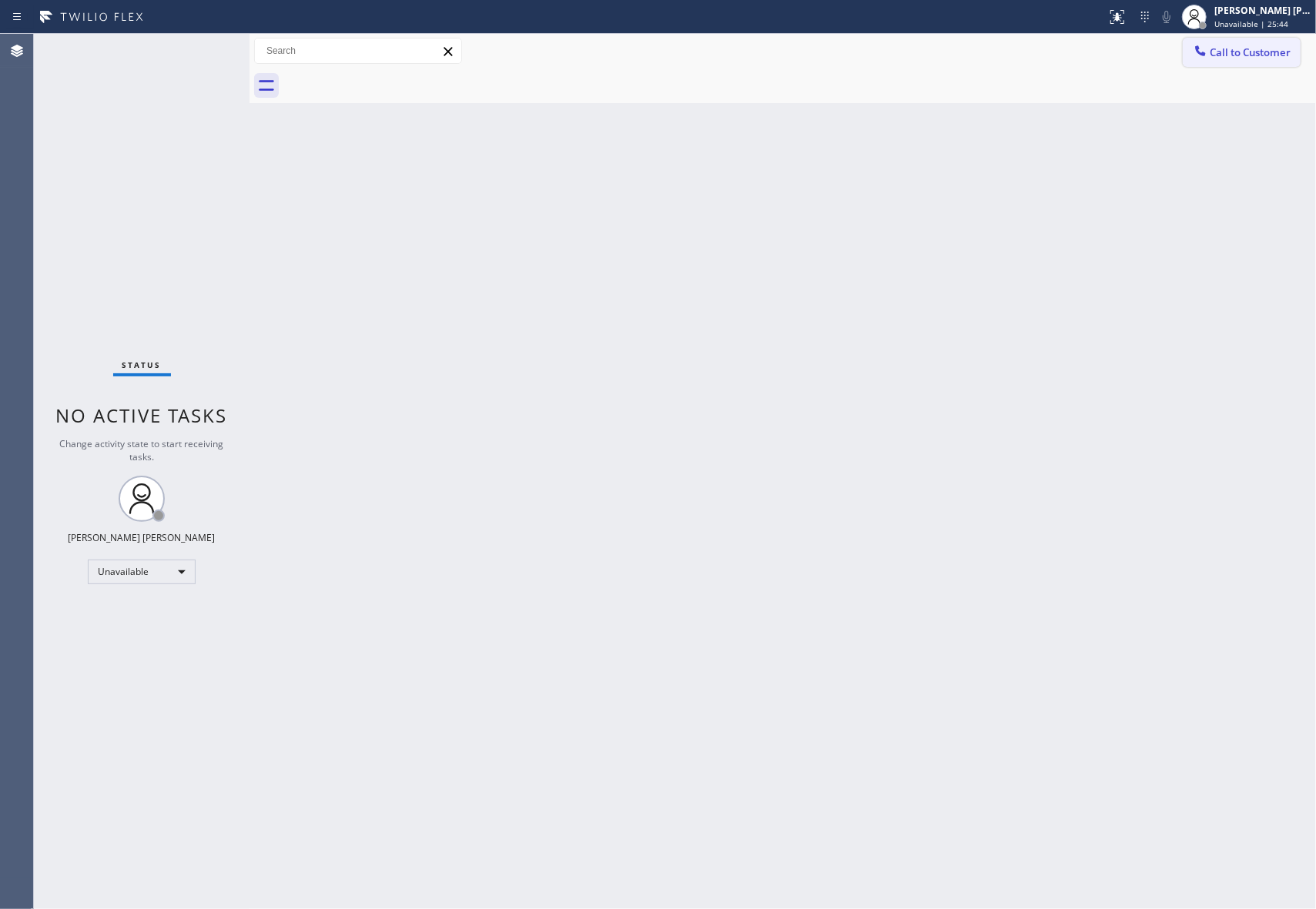
click at [1266, 50] on span "Call to Customer" at bounding box center [1251, 53] width 81 height 14
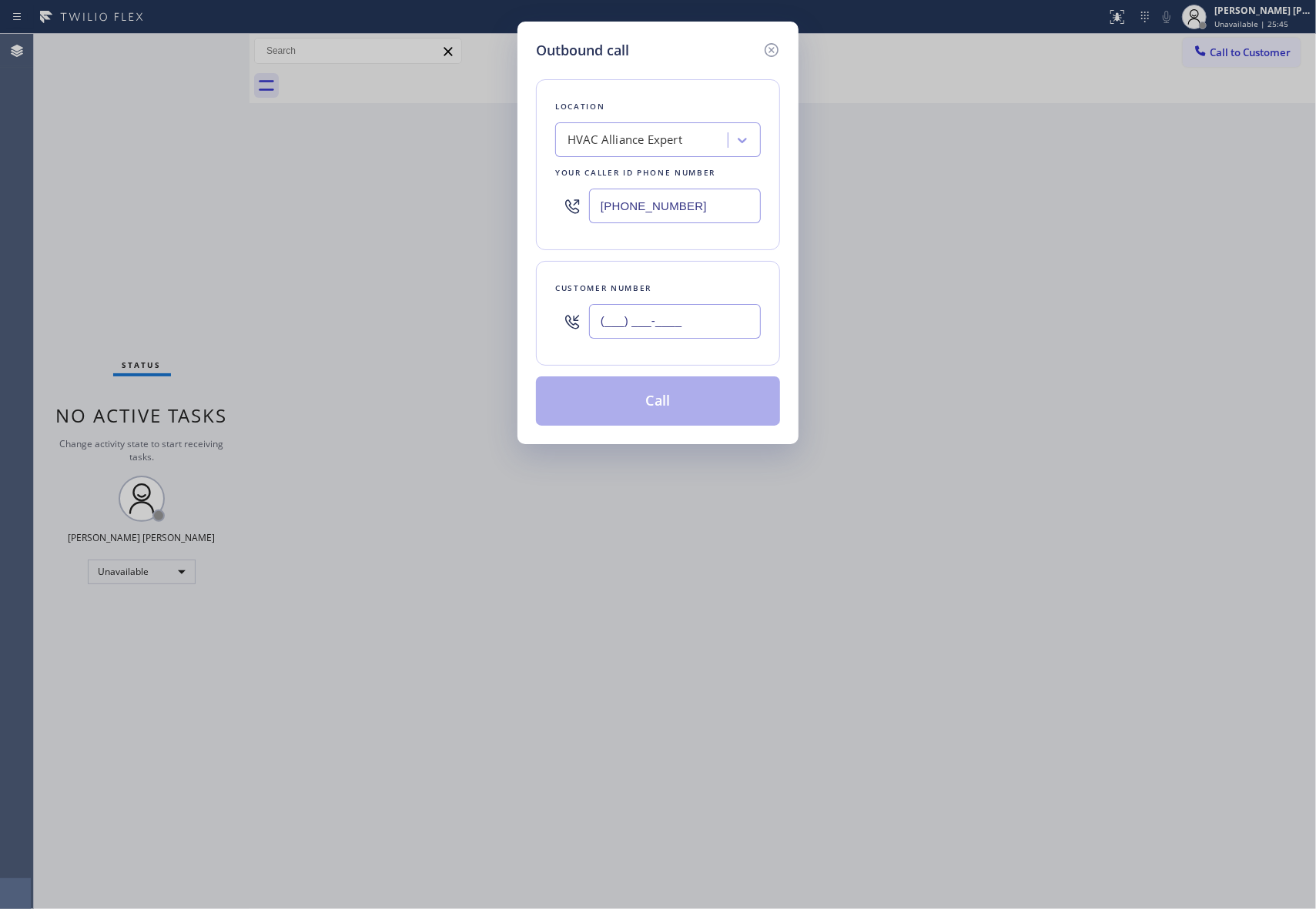
click at [679, 328] on input "(___) ___-____" at bounding box center [674, 321] width 172 height 35
paste input "650) 888-4548"
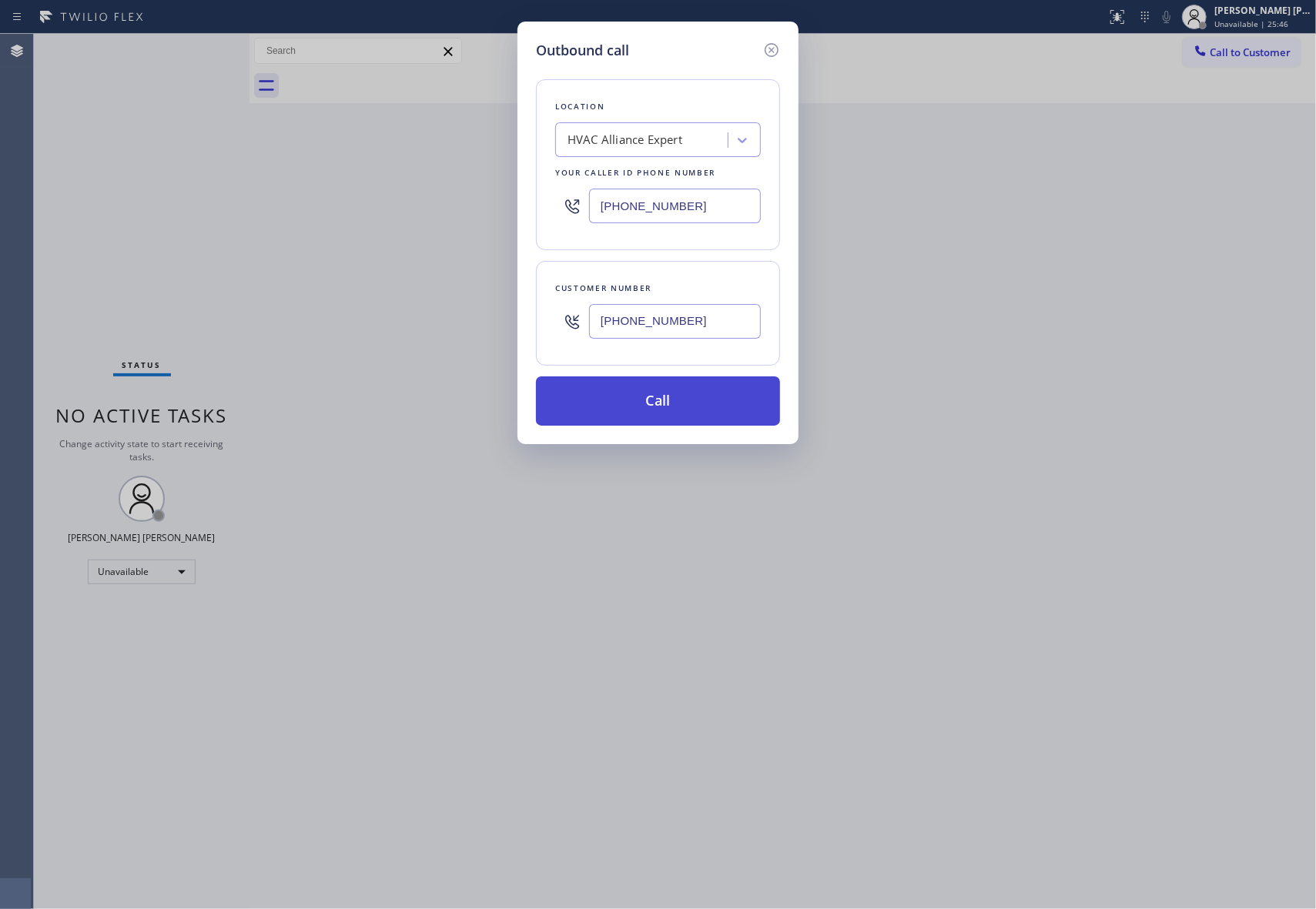
type input "[PHONE_NUMBER]"
click at [671, 404] on button "Call" at bounding box center [658, 401] width 244 height 50
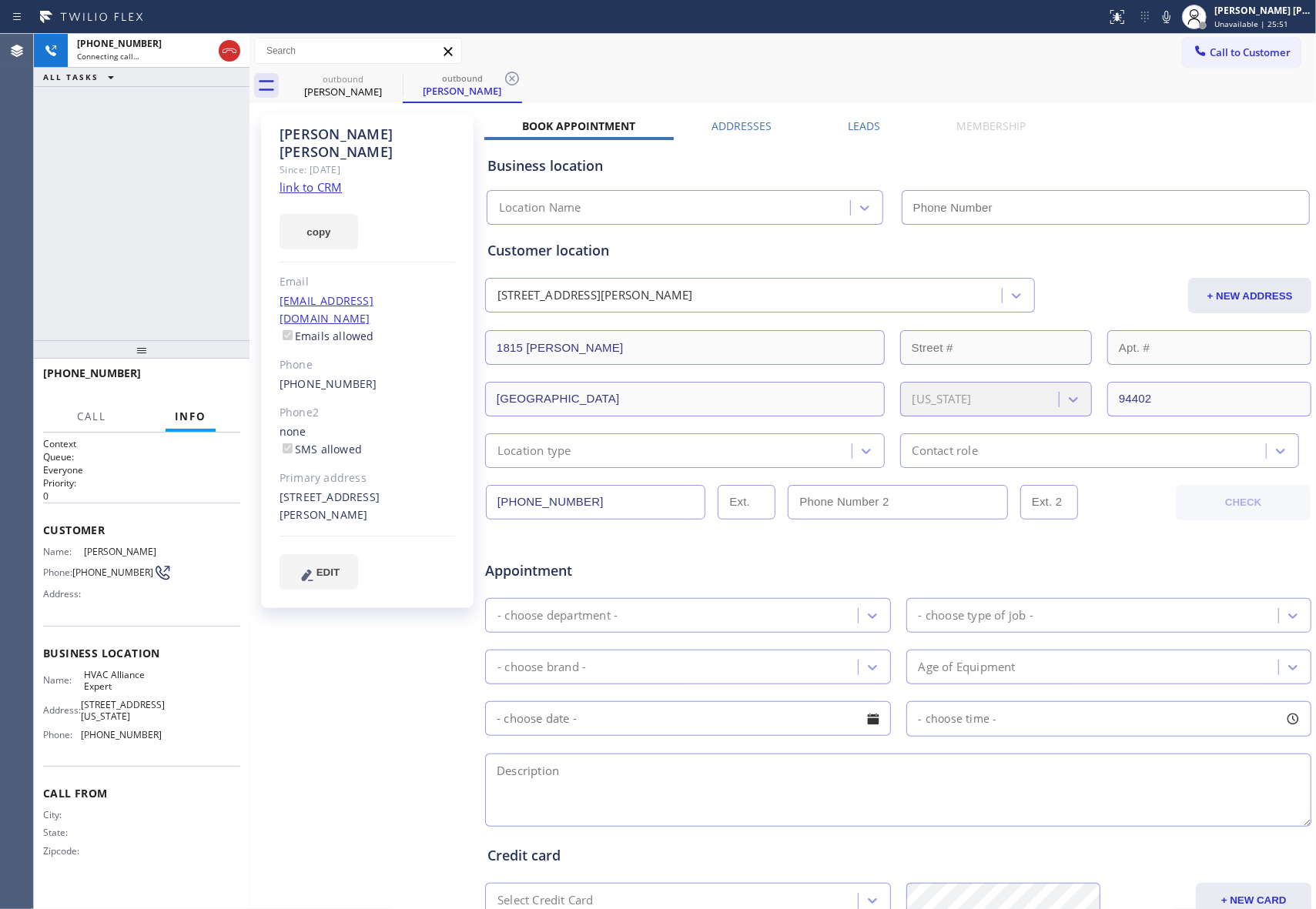
type input "[PHONE_NUMBER]"
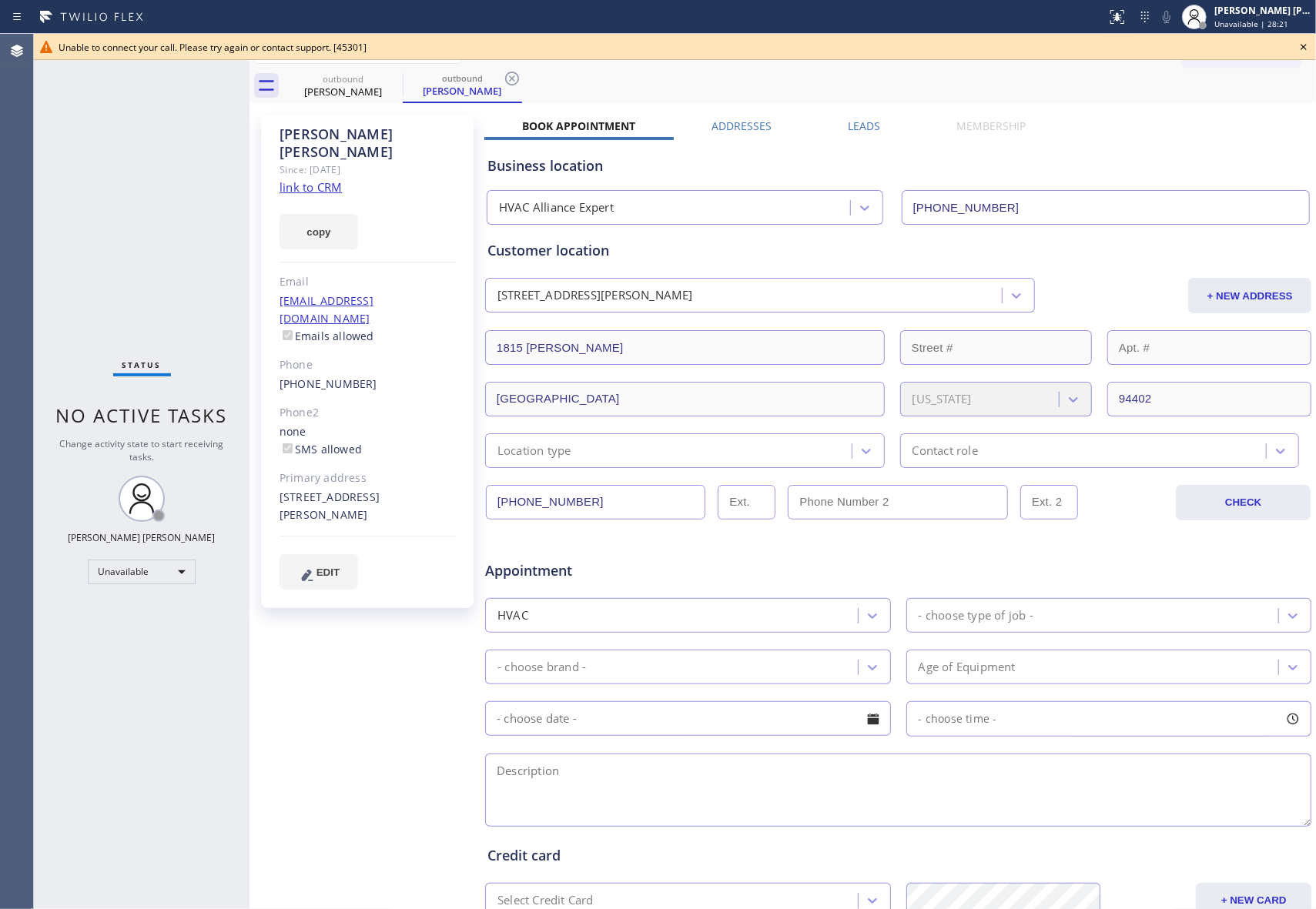
scroll to position [102, 0]
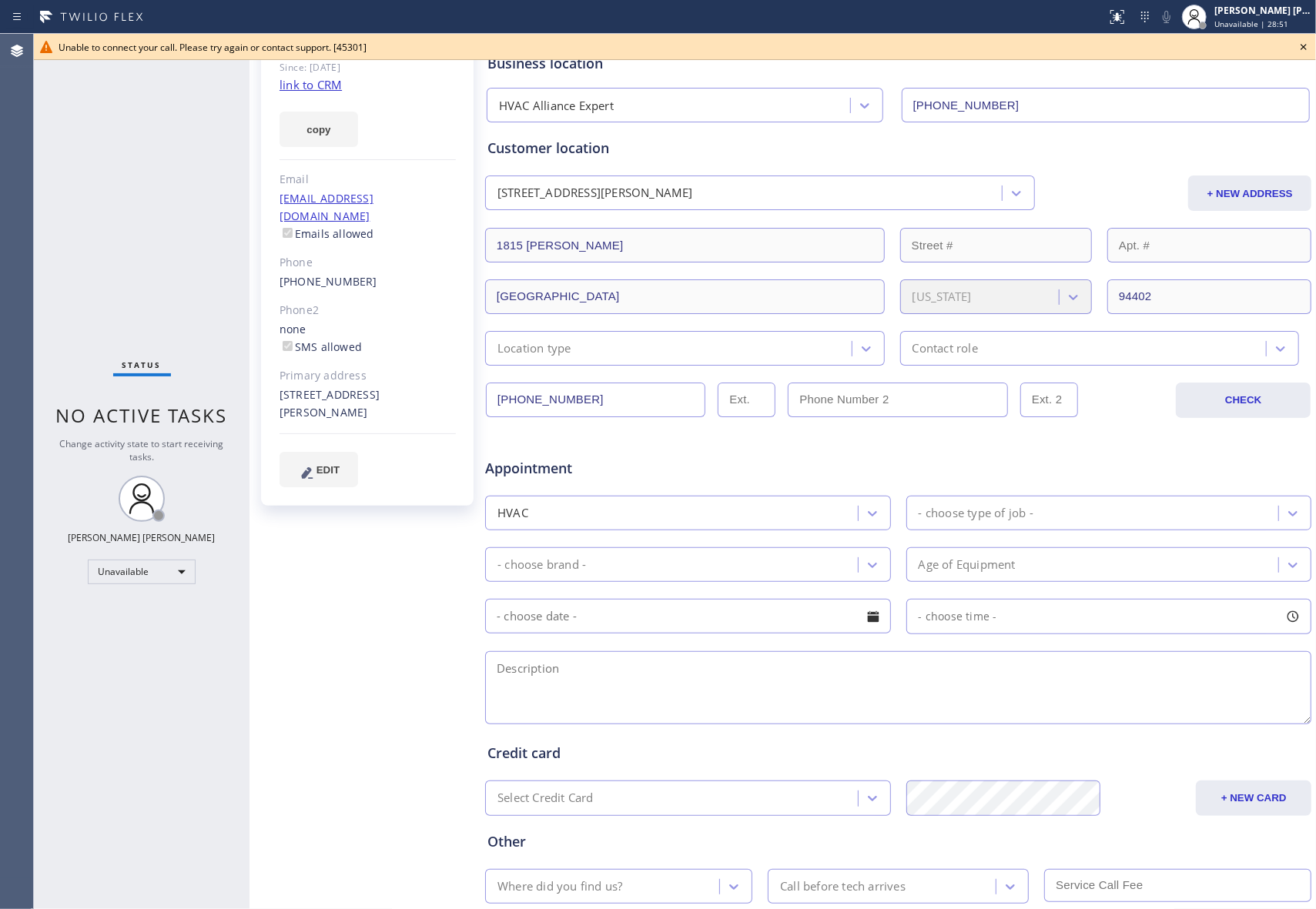
click at [1307, 47] on icon at bounding box center [1303, 47] width 19 height 19
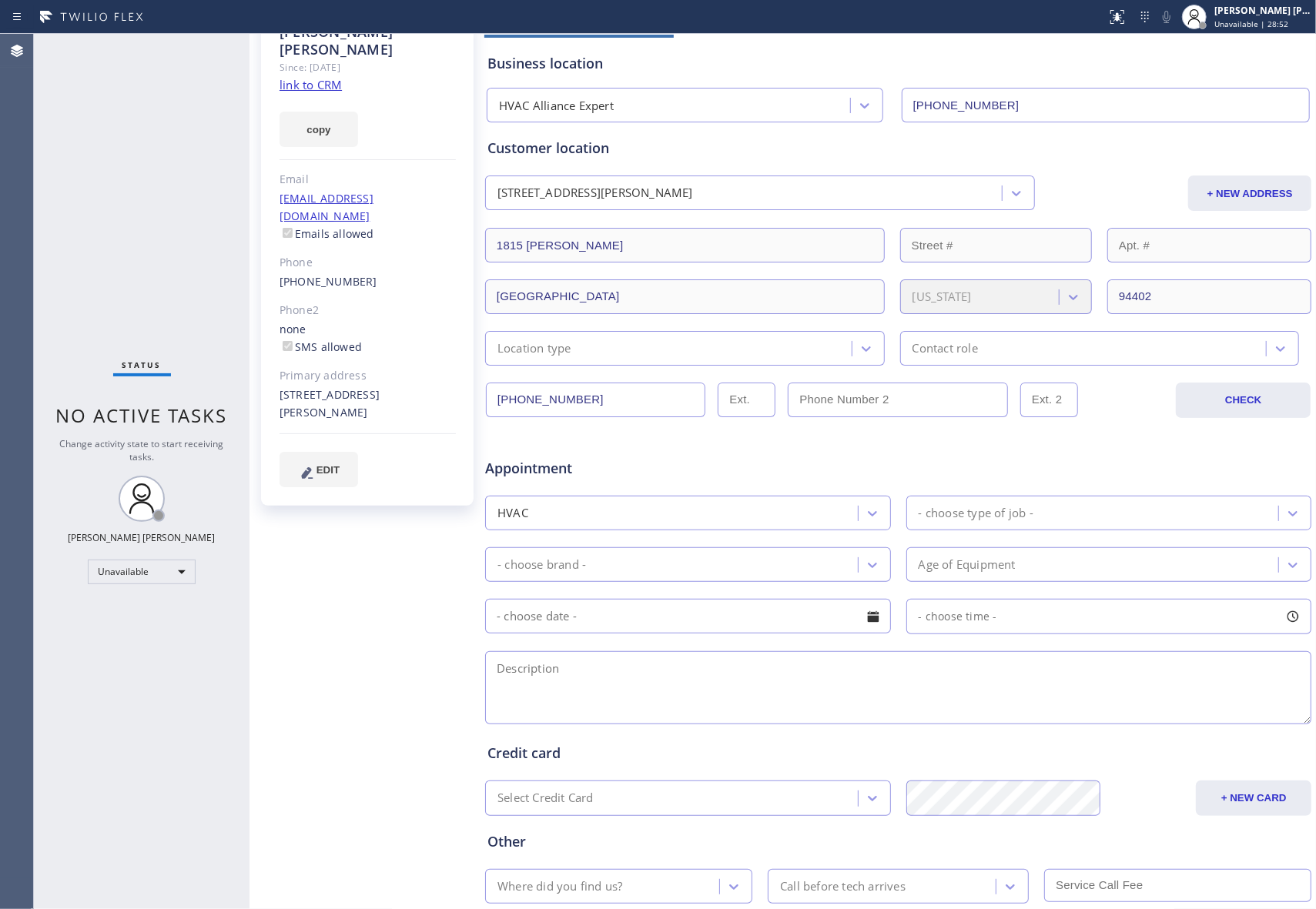
scroll to position [0, 0]
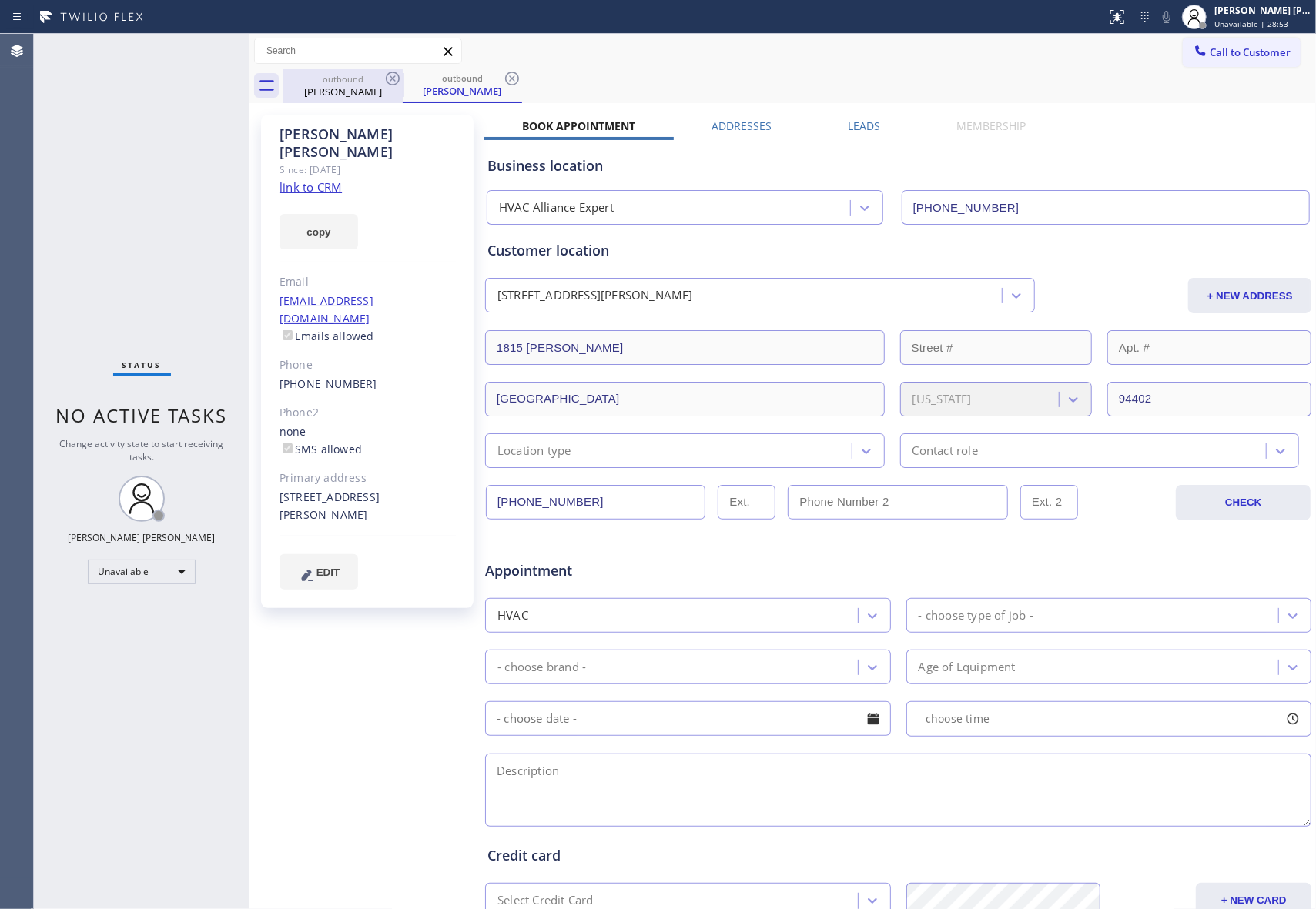
click at [377, 81] on div "outbound" at bounding box center [342, 79] width 116 height 12
click at [392, 77] on icon at bounding box center [393, 78] width 14 height 14
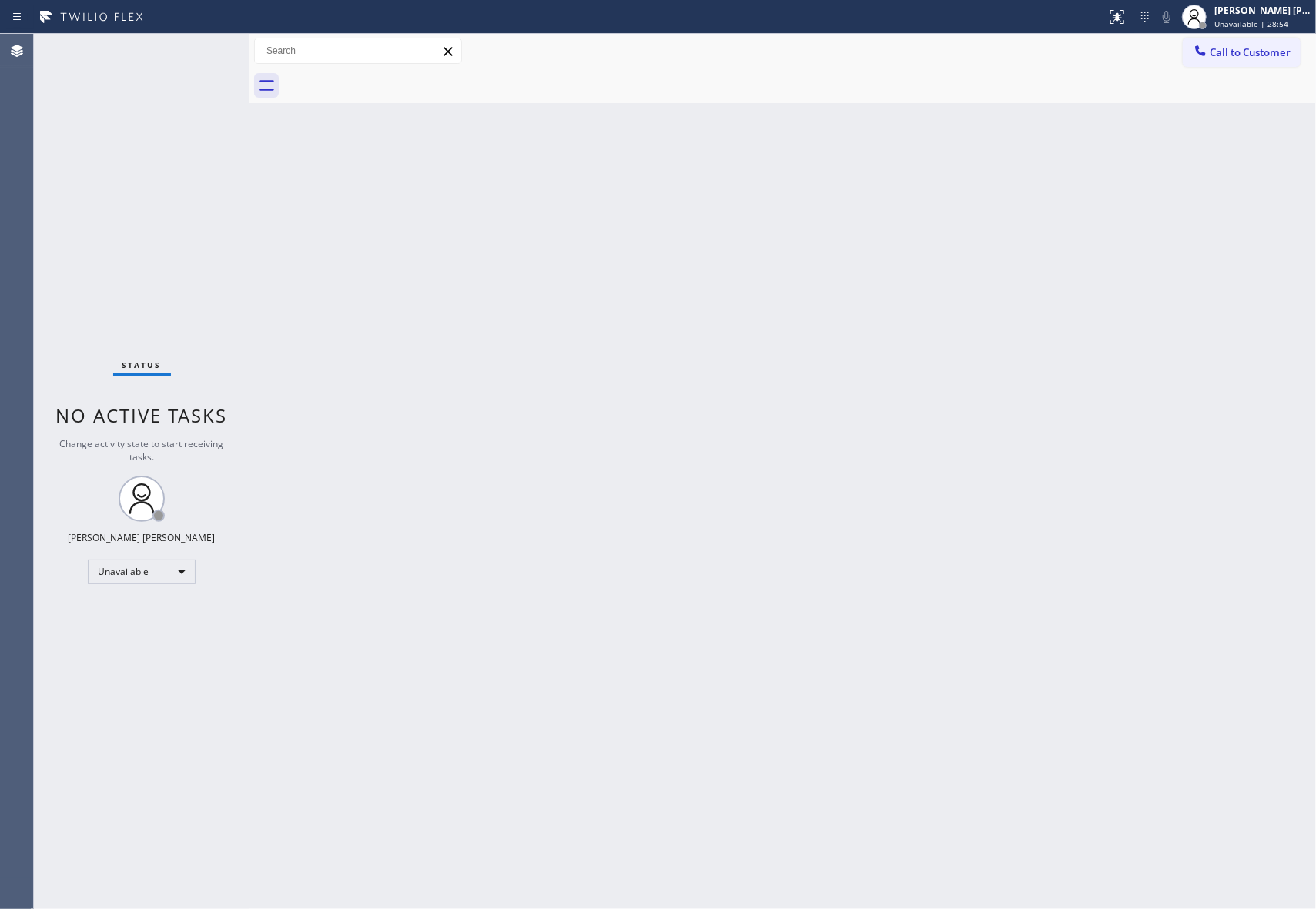
click at [392, 77] on div at bounding box center [799, 85] width 1032 height 35
click at [1262, 51] on span "Call to Customer" at bounding box center [1251, 53] width 81 height 14
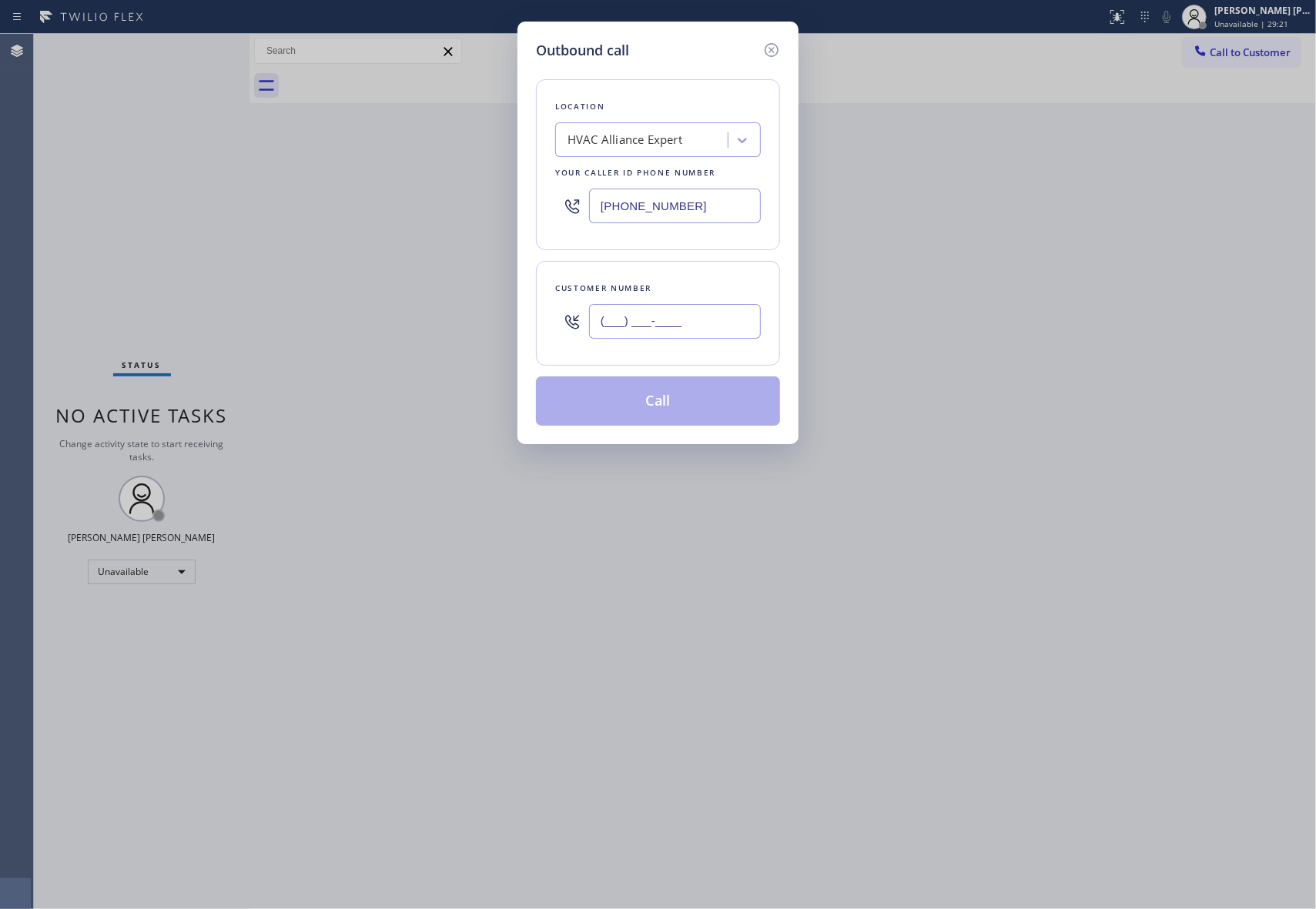
click at [710, 326] on input "(___) ___-____" at bounding box center [674, 321] width 172 height 35
paste input "571) 237-1059"
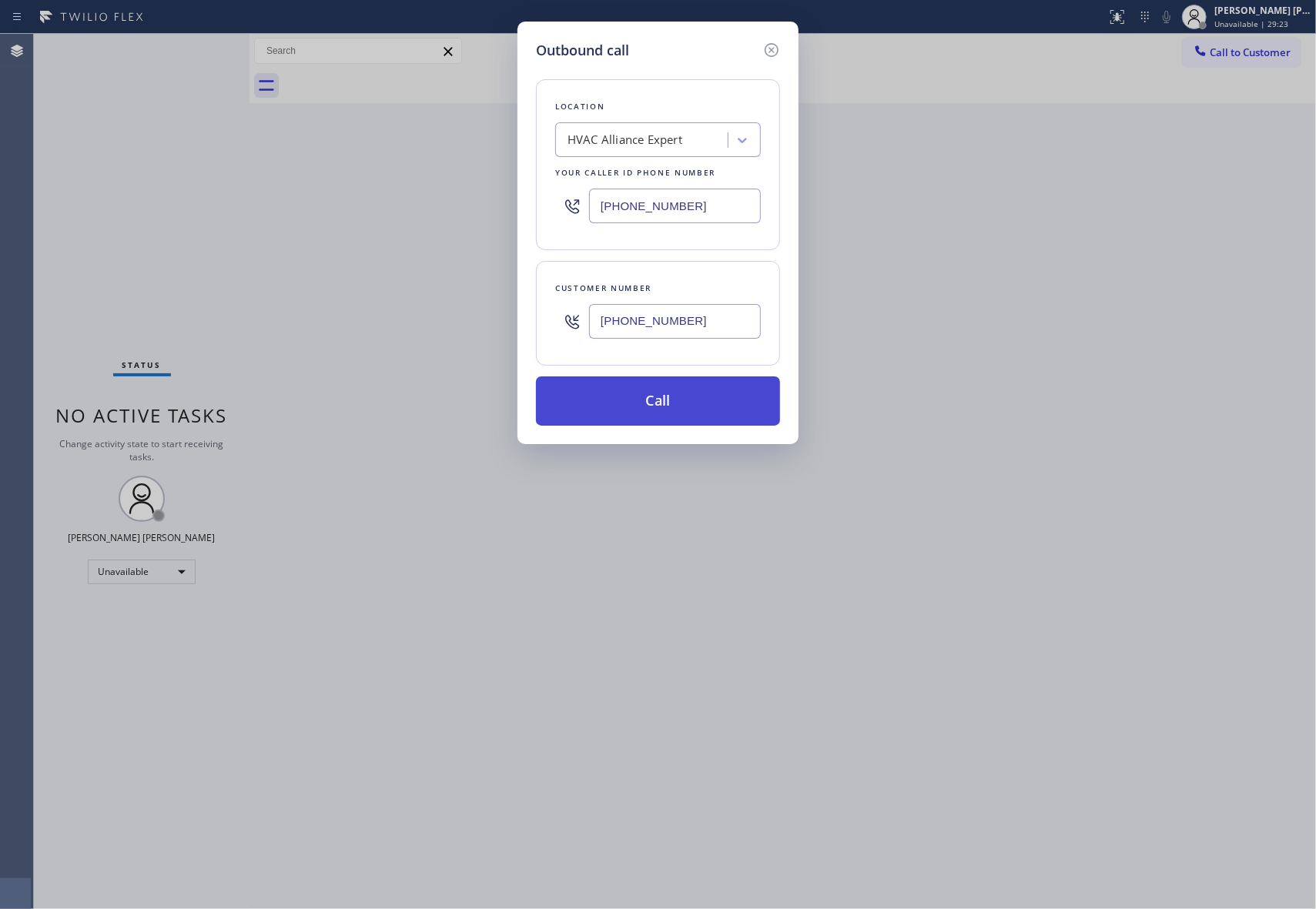
type input "[PHONE_NUMBER]"
click at [704, 407] on button "Call" at bounding box center [658, 401] width 244 height 50
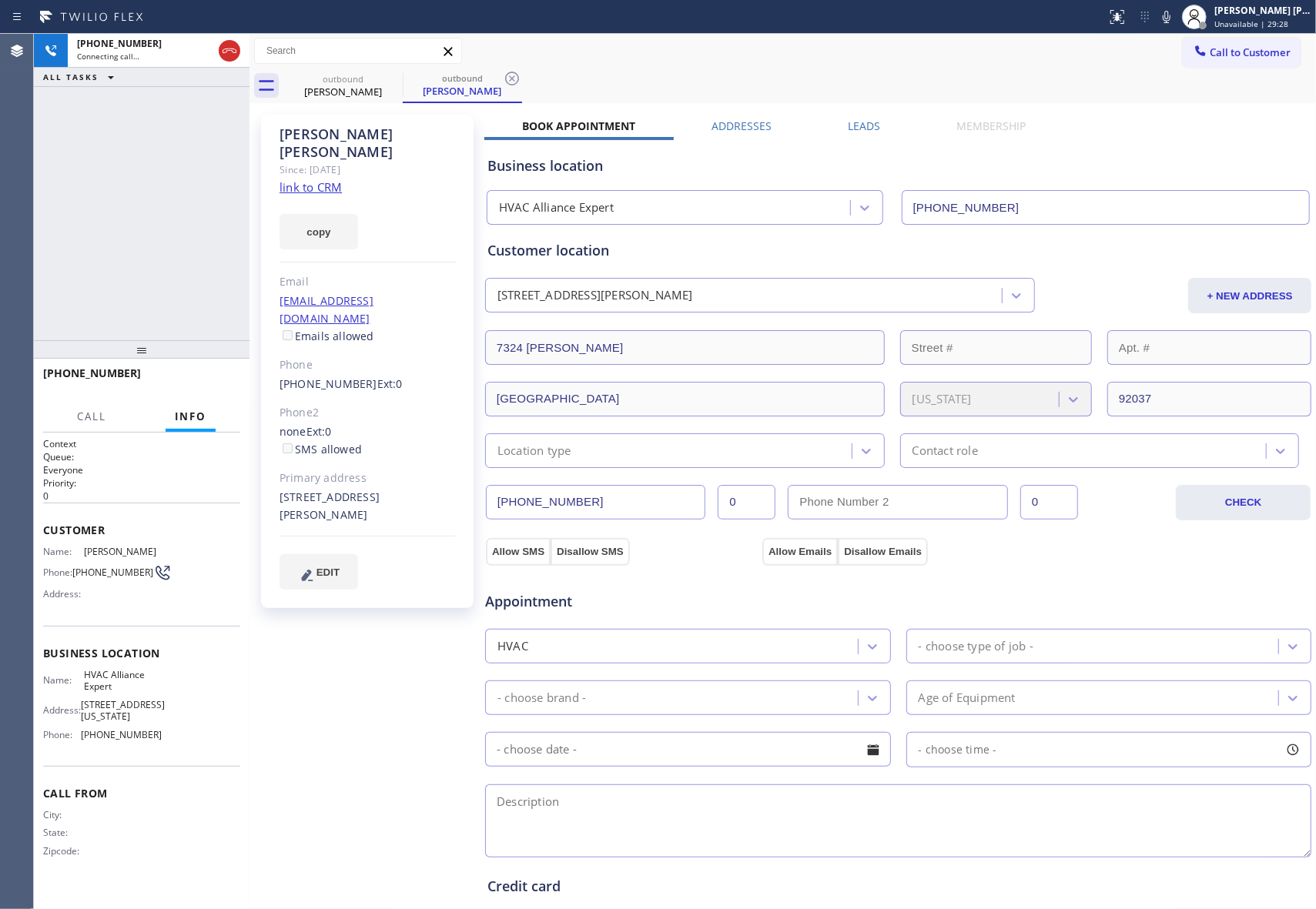
type input "[PHONE_NUMBER]"
click at [228, 48] on icon at bounding box center [229, 51] width 19 height 19
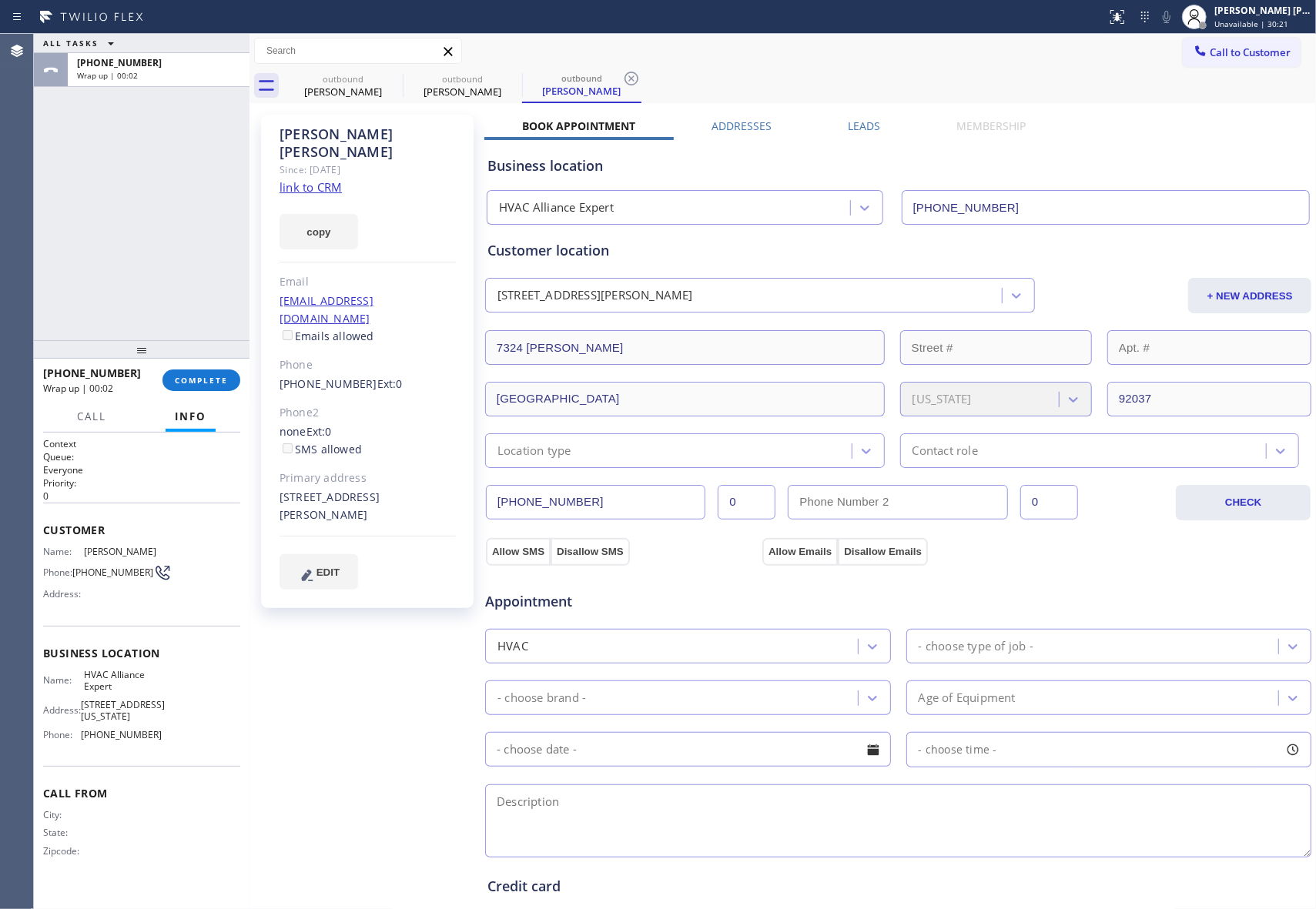
type input "[PHONE_NUMBER]"
click at [863, 126] on label "Leads" at bounding box center [864, 126] width 33 height 15
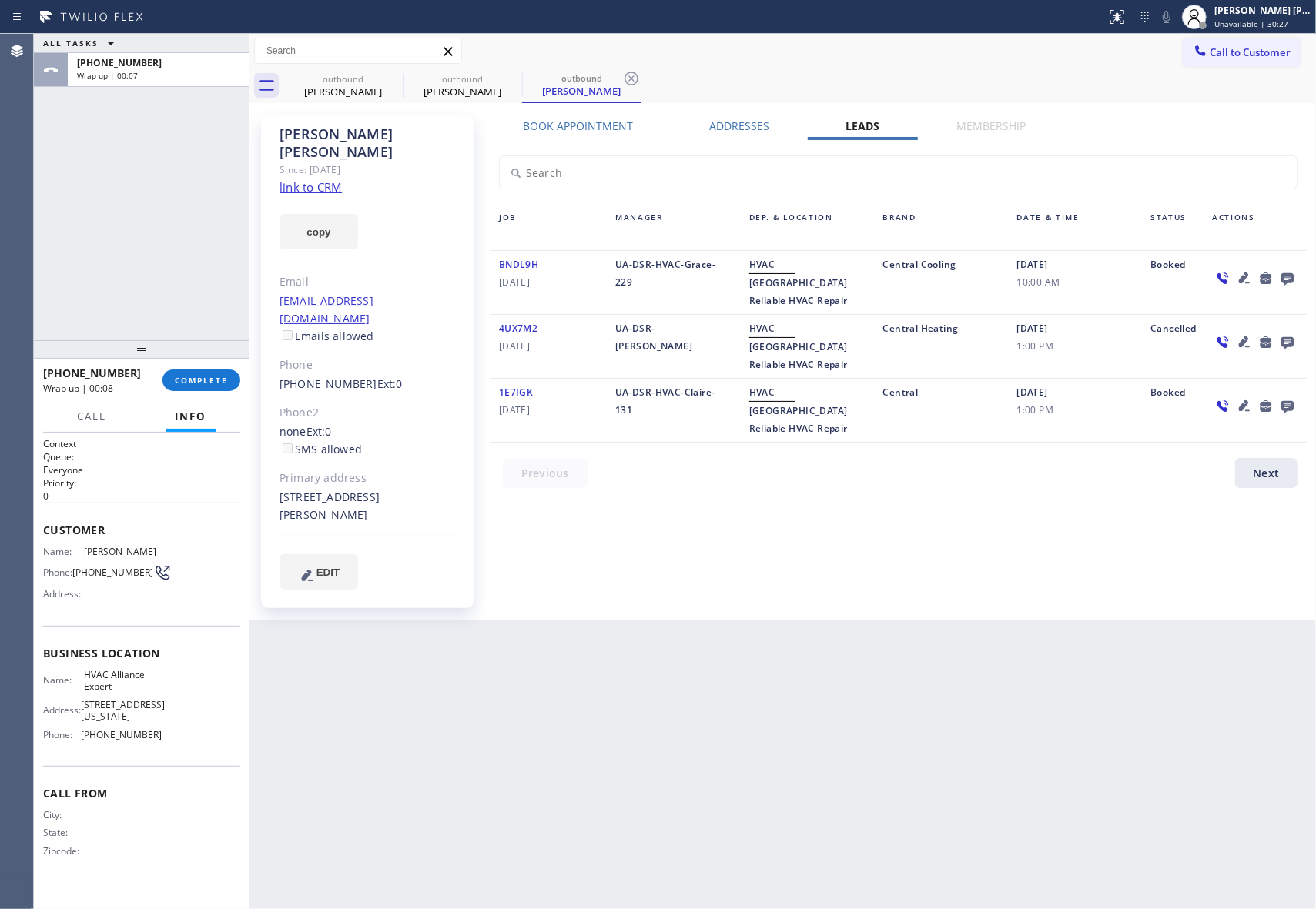
click at [1288, 275] on icon at bounding box center [1287, 280] width 12 height 12
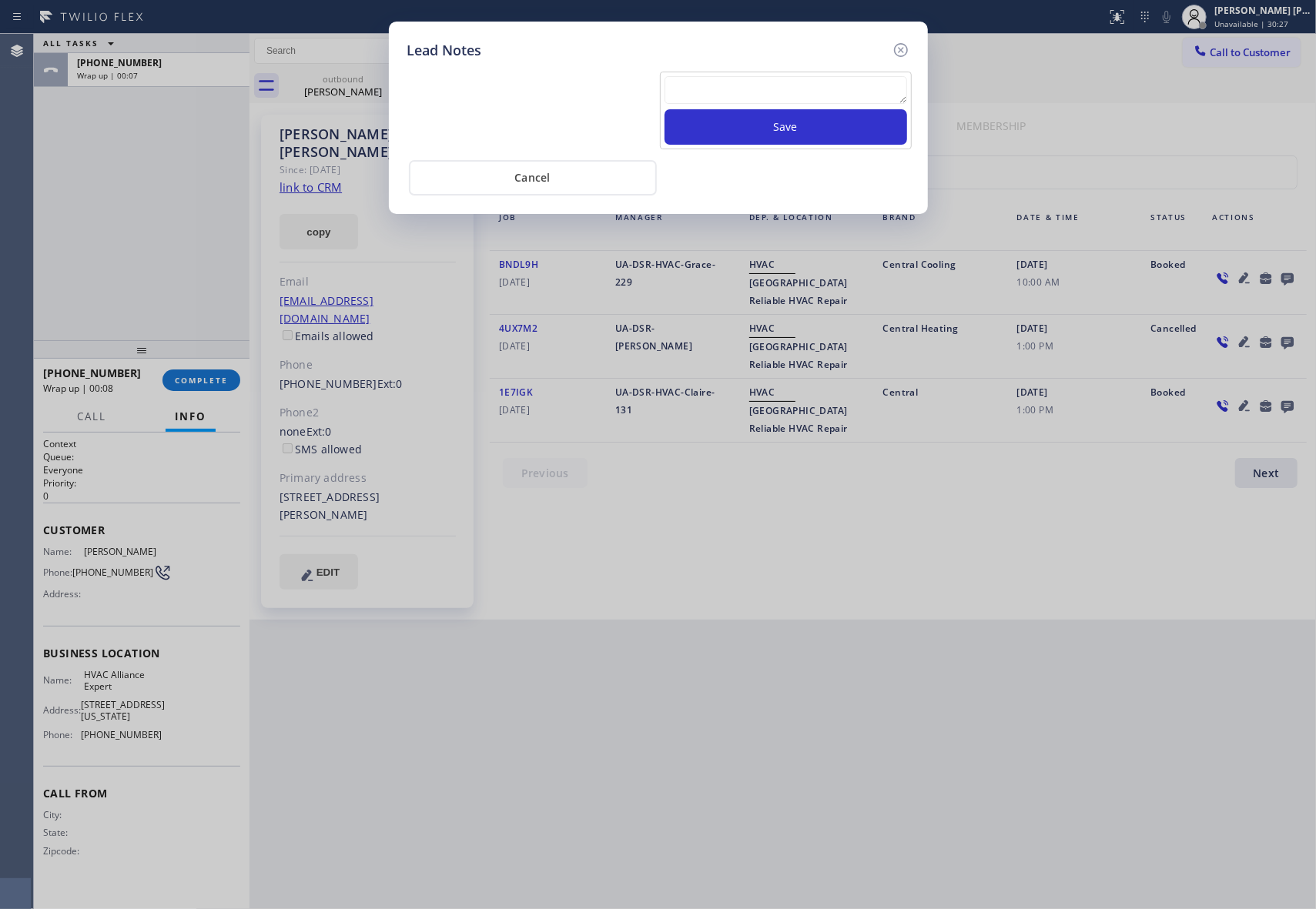
click at [743, 98] on textarea at bounding box center [785, 90] width 243 height 28
paste textarea "please transfer if cx calls back"
type textarea "please transfer if cx calls back"
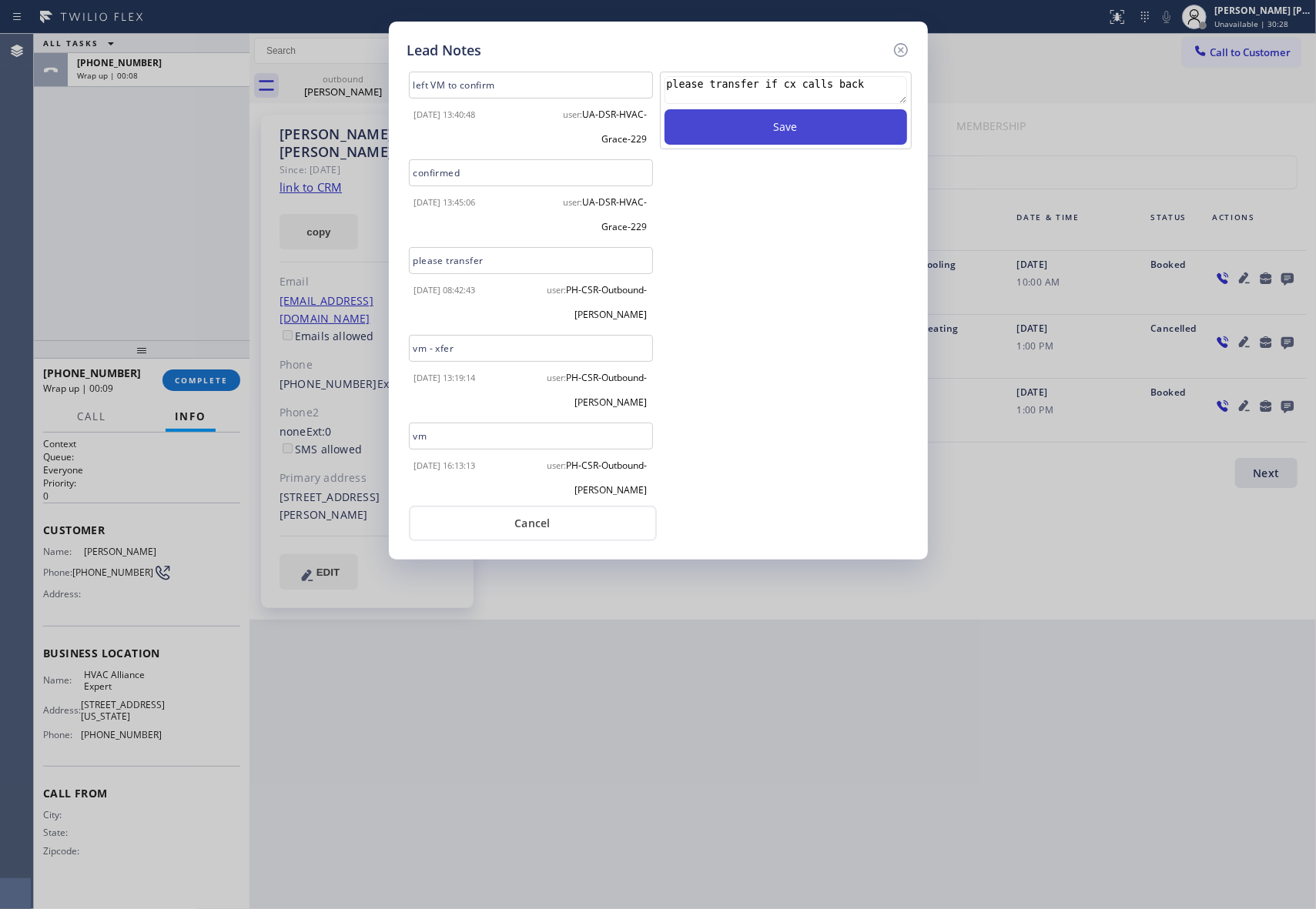
click at [755, 133] on button "Save" at bounding box center [785, 127] width 243 height 36
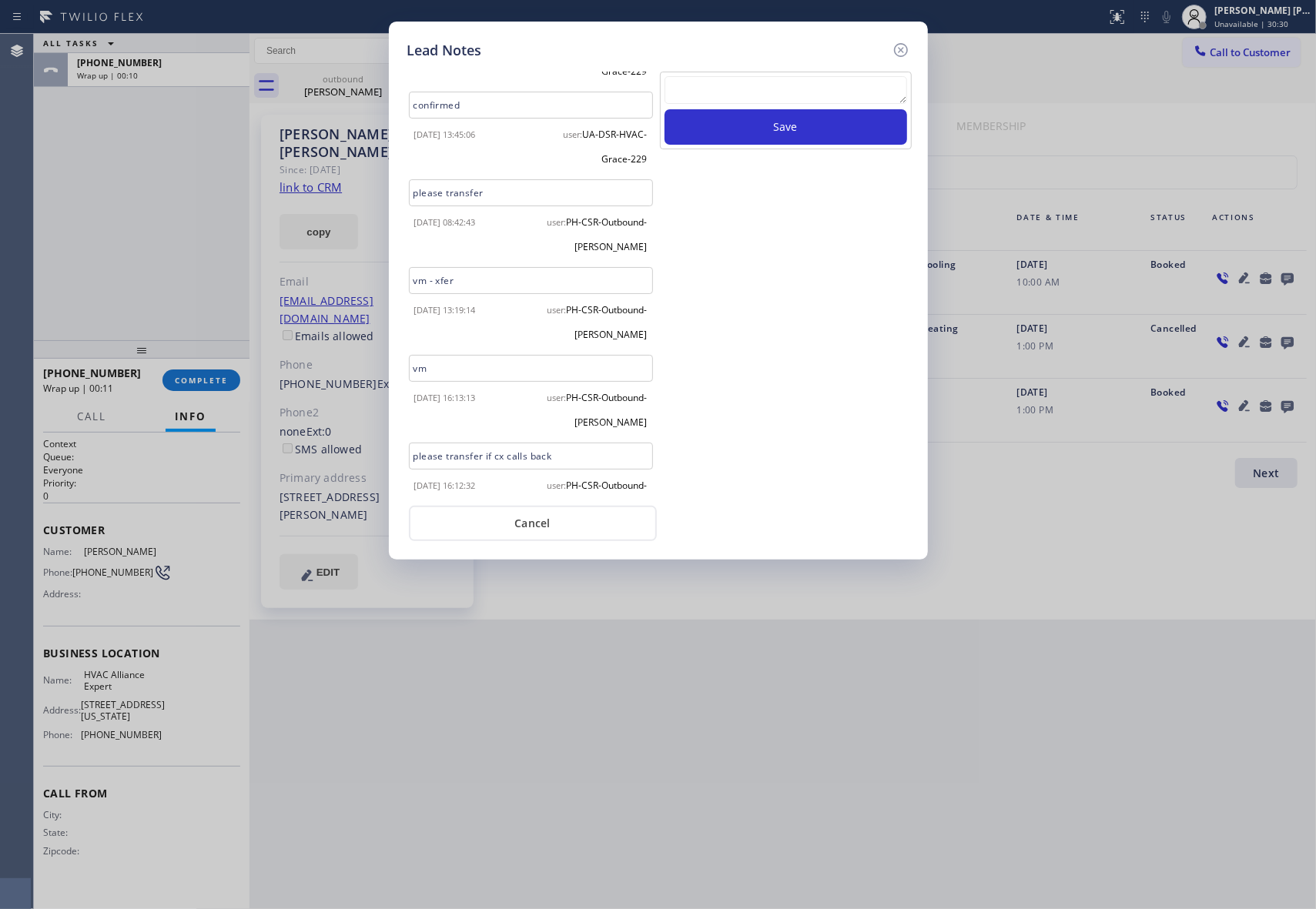
scroll to position [93, 0]
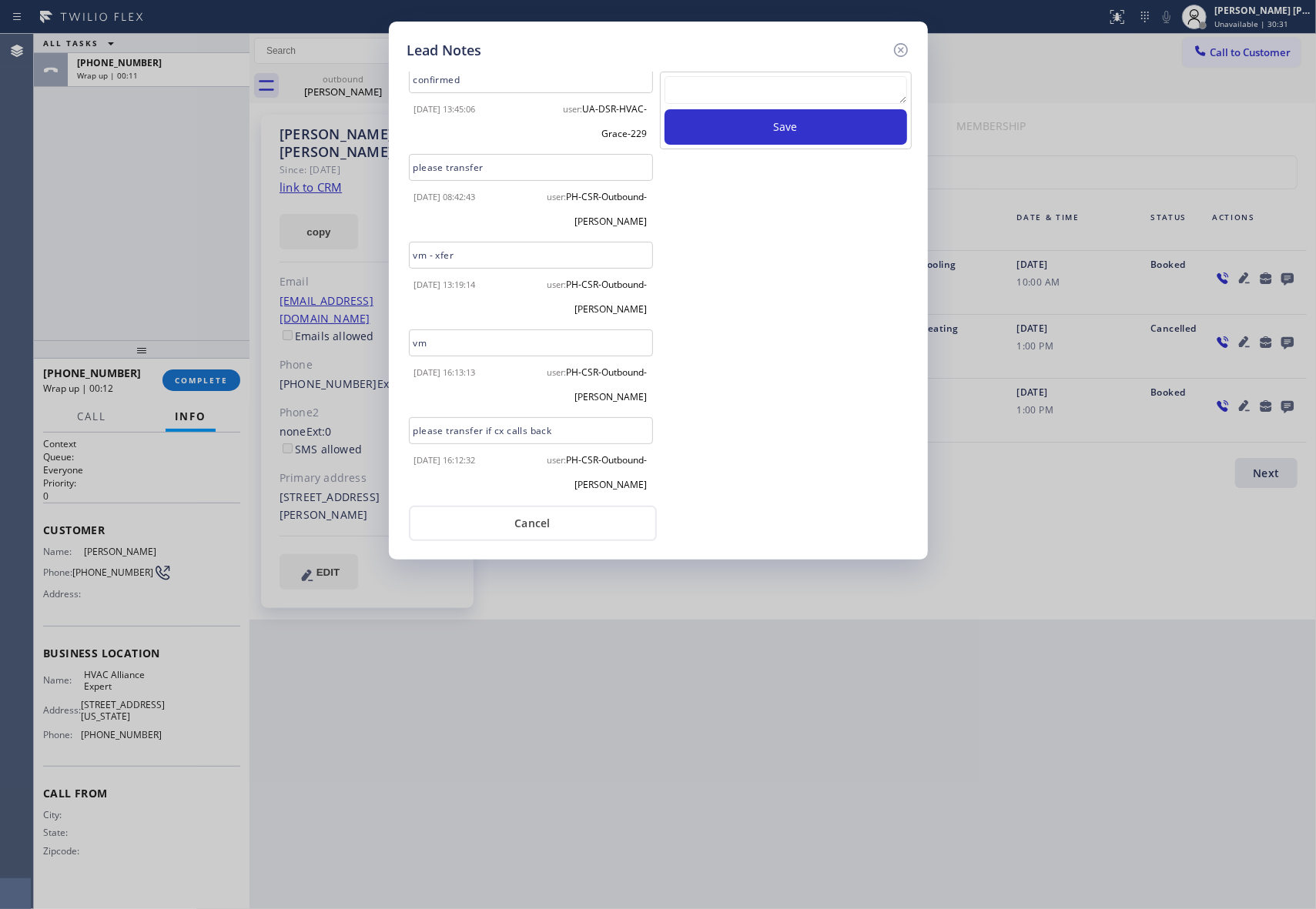
click at [905, 50] on icon at bounding box center [900, 50] width 19 height 19
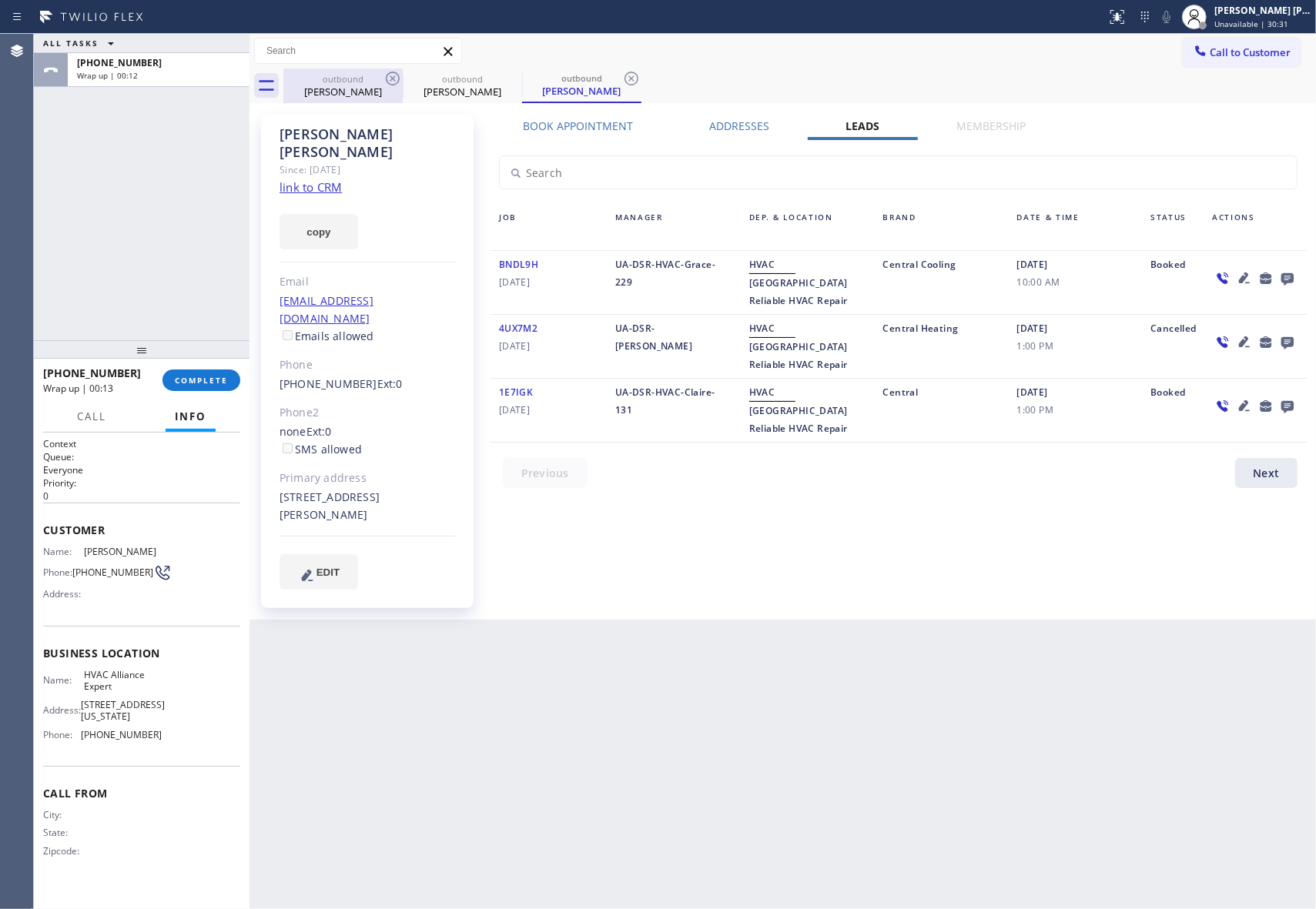
drag, startPoint x: 356, startPoint y: 87, endPoint x: 387, endPoint y: 78, distance: 32.3
click at [357, 87] on div "[PERSON_NAME]" at bounding box center [342, 91] width 116 height 14
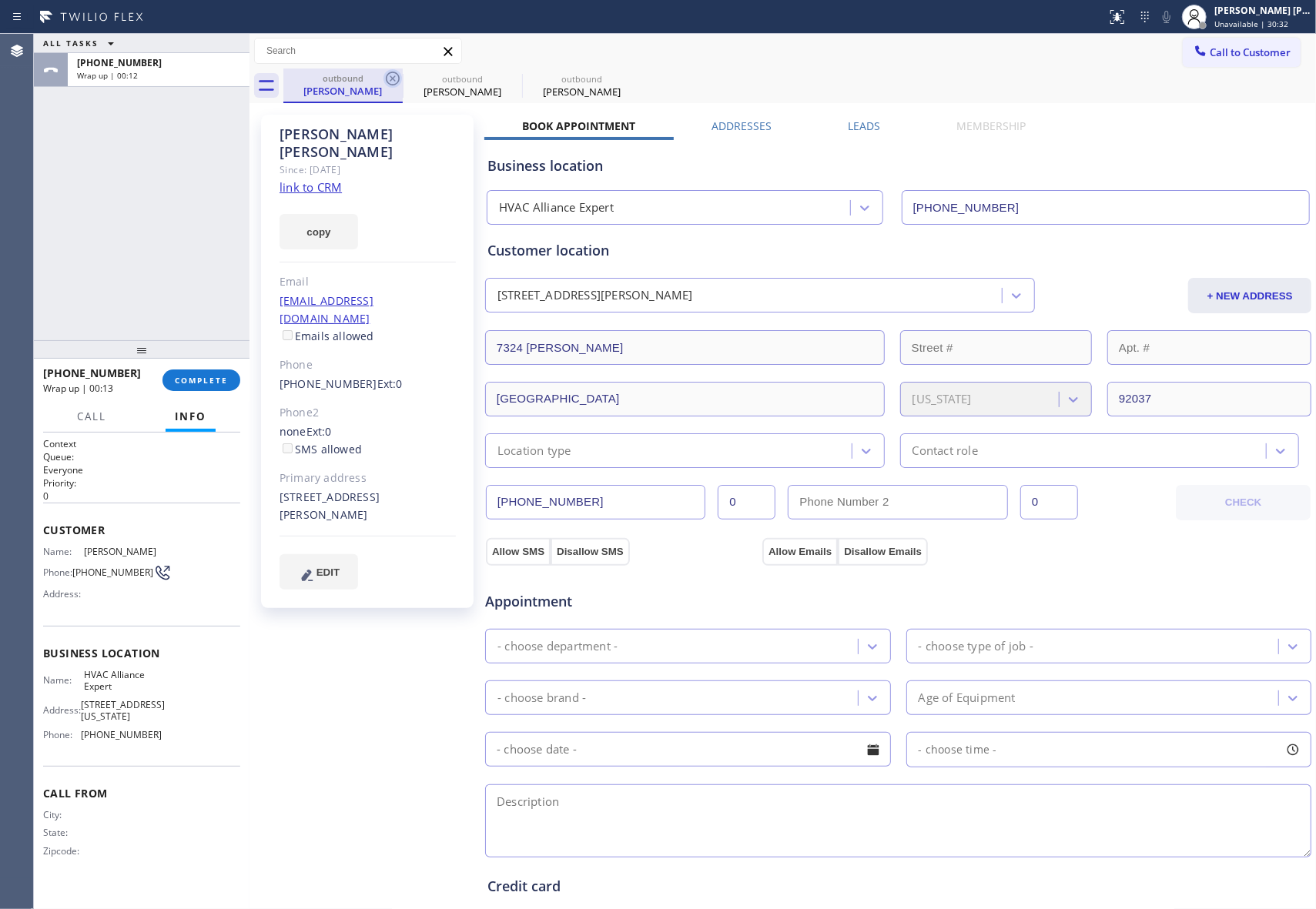
click at [387, 78] on icon at bounding box center [393, 78] width 14 height 14
click at [0, 0] on icon at bounding box center [0, 0] width 0 height 0
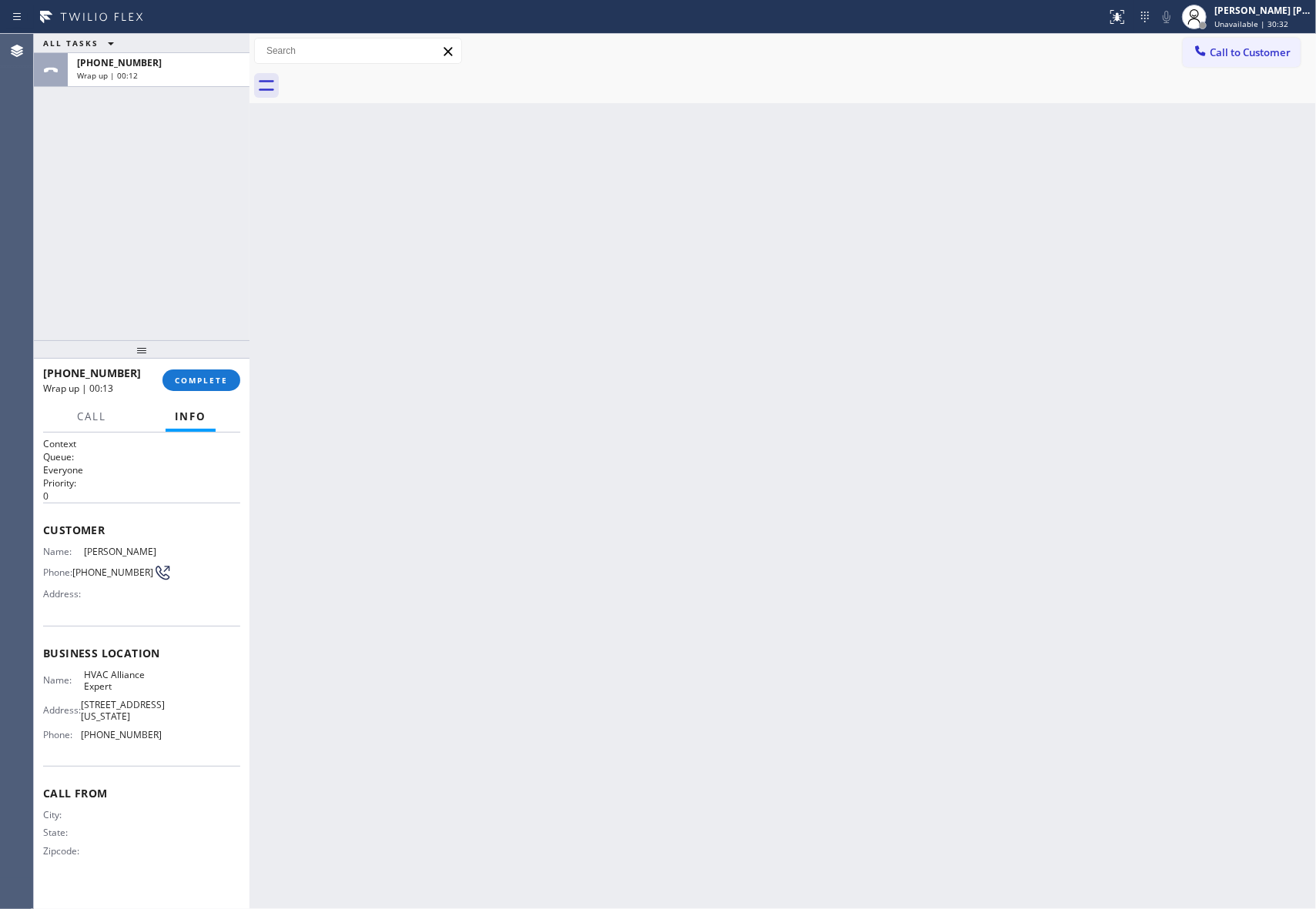
click at [387, 78] on div at bounding box center [799, 85] width 1032 height 35
click at [209, 381] on span "COMPLETE" at bounding box center [201, 380] width 54 height 11
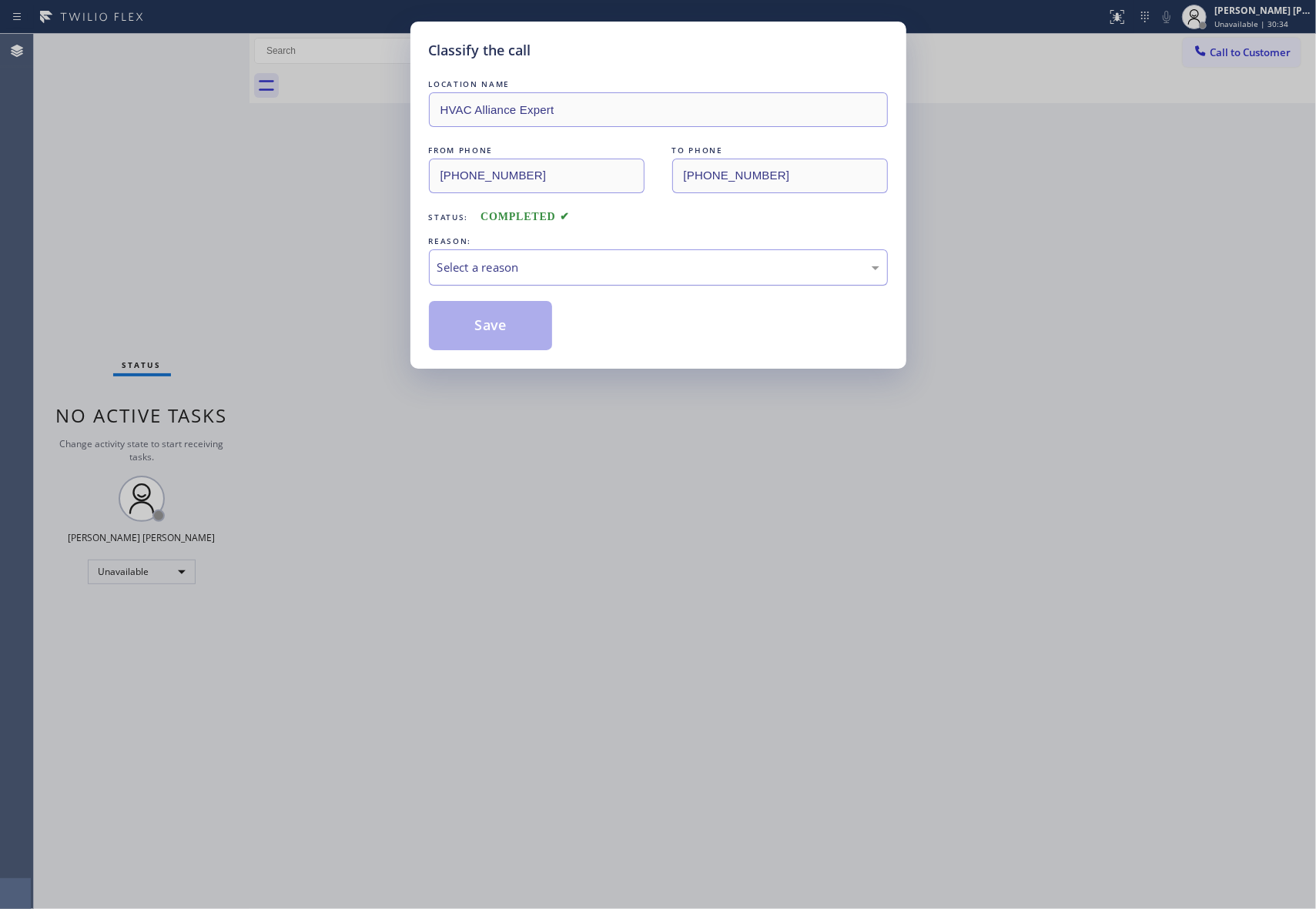
click at [571, 279] on div "Select a reason" at bounding box center [658, 268] width 459 height 36
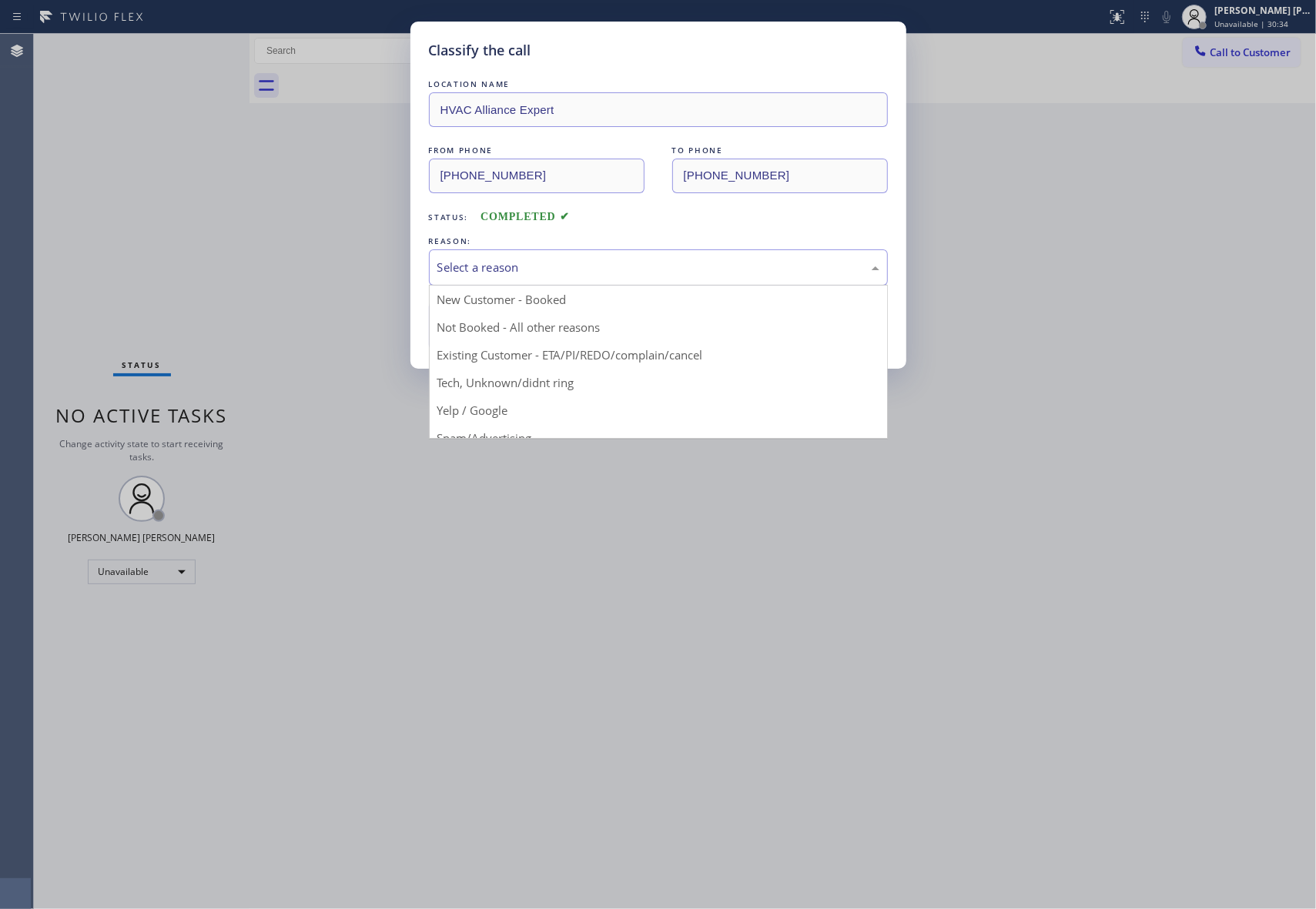
click at [577, 269] on div "Select a reason" at bounding box center [658, 268] width 442 height 18
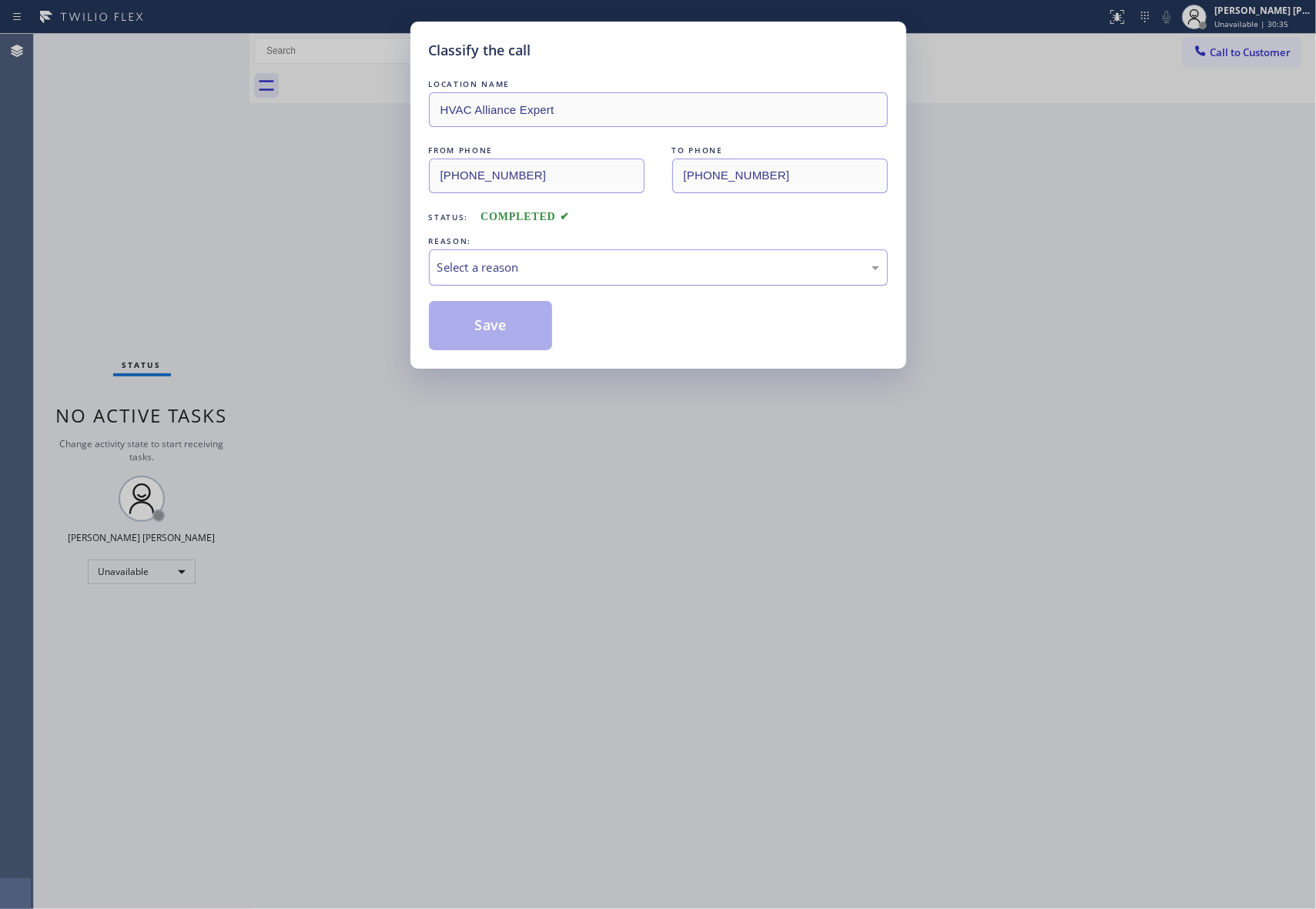
click at [535, 260] on div "Select a reason" at bounding box center [658, 268] width 442 height 18
click at [503, 324] on button "Save" at bounding box center [490, 326] width 124 height 50
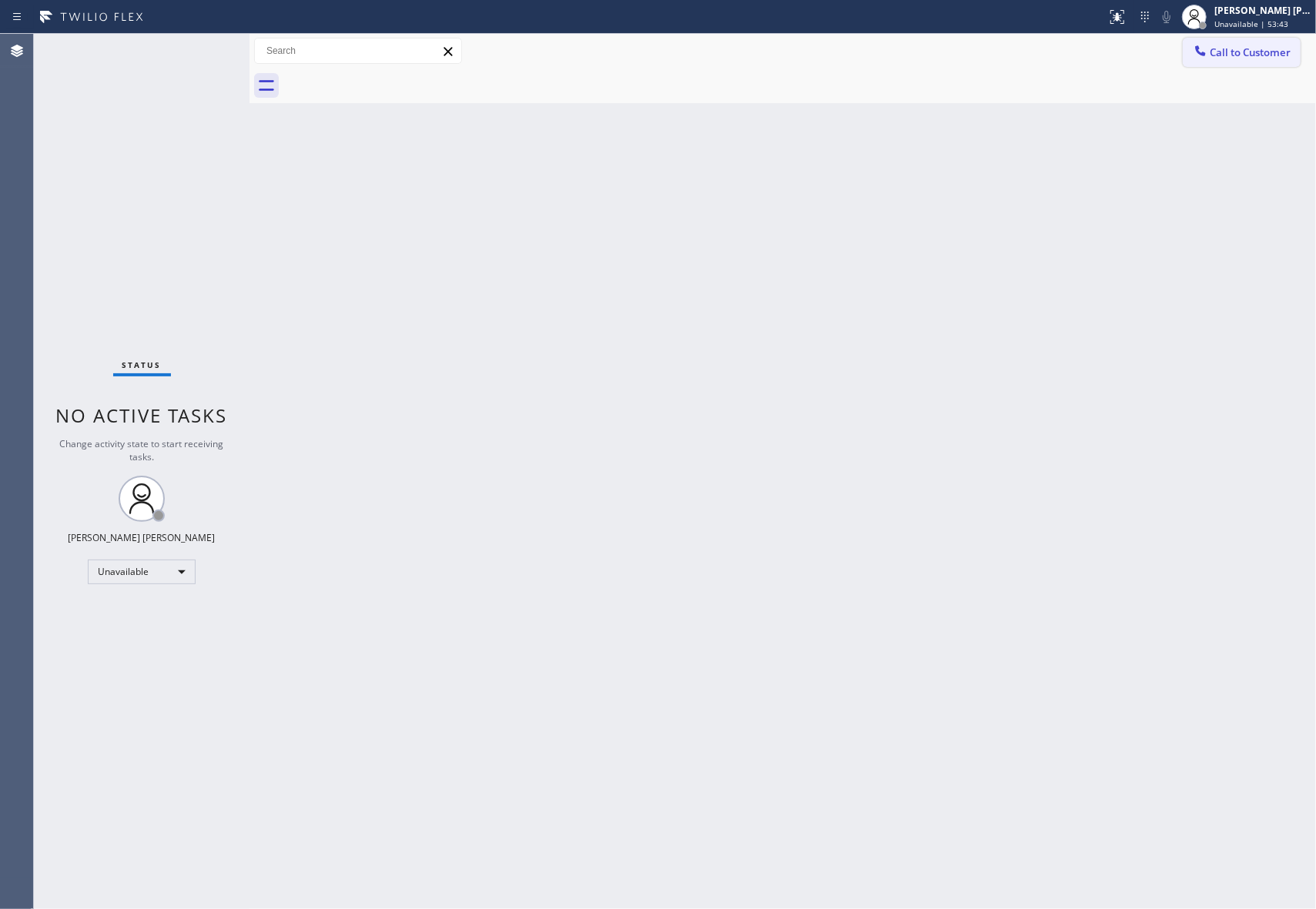
click at [1272, 59] on button "Call to Customer" at bounding box center [1242, 53] width 118 height 30
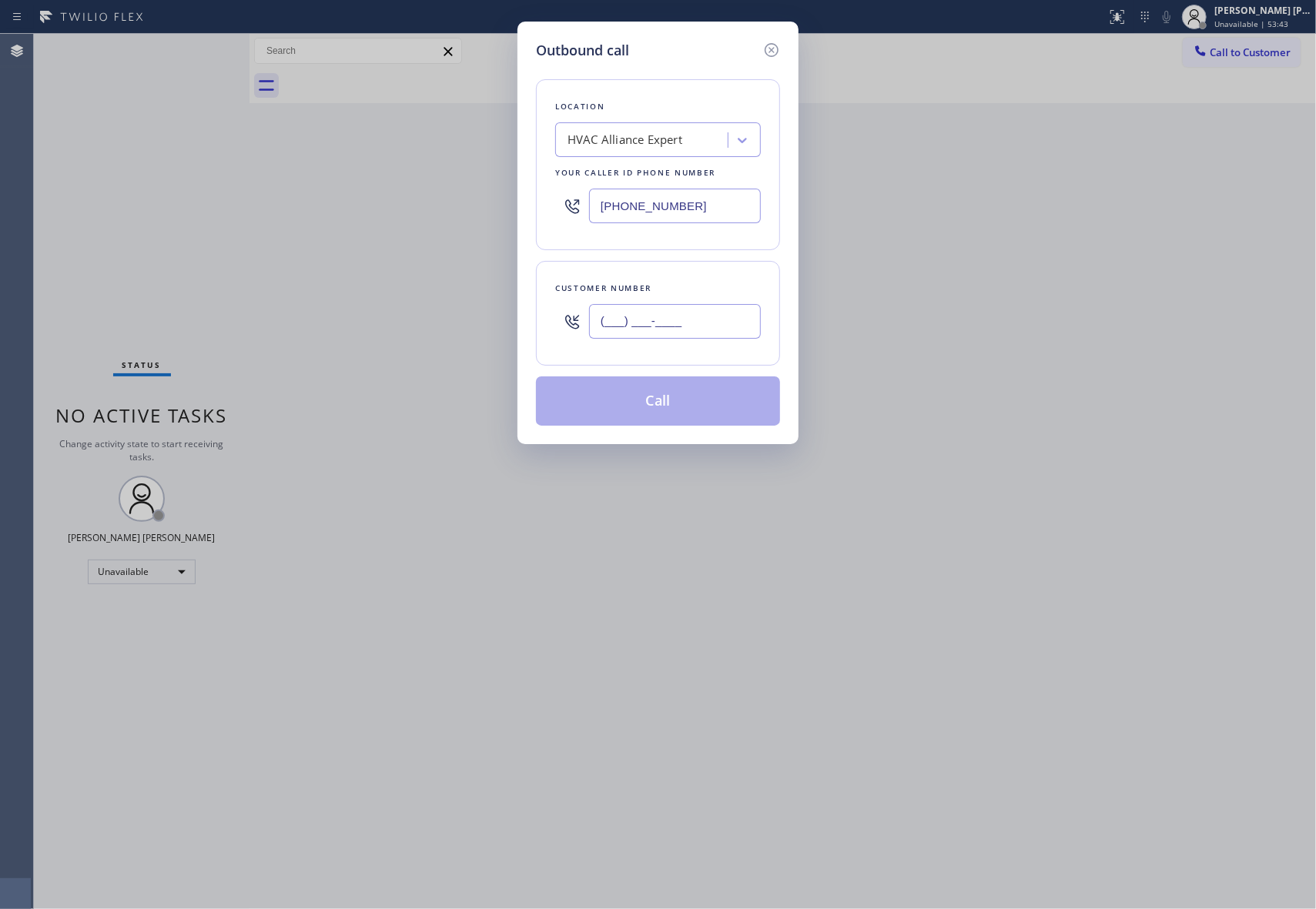
click at [691, 325] on input "(___) ___-____" at bounding box center [674, 321] width 172 height 35
paste input "858) 231-8343"
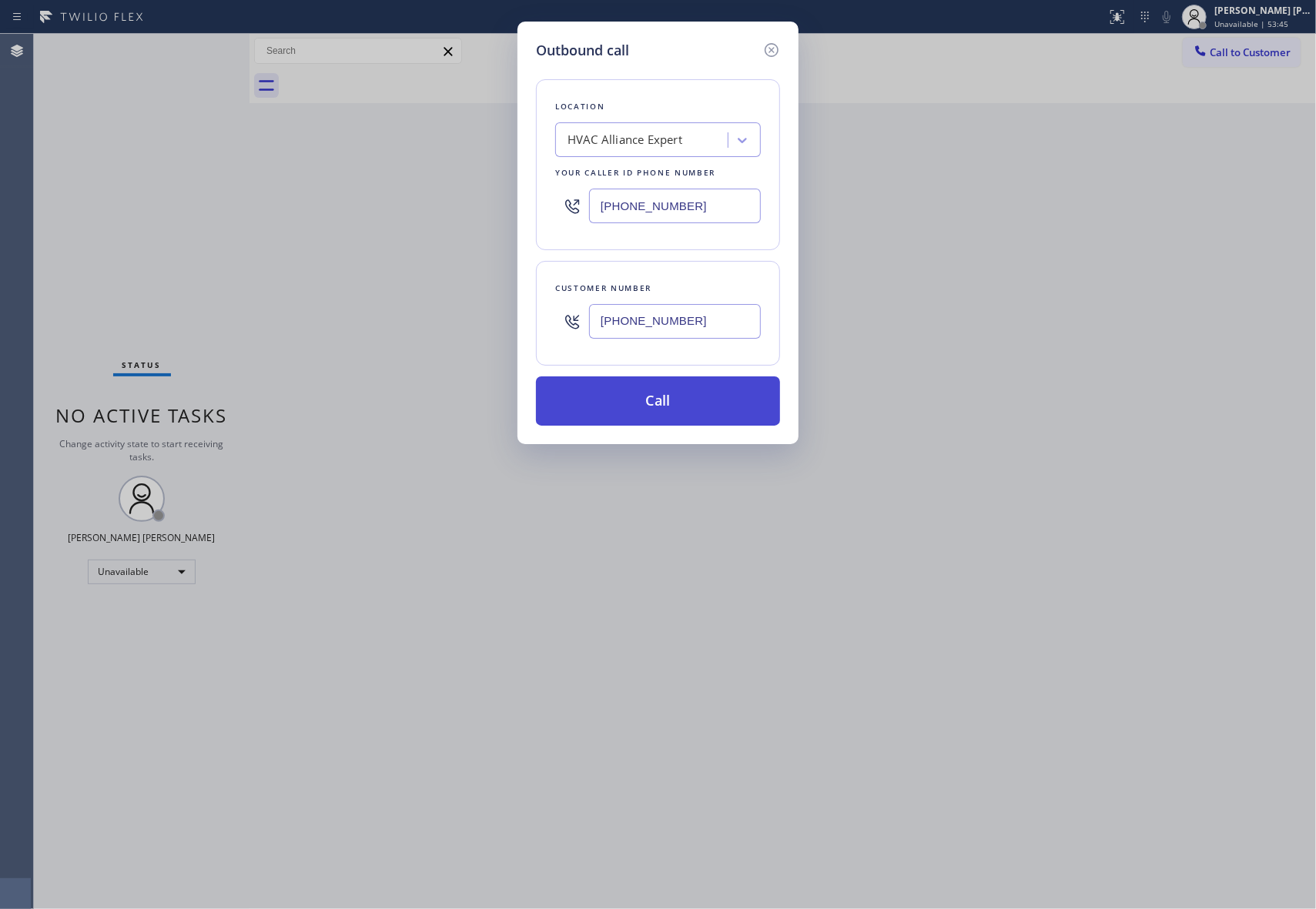
type input "[PHONE_NUMBER]"
click at [655, 401] on button "Call" at bounding box center [658, 401] width 244 height 50
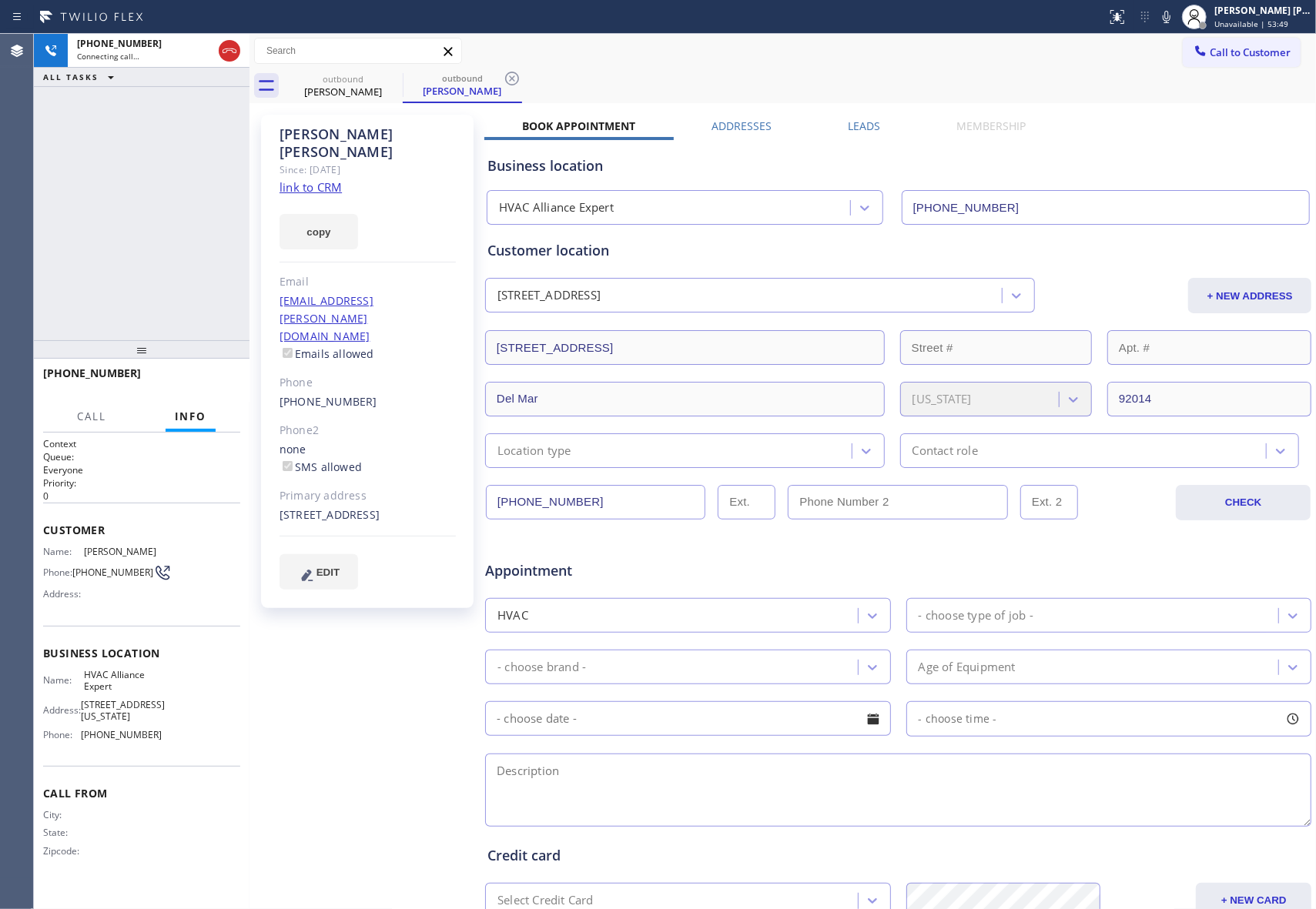
type input "[PHONE_NUMBER]"
click at [232, 54] on icon at bounding box center [229, 51] width 19 height 19
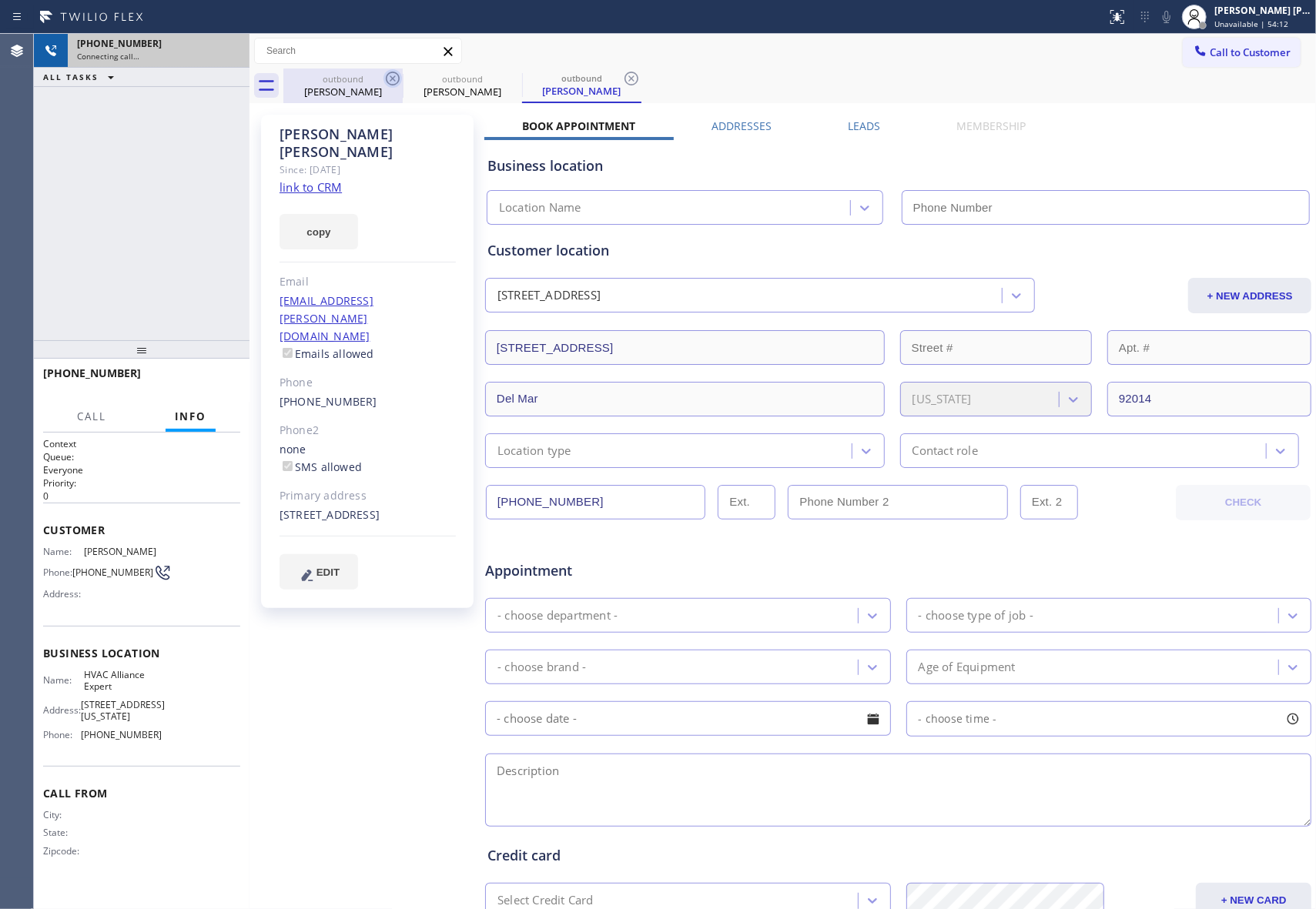
click at [393, 78] on icon at bounding box center [393, 78] width 14 height 14
click at [0, 0] on icon at bounding box center [0, 0] width 0 height 0
click at [625, 78] on icon at bounding box center [632, 78] width 14 height 14
click at [393, 78] on div "outbound [PERSON_NAME] outbound [PERSON_NAME] outbound [PERSON_NAME]" at bounding box center [799, 85] width 1032 height 35
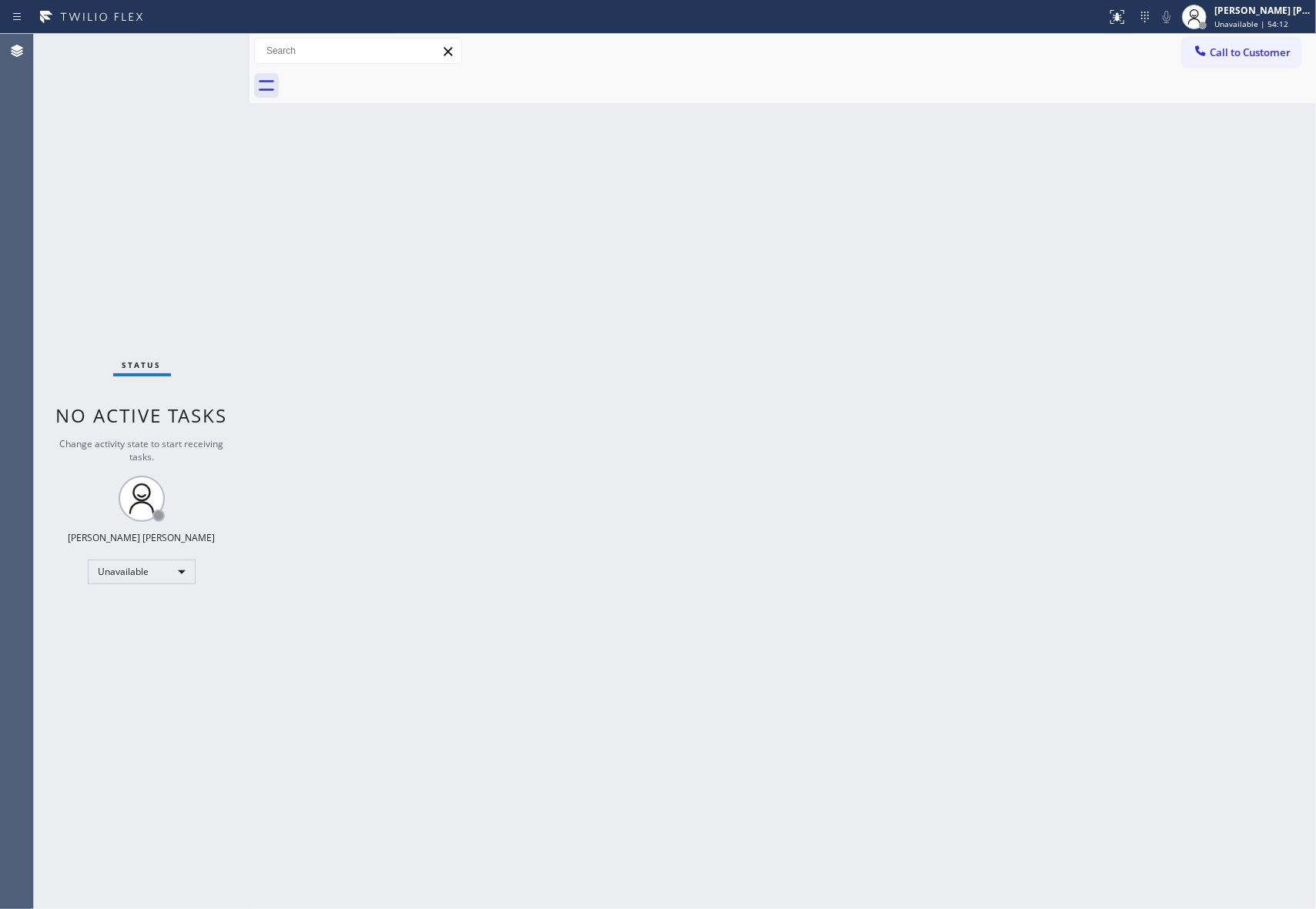
click at [393, 78] on div at bounding box center [799, 85] width 1032 height 35
click at [1278, 58] on span "Call to Customer" at bounding box center [1251, 53] width 81 height 14
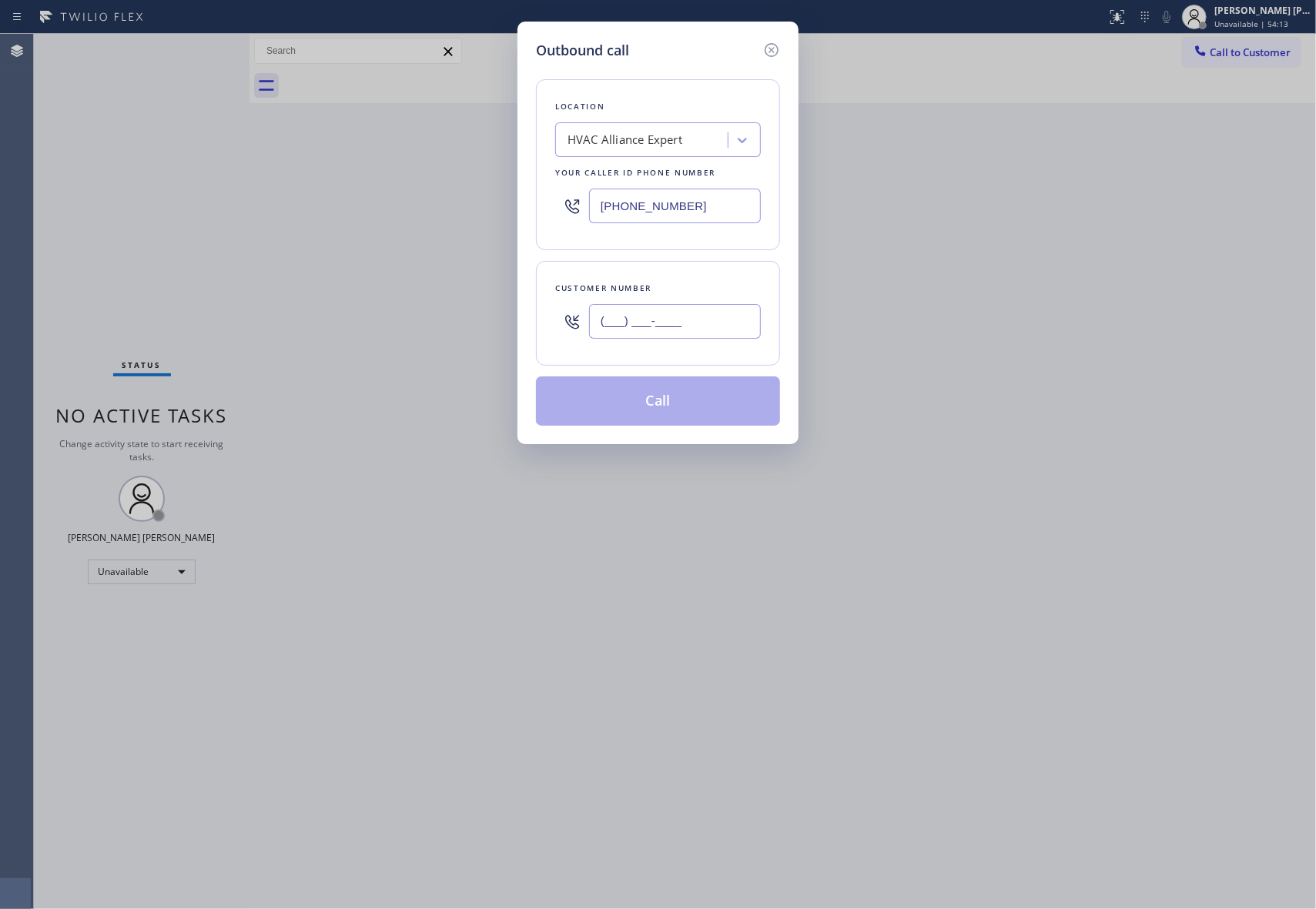
click at [680, 311] on input "(___) ___-____" at bounding box center [674, 321] width 172 height 35
drag, startPoint x: 716, startPoint y: 315, endPoint x: 542, endPoint y: 318, distance: 174.0
click at [504, 318] on div "Outbound call Location HVAC Alliance Expert Your caller id phone number [PHONE_…" at bounding box center [658, 454] width 1316 height 909
paste input "347) 472-7843"
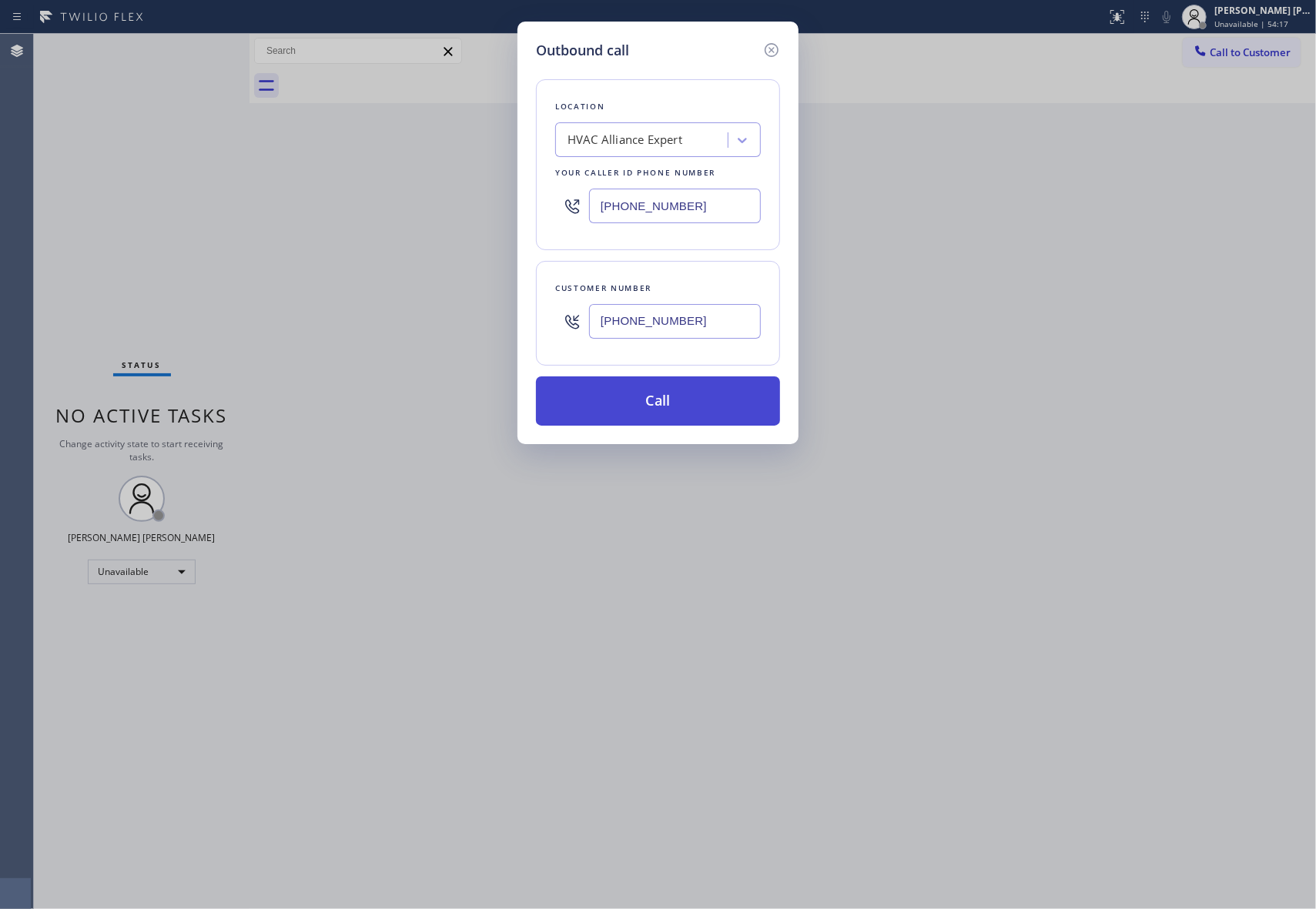
type input "[PHONE_NUMBER]"
click at [727, 403] on button "Call" at bounding box center [658, 401] width 244 height 50
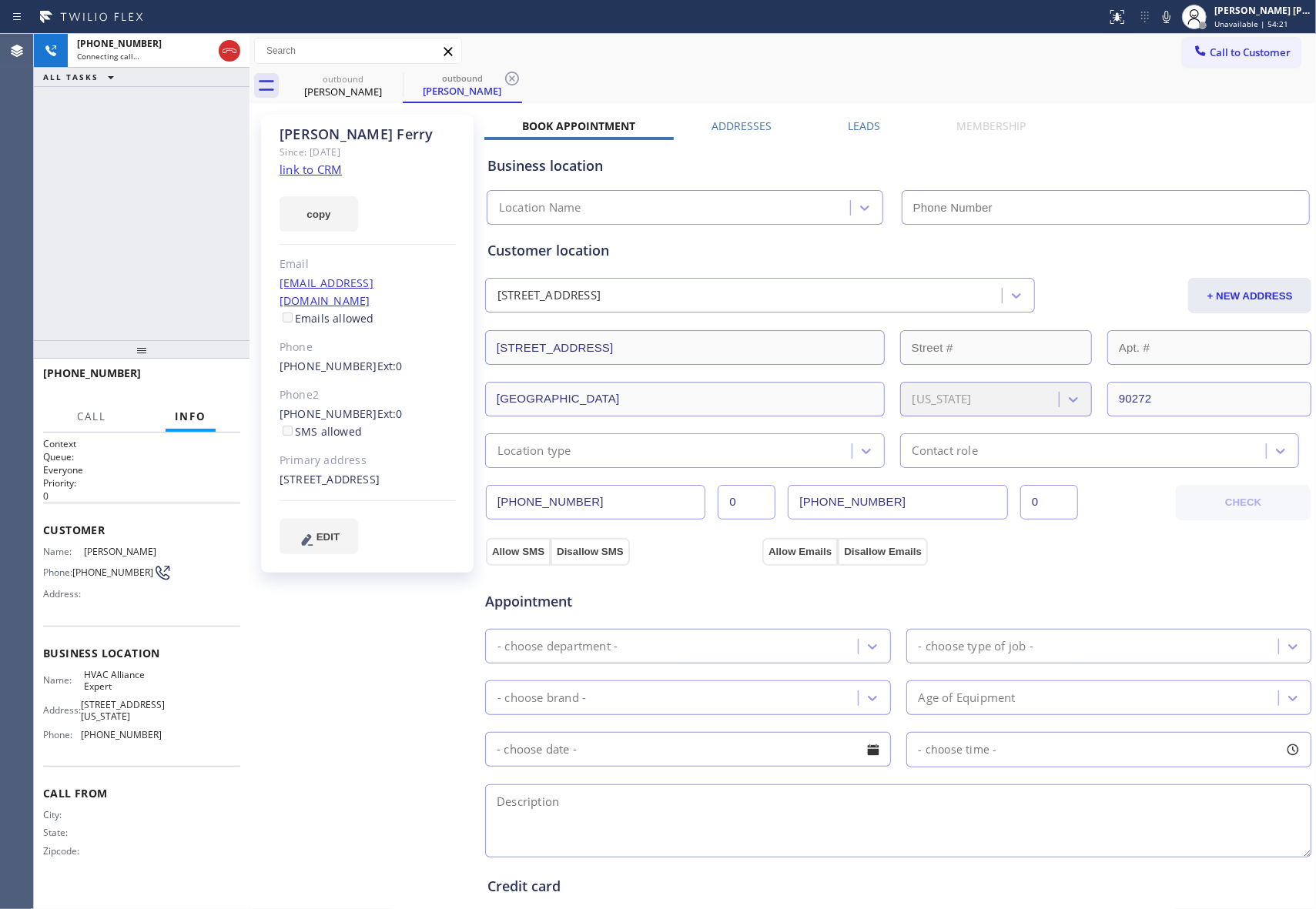
type input "[PHONE_NUMBER]"
click at [392, 78] on icon at bounding box center [393, 78] width 14 height 14
click at [403, 78] on div "outbound [PERSON_NAME]" at bounding box center [462, 85] width 119 height 35
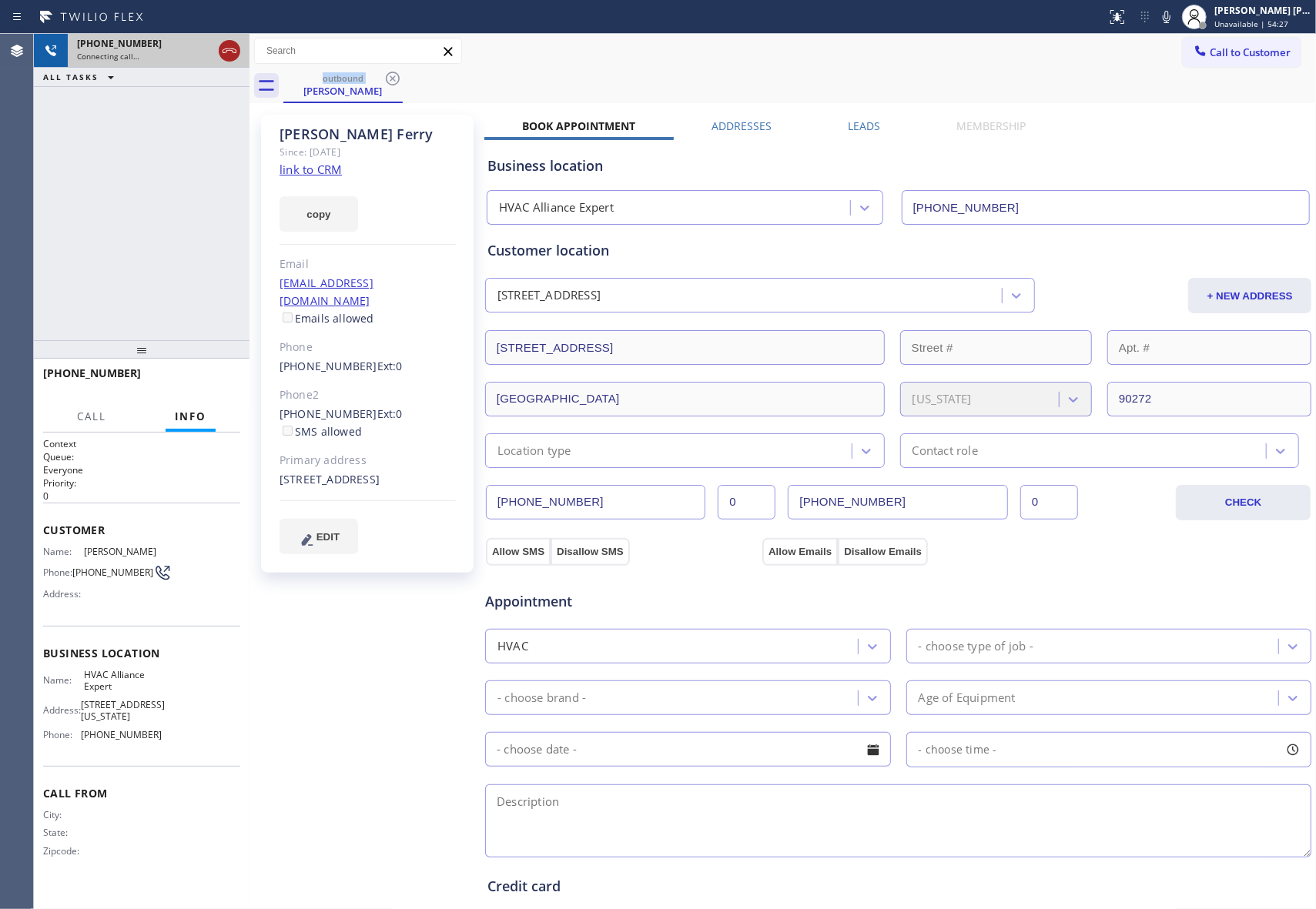
click at [237, 50] on icon at bounding box center [229, 51] width 19 height 19
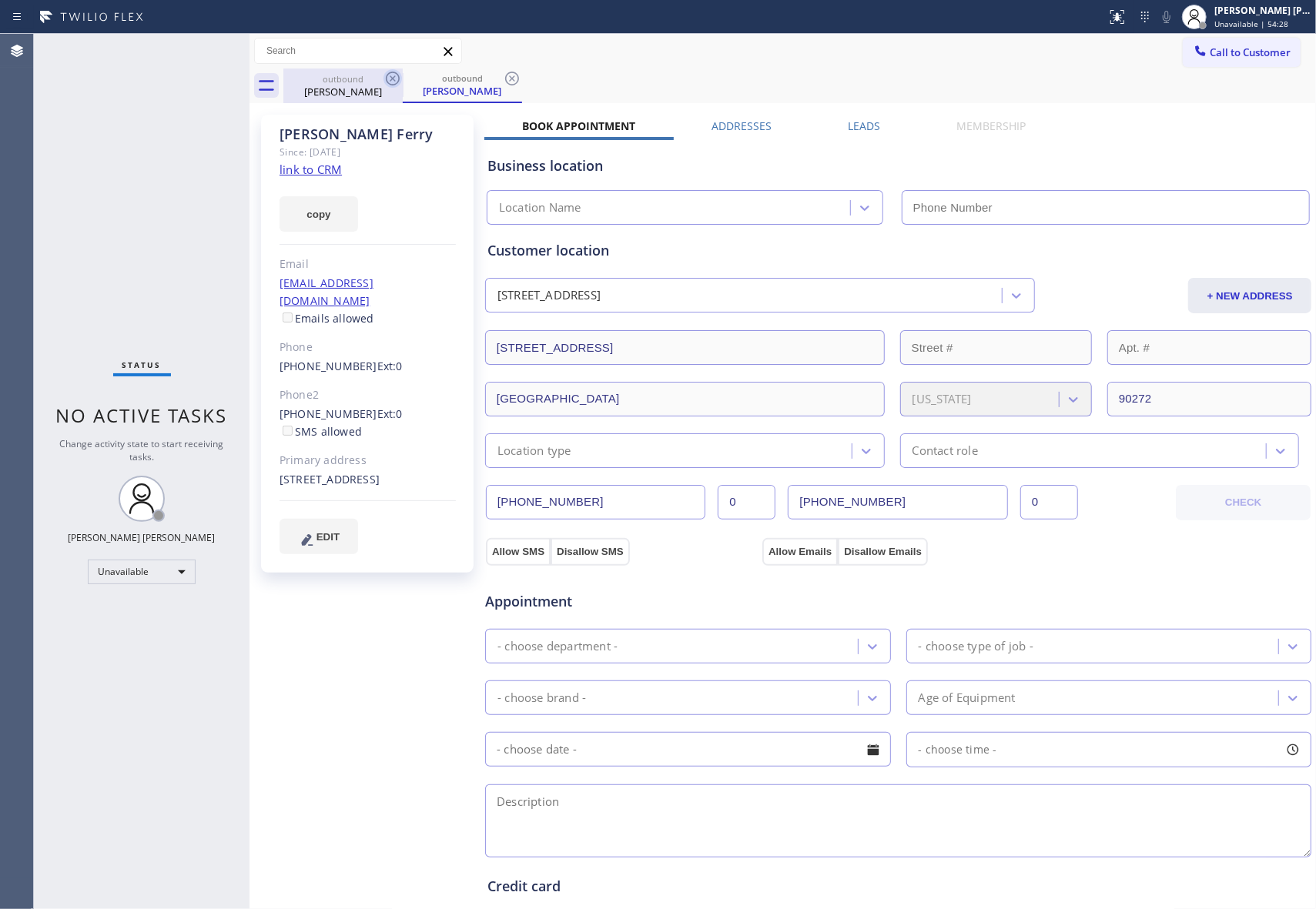
click at [395, 80] on icon at bounding box center [393, 78] width 19 height 19
click at [403, 80] on div "outbound [PERSON_NAME]" at bounding box center [462, 85] width 119 height 35
type input "[PHONE_NUMBER]"
click at [395, 80] on icon at bounding box center [393, 78] width 19 height 19
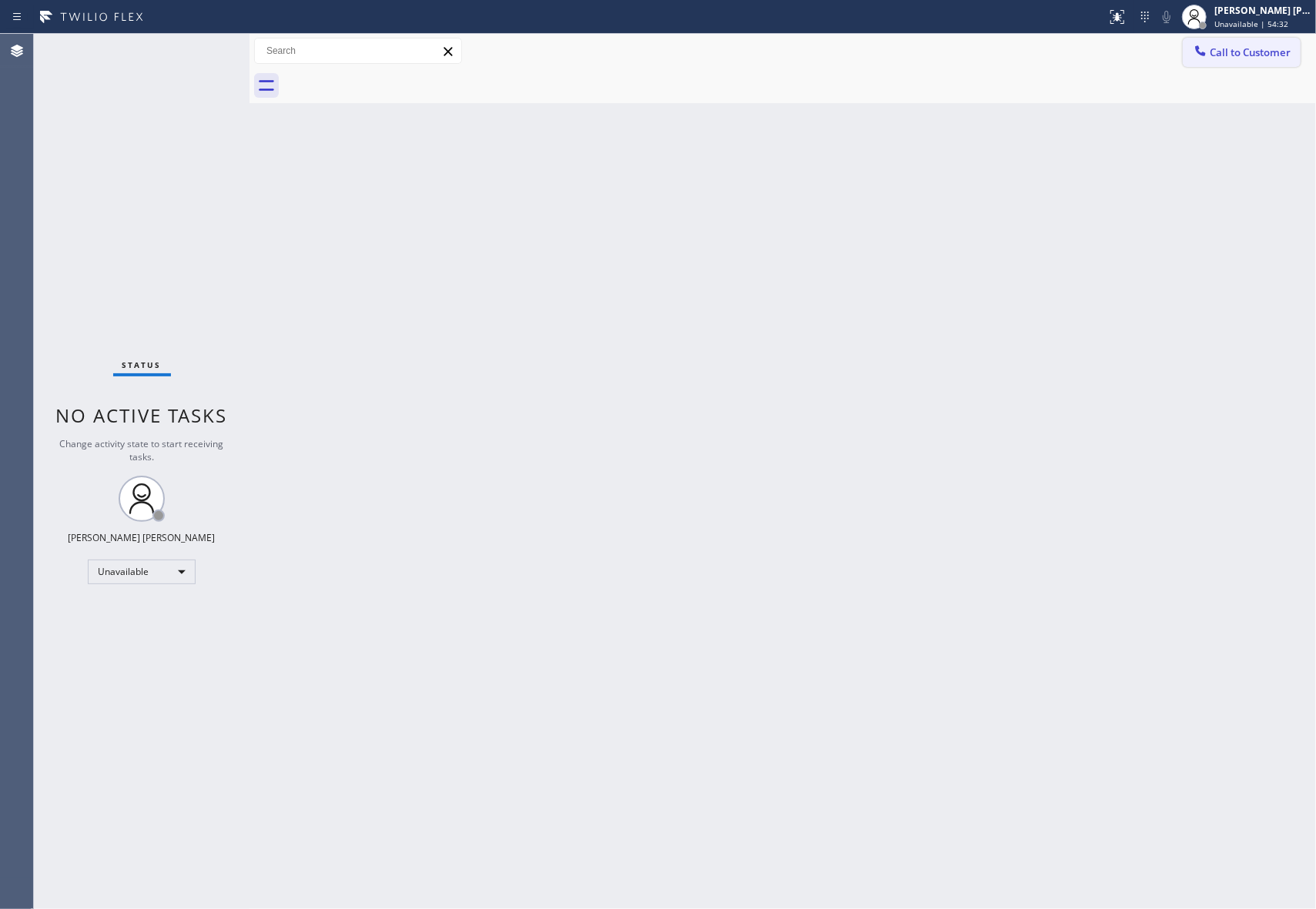
click at [1251, 53] on span "Call to Customer" at bounding box center [1251, 53] width 81 height 14
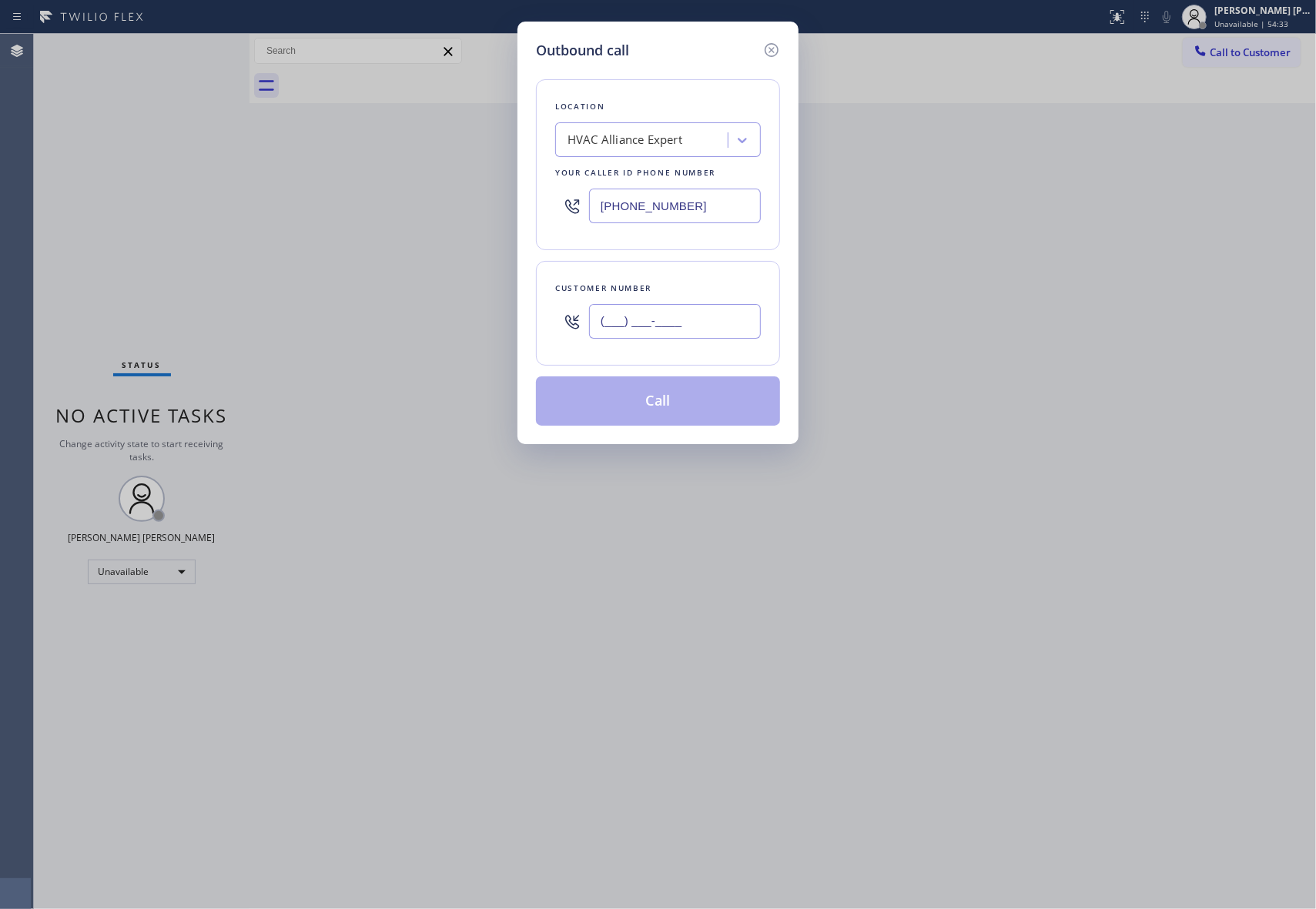
click at [678, 306] on input "(___) ___-____" at bounding box center [674, 321] width 172 height 35
paste input "774) 242-8686"
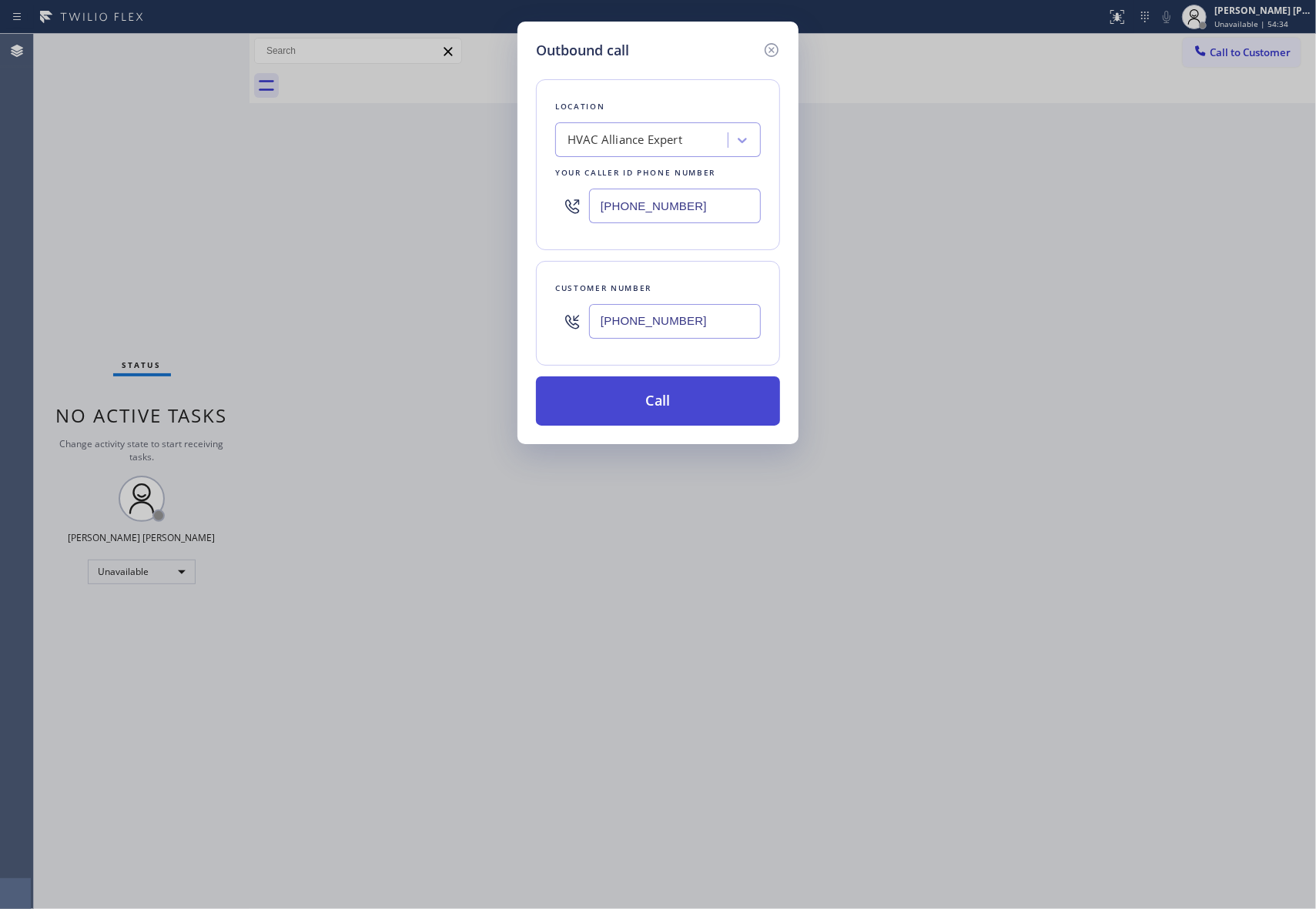
type input "[PHONE_NUMBER]"
click at [684, 407] on button "Call" at bounding box center [658, 401] width 244 height 50
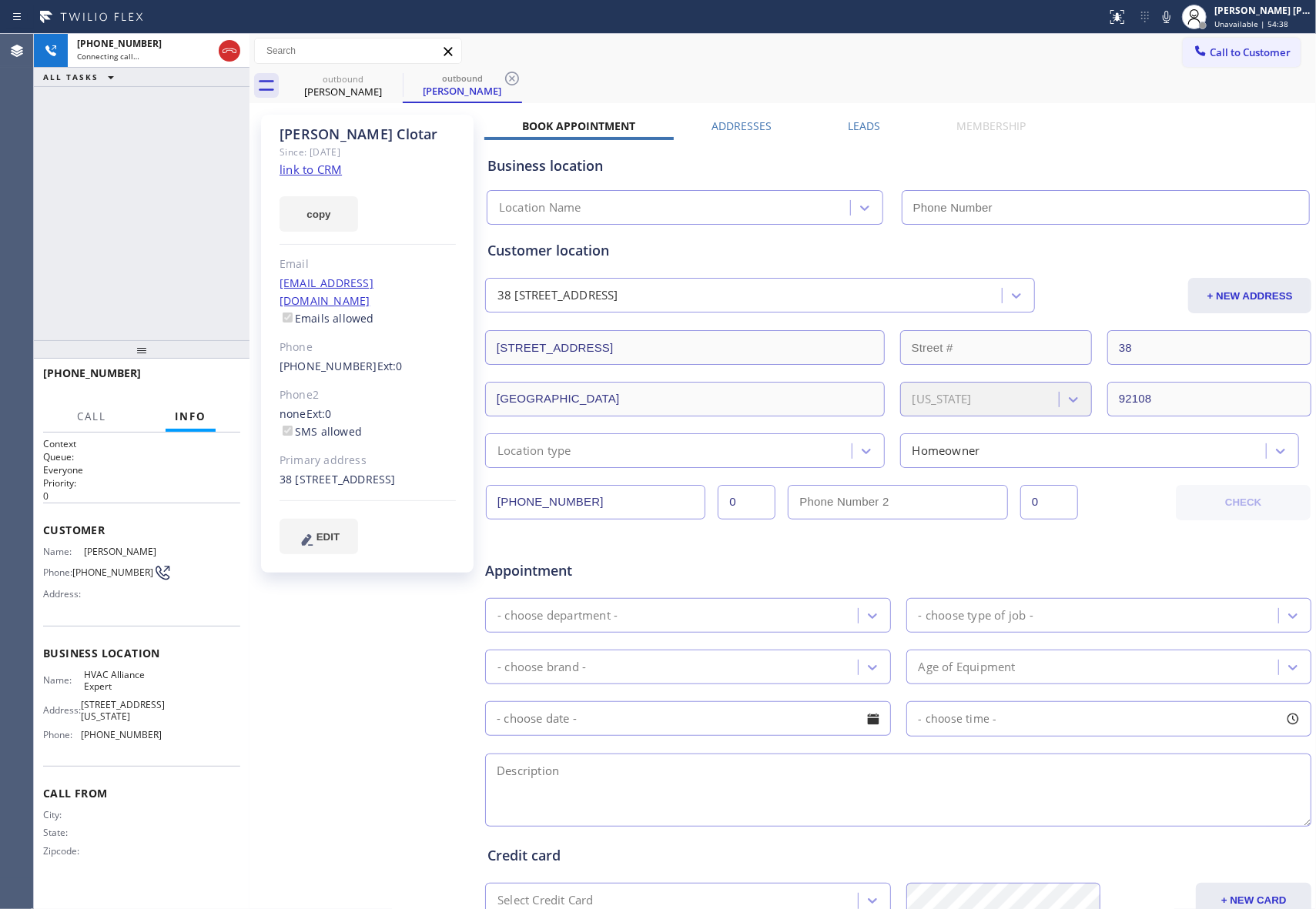
type input "[PHONE_NUMBER]"
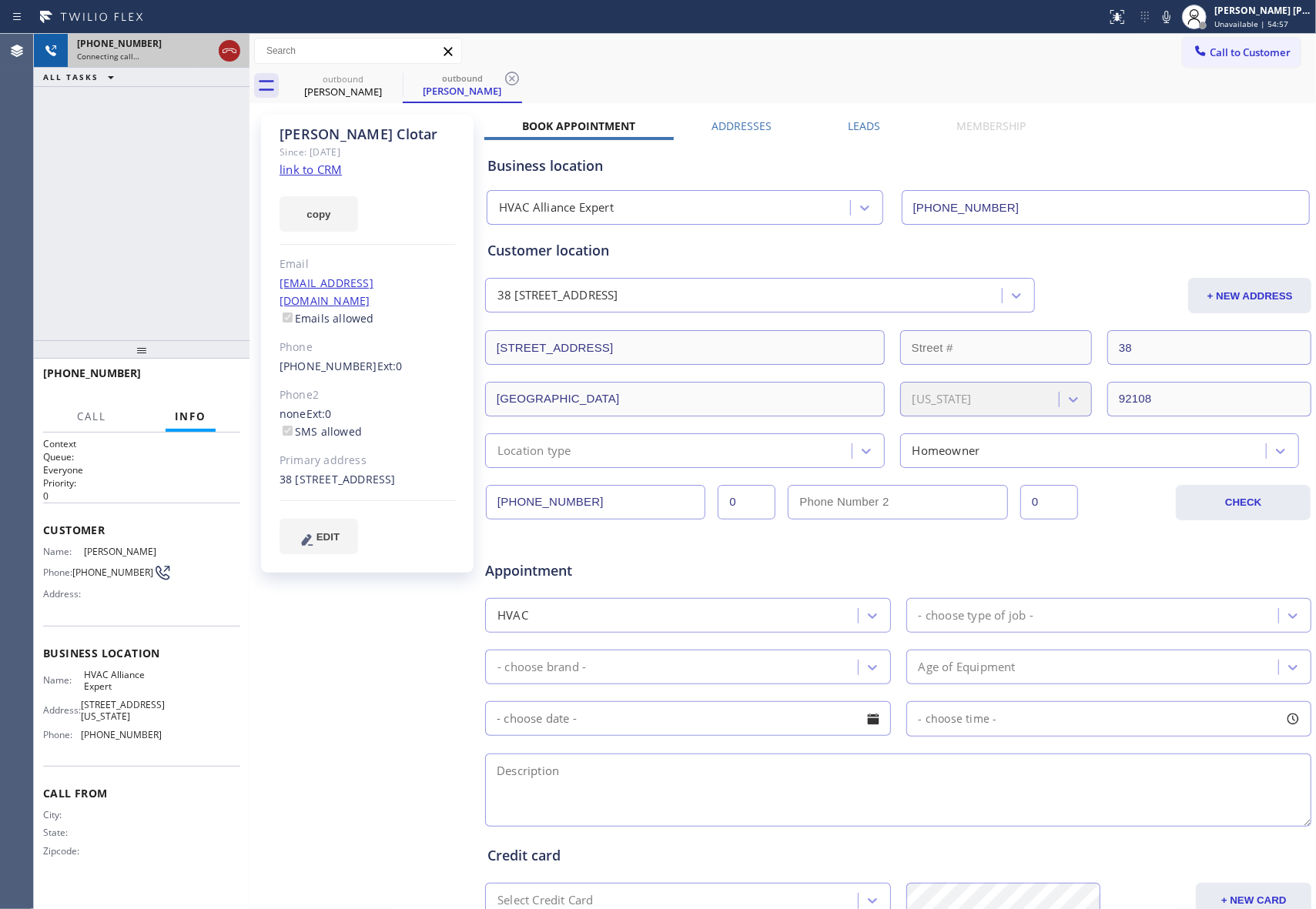
click at [234, 50] on icon at bounding box center [229, 51] width 19 height 19
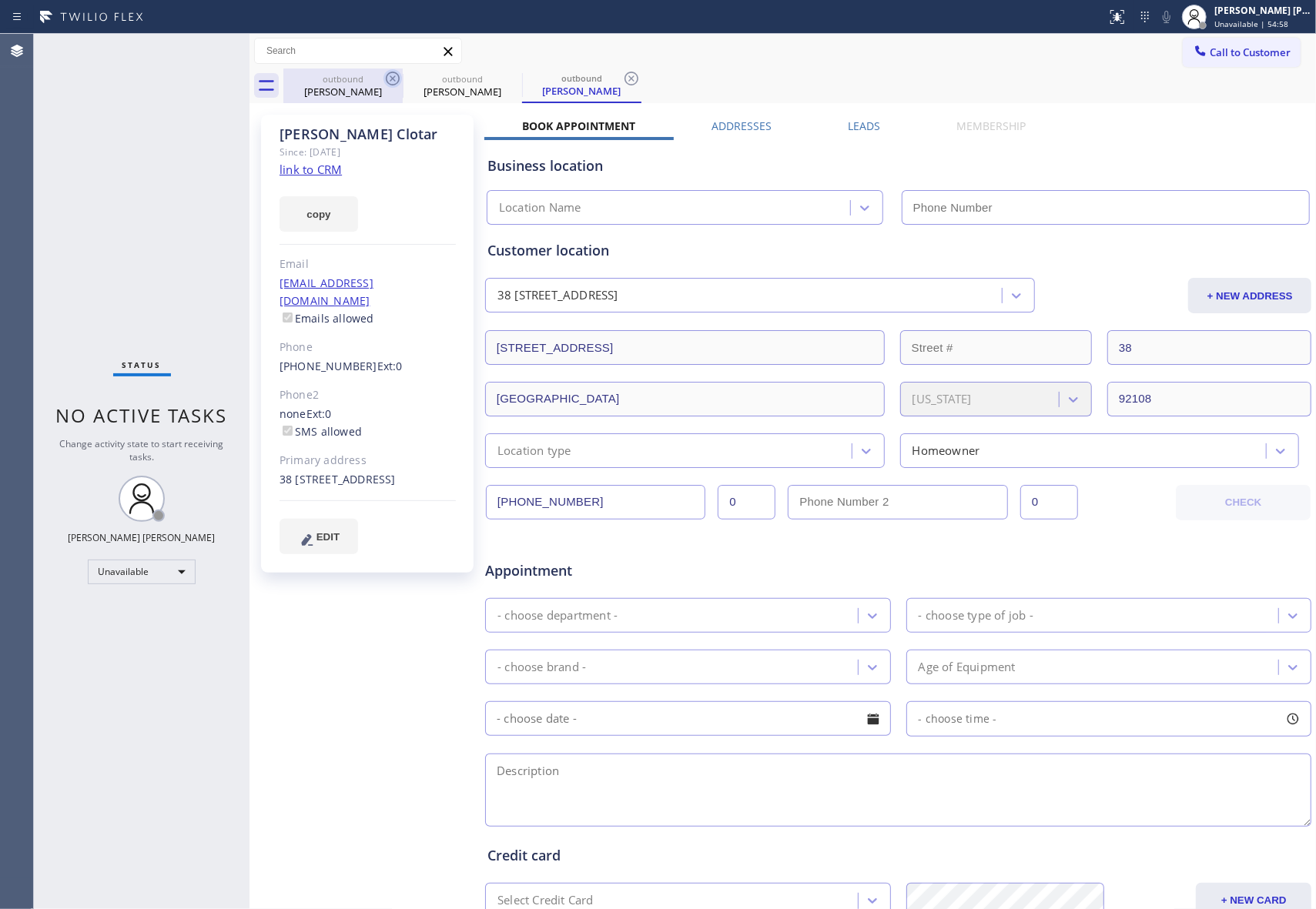
click at [390, 77] on icon at bounding box center [393, 78] width 19 height 19
click at [0, 0] on icon at bounding box center [0, 0] width 0 height 0
click at [622, 77] on icon at bounding box center [631, 78] width 19 height 19
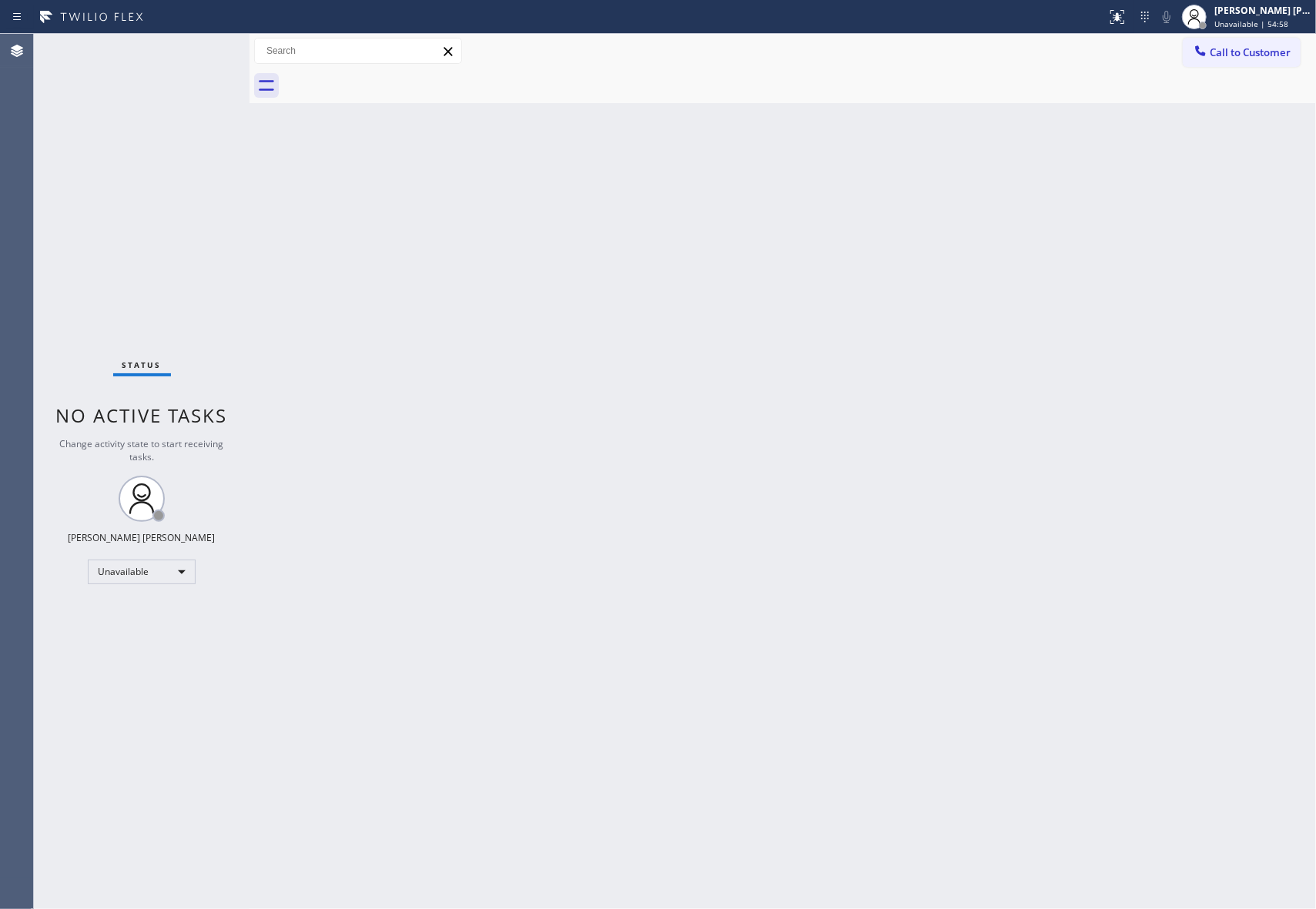
click at [390, 77] on div at bounding box center [799, 85] width 1032 height 35
click at [1259, 54] on span "Call to Customer" at bounding box center [1251, 53] width 81 height 14
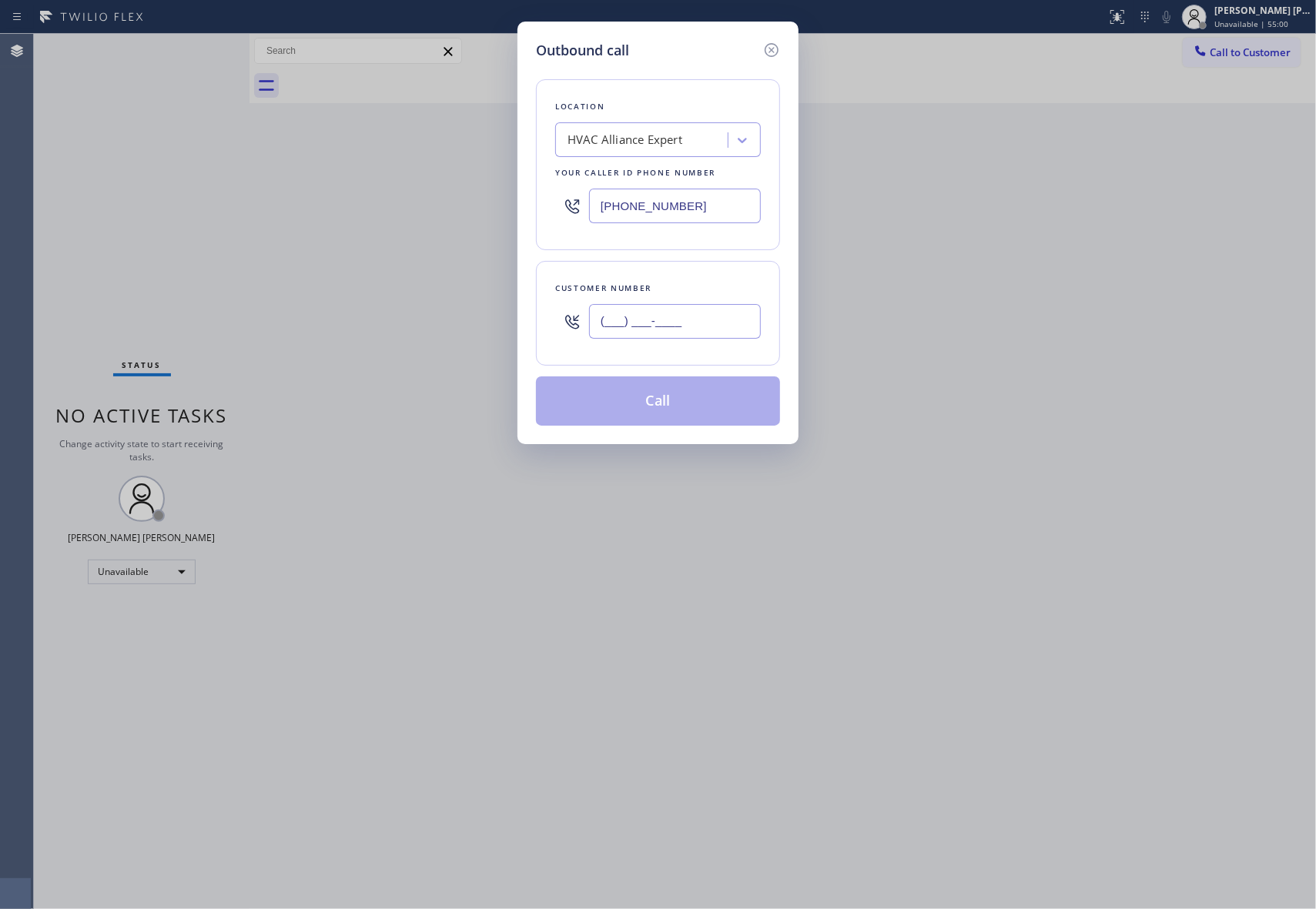
click at [707, 331] on input "(___) ___-____" at bounding box center [674, 321] width 172 height 35
paste input "619) 396-6604"
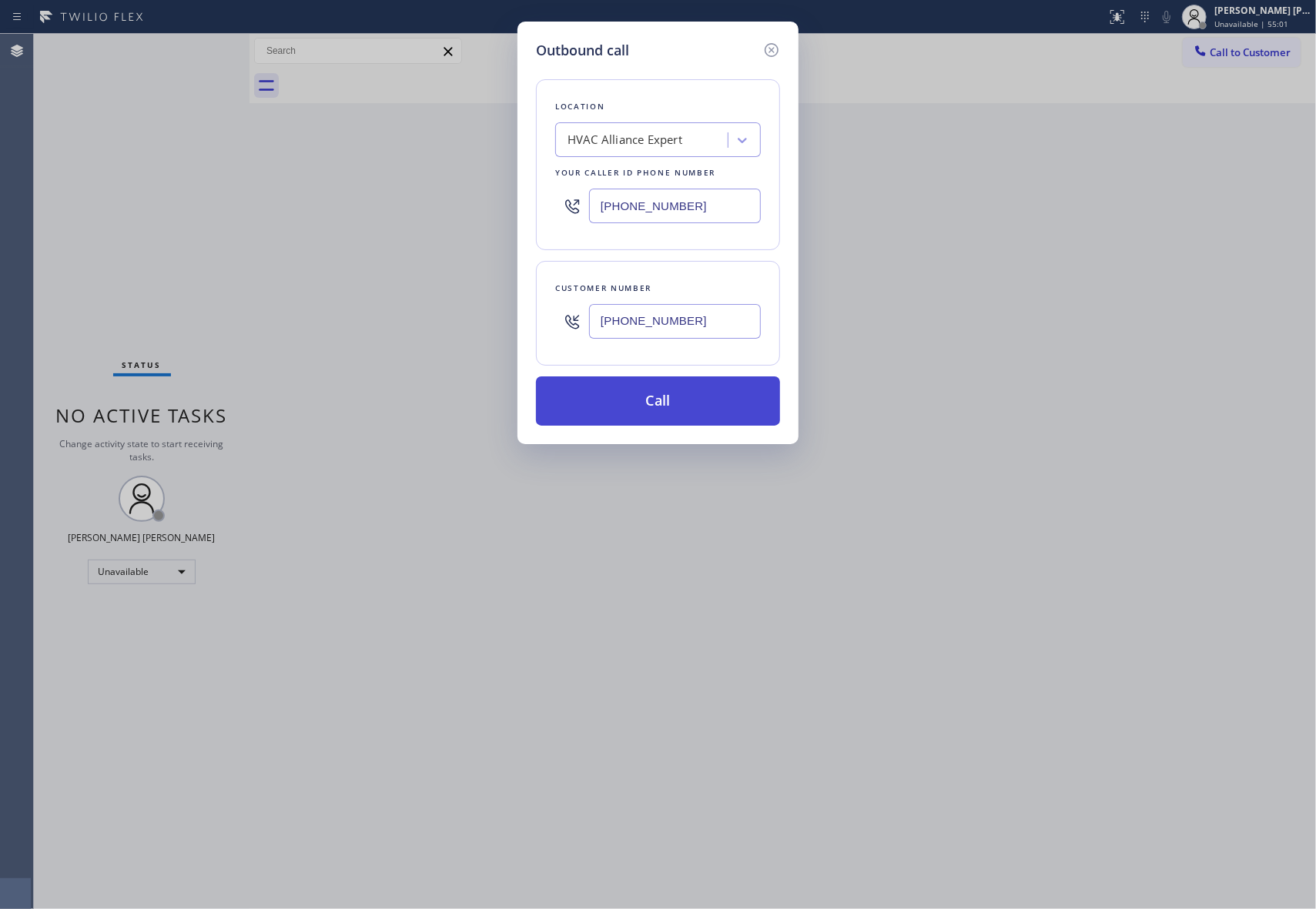
type input "[PHONE_NUMBER]"
click at [687, 412] on button "Call" at bounding box center [658, 401] width 244 height 50
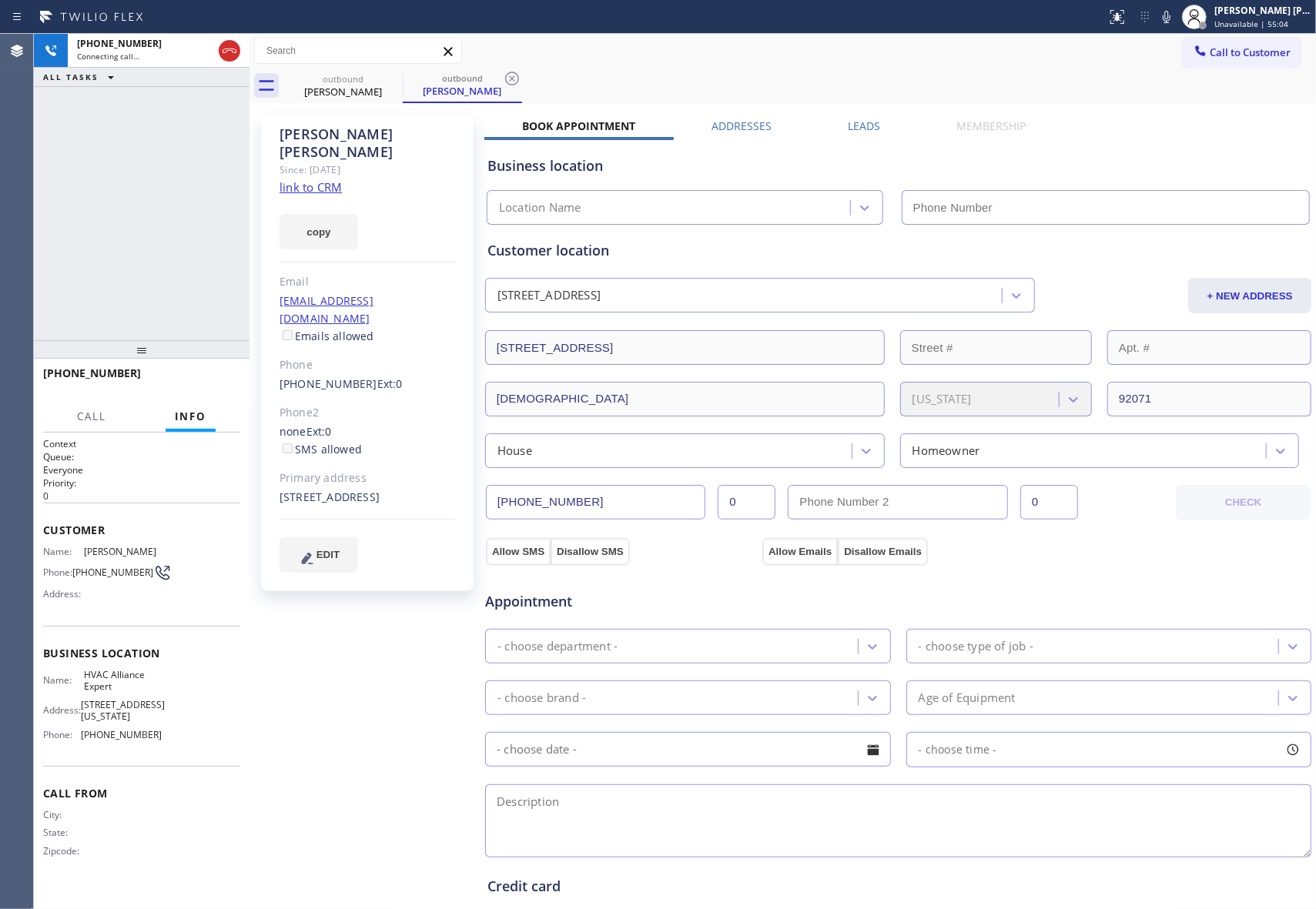
type input "[PHONE_NUMBER]"
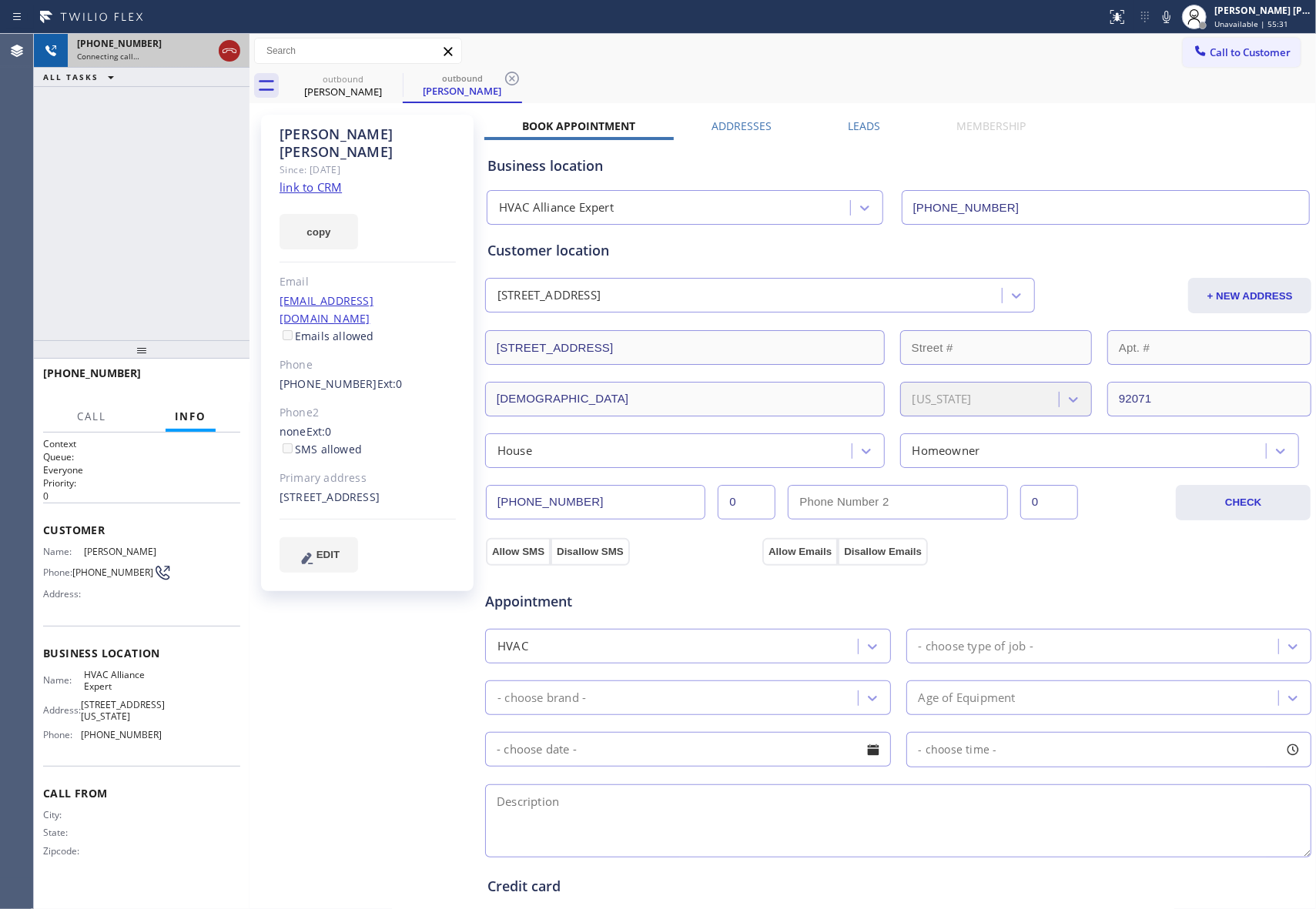
click at [229, 57] on icon at bounding box center [229, 51] width 19 height 19
click at [396, 77] on icon at bounding box center [393, 78] width 19 height 19
click at [503, 77] on icon at bounding box center [512, 78] width 19 height 19
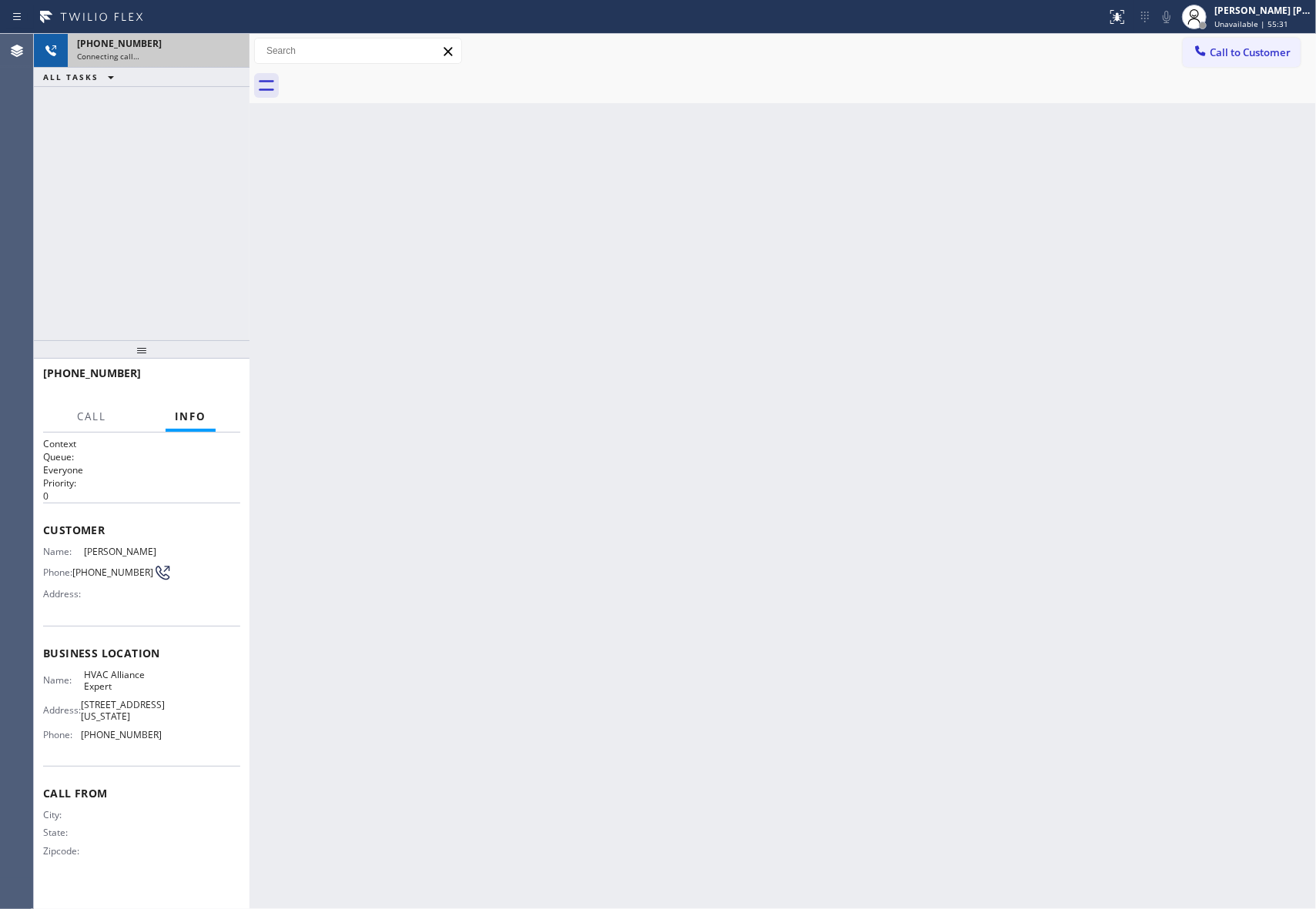
click at [396, 77] on div at bounding box center [799, 85] width 1032 height 35
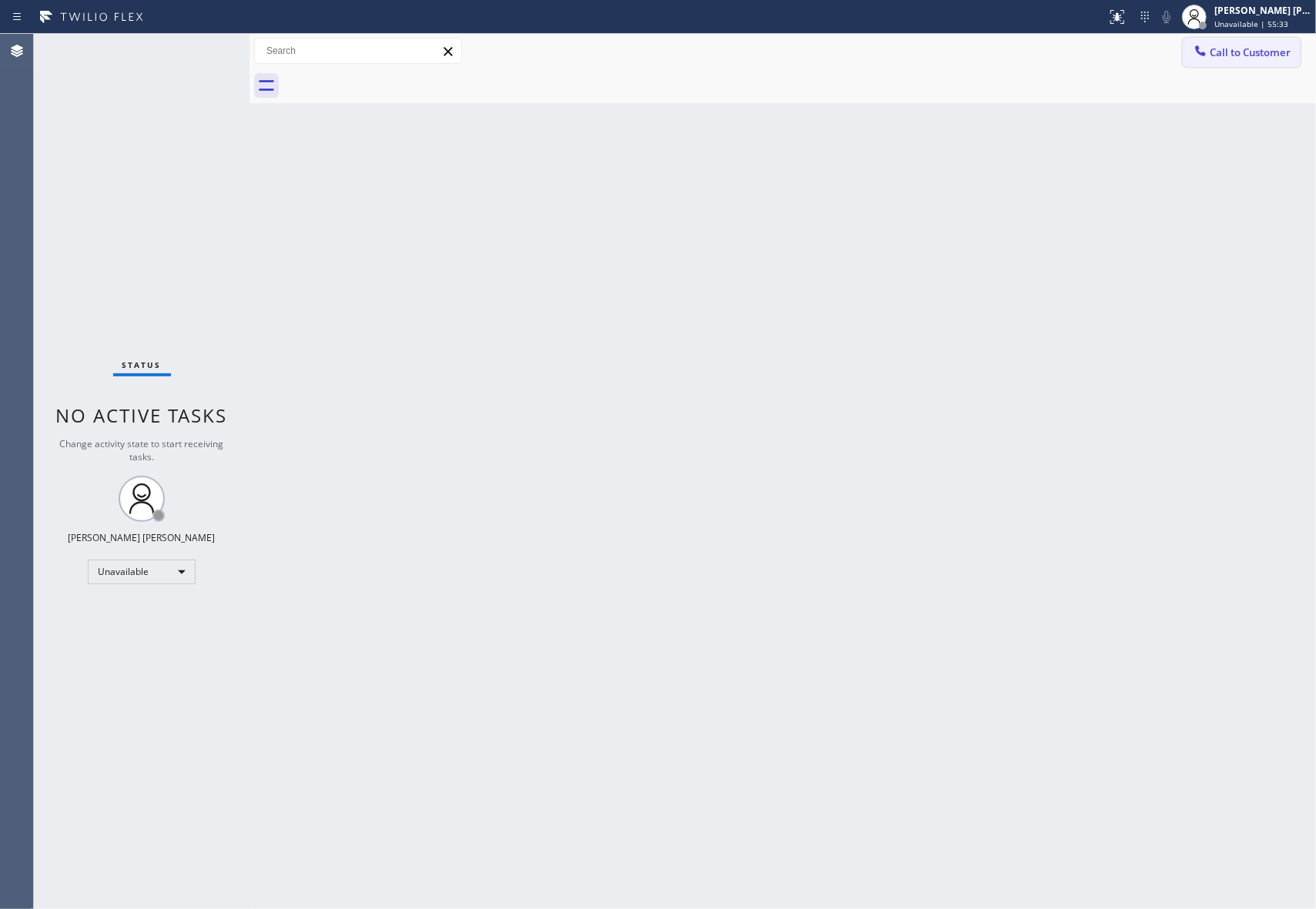
click at [1279, 58] on span "Call to Customer" at bounding box center [1251, 53] width 81 height 14
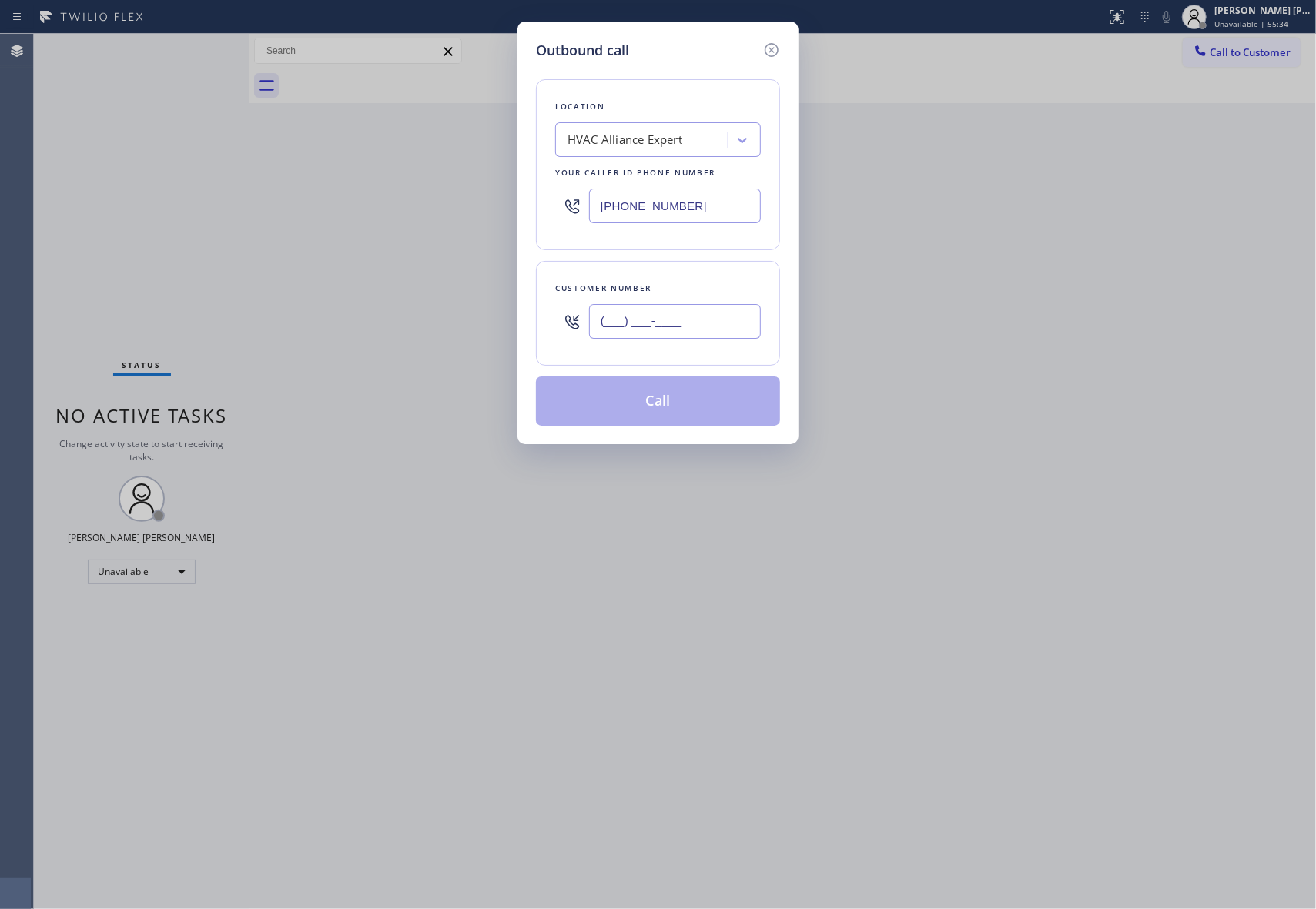
click at [716, 323] on input "(___) ___-____" at bounding box center [674, 321] width 172 height 35
paste input "213) 453-0929"
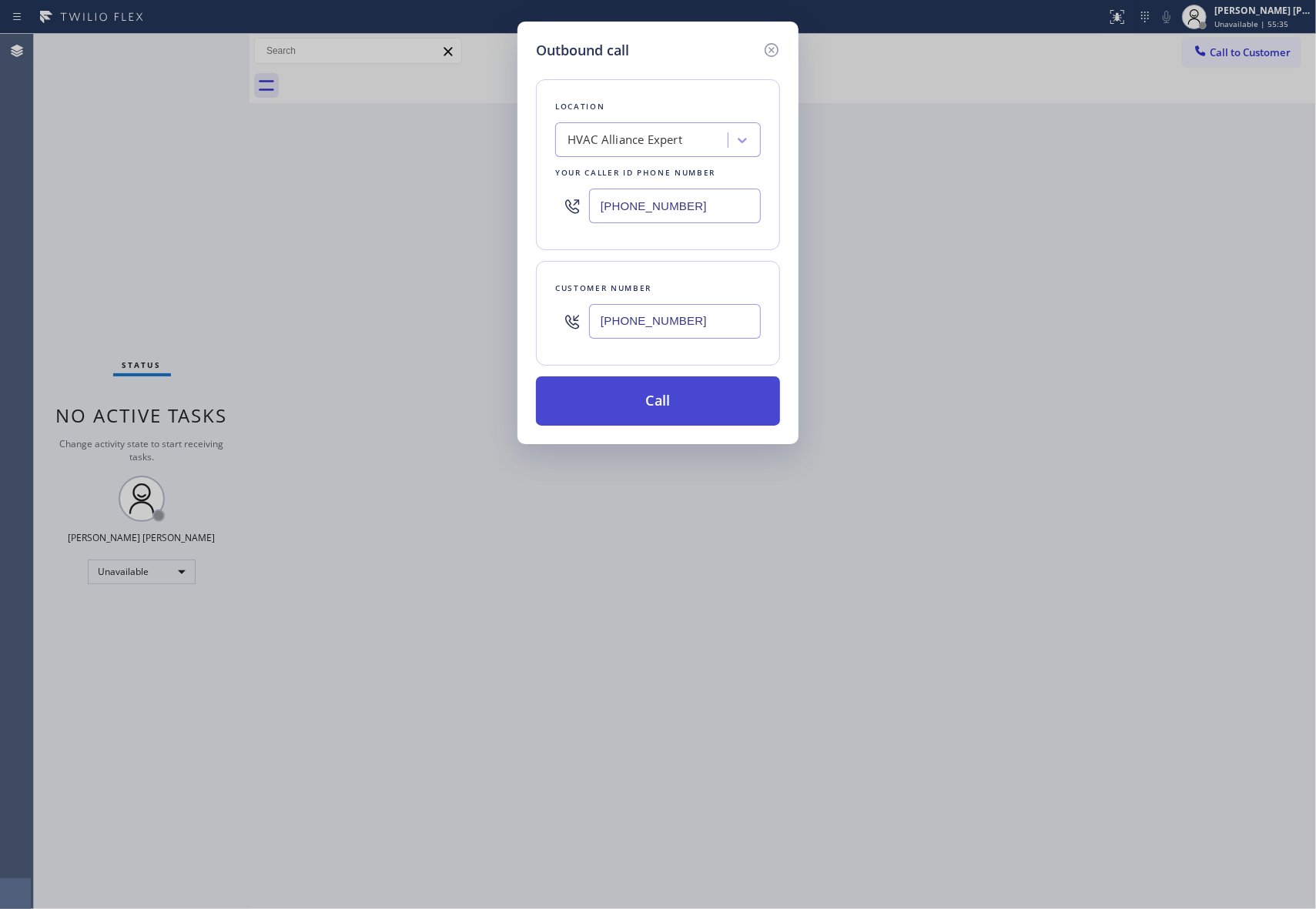
type input "[PHONE_NUMBER]"
click at [710, 401] on button "Call" at bounding box center [658, 401] width 244 height 50
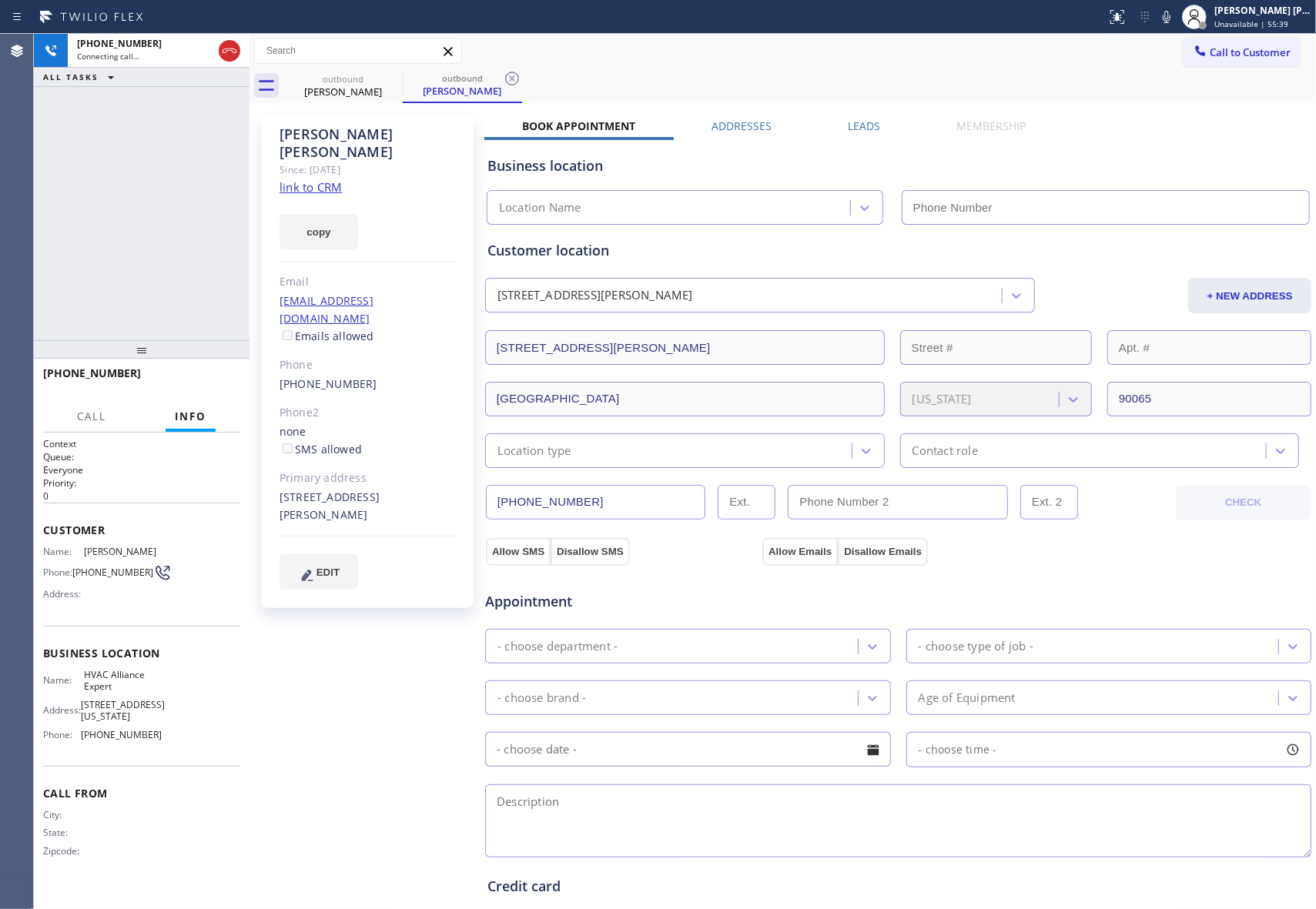
type input "[PHONE_NUMBER]"
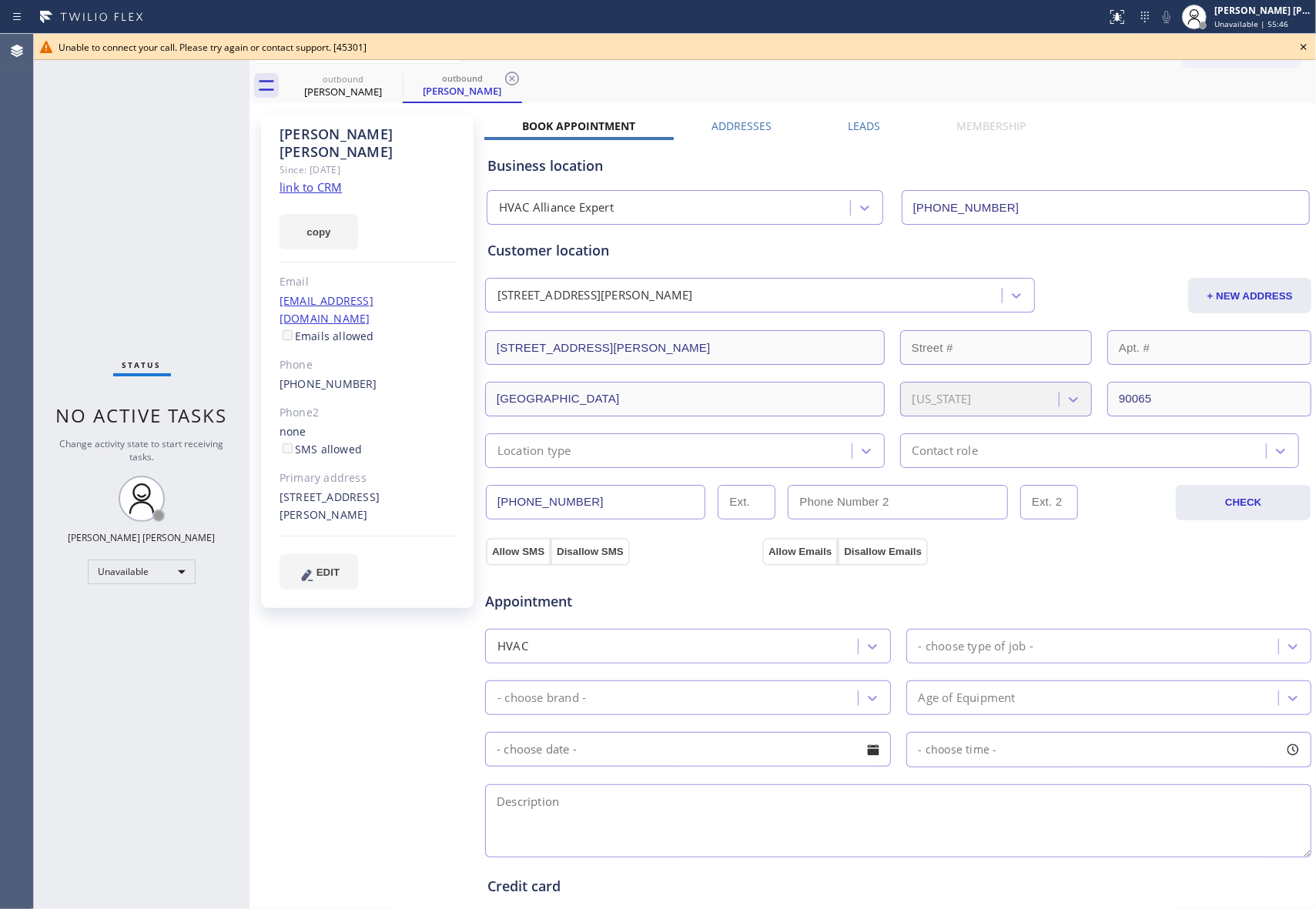
click at [1303, 50] on icon at bounding box center [1303, 47] width 19 height 19
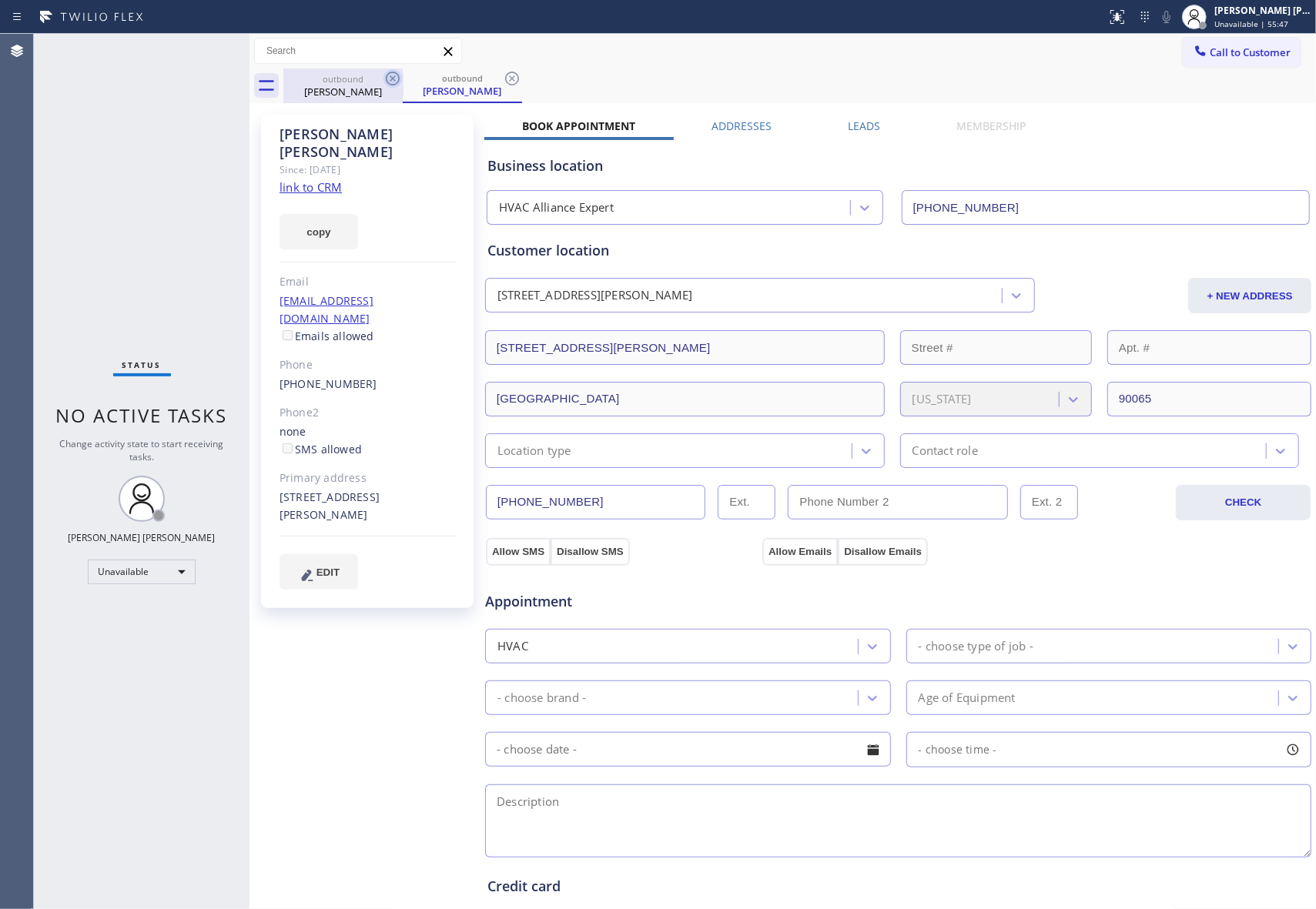
click at [393, 78] on icon at bounding box center [393, 78] width 14 height 14
click at [403, 78] on div "outbound [PERSON_NAME]" at bounding box center [462, 85] width 119 height 35
click at [393, 78] on icon at bounding box center [393, 78] width 14 height 14
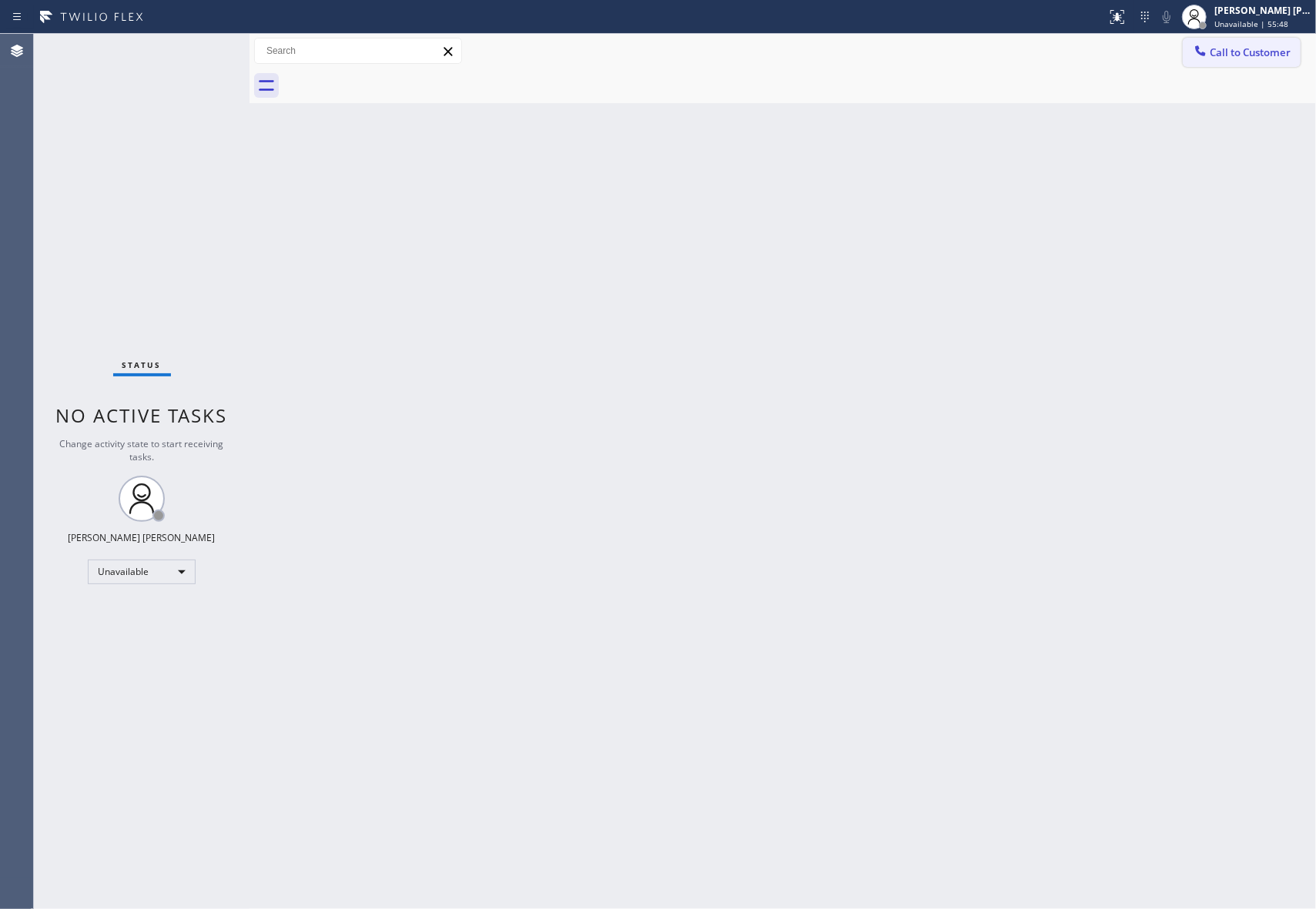
click at [1249, 53] on span "Call to Customer" at bounding box center [1251, 53] width 81 height 14
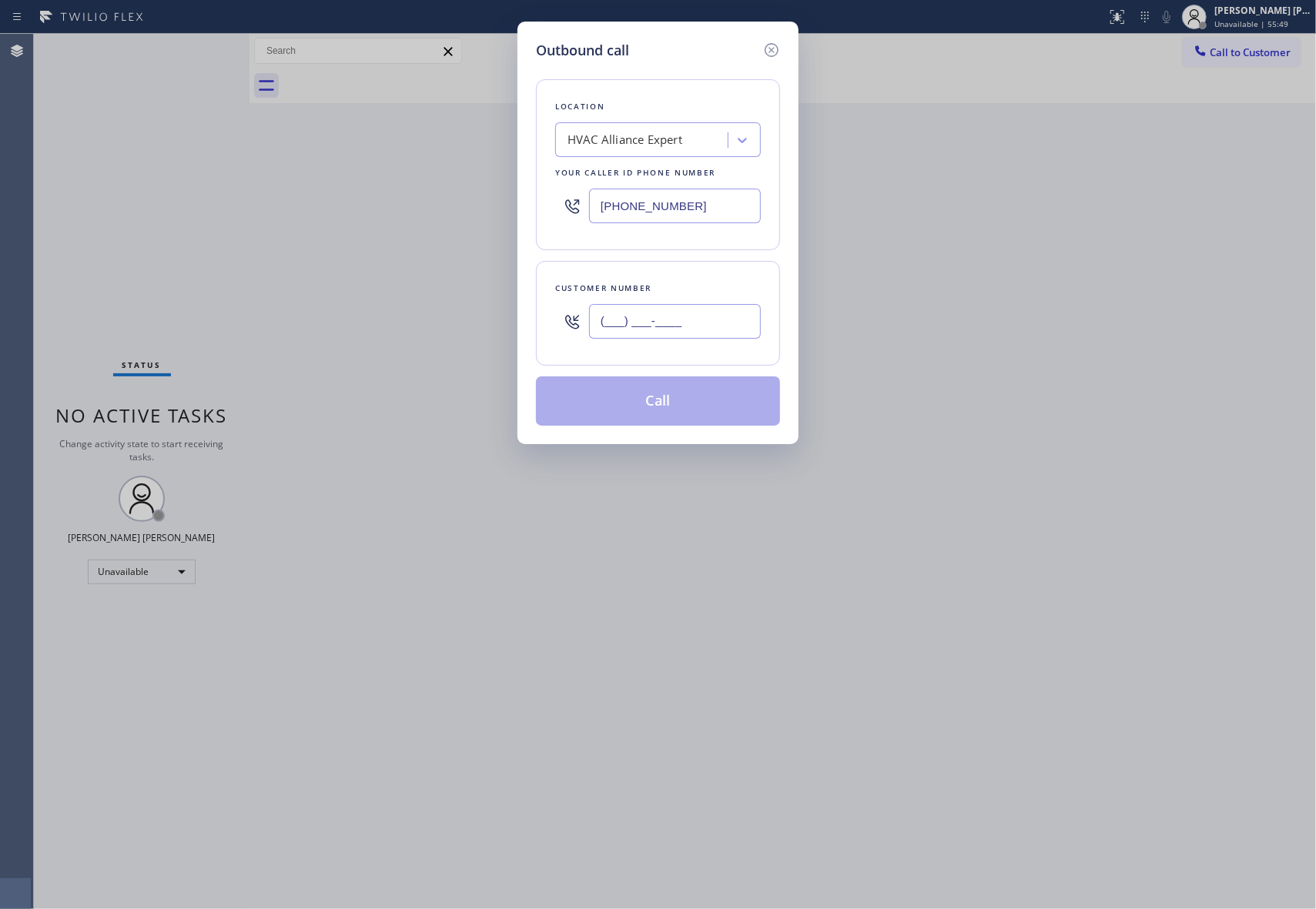
click at [682, 322] on input "(___) ___-____" at bounding box center [674, 321] width 172 height 35
paste input "323) 445-1550"
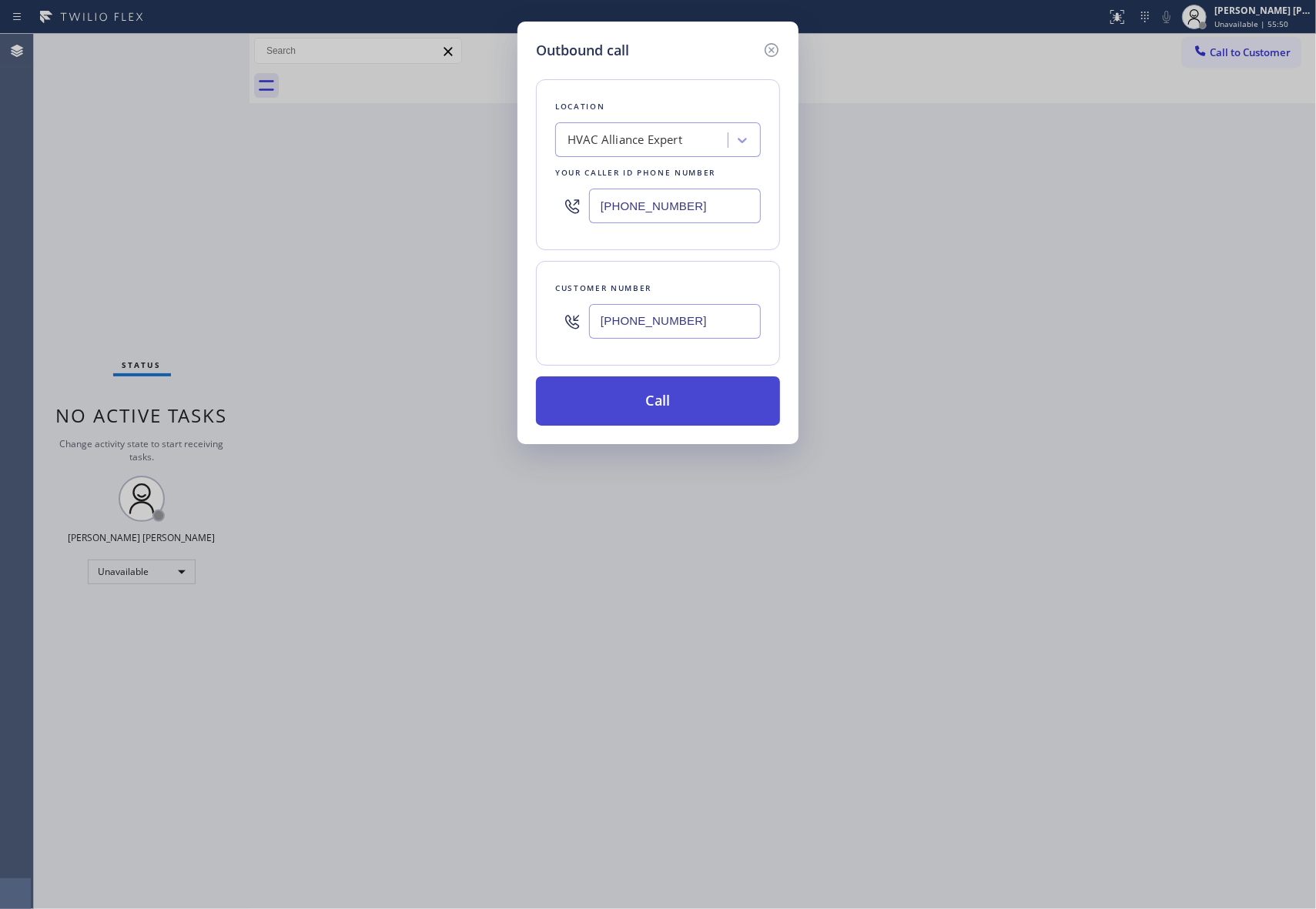
type input "[PHONE_NUMBER]"
click at [678, 406] on button "Call" at bounding box center [658, 401] width 244 height 50
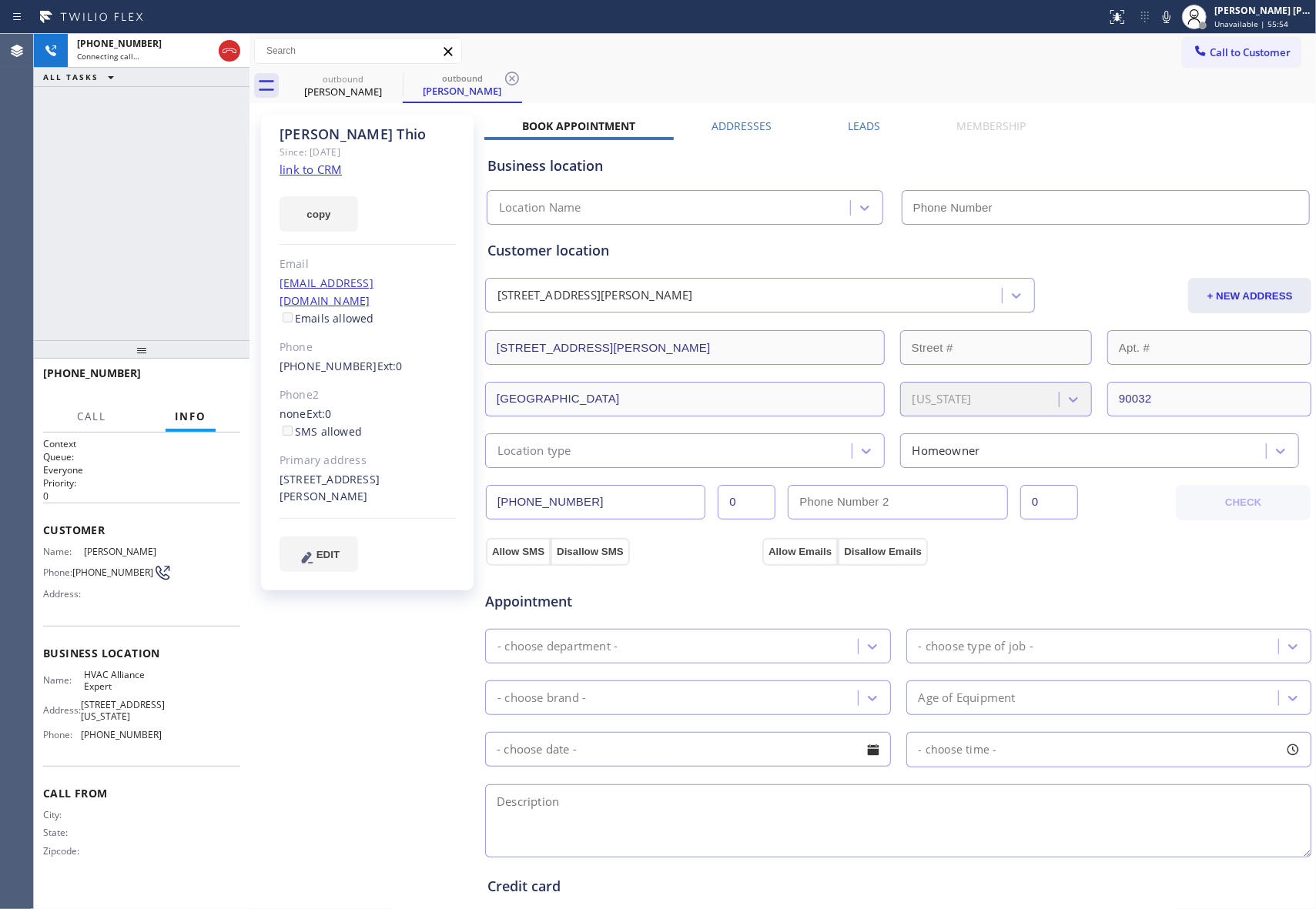
type input "[PHONE_NUMBER]"
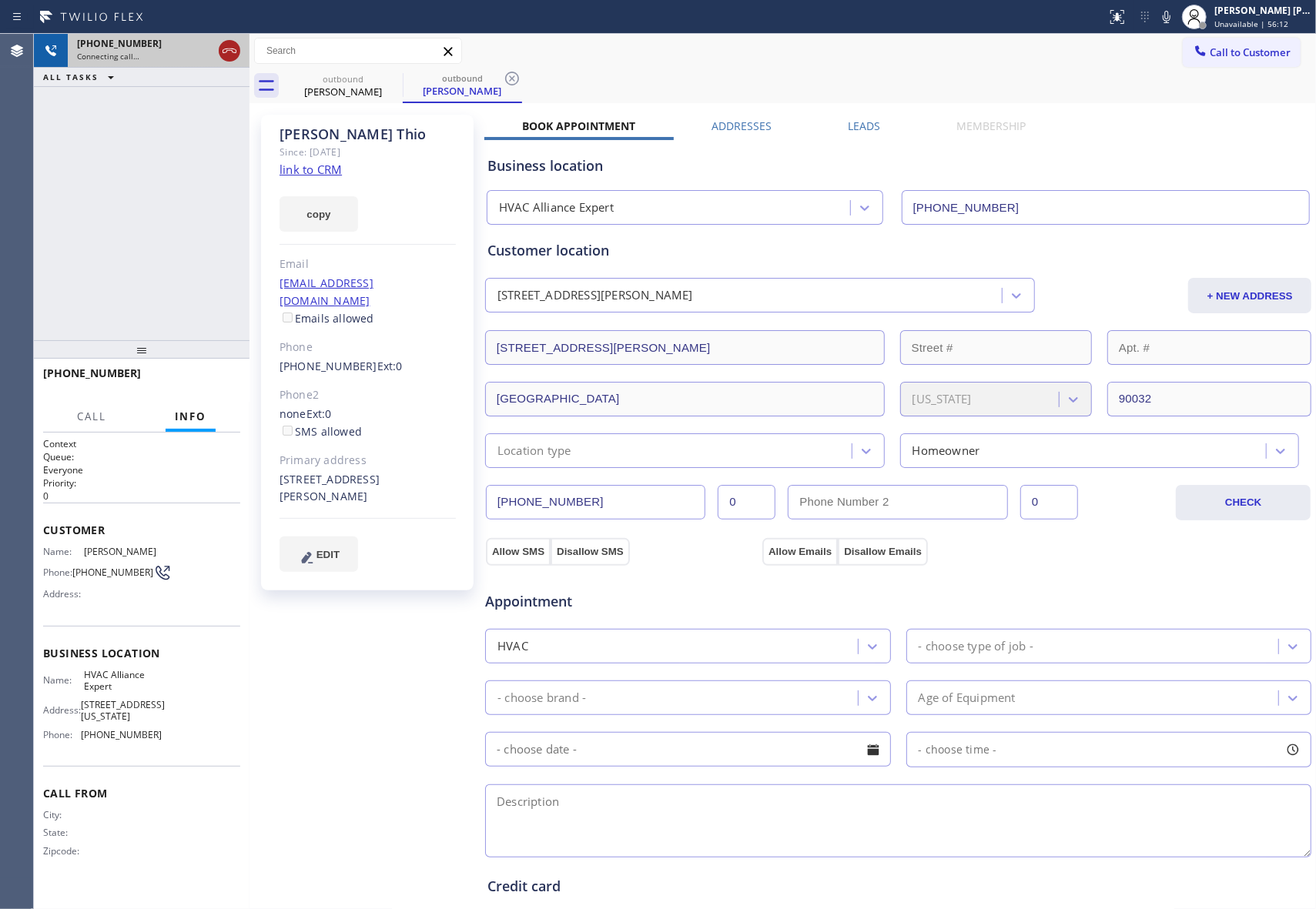
click at [239, 48] on div at bounding box center [230, 51] width 22 height 19
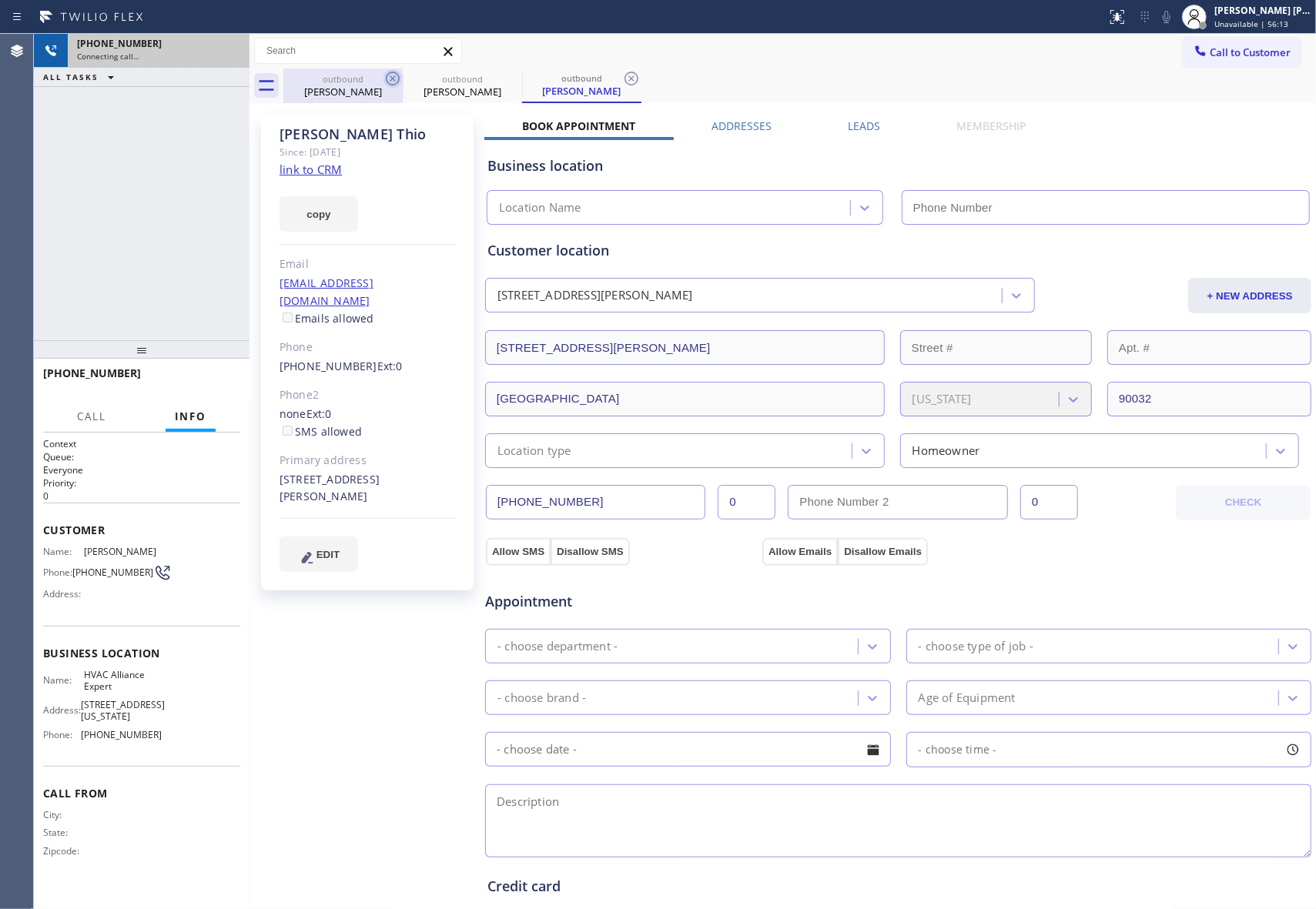
click at [391, 77] on icon at bounding box center [393, 78] width 19 height 19
click at [503, 77] on icon at bounding box center [512, 78] width 19 height 19
click at [622, 77] on icon at bounding box center [631, 78] width 19 height 19
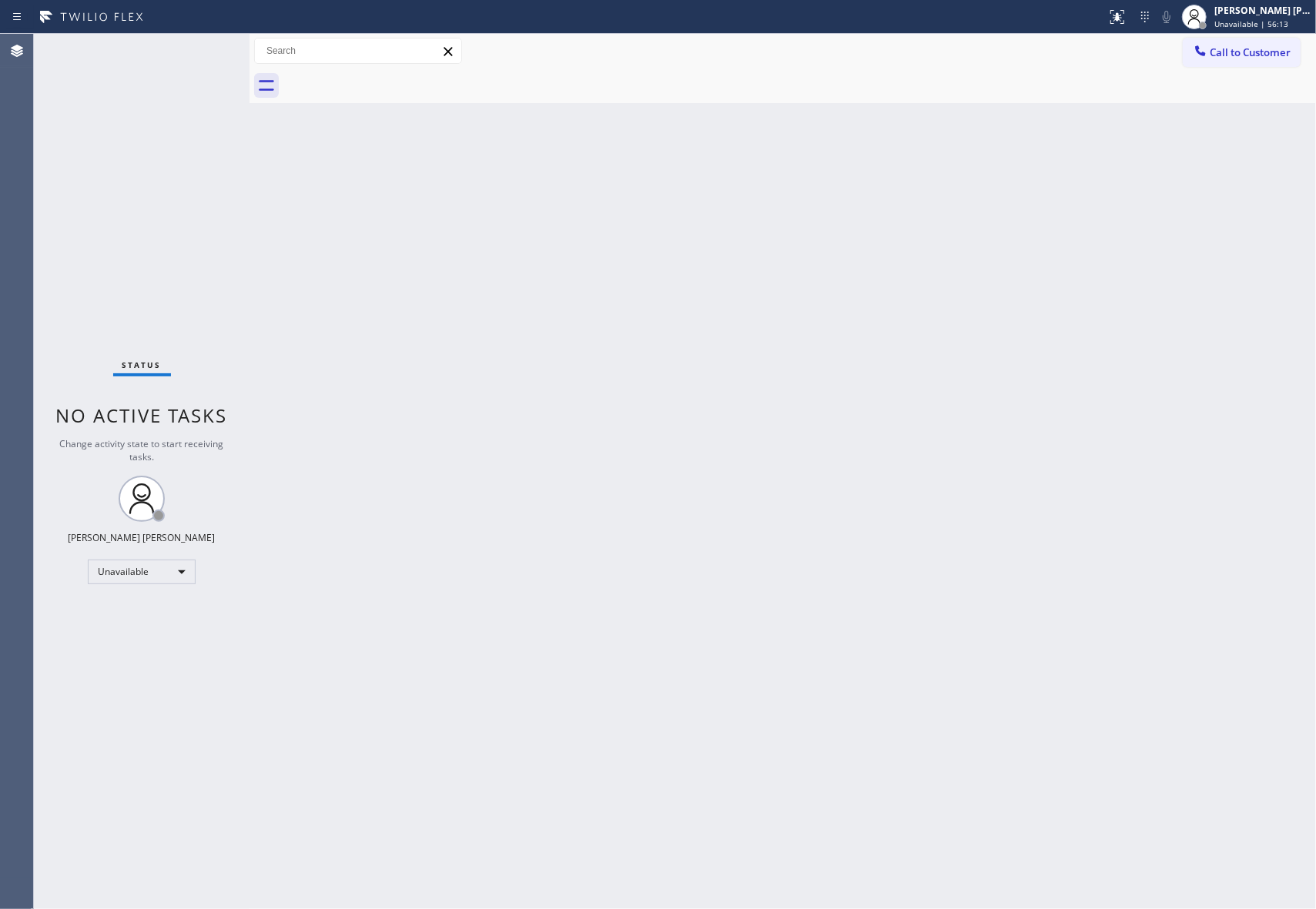
click at [391, 77] on div at bounding box center [799, 85] width 1032 height 35
click at [1233, 53] on span "Call to Customer" at bounding box center [1251, 53] width 81 height 14
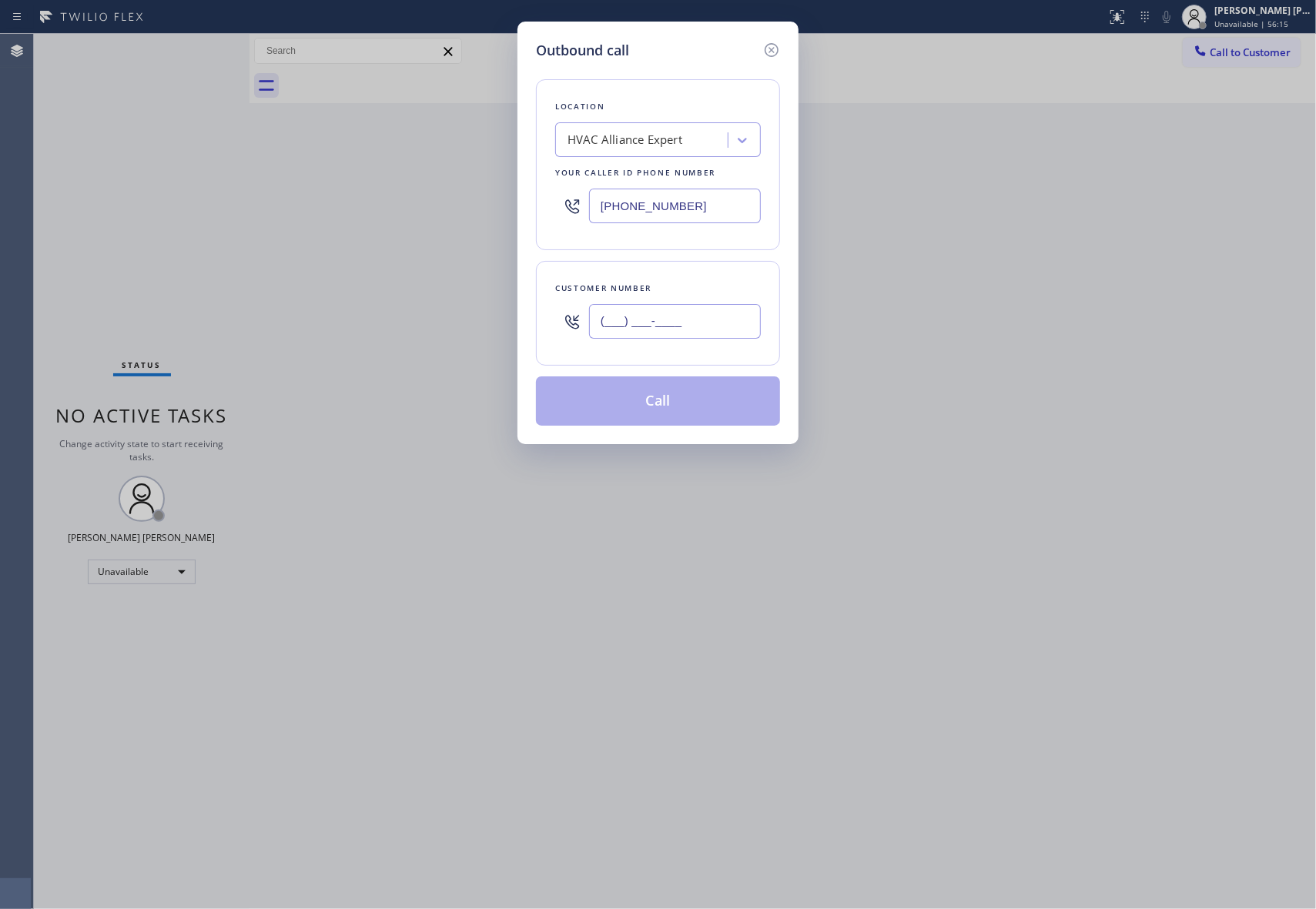
click at [708, 332] on input "(___) ___-____" at bounding box center [674, 321] width 172 height 35
paste input "818) 281-3570"
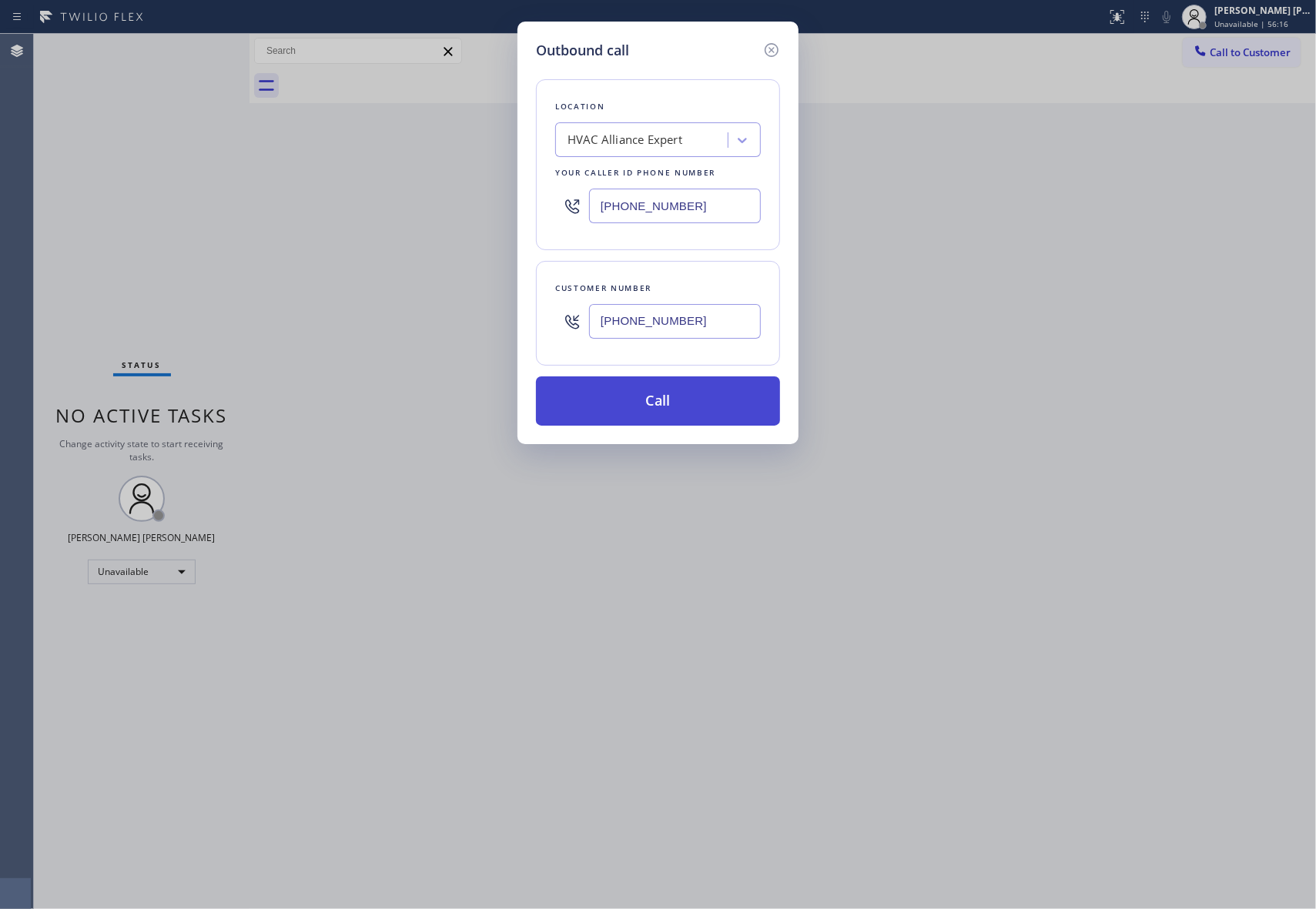
type input "[PHONE_NUMBER]"
click at [694, 404] on button "Call" at bounding box center [658, 401] width 244 height 50
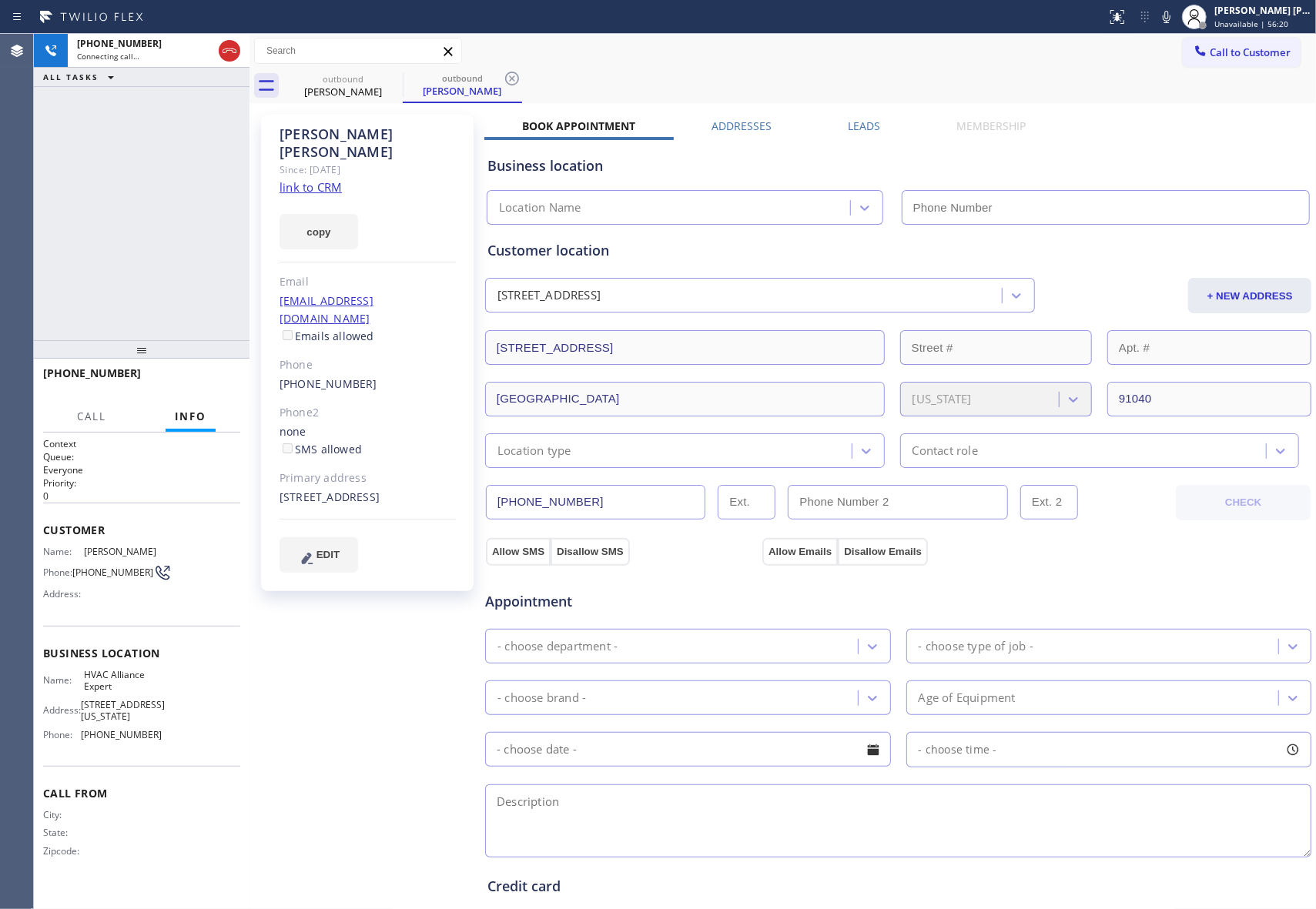
type input "[PHONE_NUMBER]"
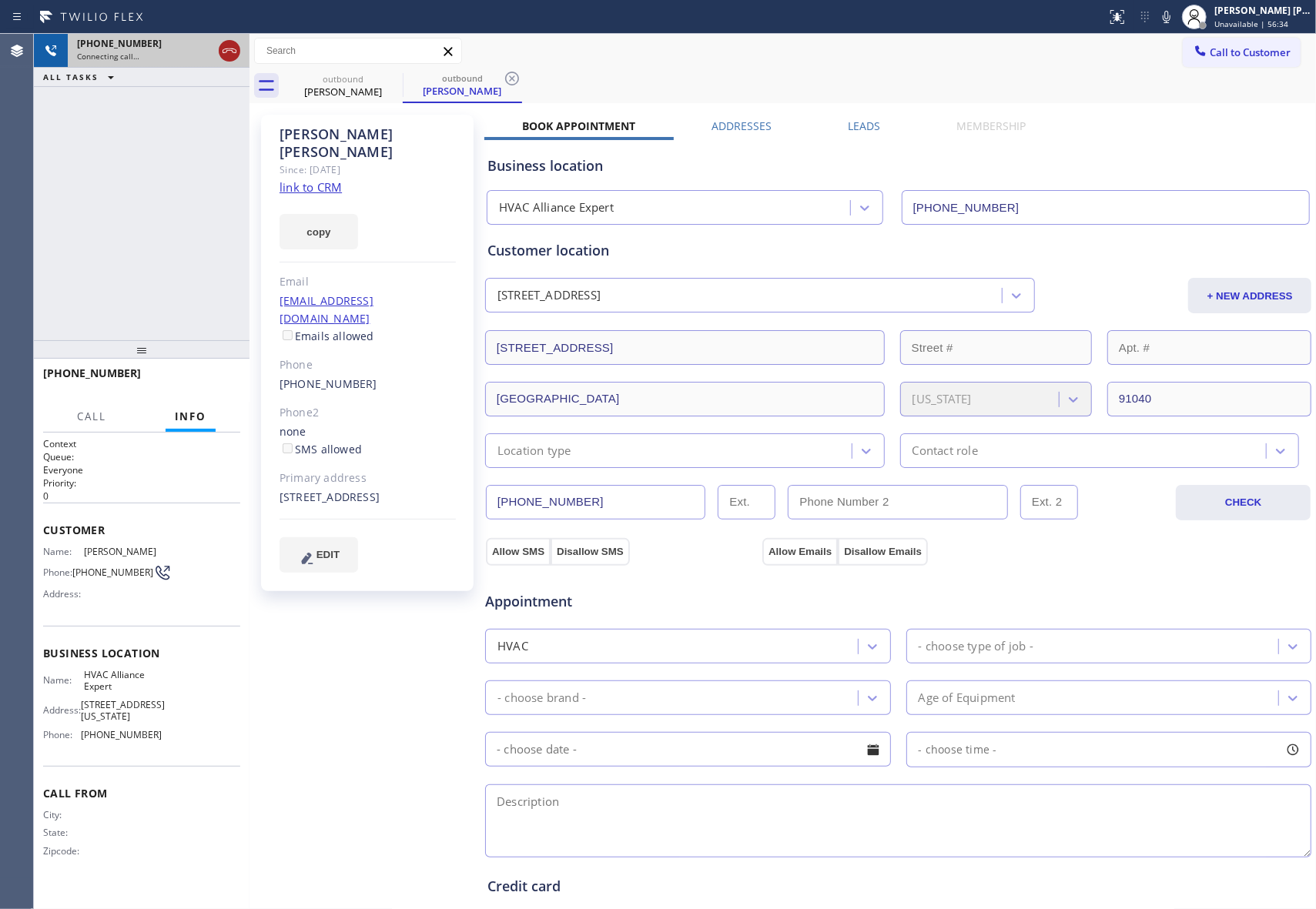
click at [229, 42] on icon at bounding box center [229, 51] width 19 height 19
click at [398, 86] on icon at bounding box center [393, 78] width 19 height 19
click at [503, 80] on icon at bounding box center [512, 78] width 19 height 19
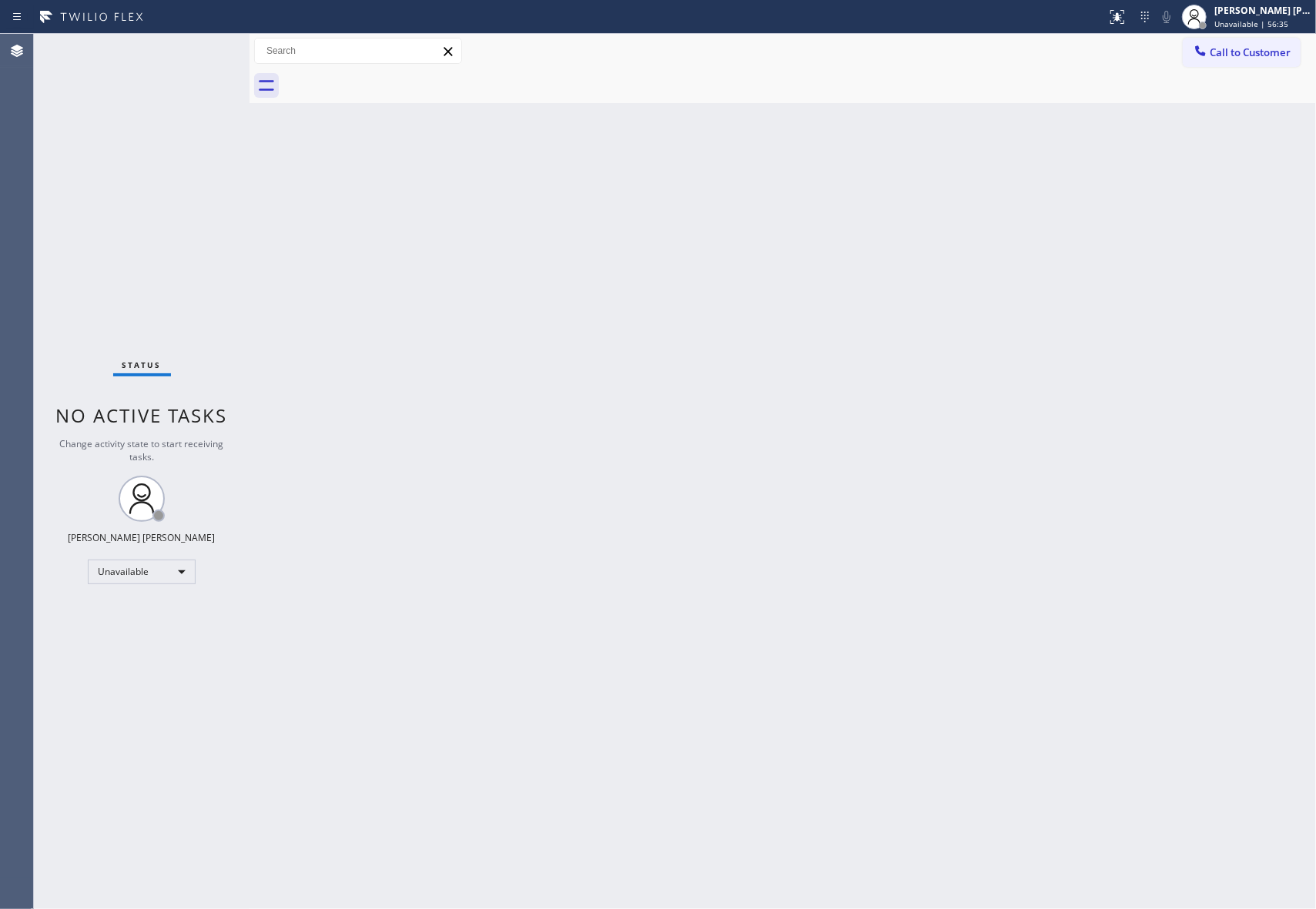
click at [398, 80] on div at bounding box center [799, 85] width 1032 height 35
click at [1266, 50] on span "Call to Customer" at bounding box center [1251, 53] width 81 height 14
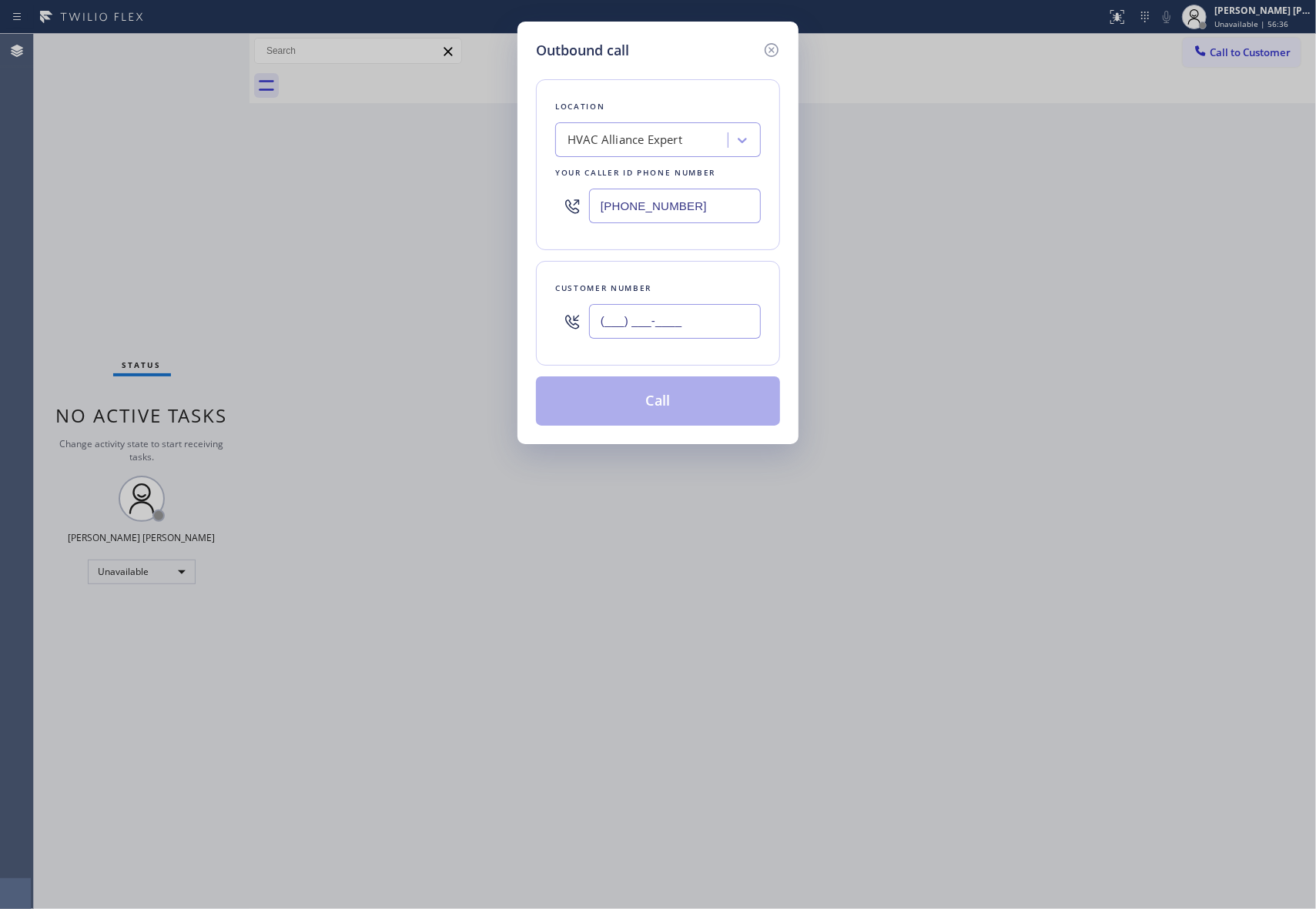
click at [663, 334] on input "(___) ___-____" at bounding box center [674, 321] width 172 height 35
paste input "510) 418-6105"
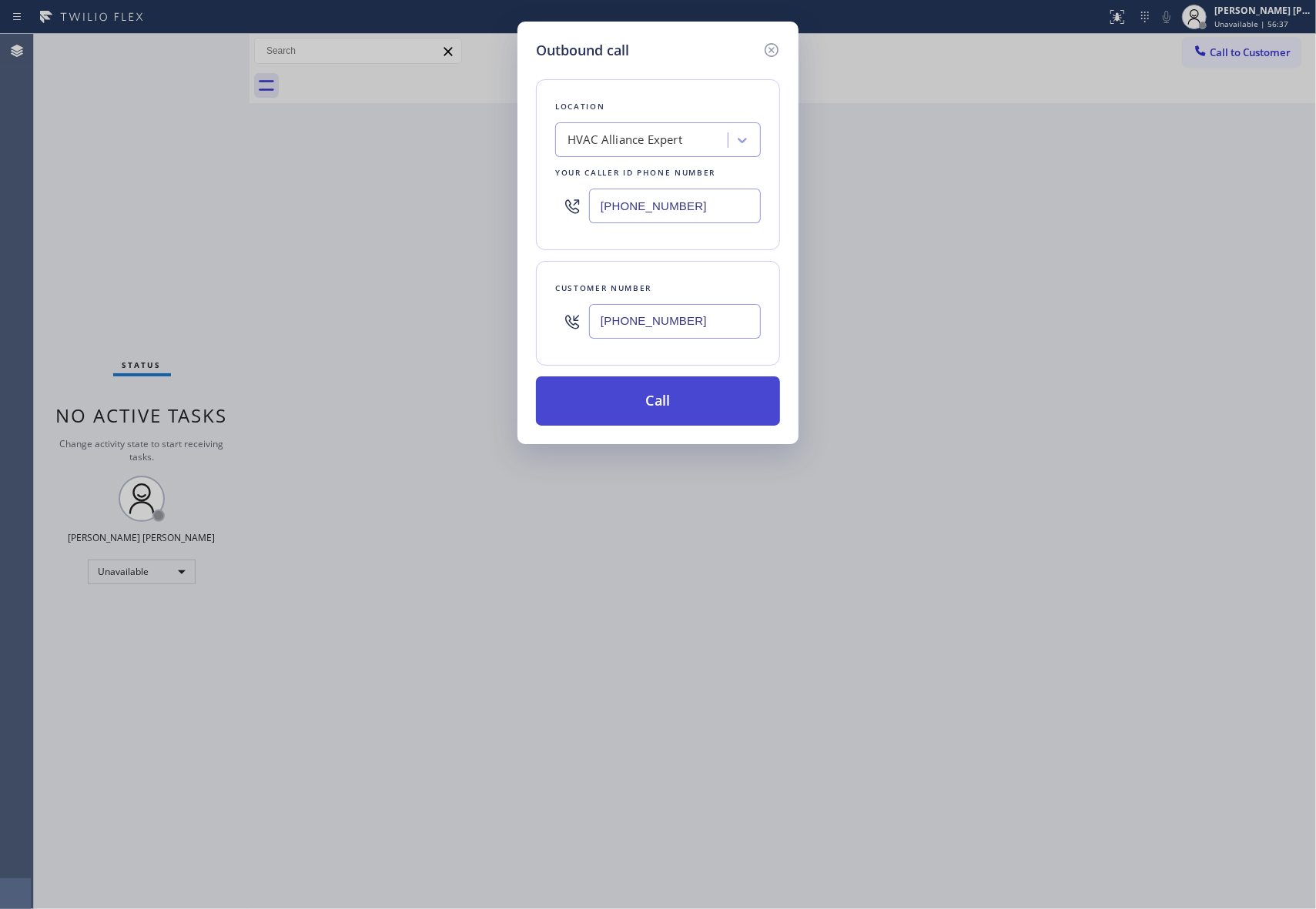
type input "[PHONE_NUMBER]"
click at [673, 409] on button "Call" at bounding box center [658, 401] width 244 height 50
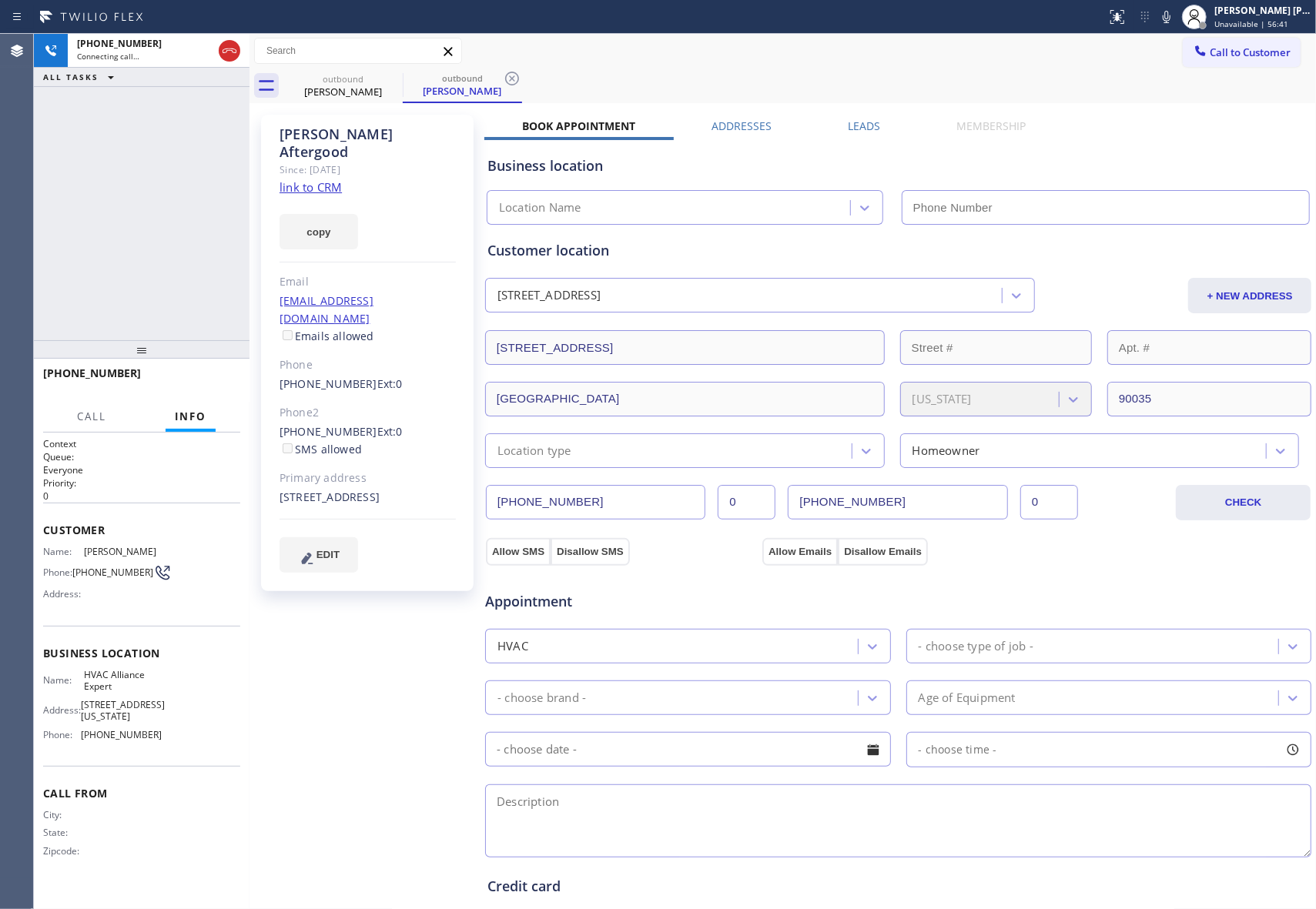
type input "[PHONE_NUMBER]"
click at [398, 77] on icon at bounding box center [393, 78] width 19 height 19
click at [503, 77] on icon at bounding box center [512, 78] width 19 height 19
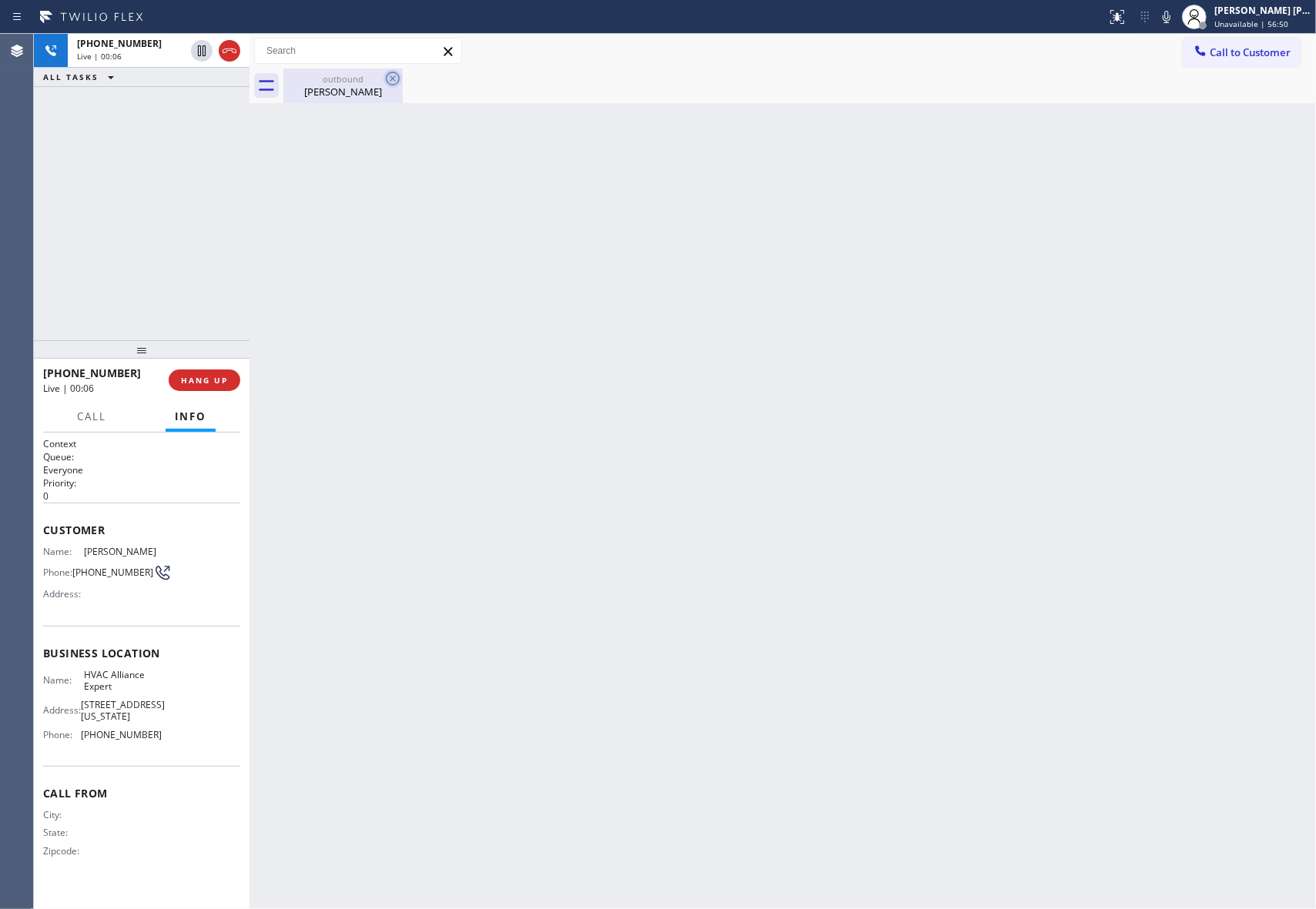
click at [395, 77] on icon at bounding box center [393, 78] width 19 height 19
click at [232, 50] on icon at bounding box center [229, 51] width 19 height 19
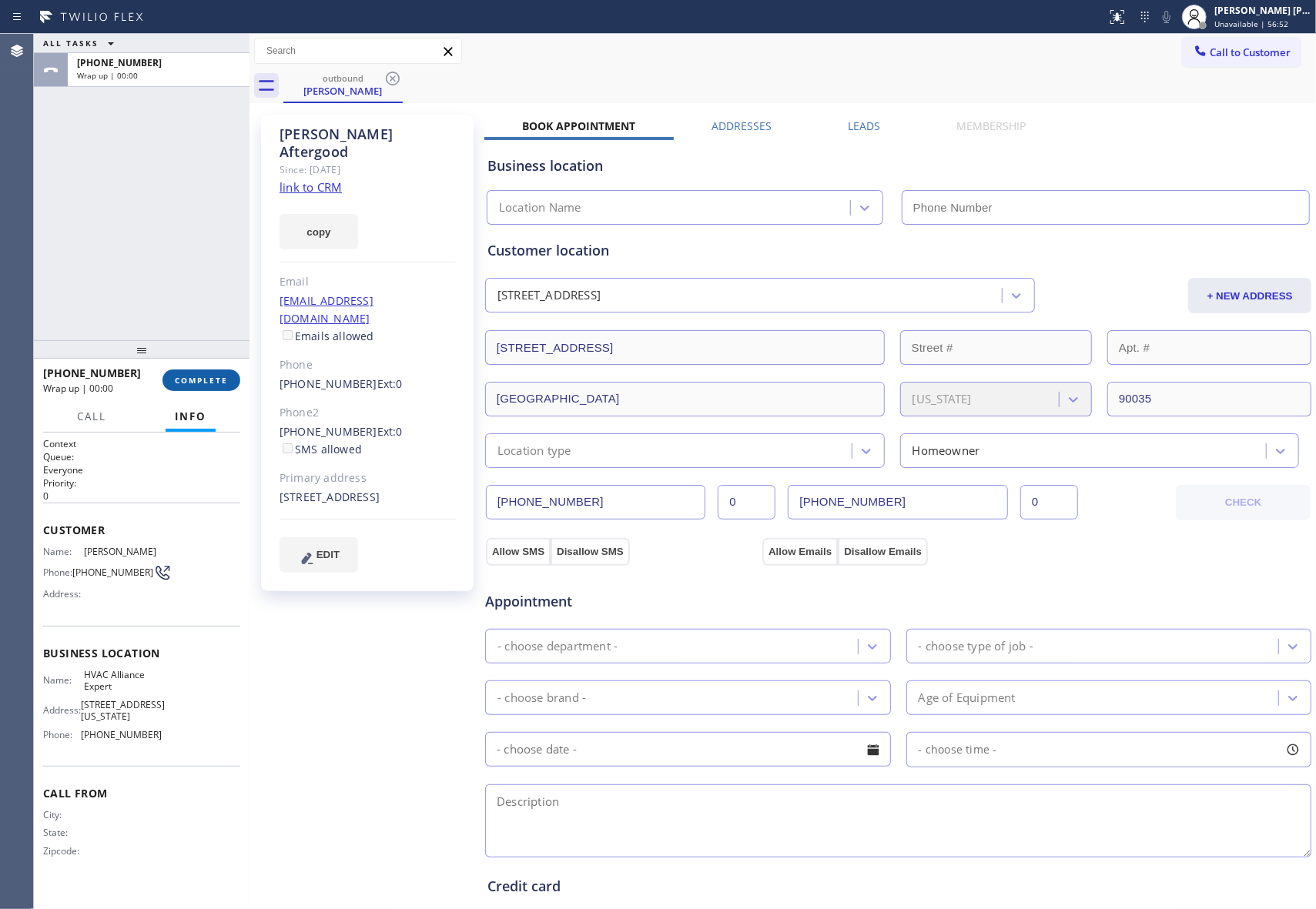
click at [200, 391] on button "COMPLETE" at bounding box center [201, 381] width 77 height 22
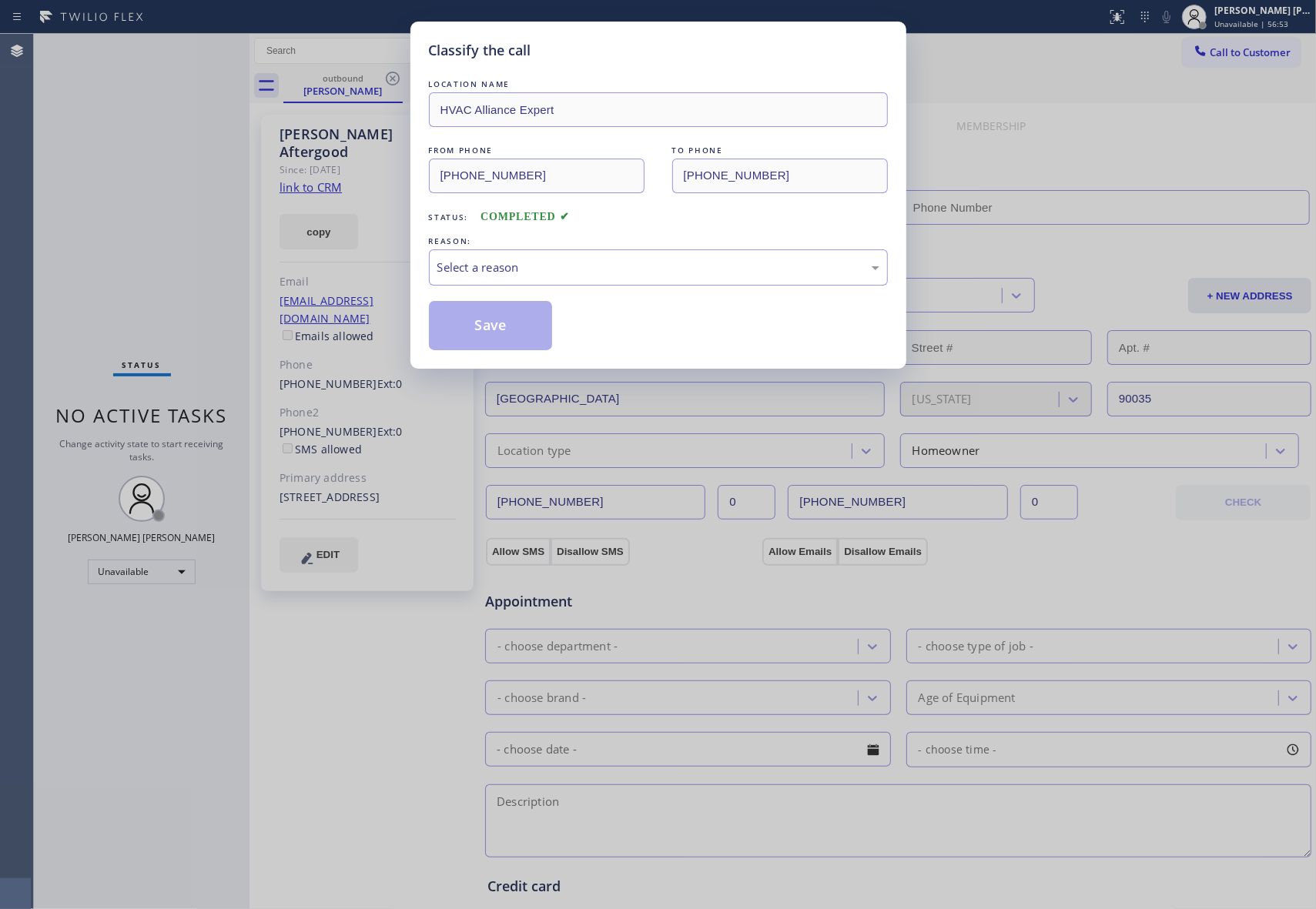
type input "[PHONE_NUMBER]"
click at [585, 271] on div "Select a reason" at bounding box center [658, 268] width 442 height 18
click at [491, 326] on button "Save" at bounding box center [490, 326] width 124 height 50
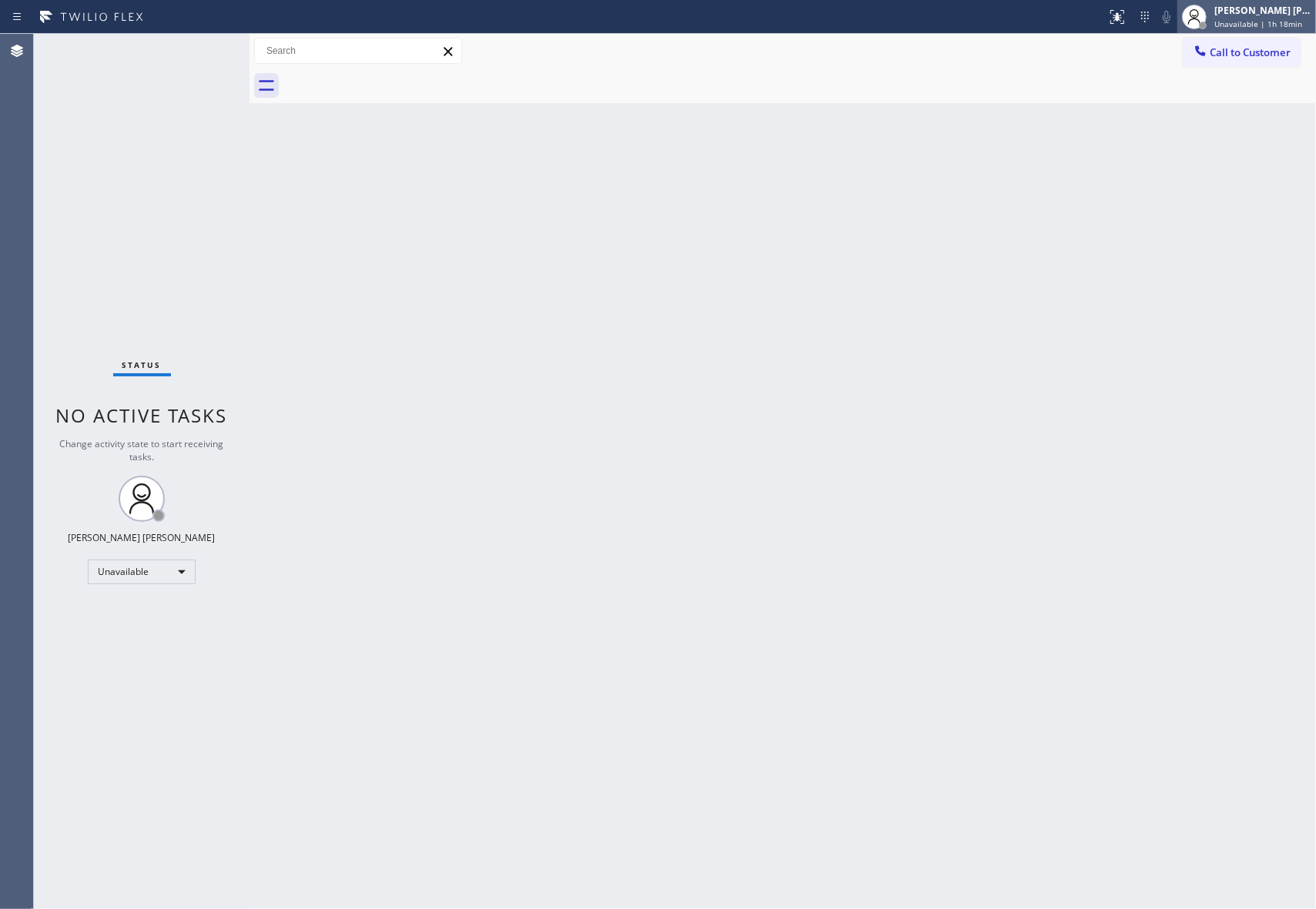
click at [1279, 16] on div "[PERSON_NAME] [PERSON_NAME]" at bounding box center [1262, 10] width 97 height 13
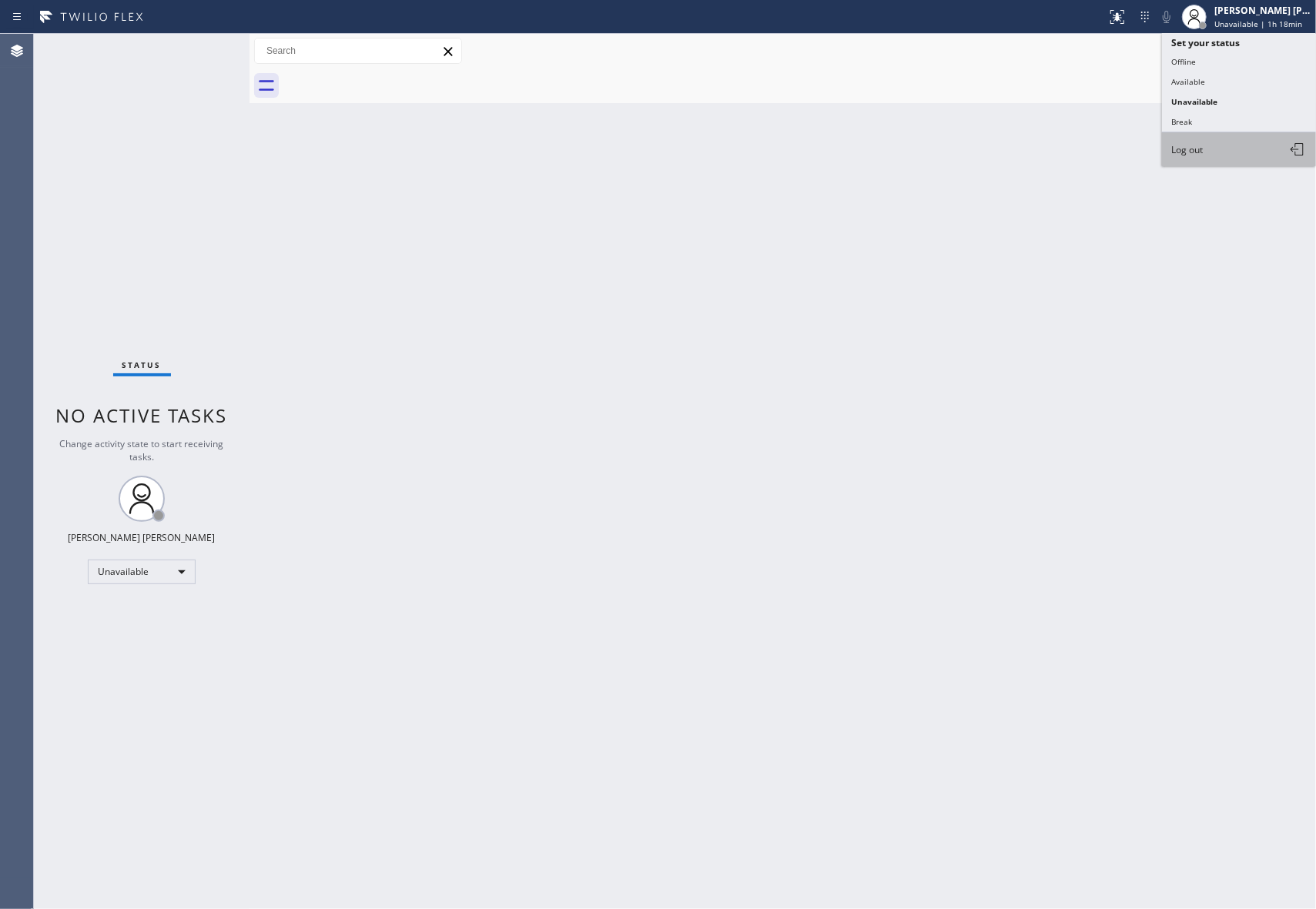
click at [1228, 155] on button "Log out" at bounding box center [1239, 150] width 154 height 34
